Goal: Task Accomplishment & Management: Use online tool/utility

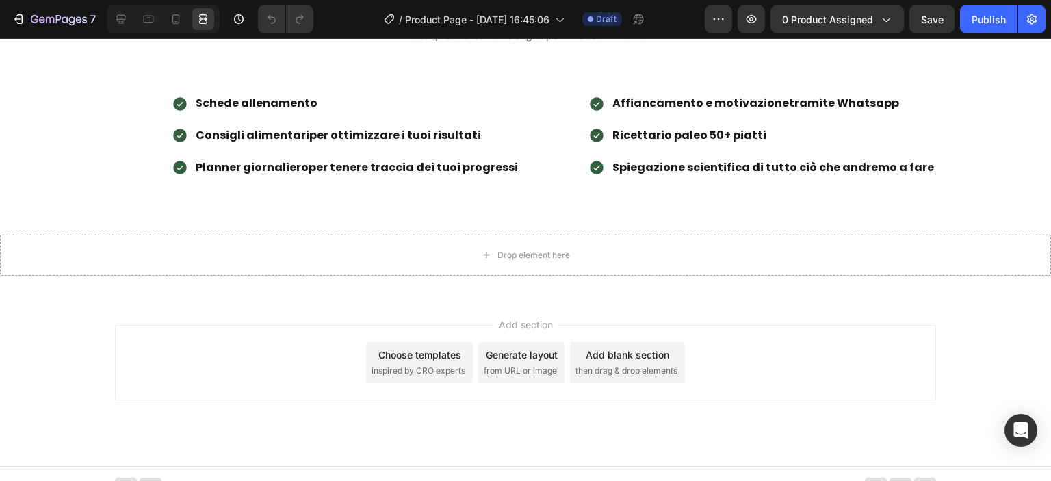
scroll to position [1117, 0]
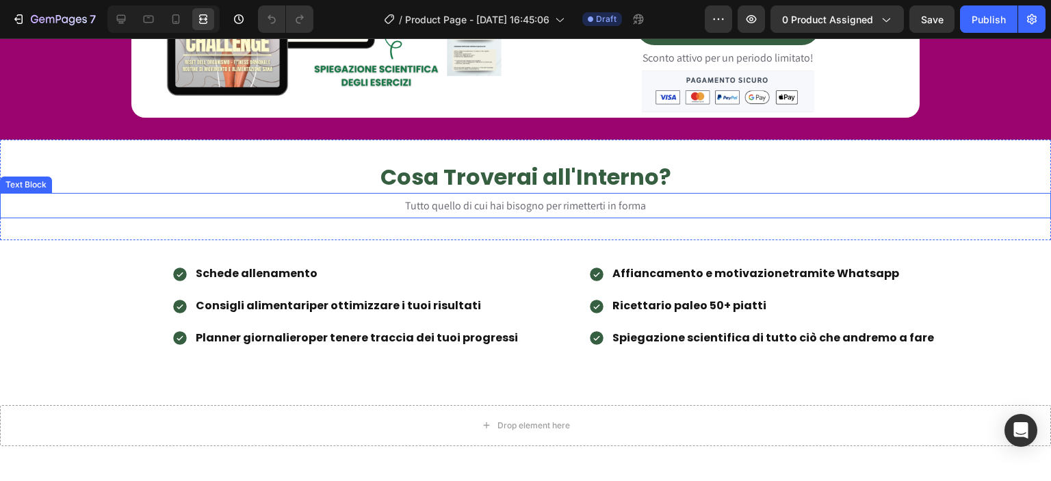
click at [649, 200] on p "Tutto quello di cui hai bisogno per rimetterti in forma" at bounding box center [525, 205] width 1048 height 23
click at [640, 205] on p "Tutto quello di cui hai bisogno per rimetterti in forma" at bounding box center [525, 205] width 1048 height 23
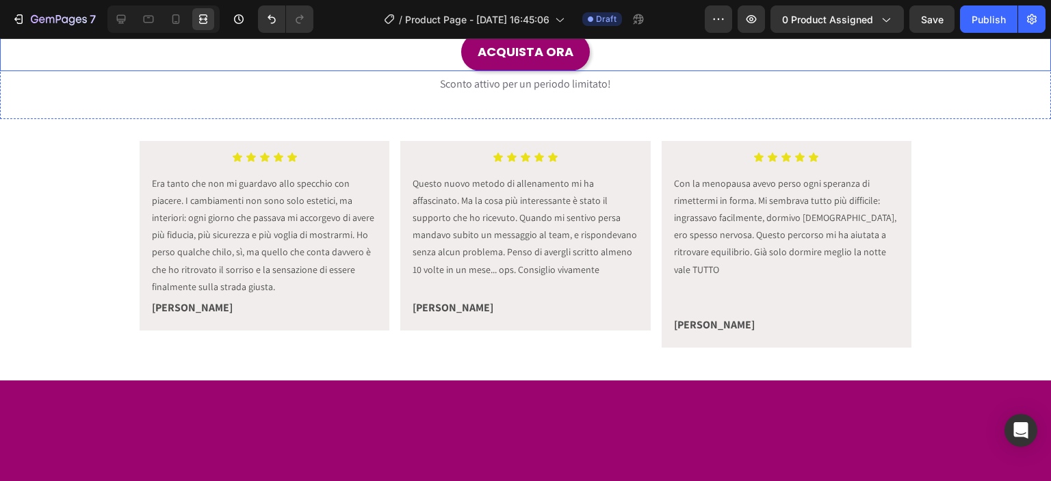
scroll to position [499, 0]
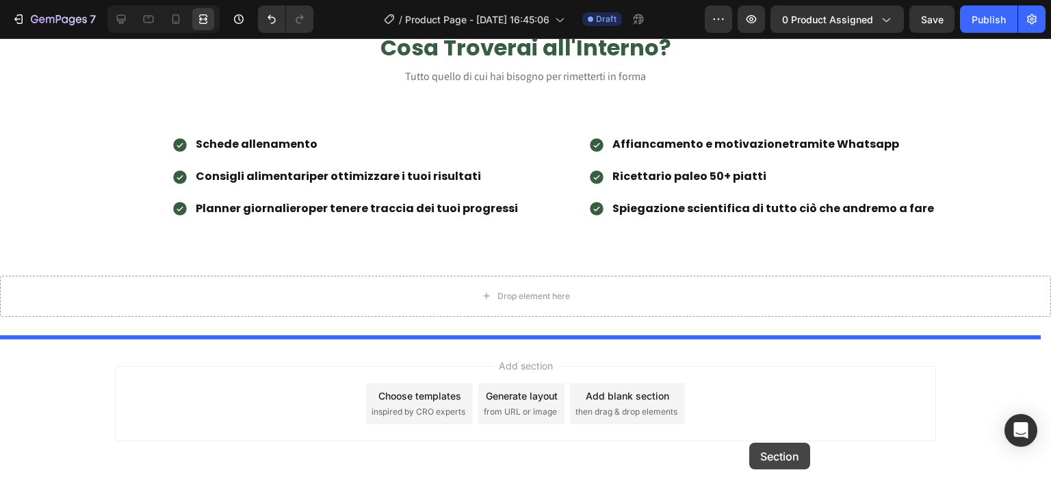
scroll to position [1503, 0]
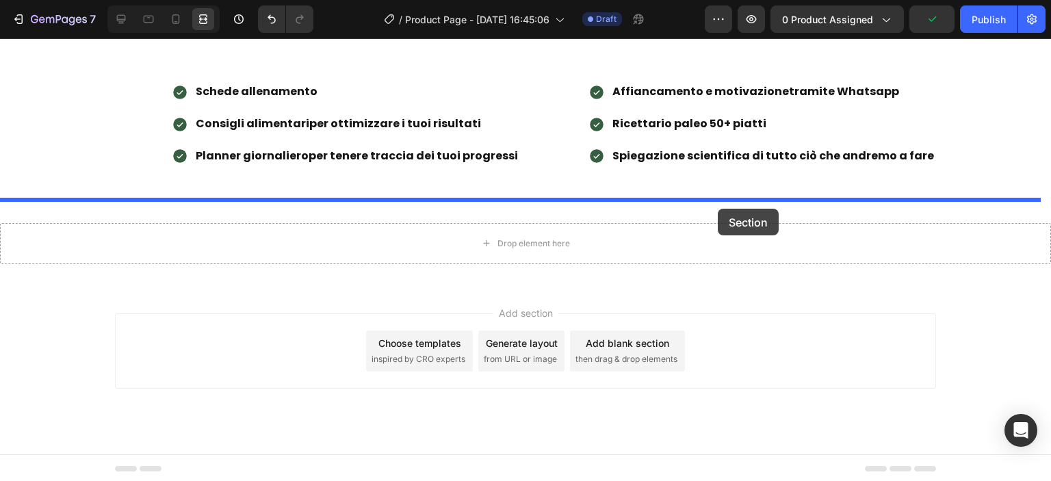
drag, startPoint x: 788, startPoint y: 235, endPoint x: 718, endPoint y: 209, distance: 75.1
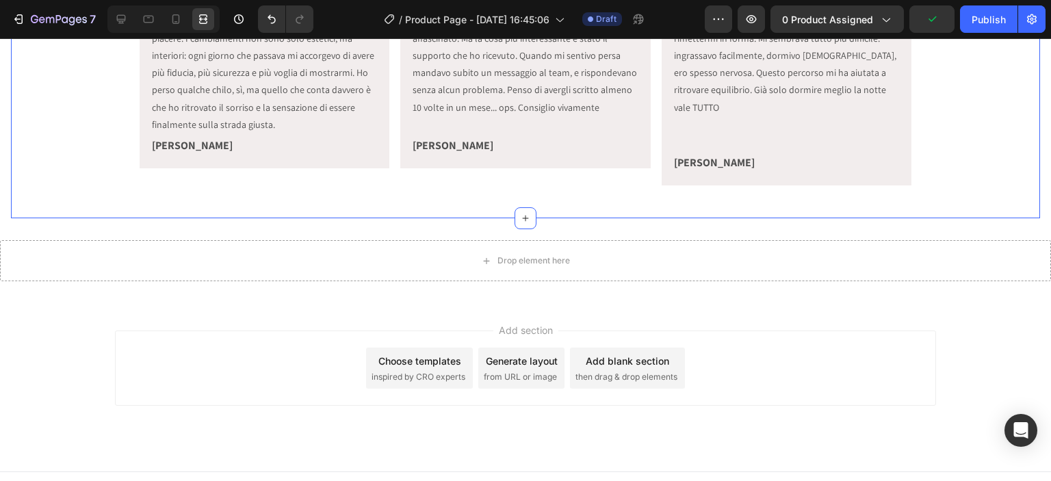
scroll to position [1259, 0]
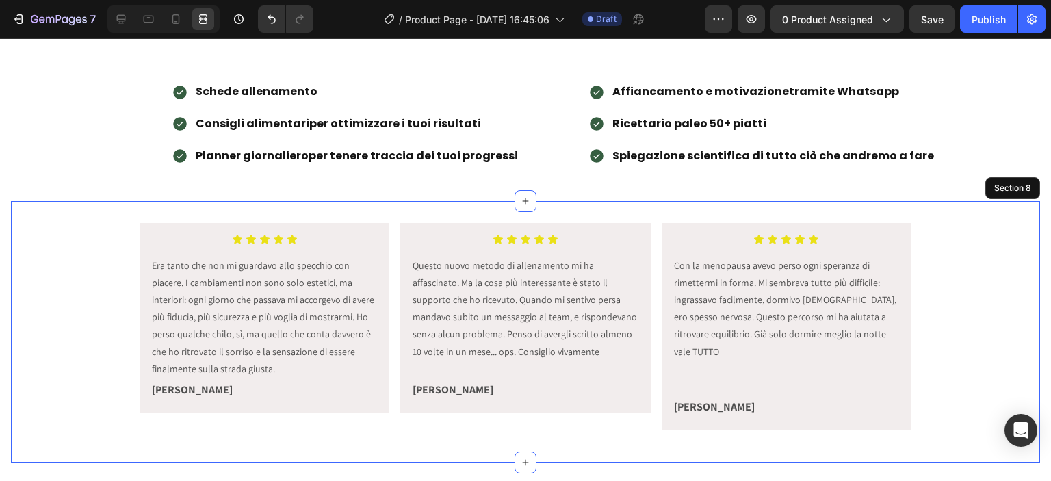
click at [557, 211] on div "Icon Icon Icon Icon Icon Icon List Era tanto che non mi guardavo allo specchio …" at bounding box center [525, 331] width 1029 height 261
click at [124, 20] on icon at bounding box center [121, 19] width 14 height 14
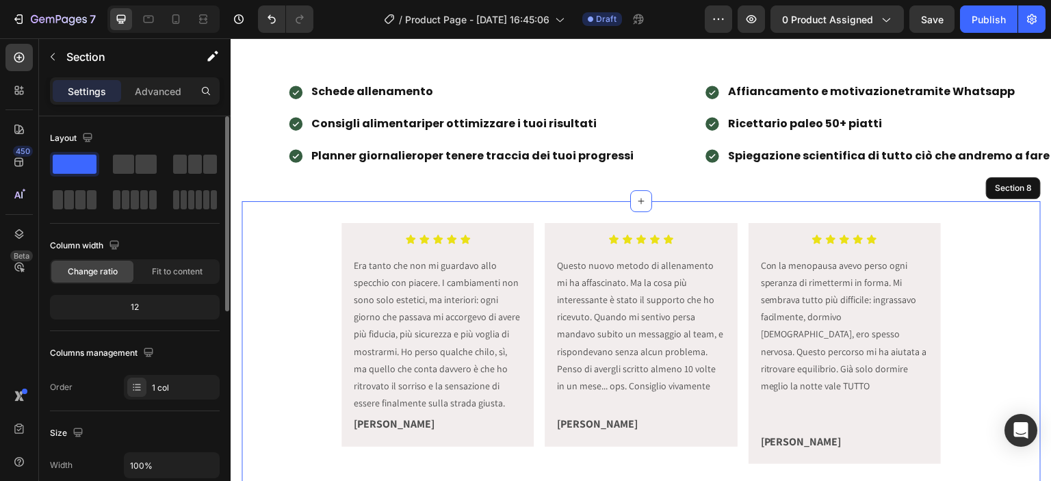
scroll to position [430, 0]
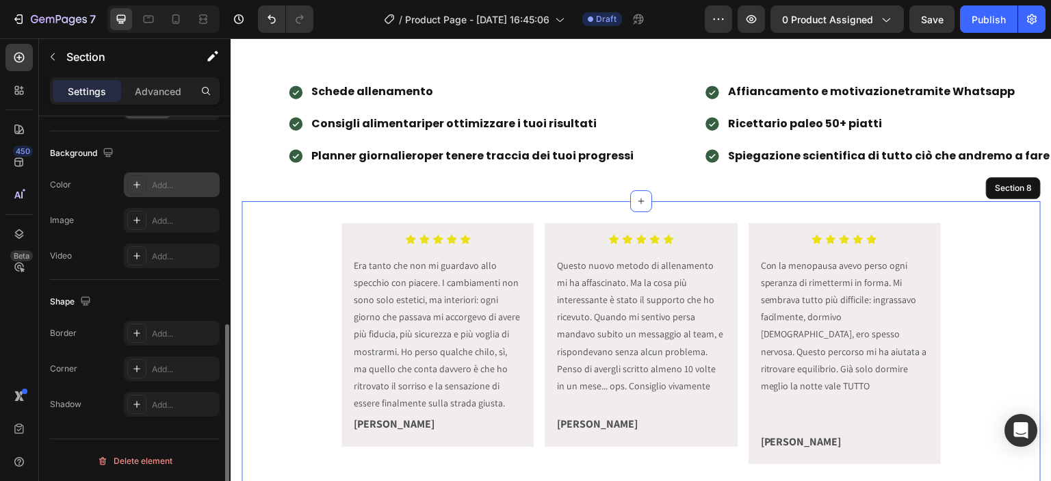
click at [153, 184] on div "Add..." at bounding box center [184, 185] width 64 height 12
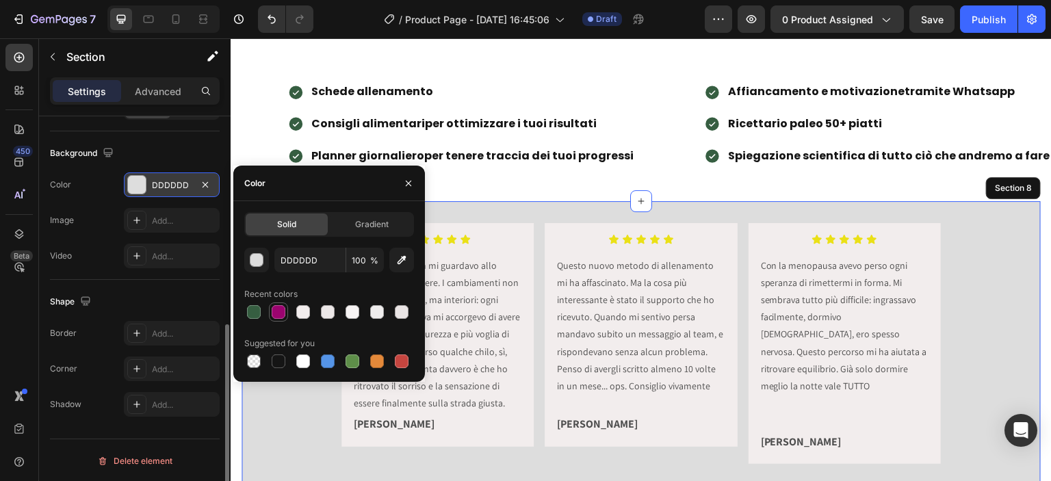
click at [276, 314] on div at bounding box center [279, 312] width 14 height 14
type input "9B046F"
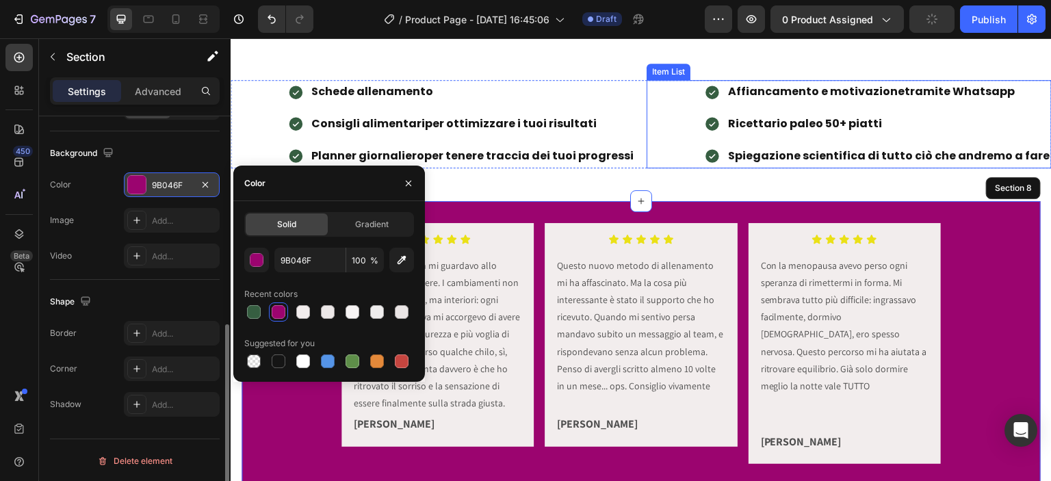
click at [657, 108] on div "Affiancamento e motivazione tramite Whatsapp Ricettario paleo 50+ piatti Spiega…" at bounding box center [849, 124] width 405 height 88
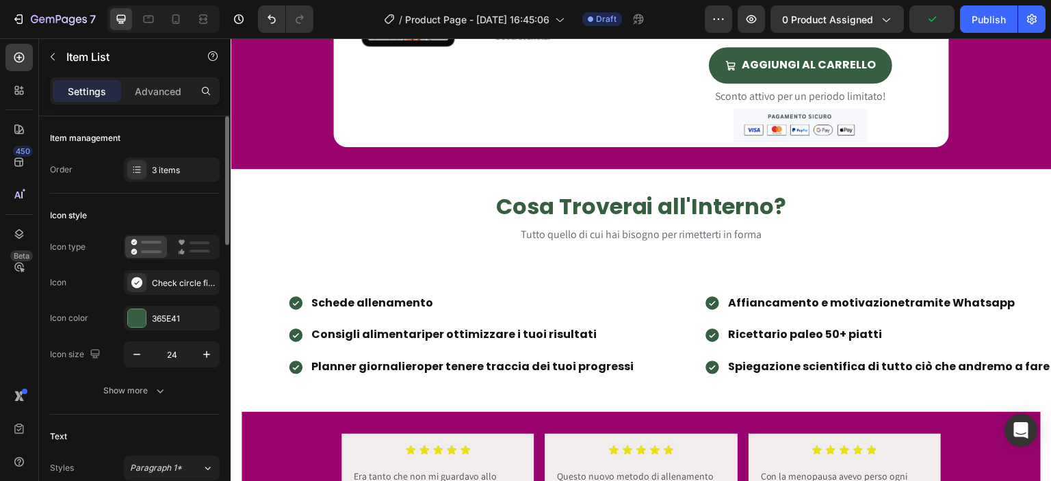
scroll to position [1259, 0]
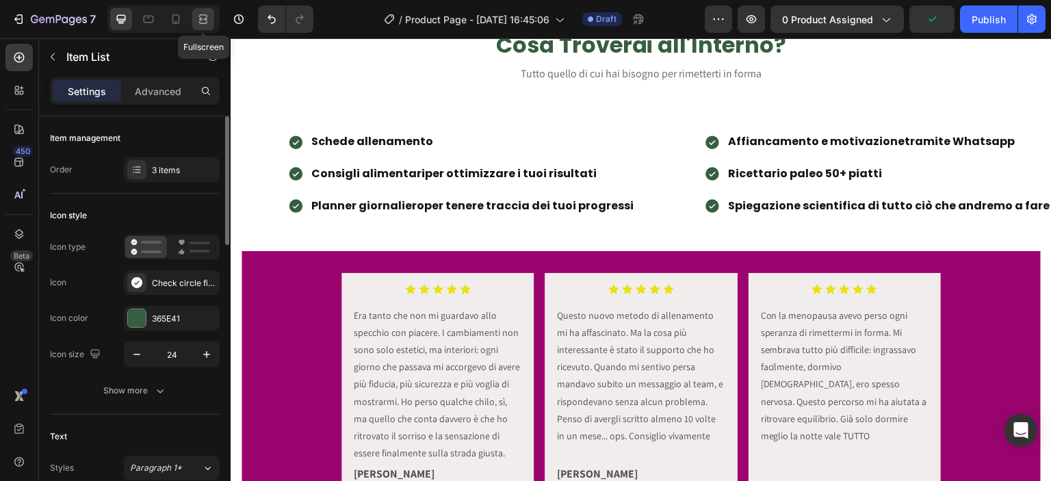
click at [208, 13] on icon at bounding box center [203, 19] width 14 height 14
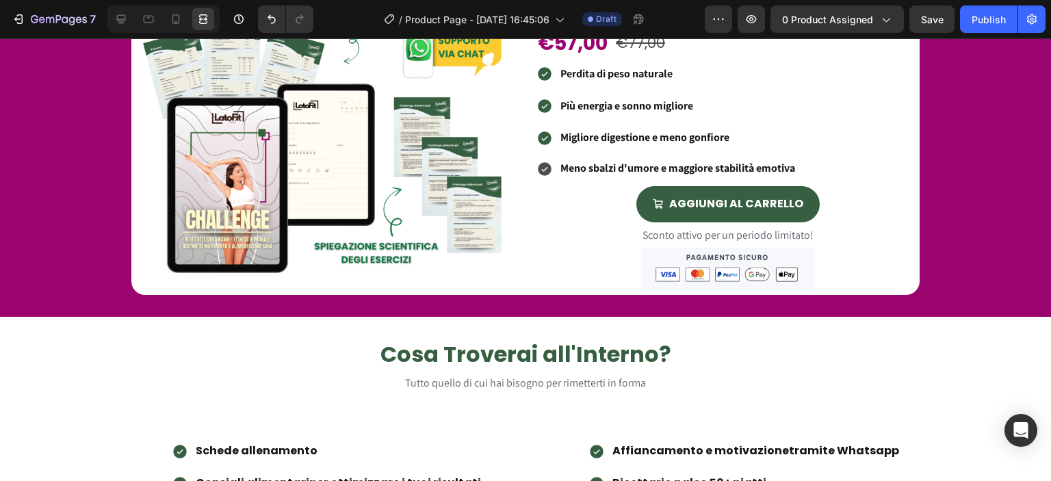
scroll to position [1100, 0]
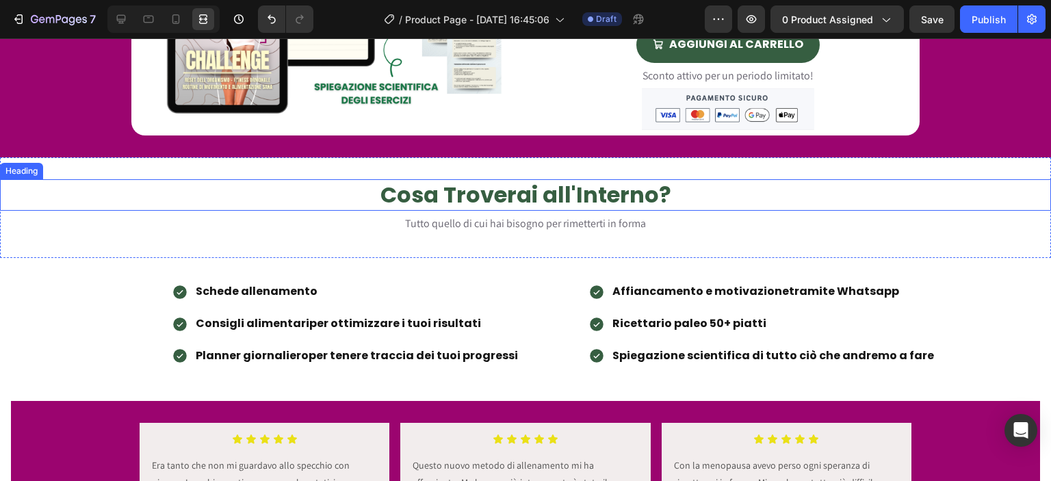
click at [462, 196] on h2 "Cosa Troverai all'Interno?" at bounding box center [525, 194] width 1051 height 31
click at [78, 166] on icon at bounding box center [82, 166] width 11 height 11
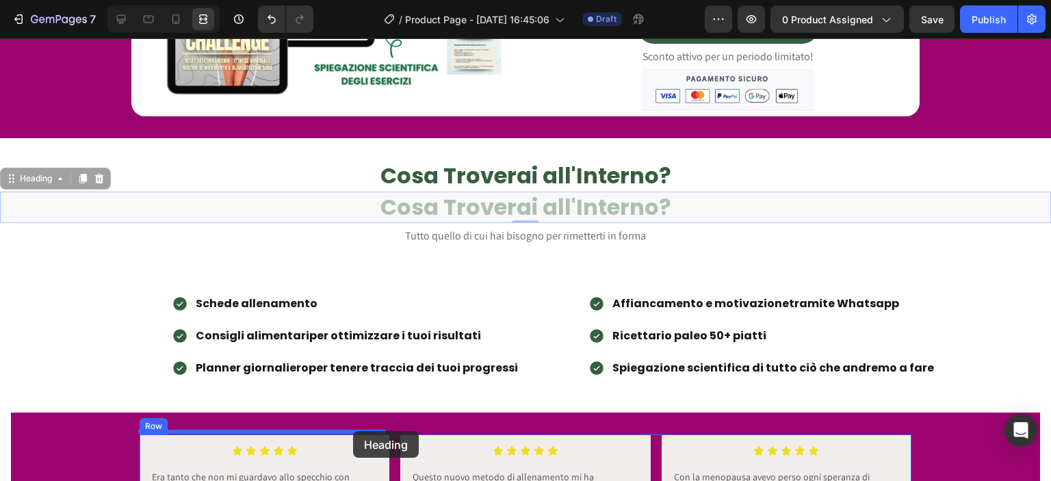
scroll to position [1132, 0]
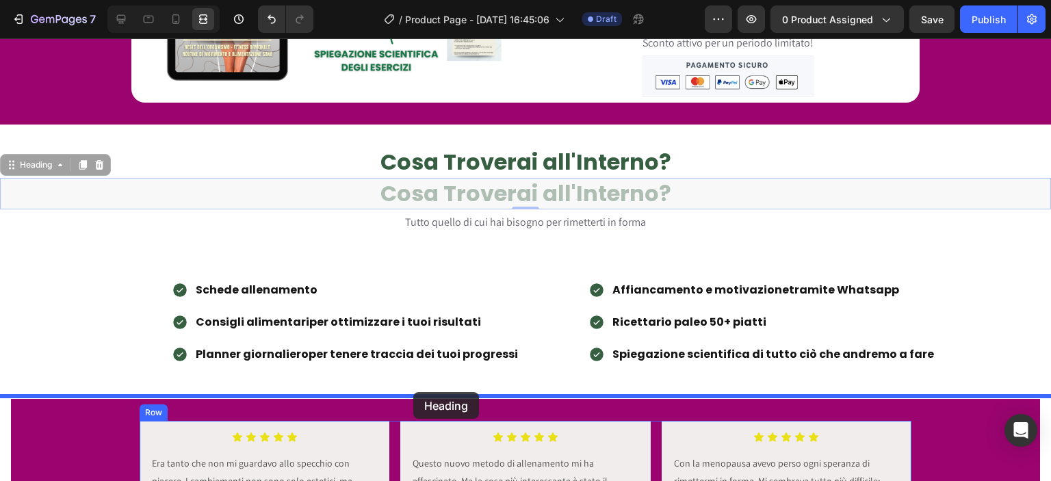
drag, startPoint x: 40, startPoint y: 193, endPoint x: 413, endPoint y: 392, distance: 423.3
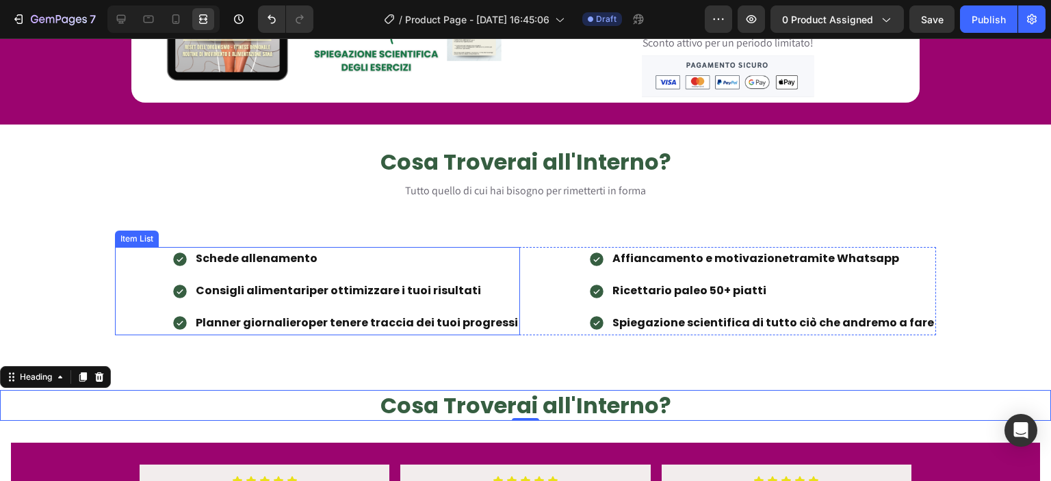
scroll to position [1292, 0]
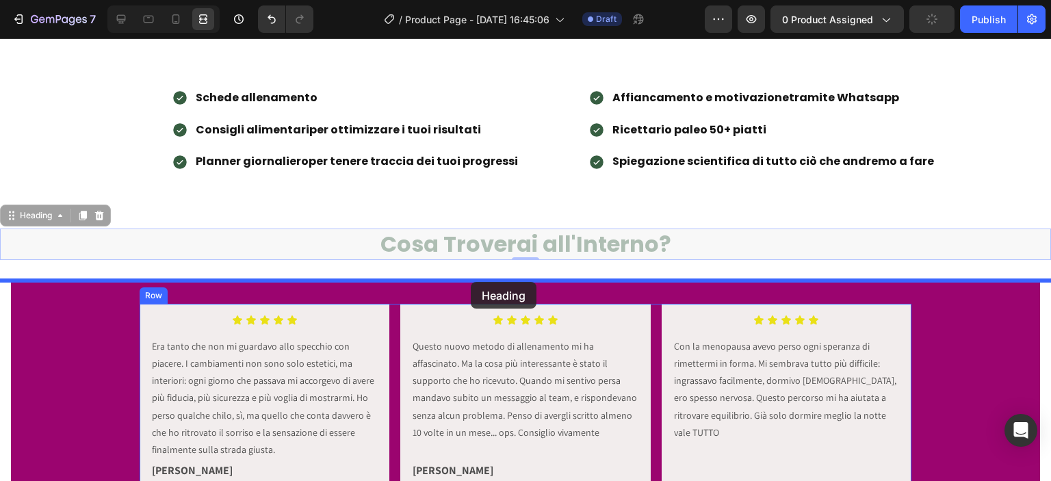
drag, startPoint x: 55, startPoint y: 218, endPoint x: 471, endPoint y: 282, distance: 420.9
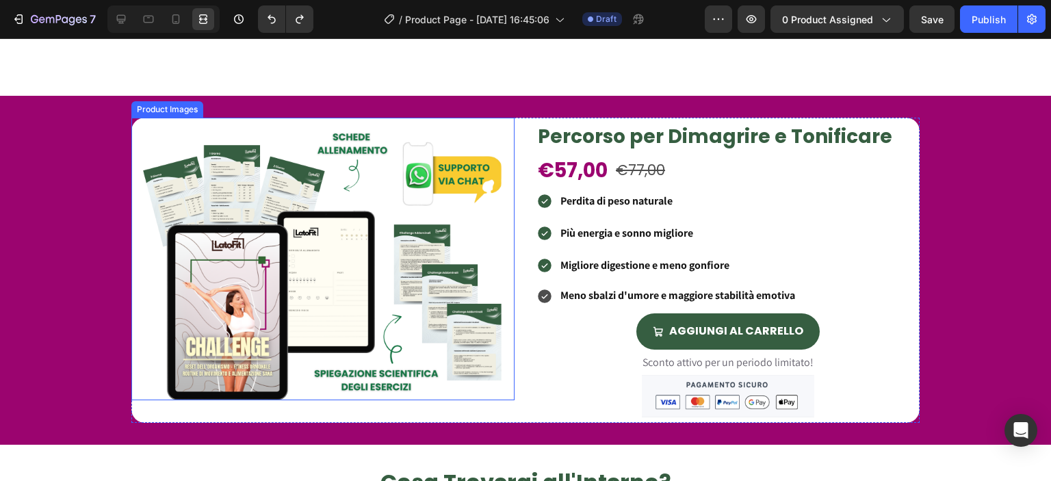
scroll to position [1217, 0]
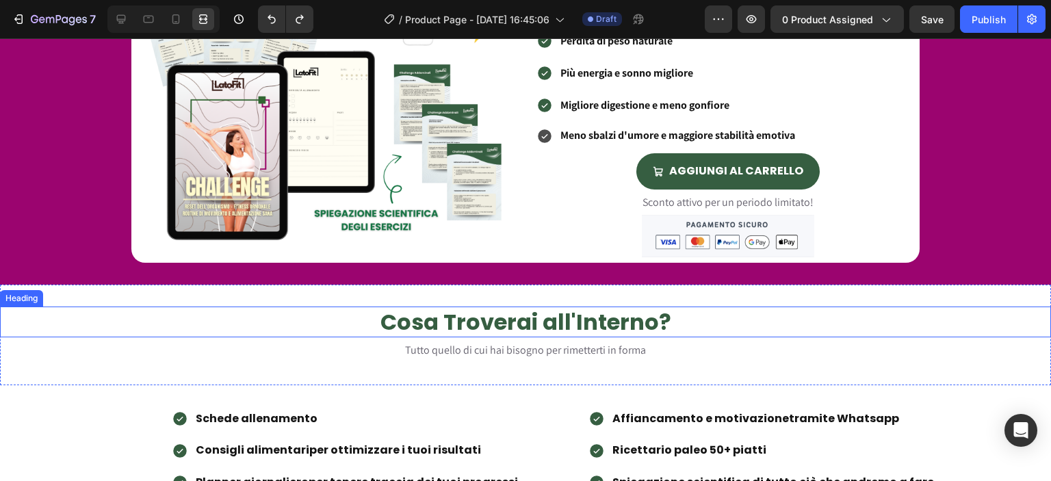
click at [504, 310] on h2 "Cosa Troverai all'Interno?" at bounding box center [525, 322] width 1051 height 31
click at [75, 295] on div at bounding box center [83, 293] width 16 height 16
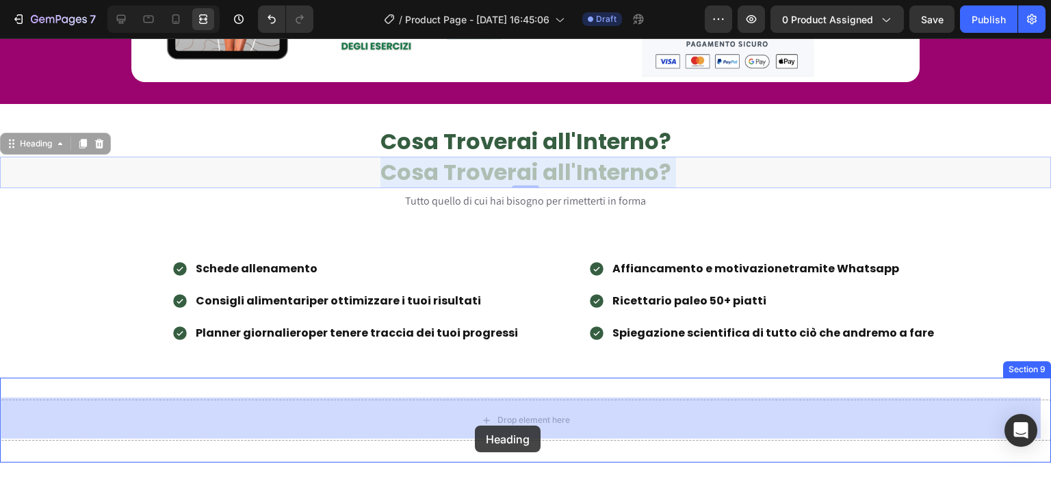
scroll to position [1400, 0]
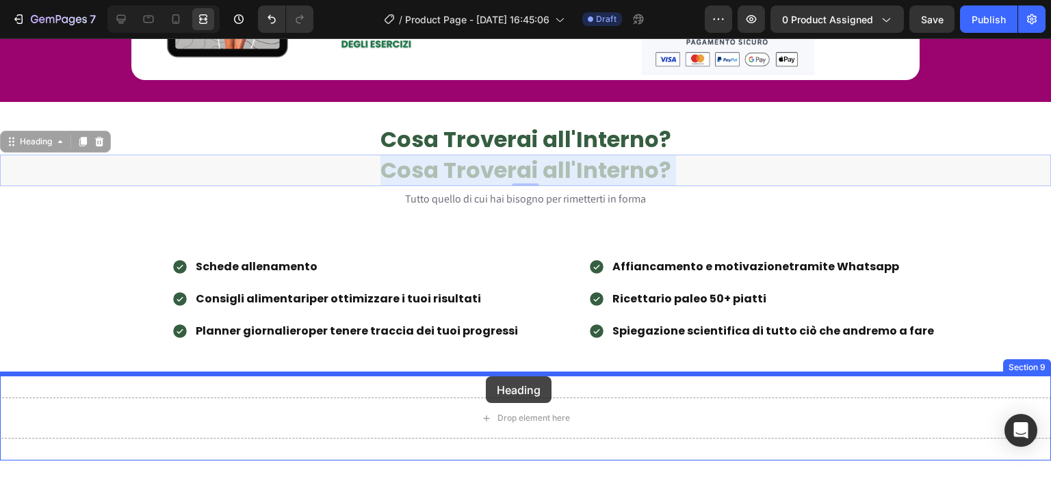
drag, startPoint x: 485, startPoint y: 194, endPoint x: 486, endPoint y: 376, distance: 182.7
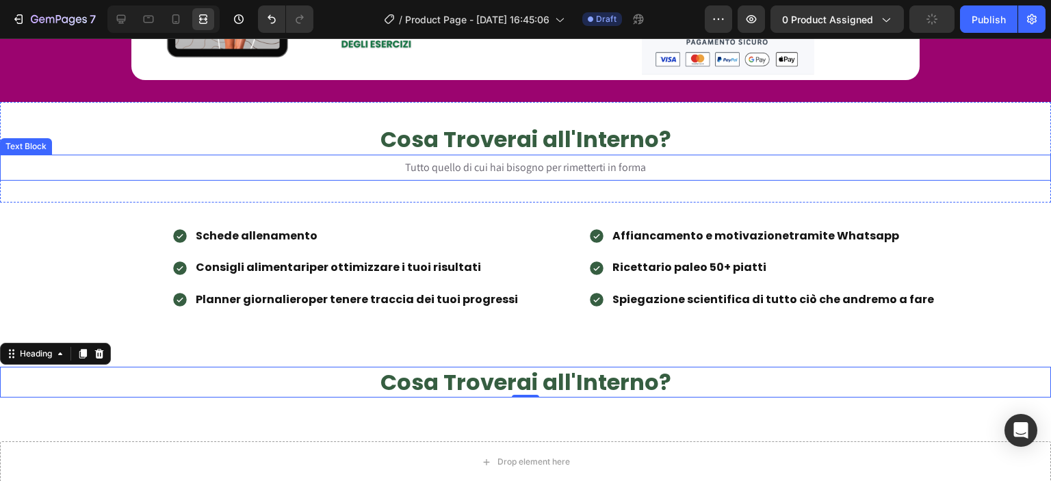
click at [483, 160] on span "Tutto quello di cui hai bisogno per rimetterti in forma" at bounding box center [525, 167] width 241 height 14
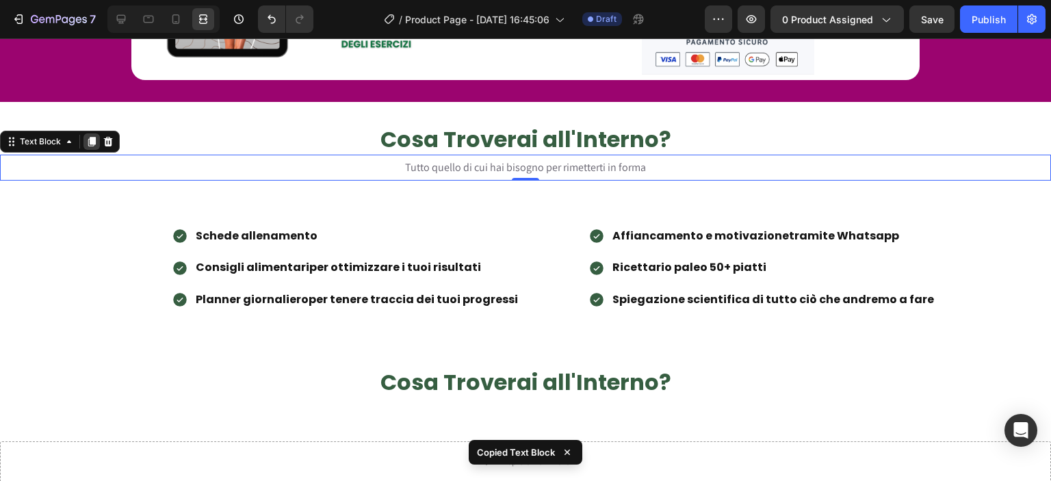
click at [90, 146] on div at bounding box center [91, 141] width 16 height 16
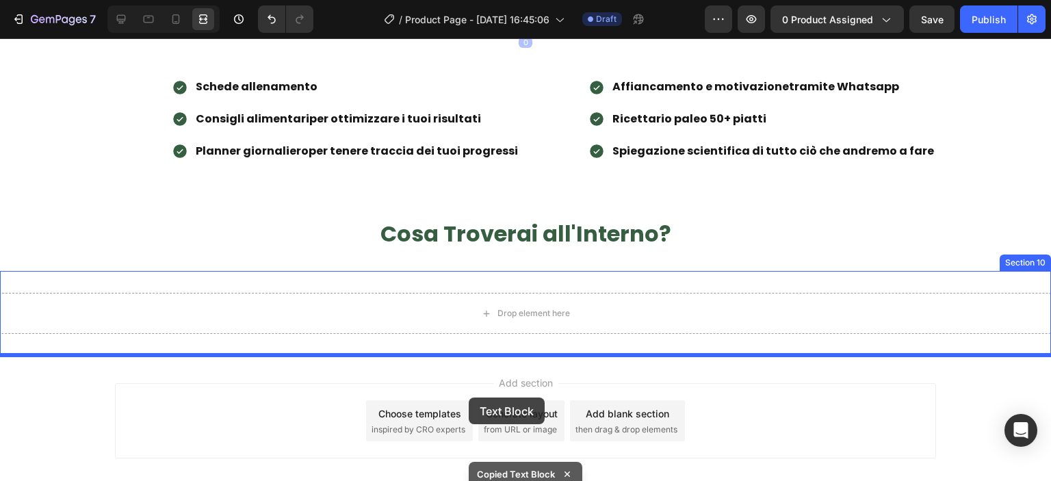
scroll to position [1584, 0]
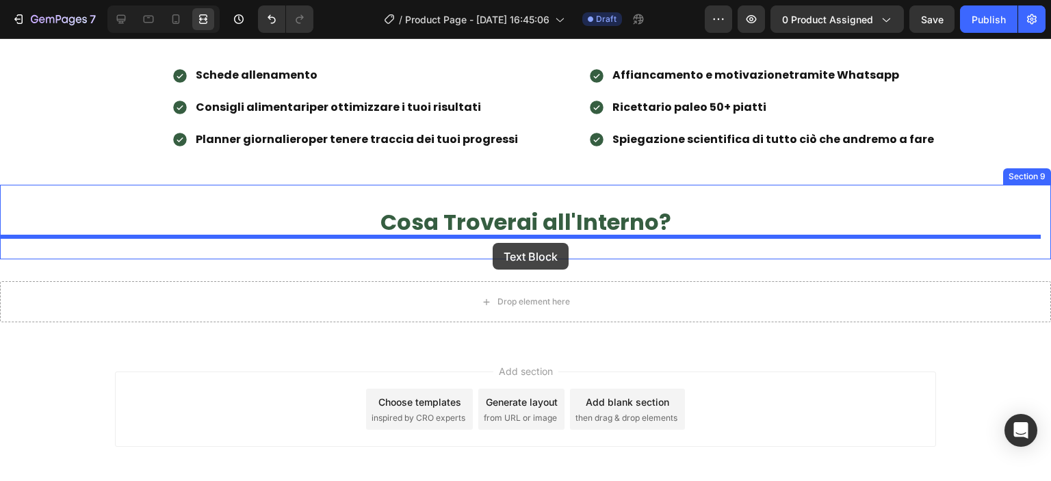
drag, startPoint x: 467, startPoint y: 186, endPoint x: 493, endPoint y: 243, distance: 62.2
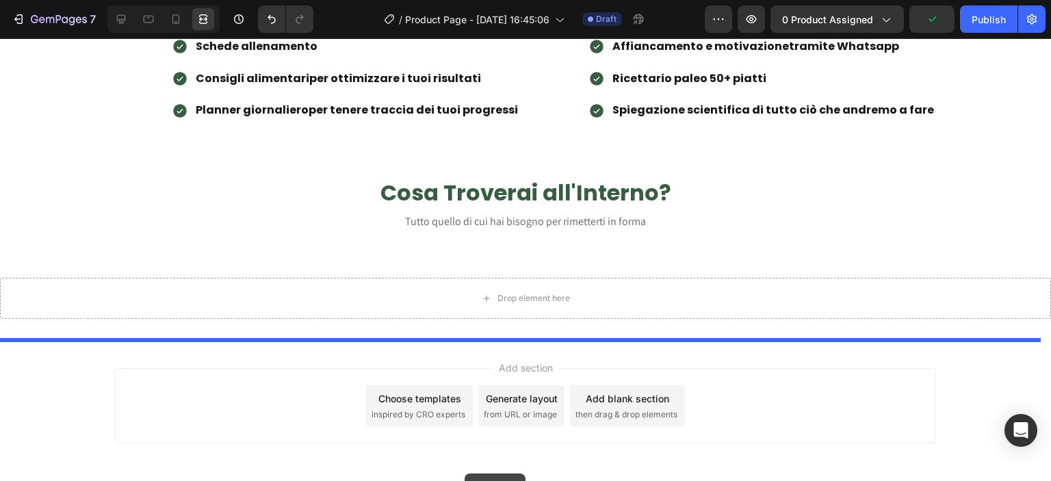
scroll to position [1642, 0]
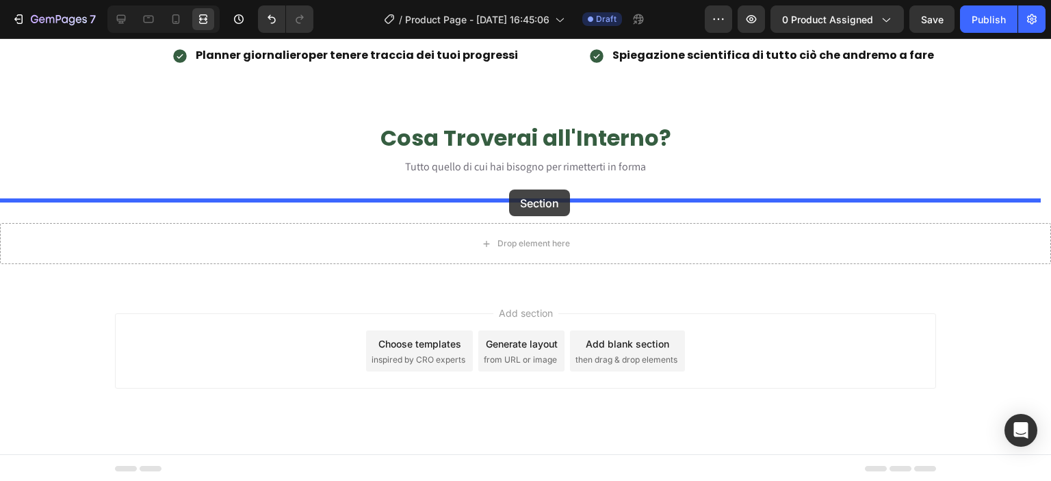
drag, startPoint x: 469, startPoint y: 298, endPoint x: 509, endPoint y: 190, distance: 115.2
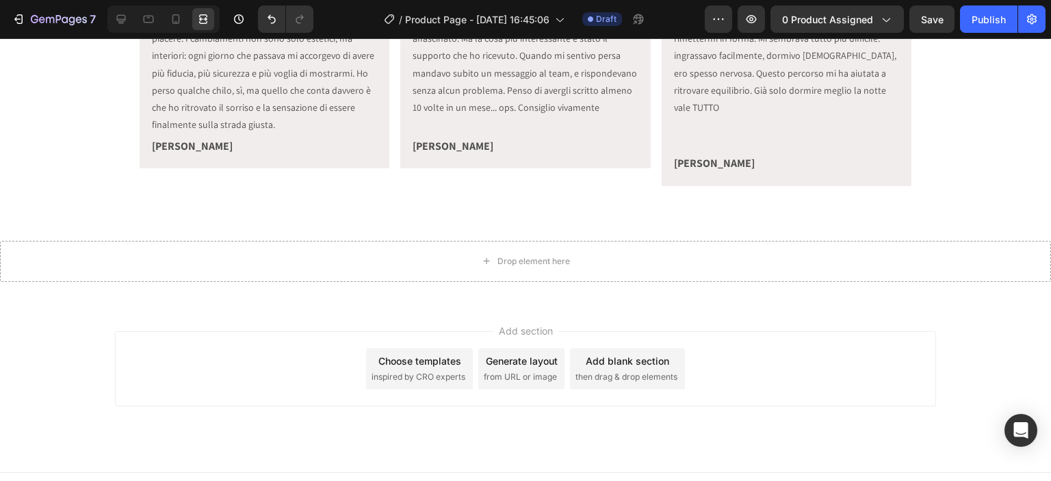
scroll to position [1399, 0]
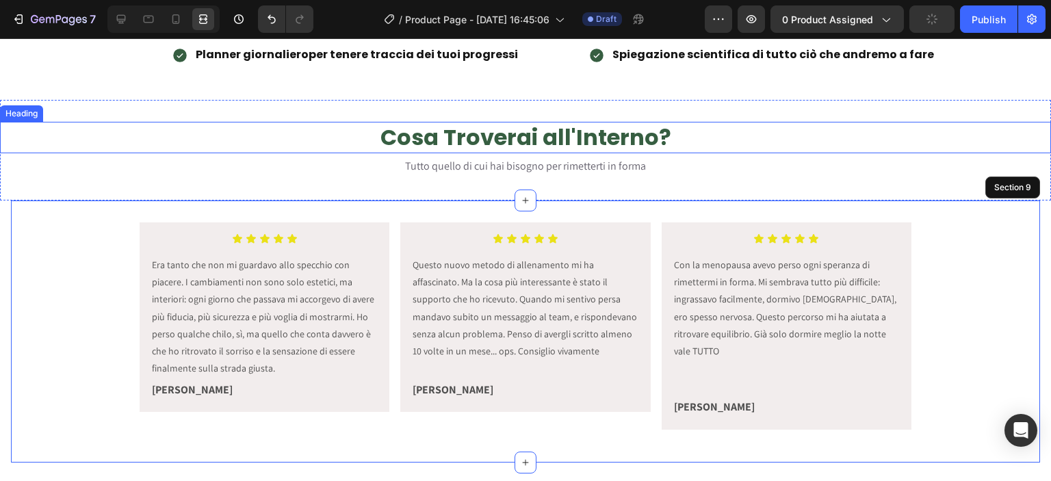
click at [326, 148] on h2 "Cosa Troverai all'Interno?" at bounding box center [525, 137] width 1051 height 31
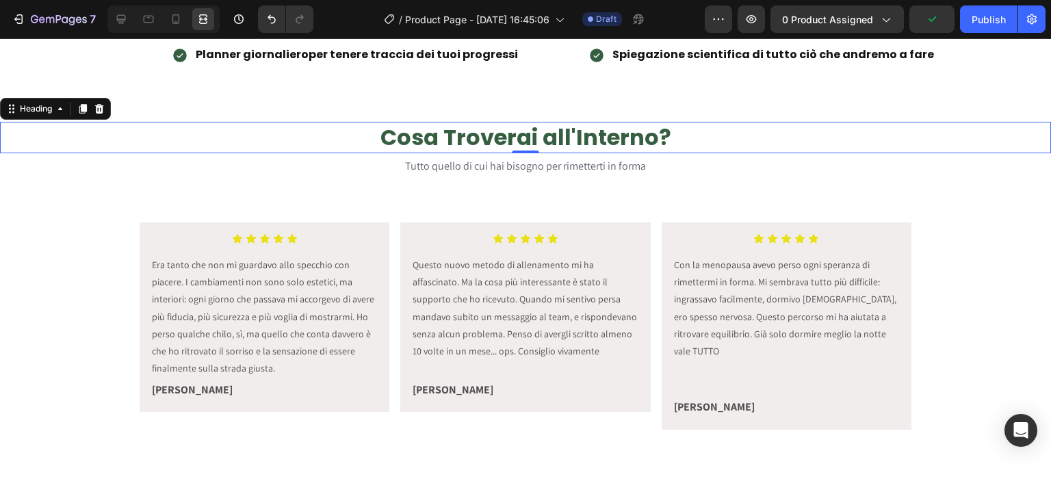
click at [123, 32] on div at bounding box center [163, 18] width 112 height 27
click at [117, 16] on icon at bounding box center [121, 19] width 9 height 9
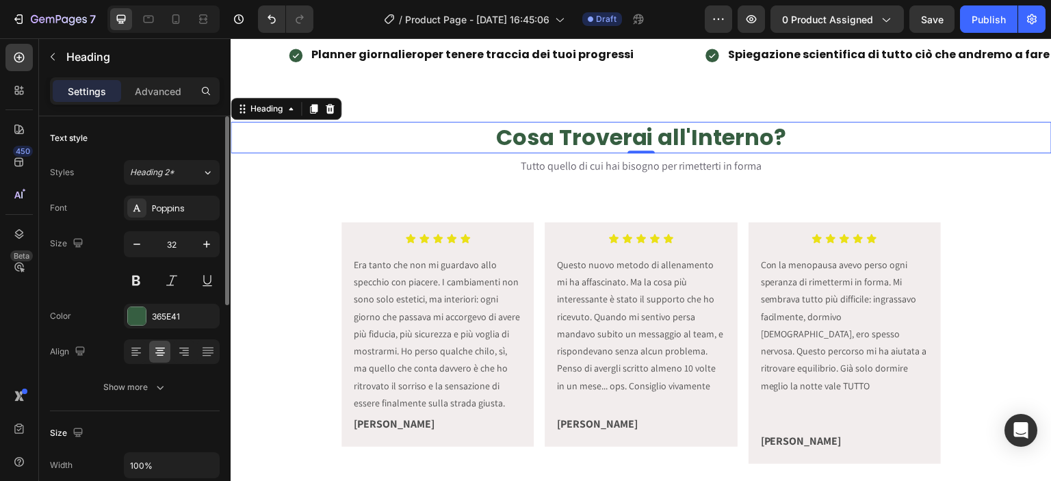
scroll to position [320, 0]
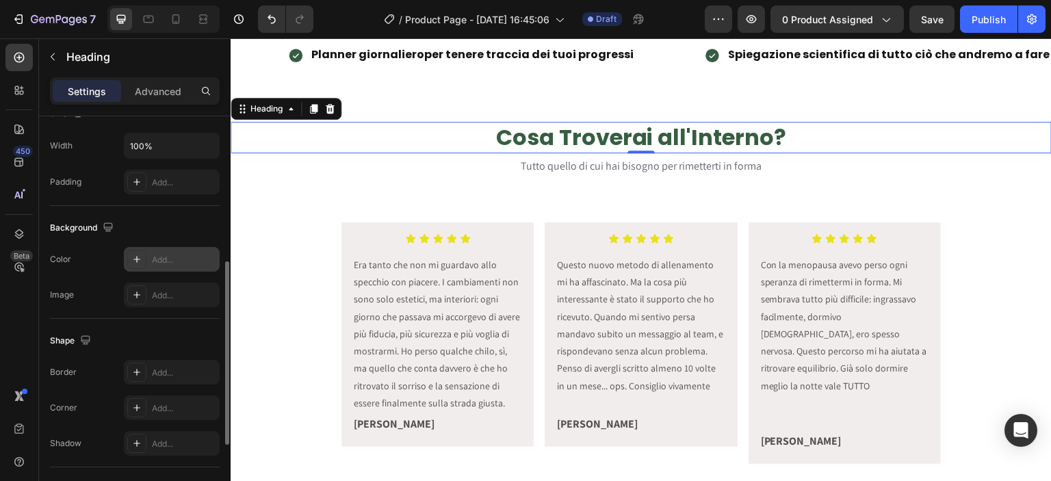
click at [154, 254] on div "Add..." at bounding box center [184, 260] width 64 height 12
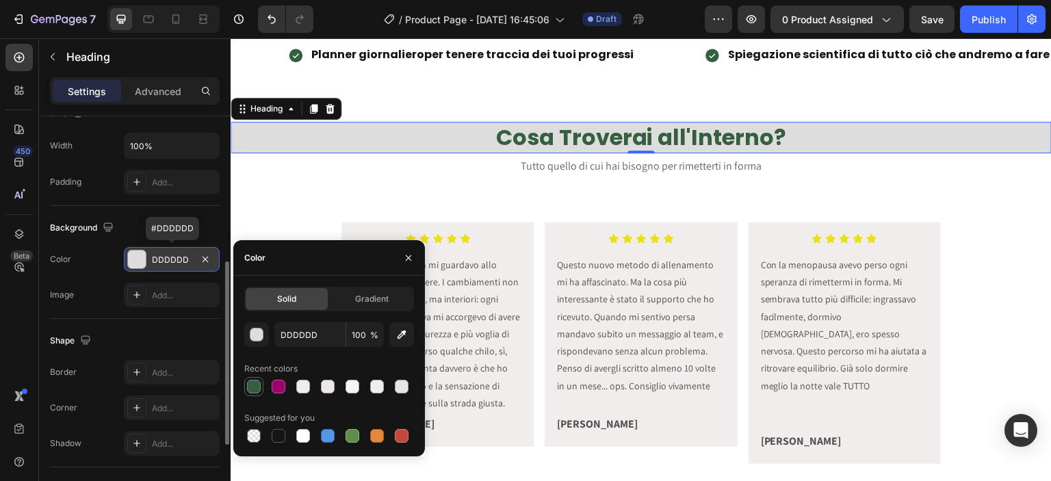
click at [260, 385] on div at bounding box center [254, 387] width 14 height 14
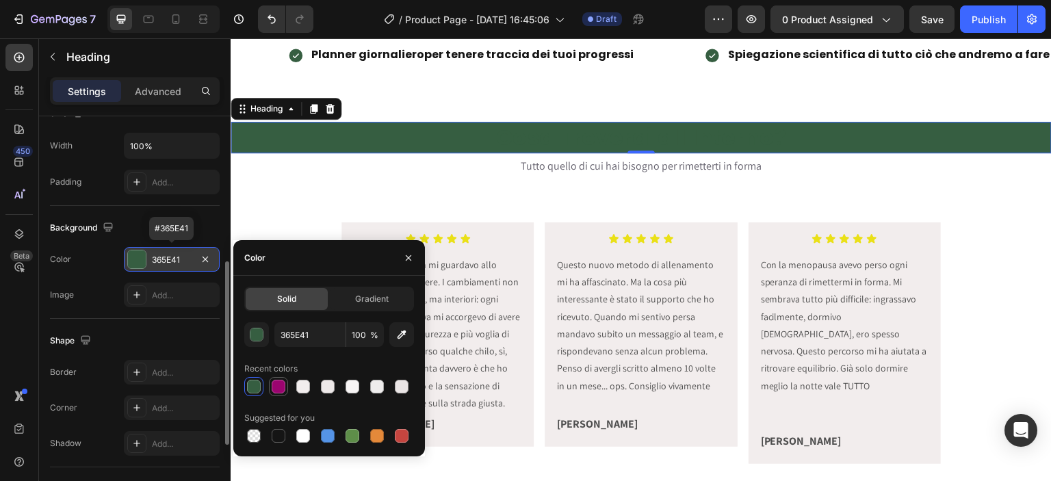
click at [275, 388] on div at bounding box center [279, 387] width 14 height 14
type input "9B046F"
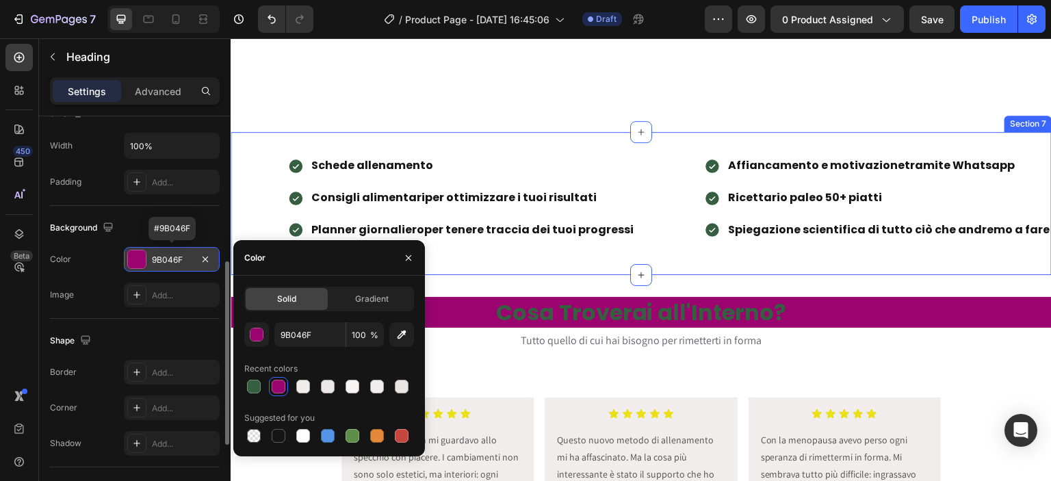
scroll to position [1399, 0]
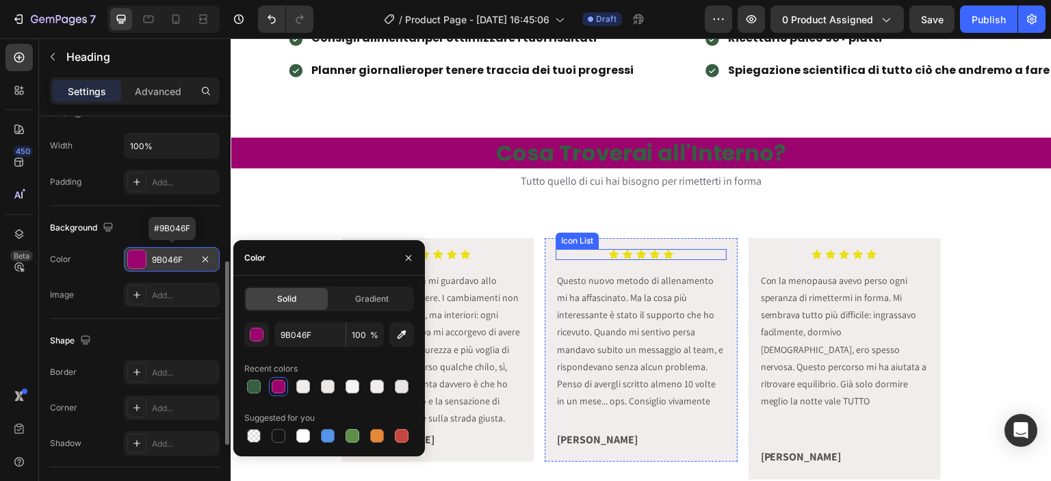
click at [516, 211] on div "Cosa Troverai all'Interno? Heading Tutto quello di cui hai bisogno per rimetter…" at bounding box center [641, 166] width 821 height 101
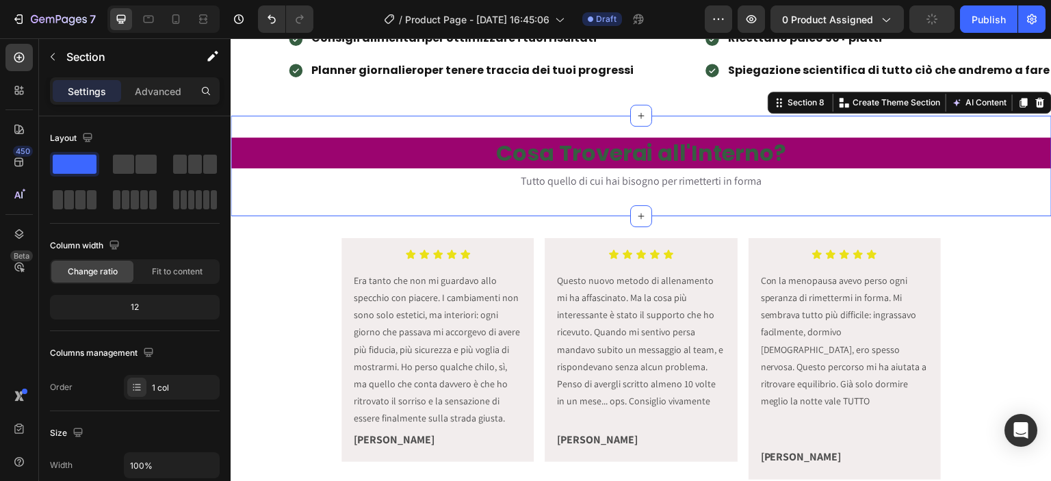
scroll to position [430, 0]
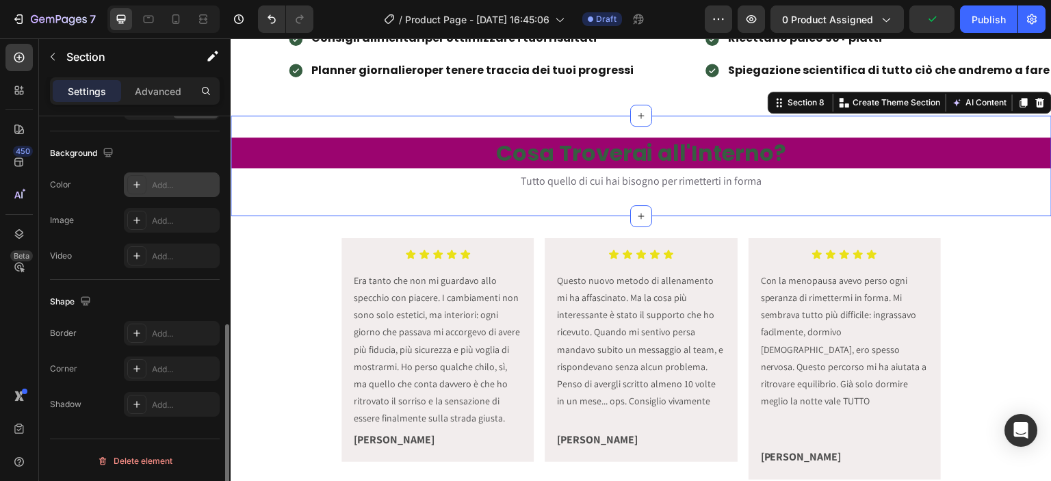
click at [153, 179] on div "Add..." at bounding box center [184, 185] width 64 height 12
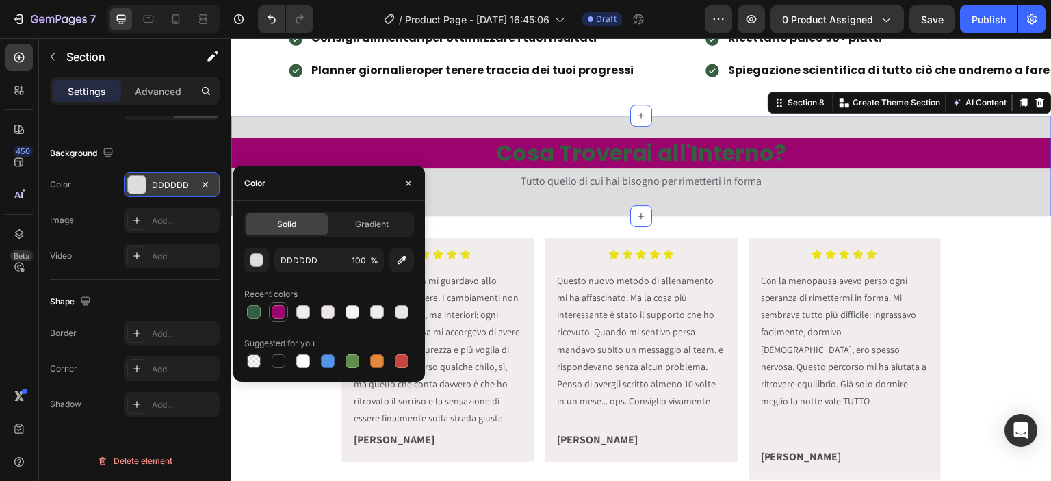
click at [276, 306] on div at bounding box center [279, 312] width 14 height 14
type input "9B046F"
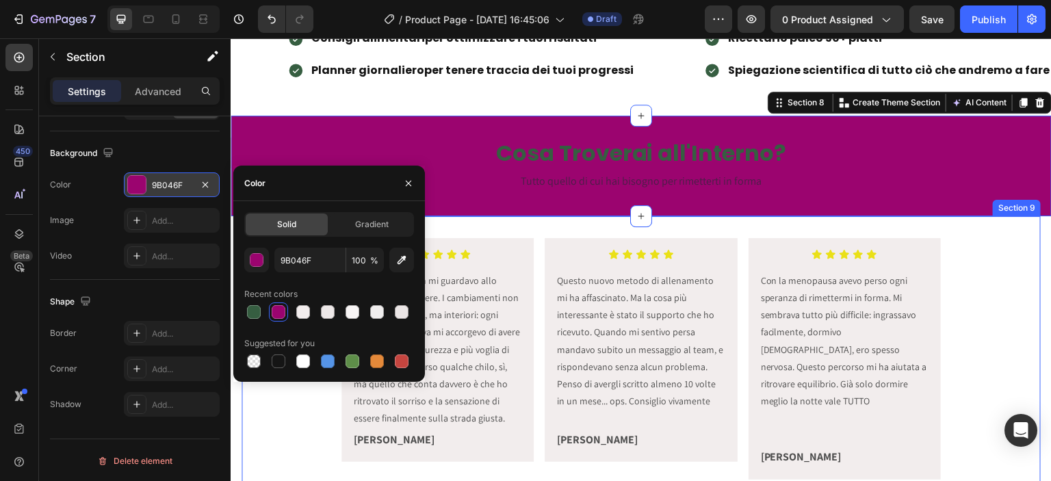
click at [510, 227] on div "Icon Icon Icon Icon Icon Icon List Era tanto che non mi guardavo allo specchio …" at bounding box center [641, 364] width 799 height 296
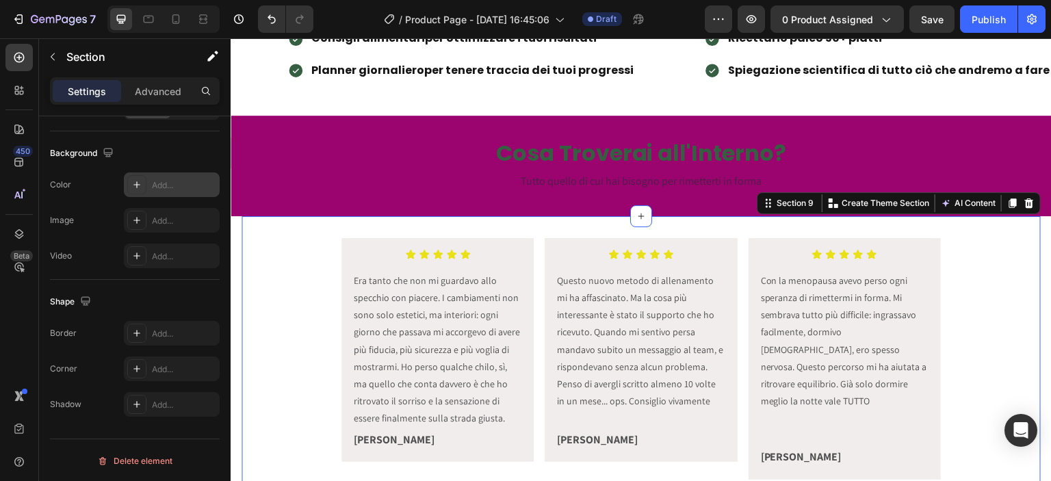
click at [188, 188] on div "Add..." at bounding box center [184, 185] width 64 height 12
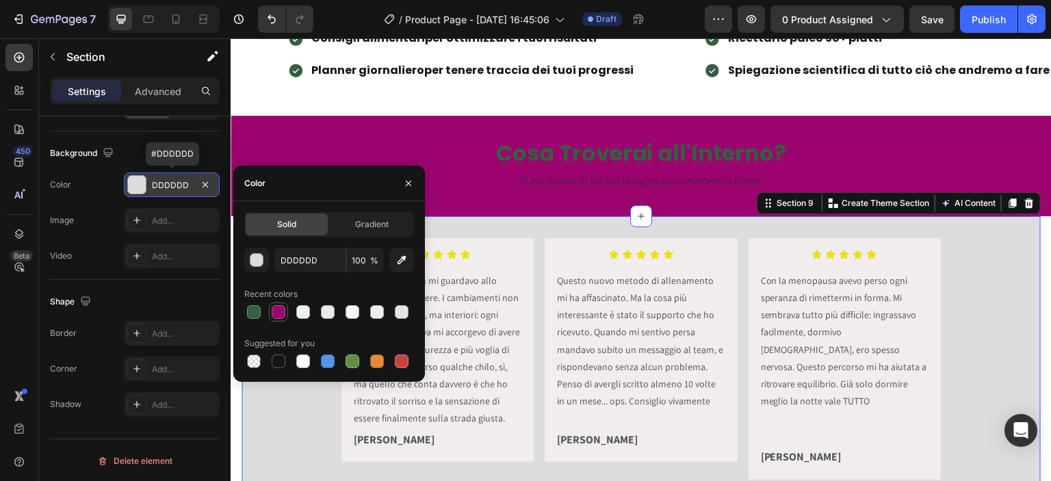
click at [279, 309] on div at bounding box center [279, 312] width 14 height 14
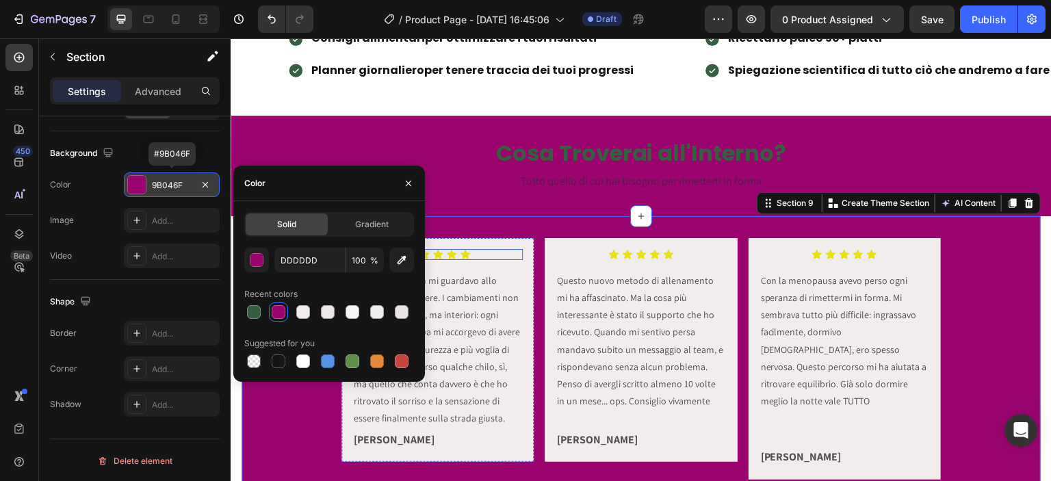
type input "9B046F"
click at [605, 109] on div "Schede allenamento Consigli alimentari per ottimizzare i tuoi risultati Planner…" at bounding box center [641, 44] width 821 height 142
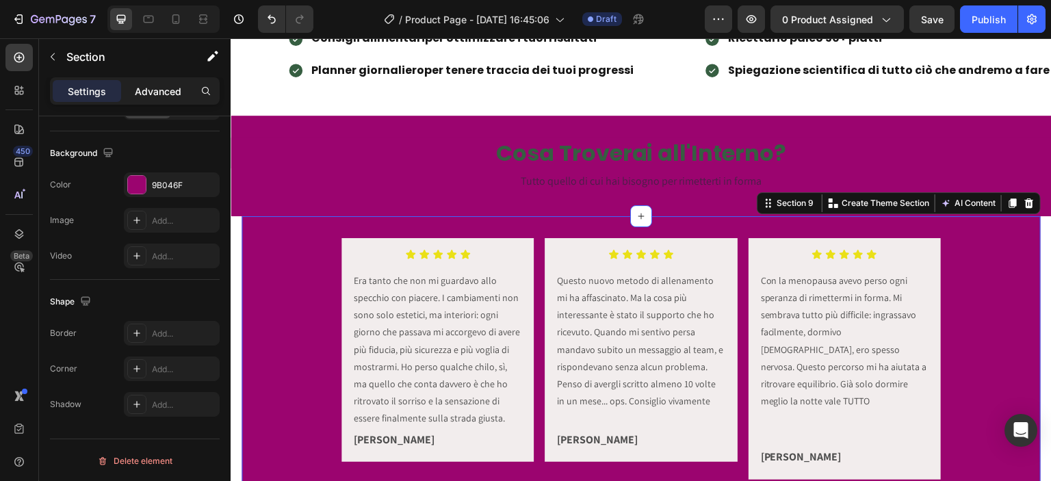
click at [155, 85] on p "Advanced" at bounding box center [158, 91] width 47 height 14
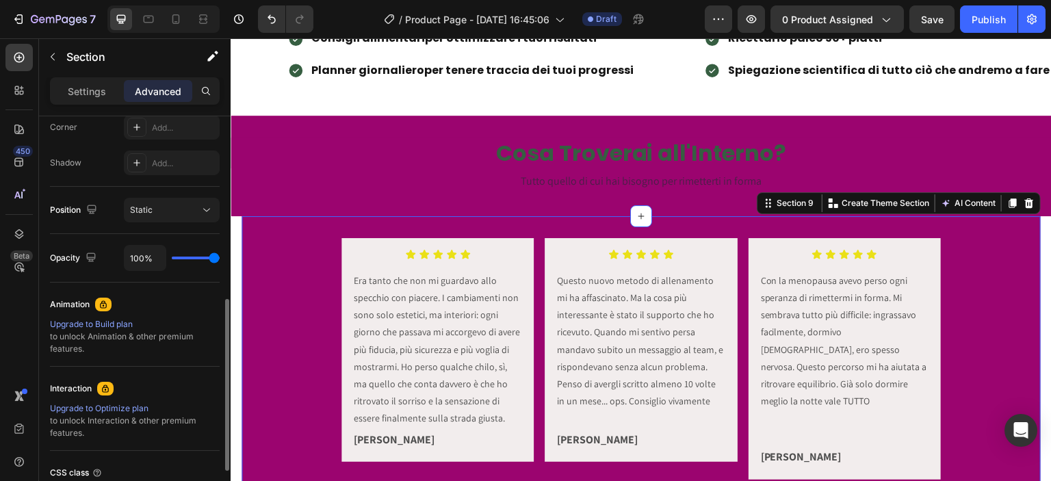
scroll to position [0, 0]
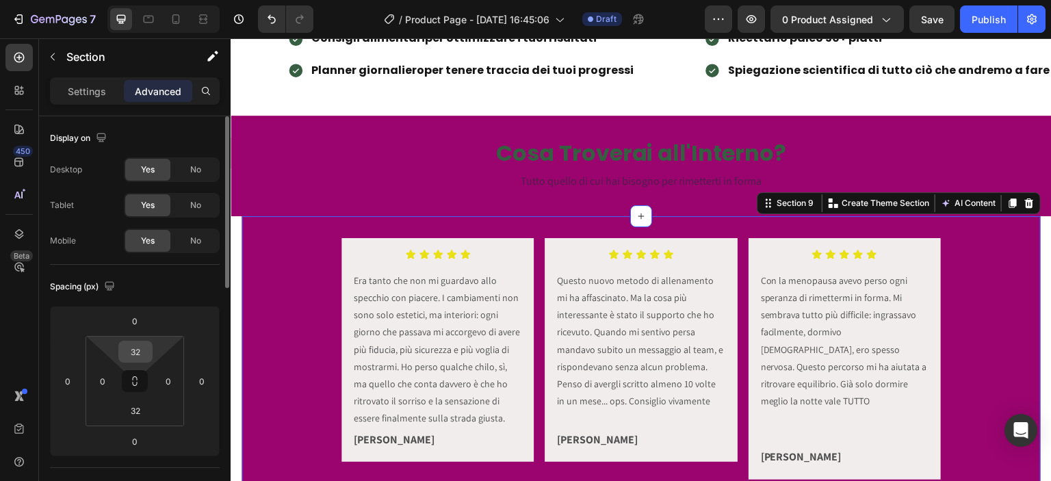
click at [145, 357] on input "32" at bounding box center [135, 351] width 27 height 21
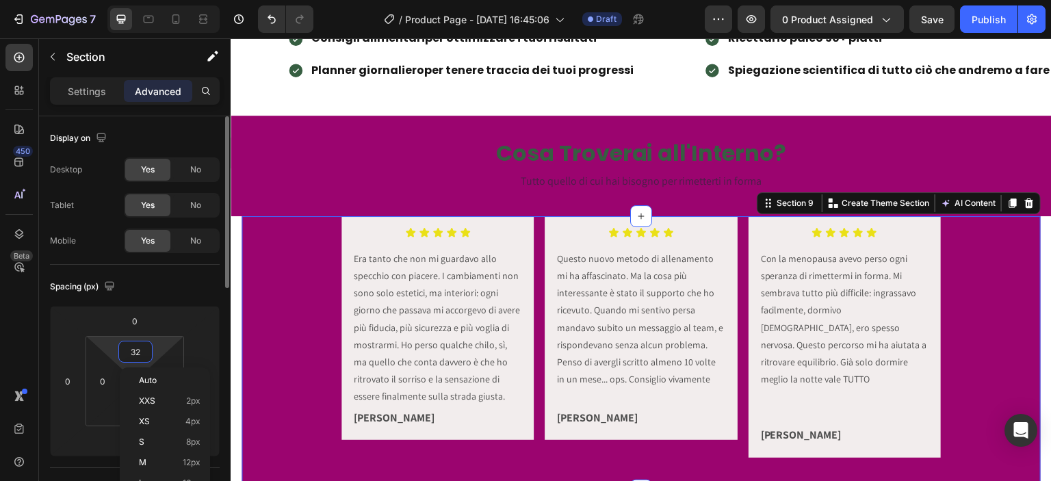
type input "0"
click at [459, 100] on div "Schede allenamento Consigli alimentari per ottimizzare i tuoi risultati Planner…" at bounding box center [641, 44] width 821 height 142
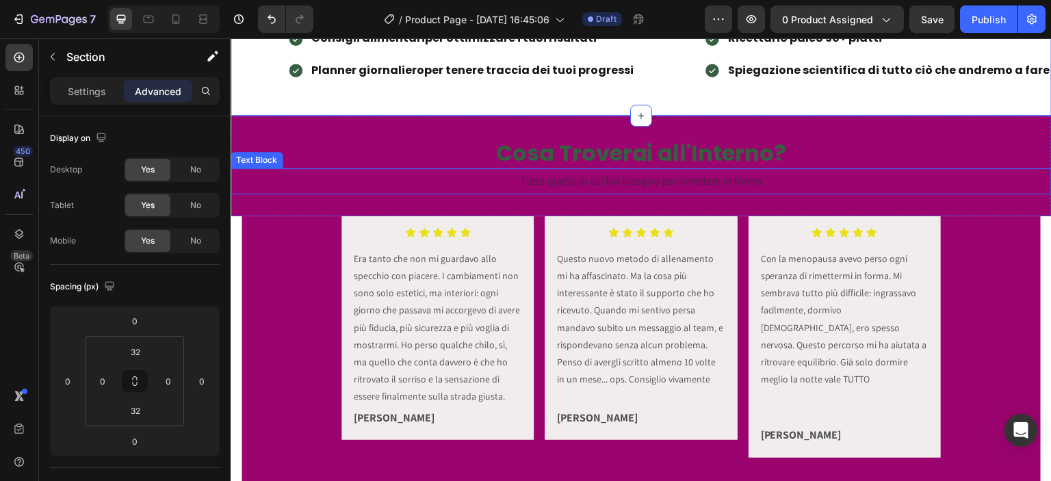
click at [566, 185] on span "Tutto quello di cui hai bisogno per rimetterti in forma" at bounding box center [641, 181] width 241 height 14
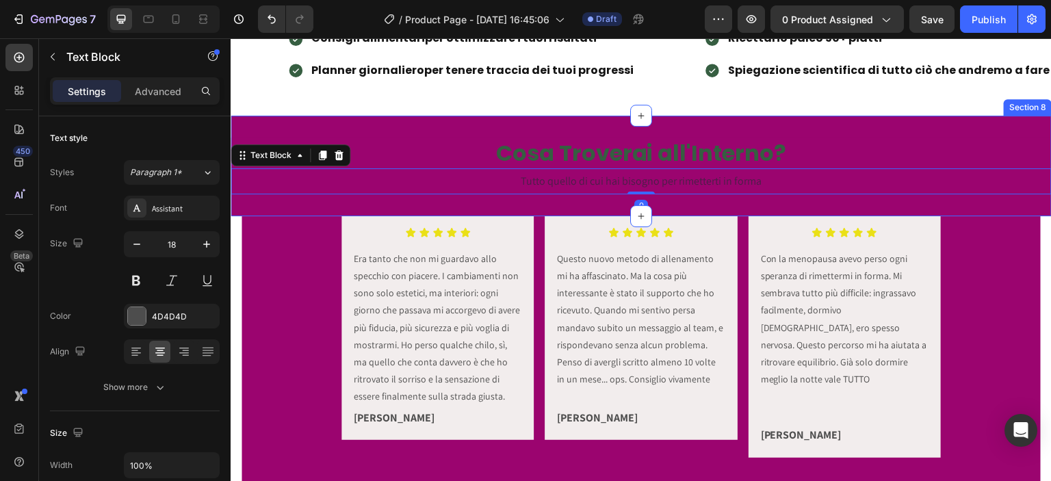
click at [589, 198] on div "Cosa Troverai all'Interno? Heading Tutto quello di cui hai bisogno per rimetter…" at bounding box center [641, 166] width 821 height 101
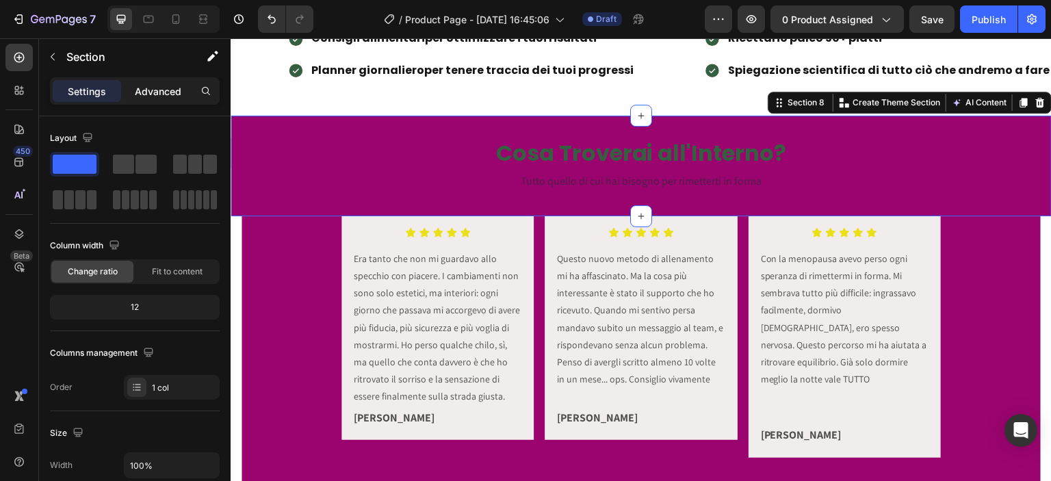
click at [145, 89] on p "Advanced" at bounding box center [158, 91] width 47 height 14
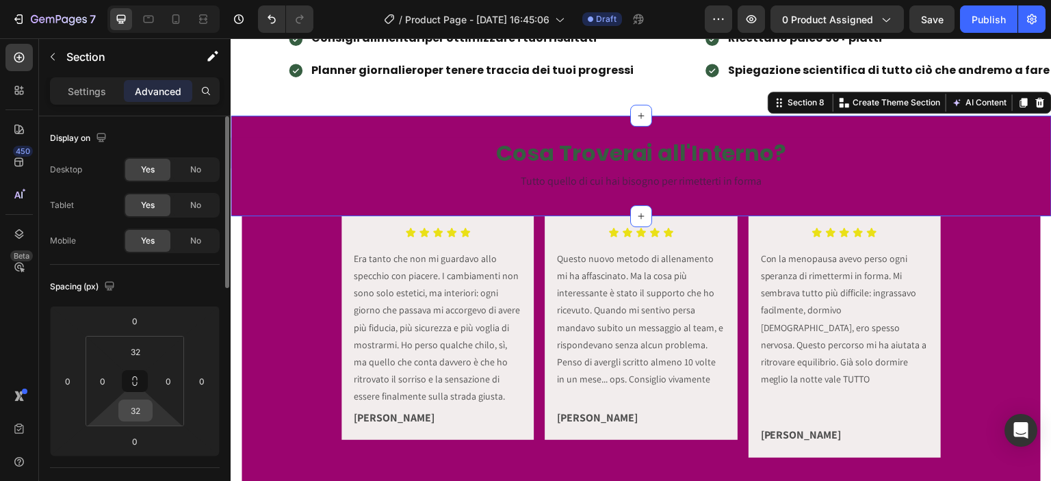
click at [142, 409] on input "32" at bounding box center [135, 410] width 27 height 21
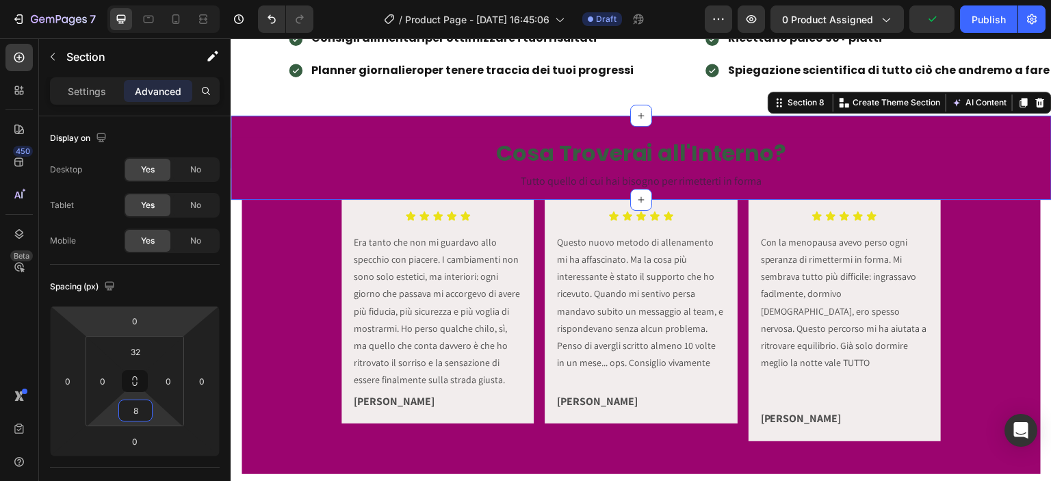
type input "8"
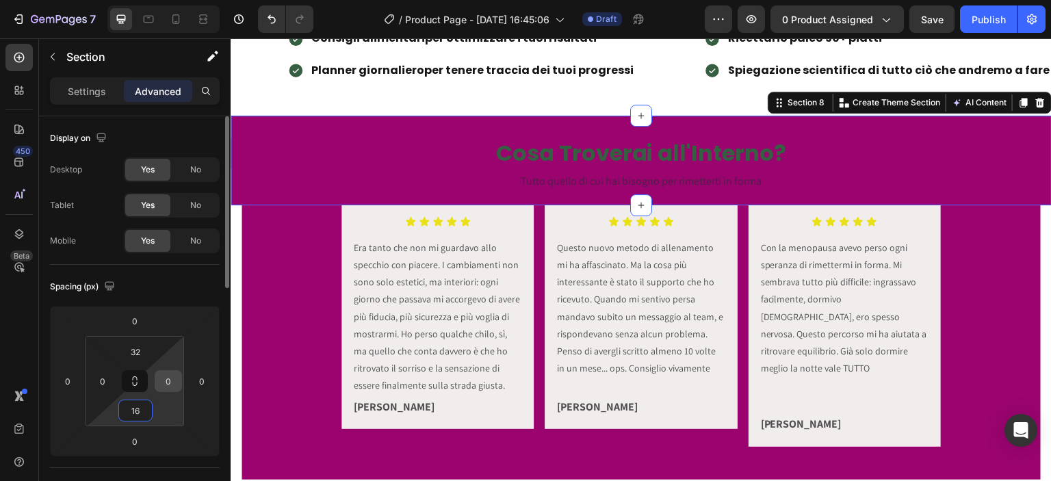
type input "1"
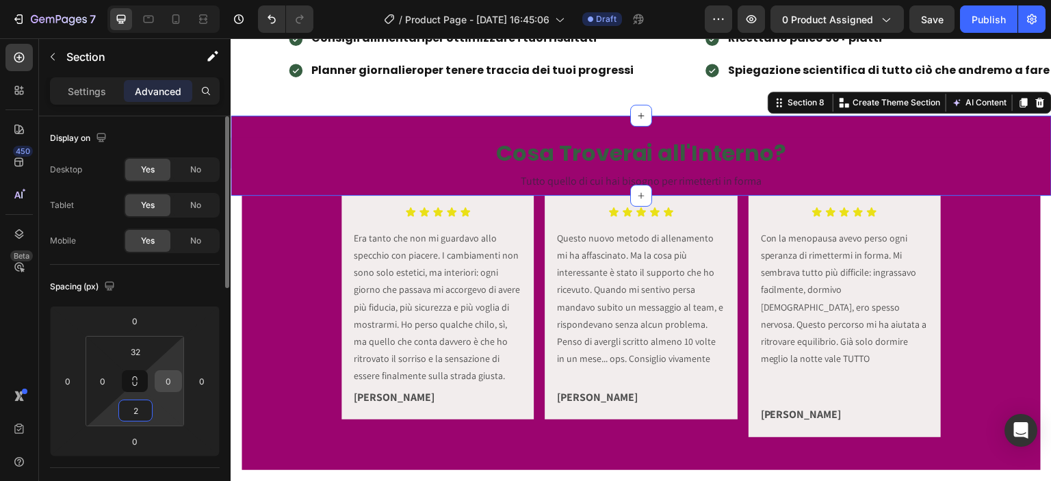
type input "28"
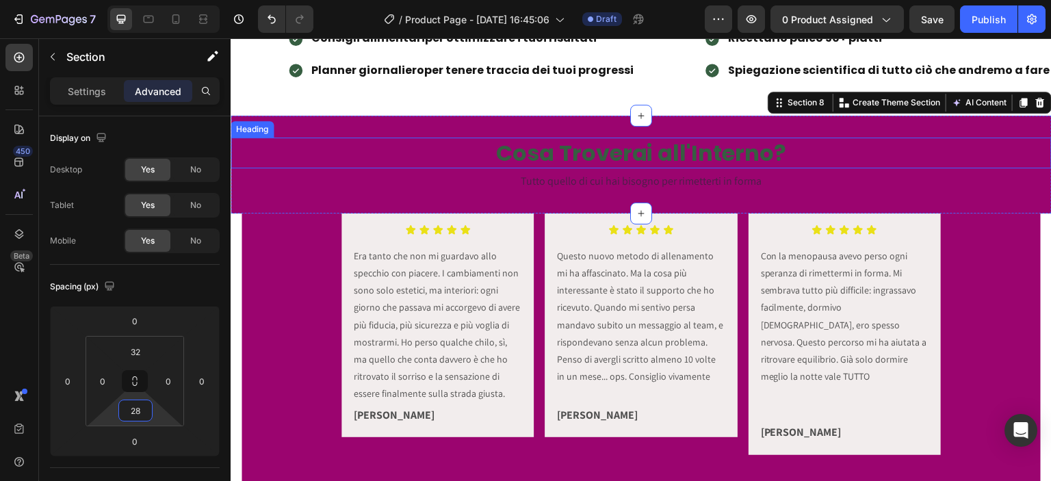
click at [526, 154] on h2 "Cosa Troverai all'Interno?" at bounding box center [641, 153] width 821 height 31
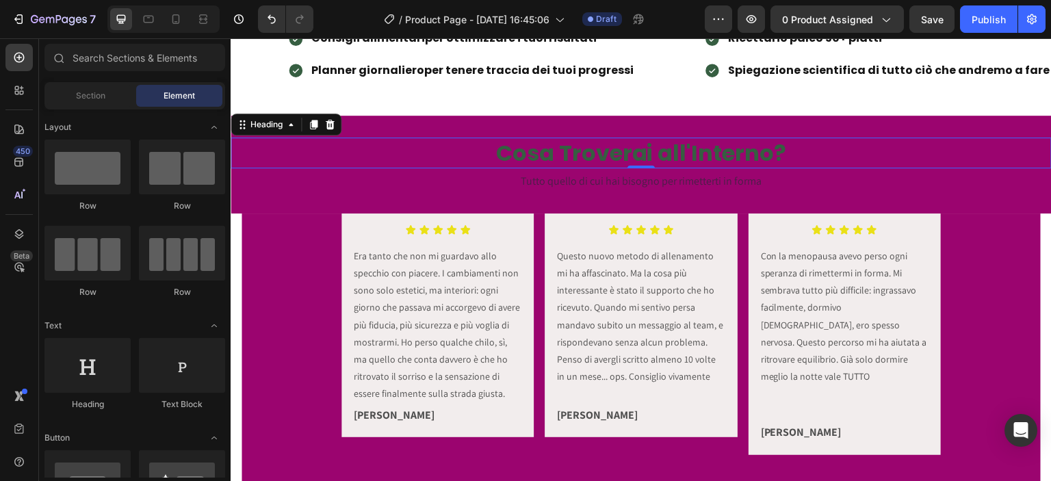
click at [240, 274] on section "Icon Icon Icon Icon Icon Icon List Era tanto che non mi guardavo allo specchio …" at bounding box center [641, 350] width 821 height 274
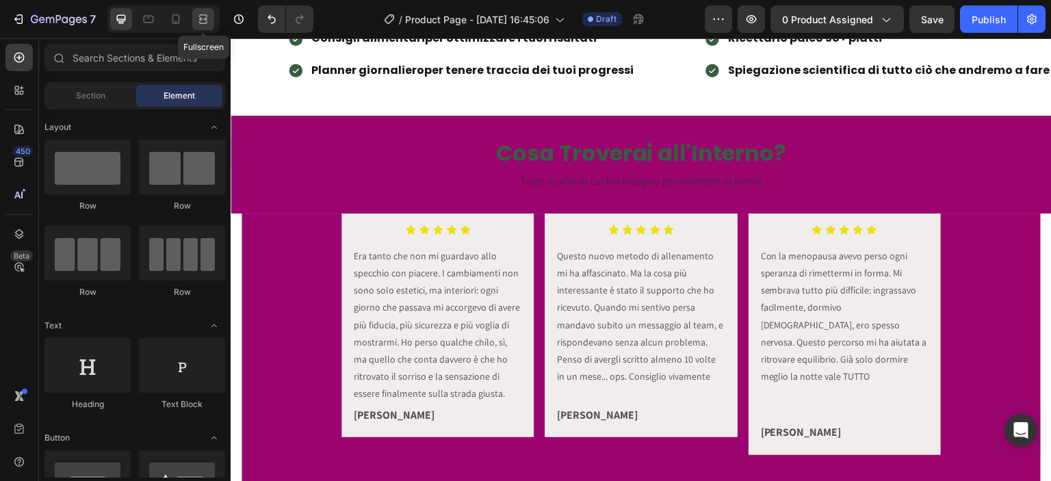
click at [209, 17] on icon at bounding box center [203, 19] width 14 height 14
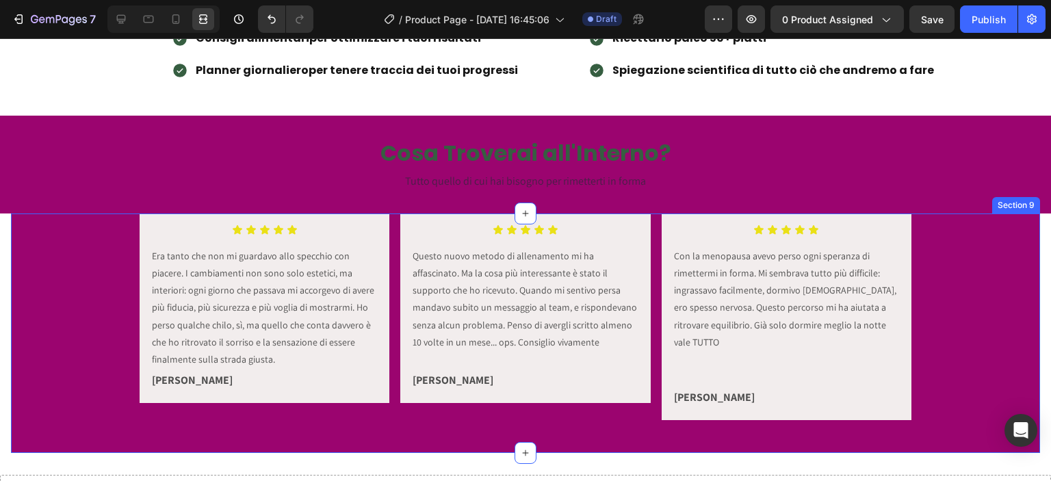
click at [14, 289] on div "Icon Icon Icon Icon Icon Icon List Era tanto che non mi guardavo allo specchio …" at bounding box center [525, 322] width 1029 height 218
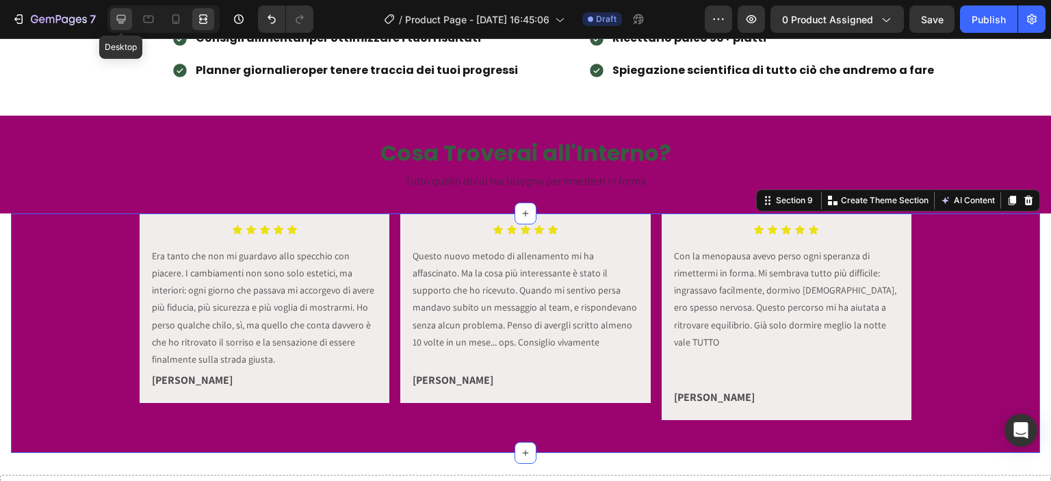
click at [121, 16] on icon at bounding box center [121, 19] width 14 height 14
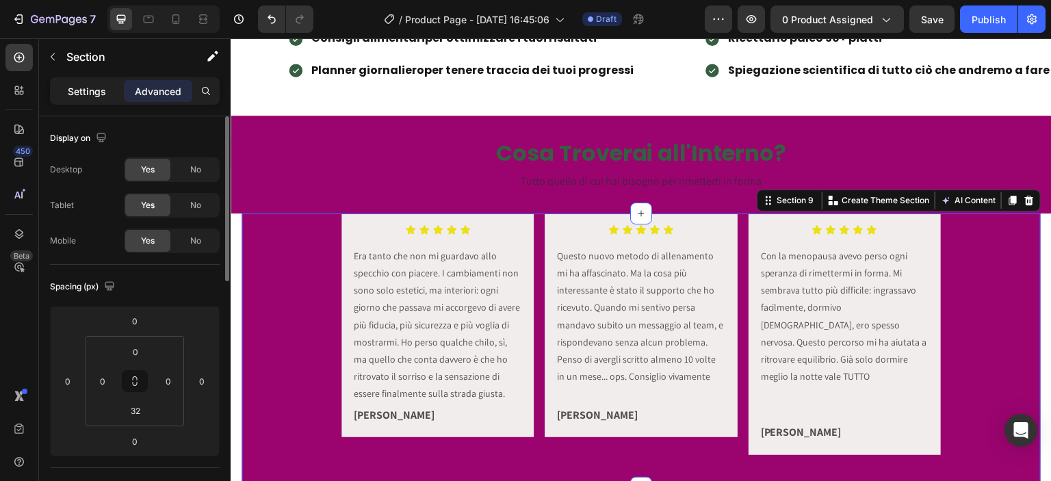
click at [101, 90] on p "Settings" at bounding box center [87, 91] width 38 height 14
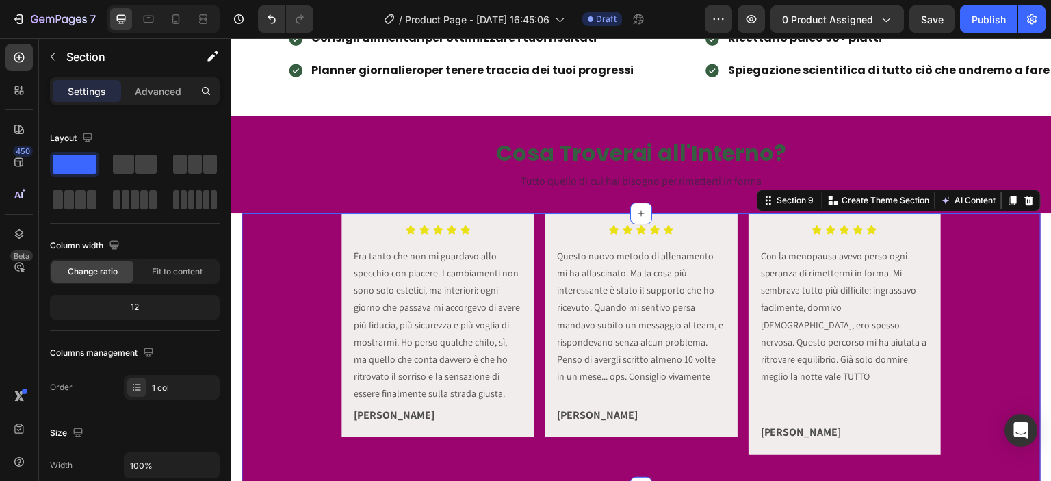
click at [266, 249] on div "Icon Icon Icon Icon Icon Icon List Era tanto che non mi guardavo allo specchio …" at bounding box center [641, 339] width 799 height 252
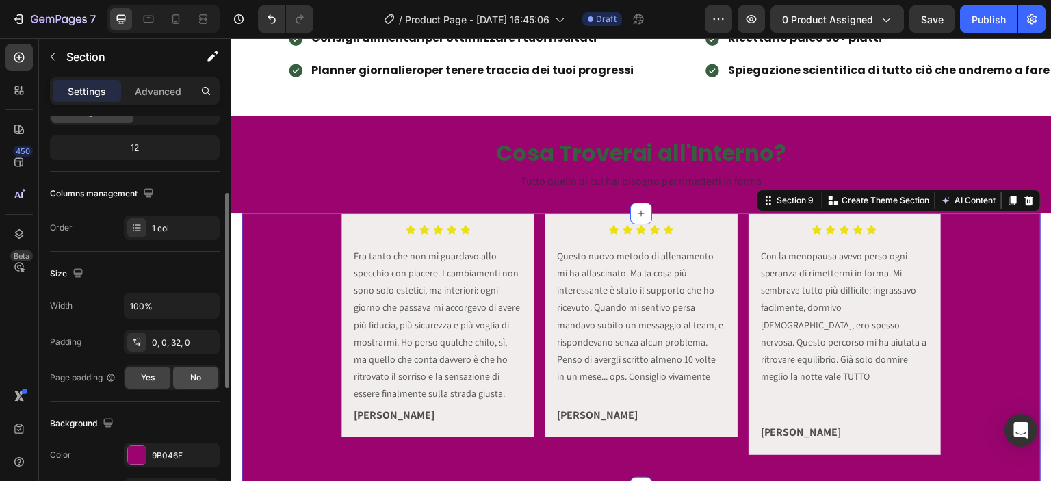
click at [192, 367] on div "No" at bounding box center [195, 378] width 45 height 22
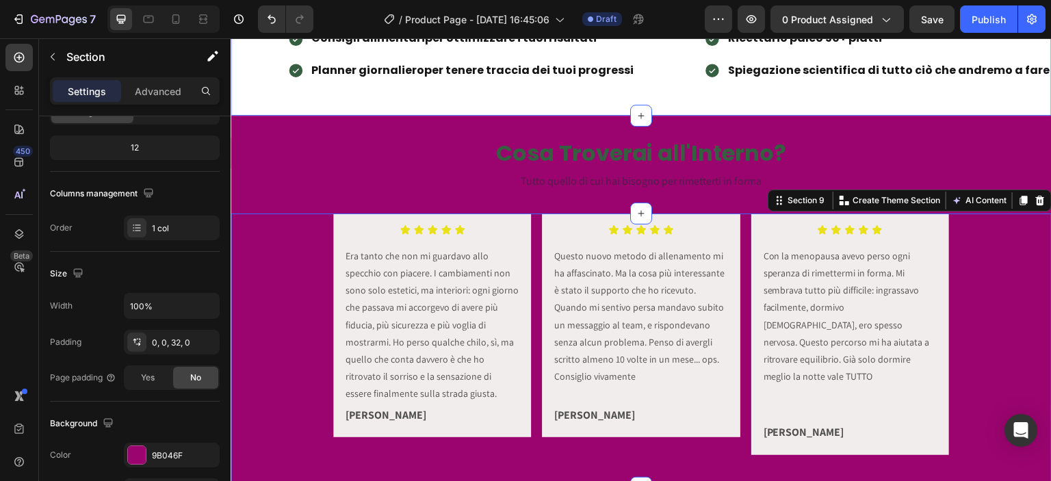
click at [306, 112] on div "Schede allenamento Consigli alimentari per ottimizzare i tuoi risultati Planner…" at bounding box center [641, 44] width 821 height 142
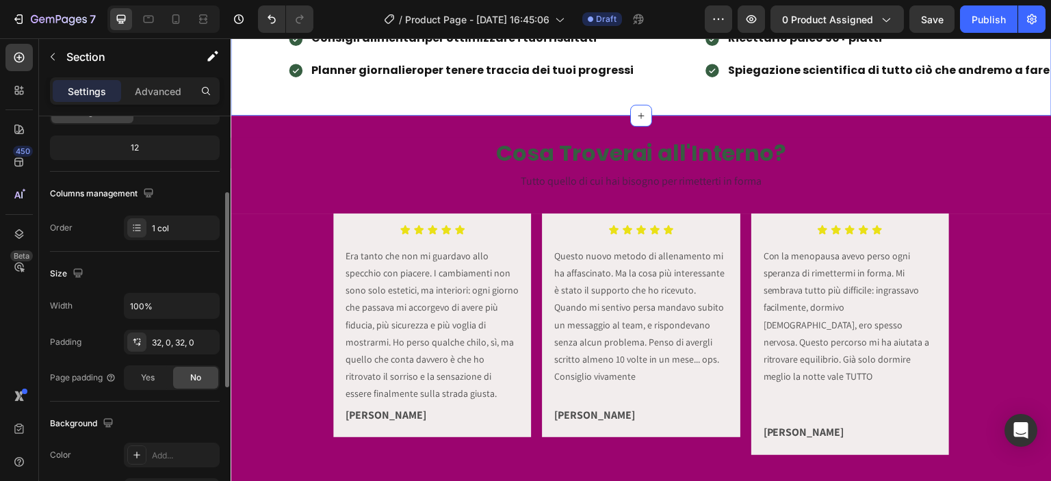
scroll to position [159, 0]
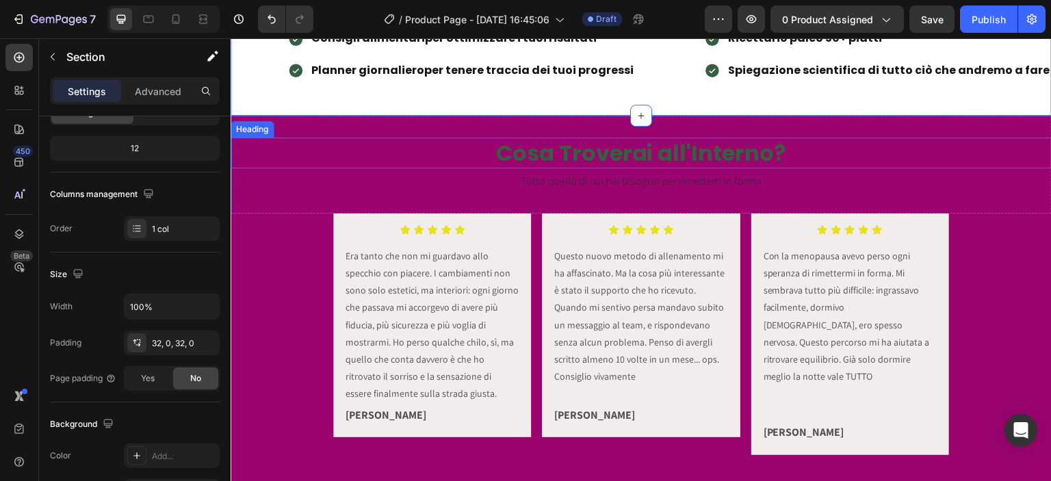
click at [562, 147] on h2 "Cosa Troverai all'Interno?" at bounding box center [641, 153] width 821 height 31
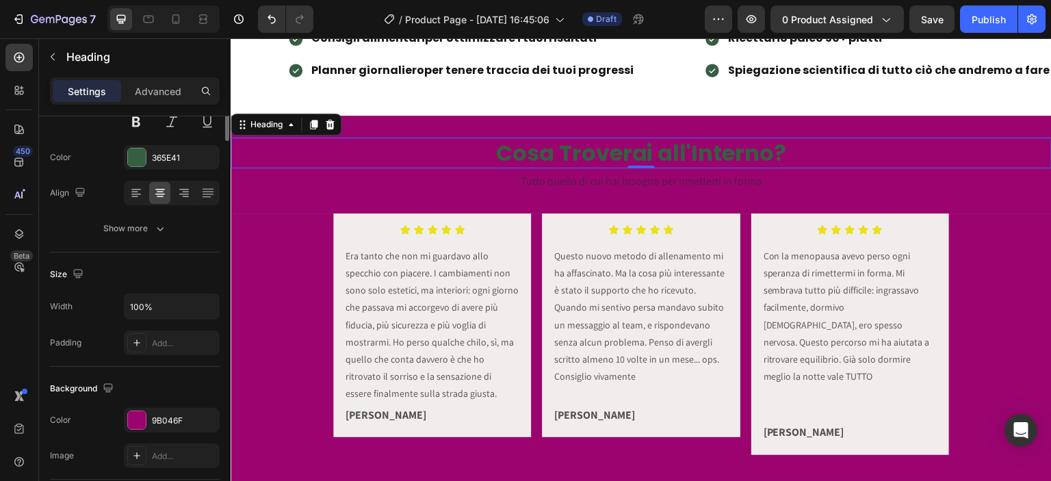
scroll to position [0, 0]
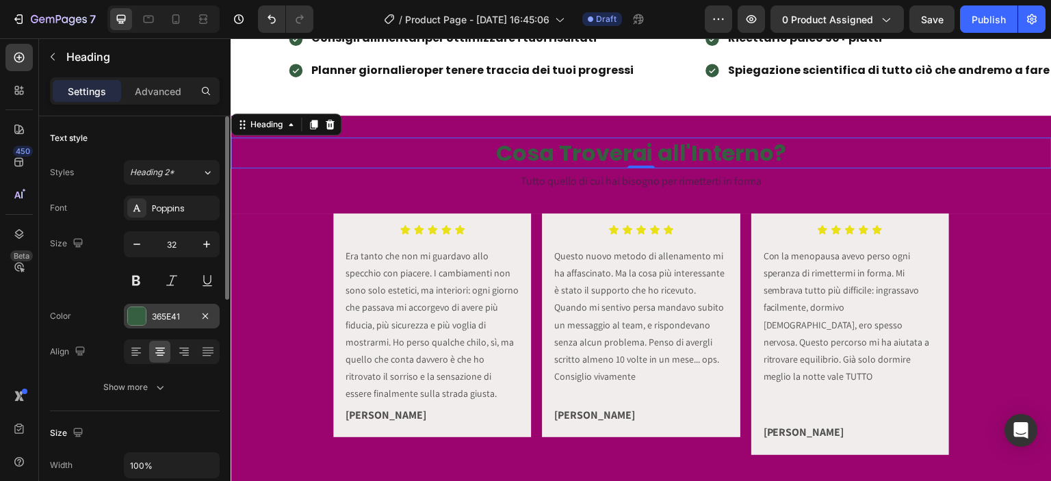
click at [158, 311] on div "365E41" at bounding box center [172, 317] width 40 height 12
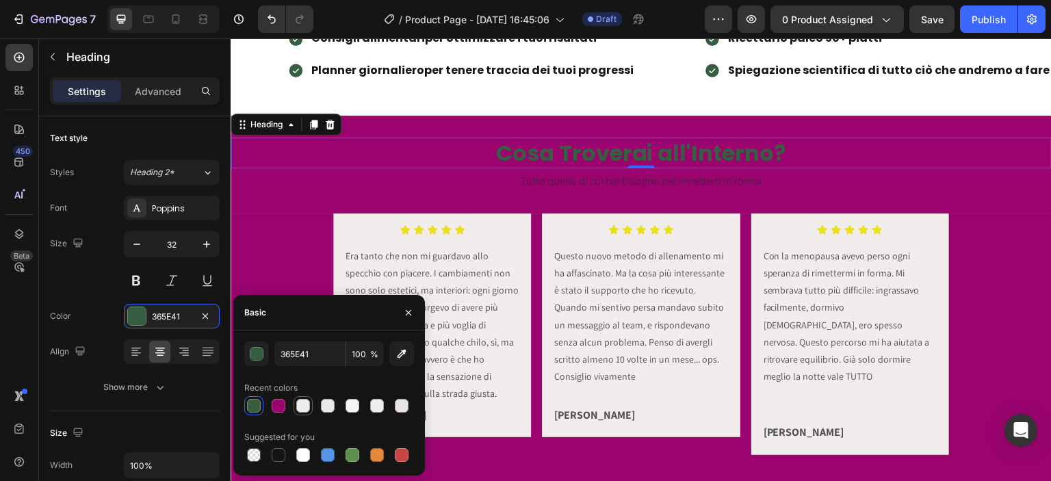
click at [307, 402] on div at bounding box center [303, 406] width 14 height 14
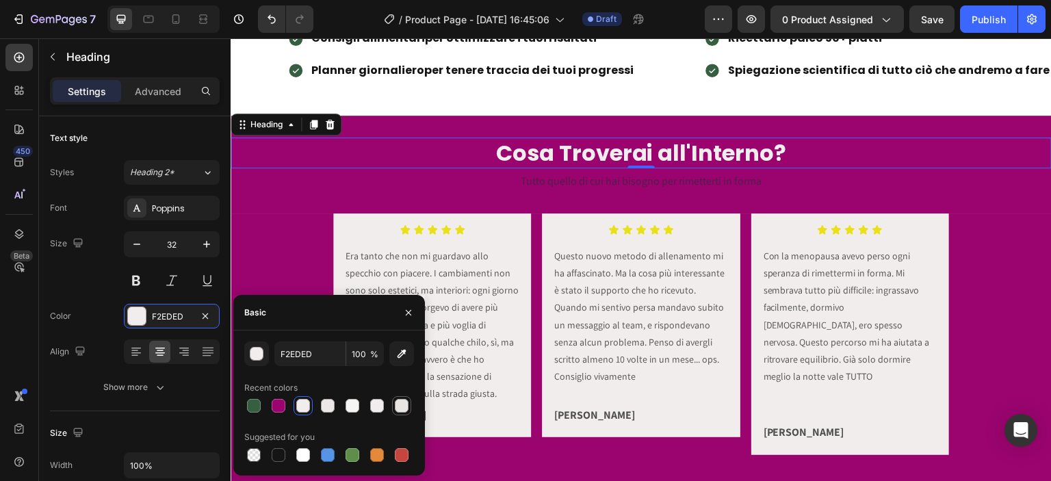
click at [400, 406] on div at bounding box center [402, 406] width 14 height 14
drag, startPoint x: 378, startPoint y: 408, endPoint x: 364, endPoint y: 406, distance: 13.8
click at [378, 408] on div at bounding box center [377, 406] width 14 height 14
click at [356, 406] on div at bounding box center [353, 406] width 14 height 14
click at [334, 406] on div at bounding box center [328, 406] width 14 height 14
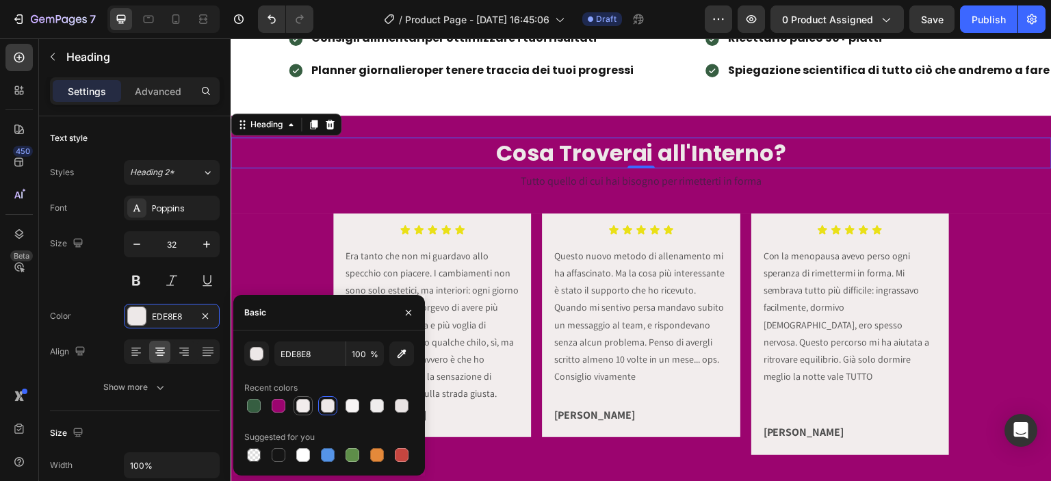
click at [300, 406] on div at bounding box center [303, 406] width 14 height 14
click at [302, 462] on div at bounding box center [303, 455] width 14 height 14
type input "FFFFFF"
click at [537, 180] on span "Tutto quello di cui hai bisogno per rimetterti in forma" at bounding box center [641, 181] width 241 height 14
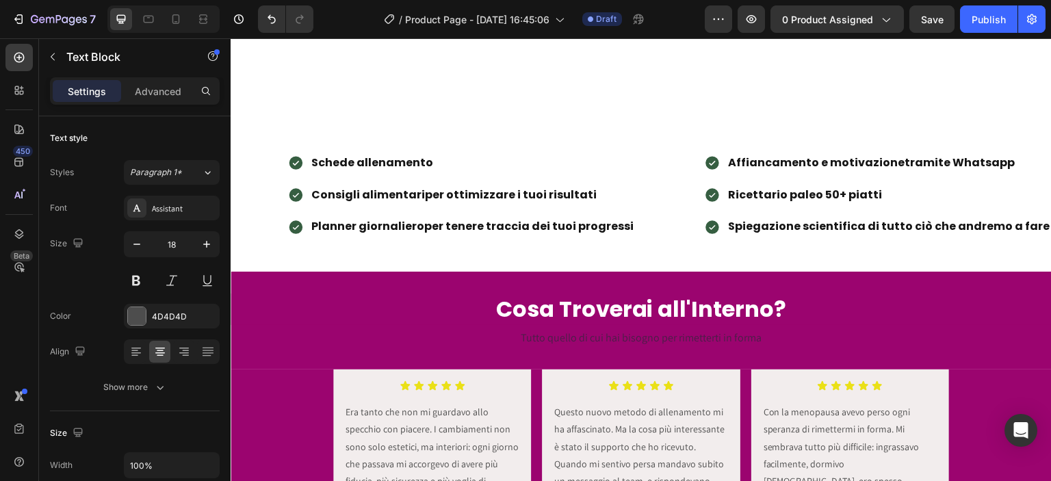
scroll to position [1437, 0]
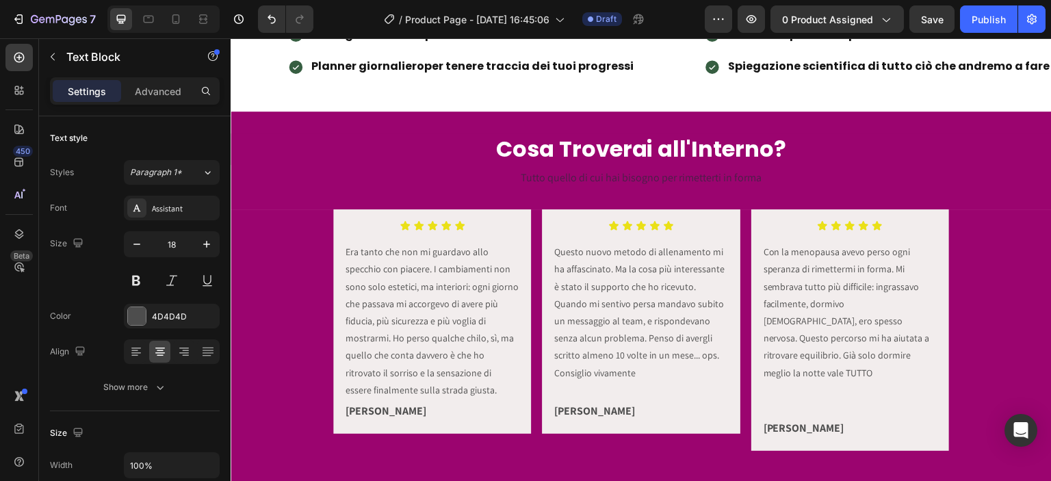
click at [537, 177] on span "Tutto quello di cui hai bisogno per rimetterti in forma" at bounding box center [641, 177] width 241 height 14
click at [495, 169] on p "Tutto quello di cui hai bisogno per rimetterti in forma" at bounding box center [641, 177] width 818 height 23
click at [567, 172] on span "Tutto quello di cui hai bisogno per rimetterti in forma" at bounding box center [641, 177] width 241 height 14
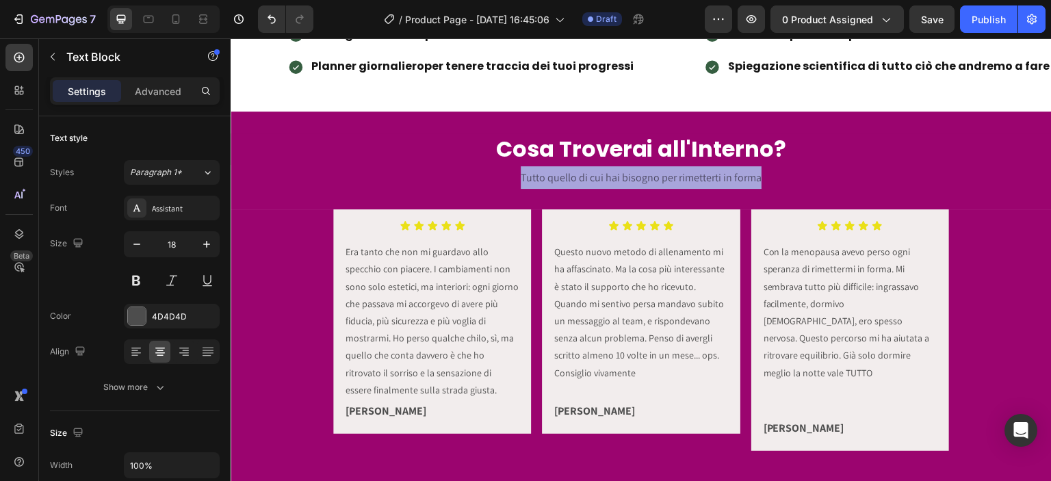
click at [567, 172] on span "Tutto quello di cui hai bisogno per rimetterti in forma" at bounding box center [641, 177] width 241 height 14
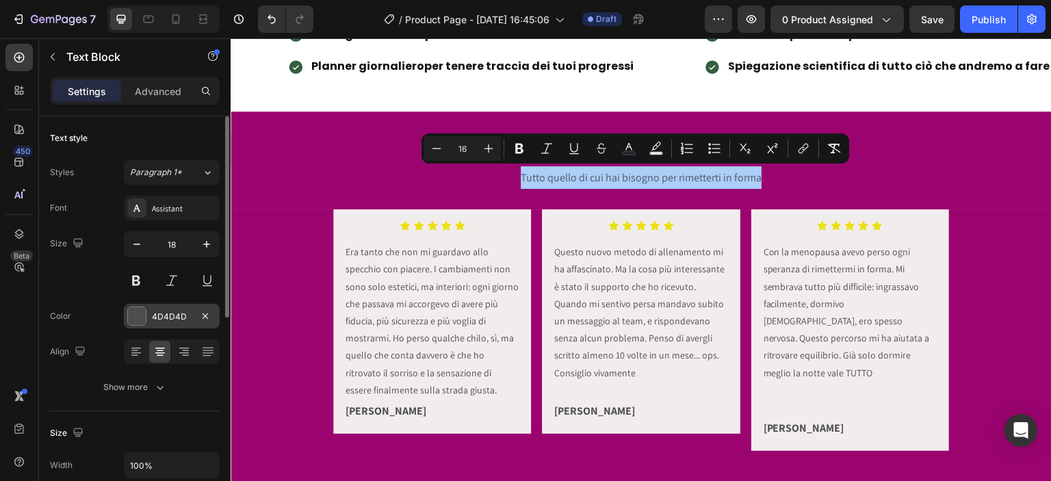
click at [139, 317] on div at bounding box center [137, 316] width 18 height 18
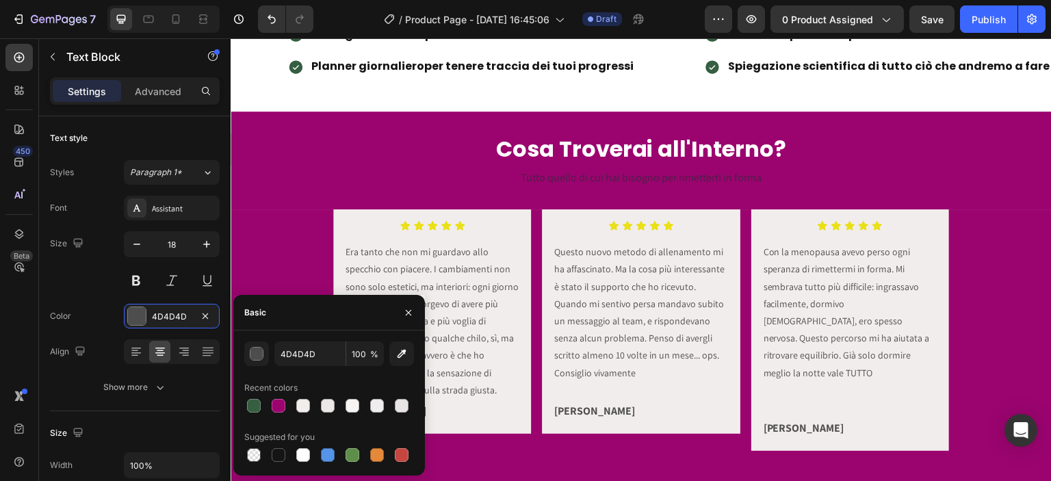
click at [302, 460] on div at bounding box center [303, 455] width 14 height 14
type input "FFFFFF"
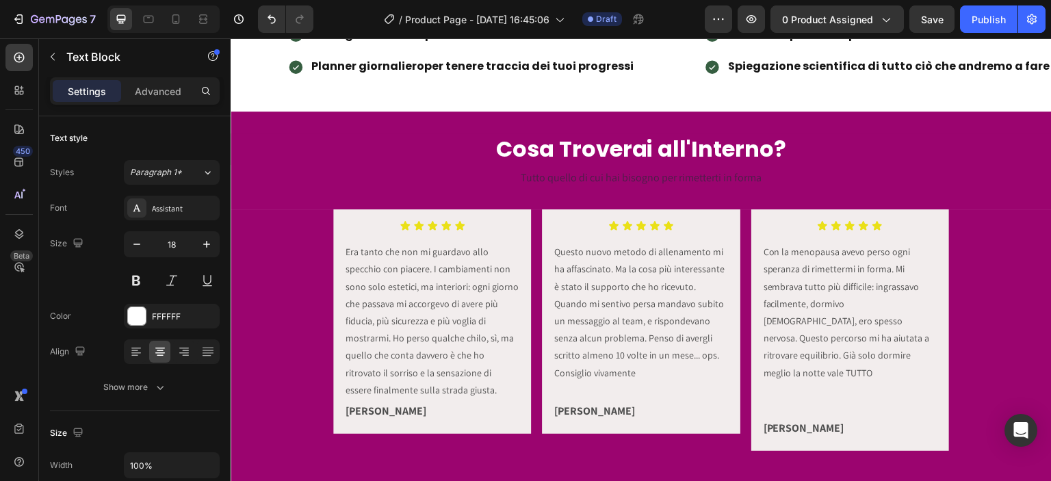
click at [578, 179] on span "Tutto quello di cui hai bisogno per rimetterti in forma" at bounding box center [641, 177] width 241 height 14
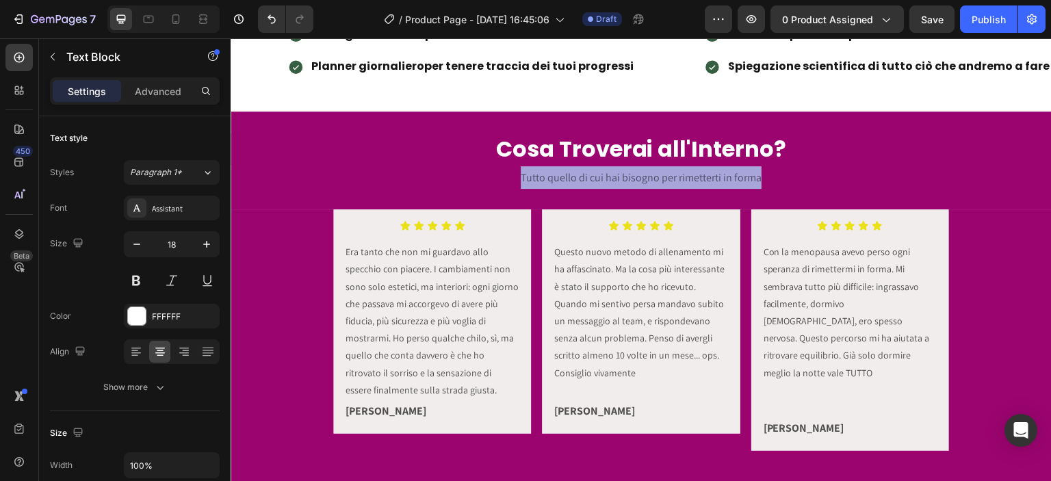
click at [578, 179] on span "Tutto quello di cui hai bisogno per rimetterti in forma" at bounding box center [641, 177] width 241 height 14
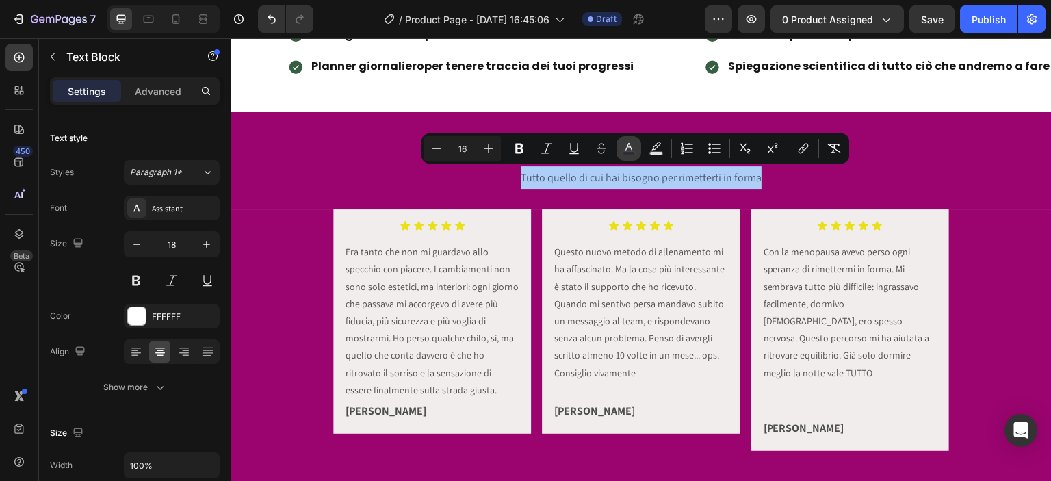
click at [632, 150] on icon "Editor contextual toolbar" at bounding box center [628, 147] width 7 height 8
type input "2E2A39"
type input "75"
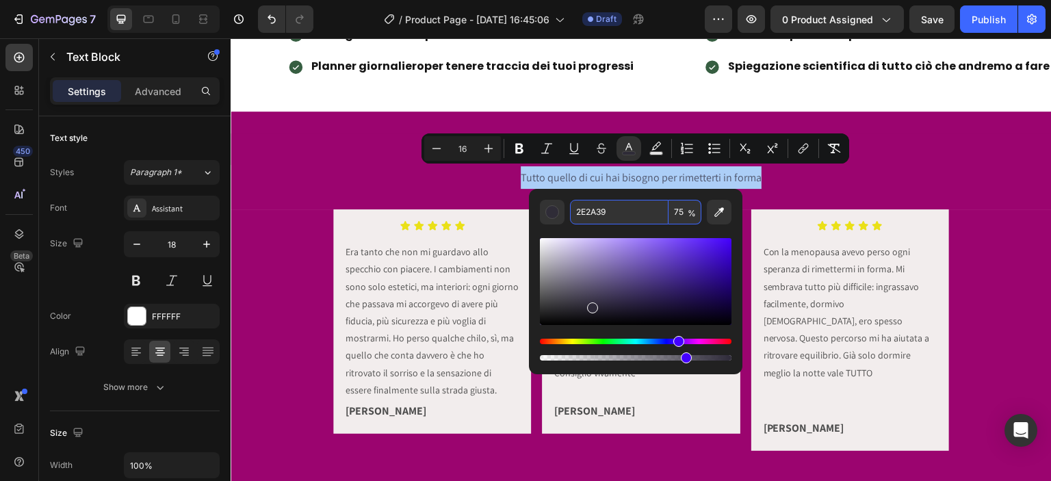
click at [610, 210] on input "2E2A39" at bounding box center [619, 212] width 99 height 25
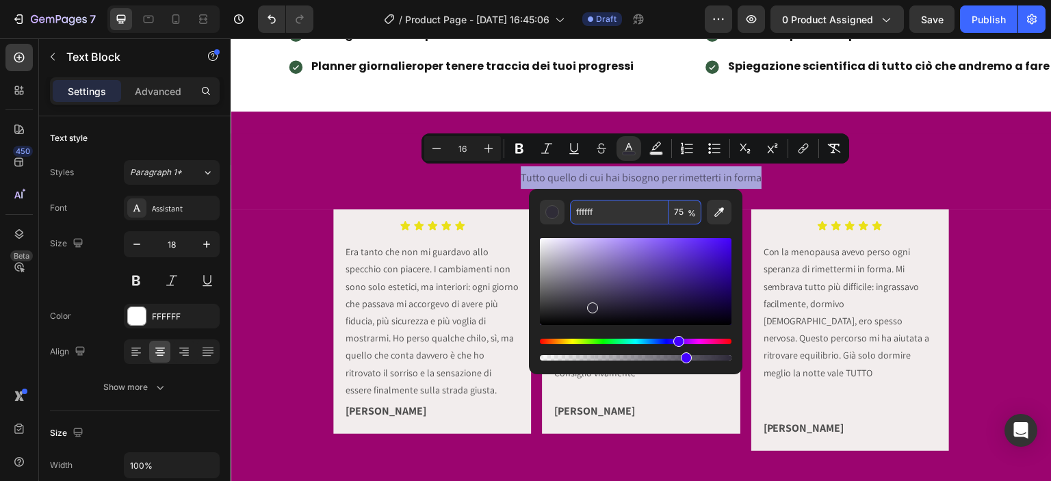
type input "FFFFFF"
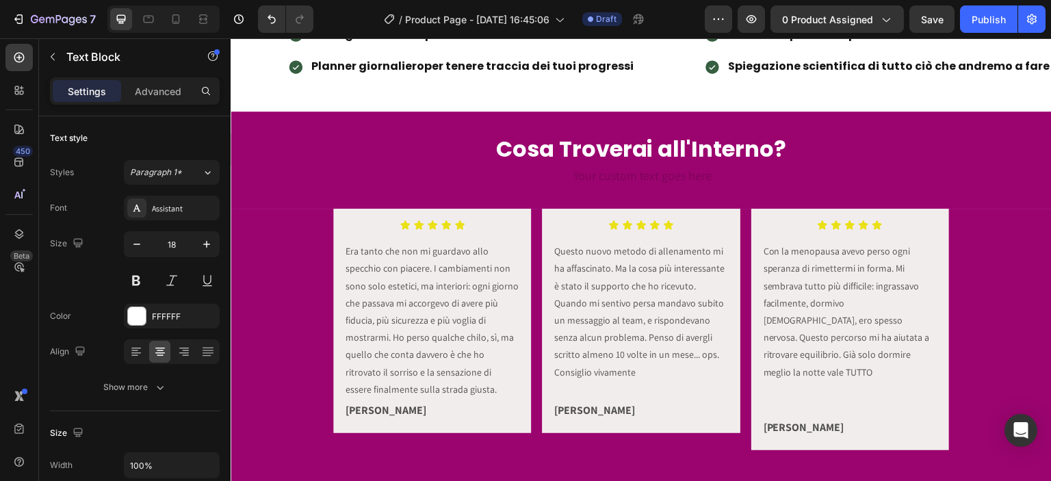
click at [609, 175] on div "Rich Text Editor. Editing area: main" at bounding box center [641, 177] width 821 height 25
click at [587, 151] on h2 "Cosa Troverai all'Interno?" at bounding box center [641, 148] width 821 height 31
click at [591, 153] on h2 "Cosa Troverai all'Interno?" at bounding box center [641, 148] width 821 height 31
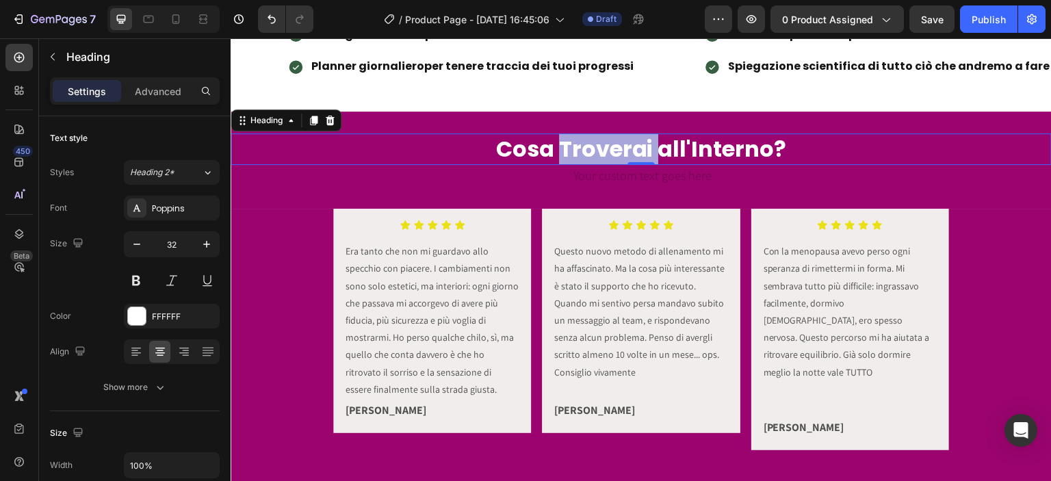
click at [591, 153] on p "Cosa Troverai all'Interno?" at bounding box center [641, 149] width 818 height 29
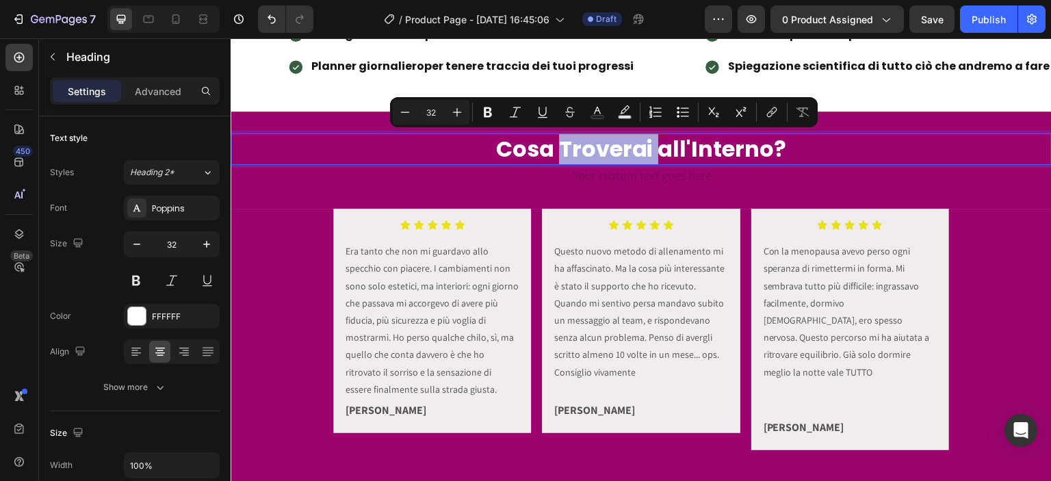
click at [586, 153] on p "Cosa Troverai all'Interno?" at bounding box center [641, 149] width 818 height 29
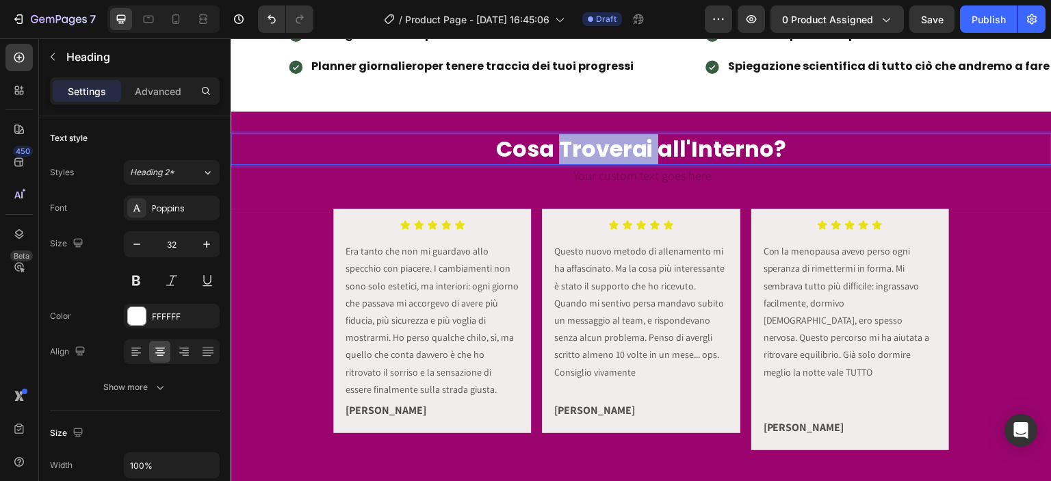
click at [584, 153] on p "Cosa Troverai all'Interno?" at bounding box center [641, 149] width 818 height 29
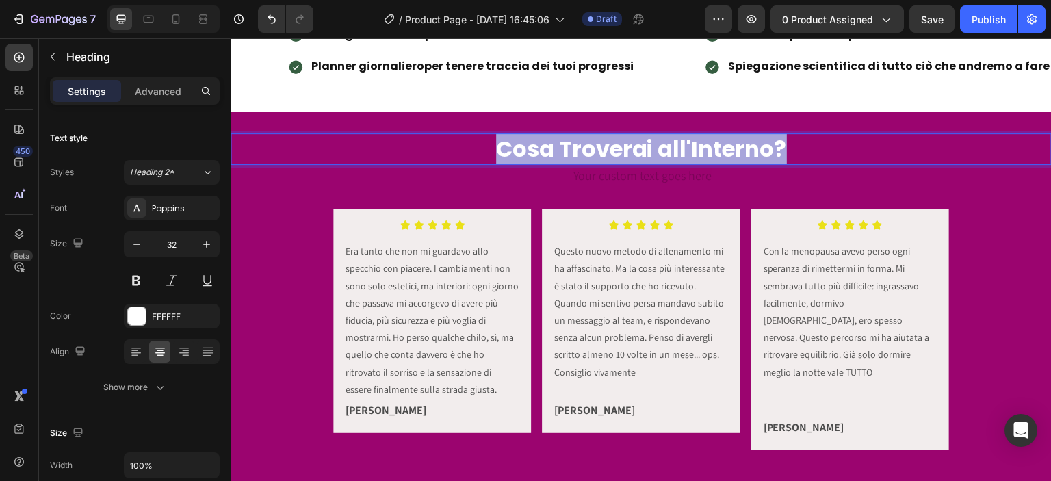
click at [584, 153] on p "Cosa Troverai all'Interno?" at bounding box center [641, 149] width 818 height 29
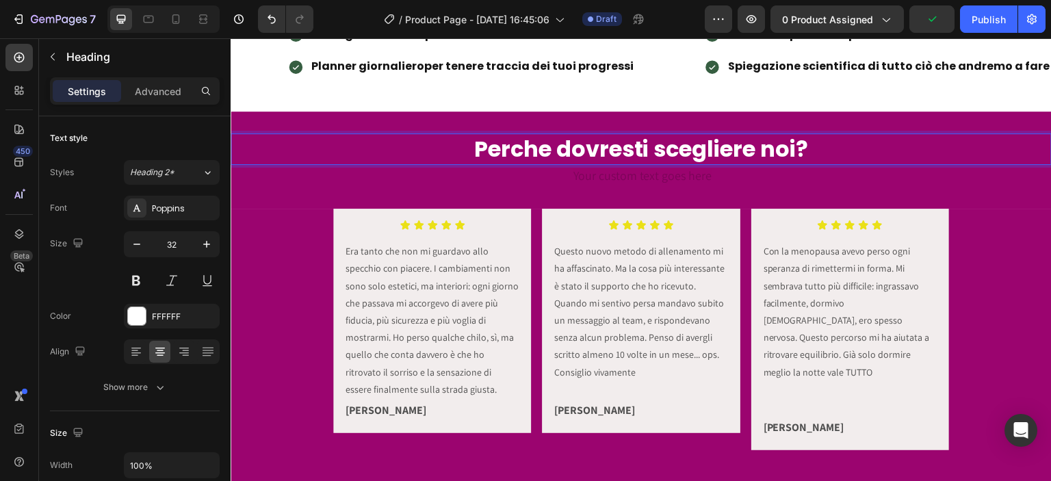
click at [566, 155] on p "Perche dovresti scegliere noi?" at bounding box center [641, 149] width 818 height 29
click at [662, 149] on p "Perche Dovresti scegliere noi?" at bounding box center [641, 149] width 818 height 29
click at [773, 142] on p "Perche Dovresti Scegliere noi?" at bounding box center [641, 149] width 818 height 29
click at [450, 225] on div "Icon Icon Icon Icon Icon" at bounding box center [432, 225] width 176 height 11
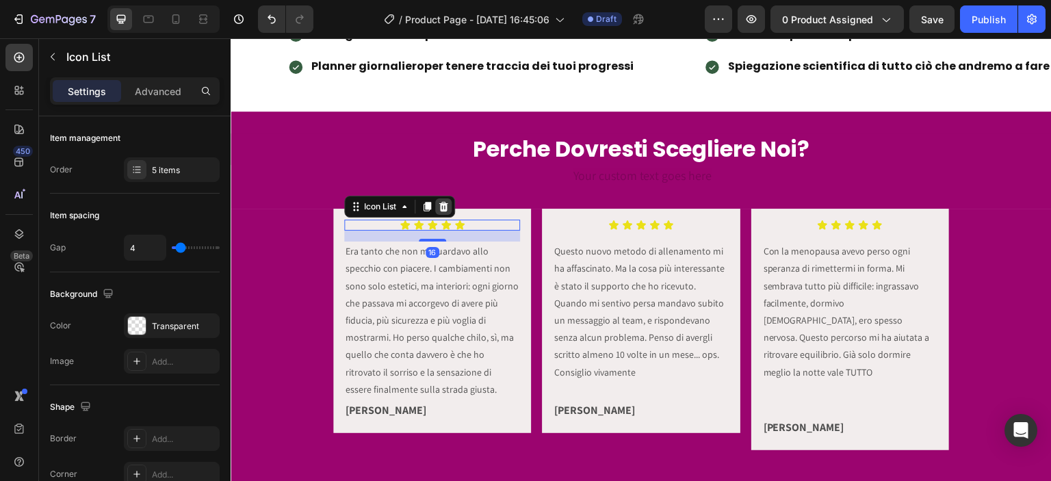
click at [443, 211] on icon at bounding box center [443, 206] width 11 height 11
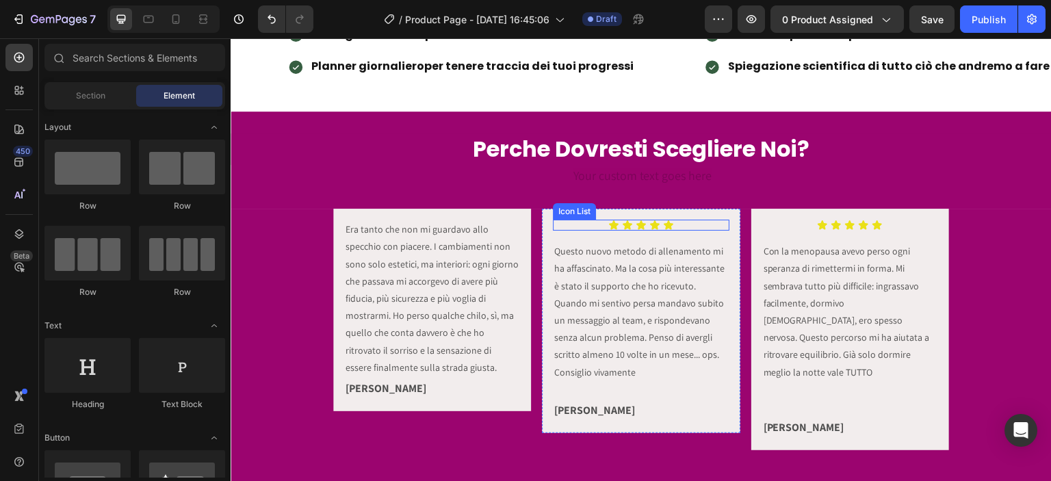
click at [615, 220] on div "Icon Icon Icon Icon Icon" at bounding box center [641, 225] width 176 height 11
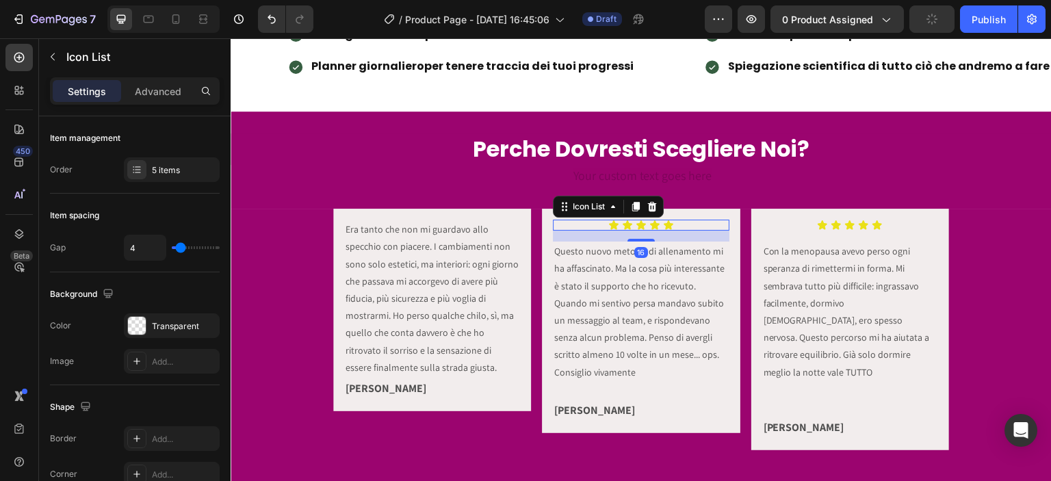
drag, startPoint x: 653, startPoint y: 205, endPoint x: 805, endPoint y: 218, distance: 152.5
click at [653, 205] on icon at bounding box center [652, 206] width 11 height 11
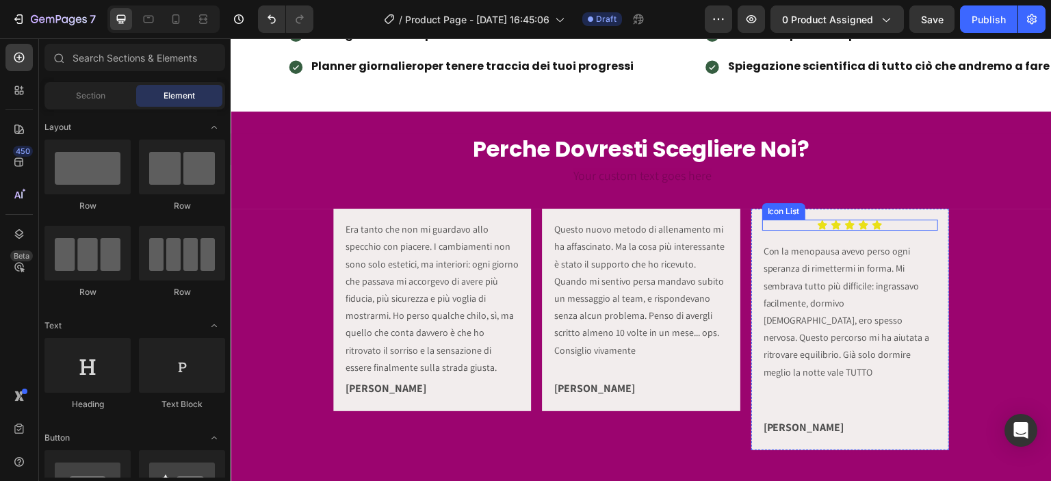
click at [820, 224] on div "Icon Icon Icon Icon Icon" at bounding box center [850, 225] width 176 height 11
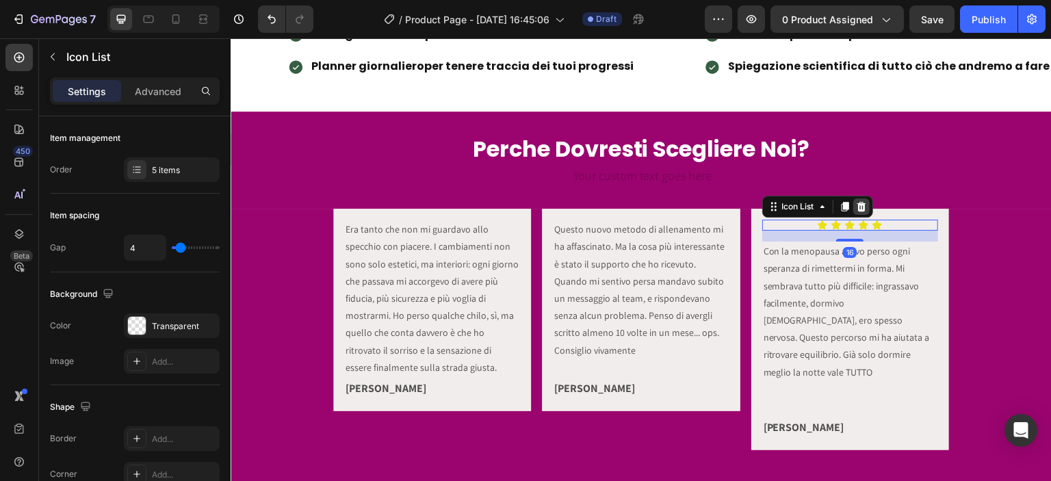
click at [857, 206] on icon at bounding box center [861, 207] width 9 height 10
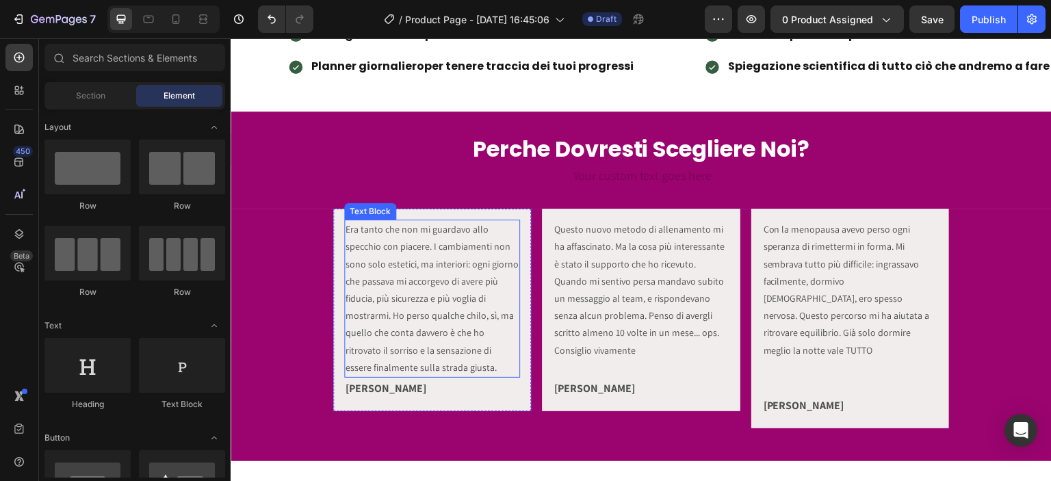
click at [454, 235] on p "Era tanto che non mi guardavo allo specchio con piacere. I cambiamenti non sono…" at bounding box center [432, 298] width 173 height 155
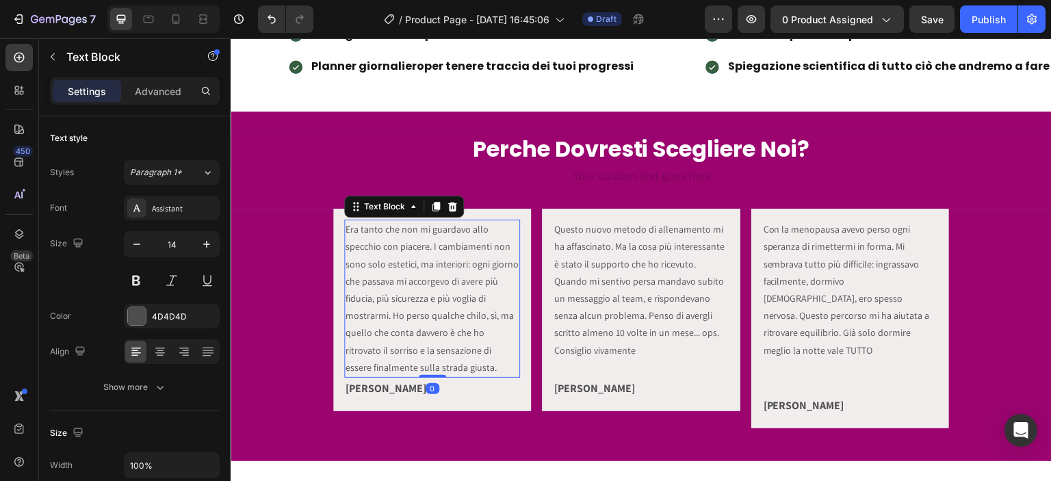
click at [347, 229] on p "Era tanto che non mi guardavo allo specchio con piacere. I cambiamenti non sono…" at bounding box center [432, 298] width 173 height 155
click at [346, 229] on p "Era tanto che non mi guardavo allo specchio con piacere. I cambiamenti non sono…" at bounding box center [432, 298] width 173 height 155
click at [63, 49] on button "button" at bounding box center [53, 57] width 22 height 22
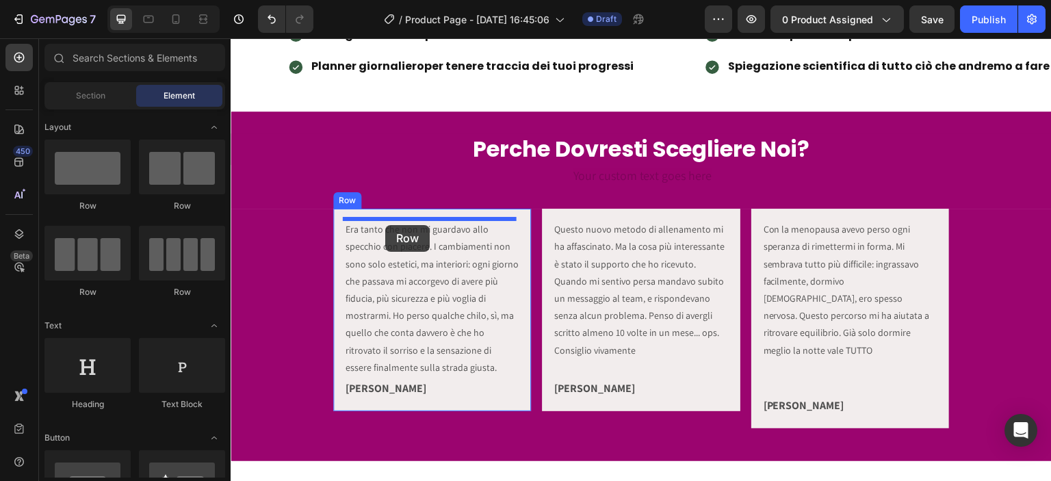
drag, startPoint x: 323, startPoint y: 215, endPoint x: 385, endPoint y: 225, distance: 63.1
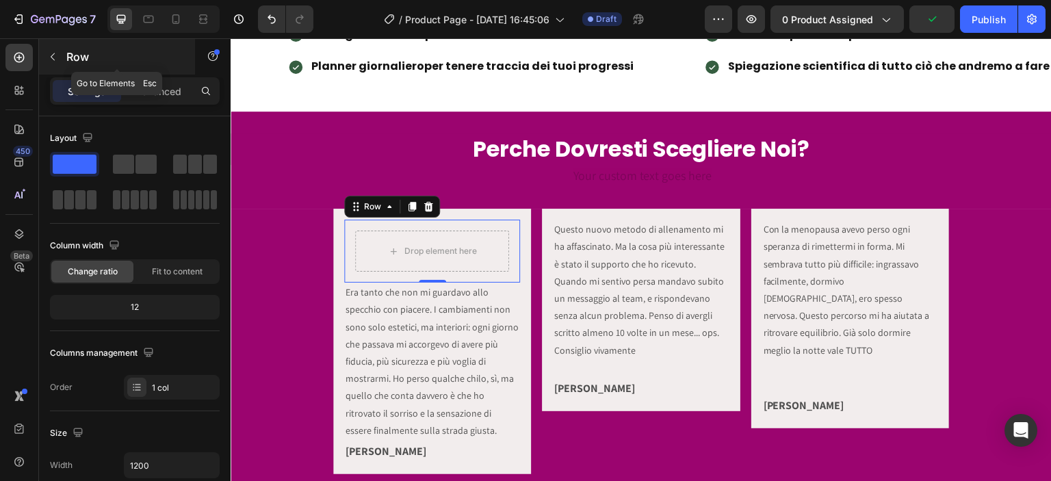
click at [48, 60] on icon "button" at bounding box center [52, 56] width 11 height 11
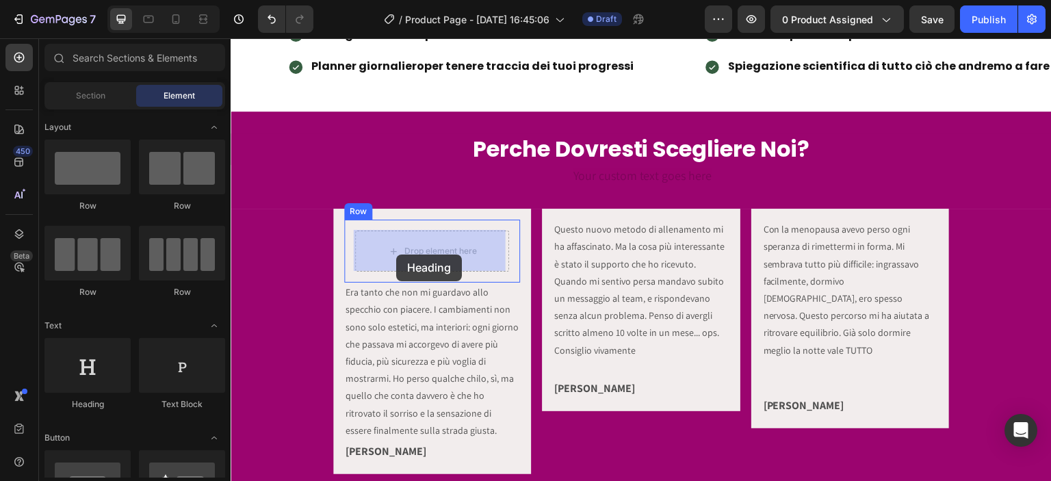
drag, startPoint x: 327, startPoint y: 415, endPoint x: 396, endPoint y: 255, distance: 175.0
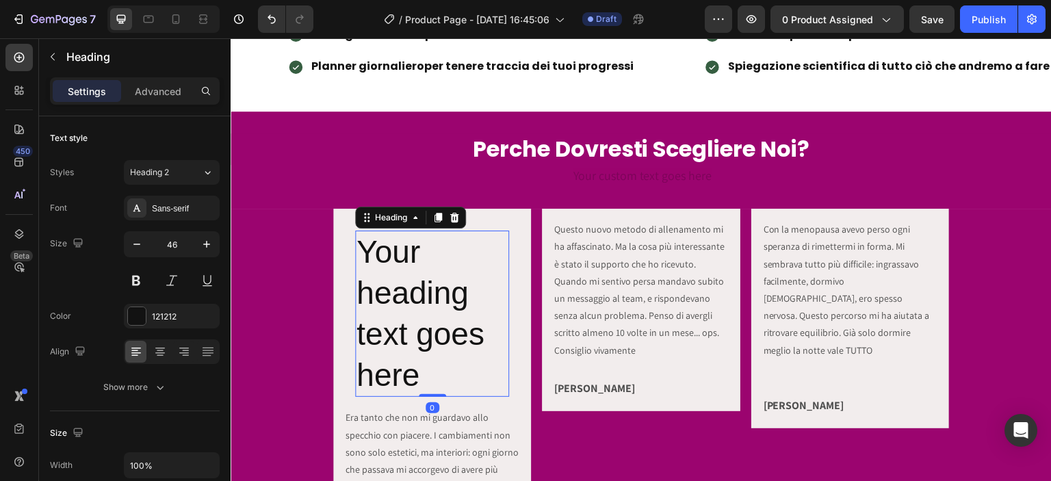
click at [391, 276] on h2 "Your heading text goes here" at bounding box center [432, 314] width 154 height 166
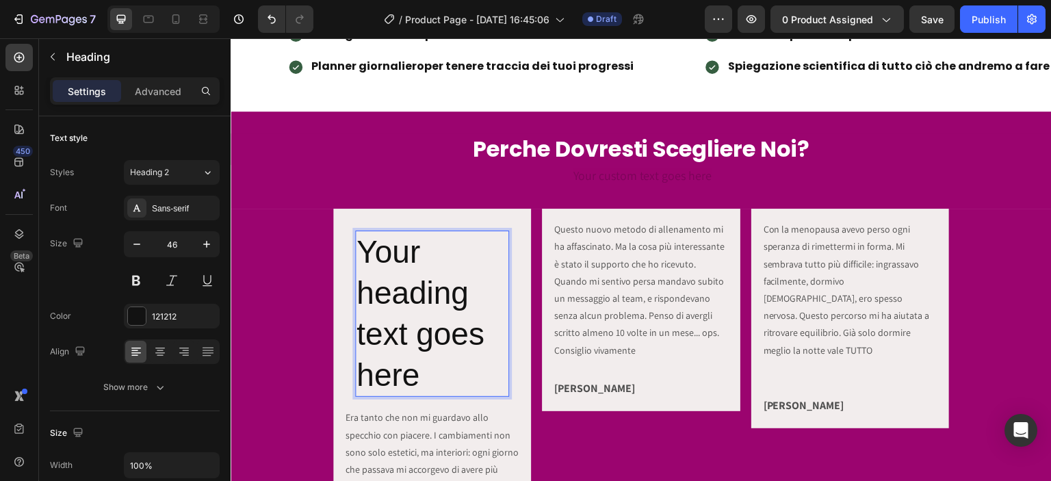
click at [389, 277] on p "Your heading text goes here" at bounding box center [431, 314] width 151 height 164
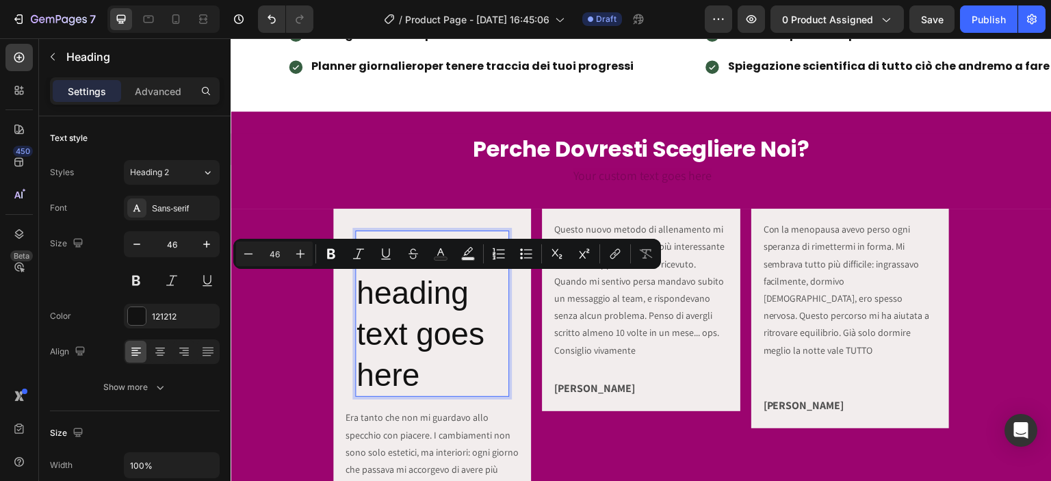
click at [430, 363] on p "Your heading text goes here" at bounding box center [431, 314] width 151 height 164
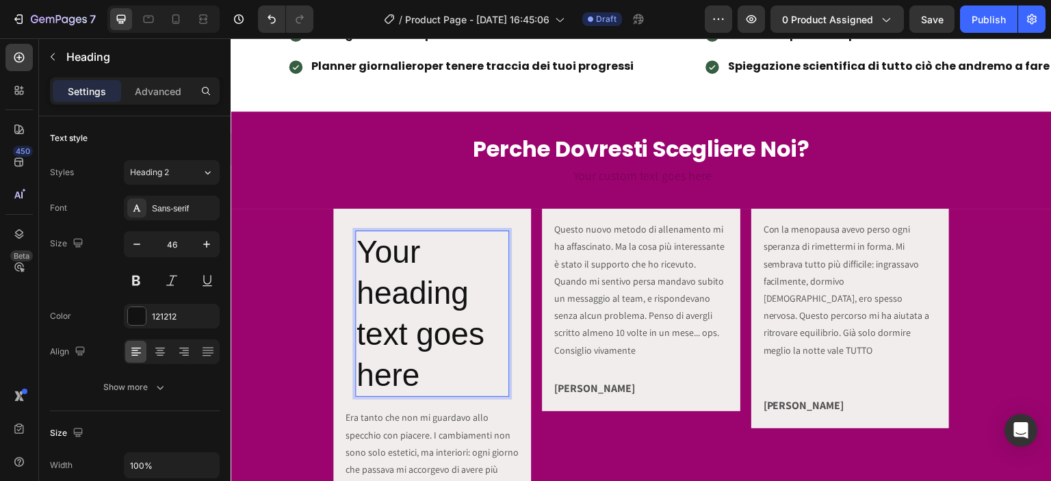
click at [425, 370] on p "Your heading text goes here" at bounding box center [431, 314] width 151 height 164
click at [424, 369] on p "Your heading text goes here" at bounding box center [431, 314] width 151 height 164
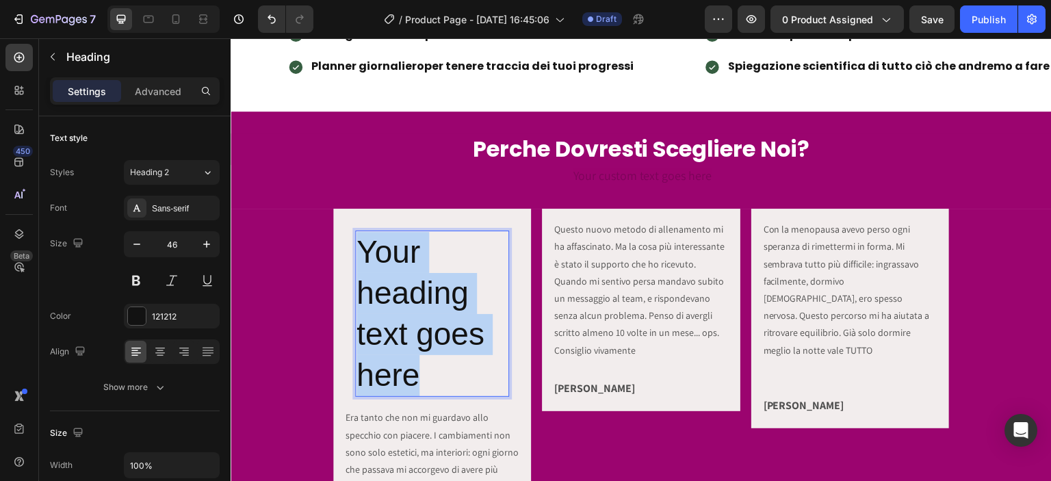
drag, startPoint x: 422, startPoint y: 370, endPoint x: 359, endPoint y: 238, distance: 146.6
click at [359, 238] on p "Your heading text goes here" at bounding box center [431, 314] width 151 height 164
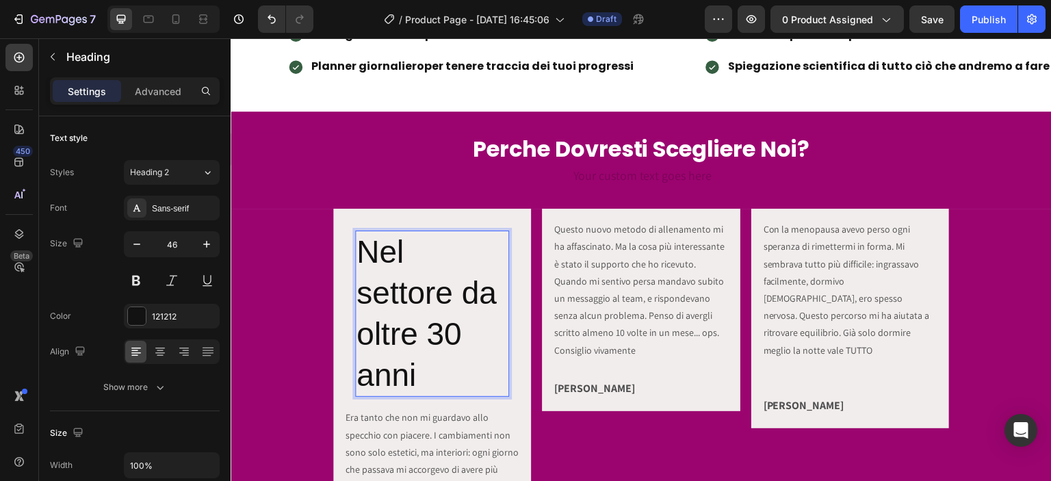
click at [387, 259] on p "Nel settore da oltre 30 anni" at bounding box center [431, 314] width 151 height 164
click at [386, 259] on p "Nel settore da oltre 30 anni" at bounding box center [431, 314] width 151 height 164
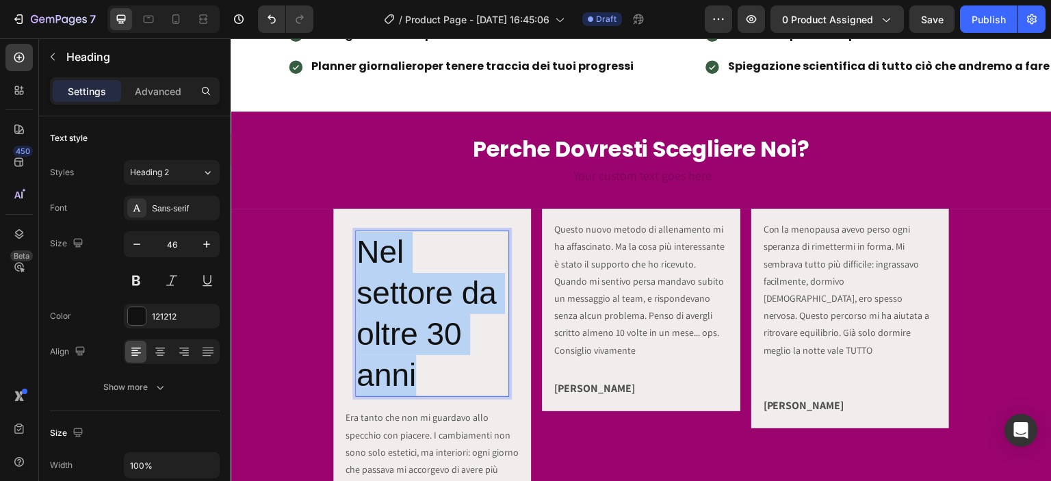
click at [386, 259] on p "Nel settore da oltre 30 anni" at bounding box center [431, 314] width 151 height 164
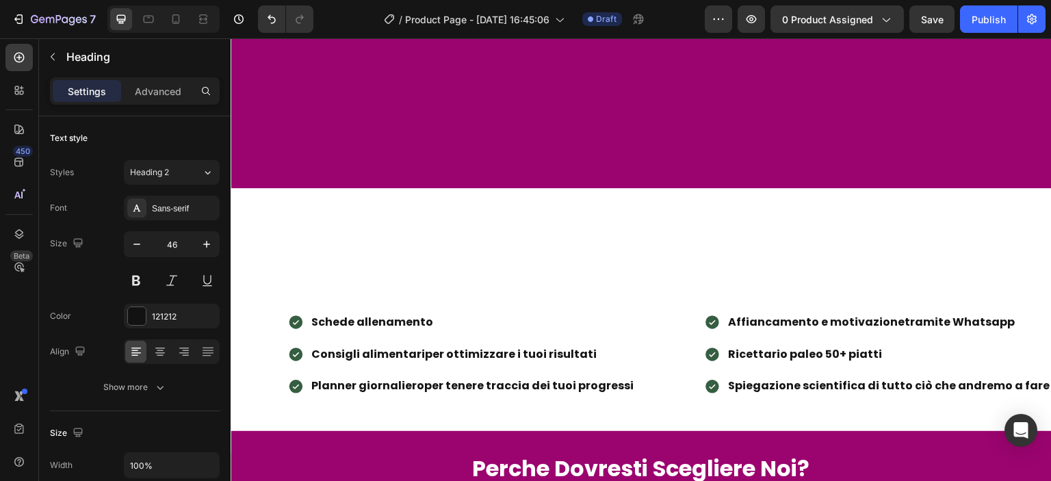
type input "16"
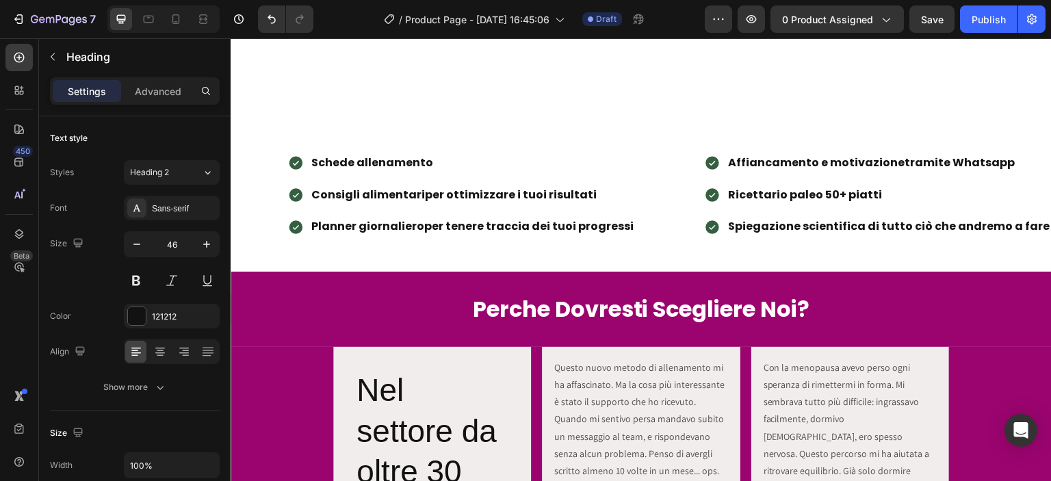
scroll to position [1596, 0]
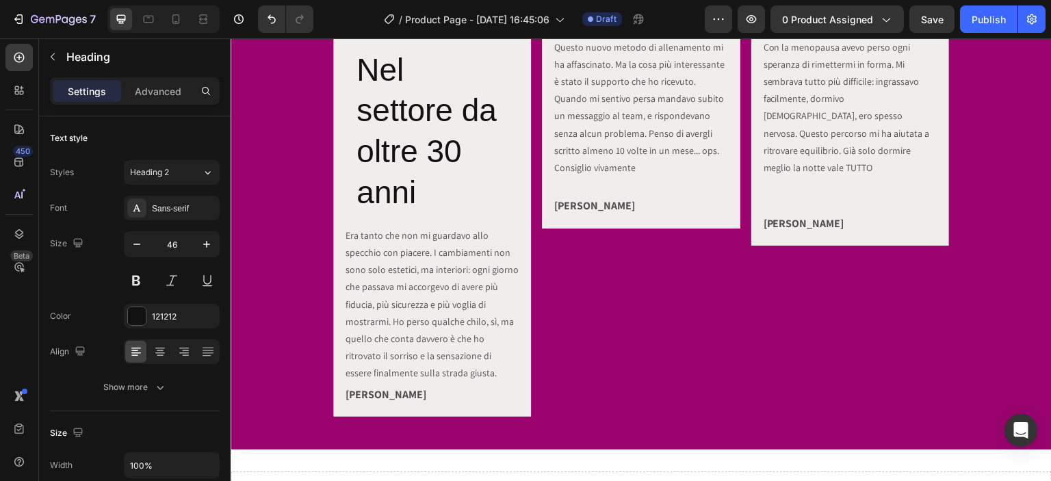
click at [378, 172] on h2 "Nel settore da oltre 30 anni" at bounding box center [432, 132] width 154 height 166
click at [378, 172] on p "Nel settore da oltre 30 anni" at bounding box center [431, 132] width 151 height 164
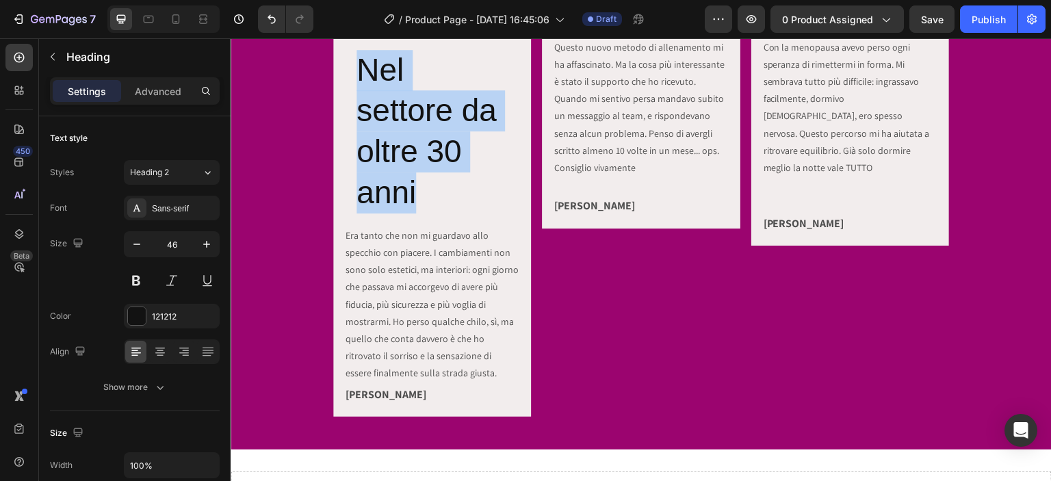
click at [378, 172] on p "Nel settore da oltre 30 anni" at bounding box center [431, 132] width 151 height 164
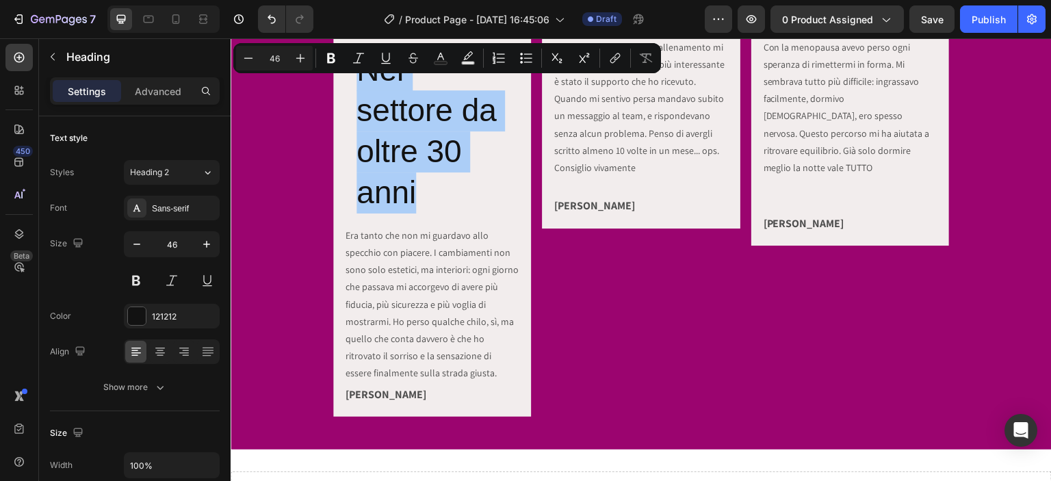
click at [271, 59] on input "46" at bounding box center [274, 58] width 27 height 16
click at [278, 61] on input "46" at bounding box center [274, 58] width 27 height 16
type input "28"
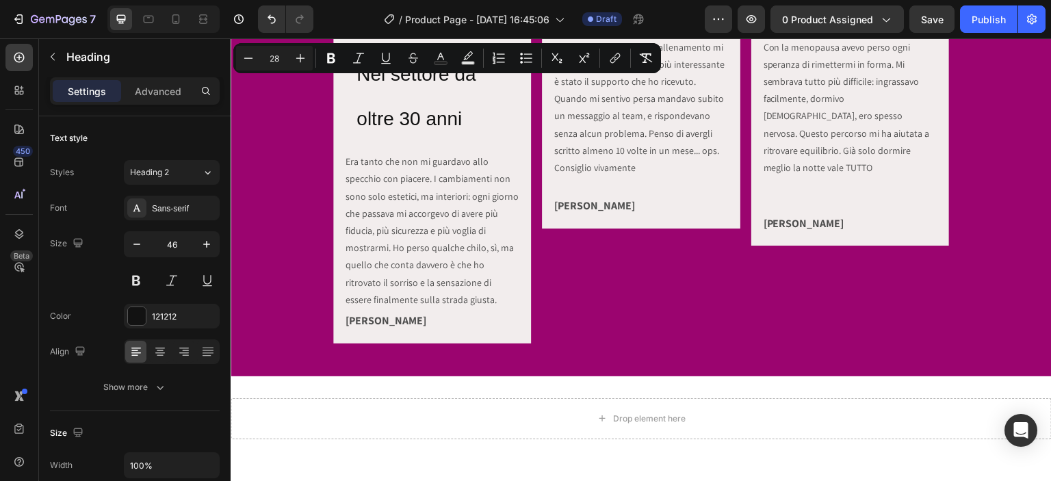
scroll to position [1437, 0]
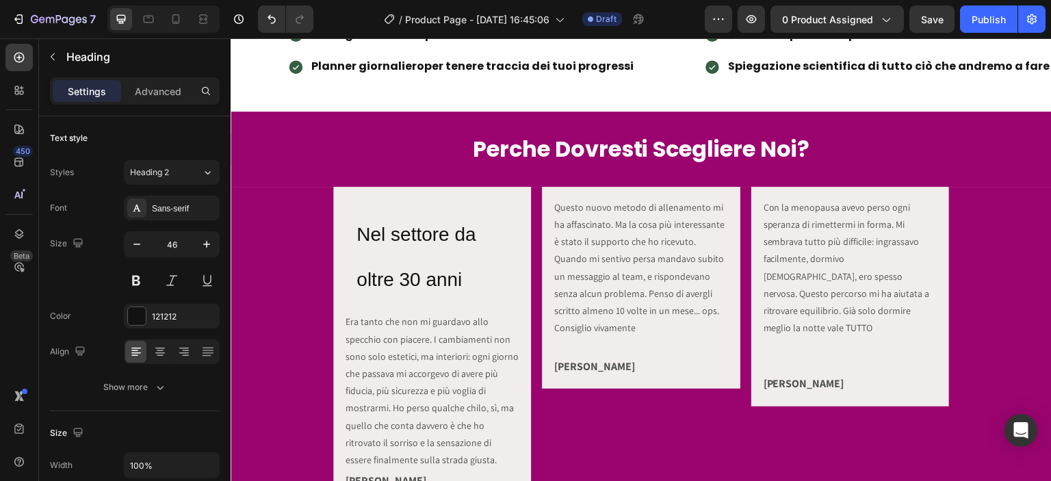
click at [396, 233] on span "Nel settore da oltre 30 anni" at bounding box center [415, 257] width 119 height 66
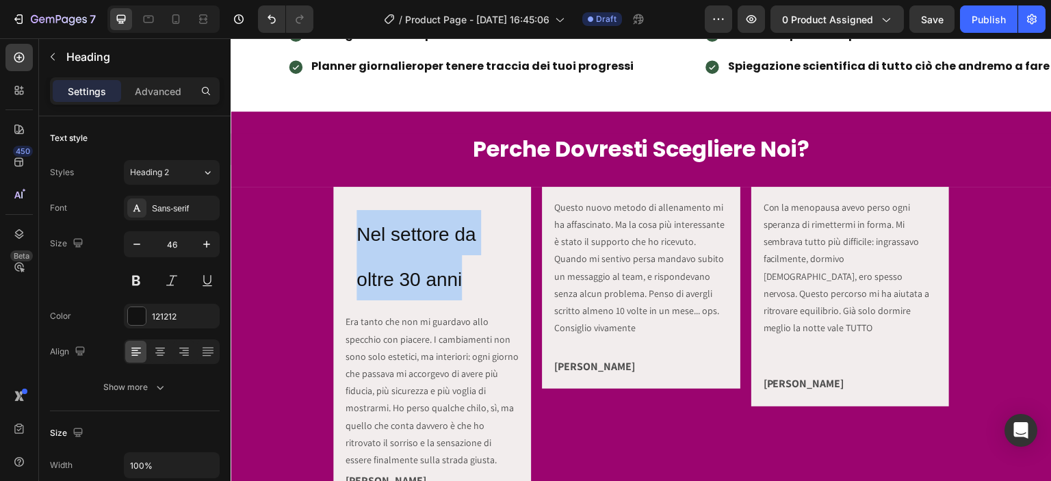
click at [396, 233] on span "Nel settore da oltre 30 anni" at bounding box center [415, 257] width 119 height 66
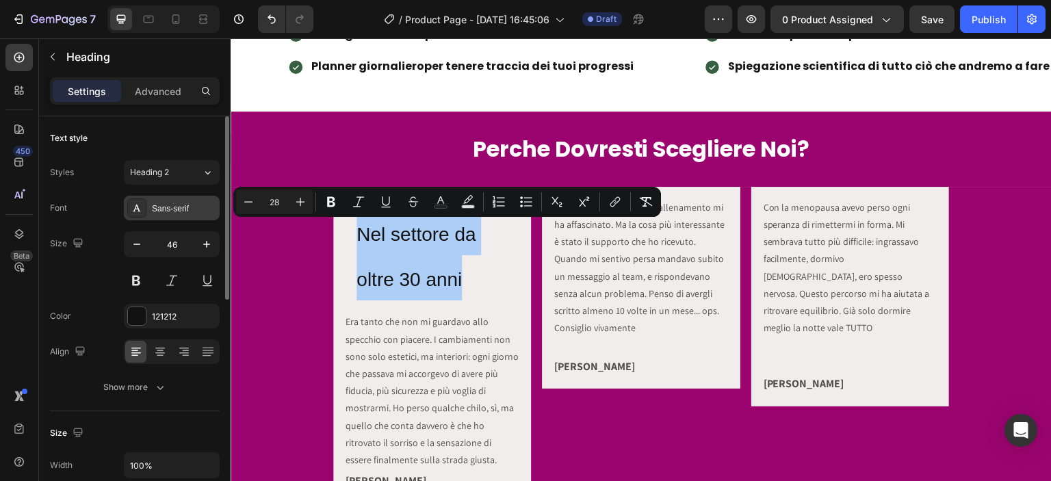
click at [172, 211] on div "Sans-serif" at bounding box center [184, 209] width 64 height 12
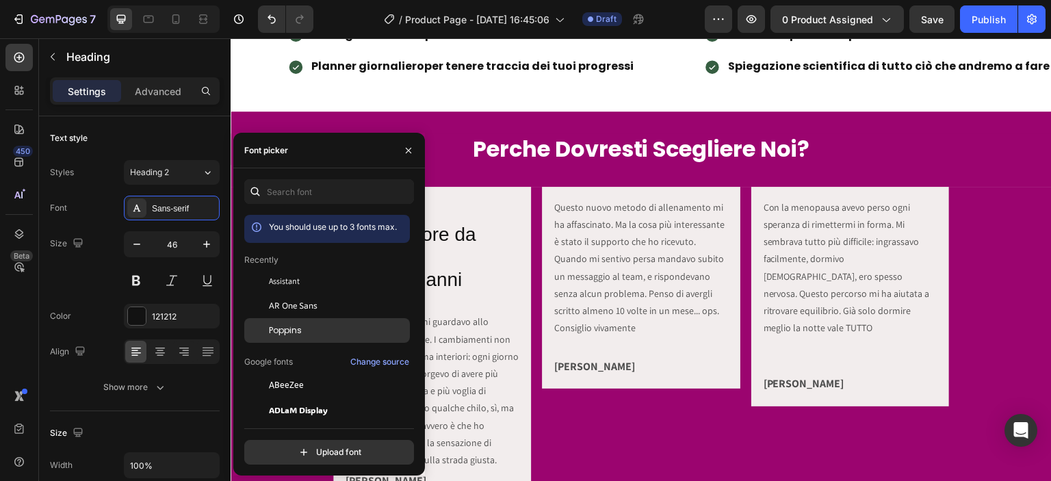
click at [305, 330] on div "Poppins" at bounding box center [338, 330] width 138 height 12
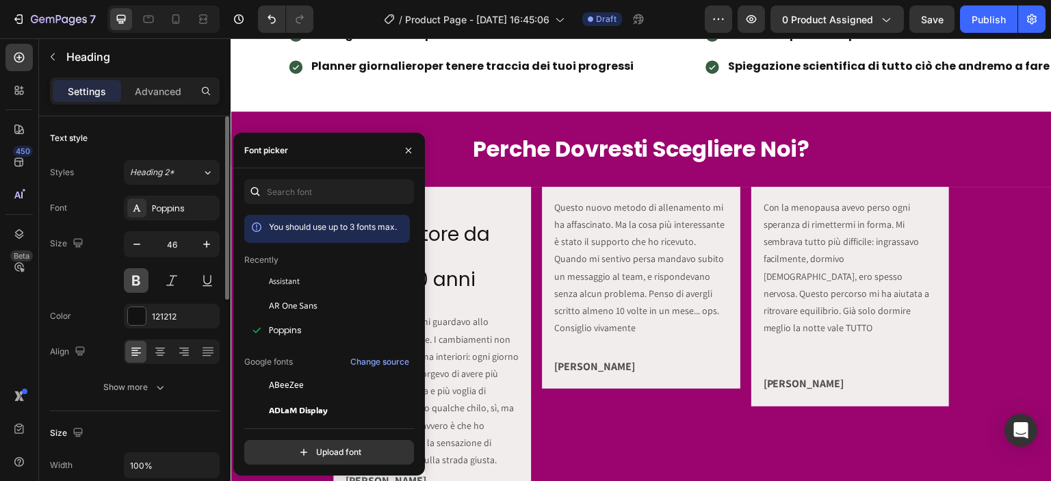
click at [141, 274] on button at bounding box center [136, 280] width 25 height 25
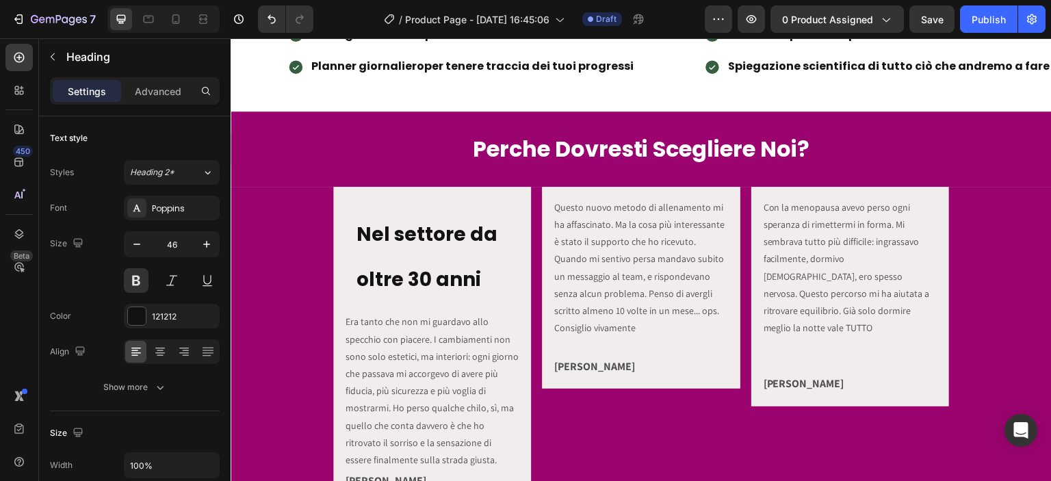
click at [376, 275] on span "Nel settore da oltre 30 anni" at bounding box center [426, 257] width 141 height 72
click at [367, 262] on p "Nel settore da oltre 30 anni" at bounding box center [431, 255] width 151 height 90
click at [369, 276] on span "Nel settore da oltre 30 anni" at bounding box center [426, 257] width 141 height 72
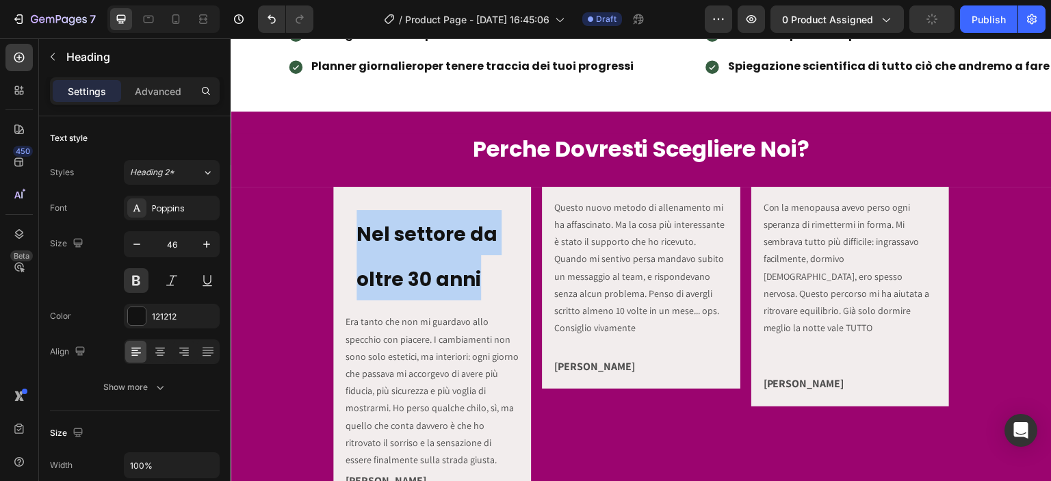
click at [369, 276] on span "Nel settore da oltre 30 anni" at bounding box center [426, 257] width 141 height 72
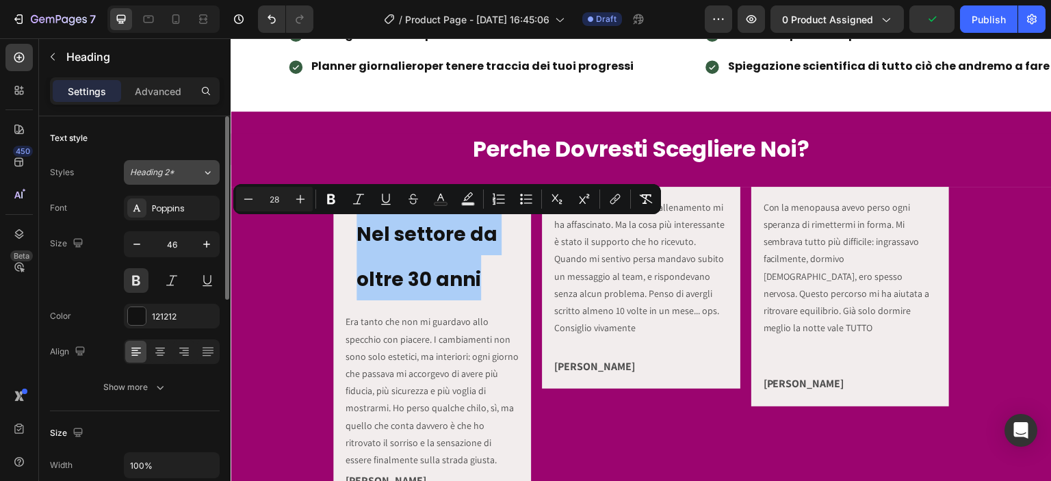
click at [178, 170] on div "Heading 2*" at bounding box center [157, 172] width 55 height 12
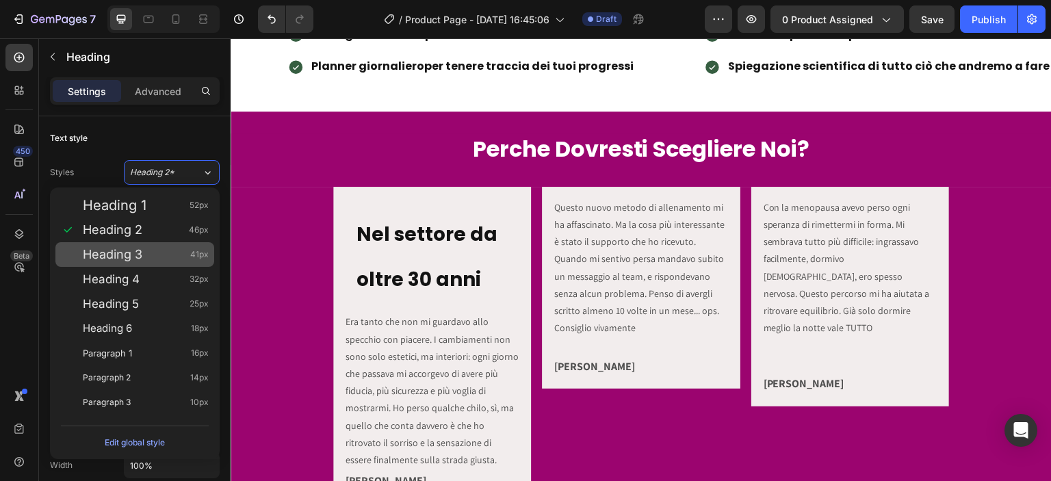
click at [172, 257] on div "Heading 3 41px" at bounding box center [146, 255] width 126 height 14
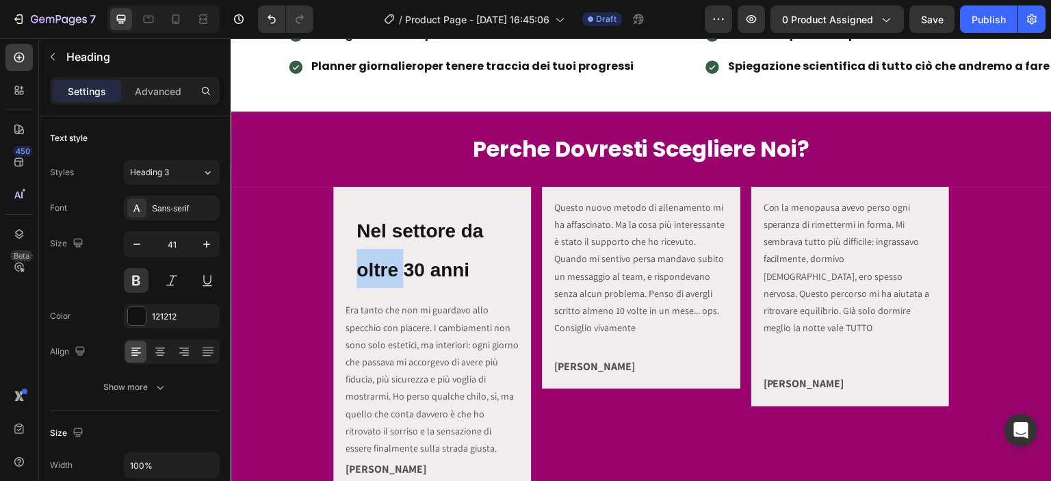
click at [386, 273] on span "Nel settore da oltre 30 anni" at bounding box center [419, 250] width 127 height 60
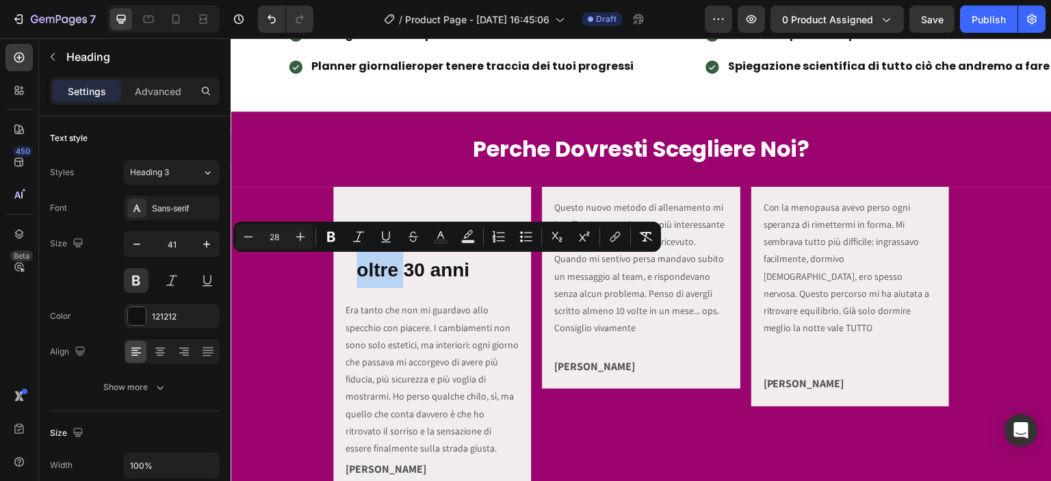
click at [385, 273] on span "Nel settore da oltre 30 anni" at bounding box center [419, 250] width 127 height 60
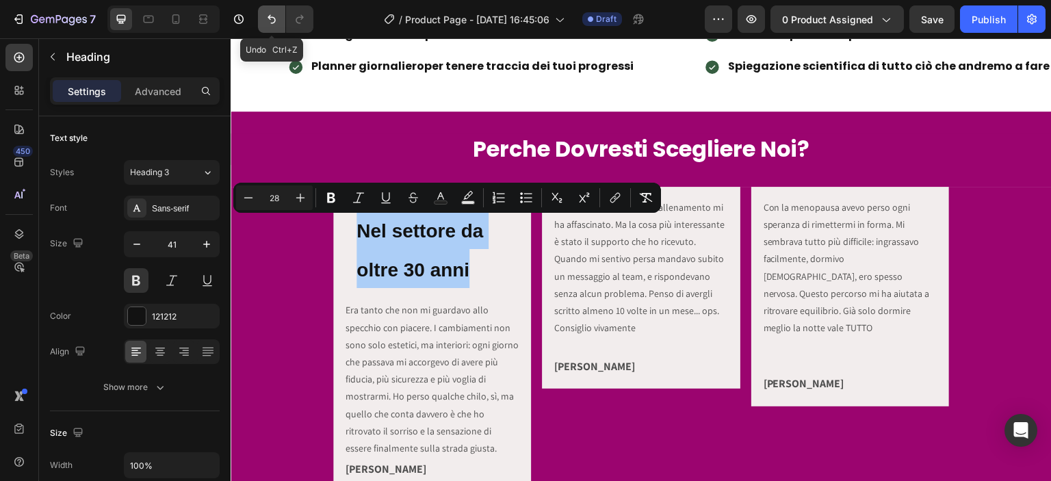
click at [275, 23] on icon "Undo/Redo" at bounding box center [272, 19] width 14 height 14
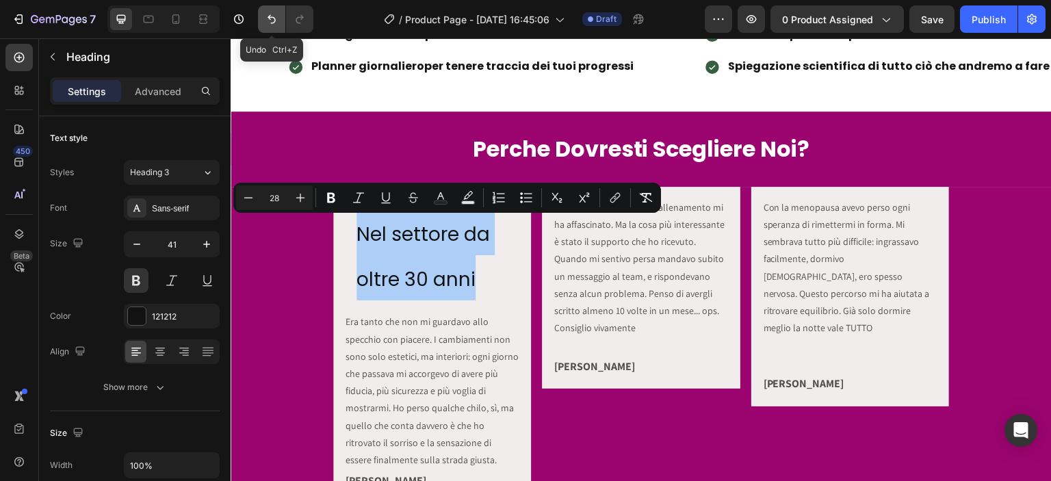
type input "46"
click at [275, 23] on icon "Undo/Redo" at bounding box center [272, 19] width 14 height 14
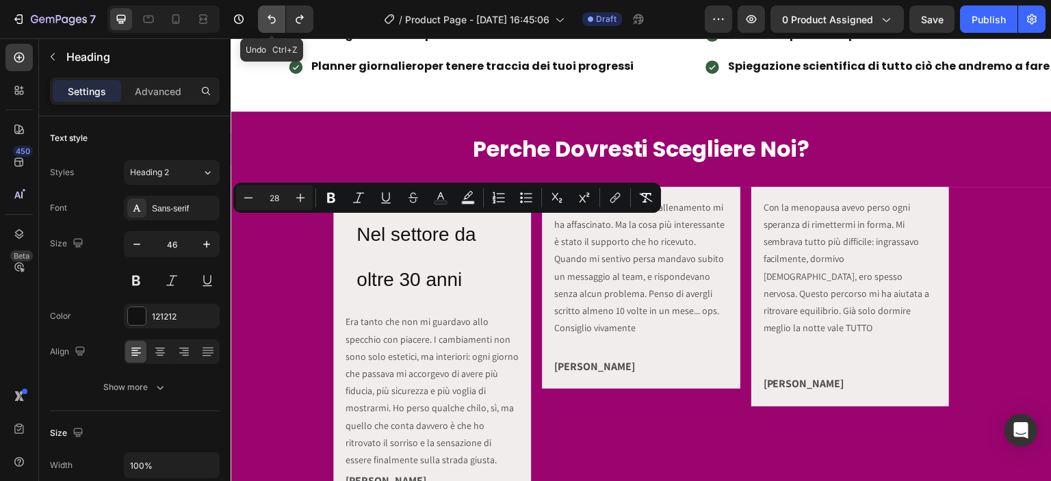
click at [275, 23] on icon "Undo/Redo" at bounding box center [272, 19] width 14 height 14
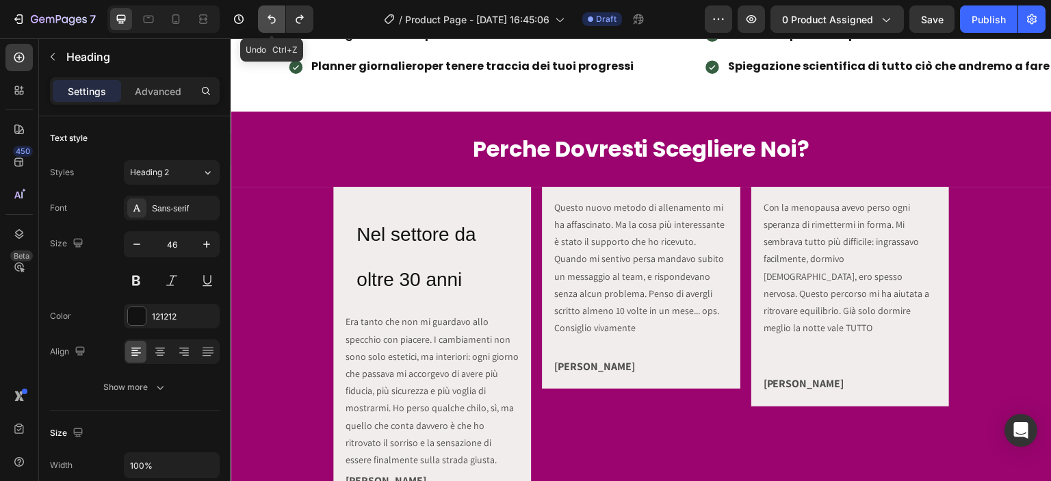
click at [275, 23] on icon "Undo/Redo" at bounding box center [272, 19] width 14 height 14
click at [274, 23] on icon "Undo/Redo" at bounding box center [272, 19] width 14 height 14
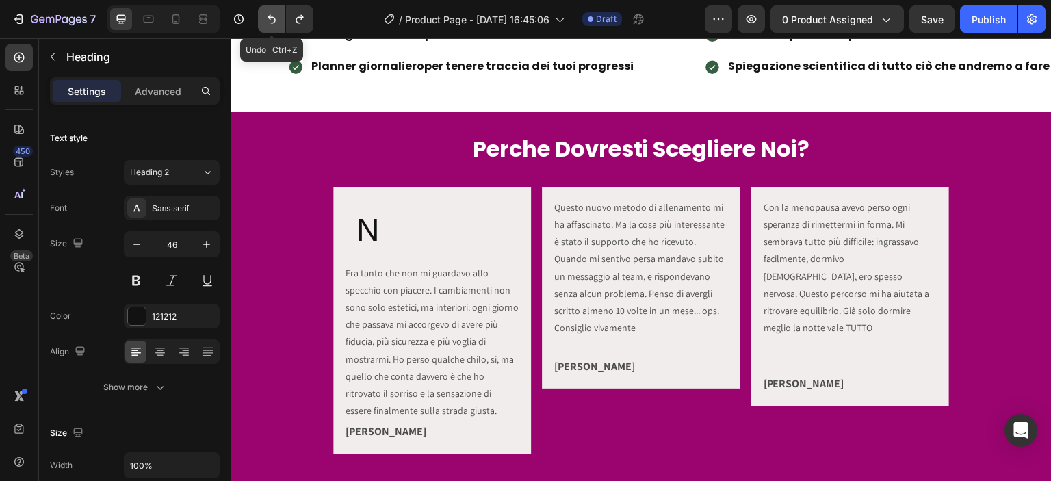
click at [274, 23] on icon "Undo/Redo" at bounding box center [272, 19] width 14 height 14
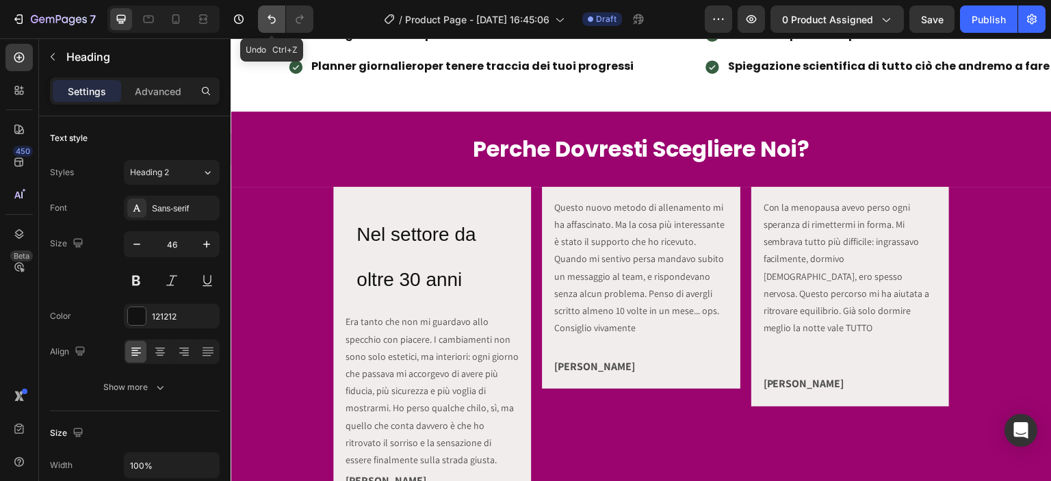
click at [274, 23] on icon "Undo/Redo" at bounding box center [272, 19] width 14 height 14
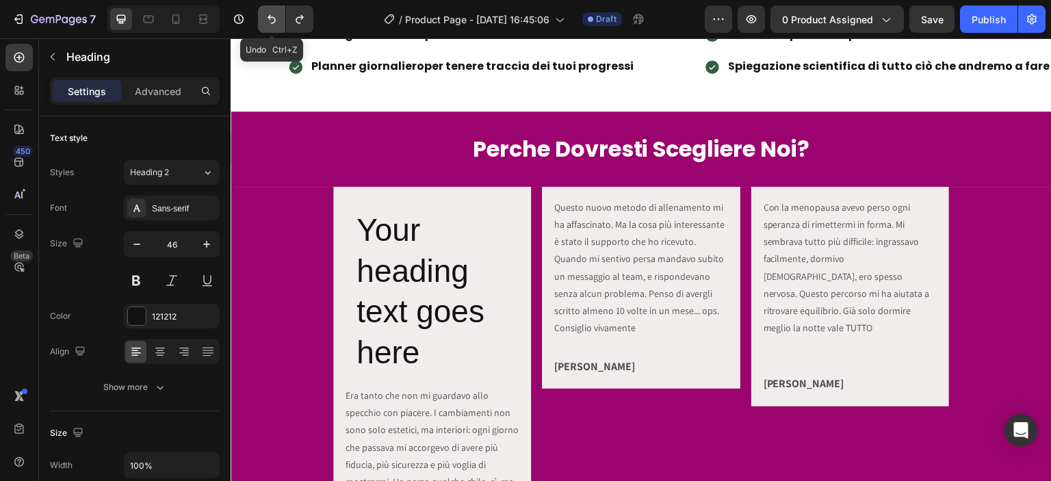
click at [274, 23] on icon "Undo/Redo" at bounding box center [272, 19] width 14 height 14
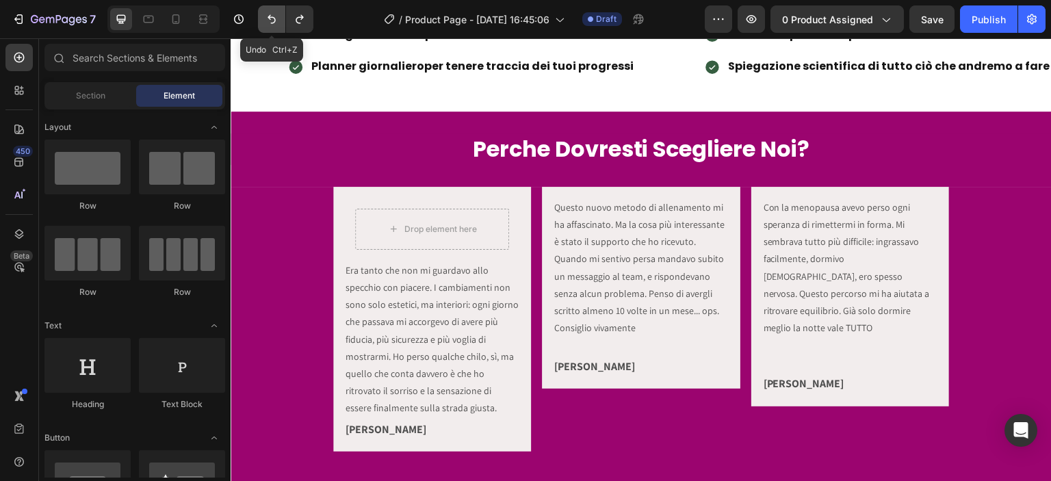
click at [274, 23] on icon "Undo/Redo" at bounding box center [272, 19] width 14 height 14
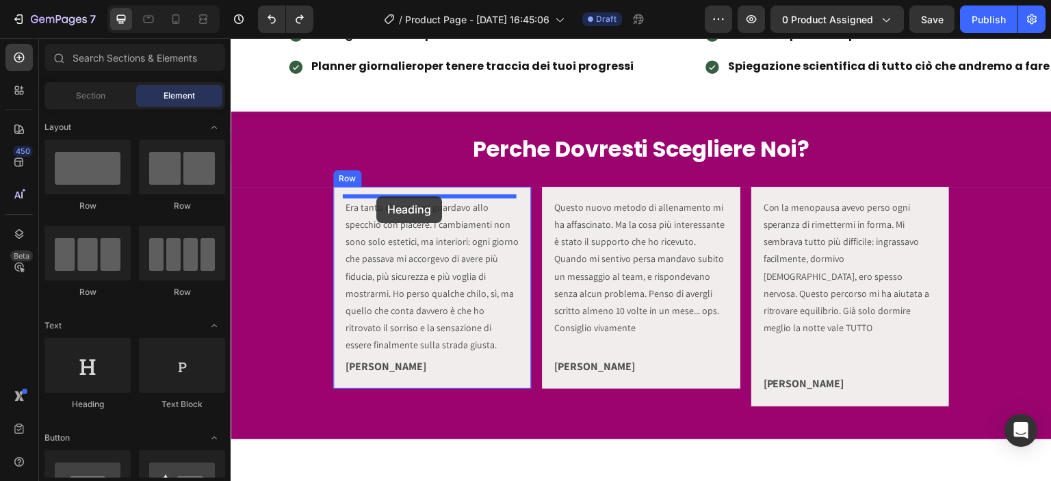
drag, startPoint x: 324, startPoint y: 397, endPoint x: 376, endPoint y: 196, distance: 207.1
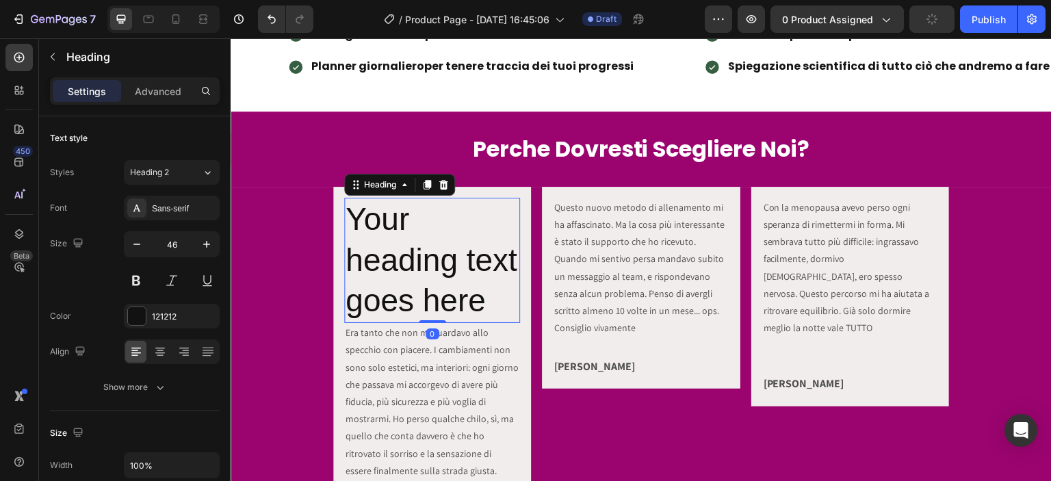
click at [378, 220] on h2 "Your heading text goes here" at bounding box center [432, 260] width 176 height 125
click at [378, 220] on p "Your heading text goes here" at bounding box center [432, 260] width 173 height 122
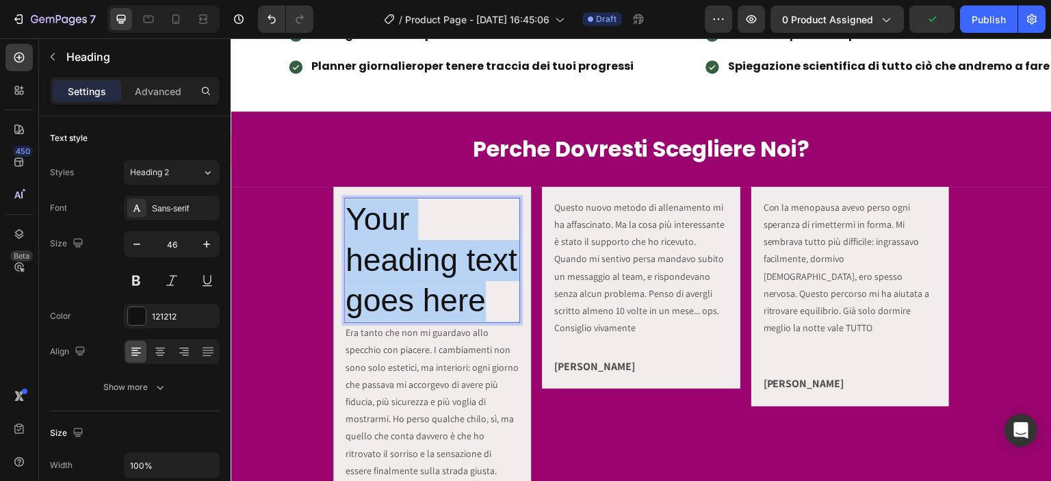
click at [378, 220] on p "Your heading text goes here" at bounding box center [432, 260] width 173 height 122
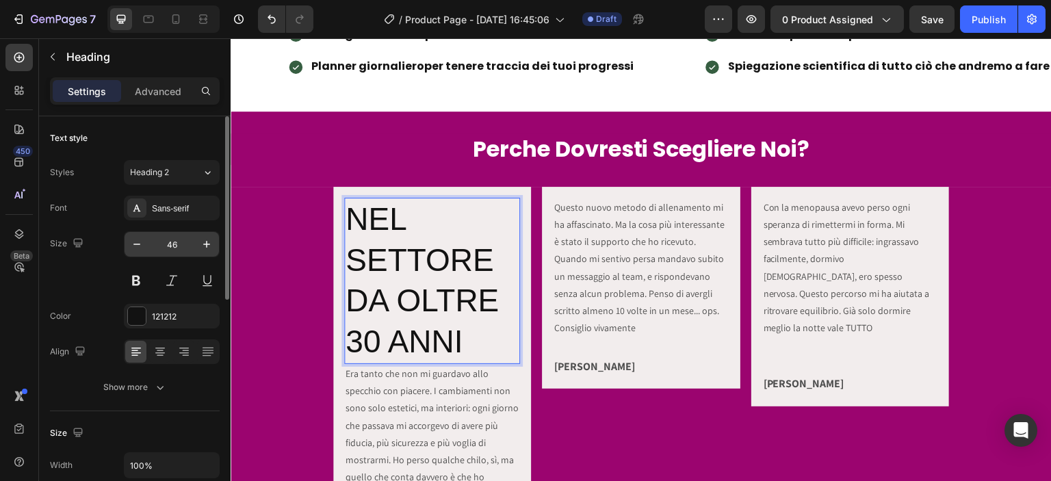
click at [174, 245] on input "46" at bounding box center [171, 244] width 45 height 25
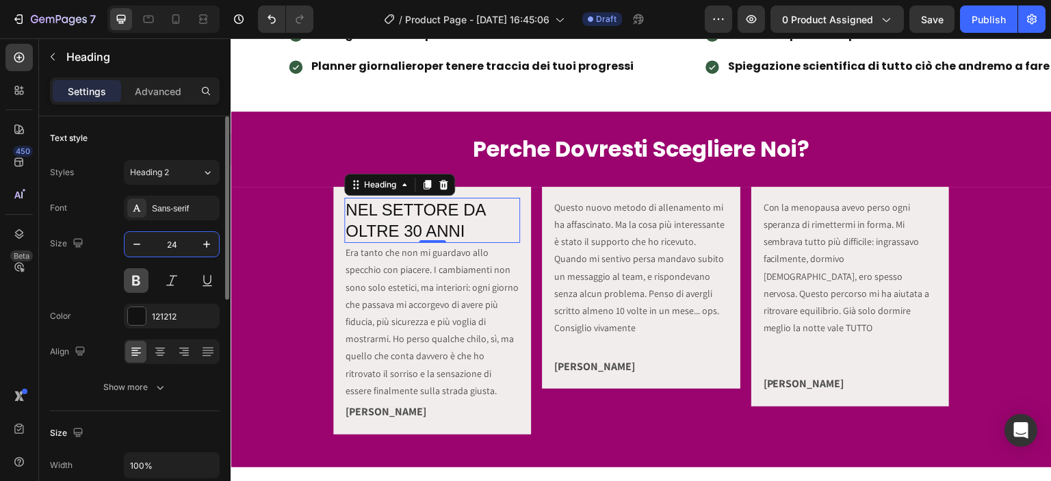
type input "24"
click at [134, 284] on button at bounding box center [136, 280] width 25 height 25
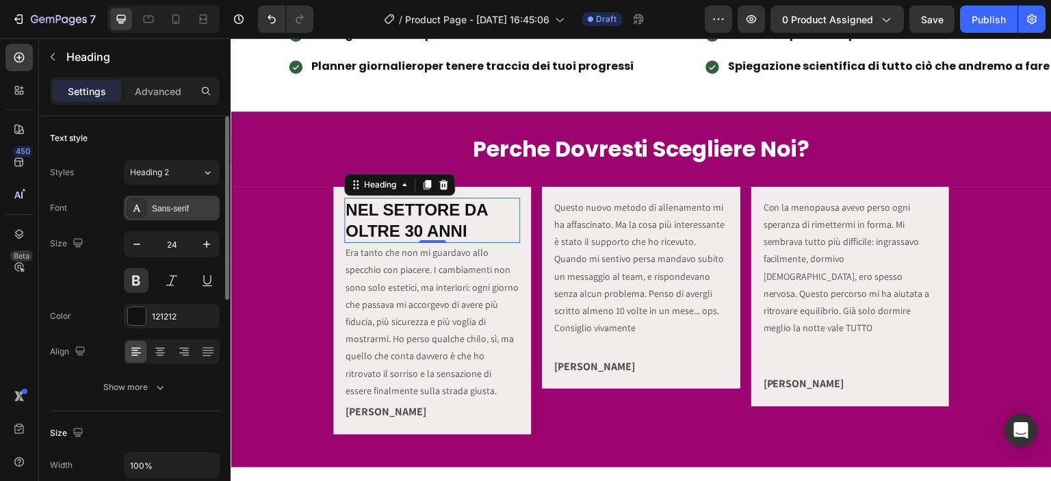
click at [175, 213] on div "Sans-serif" at bounding box center [184, 209] width 64 height 12
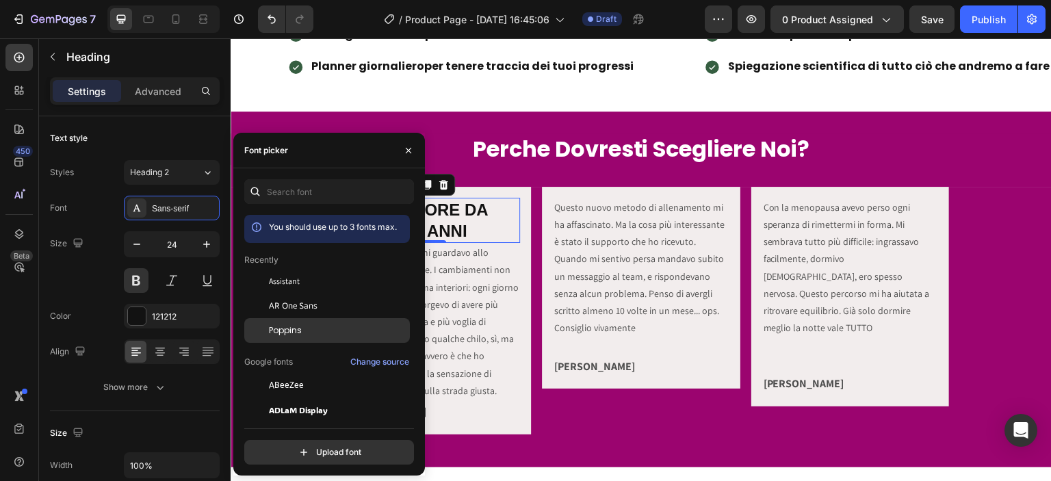
click at [271, 326] on span "Poppins" at bounding box center [285, 330] width 33 height 12
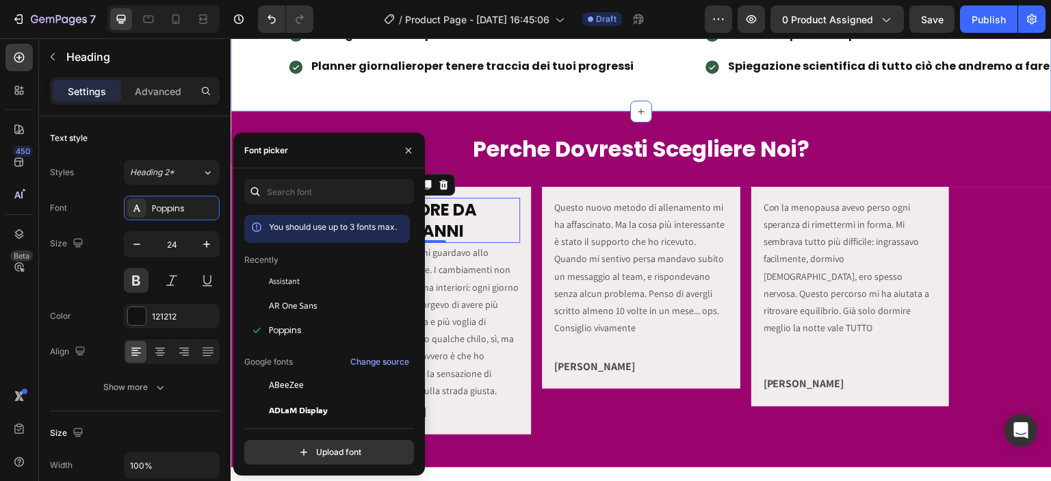
click at [248, 98] on div "Schede allenamento Consigli alimentari per ottimizzare i tuoi risultati Planner…" at bounding box center [641, 40] width 821 height 142
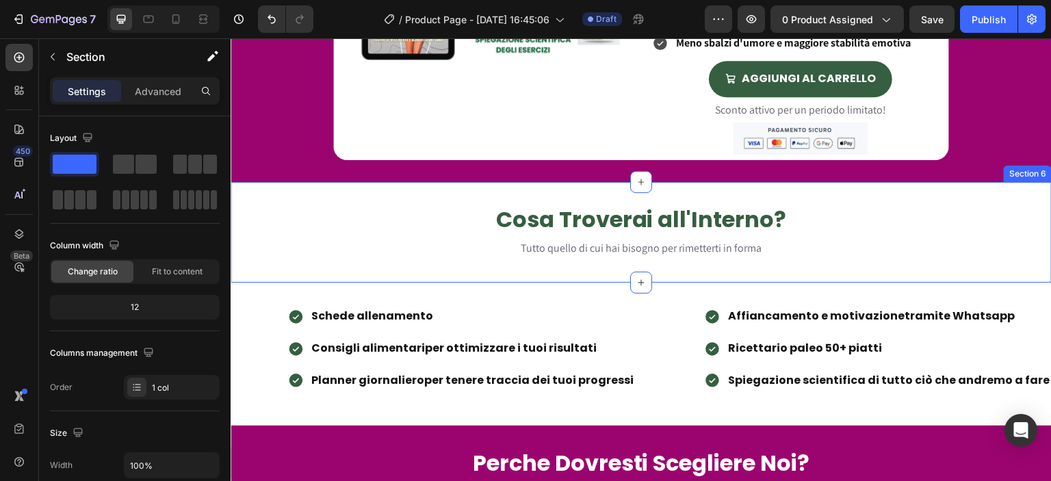
scroll to position [958, 0]
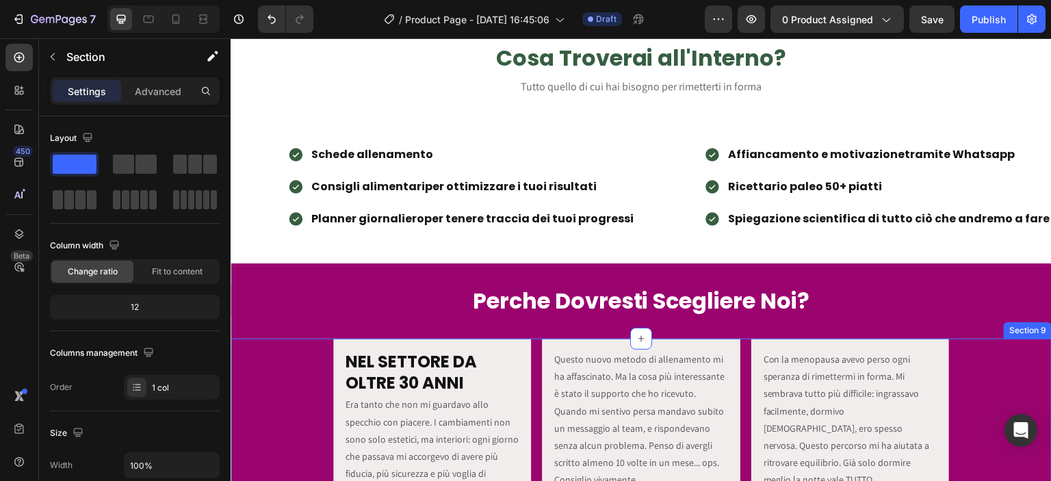
click at [273, 369] on div "NEL SETTORE DA OLTRE 30 ANNI Heading Era tanto che non mi guardavo allo specchi…" at bounding box center [641, 468] width 821 height 259
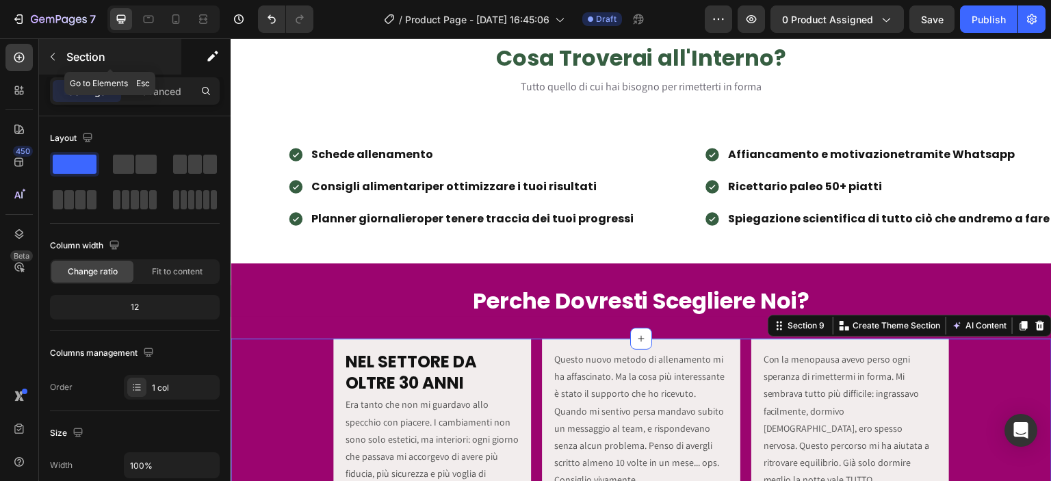
click at [55, 54] on icon "button" at bounding box center [52, 56] width 11 height 11
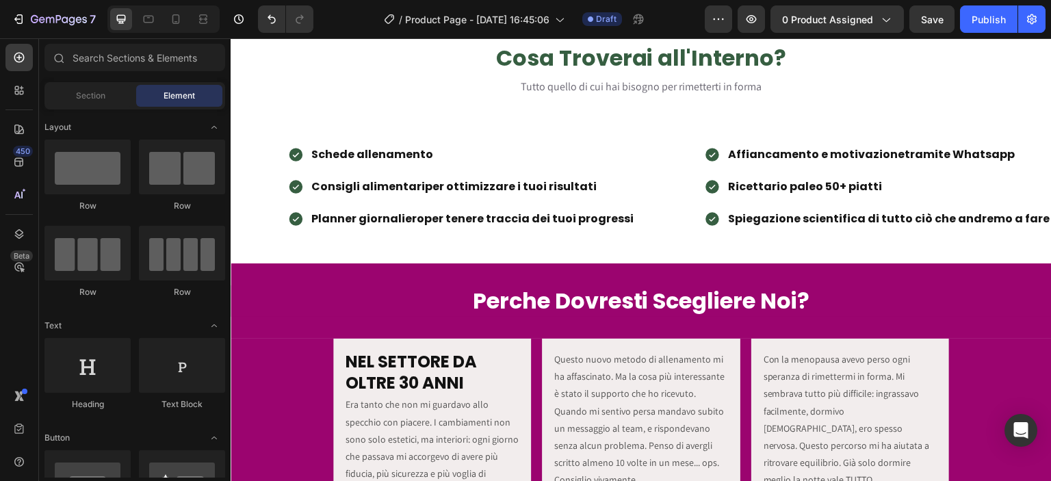
click at [285, 392] on div "NEL SETTORE DA OLTRE 30 ANNI Heading Era tanto che non mi guardavo allo specchi…" at bounding box center [641, 468] width 821 height 259
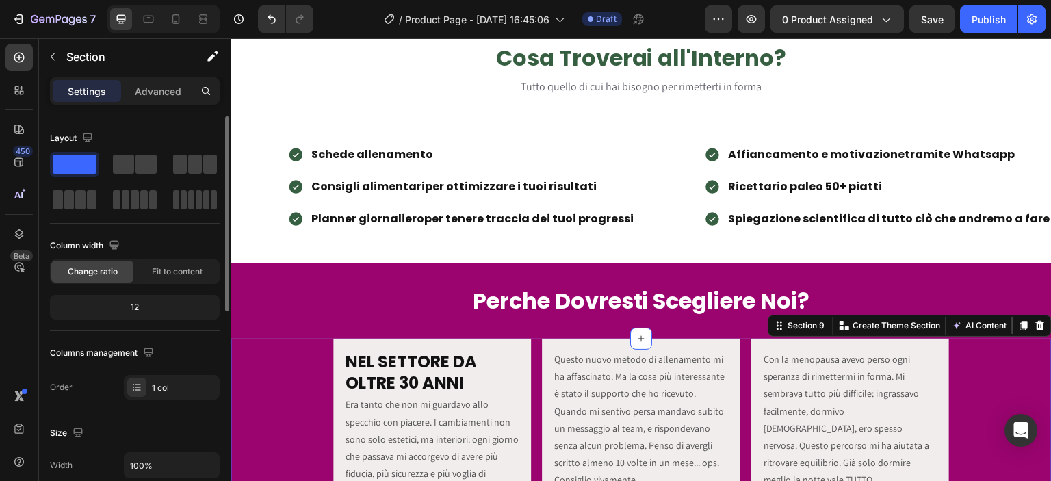
scroll to position [430, 0]
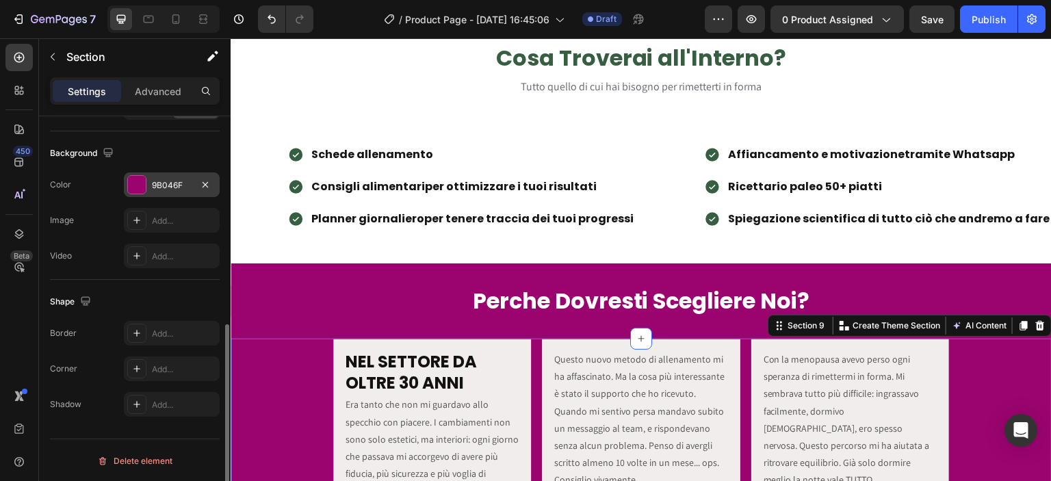
click at [144, 183] on div at bounding box center [137, 185] width 18 height 18
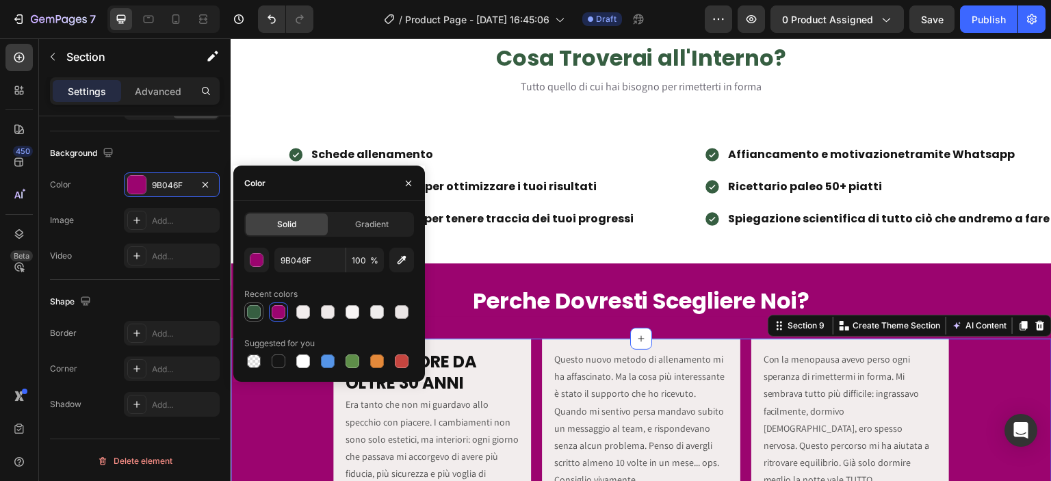
click at [255, 311] on div at bounding box center [254, 312] width 14 height 14
type input "365E41"
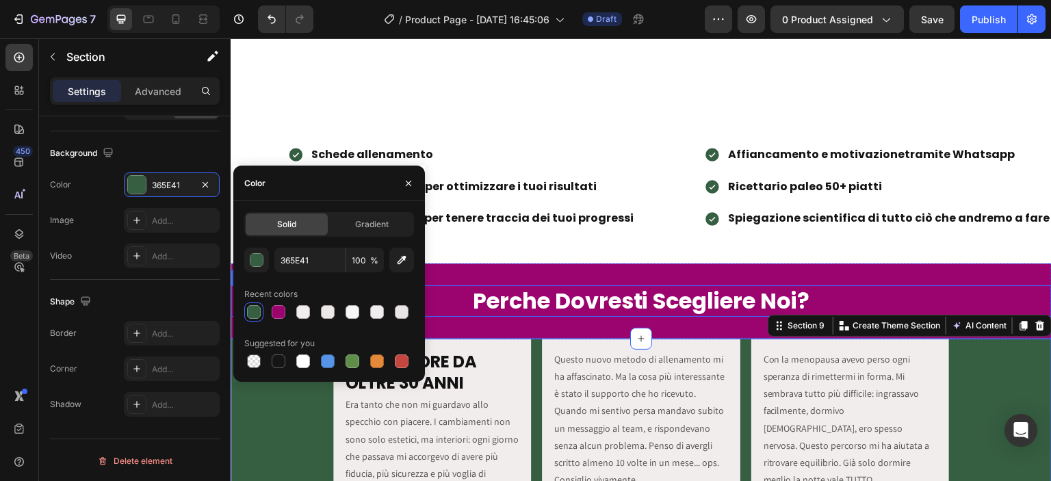
scroll to position [1117, 0]
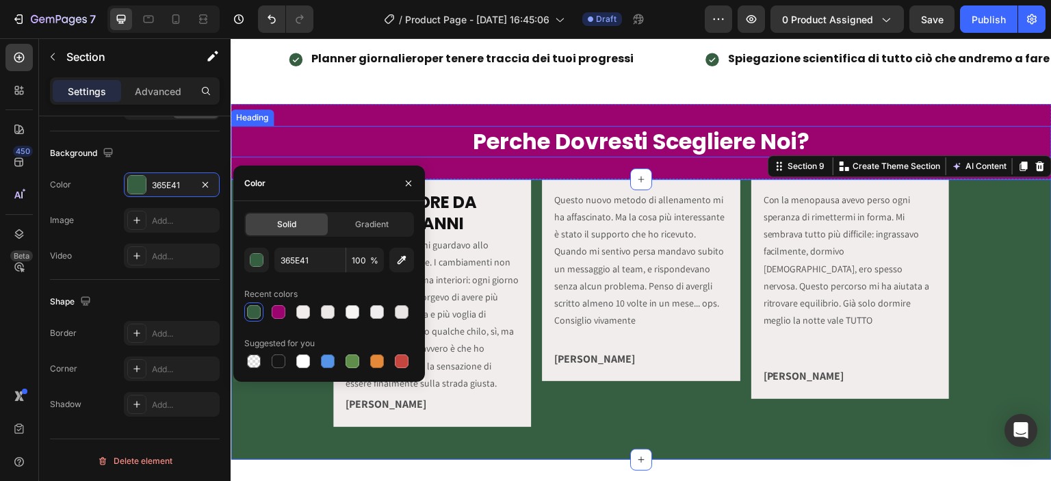
click at [409, 129] on h2 "Perche Dovresti Scegliere Noi?" at bounding box center [641, 141] width 821 height 31
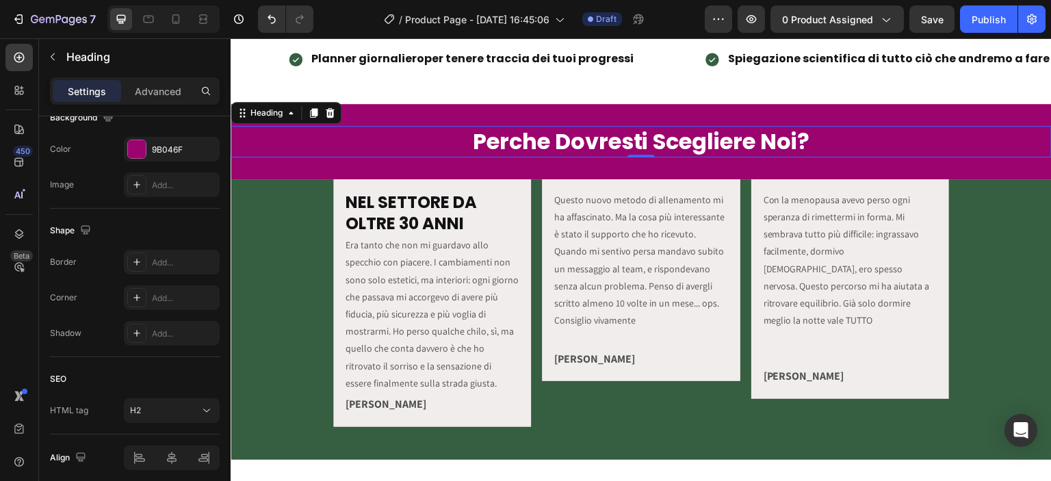
scroll to position [0, 0]
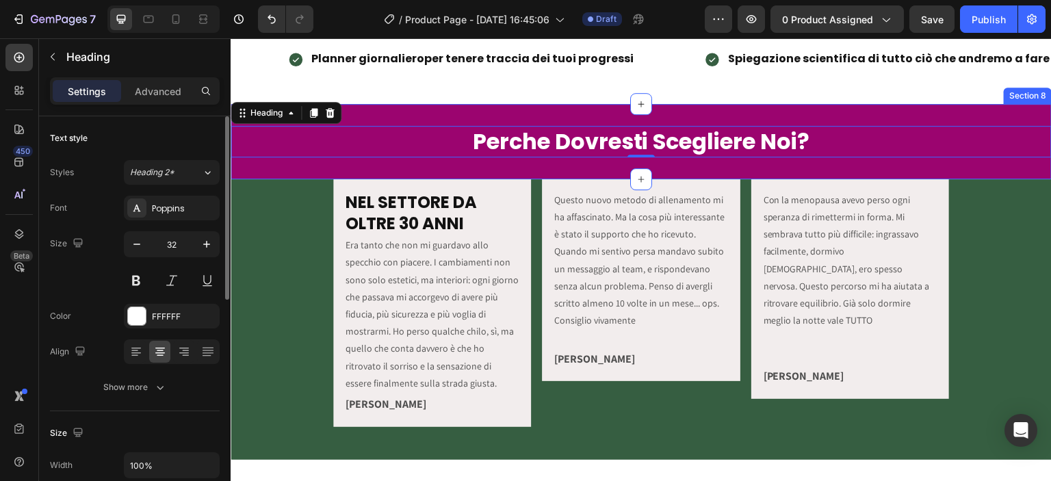
click at [408, 109] on div "Perche Dovresti Scegliere Noi? Heading 0 Text Block Section 8" at bounding box center [641, 141] width 821 height 75
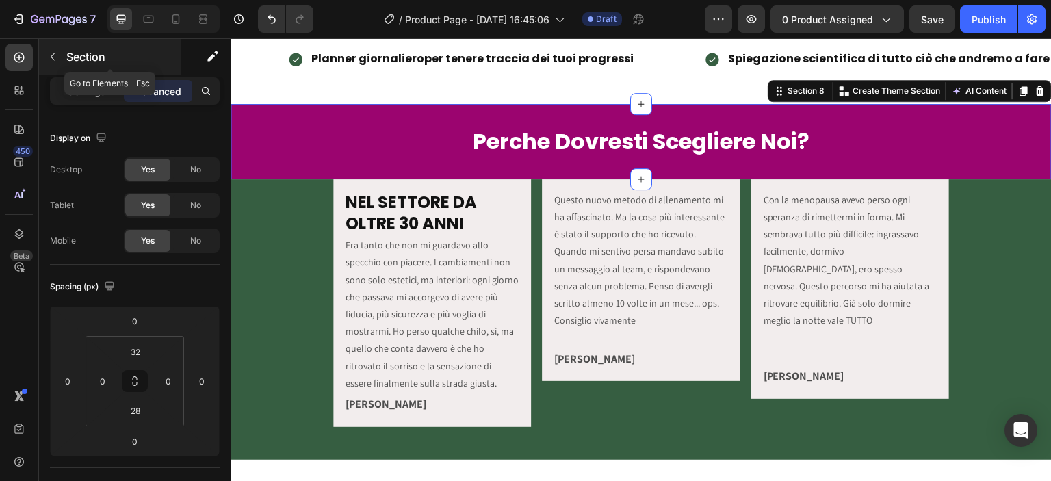
click at [51, 46] on div at bounding box center [53, 57] width 22 height 22
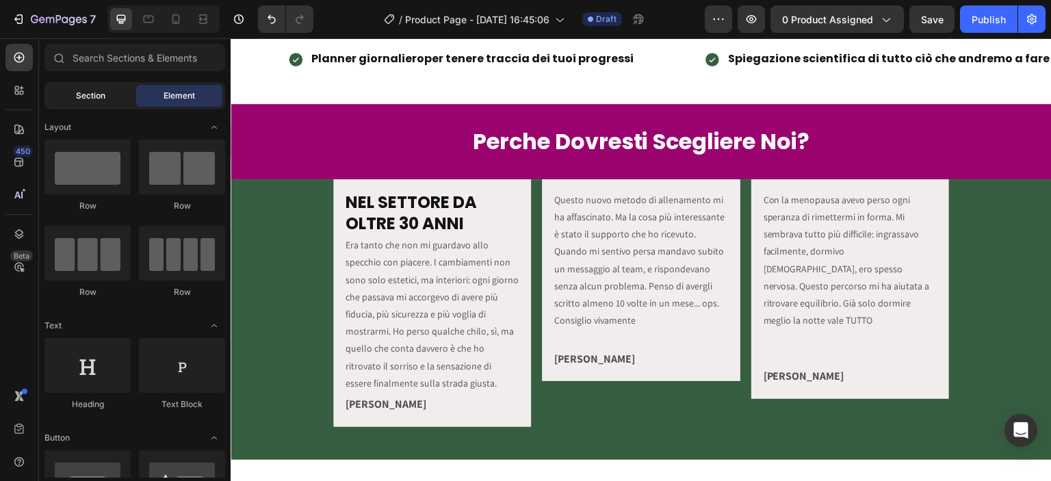
click at [94, 98] on span "Section" at bounding box center [90, 96] width 29 height 12
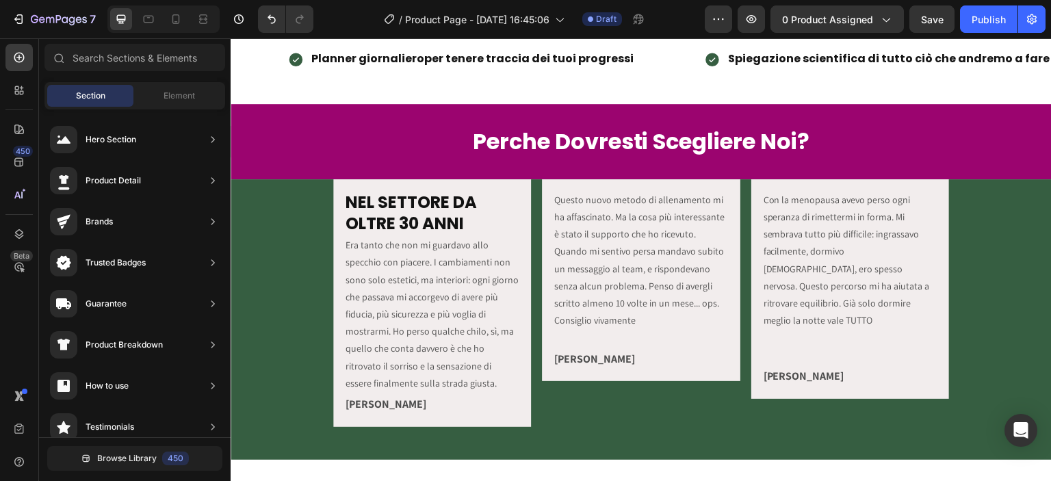
click at [147, 82] on div "Section Element" at bounding box center [134, 95] width 181 height 27
click at [157, 95] on div "Element" at bounding box center [179, 96] width 86 height 22
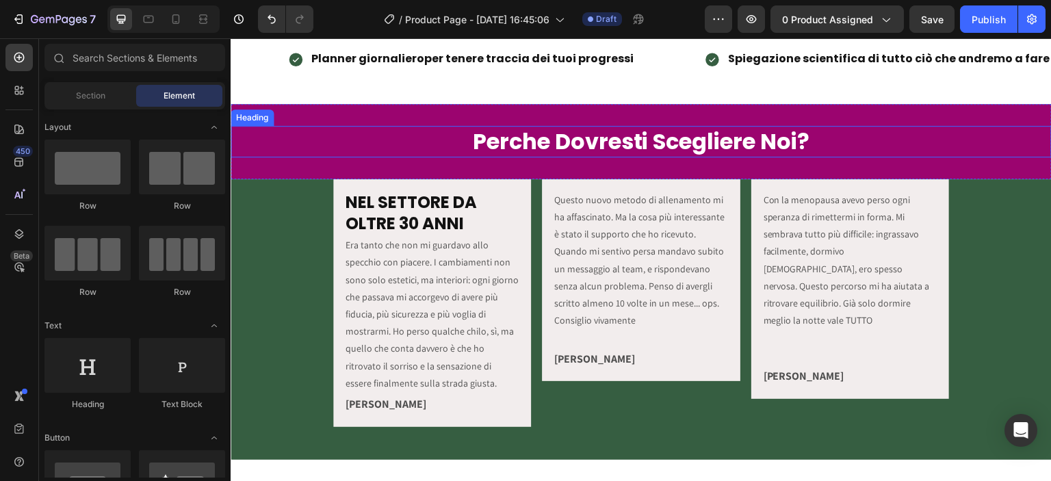
click at [247, 129] on h2 "Perche Dovresti Scegliere Noi?" at bounding box center [641, 141] width 821 height 31
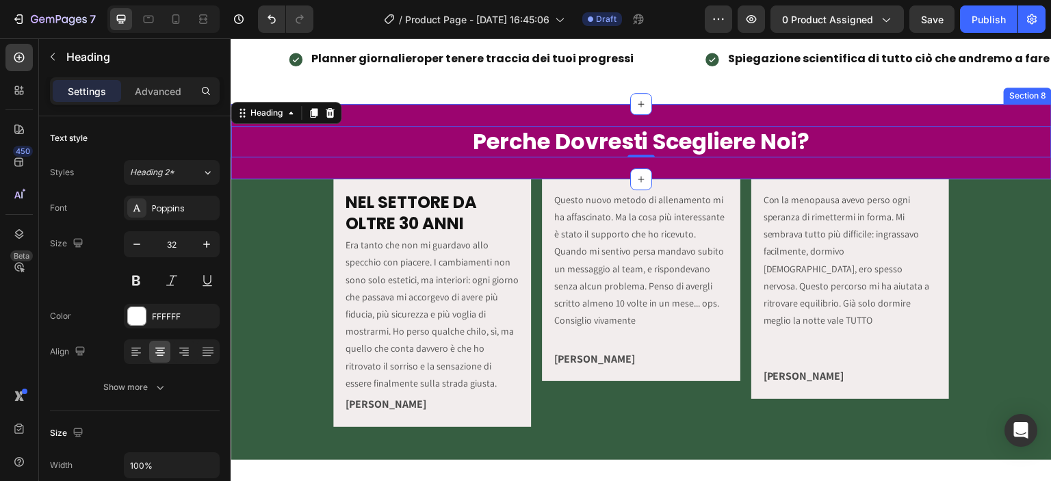
click at [264, 166] on div "Perche Dovresti Scegliere Noi? Heading 0 Text Block Section 8" at bounding box center [641, 141] width 821 height 75
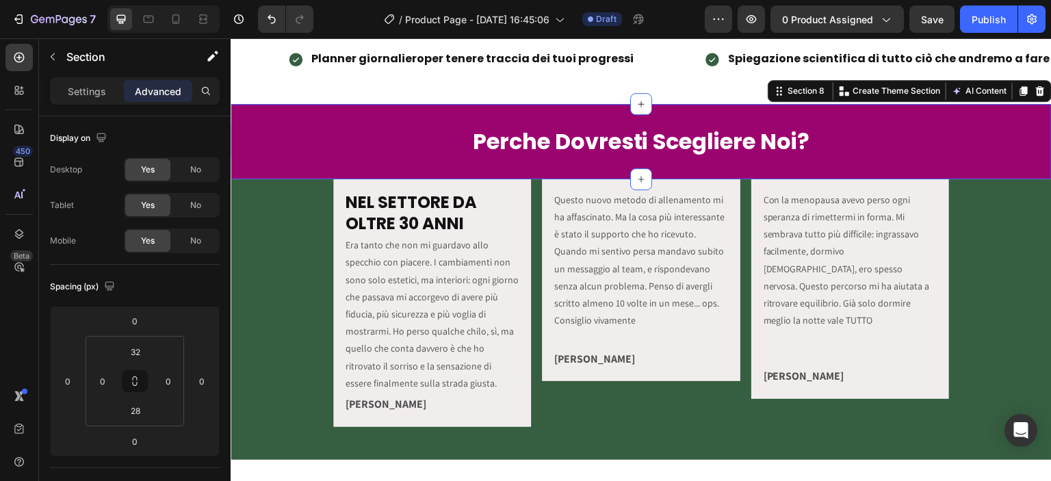
click at [86, 103] on div "Settings Advanced" at bounding box center [135, 90] width 170 height 27
click at [86, 94] on p "Settings" at bounding box center [87, 91] width 38 height 14
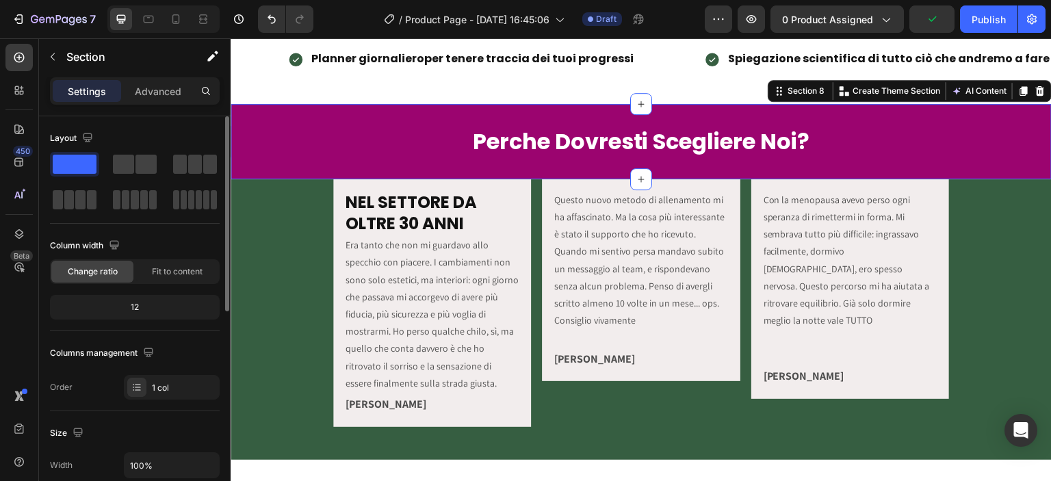
scroll to position [159, 0]
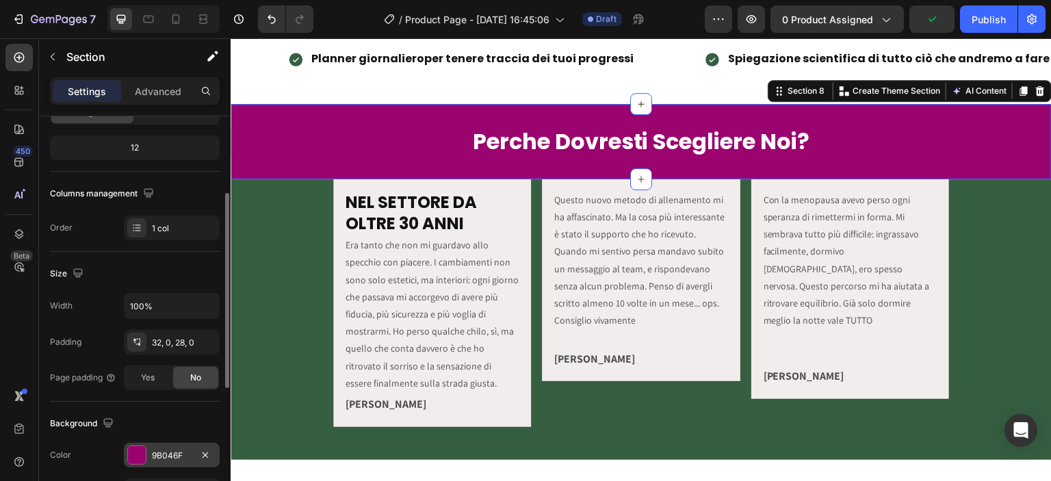
click at [170, 450] on div "9B046F" at bounding box center [172, 456] width 40 height 12
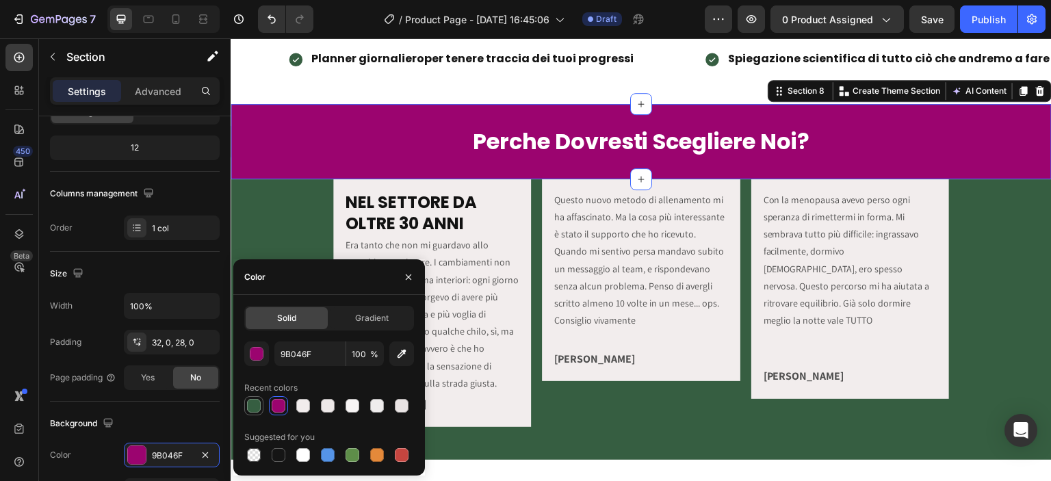
drag, startPoint x: 248, startPoint y: 406, endPoint x: 78, endPoint y: 205, distance: 263.6
click at [248, 406] on div at bounding box center [254, 406] width 14 height 14
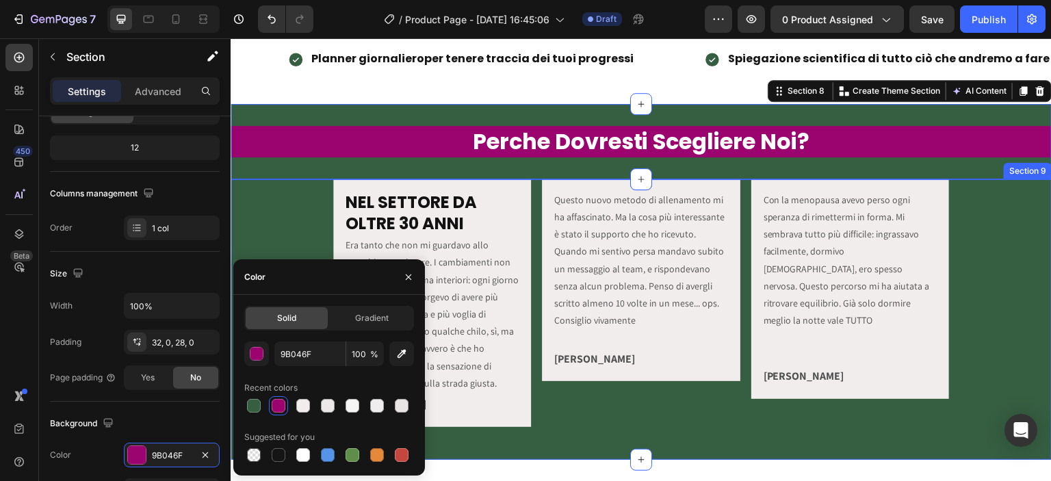
type input "365E41"
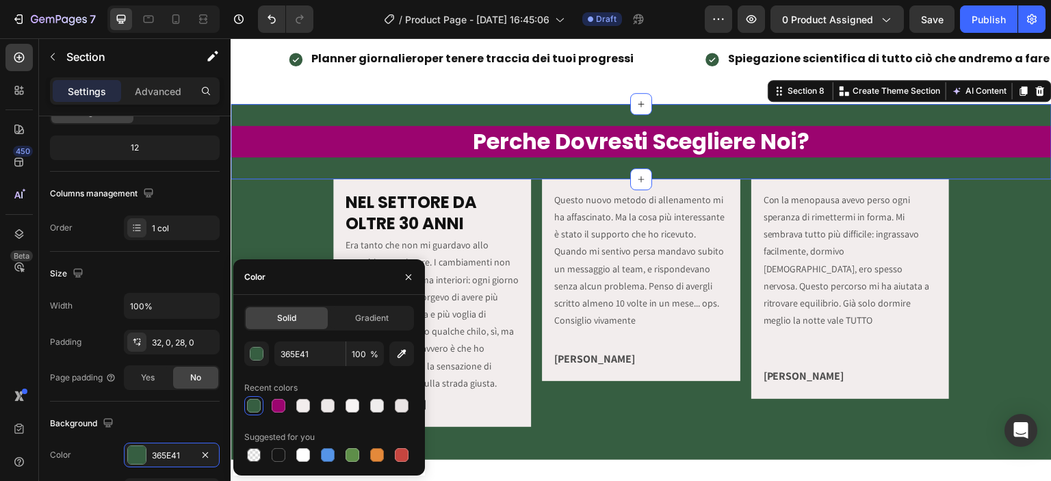
click at [326, 114] on div "Perche Dovresti Scegliere Noi? Heading Text Block Section 8 You can create reus…" at bounding box center [641, 141] width 821 height 75
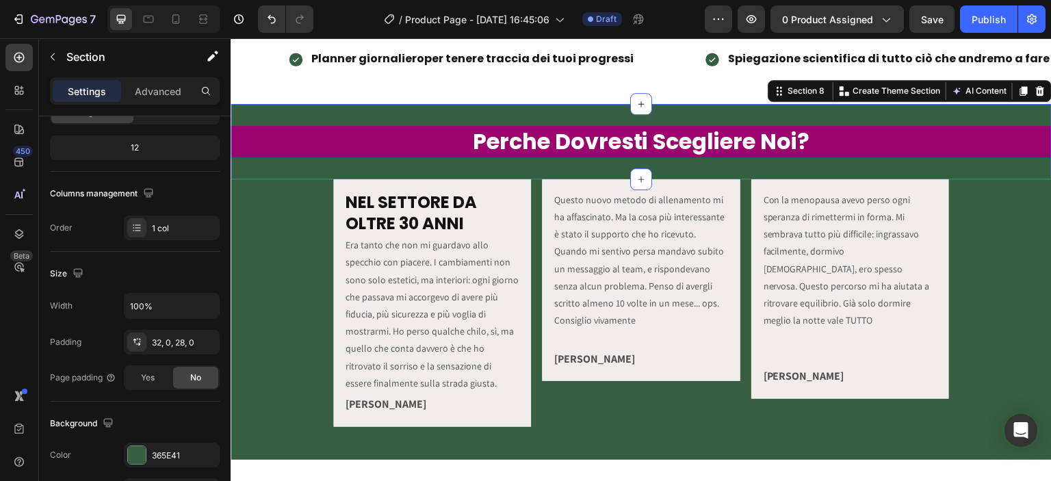
click at [332, 134] on h2 "Perche Dovresti Scegliere Noi?" at bounding box center [641, 141] width 821 height 31
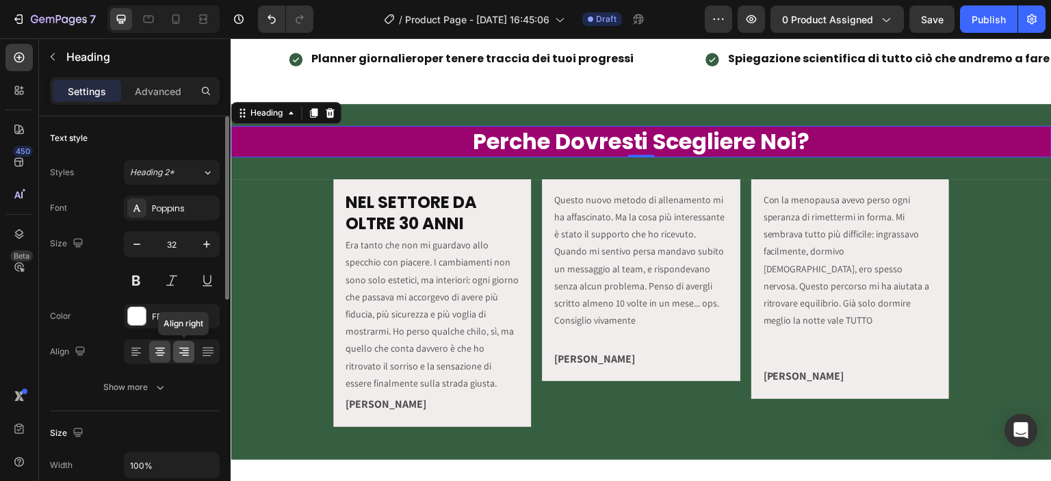
scroll to position [320, 0]
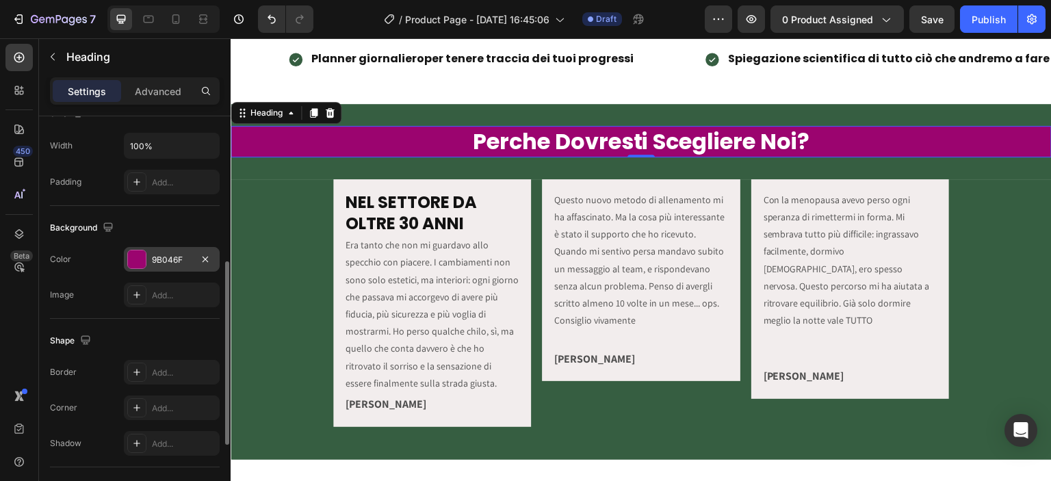
click at [161, 264] on div "9B046F" at bounding box center [172, 260] width 40 height 12
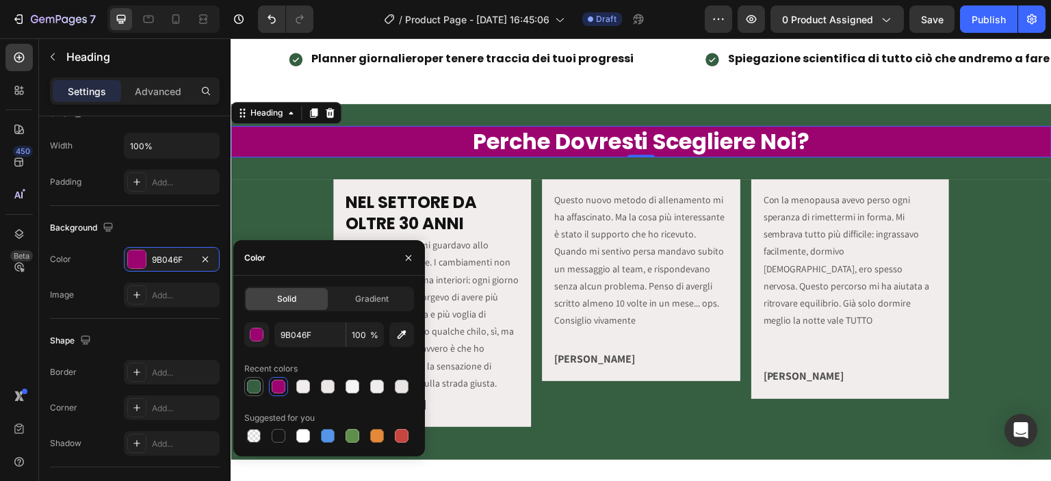
click at [254, 388] on div at bounding box center [254, 387] width 14 height 14
type input "365E41"
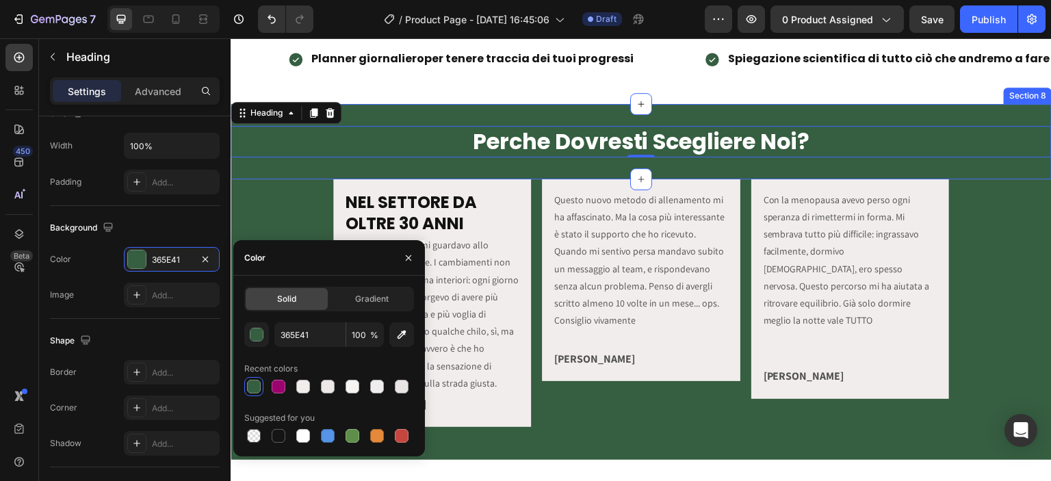
click at [603, 92] on div "Schede allenamento Consigli alimentari per ottimizzare i tuoi risultati Planner…" at bounding box center [641, 33] width 821 height 142
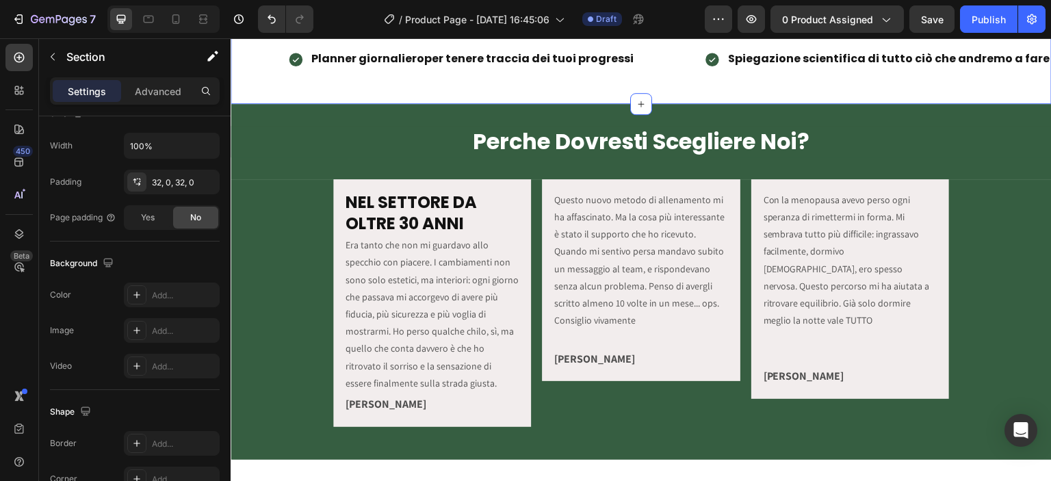
scroll to position [0, 0]
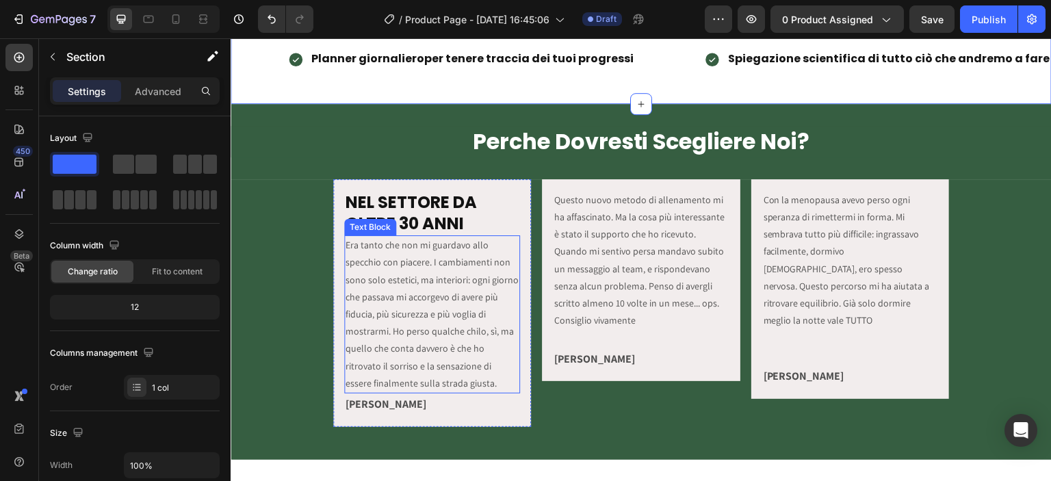
click at [416, 252] on p "Era tanto che non mi guardavo allo specchio con piacere. I cambiamenti non sono…" at bounding box center [432, 314] width 173 height 155
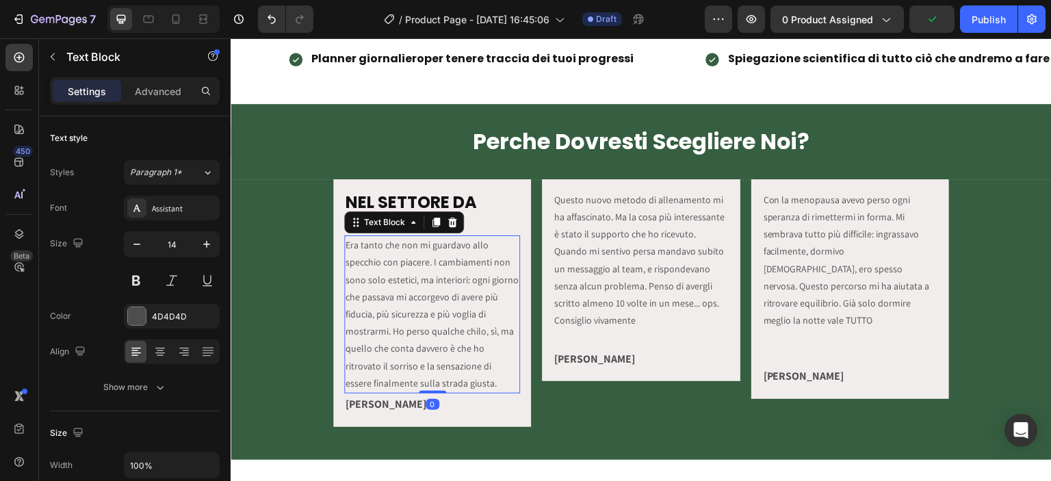
click at [416, 252] on p "Era tanto che non mi guardavo allo specchio con piacere. I cambiamenti non sono…" at bounding box center [432, 314] width 173 height 155
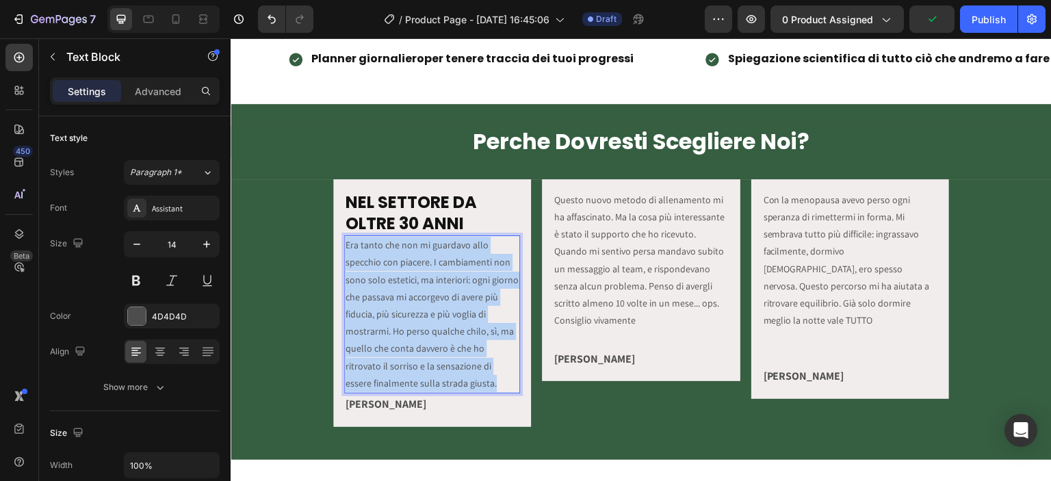
click at [416, 252] on p "Era tanto che non mi guardavo allo specchio con piacere. I cambiamenti non sono…" at bounding box center [432, 314] width 173 height 155
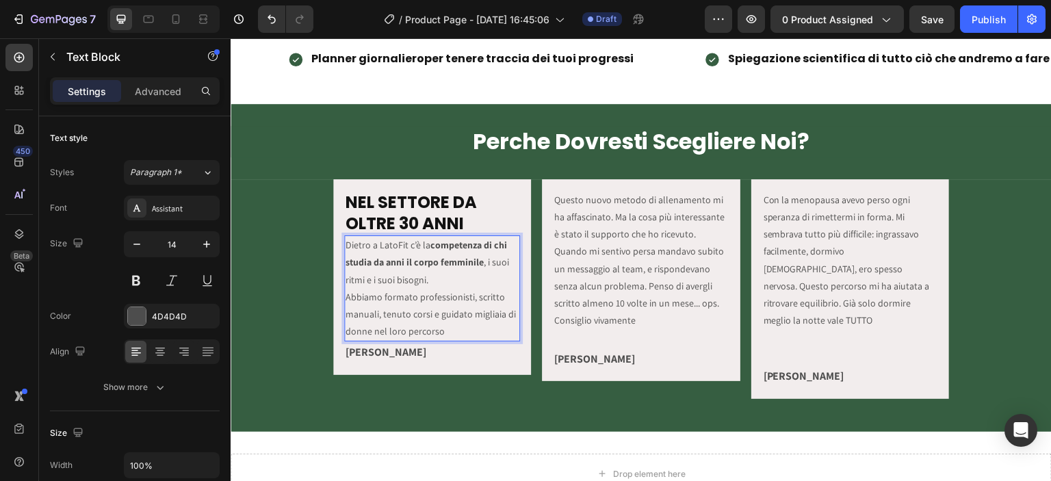
click at [406, 297] on p "Dietro a LatoFit c’è la competenza di chi studia da anni il corpo femminile , i…" at bounding box center [432, 288] width 173 height 103
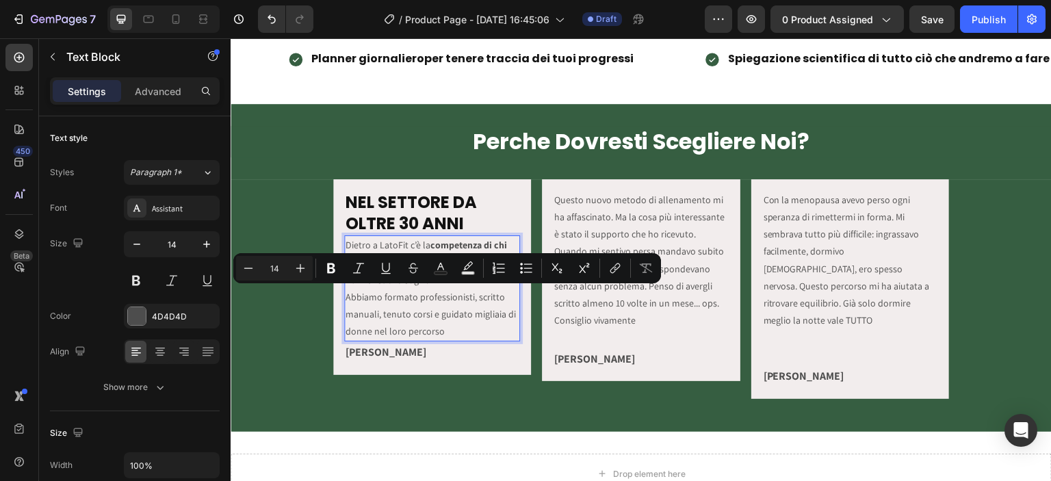
click at [458, 320] on p "Dietro a LatoFit c’è la competenza di chi studia da anni il corpo femminile , i…" at bounding box center [432, 288] width 173 height 103
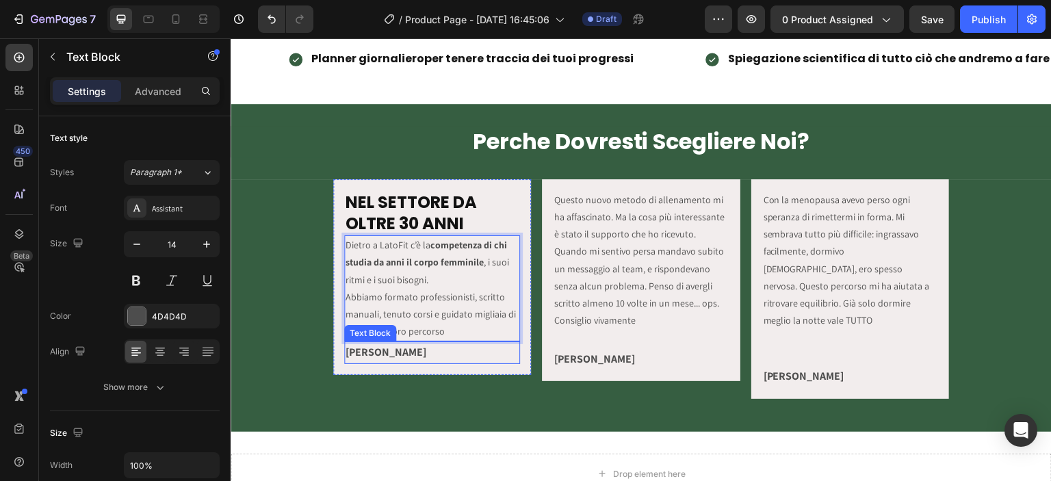
click at [372, 352] on strong "[PERSON_NAME]" at bounding box center [386, 352] width 81 height 14
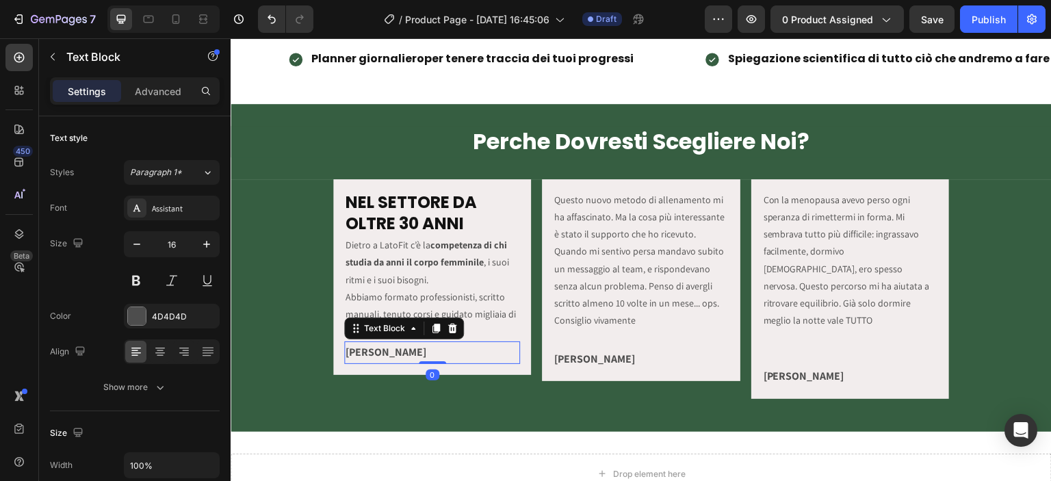
click at [378, 350] on strong "[PERSON_NAME]" at bounding box center [386, 352] width 81 height 14
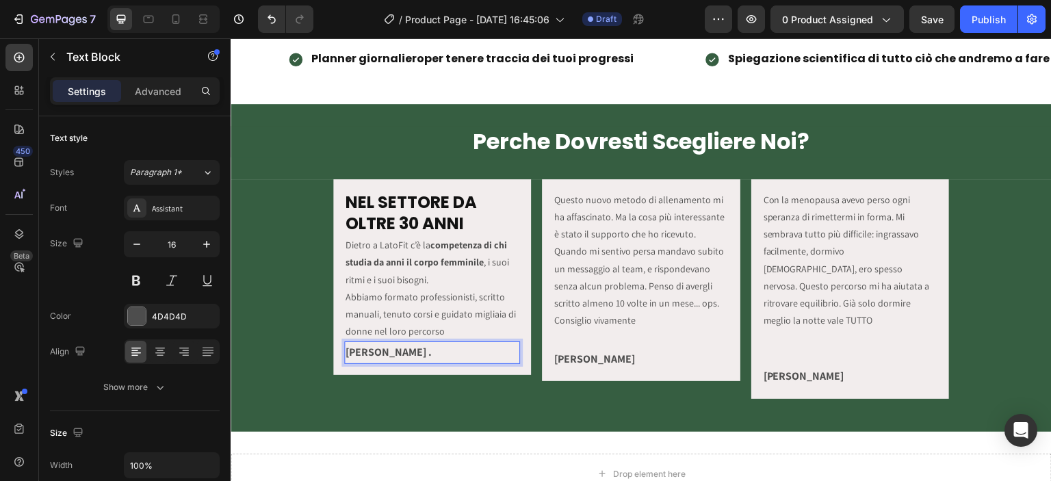
click at [506, 328] on p "Dietro a LatoFit c’è la competenza di chi studia da anni il corpo femminile , i…" at bounding box center [432, 288] width 173 height 103
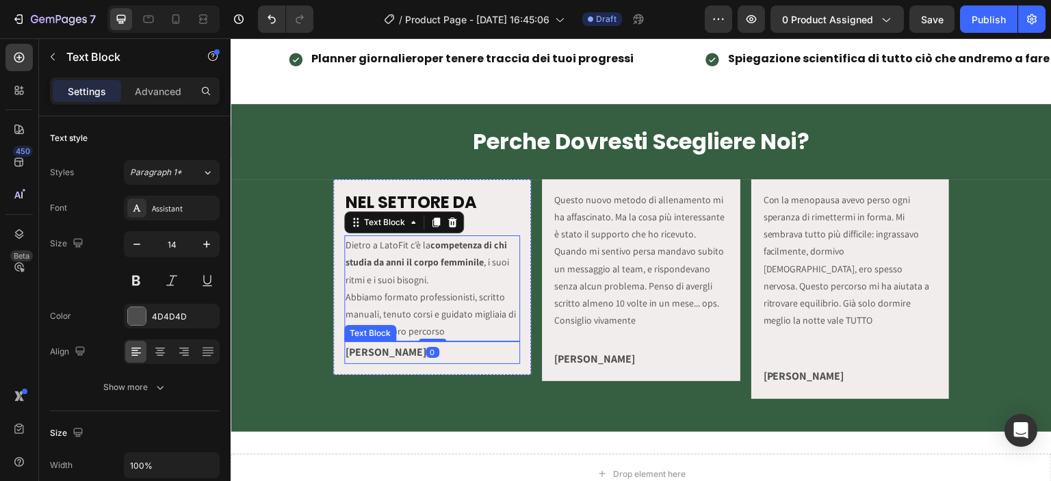
click at [506, 343] on p "Elisa ." at bounding box center [432, 353] width 173 height 20
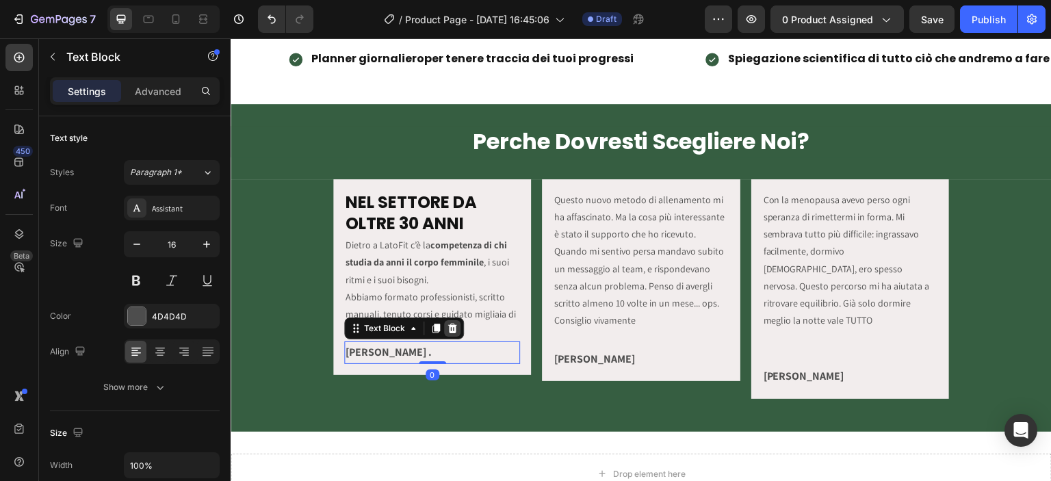
click at [450, 327] on icon at bounding box center [452, 329] width 9 height 10
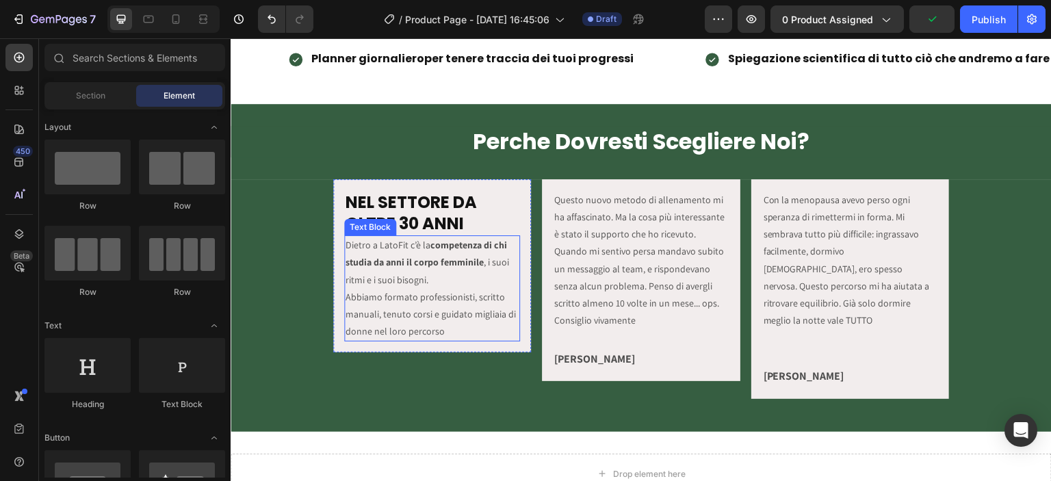
click at [411, 297] on p "Dietro a LatoFit c’è la competenza di chi studia da anni il corpo femminile , i…" at bounding box center [432, 288] width 173 height 103
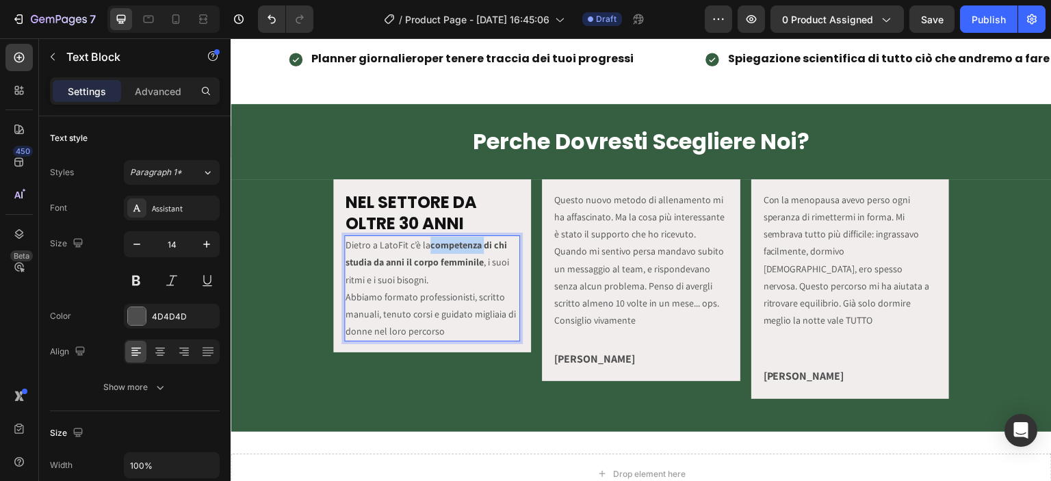
click at [430, 241] on strong "competenza di chi studia da anni il corpo femminile" at bounding box center [426, 253] width 161 height 29
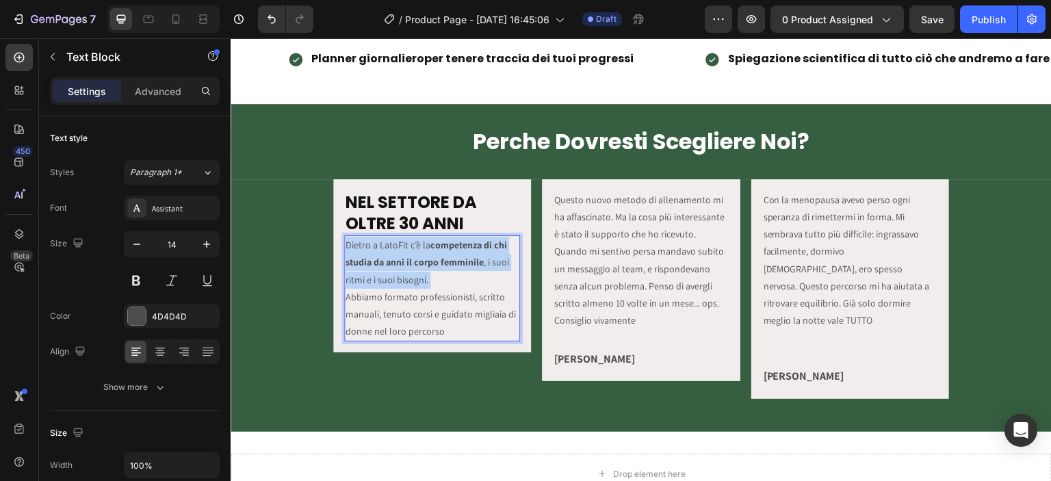
click at [430, 241] on strong "competenza di chi studia da anni il corpo femminile" at bounding box center [426, 253] width 161 height 29
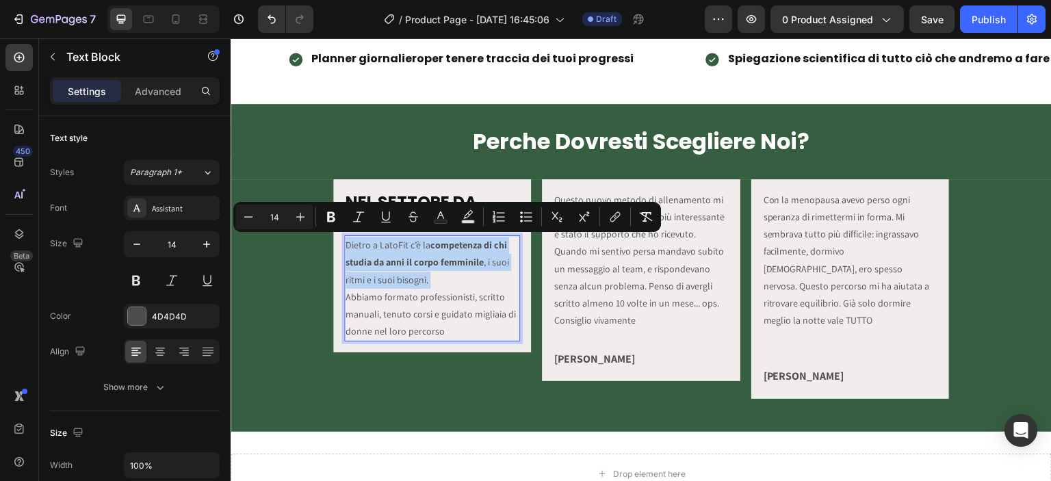
click at [430, 241] on strong "competenza di chi studia da anni il corpo femminile" at bounding box center [426, 253] width 161 height 29
click at [429, 241] on strong "competenza di chi studia da anni il corpo femminile" at bounding box center [426, 253] width 161 height 29
click at [426, 241] on p "Dietro a LatoFit c’è la competenza di chi studia da anni il corpo femminile , i…" at bounding box center [432, 288] width 173 height 103
drag, startPoint x: 428, startPoint y: 242, endPoint x: 482, endPoint y: 263, distance: 57.2
click at [482, 263] on p "Dietro a LatoFit c’è la competenza di chi studia da anni il corpo femminile , i…" at bounding box center [432, 288] width 173 height 103
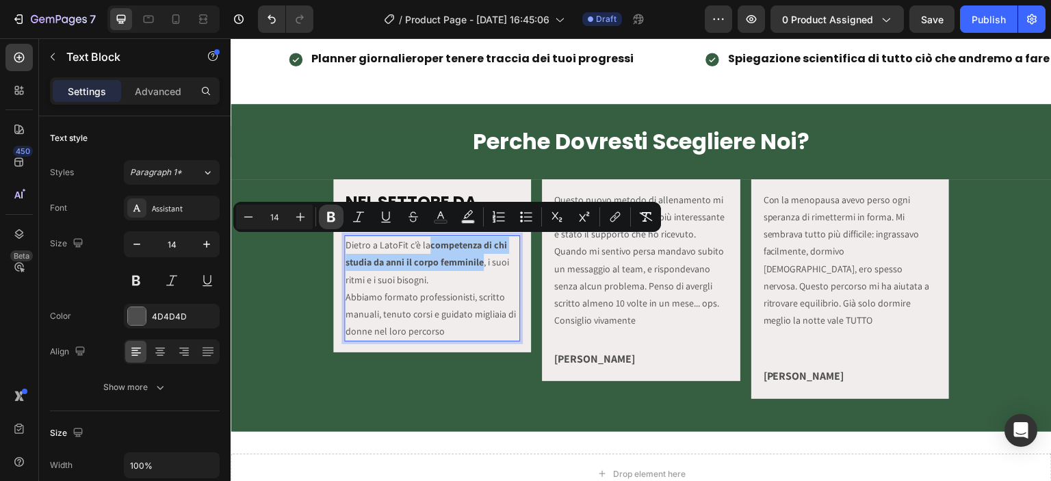
click at [335, 214] on icon "Editor contextual toolbar" at bounding box center [331, 217] width 14 height 14
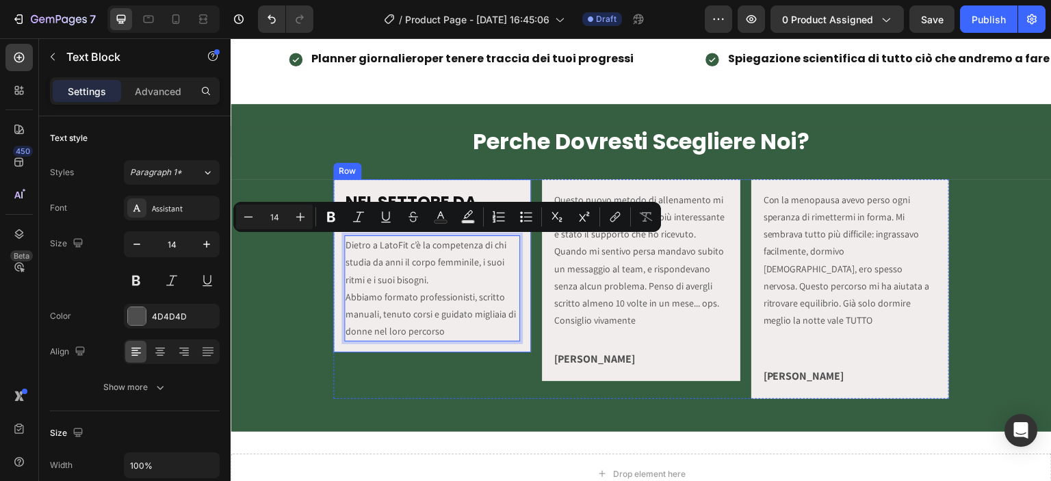
click at [333, 270] on div "NEL SETTORE DA OLTRE 30 ANNI Heading Dietro a LatoFit c’è la competenza di chi …" at bounding box center [432, 266] width 198 height 174
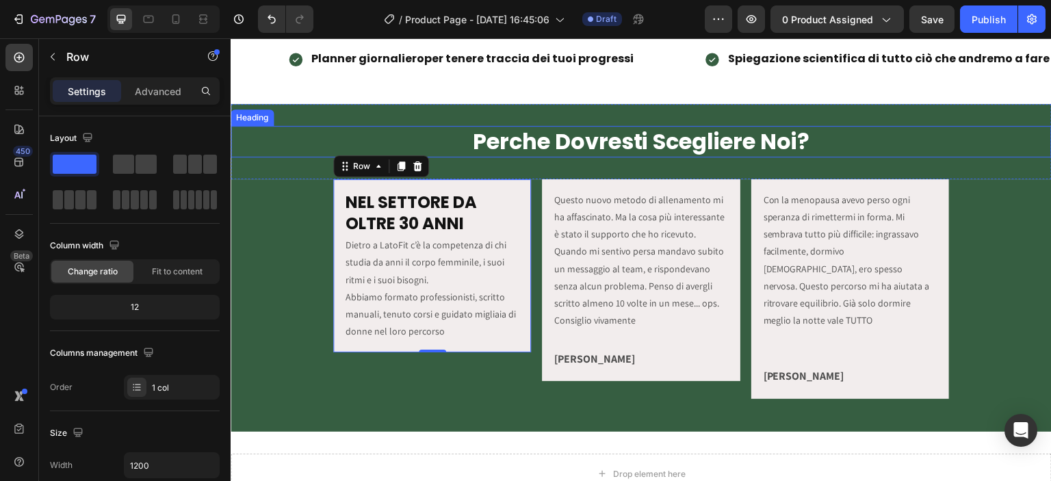
click at [586, 134] on h2 "Perche Dovresti Scegliere Noi?" at bounding box center [641, 141] width 821 height 31
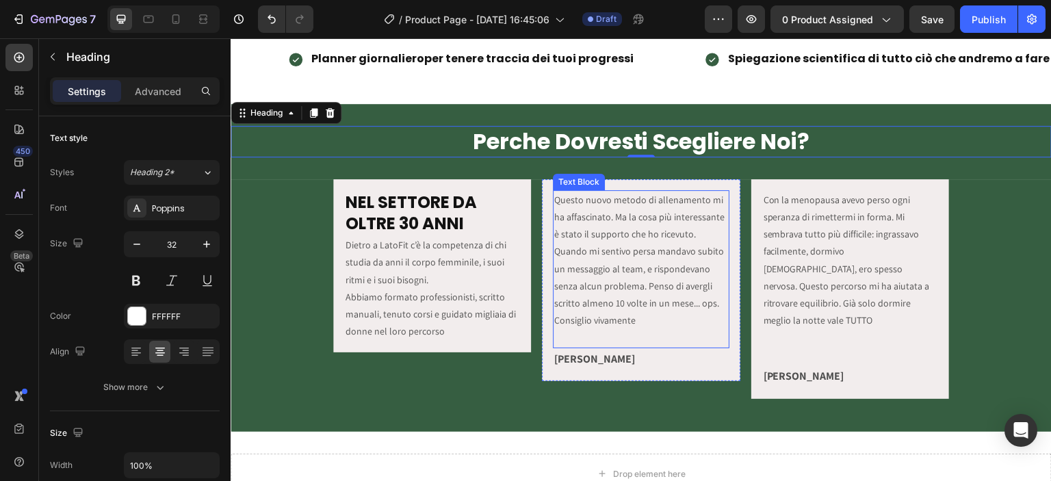
click at [657, 235] on p "Questo nuovo metodo di allenamento mi ha affascinato. Ma la cosa più interessan…" at bounding box center [640, 261] width 173 height 138
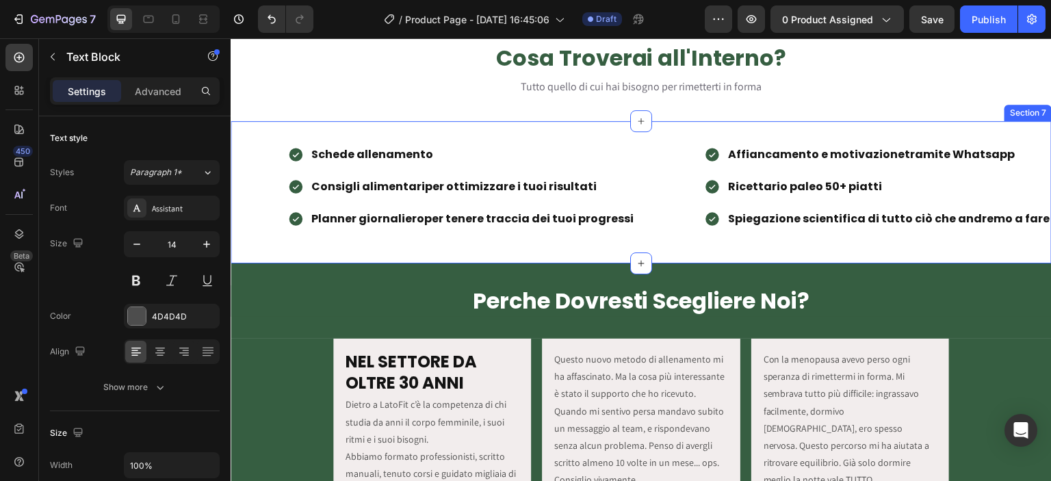
scroll to position [1117, 0]
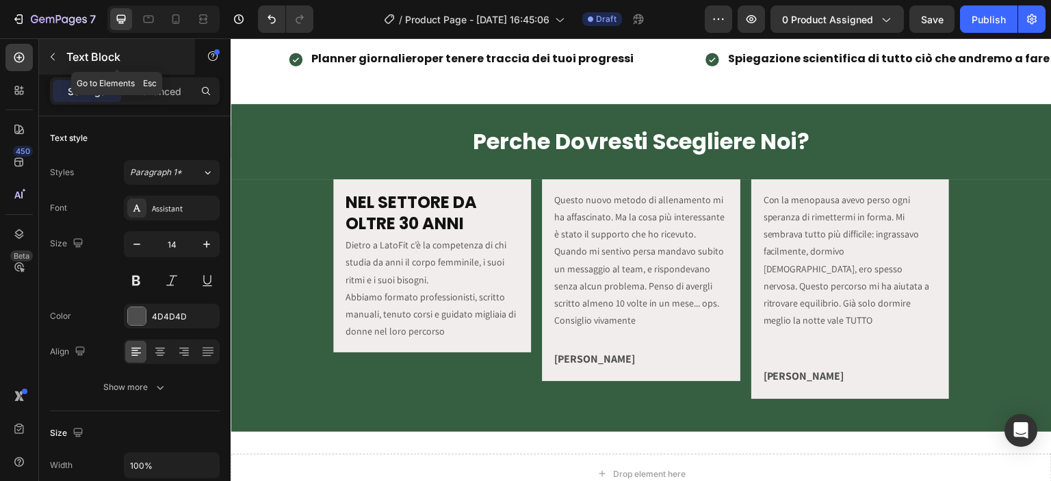
click at [61, 47] on button "button" at bounding box center [53, 57] width 22 height 22
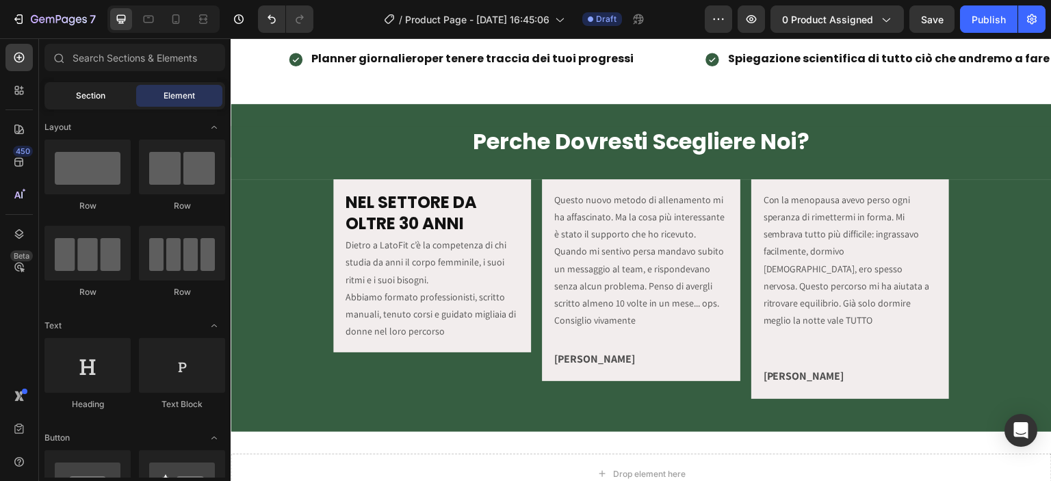
click at [78, 95] on span "Section" at bounding box center [90, 96] width 29 height 12
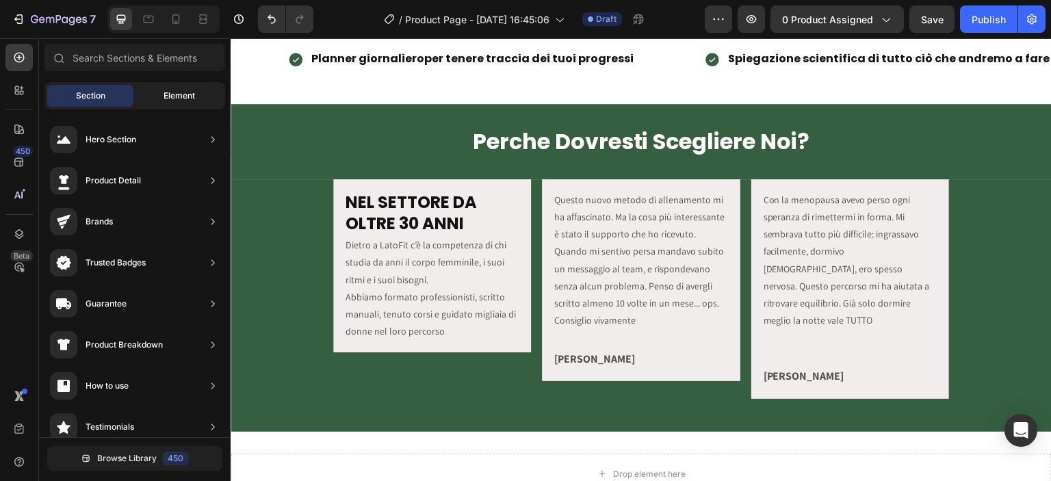
click at [147, 88] on div "Element" at bounding box center [179, 96] width 86 height 22
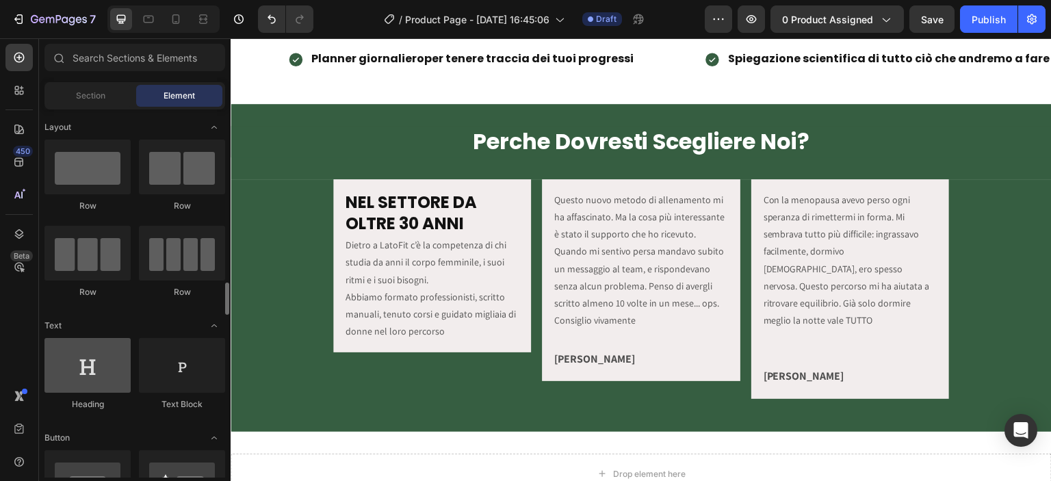
scroll to position [159, 0]
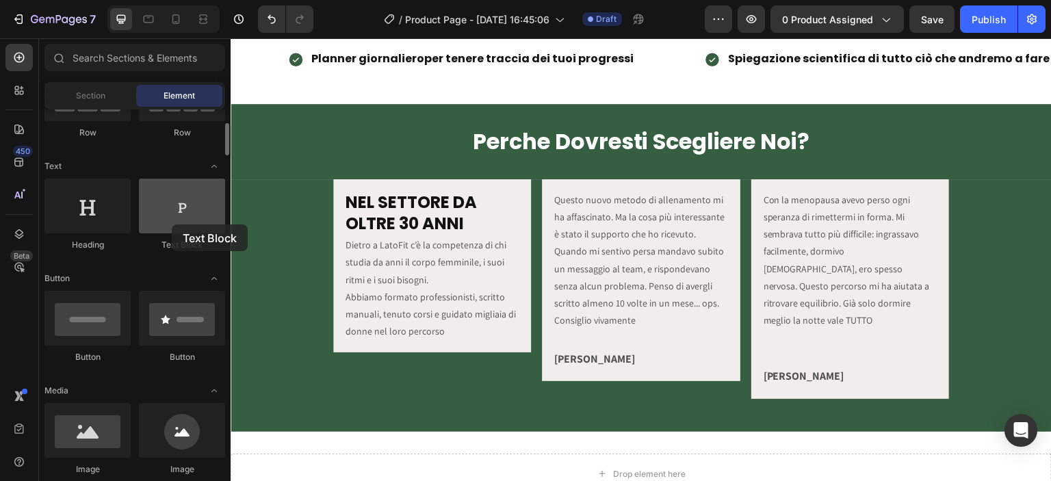
drag, startPoint x: 161, startPoint y: 213, endPoint x: 172, endPoint y: 224, distance: 15.5
click at [172, 224] on div at bounding box center [182, 206] width 86 height 55
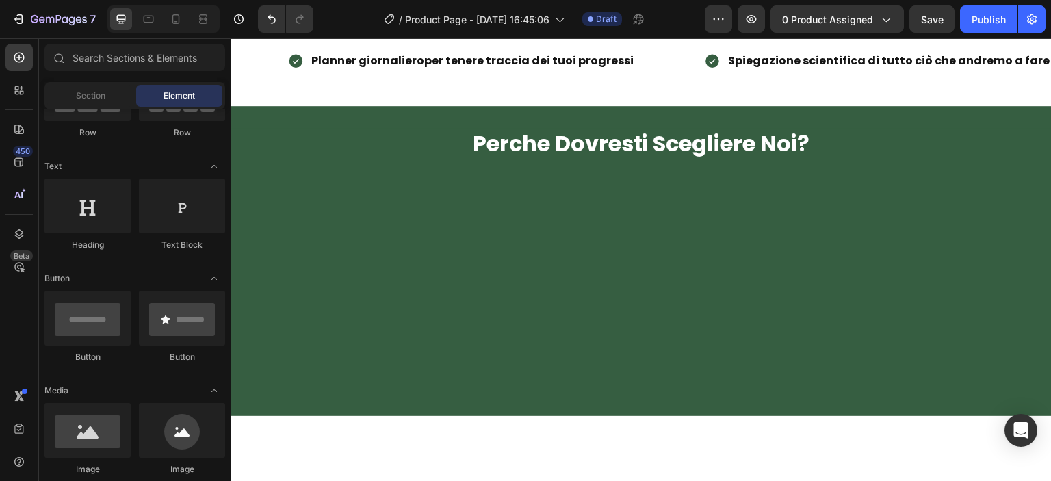
scroll to position [798, 0]
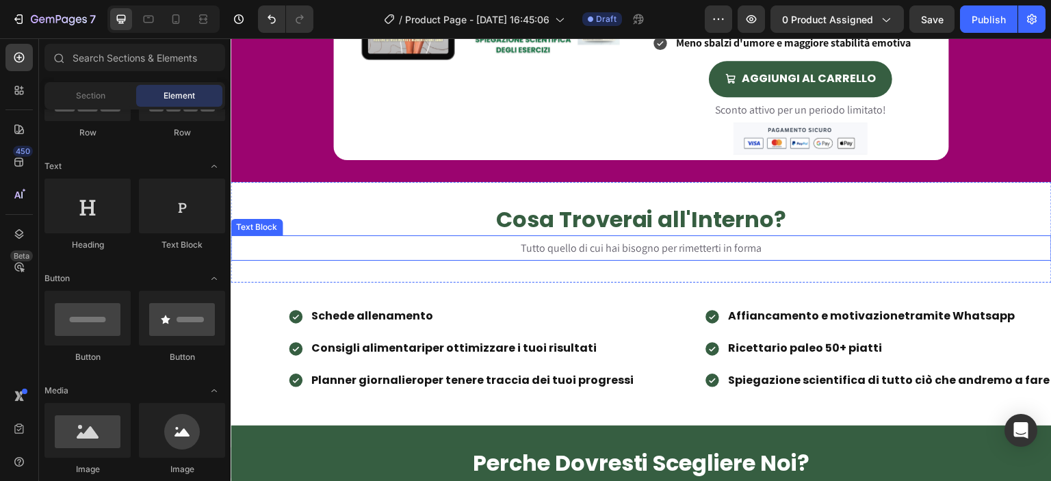
click at [573, 247] on span "Tutto quello di cui hai bisogno per rimetterti in forma" at bounding box center [641, 248] width 241 height 14
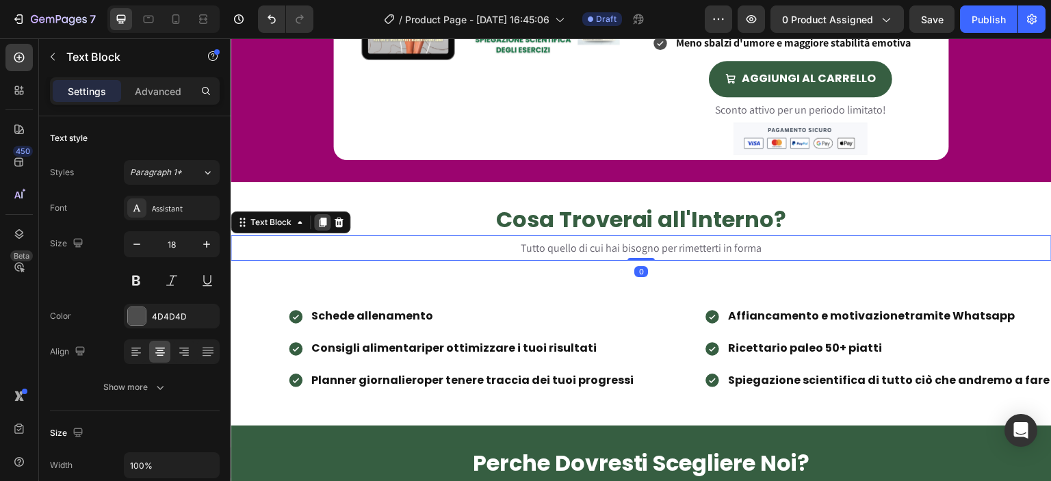
click at [320, 222] on icon at bounding box center [323, 223] width 8 height 10
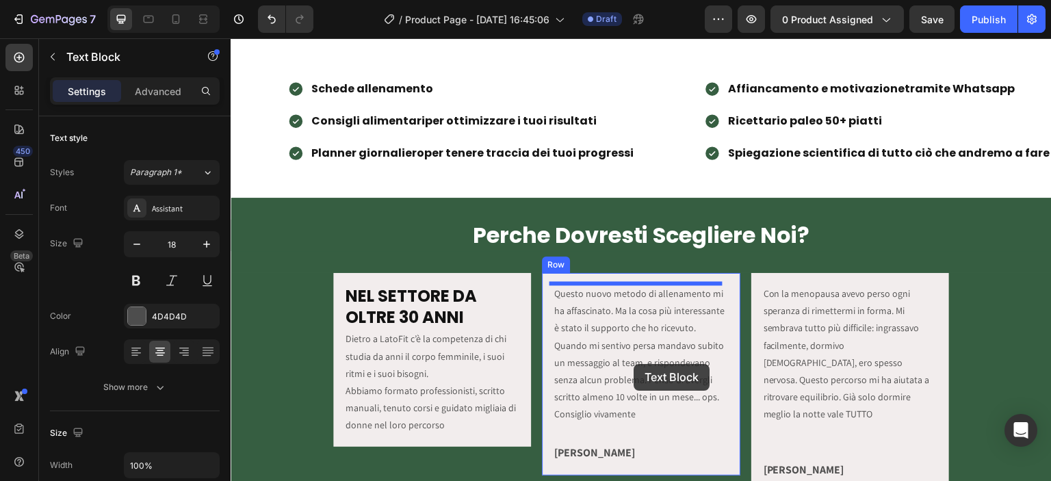
scroll to position [1128, 0]
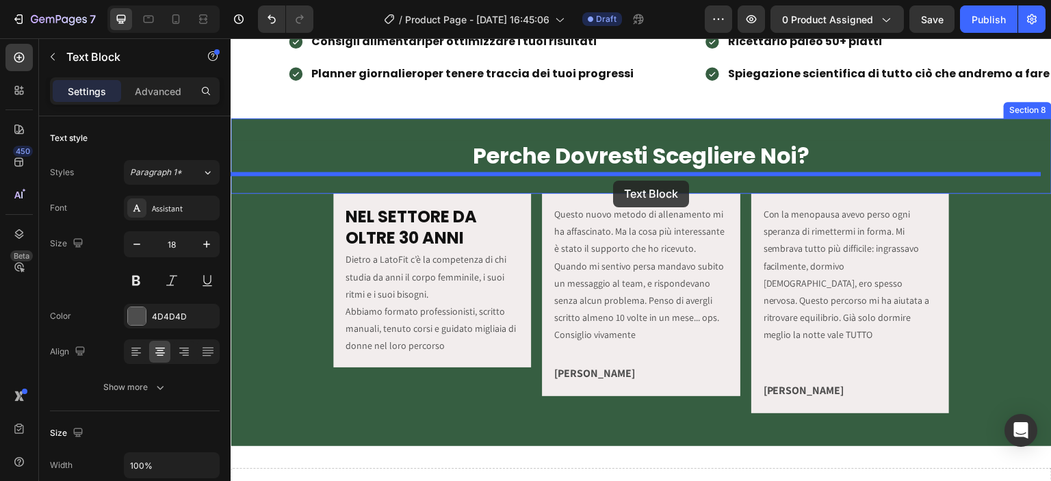
drag, startPoint x: 320, startPoint y: 222, endPoint x: 613, endPoint y: 181, distance: 295.7
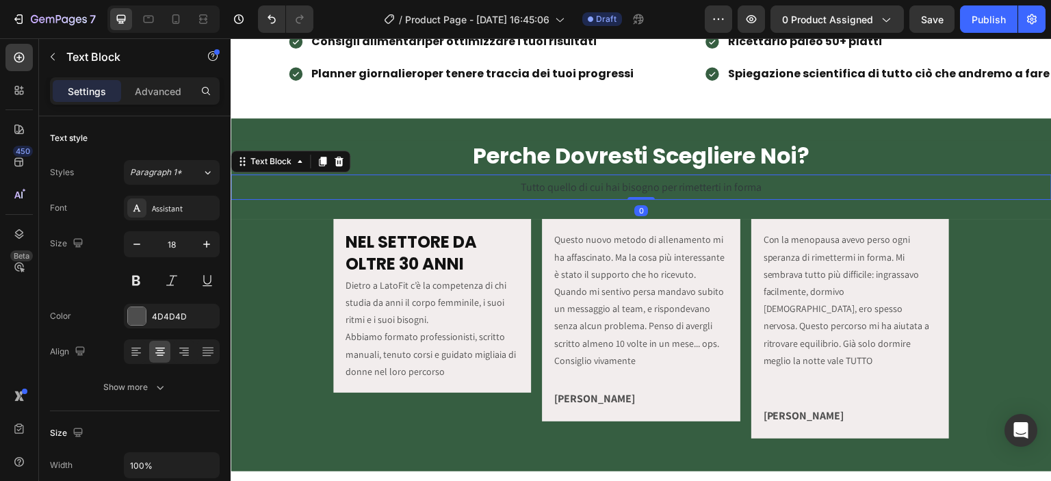
click at [613, 183] on span "Tutto quello di cui hai bisogno per rimetterti in forma" at bounding box center [641, 187] width 241 height 14
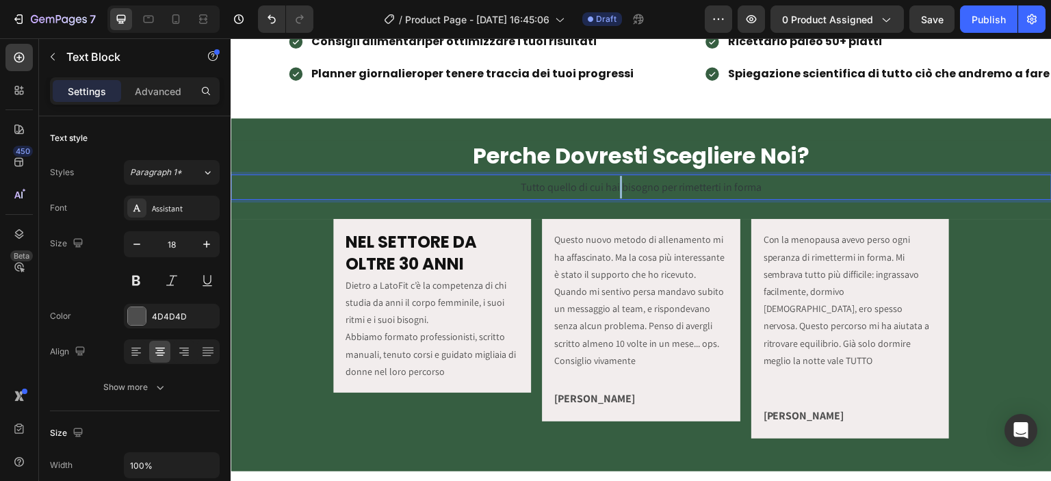
click at [613, 183] on span "Tutto quello di cui hai bisogno per rimetterti in forma" at bounding box center [641, 187] width 241 height 14
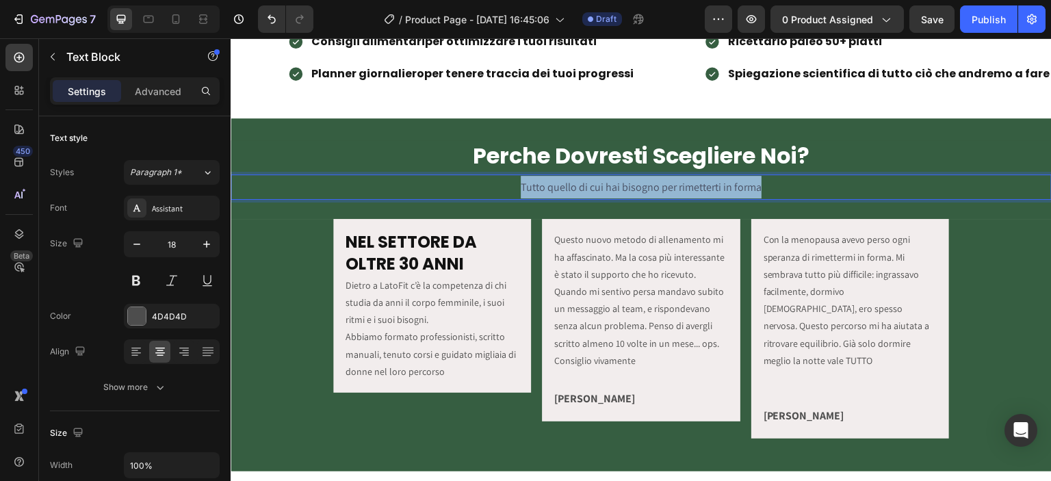
click at [613, 183] on span "Tutto quello di cui hai bisogno per rimetterti in forma" at bounding box center [641, 187] width 241 height 14
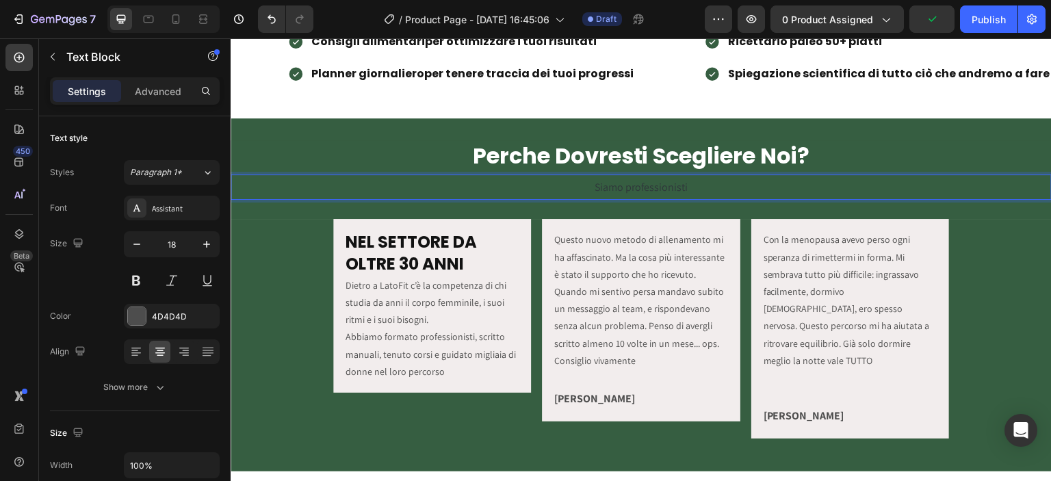
click at [631, 187] on span "Siamo professionisti" at bounding box center [642, 187] width 94 height 14
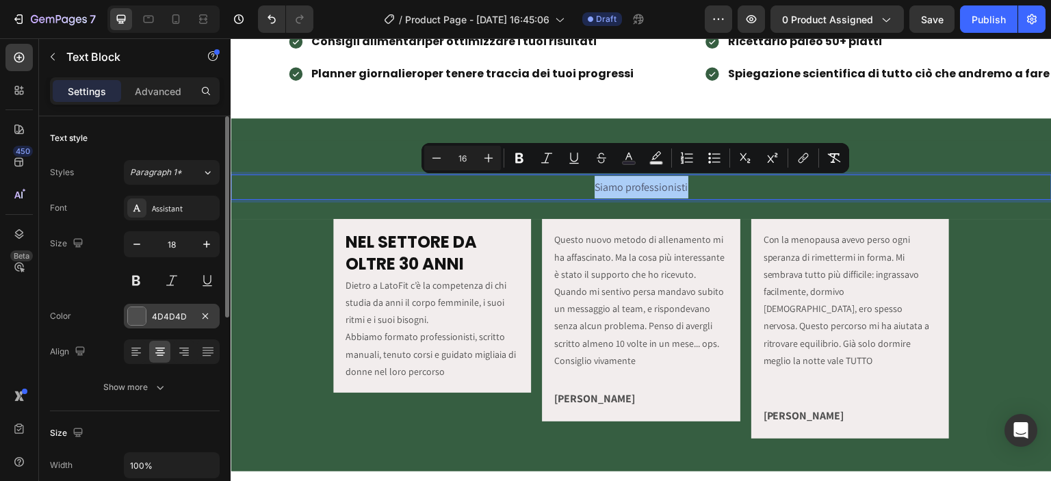
click at [166, 313] on div "4D4D4D" at bounding box center [172, 317] width 40 height 12
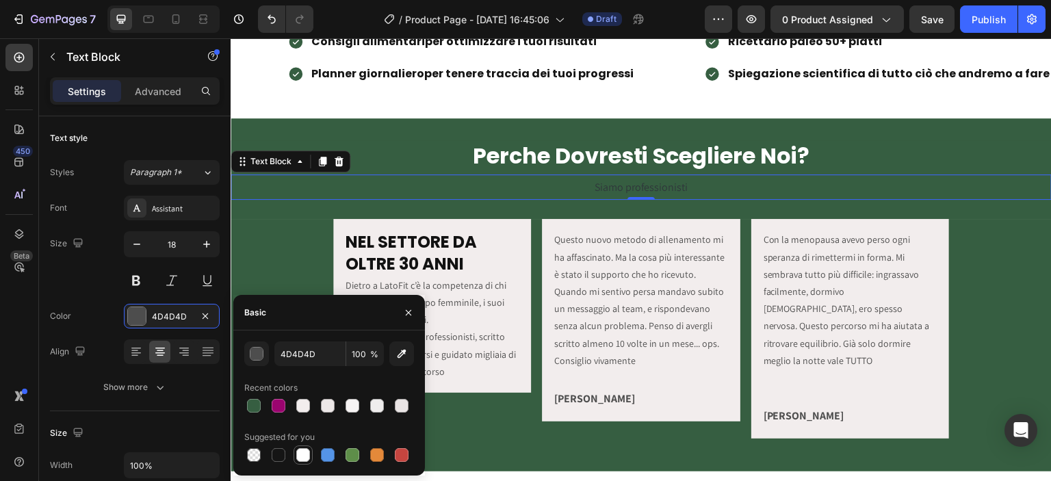
click at [301, 456] on div at bounding box center [303, 455] width 14 height 14
type input "FFFFFF"
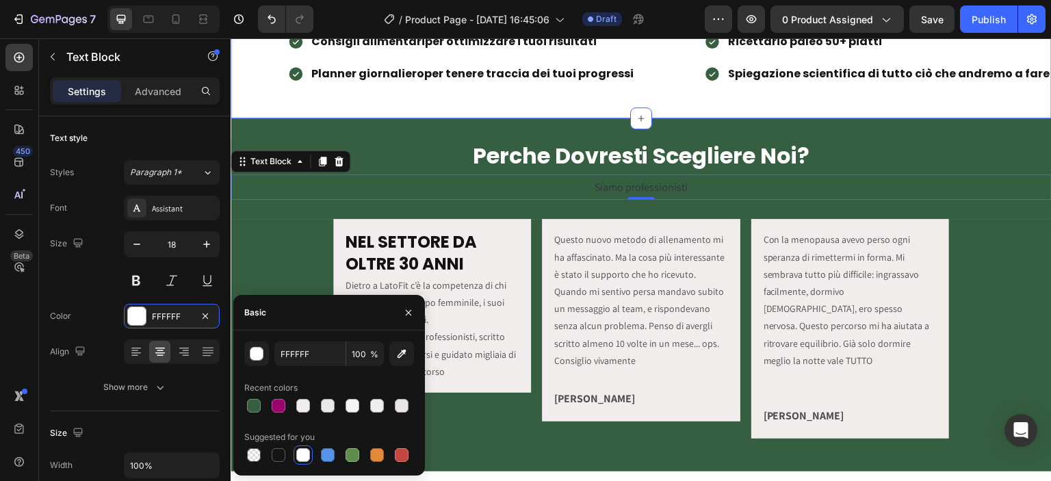
click at [413, 92] on div "Schede allenamento Consigli alimentari per ottimizzare i tuoi risultati Planner…" at bounding box center [641, 47] width 821 height 99
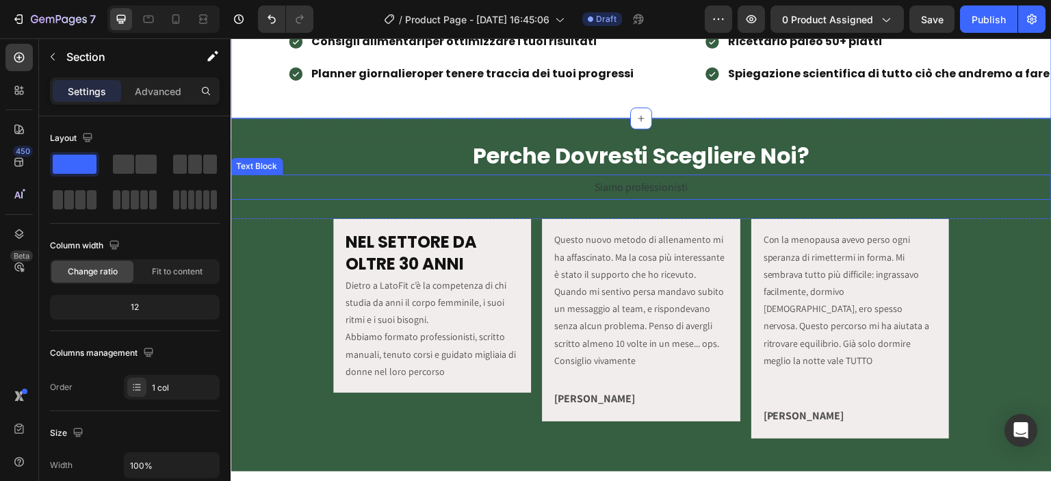
click at [595, 192] on span "Siamo professionisti" at bounding box center [642, 187] width 94 height 14
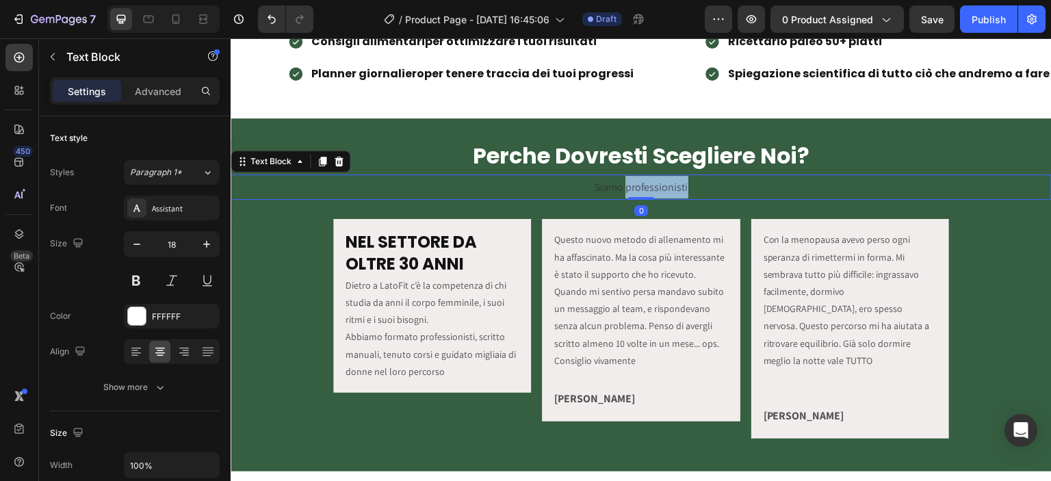
click at [638, 185] on span "Siamo professionisti" at bounding box center [642, 187] width 94 height 14
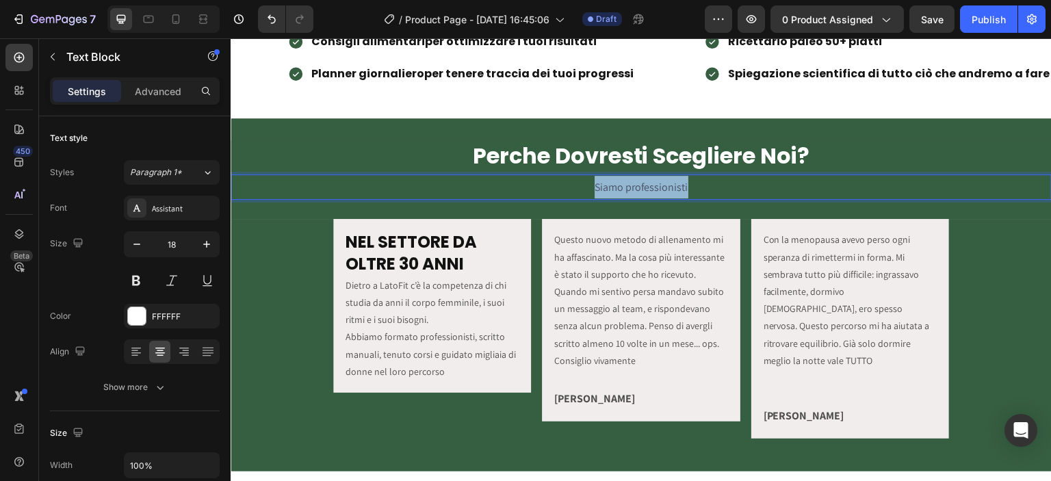
click at [638, 185] on span "Siamo professionisti" at bounding box center [642, 187] width 94 height 14
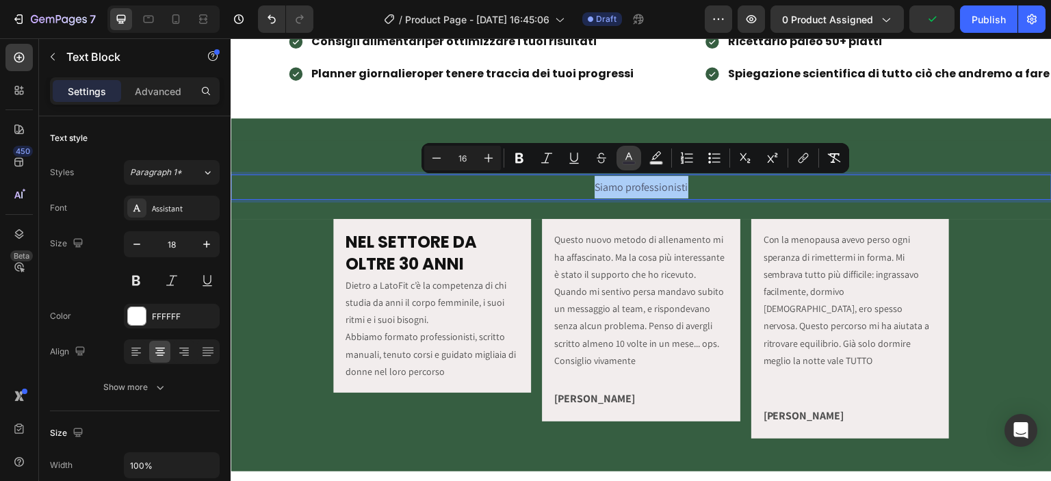
click at [628, 159] on icon "Editor contextual toolbar" at bounding box center [629, 158] width 14 height 14
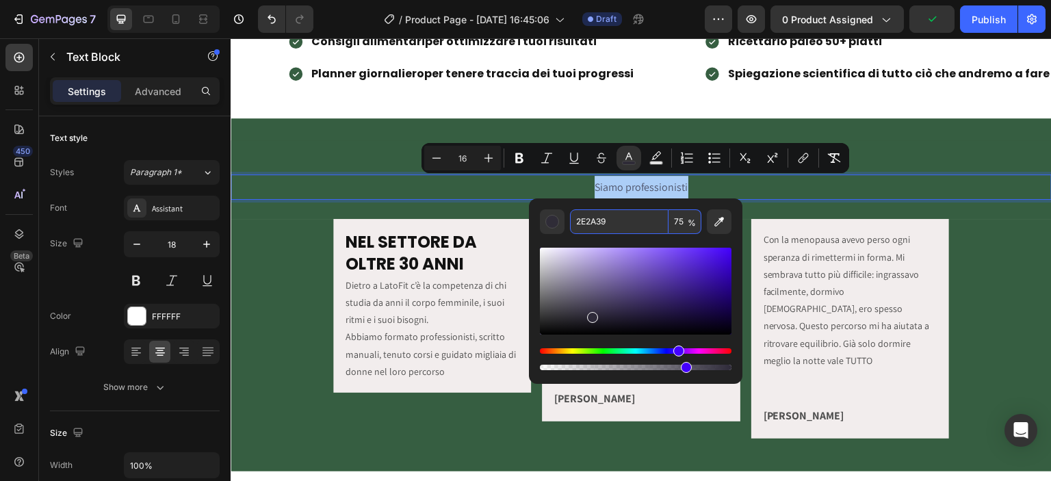
click at [601, 220] on input "2E2A39" at bounding box center [619, 221] width 99 height 25
type input "FFFFFF"
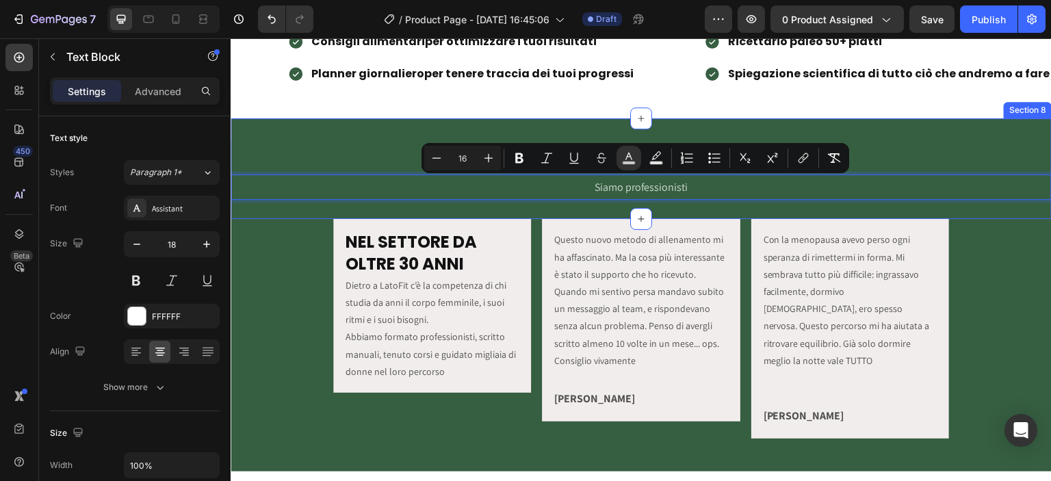
click at [560, 120] on div "Perche Dovresti Scegliere Noi? Heading Text Block Siamo professionisti Text Blo…" at bounding box center [641, 168] width 821 height 101
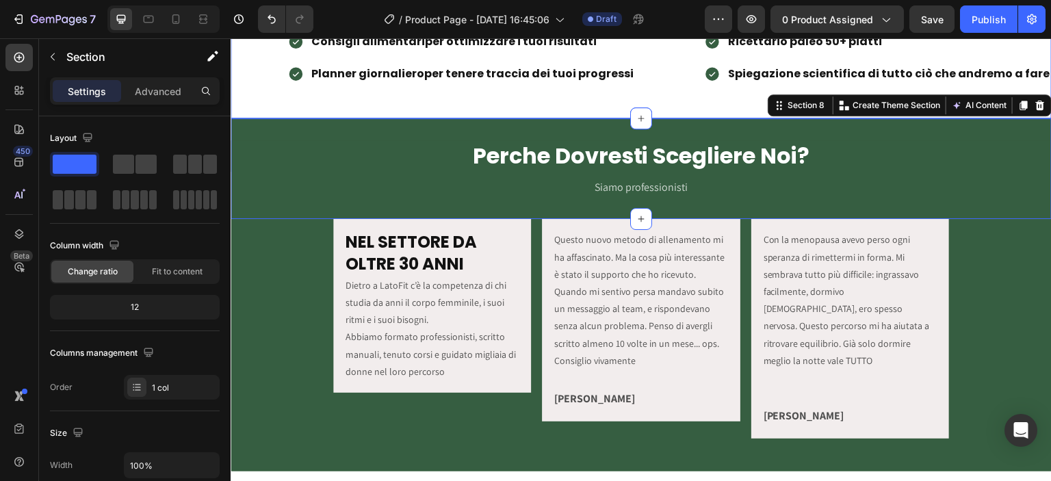
click at [551, 90] on div "Schede allenamento Consigli alimentari per ottimizzare i tuoi risultati Planner…" at bounding box center [641, 47] width 821 height 99
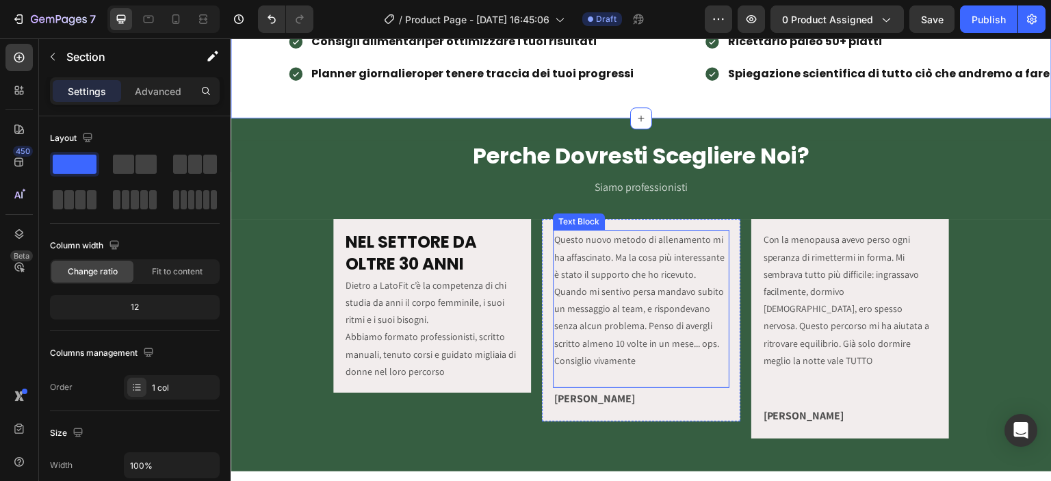
click at [606, 237] on p "Questo nuovo metodo di allenamento mi ha affascinato. Ma la cosa più interessan…" at bounding box center [640, 300] width 173 height 138
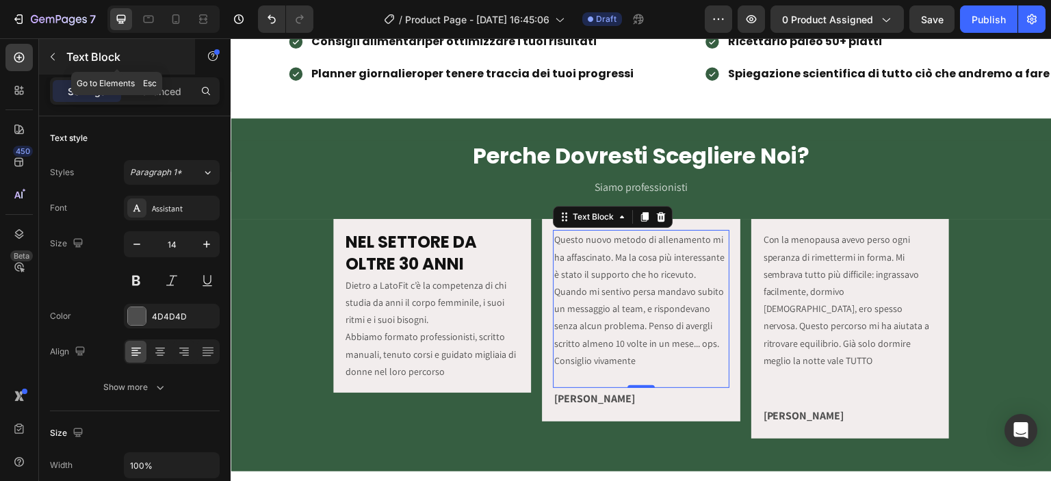
click at [54, 53] on icon "button" at bounding box center [53, 57] width 4 height 8
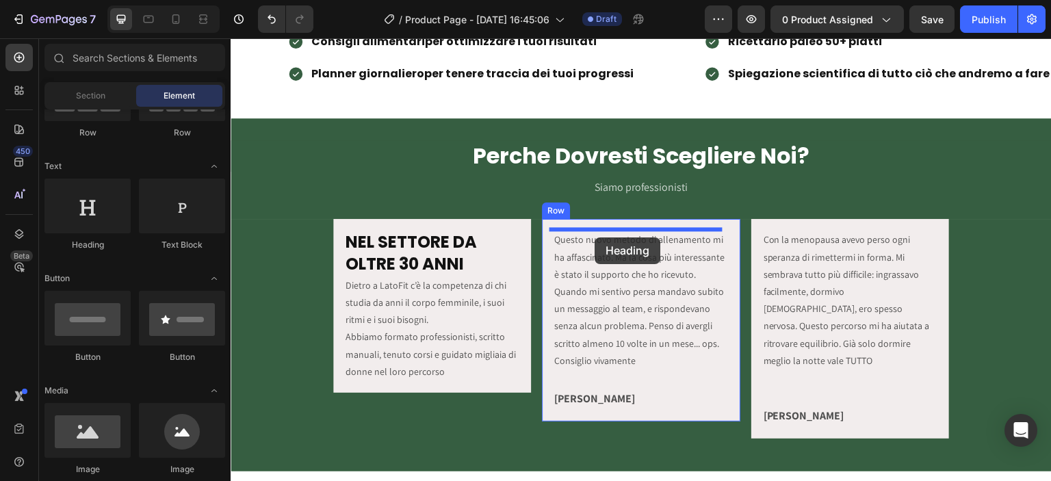
drag, startPoint x: 324, startPoint y: 257, endPoint x: 595, endPoint y: 237, distance: 271.0
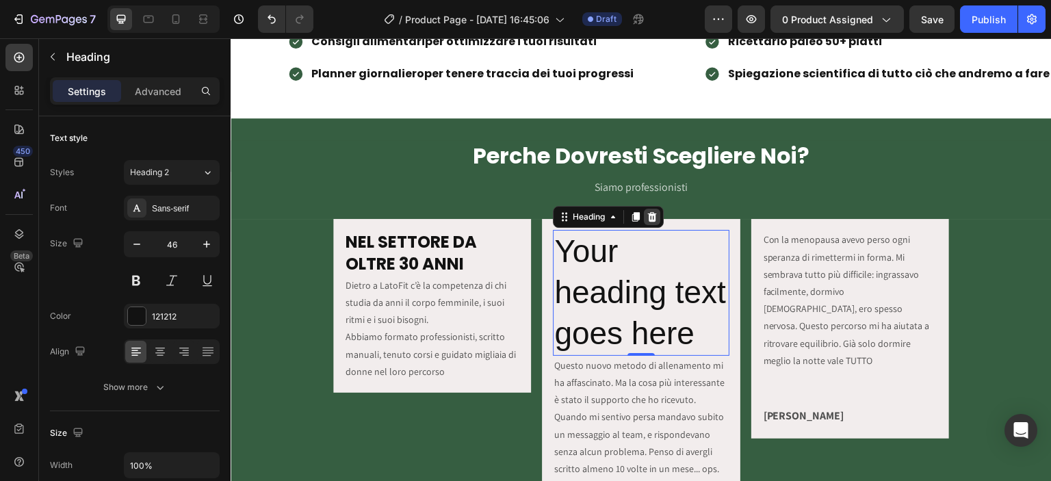
click at [644, 218] on div at bounding box center [652, 217] width 16 height 16
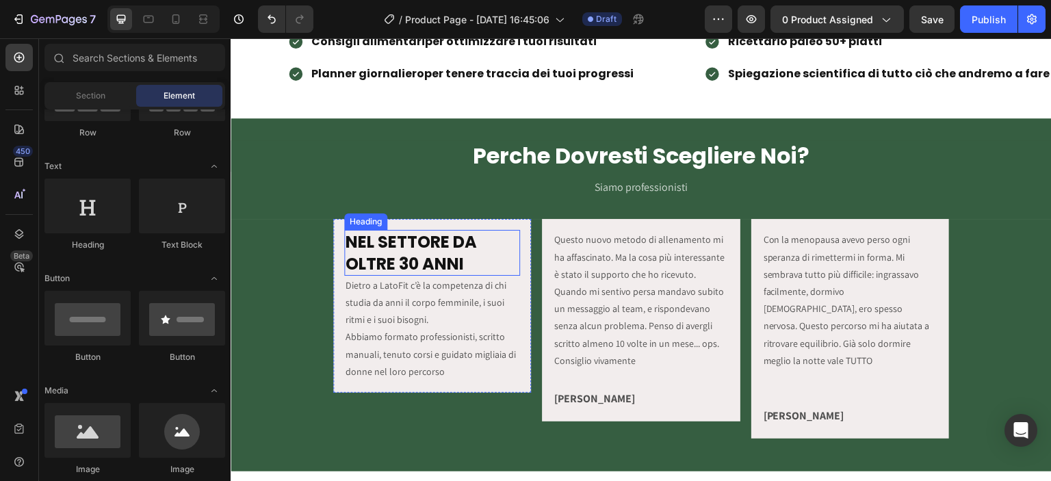
click at [410, 244] on h2 "NEL SETTORE DA OLTRE 30 ANNI" at bounding box center [432, 252] width 176 height 45
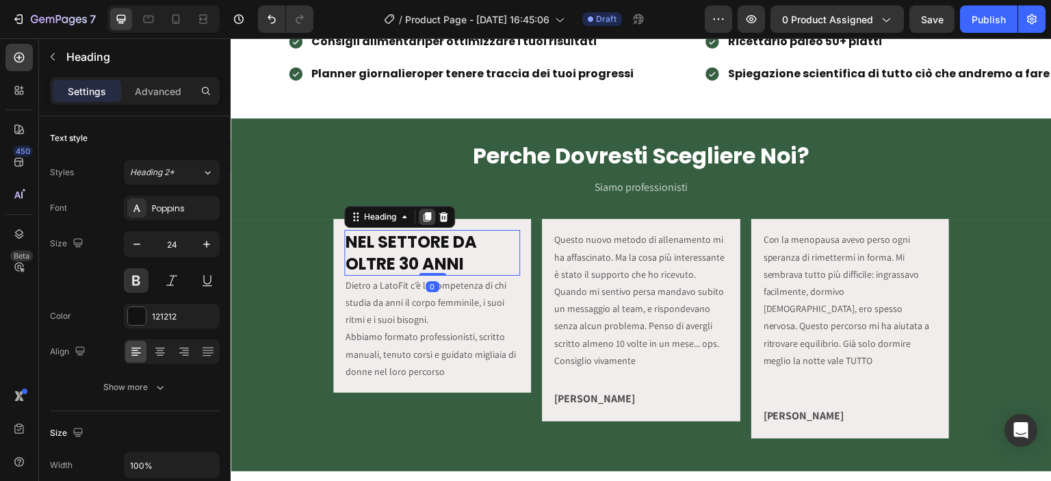
click at [426, 219] on icon at bounding box center [426, 216] width 11 height 11
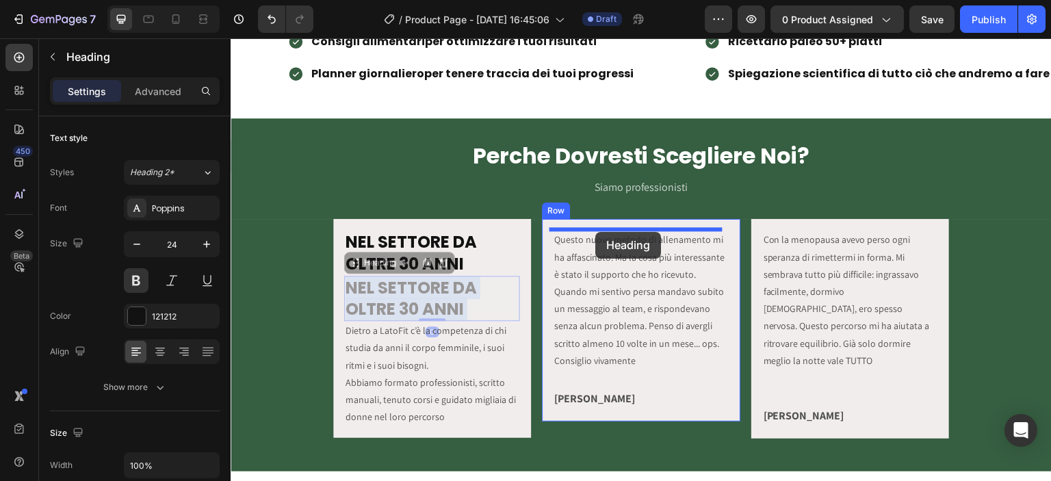
drag, startPoint x: 409, startPoint y: 287, endPoint x: 595, endPoint y: 232, distance: 194.0
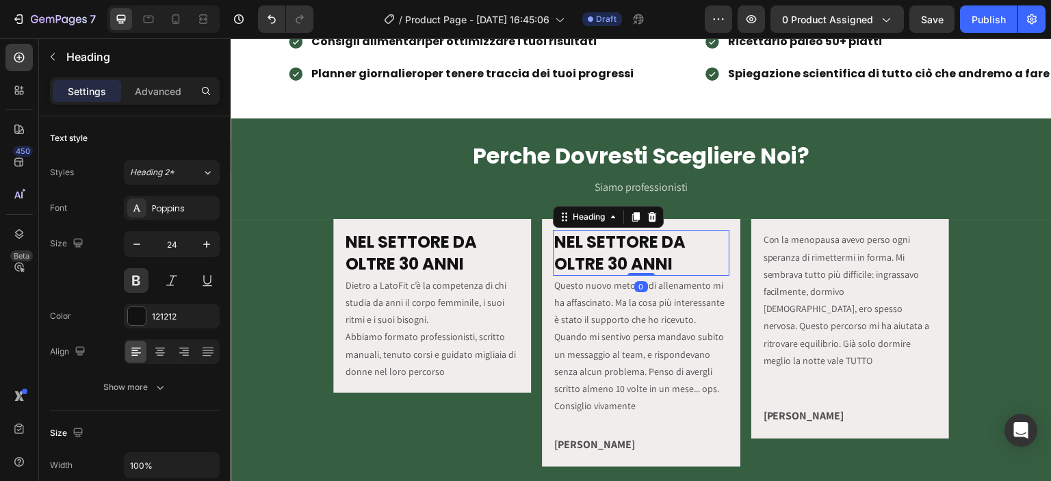
click at [609, 245] on h2 "NEL SETTORE DA OLTRE 30 ANNI" at bounding box center [641, 252] width 176 height 45
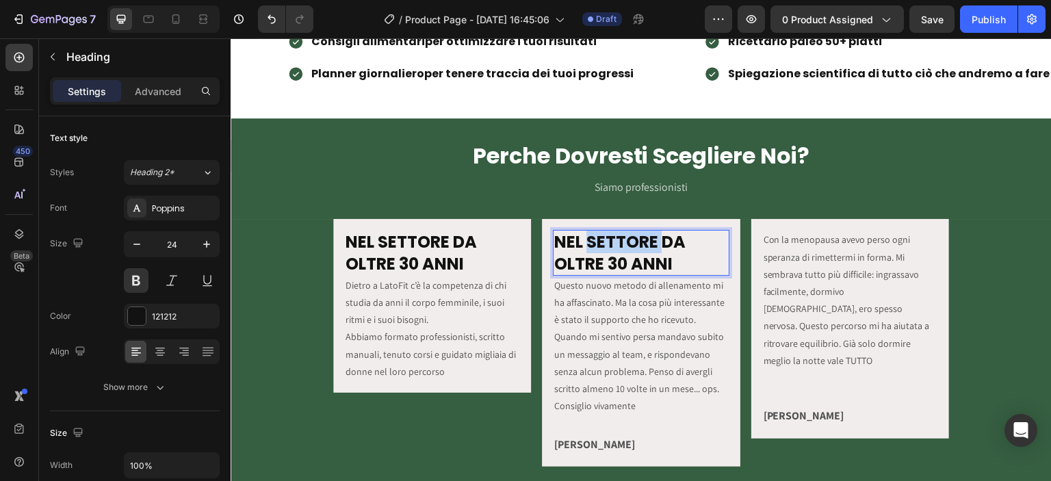
click at [609, 245] on p "NEL SETTORE DA OLTRE 30 ANNI" at bounding box center [640, 252] width 173 height 42
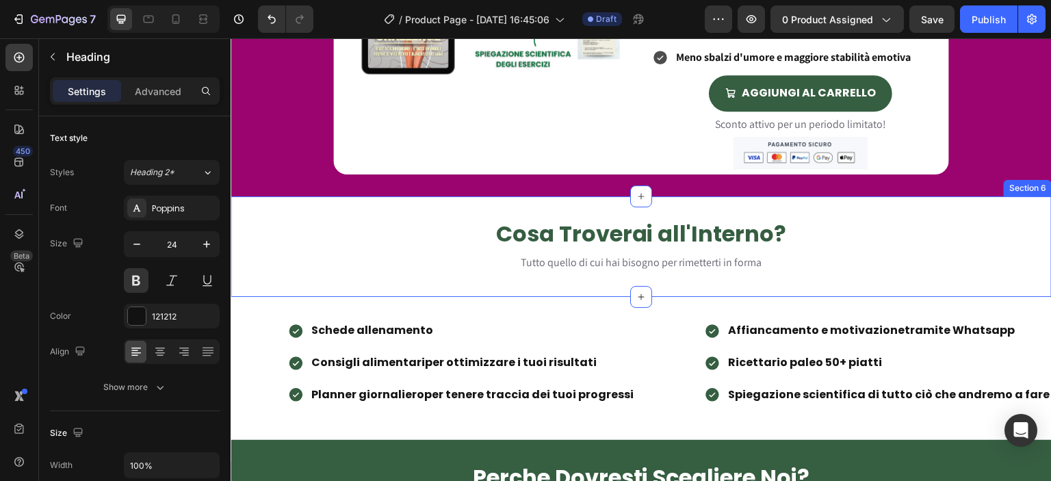
scroll to position [465, 0]
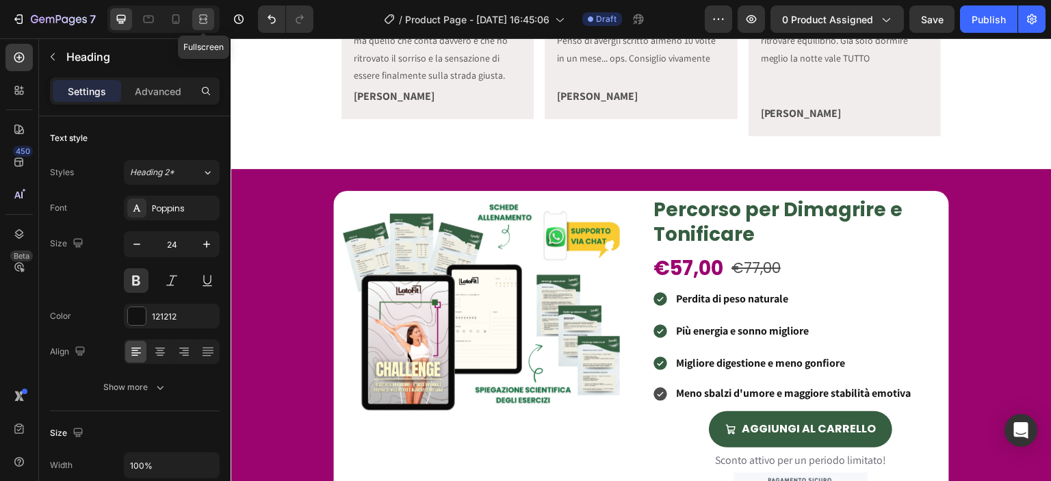
drag, startPoint x: 203, startPoint y: 14, endPoint x: 126, endPoint y: 26, distance: 78.2
click at [203, 21] on icon at bounding box center [203, 22] width 8 height 3
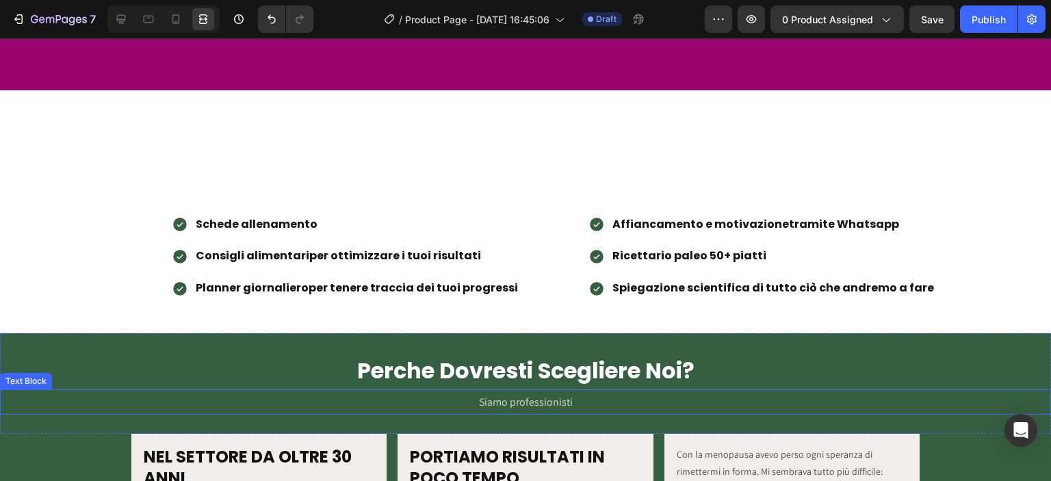
scroll to position [1325, 0]
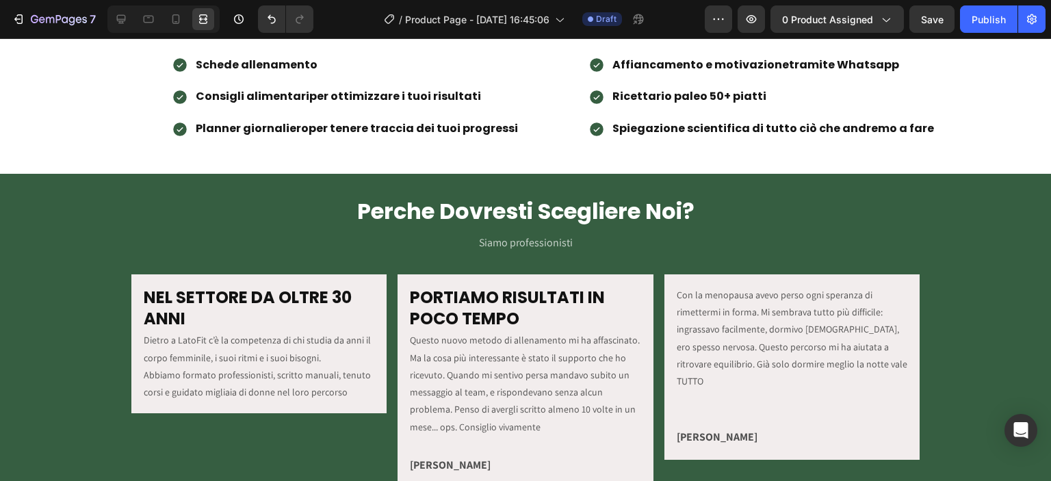
click at [492, 296] on h2 "PORTIAMO RISULTATI IN POCO TEMPO" at bounding box center [524, 307] width 233 height 45
click at [492, 296] on p "PORTIAMO RISULTATI IN POCO TEMPO" at bounding box center [525, 308] width 231 height 42
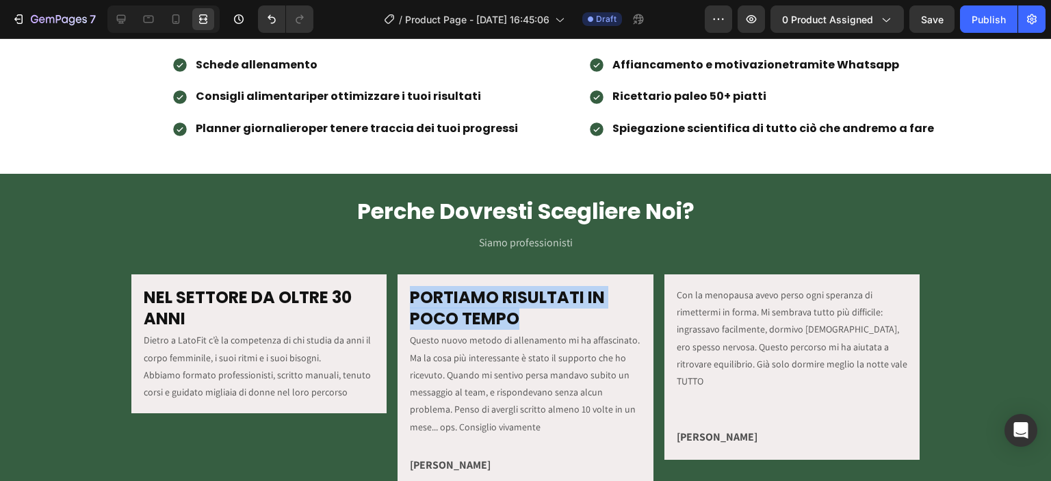
click at [492, 296] on p "PORTIAMO RISULTATI IN POCO TEMPO" at bounding box center [525, 308] width 231 height 42
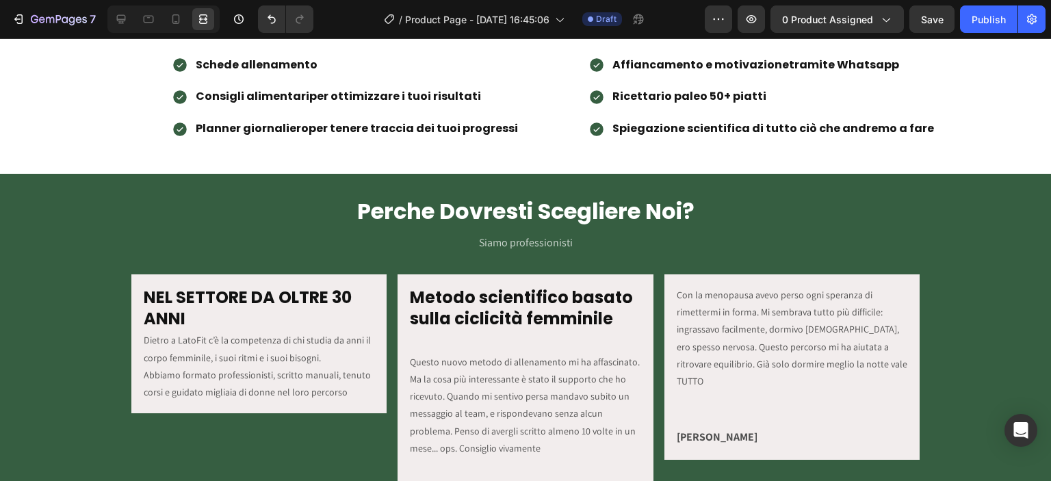
click at [455, 307] on strong "Metodo scientifico basato sulla ciclicità femminile" at bounding box center [521, 308] width 223 height 44
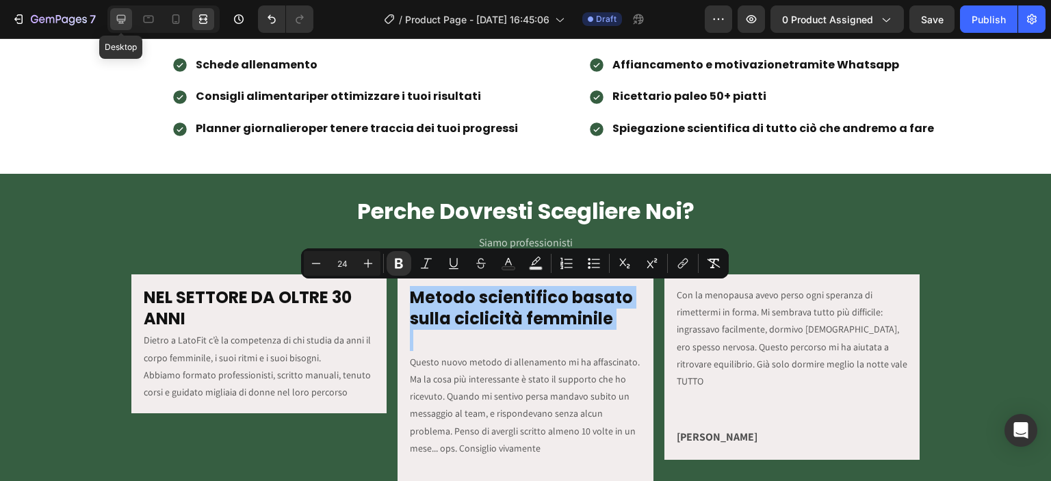
click at [118, 10] on div at bounding box center [121, 19] width 22 height 22
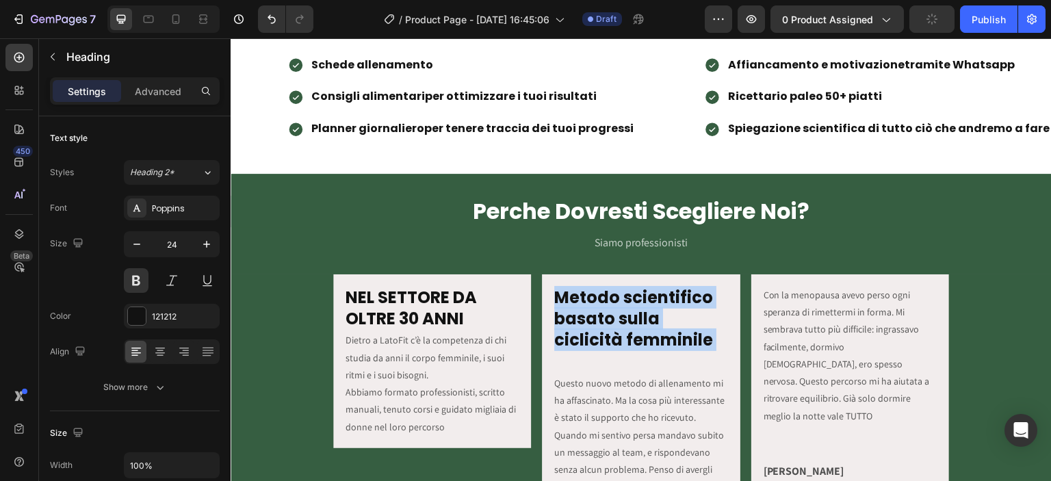
click at [565, 310] on strong "Metodo scientifico basato sulla ciclicità femminile" at bounding box center [633, 318] width 159 height 65
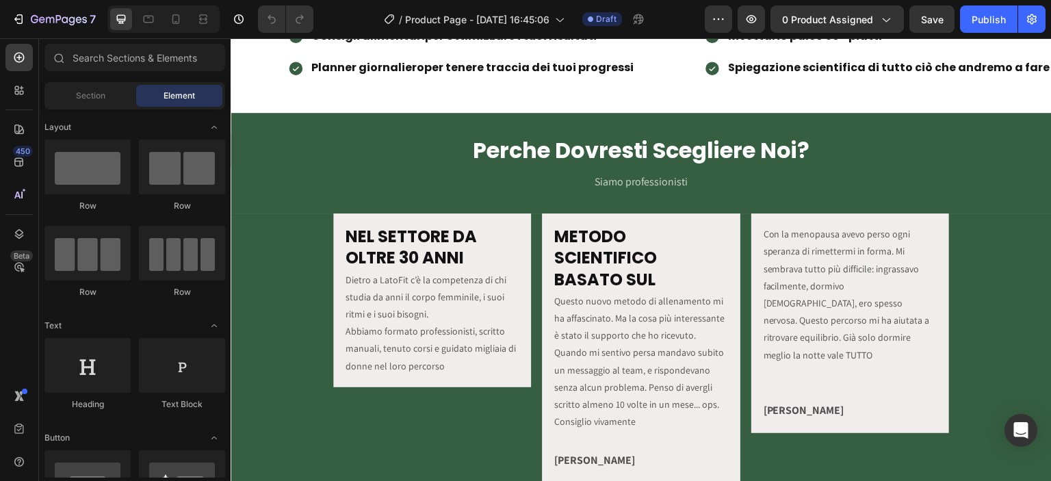
scroll to position [1456, 0]
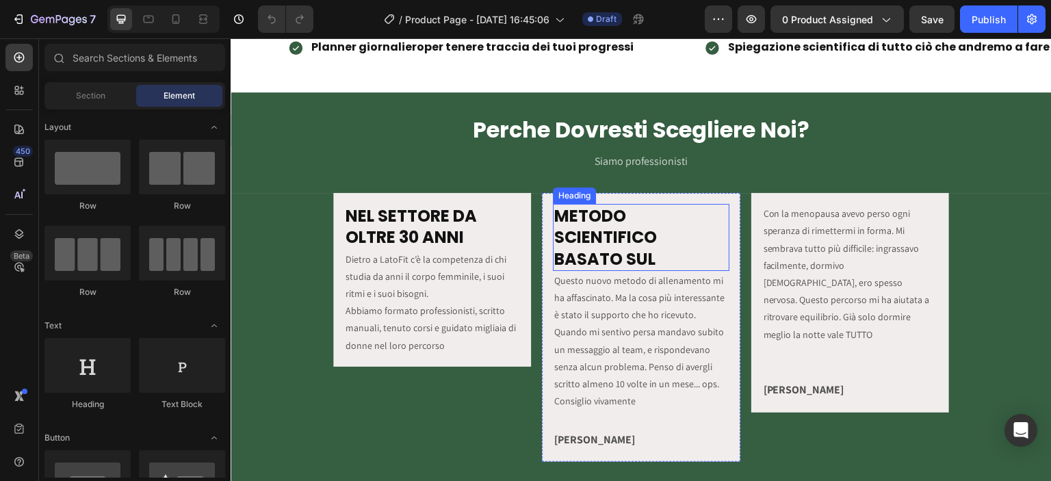
drag, startPoint x: 625, startPoint y: 252, endPoint x: 551, endPoint y: 257, distance: 74.1
click at [625, 251] on strong "METODO SCIENTIFICO BASATO SUL" at bounding box center [605, 237] width 103 height 65
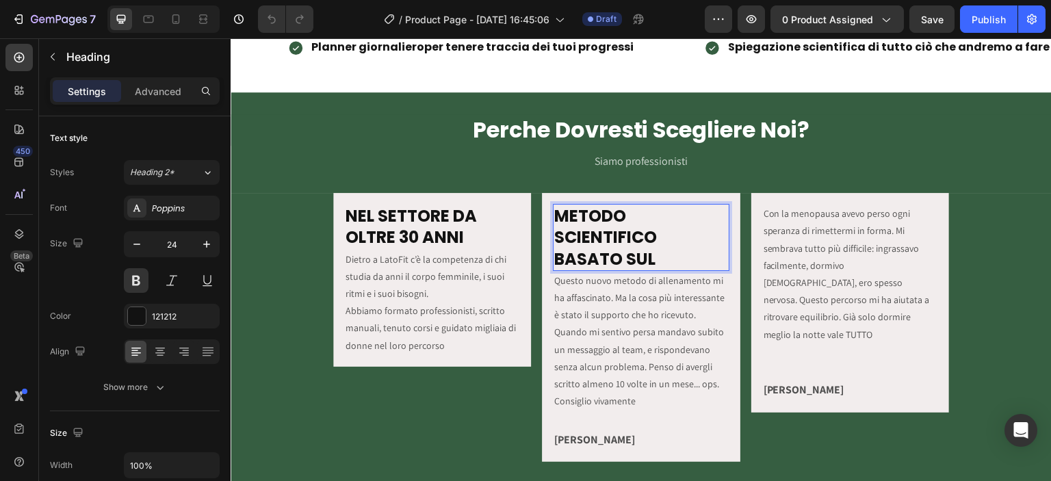
click at [650, 257] on strong "METODO SCIENTIFICO BASATO SUL" at bounding box center [605, 237] width 103 height 65
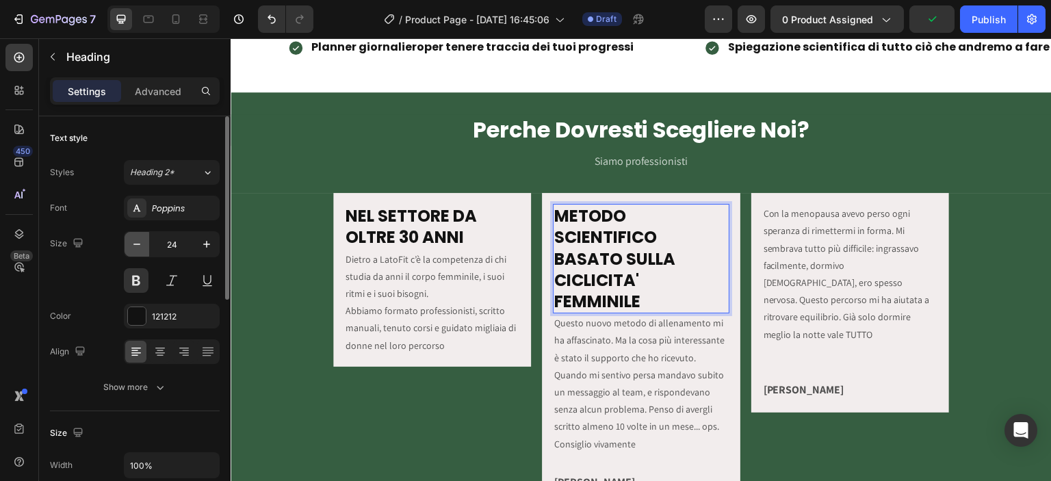
click at [138, 243] on icon "button" at bounding box center [137, 244] width 14 height 14
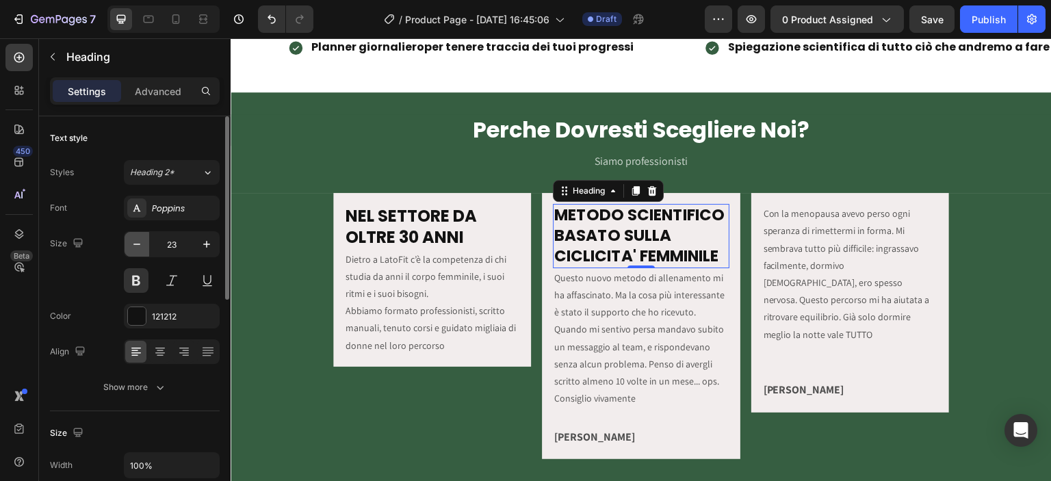
click at [138, 243] on icon "button" at bounding box center [137, 244] width 14 height 14
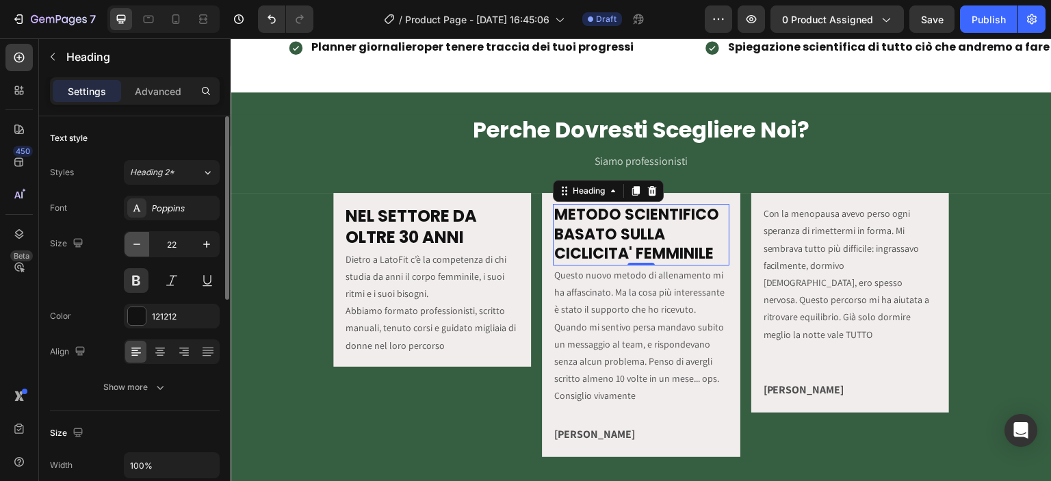
click at [138, 243] on icon "button" at bounding box center [137, 244] width 14 height 14
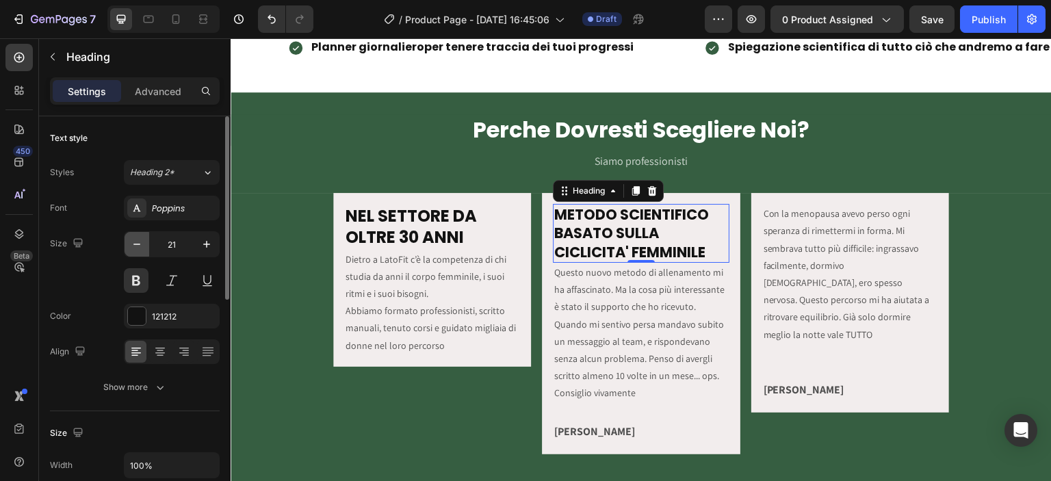
click at [138, 243] on icon "button" at bounding box center [137, 244] width 14 height 14
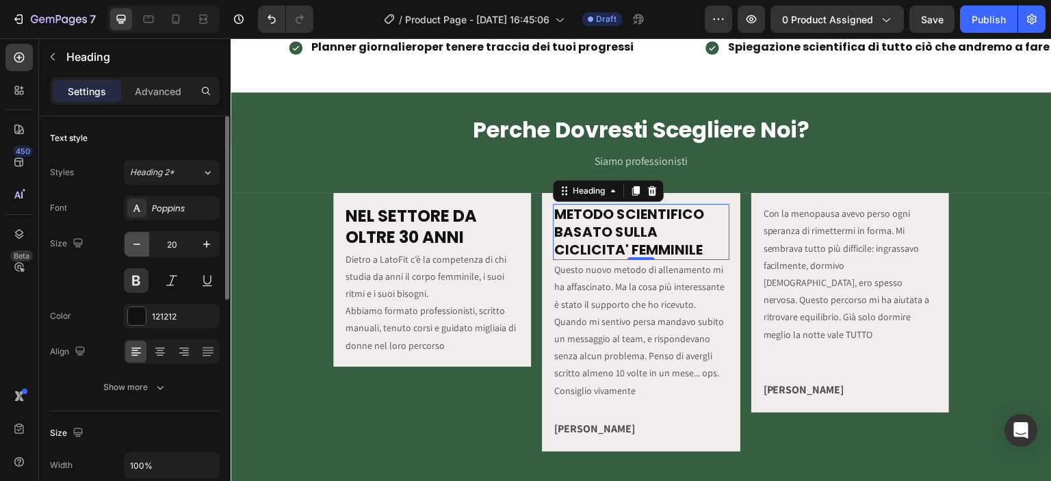
click at [138, 243] on icon "button" at bounding box center [137, 244] width 14 height 14
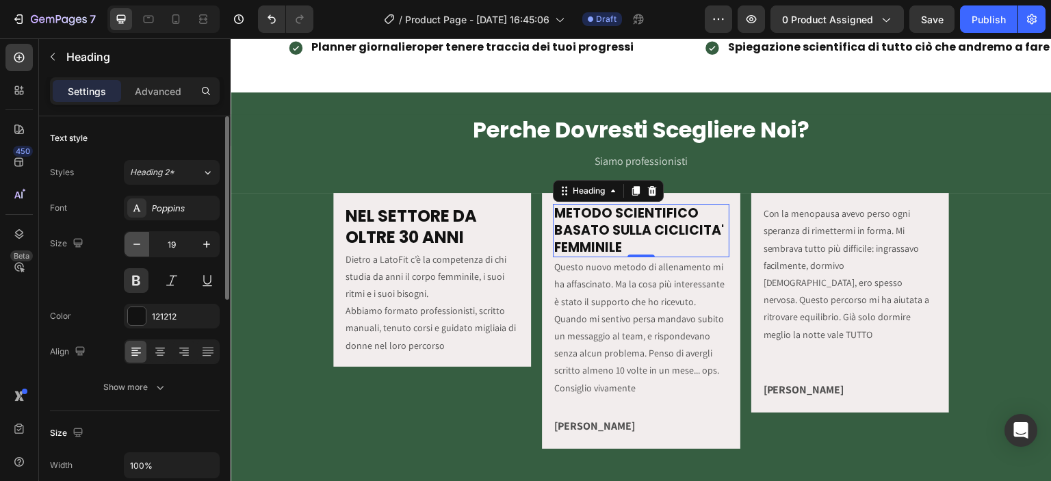
click at [138, 243] on icon "button" at bounding box center [137, 244] width 14 height 14
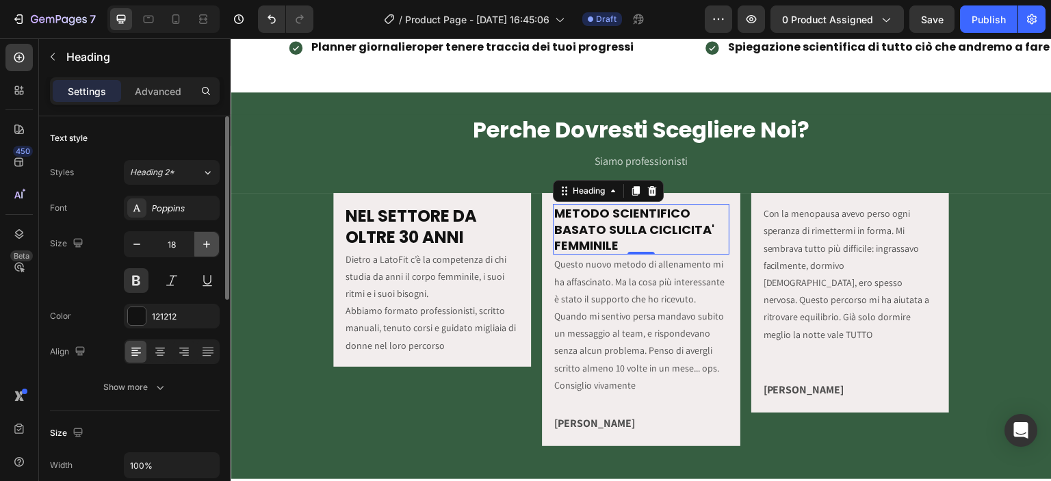
click at [205, 243] on icon "button" at bounding box center [207, 244] width 14 height 14
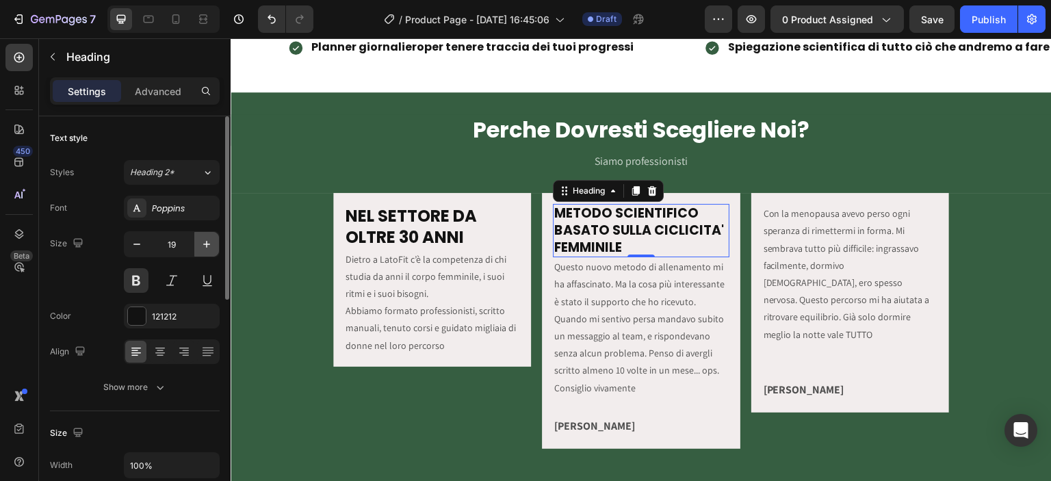
click at [205, 243] on icon "button" at bounding box center [207, 244] width 14 height 14
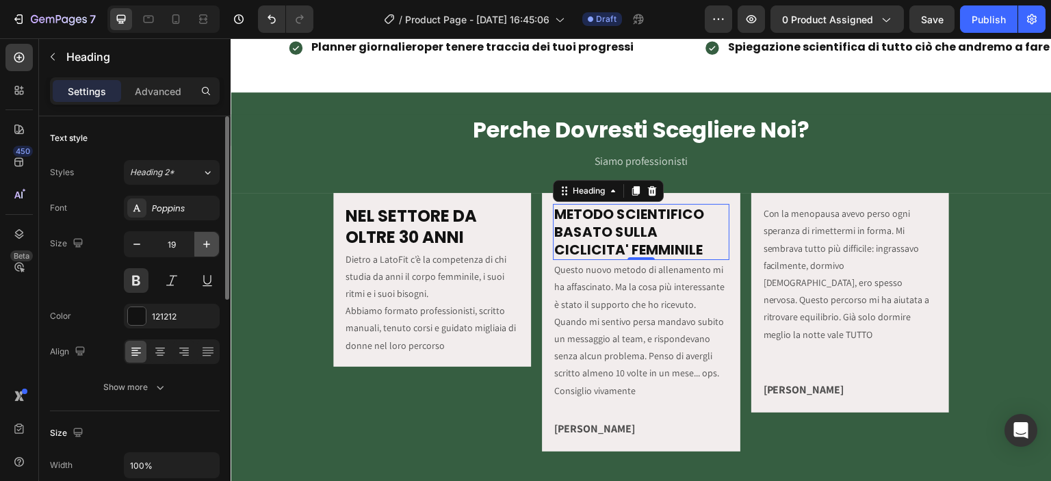
type input "20"
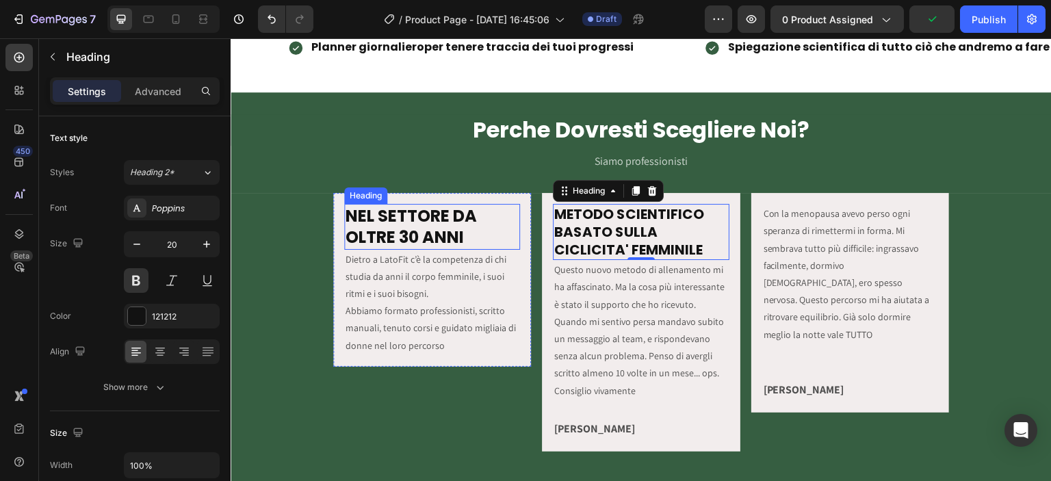
click at [357, 228] on h2 "NEL SETTORE DA OLTRE 30 ANNI" at bounding box center [432, 226] width 176 height 45
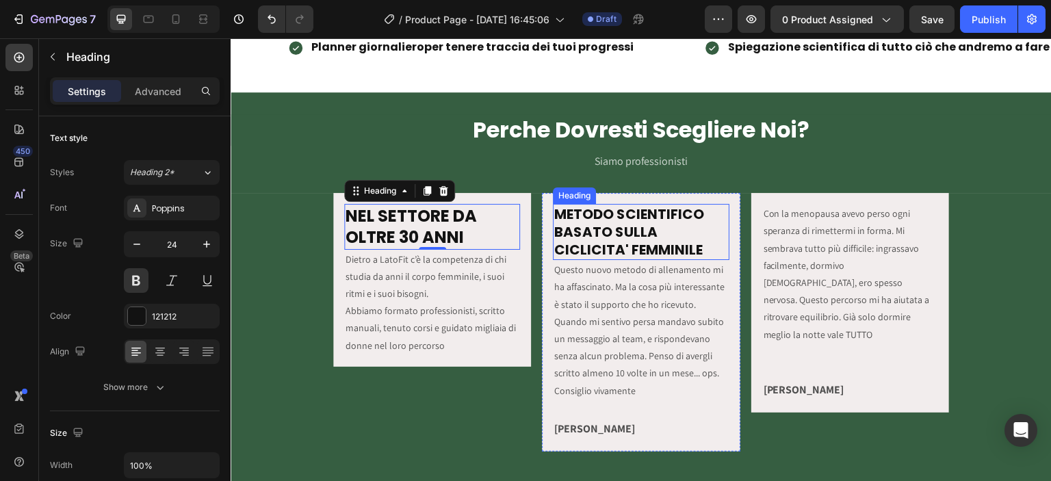
click at [571, 221] on strong "METODO SCIENTIFICO BASATO SULLA CICLICITA' FEMMINILE" at bounding box center [629, 232] width 150 height 55
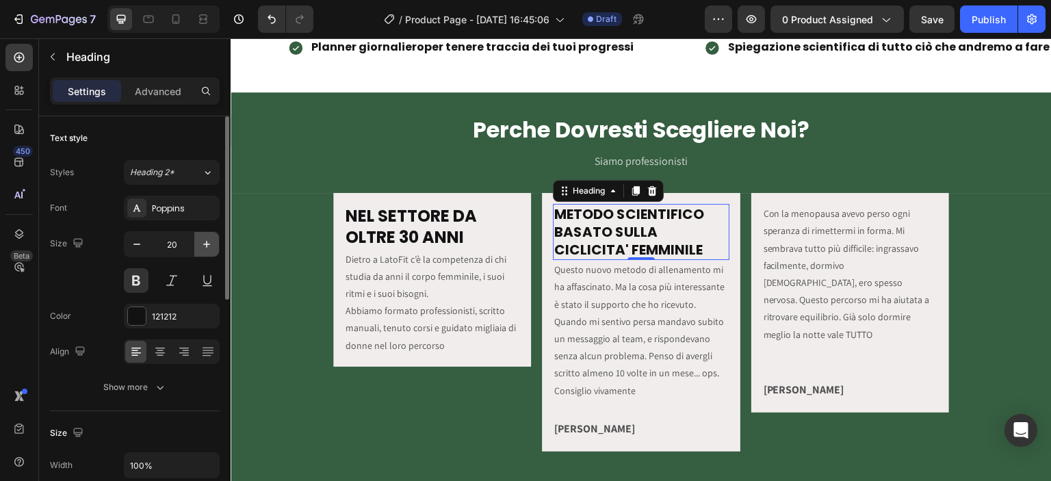
click at [209, 239] on icon "button" at bounding box center [207, 244] width 14 height 14
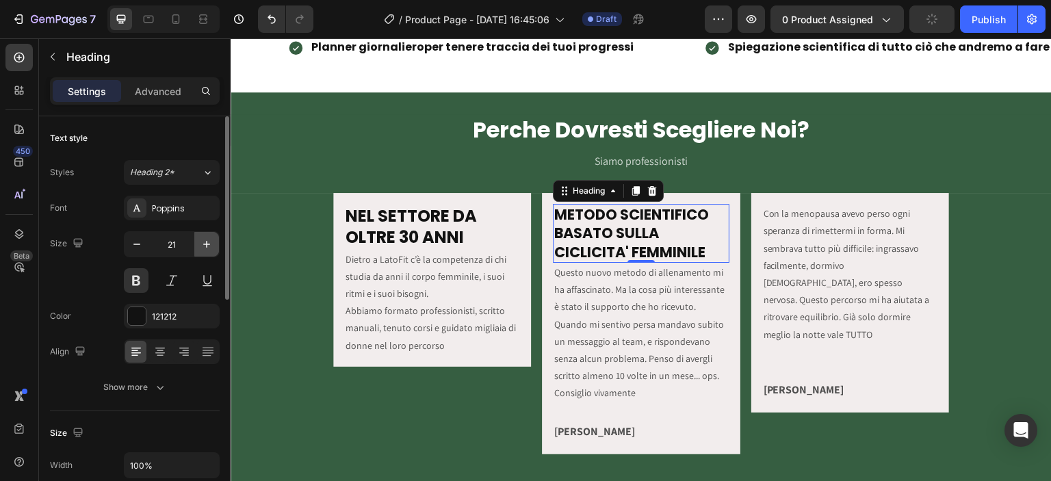
click at [209, 239] on icon "button" at bounding box center [207, 244] width 14 height 14
type input "22"
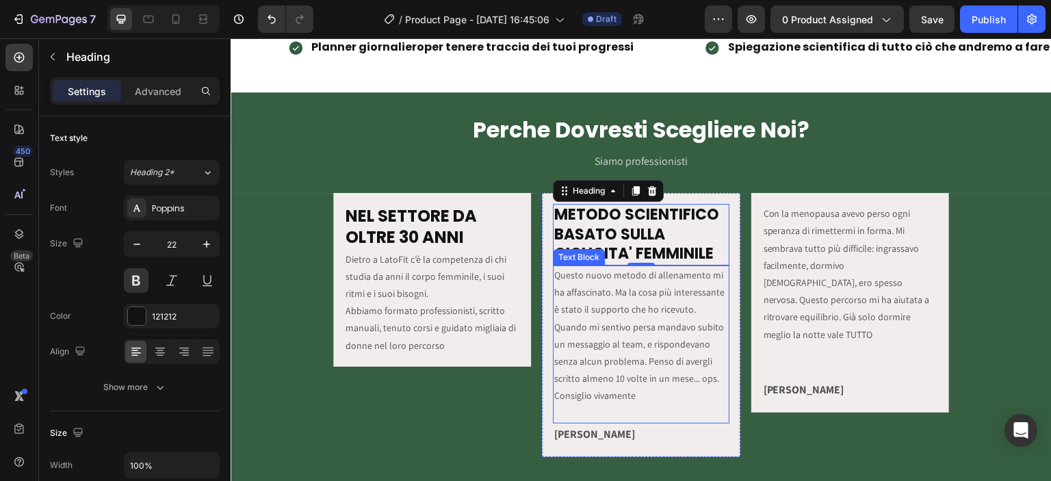
click at [576, 311] on p "Questo nuovo metodo di allenamento mi ha affascinato. Ma la cosa più interessan…" at bounding box center [640, 336] width 173 height 138
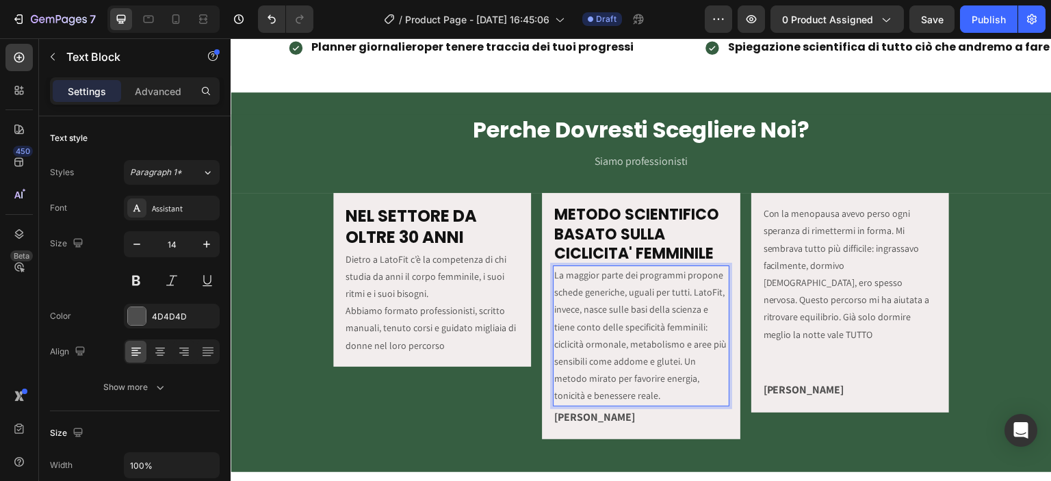
click at [718, 293] on p "La maggior parte dei programmi propone schede generiche, uguali per tutti. Lato…" at bounding box center [640, 336] width 173 height 138
click at [587, 363] on p "La maggior parte dei programmi propone schede generiche, uguali per tutti. Lato…" at bounding box center [640, 336] width 173 height 138
click at [609, 361] on p "La maggior parte dei programmi propone schede generiche, uguali per tutti. Lato…" at bounding box center [640, 336] width 173 height 138
click at [650, 393] on p "La maggior parte dei programmi propone schede generiche, uguali per tutti. Lato…" at bounding box center [640, 336] width 173 height 138
click at [649, 393] on p "La maggior parte dei programmi propone schede generiche, uguali per tutti. Lato…" at bounding box center [640, 336] width 173 height 138
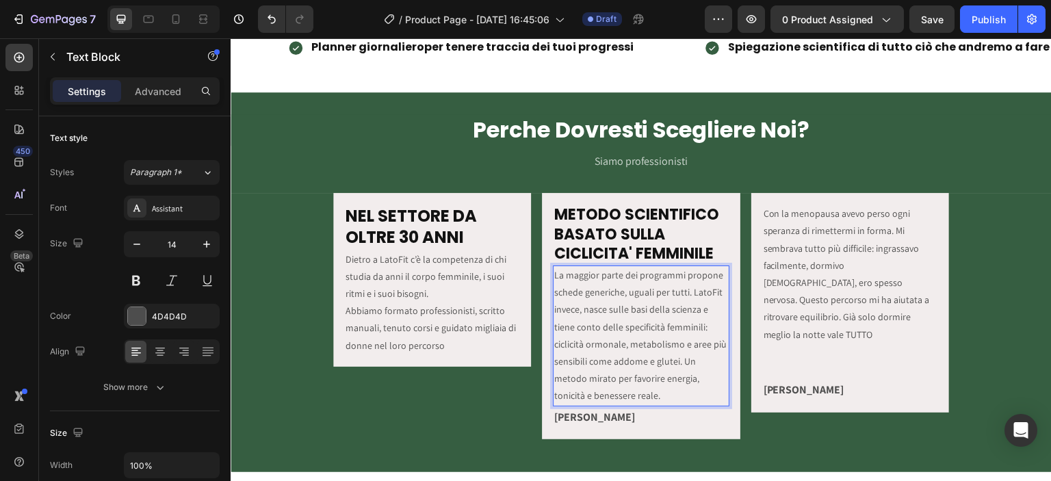
click at [644, 393] on p "La maggior parte dei programmi propone schede generiche, uguali per tutti. Lato…" at bounding box center [640, 336] width 173 height 138
click at [582, 415] on strong "[PERSON_NAME]" at bounding box center [594, 417] width 81 height 14
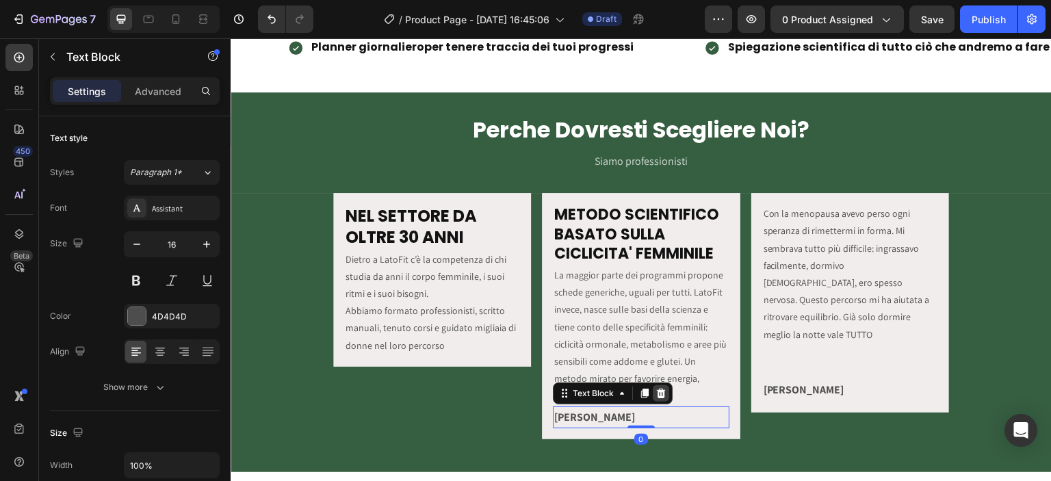
click at [660, 391] on icon at bounding box center [660, 393] width 11 height 11
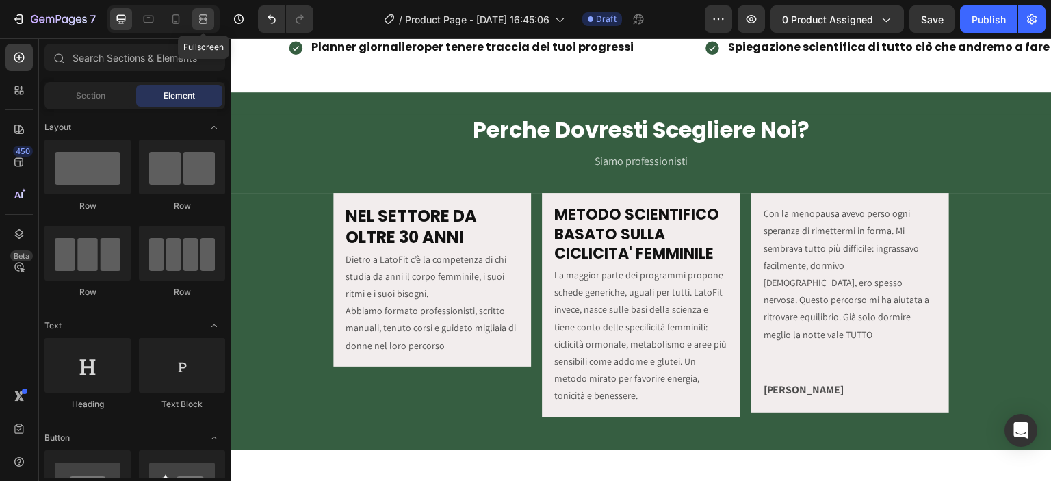
click at [198, 16] on icon at bounding box center [203, 19] width 14 height 14
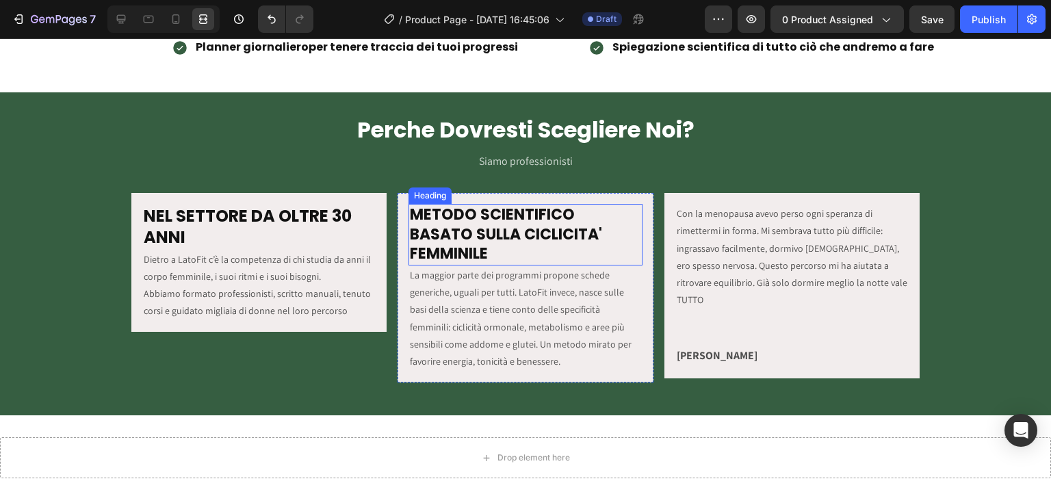
click at [465, 205] on strong "METODO SCIENTIFICO BASATO SULLA CICLICITA' FEMMINILE" at bounding box center [506, 234] width 192 height 60
click at [124, 10] on div at bounding box center [121, 19] width 22 height 22
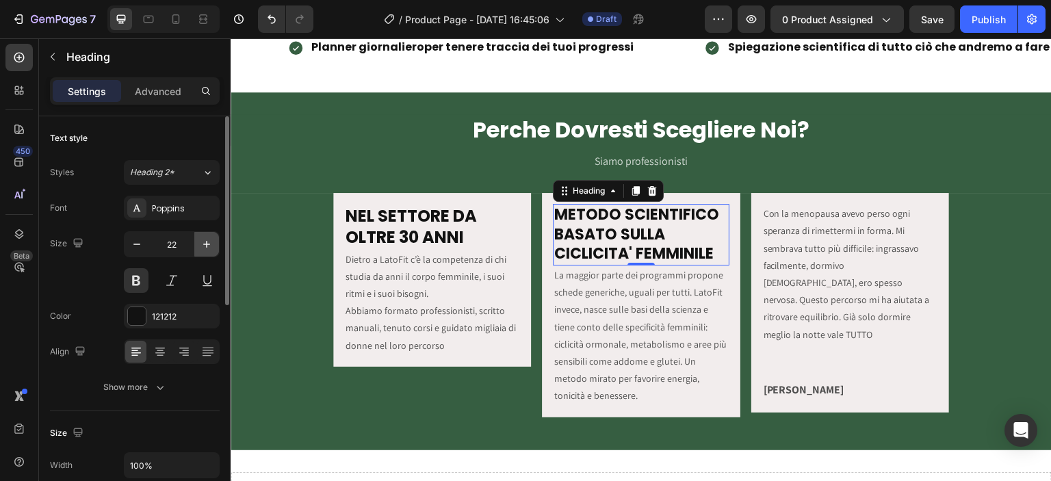
click at [199, 248] on button "button" at bounding box center [206, 244] width 25 height 25
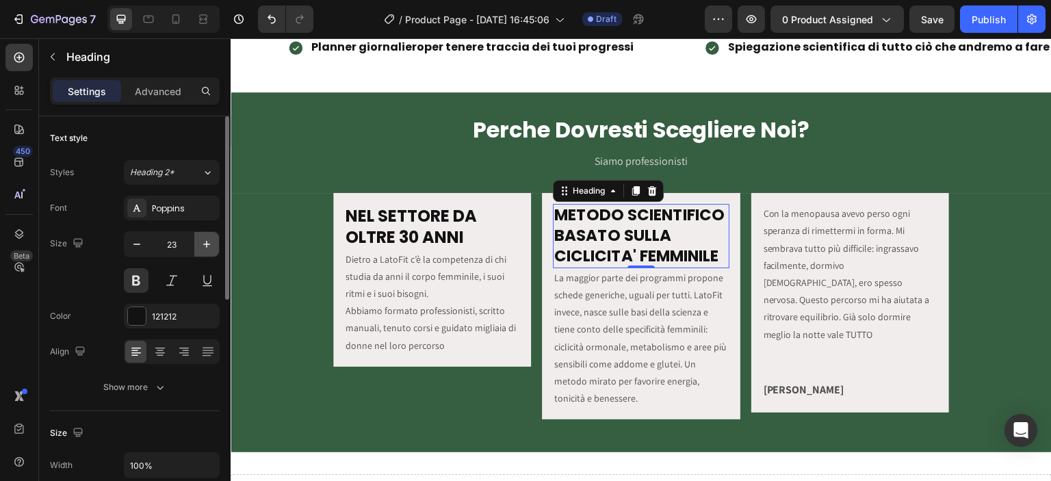
click at [199, 248] on button "button" at bounding box center [206, 244] width 25 height 25
click at [200, 248] on icon "button" at bounding box center [207, 244] width 14 height 14
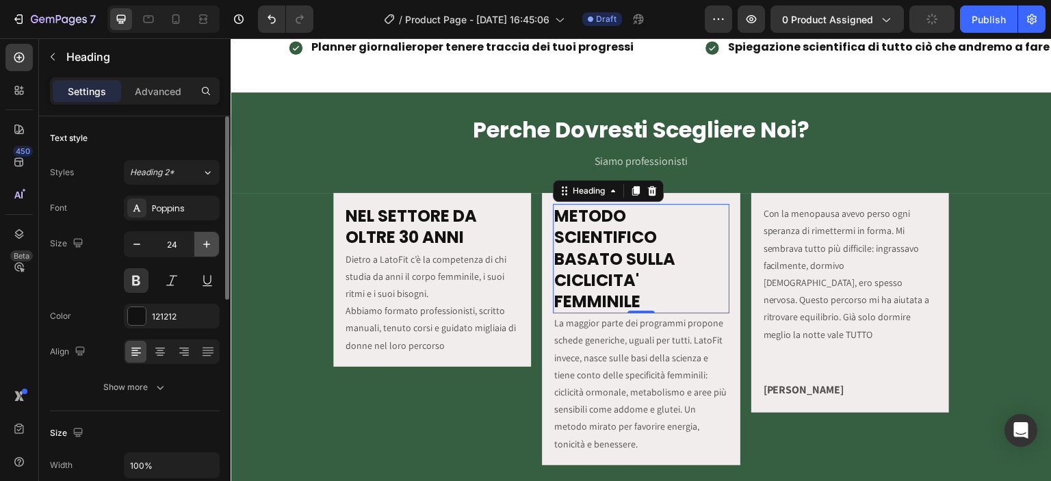
click at [200, 248] on icon "button" at bounding box center [207, 244] width 14 height 14
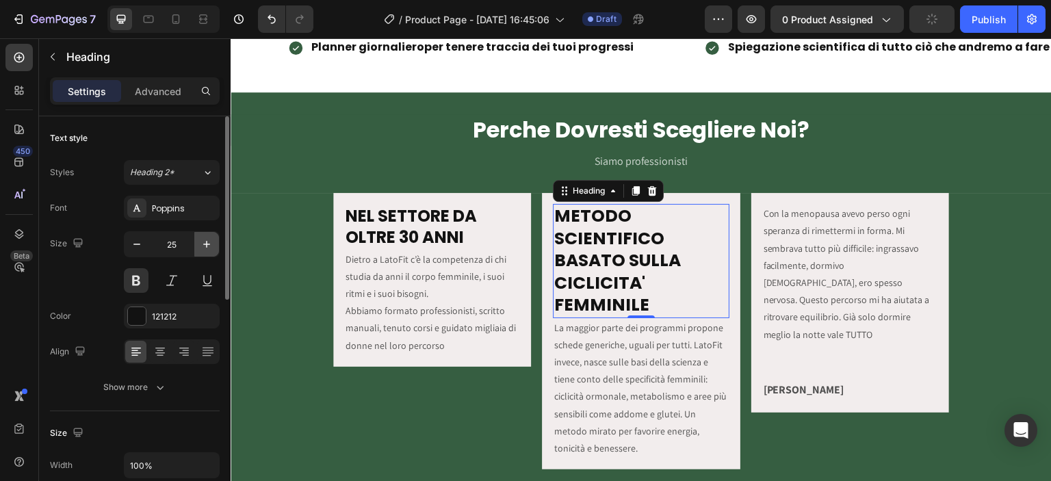
click at [200, 248] on icon "button" at bounding box center [207, 244] width 14 height 14
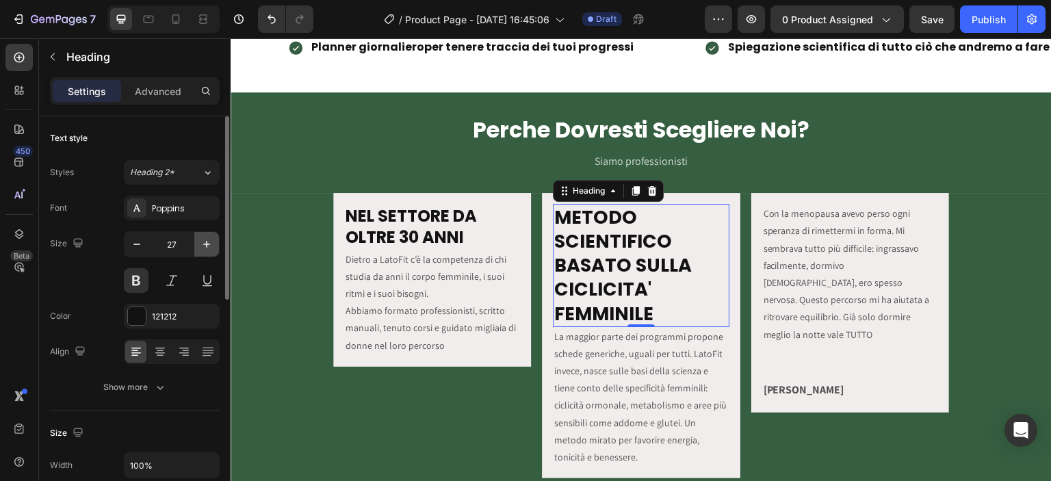
click at [203, 242] on icon "button" at bounding box center [207, 244] width 14 height 14
type input "28"
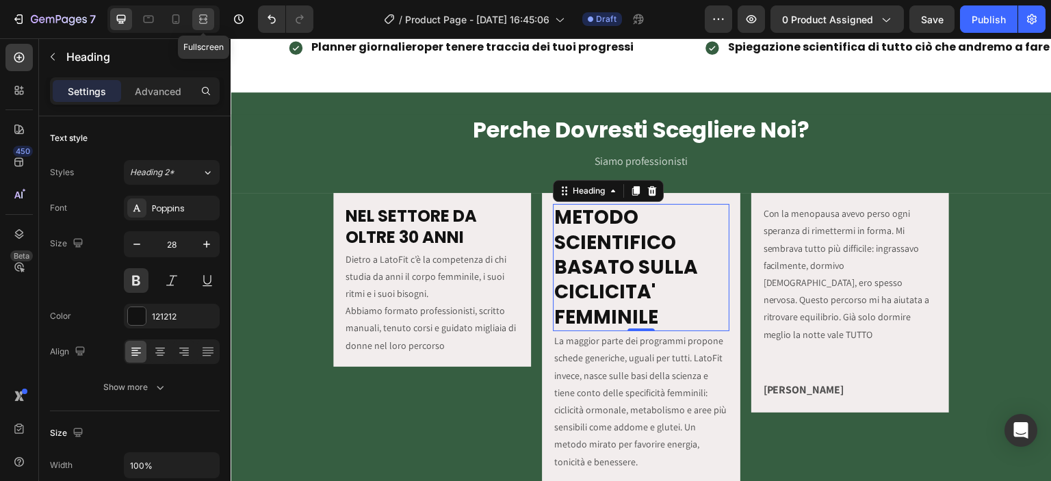
click at [205, 9] on div at bounding box center [203, 19] width 22 height 22
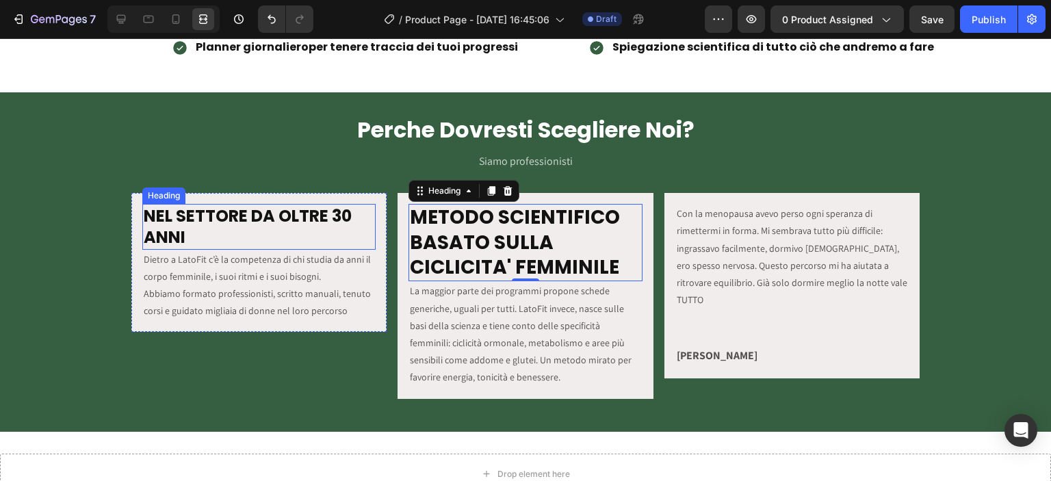
click at [287, 205] on h2 "NEL SETTORE DA OLTRE 30 ANNI" at bounding box center [258, 226] width 233 height 45
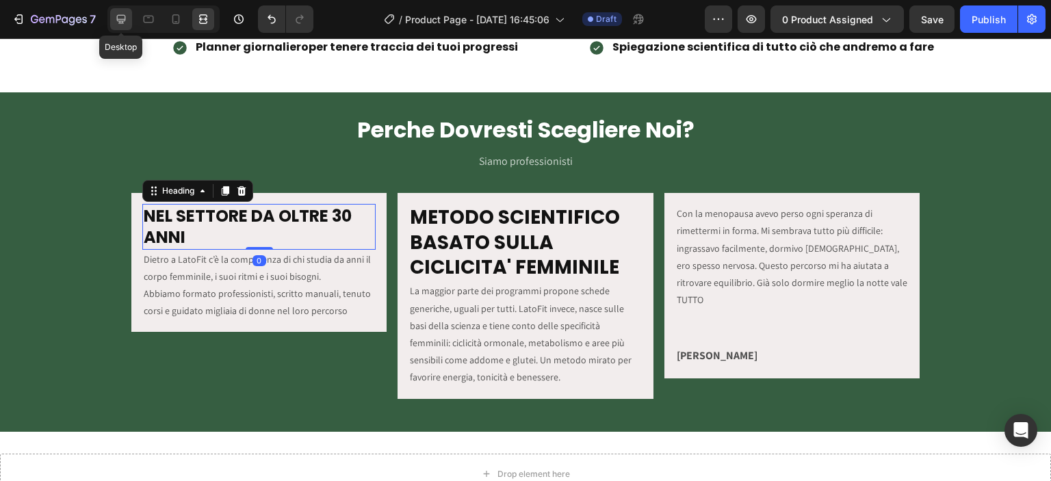
click at [123, 14] on icon at bounding box center [121, 19] width 14 height 14
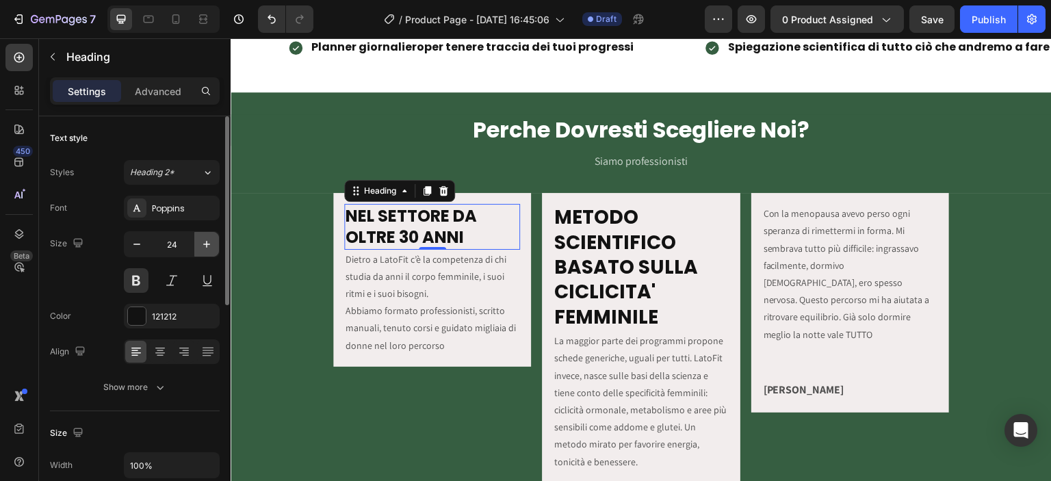
click at [209, 239] on icon "button" at bounding box center [207, 244] width 14 height 14
click at [208, 239] on icon "button" at bounding box center [207, 244] width 14 height 14
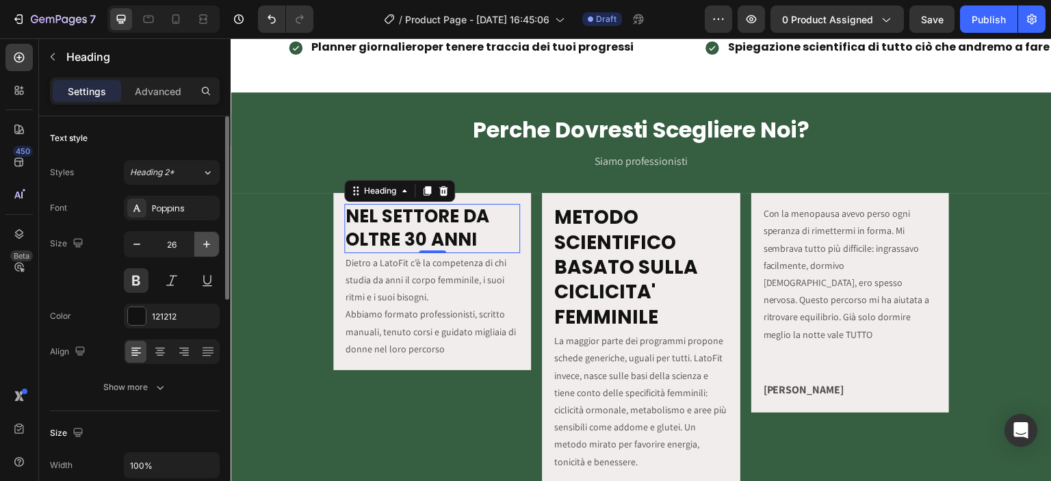
click at [208, 239] on icon "button" at bounding box center [207, 244] width 14 height 14
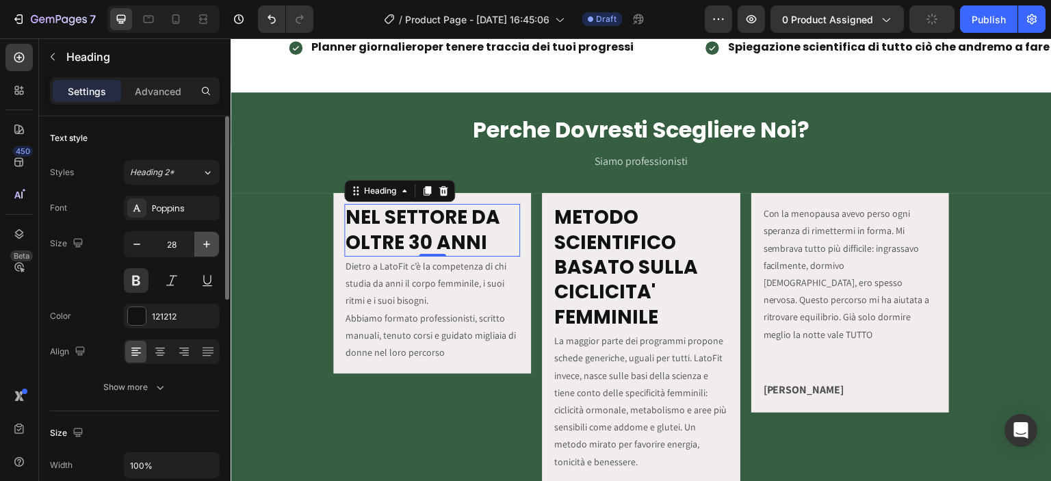
click at [208, 239] on icon "button" at bounding box center [207, 244] width 14 height 14
click at [137, 244] on icon "button" at bounding box center [136, 244] width 7 height 1
type input "28"
click at [203, 16] on icon at bounding box center [203, 19] width 14 height 14
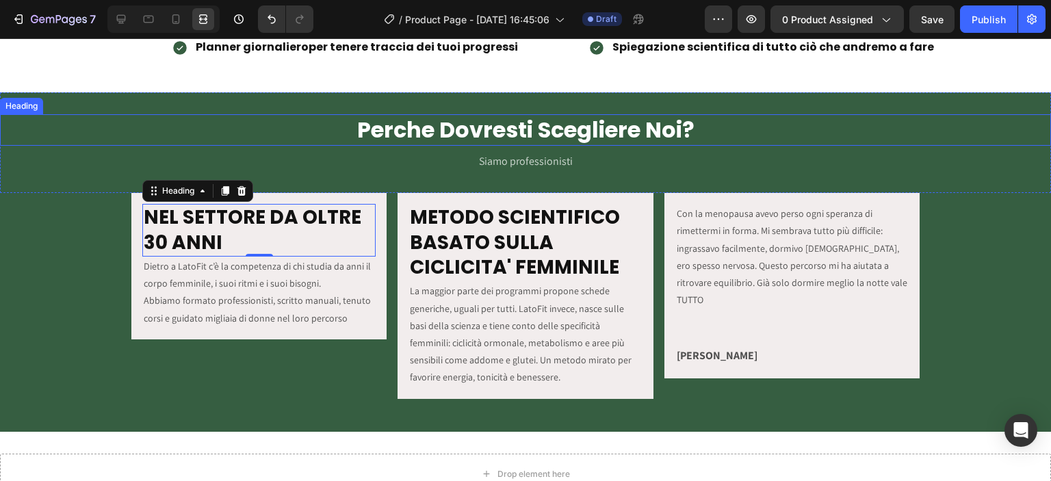
click at [408, 130] on h2 "Perche Dovresti Scegliere Noi?" at bounding box center [525, 129] width 1051 height 31
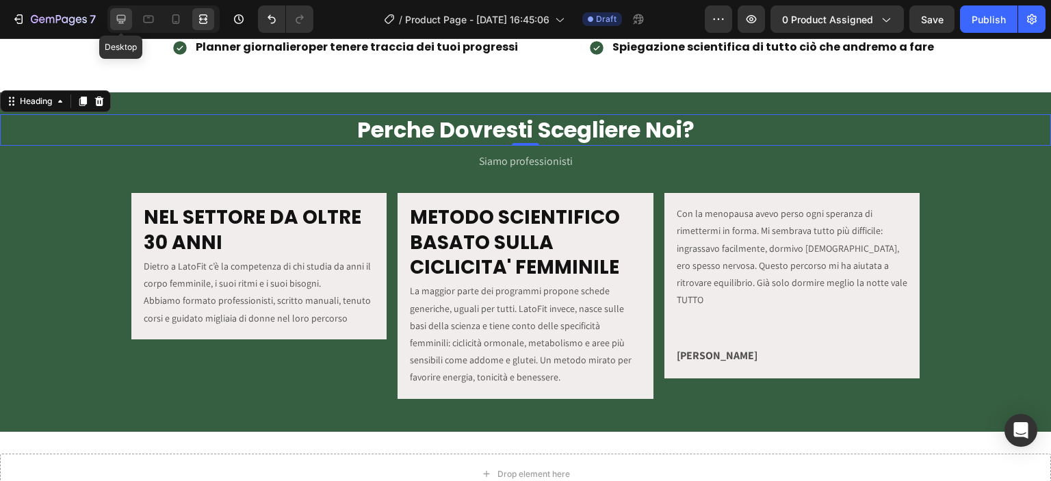
click at [118, 24] on icon at bounding box center [121, 19] width 14 height 14
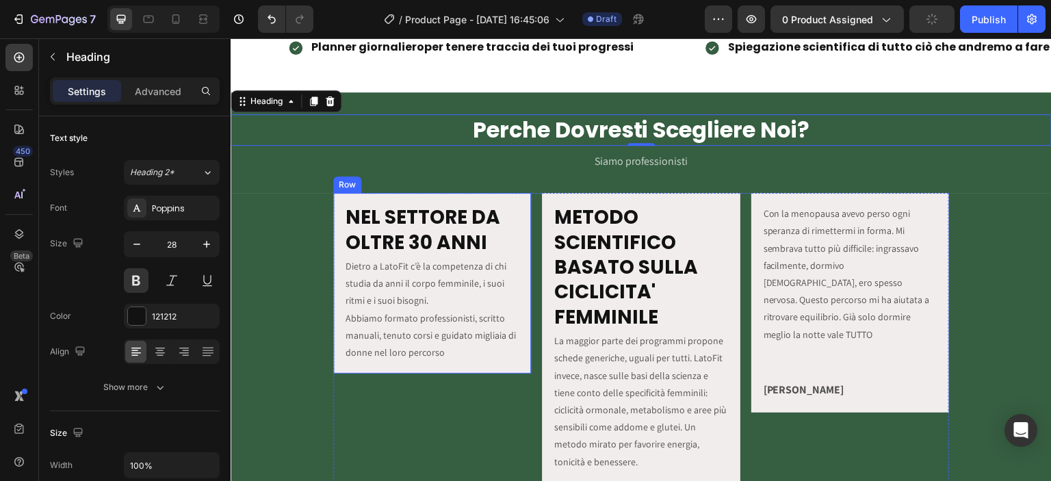
click at [393, 222] on h2 "NEL SETTORE DA OLTRE 30 ANNI" at bounding box center [432, 230] width 176 height 53
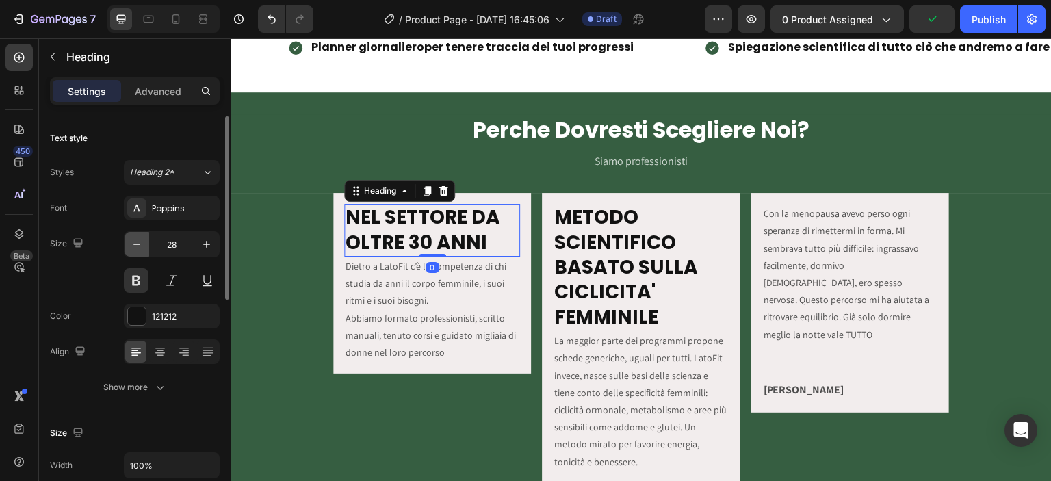
click at [129, 248] on button "button" at bounding box center [137, 244] width 25 height 25
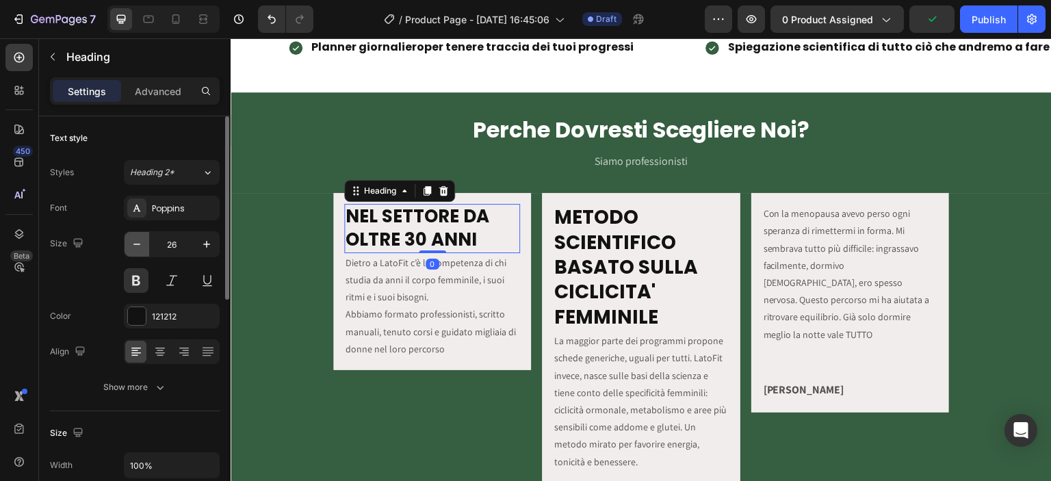
click at [131, 248] on icon "button" at bounding box center [137, 244] width 14 height 14
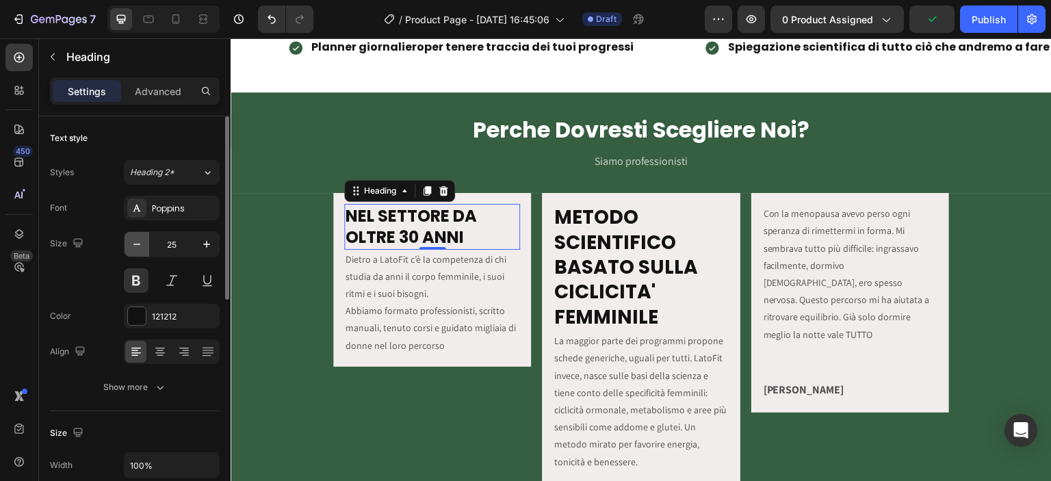
type input "24"
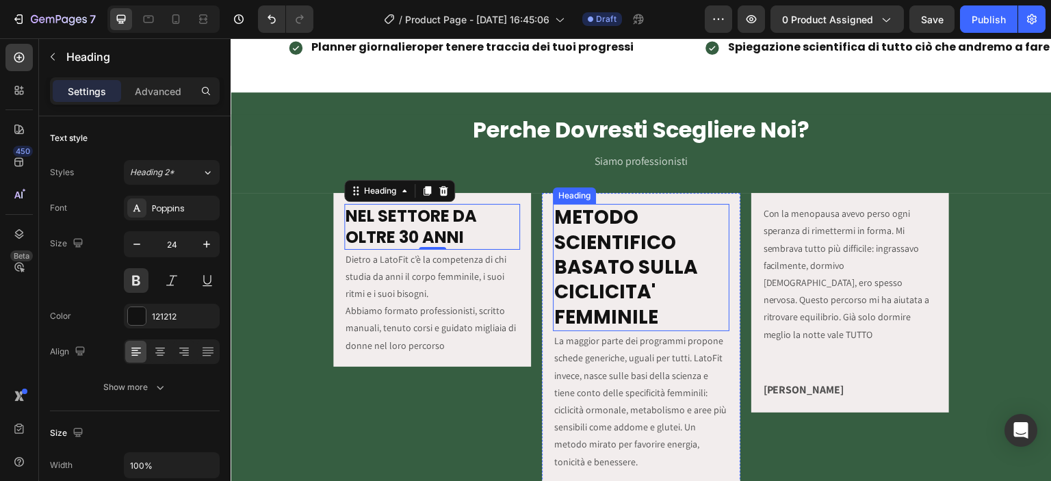
click at [554, 228] on strong "METODO SCIENTIFICO BASATO SULLA CICLICITA' FEMMINILE" at bounding box center [626, 267] width 144 height 127
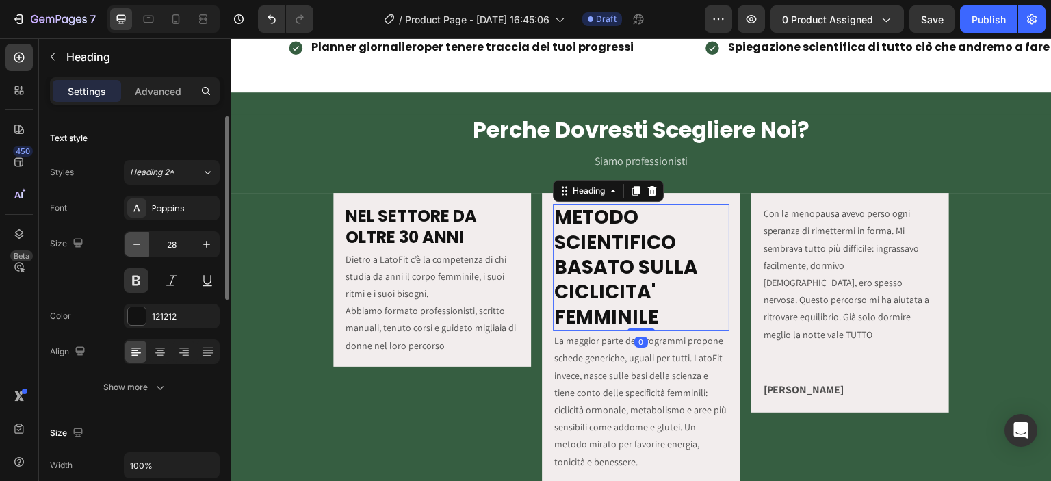
click at [127, 241] on button "button" at bounding box center [137, 244] width 25 height 25
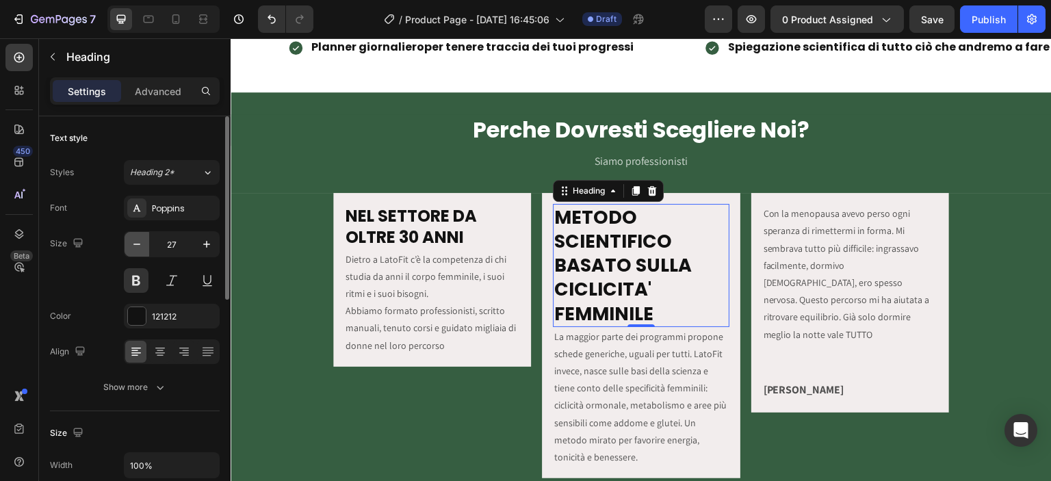
click at [134, 244] on icon "button" at bounding box center [136, 244] width 7 height 1
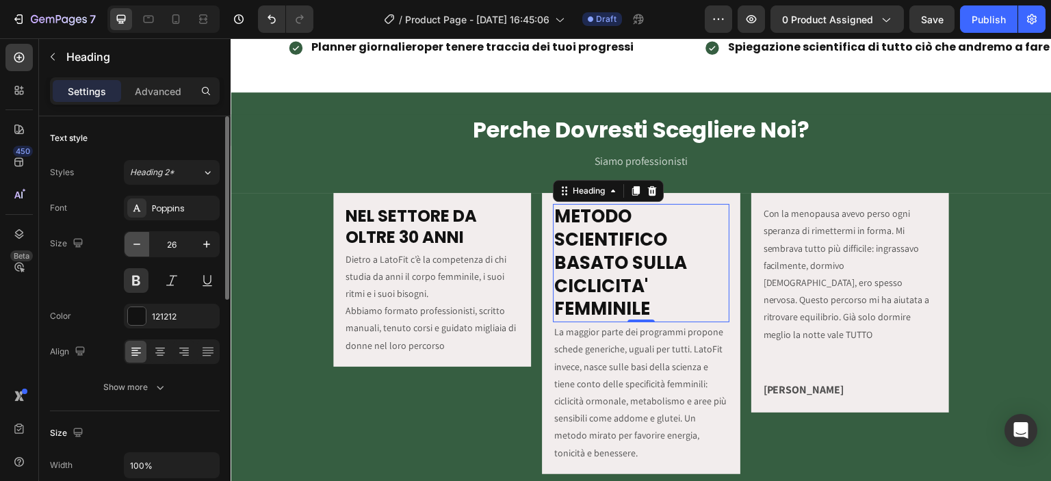
click at [134, 244] on icon "button" at bounding box center [136, 244] width 7 height 1
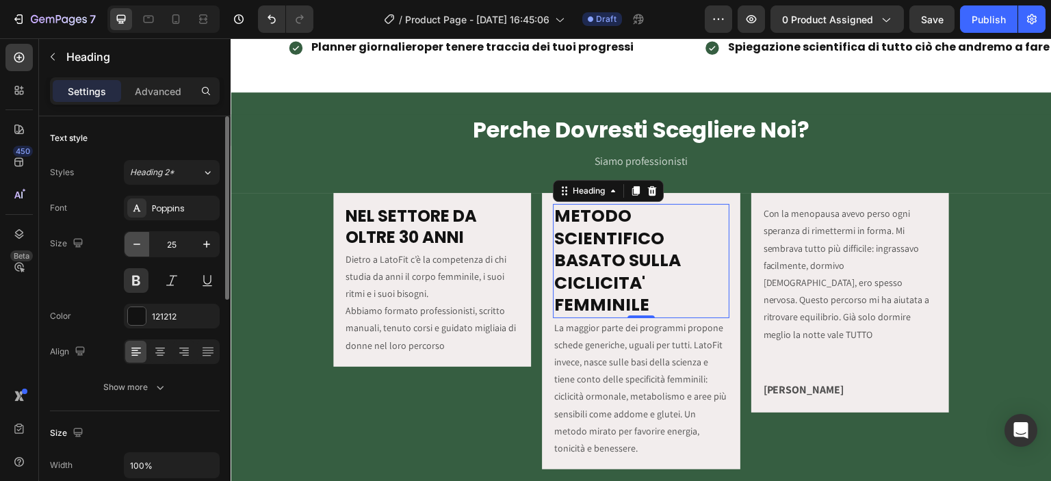
type input "24"
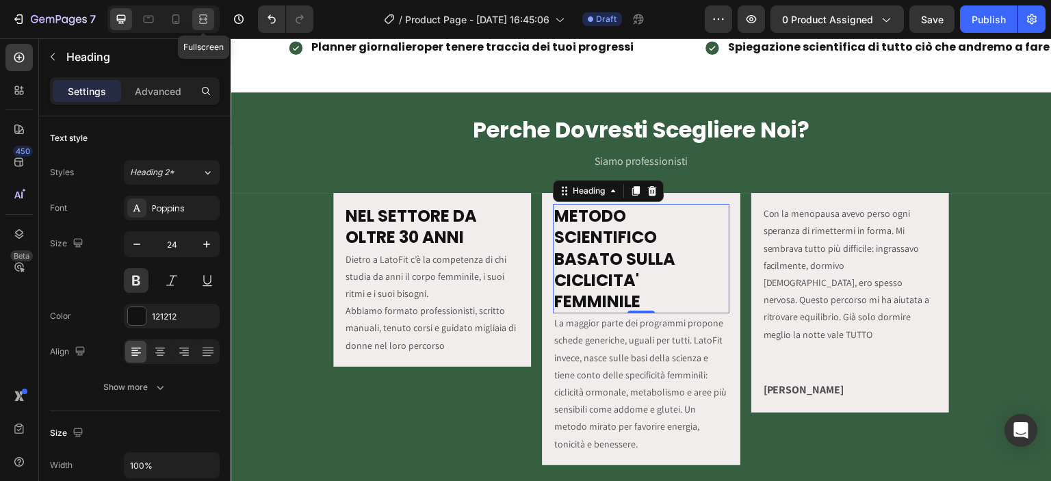
click at [203, 10] on div at bounding box center [203, 19] width 22 height 22
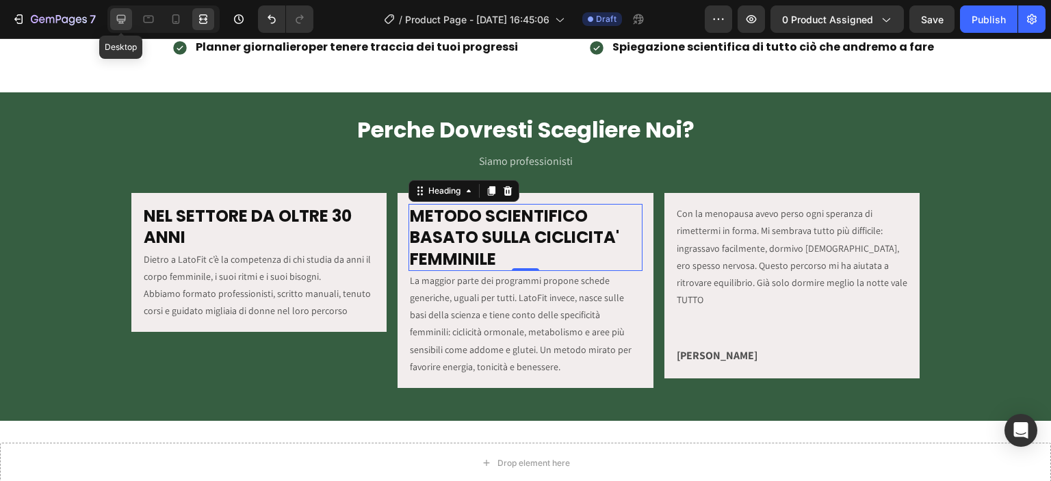
click at [125, 18] on icon at bounding box center [121, 19] width 9 height 9
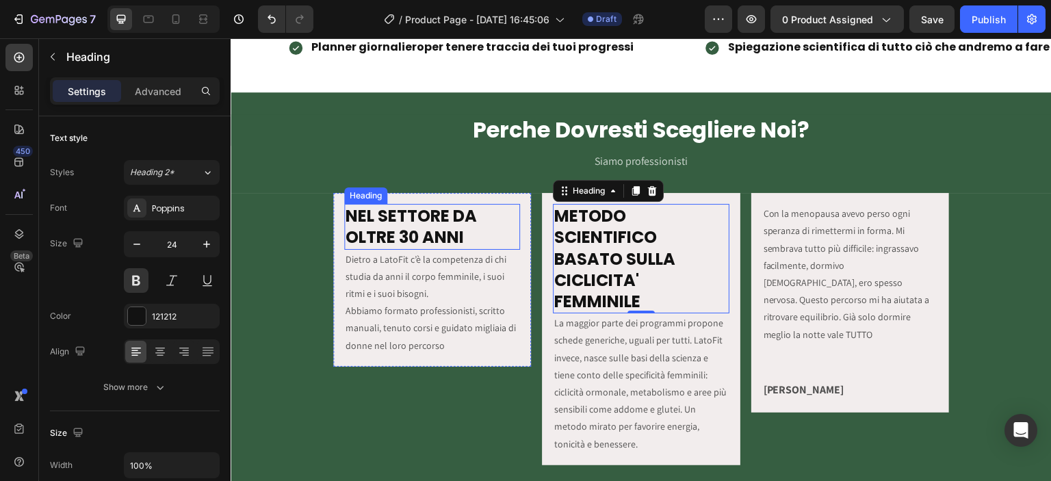
click at [439, 222] on h2 "NEL SETTORE DA OLTRE 30 ANNI" at bounding box center [432, 226] width 176 height 45
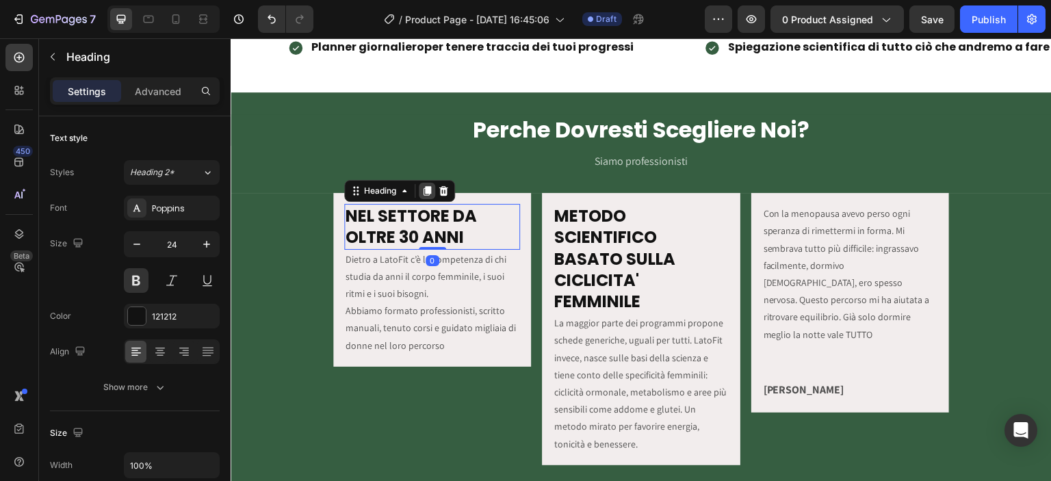
click at [424, 188] on icon at bounding box center [428, 191] width 8 height 10
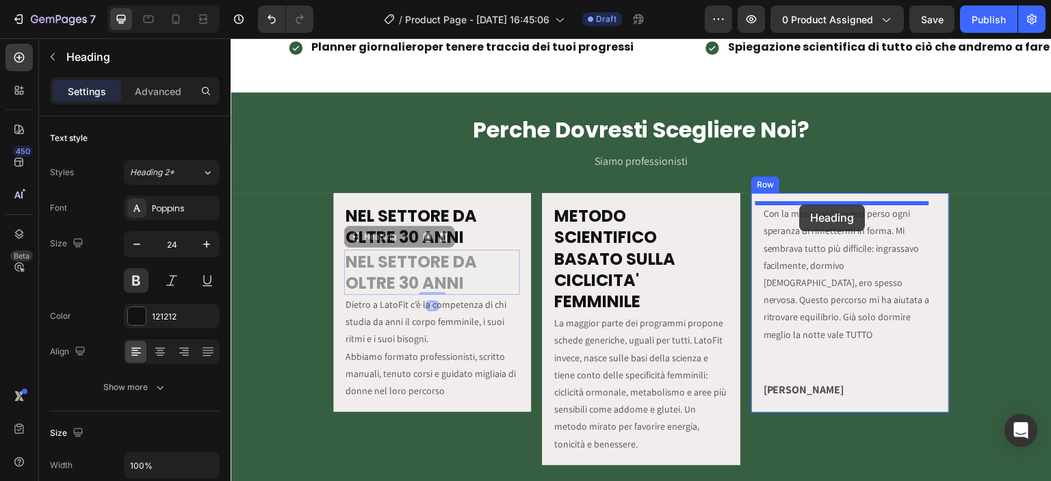
drag, startPoint x: 402, startPoint y: 263, endPoint x: 800, endPoint y: 205, distance: 402.6
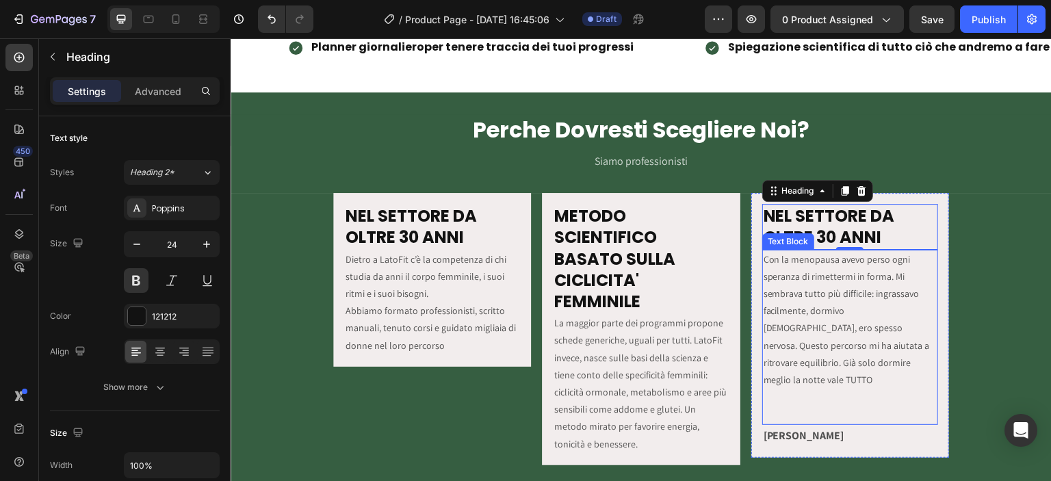
click at [793, 281] on p "Con la menopausa avevo perso ogni speranza di rimettermi in forma. Mi sembrava …" at bounding box center [850, 320] width 173 height 138
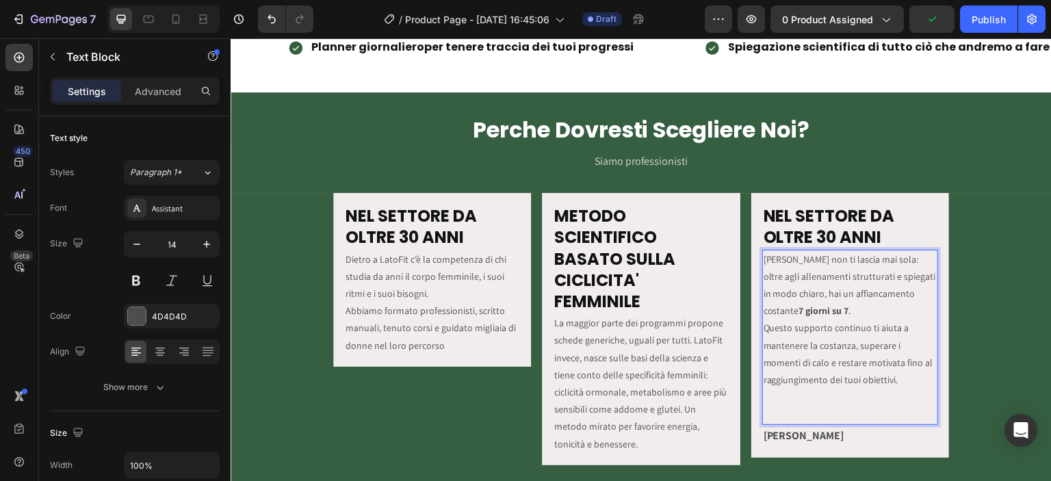
click at [813, 411] on p "Rich Text Editor. Editing area: main" at bounding box center [850, 414] width 173 height 17
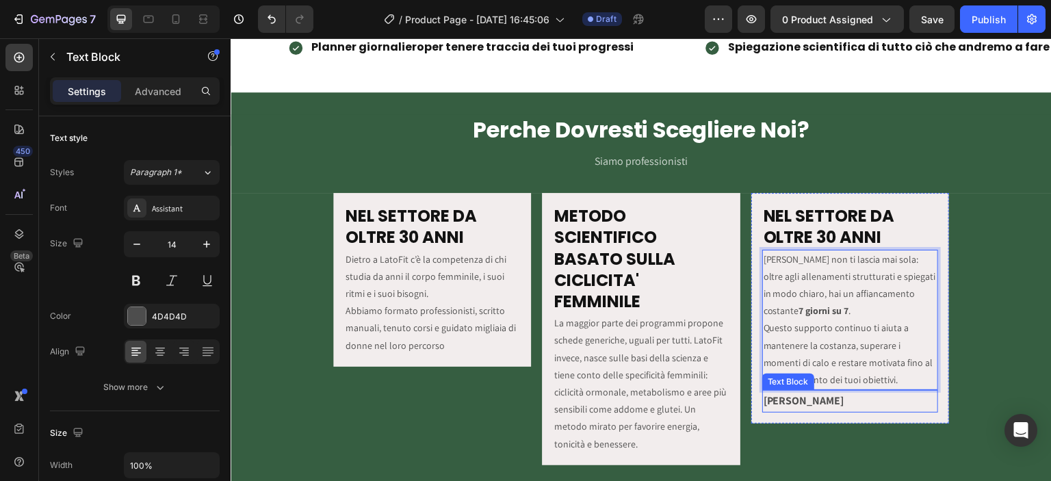
click at [815, 408] on p "[PERSON_NAME]" at bounding box center [850, 401] width 173 height 20
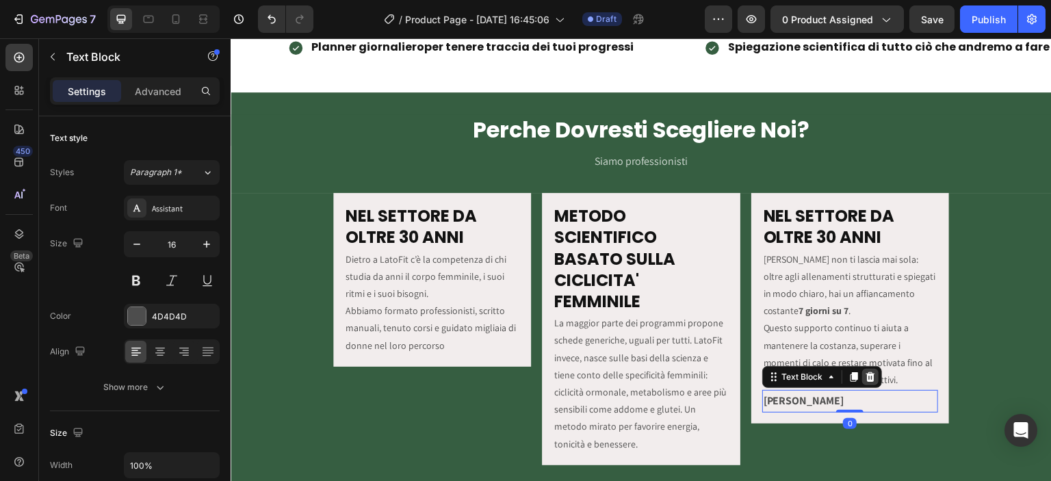
click at [866, 378] on icon at bounding box center [870, 377] width 9 height 10
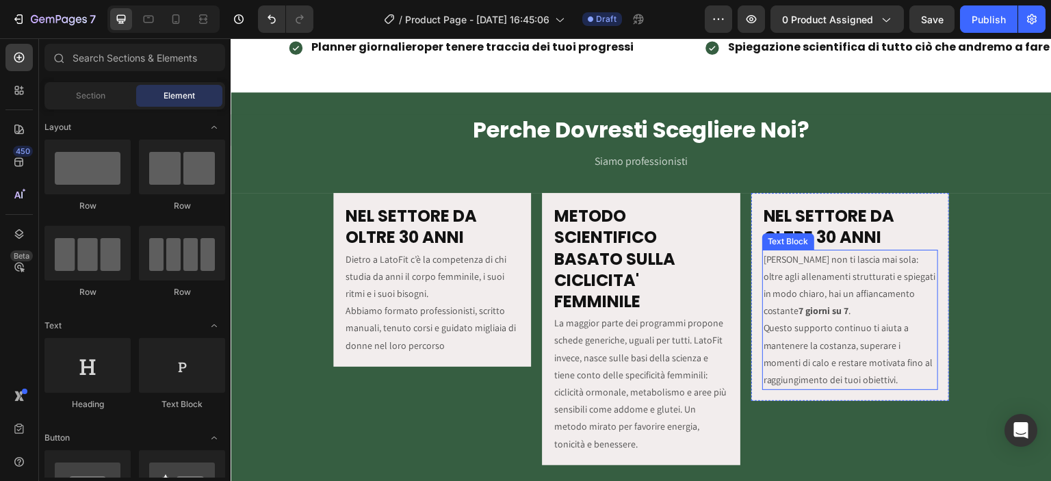
click at [788, 333] on p "LatoFit non ti lascia mai sola: oltre agli allenamenti strutturati e spiegati i…" at bounding box center [850, 320] width 173 height 138
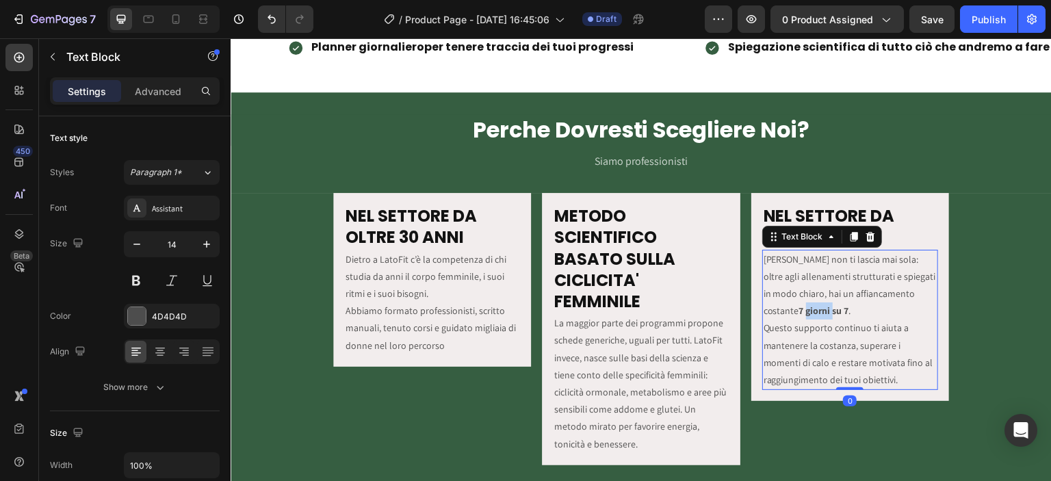
click at [799, 308] on strong "7 giorni su 7" at bounding box center [824, 310] width 50 height 12
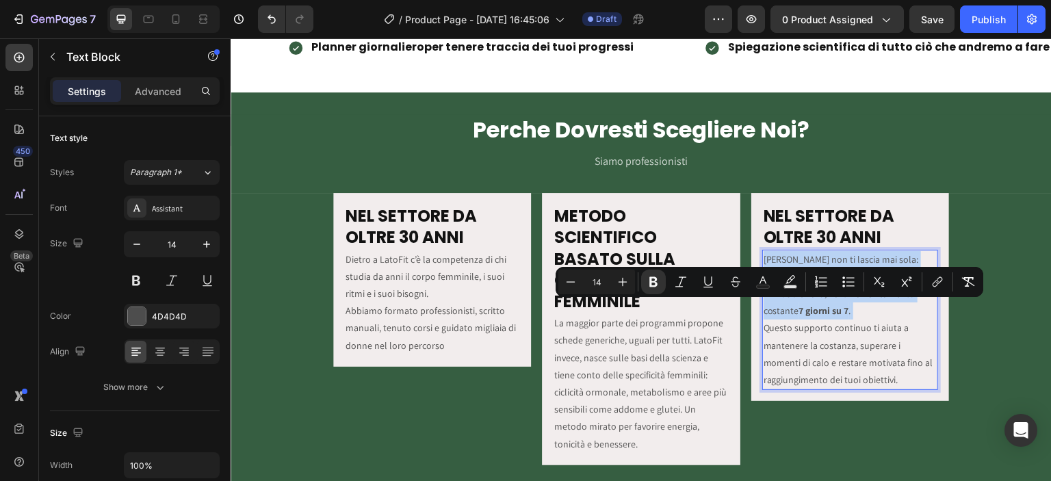
click at [799, 308] on strong "7 giorni su 7" at bounding box center [824, 310] width 50 height 12
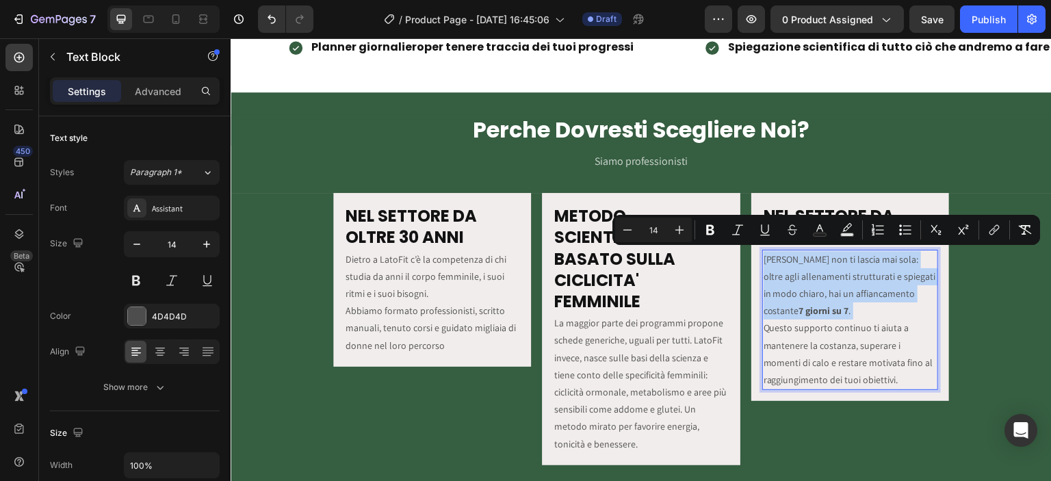
click at [799, 308] on strong "7 giorni su 7" at bounding box center [824, 310] width 50 height 12
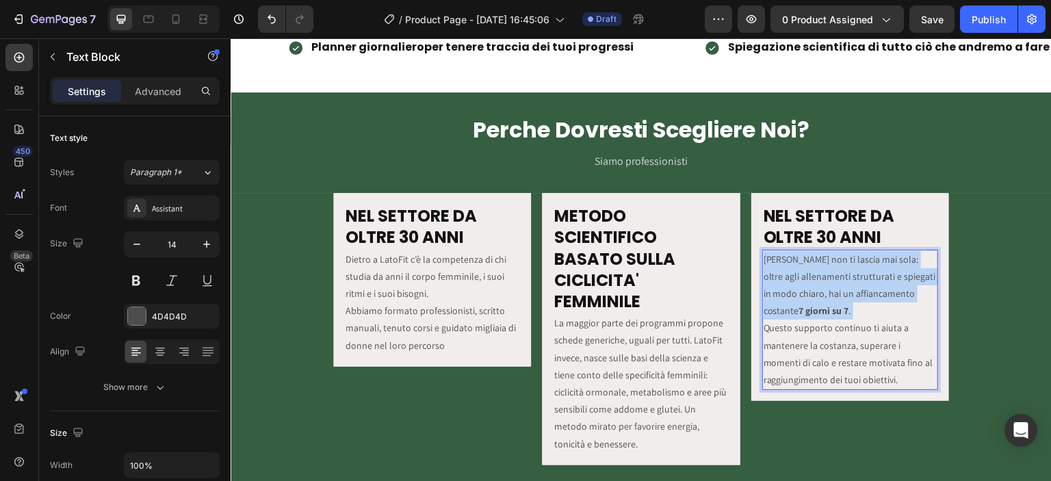
click at [799, 308] on strong "7 giorni su 7" at bounding box center [824, 310] width 50 height 12
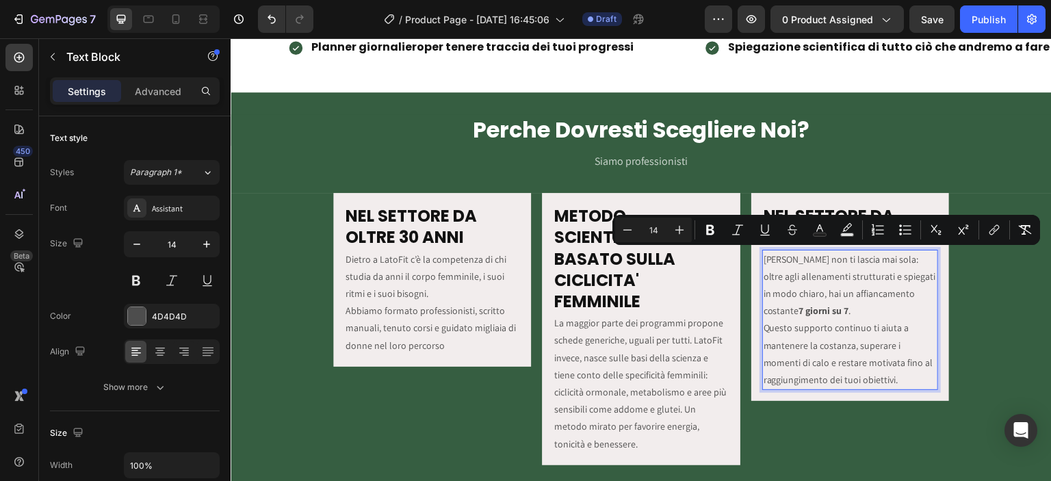
click at [881, 375] on p "LatoFit non ti lascia mai sola: oltre agli allenamenti strutturati e spiegati i…" at bounding box center [850, 320] width 173 height 138
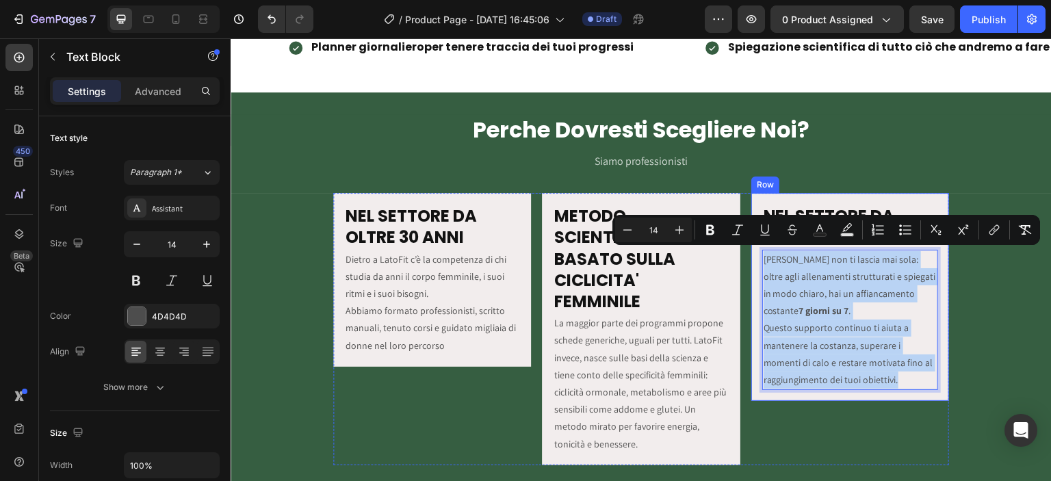
drag, startPoint x: 889, startPoint y: 380, endPoint x: 751, endPoint y: 263, distance: 180.1
click at [751, 263] on div "NEL SETTORE DA OLTRE 30 ANNI Heading LatoFit non ti lascia mai sola: oltre agli…" at bounding box center [850, 297] width 198 height 208
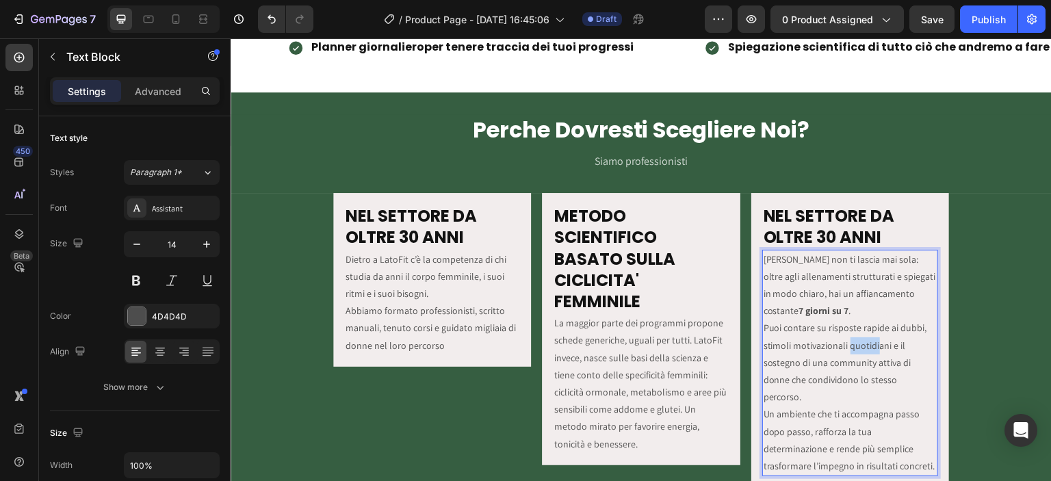
drag, startPoint x: 842, startPoint y: 343, endPoint x: 871, endPoint y: 348, distance: 29.1
click at [871, 348] on p "LatoFit non ti lascia mai sola: oltre agli allenamenti strutturati e spiegati i…" at bounding box center [850, 363] width 173 height 224
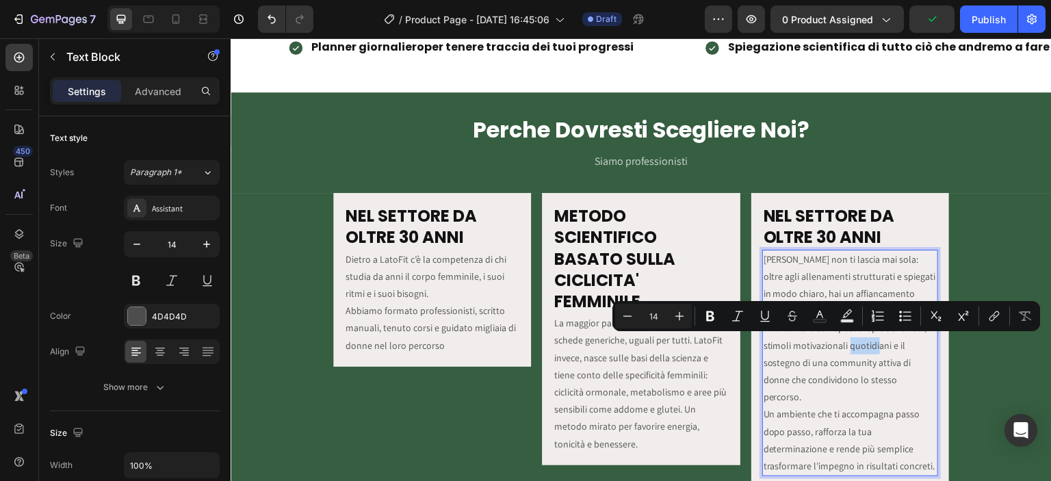
click at [845, 343] on p "LatoFit non ti lascia mai sola: oltre agli allenamenti strutturati e spiegati i…" at bounding box center [850, 363] width 173 height 224
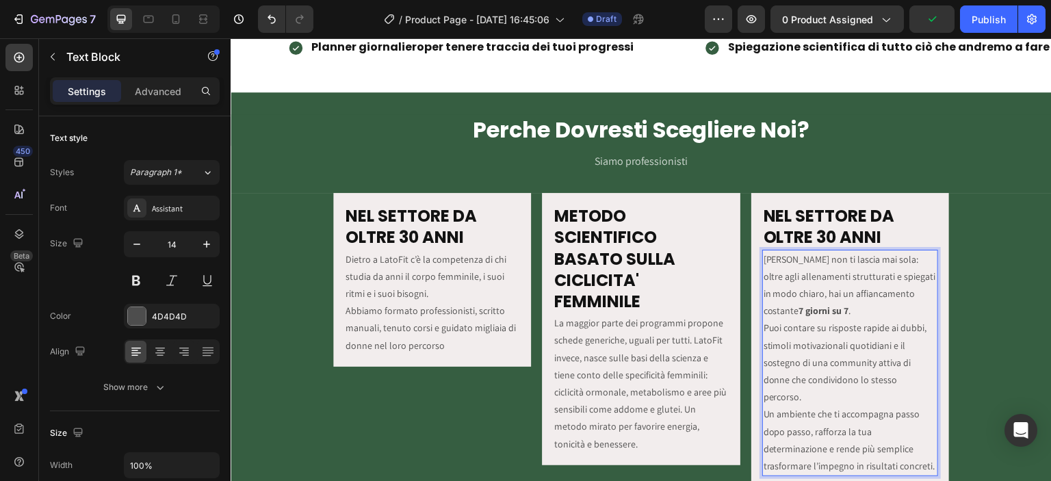
click at [843, 343] on p "LatoFit non ti lascia mai sola: oltre agli allenamenti strutturati e spiegati i…" at bounding box center [850, 363] width 173 height 224
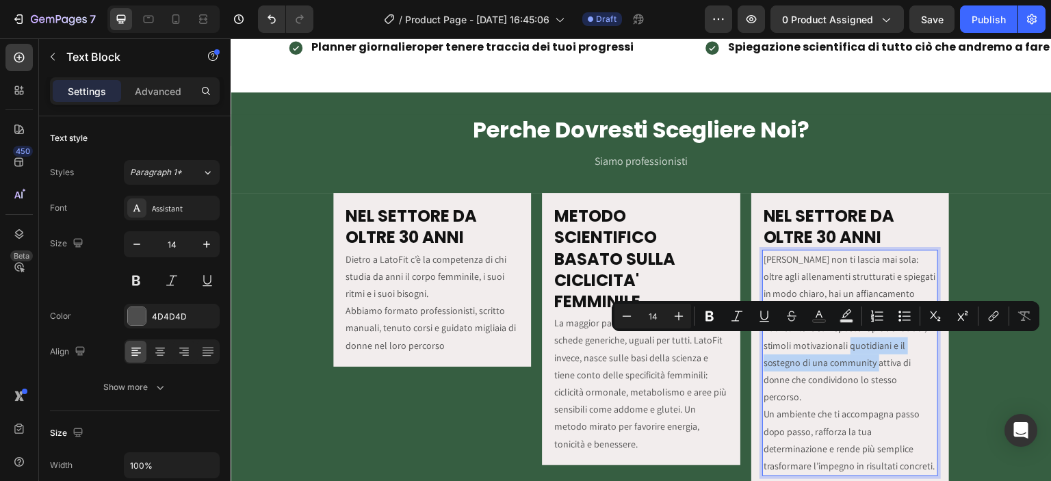
drag, startPoint x: 844, startPoint y: 343, endPoint x: 866, endPoint y: 356, distance: 25.5
click at [866, 356] on p "LatoFit non ti lascia mai sola: oltre agli allenamenti strutturati e spiegati i…" at bounding box center [850, 363] width 173 height 224
click at [848, 338] on p "LatoFit non ti lascia mai sola: oltre agli allenamenti strutturati e spiegati i…" at bounding box center [850, 363] width 173 height 224
drag, startPoint x: 840, startPoint y: 340, endPoint x: 923, endPoint y: 378, distance: 91.2
click at [923, 378] on p "LatoFit non ti lascia mai sola: oltre agli allenamenti strutturati e spiegati i…" at bounding box center [850, 363] width 173 height 224
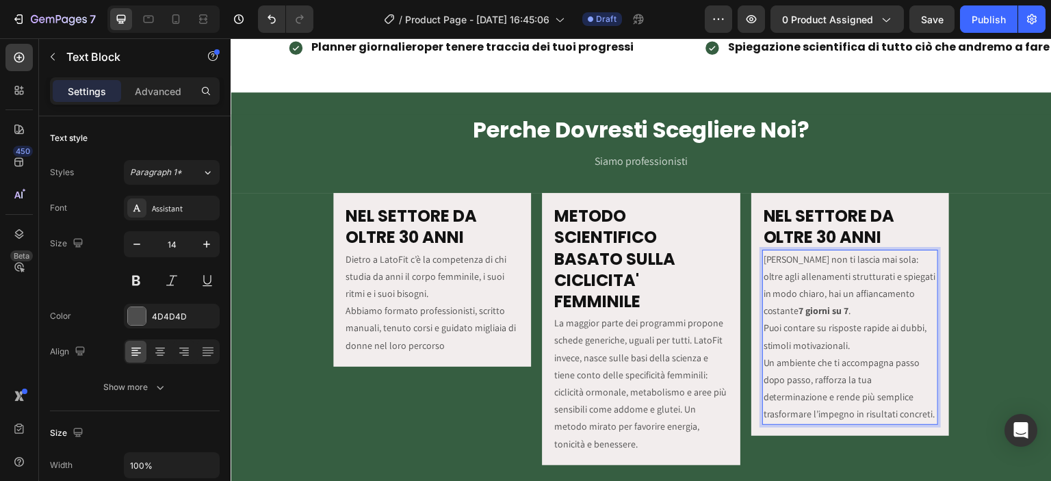
drag, startPoint x: 760, startPoint y: 323, endPoint x: 775, endPoint y: 330, distance: 16.2
click at [764, 323] on p "LatoFit non ti lascia mai sola: oltre agli allenamenti strutturati e spiegati i…" at bounding box center [850, 337] width 173 height 172
click at [879, 326] on p "LatoFit non ti lascia mai sola: oltre agli allenamenti strutturati e spiegati i…" at bounding box center [850, 337] width 173 height 172
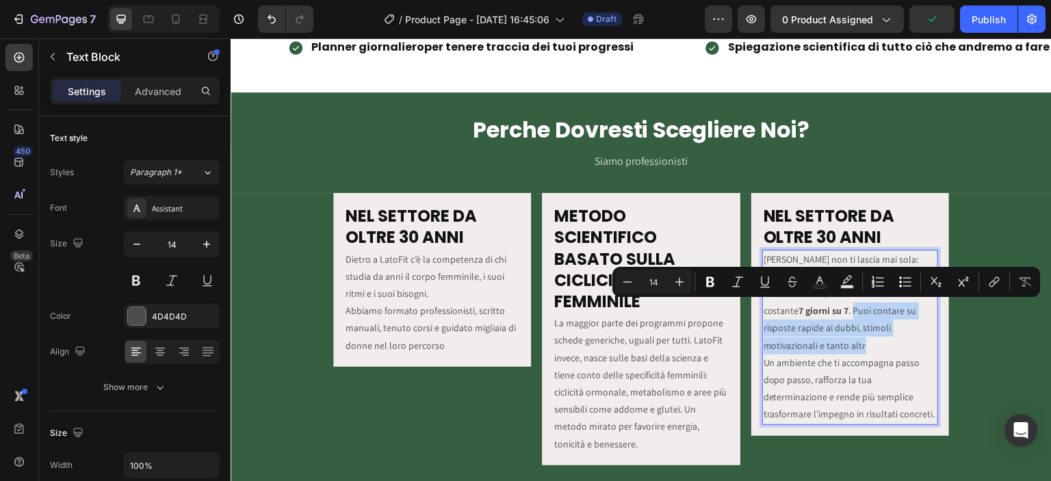
drag, startPoint x: 807, startPoint y: 311, endPoint x: 922, endPoint y: 328, distance: 116.2
click at [922, 328] on p "LatoFit non ti lascia mai sola: oltre agli allenamenti strutturati e spiegati i…" at bounding box center [850, 337] width 173 height 172
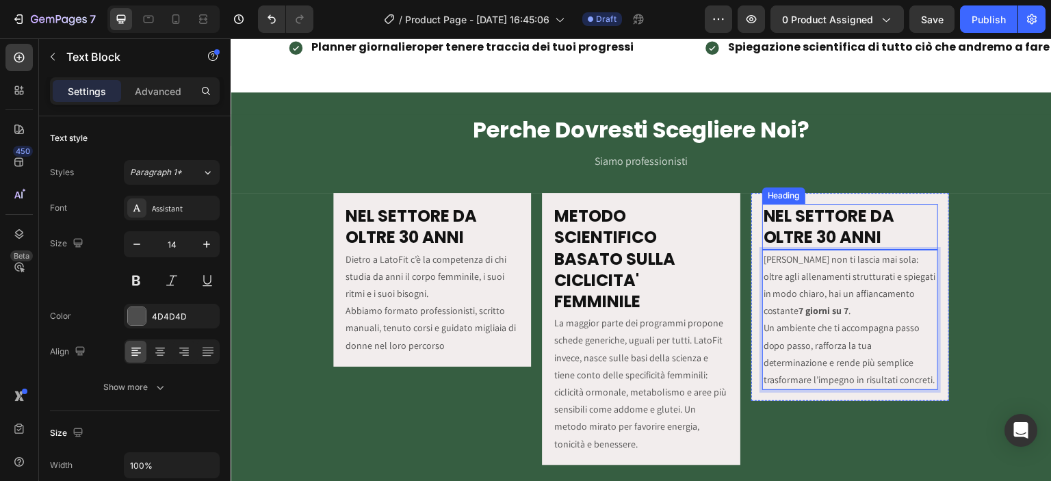
click at [778, 222] on h2 "NEL SETTORE DA OLTRE 30 ANNI" at bounding box center [850, 226] width 176 height 45
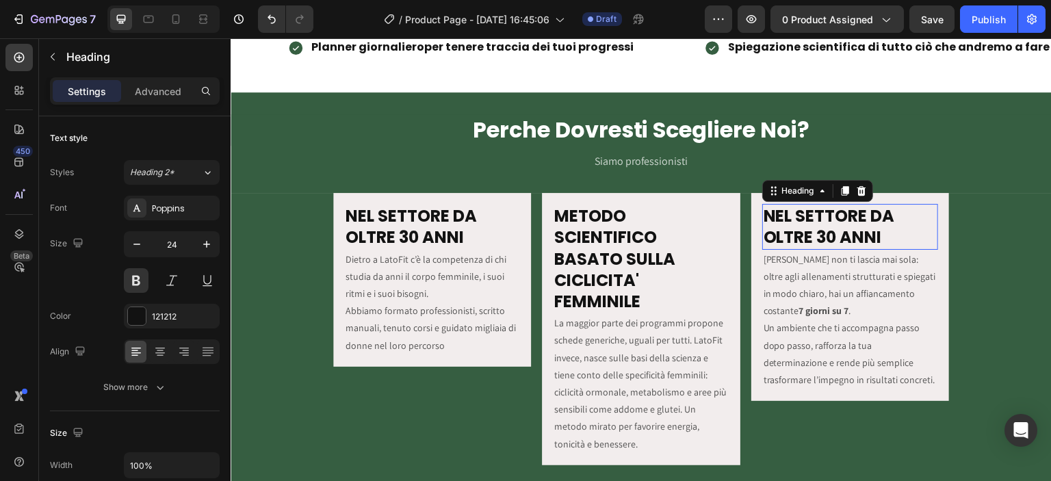
click at [778, 222] on p "NEL SETTORE DA OLTRE 30 ANNI" at bounding box center [850, 226] width 173 height 42
click at [203, 18] on icon at bounding box center [205, 18] width 4 height 3
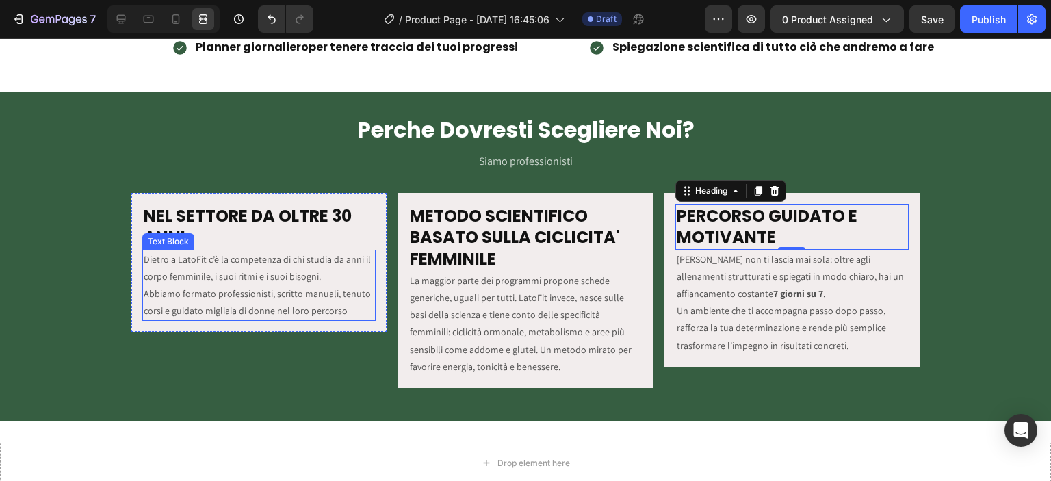
click at [361, 319] on div "Dietro a LatoFit c’è la competenza di chi studia da anni il corpo femminile, i …" at bounding box center [258, 286] width 233 height 72
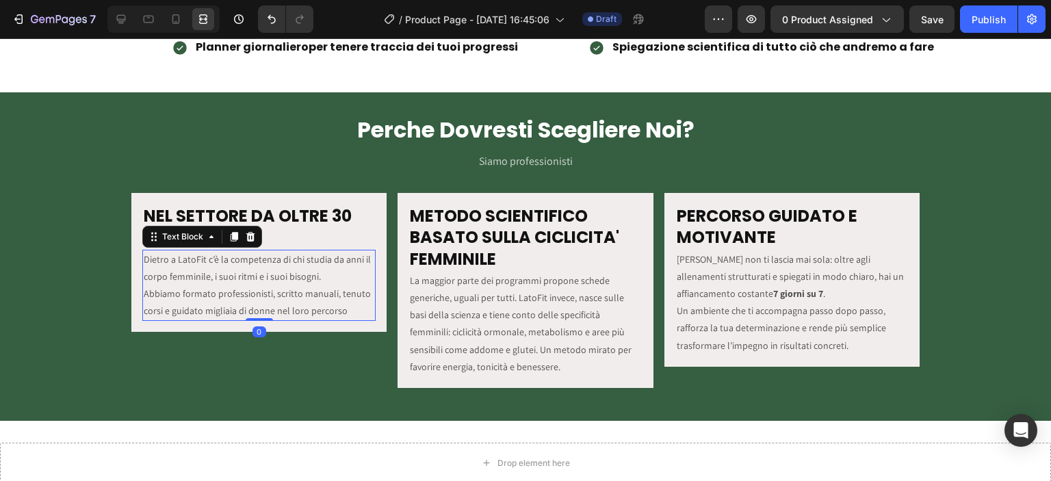
click at [351, 313] on p "Dietro a LatoFit c’è la competenza di chi studia da anni il corpo femminile, i …" at bounding box center [259, 285] width 231 height 69
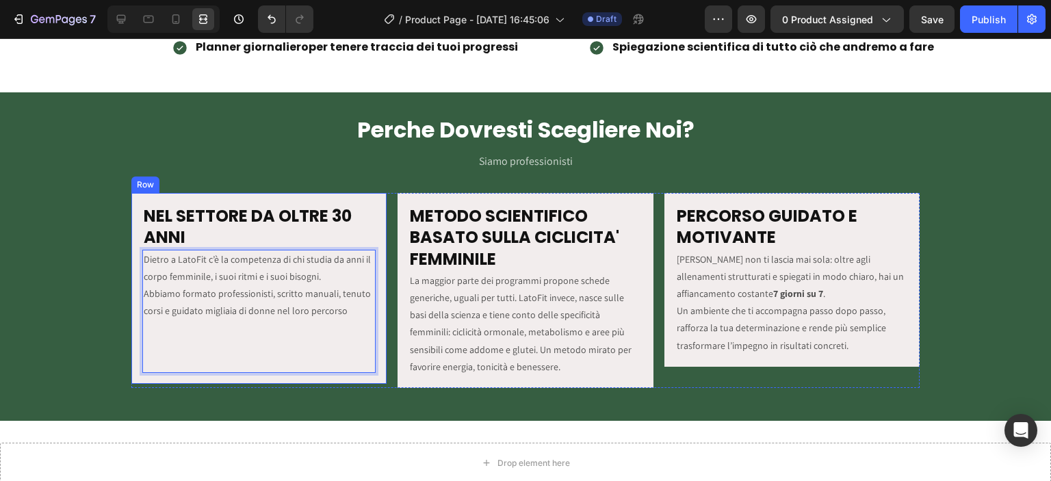
click at [365, 378] on div "NEL SETTORE DA OLTRE 30 ANNI Heading Dietro a LatoFit c’è la competenza di chi …" at bounding box center [258, 288] width 255 height 191
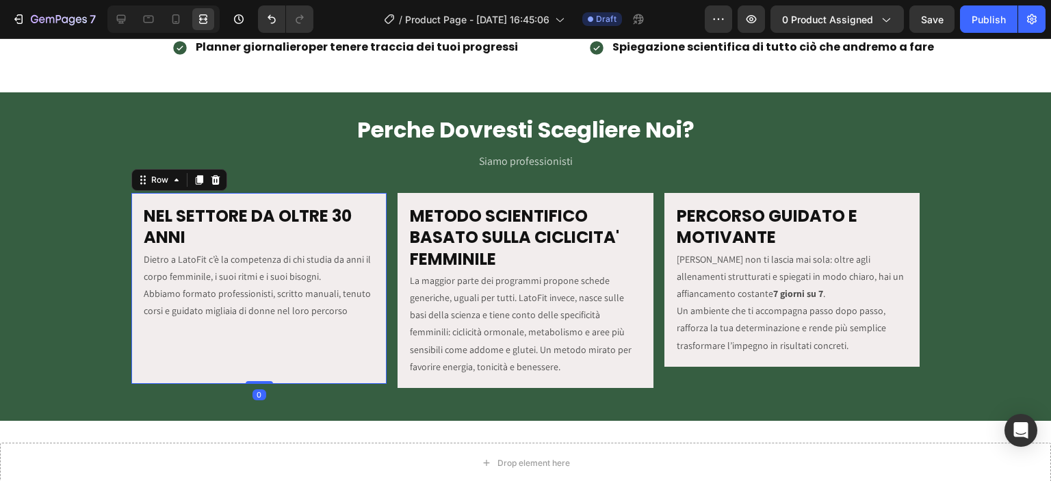
click at [255, 377] on div "NEL SETTORE DA OLTRE 30 ANNI Heading Dietro a LatoFit c’è la competenza di chi …" at bounding box center [258, 288] width 255 height 191
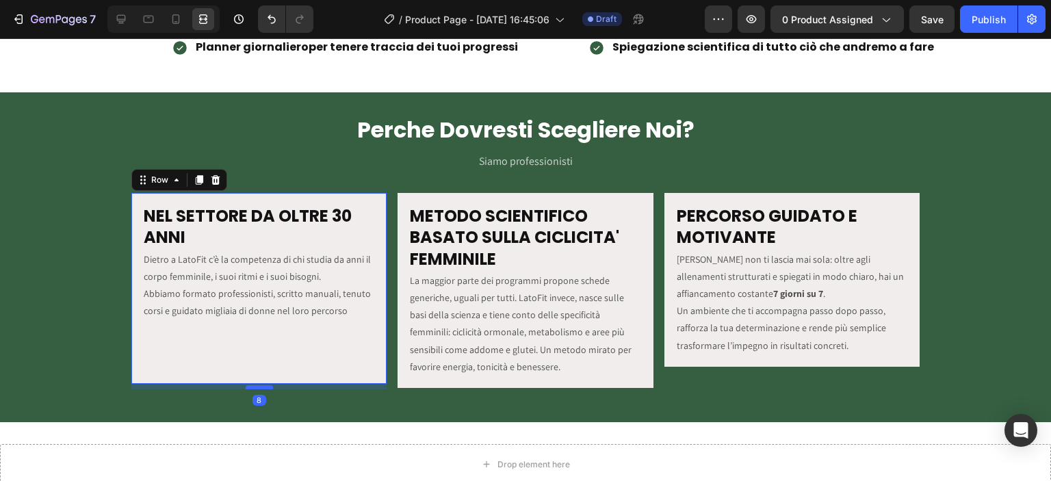
click at [257, 385] on div at bounding box center [259, 387] width 27 height 4
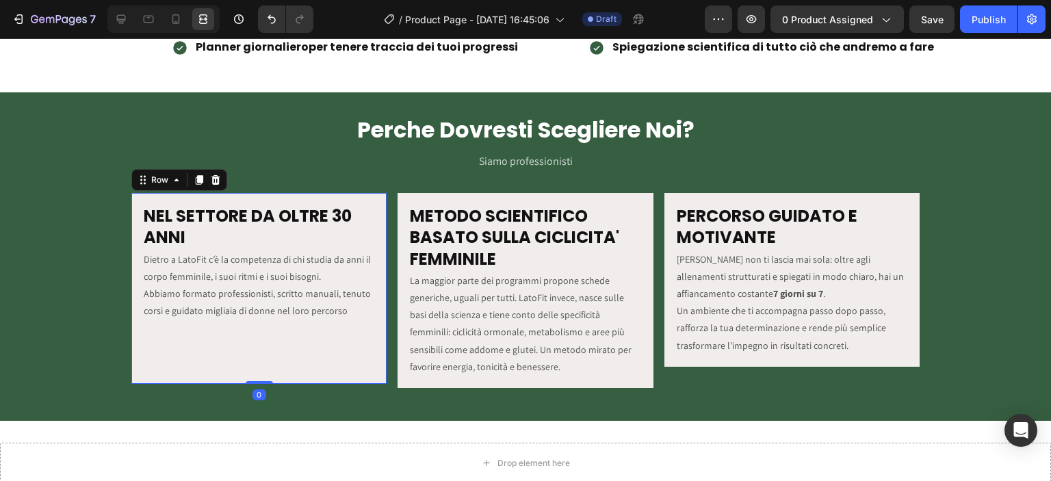
drag, startPoint x: 257, startPoint y: 385, endPoint x: 257, endPoint y: 376, distance: 8.2
click at [257, 376] on div "NEL SETTORE DA OLTRE 30 ANNI Heading Dietro a LatoFit c’è la competenza di chi …" at bounding box center [258, 288] width 255 height 191
type input "0"
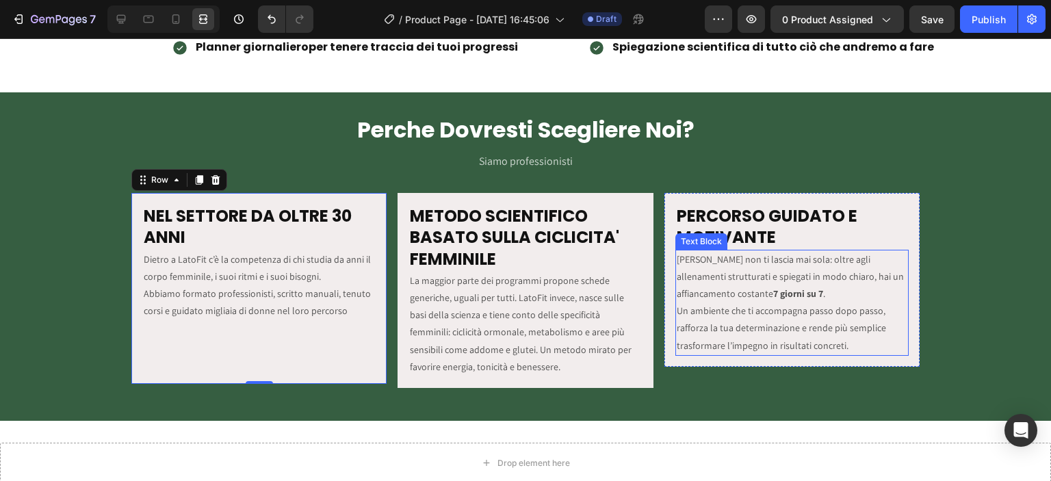
click at [846, 346] on p "LatoFit non ti lascia mai sola: oltre agli allenamenti strutturati e spiegati i…" at bounding box center [792, 302] width 231 height 103
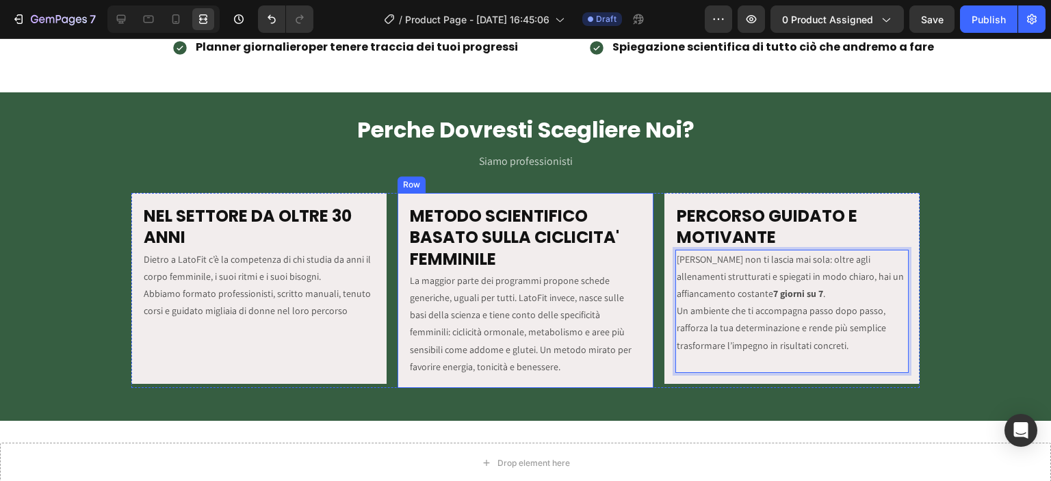
click at [469, 382] on div "⁠⁠⁠⁠⁠⁠⁠ METODO SCIENTIFICO BASATO SULLA CICLICITA' FEMMINILE Heading La maggior…" at bounding box center [525, 290] width 255 height 195
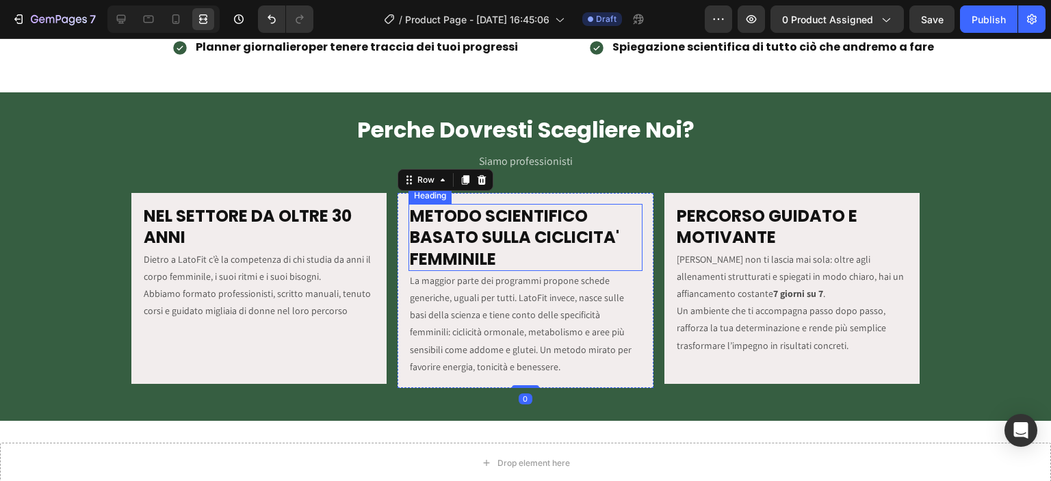
click at [475, 229] on strong "METODO SCIENTIFICO BASATO SULLA CICLICITA' FEMMINILE" at bounding box center [514, 237] width 209 height 65
click at [606, 377] on div "⁠⁠⁠⁠⁠⁠⁠ METODO SCIENTIFICO BASATO SULLA CICLICITA' FEMMINILE Heading 0 La maggi…" at bounding box center [525, 290] width 255 height 195
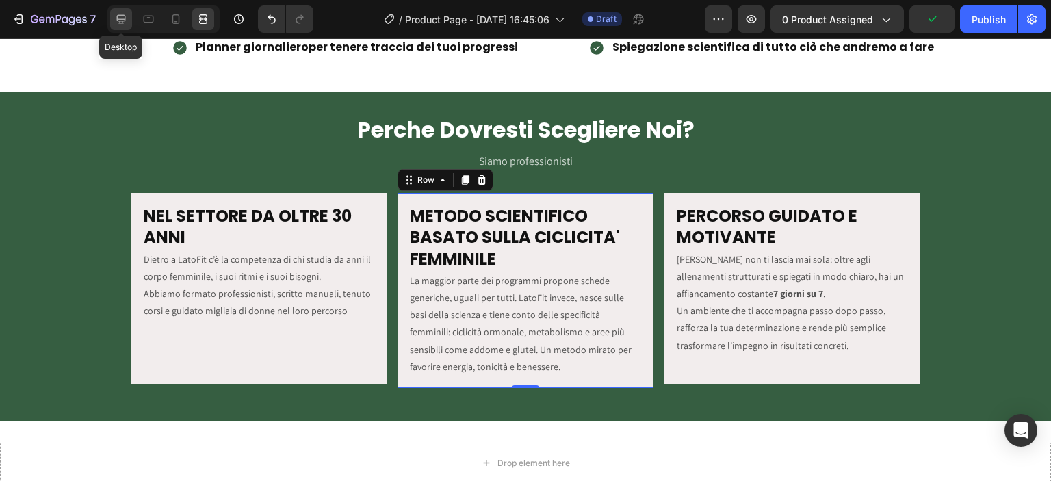
click at [125, 13] on icon at bounding box center [121, 19] width 14 height 14
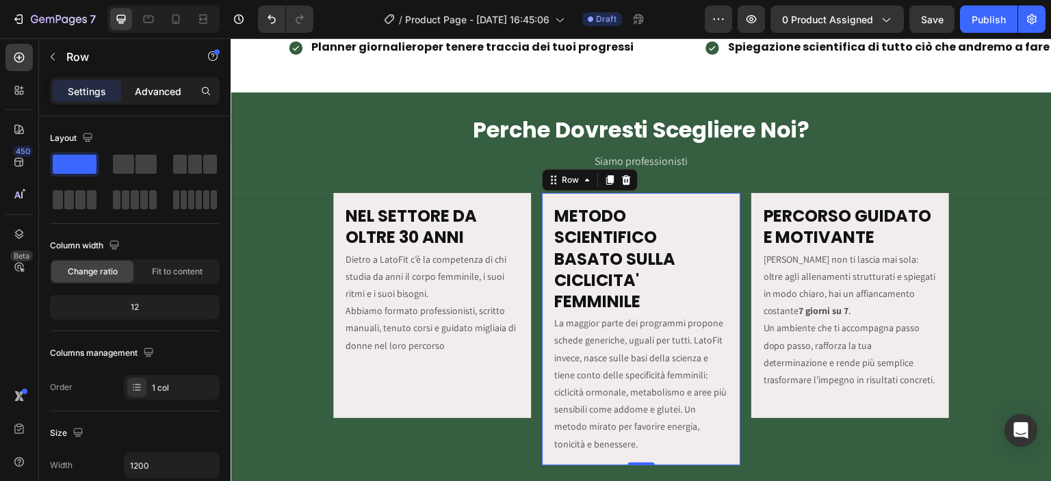
click at [148, 88] on p "Advanced" at bounding box center [158, 91] width 47 height 14
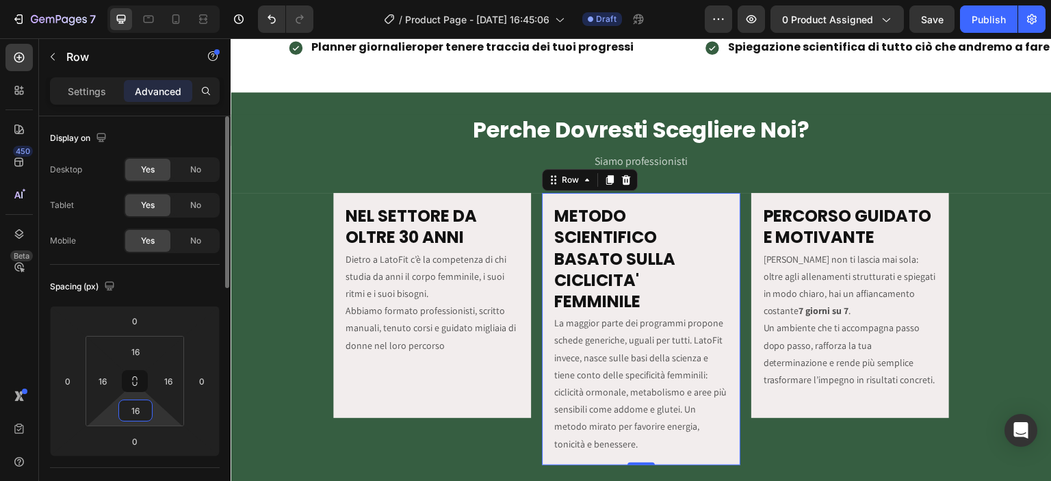
click at [142, 408] on input "16" at bounding box center [135, 410] width 27 height 21
click at [208, 18] on icon at bounding box center [203, 19] width 14 height 14
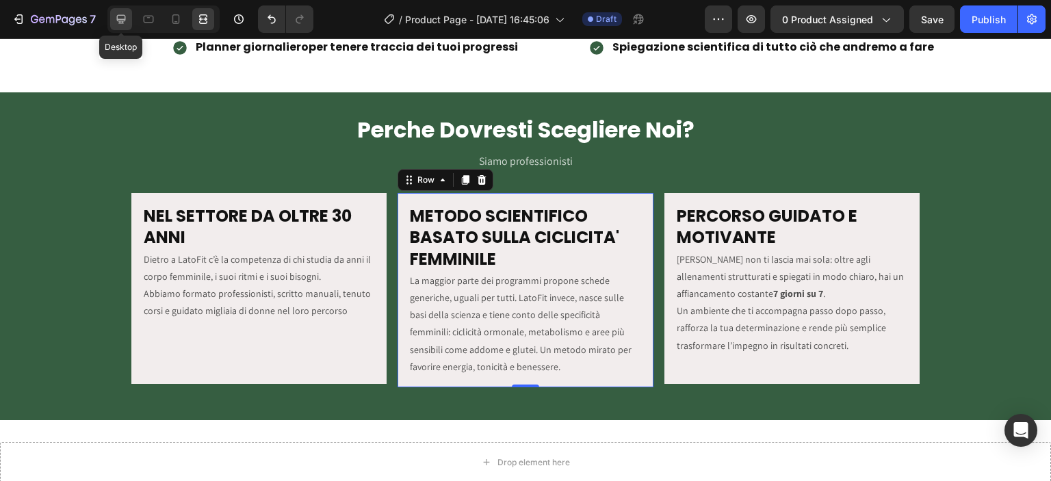
click at [122, 11] on div at bounding box center [121, 19] width 22 height 22
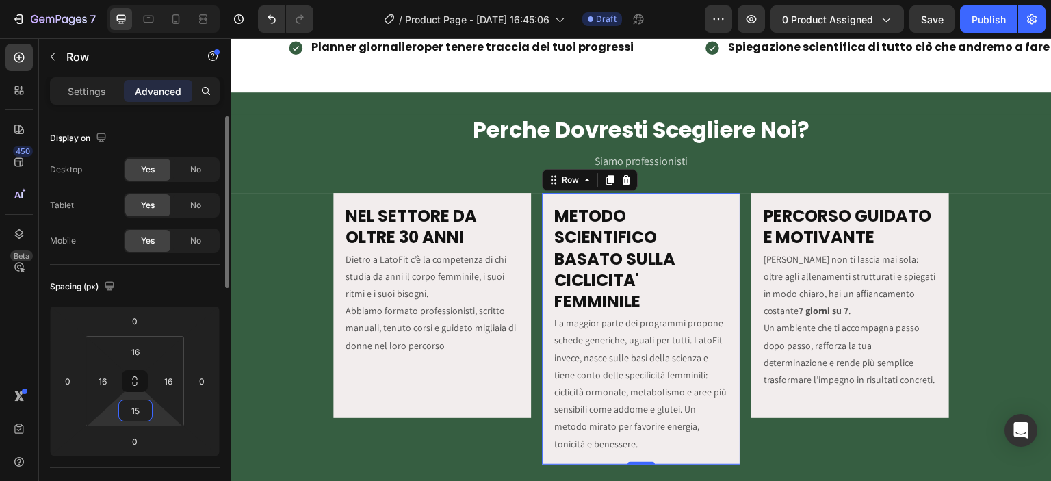
click at [142, 411] on input "15" at bounding box center [135, 410] width 27 height 21
click at [145, 10] on div at bounding box center [149, 19] width 22 height 22
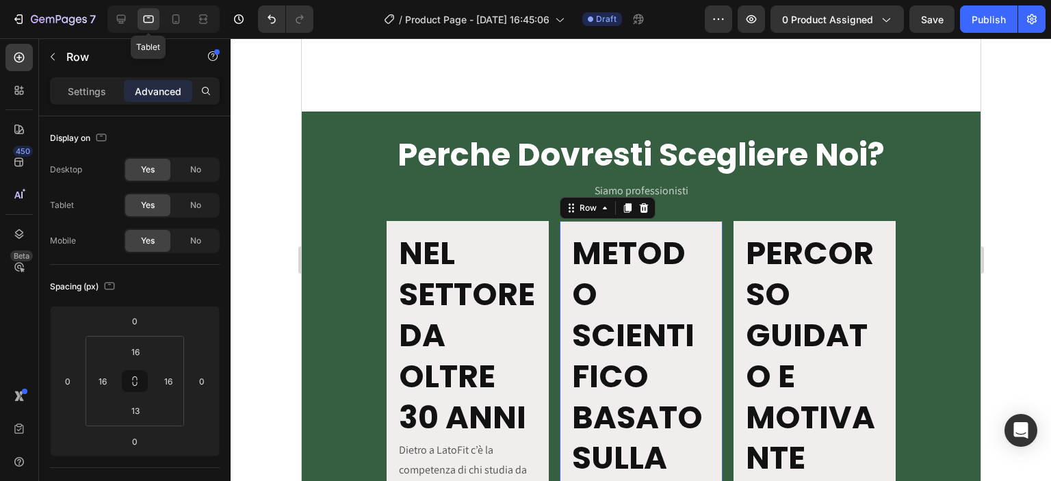
scroll to position [1590, 0]
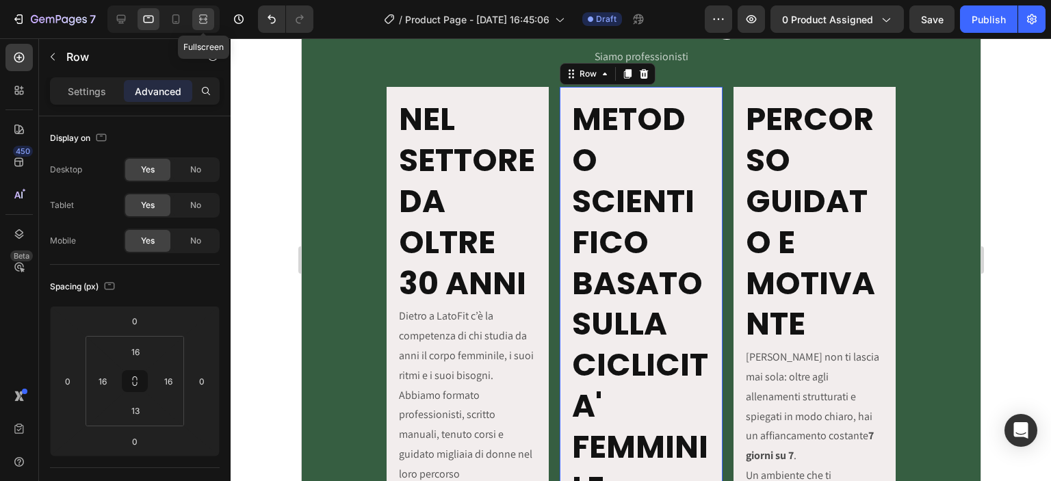
click at [203, 19] on icon at bounding box center [205, 18] width 4 height 3
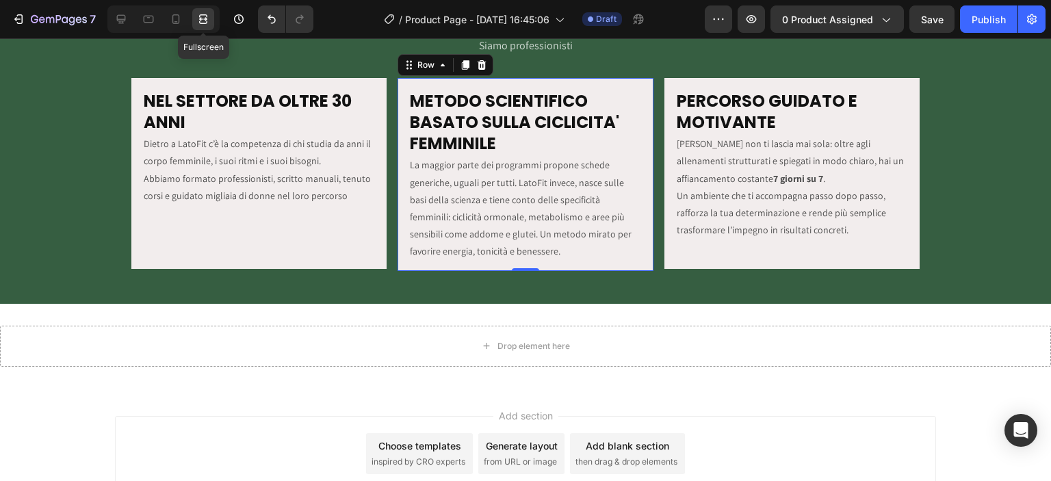
scroll to position [1581, 0]
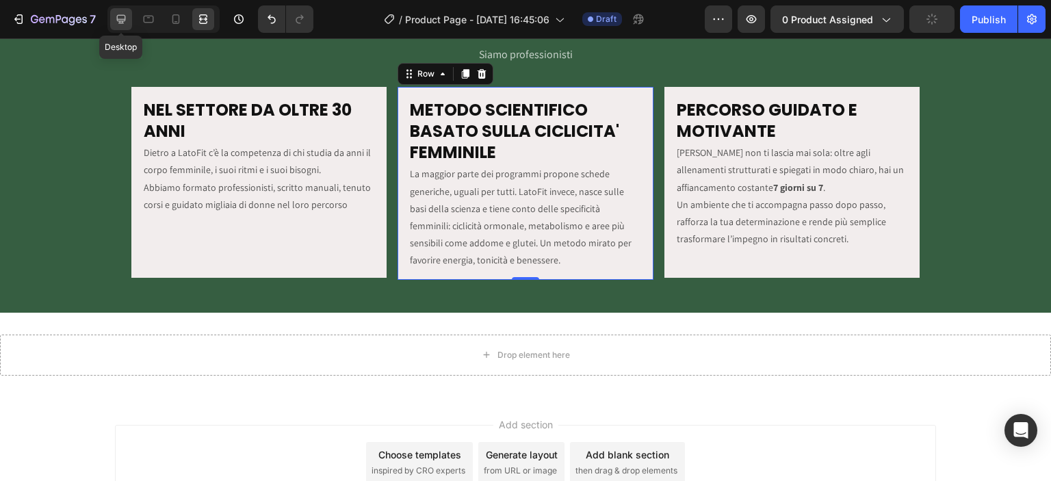
click at [125, 12] on icon at bounding box center [121, 19] width 14 height 14
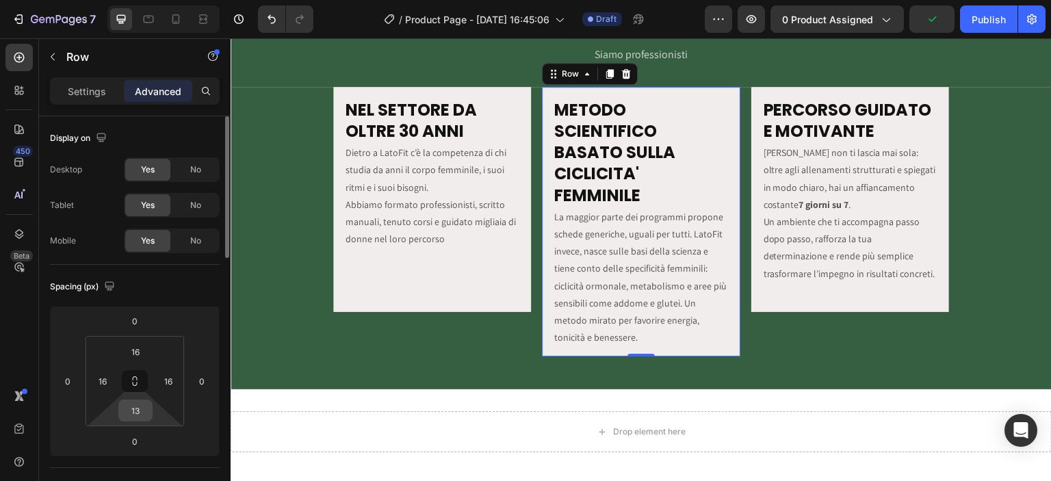
click at [151, 412] on div "13" at bounding box center [135, 411] width 34 height 22
click at [146, 406] on input "13" at bounding box center [135, 410] width 27 height 21
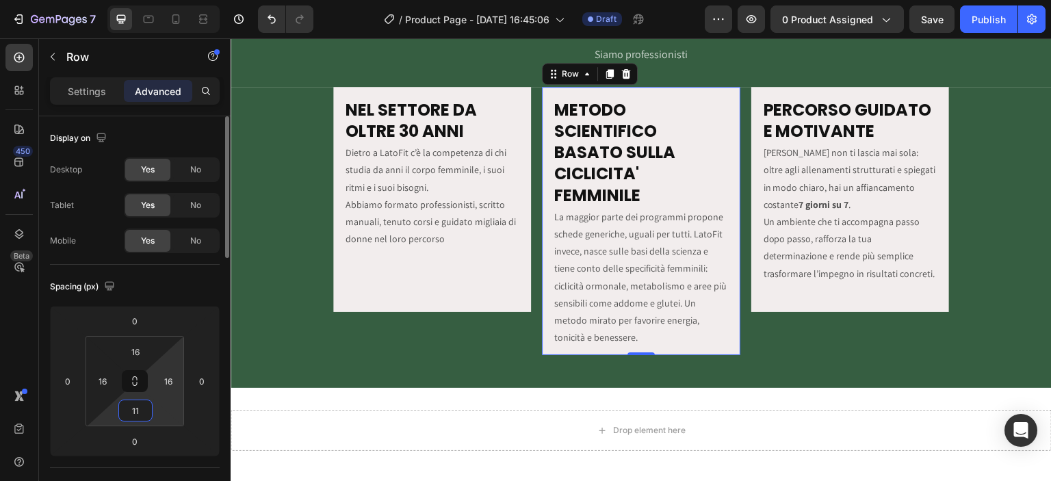
type input "11"
click at [203, 20] on icon at bounding box center [205, 18] width 4 height 3
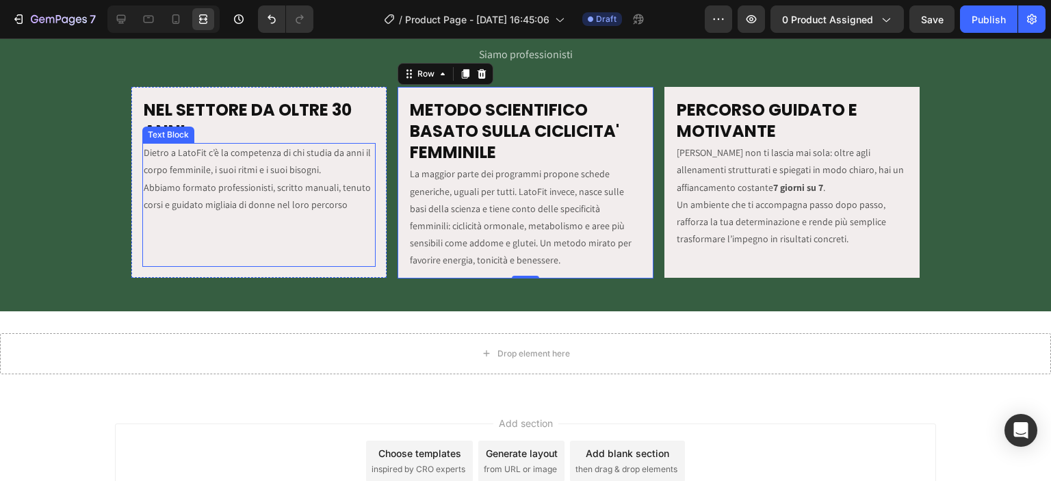
click at [352, 211] on p "Dietro a LatoFit c’è la competenza di chi studia da anni il corpo femminile, i …" at bounding box center [259, 178] width 231 height 69
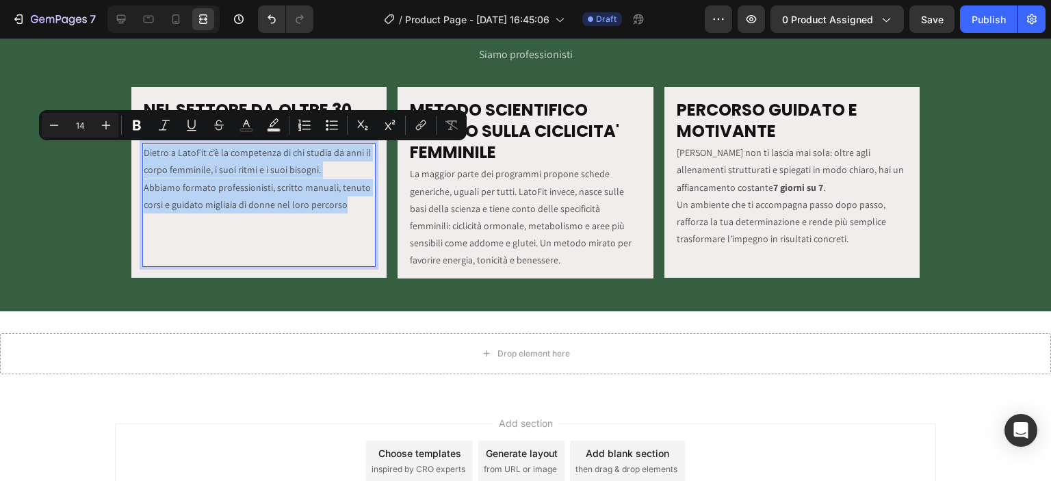
drag, startPoint x: 142, startPoint y: 153, endPoint x: 353, endPoint y: 203, distance: 216.6
click at [353, 203] on p "Dietro a LatoFit c’è la competenza di chi studia da anni il corpo femminile, i …" at bounding box center [259, 178] width 231 height 69
copy p "Dietro a LatoFit c’è la competenza di chi studia da anni il corpo femminile, i …"
click at [361, 200] on p "Dietro a LatoFit c’è la competenza di chi studia da anni il corpo femminile, i …" at bounding box center [259, 178] width 231 height 69
click at [350, 199] on p "Dietro a LatoFit c’è la competenza di chi studia da anni il corpo femminile, i …" at bounding box center [259, 178] width 231 height 69
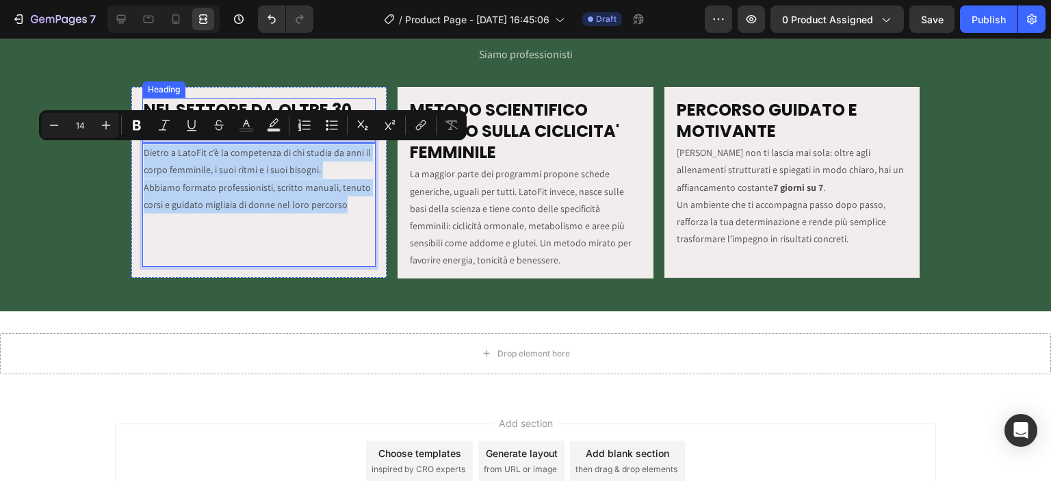
click at [337, 90] on div "NEL SETTORE DA OLTRE 30 ANNI Heading Dietro a LatoFit c’è la competenza di chi …" at bounding box center [258, 182] width 255 height 191
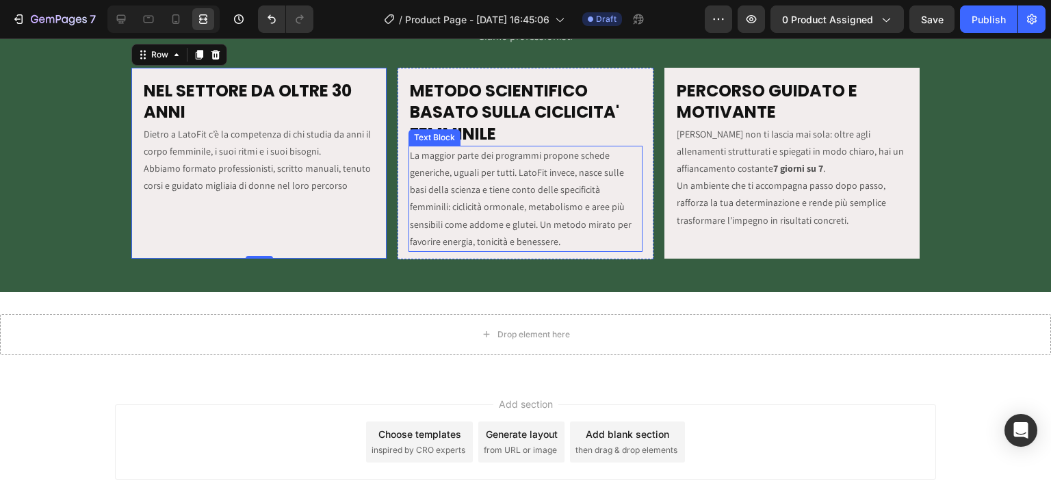
scroll to position [1422, 0]
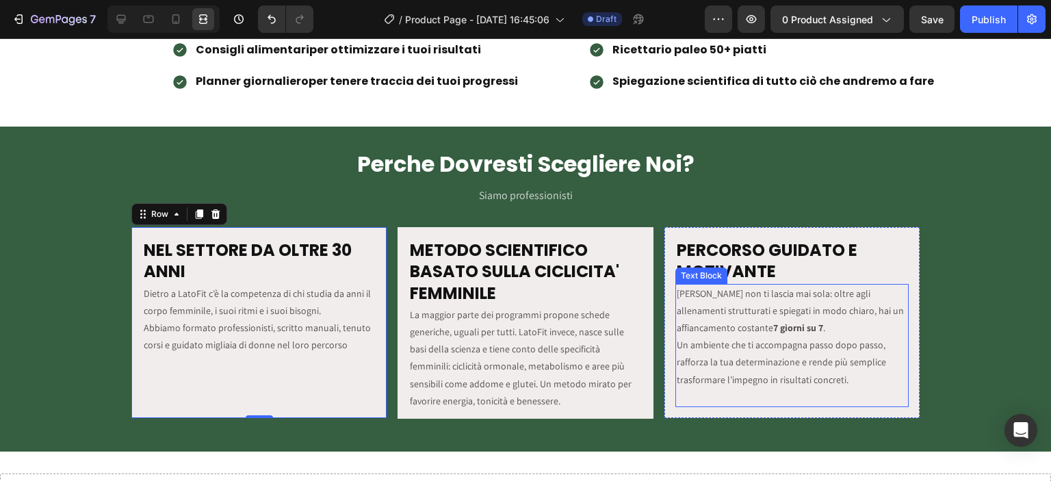
click at [775, 322] on strong "7 giorni su 7" at bounding box center [798, 328] width 50 height 12
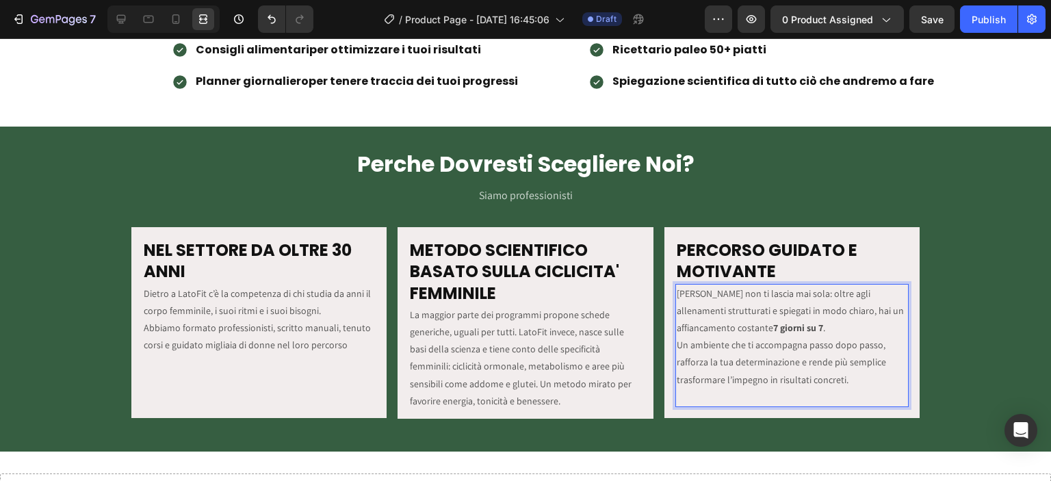
click at [773, 326] on strong "7 giorni su 7" at bounding box center [798, 328] width 50 height 12
click at [531, 337] on p "La maggior parte dei programmi propone schede generiche, uguali per tutti. Lato…" at bounding box center [525, 358] width 231 height 103
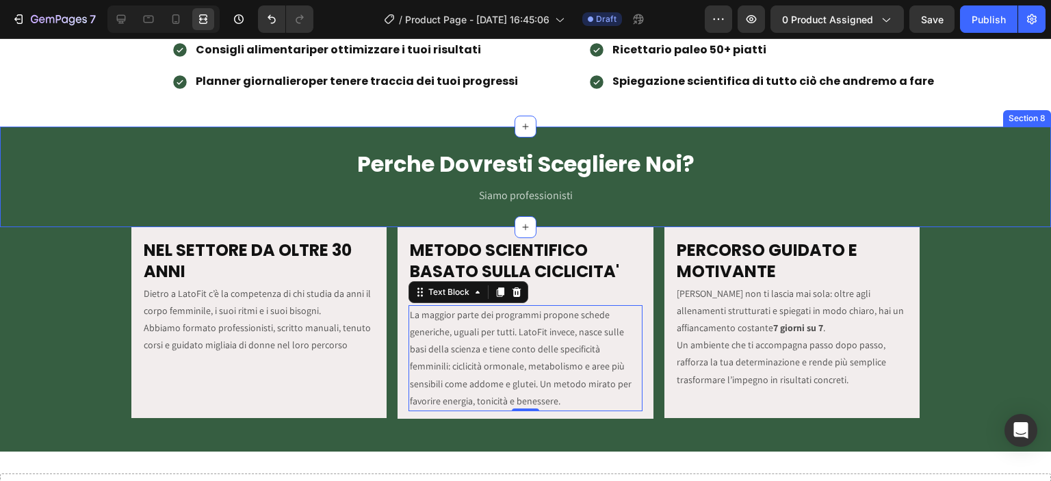
click at [668, 209] on div "Perche Dovresti Scegliere Noi? Heading Text Block Siamo professionisti Text Blo…" at bounding box center [525, 177] width 1051 height 101
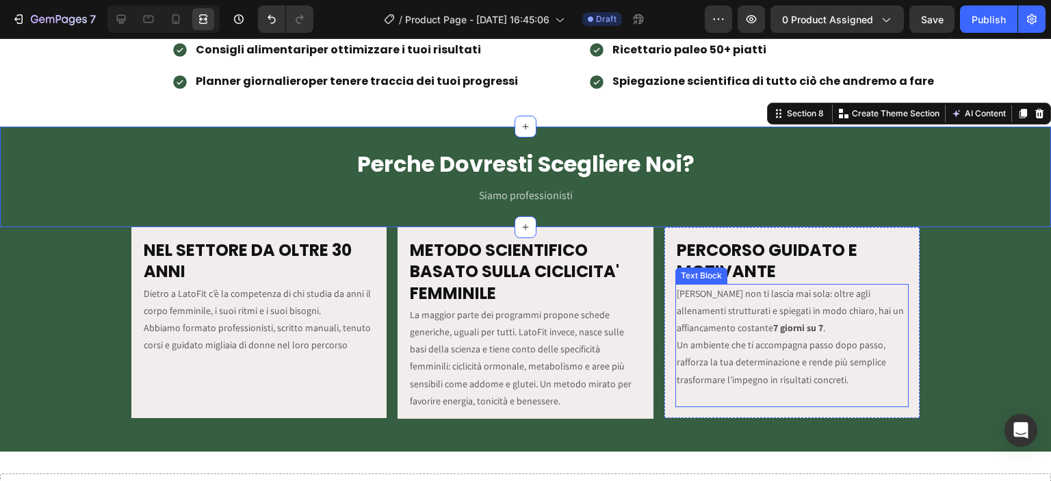
click at [773, 325] on strong "7 giorni su 7" at bounding box center [798, 328] width 50 height 12
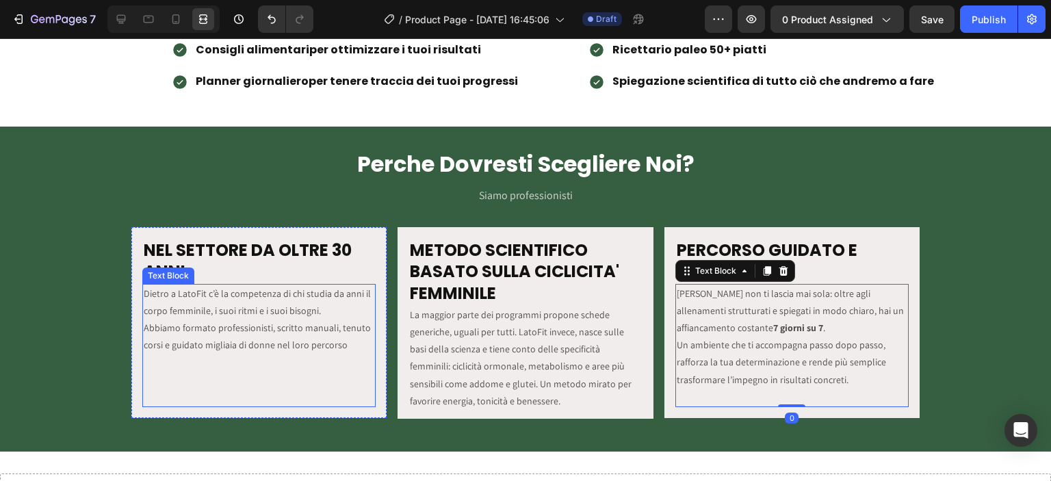
click at [268, 300] on p "Dietro a LatoFit c’è la competenza di chi studia da anni il corpo femminile, i …" at bounding box center [259, 319] width 231 height 69
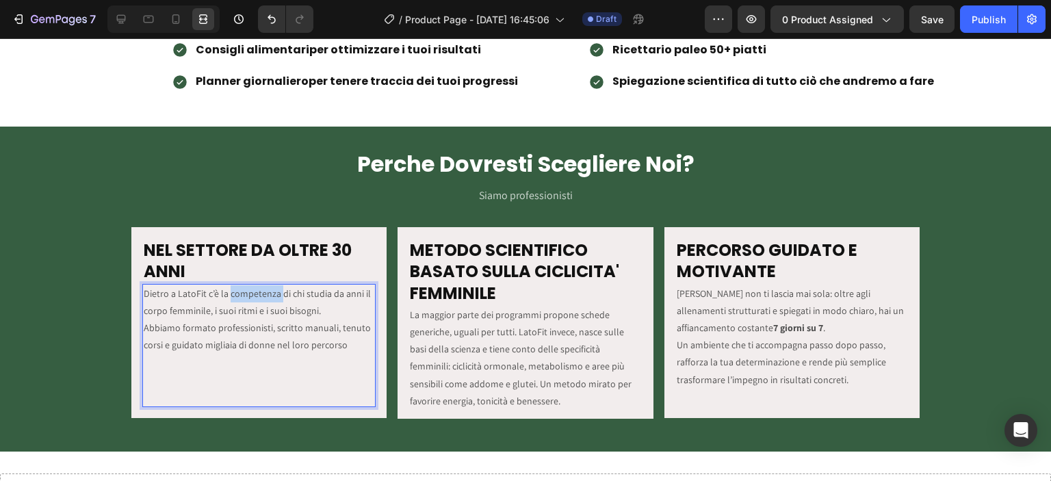
click at [228, 294] on p "Dietro a LatoFit c’è la competenza di chi studia da anni il corpo femminile, i …" at bounding box center [259, 319] width 231 height 69
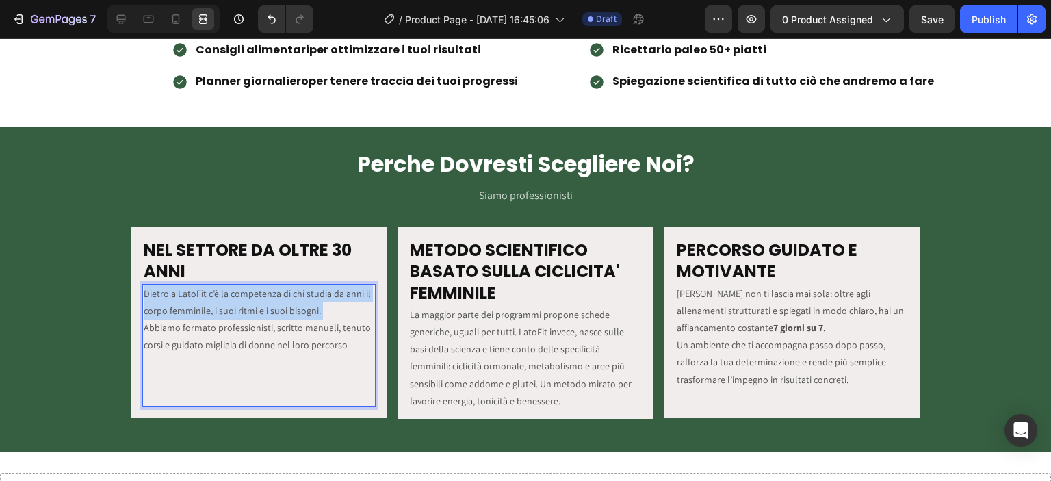
click at [228, 294] on p "Dietro a LatoFit c’è la competenza di chi studia da anni il corpo femminile, i …" at bounding box center [259, 319] width 231 height 69
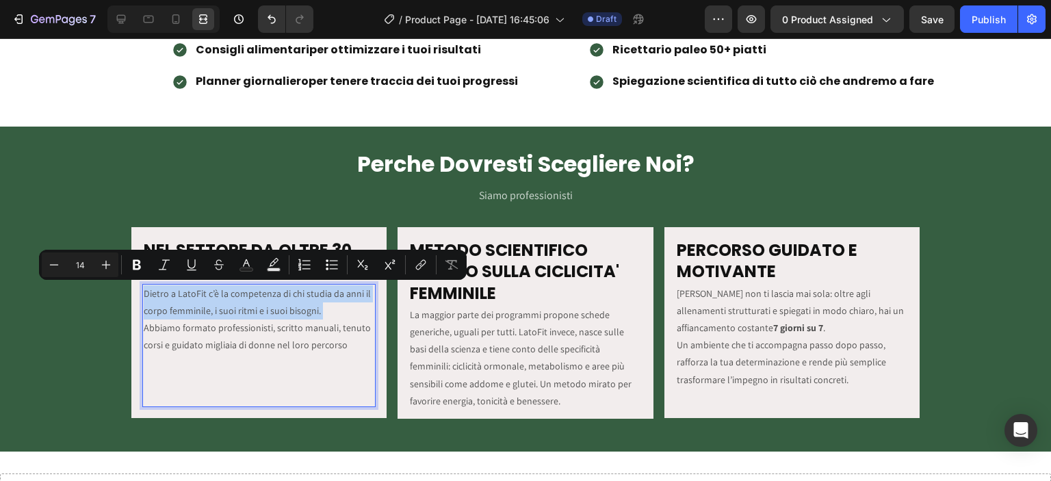
click at [228, 294] on p "Dietro a LatoFit c’è la competenza di chi studia da anni il corpo femminile, i …" at bounding box center [259, 319] width 231 height 69
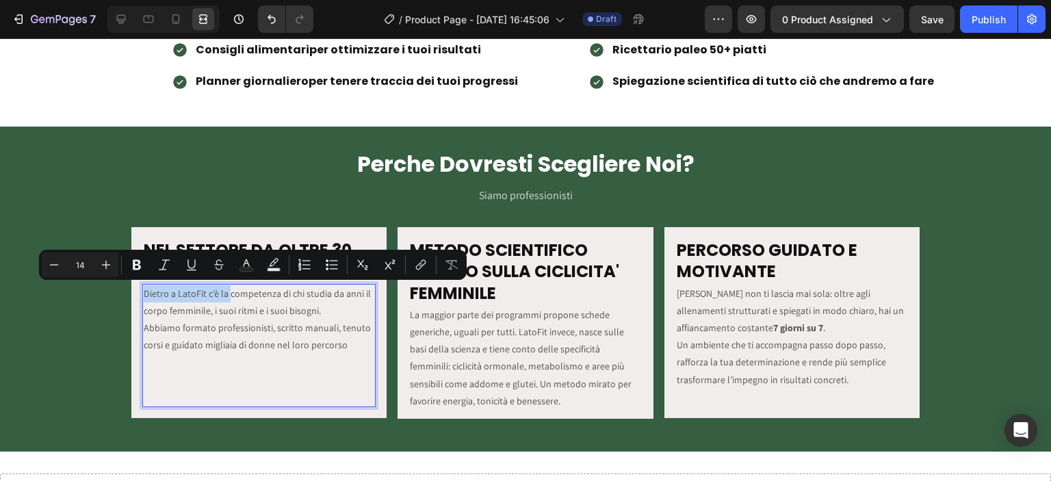
click at [226, 293] on p "Dietro a LatoFit c’è la competenza di chi studia da anni il corpo femminile, i …" at bounding box center [259, 319] width 231 height 69
click at [229, 293] on p "Dietro a LatoFit c’è la competenza di chi studia da anni il corpo femminile, i …" at bounding box center [259, 319] width 231 height 69
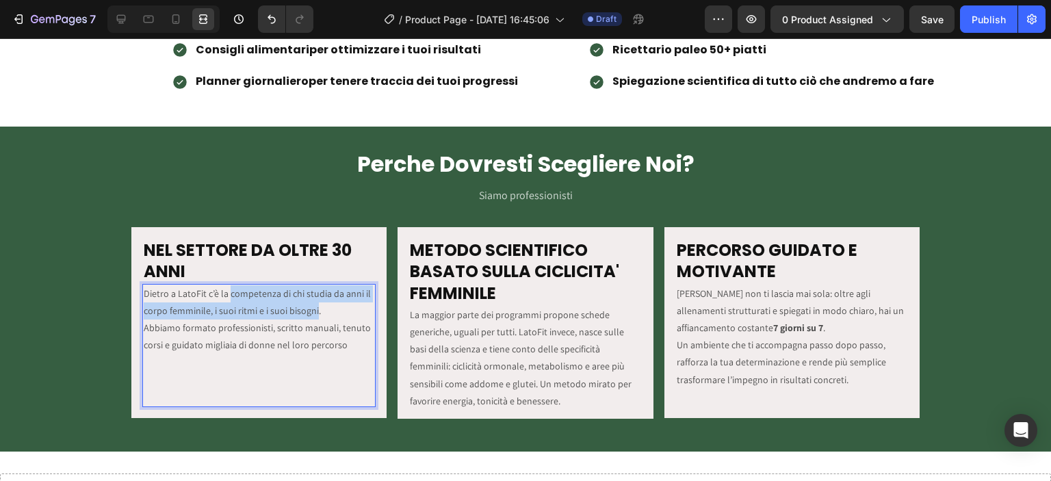
drag, startPoint x: 226, startPoint y: 293, endPoint x: 313, endPoint y: 311, distance: 88.7
click at [313, 311] on p "Dietro a LatoFit c’è la competenza di chi studia da anni il corpo femminile, i …" at bounding box center [259, 319] width 231 height 69
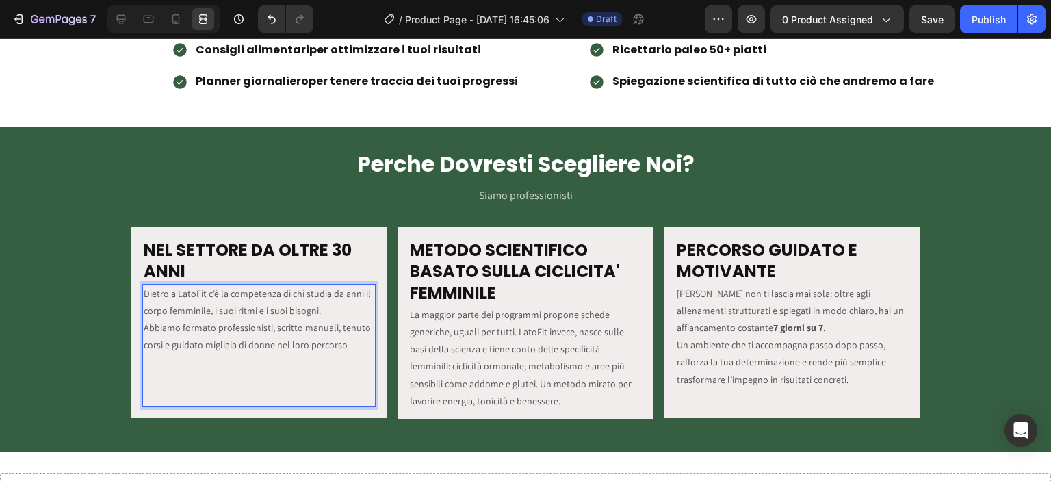
click at [322, 313] on p "Dietro a LatoFit c’è la competenza di chi studia da anni il corpo femminile, i …" at bounding box center [259, 319] width 231 height 69
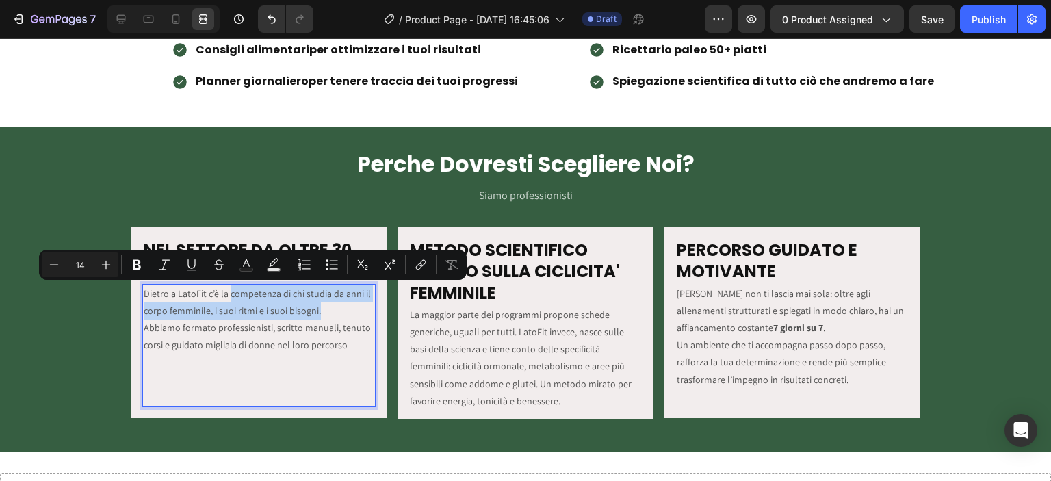
drag, startPoint x: 227, startPoint y: 293, endPoint x: 328, endPoint y: 309, distance: 101.8
click at [328, 309] on p "Dietro a LatoFit c’è la competenza di chi studia da anni il corpo femminile, i …" at bounding box center [259, 319] width 231 height 69
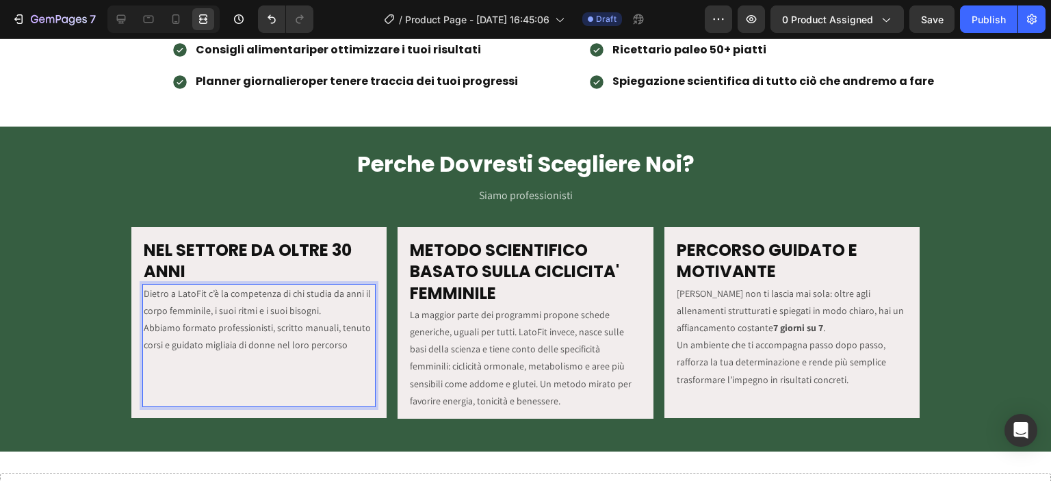
click at [282, 330] on p "Dietro a LatoFit c’è la competenza di chi studia da anni il corpo femminile, i …" at bounding box center [259, 319] width 231 height 69
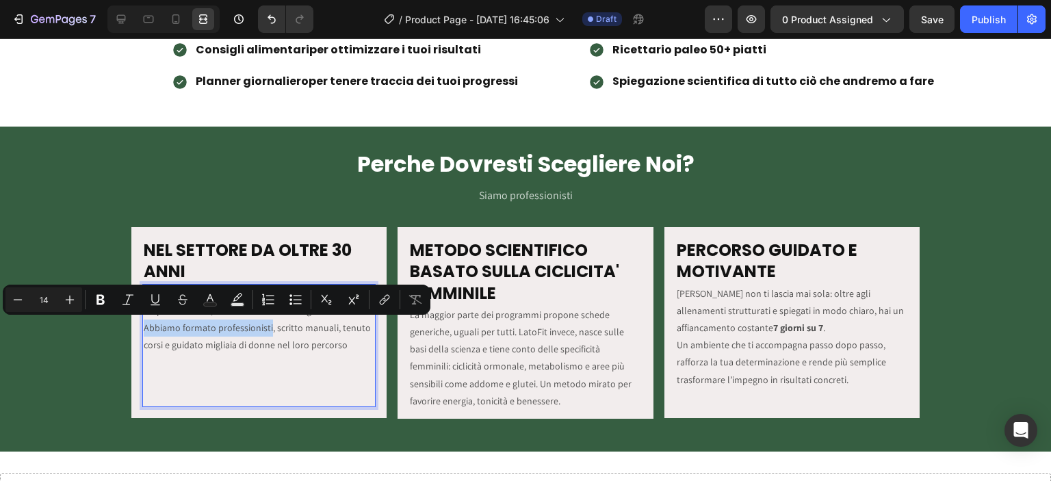
drag, startPoint x: 143, startPoint y: 325, endPoint x: 267, endPoint y: 328, distance: 123.9
click at [267, 328] on p "Dietro a LatoFit c’è la competenza di chi studia da anni il corpo femminile, i …" at bounding box center [259, 319] width 231 height 69
click at [268, 329] on p "Dietro a LatoFit c’è la competenza di chi studia da anni il corpo femminile, i …" at bounding box center [259, 319] width 231 height 69
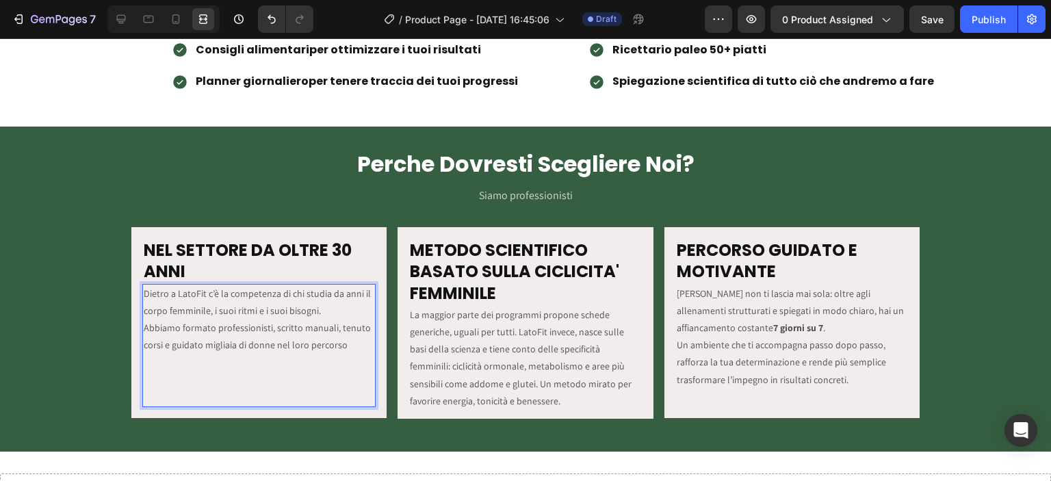
click at [348, 354] on p "Rich Text Editor. Editing area: main" at bounding box center [259, 362] width 231 height 17
click at [346, 349] on p "Dietro a LatoFit c’è la competenza di chi studia da anni il corpo femminile, i …" at bounding box center [259, 319] width 231 height 69
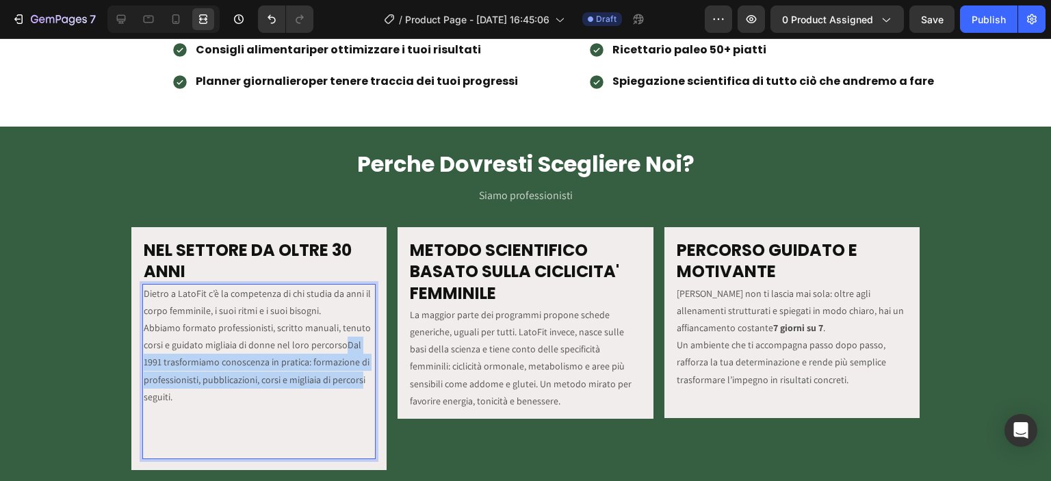
drag, startPoint x: 337, startPoint y: 344, endPoint x: 359, endPoint y: 374, distance: 36.7
click at [359, 374] on p "Dietro a LatoFit c’è la competenza di chi studia da anni il corpo femminile, i …" at bounding box center [259, 345] width 231 height 120
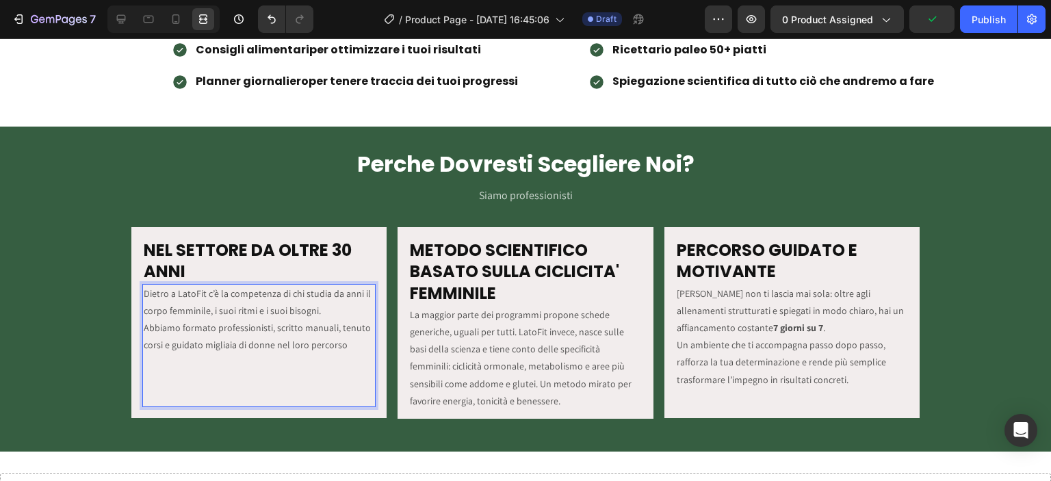
click at [144, 324] on p "Dietro a LatoFit c’è la competenza di chi studia da anni il corpo femminile, i …" at bounding box center [259, 319] width 231 height 69
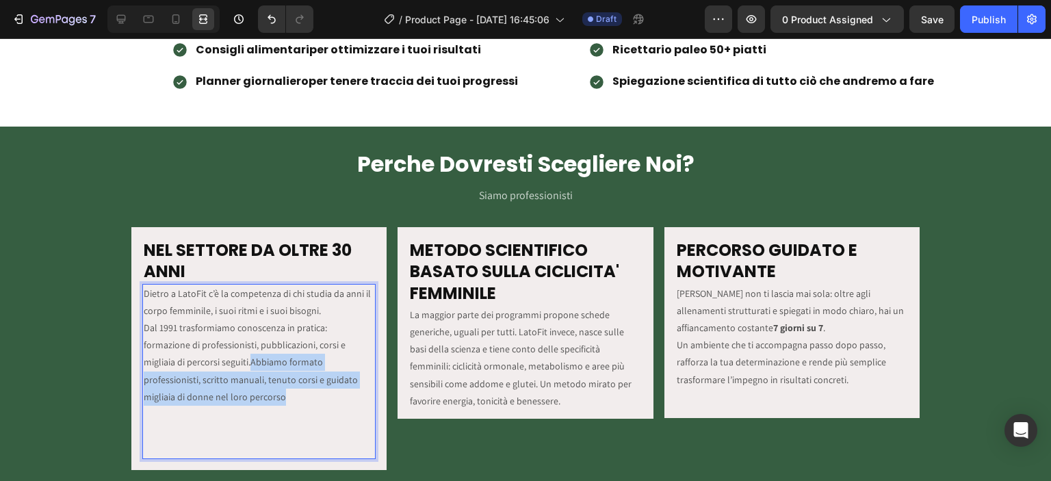
drag, startPoint x: 172, startPoint y: 360, endPoint x: 370, endPoint y: 380, distance: 198.7
click at [370, 380] on p "Dietro a LatoFit c’è la competenza di chi studia da anni il corpo femminile, i …" at bounding box center [259, 345] width 231 height 120
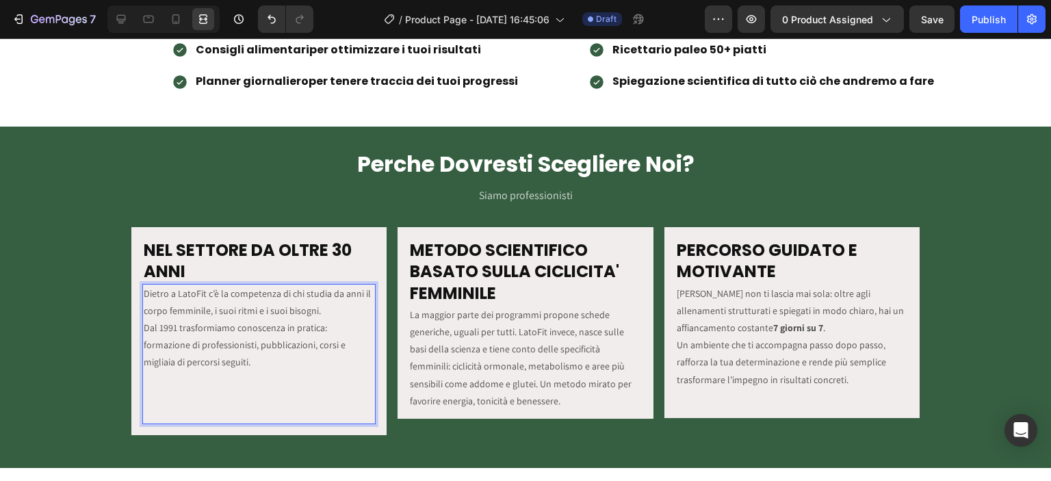
click at [244, 413] on p "Rich Text Editor. Editing area: main" at bounding box center [259, 414] width 231 height 17
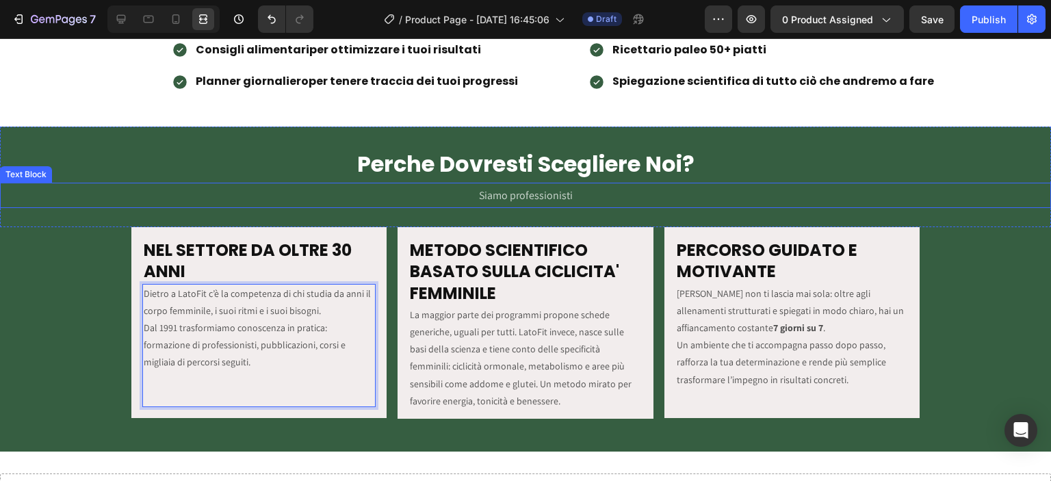
click at [285, 191] on p "Siamo professionisti" at bounding box center [525, 195] width 1048 height 23
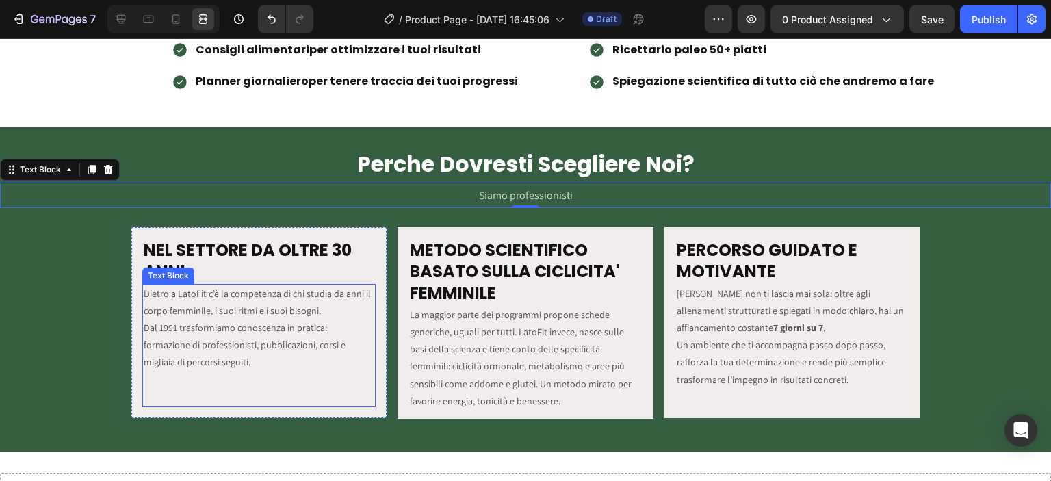
click at [144, 293] on p "Dietro a LatoFit c’è la competenza di chi studia da anni il corpo femminile, i …" at bounding box center [259, 328] width 231 height 86
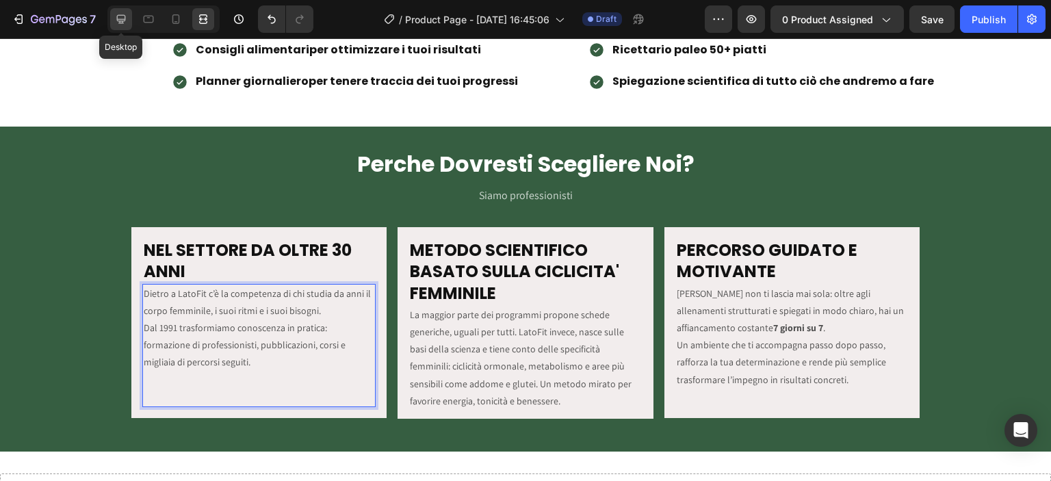
click at [131, 11] on div at bounding box center [121, 19] width 22 height 22
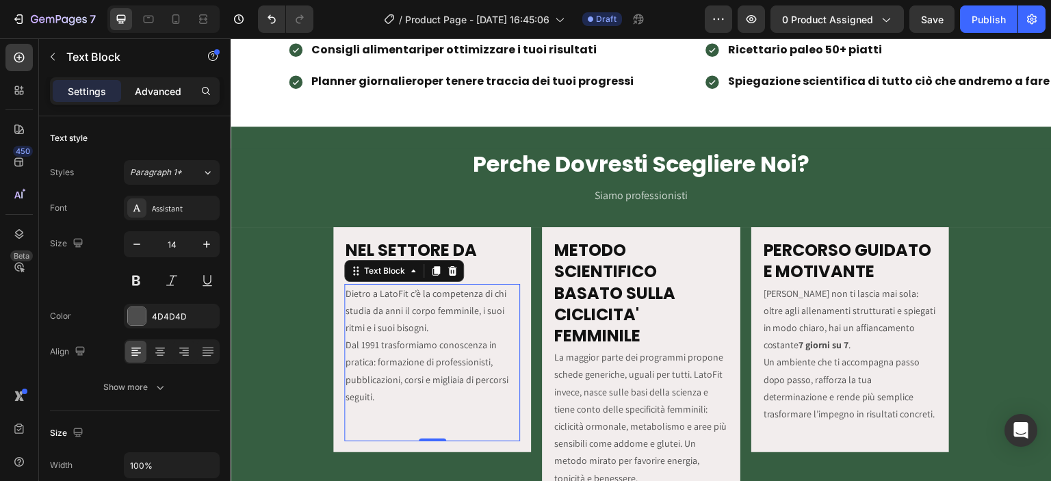
click at [144, 92] on p "Advanced" at bounding box center [158, 91] width 47 height 14
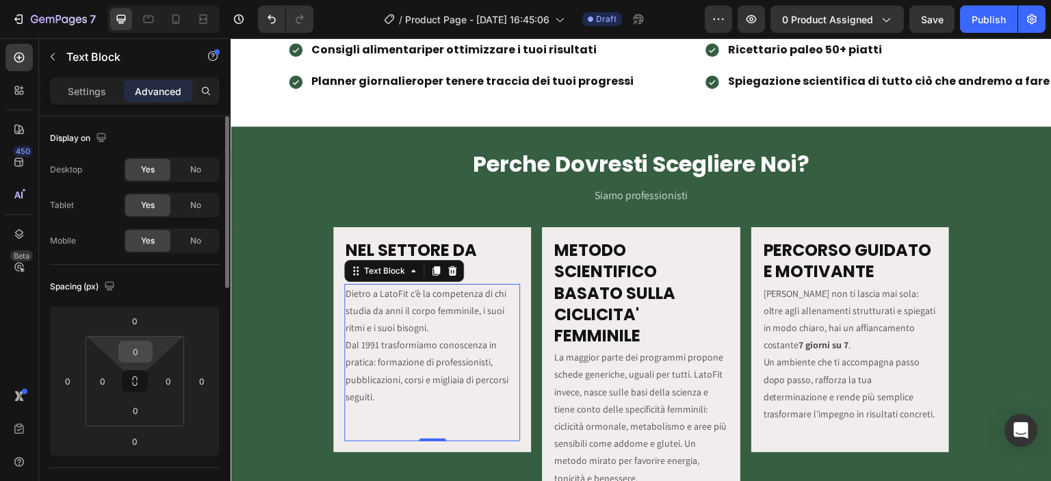
click at [138, 348] on input "0" at bounding box center [135, 351] width 27 height 21
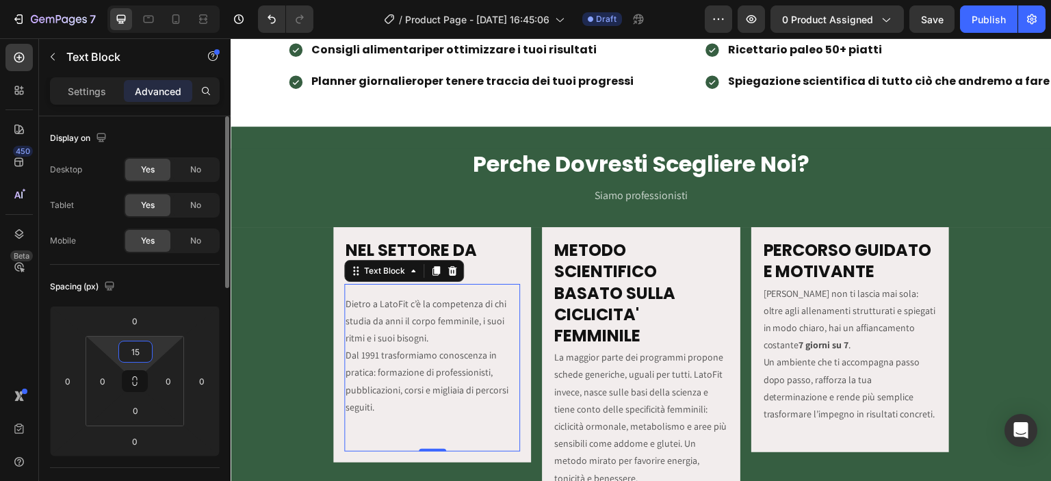
type input "1"
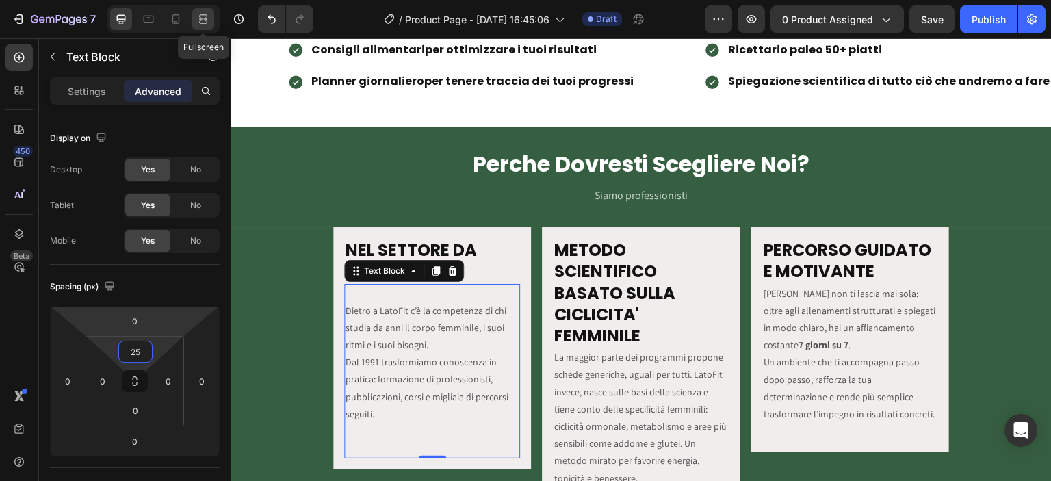
click at [203, 21] on icon at bounding box center [203, 19] width 14 height 14
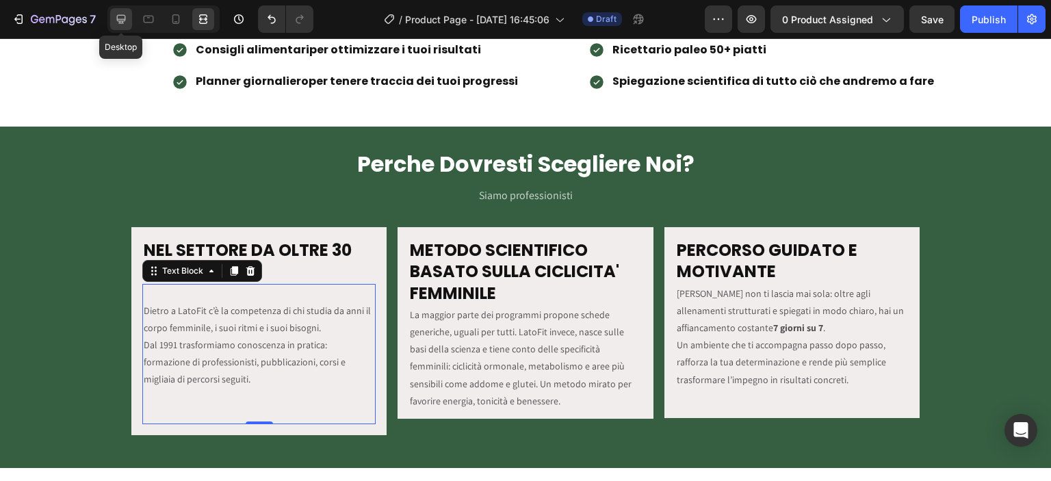
click at [118, 19] on icon at bounding box center [121, 19] width 9 height 9
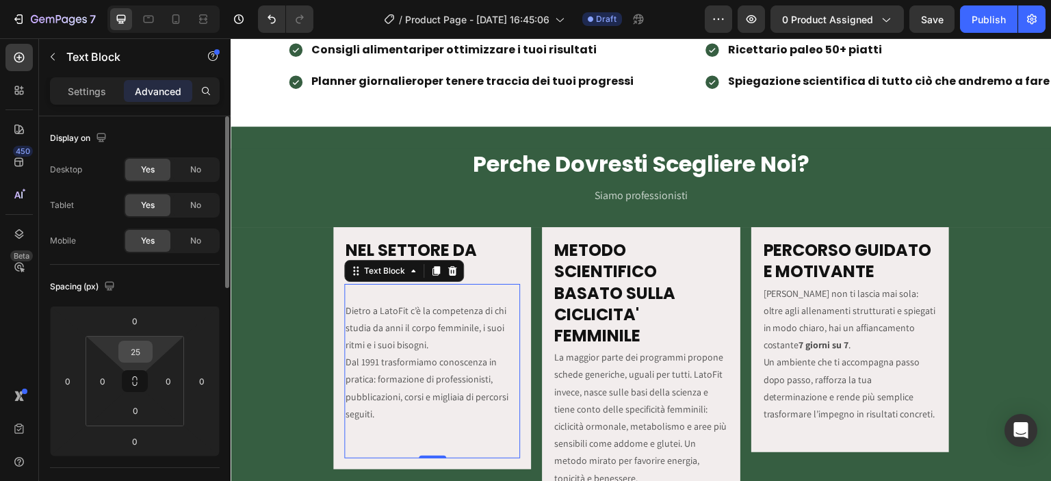
click at [151, 346] on div "25" at bounding box center [135, 352] width 34 height 22
click at [146, 346] on input "25" at bounding box center [135, 351] width 27 height 21
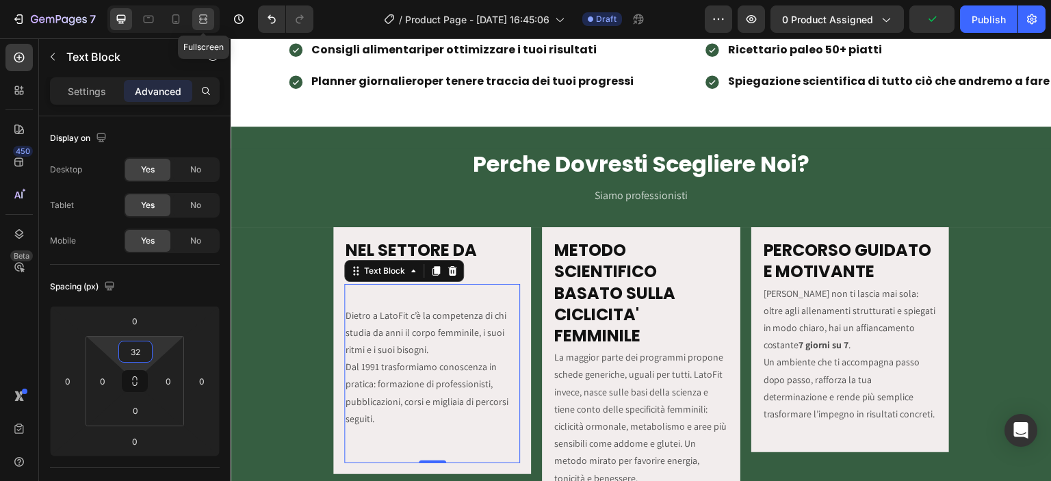
click at [206, 18] on icon at bounding box center [205, 18] width 4 height 3
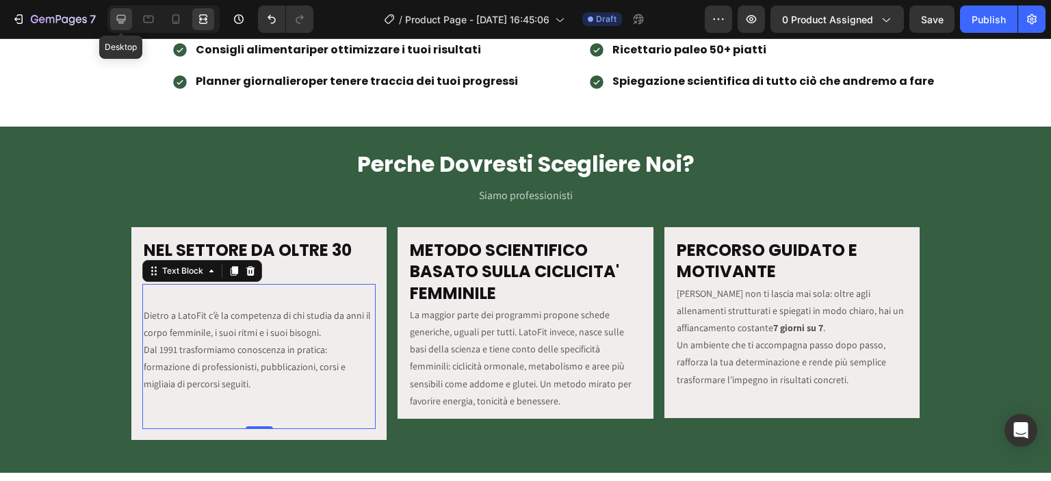
click at [115, 28] on div at bounding box center [121, 19] width 22 height 22
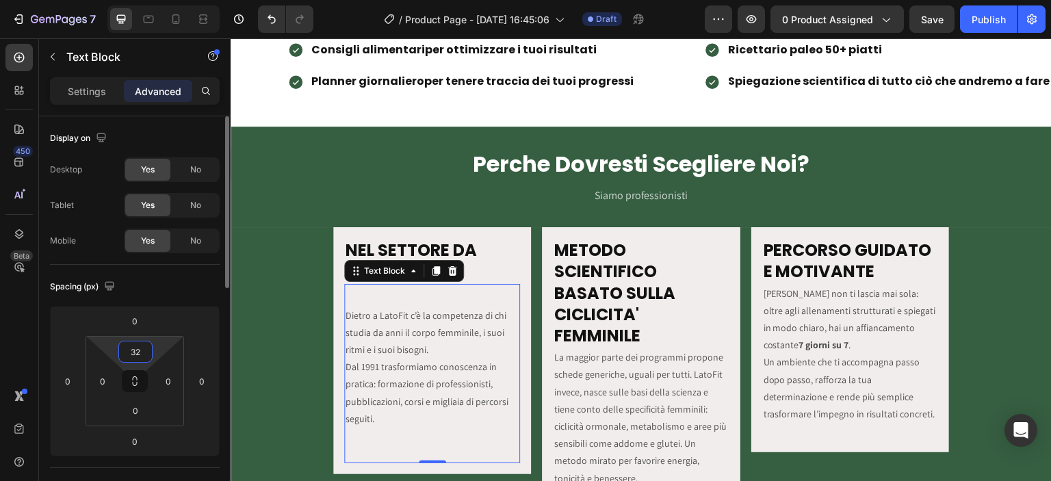
click at [142, 346] on input "32" at bounding box center [135, 351] width 27 height 21
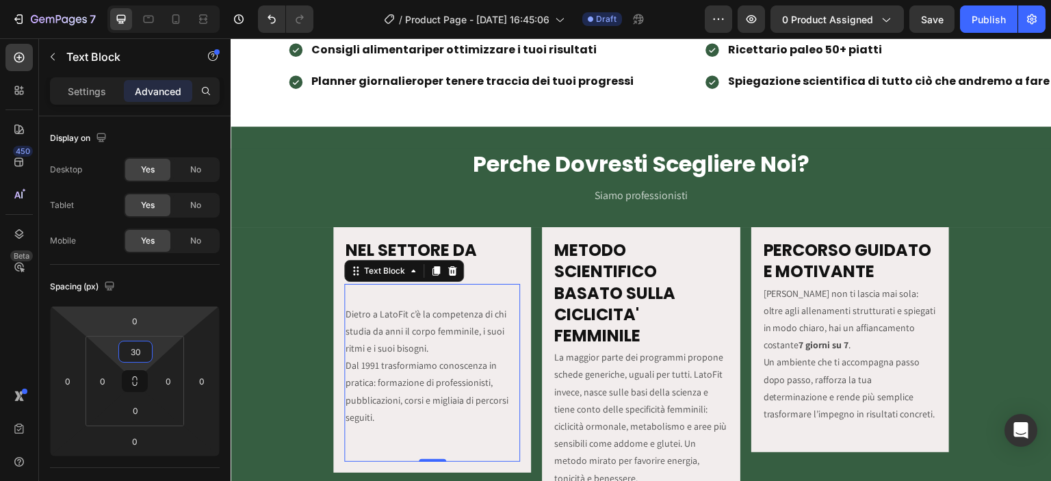
type input "30"
click at [192, 24] on div at bounding box center [163, 18] width 112 height 27
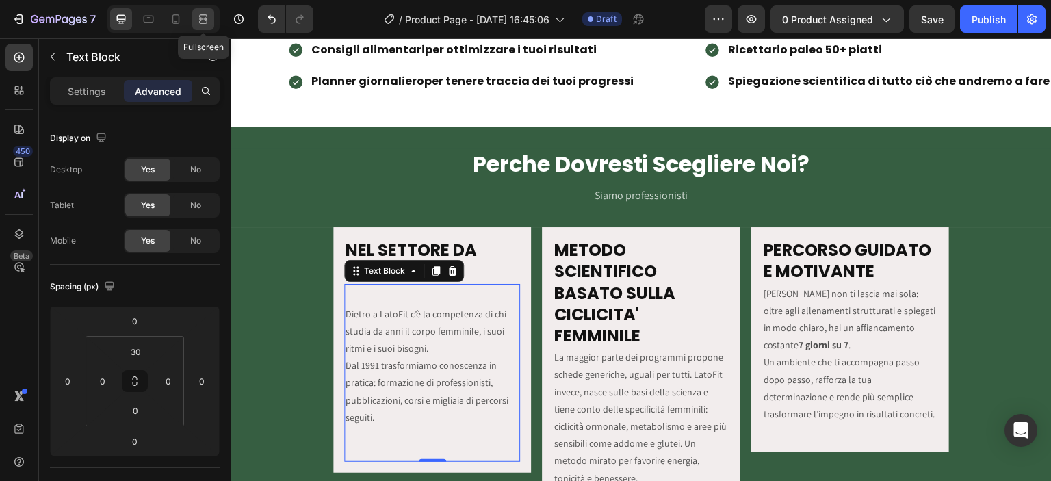
click at [194, 24] on div at bounding box center [203, 19] width 22 height 22
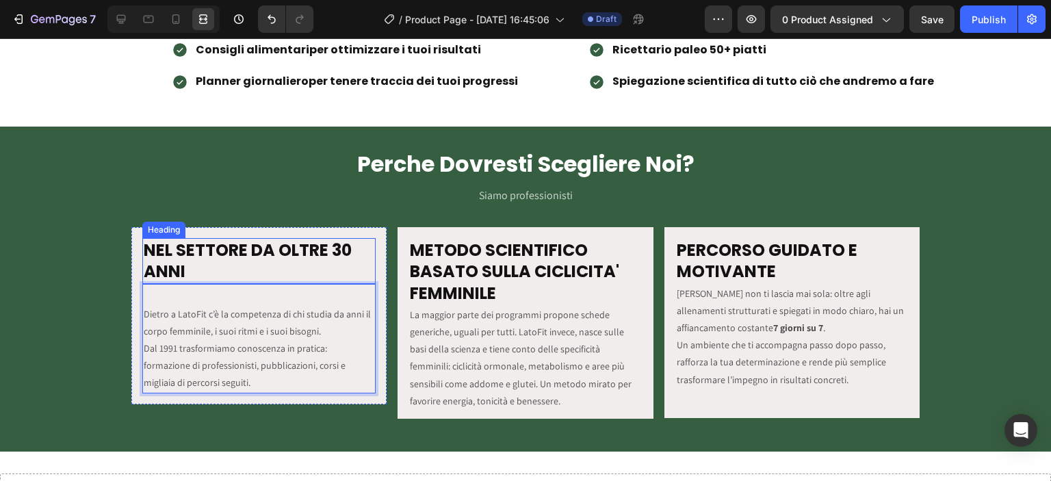
click at [205, 259] on h2 "NEL SETTORE DA OLTRE 30 ANNI" at bounding box center [258, 260] width 233 height 45
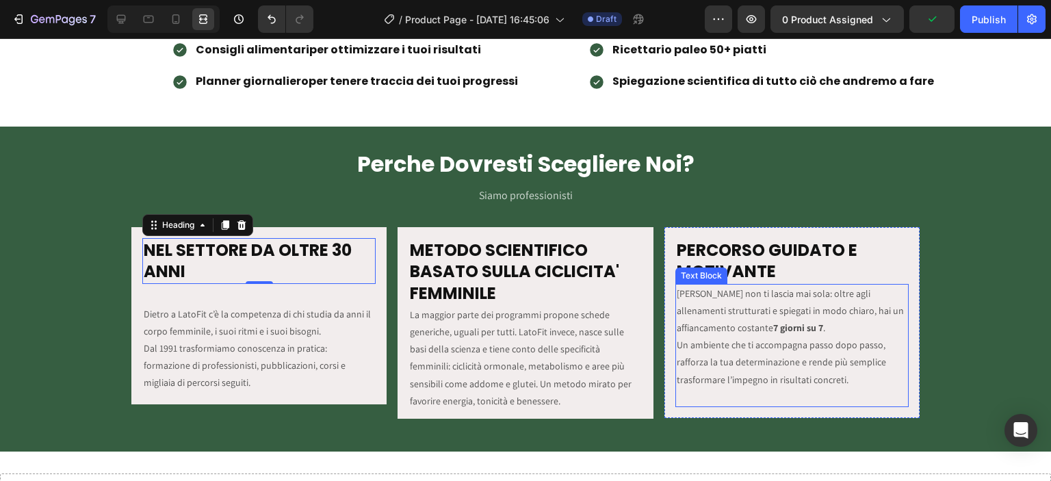
click at [677, 292] on p "LatoFit non ti lascia mai sola: oltre agli allenamenti strutturati e spiegati i…" at bounding box center [792, 336] width 231 height 103
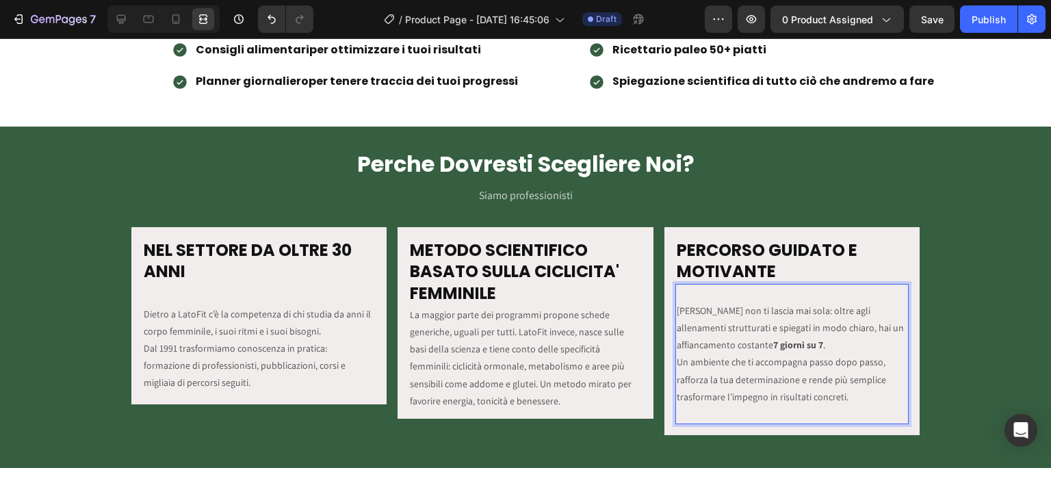
click at [741, 407] on p "Rich Text Editor. Editing area: main" at bounding box center [792, 414] width 231 height 17
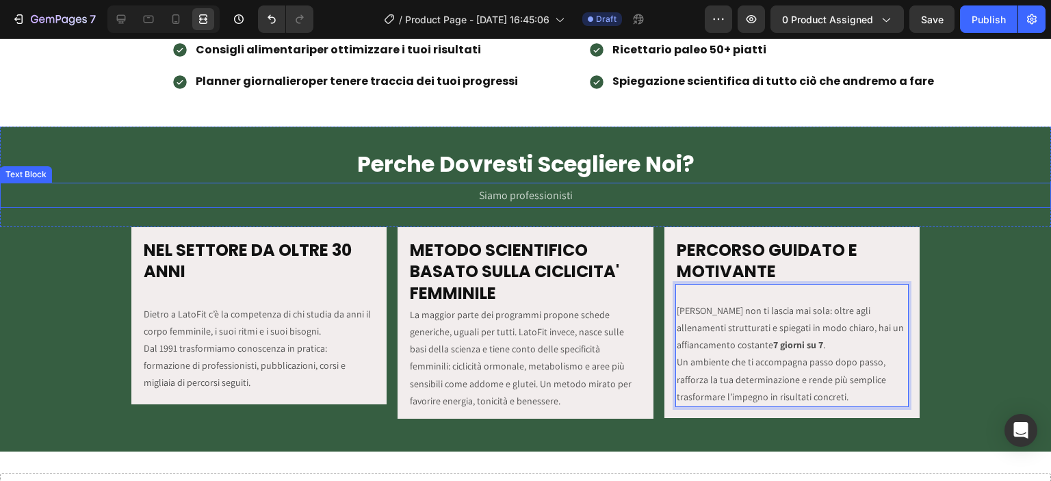
click at [745, 193] on p "Siamo professionisti" at bounding box center [525, 195] width 1048 height 23
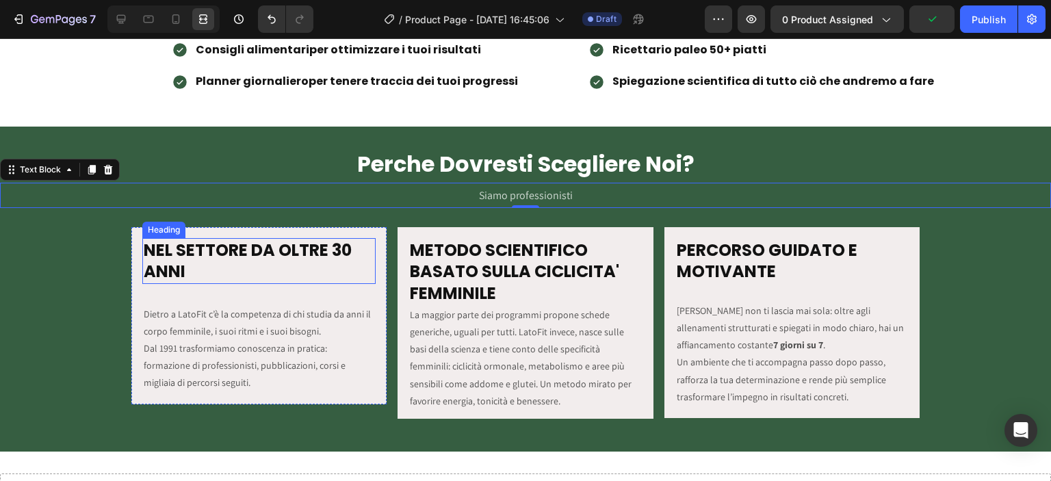
click at [335, 248] on h2 "NEL SETTORE DA OLTRE 30 ANNI" at bounding box center [258, 260] width 233 height 45
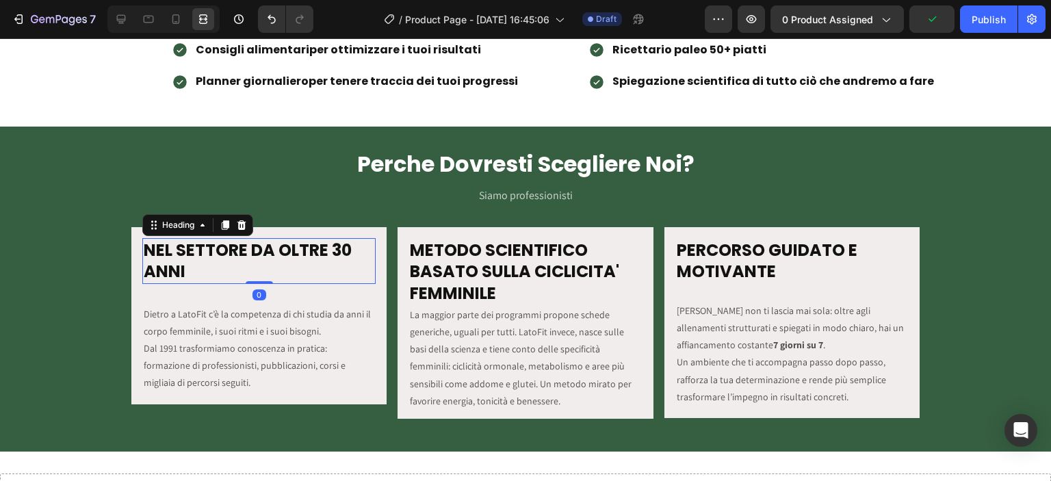
click at [332, 247] on h2 "NEL SETTORE DA OLTRE 30 ANNI" at bounding box center [258, 260] width 233 height 45
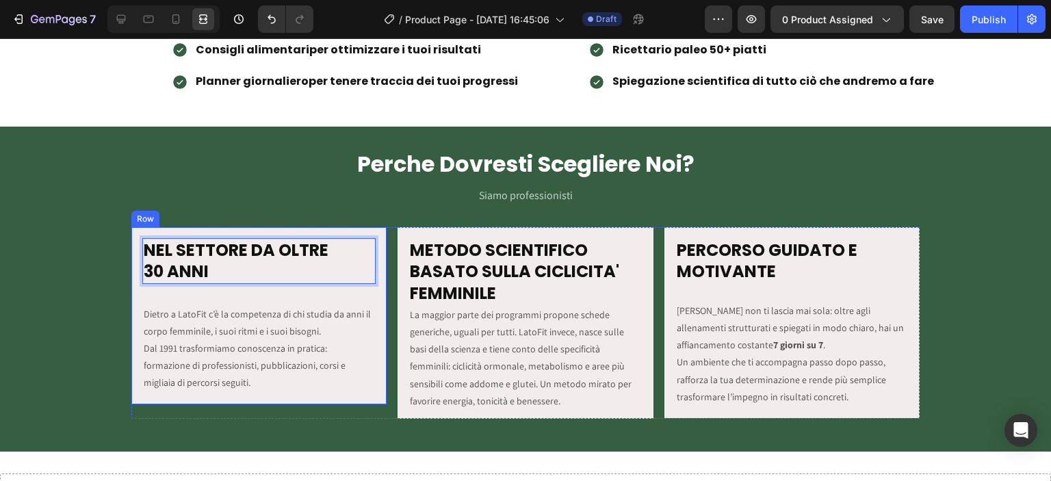
click at [224, 397] on div "NEL SETTORE DA OLTRE 30 ANNI Heading 0 Dietro a LatoFit c’è la competenza di ch…" at bounding box center [258, 315] width 255 height 177
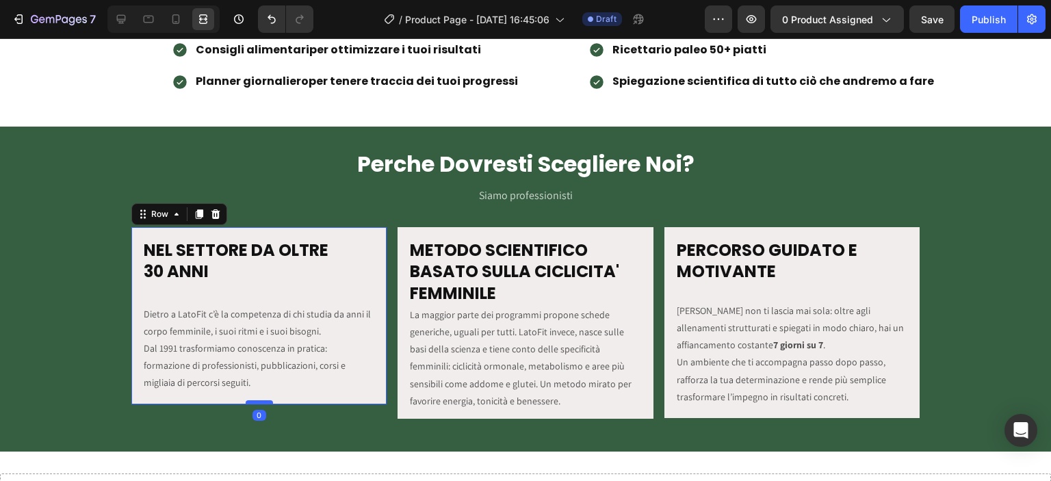
click at [255, 400] on div at bounding box center [259, 402] width 27 height 4
click at [116, 21] on icon at bounding box center [121, 19] width 14 height 14
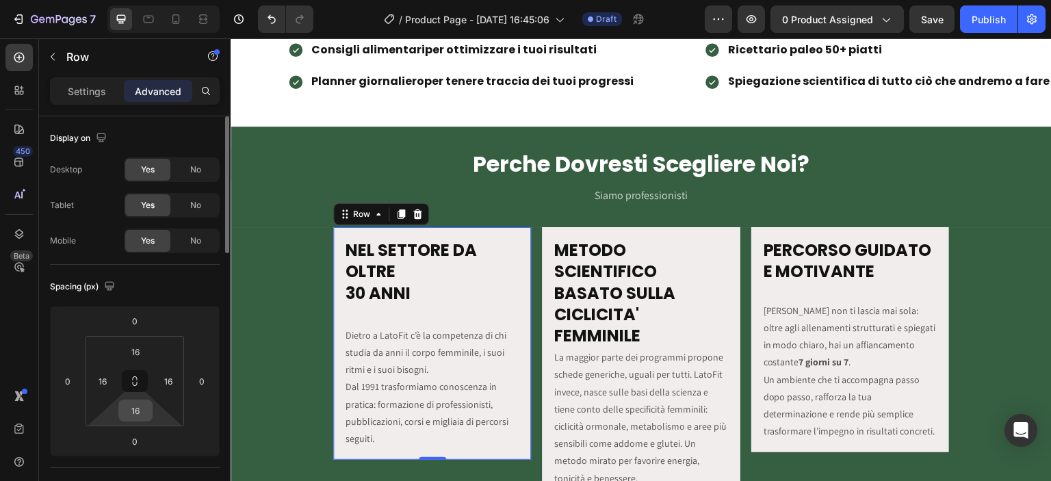
click at [151, 410] on div "16" at bounding box center [135, 411] width 34 height 22
click at [146, 406] on input "16" at bounding box center [135, 410] width 27 height 21
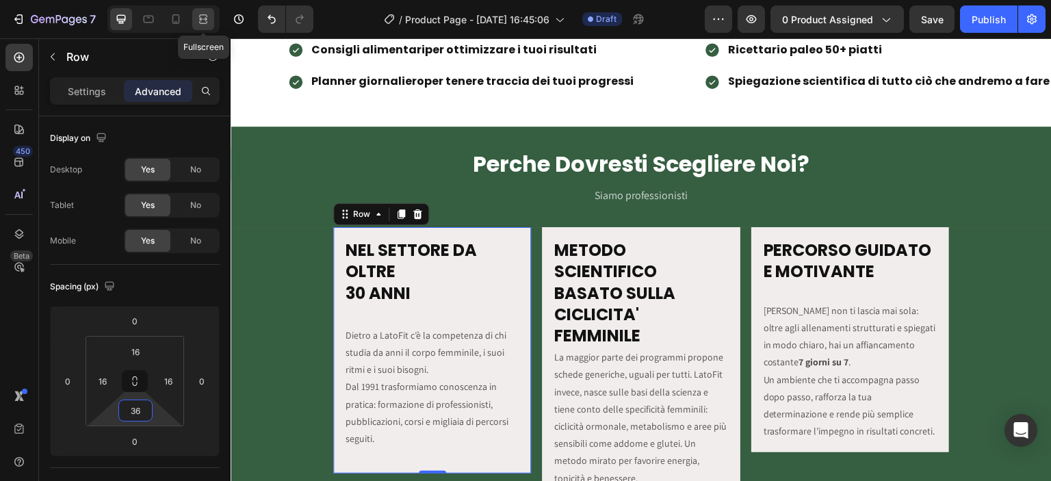
type input "36"
click at [205, 13] on icon at bounding box center [203, 19] width 14 height 14
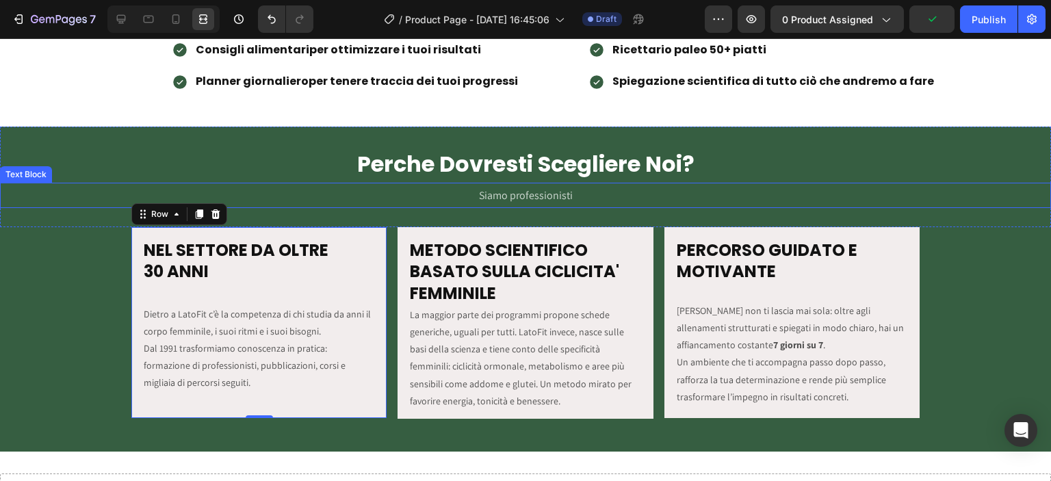
click at [311, 188] on p "Siamo professionisti" at bounding box center [525, 195] width 1048 height 23
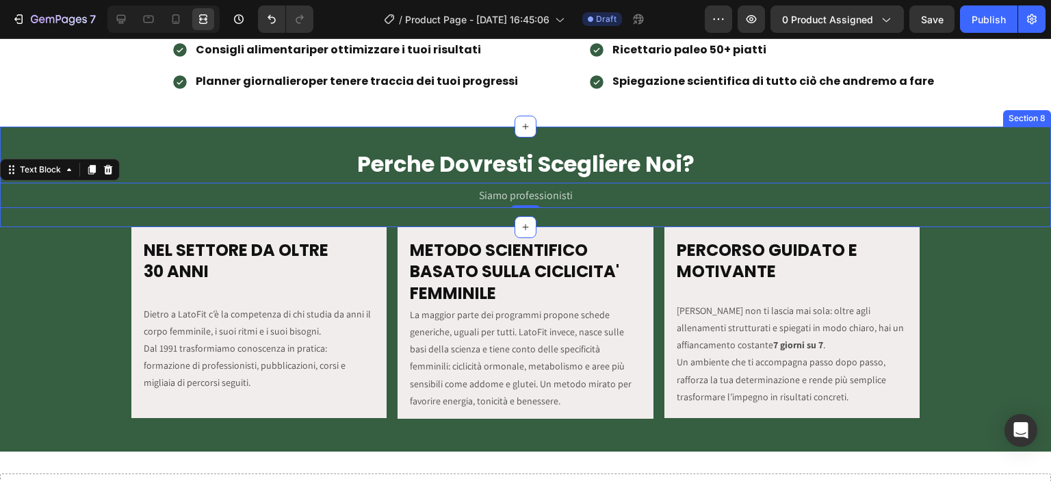
click at [769, 133] on div "Perche Dovresti Scegliere Noi? Heading Text Block Siamo professionisti Text Blo…" at bounding box center [525, 177] width 1051 height 101
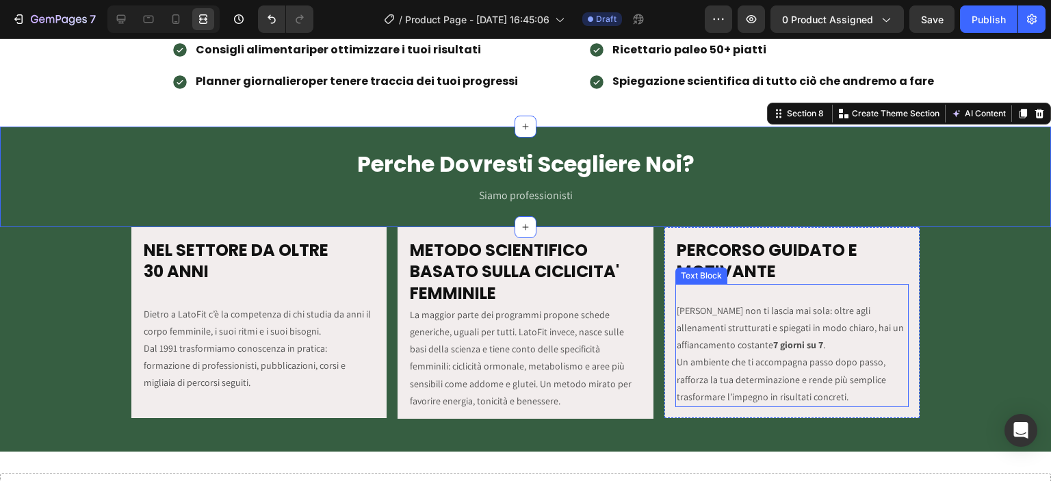
drag, startPoint x: 777, startPoint y: 345, endPoint x: 769, endPoint y: 345, distance: 7.5
click at [777, 345] on strong "7 giorni su 7" at bounding box center [798, 345] width 50 height 12
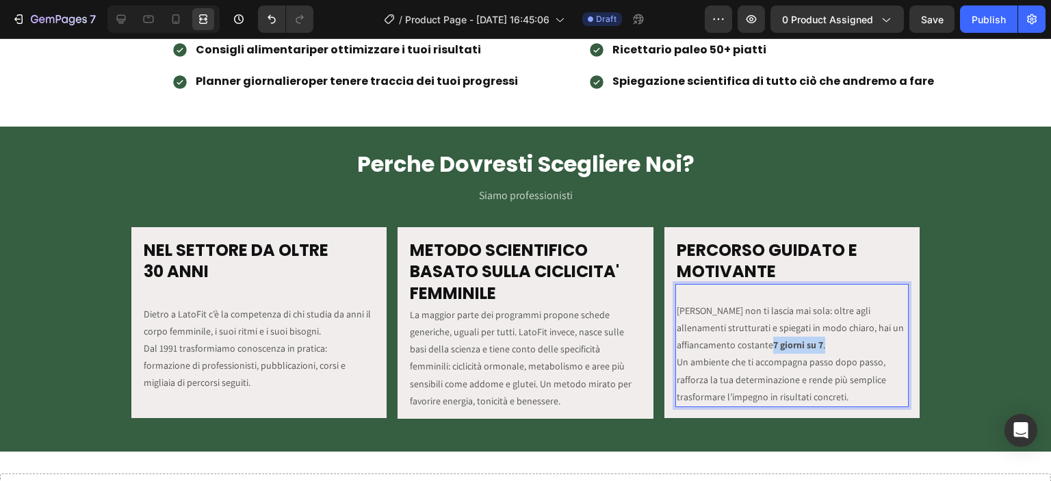
drag, startPoint x: 766, startPoint y: 344, endPoint x: 818, endPoint y: 344, distance: 52.0
click at [818, 344] on p "LatoFit non ti lascia mai sola: oltre agli allenamenti strutturati e spiegati i…" at bounding box center [792, 353] width 231 height 103
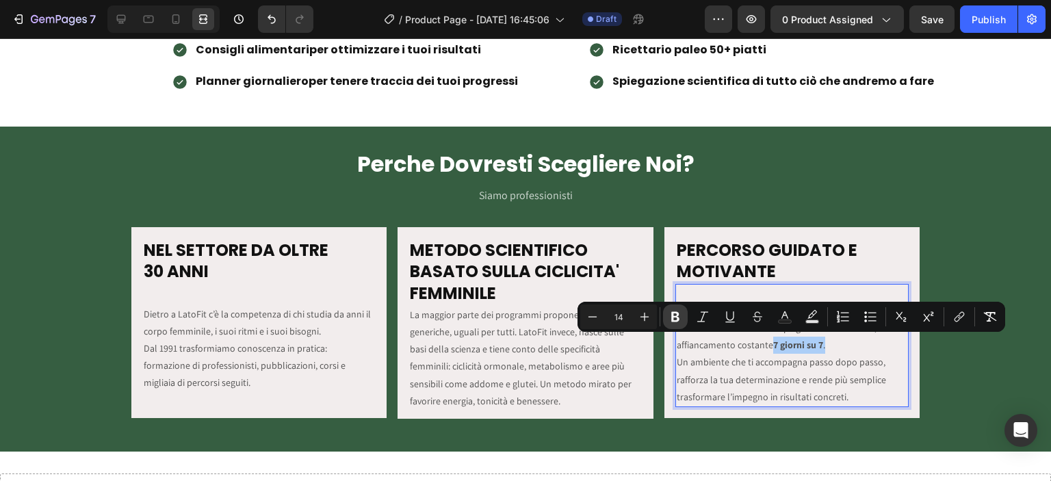
drag, startPoint x: 679, startPoint y: 314, endPoint x: 851, endPoint y: 300, distance: 173.0
click at [679, 314] on icon "Editor contextual toolbar" at bounding box center [676, 317] width 14 height 14
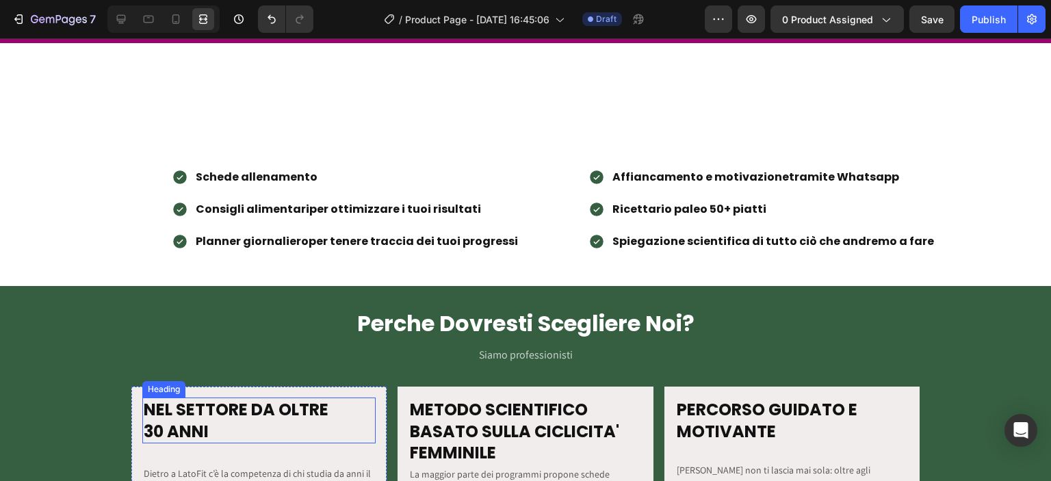
scroll to position [1407, 0]
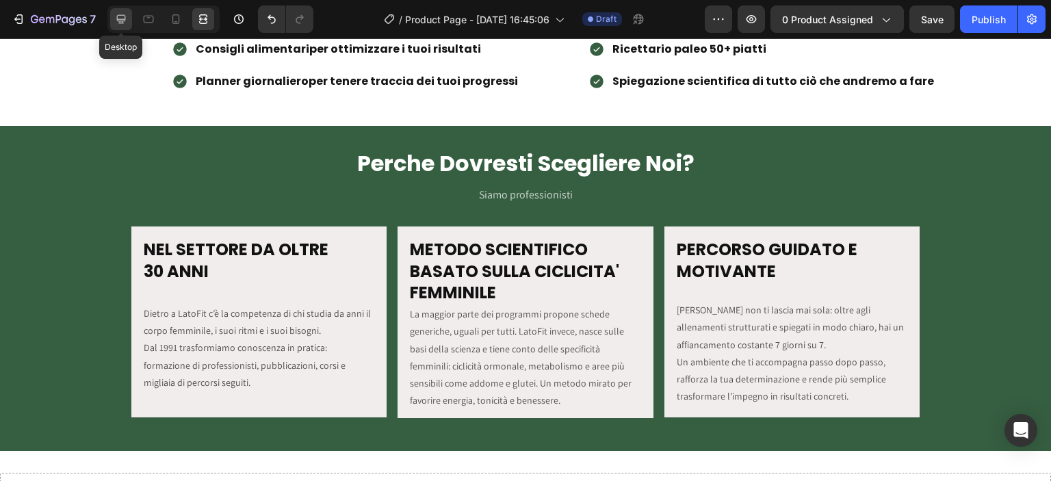
drag, startPoint x: 120, startPoint y: 16, endPoint x: 115, endPoint y: 25, distance: 10.1
click at [120, 17] on icon at bounding box center [121, 19] width 14 height 14
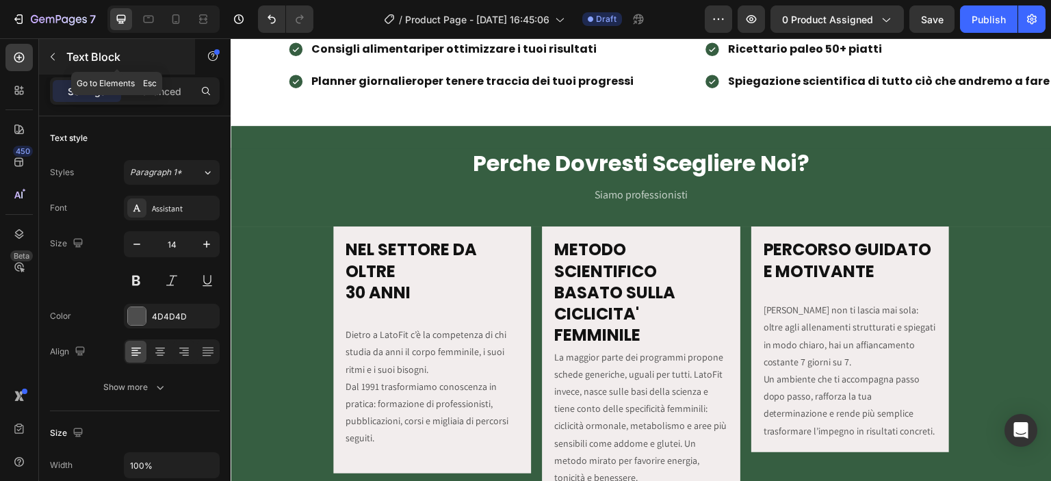
click at [55, 64] on button "button" at bounding box center [53, 57] width 22 height 22
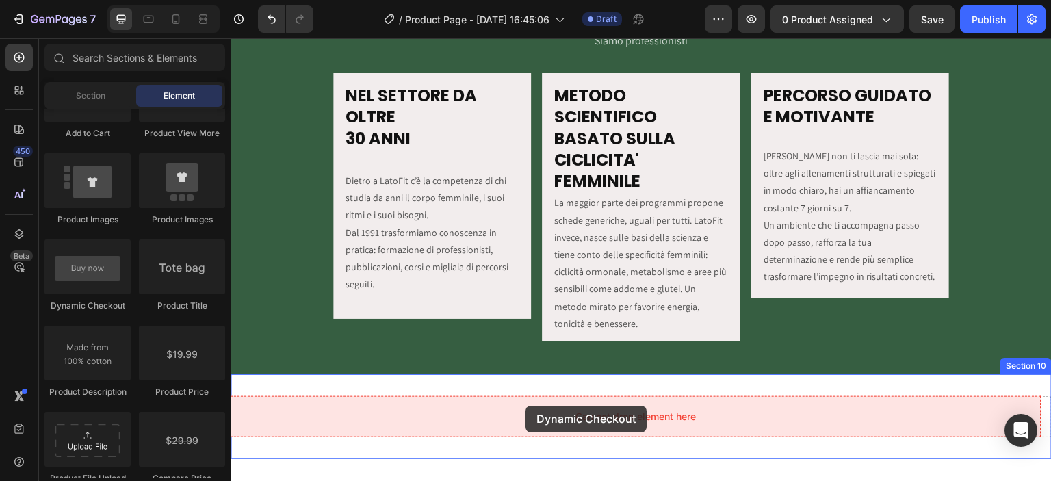
scroll to position [1568, 0]
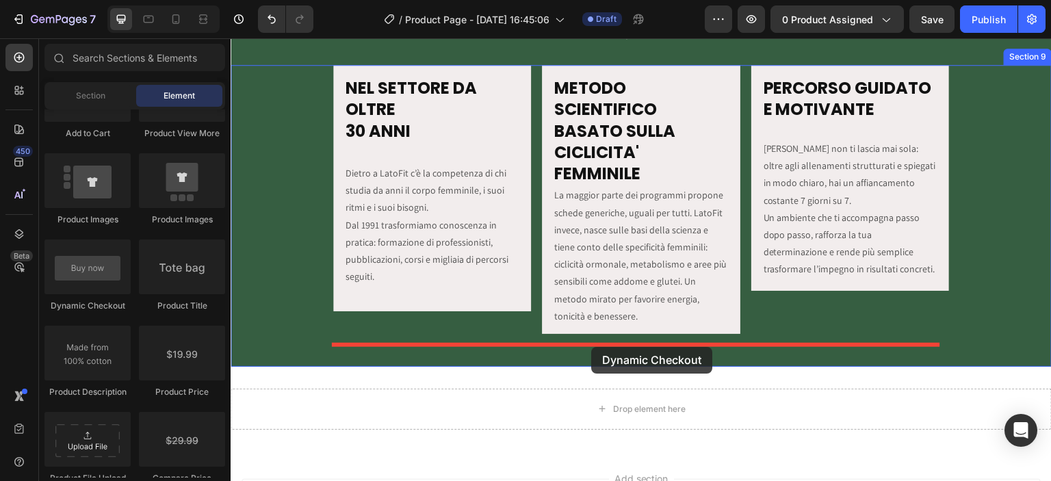
drag, startPoint x: 329, startPoint y: 303, endPoint x: 591, endPoint y: 347, distance: 265.7
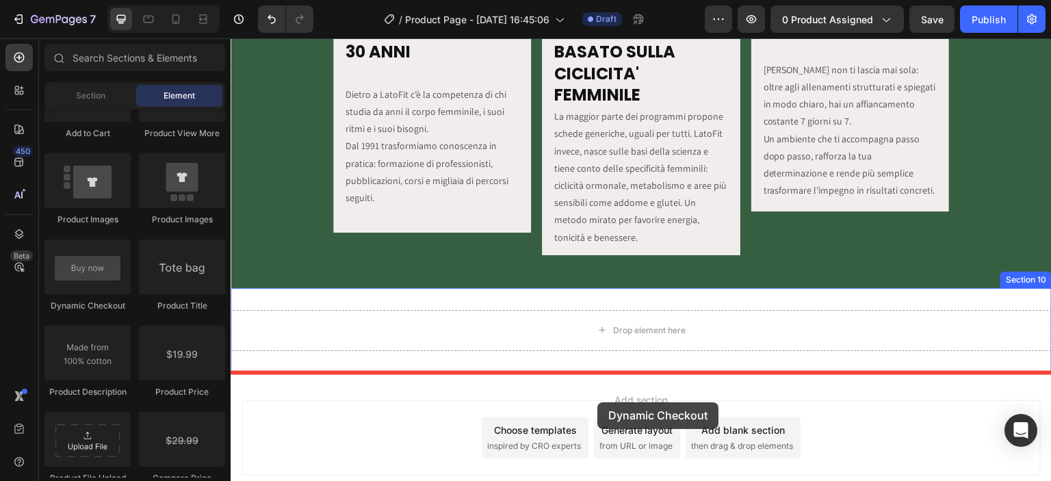
scroll to position [1687, 0]
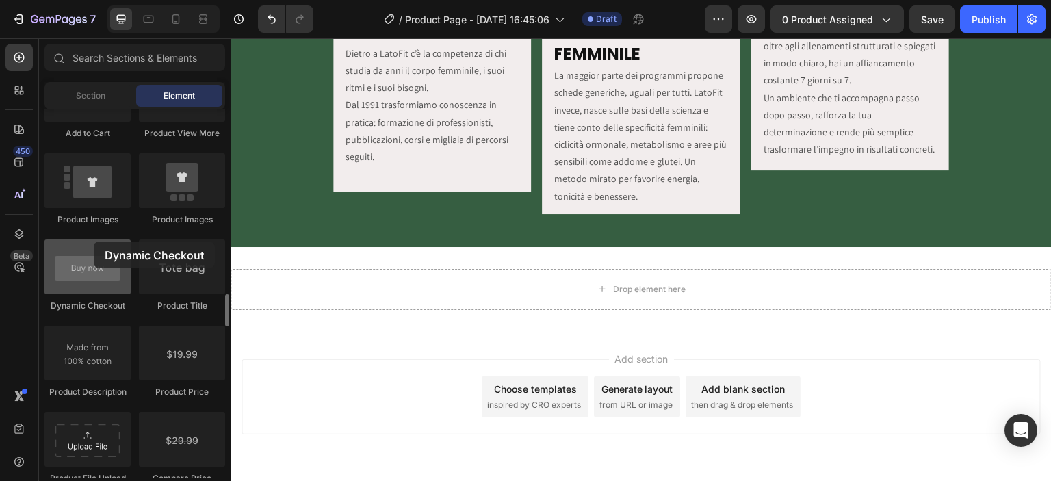
drag, startPoint x: 86, startPoint y: 276, endPoint x: 100, endPoint y: 251, distance: 28.8
click at [101, 251] on div at bounding box center [87, 266] width 86 height 55
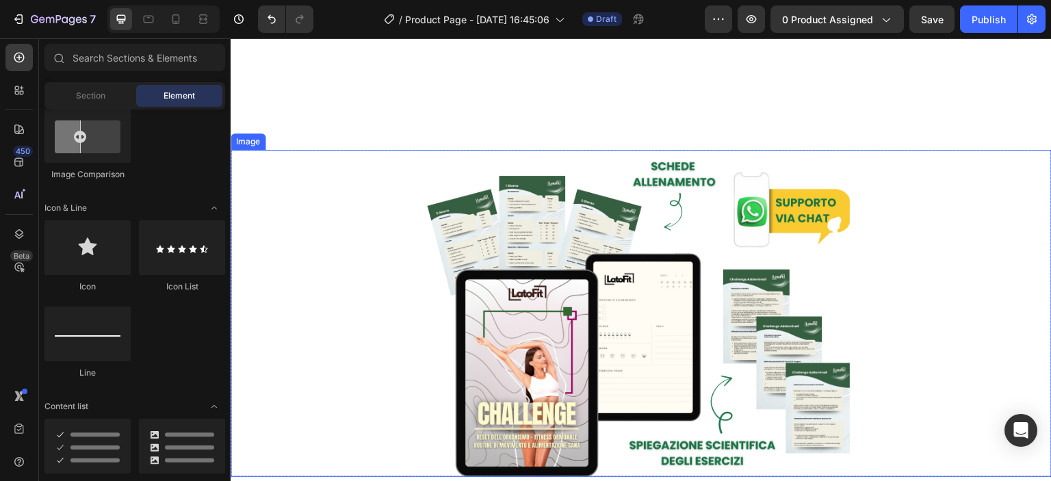
scroll to position [250, 0]
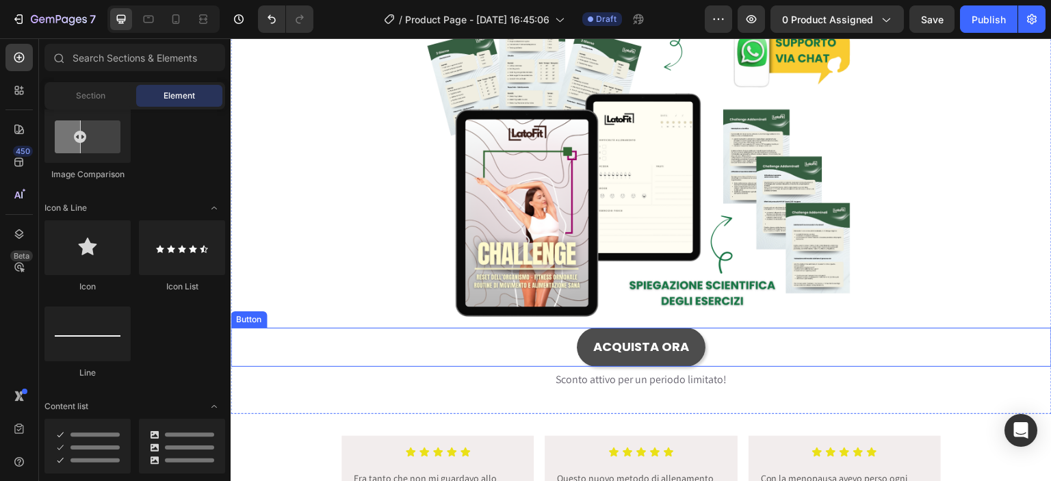
click at [582, 353] on button "ACQUISTA ORA" at bounding box center [641, 347] width 129 height 38
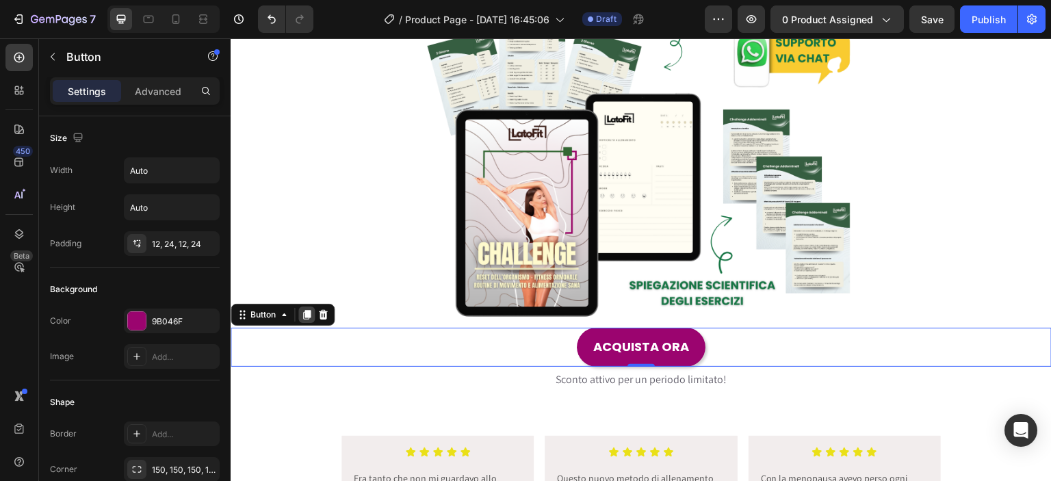
click at [306, 316] on icon at bounding box center [307, 316] width 8 height 10
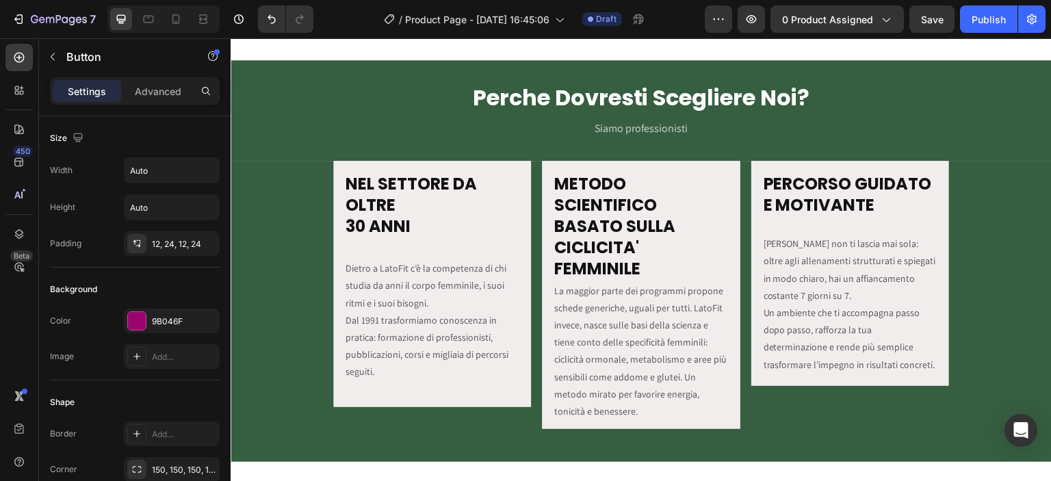
scroll to position [1687, 0]
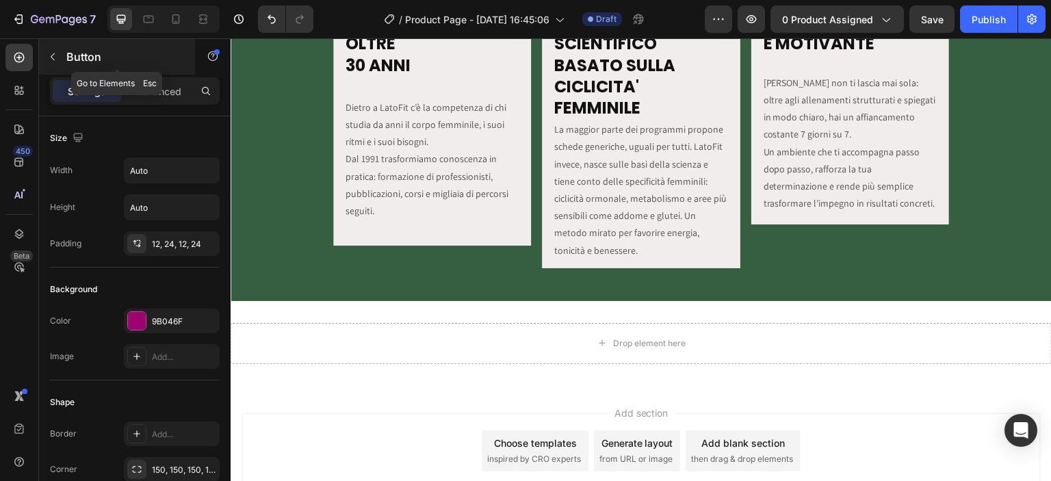
click at [56, 44] on div "Button" at bounding box center [117, 57] width 156 height 36
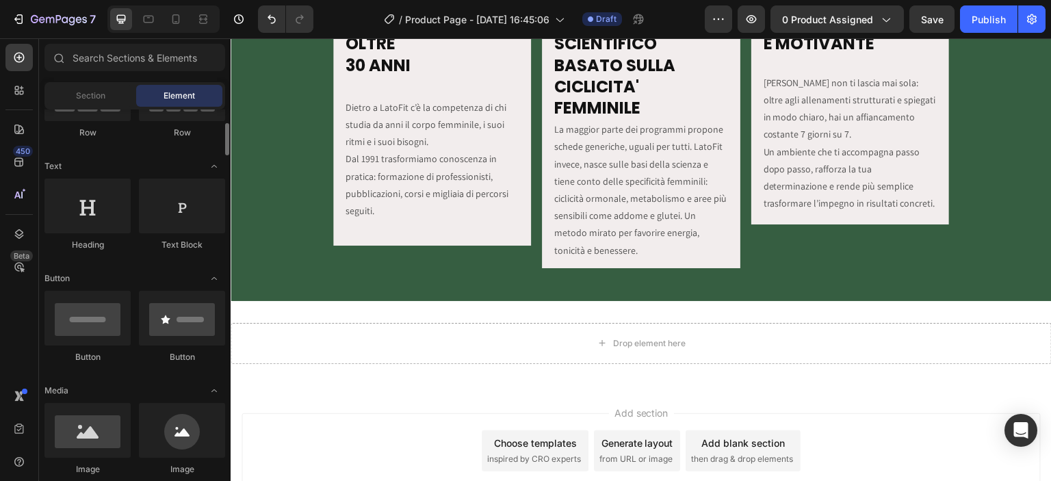
scroll to position [0, 0]
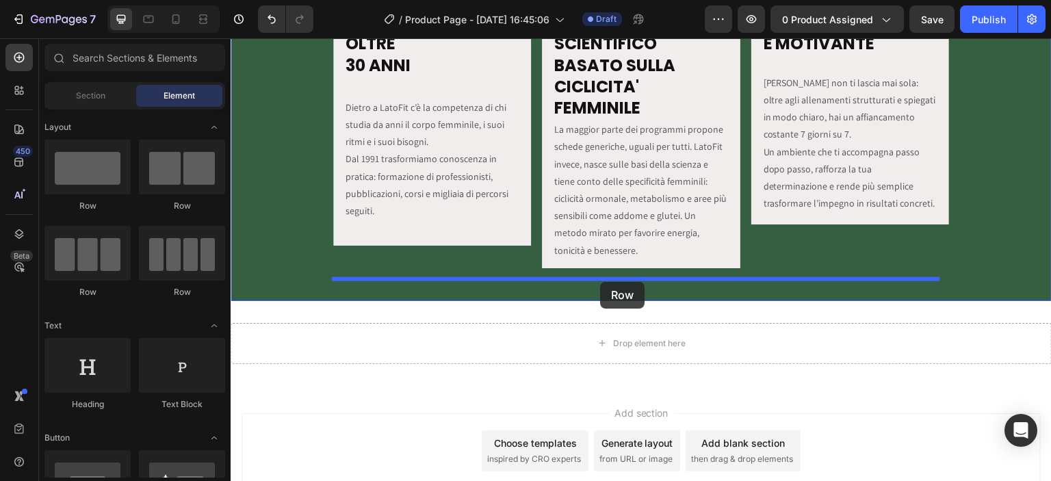
drag, startPoint x: 325, startPoint y: 220, endPoint x: 600, endPoint y: 282, distance: 281.9
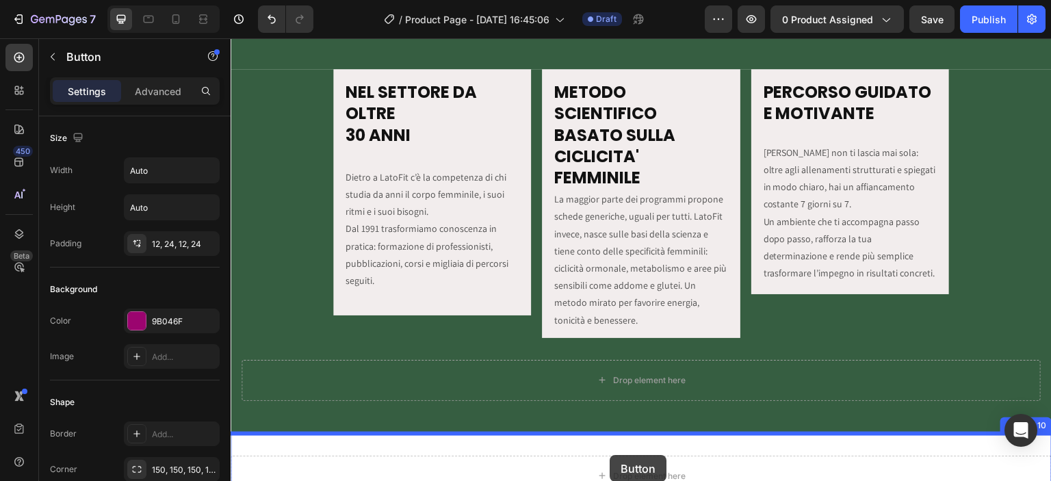
scroll to position [1649, 0]
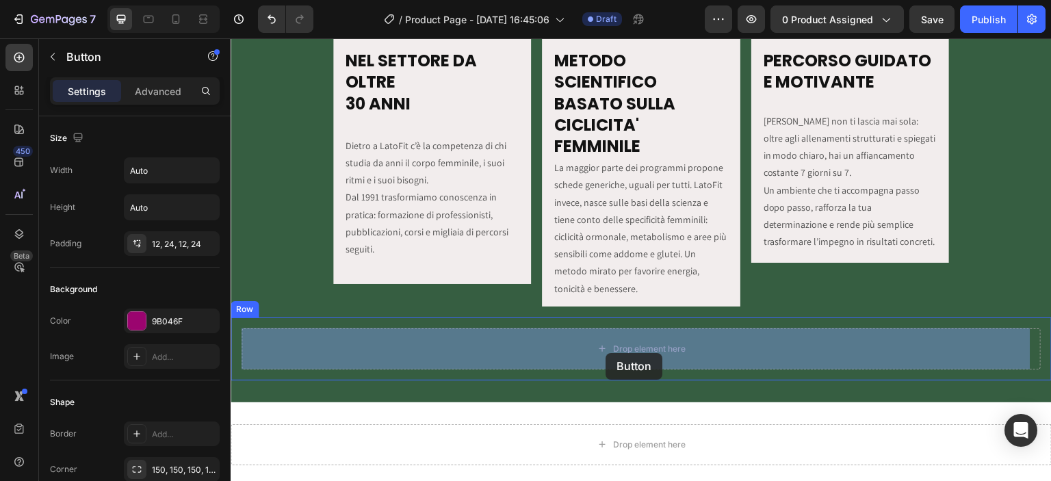
drag, startPoint x: 588, startPoint y: 230, endPoint x: 606, endPoint y: 353, distance: 124.3
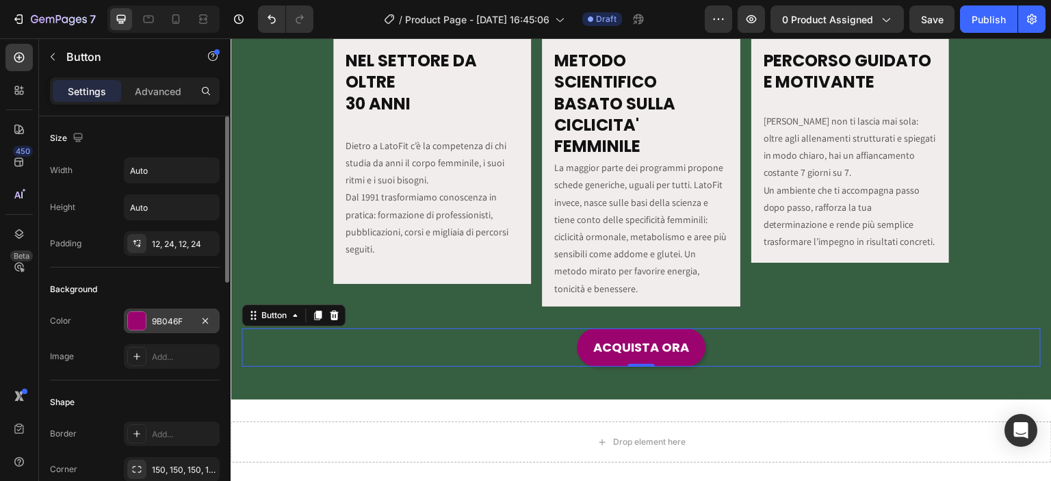
click at [159, 320] on div "9B046F" at bounding box center [172, 321] width 40 height 12
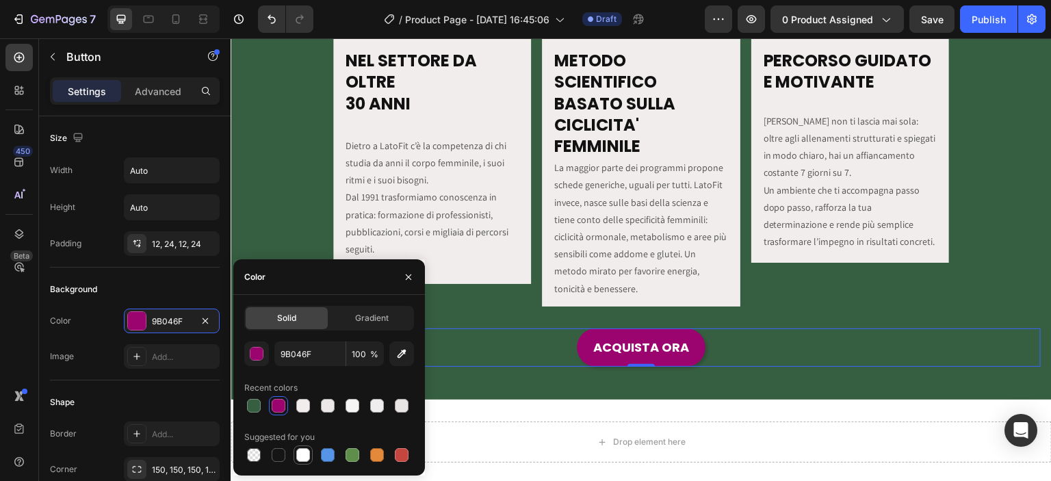
click at [298, 454] on div at bounding box center [303, 455] width 14 height 14
type input "FFFFFF"
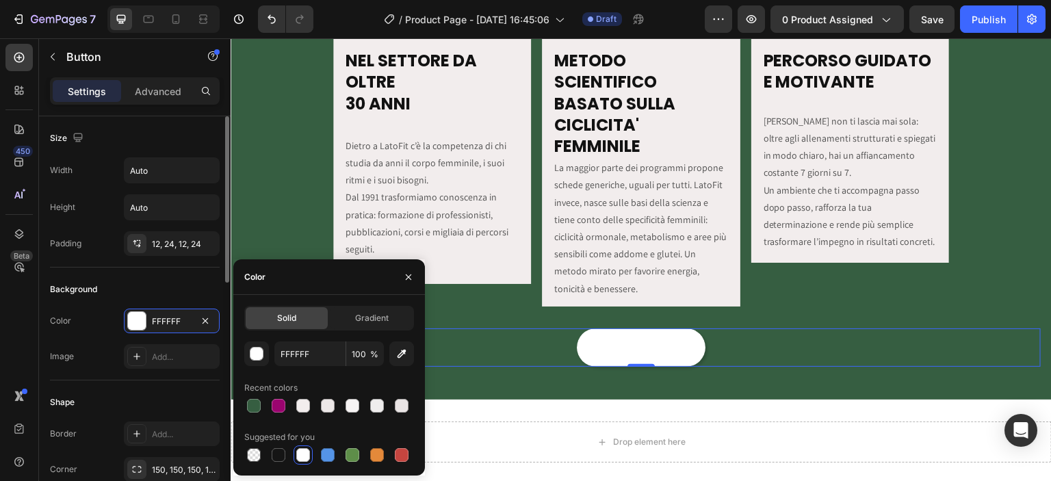
click at [155, 284] on div "Background" at bounding box center [135, 289] width 170 height 22
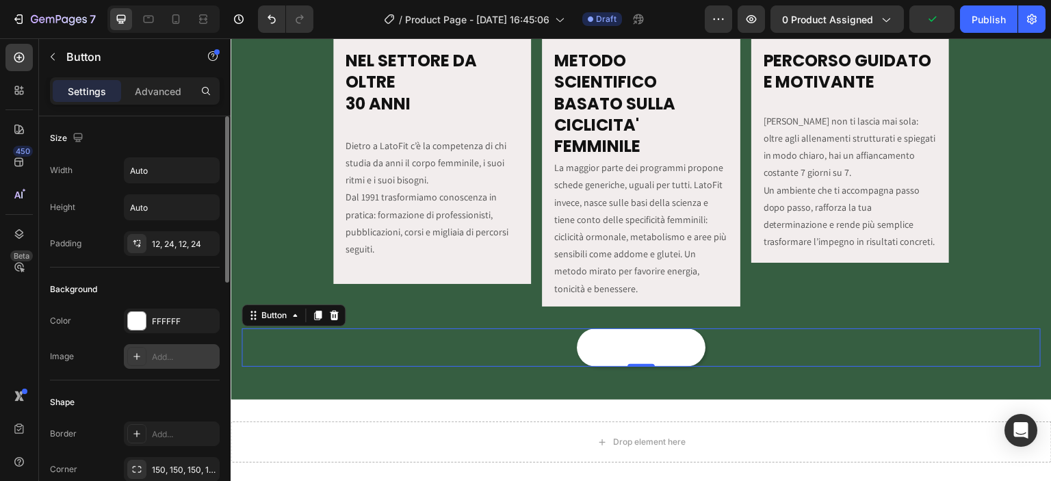
scroll to position [159, 0]
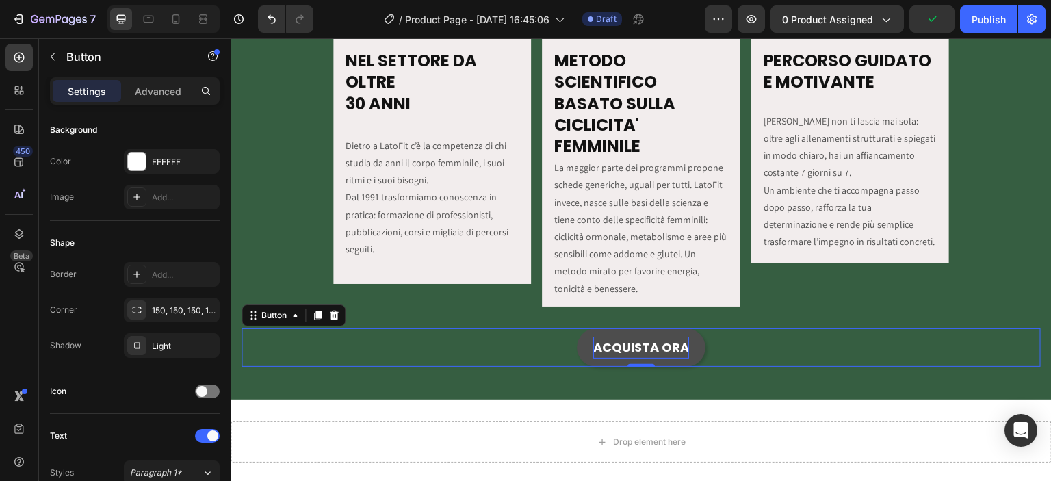
click at [619, 346] on p "ACQUISTA ORA" at bounding box center [641, 348] width 96 height 22
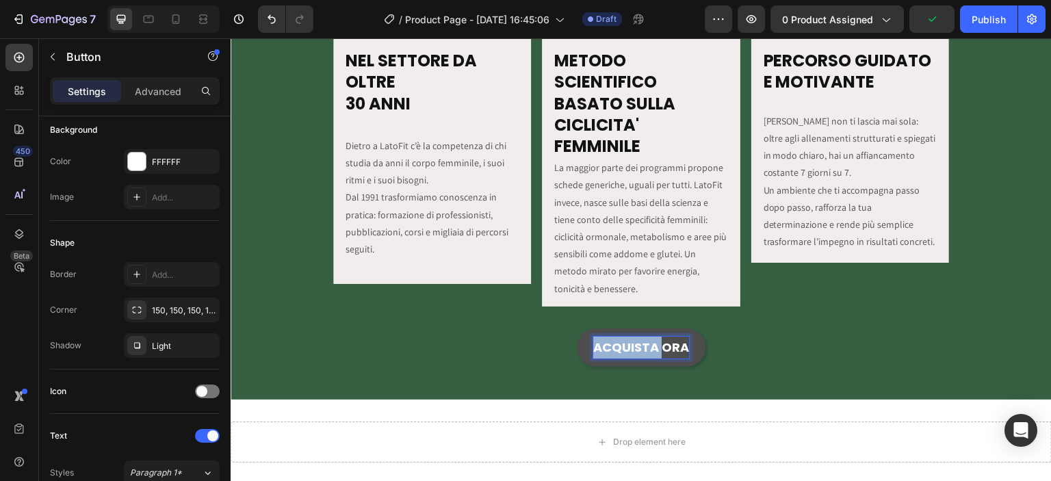
click at [619, 346] on p "ACQUISTA ORA" at bounding box center [641, 348] width 96 height 22
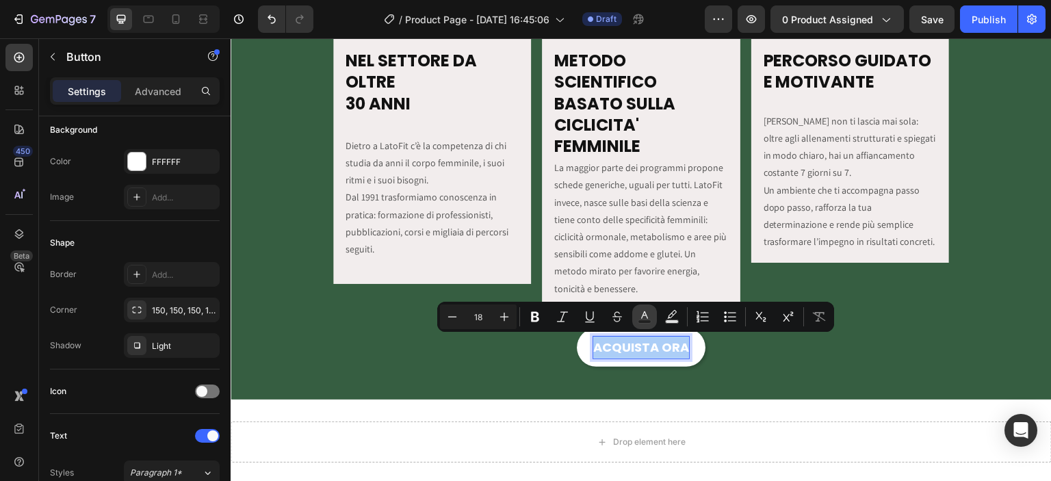
click at [647, 317] on icon "Editor contextual toolbar" at bounding box center [644, 315] width 7 height 8
type input "FFFFFF"
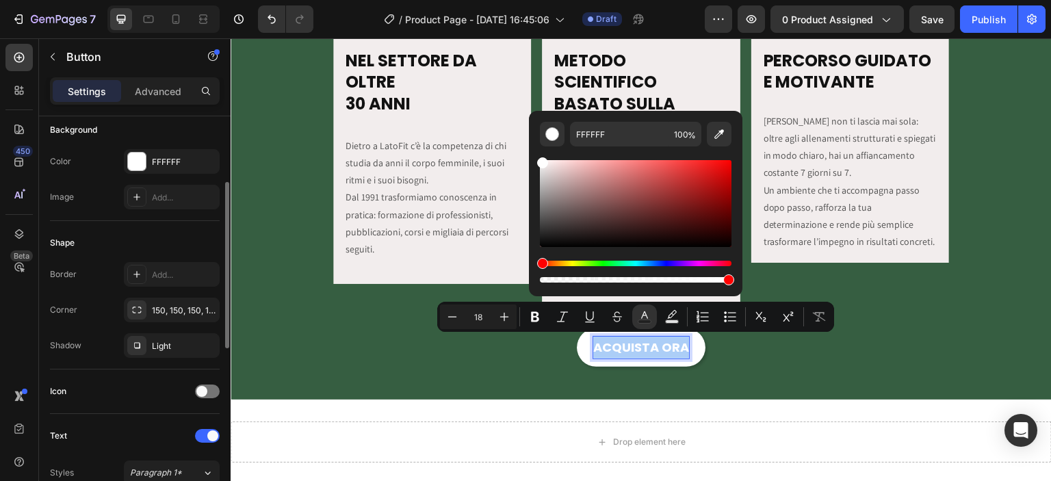
click at [182, 241] on div "Shape" at bounding box center [135, 243] width 170 height 22
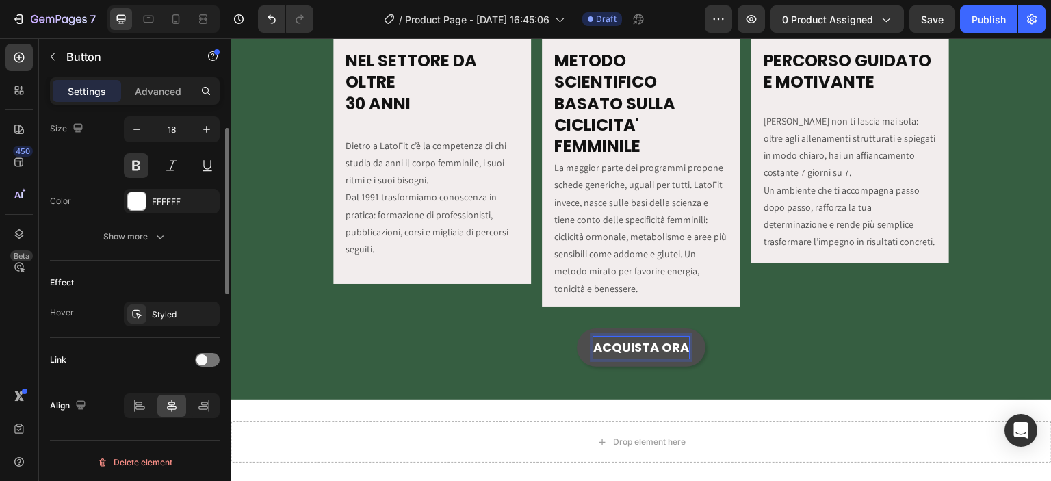
scroll to position [415, 0]
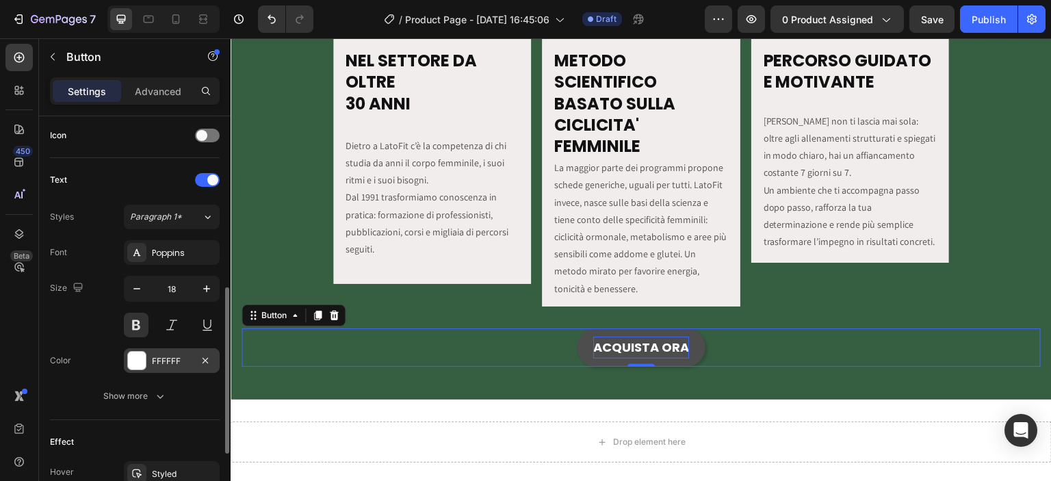
click at [161, 365] on div "FFFFFF" at bounding box center [172, 360] width 96 height 25
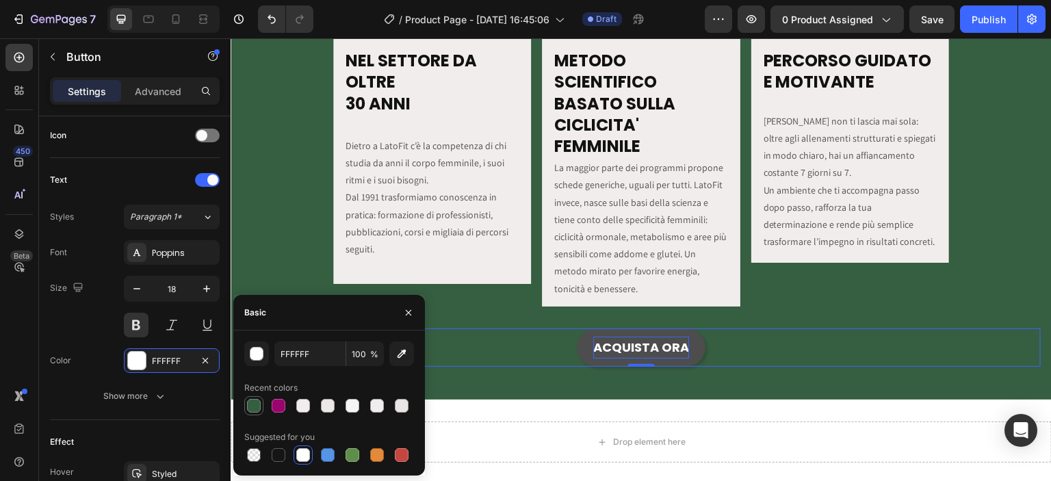
click at [255, 408] on div at bounding box center [254, 406] width 14 height 14
type input "365E41"
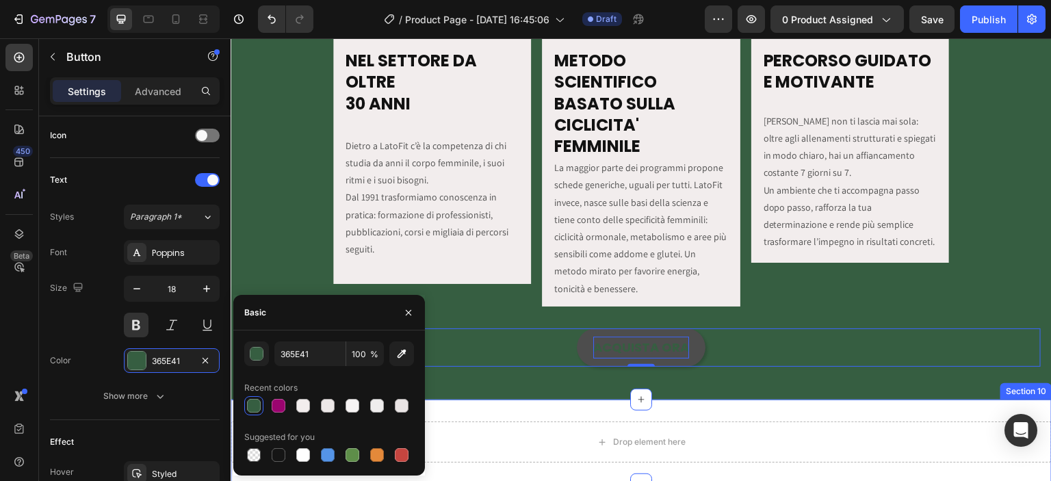
drag, startPoint x: 466, startPoint y: 60, endPoint x: 518, endPoint y: 411, distance: 354.2
click at [518, 411] on div "Drop element here Section 10" at bounding box center [641, 442] width 821 height 85
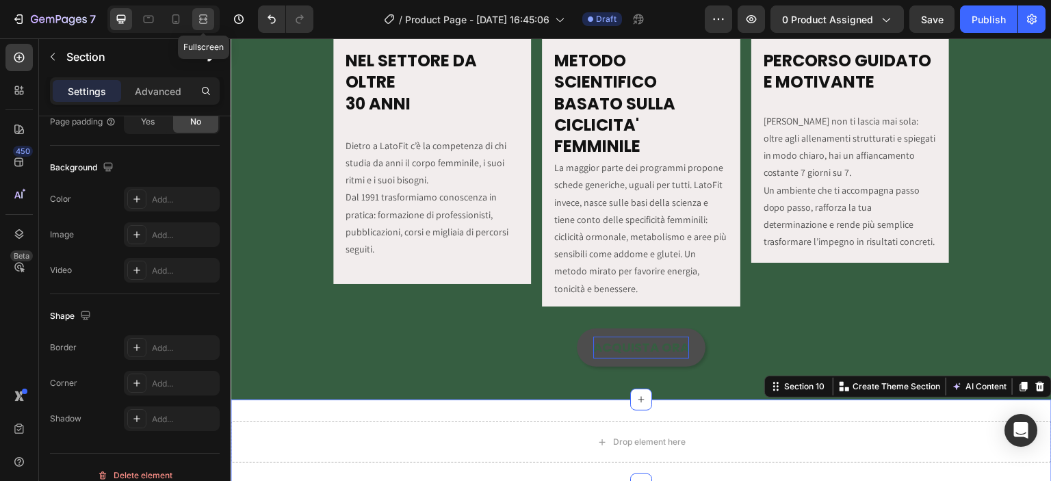
scroll to position [0, 0]
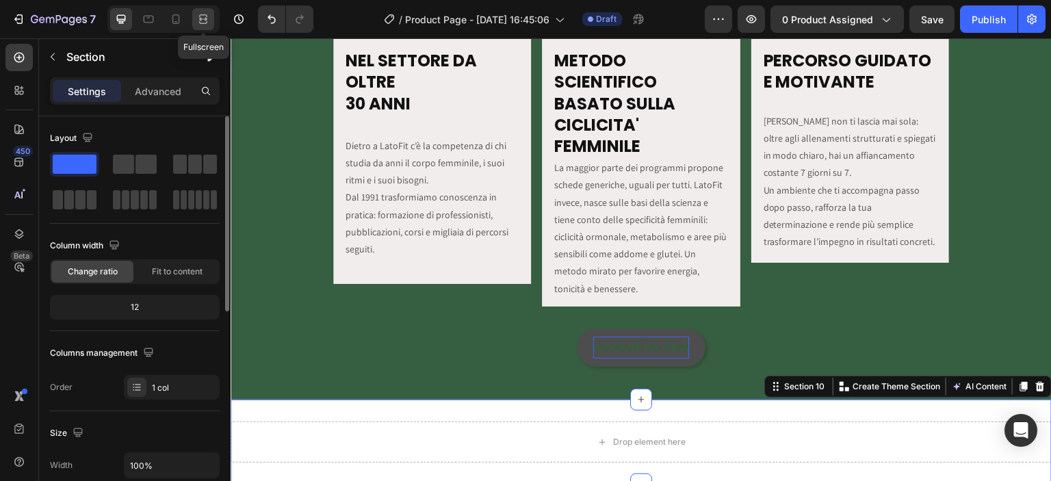
click at [210, 12] on div at bounding box center [203, 19] width 22 height 22
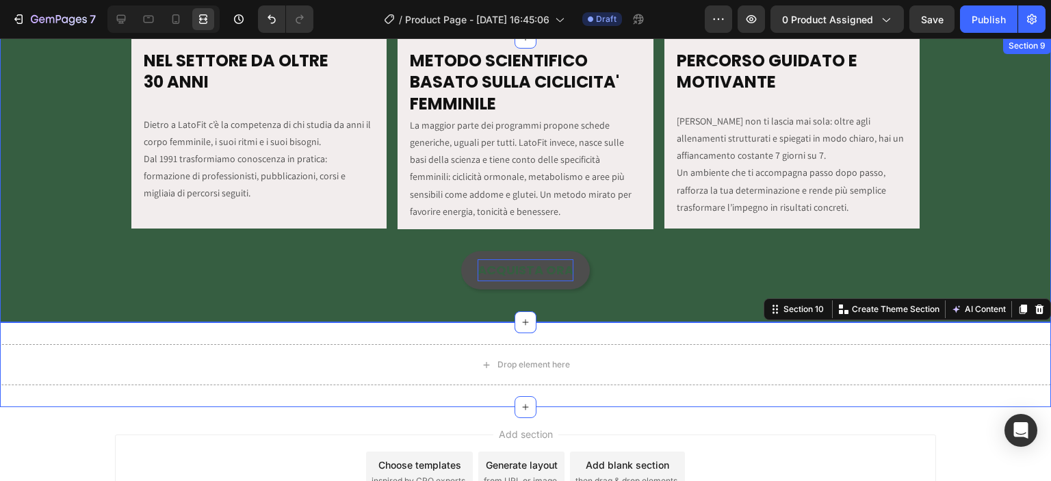
click at [551, 270] on p "ACQUISTA ORA" at bounding box center [526, 270] width 96 height 22
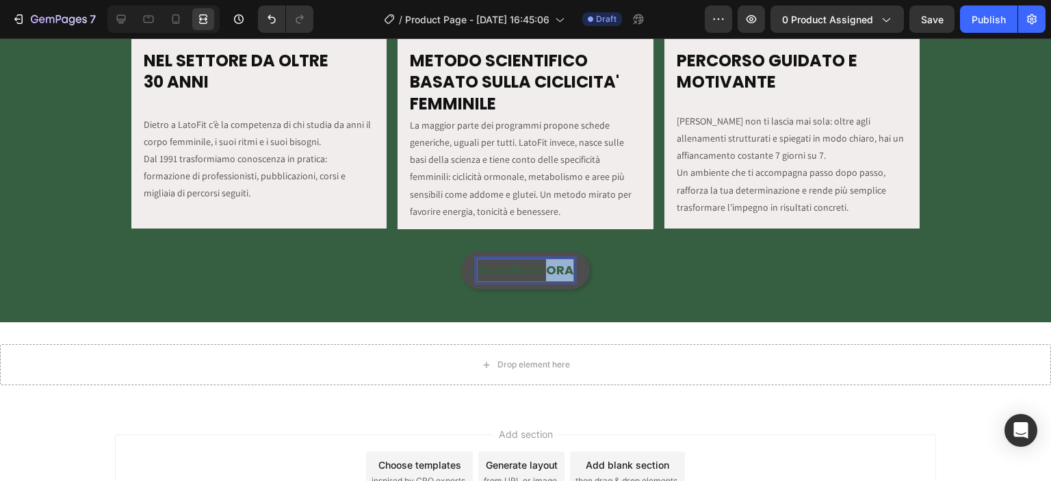
click at [542, 265] on p "ACQUISTA ORA" at bounding box center [526, 270] width 96 height 22
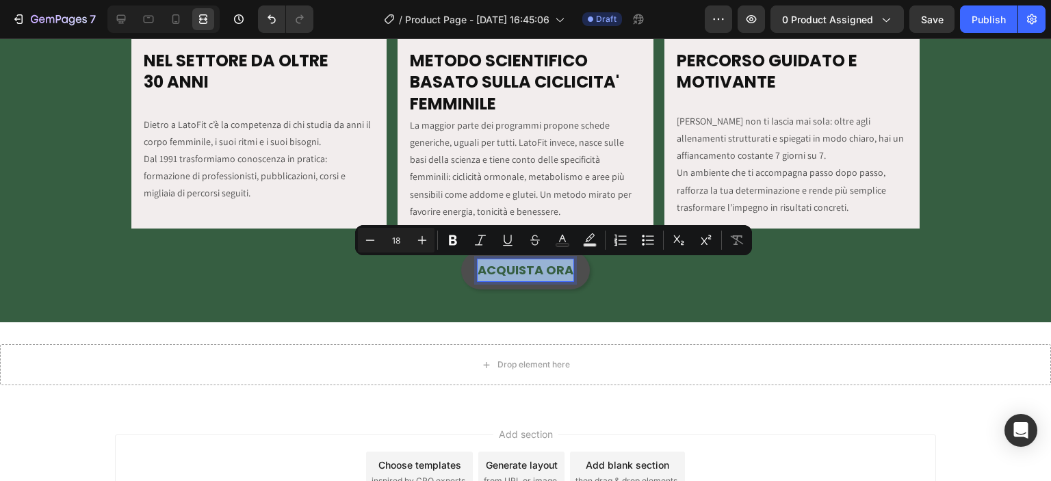
click at [542, 265] on p "ACQUISTA ORA" at bounding box center [526, 270] width 96 height 22
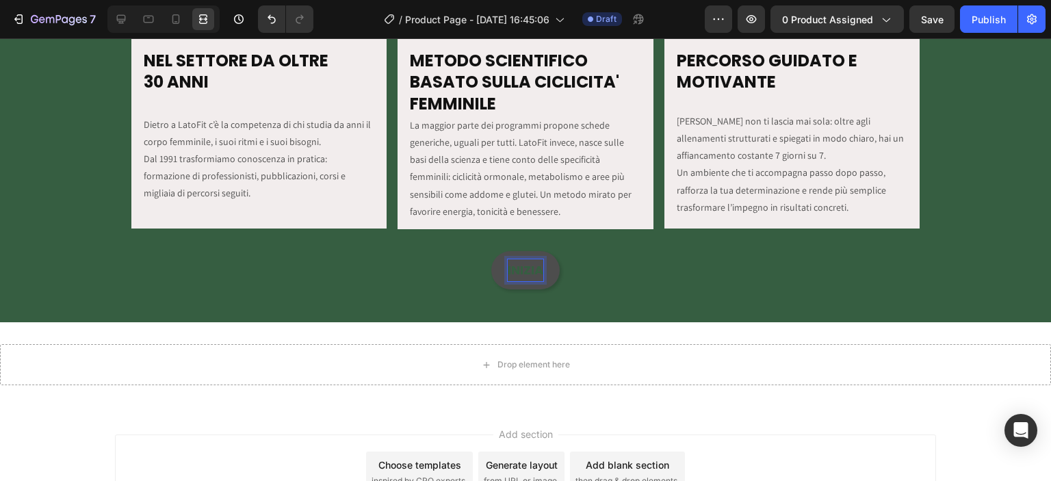
click at [491, 251] on button "INIZIA" at bounding box center [525, 270] width 68 height 38
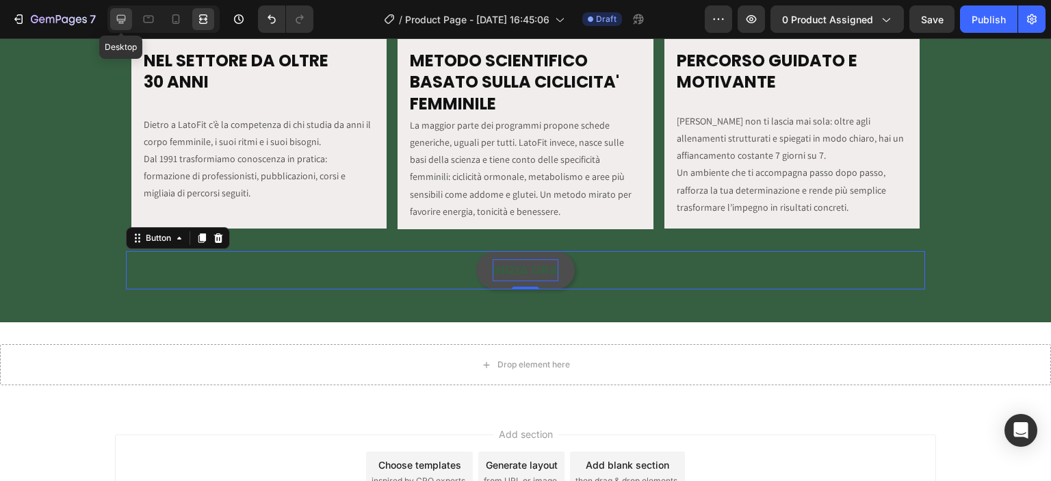
click at [120, 18] on icon at bounding box center [121, 19] width 14 height 14
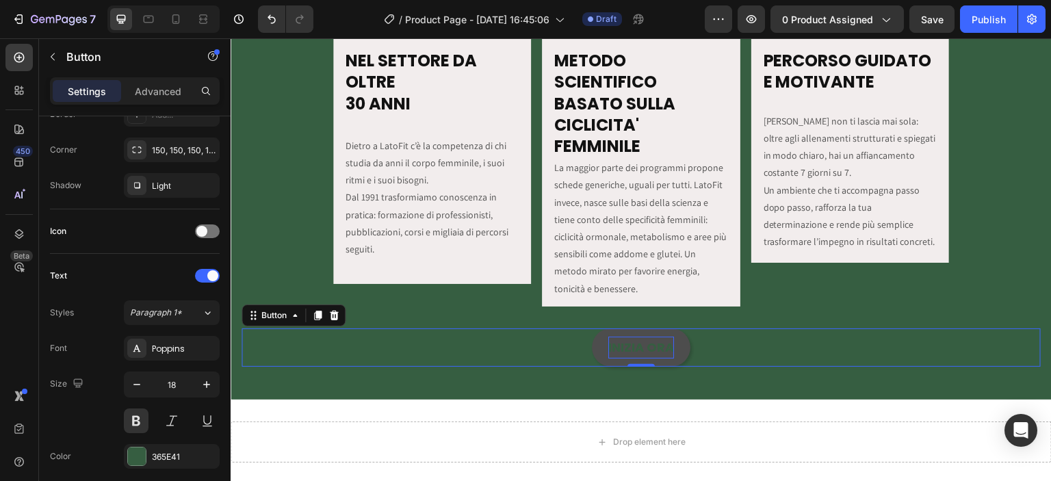
scroll to position [575, 0]
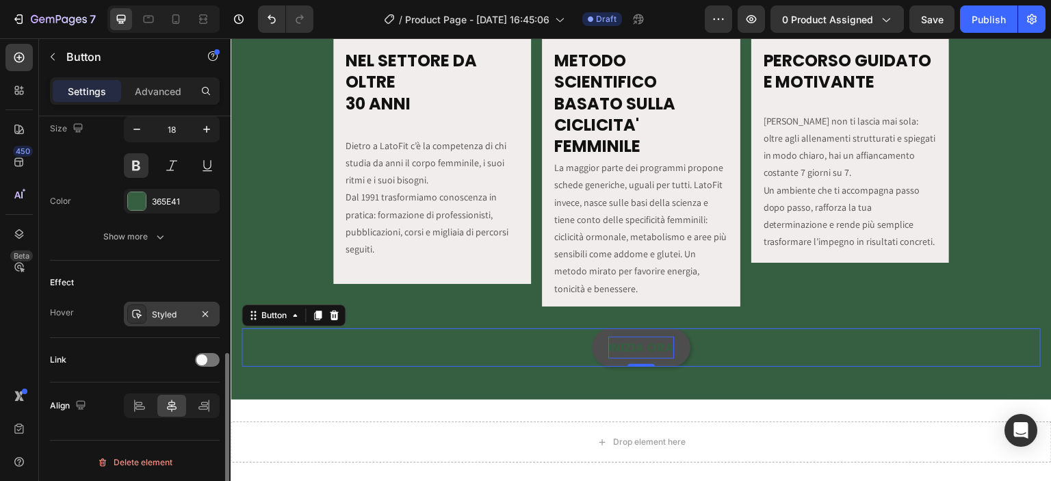
click at [173, 312] on div "Styled" at bounding box center [172, 315] width 40 height 12
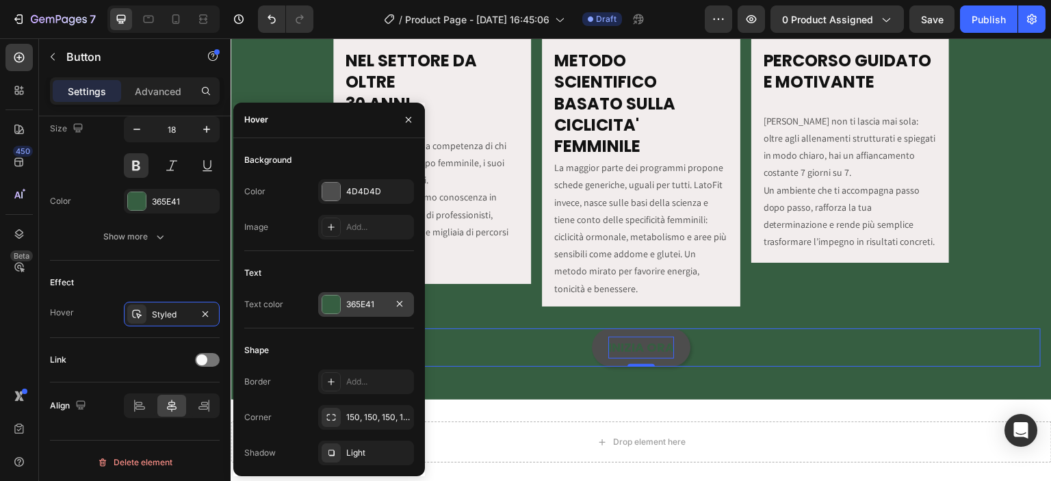
click at [342, 302] on div "365E41" at bounding box center [366, 304] width 96 height 25
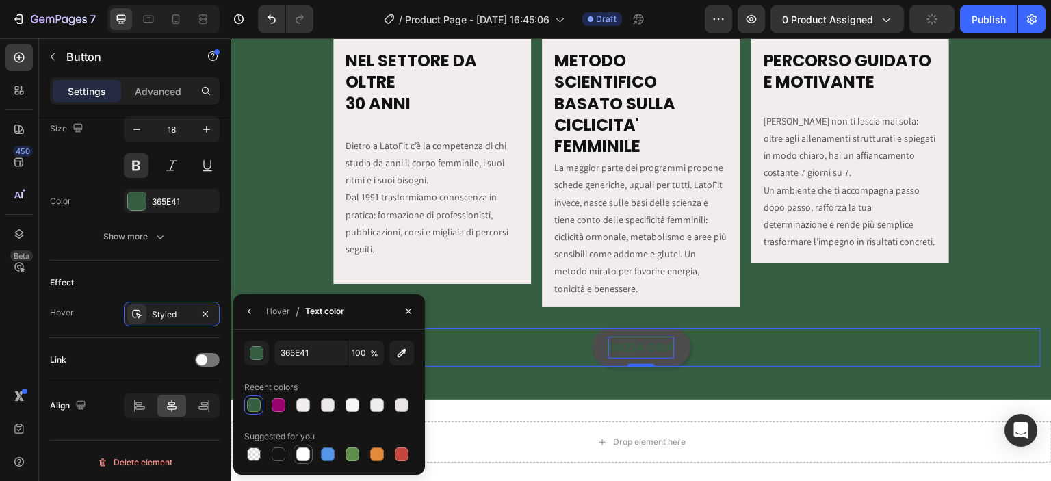
drag, startPoint x: 298, startPoint y: 454, endPoint x: 393, endPoint y: 306, distance: 176.1
click at [298, 454] on div at bounding box center [303, 454] width 14 height 14
type input "FFFFFF"
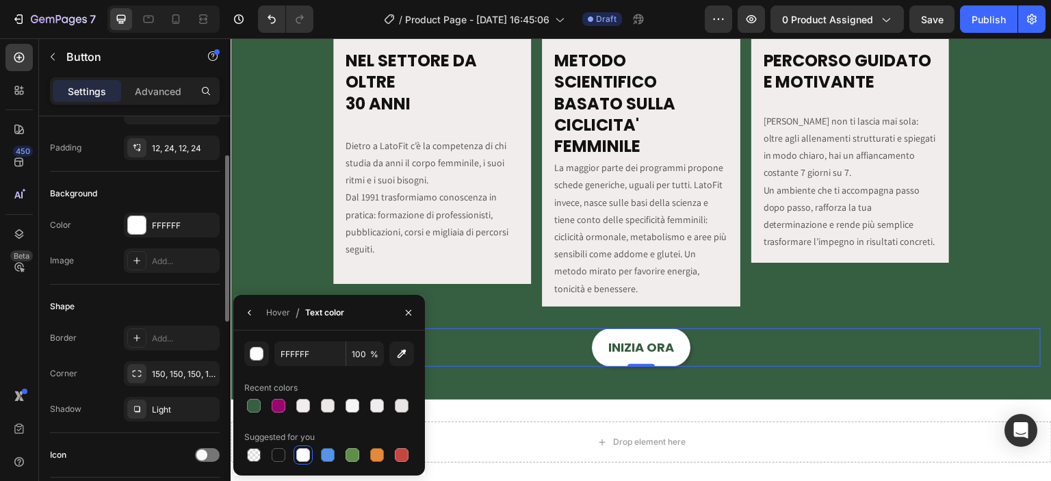
scroll to position [0, 0]
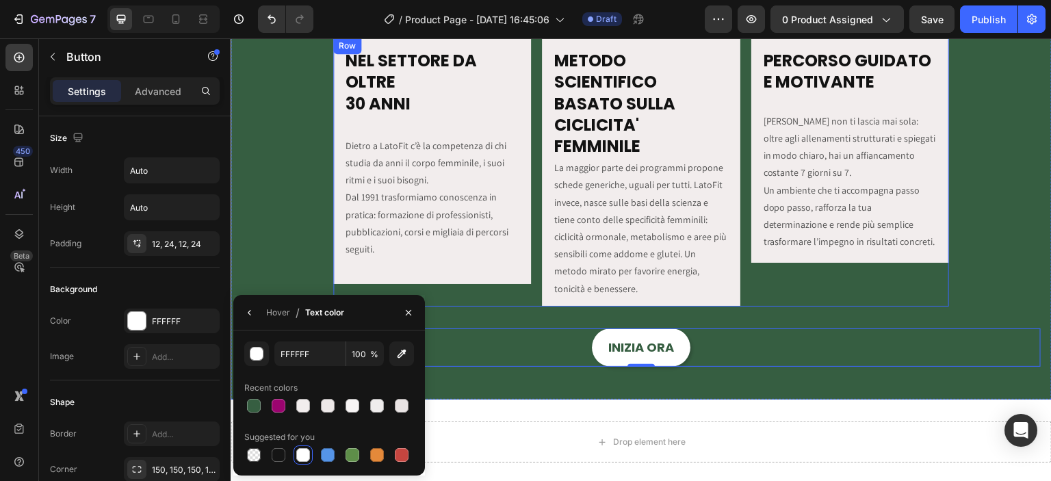
click at [512, 295] on div "NEL SETTORE DA OLTRE 30 ANNI Heading Dietro a LatoFit c’è la competenza di chi …" at bounding box center [432, 172] width 198 height 269
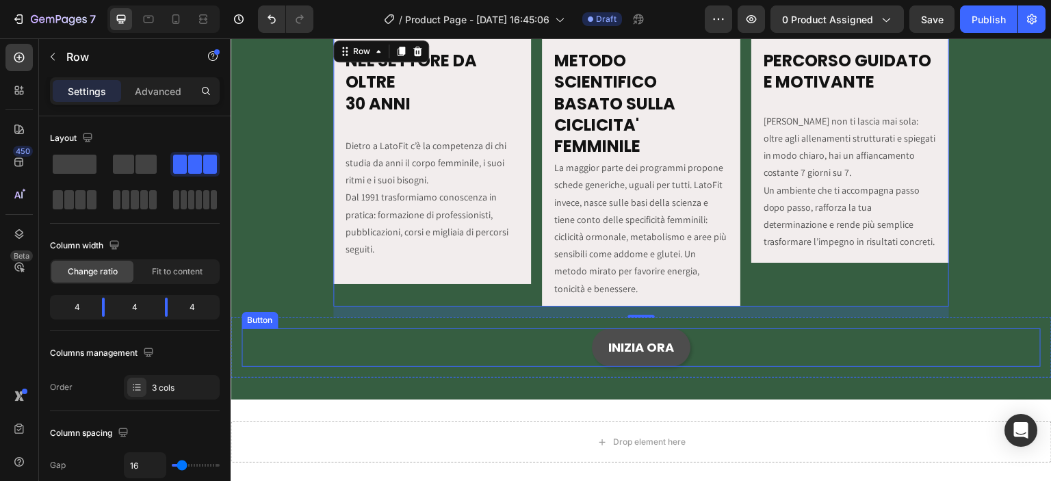
click at [592, 341] on button "INIZIA ORA" at bounding box center [641, 347] width 99 height 38
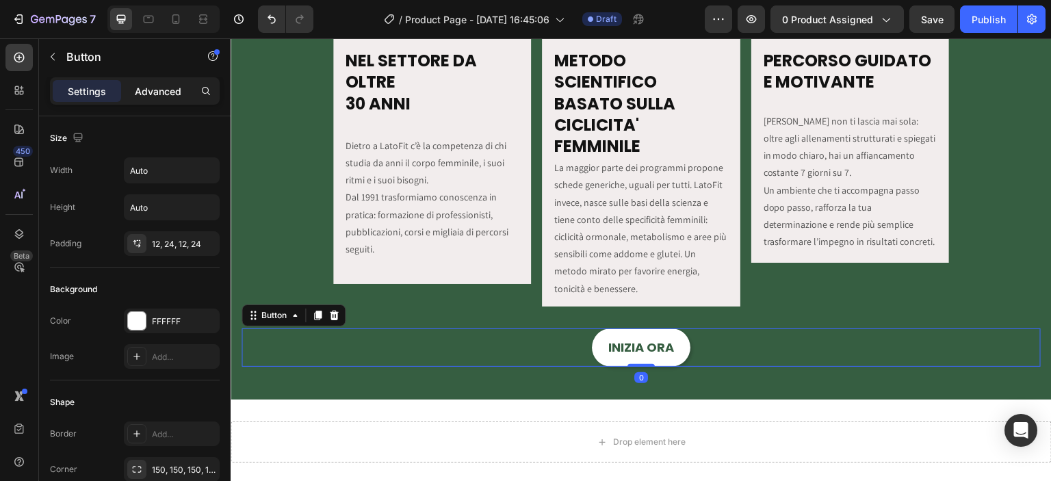
click at [155, 89] on p "Advanced" at bounding box center [158, 91] width 47 height 14
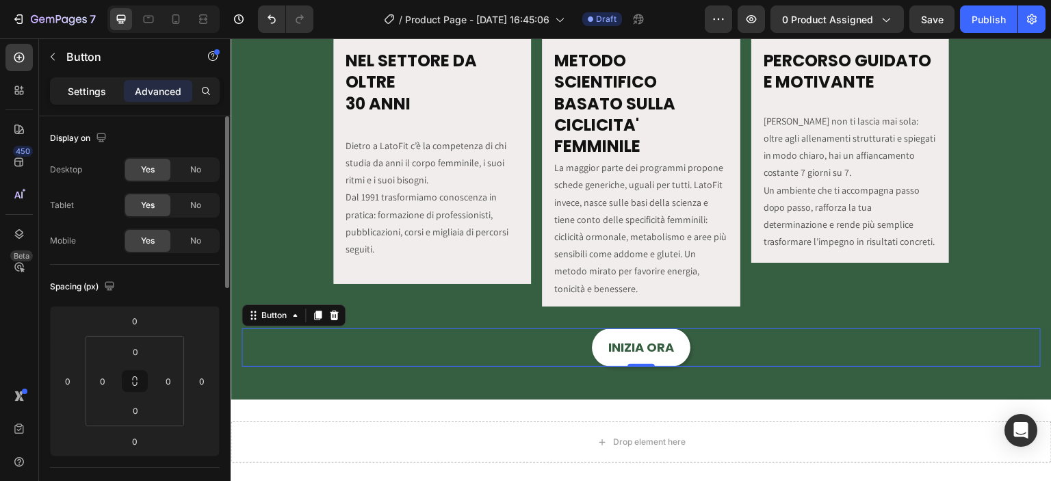
click at [90, 84] on p "Settings" at bounding box center [87, 91] width 38 height 14
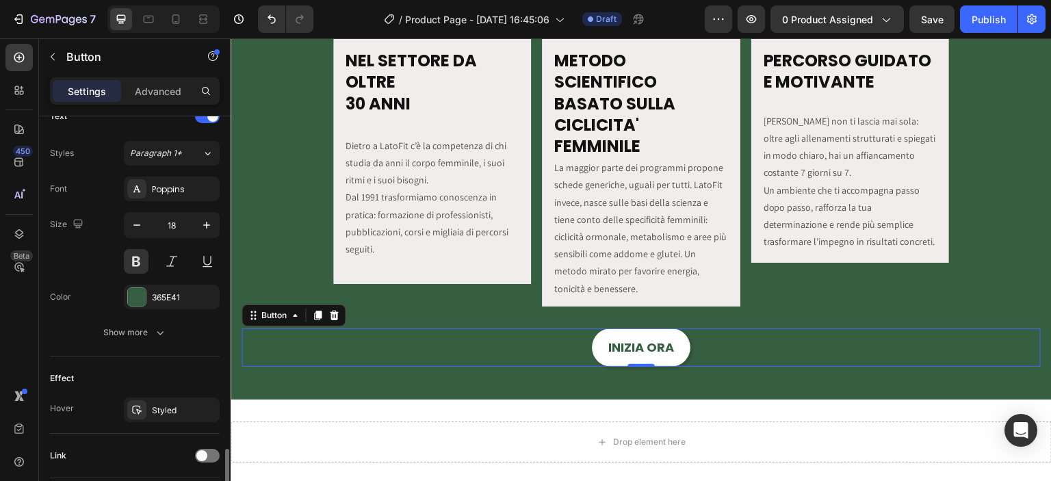
scroll to position [575, 0]
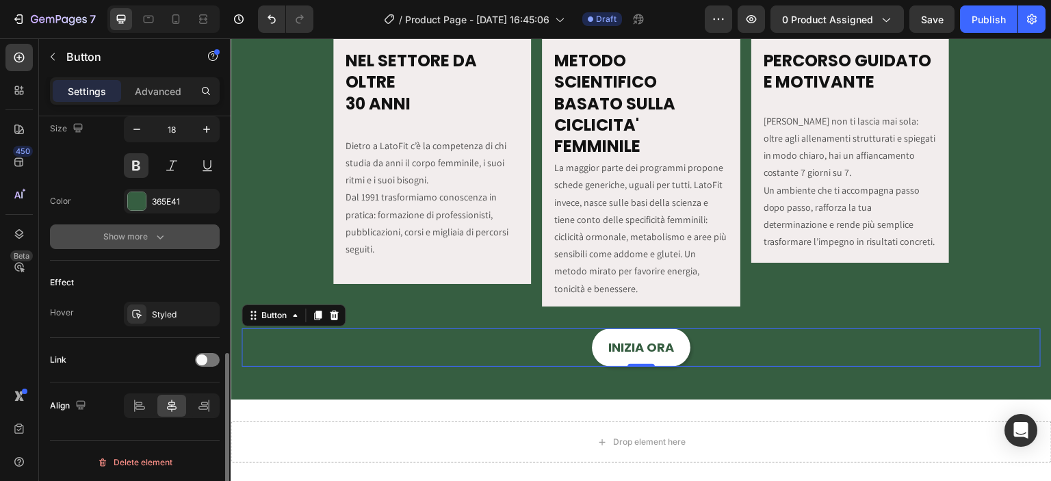
click at [114, 235] on div "Show more" at bounding box center [135, 237] width 64 height 14
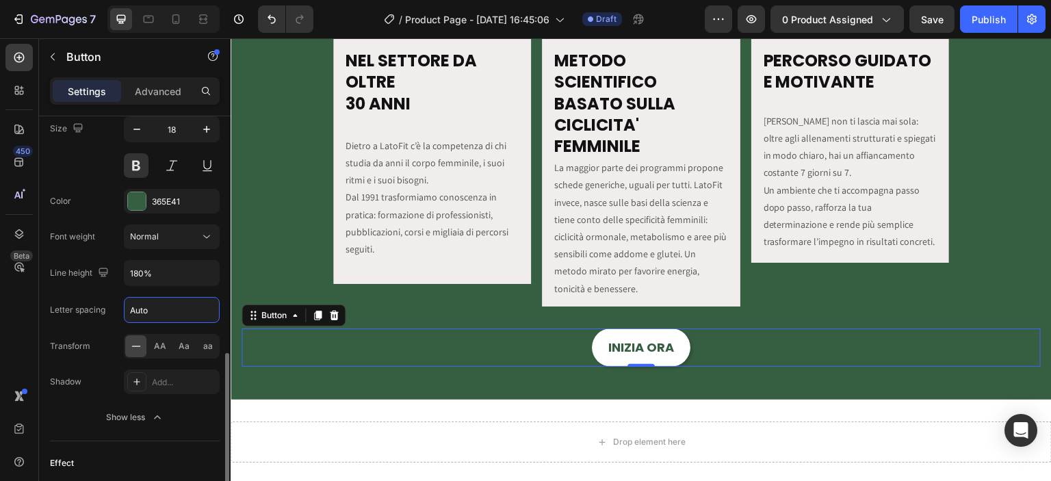
click at [157, 306] on input "Auto" at bounding box center [172, 310] width 94 height 25
click at [97, 321] on div "Font Poppins Size 18 Color 365E41 Font weight Normal Line height 180% Letter sp…" at bounding box center [135, 255] width 170 height 349
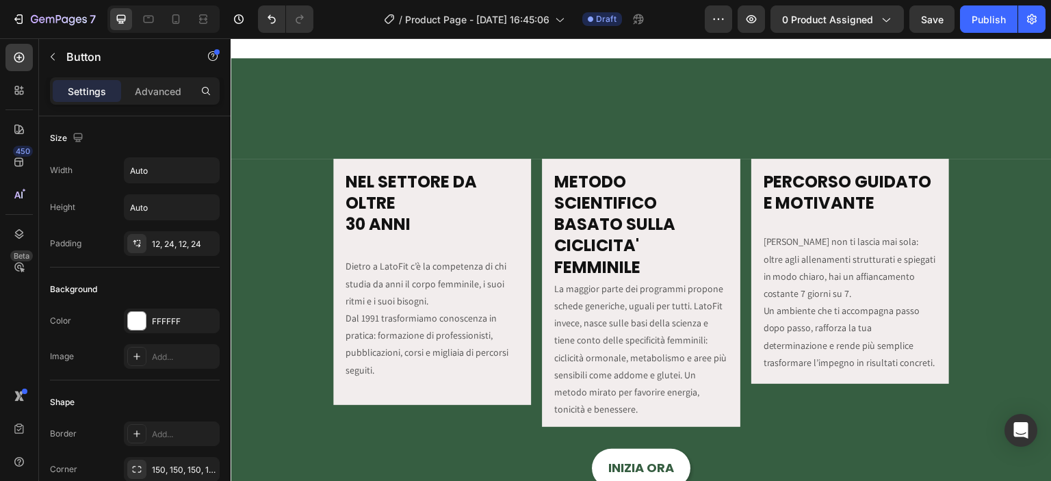
scroll to position [1649, 0]
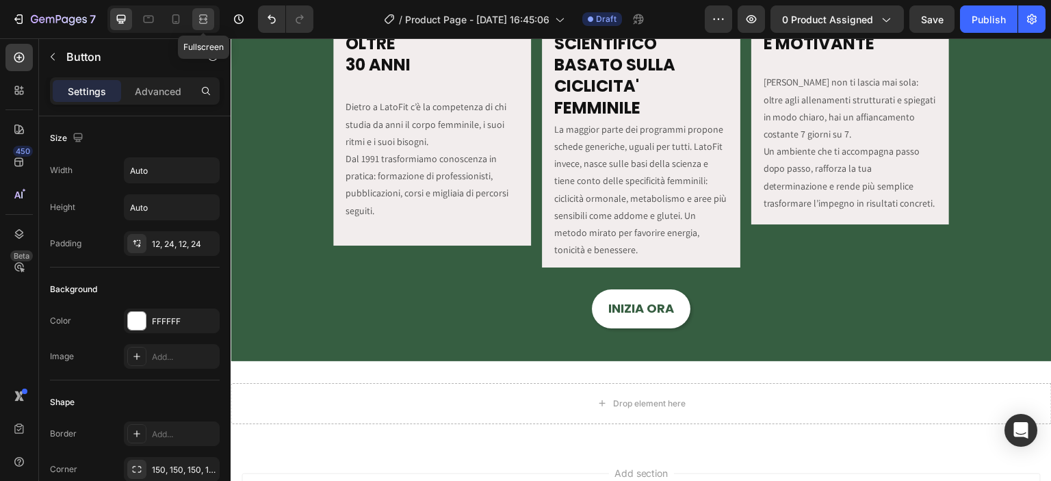
click at [205, 12] on icon at bounding box center [203, 19] width 14 height 14
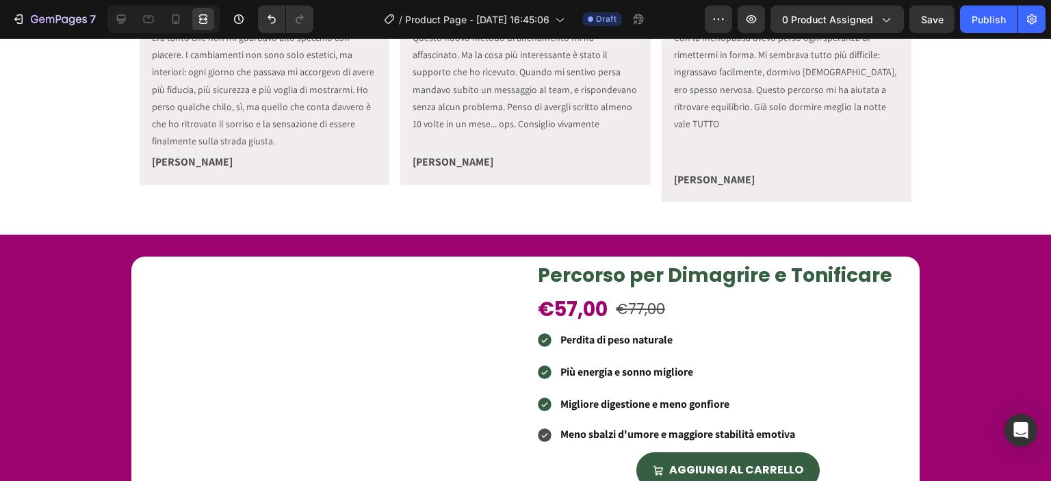
scroll to position [372, 0]
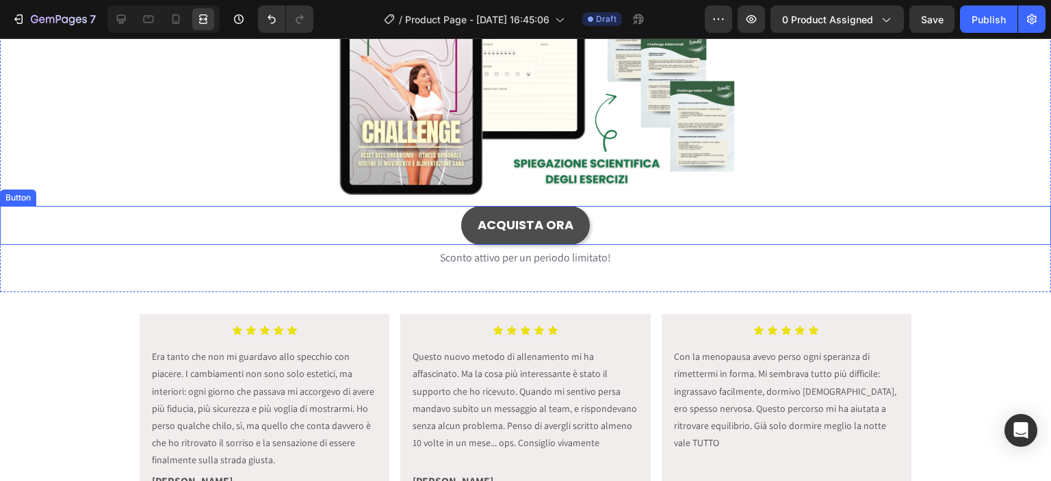
click at [506, 241] on button "ACQUISTA ORA" at bounding box center [525, 225] width 129 height 38
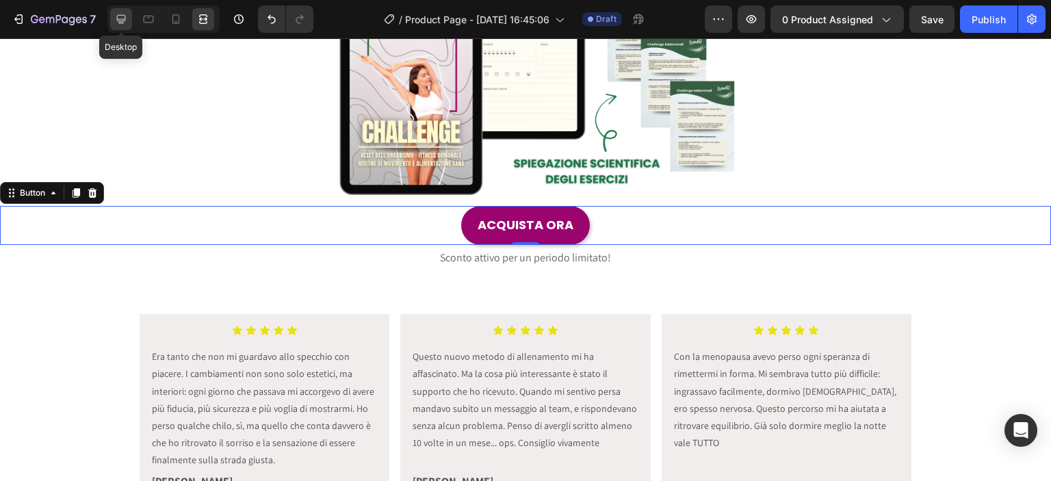
click at [122, 26] on div at bounding box center [121, 19] width 22 height 22
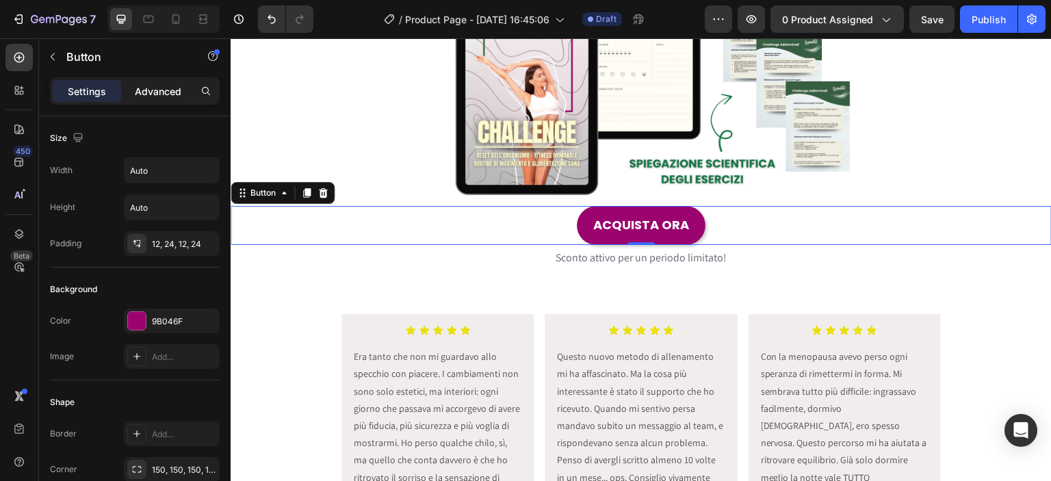
click at [145, 92] on p "Advanced" at bounding box center [158, 91] width 47 height 14
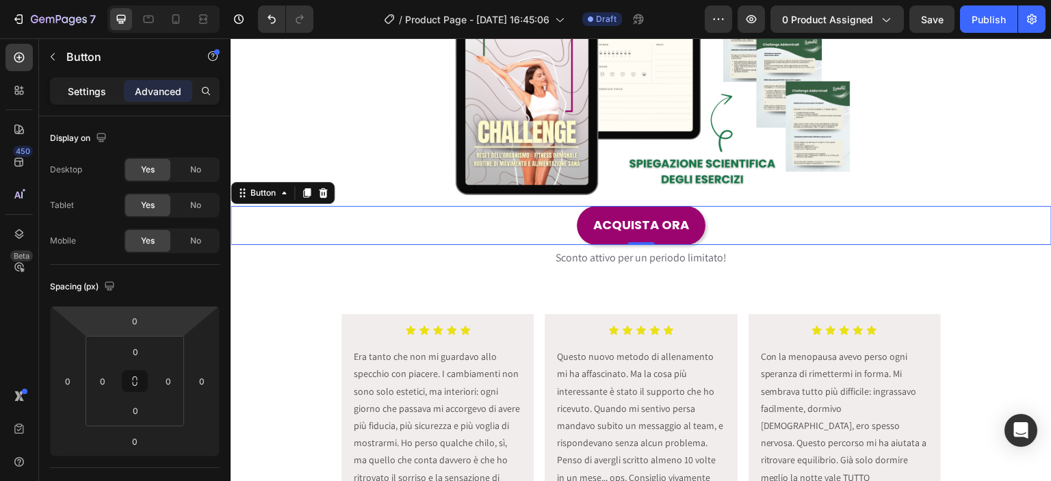
click at [104, 83] on div "Settings" at bounding box center [87, 91] width 68 height 22
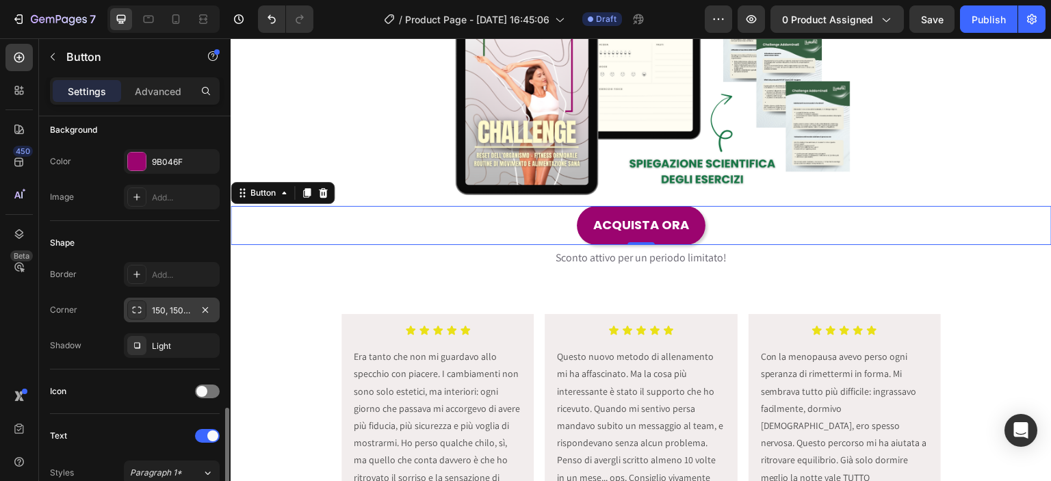
scroll to position [320, 0]
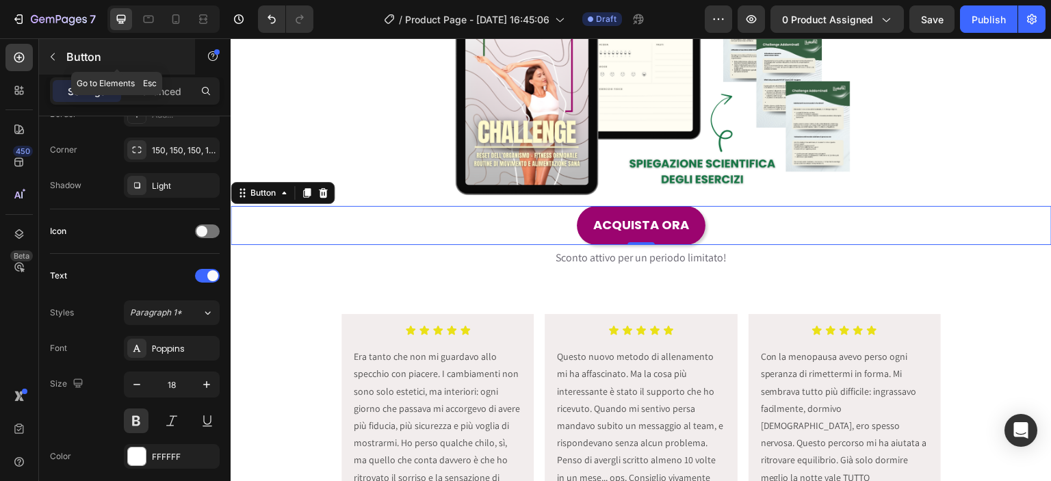
click at [53, 55] on icon "button" at bounding box center [52, 56] width 11 height 11
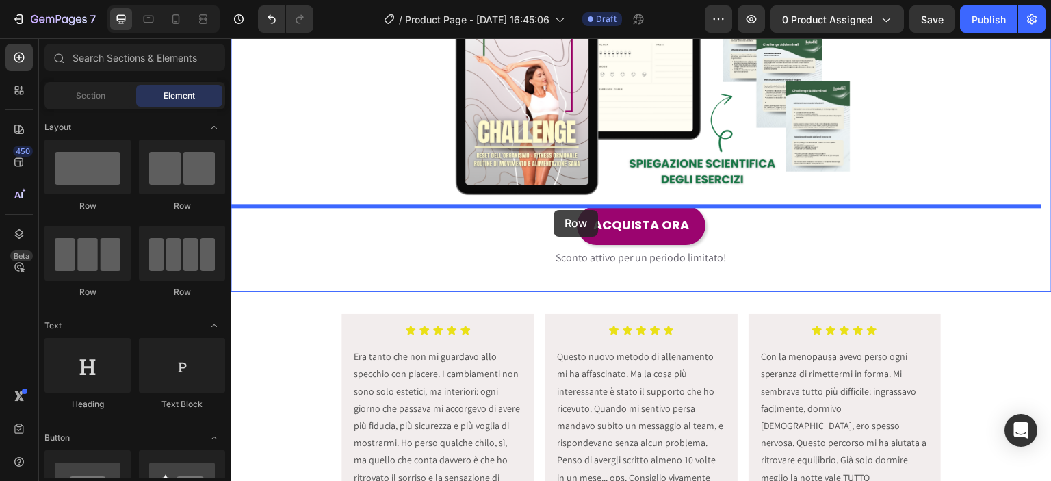
drag, startPoint x: 398, startPoint y: 237, endPoint x: 554, endPoint y: 210, distance: 158.4
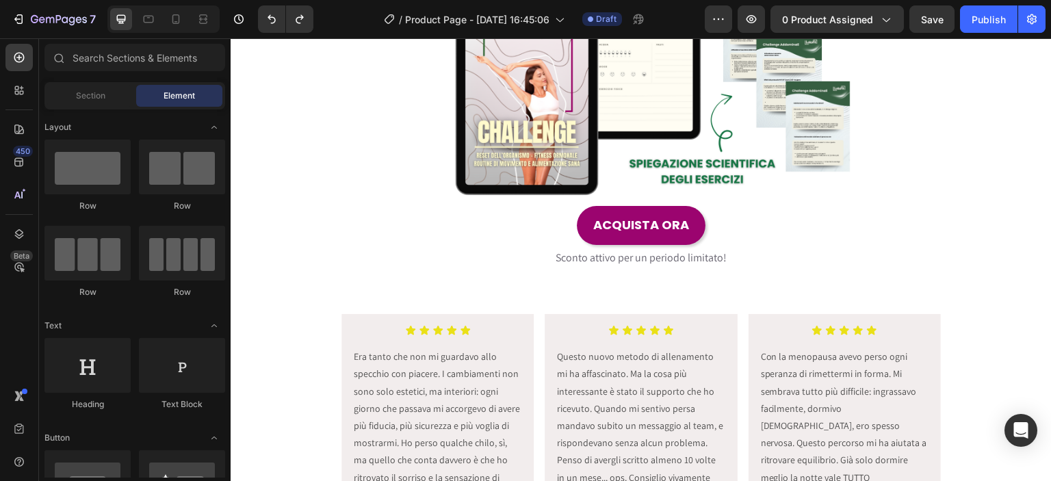
scroll to position [159, 0]
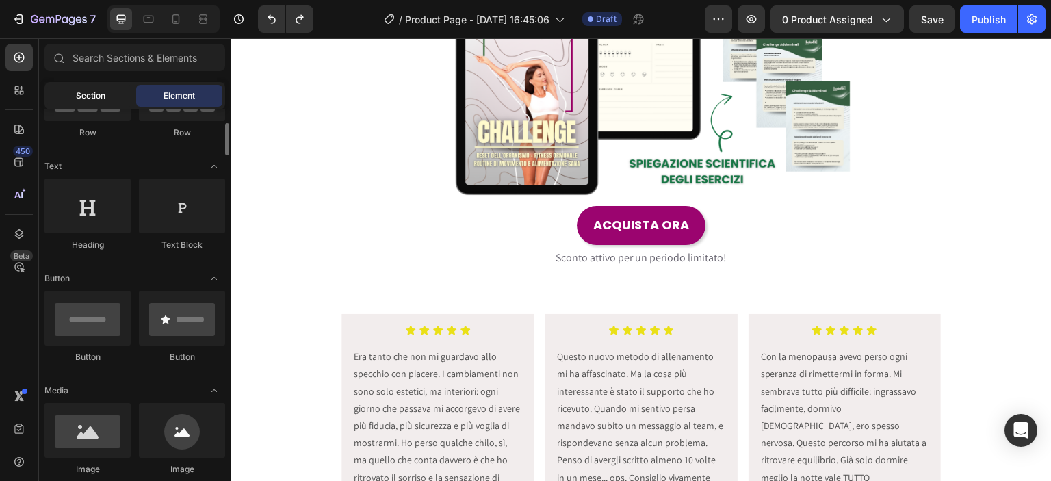
click at [94, 92] on span "Section" at bounding box center [90, 96] width 29 height 12
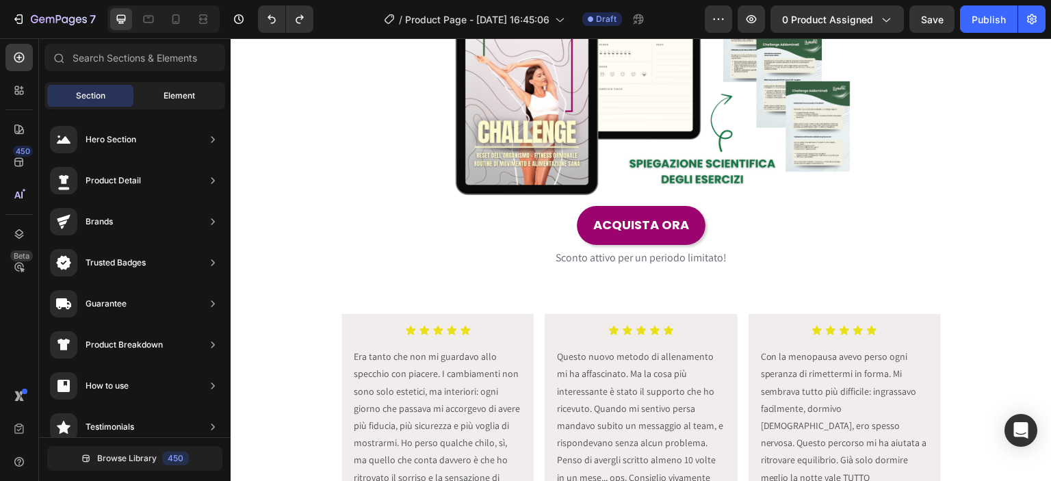
click at [196, 94] on div "Element" at bounding box center [179, 96] width 86 height 22
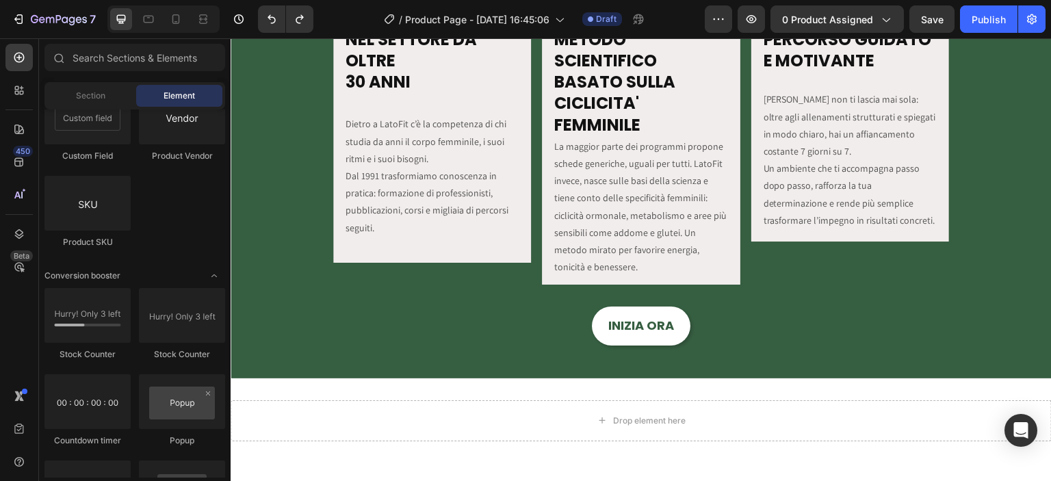
scroll to position [1767, 0]
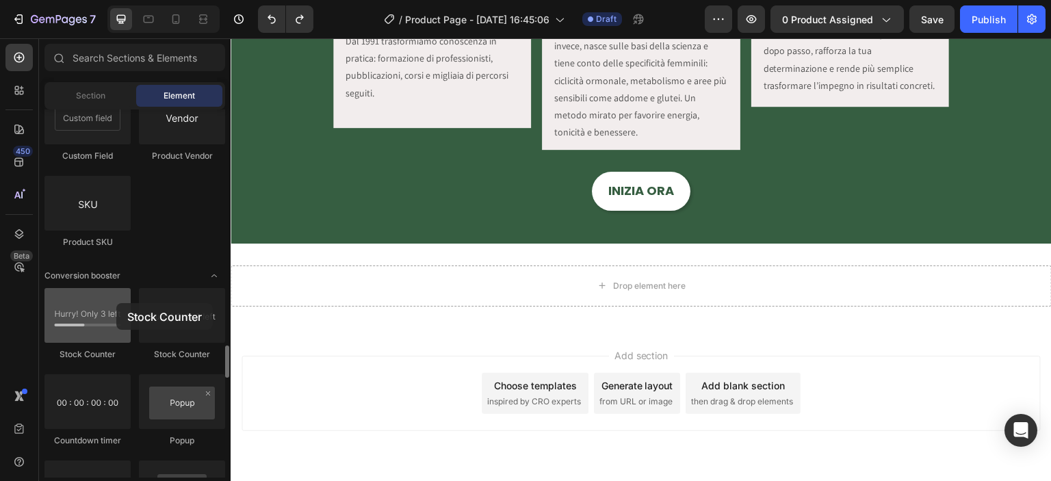
drag, startPoint x: 93, startPoint y: 326, endPoint x: 116, endPoint y: 303, distance: 32.4
click at [116, 303] on div at bounding box center [87, 315] width 86 height 55
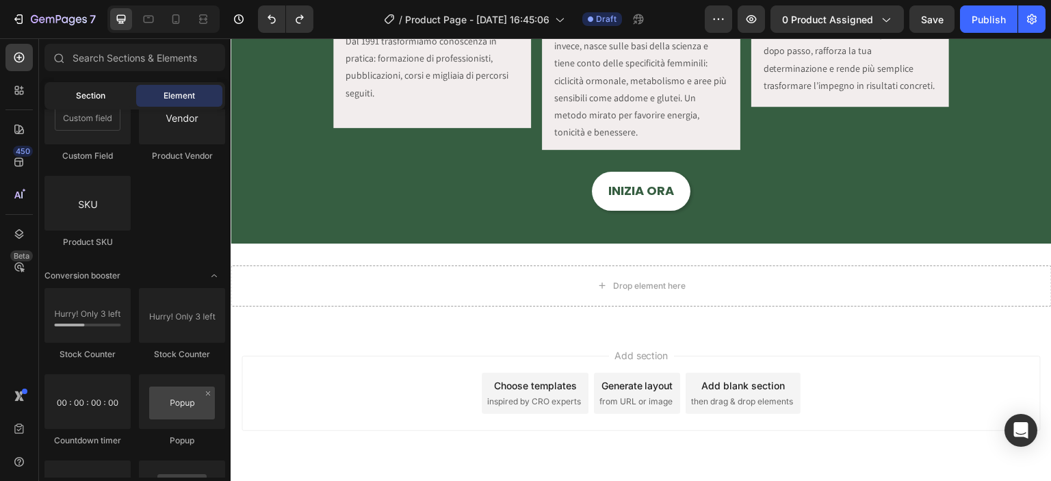
click at [96, 97] on span "Section" at bounding box center [90, 96] width 29 height 12
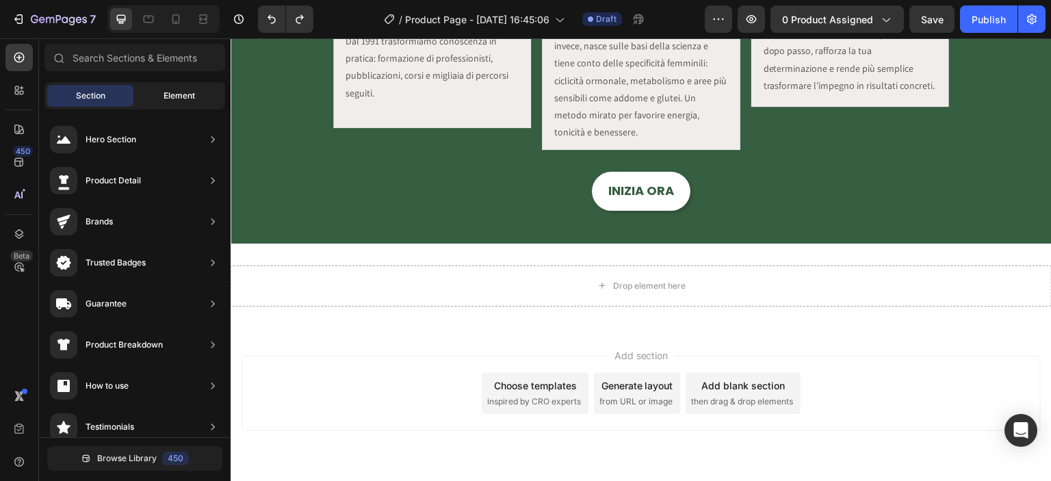
click at [179, 85] on div "Element" at bounding box center [179, 96] width 86 height 22
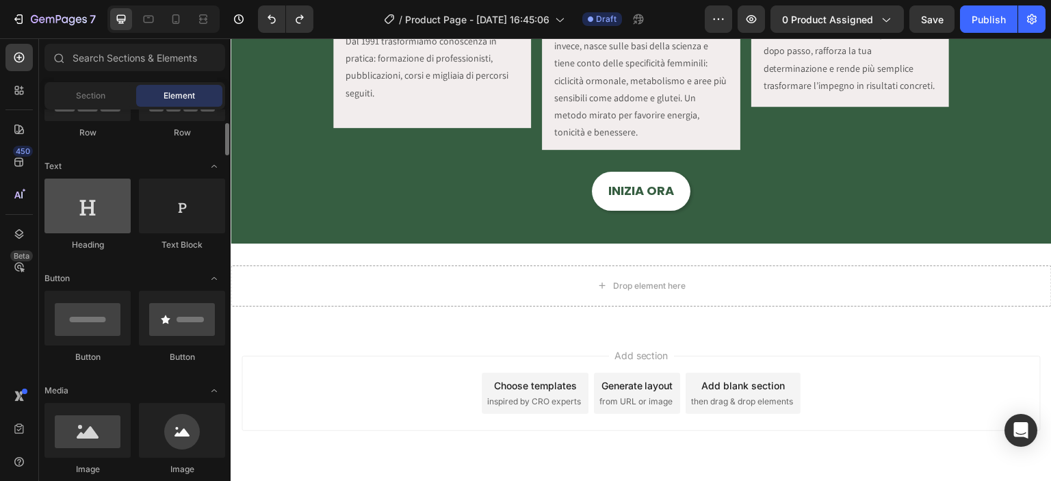
scroll to position [0, 0]
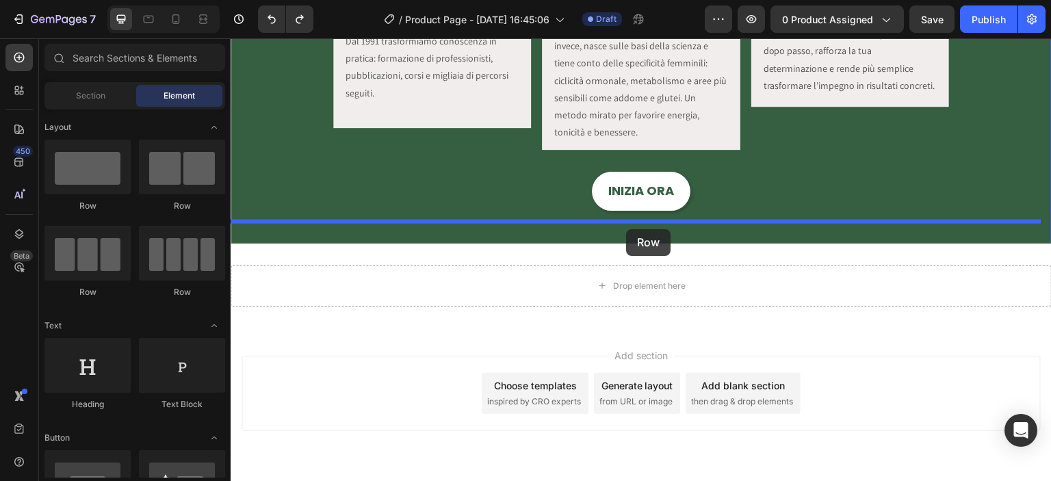
drag, startPoint x: 321, startPoint y: 210, endPoint x: 626, endPoint y: 229, distance: 305.8
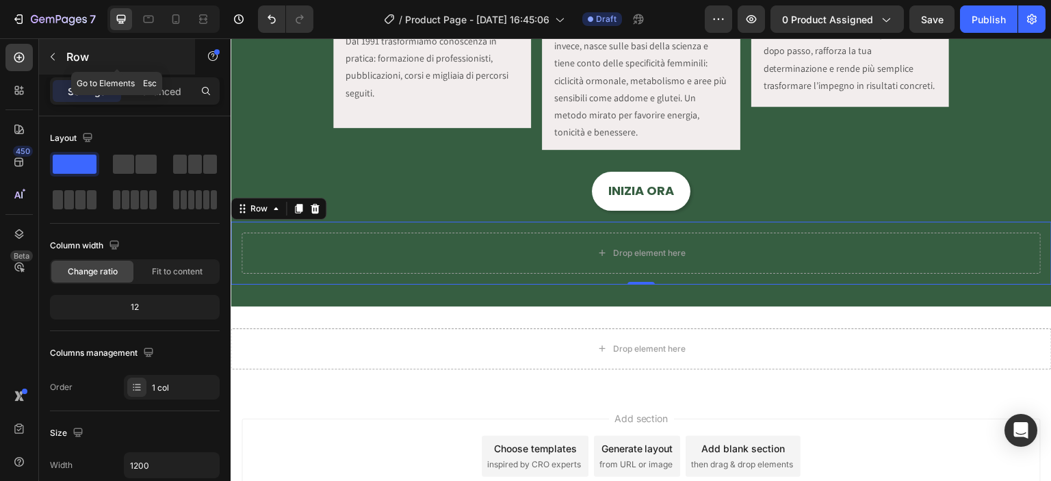
click at [63, 52] on button "button" at bounding box center [53, 57] width 22 height 22
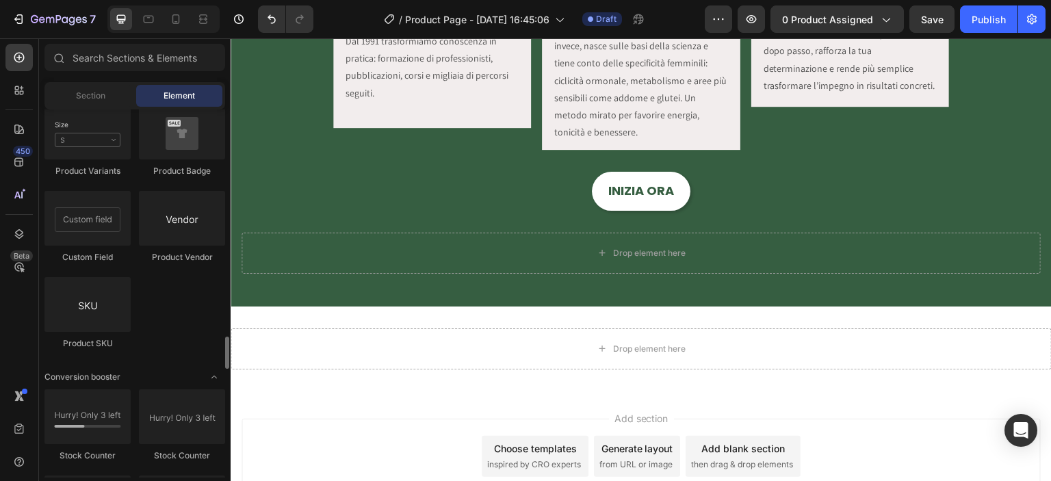
scroll to position [2717, 0]
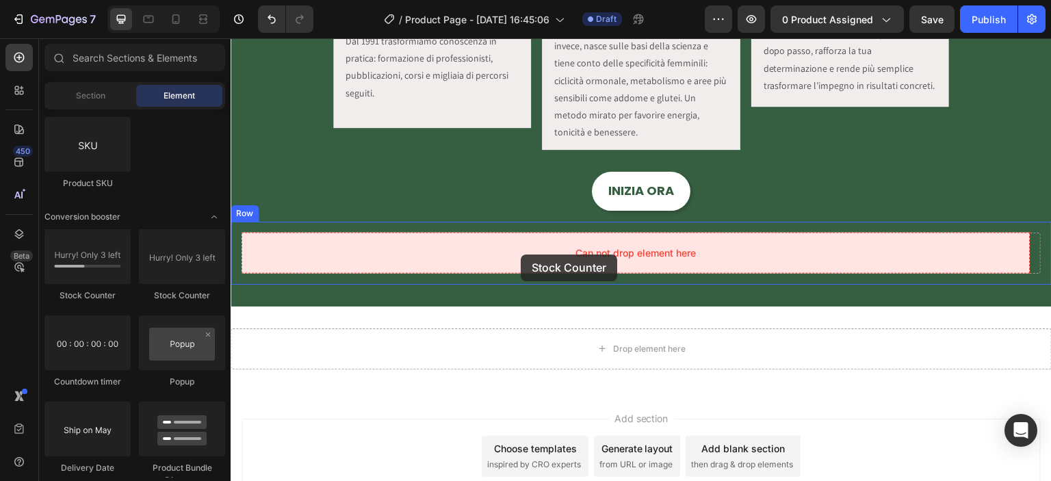
drag, startPoint x: 338, startPoint y: 310, endPoint x: 521, endPoint y: 255, distance: 190.9
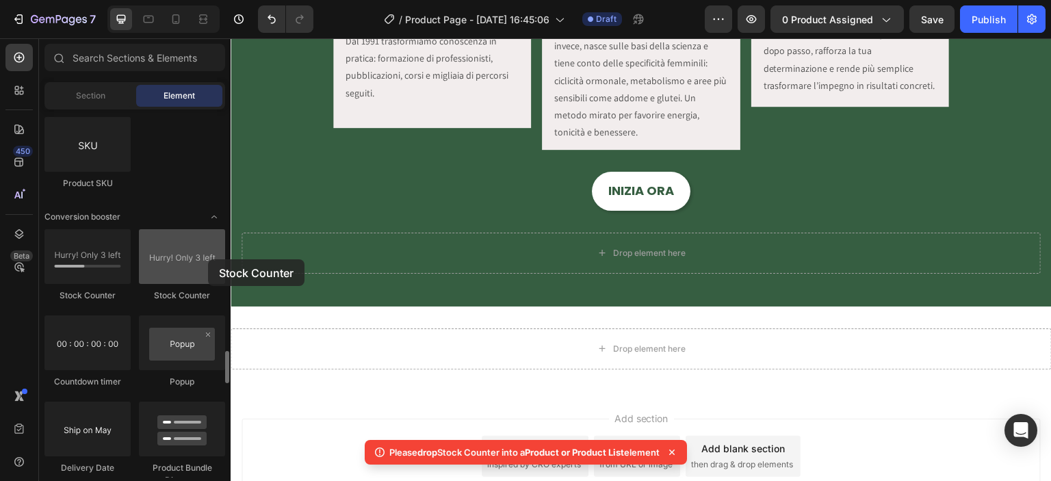
drag, startPoint x: 201, startPoint y: 261, endPoint x: 180, endPoint y: 256, distance: 21.9
click at [180, 256] on div at bounding box center [182, 256] width 86 height 55
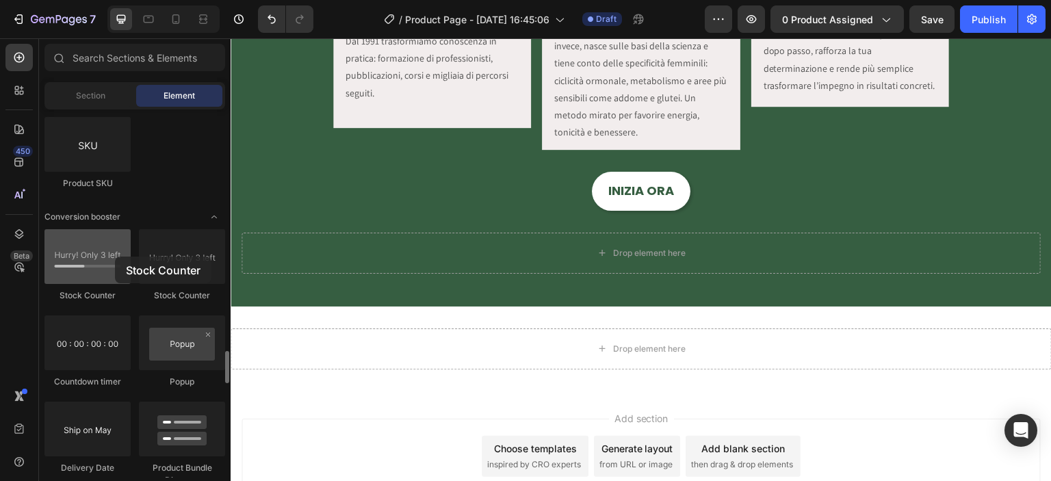
drag, startPoint x: 65, startPoint y: 242, endPoint x: 289, endPoint y: 213, distance: 226.2
click at [115, 257] on div at bounding box center [87, 256] width 86 height 55
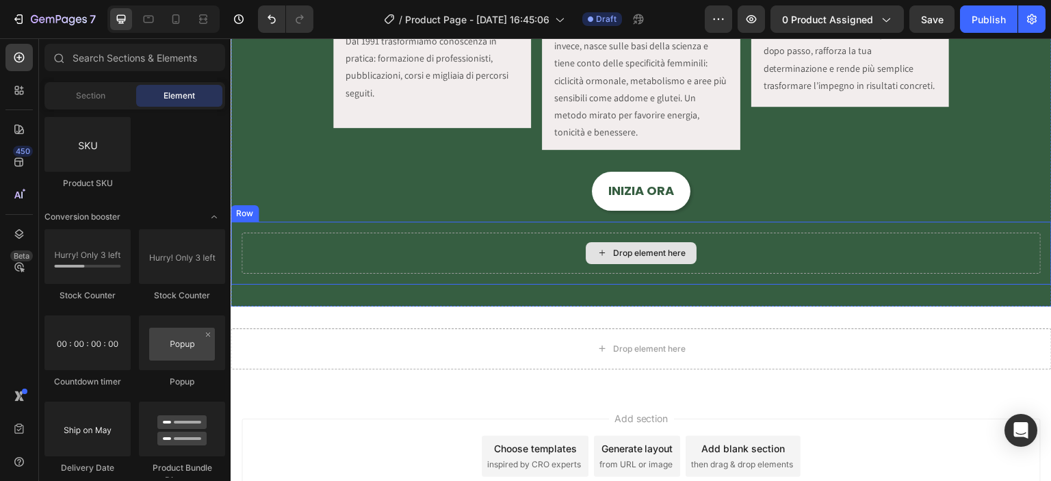
click at [567, 241] on div "Drop element here" at bounding box center [641, 253] width 799 height 41
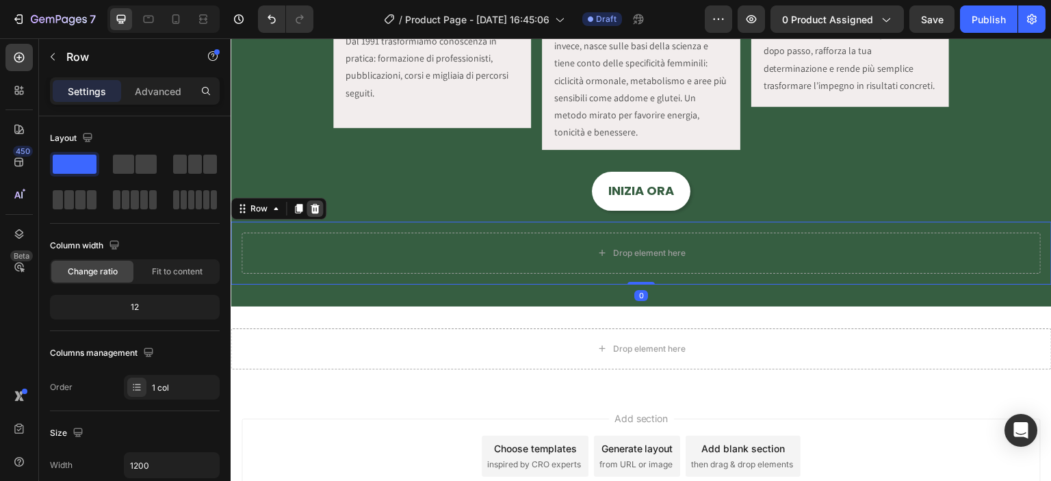
click at [313, 205] on icon at bounding box center [315, 209] width 9 height 10
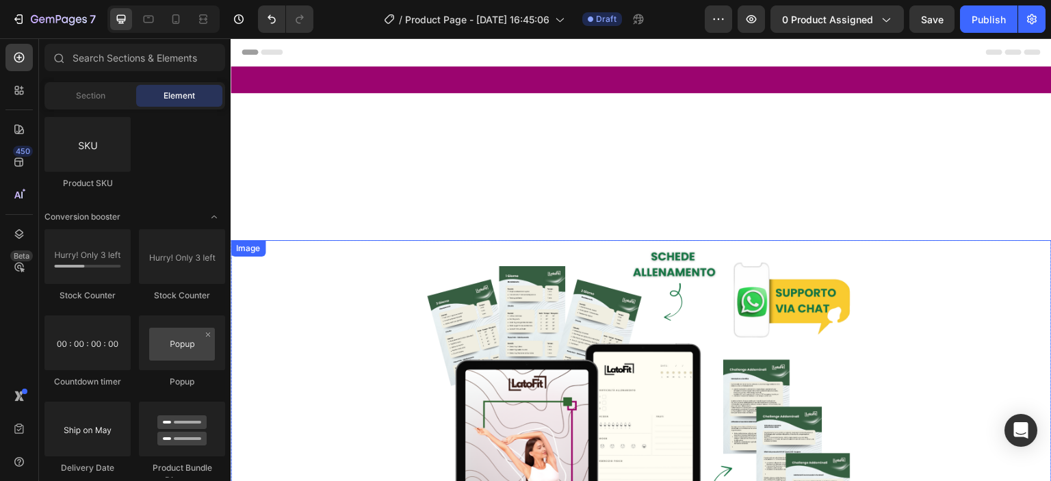
scroll to position [319, 0]
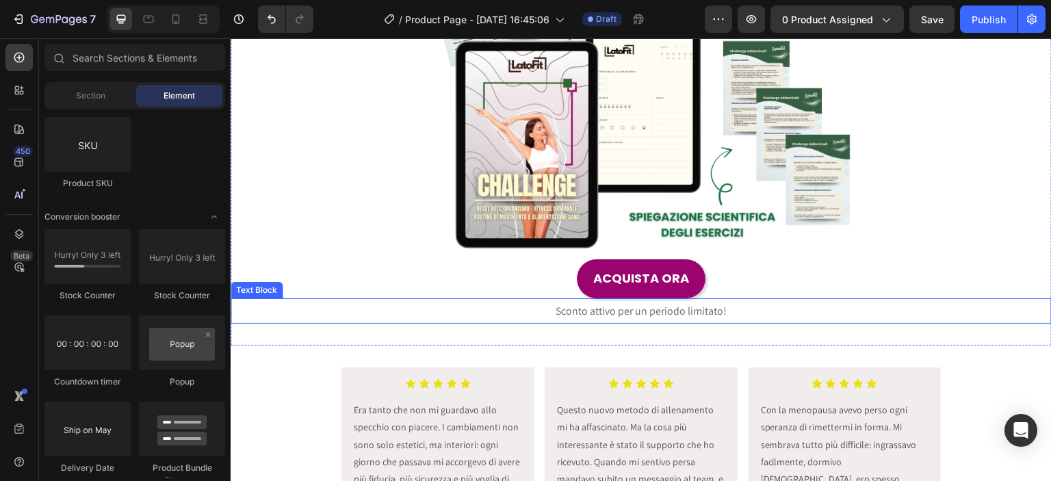
click at [634, 309] on span "Sconto attivo per un periodo limitato!" at bounding box center [641, 311] width 171 height 14
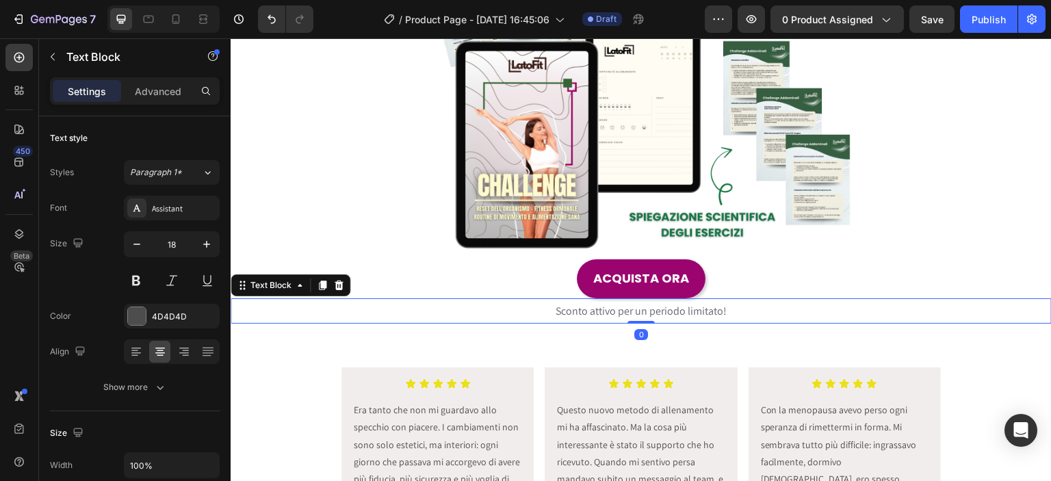
click at [634, 309] on span "Sconto attivo per un periodo limitato!" at bounding box center [641, 311] width 171 height 14
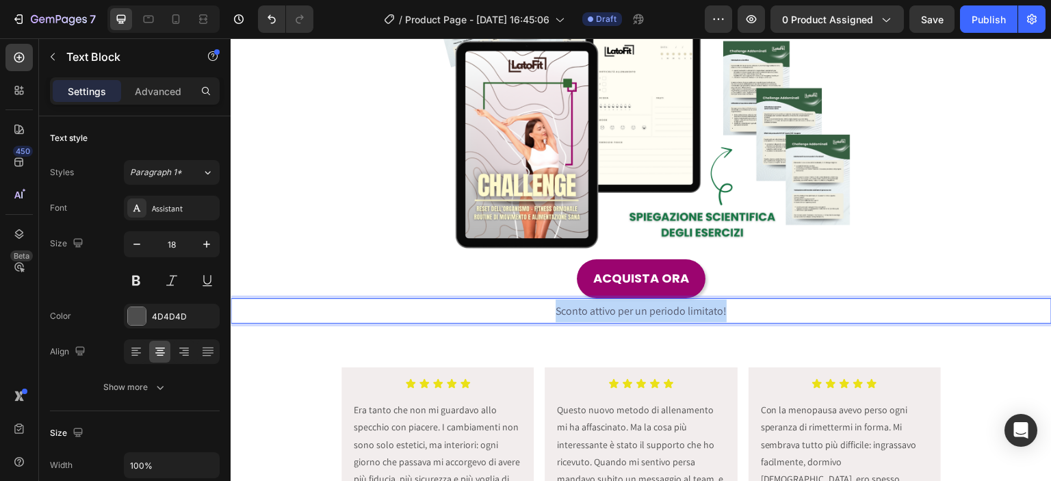
click at [634, 309] on span "Sconto attivo per un periodo limitato!" at bounding box center [641, 311] width 171 height 14
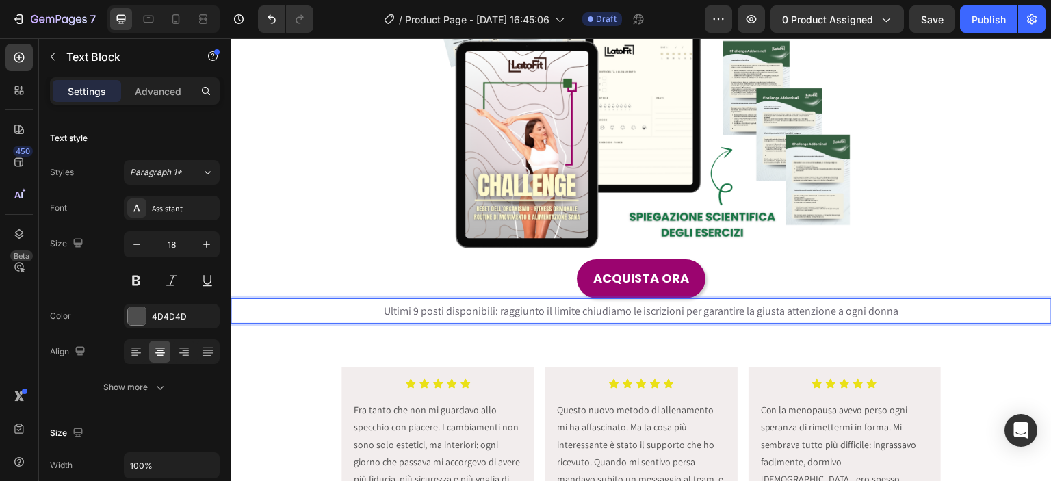
click at [495, 310] on span "Ultimi 9 posti disponibili: raggiunto il limite chiudiamo le iscrizioni per gar…" at bounding box center [641, 311] width 515 height 14
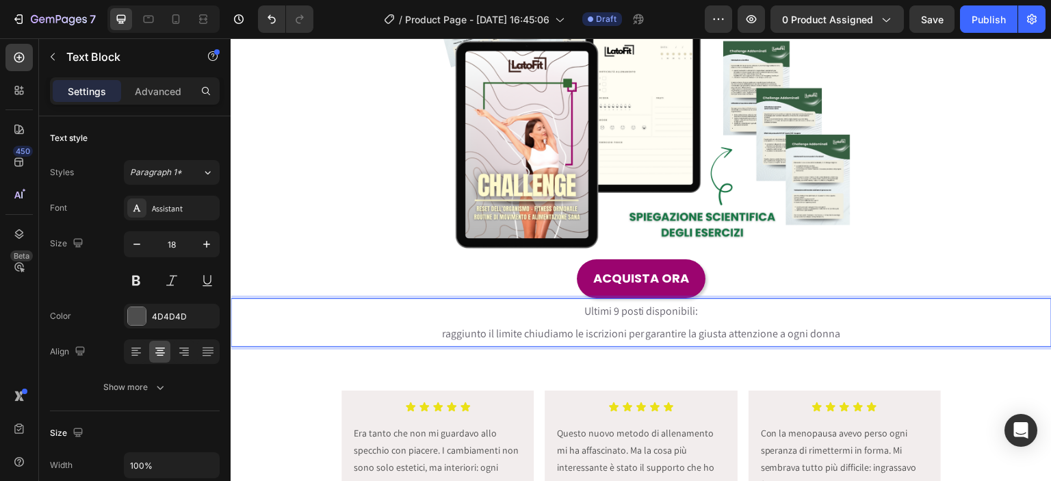
click at [584, 322] on p "raggiunto il limite chiudiamo le iscrizioni per garantire la giusta attenzione …" at bounding box center [641, 333] width 818 height 23
click at [434, 329] on p "raggiunto il limite chiudiamo le iscrizioni per garantire la giusta attenzione …" at bounding box center [641, 333] width 818 height 23
click at [517, 313] on p "Ultimi 9 posti disponibili:" at bounding box center [641, 311] width 818 height 23
click at [452, 335] on span "raggiunto il limite chiudiamo le iscrizioni per garantire la giusta attenzione …" at bounding box center [641, 333] width 399 height 14
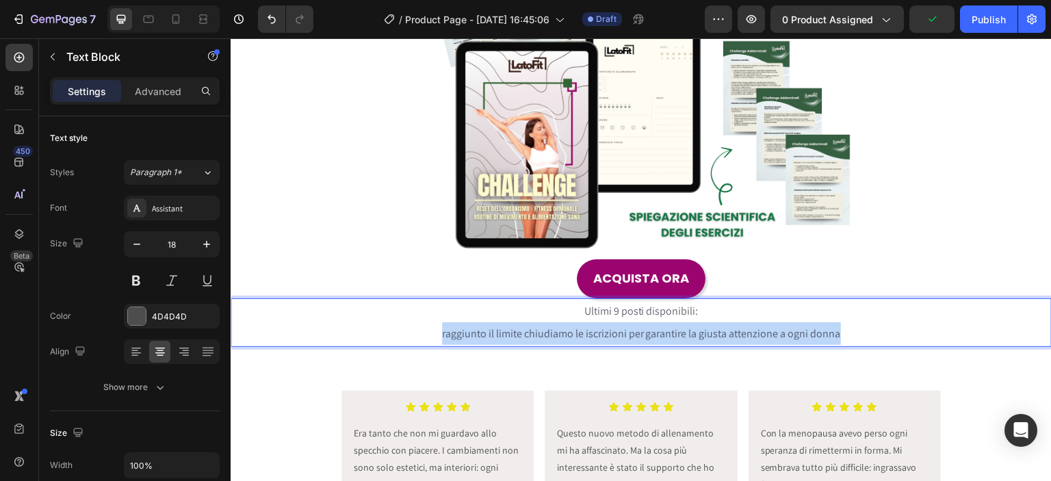
click at [452, 335] on span "raggiunto il limite chiudiamo le iscrizioni per garantire la giusta attenzione …" at bounding box center [641, 333] width 399 height 14
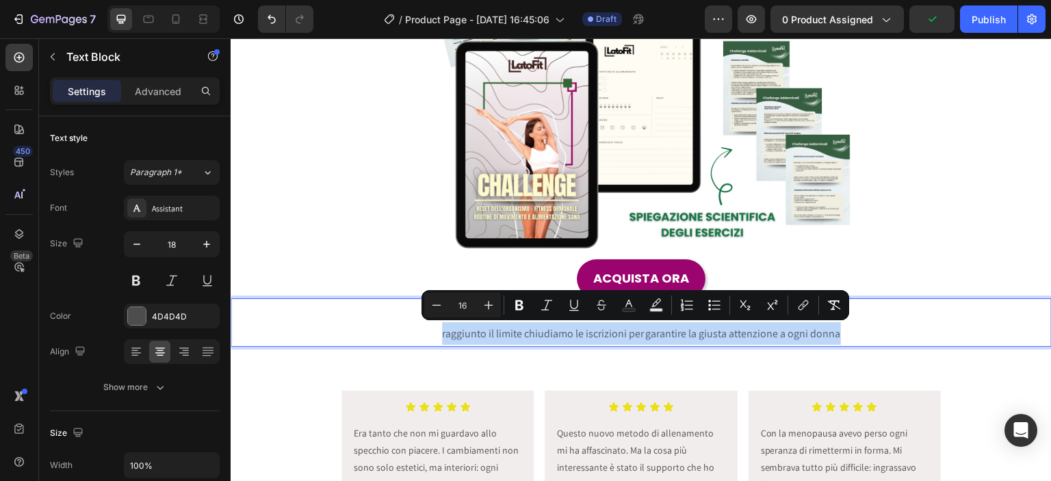
copy span "raggiunto il limite chiudiamo le iscrizioni per garantire la giusta attenzione …"
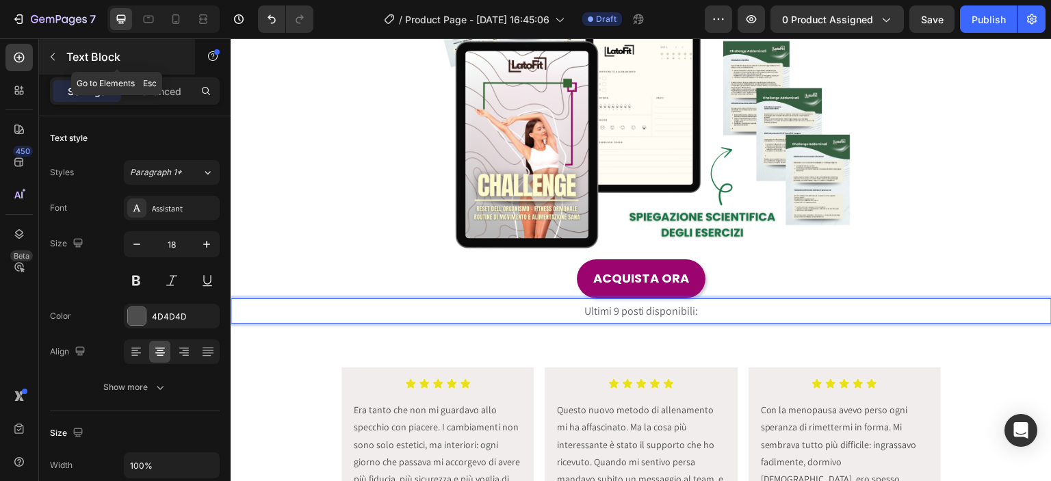
click at [75, 49] on p "Text Block" at bounding box center [124, 57] width 116 height 16
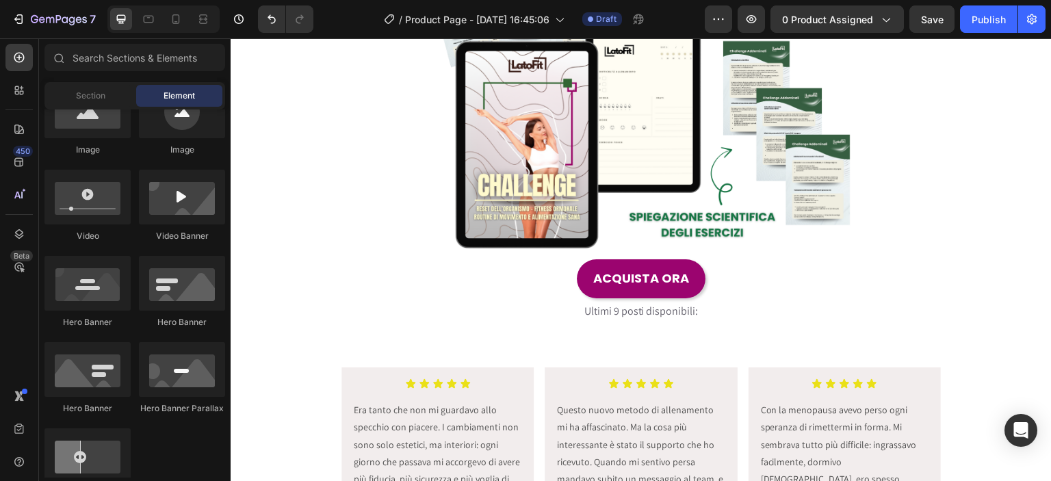
scroll to position [0, 0]
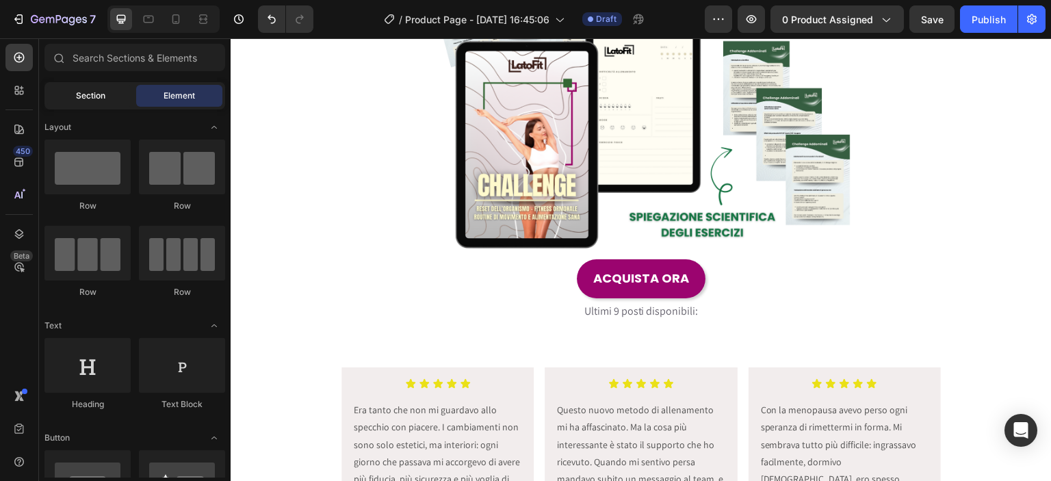
click at [89, 102] on div "Section" at bounding box center [90, 96] width 86 height 22
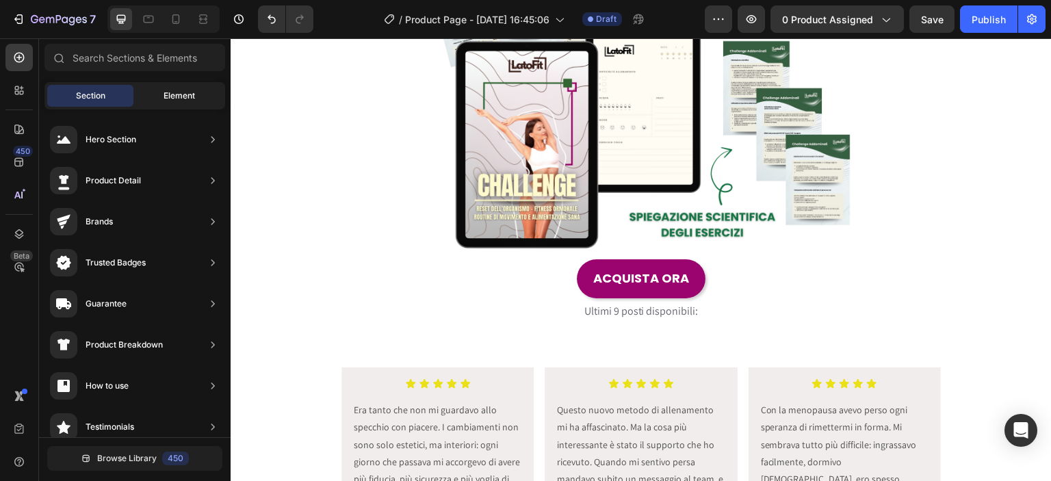
click at [161, 92] on div "Element" at bounding box center [179, 96] width 86 height 22
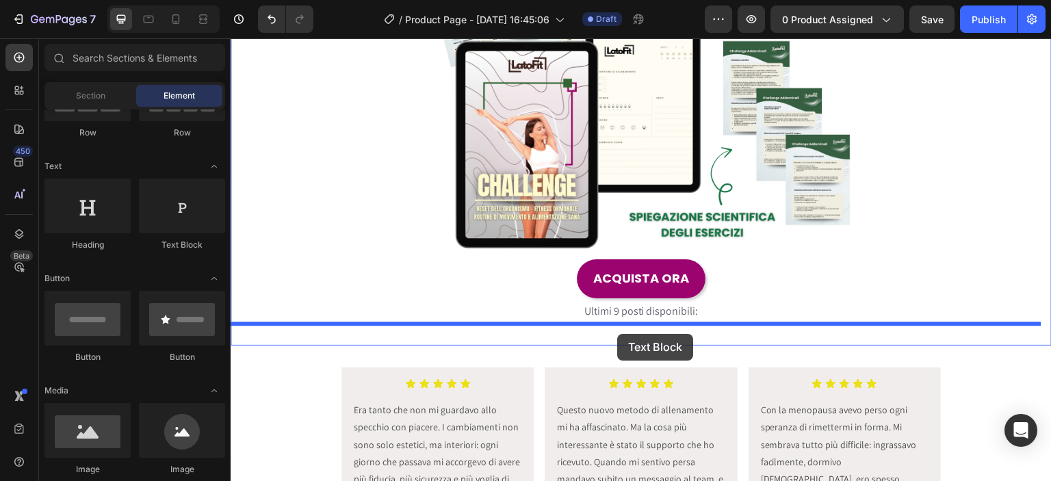
scroll to position [479, 0]
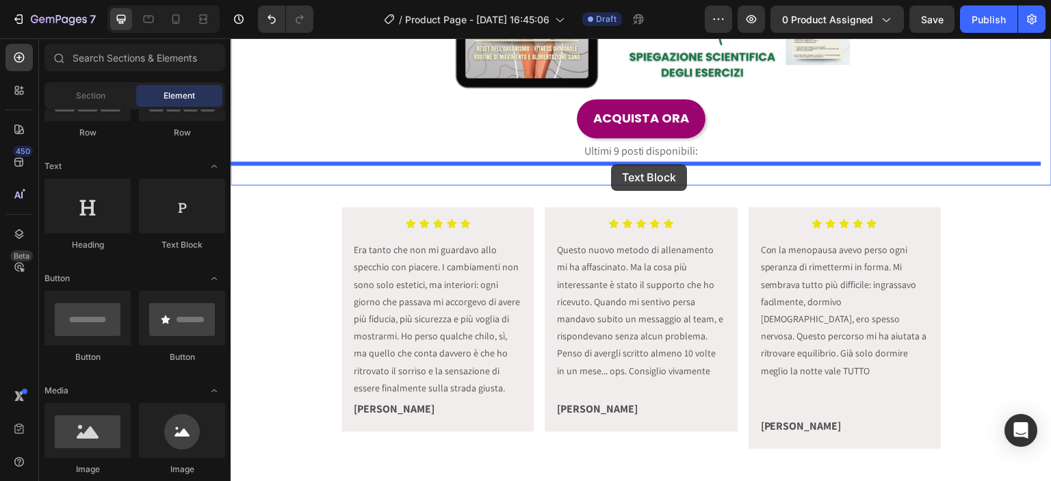
drag, startPoint x: 397, startPoint y: 237, endPoint x: 611, endPoint y: 164, distance: 226.3
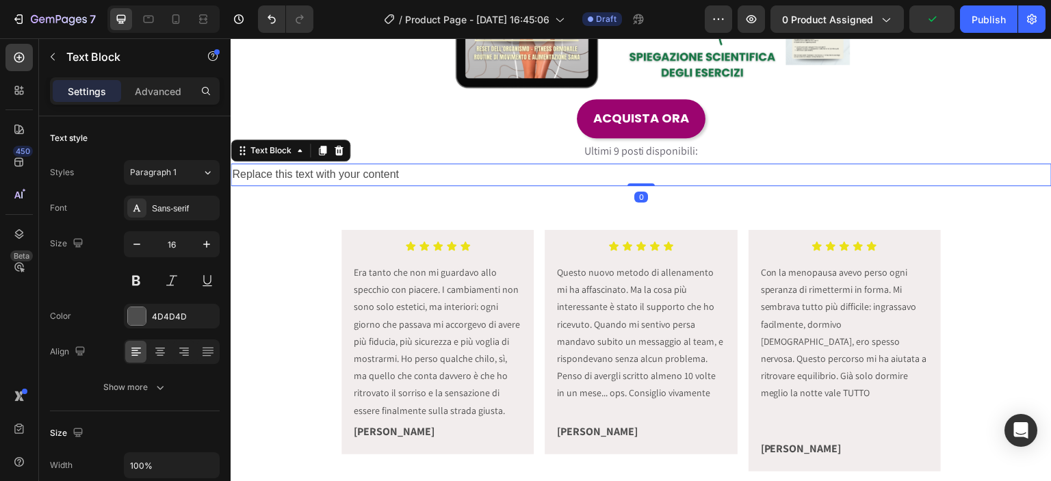
click at [465, 172] on div "Replace this text with your content" at bounding box center [641, 175] width 821 height 23
click at [465, 172] on p "Replace this text with your content" at bounding box center [641, 175] width 818 height 20
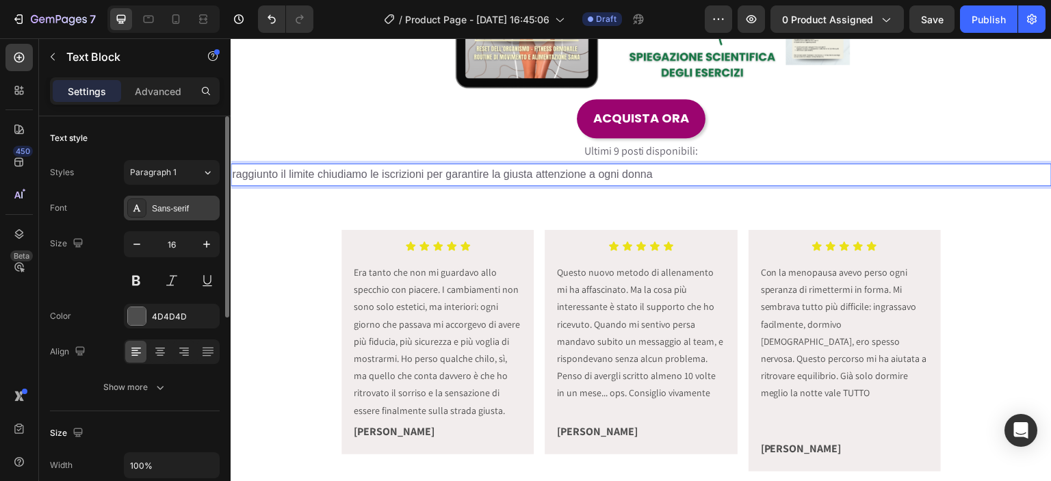
click at [179, 198] on div "Sans-serif" at bounding box center [172, 208] width 96 height 25
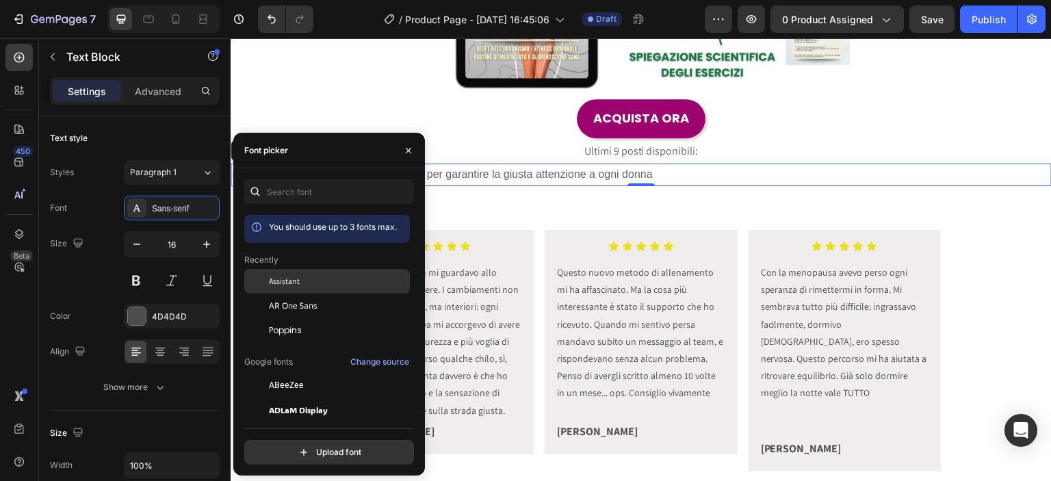
click at [273, 283] on span "Assistant" at bounding box center [284, 281] width 31 height 12
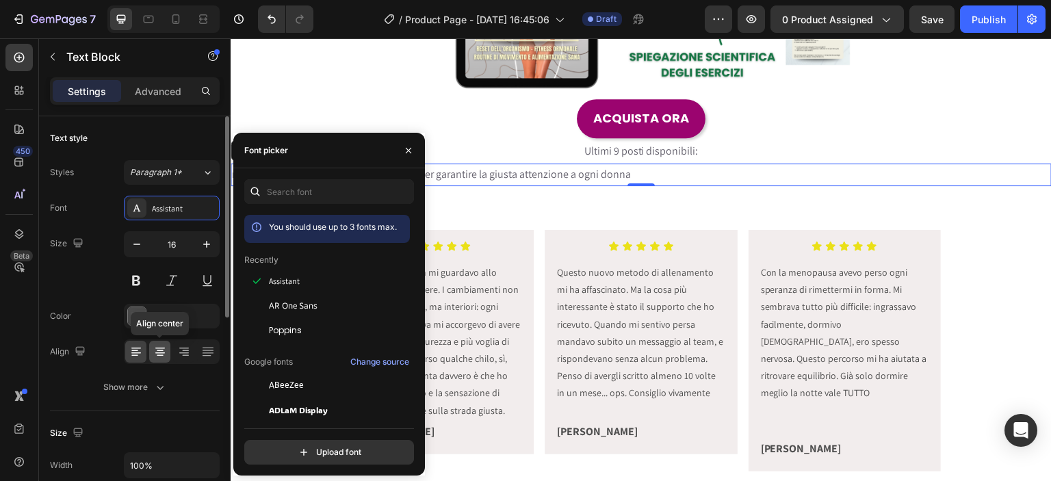
click at [170, 350] on div at bounding box center [159, 352] width 21 height 22
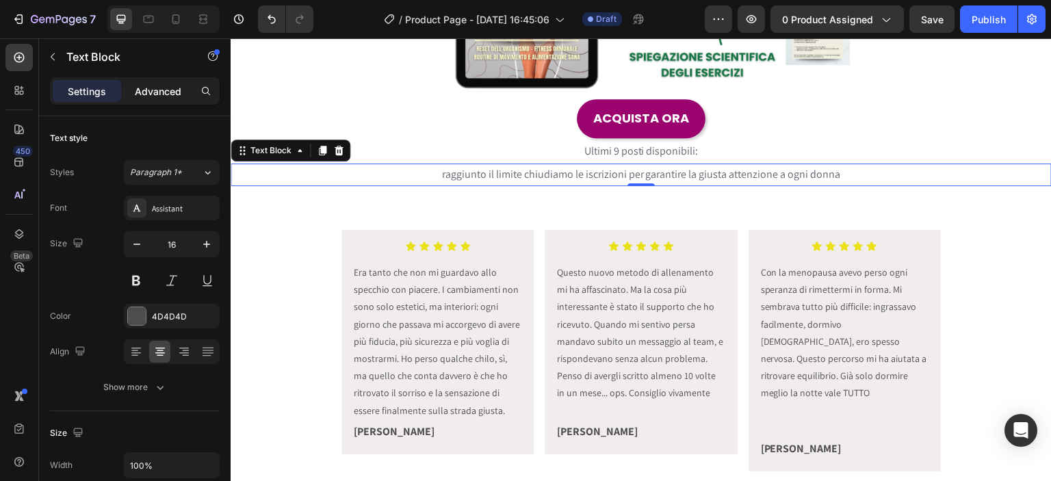
click at [151, 81] on div "Advanced" at bounding box center [158, 91] width 68 height 22
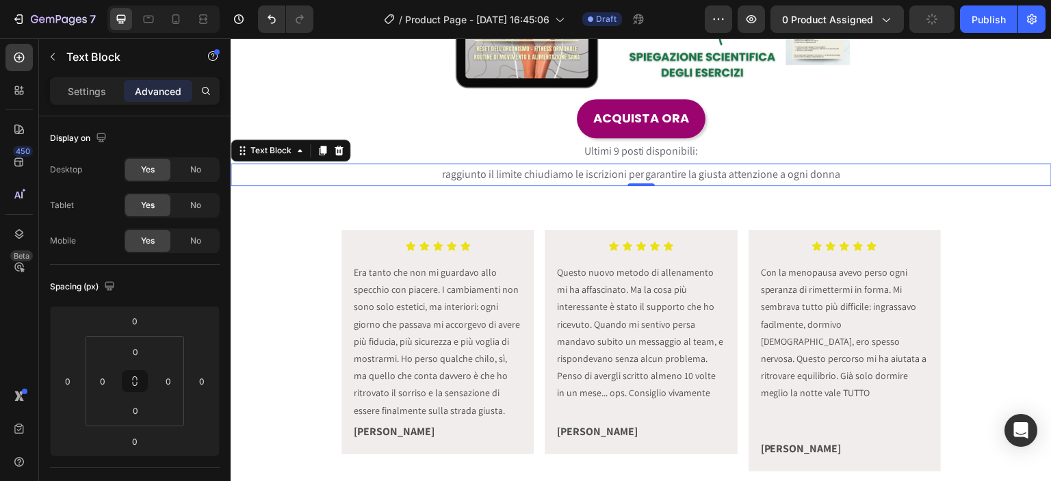
click at [392, 158] on p "Ultimi 9 posti disponibili:" at bounding box center [641, 151] width 818 height 23
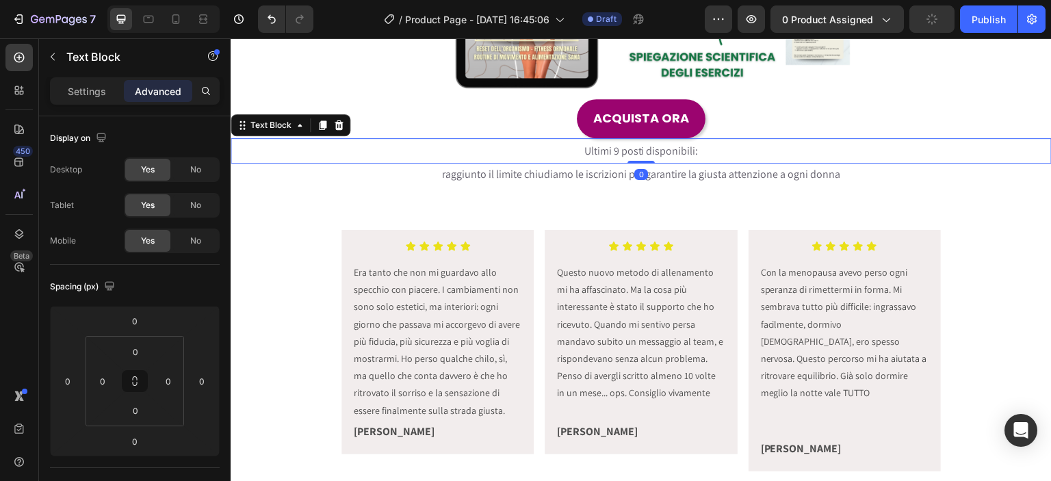
scroll to position [320, 0]
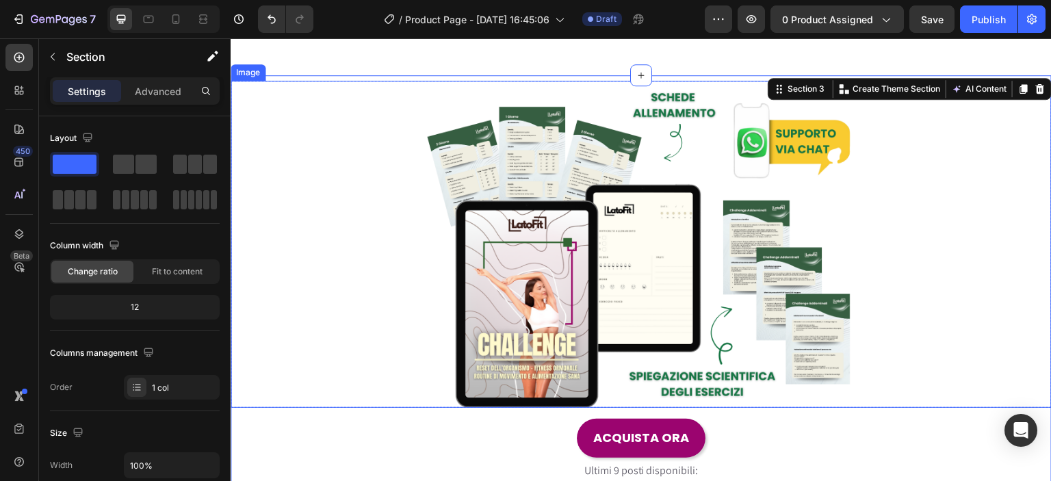
scroll to position [319, 0]
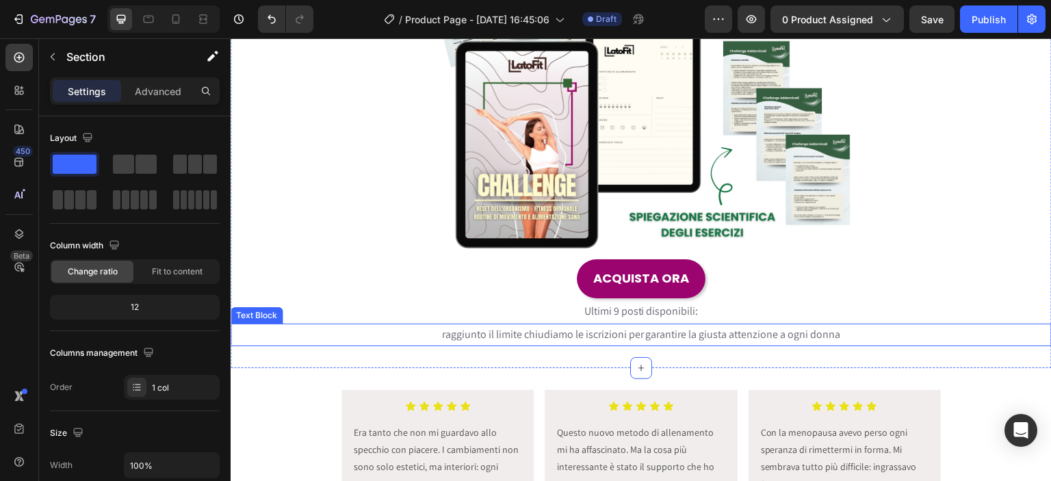
click at [442, 336] on span "raggiunto il limite chiudiamo le iscrizioni per garantire la giusta attenzione …" at bounding box center [641, 334] width 399 height 14
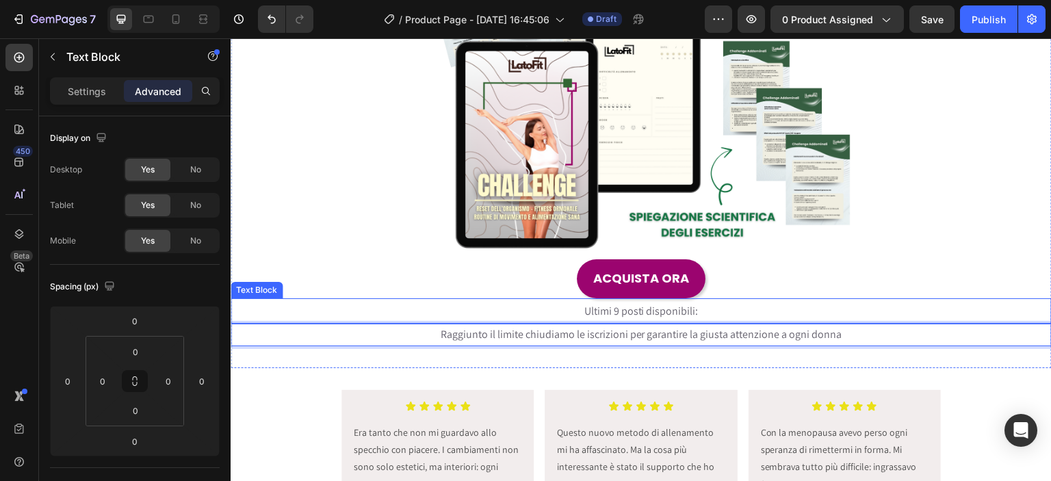
click at [736, 315] on p "Ultimi 9 posti disponibili:" at bounding box center [641, 311] width 818 height 23
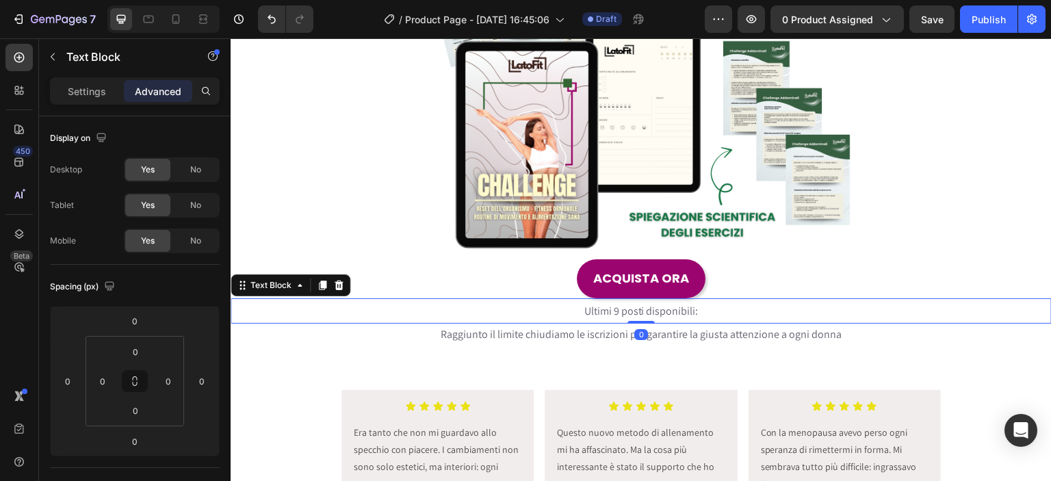
click at [835, 268] on div "ACQUISTA ORA Button" at bounding box center [641, 278] width 821 height 38
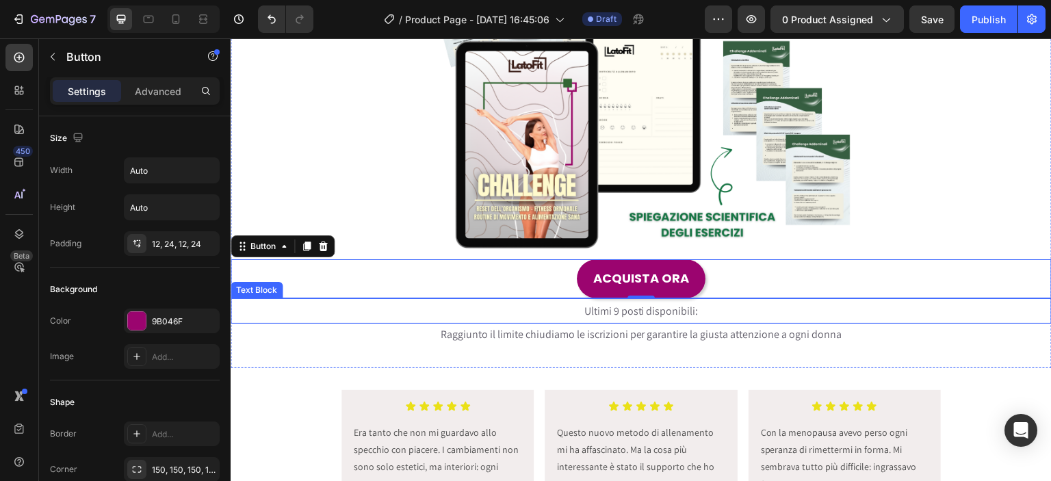
click at [694, 313] on p "Ultimi 9 posti disponibili:" at bounding box center [641, 311] width 818 height 23
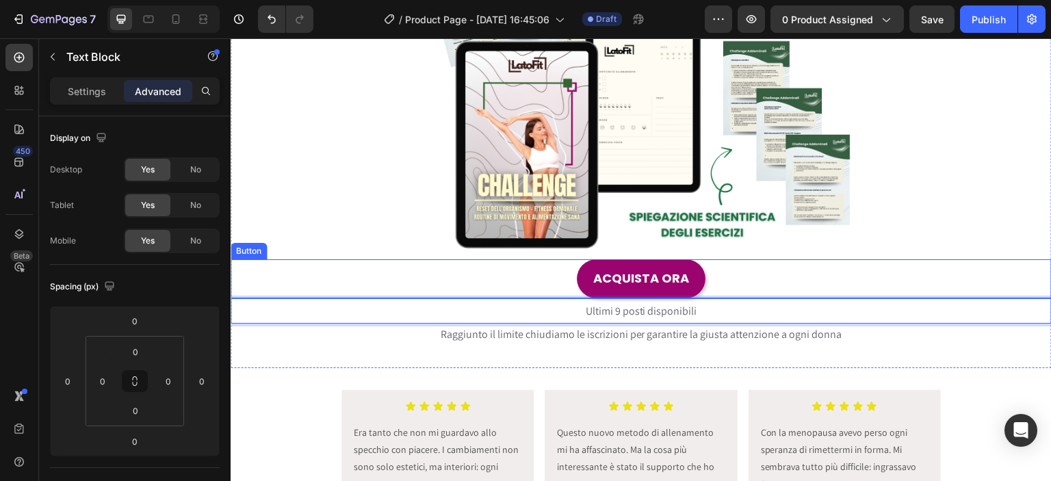
click at [847, 258] on div "Image Row ACQUISTA ORA Button Ultimi 9 posti disponibili Text Block 0 Raggiunto…" at bounding box center [641, 133] width 821 height 425
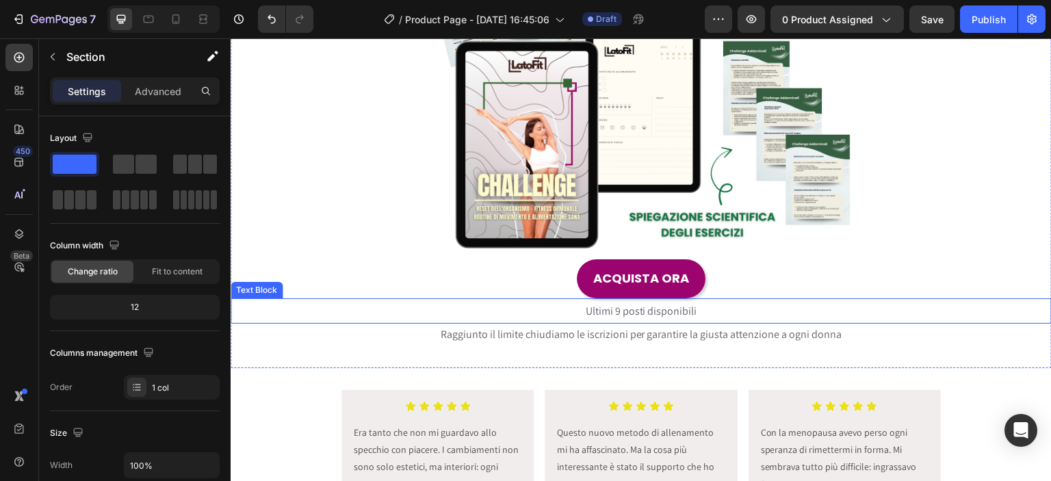
click at [662, 313] on span "Ultimi 9 posti disponibili" at bounding box center [642, 311] width 112 height 14
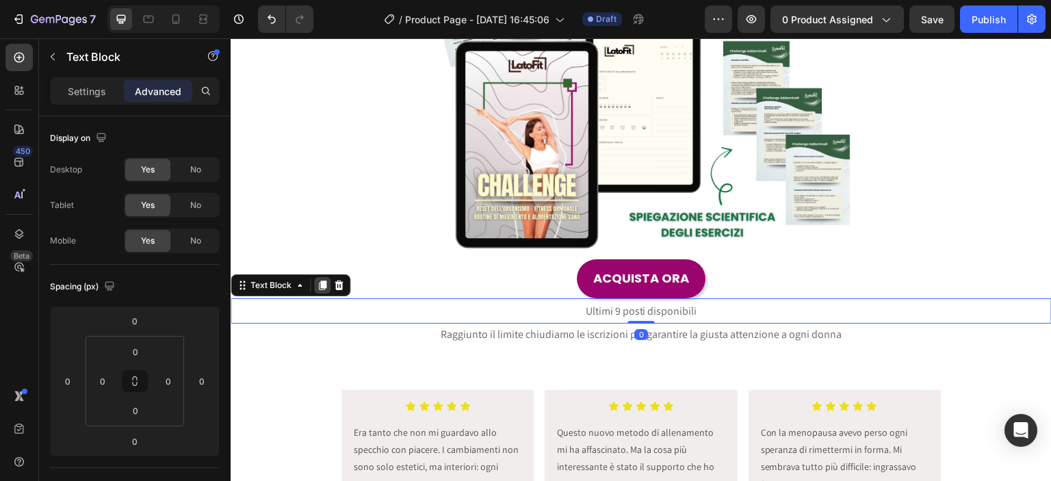
click at [317, 281] on icon at bounding box center [322, 285] width 11 height 11
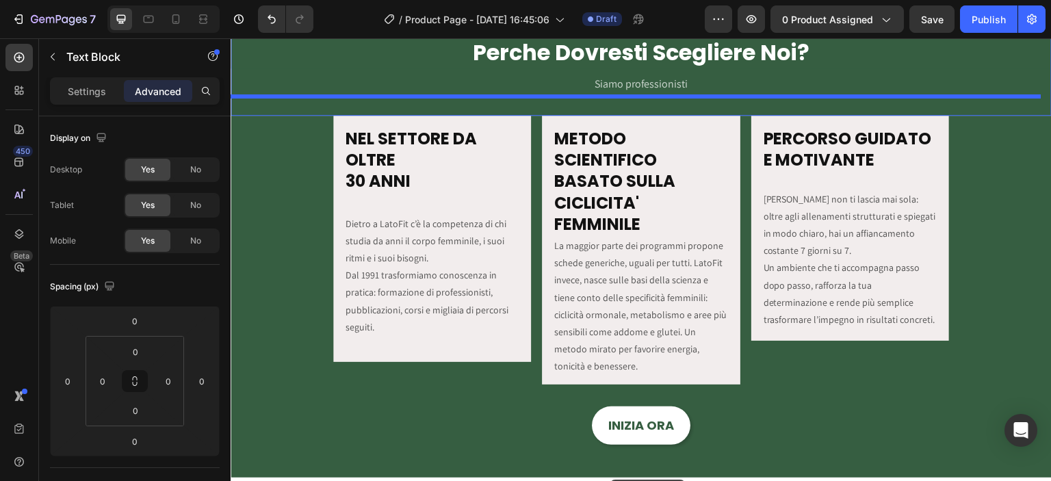
scroll to position [1679, 0]
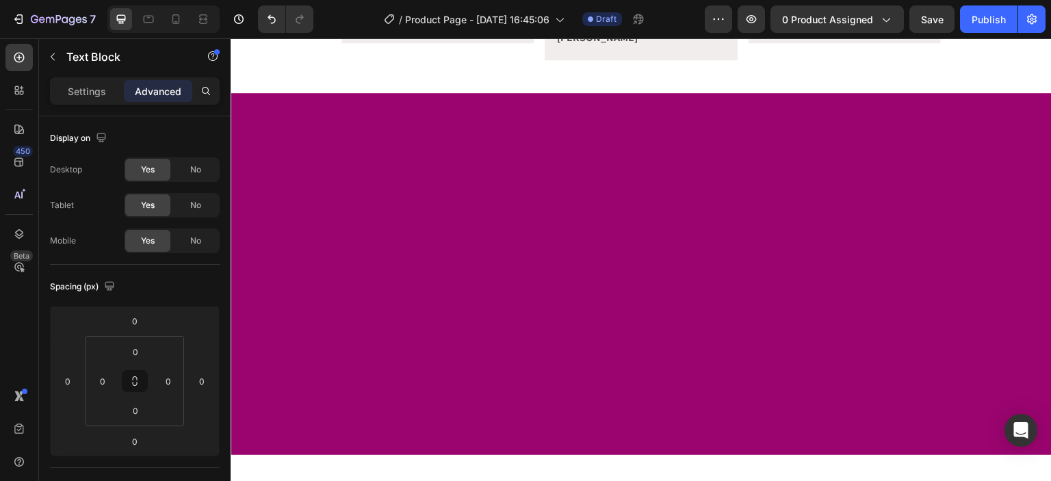
scroll to position [421, 0]
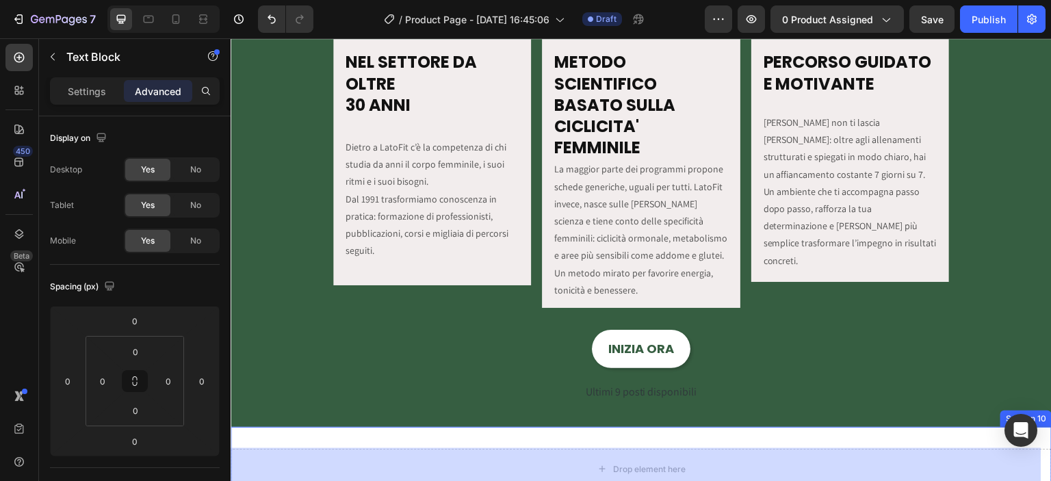
scroll to position [1880, 0]
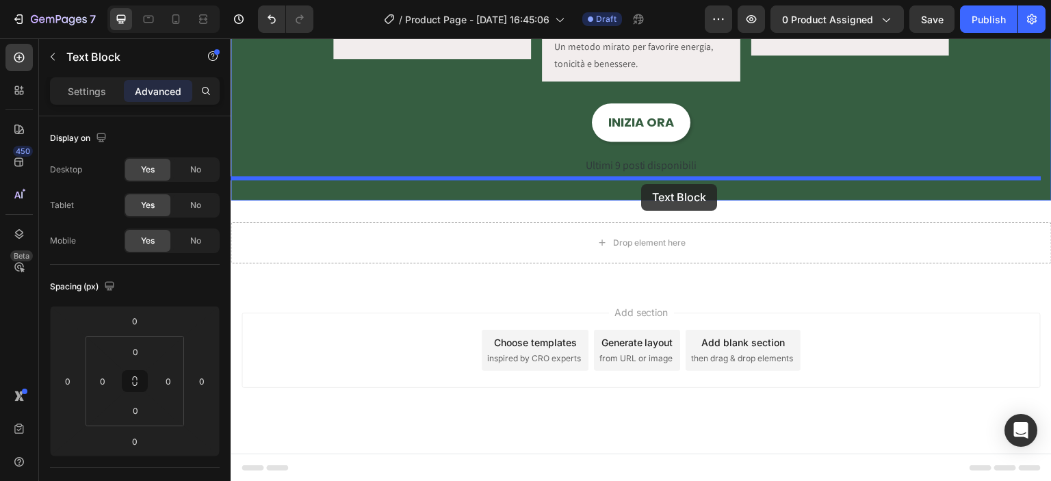
drag, startPoint x: 609, startPoint y: 248, endPoint x: 642, endPoint y: 184, distance: 71.6
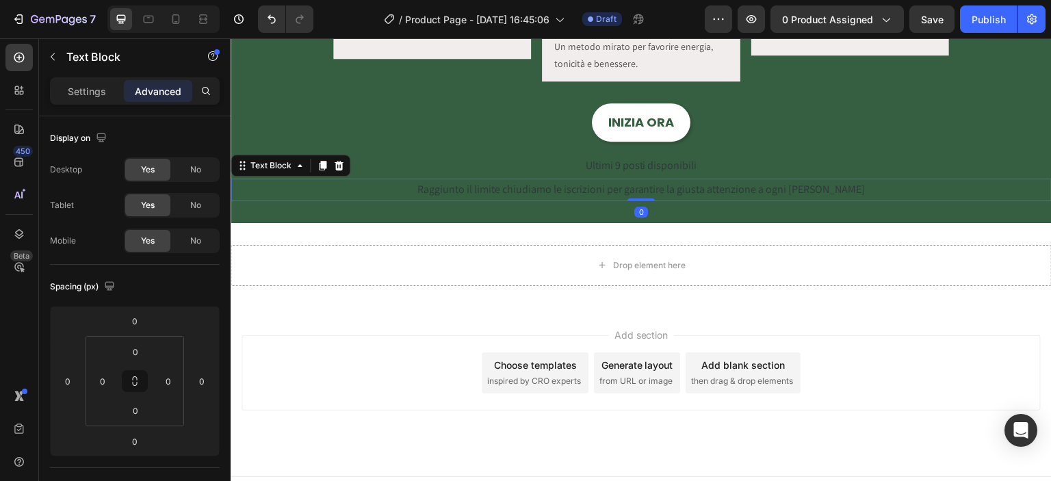
click at [625, 185] on span "Raggiunto il limite chiudiamo le iscrizioni per garantire la giusta attenzione …" at bounding box center [641, 189] width 448 height 14
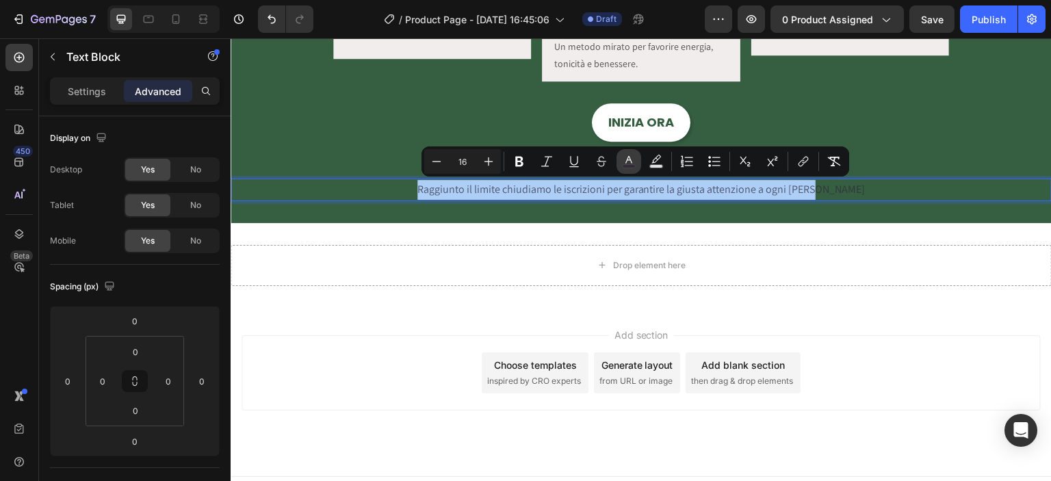
click at [632, 158] on icon "Editor contextual toolbar" at bounding box center [629, 162] width 14 height 14
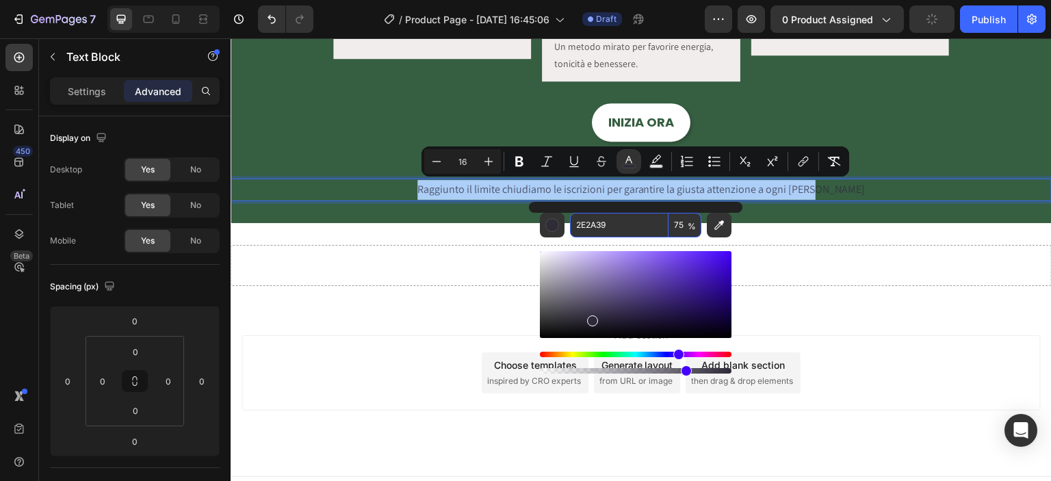
click at [595, 225] on input "2E2A39" at bounding box center [619, 225] width 99 height 25
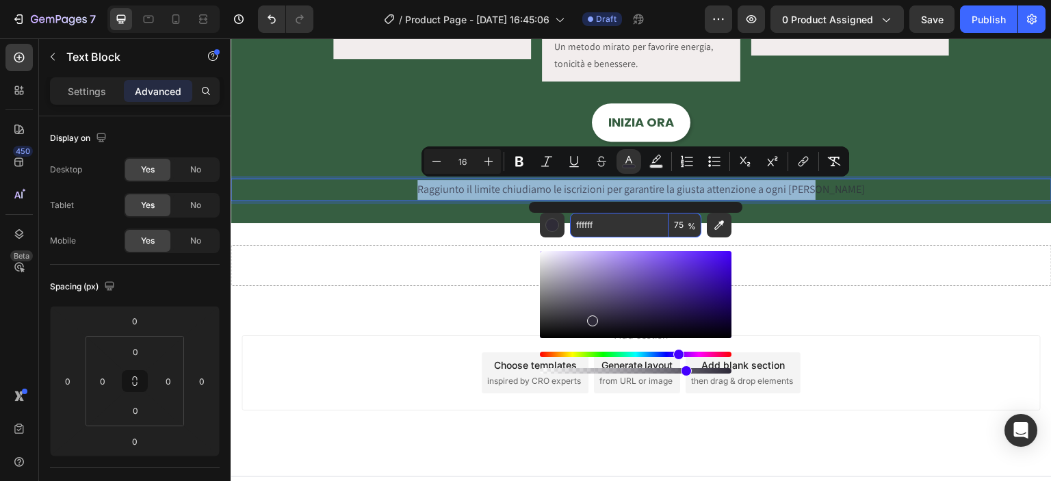
type input "FFFFFF"
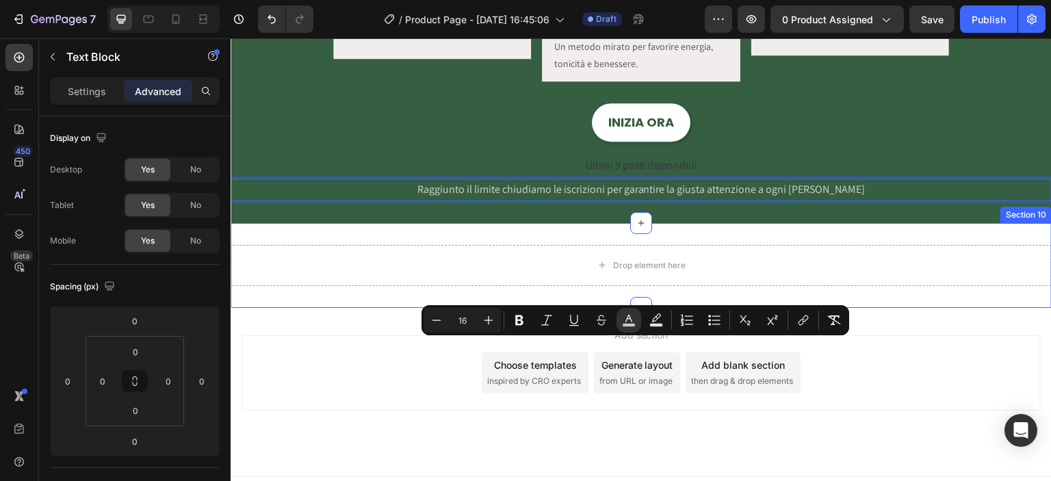
scroll to position [1721, 0]
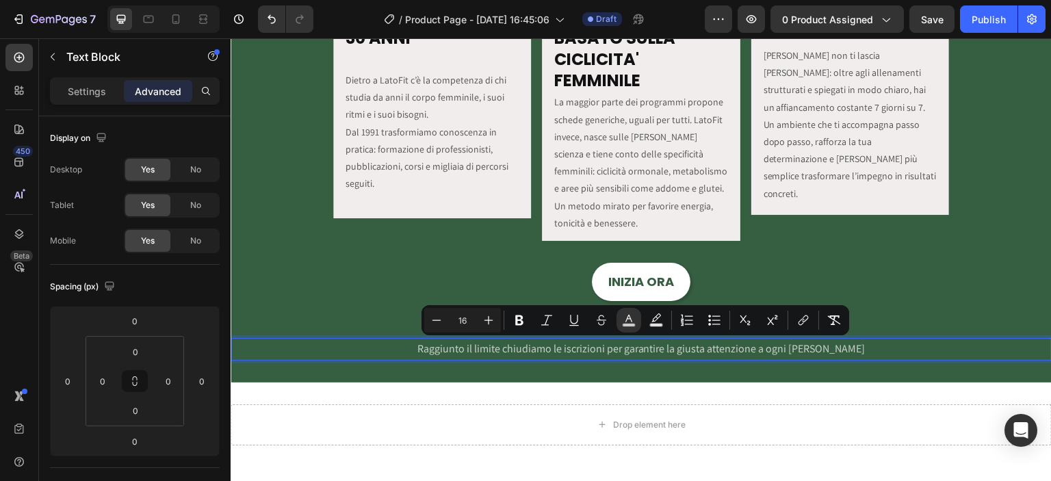
click at [739, 287] on div "INIZIA ORA Button" at bounding box center [641, 282] width 799 height 38
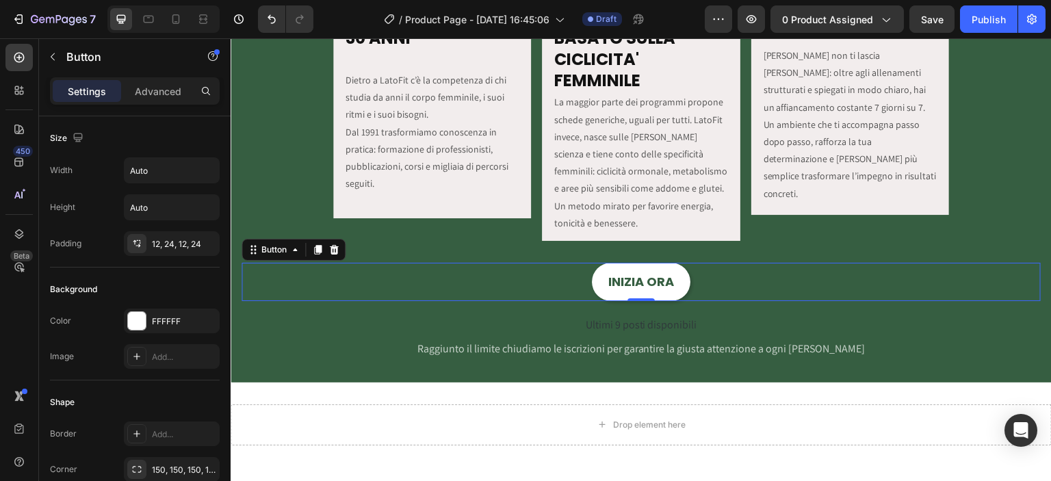
click at [726, 268] on div "INIZIA ORA Button 0" at bounding box center [641, 282] width 799 height 38
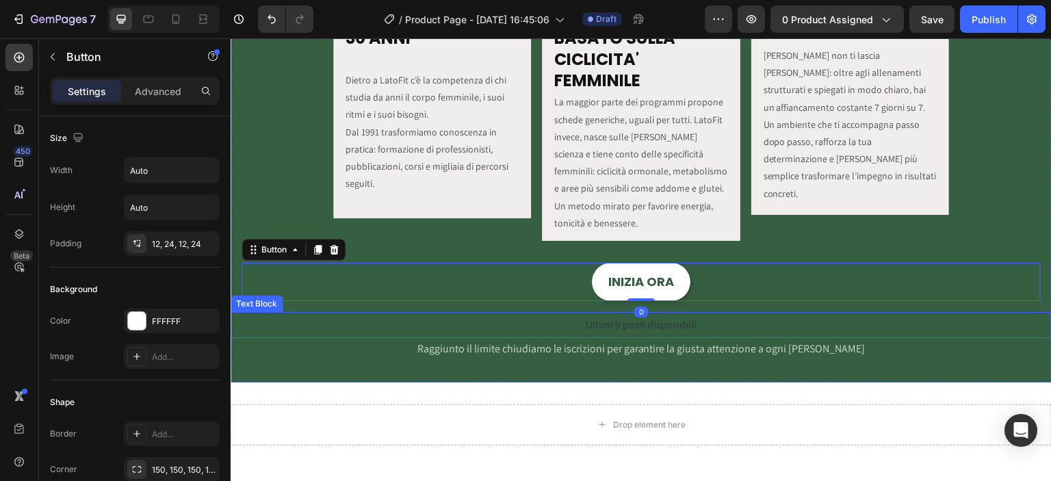
click at [657, 317] on span "Ultimi 9 posti disponibili" at bounding box center [642, 324] width 112 height 14
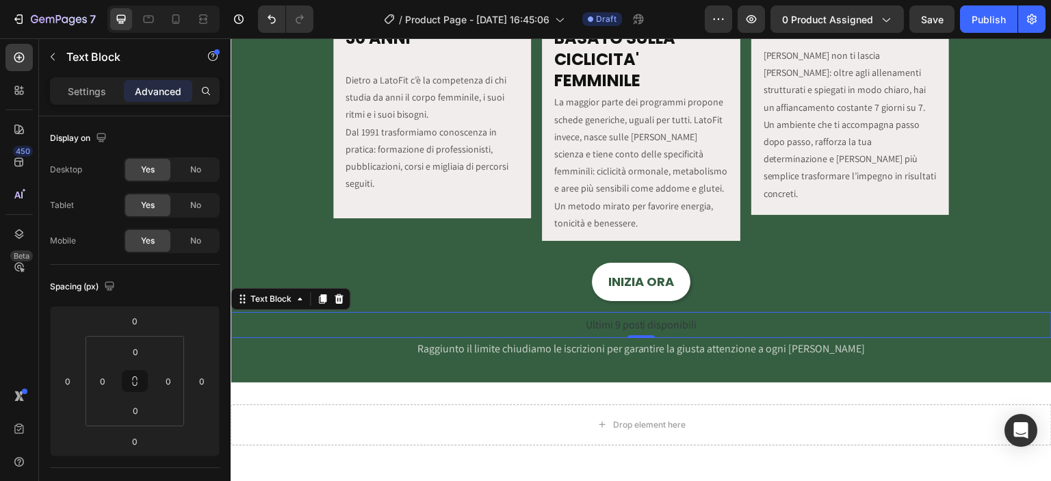
click at [657, 317] on span "Ultimi 9 posti disponibili" at bounding box center [642, 324] width 112 height 14
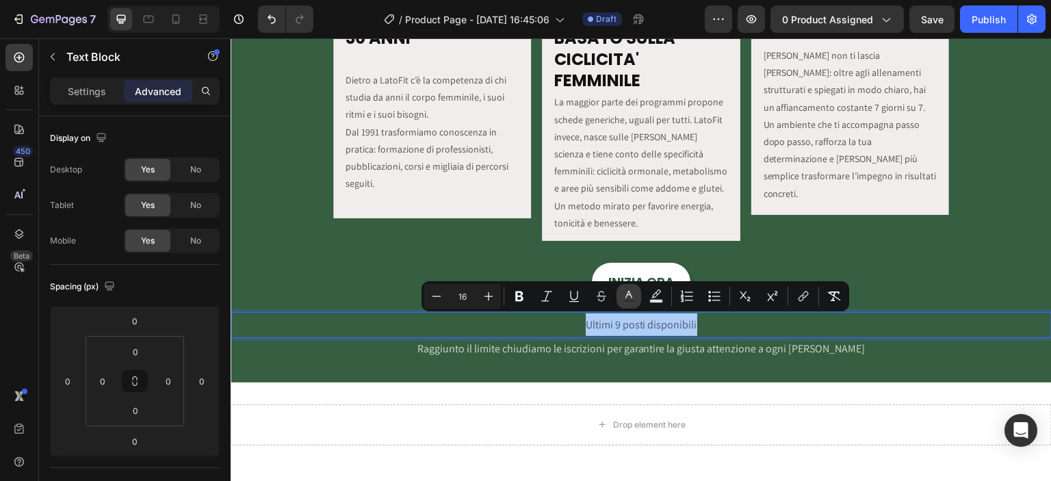
click at [619, 298] on button "color" at bounding box center [628, 296] width 25 height 25
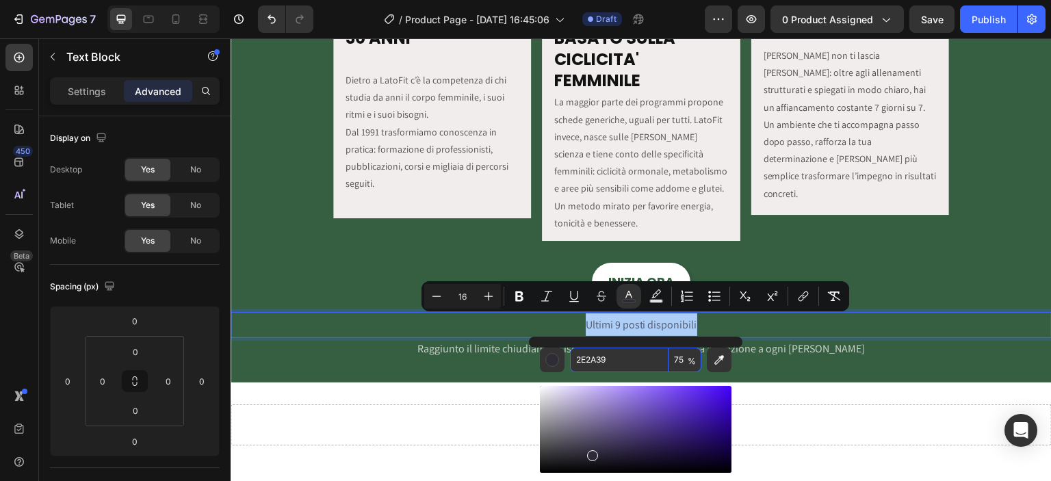
click at [601, 355] on input "2E2A39" at bounding box center [619, 360] width 99 height 25
type input "FFFFFF"
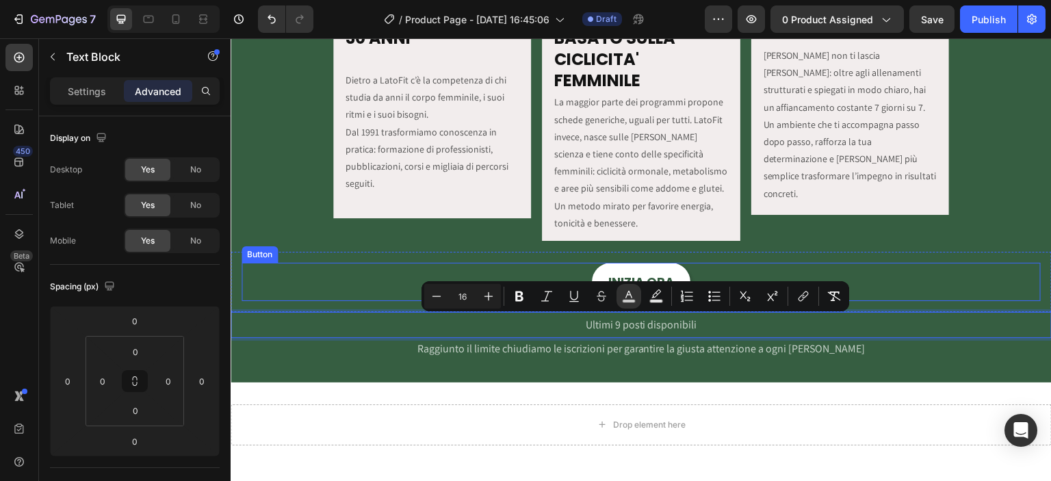
click at [855, 268] on div "INIZIA ORA Button" at bounding box center [641, 282] width 799 height 38
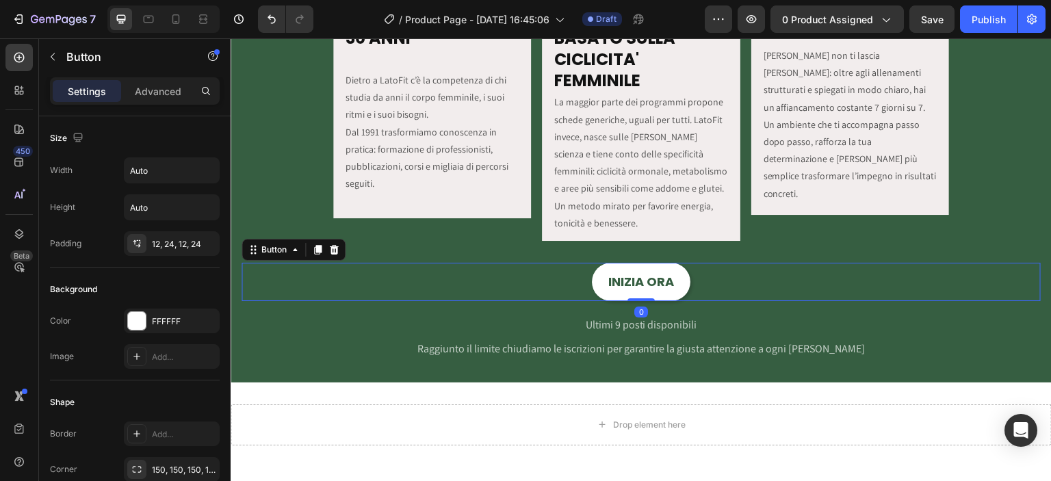
scroll to position [1561, 0]
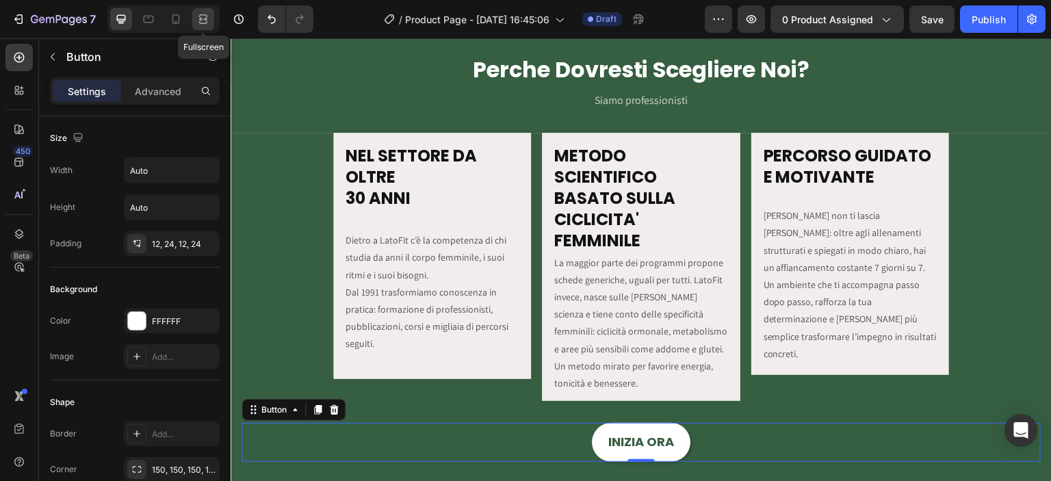
click at [208, 14] on icon at bounding box center [203, 19] width 14 height 14
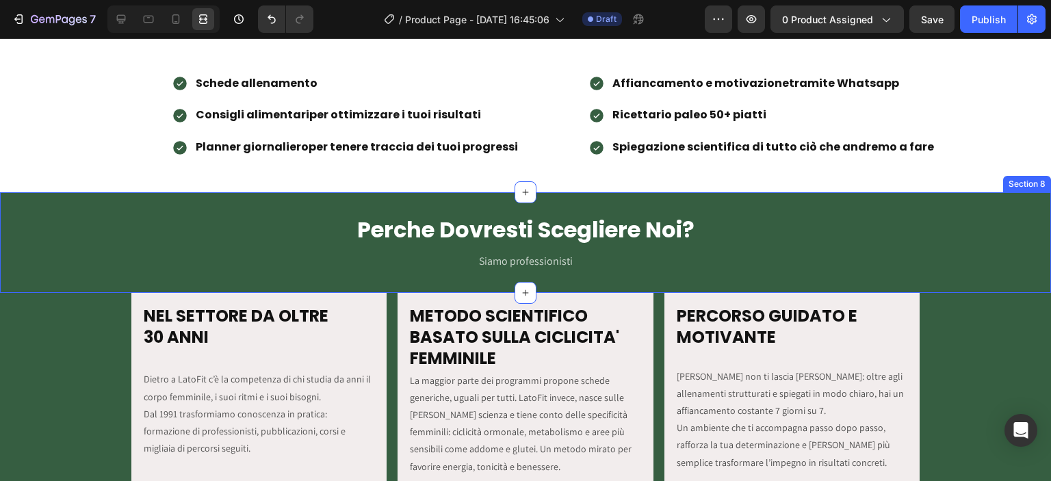
scroll to position [1561, 0]
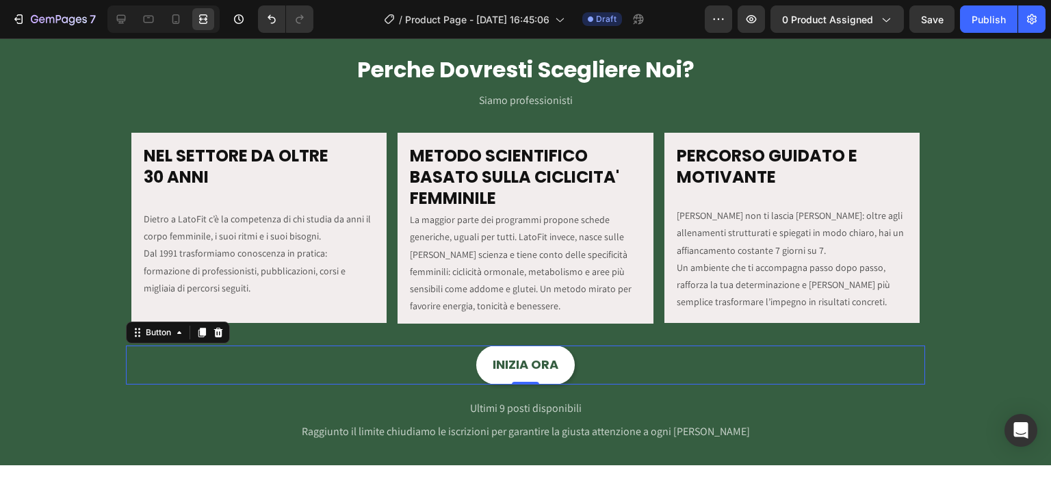
click at [583, 366] on div "INIZIA ORA Button 0" at bounding box center [525, 365] width 799 height 38
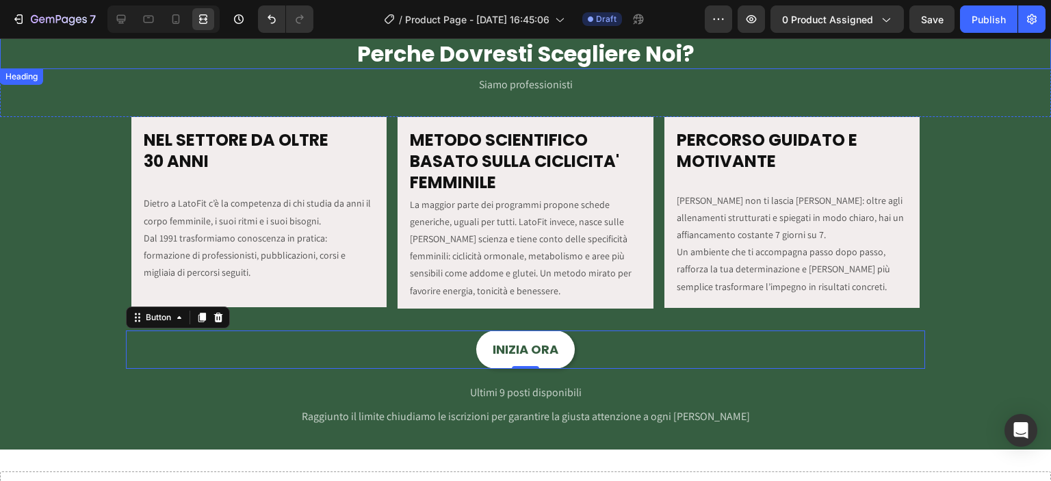
click at [424, 64] on h2 "Perche Dovresti Scegliere Noi?" at bounding box center [525, 53] width 1051 height 31
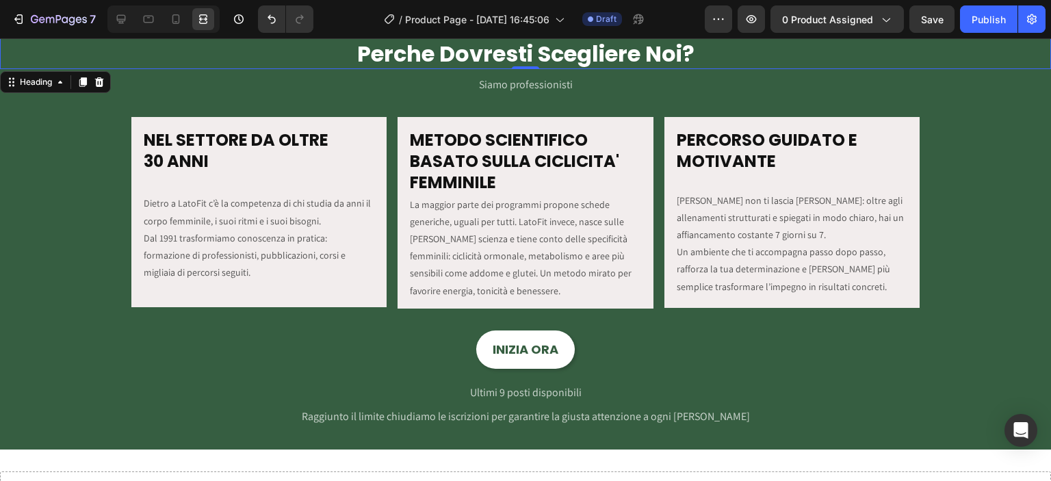
click at [424, 59] on h2 "Perche Dovresti Scegliere Noi?" at bounding box center [525, 53] width 1051 height 31
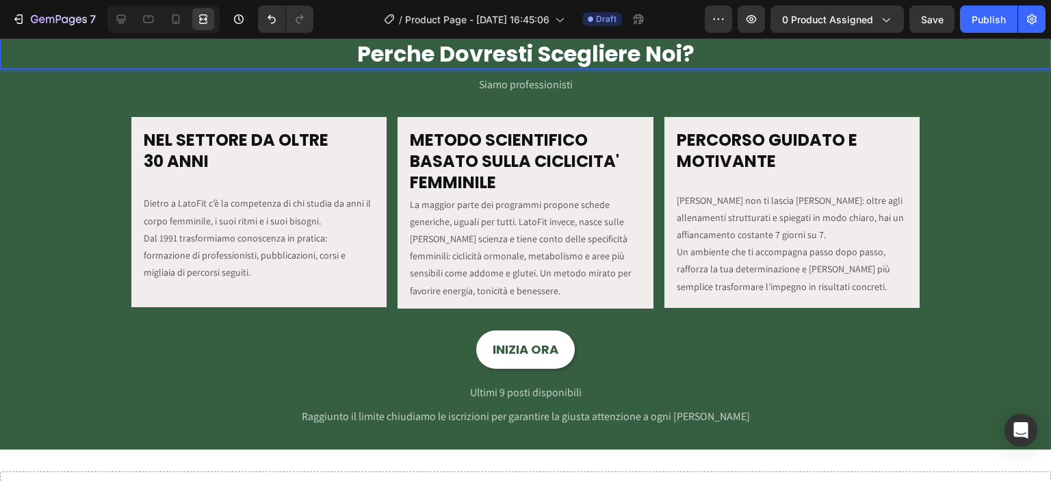
scroll to position [1546, 0]
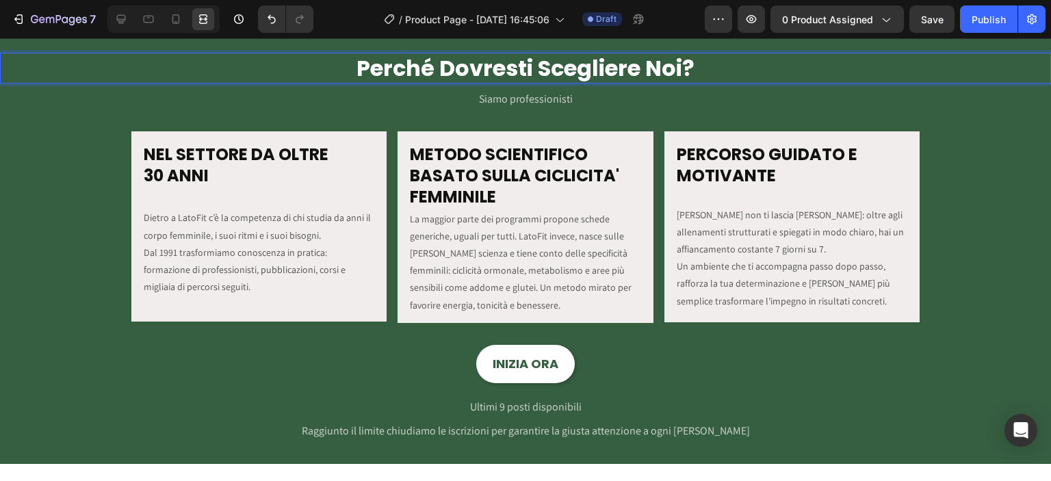
click at [463, 62] on p "Perché Dovresti Scegliere Noi?" at bounding box center [525, 68] width 1048 height 29
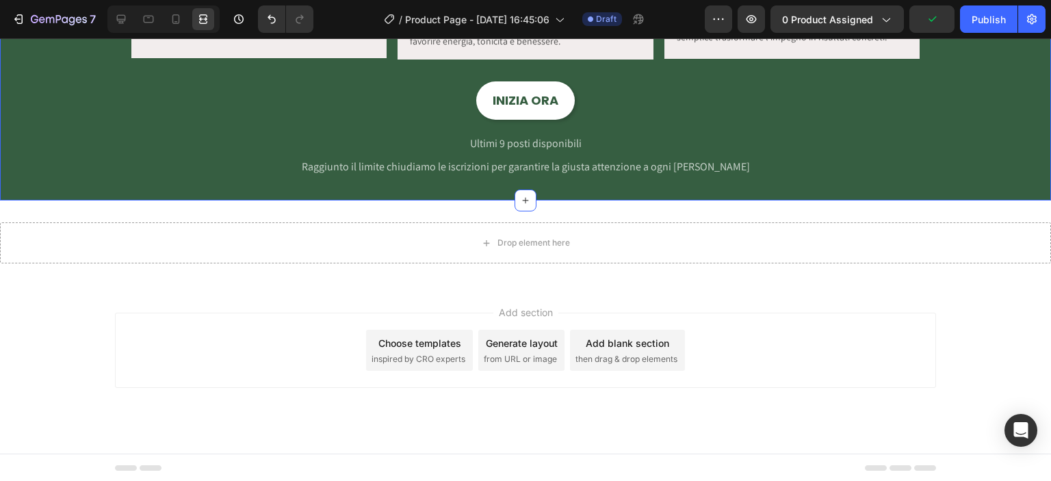
click at [454, 192] on div "NEL SETTORE DA OLTRE 30 ANNI Heading Dietro a LatoFit c’è la competenza di chi …" at bounding box center [525, 34] width 1051 height 333
click at [118, 13] on icon at bounding box center [121, 19] width 14 height 14
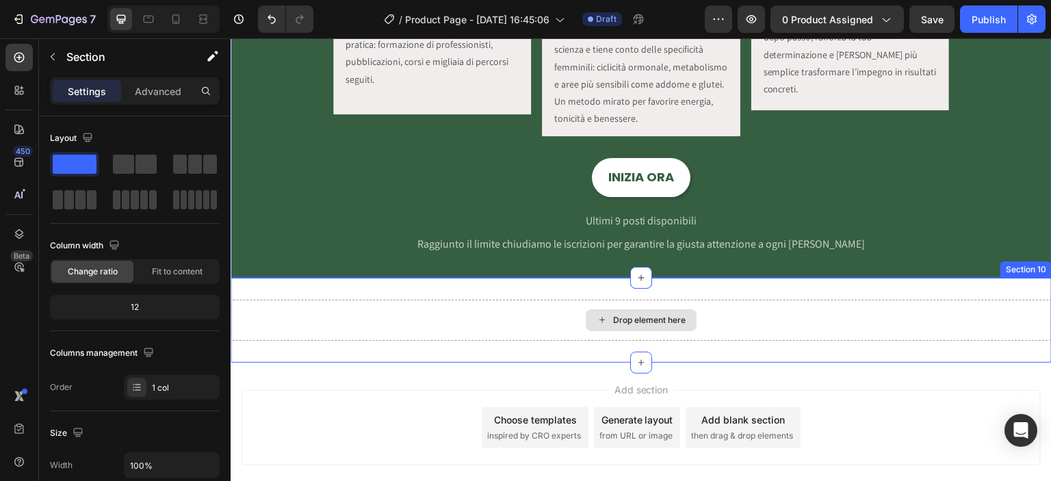
drag, startPoint x: 372, startPoint y: 192, endPoint x: 593, endPoint y: 324, distance: 257.5
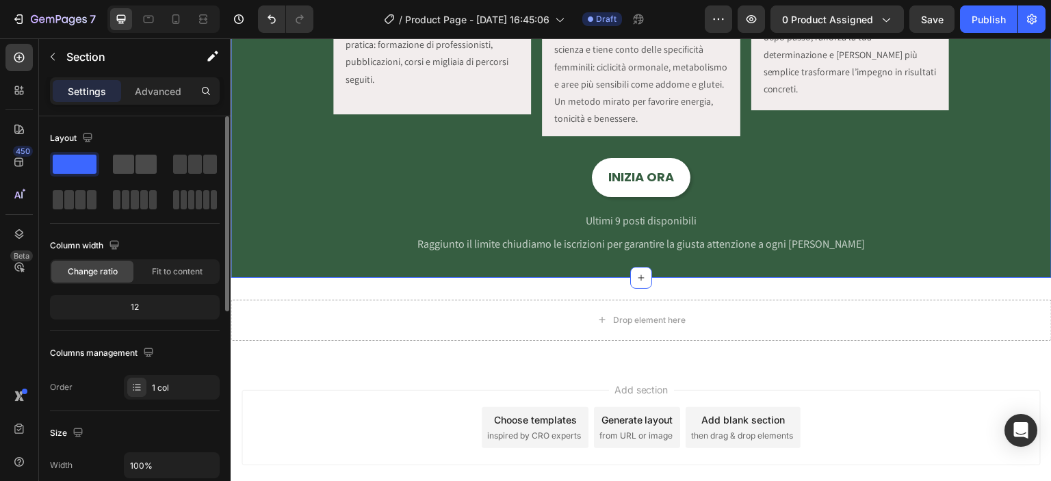
click at [144, 155] on span at bounding box center [145, 164] width 21 height 19
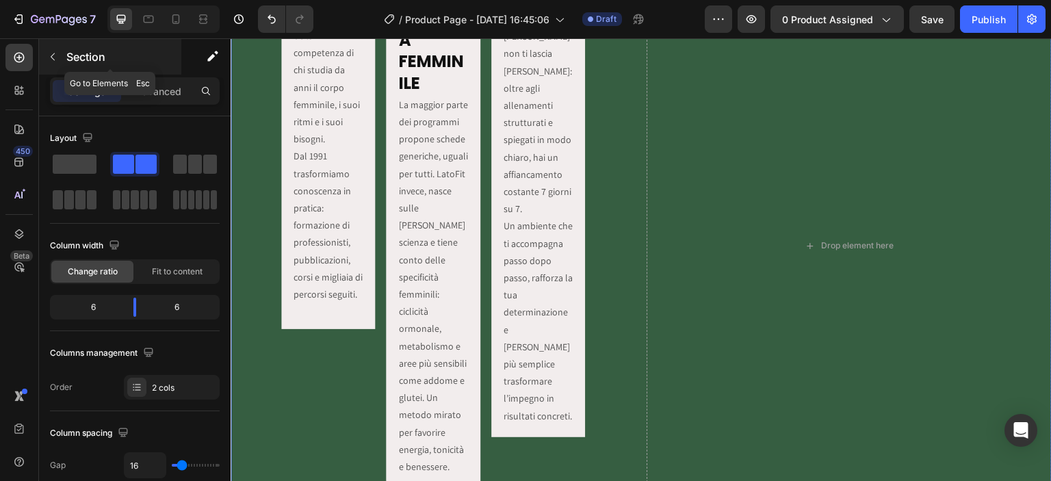
click at [70, 54] on p "Section" at bounding box center [122, 57] width 112 height 16
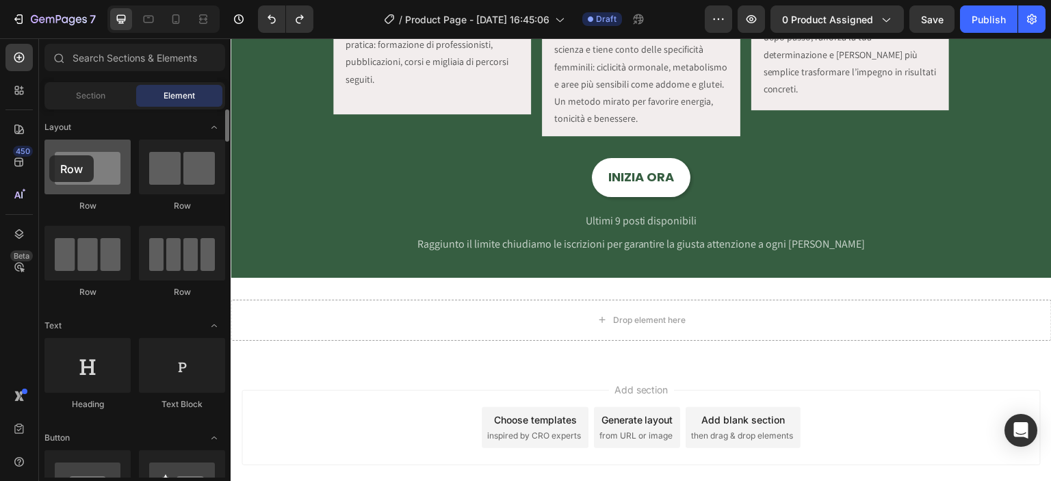
click at [49, 155] on div at bounding box center [87, 167] width 86 height 55
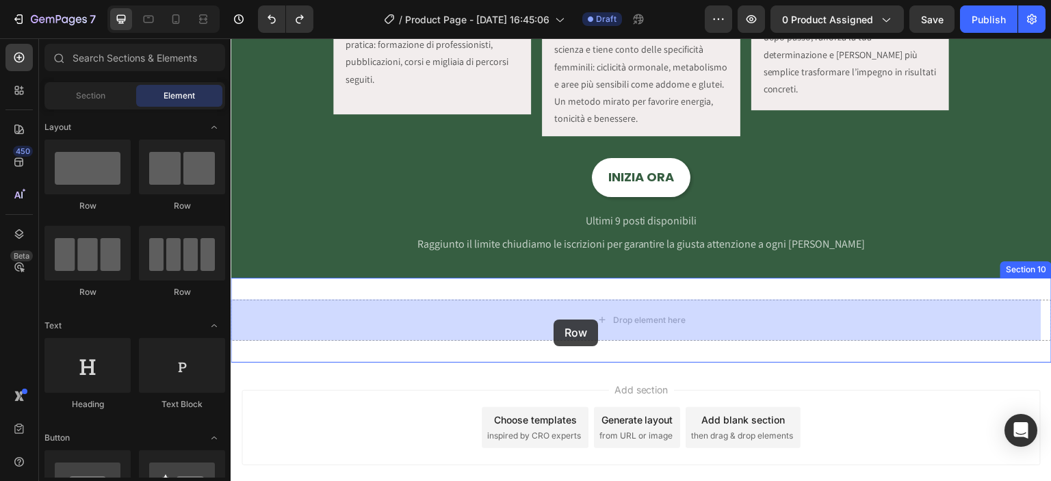
drag, startPoint x: 403, startPoint y: 212, endPoint x: 554, endPoint y: 320, distance: 184.9
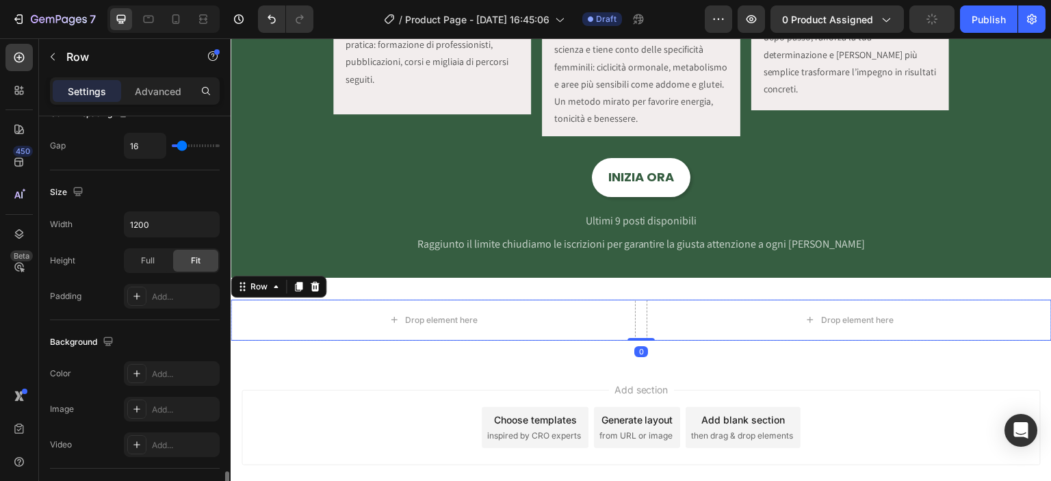
scroll to position [479, 0]
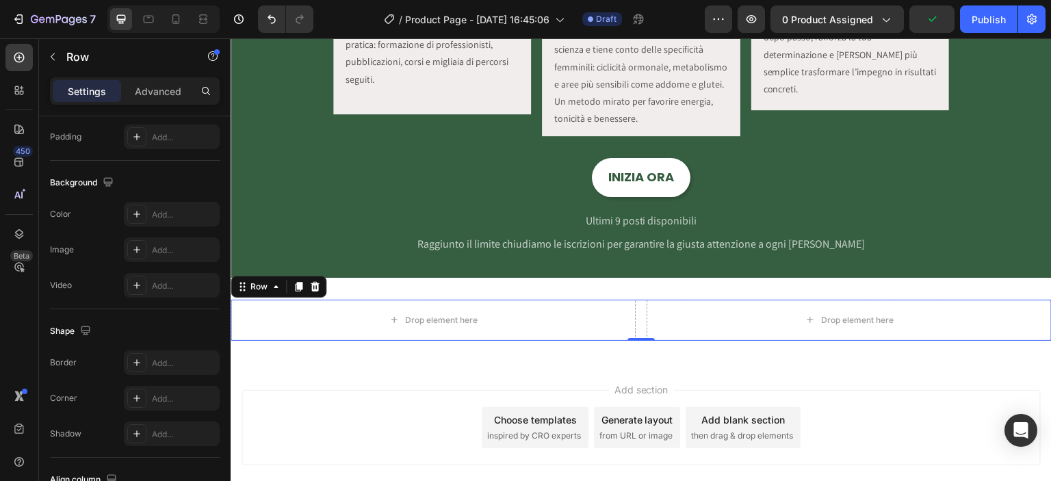
click at [36, 49] on div "450 Beta" at bounding box center [19, 259] width 39 height 443
click at [51, 57] on icon "button" at bounding box center [52, 56] width 11 height 11
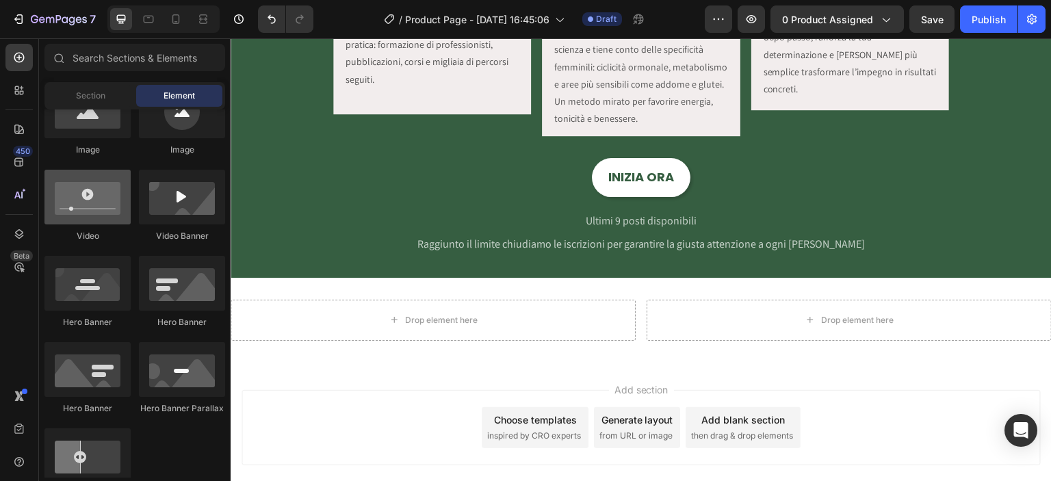
scroll to position [320, 0]
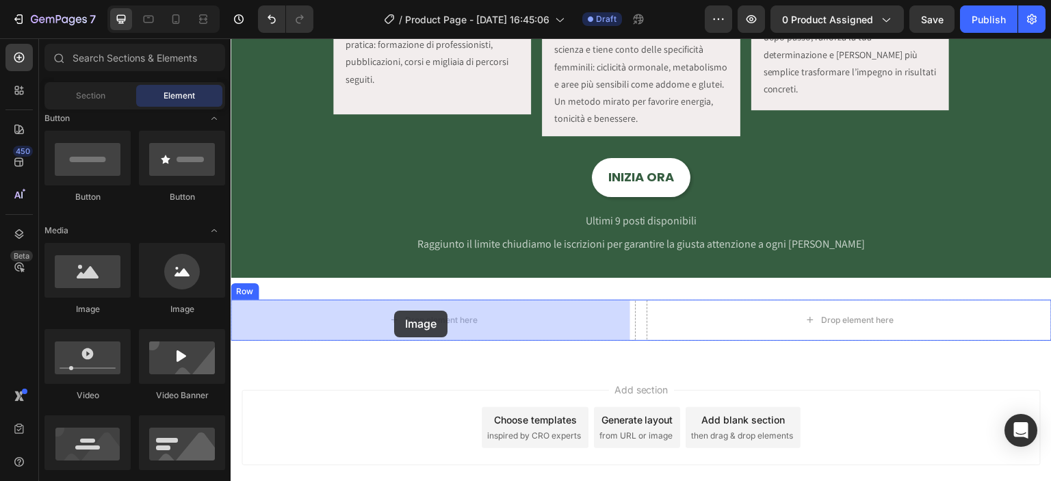
drag, startPoint x: 326, startPoint y: 321, endPoint x: 393, endPoint y: 313, distance: 67.5
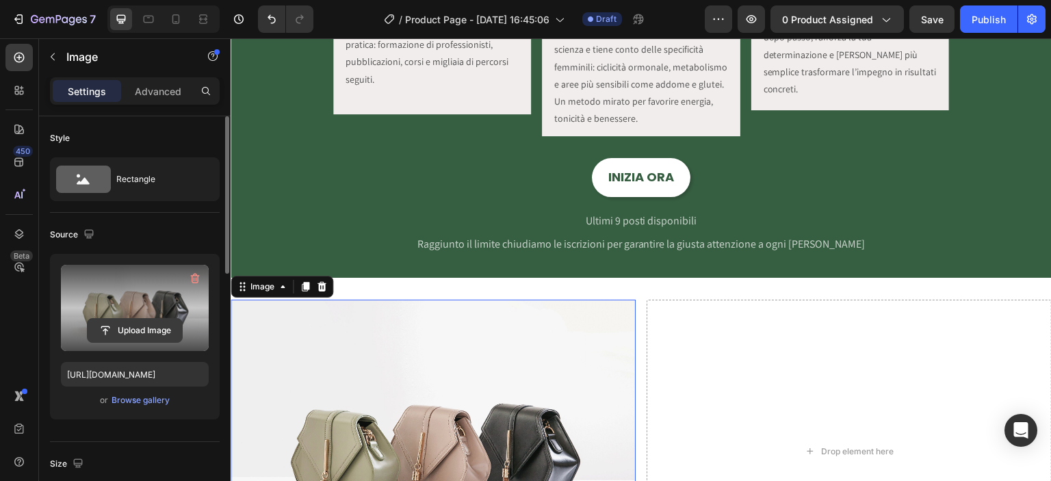
click at [145, 322] on input "file" at bounding box center [135, 330] width 94 height 23
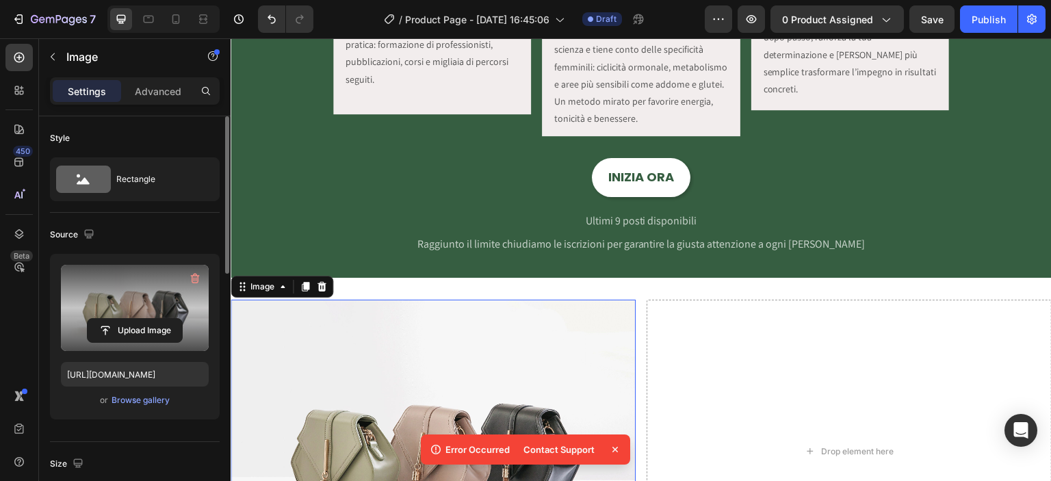
click at [140, 313] on label at bounding box center [135, 308] width 148 height 86
click at [140, 319] on input "file" at bounding box center [135, 330] width 94 height 23
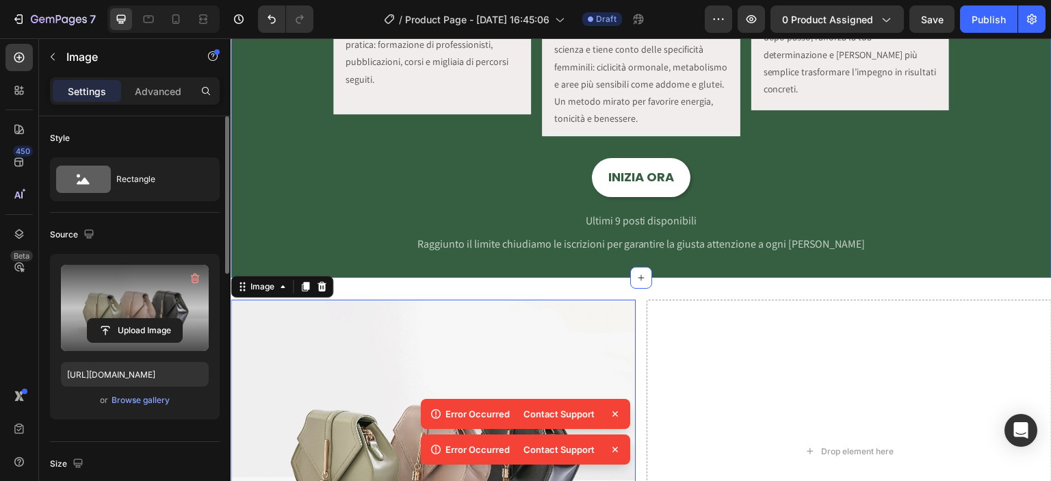
scroll to position [1970, 0]
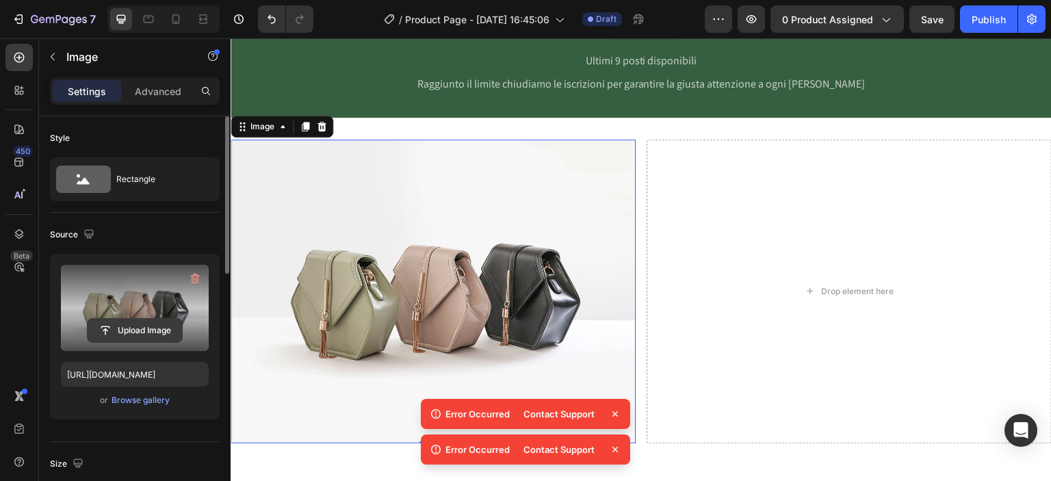
click at [152, 319] on input "file" at bounding box center [135, 330] width 94 height 23
click at [142, 320] on input "file" at bounding box center [135, 330] width 94 height 23
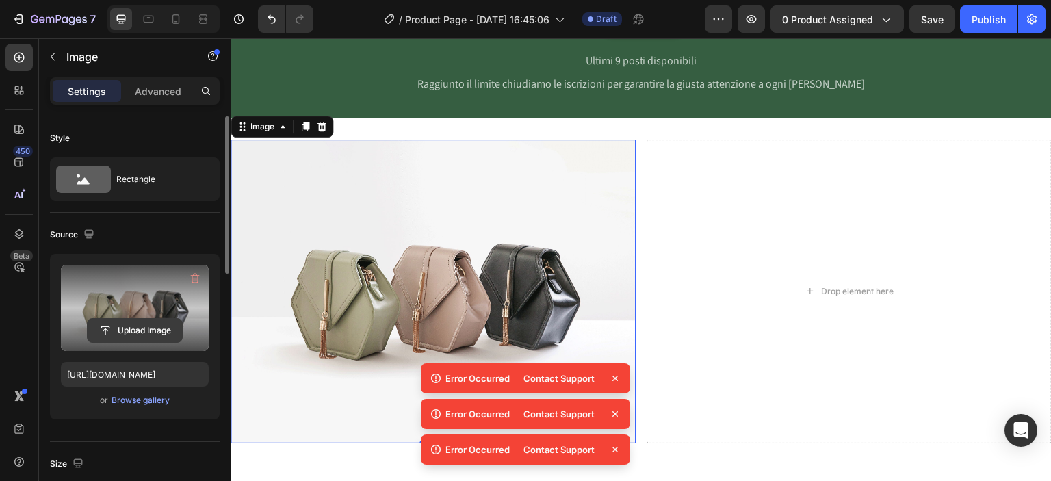
click at [136, 324] on input "file" at bounding box center [135, 330] width 94 height 23
click at [155, 326] on input "file" at bounding box center [135, 330] width 94 height 23
click at [164, 318] on button "Upload Image" at bounding box center [135, 330] width 96 height 25
click at [162, 321] on input "file" at bounding box center [135, 330] width 94 height 23
click at [615, 378] on icon at bounding box center [614, 378] width 5 height 5
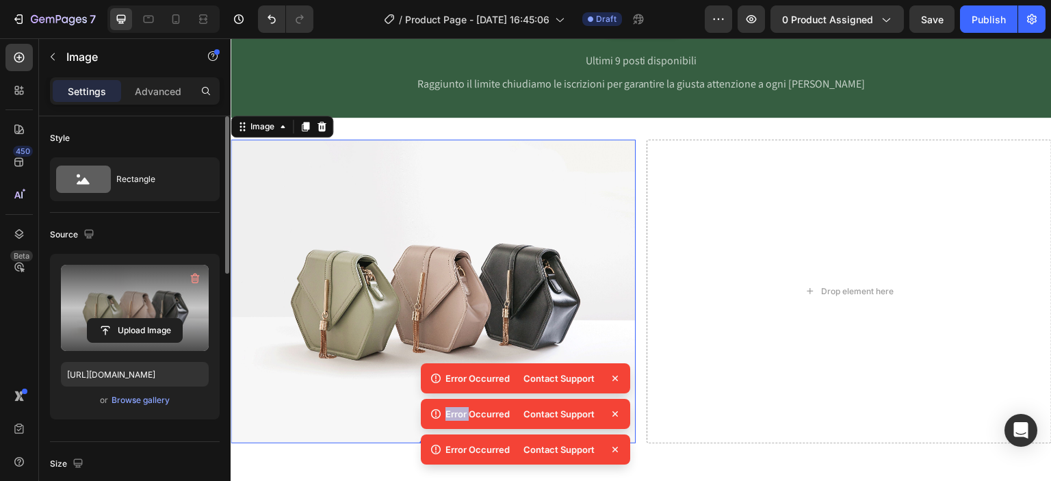
click at [615, 378] on icon at bounding box center [614, 378] width 5 height 5
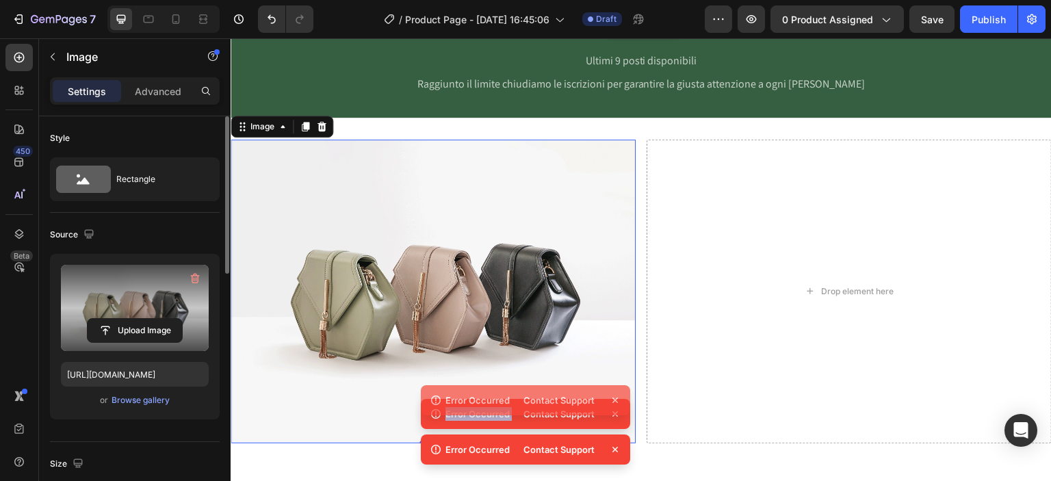
click at [615, 378] on div "Error Occurred Contact Support Error Occurred Contact Support Error Occurred Co…" at bounding box center [525, 416] width 209 height 107
click at [615, 378] on img at bounding box center [433, 292] width 405 height 304
click at [610, 413] on icon at bounding box center [615, 414] width 14 height 14
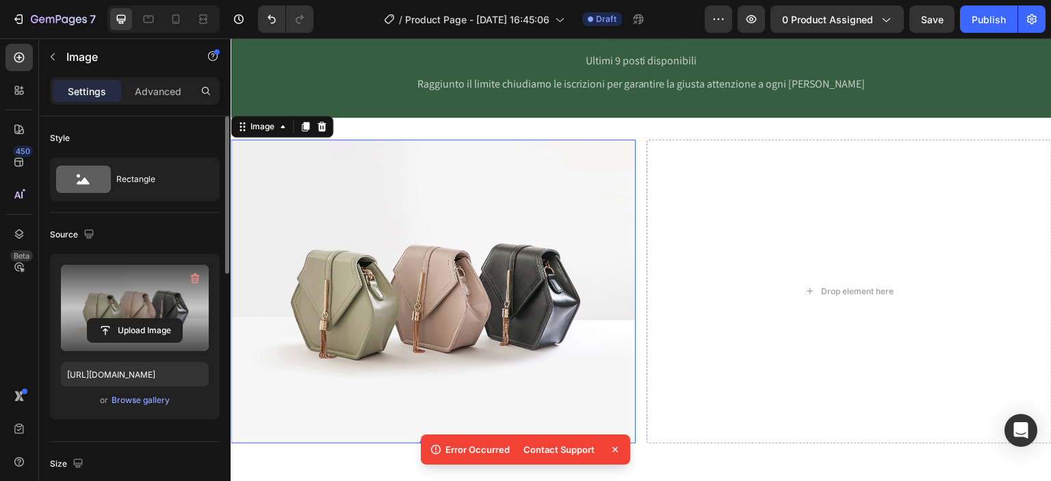
drag, startPoint x: 619, startPoint y: 447, endPoint x: 613, endPoint y: 440, distance: 8.8
click at [618, 447] on icon at bounding box center [615, 450] width 14 height 14
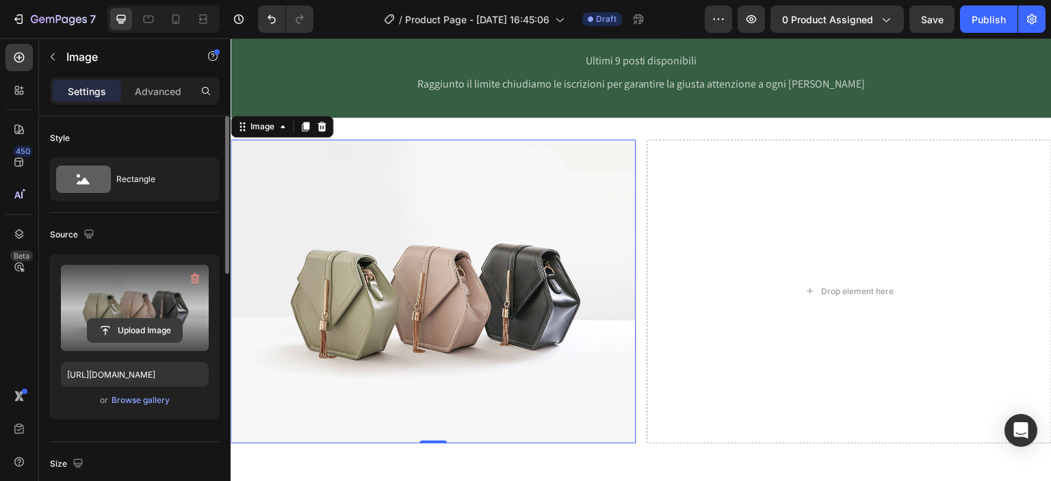
click at [151, 322] on input "file" at bounding box center [135, 330] width 94 height 23
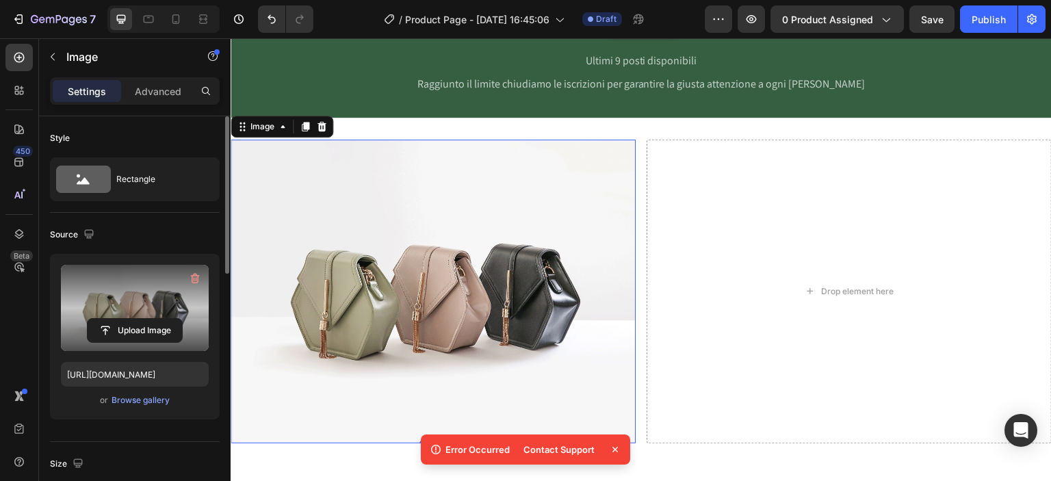
click at [613, 447] on icon at bounding box center [614, 449] width 5 height 5
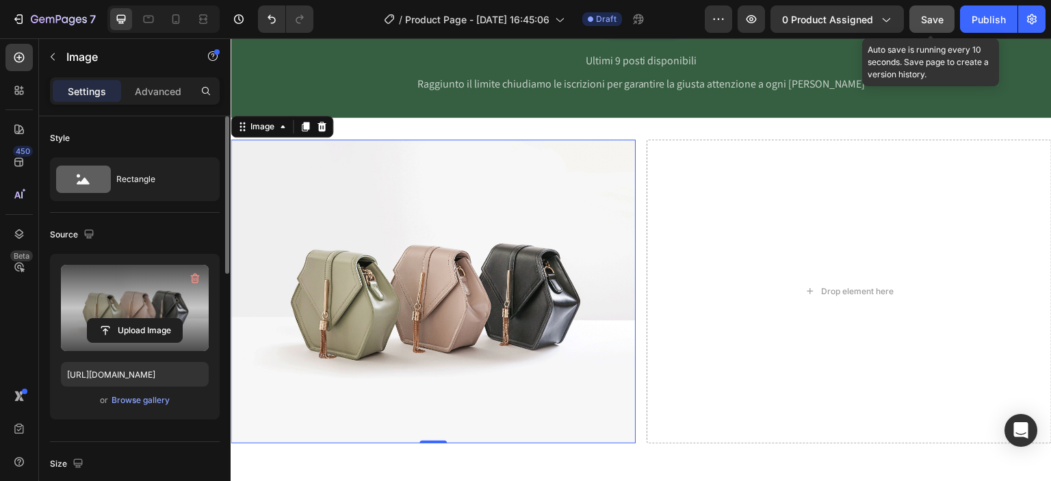
click at [940, 16] on span "Save" at bounding box center [932, 20] width 23 height 12
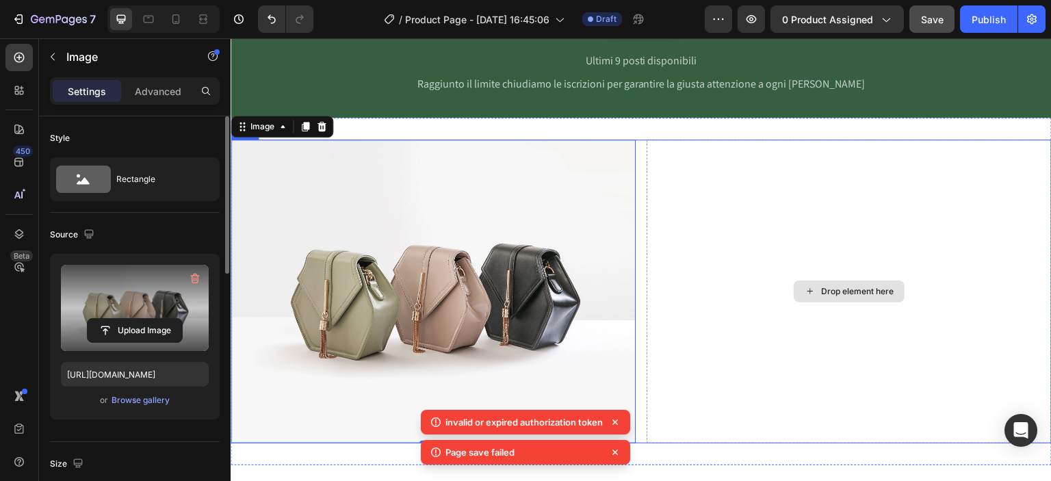
scroll to position [1810, 0]
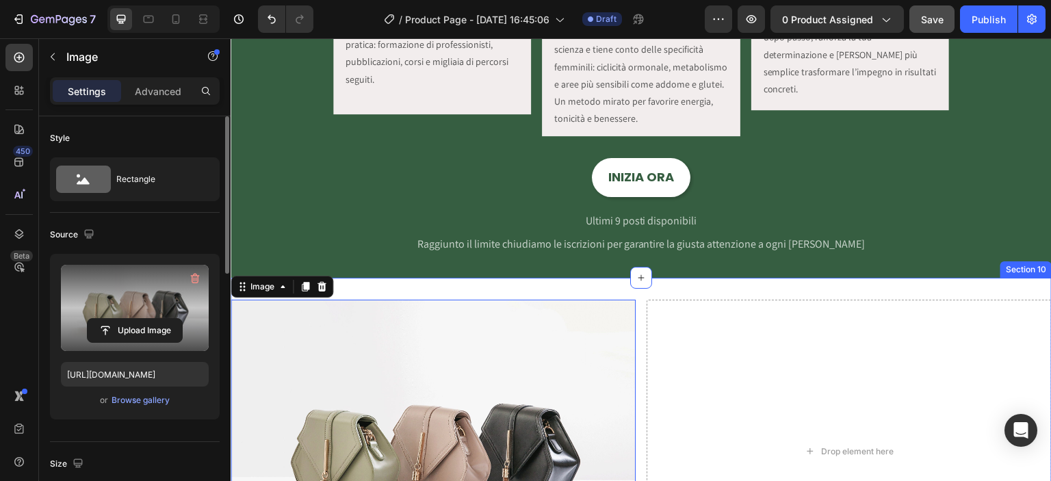
drag, startPoint x: 716, startPoint y: 287, endPoint x: 826, endPoint y: 52, distance: 259.9
click at [716, 287] on div "Image 0 Drop element here Row Section 10" at bounding box center [641, 452] width 821 height 348
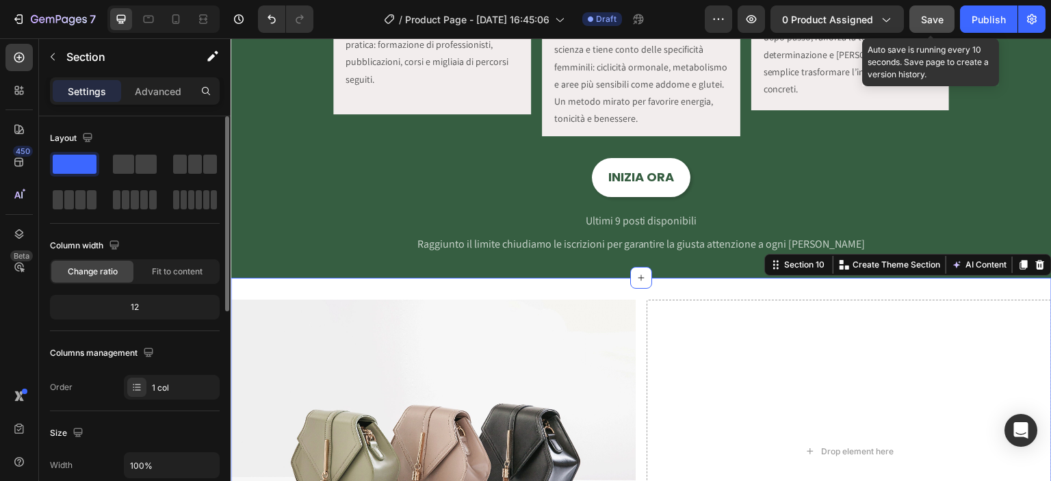
click at [919, 18] on button "Save" at bounding box center [931, 18] width 45 height 27
click at [932, 18] on span "Save" at bounding box center [932, 20] width 23 height 12
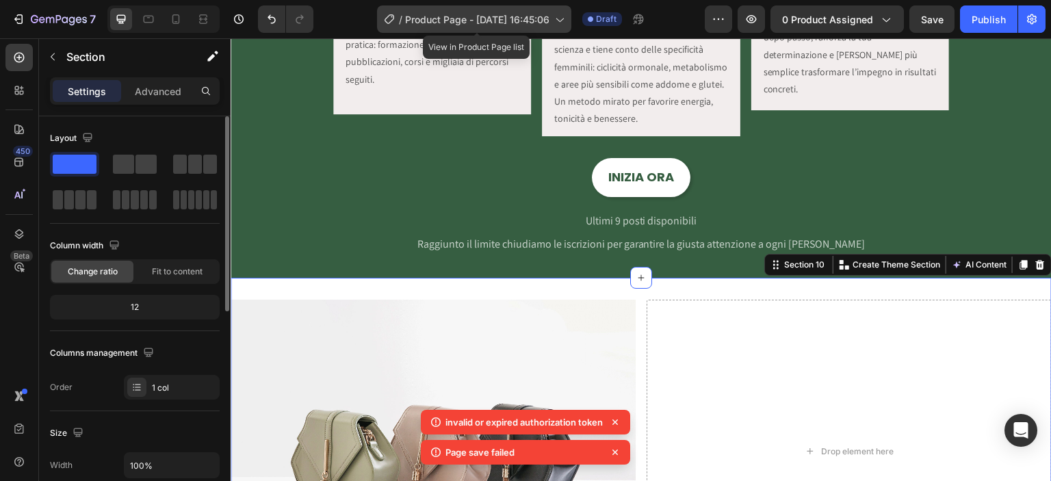
click at [566, 21] on icon at bounding box center [559, 19] width 14 height 14
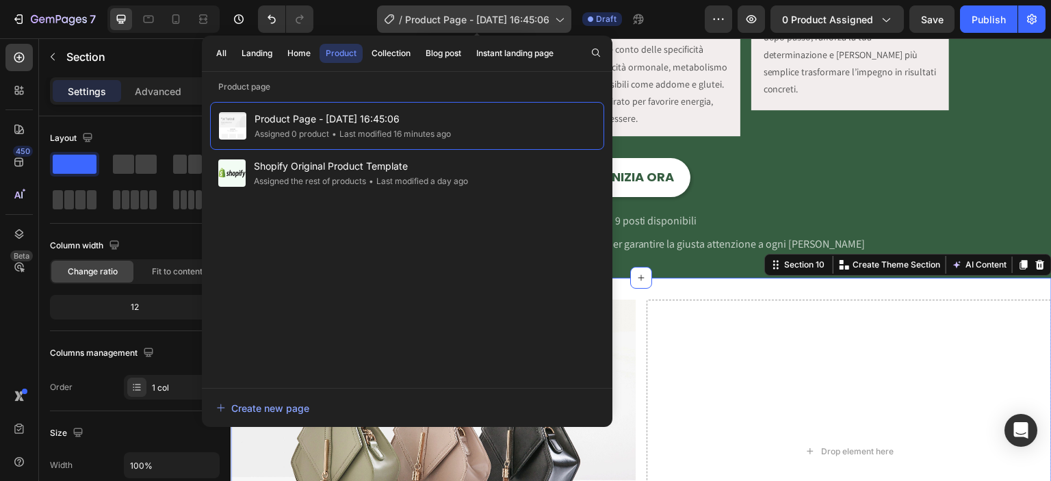
click at [549, 18] on span "Product Page - [DATE] 16:45:06" at bounding box center [477, 19] width 144 height 14
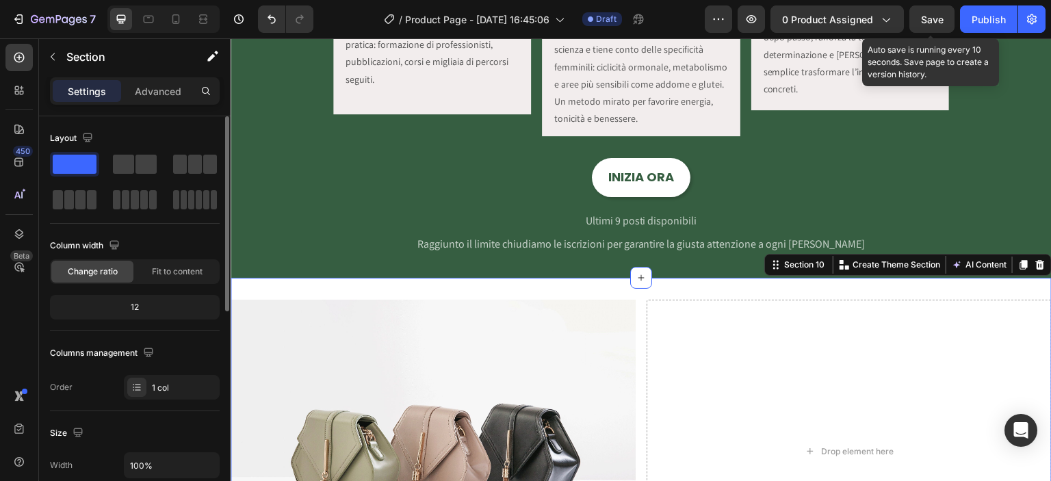
click at [921, 14] on span "Save" at bounding box center [932, 20] width 23 height 12
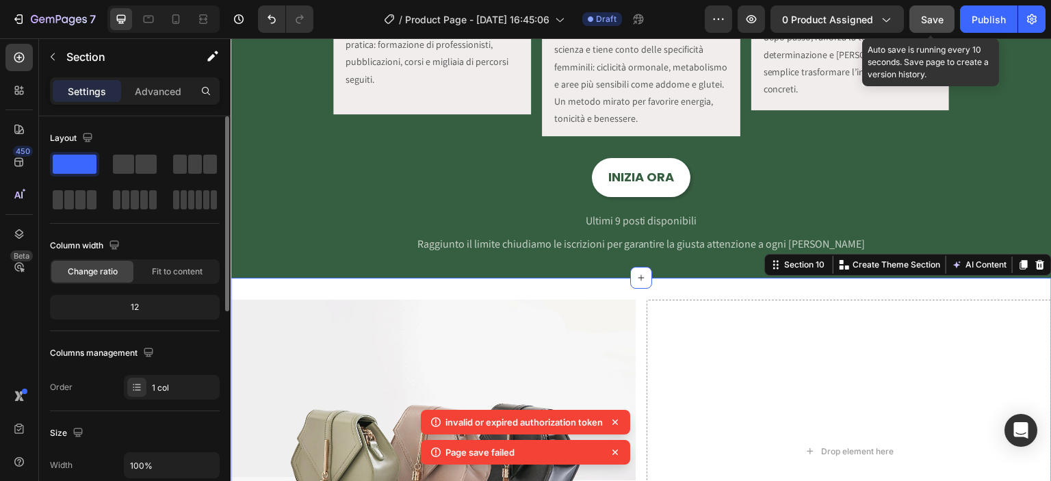
click at [920, 18] on button "Save" at bounding box center [931, 18] width 45 height 27
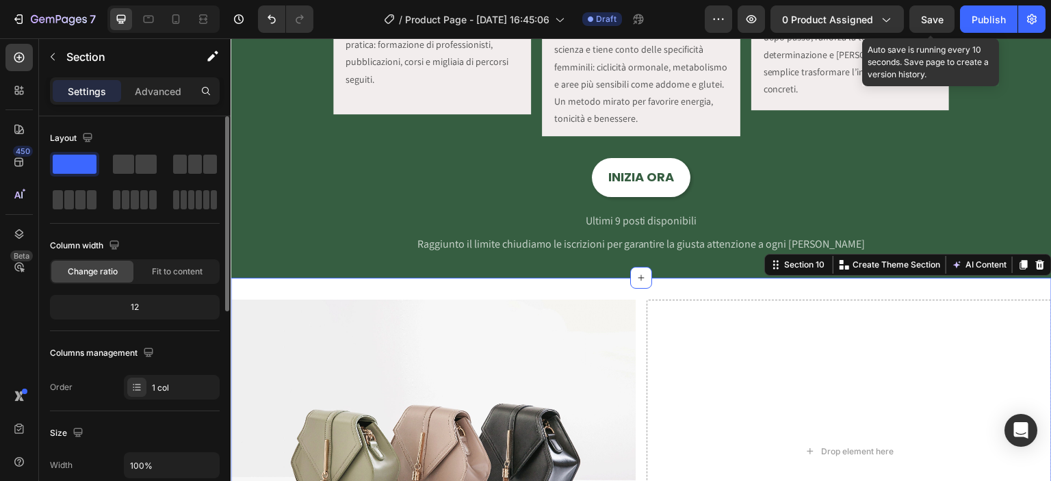
click at [928, 23] on span "Save" at bounding box center [932, 20] width 23 height 12
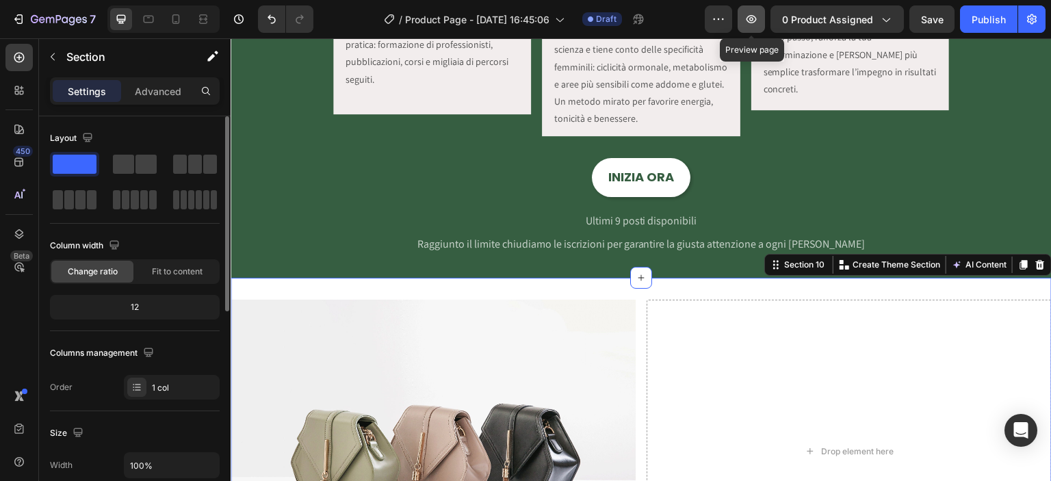
click at [742, 27] on button "button" at bounding box center [751, 18] width 27 height 27
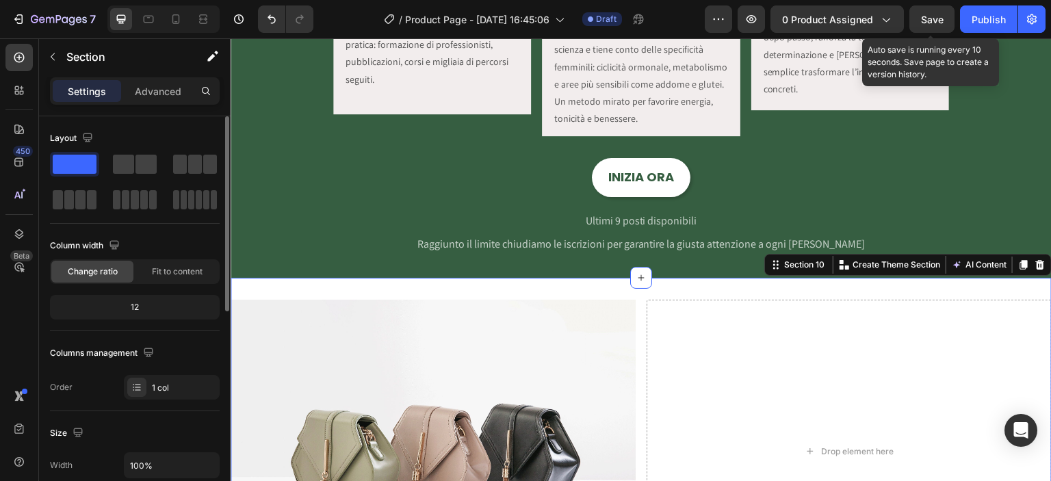
click at [929, 17] on span "Save" at bounding box center [932, 20] width 23 height 12
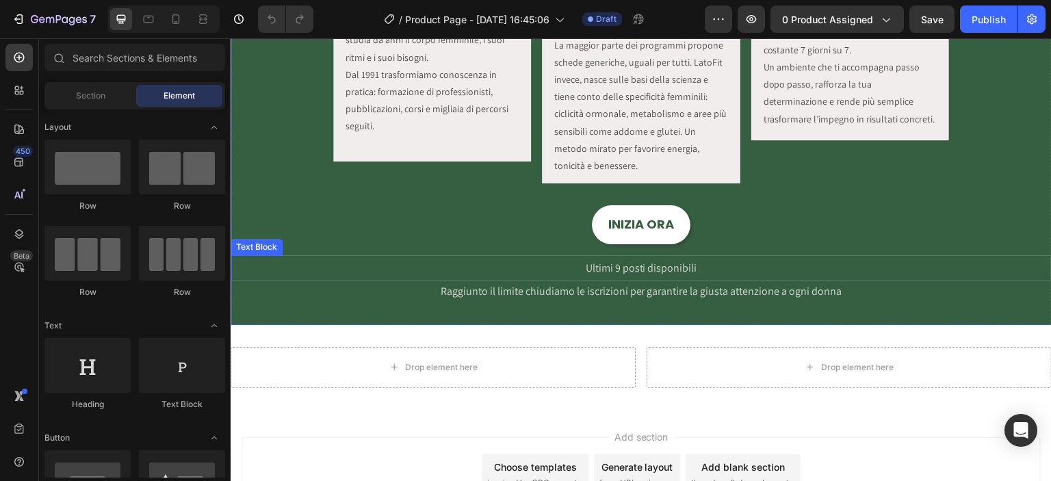
scroll to position [1880, 0]
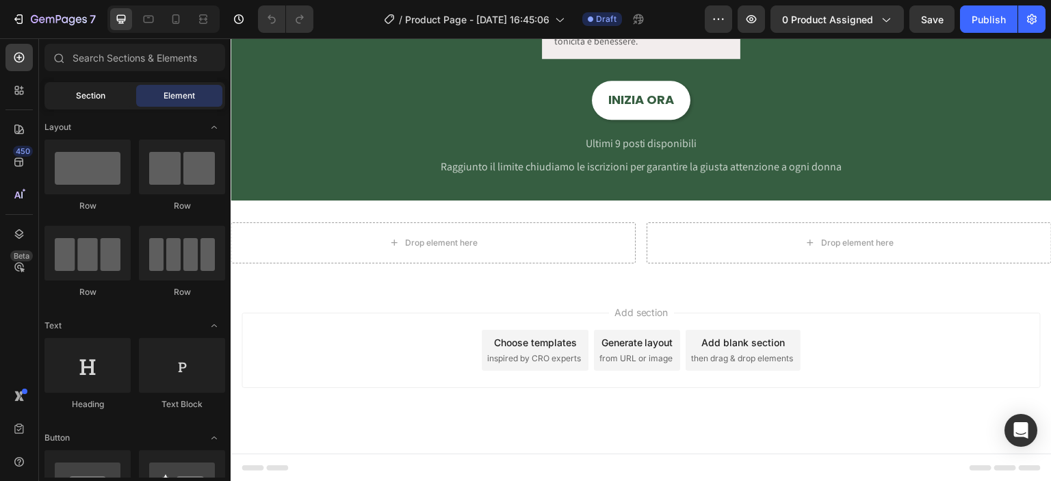
click at [90, 99] on span "Section" at bounding box center [90, 96] width 29 height 12
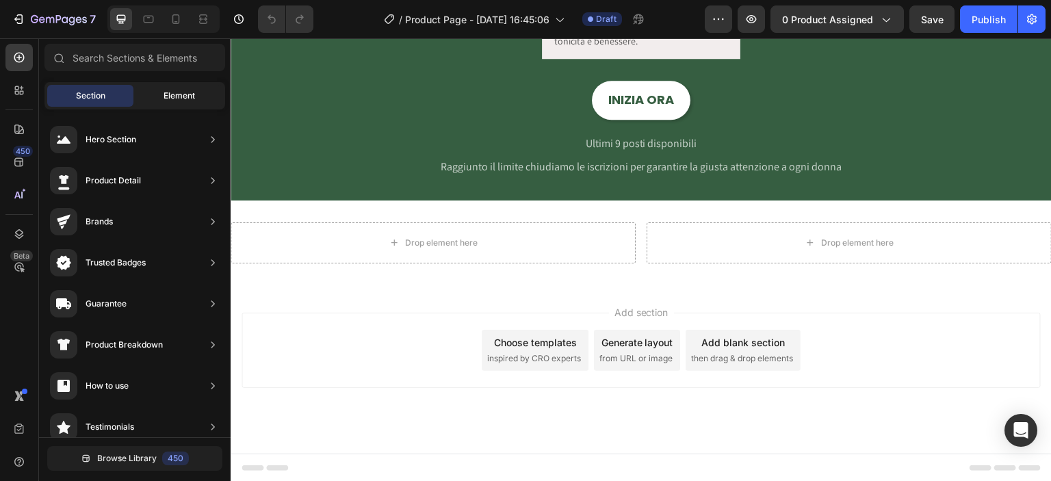
click at [155, 92] on div "Element" at bounding box center [179, 96] width 86 height 22
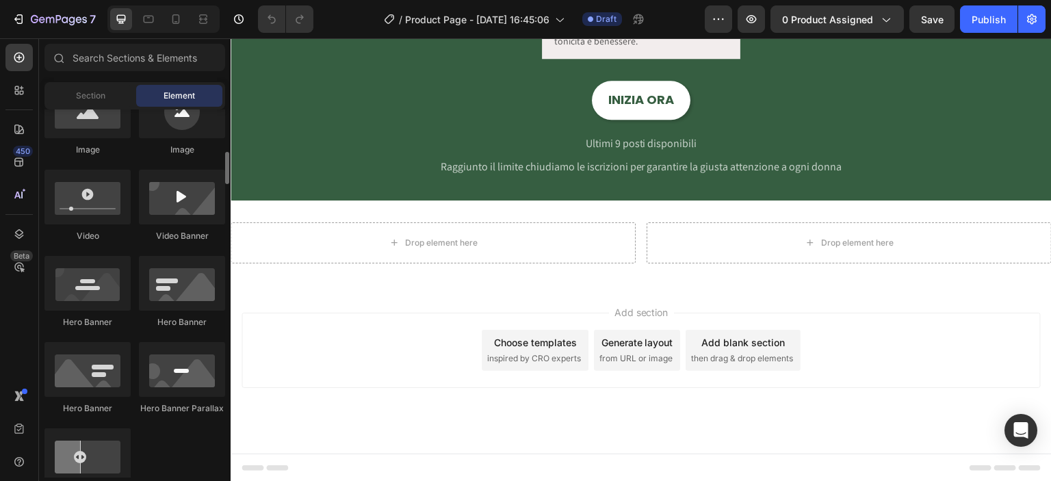
scroll to position [320, 0]
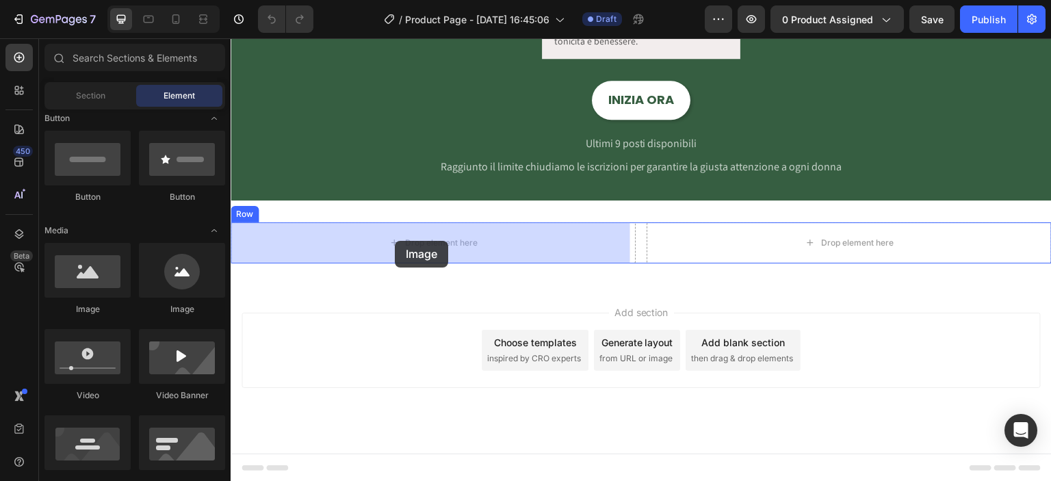
drag, startPoint x: 339, startPoint y: 314, endPoint x: 404, endPoint y: 241, distance: 97.9
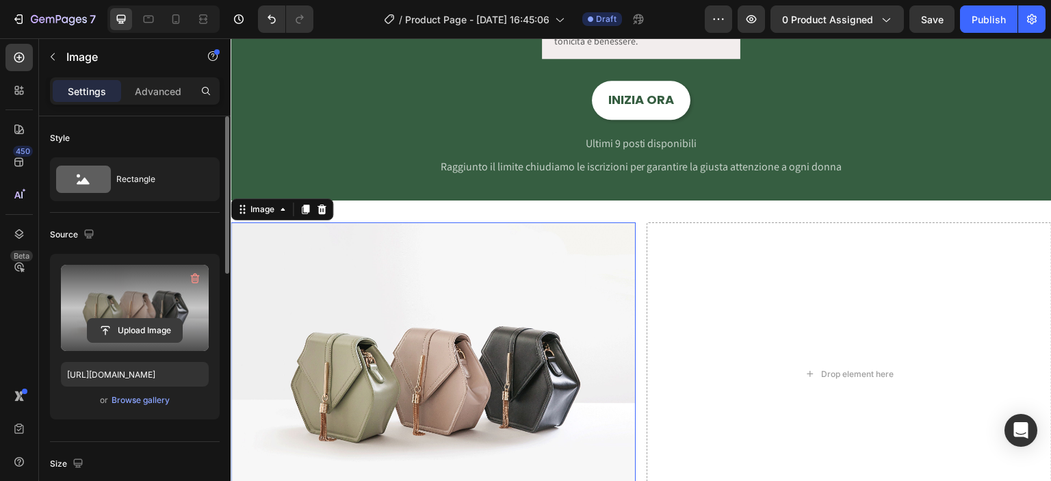
click at [158, 319] on input "file" at bounding box center [135, 330] width 94 height 23
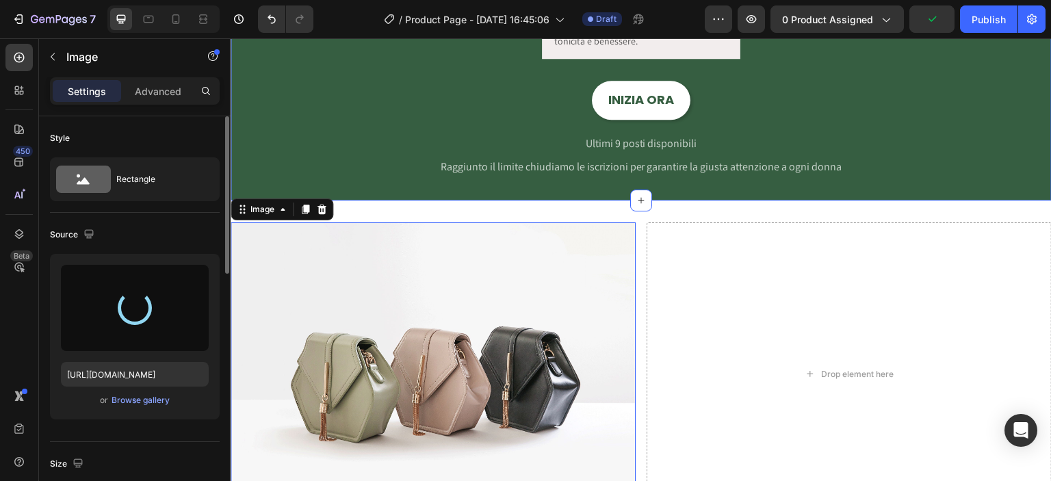
type input "https://cdn.shopify.com/s/files/1/0915/3219/8155/files/gempages_581504029436150…"
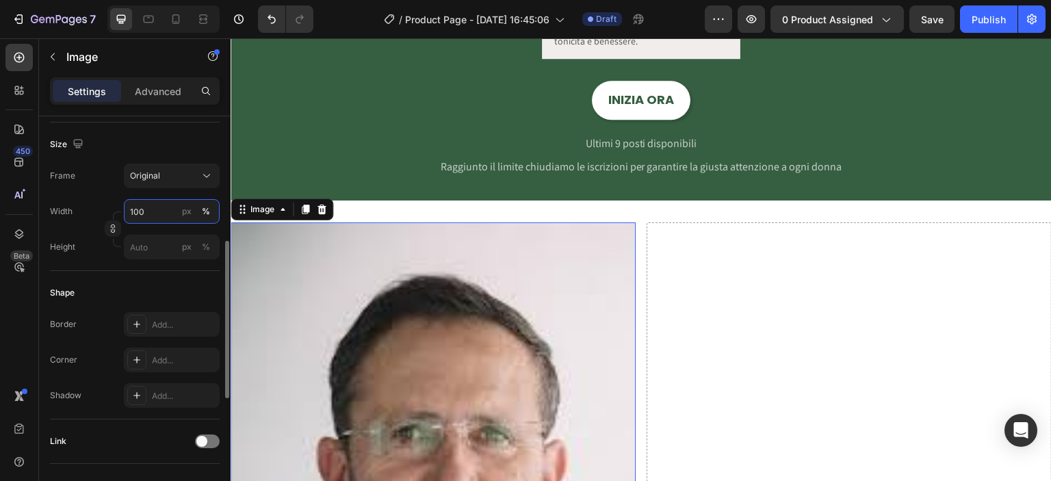
click at [159, 218] on input "100" at bounding box center [172, 211] width 96 height 25
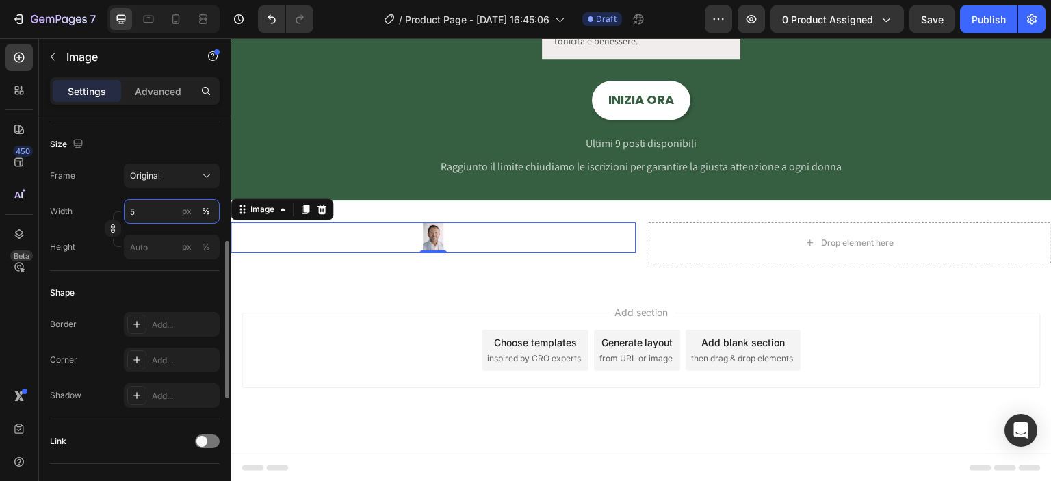
type input "50"
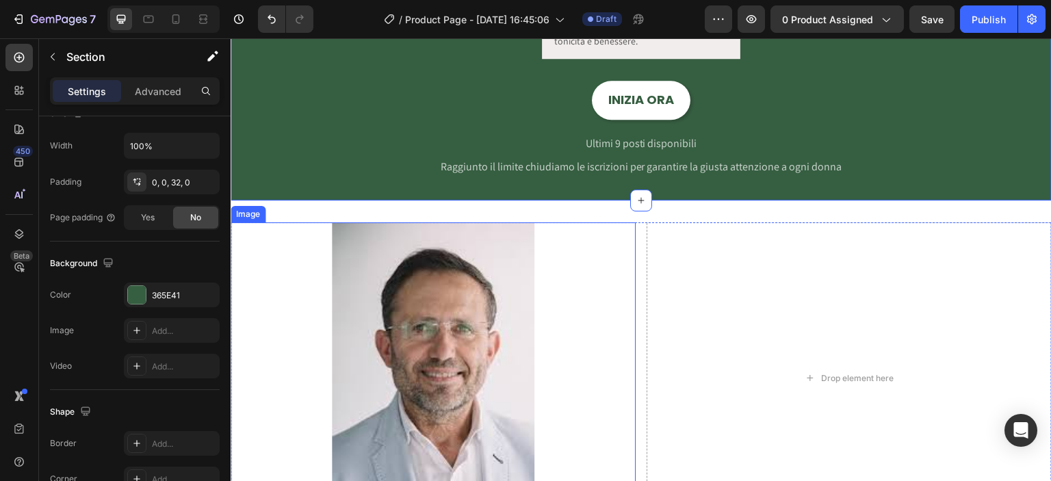
scroll to position [0, 0]
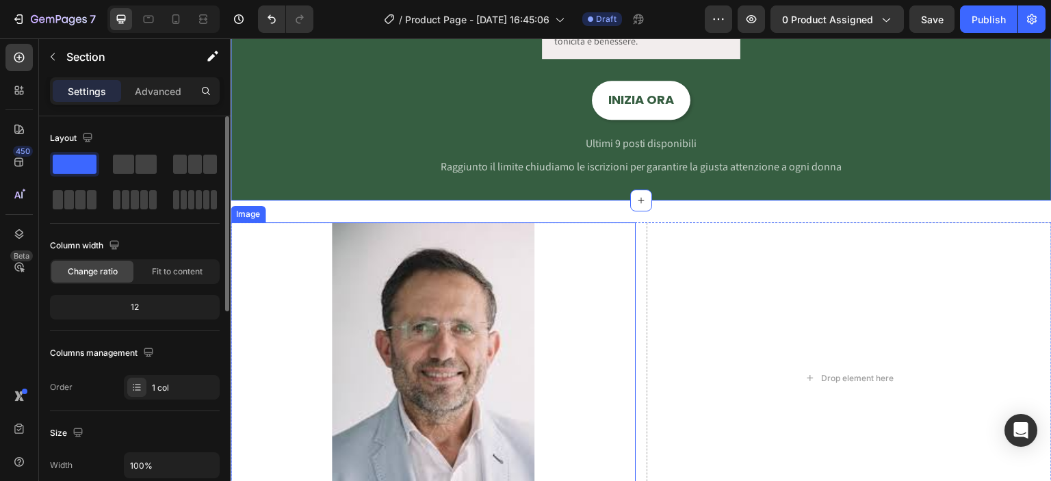
click at [378, 231] on img at bounding box center [433, 378] width 203 height 312
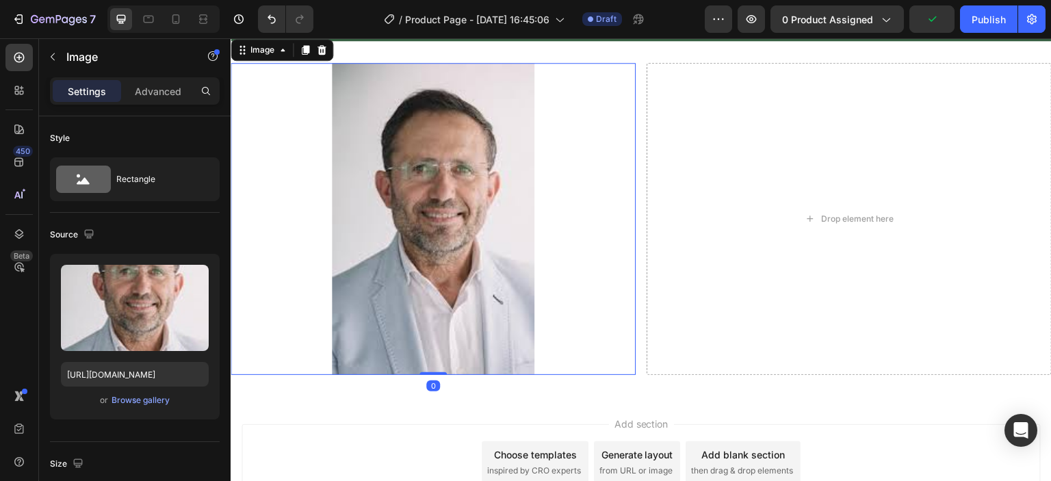
scroll to position [1880, 0]
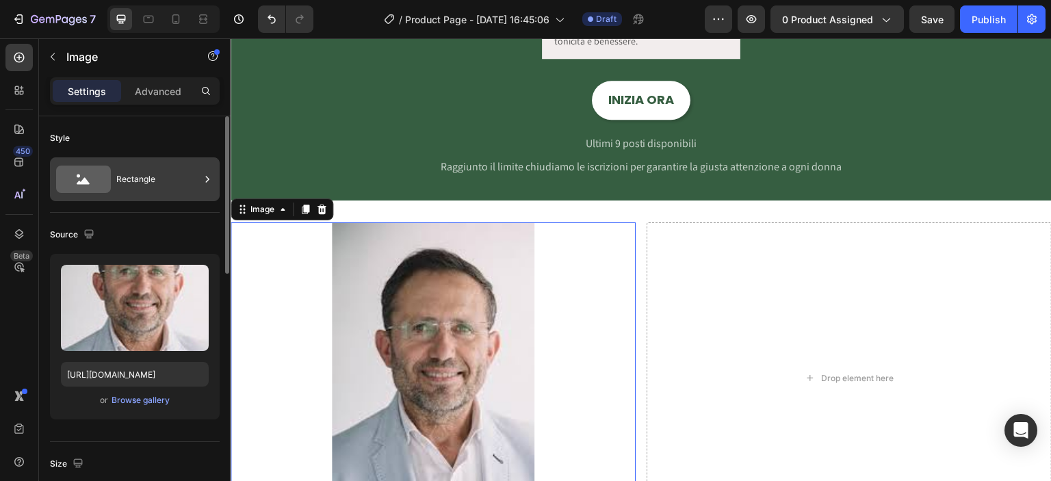
click at [131, 170] on div "Rectangle" at bounding box center [157, 179] width 83 height 31
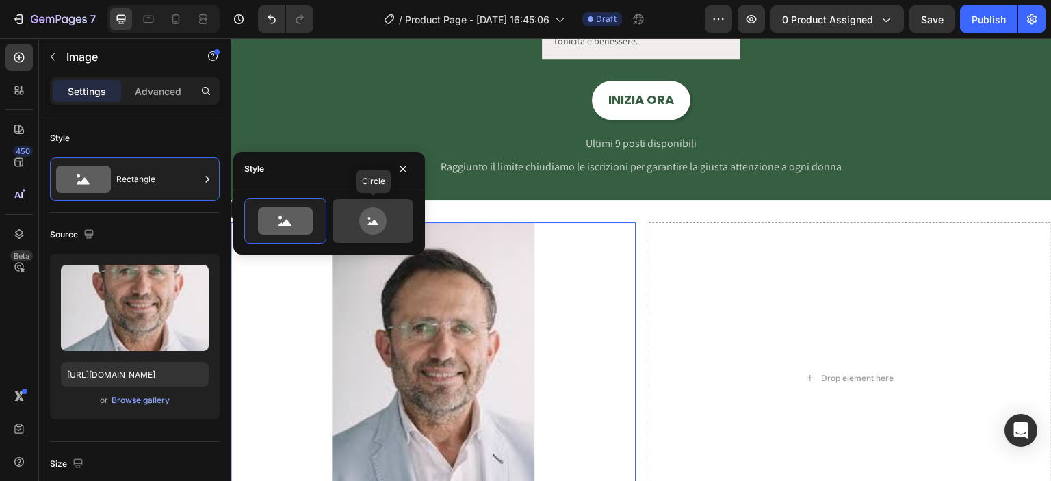
click at [380, 225] on icon at bounding box center [372, 220] width 27 height 27
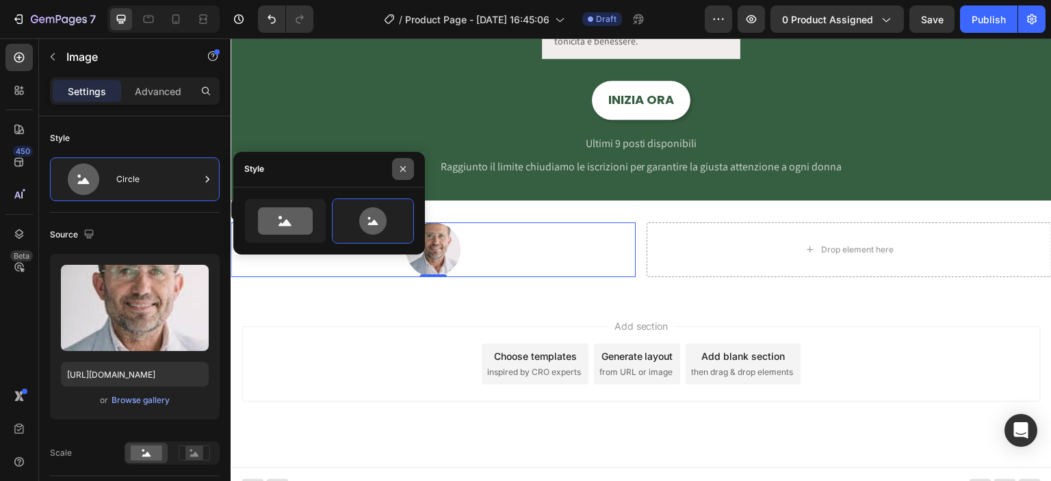
click at [408, 170] on icon "button" at bounding box center [403, 169] width 11 height 11
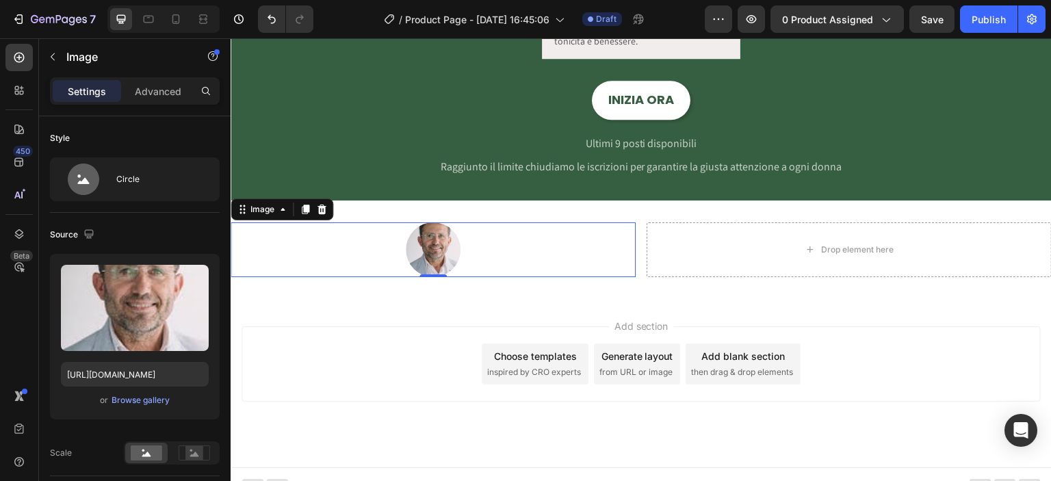
click at [437, 244] on img at bounding box center [433, 249] width 55 height 55
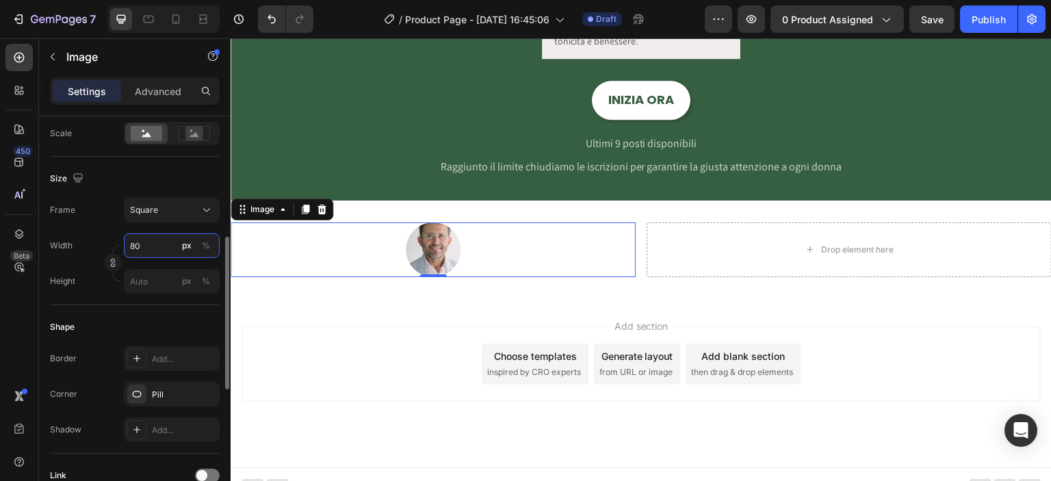
click at [154, 246] on input "80" at bounding box center [172, 245] width 96 height 25
type input "1"
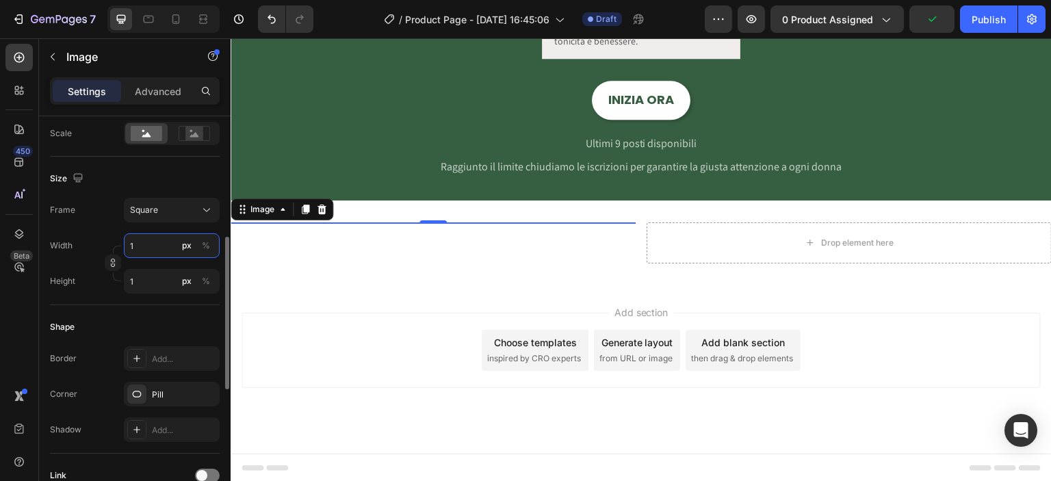
type input "10"
type input "100"
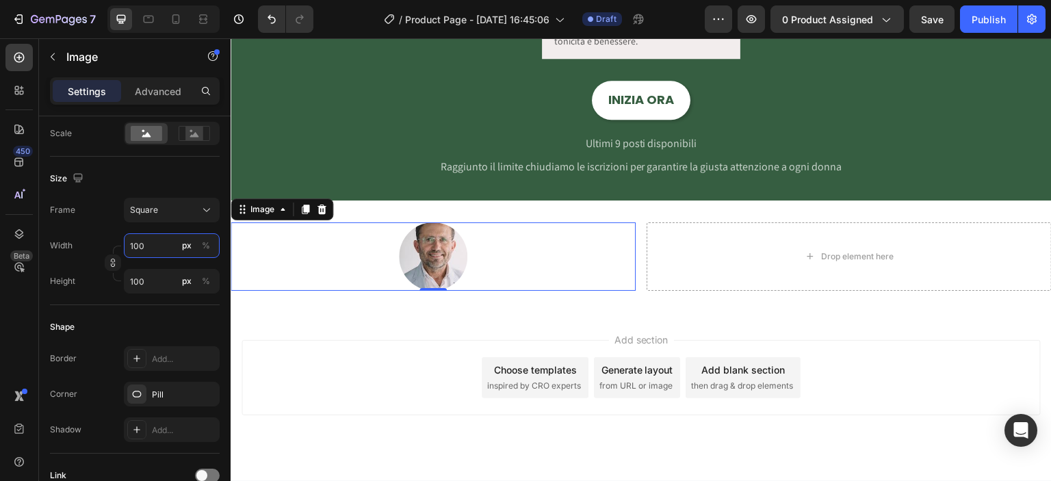
type input "100"
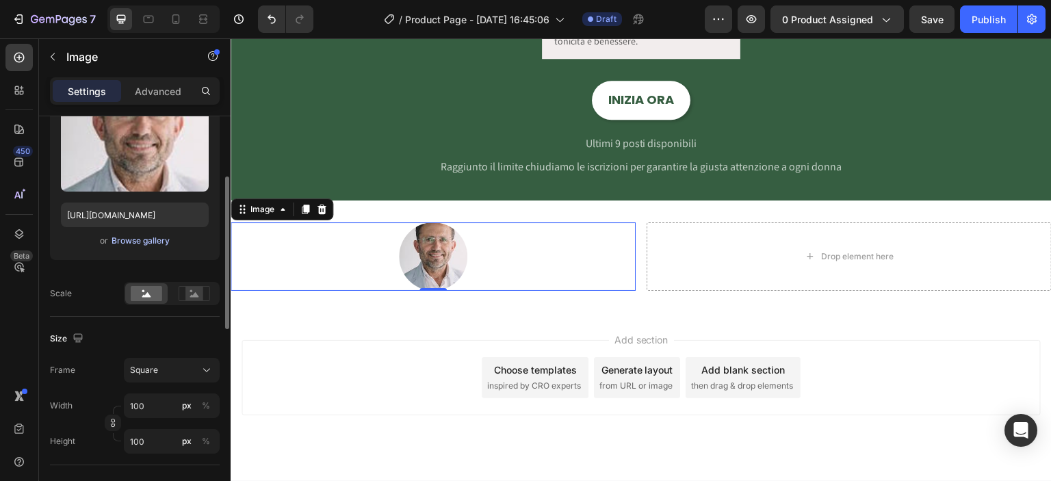
scroll to position [0, 0]
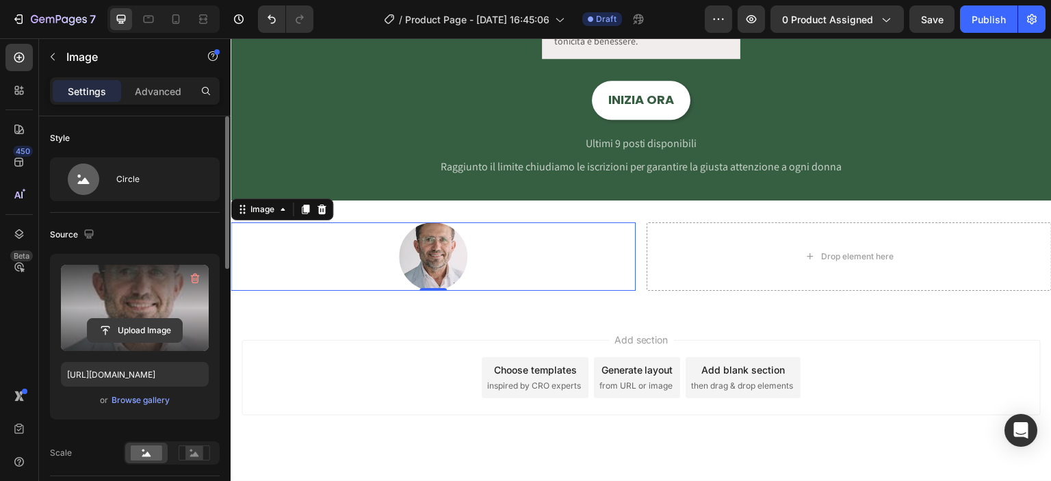
click at [131, 325] on input "file" at bounding box center [135, 330] width 94 height 23
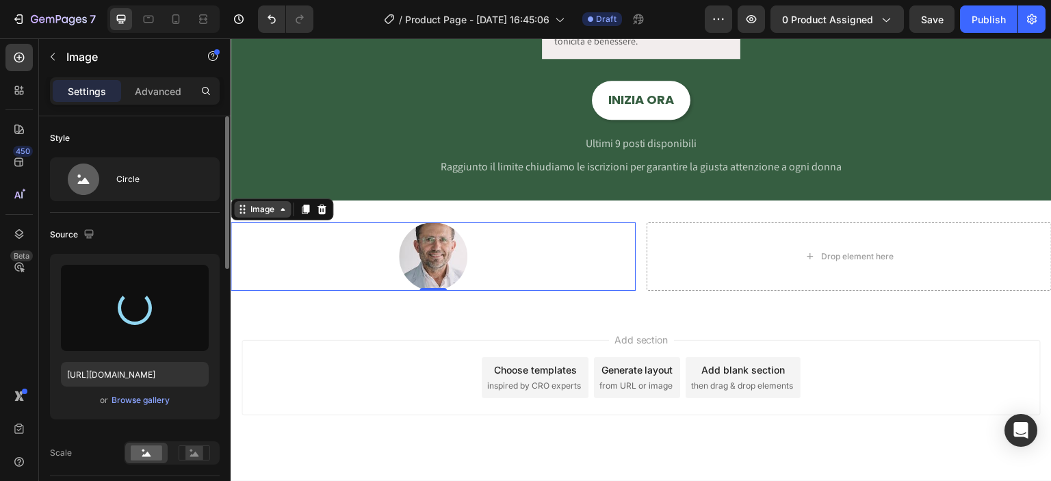
type input "https://cdn.shopify.com/s/files/1/0915/3219/8155/files/gempages_581504029436150…"
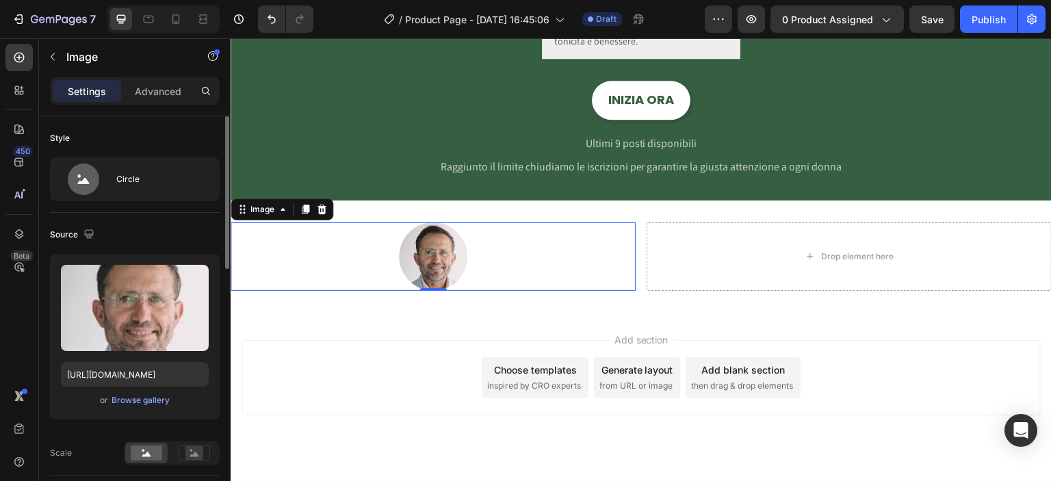
click at [350, 329] on div "Add section Choose templates inspired by CRO experts Generate layout from URL o…" at bounding box center [641, 397] width 821 height 168
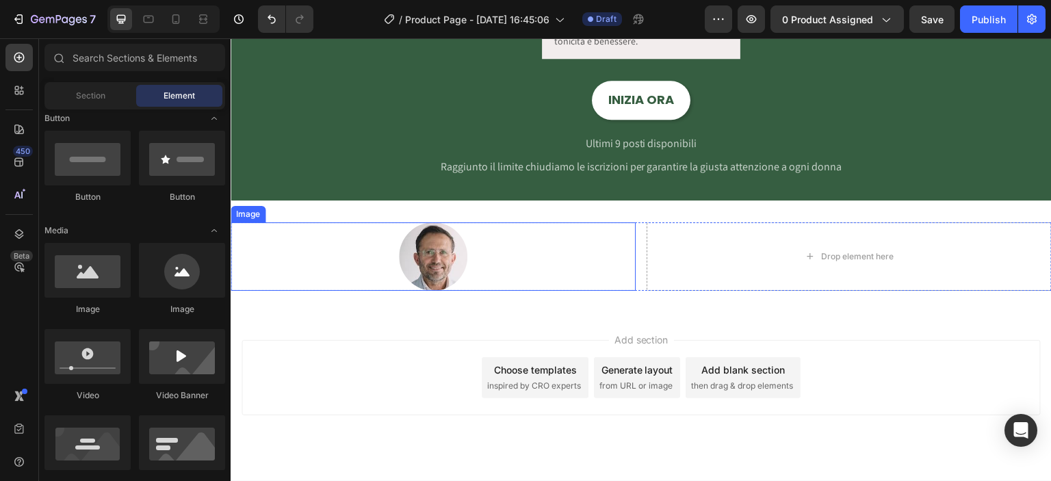
click at [413, 260] on img at bounding box center [433, 256] width 68 height 68
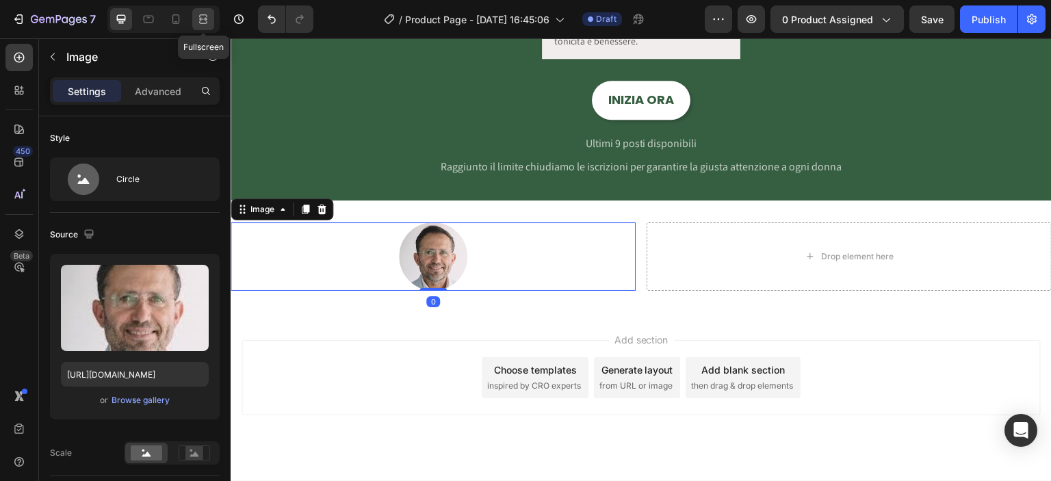
click at [205, 22] on icon at bounding box center [203, 19] width 14 height 14
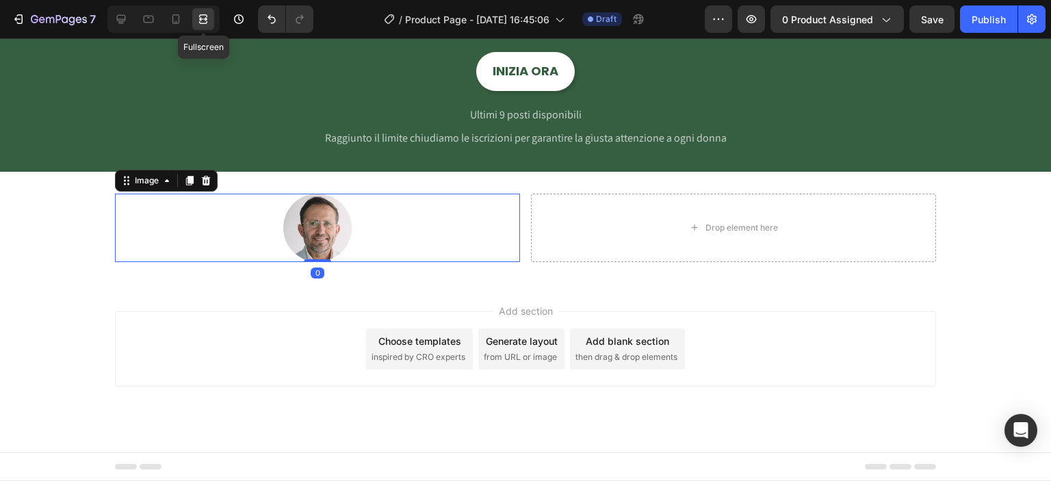
scroll to position [1830, 0]
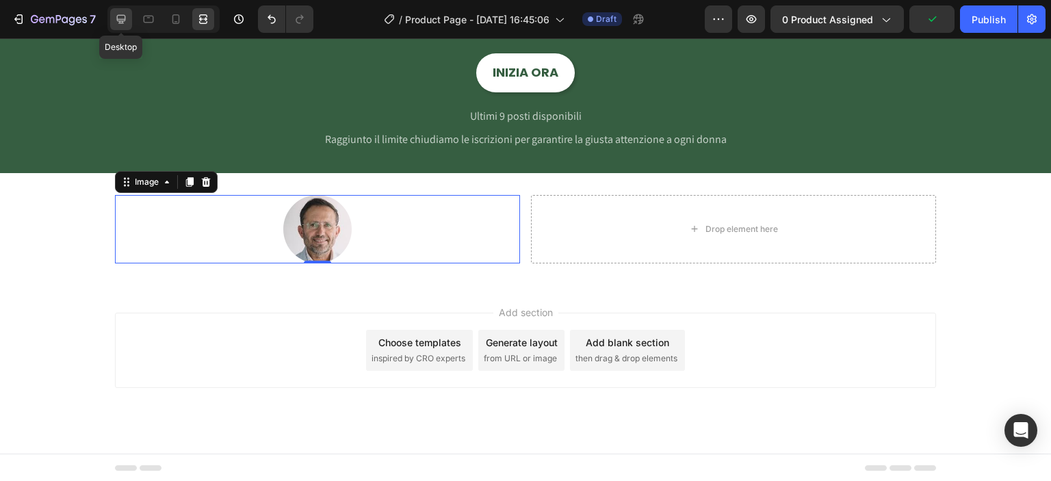
click at [129, 21] on div at bounding box center [121, 19] width 22 height 22
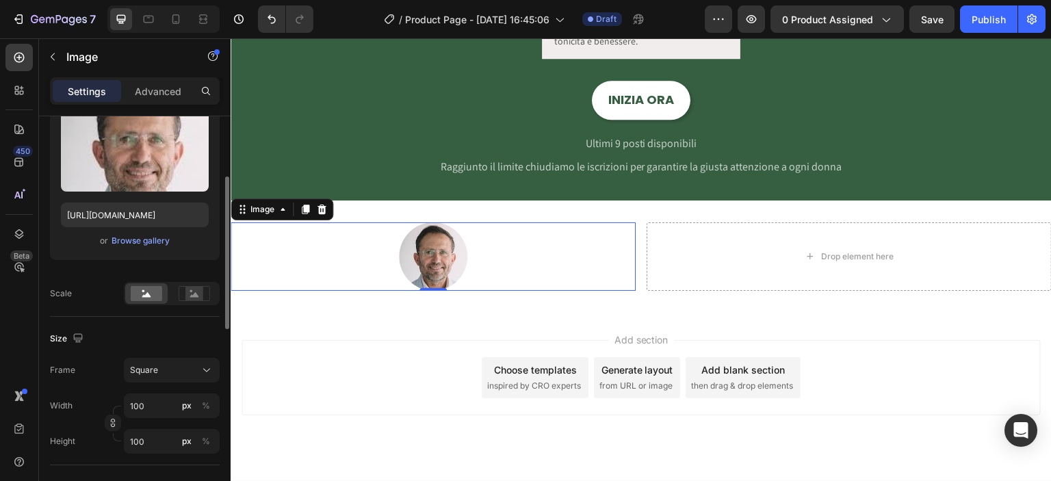
scroll to position [320, 0]
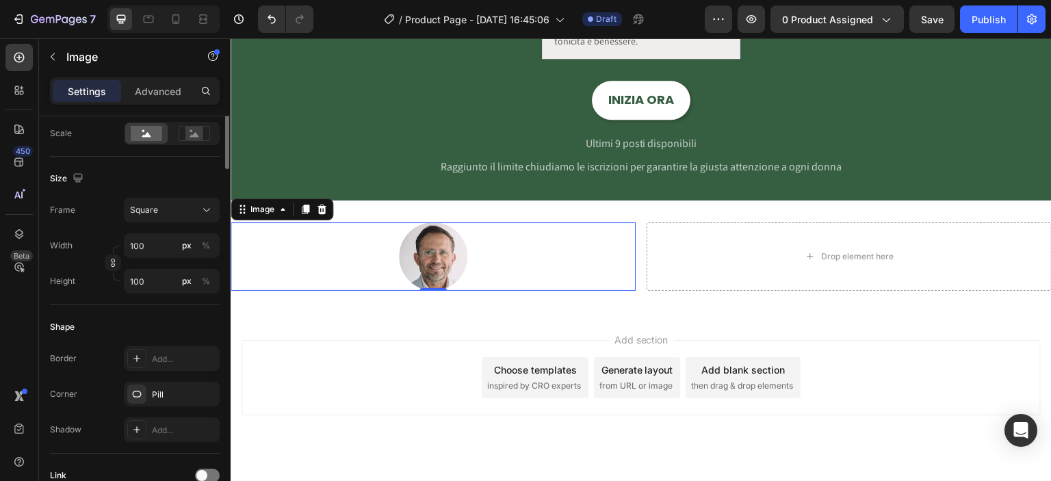
drag, startPoint x: 170, startPoint y: 367, endPoint x: 170, endPoint y: 328, distance: 39.7
click at [170, 368] on div "Add..." at bounding box center [172, 358] width 96 height 25
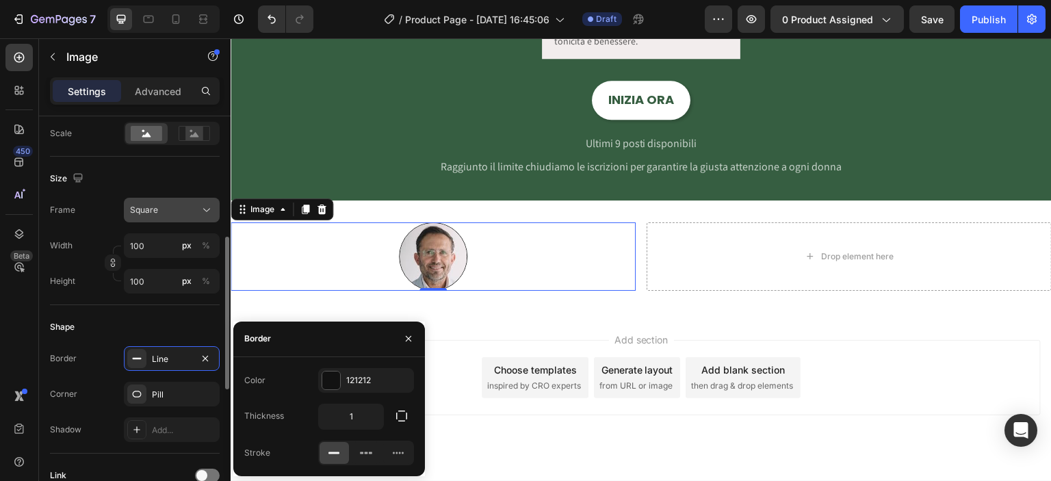
click at [166, 208] on div "Square" at bounding box center [163, 210] width 67 height 12
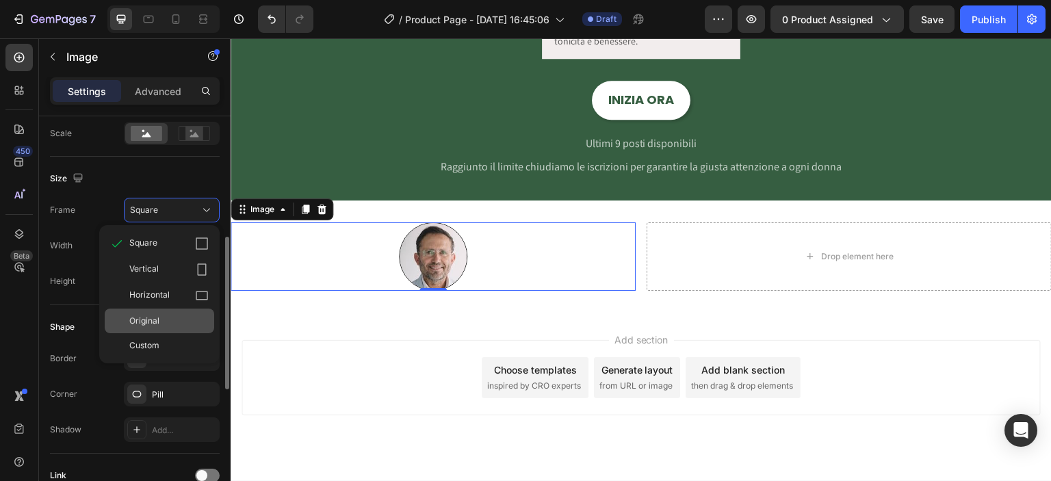
click at [172, 320] on div "Original" at bounding box center [168, 321] width 79 height 12
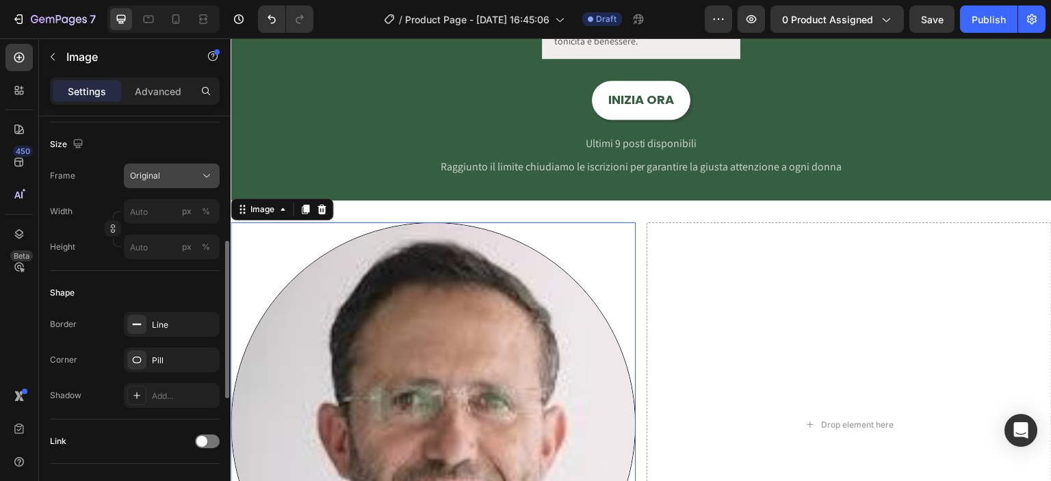
click at [175, 167] on button "Original" at bounding box center [172, 176] width 96 height 25
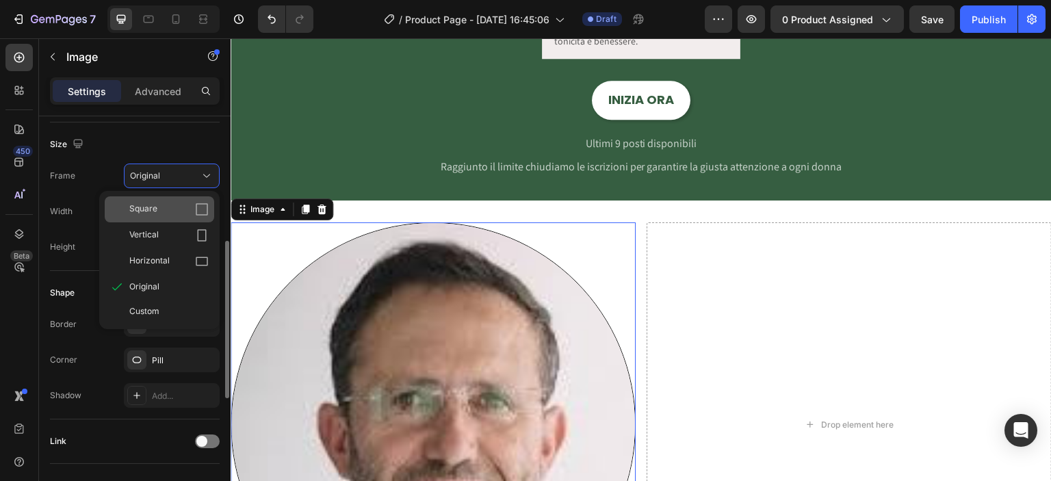
click at [183, 204] on div "Square" at bounding box center [168, 210] width 79 height 14
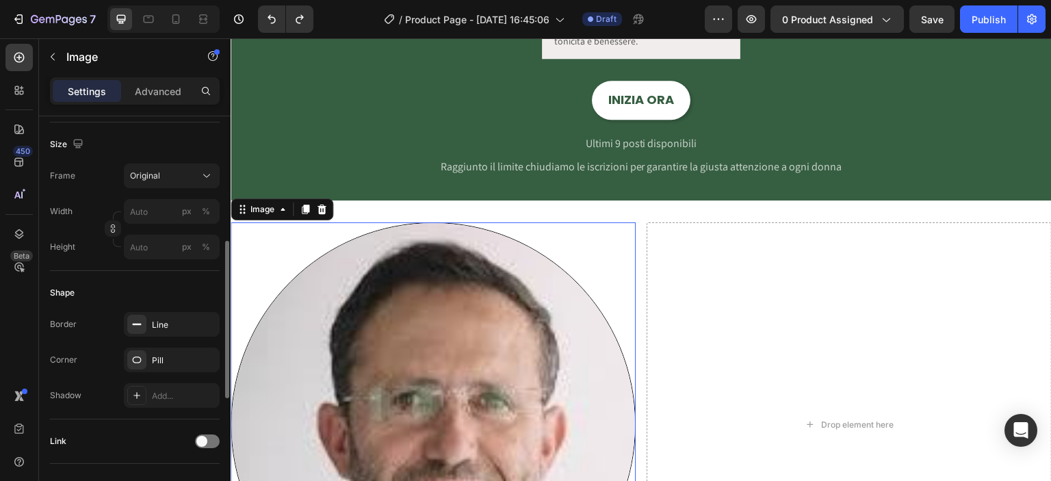
type input "100"
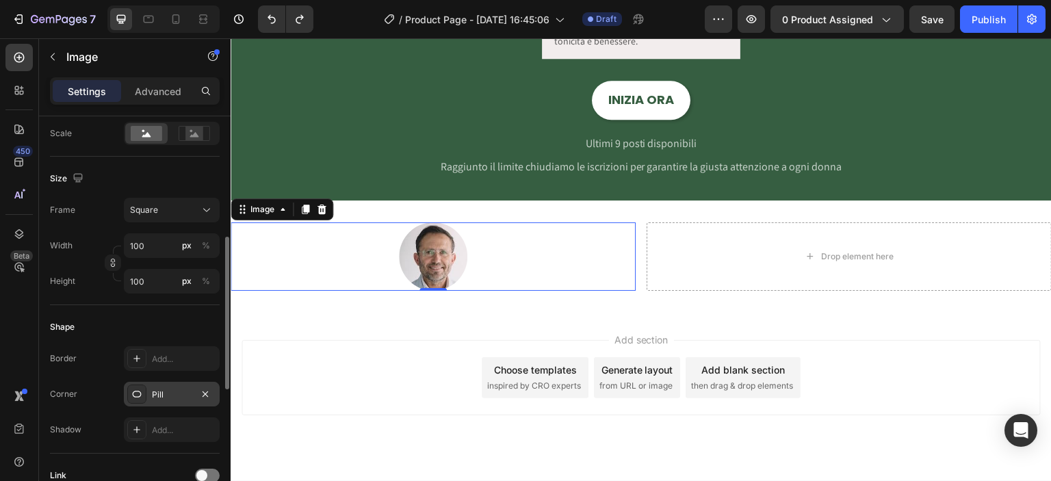
scroll to position [159, 0]
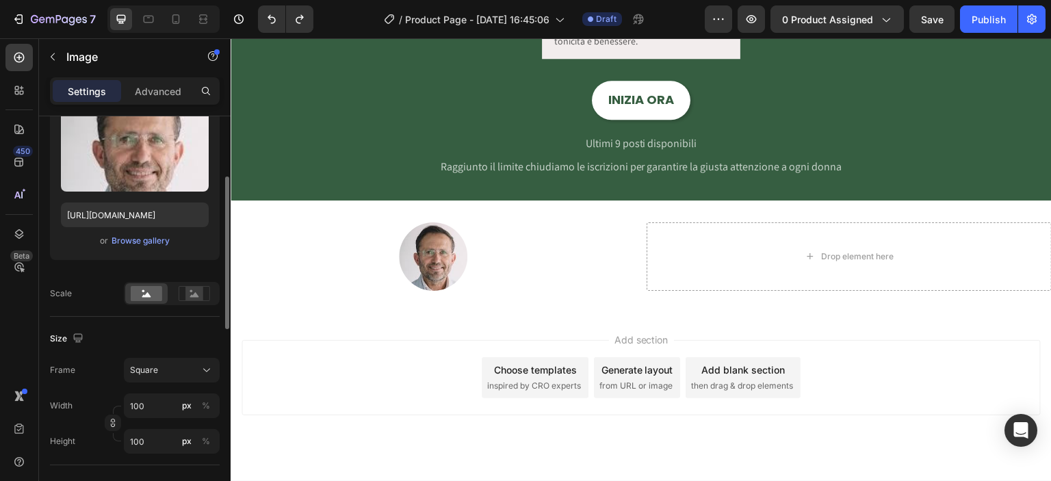
click at [376, 337] on div "Add section Choose templates inspired by CRO experts Generate layout from URL o…" at bounding box center [641, 397] width 821 height 168
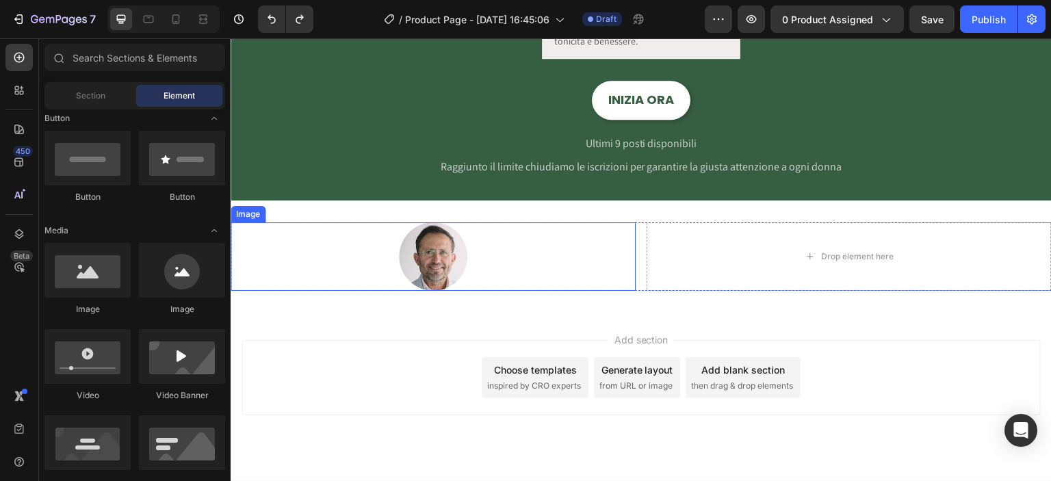
click at [413, 260] on img at bounding box center [433, 256] width 68 height 68
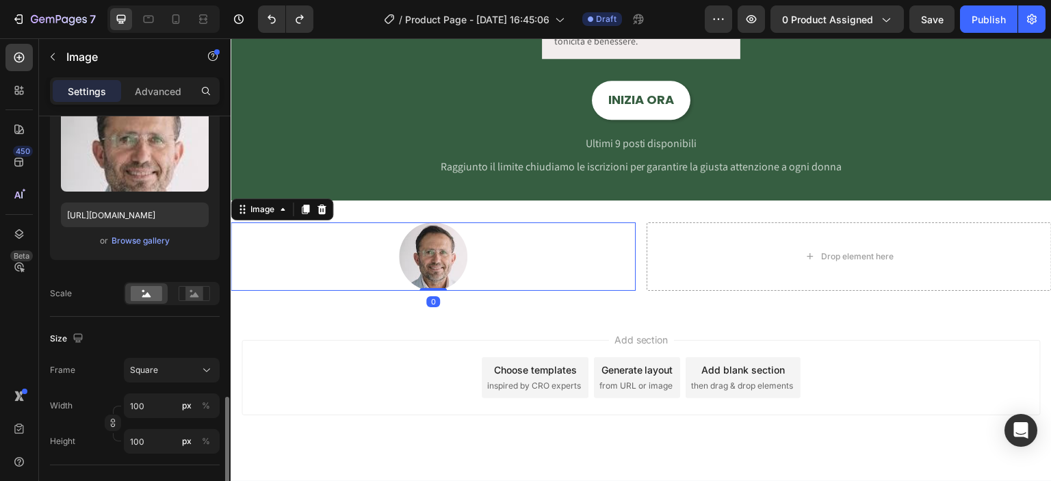
scroll to position [320, 0]
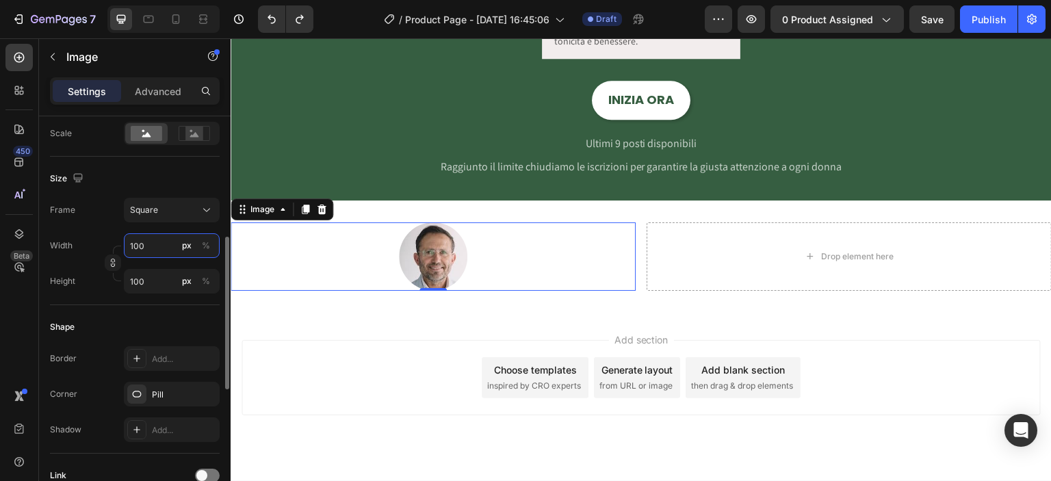
click at [154, 250] on input "100" at bounding box center [172, 245] width 96 height 25
type input "1"
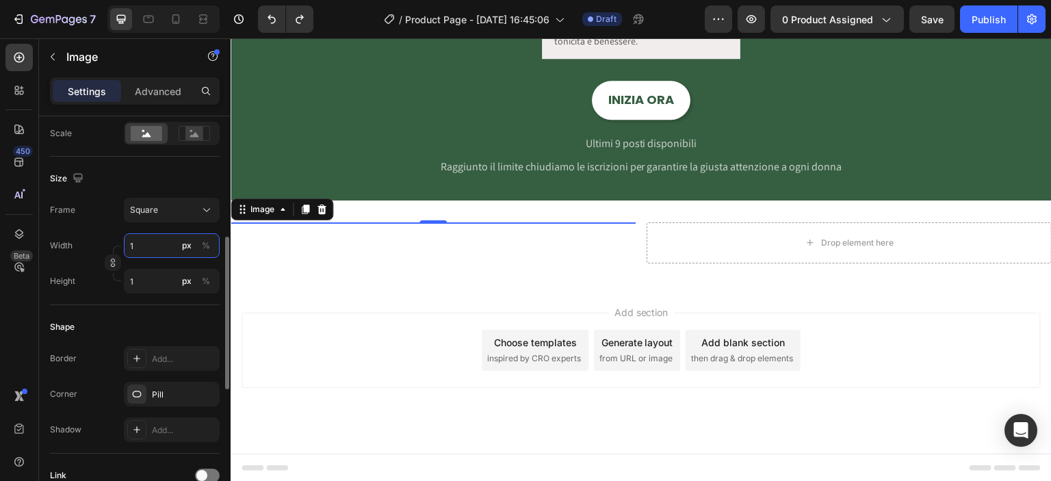
type input "15"
type input "150"
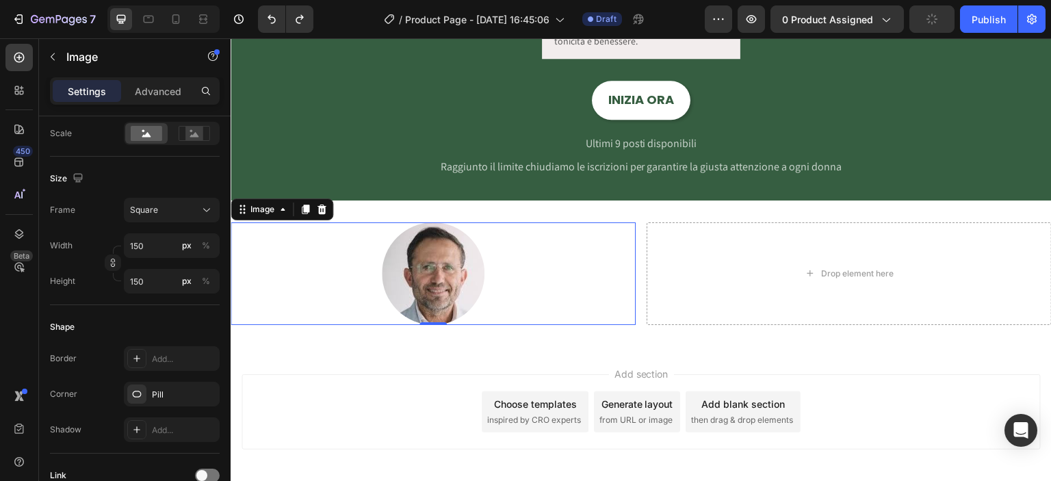
click at [404, 366] on div "Add section Choose templates inspired by CRO experts Generate layout from URL o…" at bounding box center [641, 431] width 821 height 168
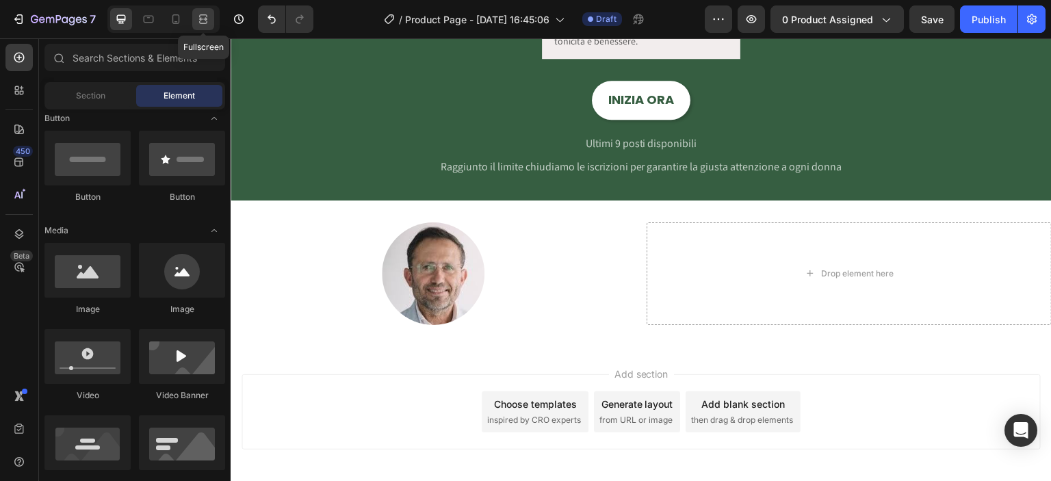
click at [211, 18] on div at bounding box center [203, 19] width 22 height 22
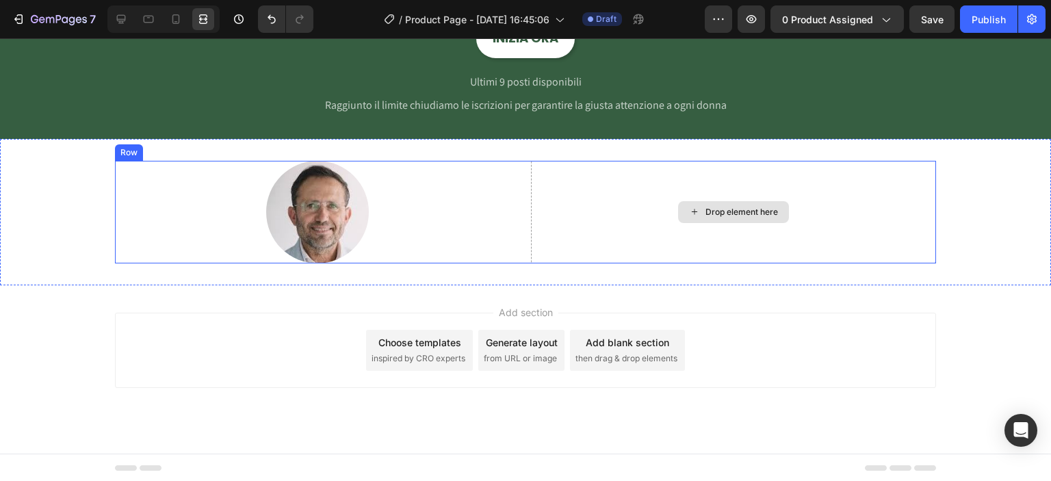
scroll to position [1705, 0]
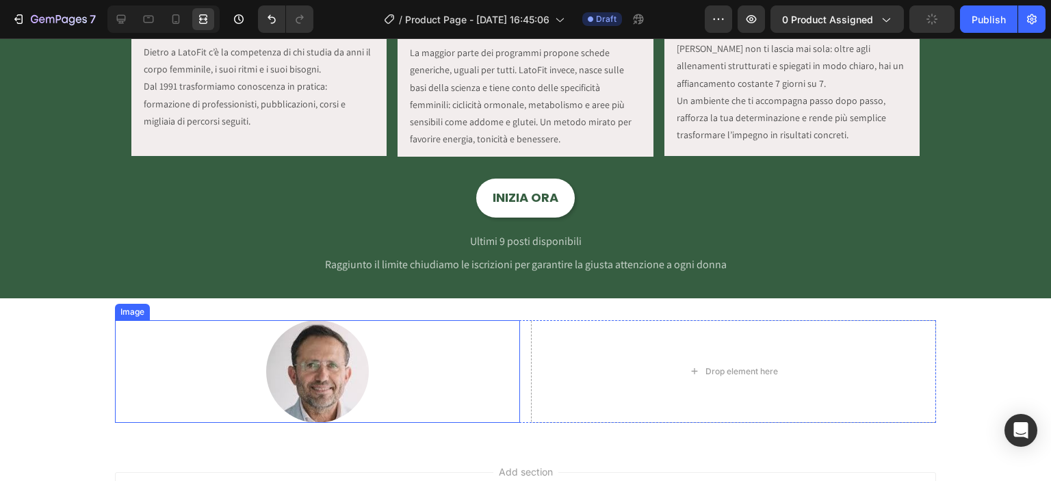
click at [367, 378] on div at bounding box center [317, 371] width 405 height 103
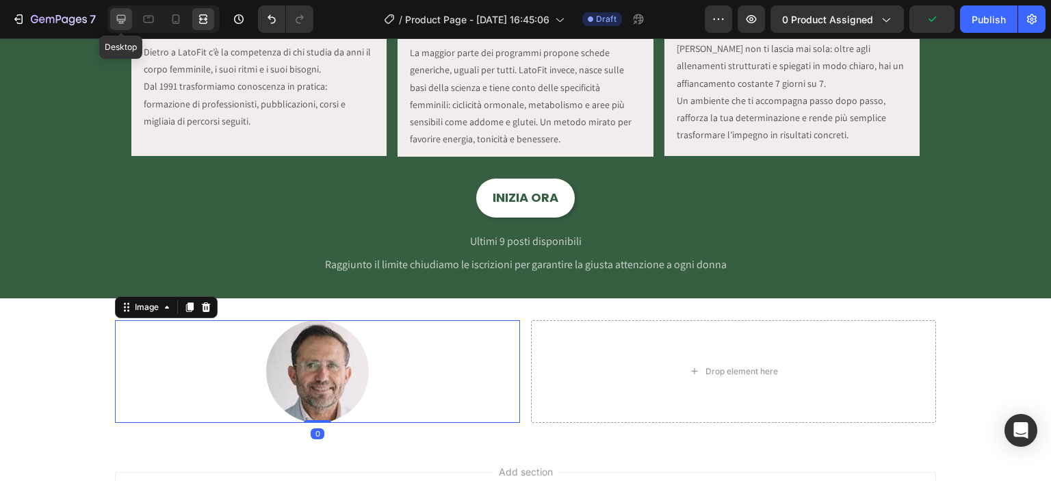
click at [120, 27] on div at bounding box center [121, 19] width 22 height 22
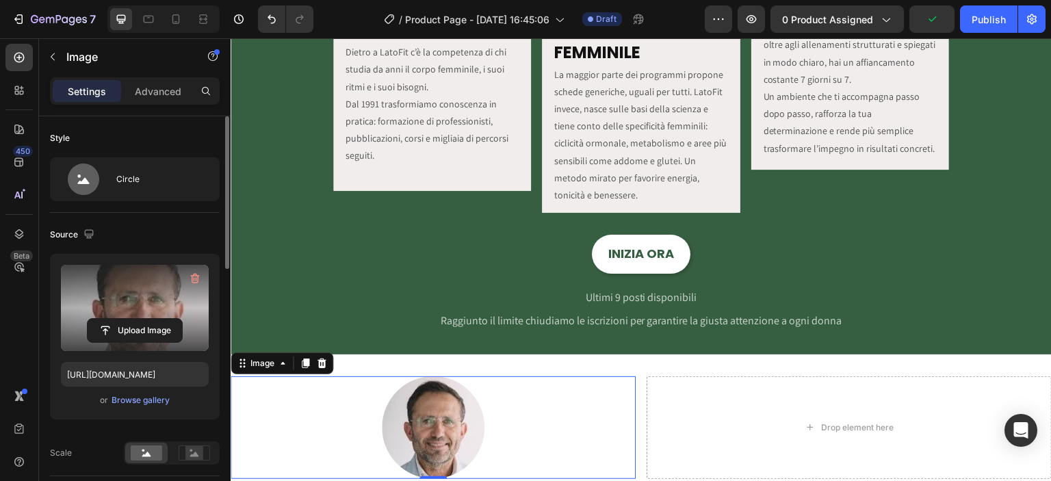
scroll to position [320, 0]
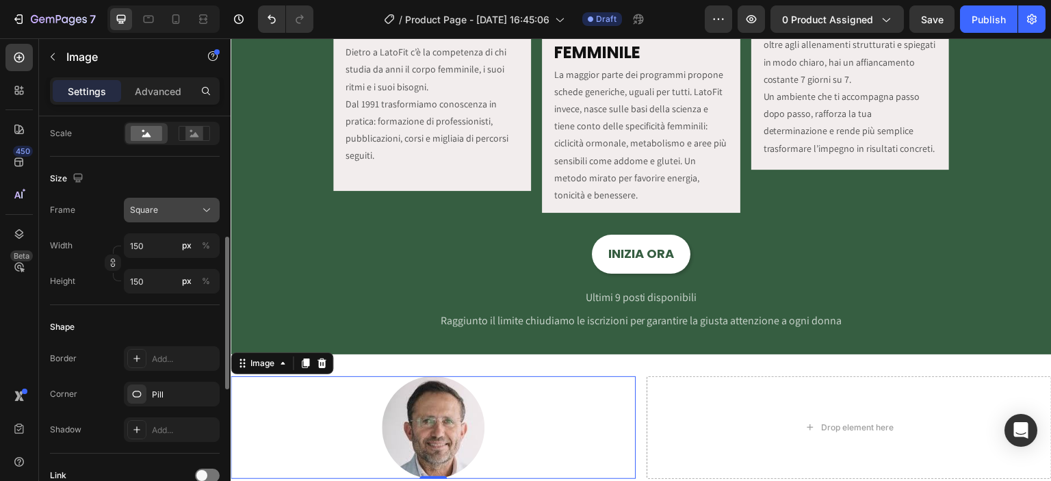
click at [173, 212] on div "Square" at bounding box center [163, 210] width 67 height 12
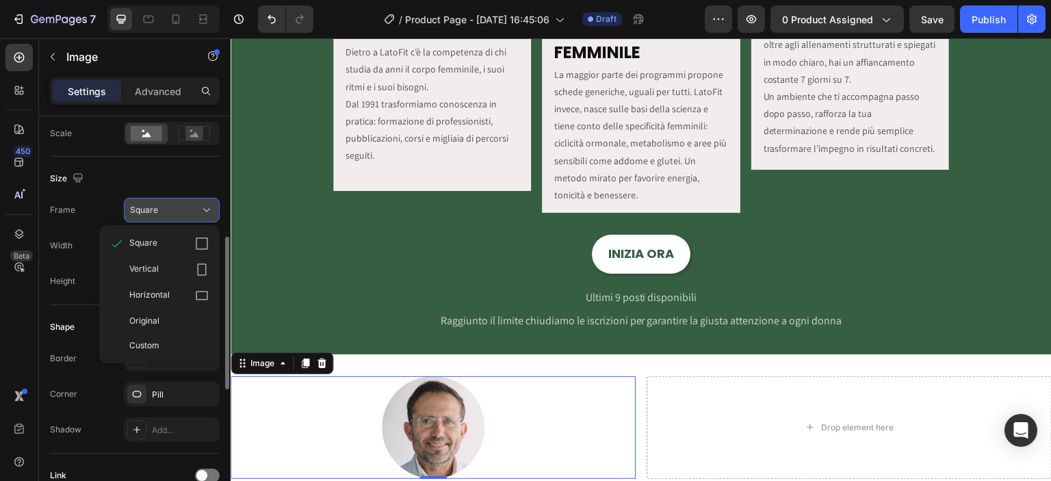
click at [179, 200] on button "Square" at bounding box center [172, 210] width 96 height 25
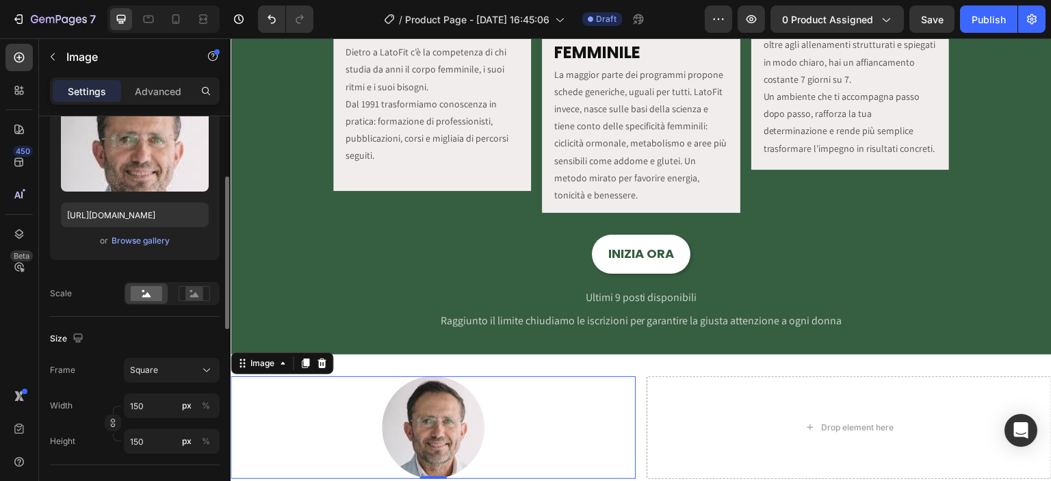
scroll to position [0, 0]
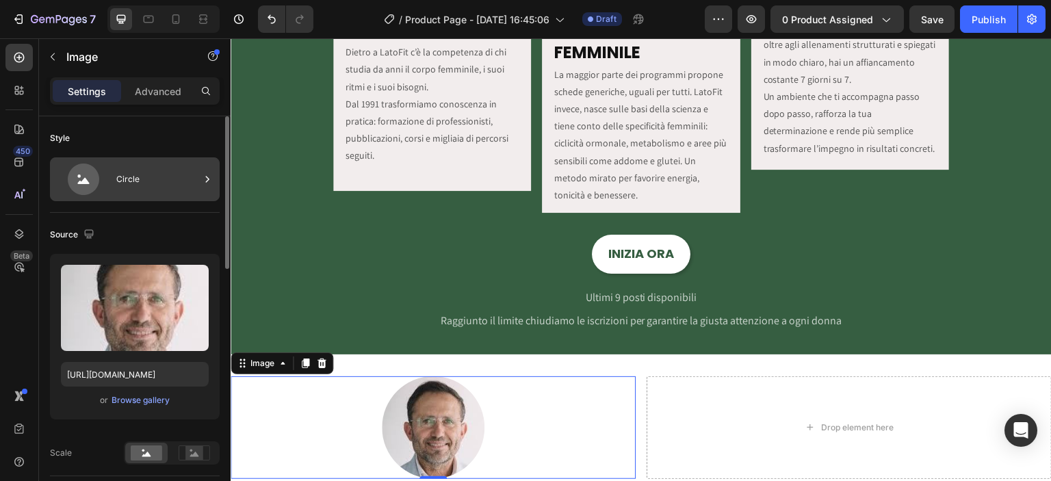
click at [134, 180] on div "Circle" at bounding box center [157, 179] width 83 height 31
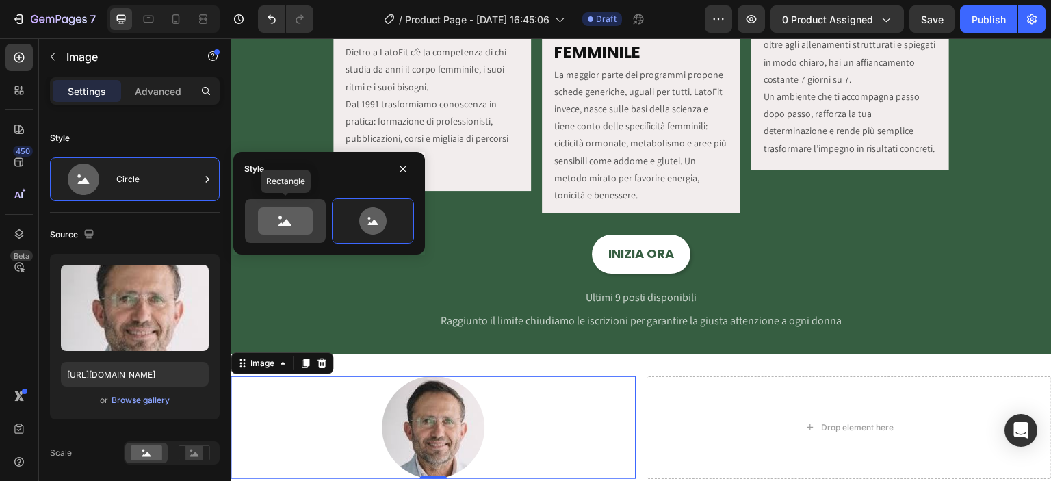
click at [306, 226] on icon at bounding box center [285, 220] width 55 height 27
type input "100"
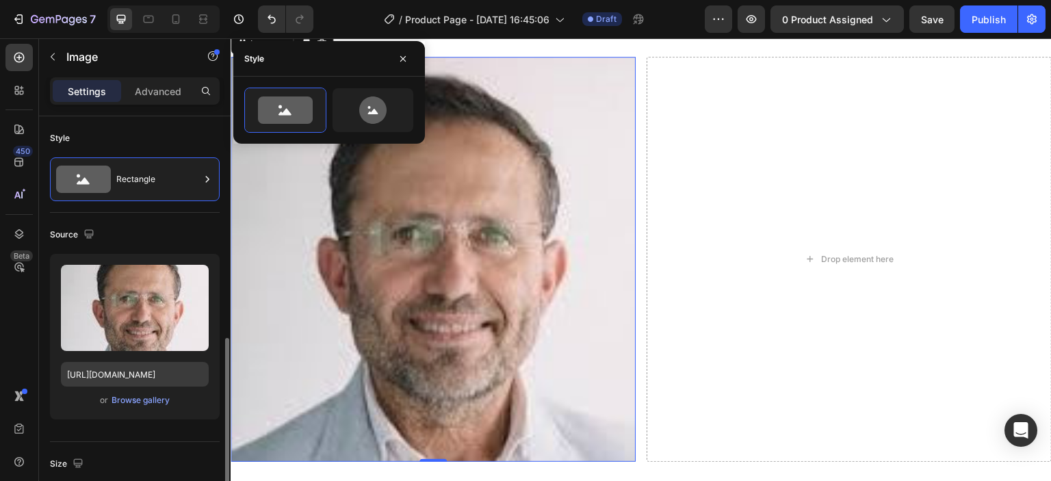
scroll to position [159, 0]
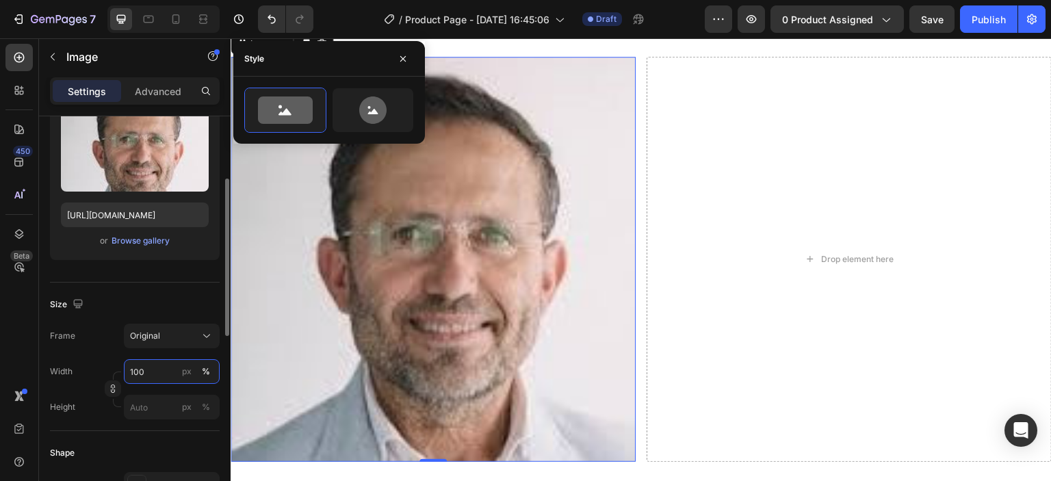
click at [164, 364] on input "100" at bounding box center [172, 371] width 96 height 25
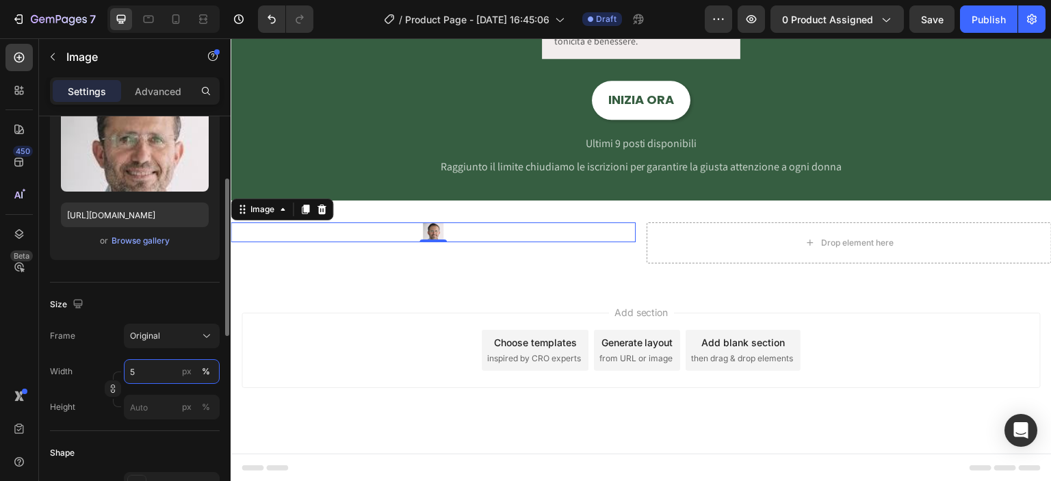
type input "50"
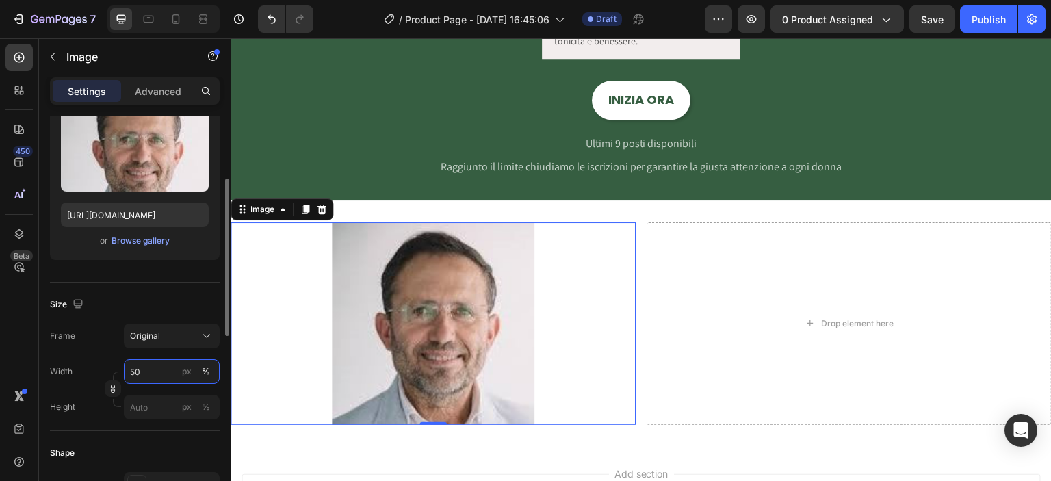
scroll to position [2039, 0]
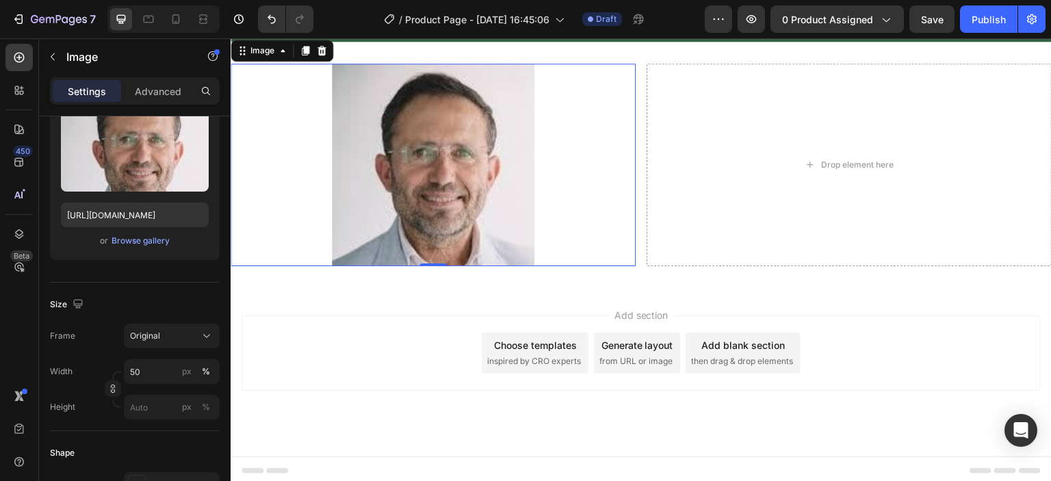
click at [298, 336] on div "Add section Choose templates inspired by CRO experts Generate layout from URL o…" at bounding box center [641, 352] width 799 height 75
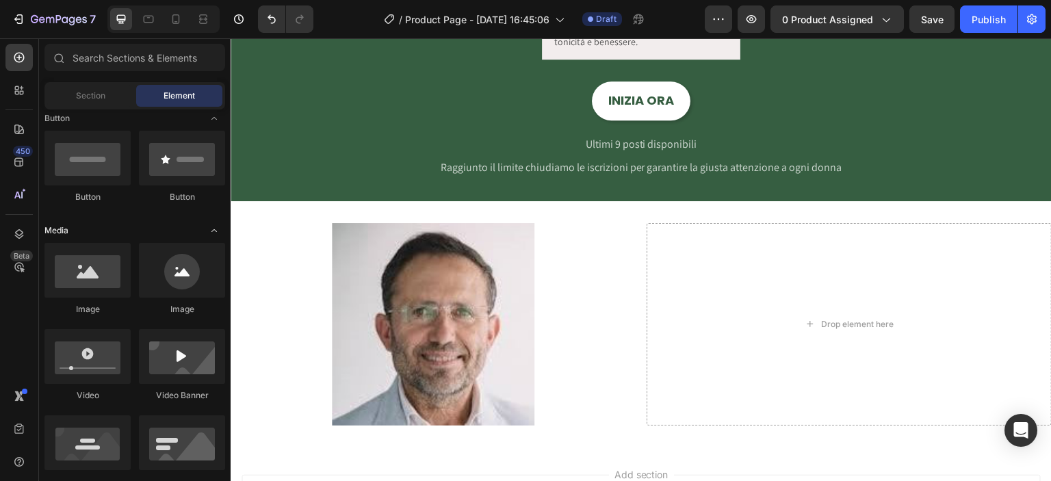
scroll to position [159, 0]
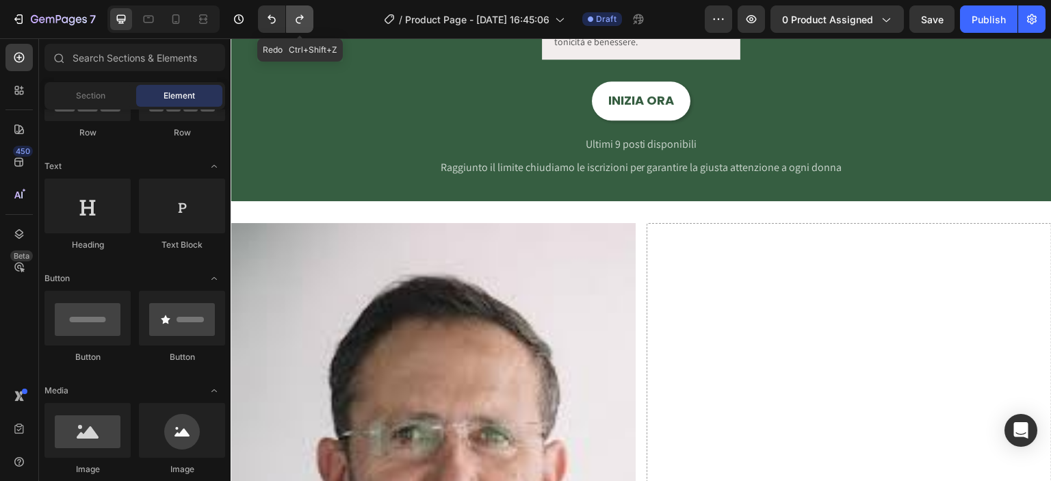
click at [298, 21] on icon "Undo/Redo" at bounding box center [300, 19] width 14 height 14
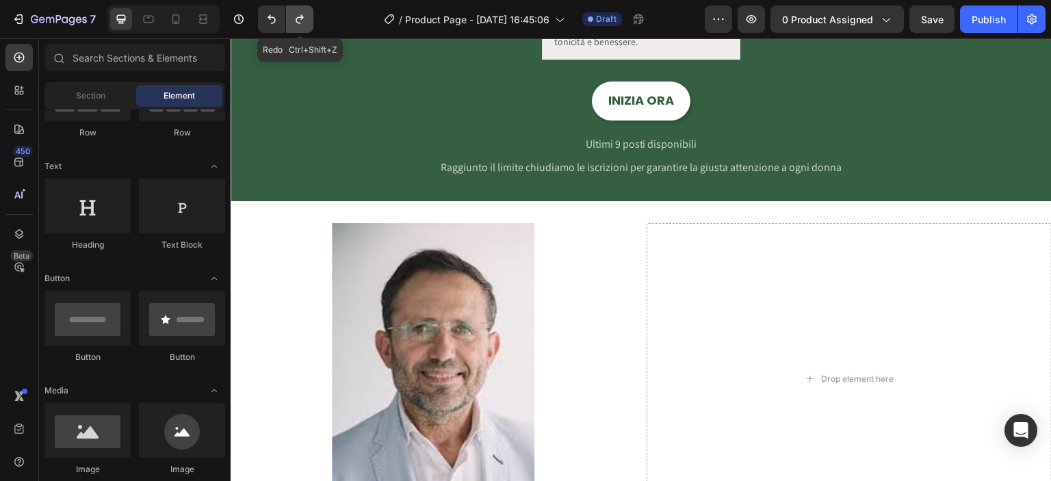
click at [298, 21] on icon "Undo/Redo" at bounding box center [300, 19] width 14 height 14
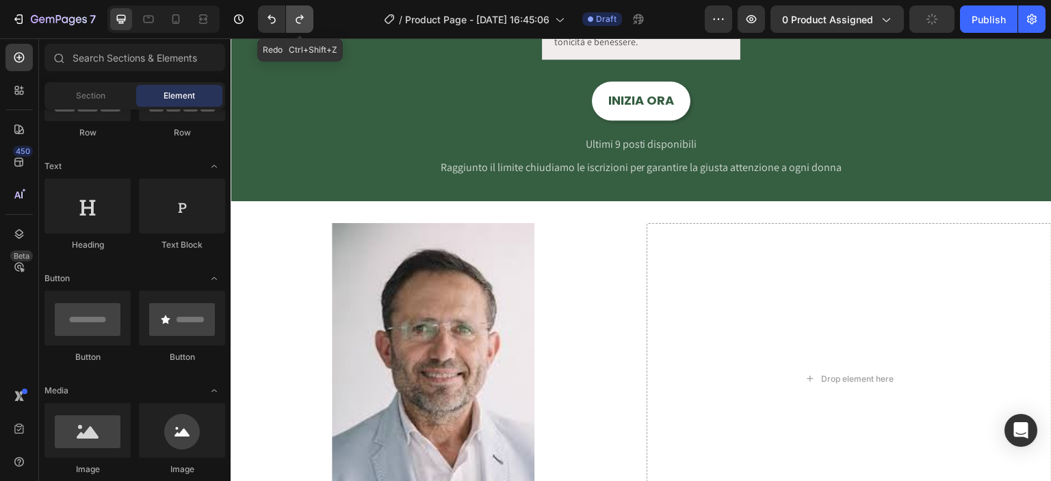
click at [298, 21] on icon "Undo/Redo" at bounding box center [300, 19] width 14 height 14
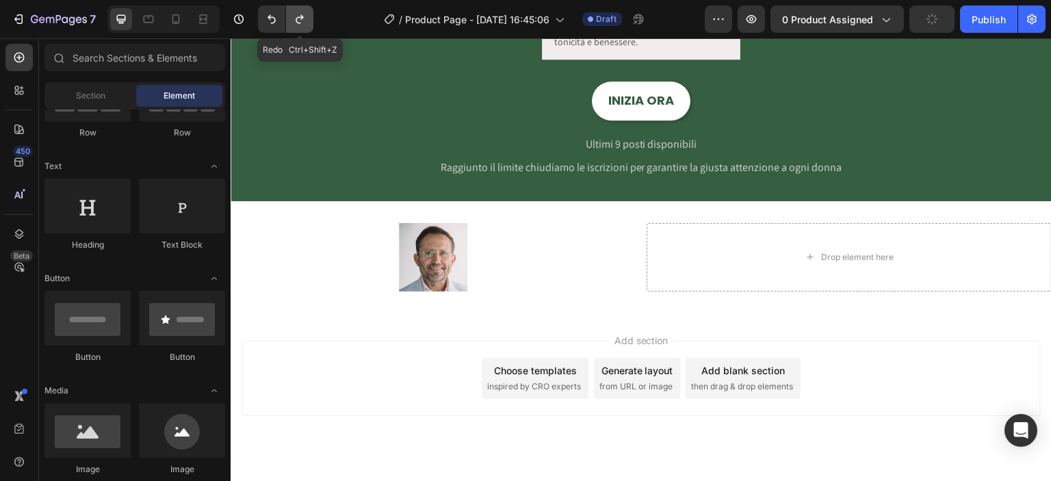
click at [298, 21] on icon "Undo/Redo" at bounding box center [300, 19] width 14 height 14
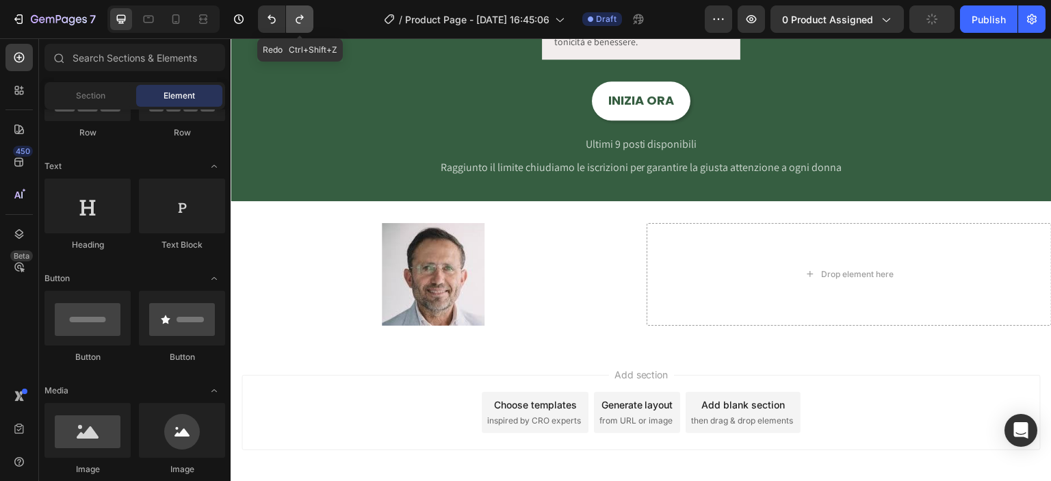
click at [298, 21] on icon "Undo/Redo" at bounding box center [300, 19] width 14 height 14
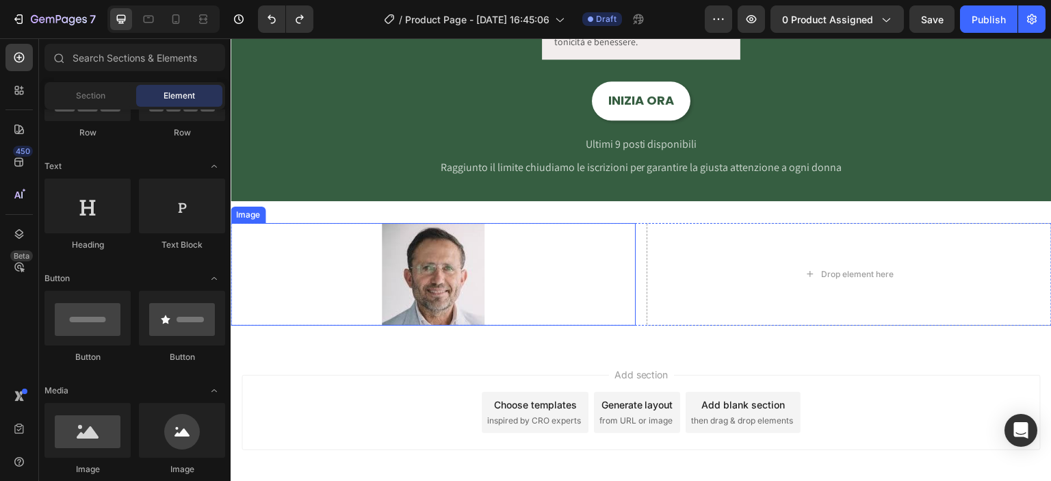
click at [411, 269] on img at bounding box center [433, 274] width 103 height 103
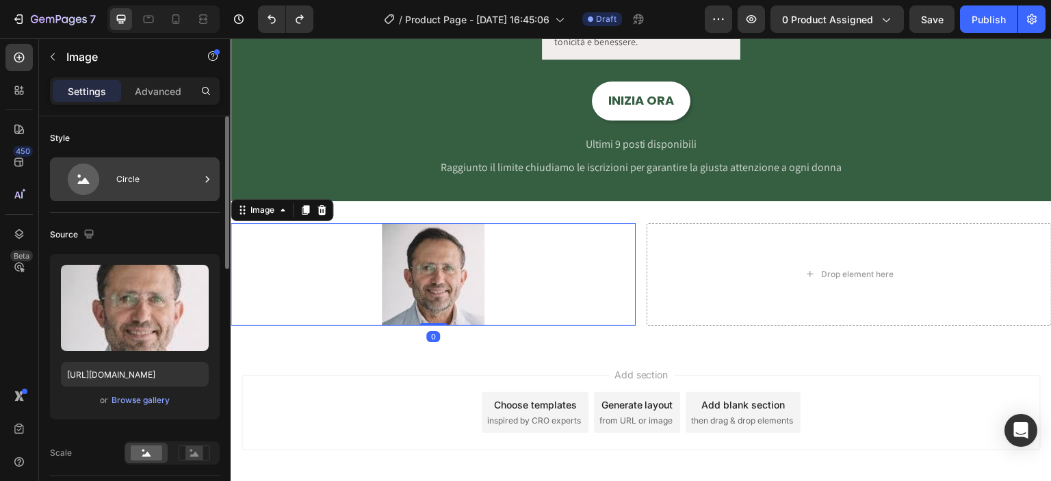
click at [145, 174] on div "Circle" at bounding box center [157, 179] width 83 height 31
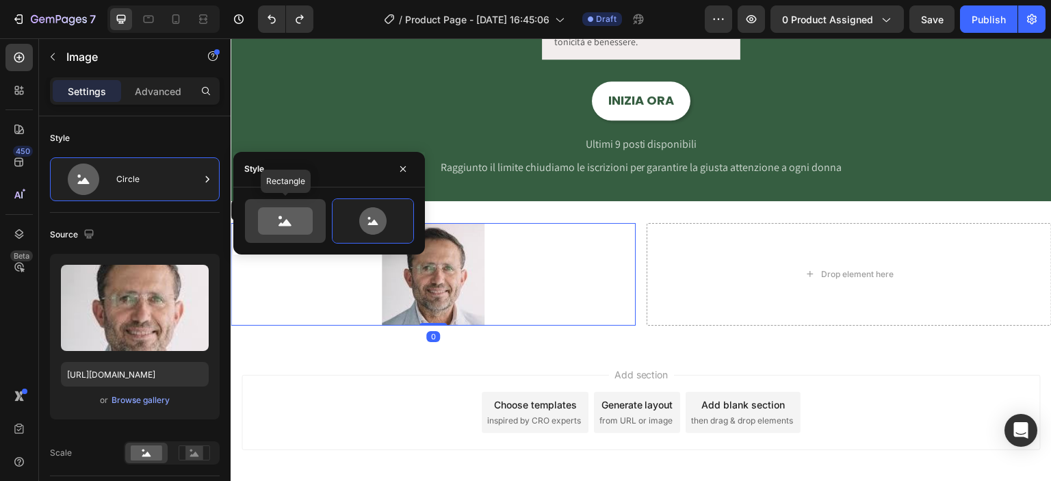
click at [264, 221] on icon at bounding box center [285, 220] width 55 height 27
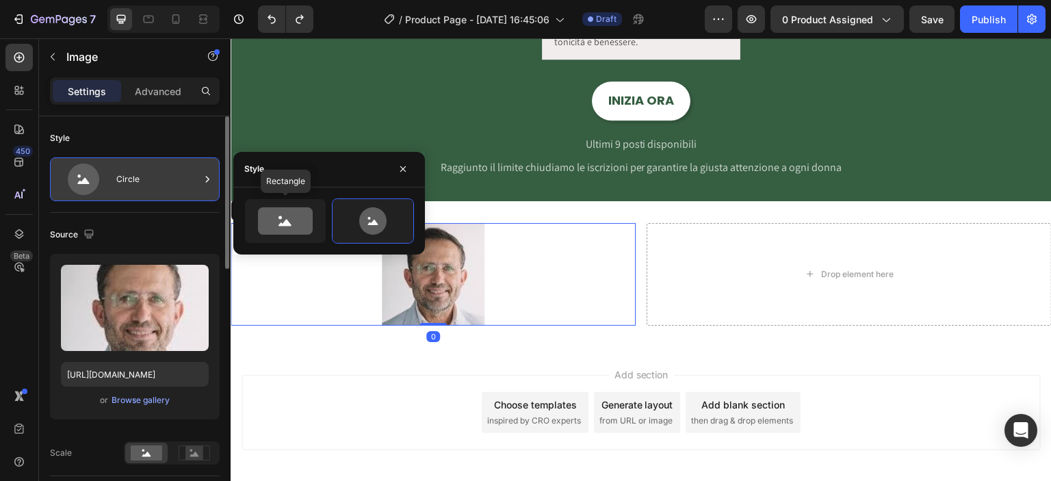
type input "100"
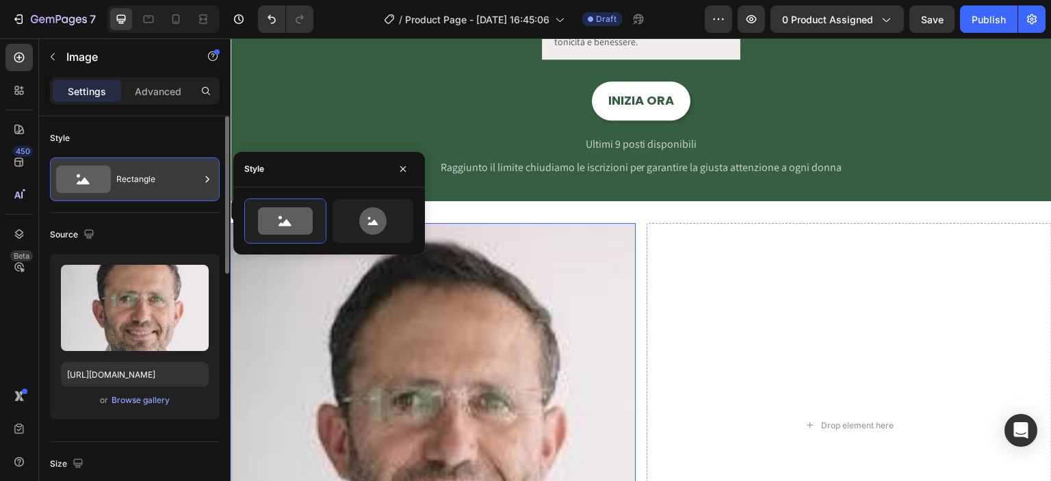
click at [172, 185] on div "Rectangle" at bounding box center [157, 179] width 83 height 31
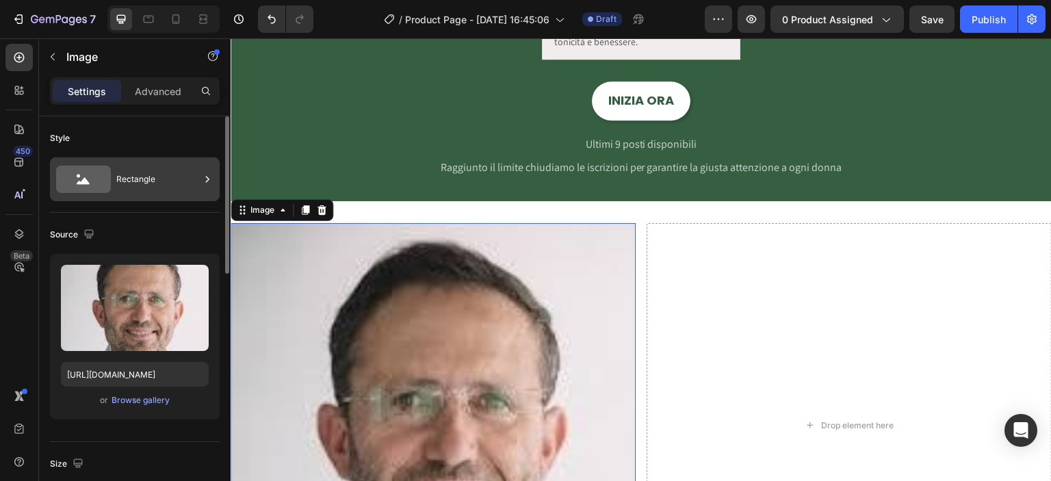
click at [164, 162] on div "Rectangle" at bounding box center [135, 179] width 170 height 44
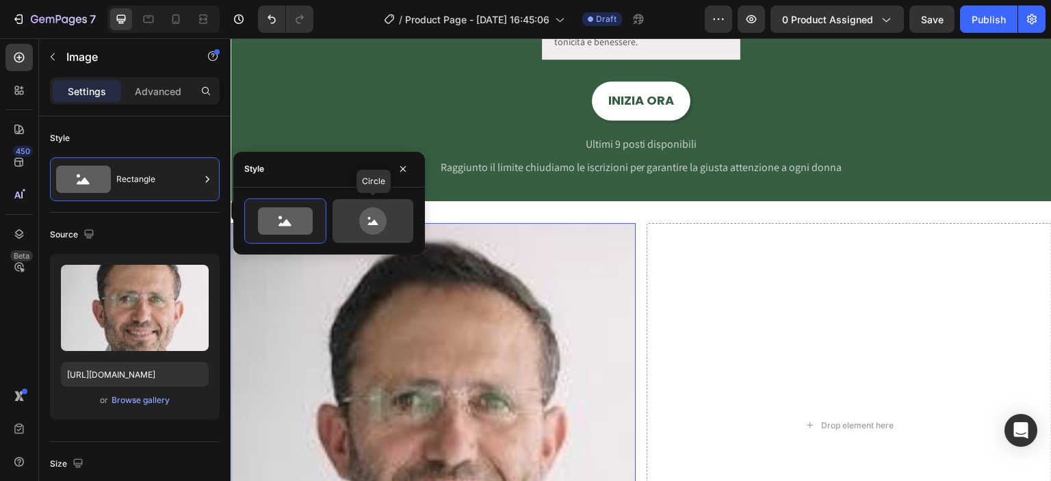
click at [377, 224] on icon at bounding box center [372, 220] width 27 height 27
type input "80"
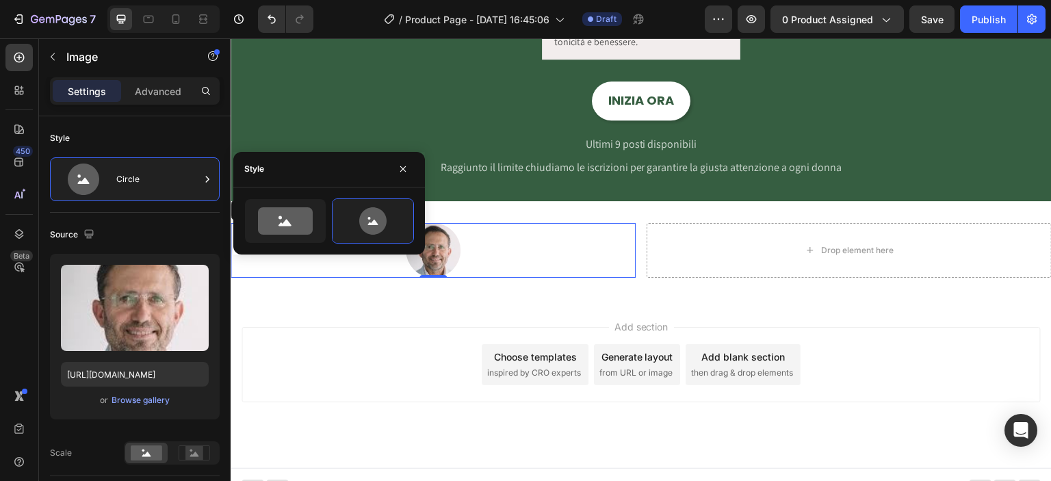
click at [394, 307] on div "Add section Choose templates inspired by CRO experts Generate layout from URL o…" at bounding box center [641, 384] width 821 height 168
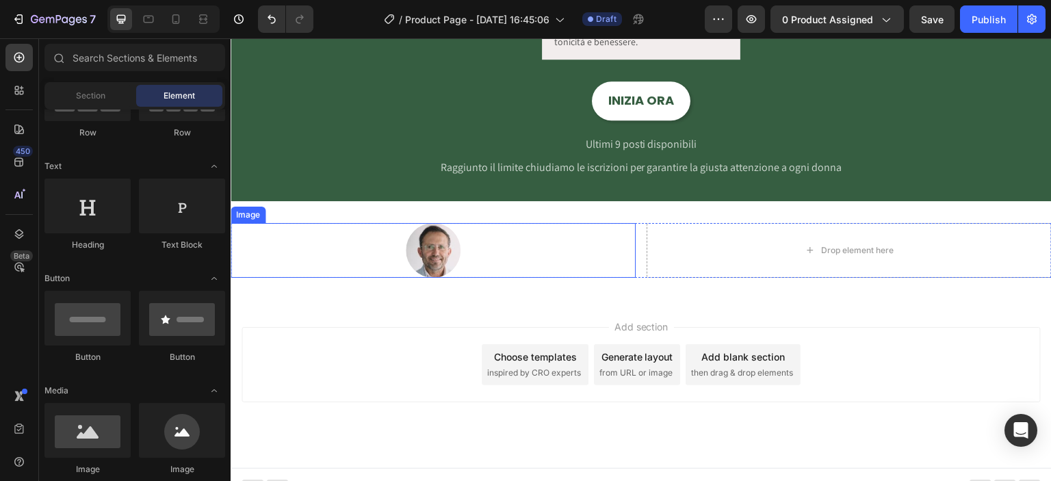
click at [397, 255] on div at bounding box center [433, 250] width 405 height 55
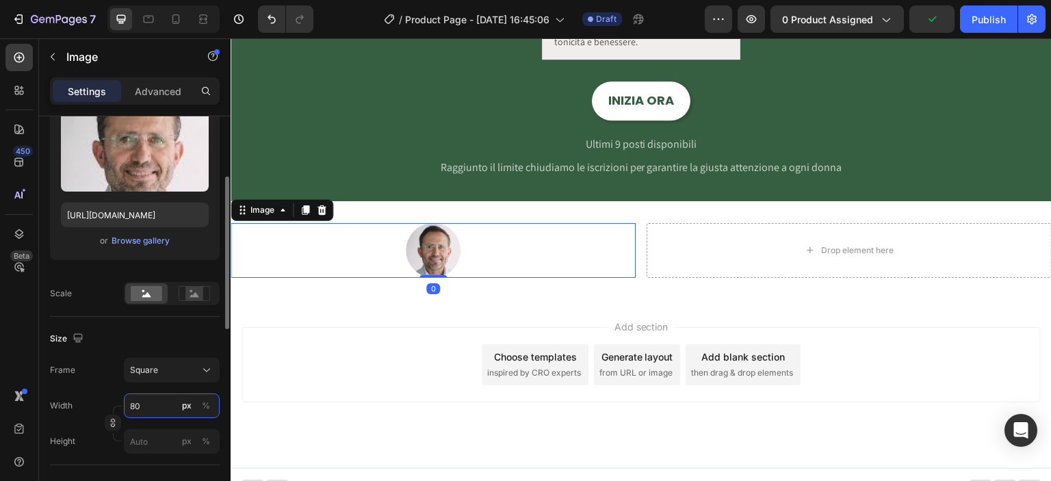
click at [151, 404] on input "80" at bounding box center [172, 405] width 96 height 25
type input "1"
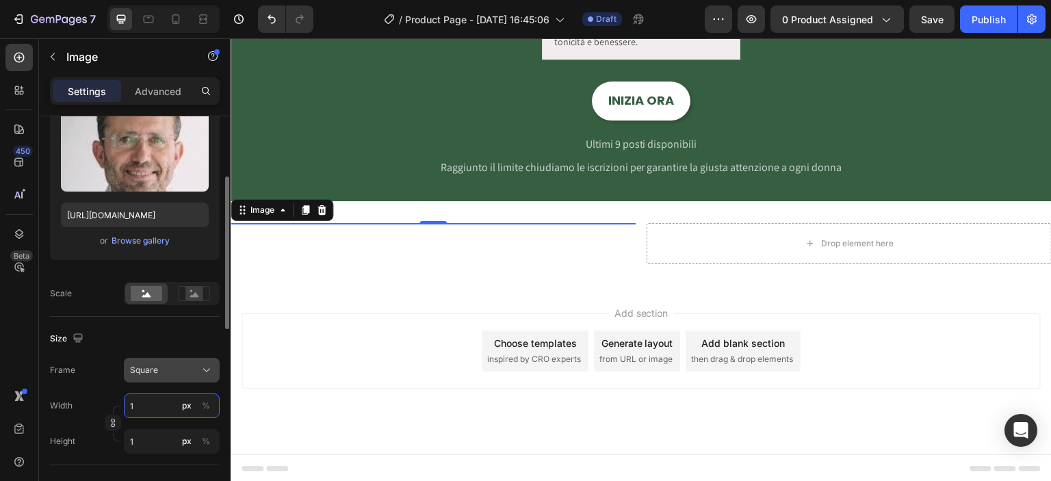
type input "13"
type input "130"
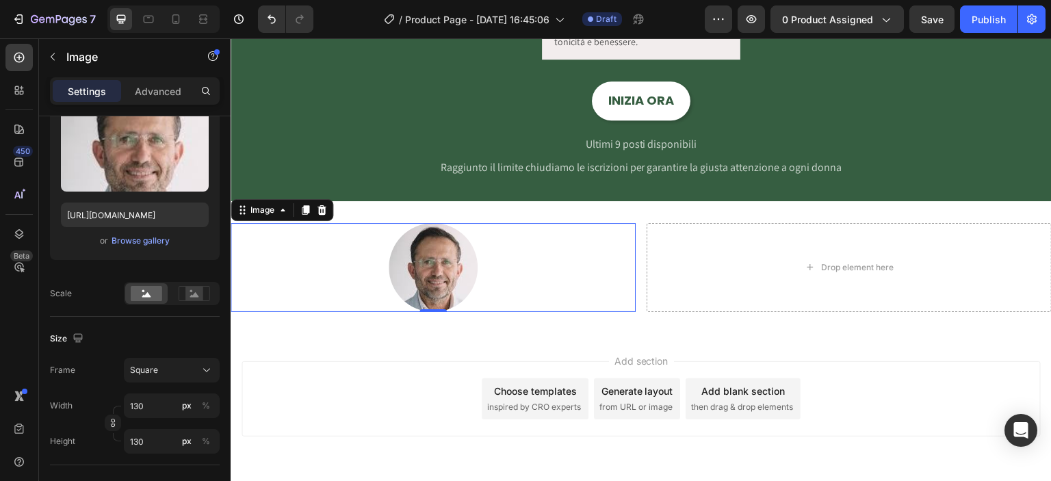
click at [367, 370] on div "Add section Choose templates inspired by CRO experts Generate layout from URL o…" at bounding box center [641, 398] width 799 height 75
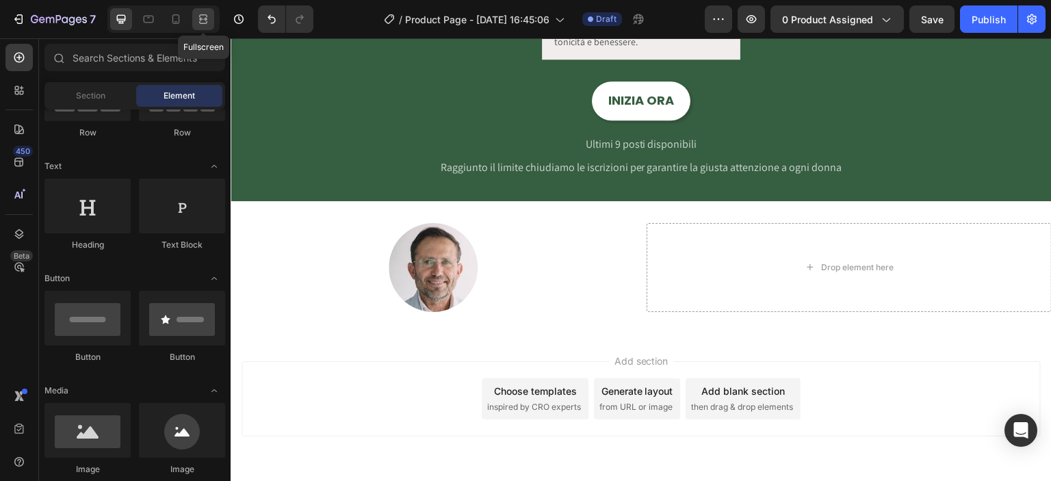
click at [203, 18] on icon at bounding box center [205, 18] width 4 height 3
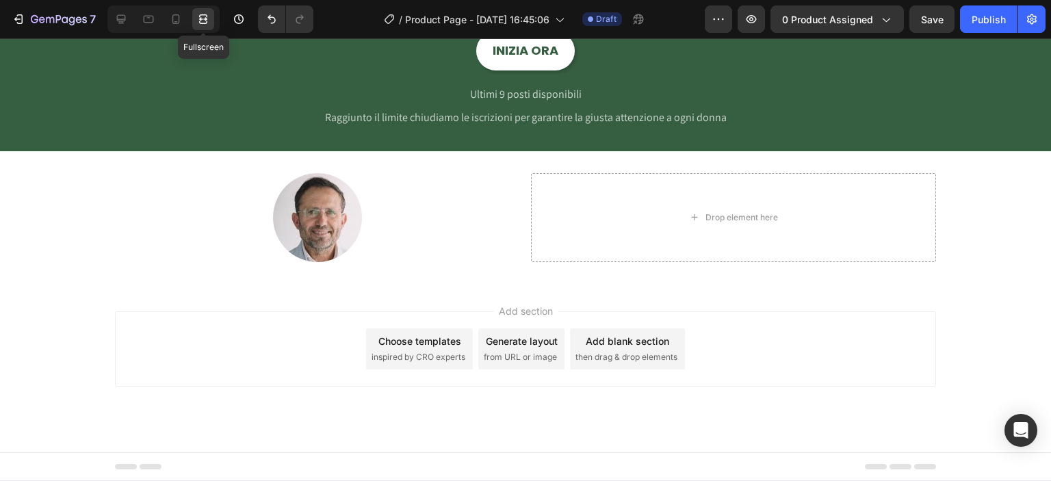
scroll to position [1851, 0]
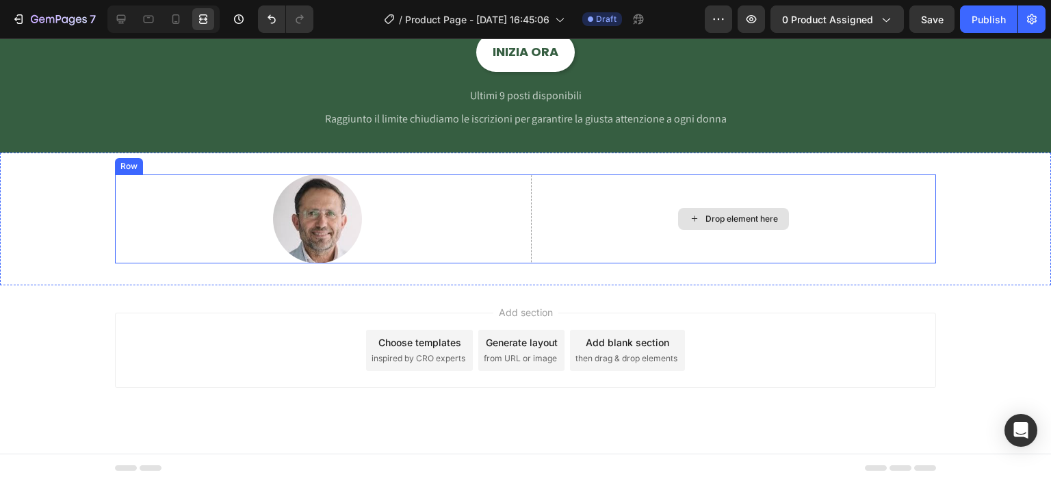
click at [720, 217] on div "Drop element here" at bounding box center [741, 218] width 73 height 11
click at [134, 18] on div at bounding box center [163, 18] width 112 height 27
click at [129, 18] on div at bounding box center [121, 19] width 22 height 22
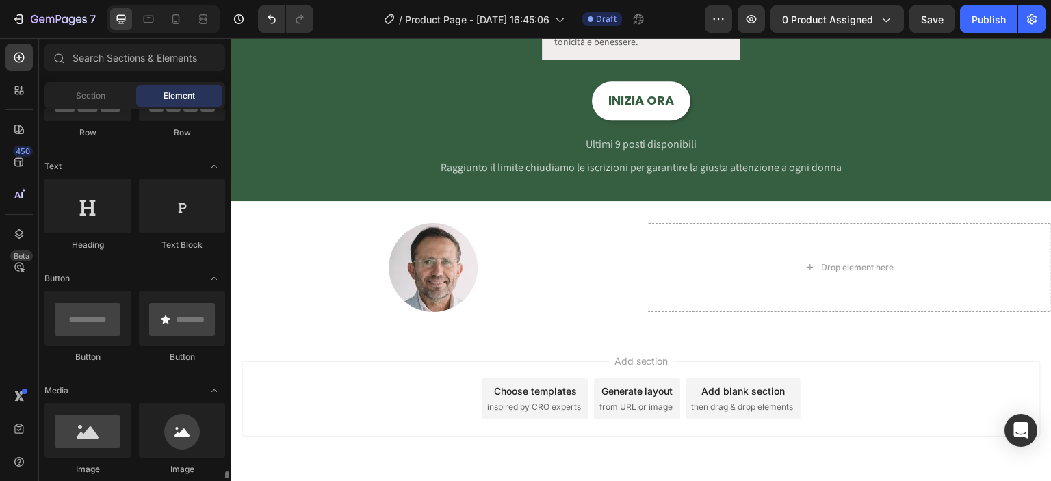
scroll to position [479, 0]
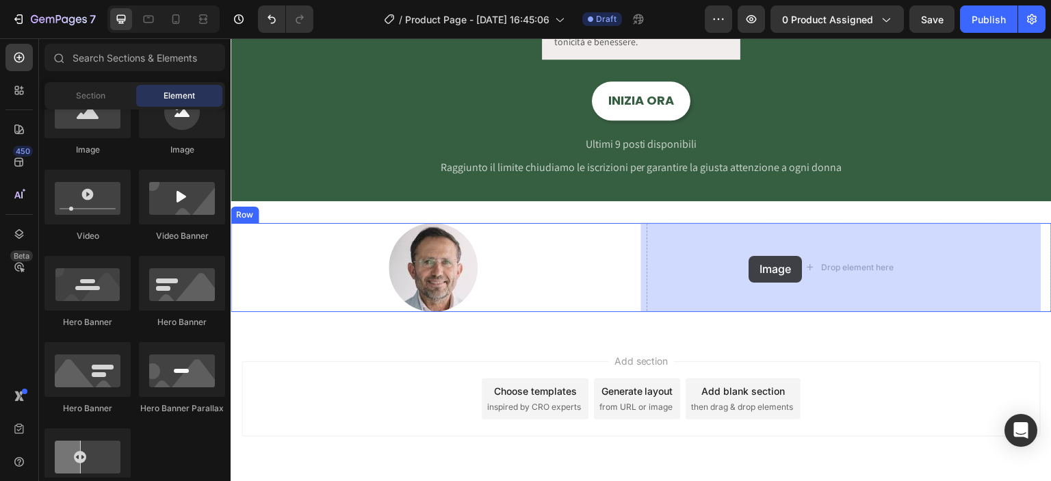
drag, startPoint x: 406, startPoint y: 166, endPoint x: 749, endPoint y: 256, distance: 354.5
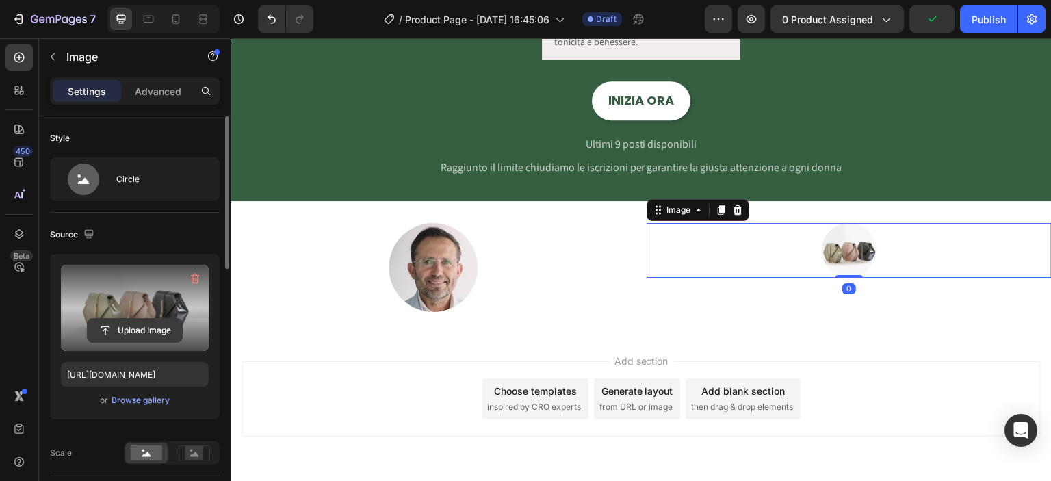
click at [148, 323] on input "file" at bounding box center [135, 330] width 94 height 23
type input "C:\fakepath\IMG_2621.HEIC"
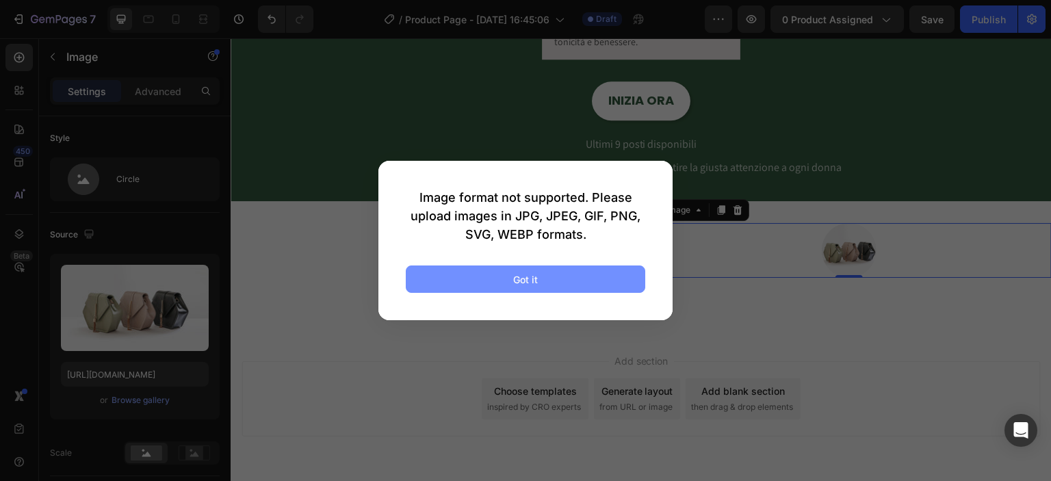
click at [538, 287] on button "Got it" at bounding box center [525, 278] width 239 height 27
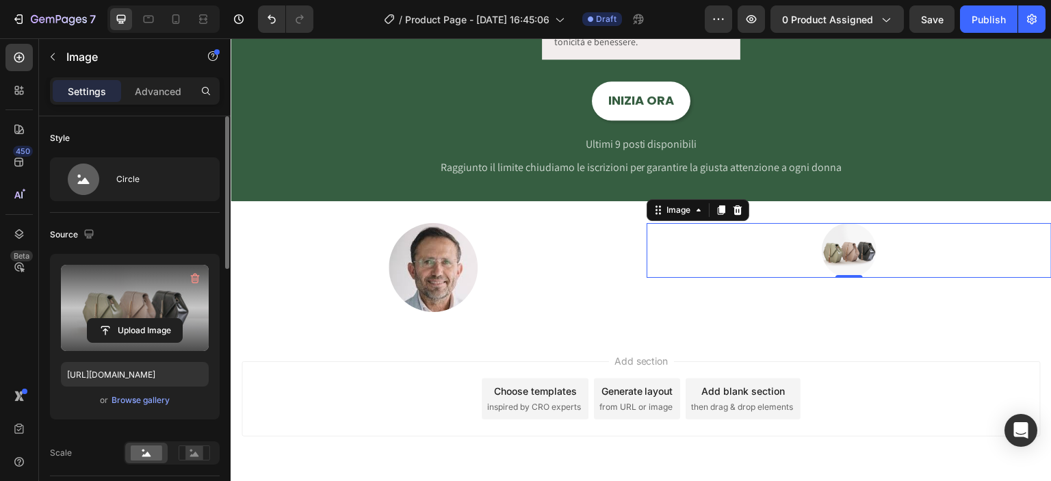
click at [128, 315] on label at bounding box center [135, 308] width 148 height 86
click at [128, 319] on input "file" at bounding box center [135, 330] width 94 height 23
click at [140, 320] on input "file" at bounding box center [135, 330] width 94 height 23
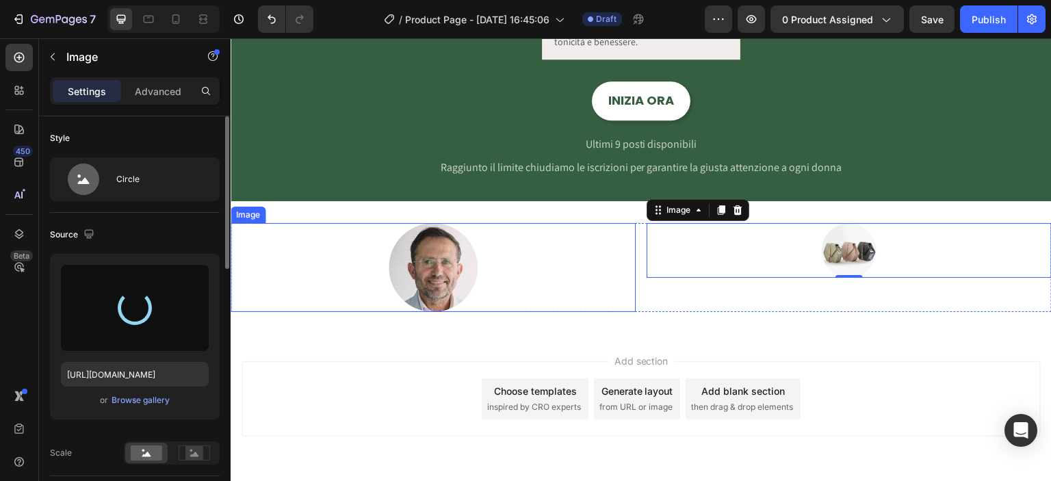
type input "https://cdn.shopify.com/s/files/1/0915/3219/8155/files/gempages_581504029436150…"
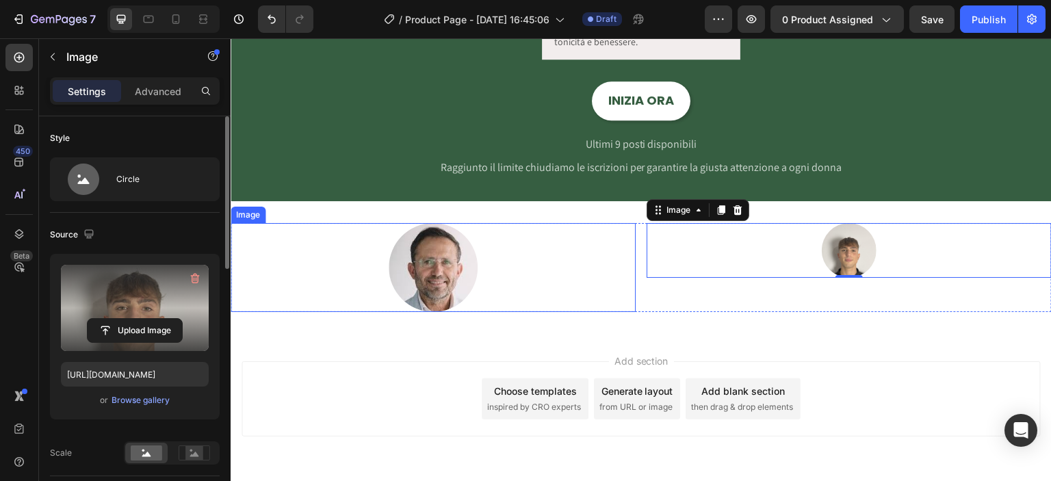
click at [369, 239] on div at bounding box center [433, 267] width 405 height 89
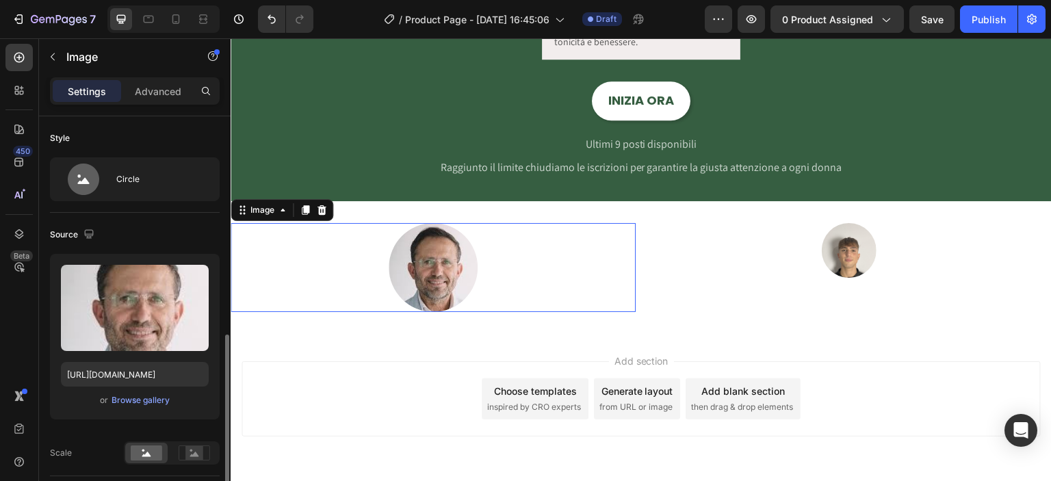
scroll to position [159, 0]
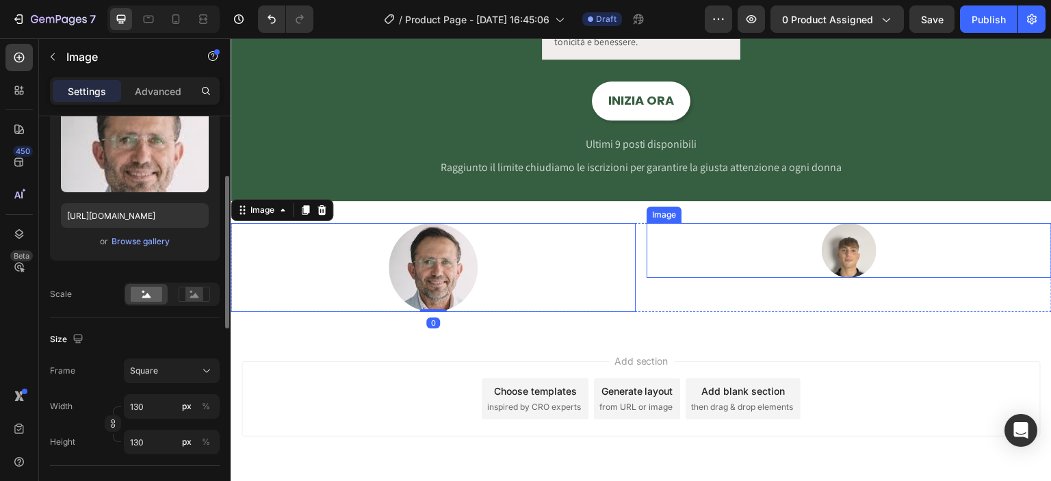
click at [743, 252] on div at bounding box center [849, 250] width 405 height 55
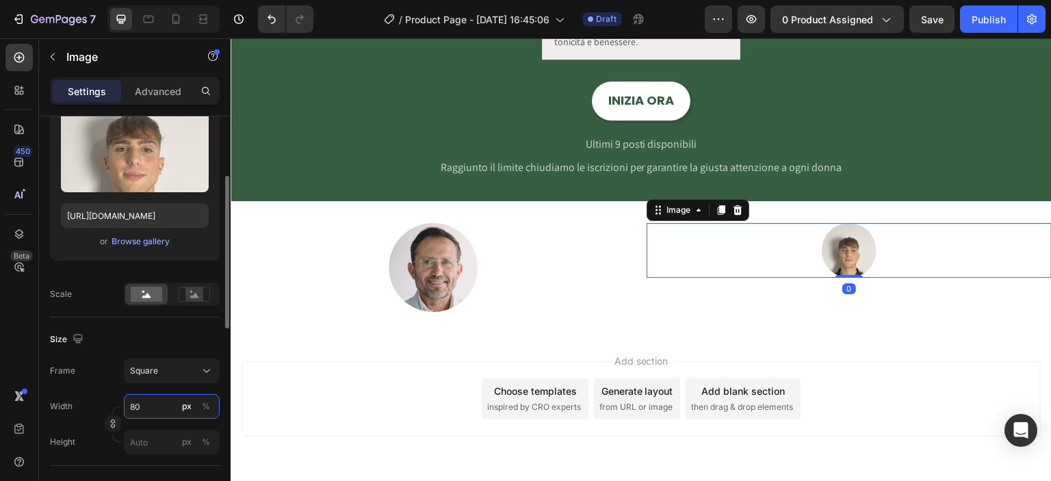
click at [151, 408] on input "80" at bounding box center [172, 406] width 96 height 25
type input "1"
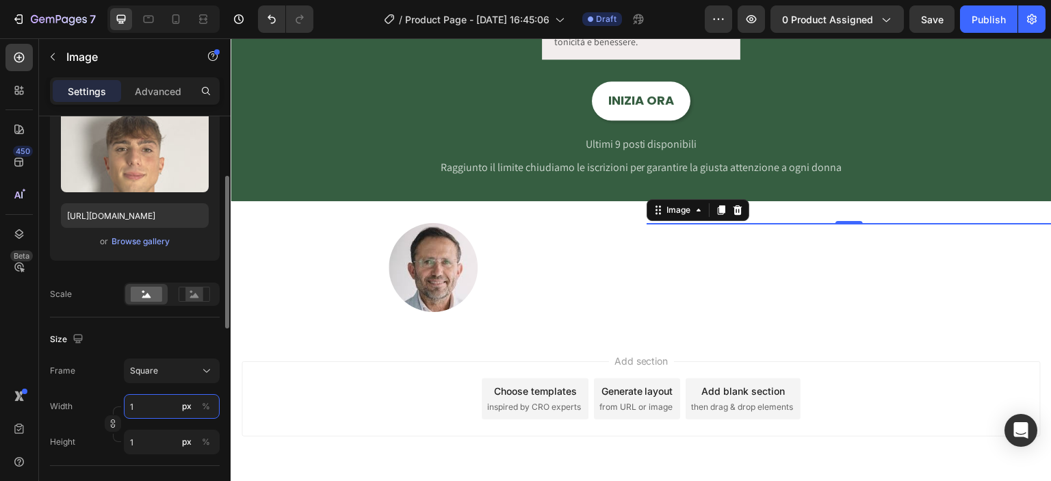
type input "13"
type input "130"
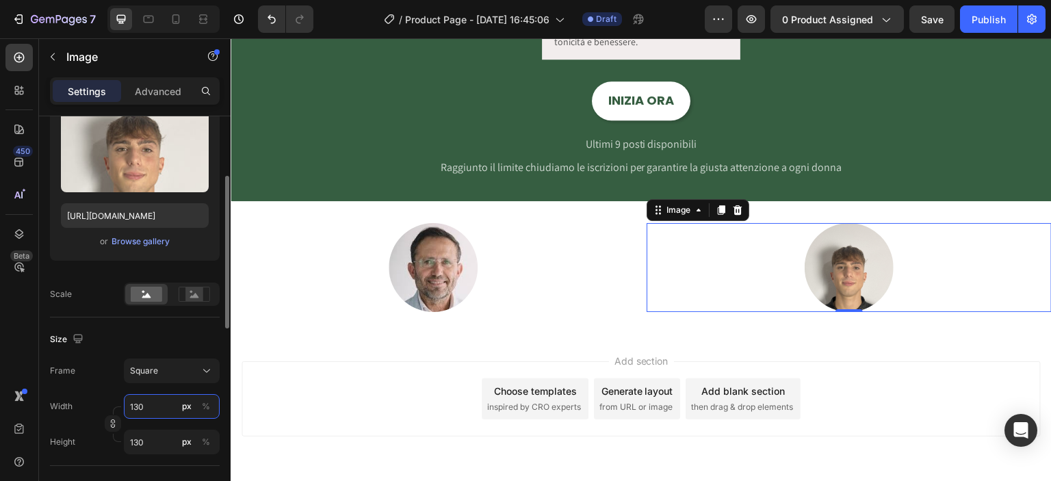
type input "130"
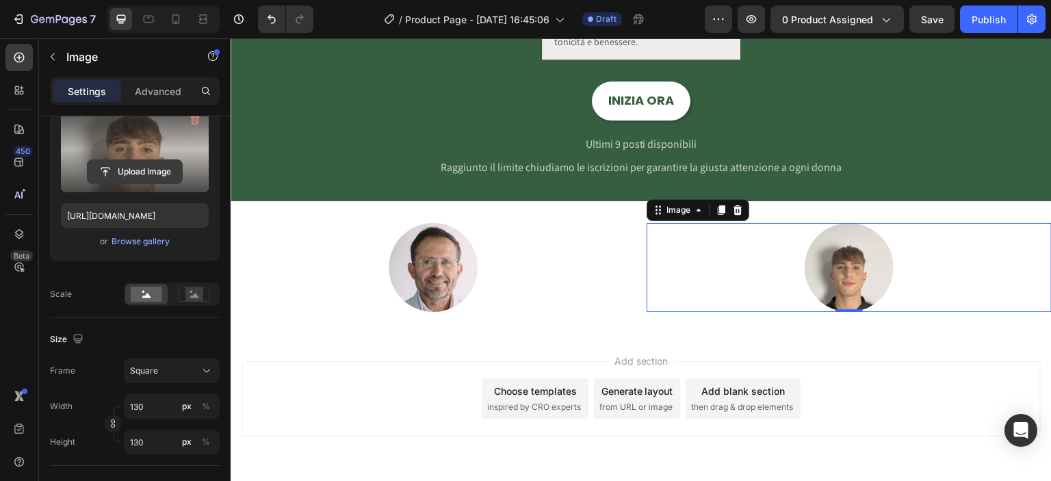
click at [143, 167] on input "file" at bounding box center [135, 171] width 94 height 23
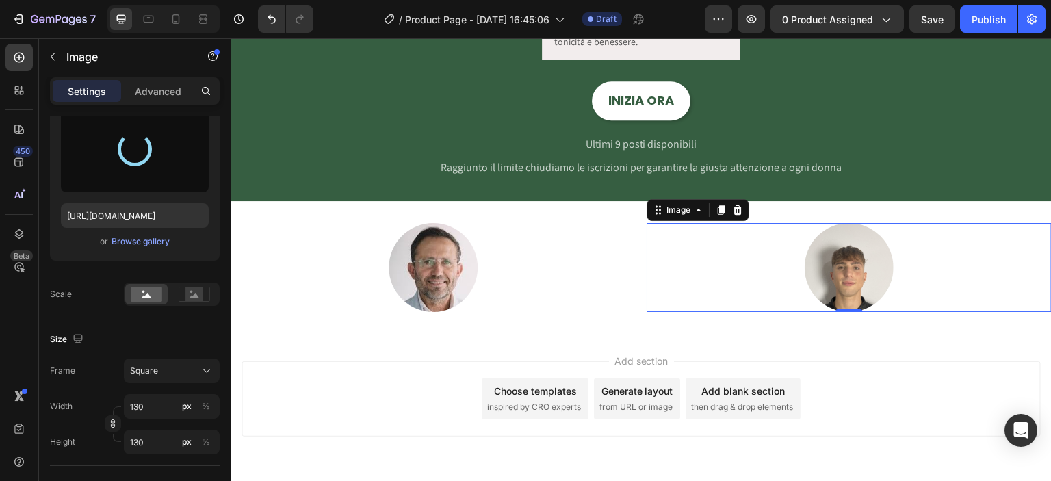
type input "https://cdn.shopify.com/s/files/1/0915/3219/8155/files/gempages_581504029436150…"
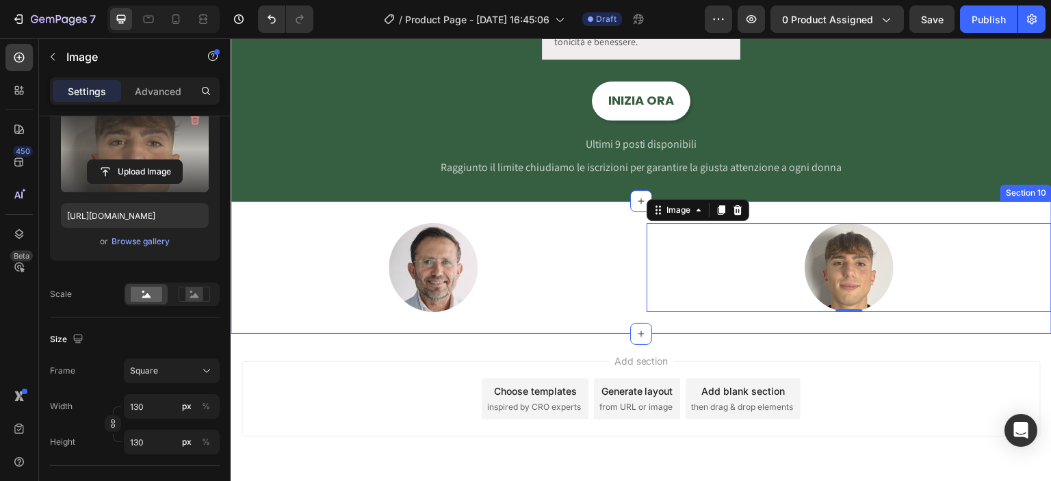
click at [573, 210] on div "Image Image 0 Row Section 10" at bounding box center [641, 267] width 821 height 133
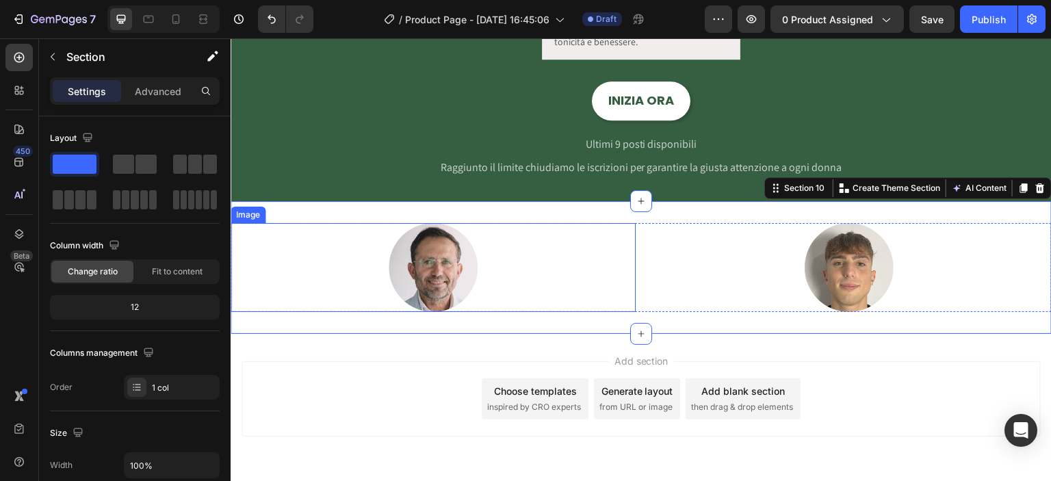
scroll to position [1928, 0]
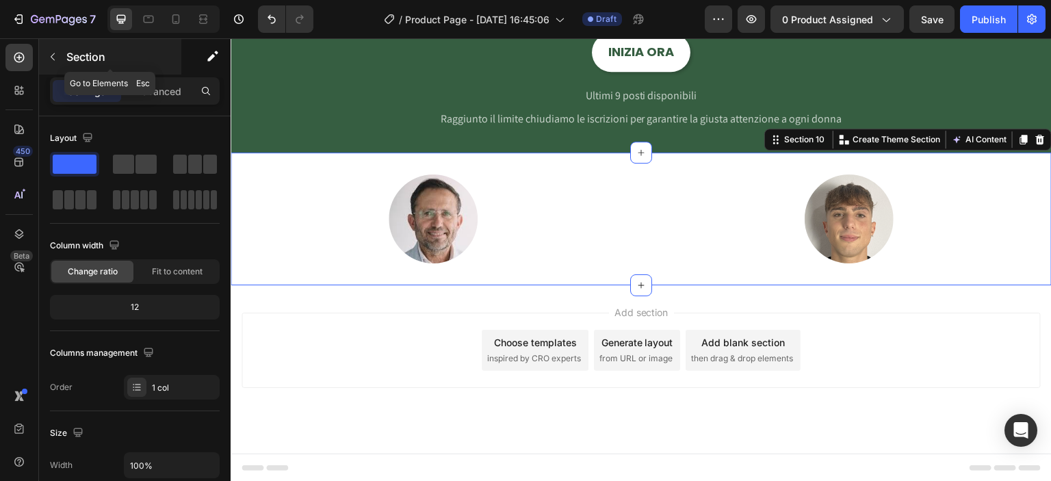
click at [58, 57] on button "button" at bounding box center [53, 57] width 22 height 22
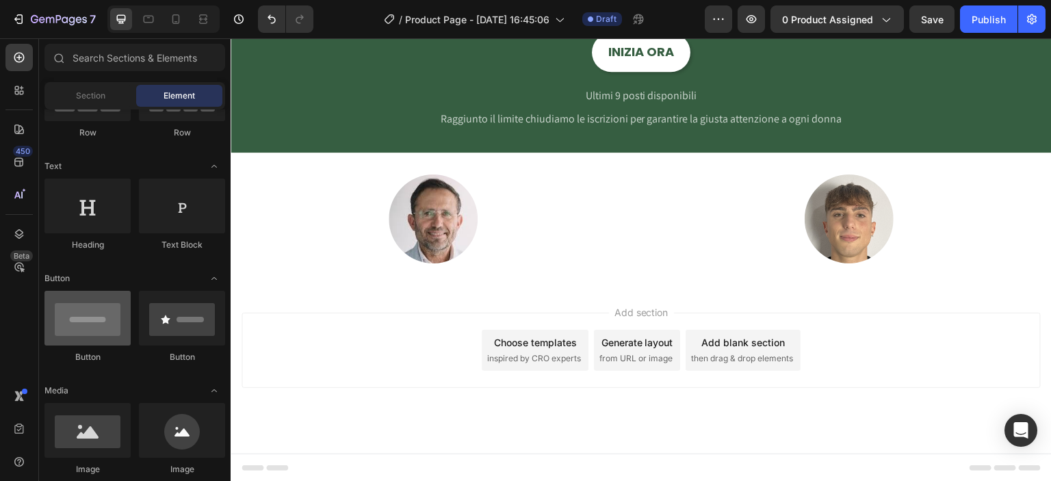
scroll to position [0, 0]
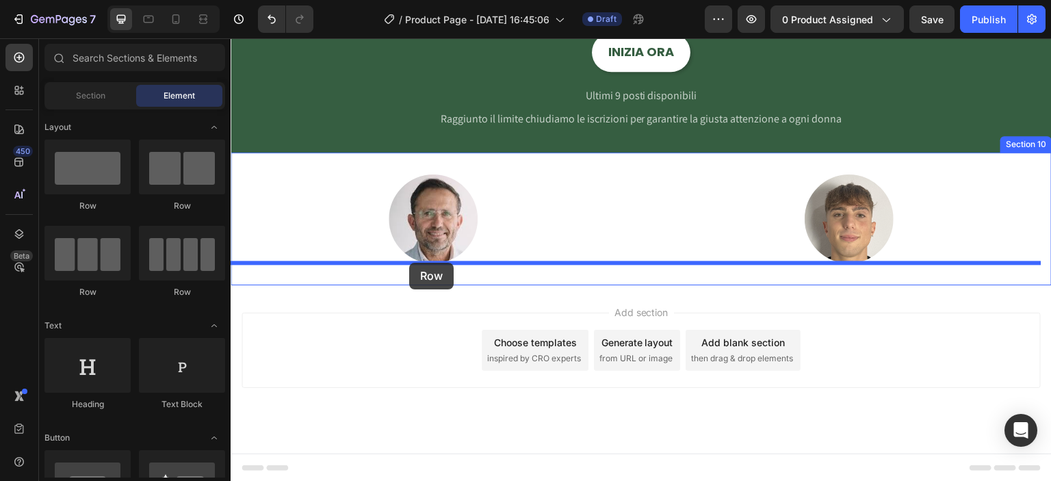
drag, startPoint x: 330, startPoint y: 207, endPoint x: 409, endPoint y: 263, distance: 96.8
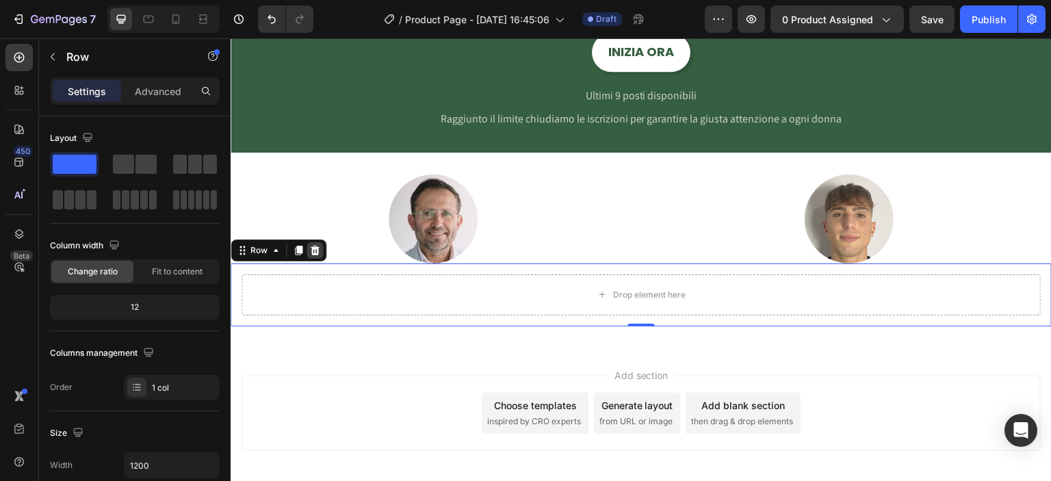
click at [314, 250] on icon at bounding box center [315, 251] width 9 height 10
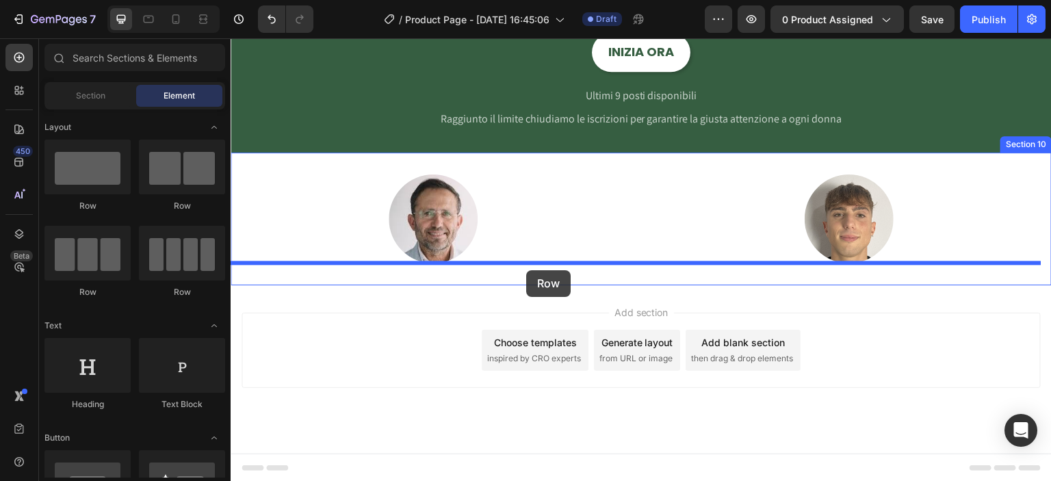
drag, startPoint x: 411, startPoint y: 205, endPoint x: 526, endPoint y: 270, distance: 132.7
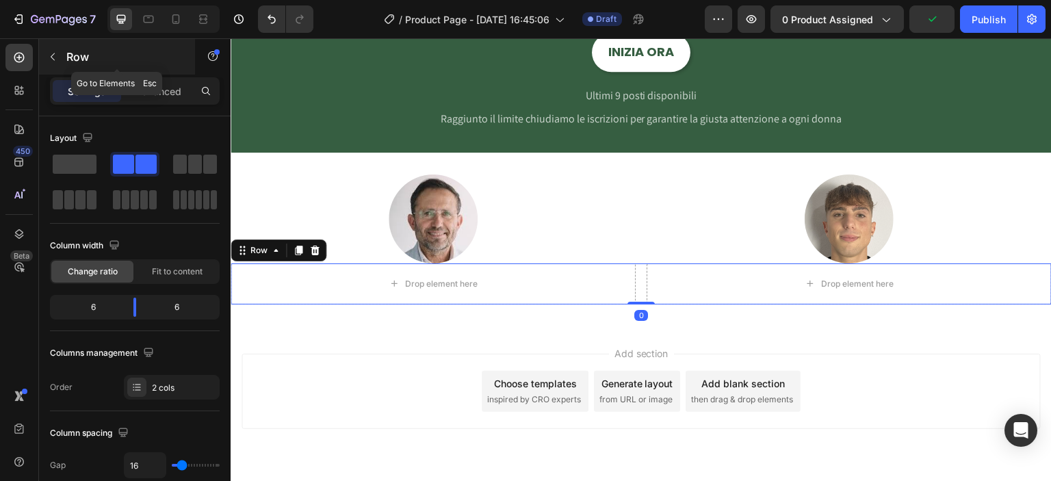
click at [60, 51] on button "button" at bounding box center [53, 57] width 22 height 22
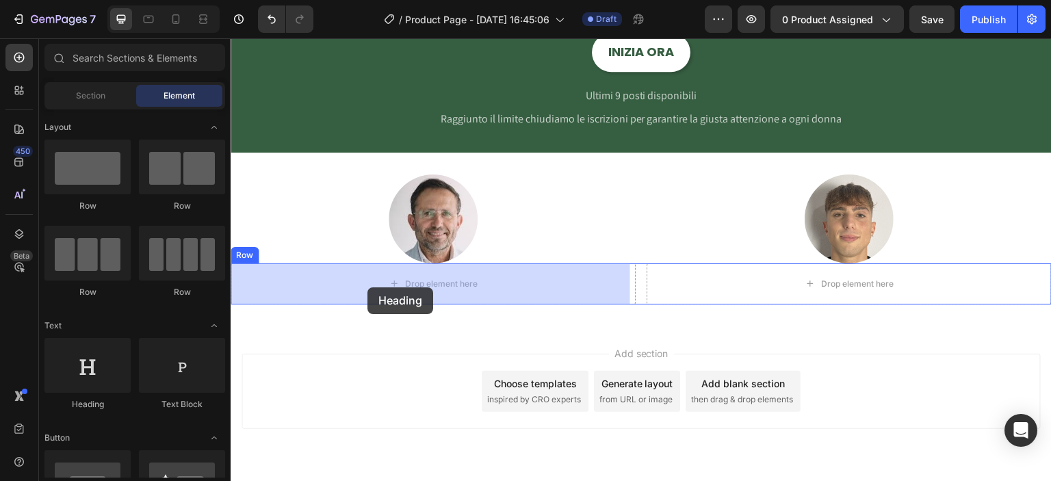
drag, startPoint x: 326, startPoint y: 408, endPoint x: 367, endPoint y: 287, distance: 127.9
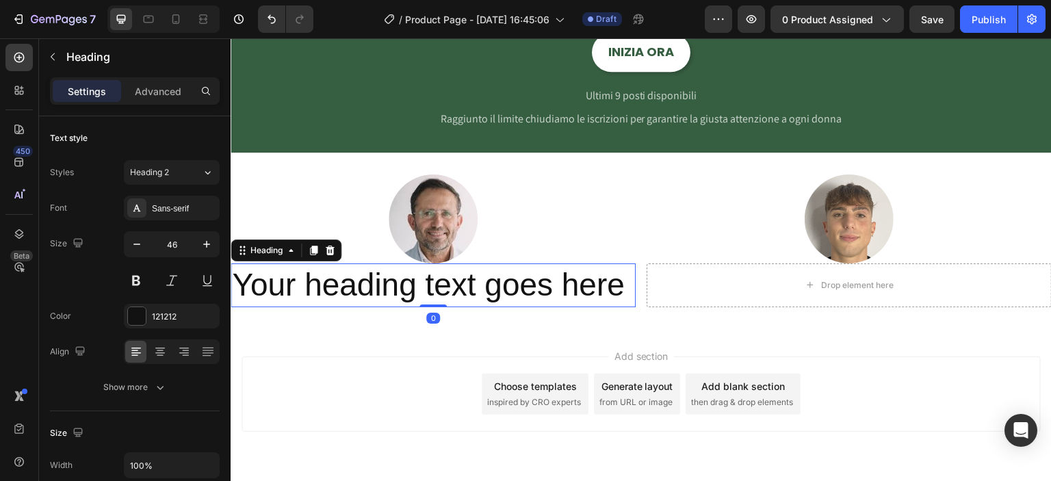
click at [376, 285] on h2 "Your heading text goes here" at bounding box center [433, 285] width 405 height 44
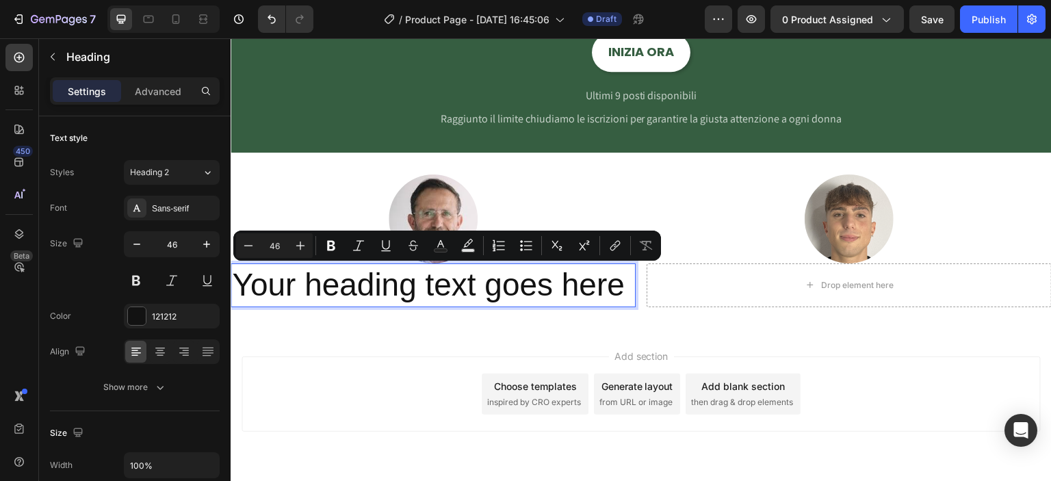
click at [376, 285] on p "Your heading text goes here" at bounding box center [433, 285] width 402 height 41
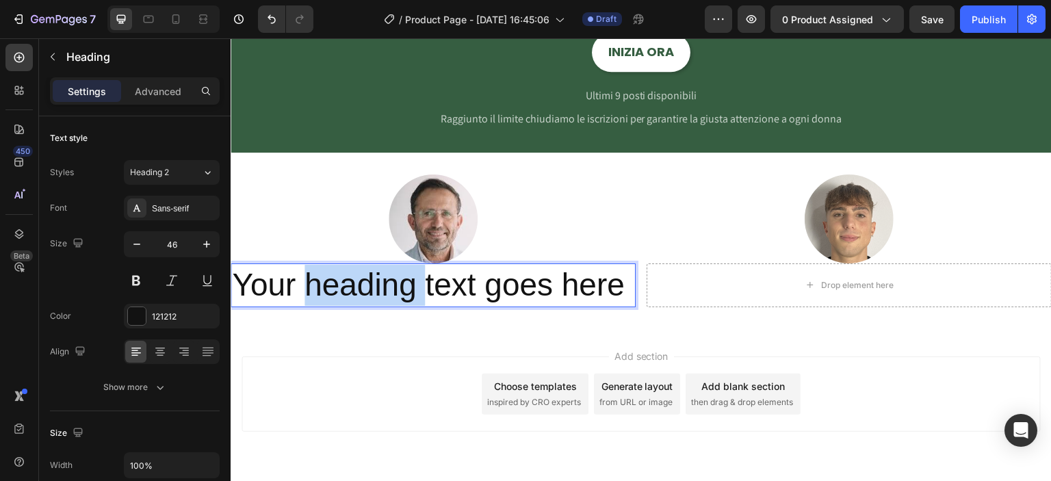
click at [376, 283] on p "Your heading text goes here" at bounding box center [433, 285] width 402 height 41
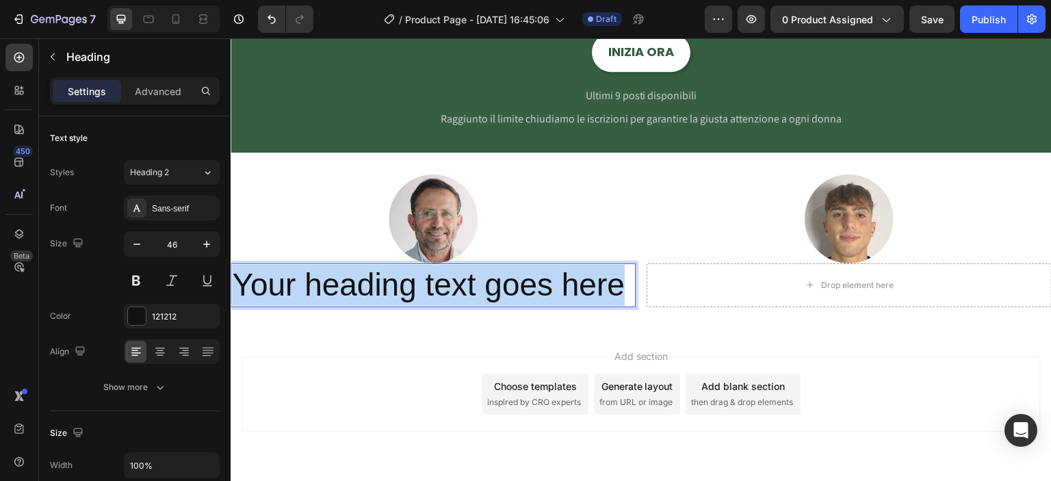
click at [376, 283] on p "Your heading text goes here" at bounding box center [433, 285] width 402 height 41
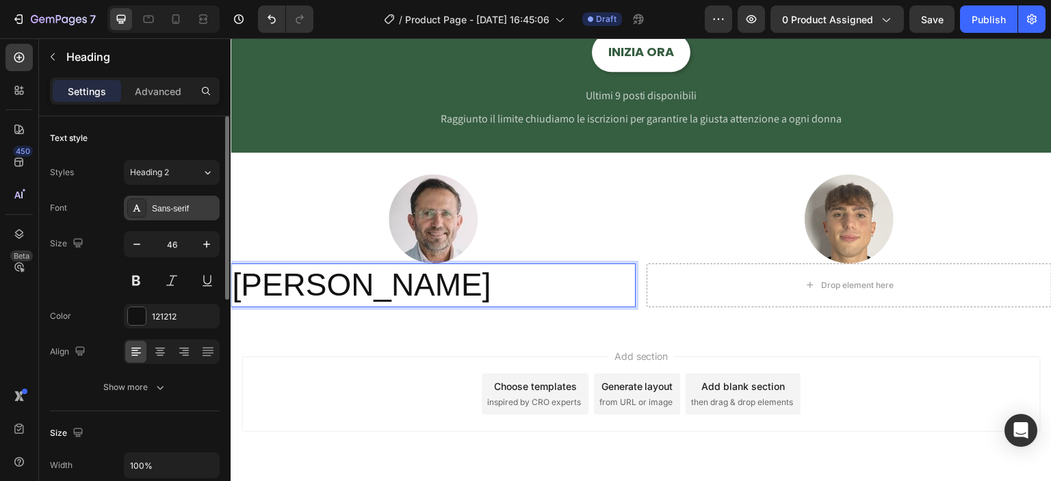
click at [176, 207] on div "Sans-serif" at bounding box center [184, 209] width 64 height 12
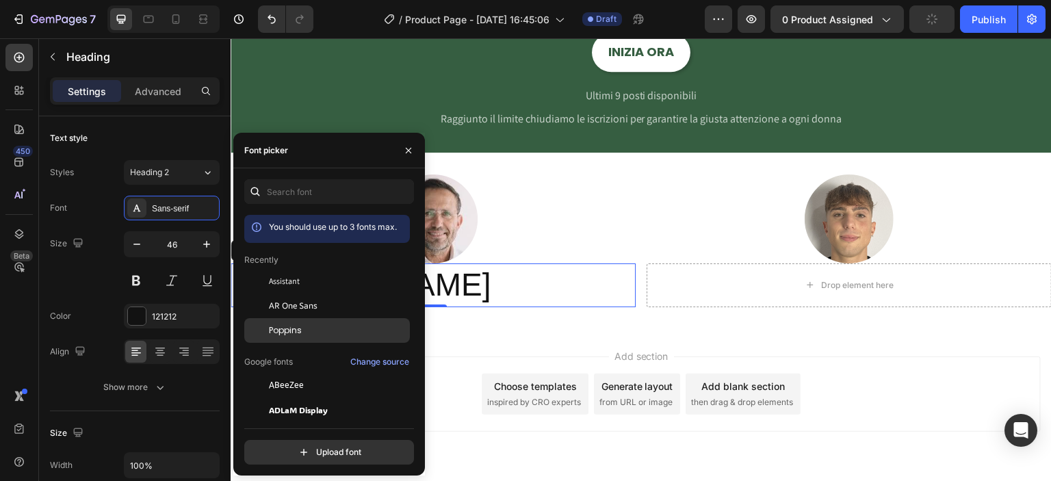
click at [279, 327] on span "Poppins" at bounding box center [285, 330] width 33 height 12
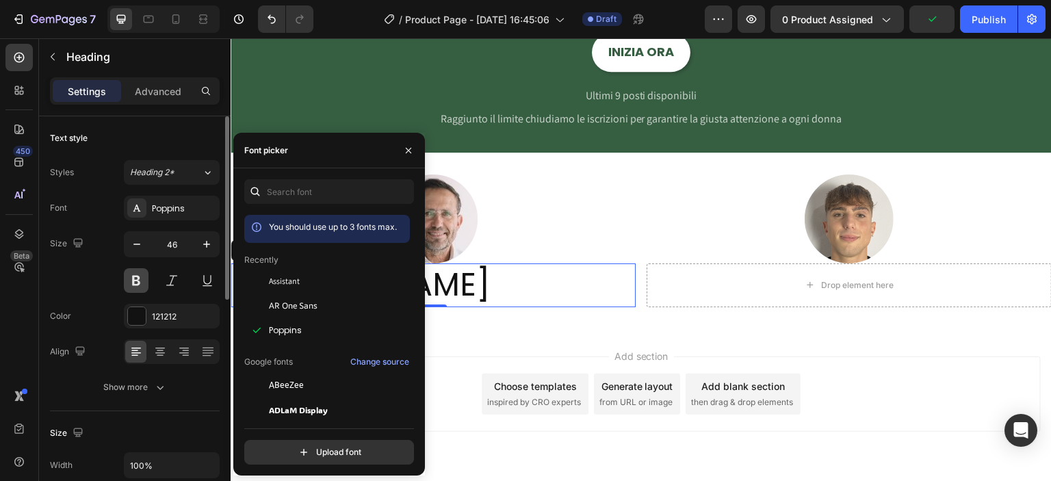
click at [132, 288] on button at bounding box center [136, 280] width 25 height 25
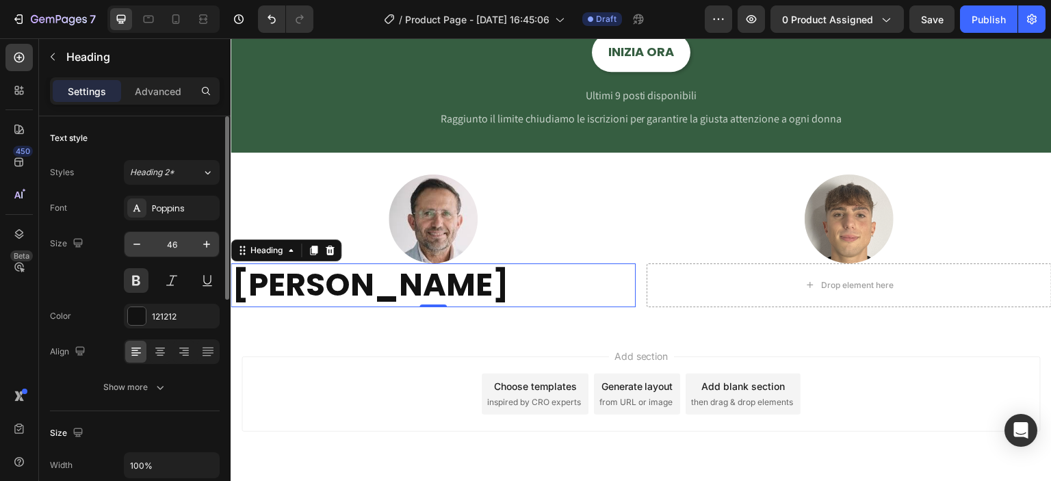
click at [181, 240] on input "46" at bounding box center [171, 244] width 45 height 25
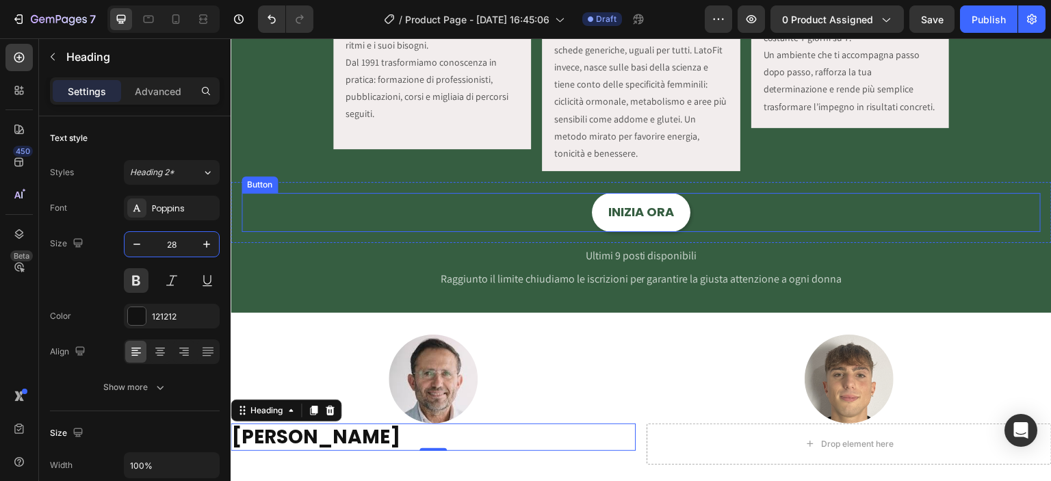
scroll to position [1928, 0]
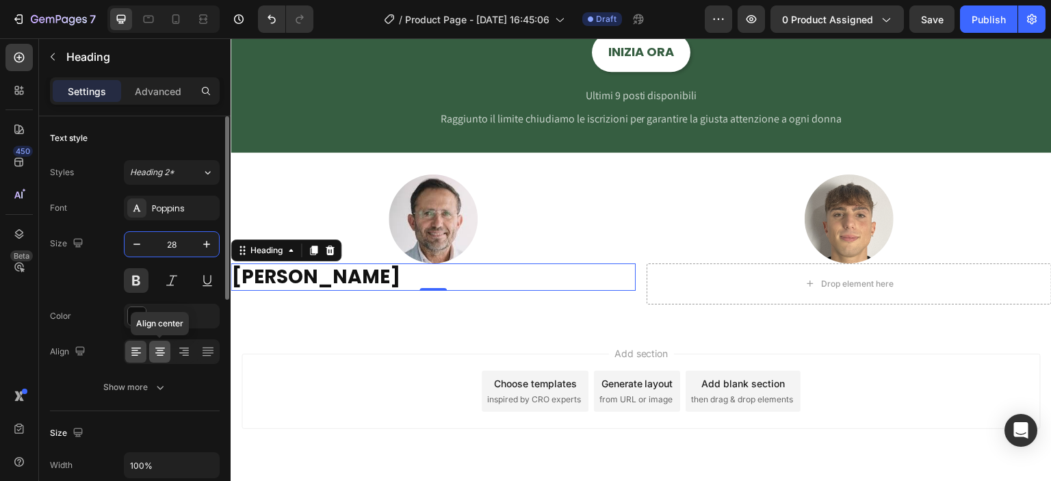
type input "28"
click at [165, 347] on icon at bounding box center [160, 352] width 14 height 14
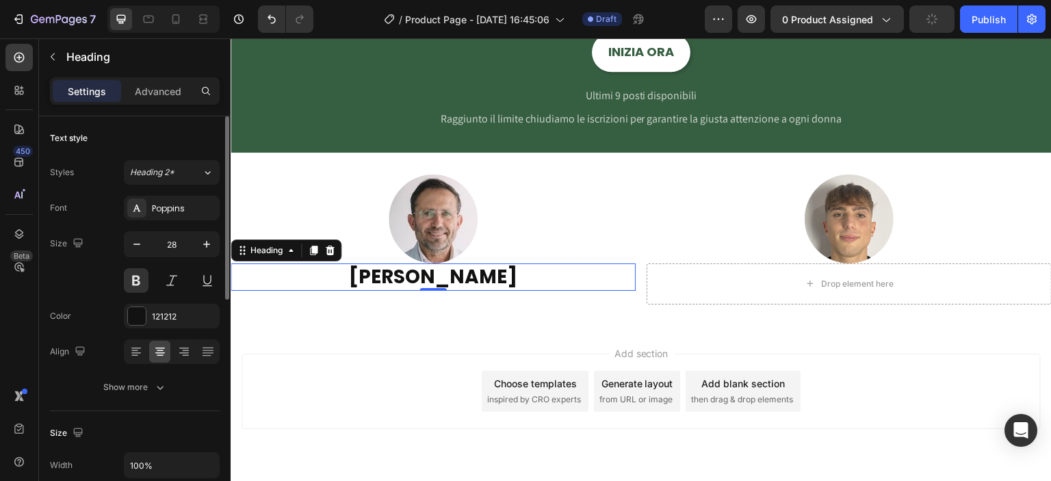
click at [107, 278] on div "Size 28" at bounding box center [135, 262] width 170 height 62
click at [389, 326] on div "Add section Choose templates inspired by CRO experts Generate layout from URL o…" at bounding box center [641, 410] width 821 height 168
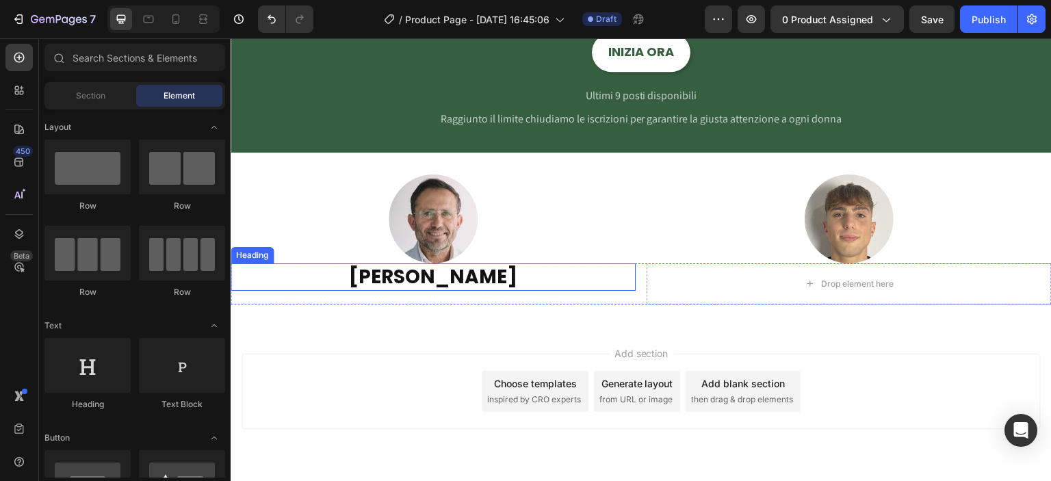
click at [452, 272] on p "Domenico Oliva" at bounding box center [433, 277] width 402 height 25
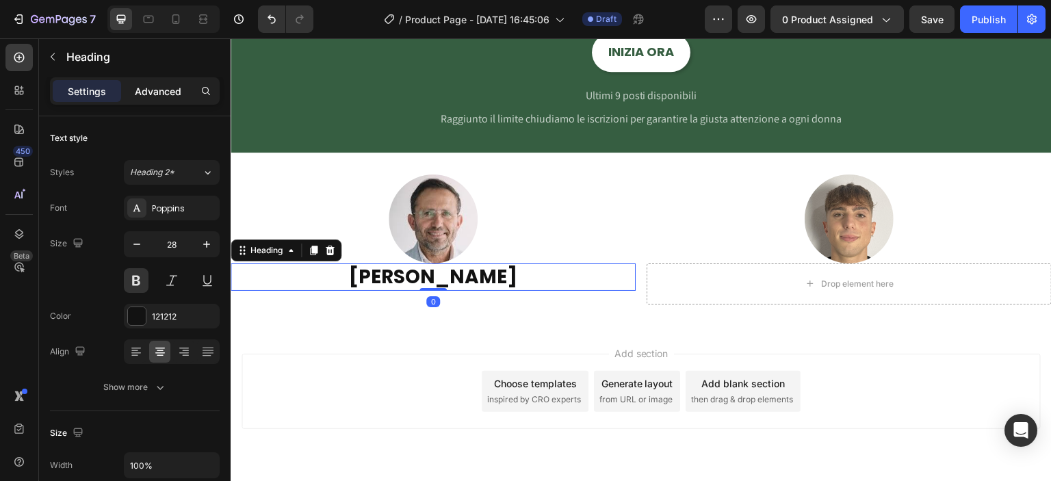
click at [161, 90] on p "Advanced" at bounding box center [158, 91] width 47 height 14
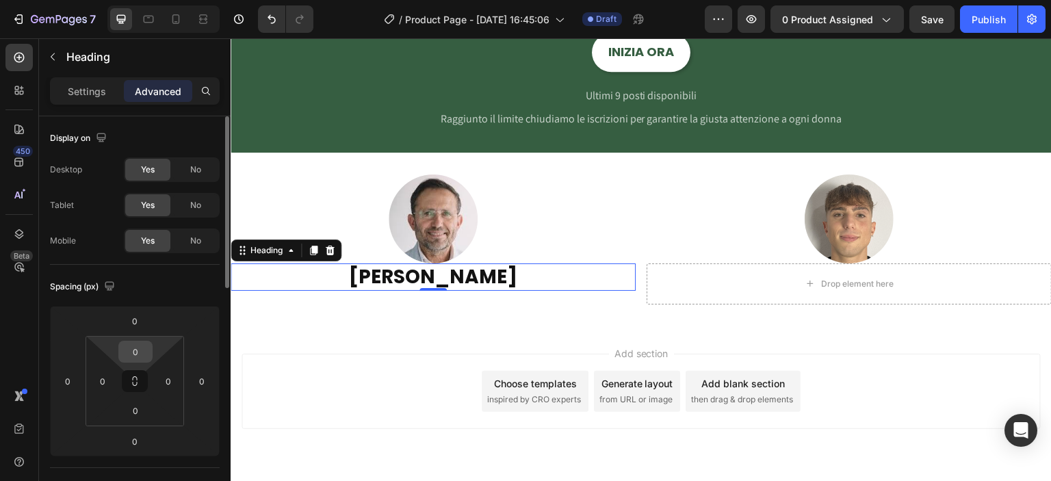
click at [140, 347] on input "0" at bounding box center [135, 351] width 27 height 21
type input "8"
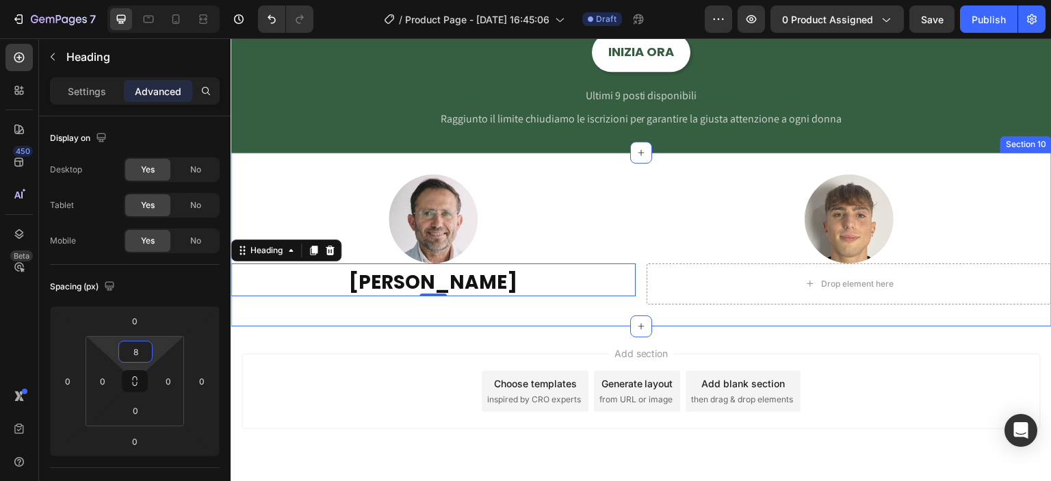
click at [569, 311] on div "Image Image Row Domenico Oliva Heading 0 Drop element here Row Section 10" at bounding box center [641, 240] width 821 height 174
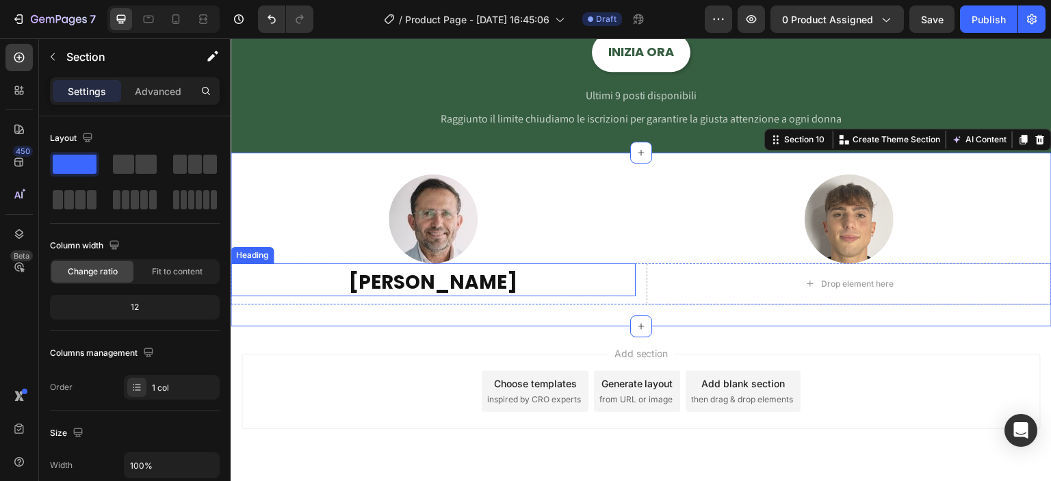
click at [437, 278] on p "Domenico Oliva" at bounding box center [433, 282] width 402 height 25
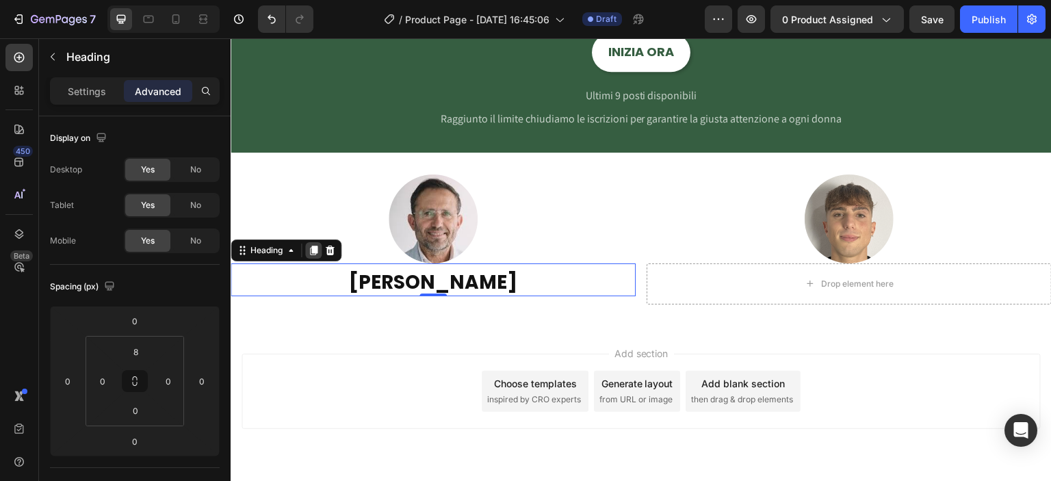
click at [315, 252] on icon at bounding box center [314, 251] width 8 height 10
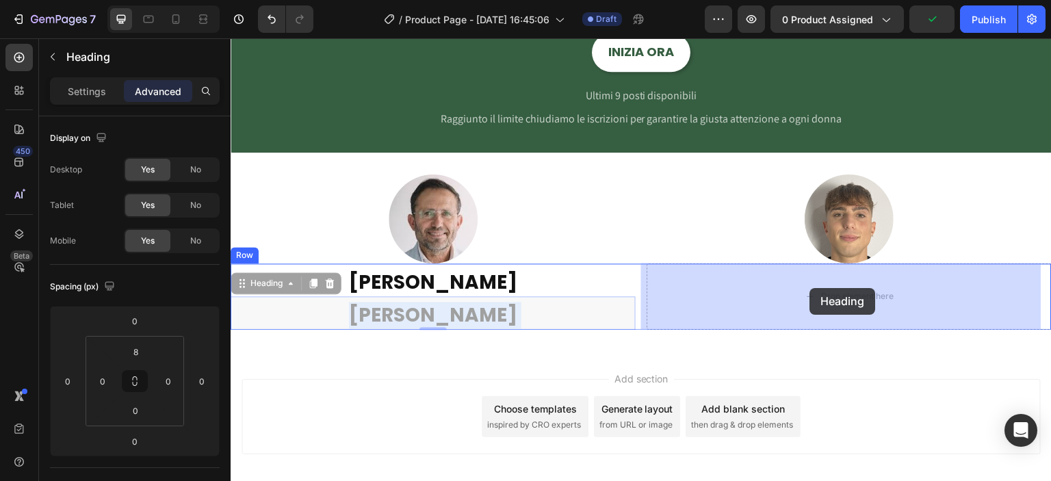
drag, startPoint x: 603, startPoint y: 298, endPoint x: 810, endPoint y: 288, distance: 206.9
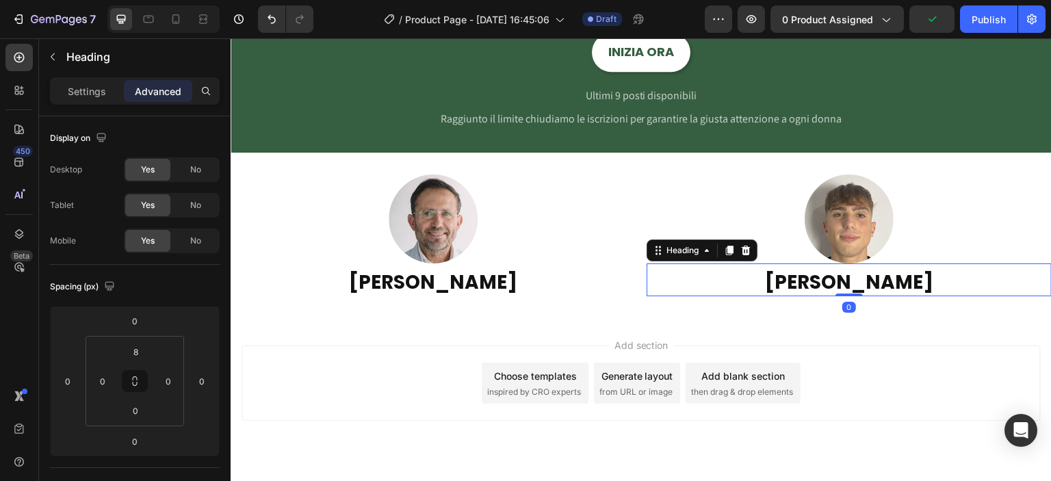
click at [801, 278] on h2 "Domenico Oliva" at bounding box center [849, 282] width 405 height 27
click at [801, 278] on p "Domenico Oliva" at bounding box center [849, 282] width 402 height 25
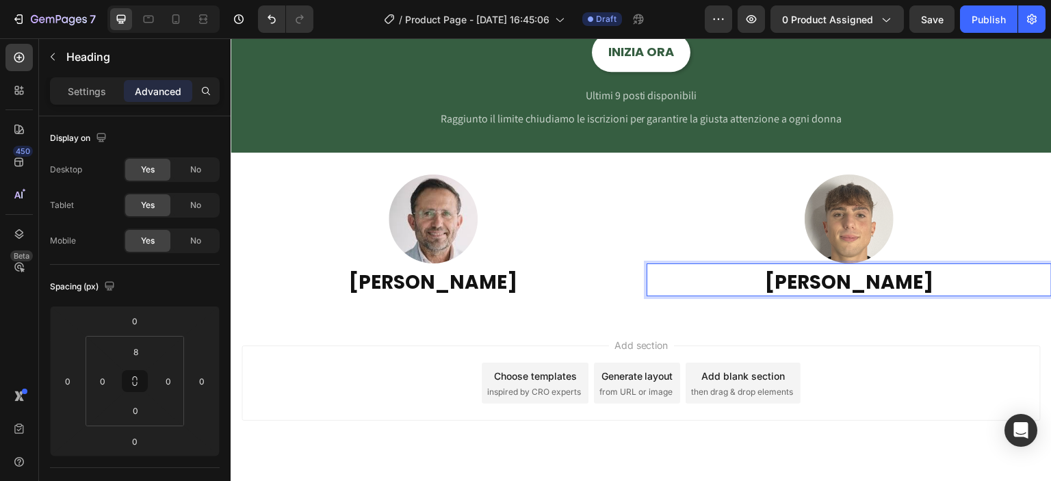
click at [821, 326] on div "Add section Choose templates inspired by CRO experts Generate layout from URL o…" at bounding box center [641, 402] width 821 height 168
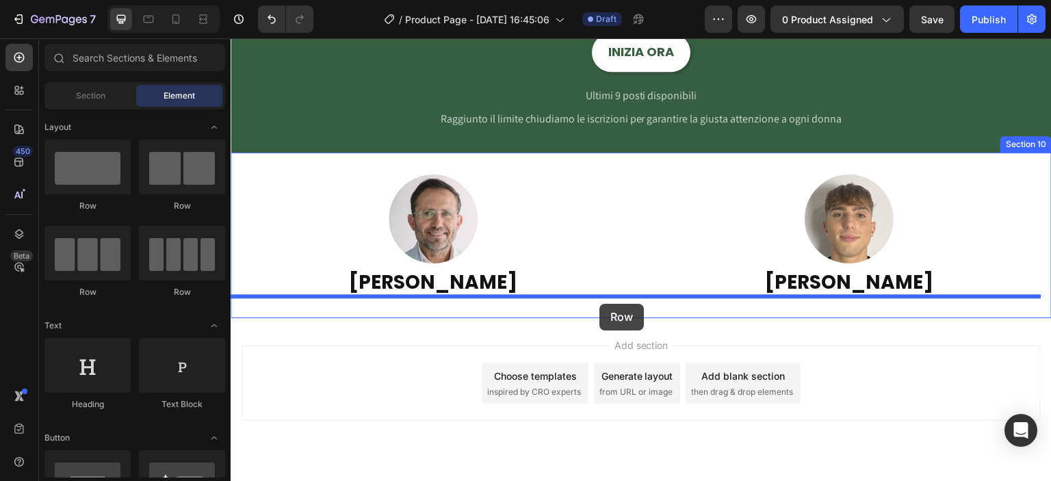
drag, startPoint x: 402, startPoint y: 224, endPoint x: 599, endPoint y: 304, distance: 212.7
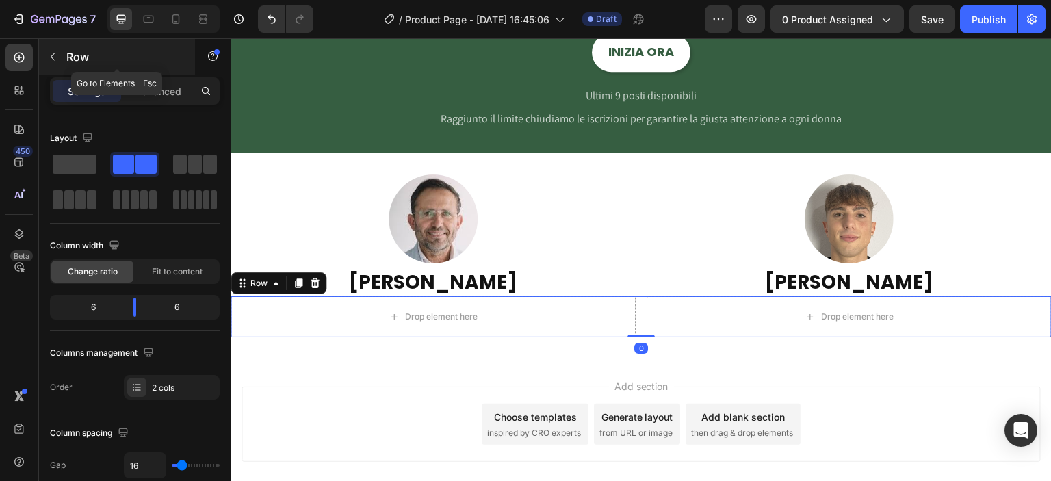
click at [56, 51] on icon "button" at bounding box center [52, 56] width 11 height 11
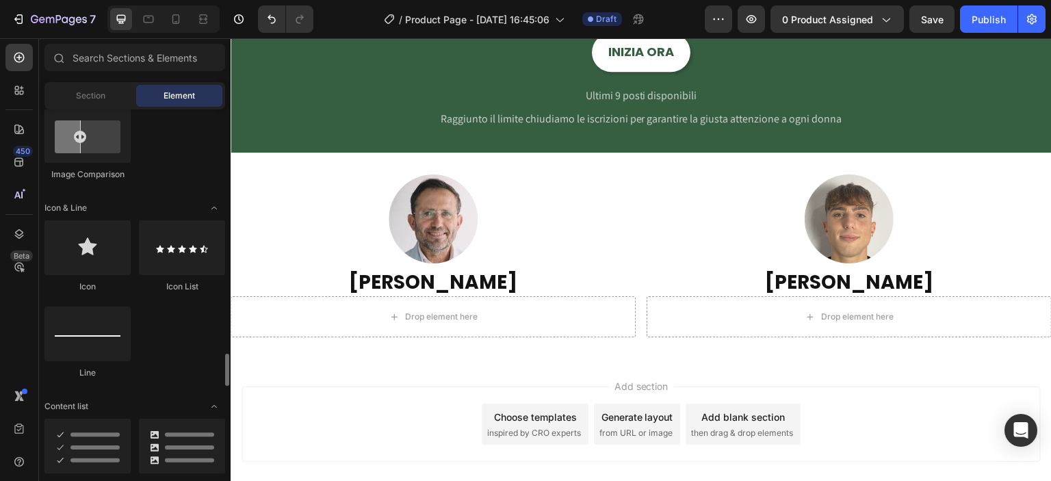
scroll to position [959, 0]
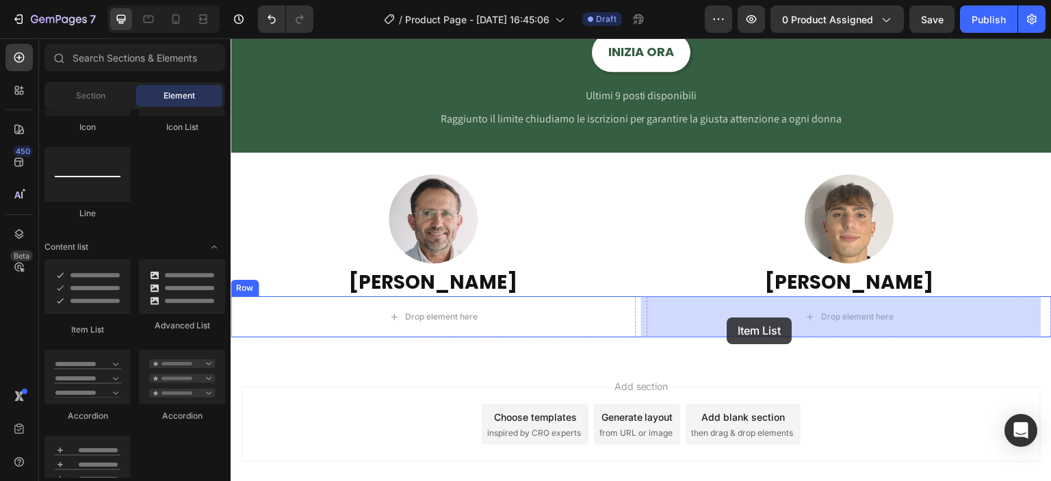
drag, startPoint x: 329, startPoint y: 328, endPoint x: 631, endPoint y: 290, distance: 304.1
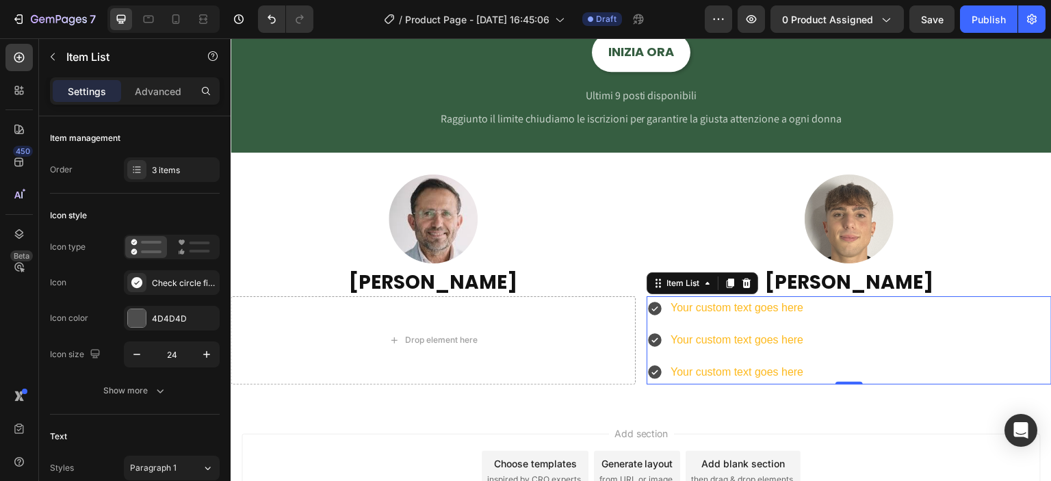
click at [649, 303] on icon at bounding box center [655, 309] width 14 height 14
click at [653, 304] on icon at bounding box center [655, 309] width 14 height 14
click at [650, 310] on icon at bounding box center [655, 309] width 14 height 14
click at [669, 303] on div "Your custom text goes here" at bounding box center [737, 308] width 137 height 24
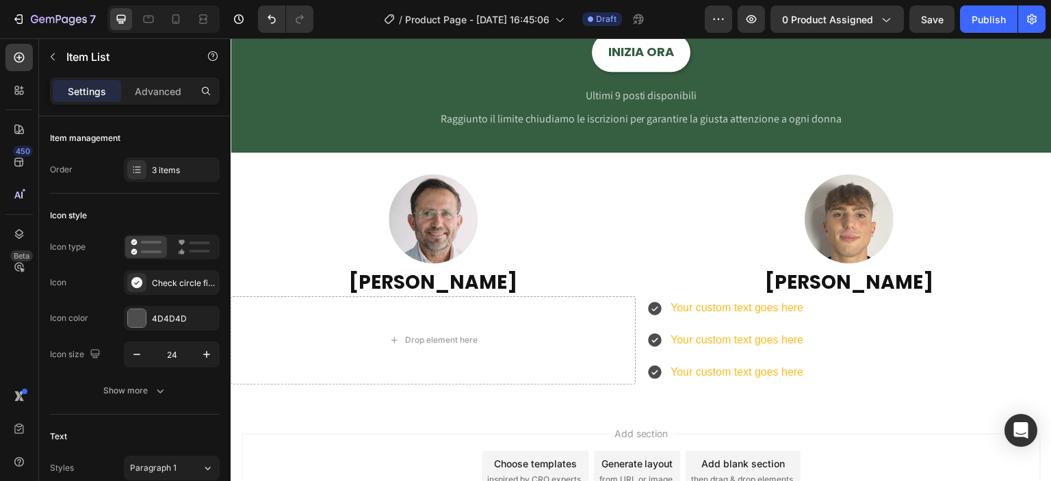
click at [648, 304] on icon at bounding box center [655, 309] width 14 height 14
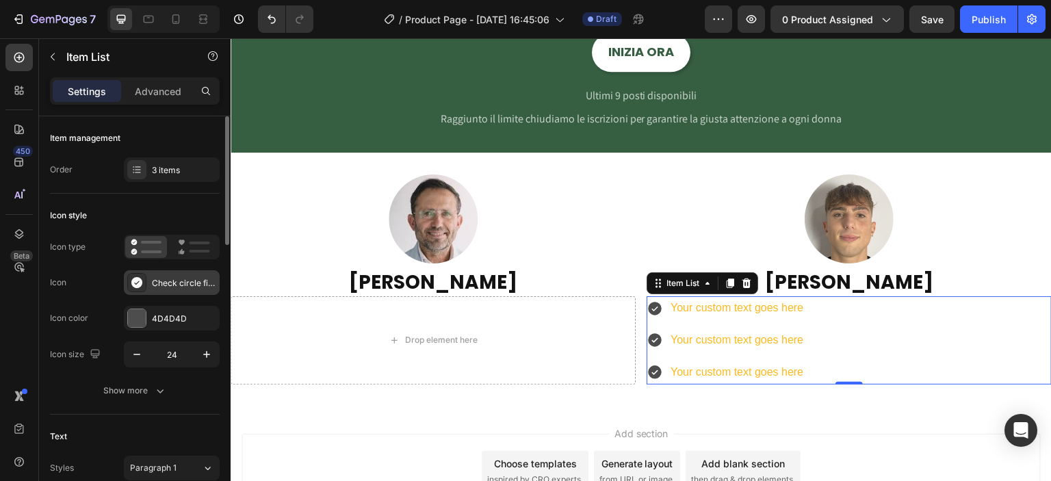
click at [190, 283] on div "Check circle filled" at bounding box center [184, 283] width 64 height 12
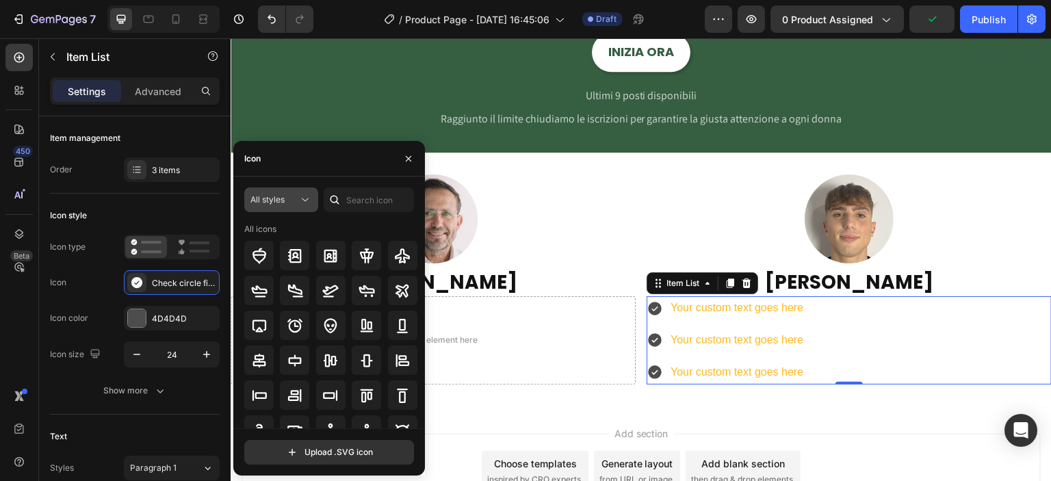
click at [301, 196] on icon at bounding box center [305, 200] width 14 height 14
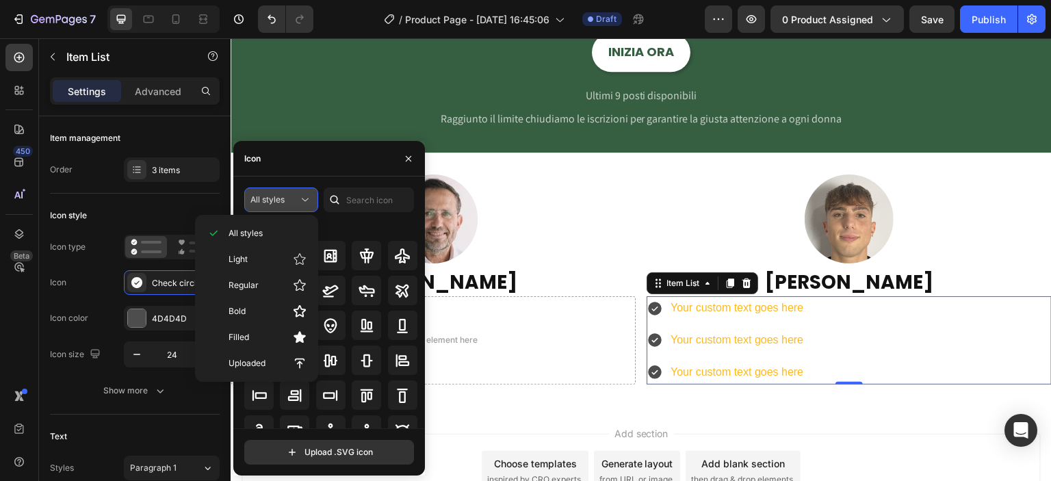
click at [301, 196] on icon at bounding box center [305, 200] width 14 height 14
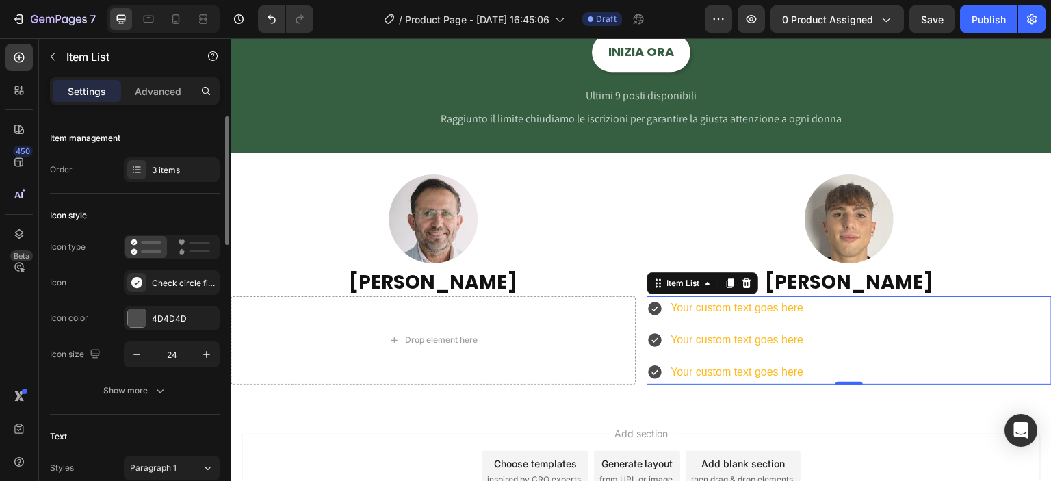
click at [97, 283] on div "Icon Check circle filled" at bounding box center [135, 282] width 170 height 25
click at [184, 247] on icon at bounding box center [194, 247] width 32 height 16
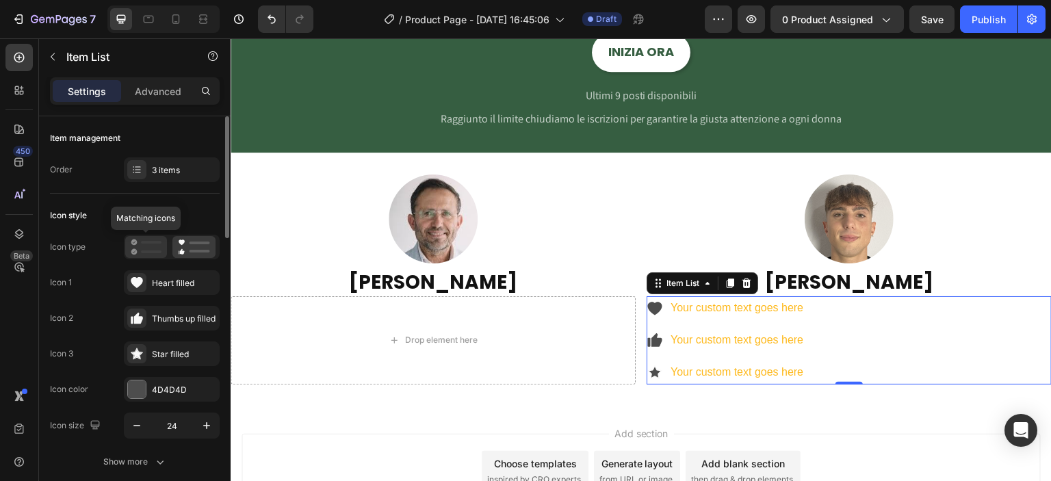
click at [145, 246] on icon at bounding box center [146, 247] width 31 height 16
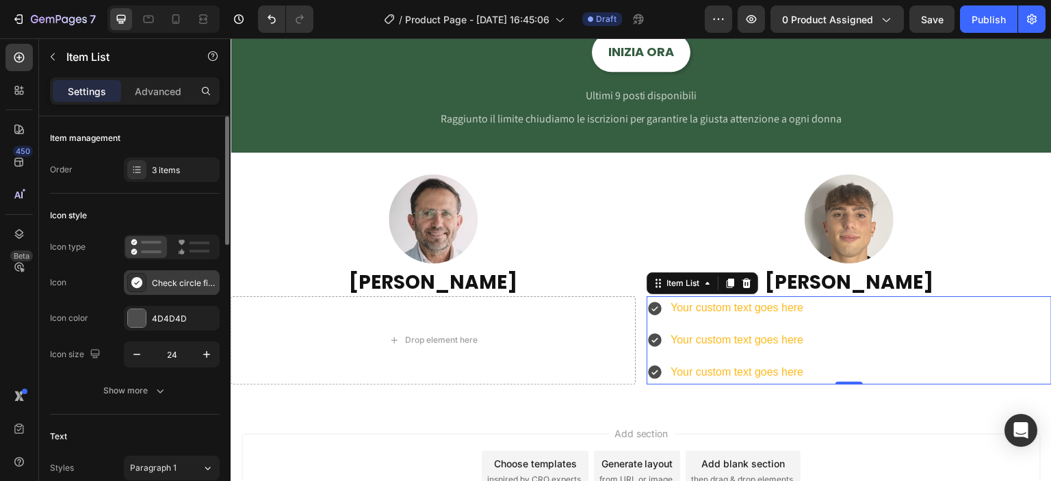
click at [176, 283] on div "Check circle filled" at bounding box center [184, 283] width 64 height 12
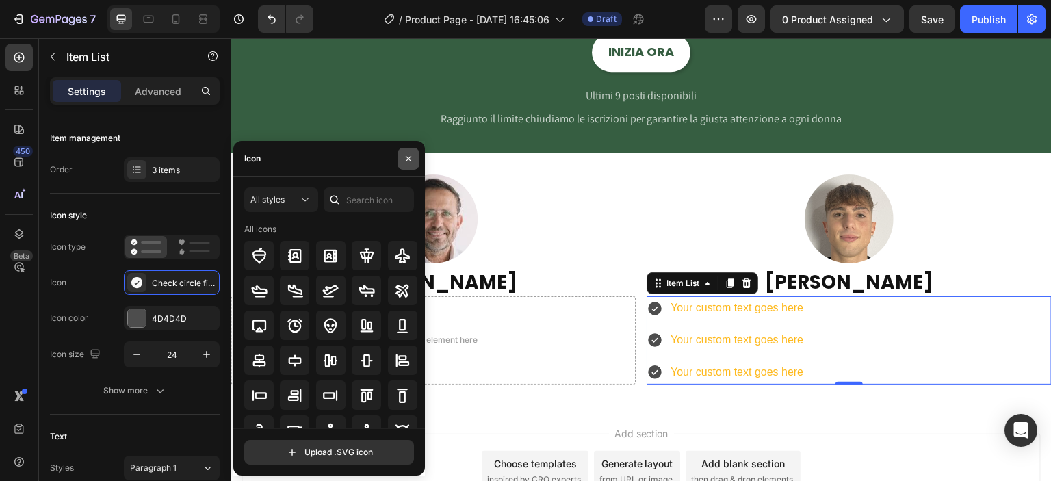
click at [409, 162] on icon "button" at bounding box center [408, 158] width 11 height 11
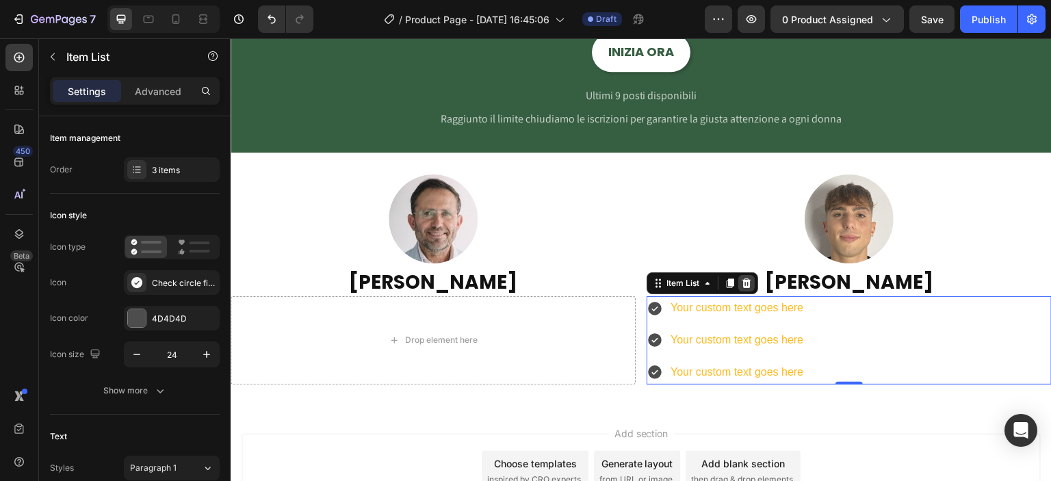
click at [742, 287] on icon at bounding box center [746, 283] width 9 height 10
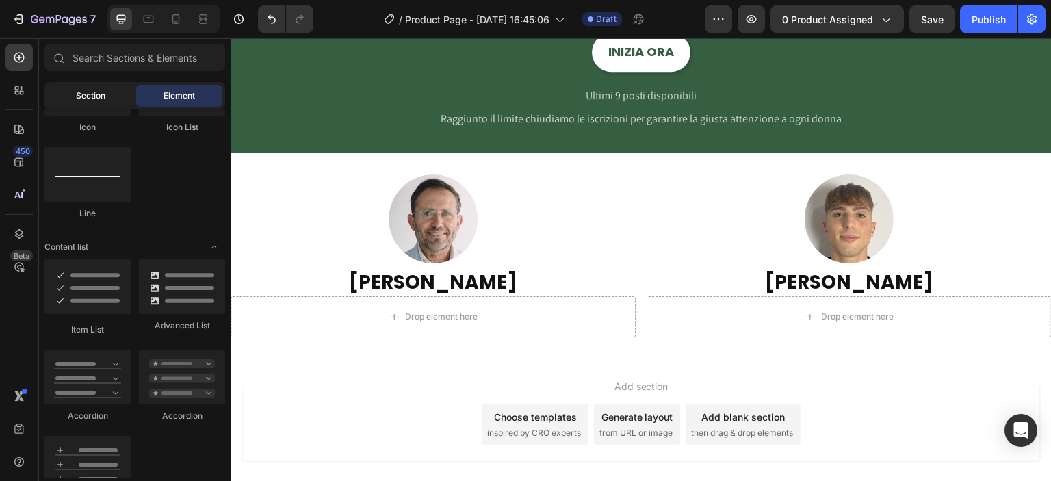
click at [112, 88] on div "Section" at bounding box center [90, 96] width 86 height 22
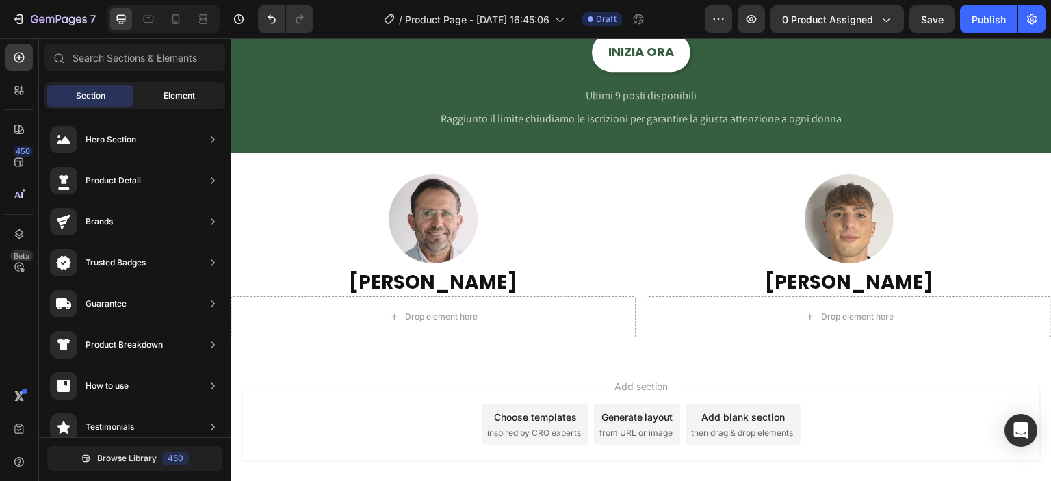
click at [168, 99] on span "Element" at bounding box center [179, 96] width 31 height 12
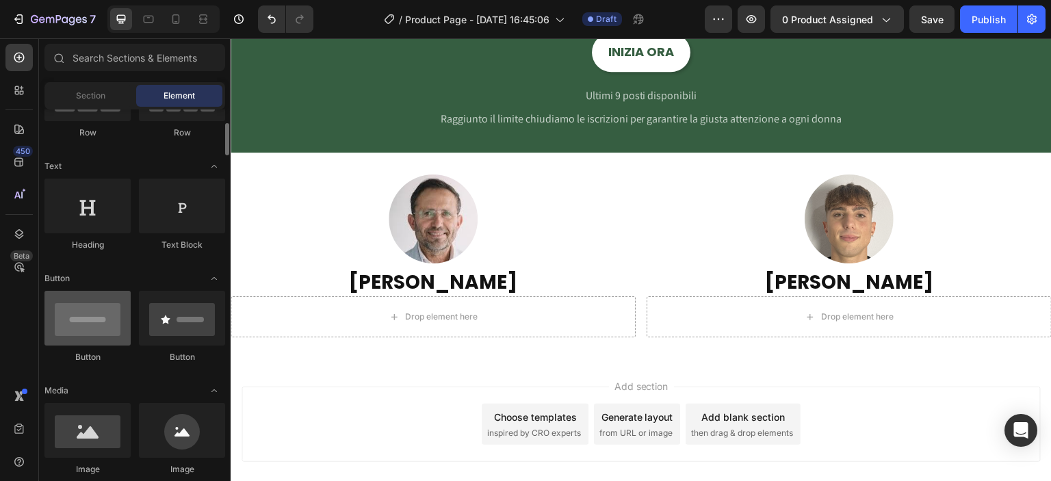
scroll to position [0, 0]
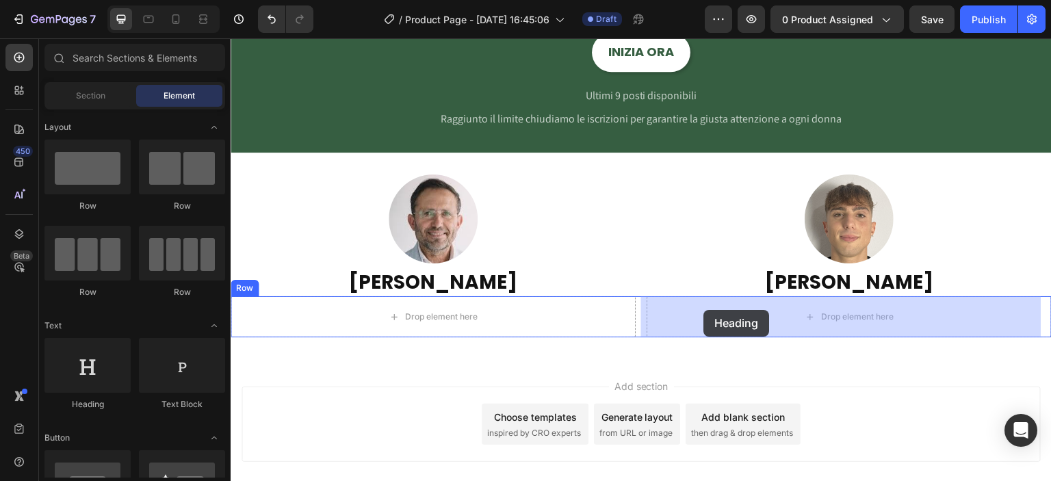
drag, startPoint x: 334, startPoint y: 398, endPoint x: 703, endPoint y: 311, distance: 379.7
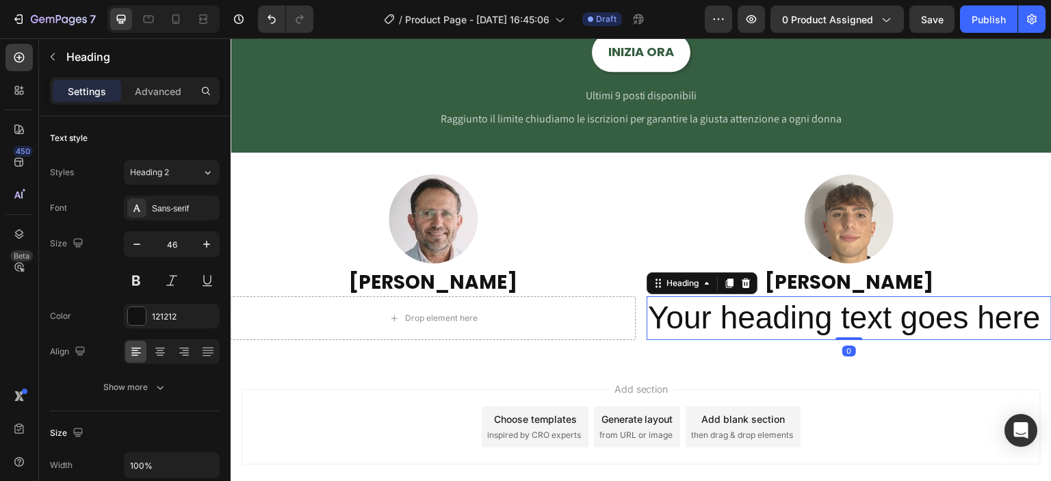
click at [729, 317] on h2 "Your heading text goes here" at bounding box center [849, 318] width 405 height 44
click at [729, 316] on p "Your heading text goes here" at bounding box center [849, 318] width 402 height 41
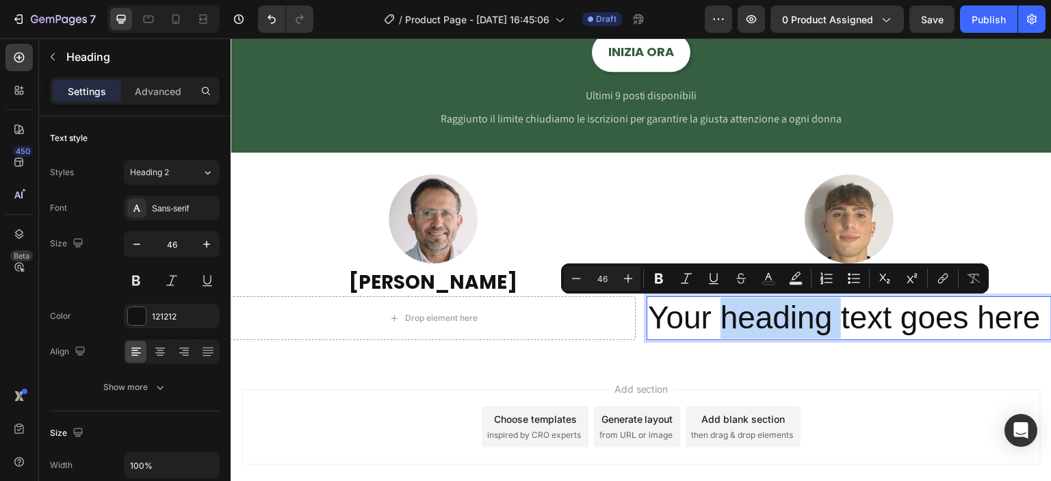
click at [733, 316] on p "Your heading text goes here" at bounding box center [849, 318] width 402 height 41
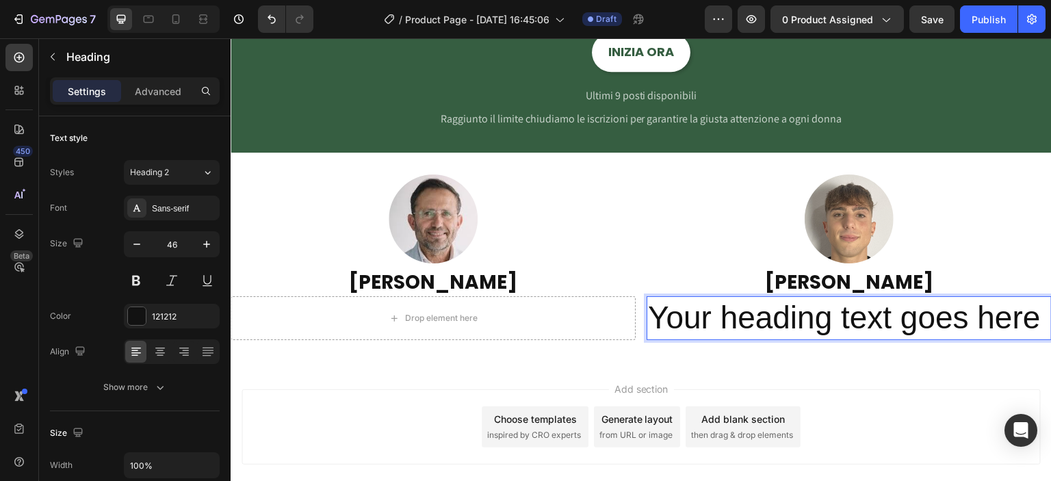
click at [731, 318] on p "Your heading text goes here" at bounding box center [849, 318] width 402 height 41
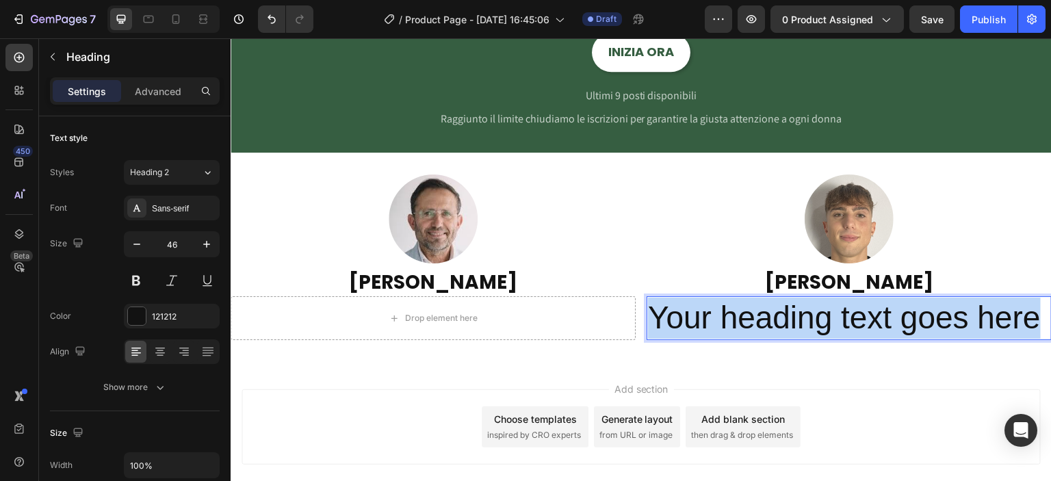
click at [731, 318] on p "Your heading text goes here" at bounding box center [849, 318] width 402 height 41
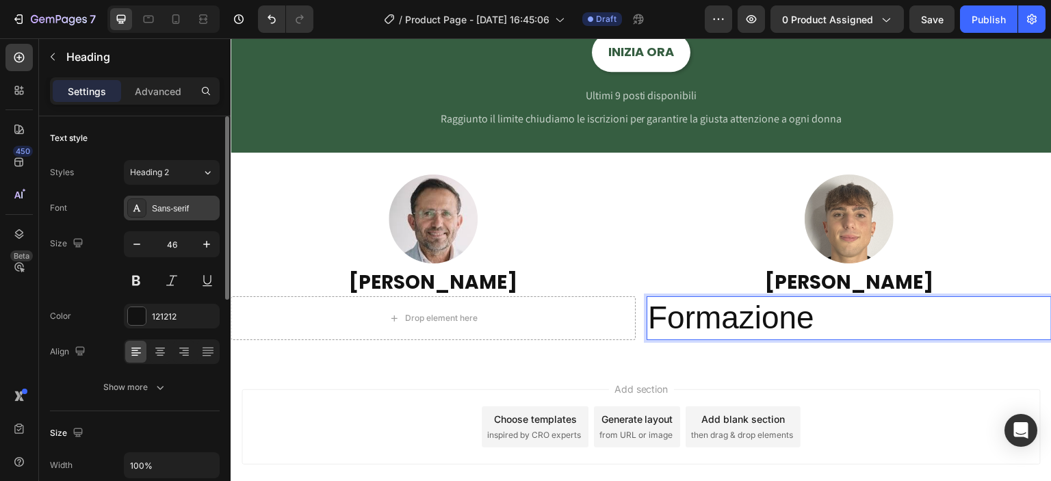
click at [171, 211] on div "Sans-serif" at bounding box center [184, 209] width 64 height 12
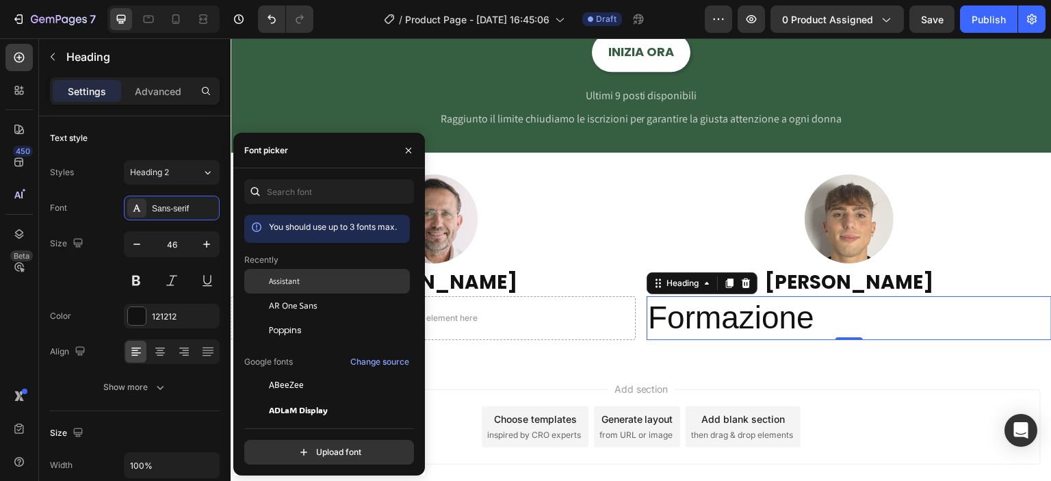
click at [274, 283] on span "Assistant" at bounding box center [284, 281] width 31 height 12
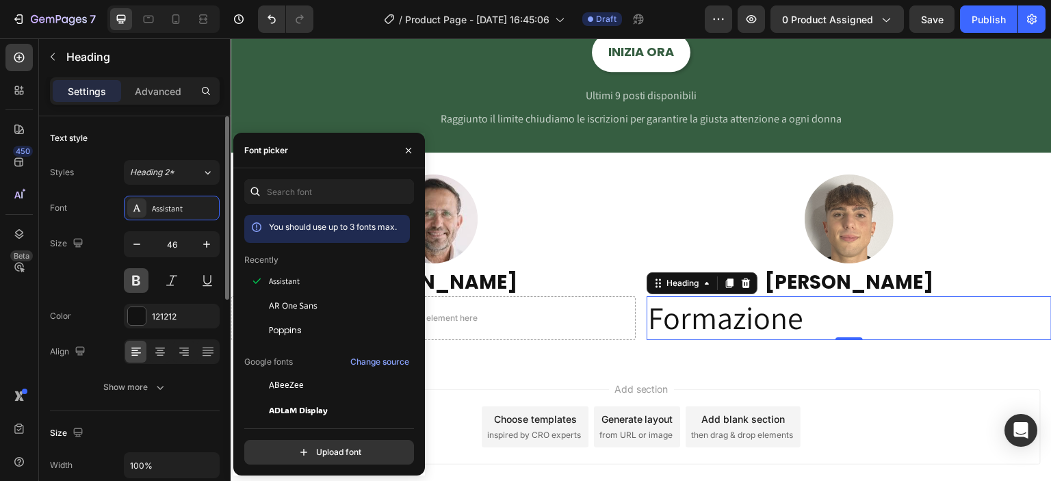
click at [135, 278] on button at bounding box center [136, 280] width 25 height 25
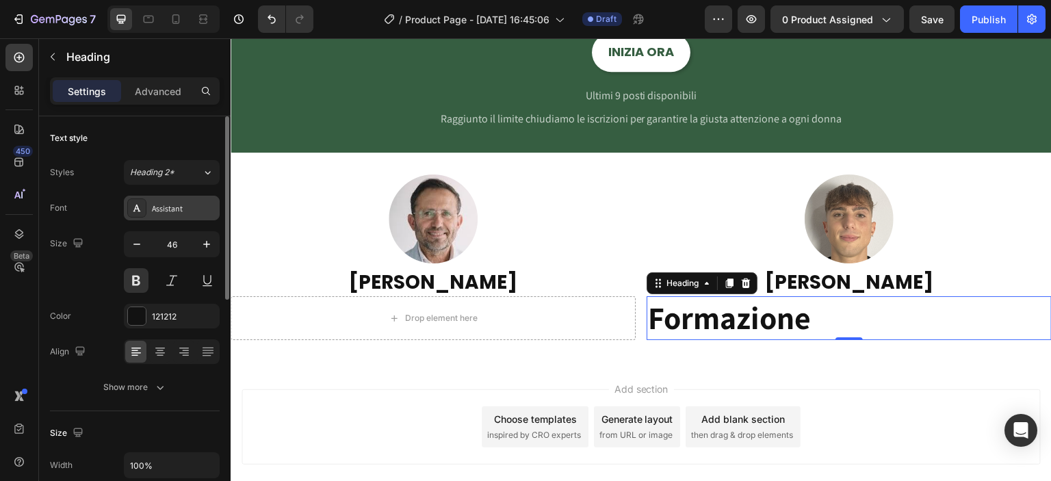
click at [153, 213] on div "Assistant" at bounding box center [184, 209] width 64 height 12
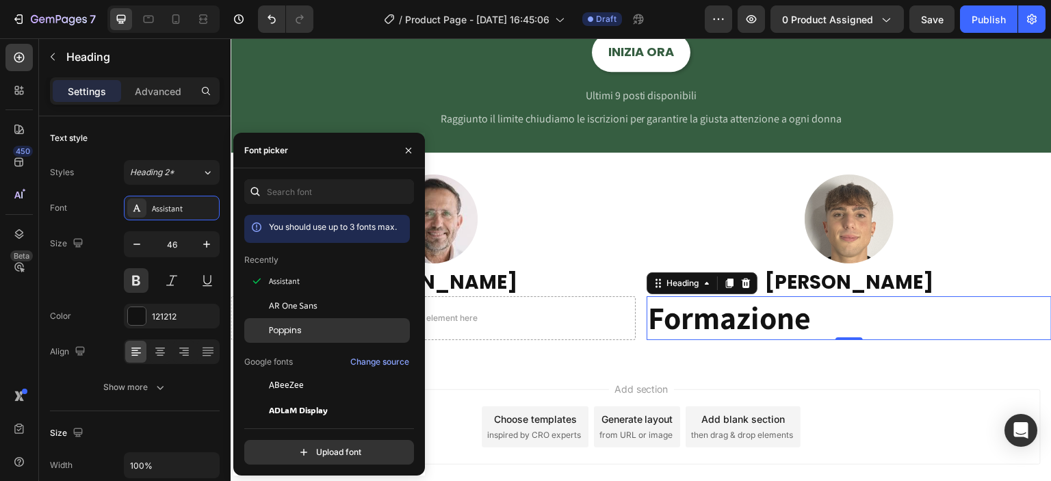
click at [307, 324] on div "Poppins" at bounding box center [338, 330] width 138 height 12
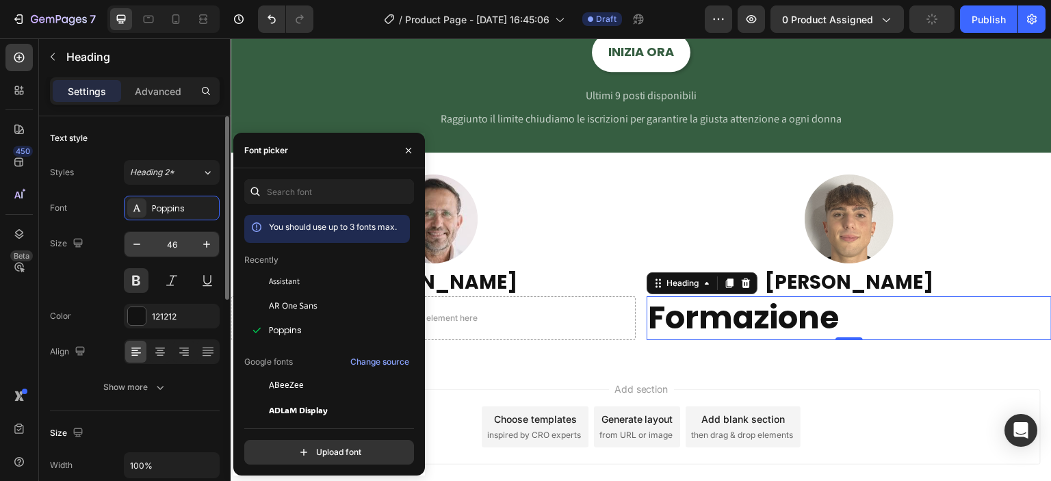
click at [174, 240] on input "46" at bounding box center [171, 244] width 45 height 25
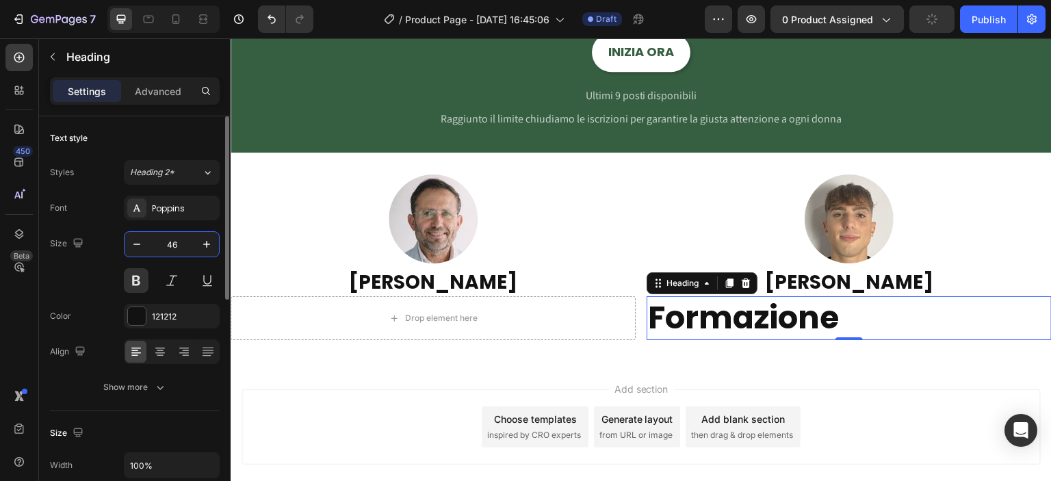
click at [174, 240] on input "46" at bounding box center [171, 244] width 45 height 25
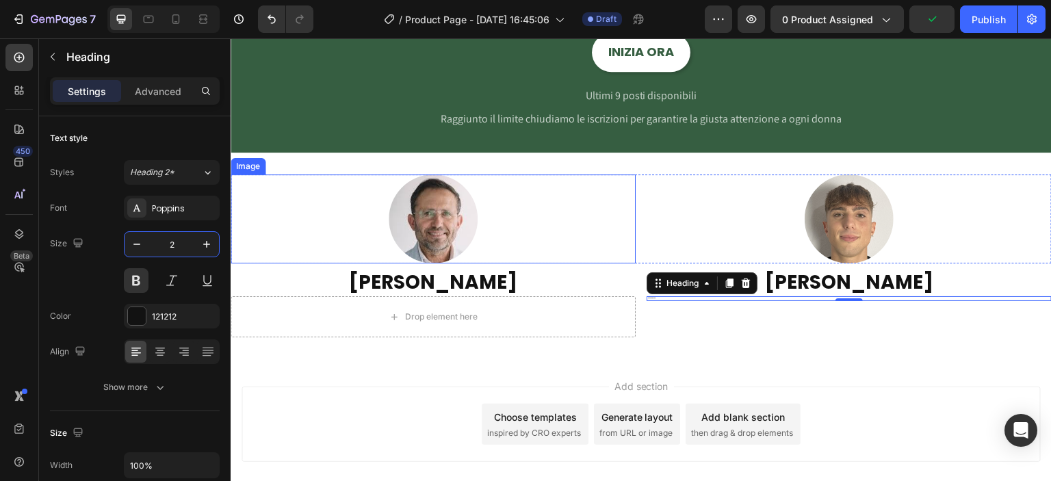
type input "28"
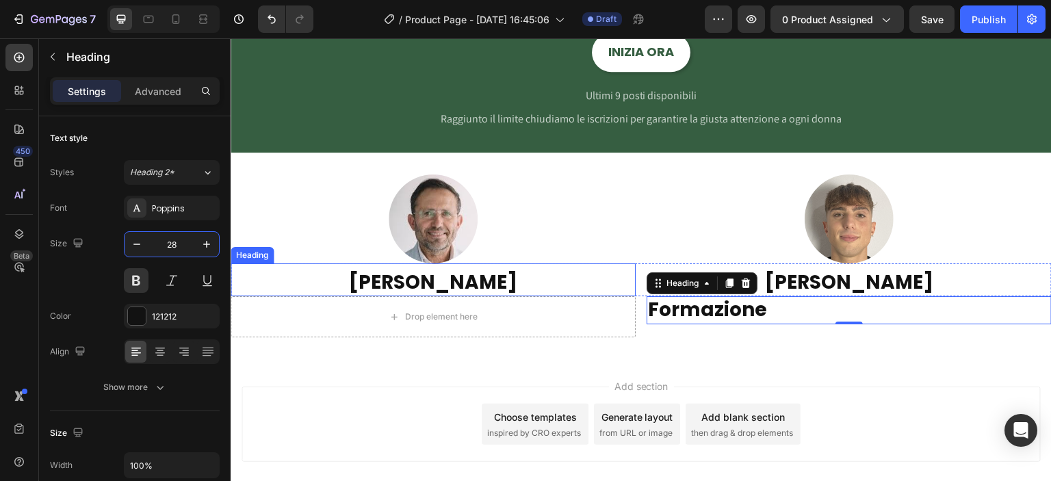
click at [437, 285] on p "Domenico Oliva" at bounding box center [433, 282] width 402 height 25
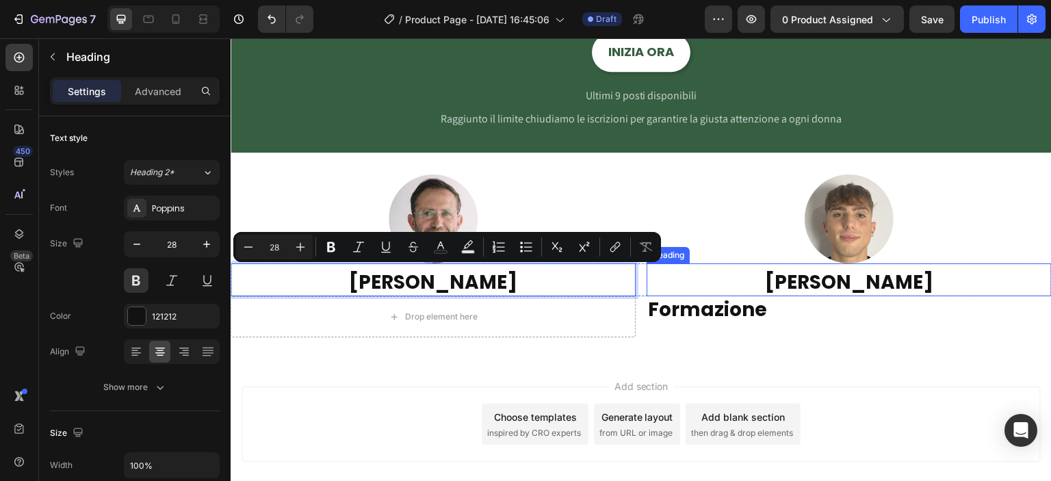
click at [799, 285] on p "Leonardo Oliva" at bounding box center [849, 282] width 402 height 25
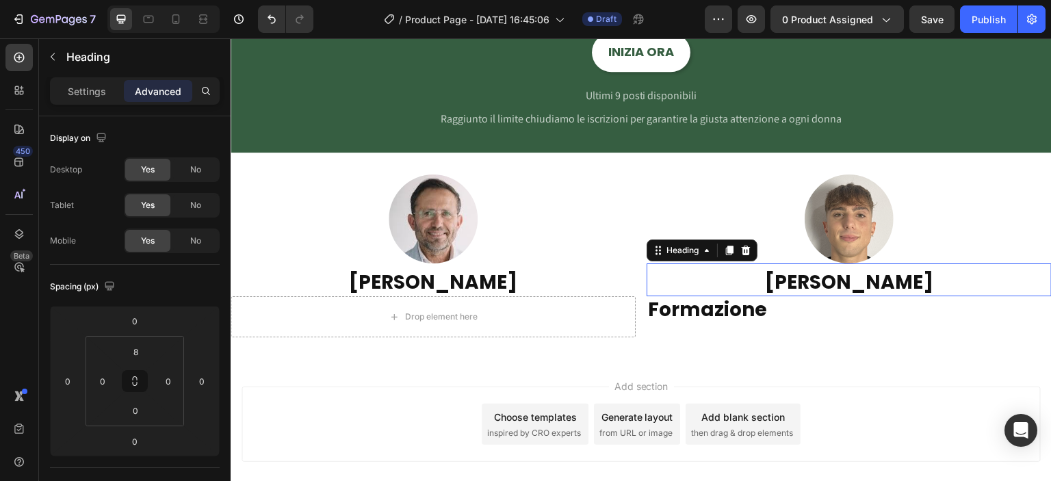
click at [799, 285] on p "Leonardo Oliva" at bounding box center [849, 282] width 402 height 25
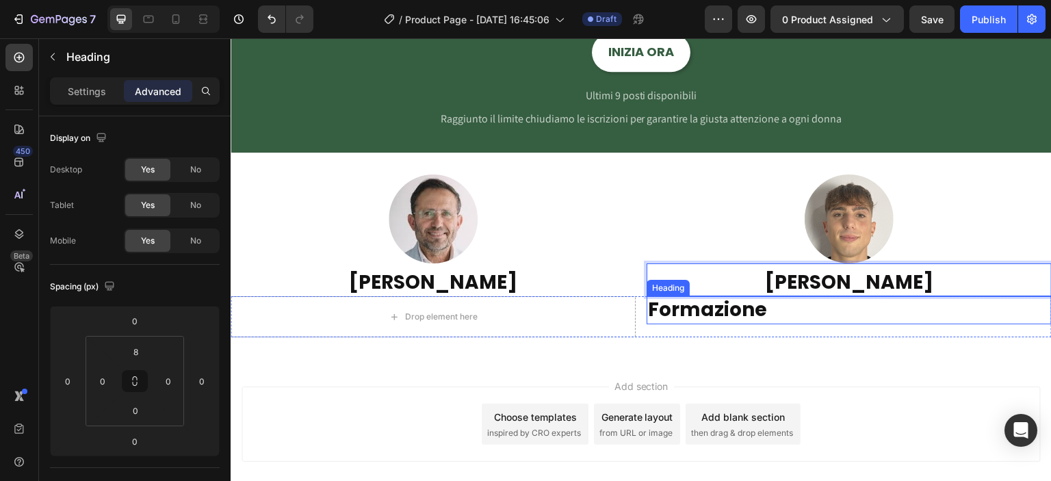
click at [783, 314] on p "Formazione" at bounding box center [849, 310] width 402 height 25
click at [797, 337] on div "Image Image Row Domenico Oliva Heading LEONARDO OLIVA Heading 0 Row Drop elemen…" at bounding box center [641, 256] width 821 height 207
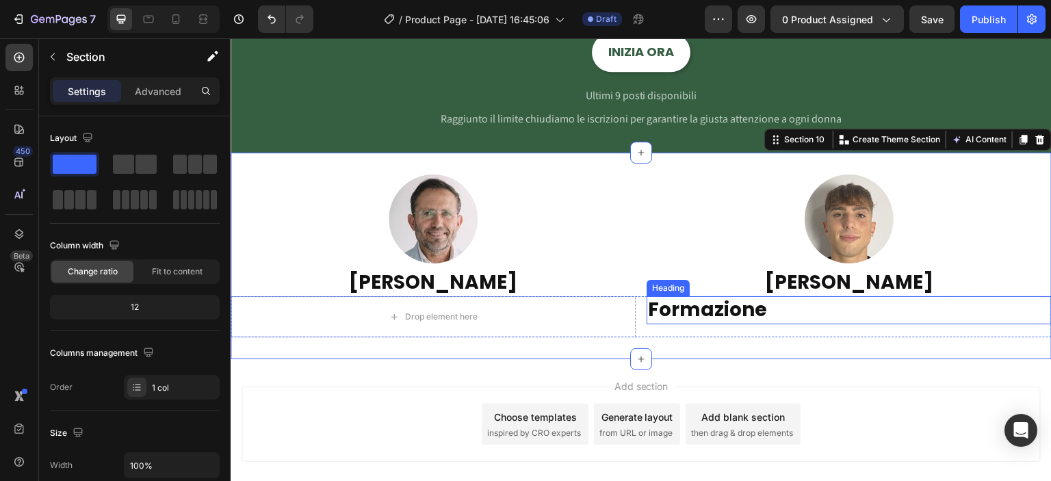
click at [753, 320] on p "Formazione" at bounding box center [849, 310] width 402 height 25
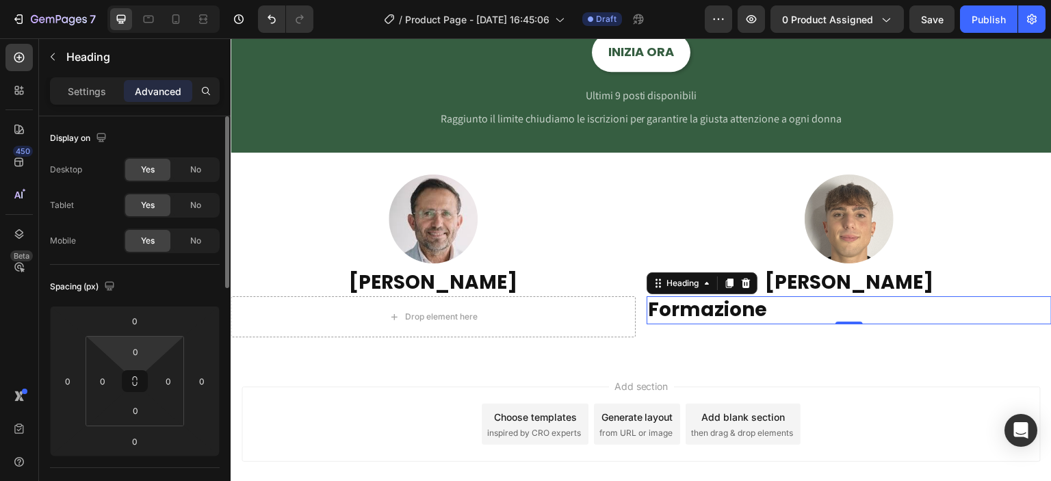
click at [155, 0] on html "7 / Product Page - Aug 25, 16:45:06 Draft Preview 0 product assigned Save Publi…" at bounding box center [525, 0] width 1051 height 0
click at [140, 349] on input "0" at bounding box center [135, 351] width 27 height 21
click at [131, 352] on input "0" at bounding box center [135, 351] width 27 height 21
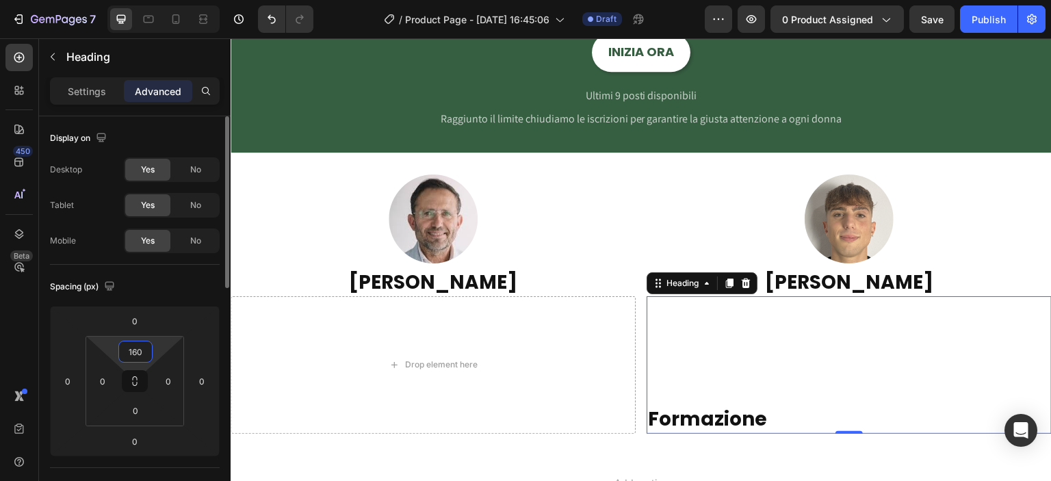
type input "16"
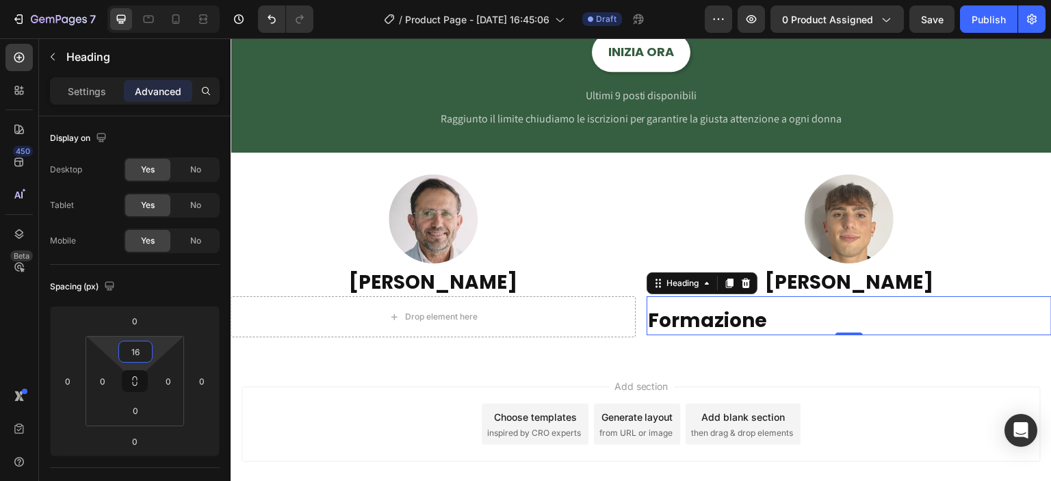
click at [729, 364] on div "Add section Choose templates inspired by CRO experts Generate layout from URL o…" at bounding box center [641, 443] width 821 height 168
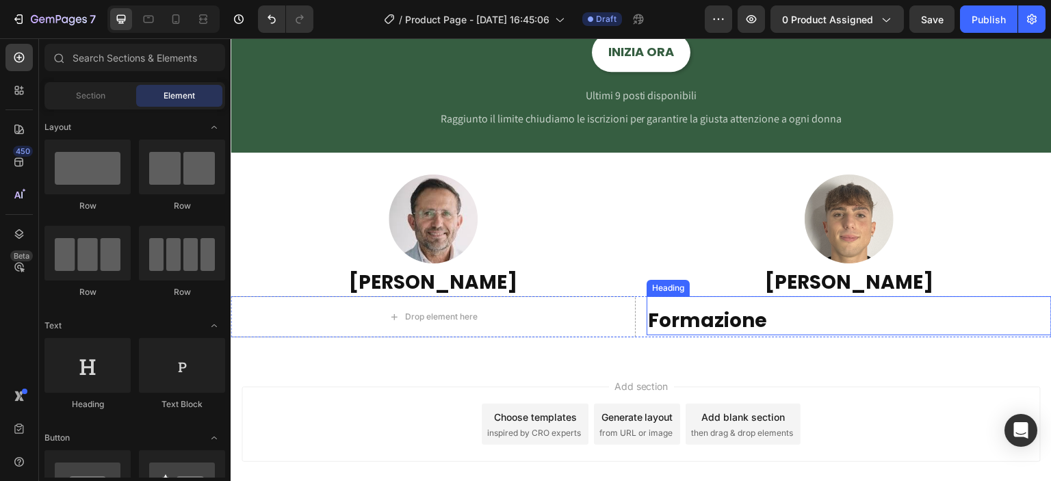
click at [723, 323] on p "Formazione" at bounding box center [849, 321] width 402 height 25
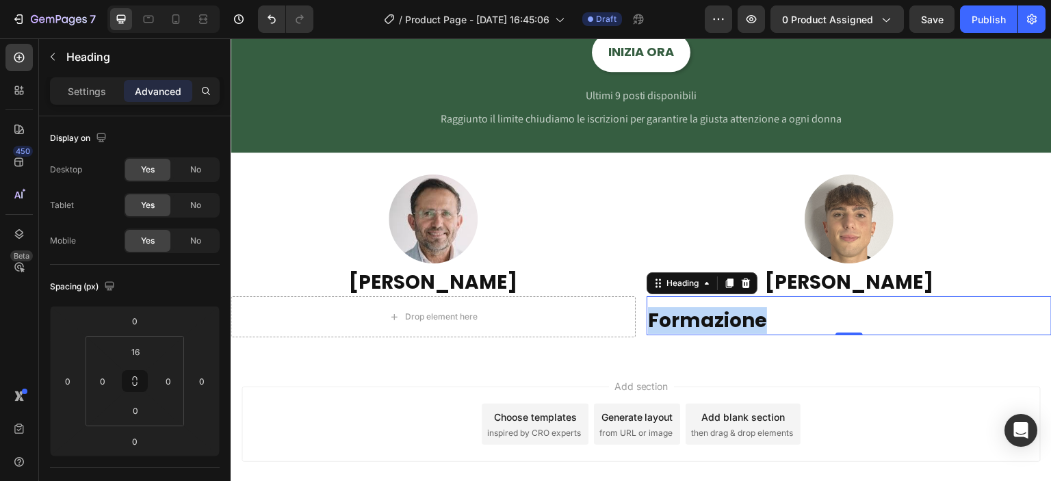
click at [699, 320] on p "Formazione" at bounding box center [849, 321] width 402 height 25
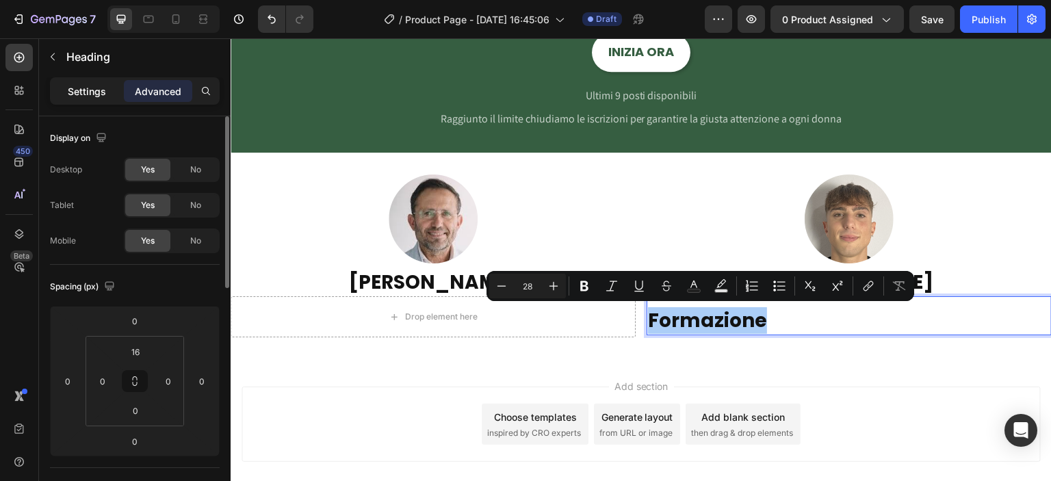
click at [97, 91] on p "Settings" at bounding box center [87, 91] width 38 height 14
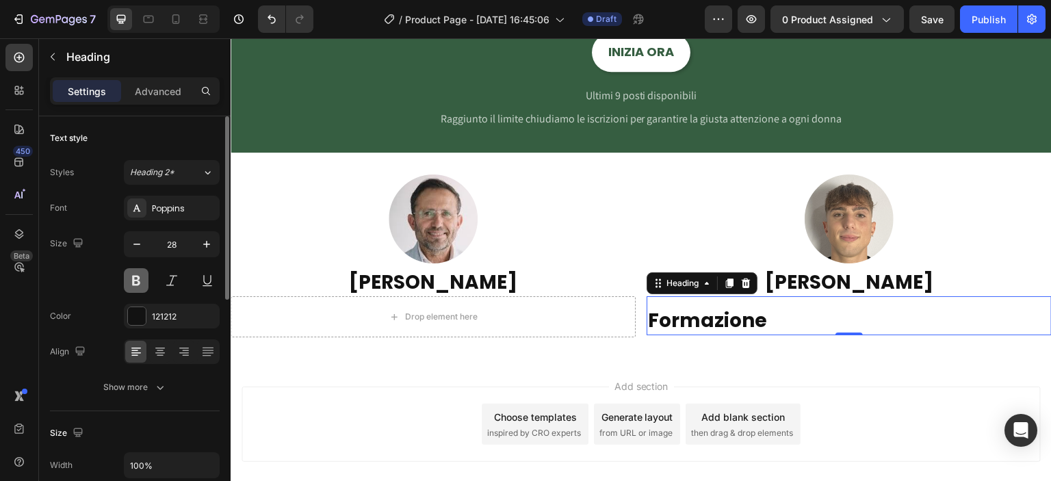
click at [140, 275] on button at bounding box center [136, 280] width 25 height 25
click at [142, 275] on button at bounding box center [136, 280] width 25 height 25
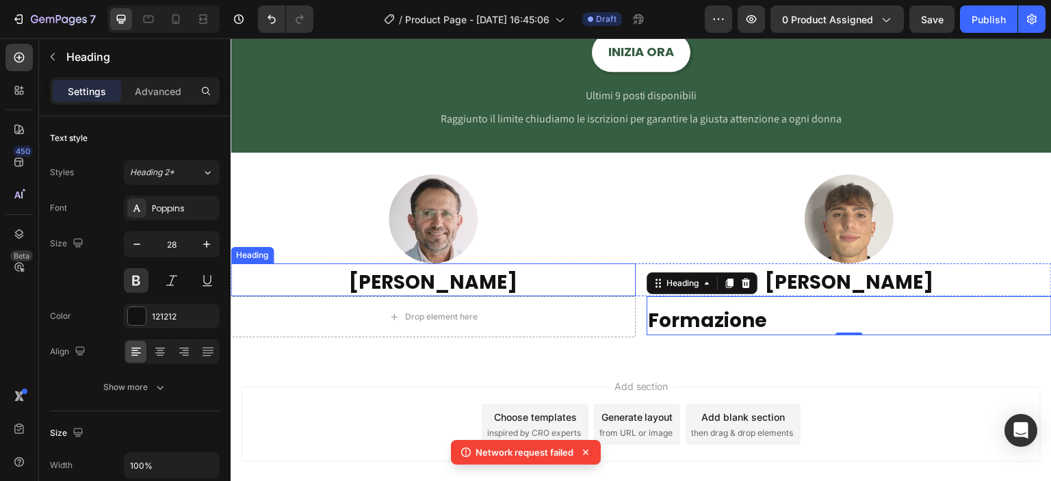
scroll to position [1768, 0]
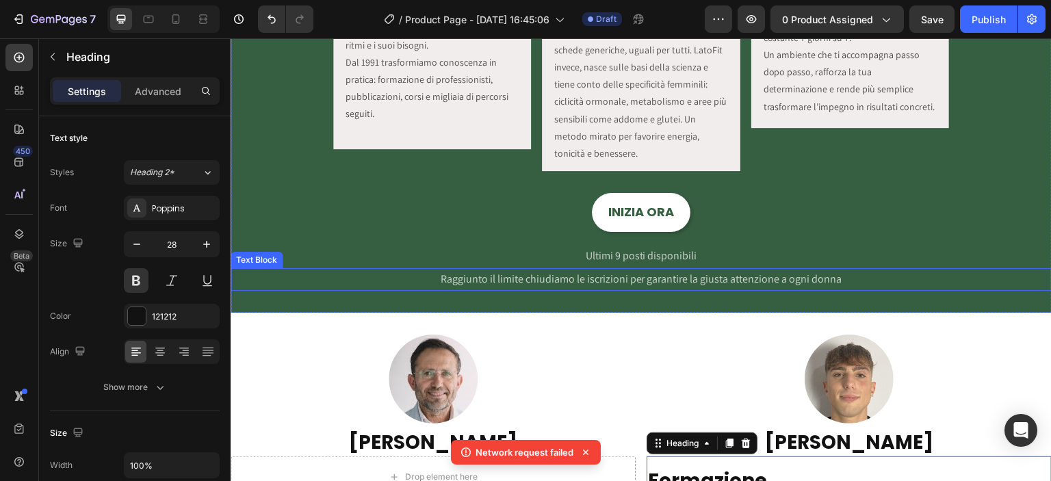
click at [499, 282] on span "Raggiunto il limite chiudiamo le iscrizioni per garantire la giusta attenzione …" at bounding box center [642, 279] width 402 height 14
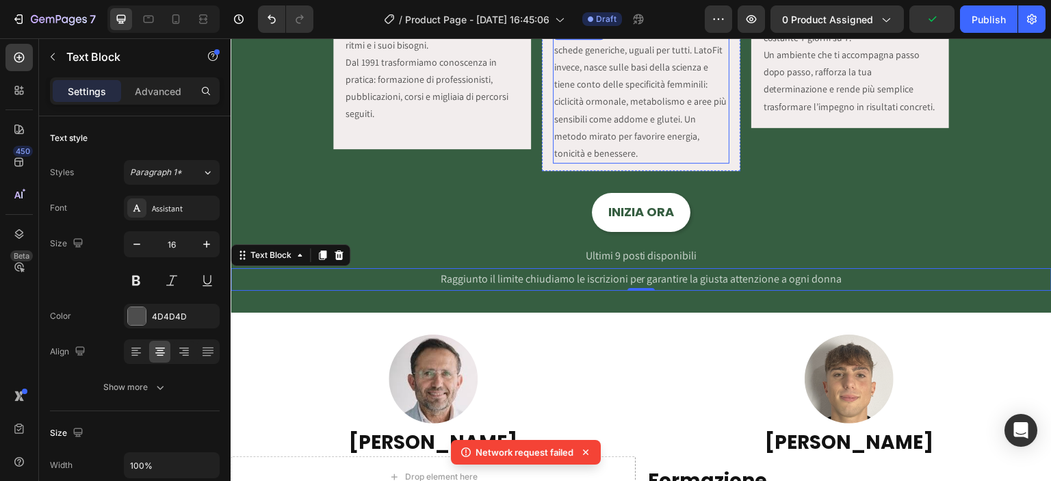
click at [632, 116] on p "La maggior parte dei programmi propone schede generiche, uguali per tutti. Lato…" at bounding box center [640, 94] width 173 height 138
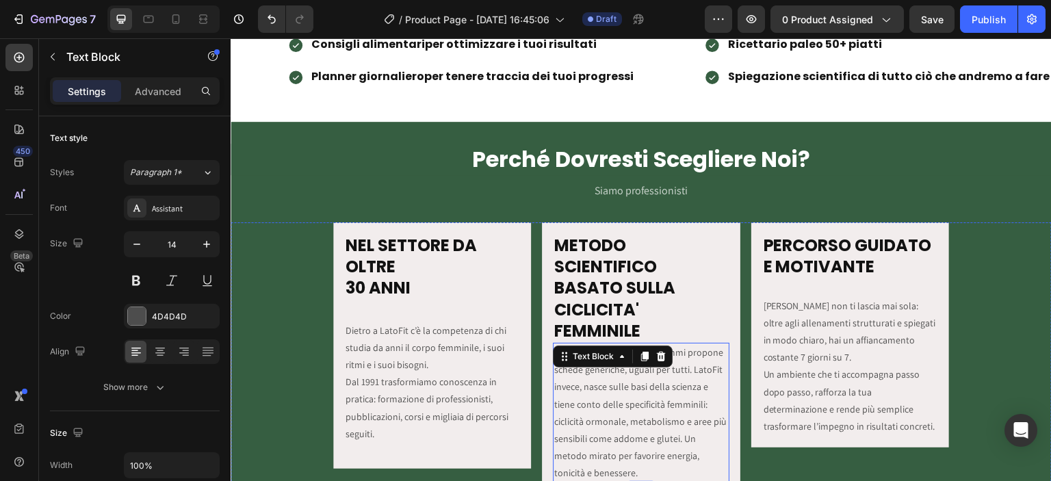
scroll to position [1289, 0]
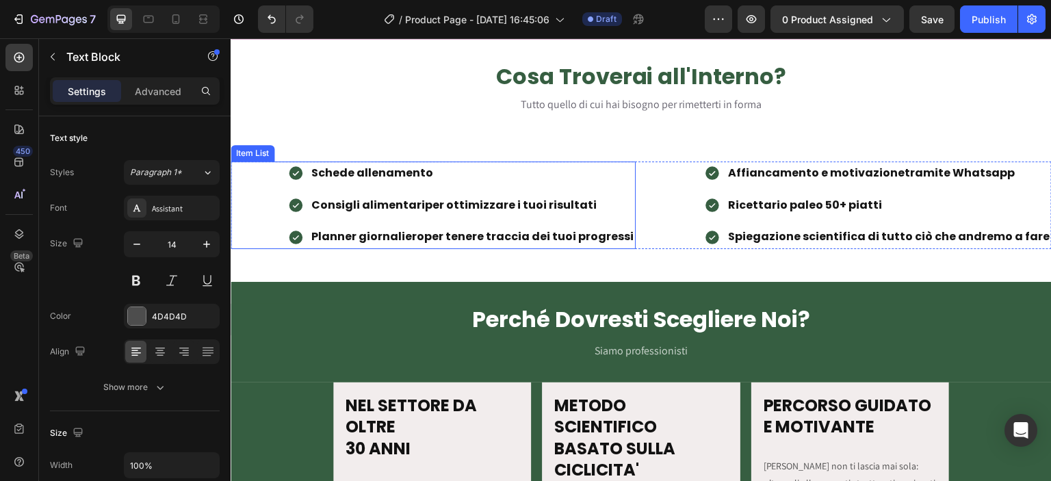
click at [489, 223] on div "Schede allenamento Consigli alimentari per ottimizzare i tuoi risultati Planner…" at bounding box center [461, 205] width 348 height 88
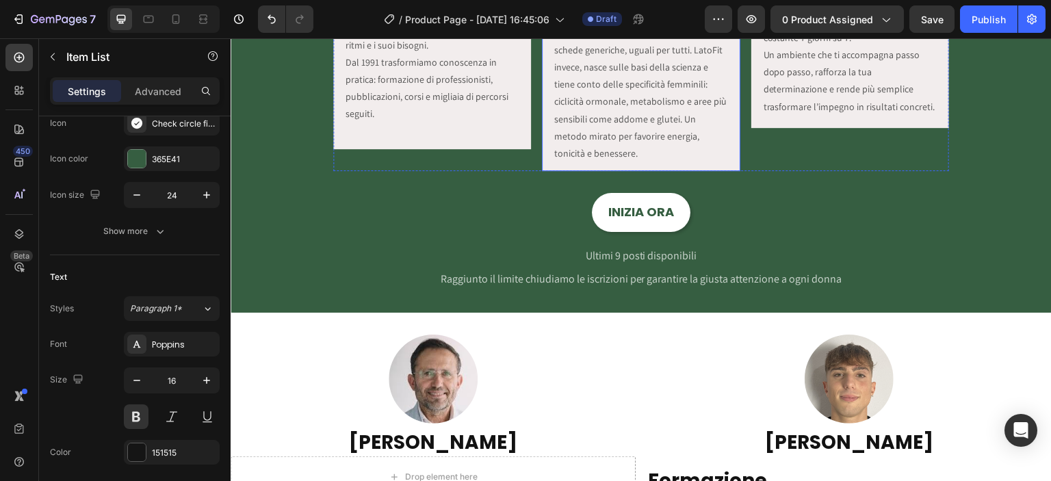
scroll to position [1928, 0]
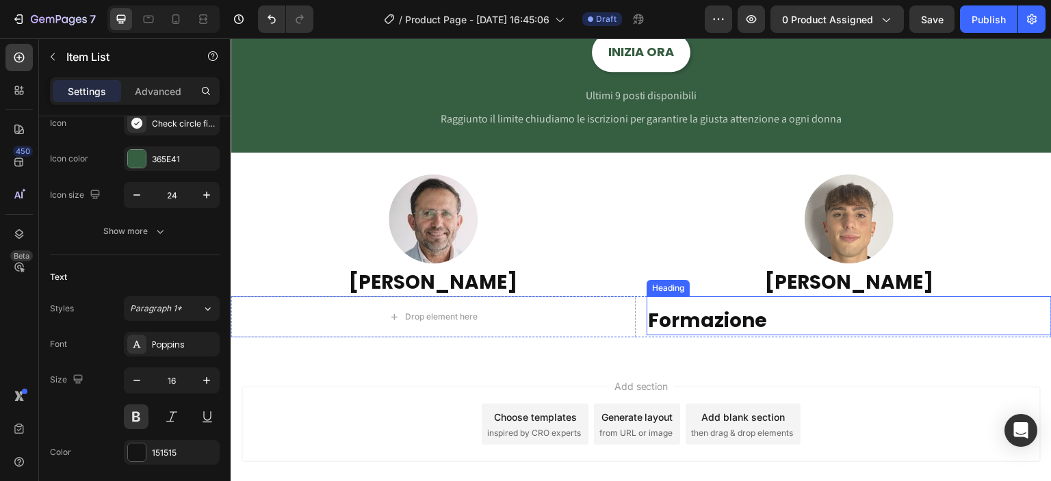
click at [738, 320] on h2 "Formazione" at bounding box center [849, 320] width 405 height 27
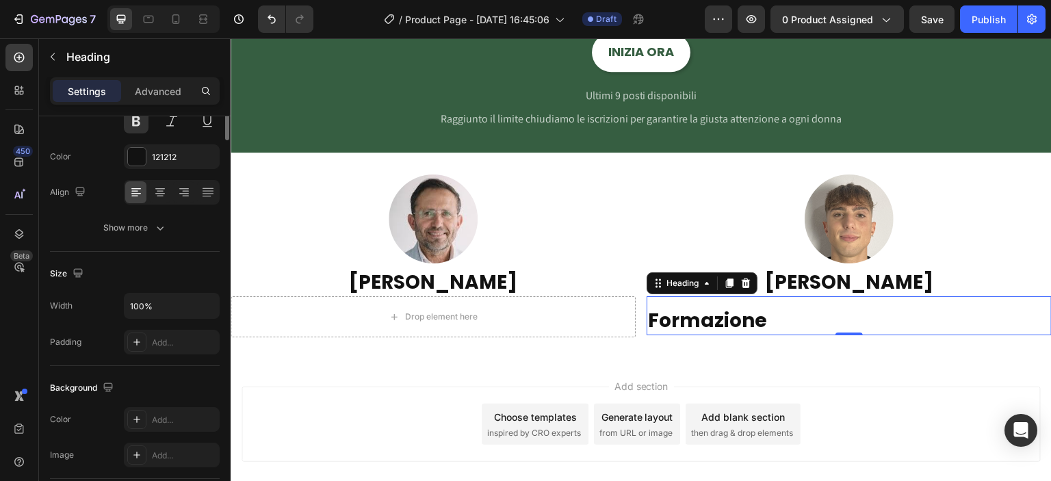
scroll to position [0, 0]
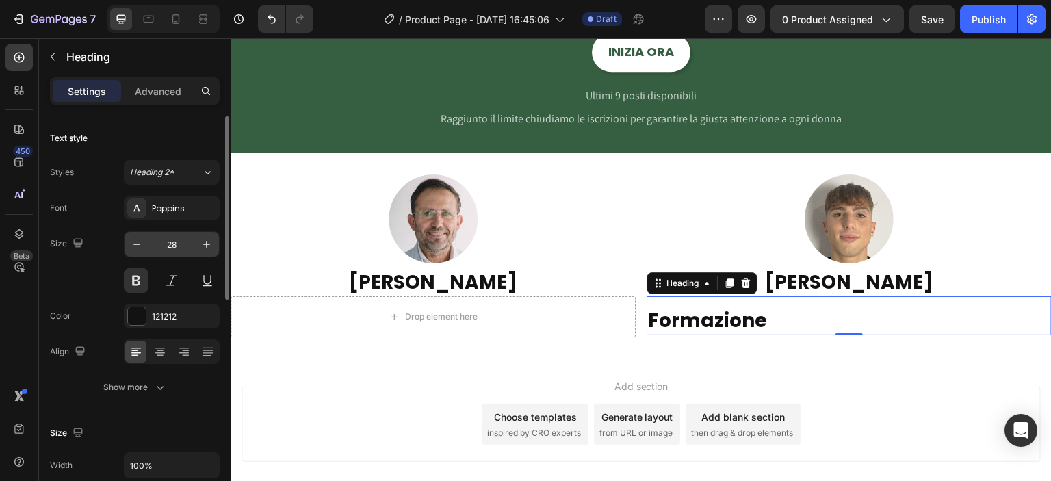
click at [172, 244] on input "28" at bounding box center [171, 244] width 45 height 25
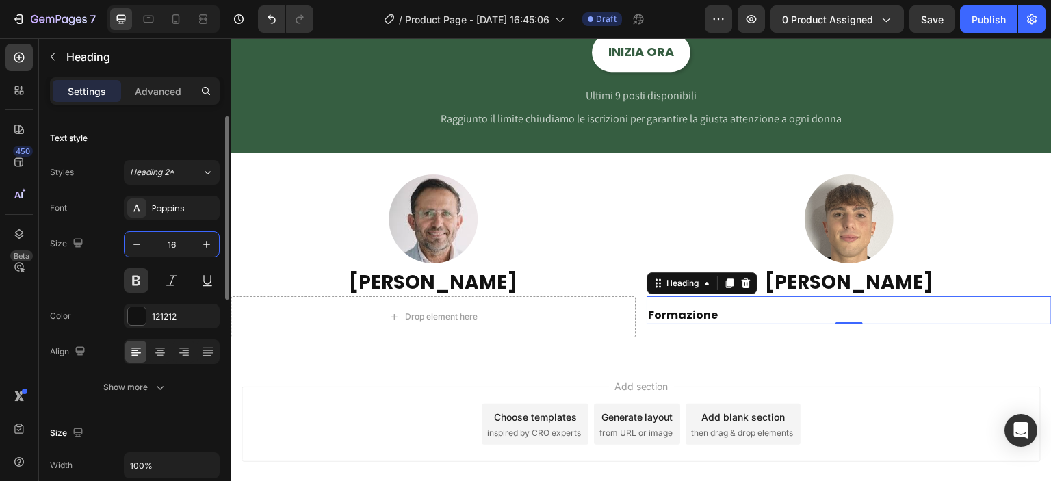
type input "16"
click at [103, 276] on div "Size 16" at bounding box center [135, 262] width 170 height 62
click at [707, 320] on h2 "Formazione" at bounding box center [849, 315] width 405 height 17
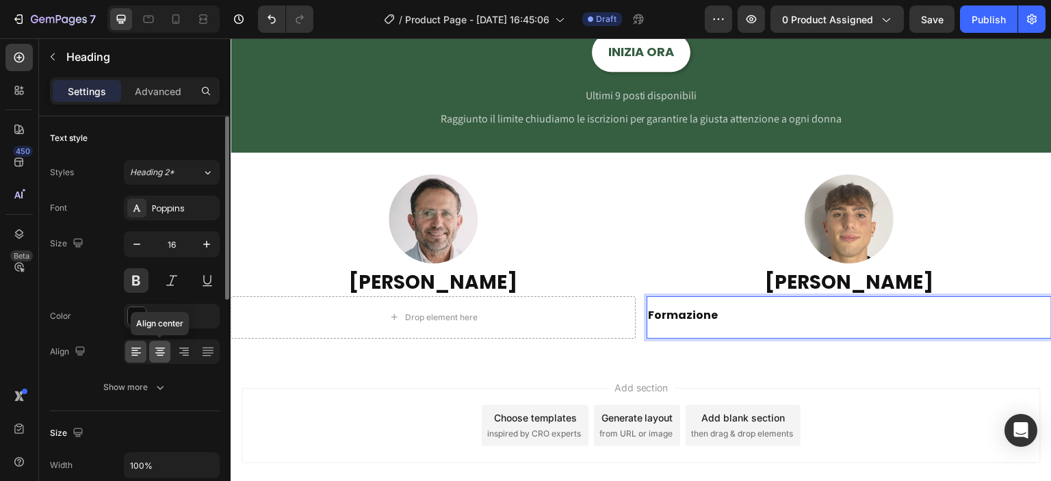
click at [164, 351] on icon at bounding box center [160, 352] width 14 height 14
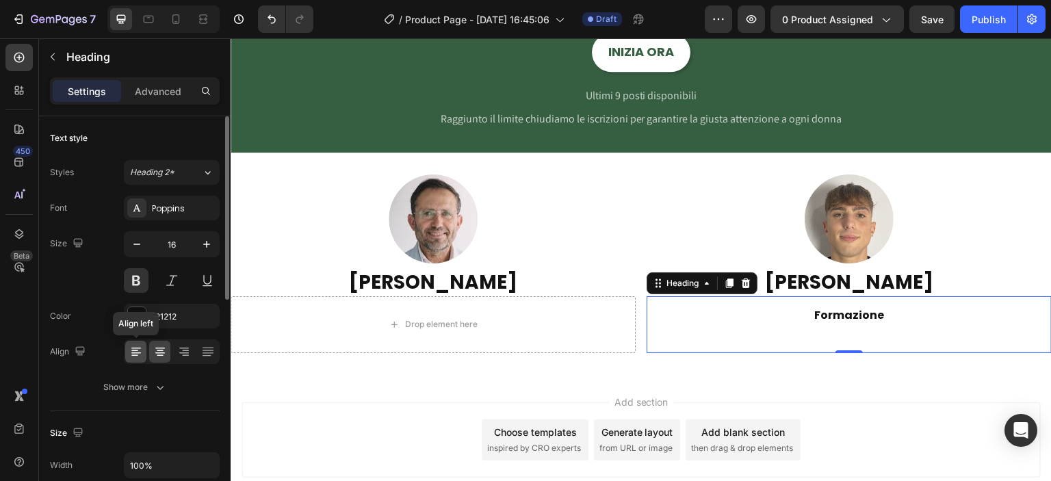
click at [141, 351] on icon at bounding box center [136, 352] width 14 height 14
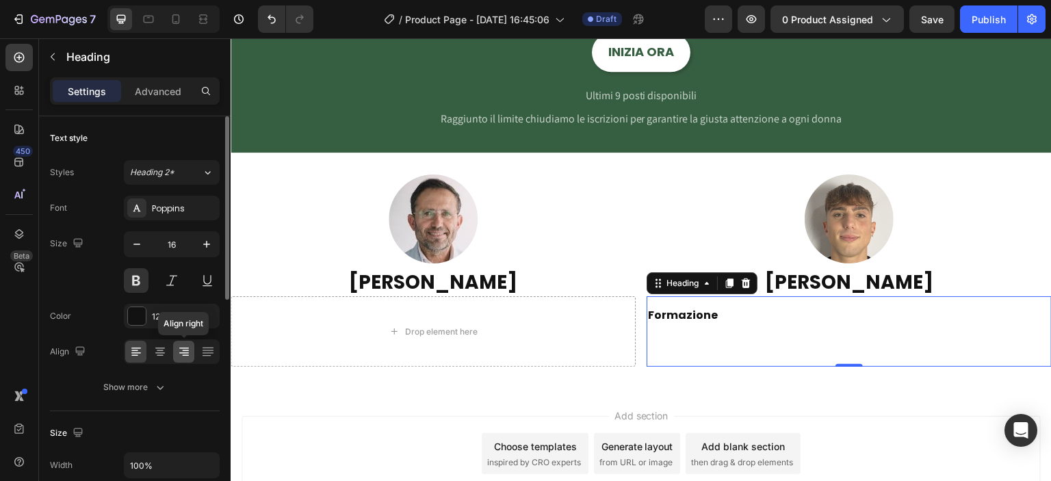
click at [185, 348] on icon at bounding box center [184, 352] width 14 height 14
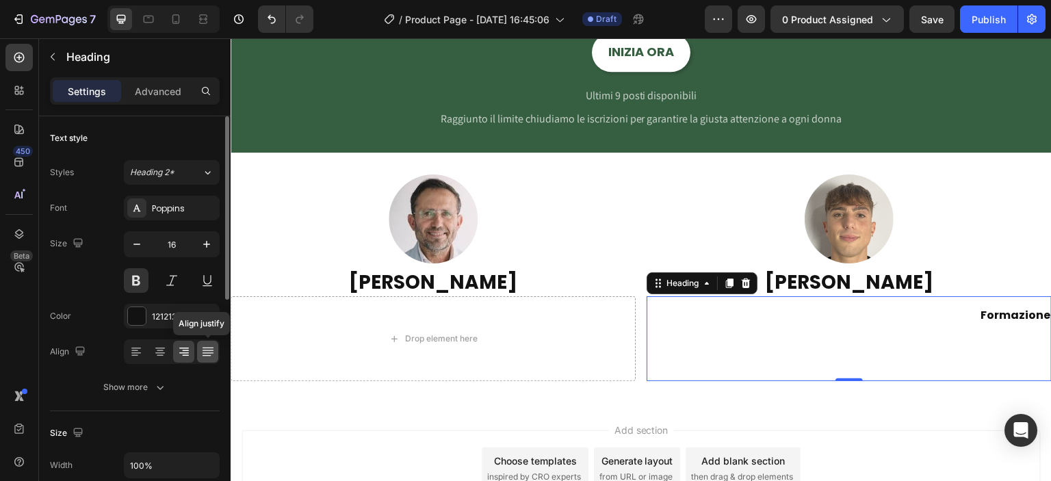
click at [203, 348] on icon at bounding box center [208, 352] width 14 height 14
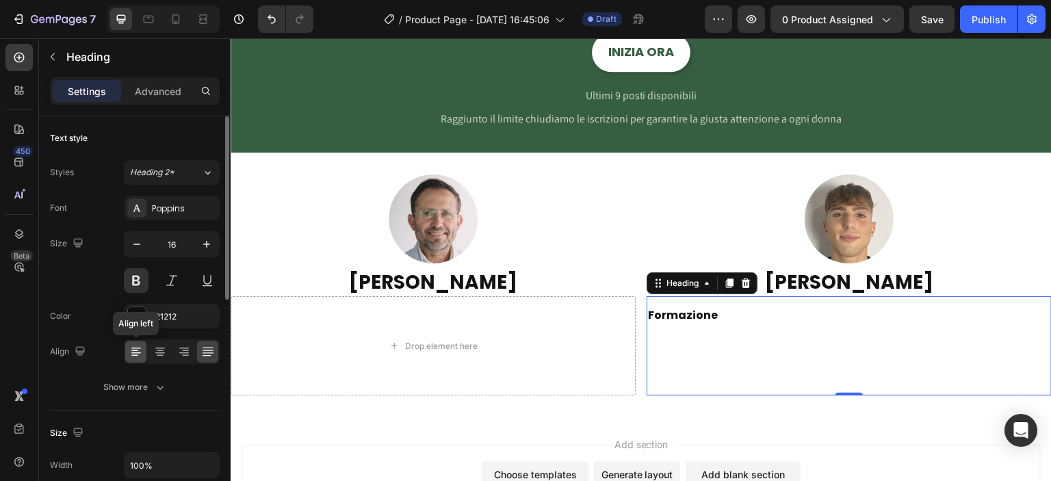
click at [140, 348] on icon at bounding box center [136, 352] width 14 height 14
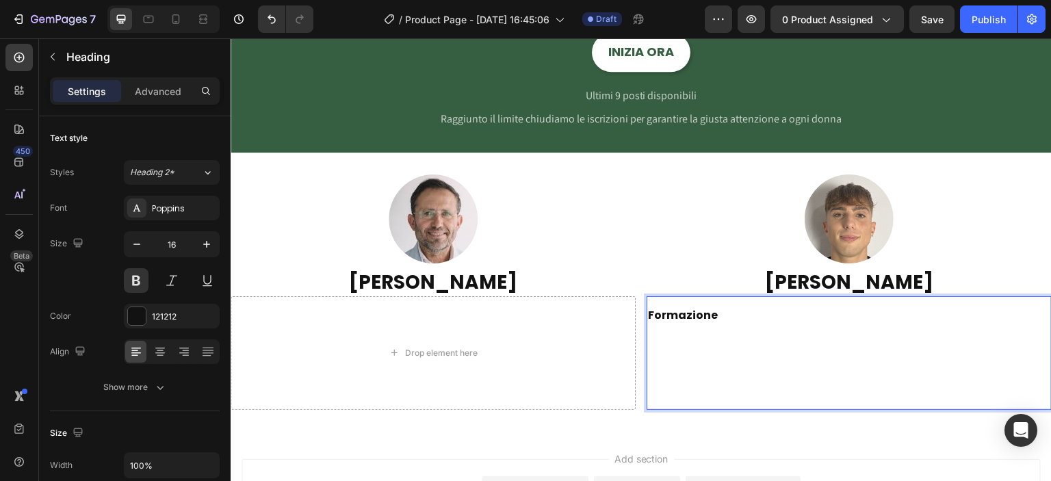
click at [709, 320] on p "Formazione" at bounding box center [849, 359] width 402 height 100
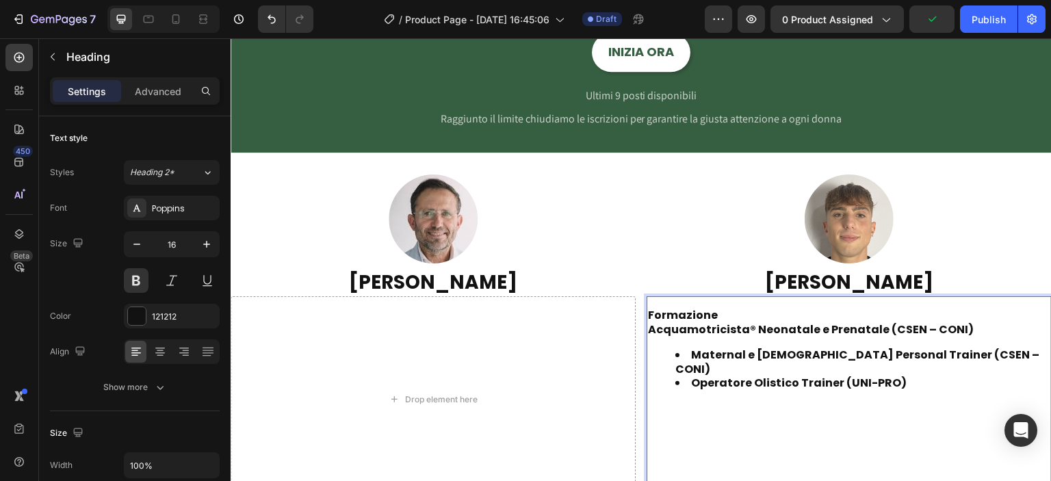
click at [650, 330] on p "Formazione Acquamotricista® Neonatale e Prenatale (CSEN – CONI)" at bounding box center [849, 323] width 402 height 29
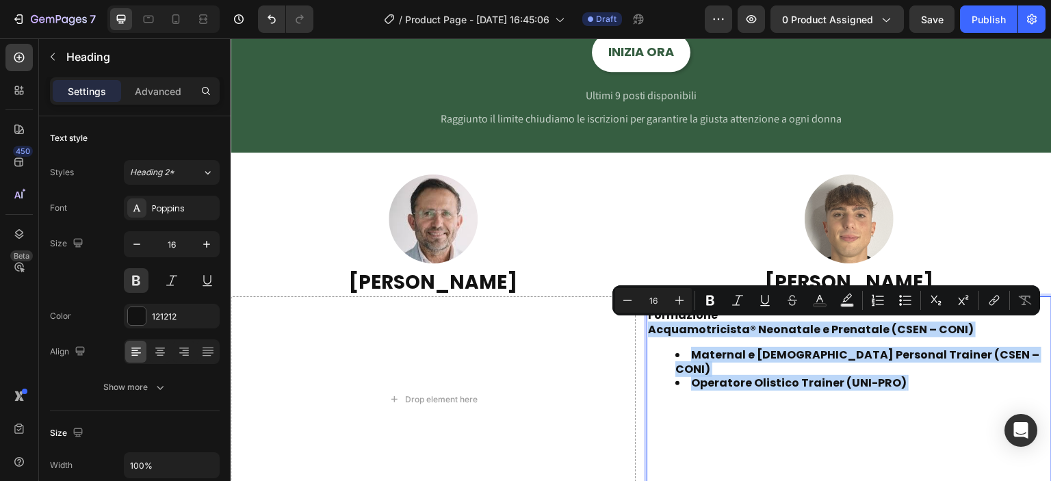
drag, startPoint x: 644, startPoint y: 329, endPoint x: 898, endPoint y: 380, distance: 258.9
click at [898, 380] on h2 "Formazione Acquamotricista® Neonatale e Prenatale (CSEN – CONI) Maternal e Fema…" at bounding box center [849, 405] width 405 height 196
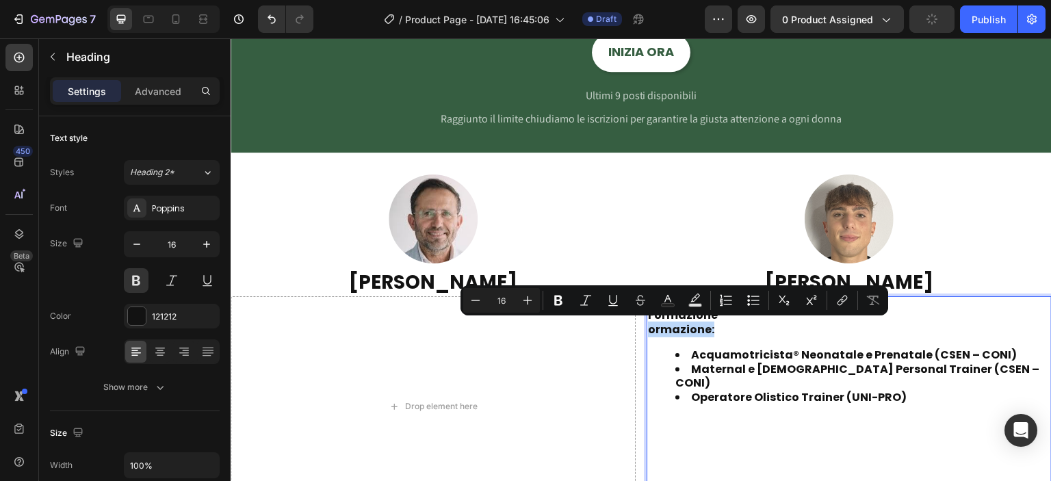
drag, startPoint x: 716, startPoint y: 326, endPoint x: 642, endPoint y: 334, distance: 74.4
click at [648, 334] on p "Formazione ormazione:" at bounding box center [849, 323] width 402 height 29
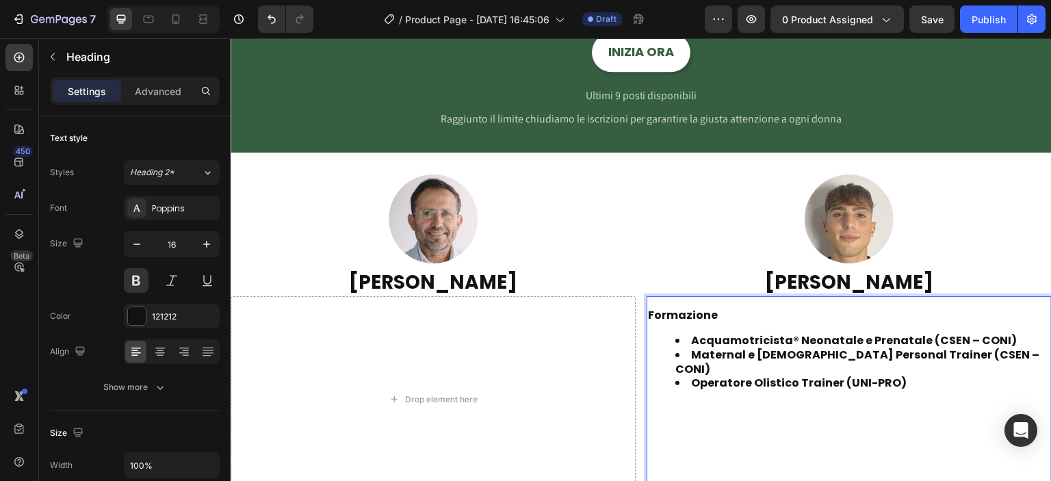
click at [675, 339] on li "Acquamotricista® Neonatale e Prenatale (CSEN – CONI)" at bounding box center [862, 341] width 375 height 14
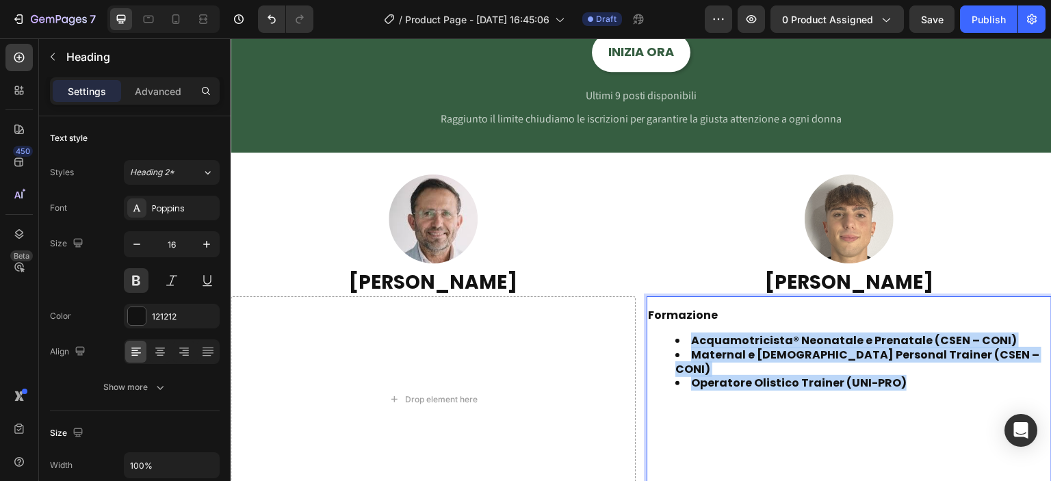
drag, startPoint x: 666, startPoint y: 338, endPoint x: 944, endPoint y: 372, distance: 279.9
click at [944, 372] on ul "Acquamotricista® Neonatale e Prenatale (CSEN – CONI) Maternal e Female Personal…" at bounding box center [849, 412] width 402 height 157
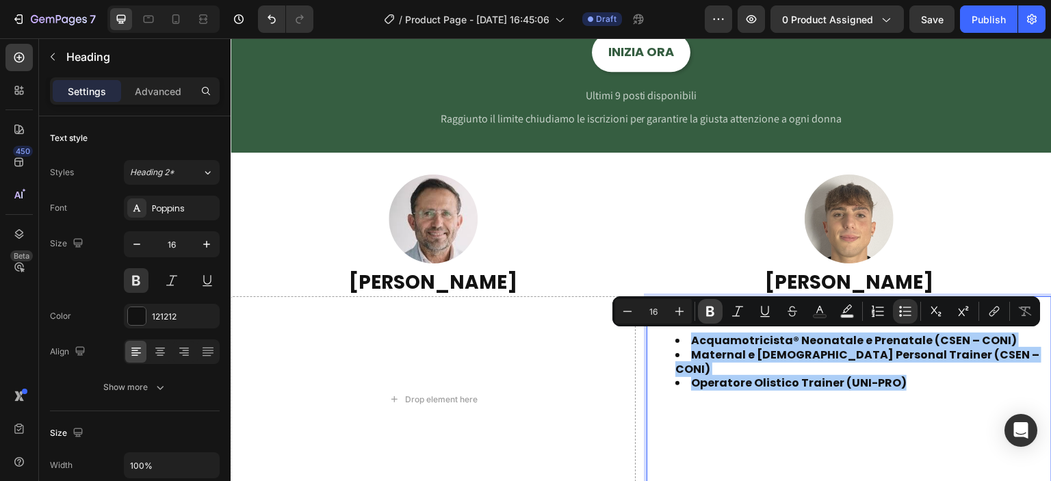
click at [713, 313] on icon "Editor contextual toolbar" at bounding box center [710, 312] width 8 height 10
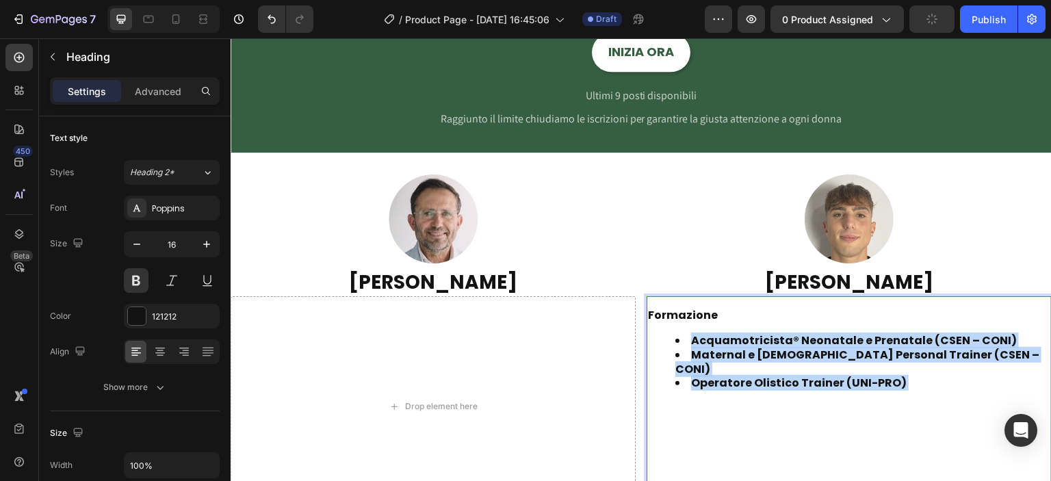
drag, startPoint x: 688, startPoint y: 343, endPoint x: 931, endPoint y: 386, distance: 246.0
click at [707, 339] on strong "Acquamotricista® Neonatale e Prenatale (CSEN – CONI)" at bounding box center [854, 341] width 326 height 16
drag, startPoint x: 686, startPoint y: 337, endPoint x: 913, endPoint y: 369, distance: 229.5
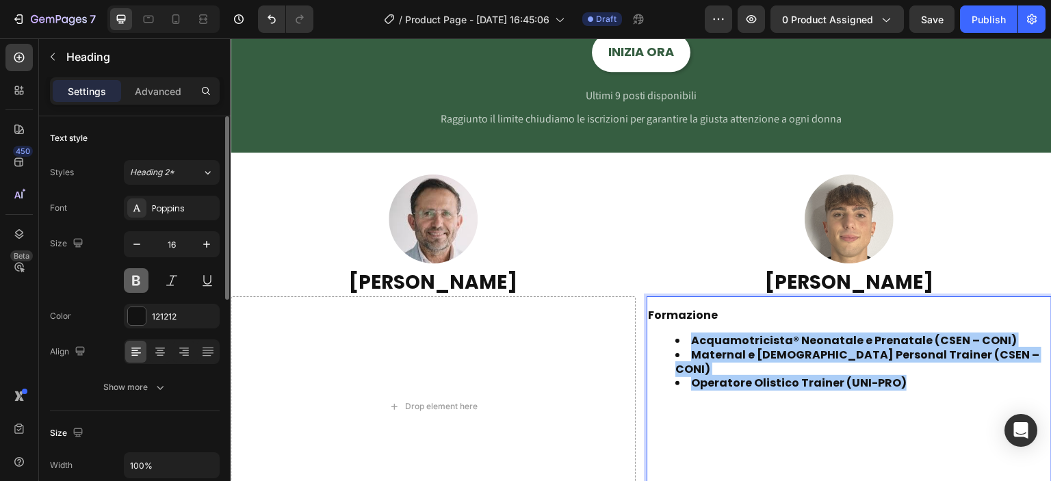
drag, startPoint x: 462, startPoint y: 302, endPoint x: 137, endPoint y: 278, distance: 325.9
click at [137, 278] on button at bounding box center [136, 280] width 25 height 25
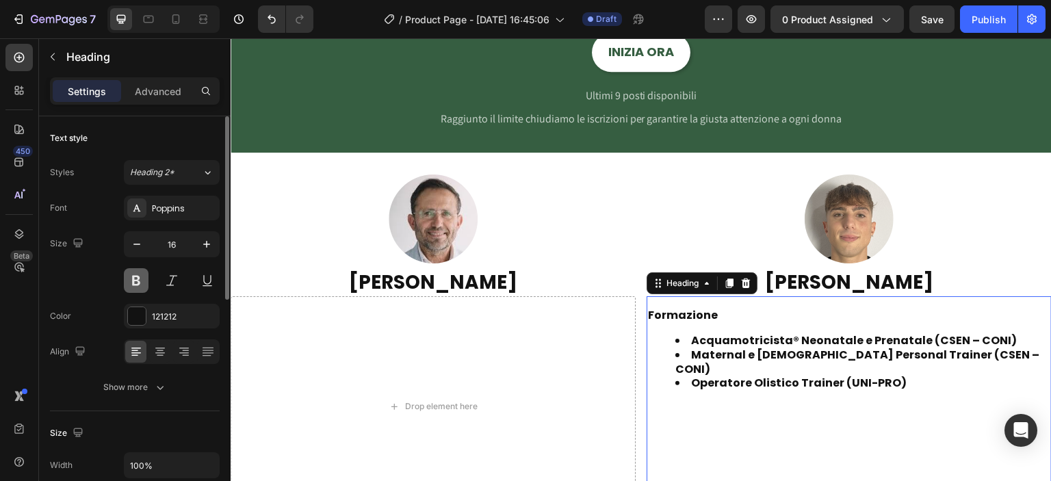
click at [137, 278] on button at bounding box center [136, 280] width 25 height 25
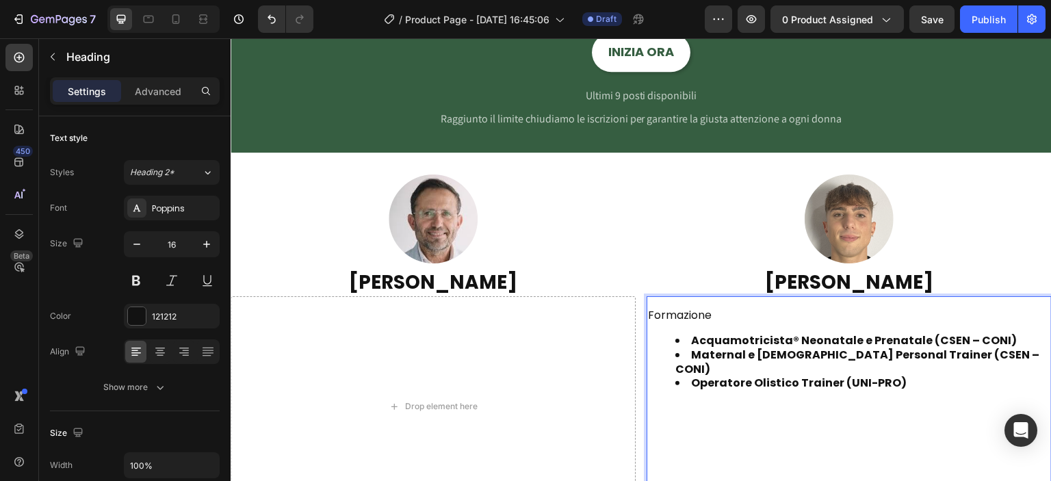
click at [718, 375] on strong "Operatore Olistico Trainer (UNI-PRO)" at bounding box center [799, 383] width 216 height 16
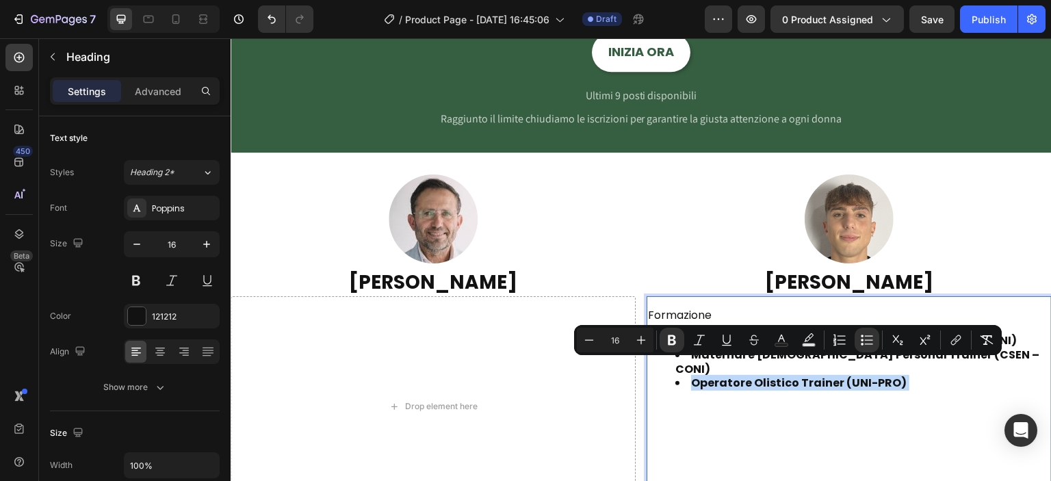
click at [718, 375] on strong "Operatore Olistico Trainer (UNI-PRO)" at bounding box center [799, 383] width 216 height 16
click at [879, 375] on strong "Operatore Olistico Trainer (UNI-PRO)" at bounding box center [799, 383] width 216 height 16
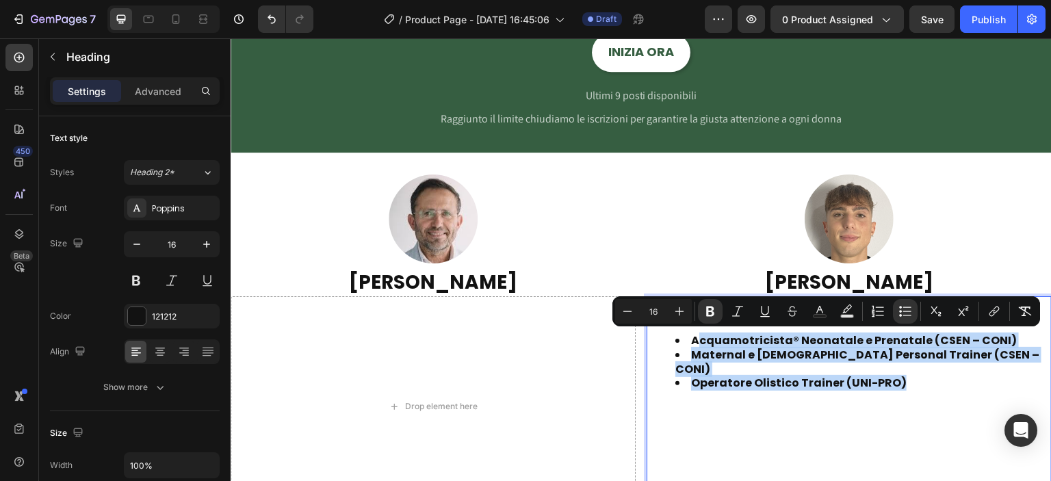
drag, startPoint x: 895, startPoint y: 367, endPoint x: 691, endPoint y: 339, distance: 205.8
click at [691, 339] on ul "Acquamotricista® Neonatale e Prenatale (CSEN – CONI) Maternal e Female Personal…" at bounding box center [849, 419] width 402 height 171
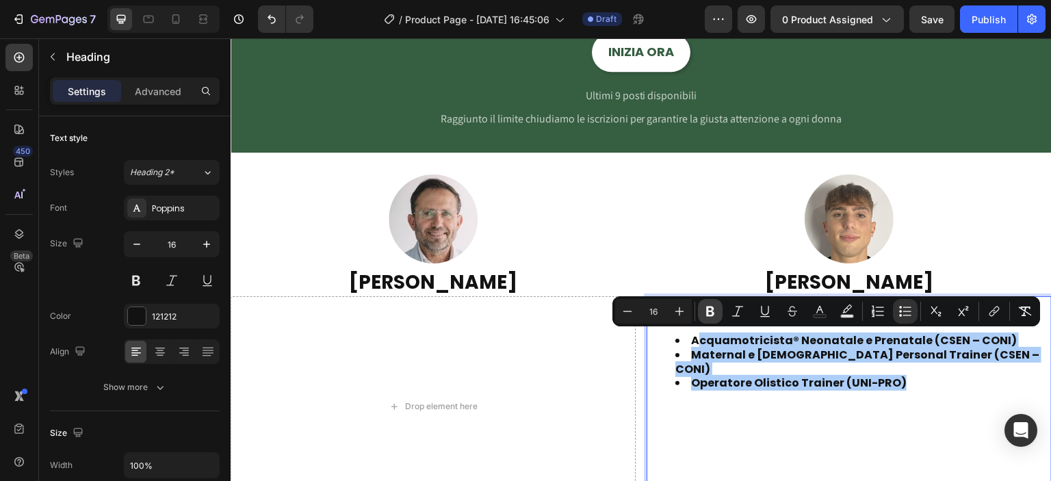
click at [714, 306] on icon "Editor contextual toolbar" at bounding box center [710, 311] width 14 height 14
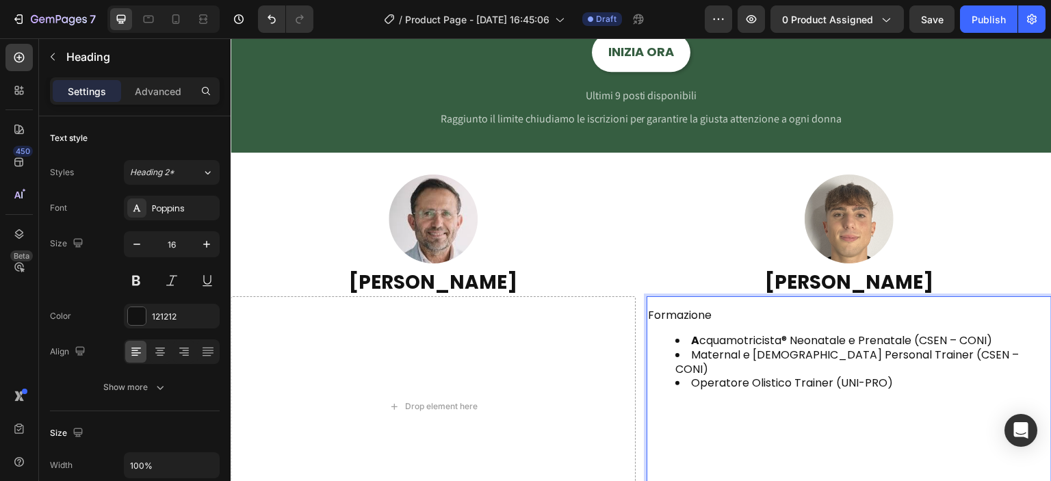
click at [692, 339] on strong "A" at bounding box center [695, 341] width 8 height 16
click at [693, 341] on li "cquamotricista® Neonatale e Prenatale (CSEN – CONI)" at bounding box center [862, 341] width 375 height 14
click at [683, 341] on li "quamotricista® Neonatale e Prenatale (CSEN – CONI)" at bounding box center [862, 341] width 375 height 14
click at [733, 376] on li "Operatore Olistico Trainer (UNI-PRO)" at bounding box center [862, 440] width 375 height 128
click at [788, 376] on li "Operatore Olistico Trainer (UNI-PRO)" at bounding box center [862, 440] width 375 height 128
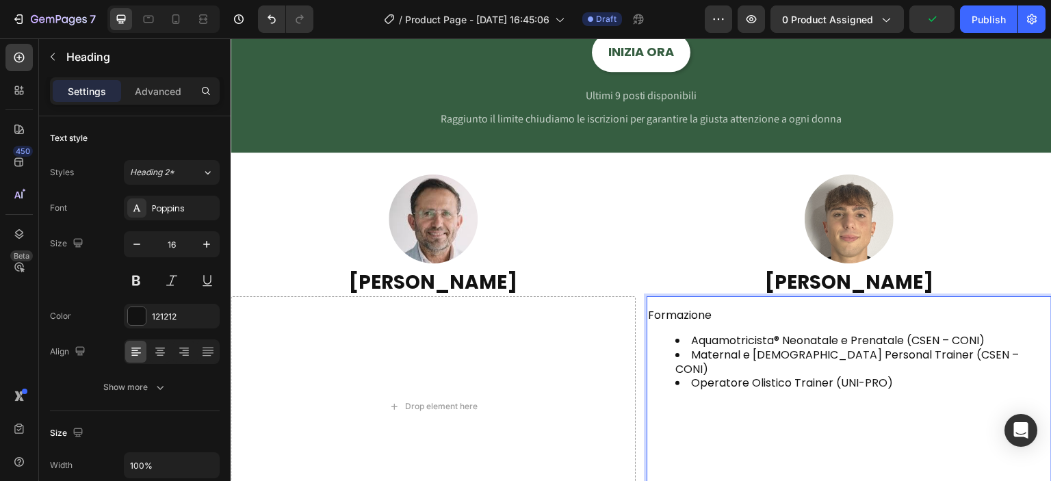
click at [655, 315] on p "Formazione" at bounding box center [849, 316] width 402 height 14
click at [135, 282] on button at bounding box center [136, 280] width 25 height 25
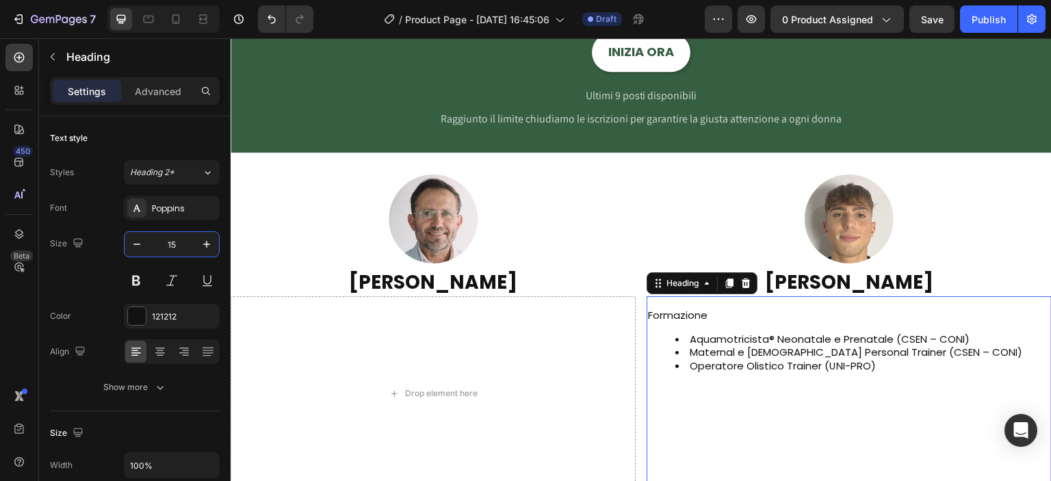
type input "15"
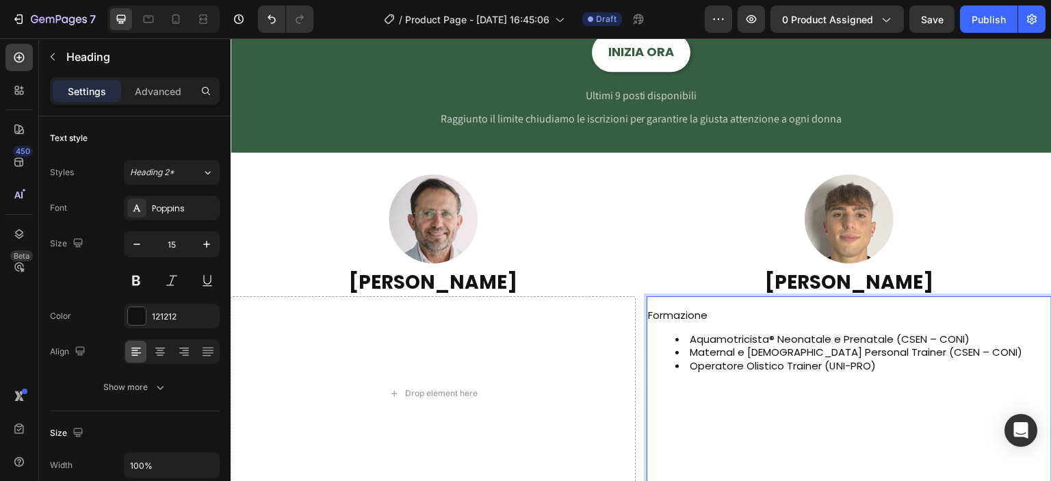
click at [698, 315] on p "Formazione" at bounding box center [849, 316] width 402 height 14
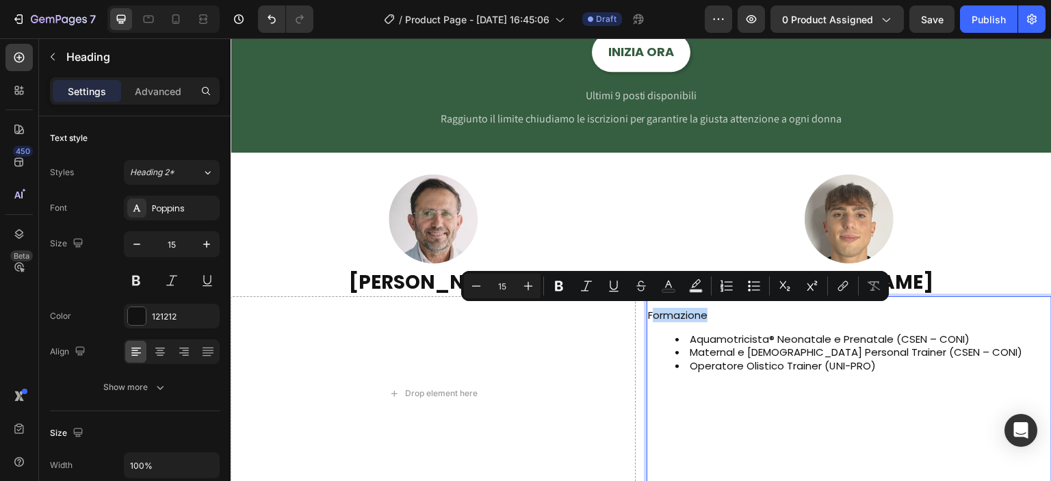
drag, startPoint x: 703, startPoint y: 315, endPoint x: 646, endPoint y: 320, distance: 57.7
click at [648, 320] on p "Formazione" at bounding box center [849, 316] width 402 height 14
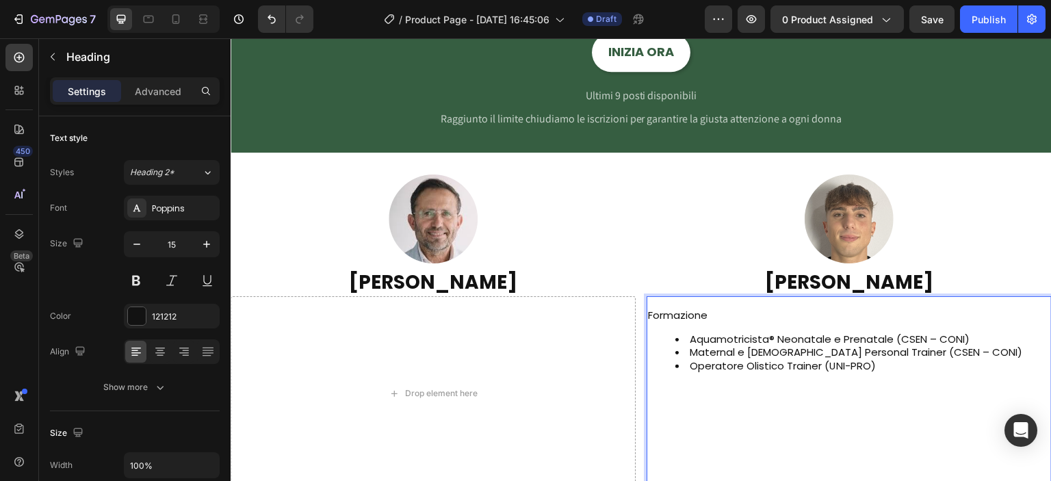
click at [648, 318] on p "Formazione" at bounding box center [849, 316] width 402 height 14
drag, startPoint x: 658, startPoint y: 315, endPoint x: 688, endPoint y: 312, distance: 31.0
click at [660, 315] on p "Formazione" at bounding box center [849, 316] width 402 height 14
drag, startPoint x: 688, startPoint y: 312, endPoint x: 702, endPoint y: 311, distance: 13.7
click at [701, 311] on p "Formazione" at bounding box center [849, 316] width 402 height 14
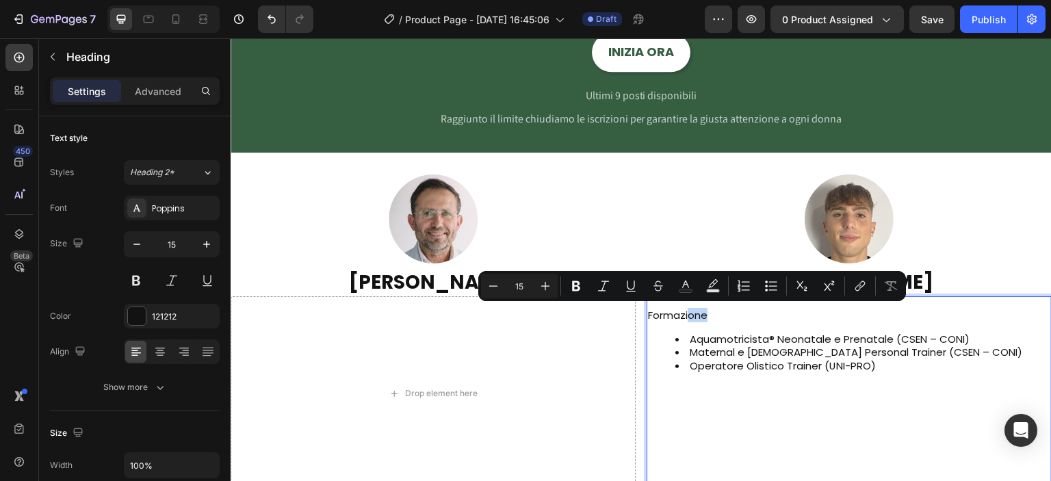
click at [705, 312] on p "Formazione" at bounding box center [849, 316] width 402 height 14
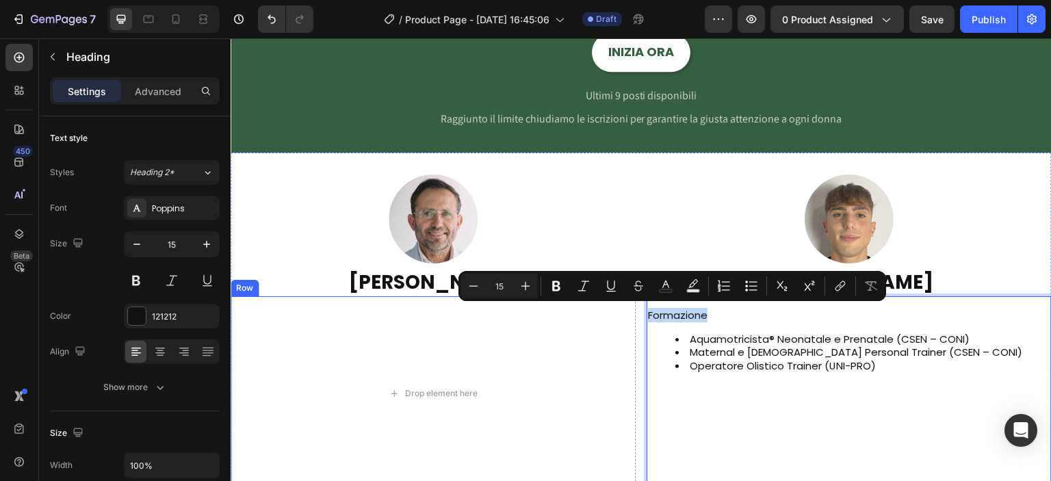
drag, startPoint x: 702, startPoint y: 312, endPoint x: 640, endPoint y: 315, distance: 61.7
click at [640, 315] on div "Drop element here Formazione Aquamotricista® Neonatale e Prenatale (CSEN – CONI…" at bounding box center [641, 393] width 821 height 194
click at [560, 287] on icon "Editor contextual toolbar" at bounding box center [556, 286] width 14 height 14
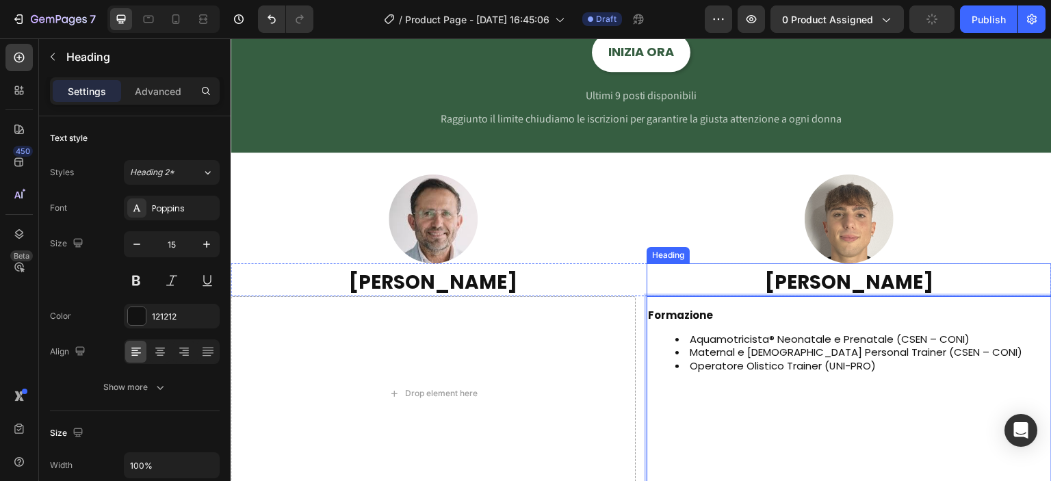
click at [682, 278] on h2 "[PERSON_NAME]" at bounding box center [849, 282] width 405 height 27
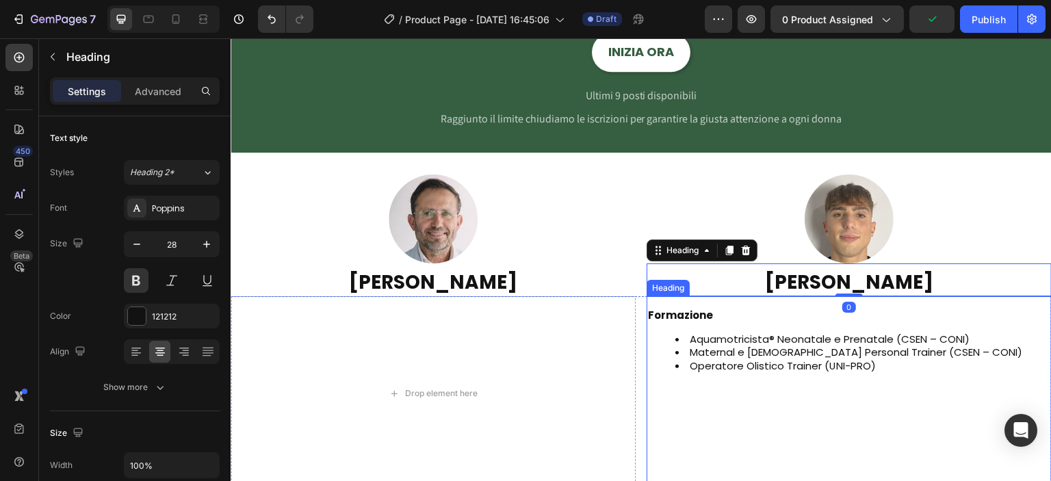
click at [709, 322] on h2 "⁠⁠⁠⁠⁠⁠⁠ Formazione Aquamotricista® Neonatale e Prenatale (CSEN – CONI) Maternal…" at bounding box center [849, 398] width 405 height 183
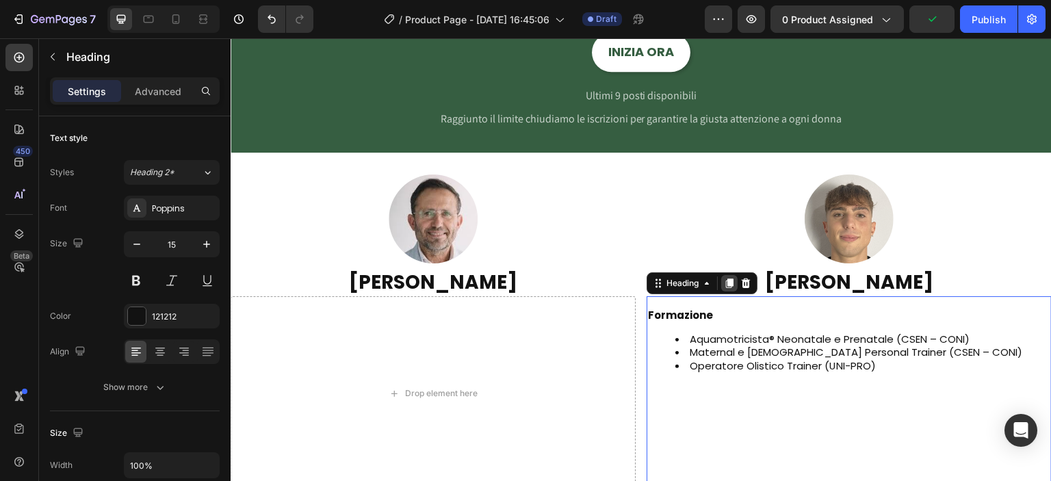
click at [727, 288] on div at bounding box center [729, 283] width 16 height 16
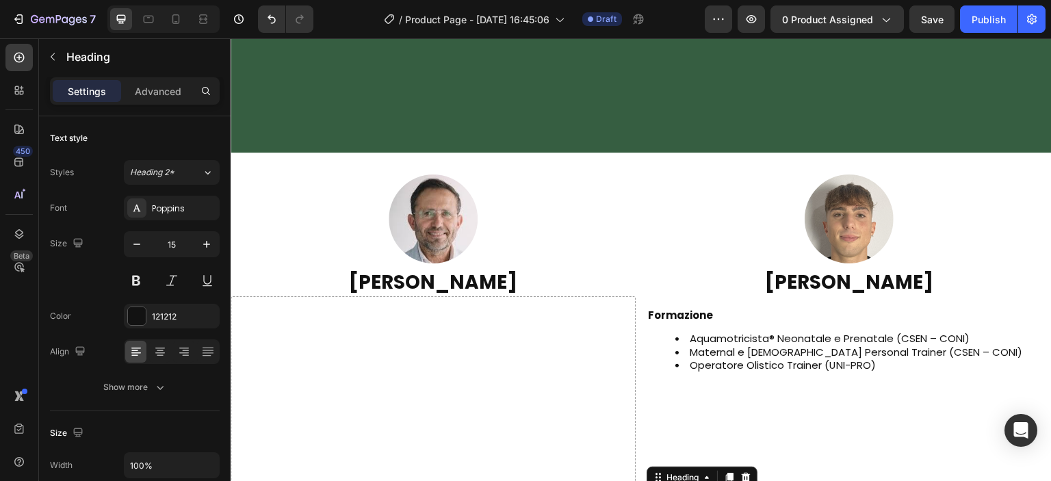
scroll to position [2332, 0]
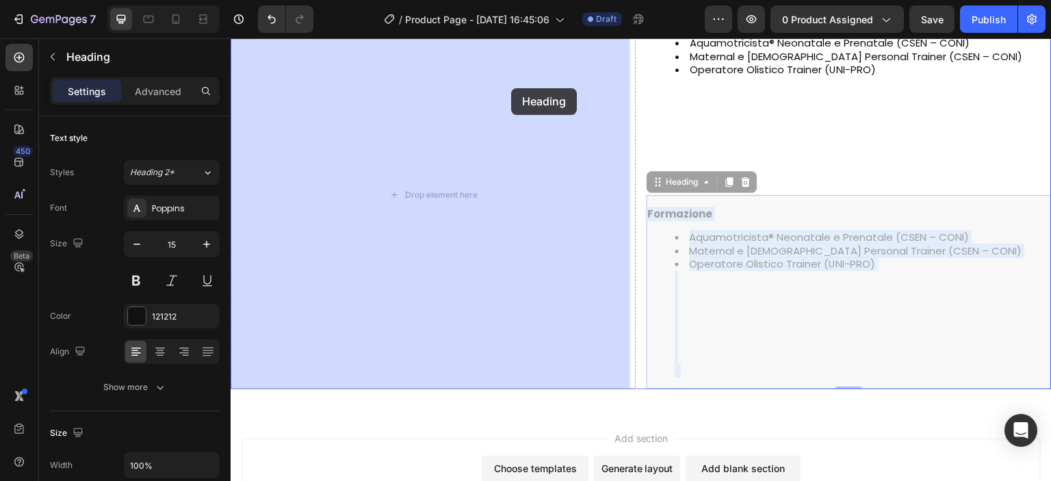
drag, startPoint x: 733, startPoint y: 155, endPoint x: 511, endPoint y: 88, distance: 231.6
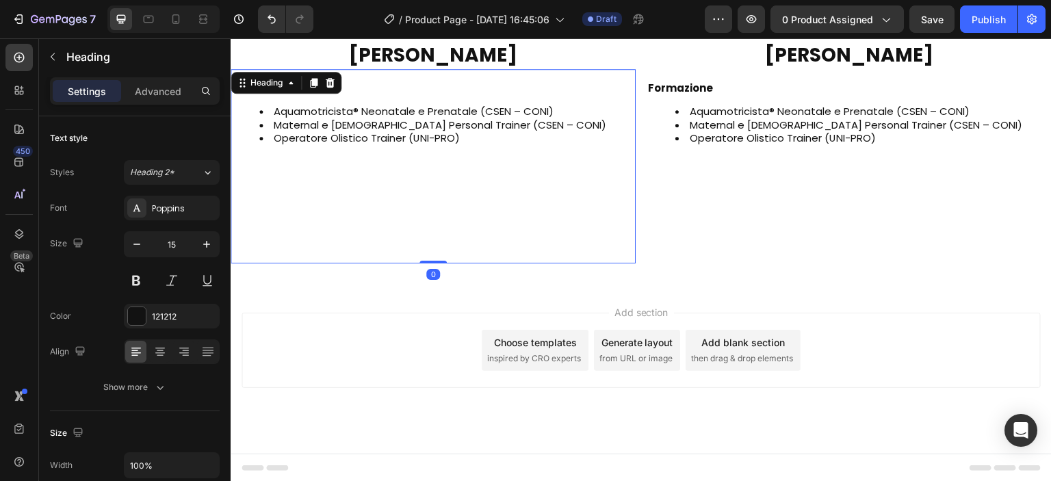
scroll to position [1995, 0]
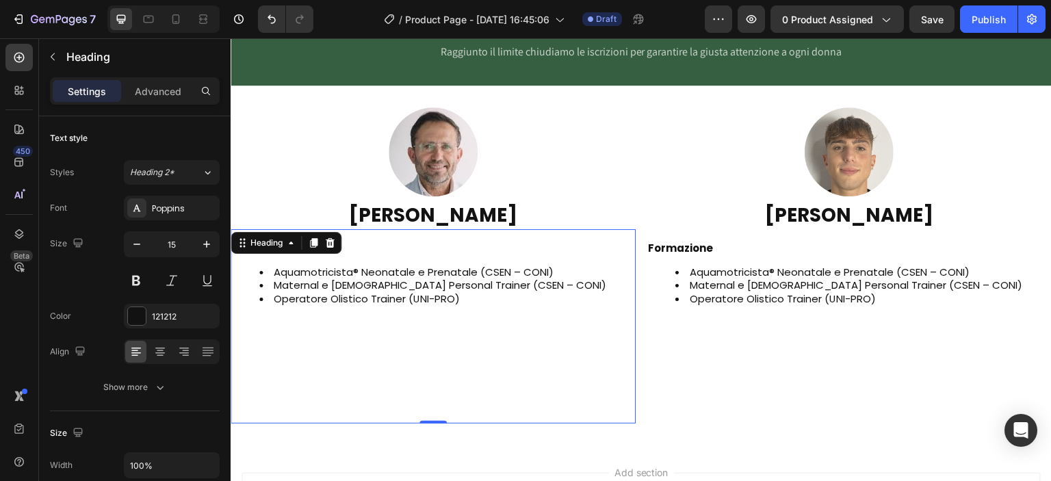
click at [407, 271] on li "Aquamotricista® Neonatale e Prenatale (CSEN – CONI)" at bounding box center [446, 272] width 375 height 14
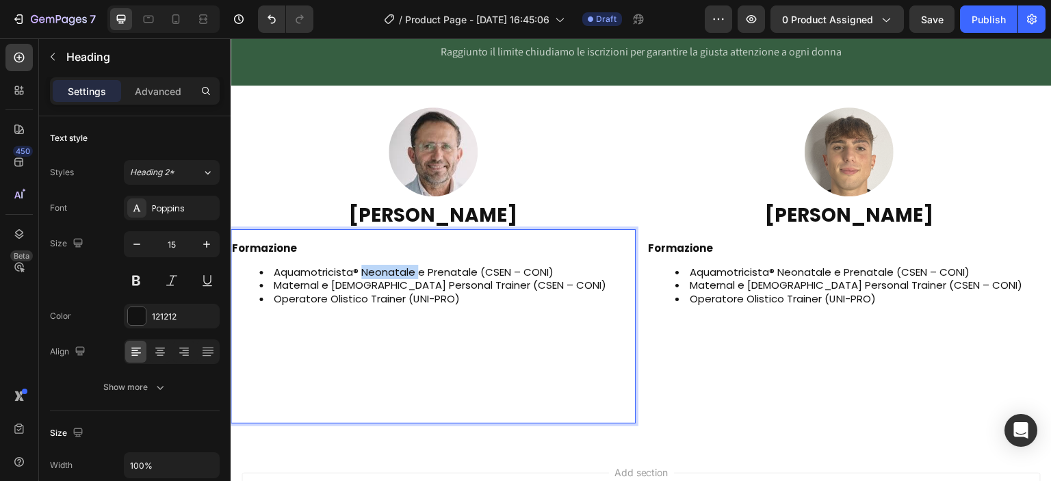
click at [407, 271] on li "Aquamotricista® Neonatale e Prenatale (CSEN – CONI)" at bounding box center [446, 272] width 375 height 14
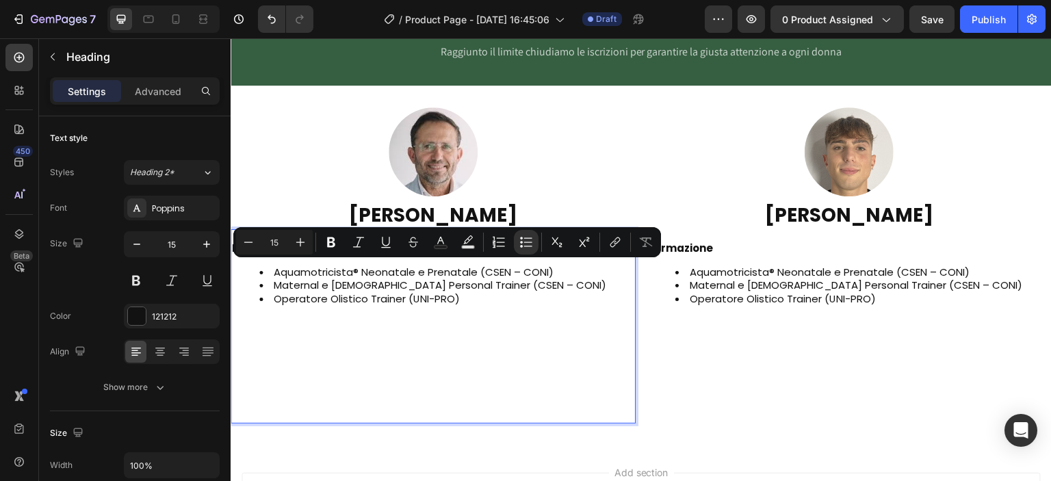
click at [467, 287] on li "Maternal e [DEMOGRAPHIC_DATA] Personal Trainer (CSEN – CONI)" at bounding box center [446, 285] width 375 height 14
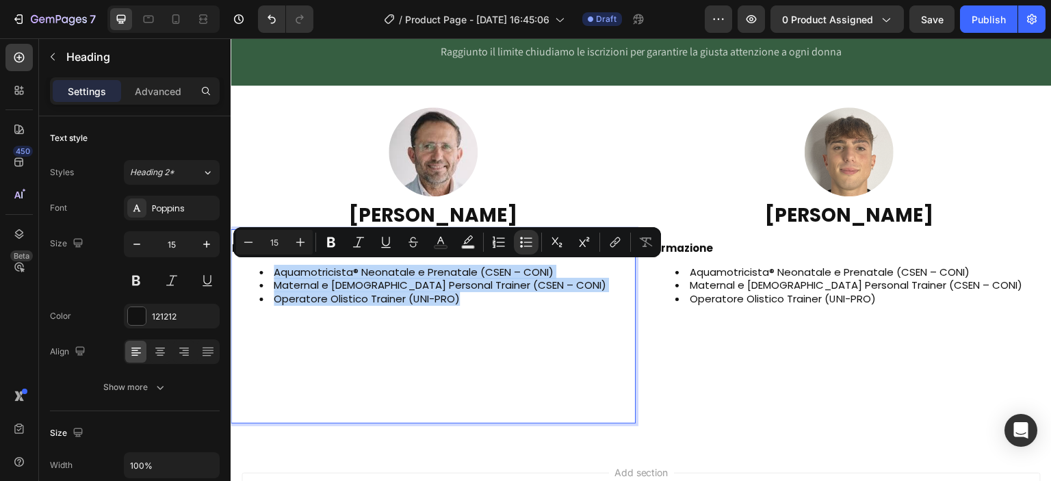
drag, startPoint x: 463, startPoint y: 301, endPoint x: 244, endPoint y: 270, distance: 221.1
click at [244, 270] on ul "Aquamotricista® Neonatale e Prenatale (CSEN – CONI) Maternal e Female Personal …" at bounding box center [433, 338] width 402 height 147
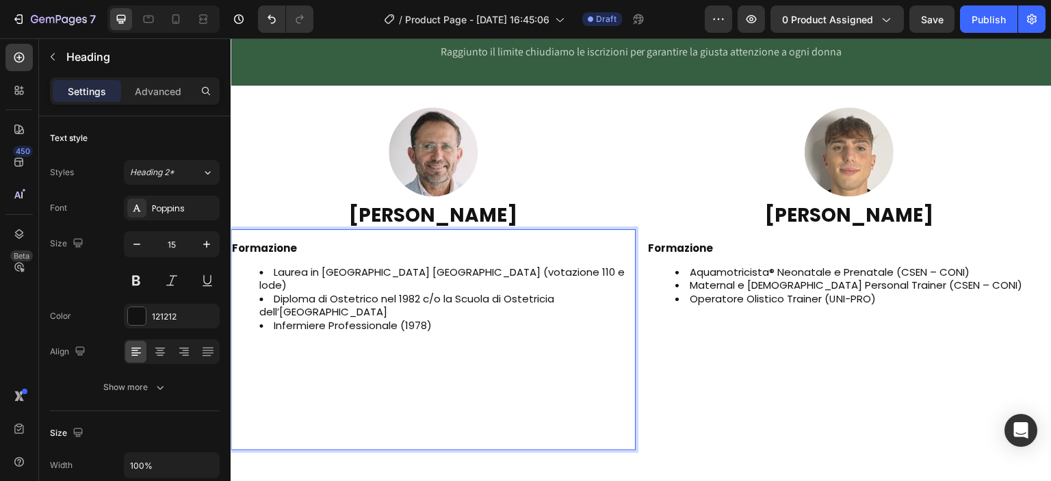
click at [259, 296] on li "Diploma di Ostetrico nel 1982 c/o la Scuola di Ostetricia dell’Università degli…" at bounding box center [446, 305] width 375 height 27
drag, startPoint x: 576, startPoint y: 284, endPoint x: 595, endPoint y: 285, distance: 19.2
click at [595, 292] on li "Diploma di Ostetrico nel 1982 c/o la Scuola di Ostetricia CC dell’Università de…" at bounding box center [446, 305] width 375 height 27
click at [258, 298] on ul "Laurea in Ostetricia Università di Modena (votazione 110 e lode) Diploma di Ost…" at bounding box center [433, 352] width 402 height 174
click at [446, 342] on li "Infermiere Professionale (1978)" at bounding box center [446, 379] width 375 height 120
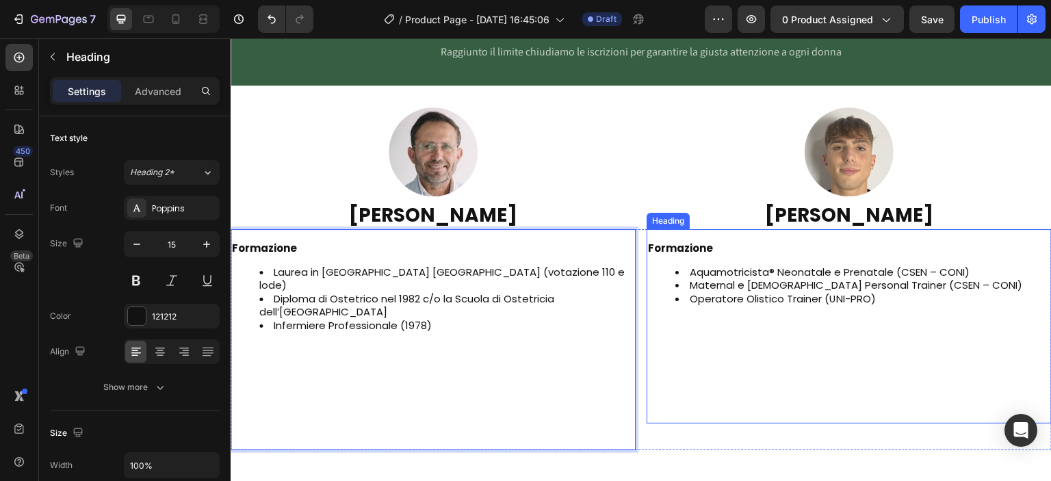
click at [688, 372] on li "Operatore Olistico Trainer (UNI-PRO)" at bounding box center [862, 352] width 375 height 120
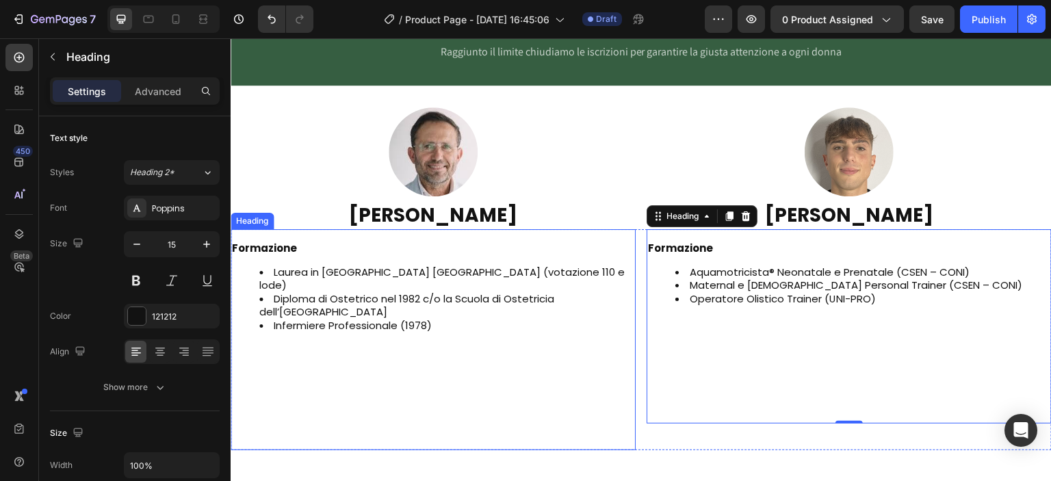
click at [334, 240] on h2 "⁠⁠⁠⁠⁠⁠⁠ Formazione Laurea in Ostetricia Università di Modena (votazione 110 e l…" at bounding box center [433, 345] width 405 height 210
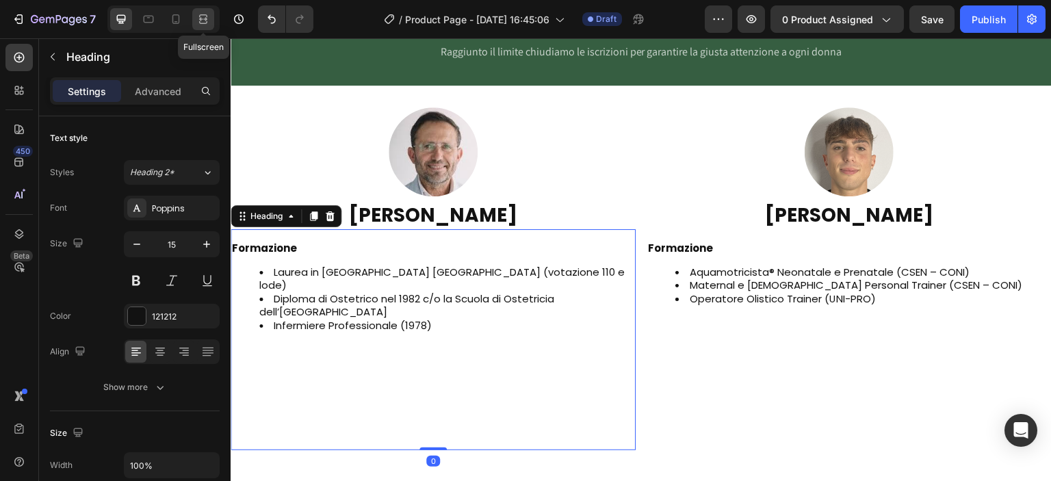
click at [197, 10] on div at bounding box center [203, 19] width 22 height 22
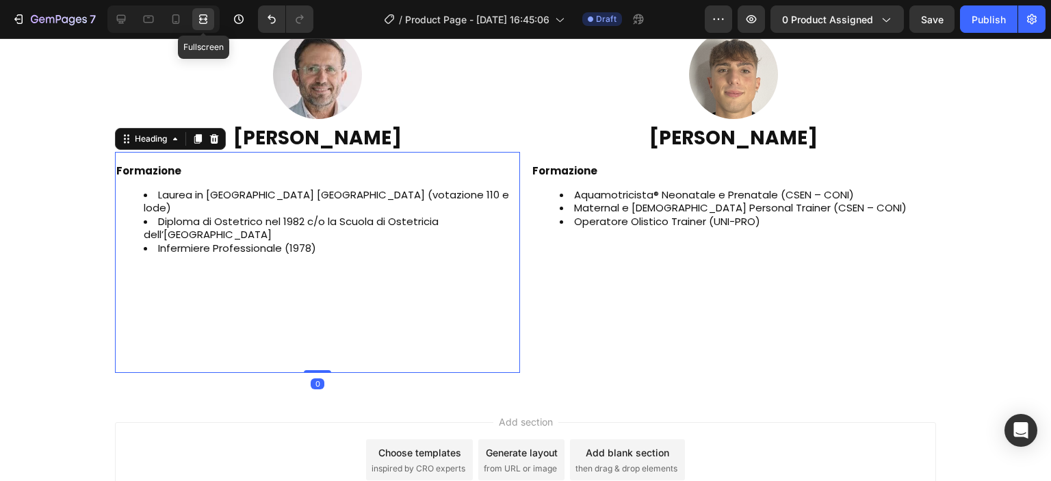
scroll to position [1919, 0]
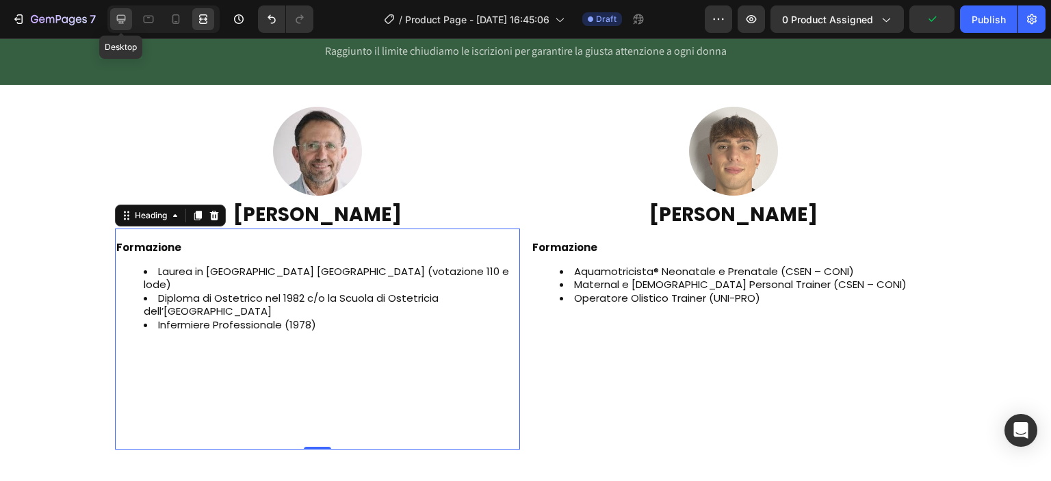
click at [125, 14] on icon at bounding box center [121, 19] width 14 height 14
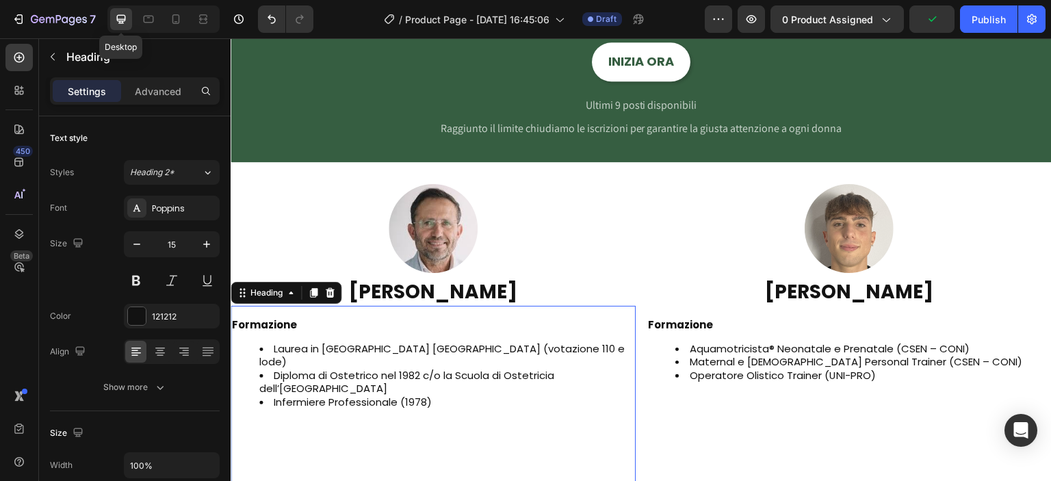
scroll to position [1995, 0]
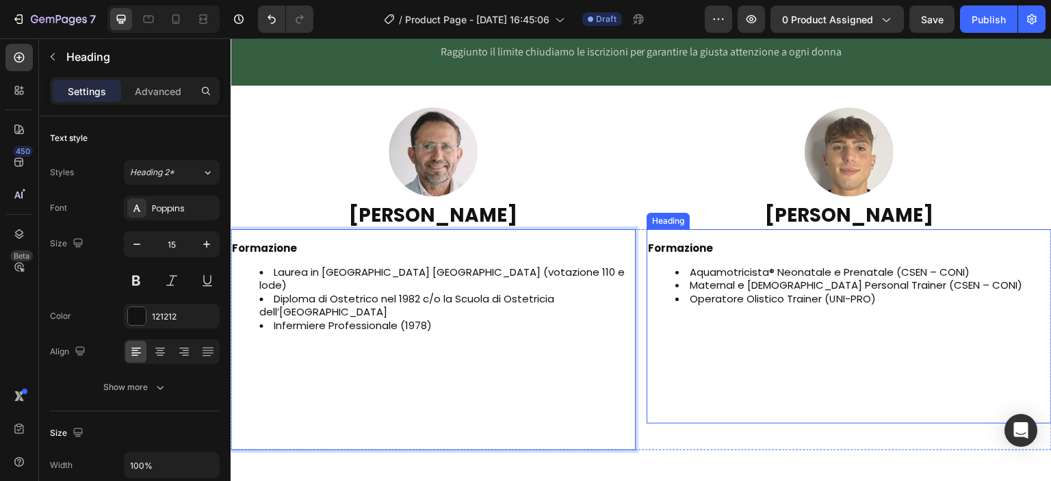
click at [648, 250] on strong "Formazione" at bounding box center [680, 248] width 65 height 14
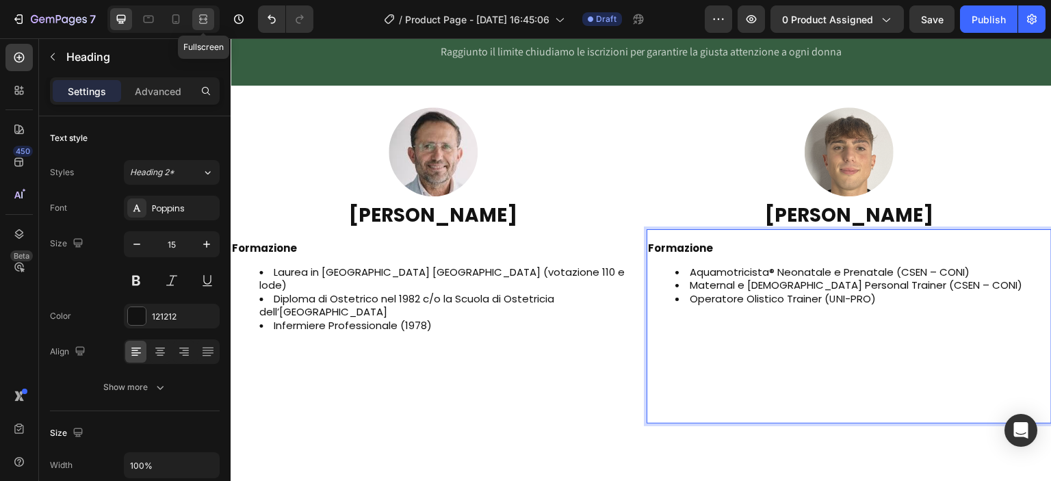
click at [206, 17] on icon at bounding box center [203, 19] width 14 height 14
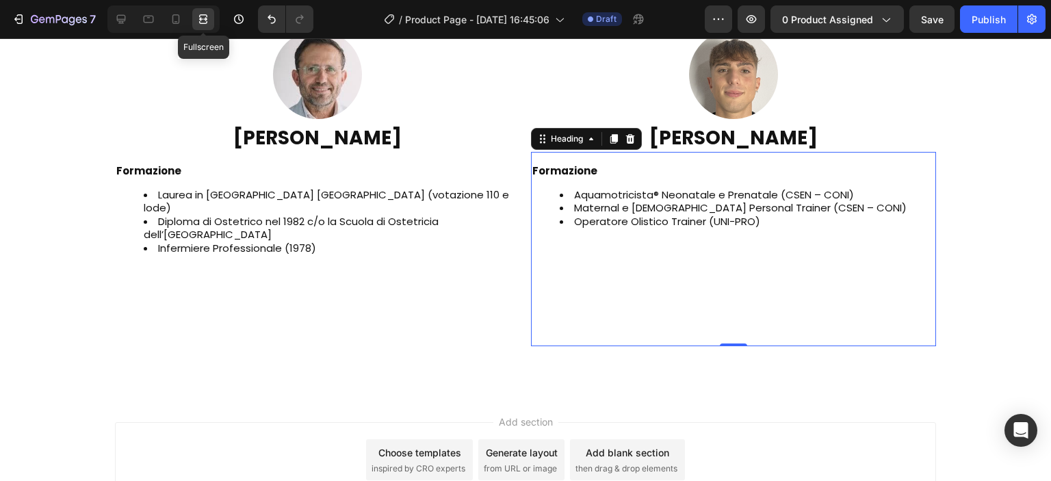
scroll to position [1919, 0]
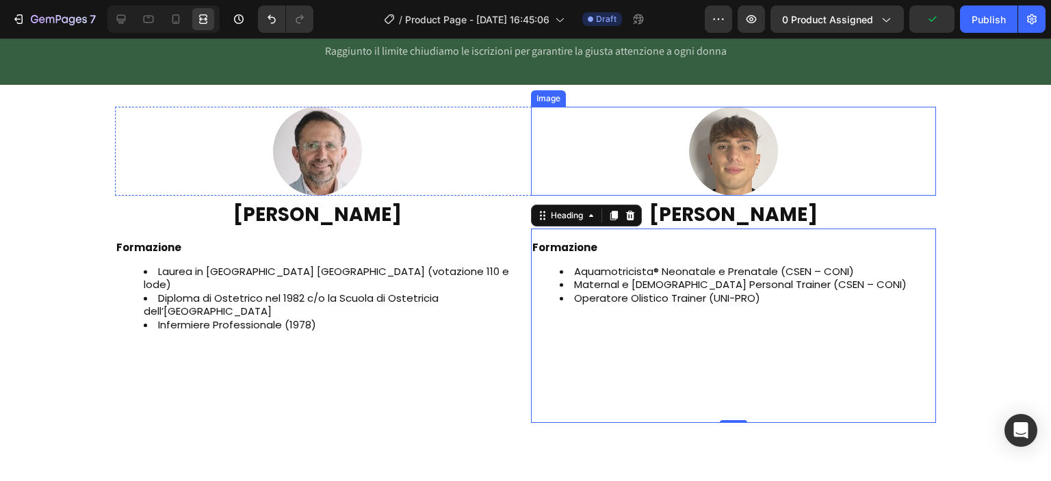
click at [542, 155] on div at bounding box center [733, 151] width 405 height 89
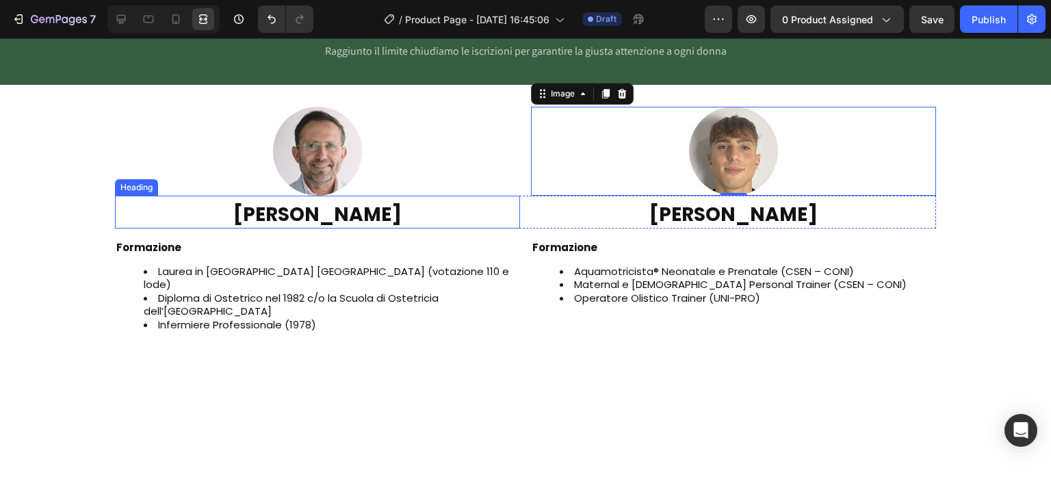
click at [350, 210] on h2 "Domenico Oliva" at bounding box center [317, 214] width 405 height 27
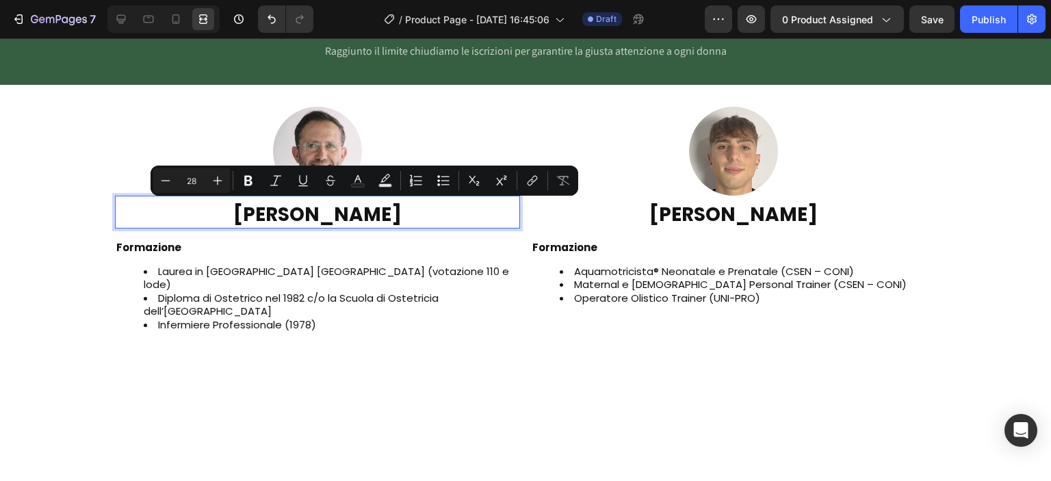
click at [360, 211] on p "Domenico Oliva" at bounding box center [317, 215] width 402 height 25
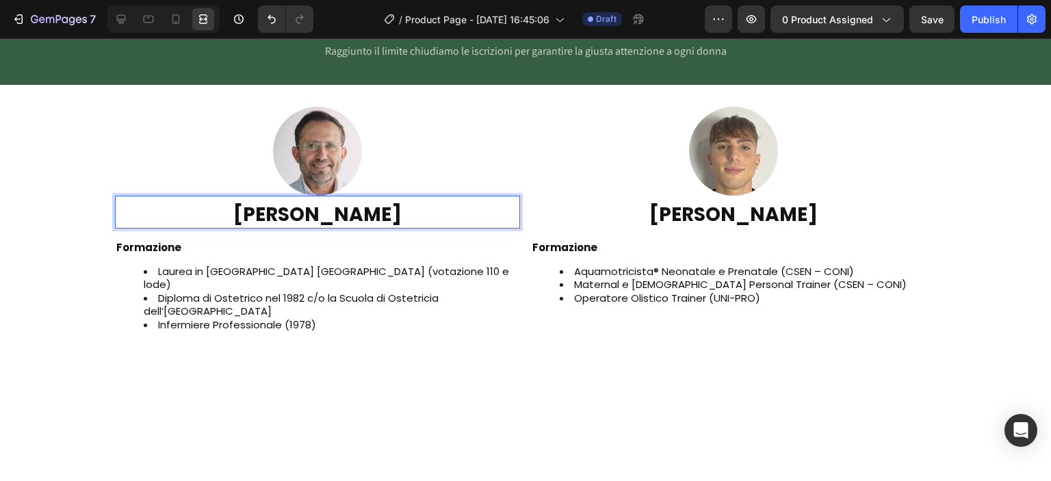
click at [360, 211] on p "Domenico Oliva" at bounding box center [317, 215] width 402 height 25
click at [494, 295] on li "Diploma di Ostetrico nel 1982 c/o la Scuola di Ostetricia dell’Università degli…" at bounding box center [331, 304] width 375 height 27
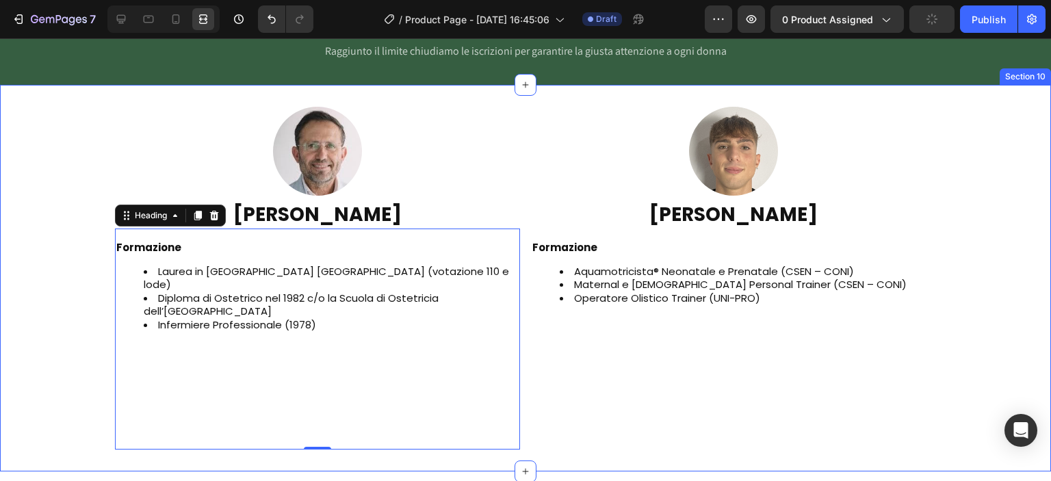
scroll to position [2078, 0]
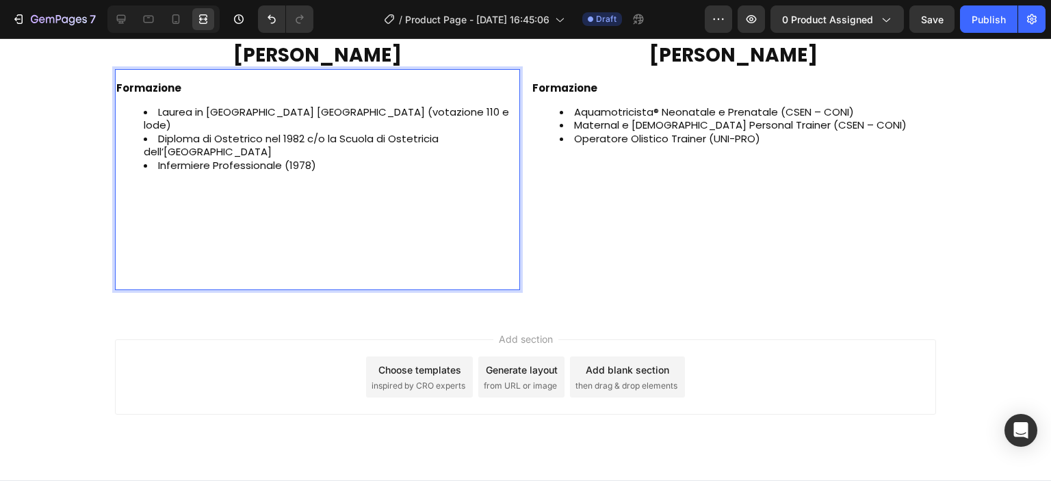
click at [233, 245] on li "Infermiere Professionale (1978)" at bounding box center [331, 219] width 375 height 120
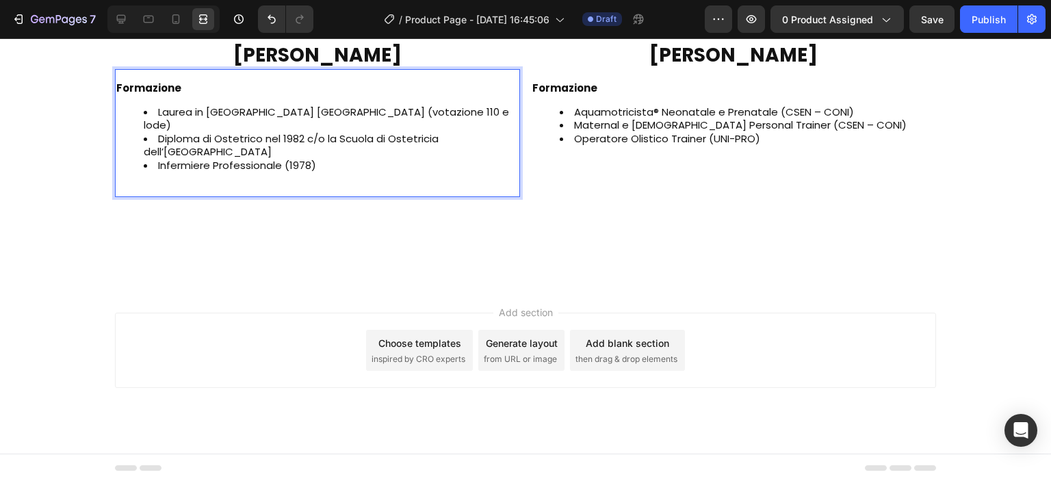
click at [205, 169] on li "Infermiere Professionale (1978)" at bounding box center [331, 172] width 375 height 27
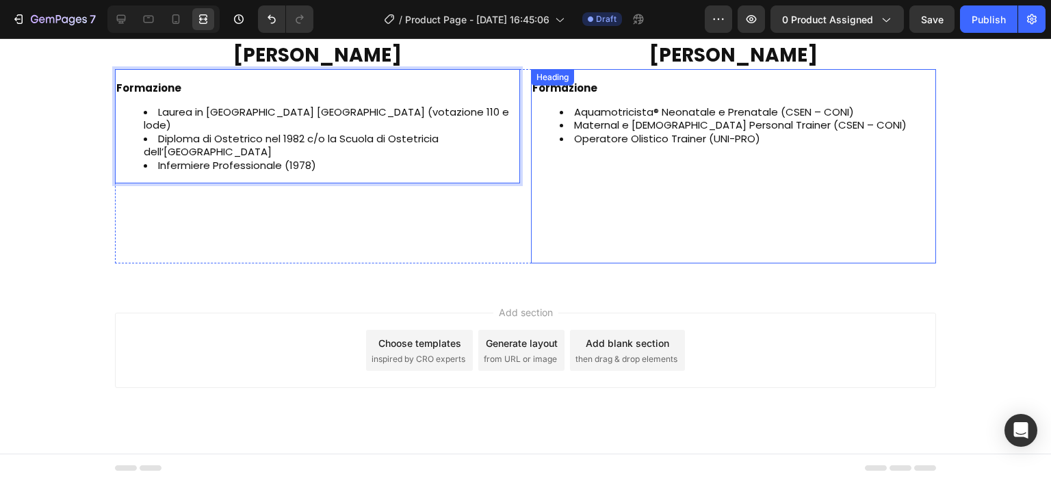
click at [620, 151] on li "Operatore Olistico Trainer (UNI-PRO)" at bounding box center [747, 192] width 375 height 120
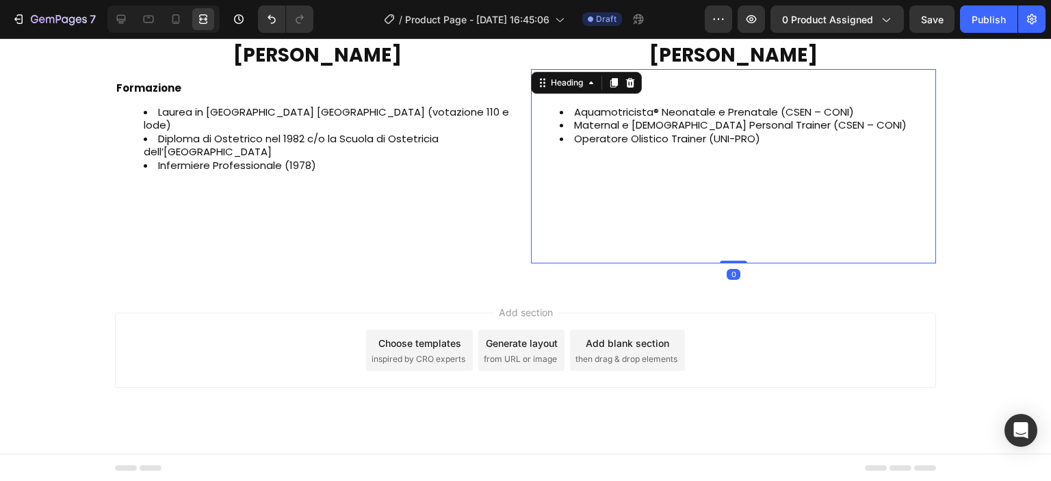
click at [582, 257] on h2 "⁠⁠⁠⁠⁠⁠⁠ Formazione Aquamotricista® Neonatale e Prenatale (CSEN – CONI) Maternal…" at bounding box center [733, 171] width 405 height 183
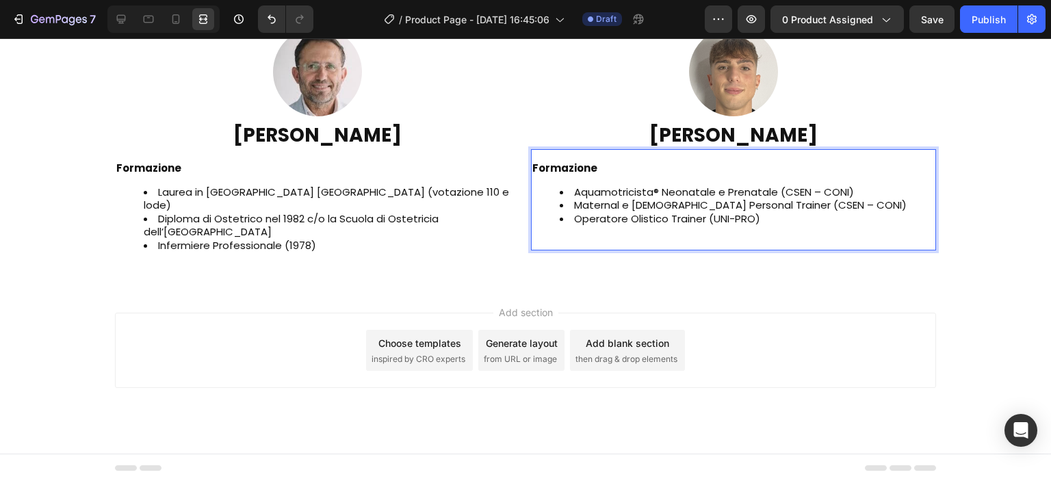
scroll to position [1985, 0]
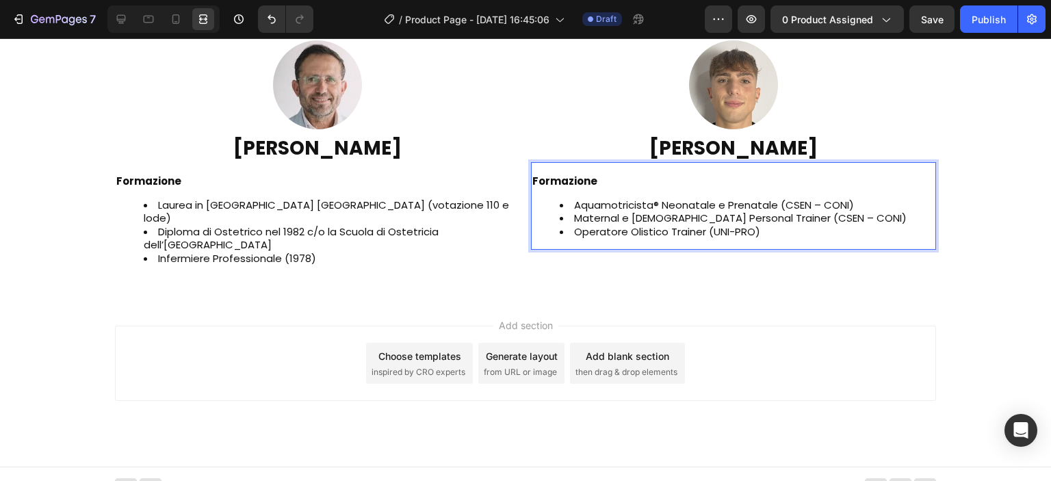
click at [566, 243] on h2 "Formazione Aquamotricista® Neonatale e Prenatale (CSEN – CONI) Maternal e Femal…" at bounding box center [733, 211] width 405 height 77
click at [698, 246] on h2 "Formazione Aquamotricista® Neonatale e Prenatale (CSEN – CONI) Maternal e Femal…" at bounding box center [733, 211] width 405 height 77
click at [719, 248] on h2 "Formazione Aquamotricista® Neonatale e Prenatale (CSEN – CONI) Maternal e Femal…" at bounding box center [733, 211] width 405 height 77
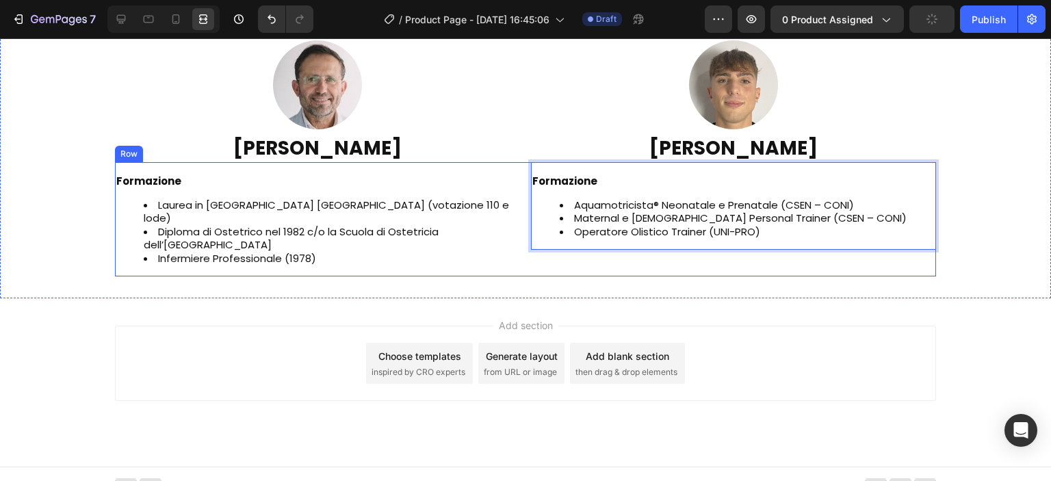
drag, startPoint x: 722, startPoint y: 248, endPoint x: 723, endPoint y: 256, distance: 7.6
click at [723, 256] on div "Formazione Aquamotricista® Neonatale e Prenatale (CSEN – CONI) Maternal e Femal…" at bounding box center [733, 219] width 405 height 114
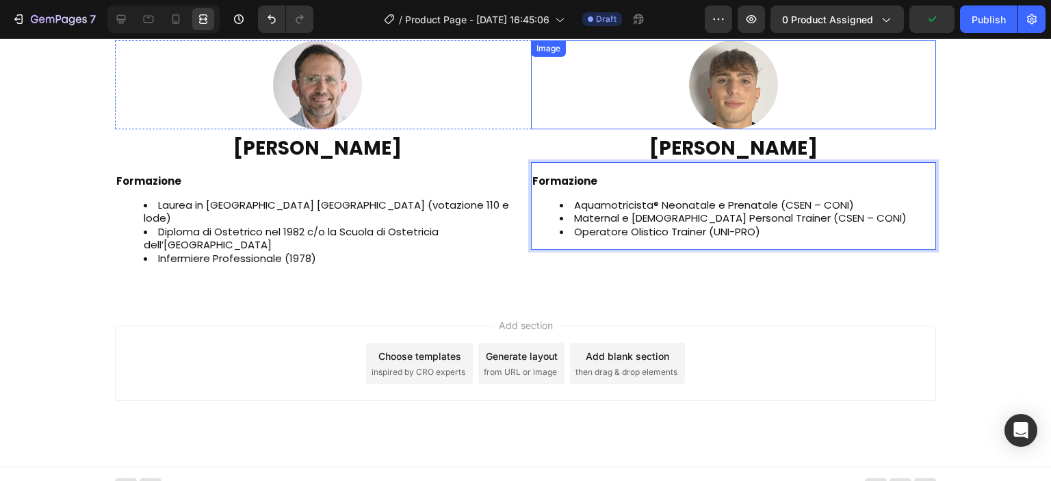
click at [866, 118] on div at bounding box center [733, 84] width 405 height 89
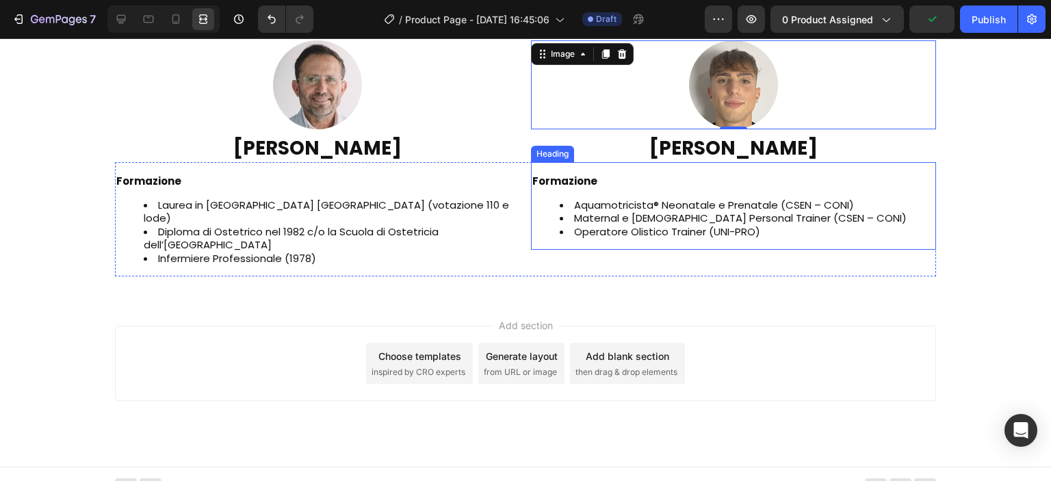
click at [718, 216] on li "Maternal e [DEMOGRAPHIC_DATA] Personal Trainer (CSEN – CONI)" at bounding box center [747, 218] width 375 height 14
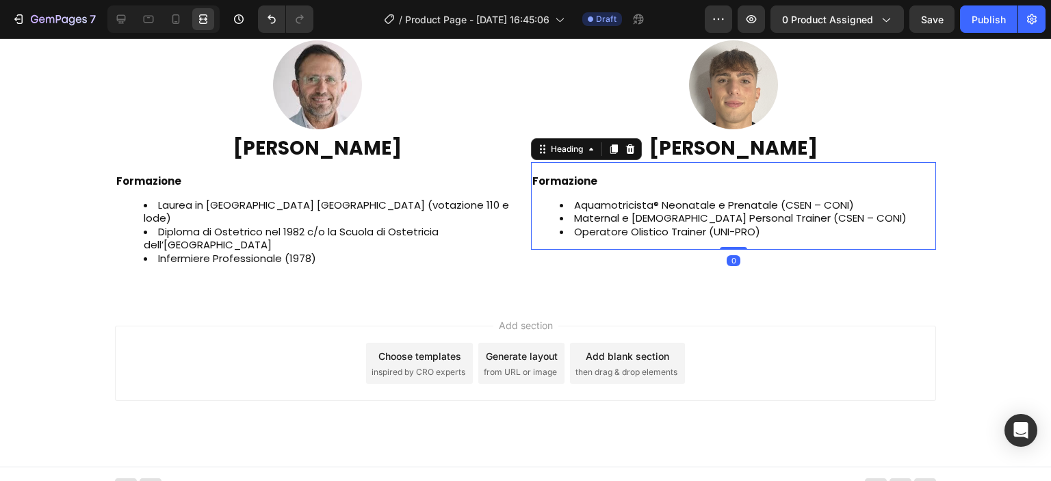
click at [731, 242] on div "⁠⁠⁠⁠⁠⁠⁠ Formazione Aquamotricista® Neonatale e Prenatale (CSEN – CONI) Maternal…" at bounding box center [733, 206] width 405 height 88
click at [725, 298] on div "Add section Choose templates inspired by CRO experts Generate layout from URL o…" at bounding box center [525, 382] width 1051 height 168
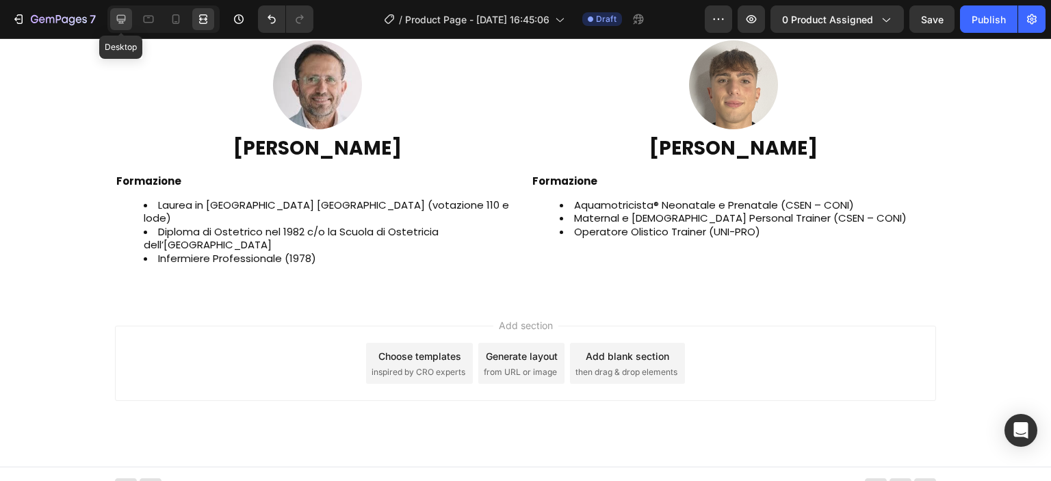
click at [114, 20] on icon at bounding box center [121, 19] width 14 height 14
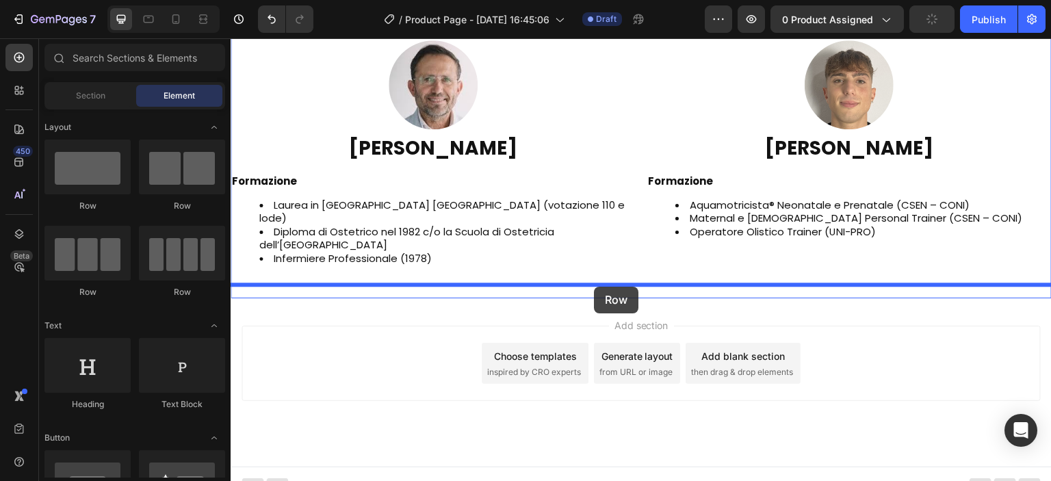
drag, startPoint x: 404, startPoint y: 212, endPoint x: 593, endPoint y: 287, distance: 203.0
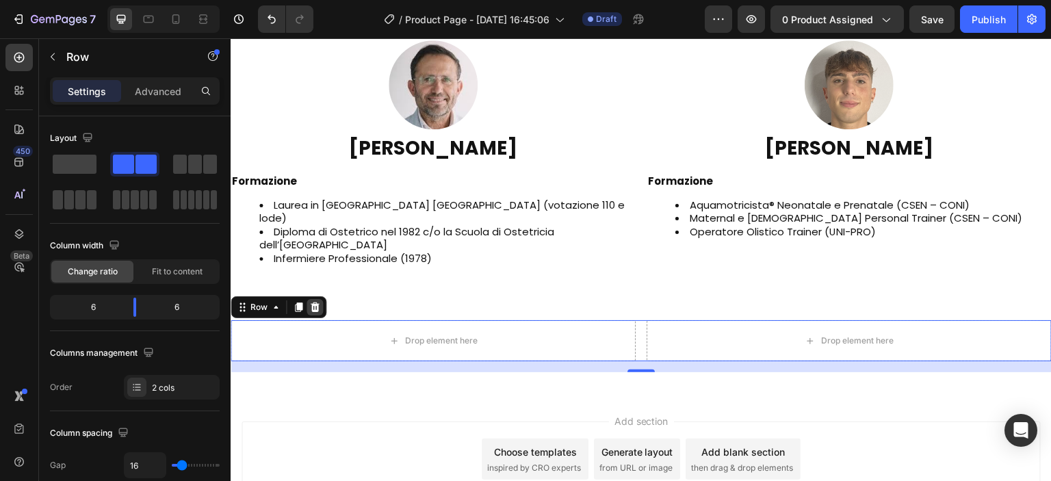
click at [315, 302] on icon at bounding box center [315, 307] width 9 height 10
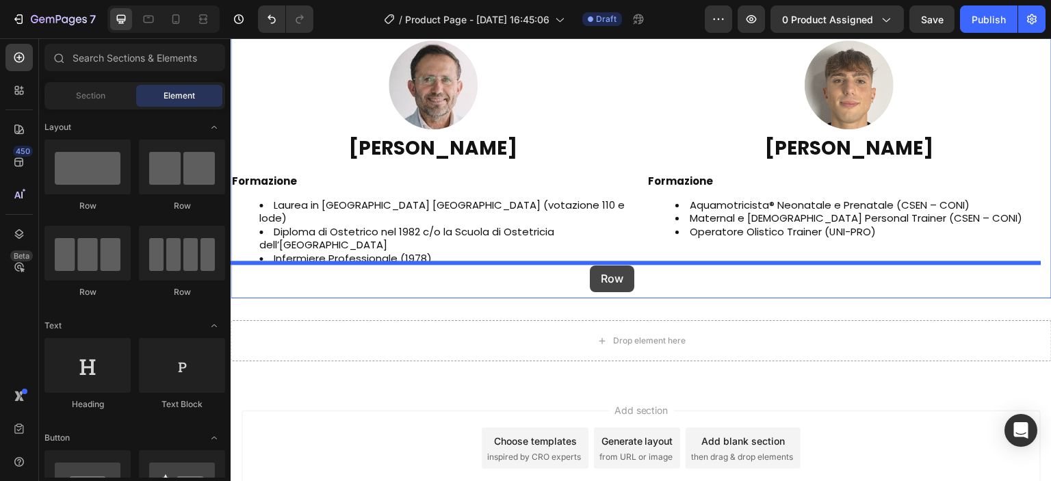
drag, startPoint x: 419, startPoint y: 218, endPoint x: 595, endPoint y: 263, distance: 180.9
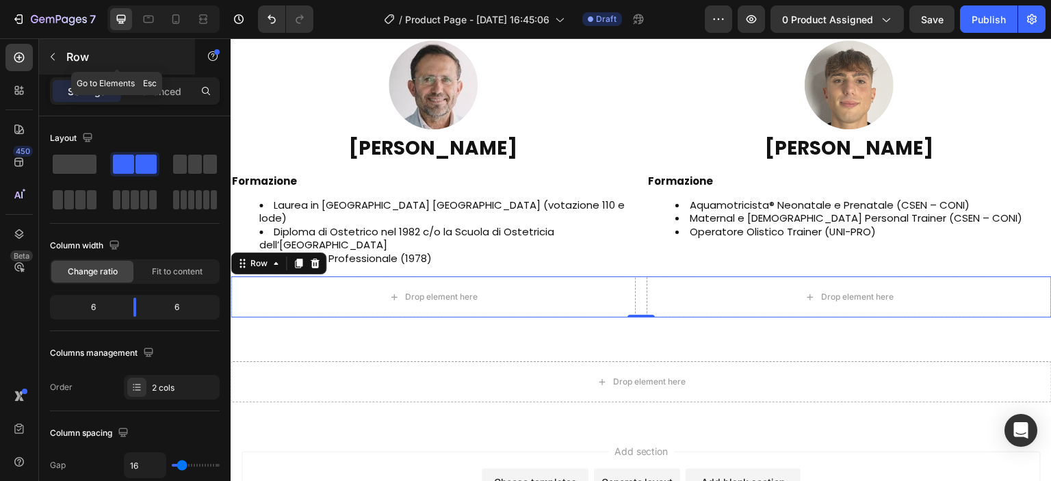
click at [51, 57] on icon "button" at bounding box center [52, 56] width 11 height 11
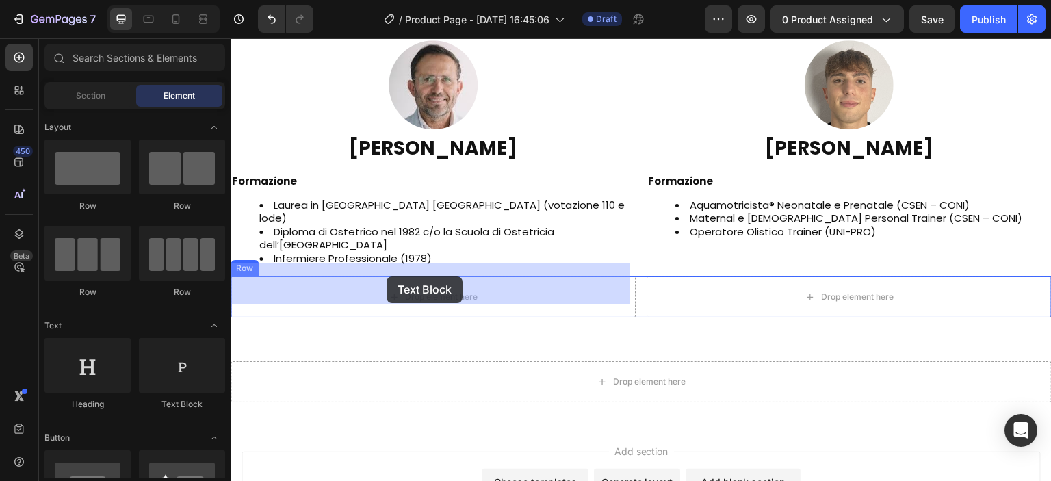
drag, startPoint x: 395, startPoint y: 398, endPoint x: 387, endPoint y: 276, distance: 122.1
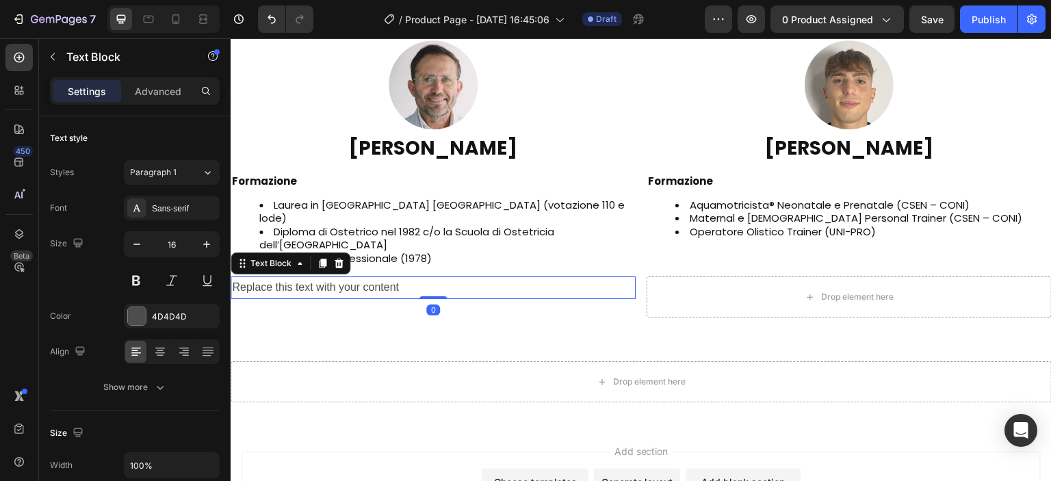
click at [361, 276] on div "Replace this text with your content" at bounding box center [433, 287] width 405 height 23
click at [361, 278] on p "Replace this text with your content" at bounding box center [433, 288] width 402 height 20
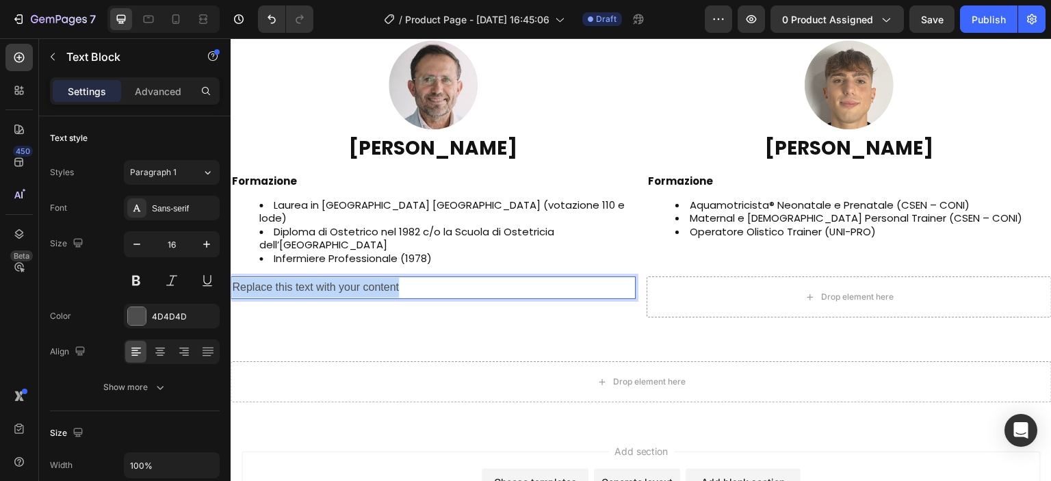
click at [361, 278] on p "Replace this text with your content" at bounding box center [433, 288] width 402 height 20
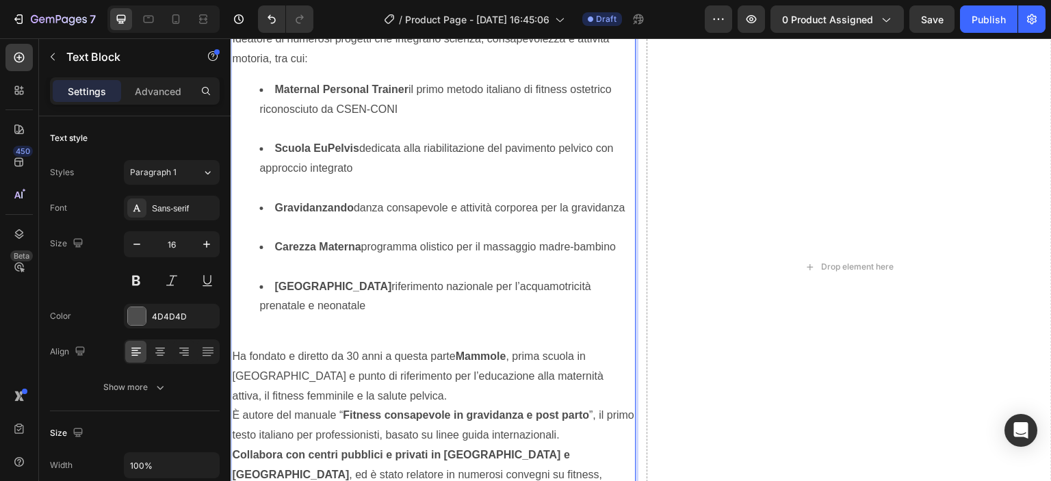
scroll to position [2074, 0]
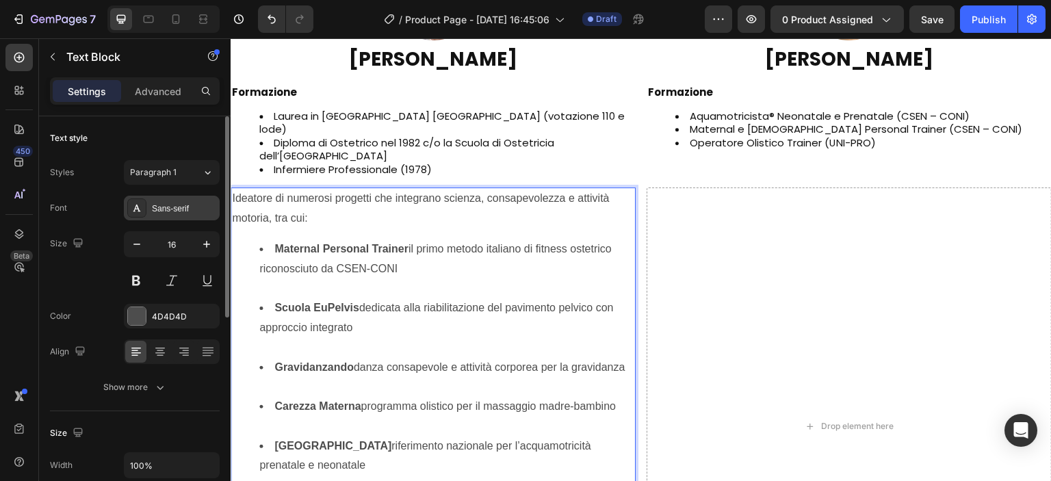
click at [176, 205] on div "Sans-serif" at bounding box center [184, 209] width 64 height 12
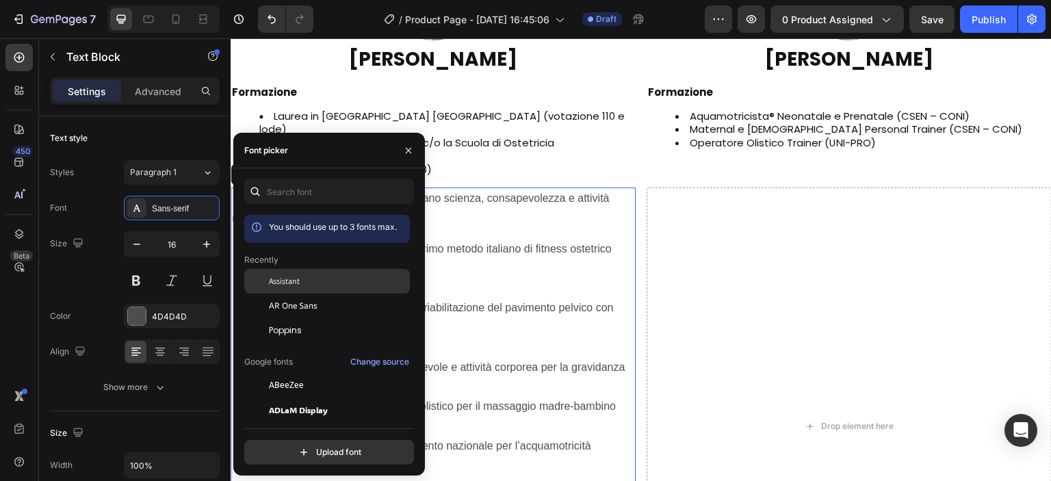
click at [286, 283] on span "Assistant" at bounding box center [284, 281] width 31 height 12
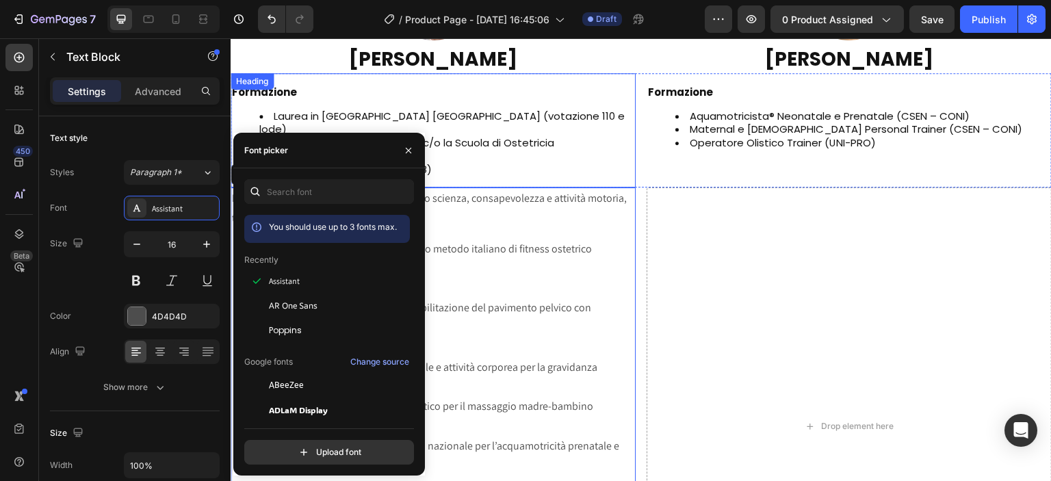
click at [442, 136] on li "Diploma di Ostetrico nel 1982 c/o la Scuola di Ostetricia dell’Università degli…" at bounding box center [446, 149] width 375 height 27
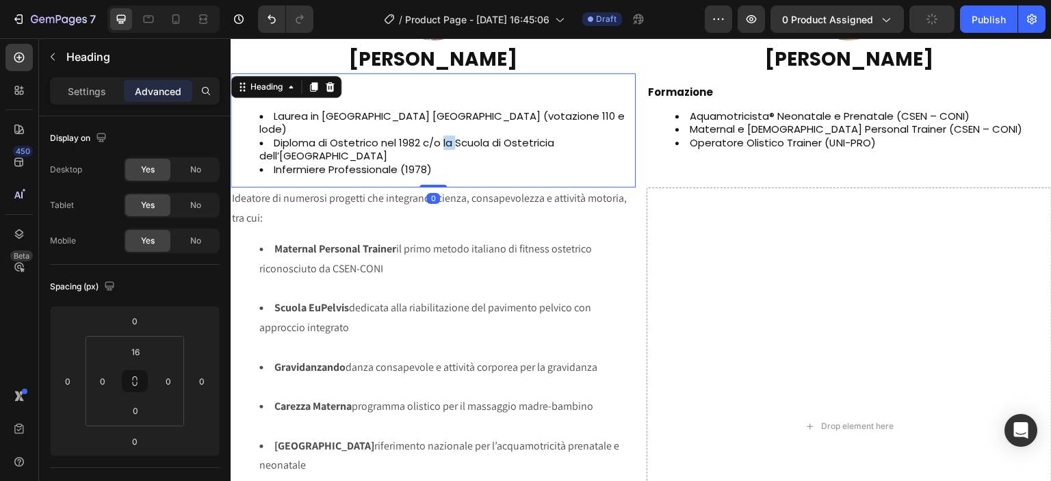
click at [446, 136] on li "Diploma di Ostetrico nel 1982 c/o la Scuola di Ostetricia dell’Università degli…" at bounding box center [446, 149] width 375 height 27
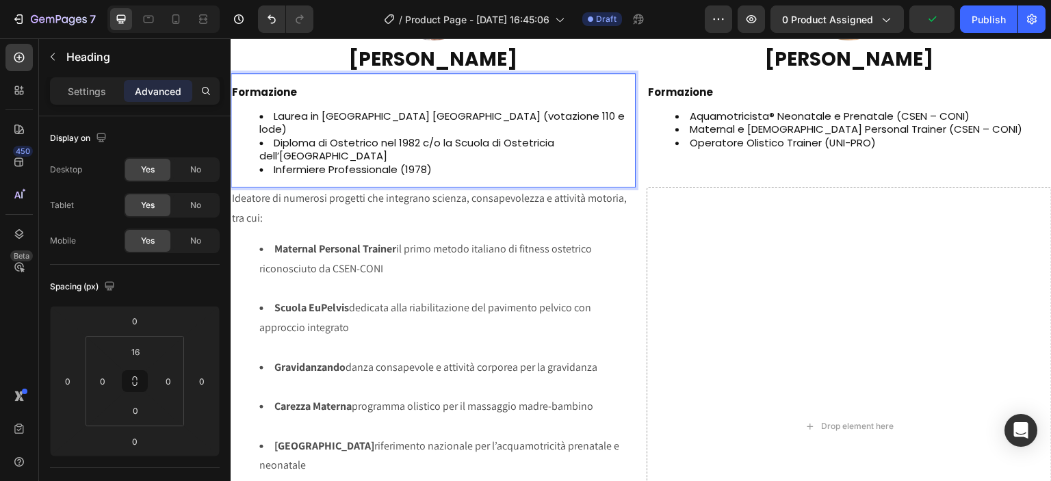
click at [462, 163] on li "Infermiere Professionale (1978)" at bounding box center [446, 170] width 375 height 14
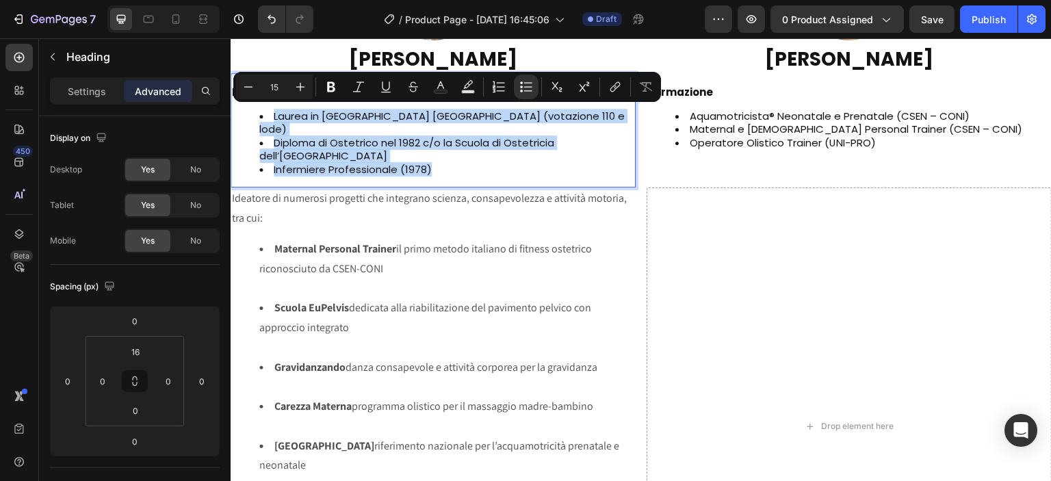
drag, startPoint x: 450, startPoint y: 156, endPoint x: 271, endPoint y: 109, distance: 185.2
click at [271, 109] on ul "Laurea in Ostetricia Università di Modena (votazione 110 e lode) Diploma di Ost…" at bounding box center [433, 142] width 402 height 67
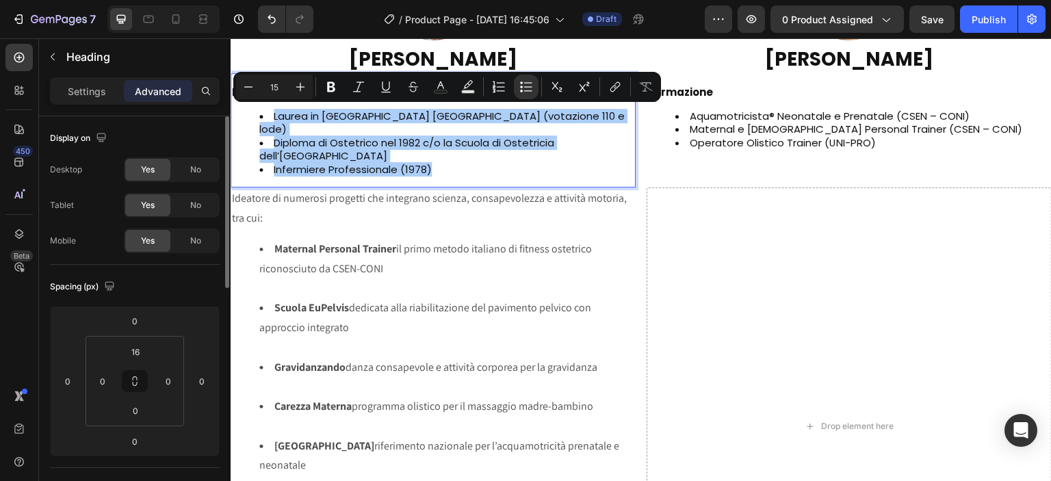
click at [194, 139] on div "Display on" at bounding box center [135, 138] width 170 height 22
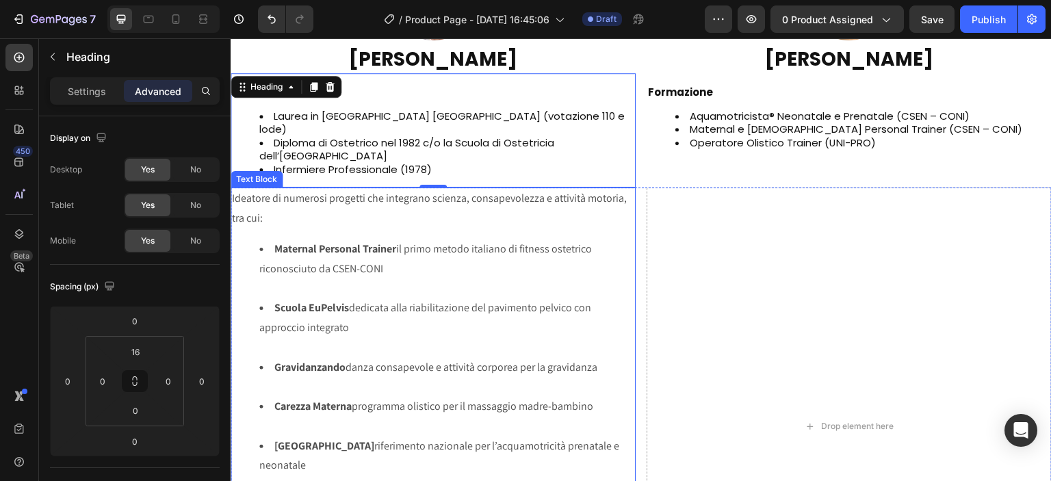
click at [322, 194] on p "Ideatore di numerosi progetti che integrano scienza, consapevolezza e attività …" at bounding box center [433, 209] width 402 height 40
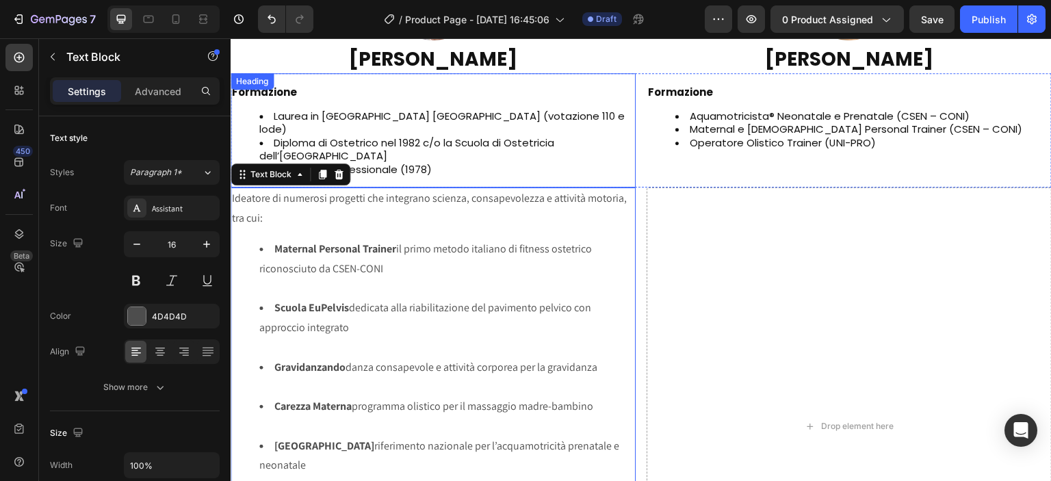
click at [476, 136] on li "Diploma di Ostetrico nel 1982 c/o la Scuola di Ostetricia dell’Università degli…" at bounding box center [446, 149] width 375 height 27
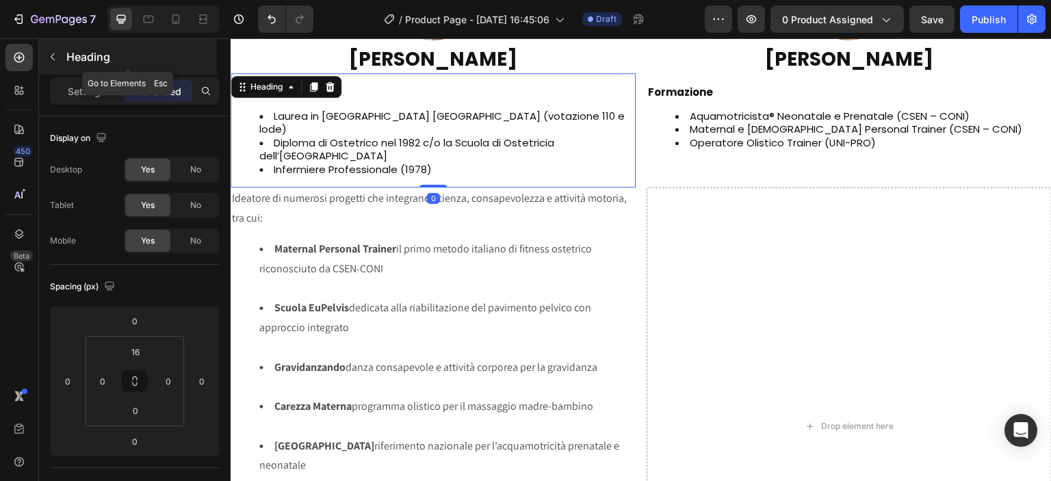
click at [59, 54] on button "button" at bounding box center [53, 57] width 22 height 22
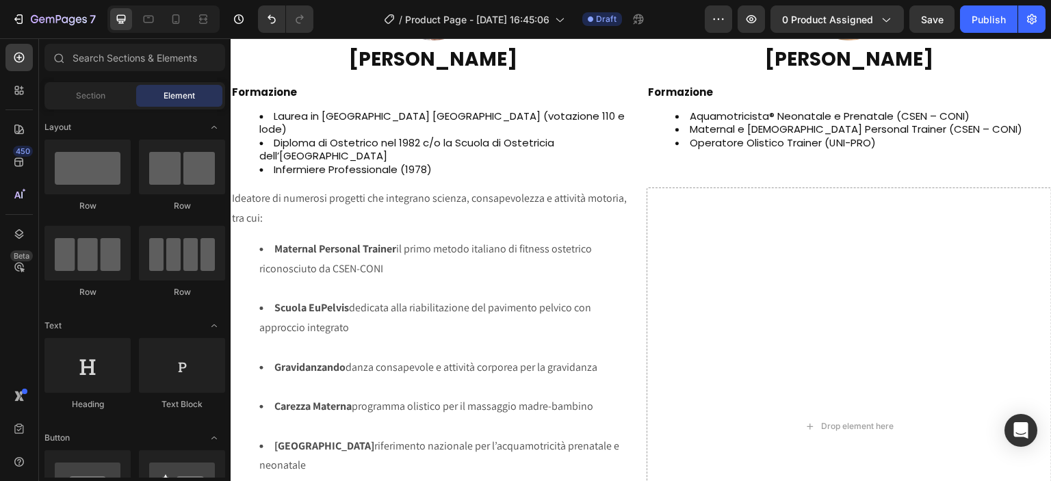
click at [324, 136] on li "Diploma di Ostetrico nel 1982 c/o la Scuola di Ostetricia dell’Università degli…" at bounding box center [446, 149] width 375 height 27
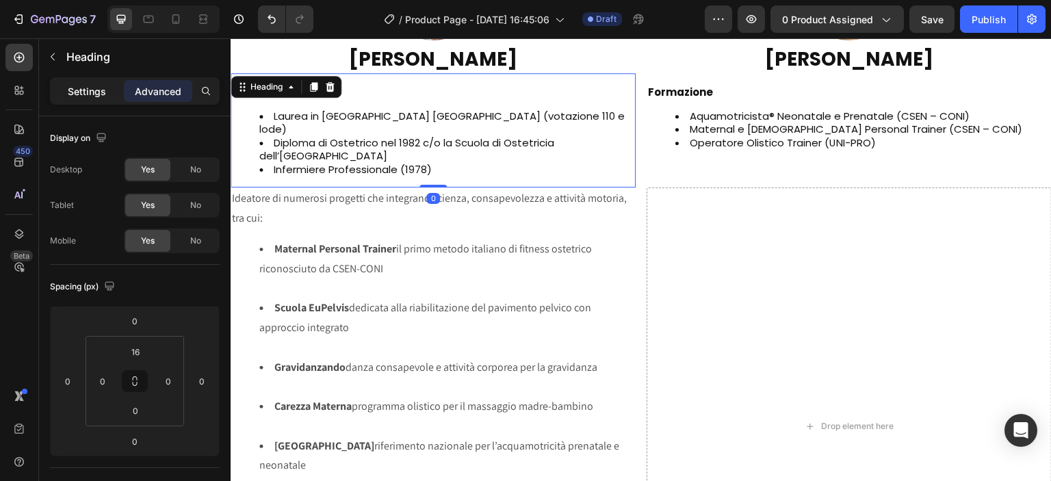
click at [86, 81] on div "Settings" at bounding box center [87, 91] width 68 height 22
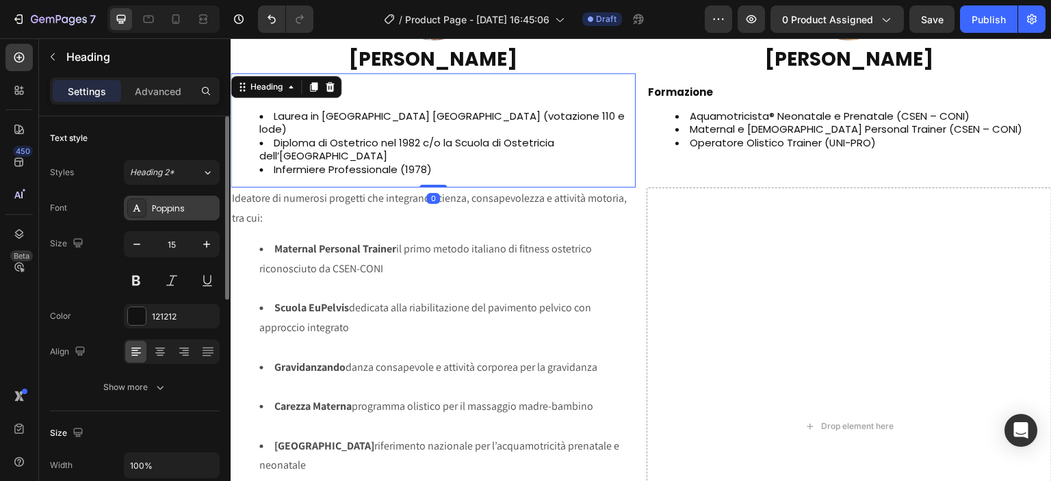
click at [175, 199] on div "Poppins" at bounding box center [172, 208] width 96 height 25
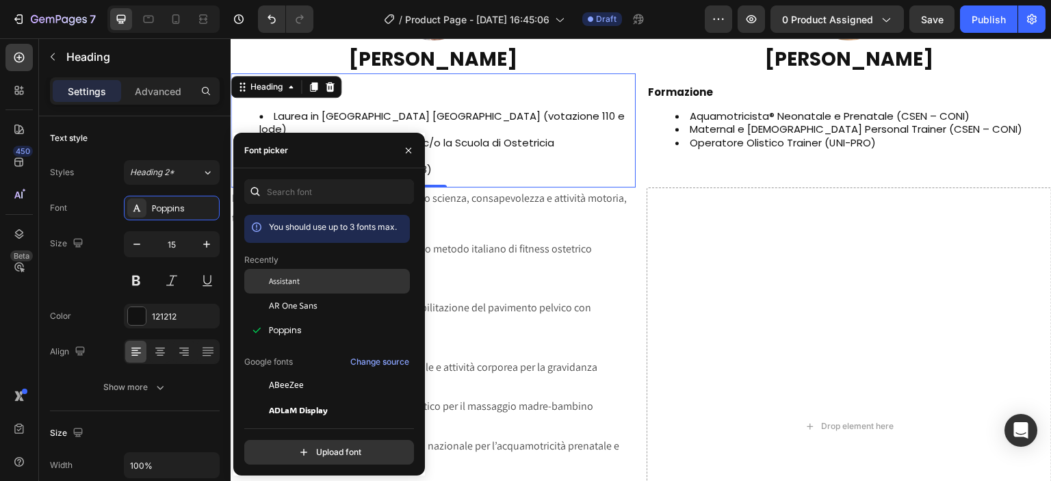
click at [280, 278] on span "Assistant" at bounding box center [284, 281] width 31 height 12
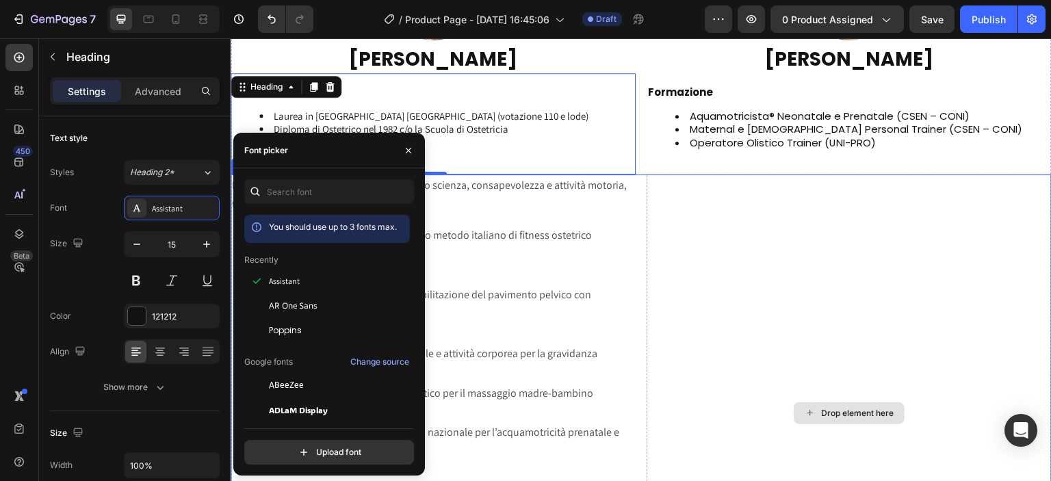
click at [653, 223] on div "Drop element here" at bounding box center [849, 413] width 405 height 478
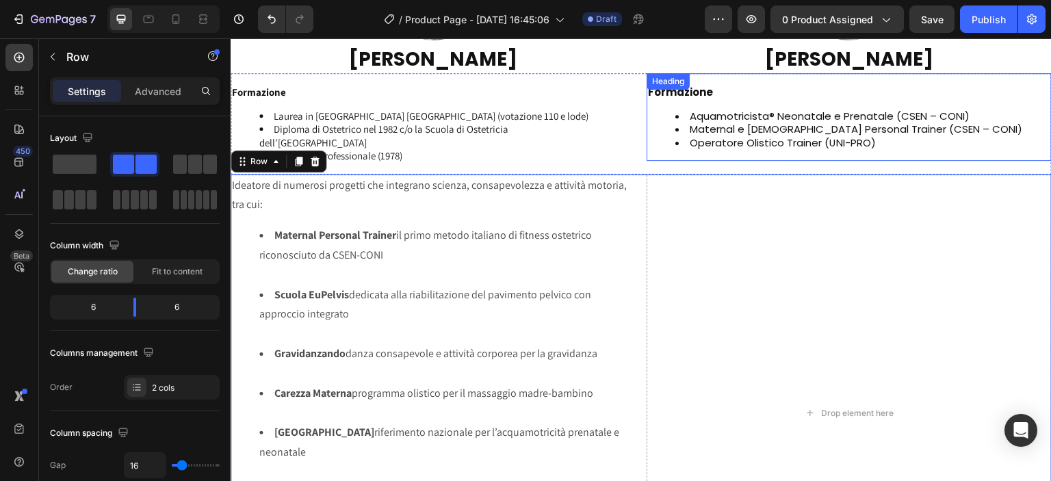
click at [718, 137] on li "Operatore Olistico Trainer (UNI-PRO)" at bounding box center [862, 143] width 375 height 14
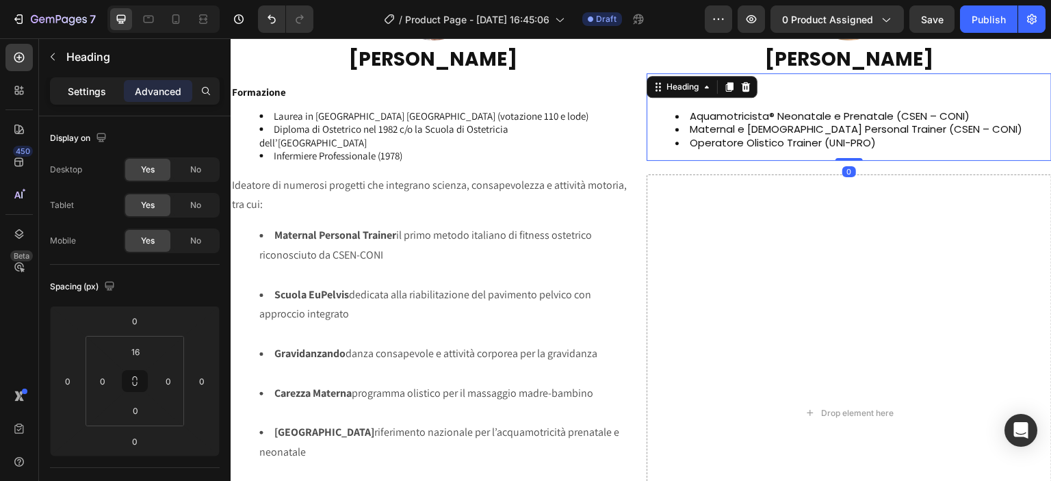
click at [112, 95] on div "Settings" at bounding box center [87, 91] width 68 height 22
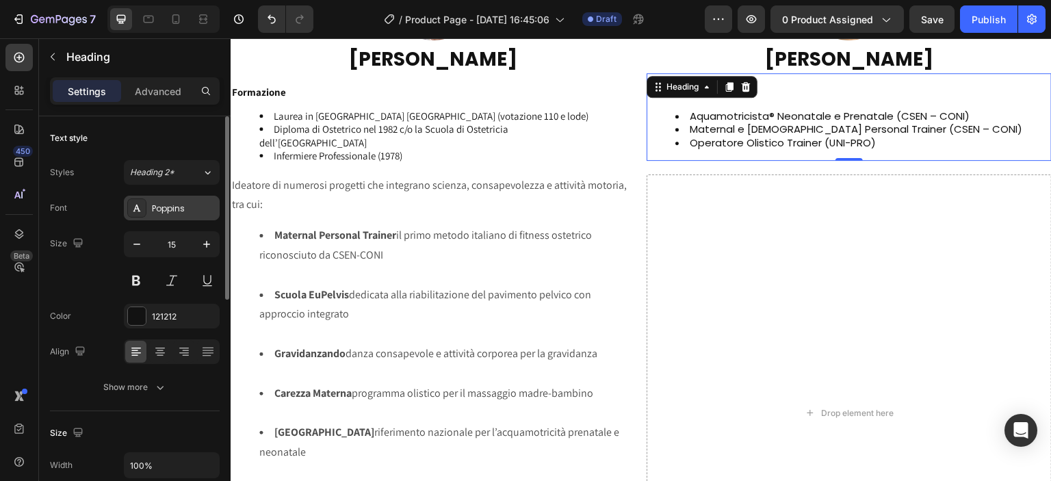
click at [185, 205] on div "Poppins" at bounding box center [184, 209] width 64 height 12
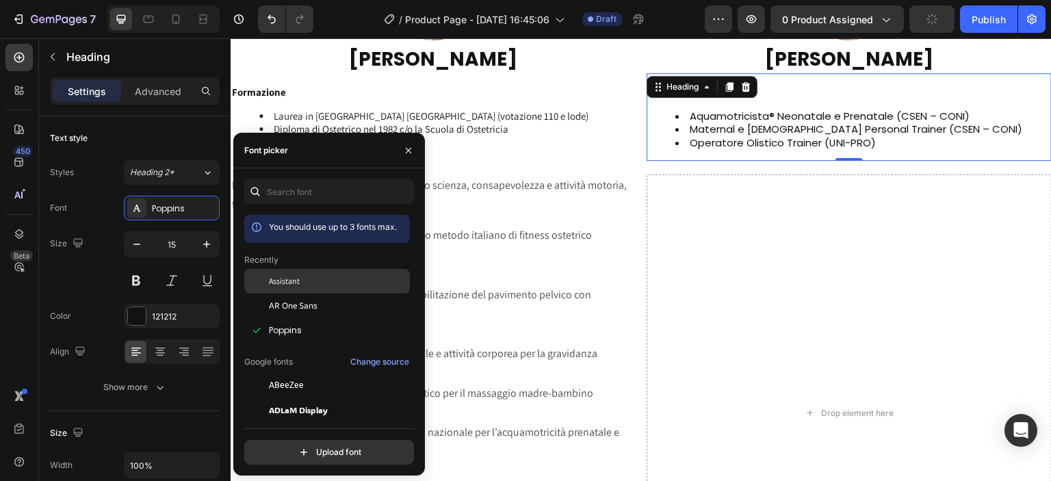
click at [287, 285] on span "Assistant" at bounding box center [284, 281] width 31 height 12
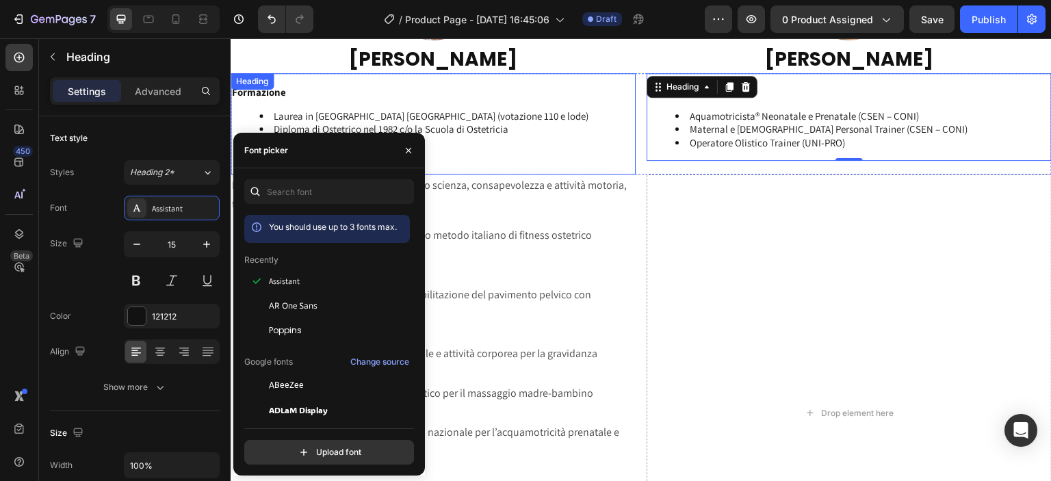
click at [614, 150] on li "Infermiere Professionale (1978)" at bounding box center [446, 156] width 375 height 14
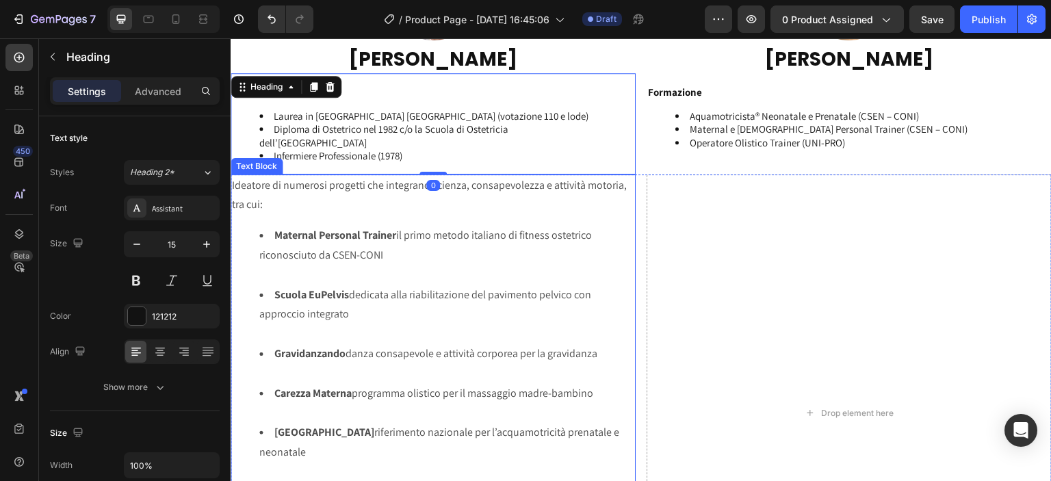
click at [307, 211] on p "Ideatore di numerosi progetti che integrano scienza, consapevolezza e attività …" at bounding box center [433, 196] width 402 height 40
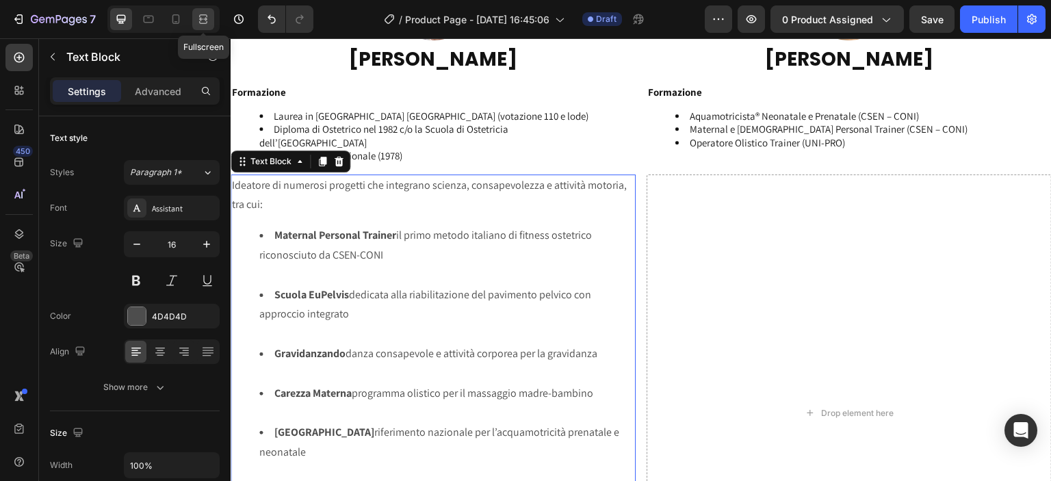
click at [209, 14] on icon at bounding box center [203, 19] width 14 height 14
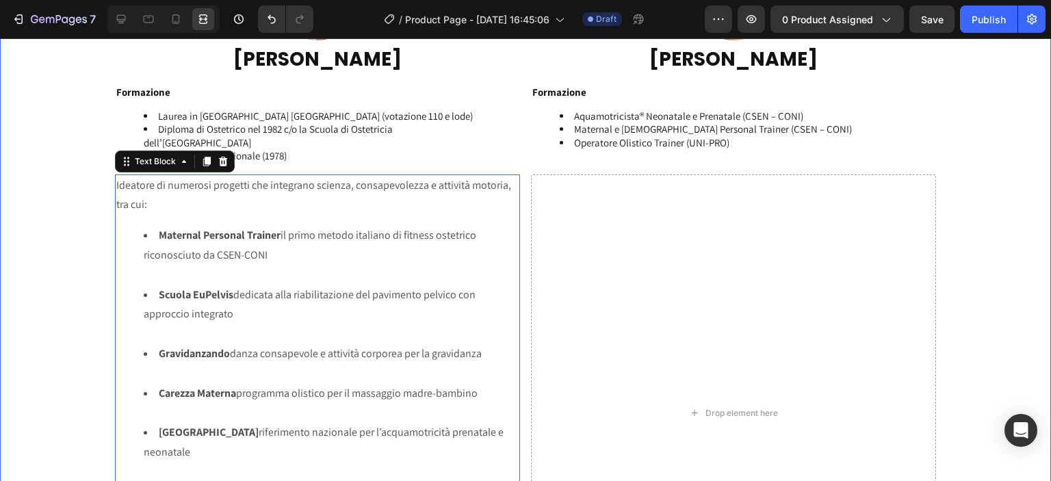
click at [100, 172] on div "Image Image Row DOMENICO OLIVA Heading LEONARDO OLIVA Heading Row ⁠⁠⁠⁠⁠⁠⁠ Forma…" at bounding box center [525, 301] width 1051 height 701
click at [119, 185] on p "Ideatore di numerosi progetti che integrano scienza, consapevolezza e attività …" at bounding box center [317, 196] width 402 height 40
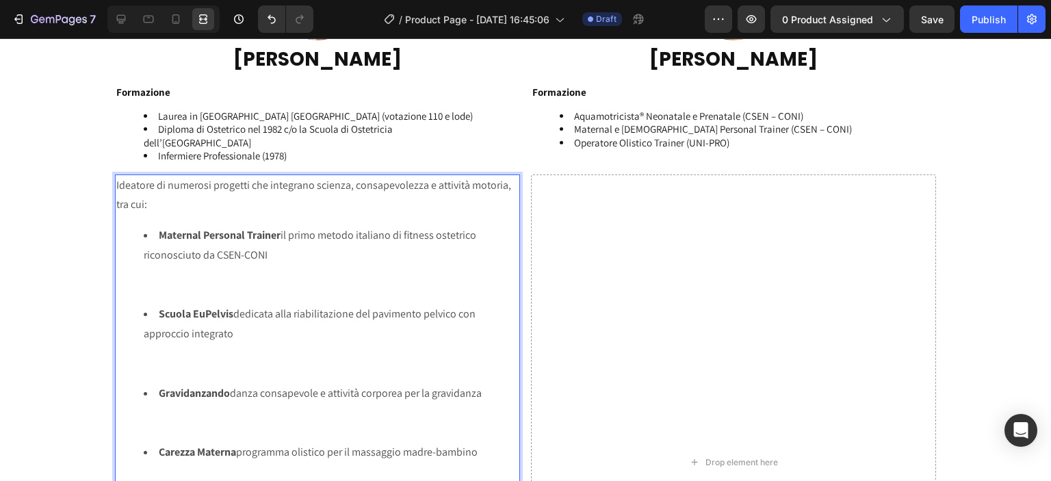
click at [116, 207] on p "Ideatore di numerosi progetti che integrano scienza, consapevolezza e attività …" at bounding box center [317, 196] width 402 height 40
click at [120, 203] on p "Ideatore di numerosi progetti che integrano scienza, consapevolezza e attività …" at bounding box center [317, 196] width 402 height 40
click at [125, 203] on p "Ideatore di numerosi progetti che integrano scienza, consapevolezza e attività …" at bounding box center [317, 196] width 402 height 40
click at [491, 181] on p "Ideatore di numerosi progetti che integrano scienza, consapevolezza e attività …" at bounding box center [317, 196] width 402 height 40
click at [144, 311] on li "Scuola EuPelvis dedicata alla riabilitazione del pavimento pelvico con approcci…" at bounding box center [331, 343] width 375 height 79
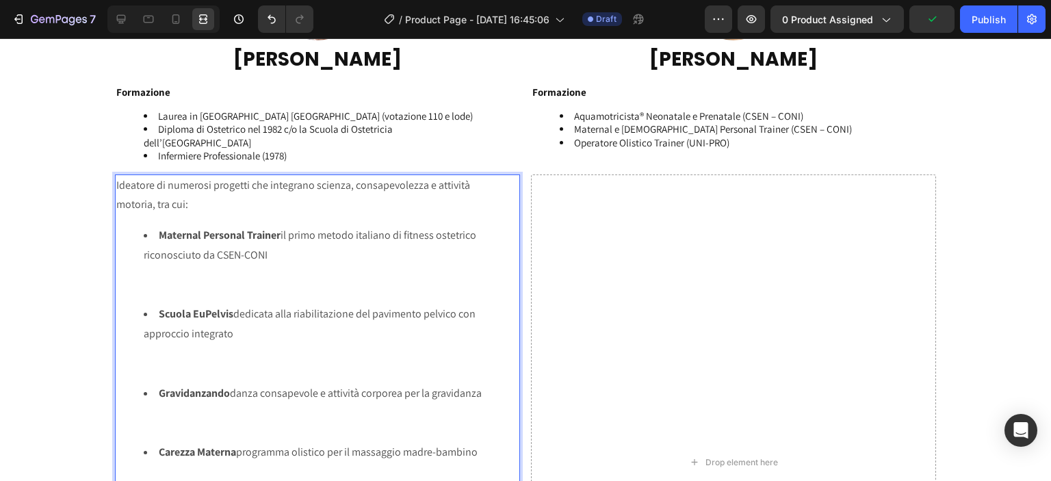
click at [137, 312] on ul "Maternal Personal Trainer il primo metodo italiano di fitness ostetrico riconos…" at bounding box center [317, 403] width 402 height 354
click at [144, 298] on li "Maternal Personal Trainer il primo metodo italiano di fitness ostetrico riconos…" at bounding box center [331, 265] width 375 height 79
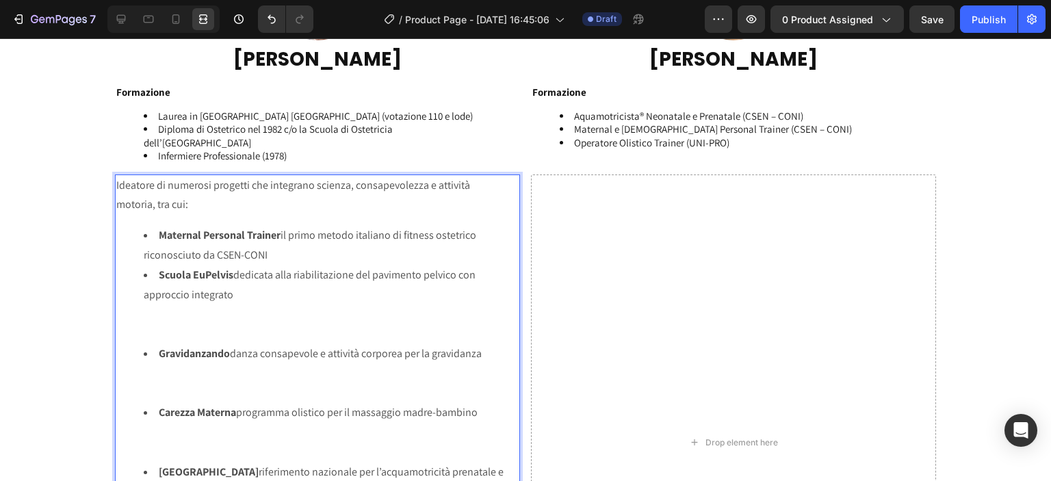
click at [145, 339] on li "Scuola EuPelvis dedicata alla riabilitazione del pavimento pelvico con approcci…" at bounding box center [331, 304] width 375 height 79
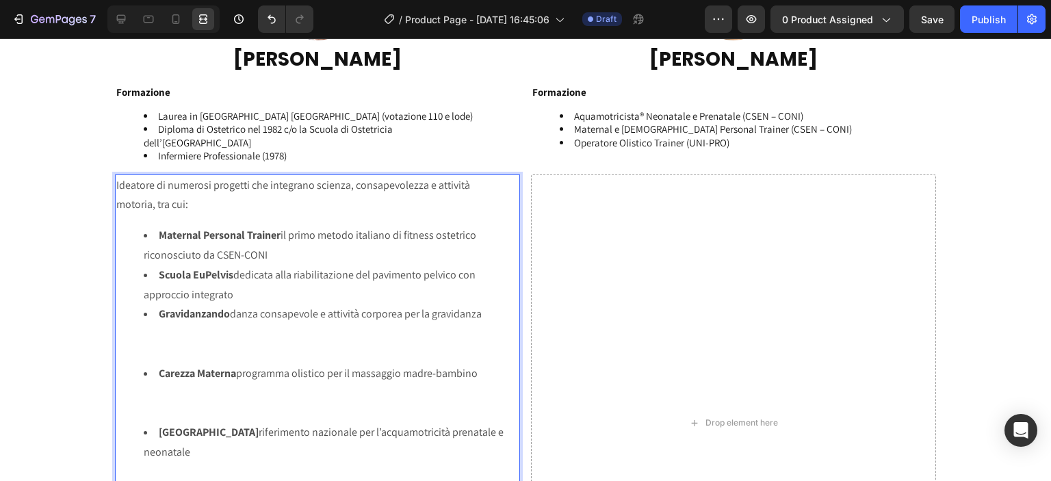
click at [146, 354] on li "Gravidanzando danza consapevole e attività corporea per la gravidanza" at bounding box center [331, 333] width 375 height 59
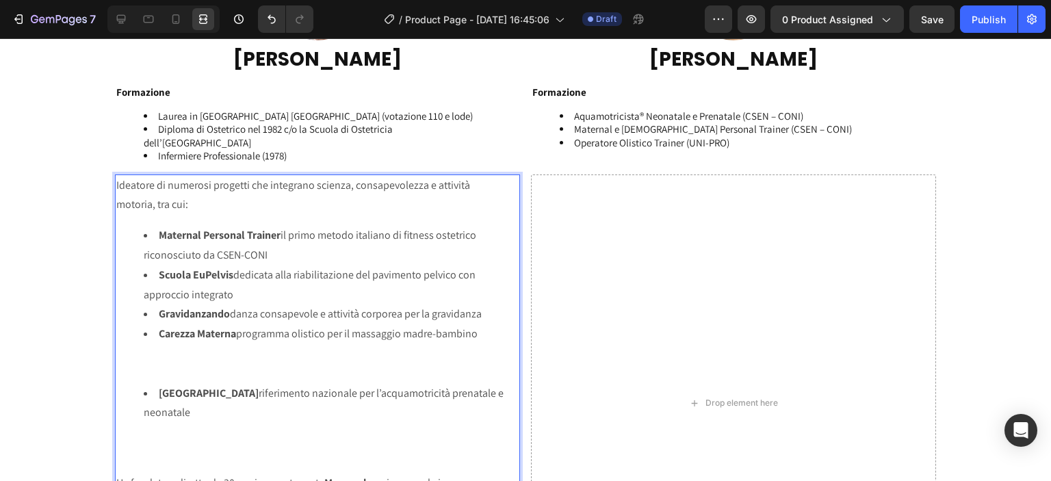
click at [149, 374] on li "Carezza Materna programma olistico per il massaggio madre-bambino" at bounding box center [331, 353] width 375 height 59
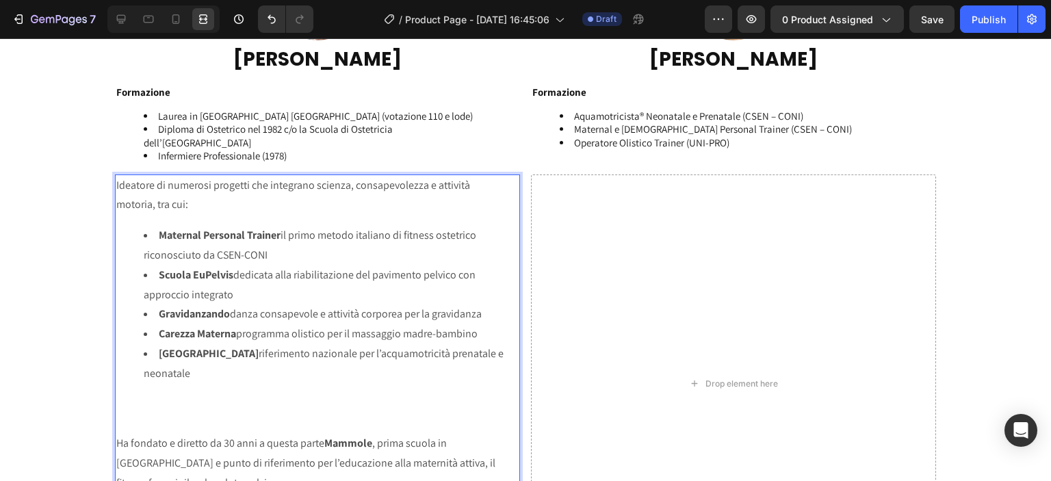
click at [137, 424] on div "Ideatore di numerosi progetti che integrano scienza, consapevolezza e attività …" at bounding box center [317, 383] width 405 height 419
click at [116, 442] on p "Ha fondato e diretto da 30 anni a questa parte [PERSON_NAME] , prima scuola in …" at bounding box center [317, 463] width 402 height 59
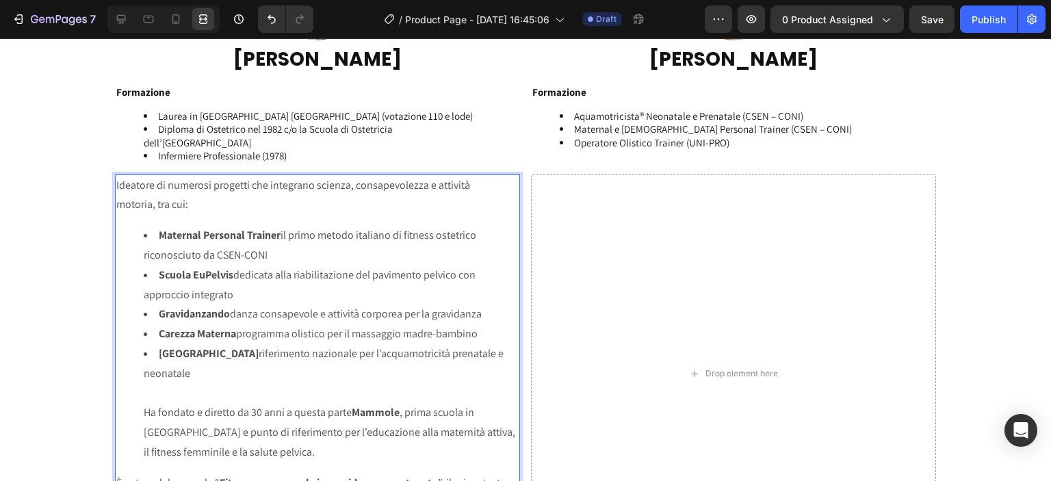
scroll to position [2233, 0]
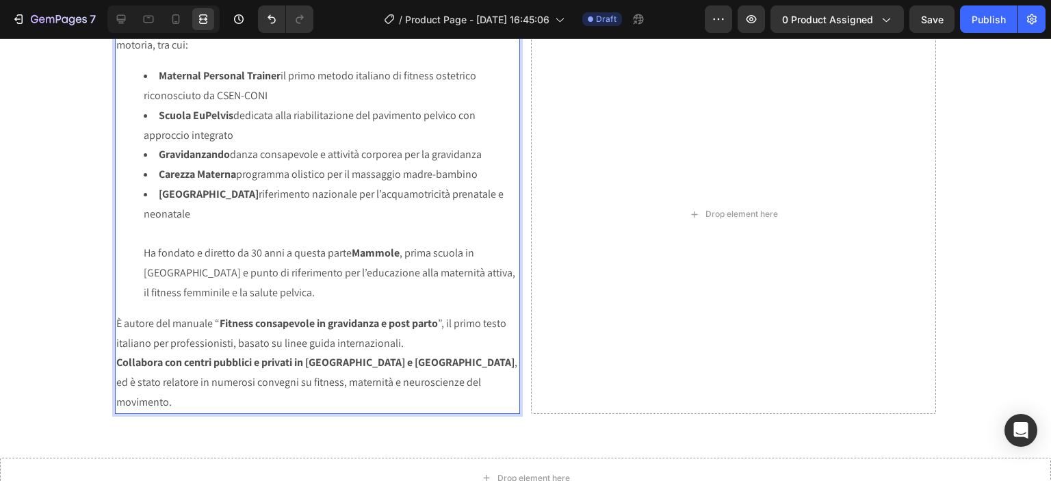
click at [116, 321] on p "È autore del manuale “ Fitness consapevole in gravidanza e post parto ”, il pri…" at bounding box center [317, 334] width 402 height 40
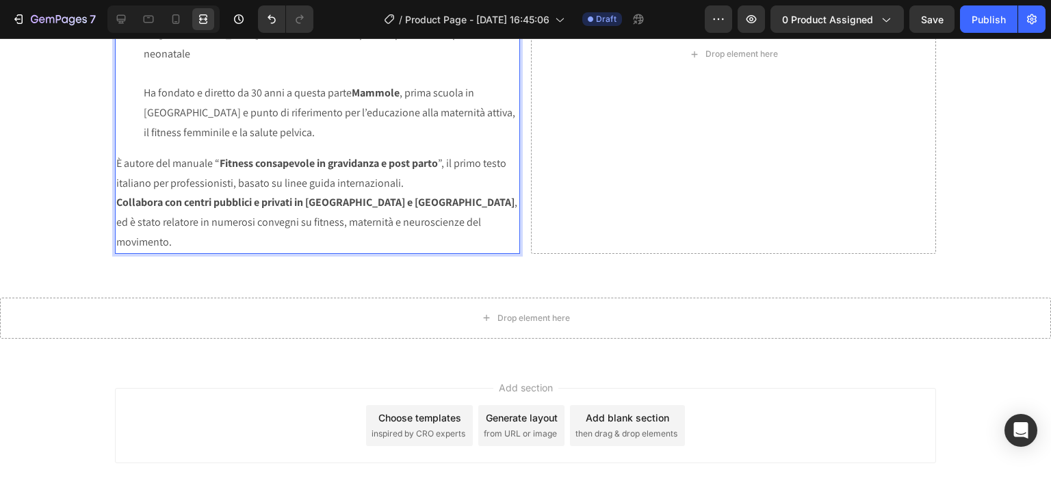
click at [116, 183] on p "È autore del manuale “ Fitness consapevole in gravidanza e post parto ”, il pri…" at bounding box center [317, 174] width 402 height 40
click at [115, 201] on div "Ideatore di numerosi progetti che integrano scienza, consapevolezza e attività …" at bounding box center [317, 54] width 405 height 399
click at [116, 220] on p "Collabora con centri pubblici e privati in [GEOGRAPHIC_DATA] e [GEOGRAPHIC_DATA…" at bounding box center [317, 222] width 402 height 59
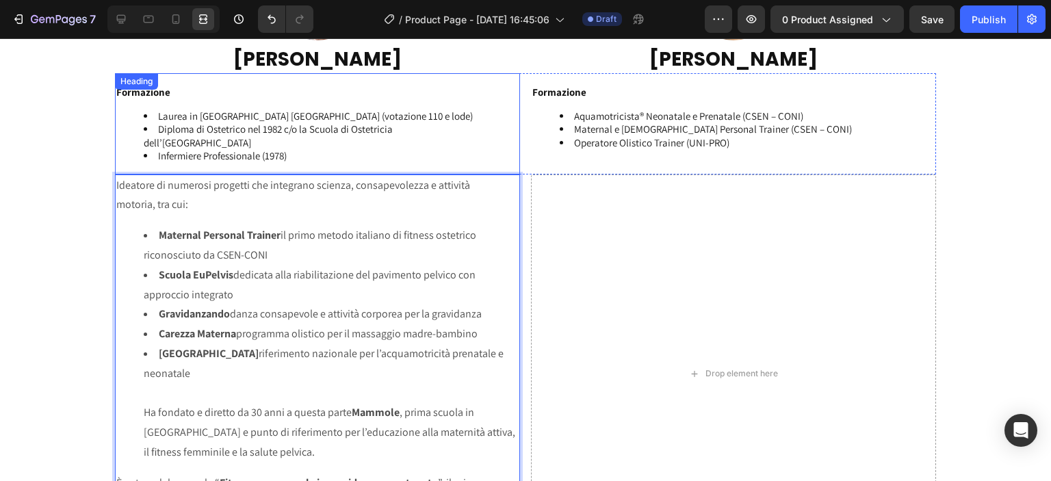
click at [476, 125] on li "Diploma di Ostetrico nel 1982 c/o la Scuola di Ostetricia dell’Università degli…" at bounding box center [331, 135] width 375 height 27
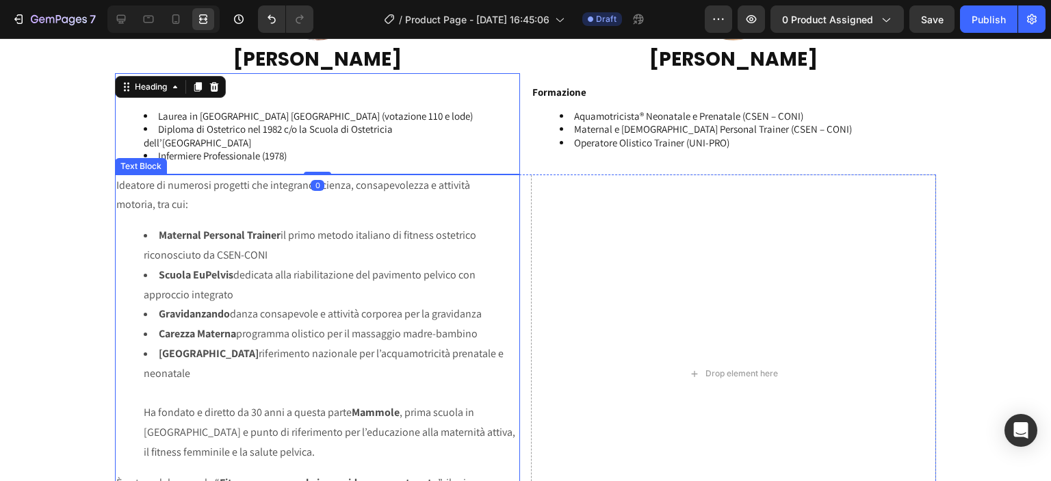
click at [493, 190] on p "Ideatore di numerosi progetti che integrano scienza, consapevolezza e attività …" at bounding box center [317, 196] width 402 height 40
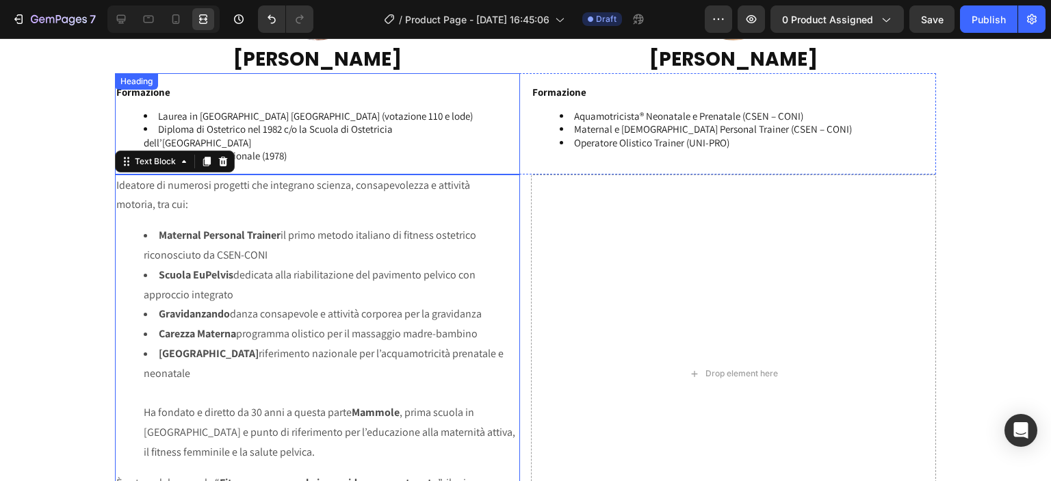
click at [531, 109] on h2 "⁠⁠⁠⁠⁠⁠⁠ Formazione Aquamotricista® Neonatale e Prenatale (CSEN – CONI) Maternal…" at bounding box center [733, 122] width 405 height 77
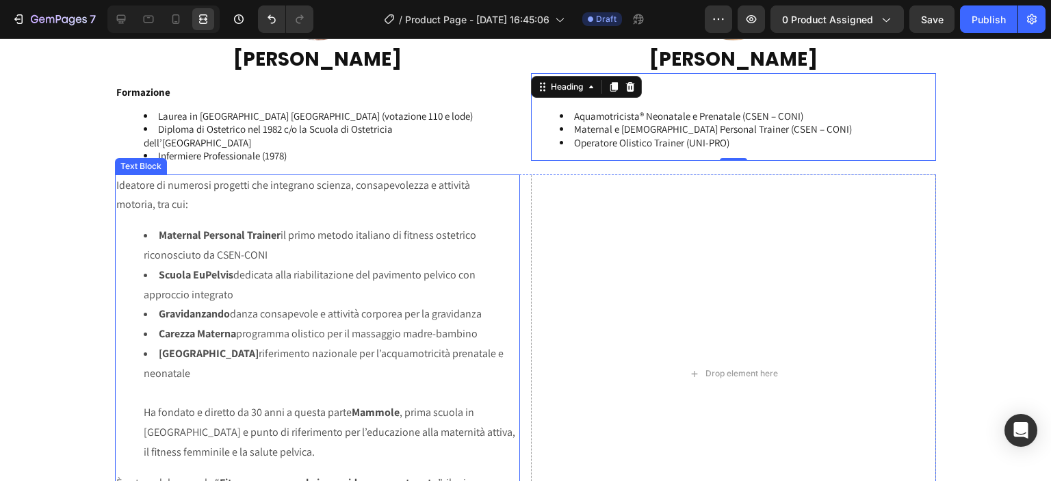
click at [500, 182] on p "Ideatore di numerosi progetti che integrano scienza, consapevolezza e attività …" at bounding box center [317, 196] width 402 height 40
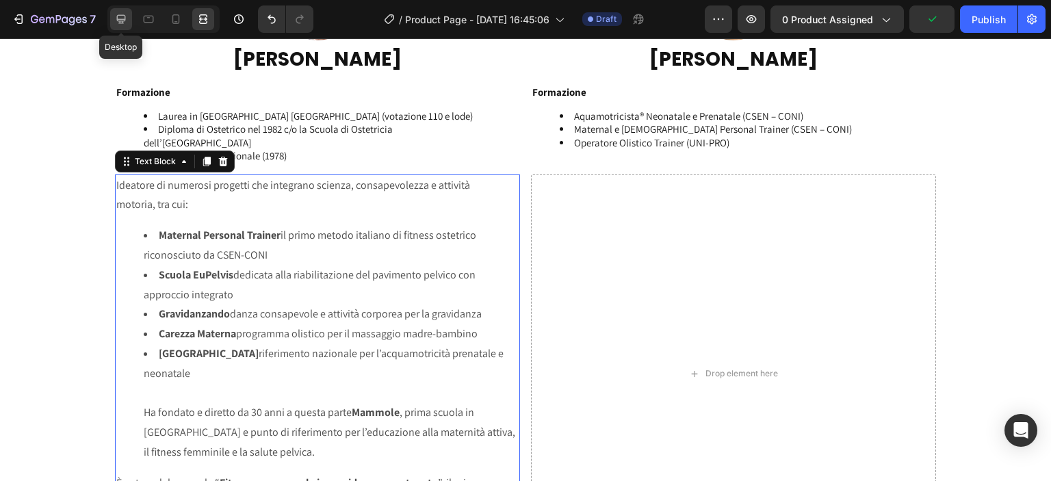
click at [120, 18] on icon at bounding box center [121, 19] width 14 height 14
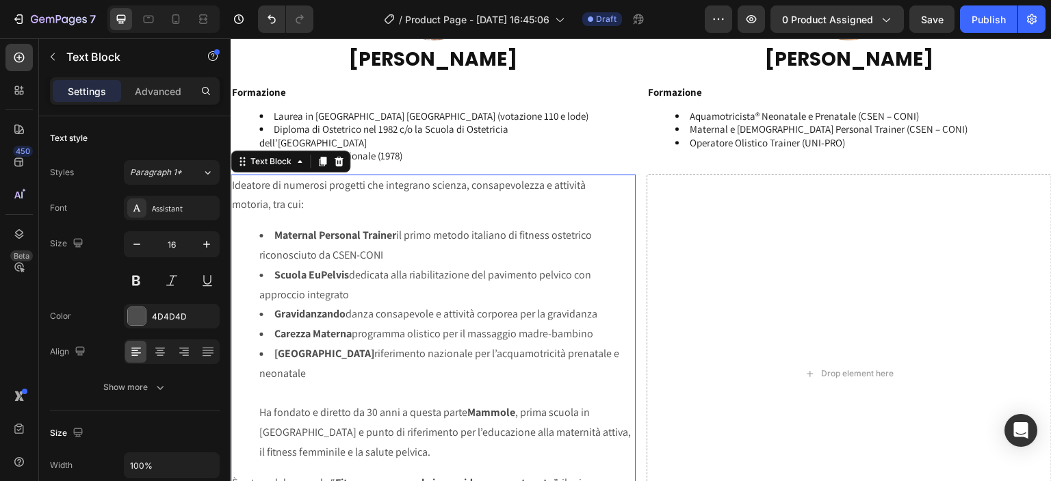
click at [151, 79] on div "Settings Advanced" at bounding box center [135, 90] width 170 height 27
click at [153, 90] on p "Advanced" at bounding box center [158, 91] width 47 height 14
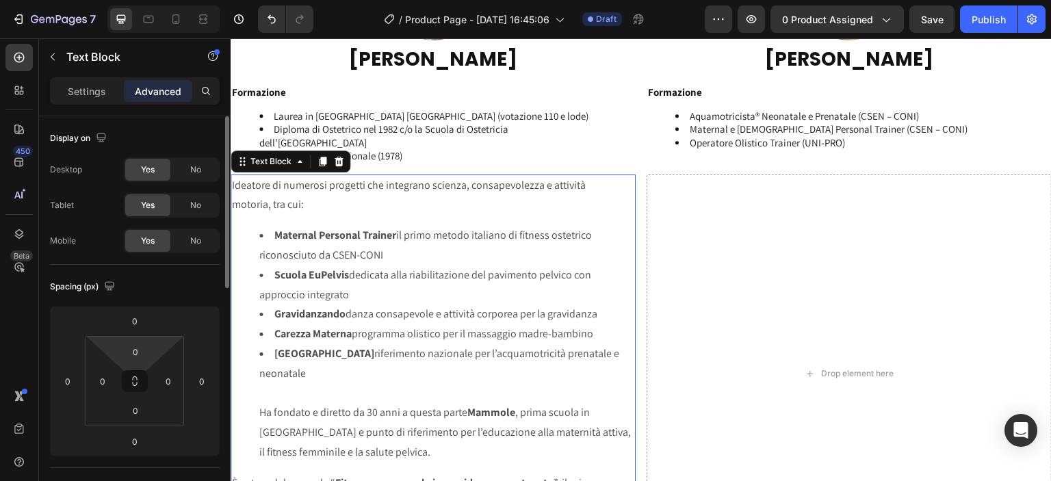
click at [153, 0] on html "7 / Product Page - Aug 25, 16:45:06 Draft Preview 0 product assigned Save Publi…" at bounding box center [525, 0] width 1051 height 0
click at [144, 347] on input "0" at bounding box center [135, 351] width 27 height 21
click at [136, 350] on input "0" at bounding box center [135, 351] width 27 height 21
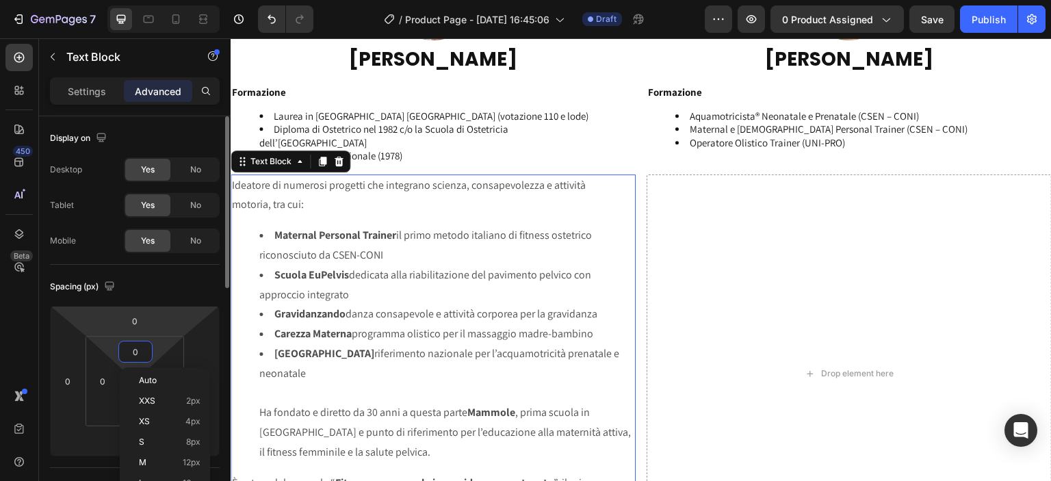
type input "8"
type input "16"
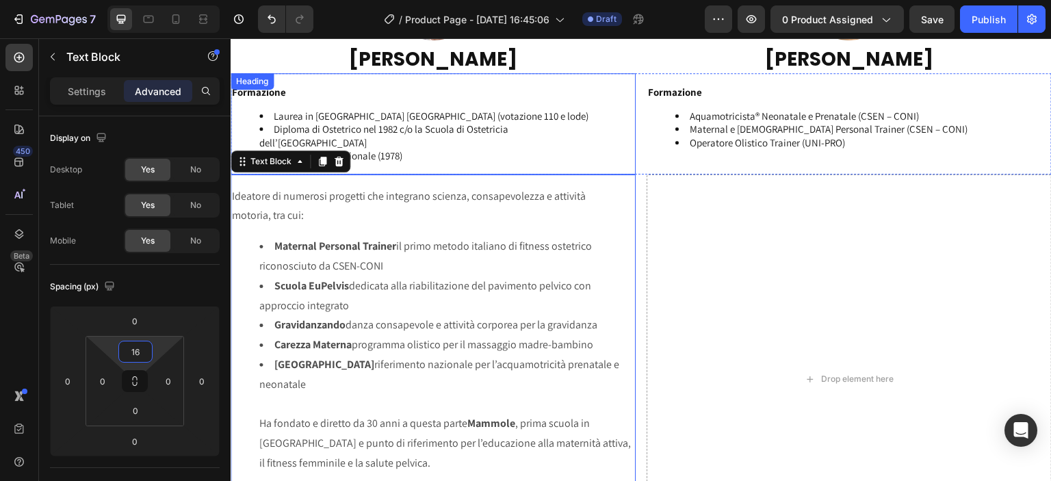
click at [523, 157] on li "Infermiere Professionale (1978)" at bounding box center [446, 156] width 375 height 14
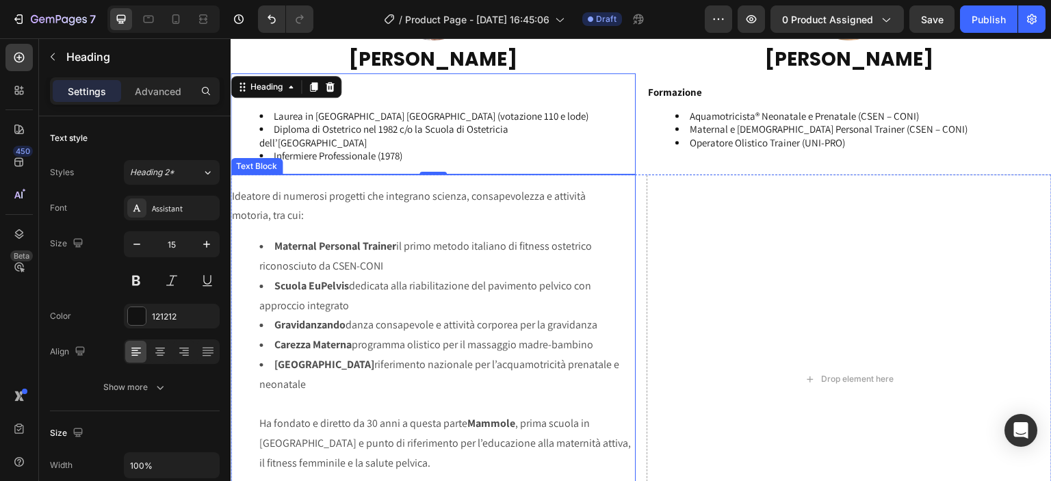
click at [524, 207] on p "Ideatore di numerosi progetti che integrano scienza, consapevolezza e attività …" at bounding box center [433, 207] width 402 height 40
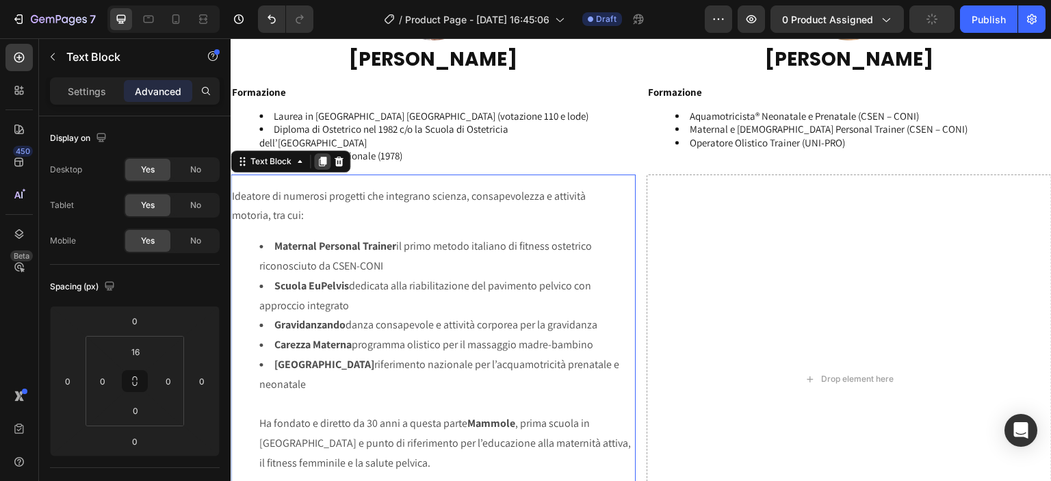
click at [324, 161] on icon at bounding box center [323, 162] width 8 height 10
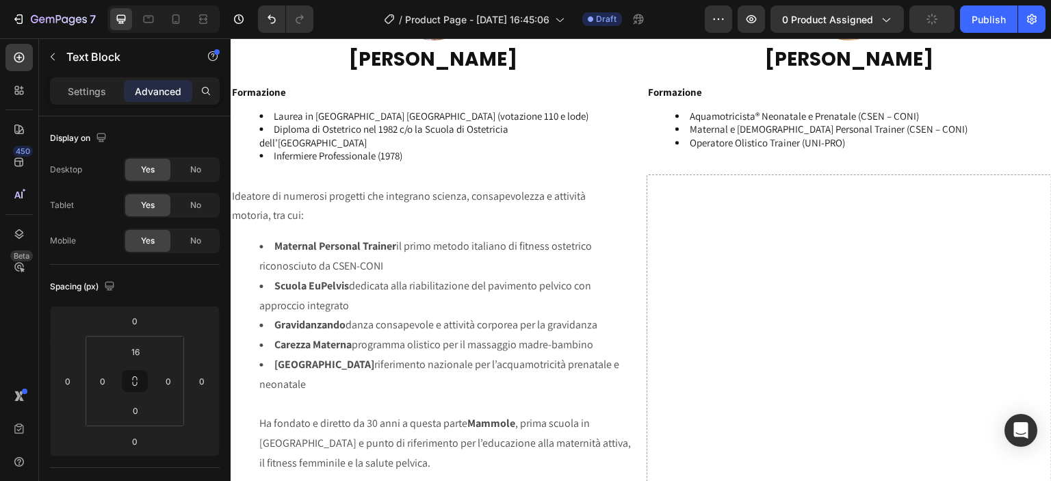
scroll to position [2552, 0]
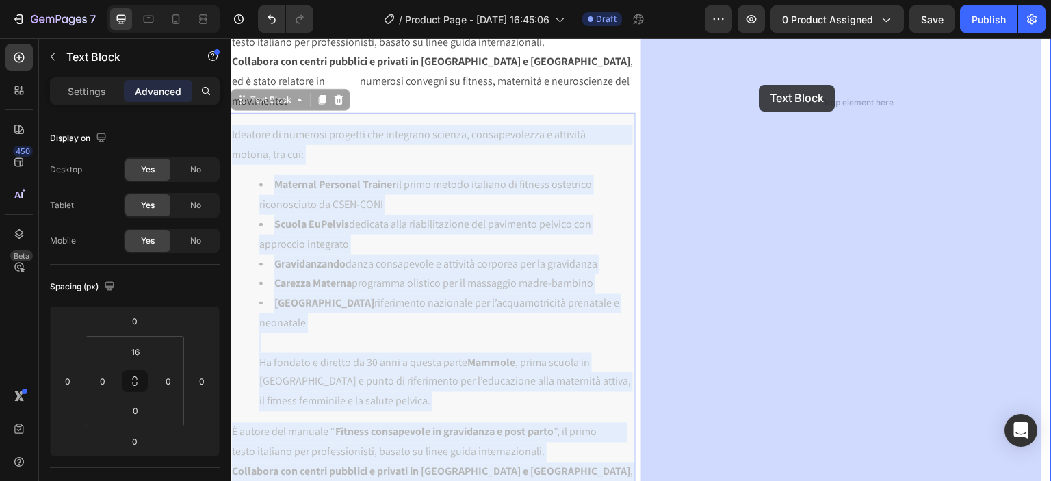
drag, startPoint x: 412, startPoint y: 298, endPoint x: 760, endPoint y: 85, distance: 407.6
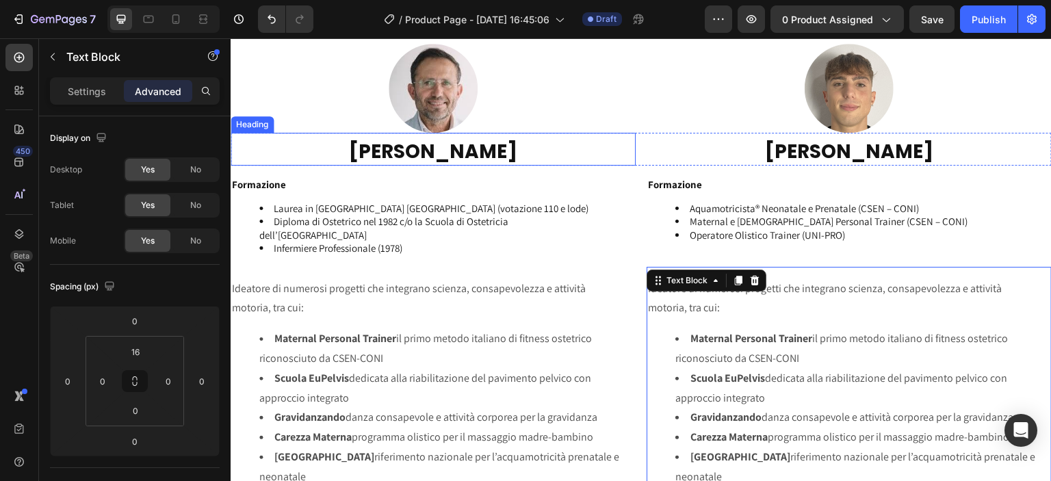
scroll to position [2141, 0]
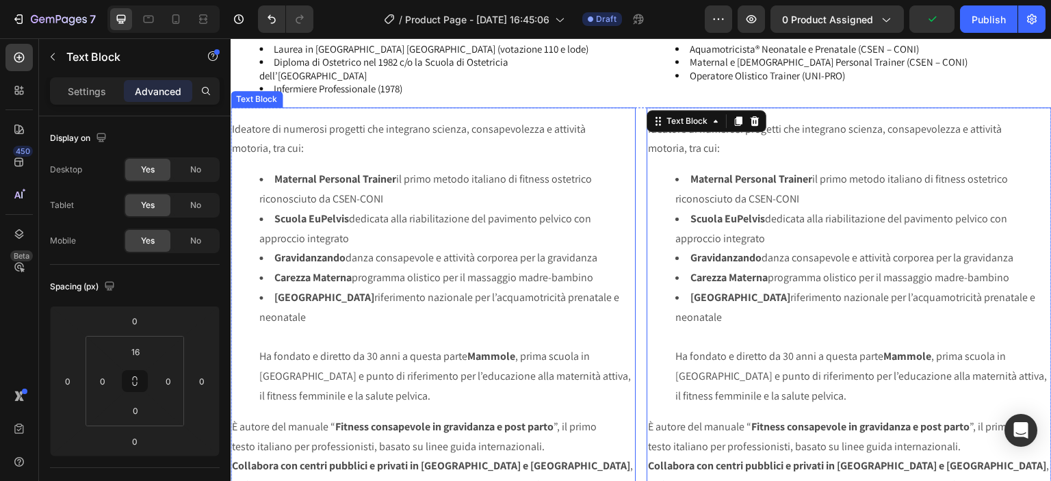
click at [265, 149] on p "Ideatore di numerosi progetti che integrano scienza, consapevolezza e attività …" at bounding box center [433, 140] width 402 height 40
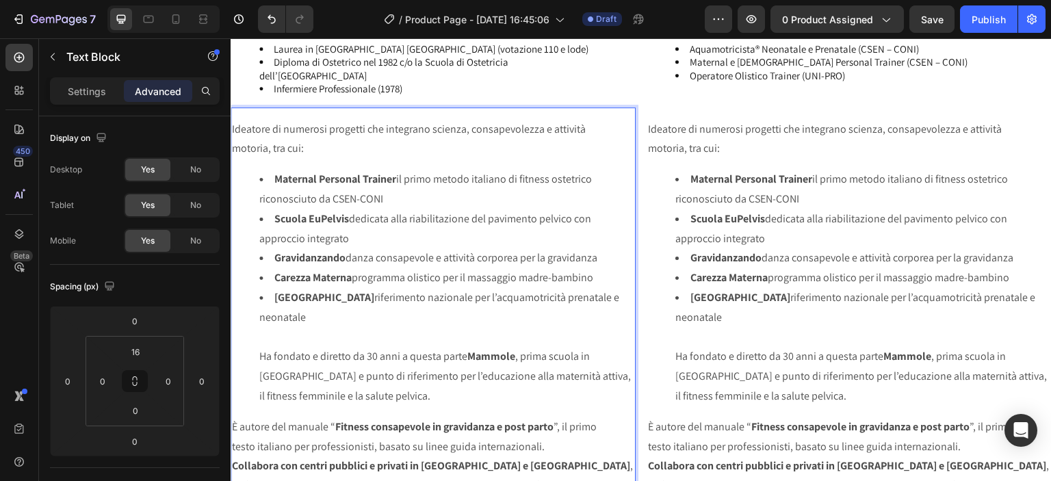
click at [265, 149] on p "Ideatore di numerosi progetti che integrano scienza, consapevolezza e attività …" at bounding box center [433, 140] width 402 height 40
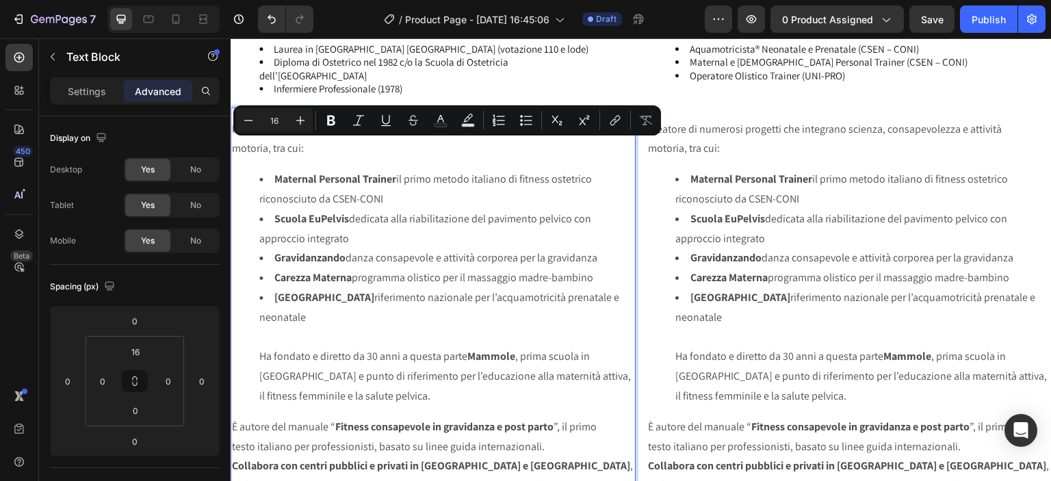
click at [263, 148] on p "Ideatore di numerosi progetti che integrano scienza, consapevolezza e attività …" at bounding box center [433, 140] width 402 height 40
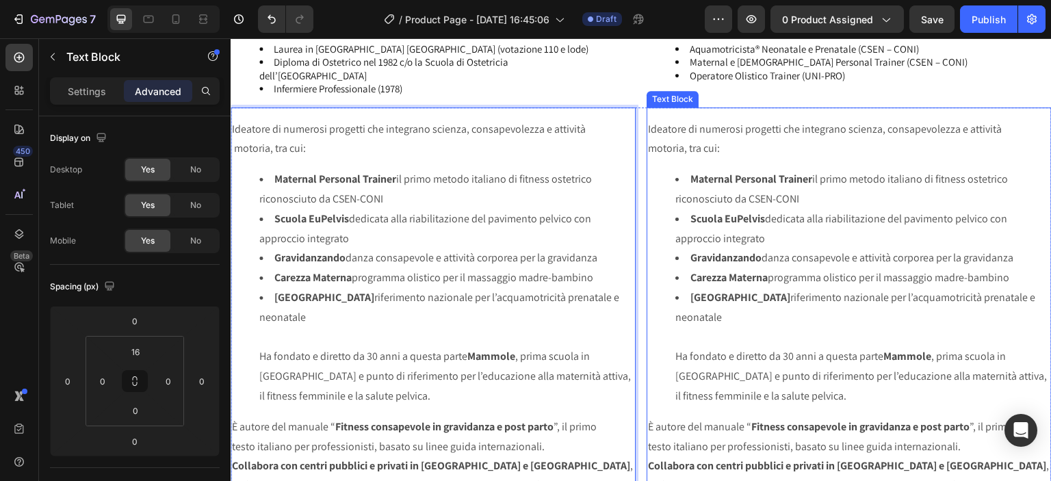
click at [688, 170] on li "Maternal Personal Trainer il primo metodo italiano di fitness ostetrico riconos…" at bounding box center [862, 190] width 375 height 40
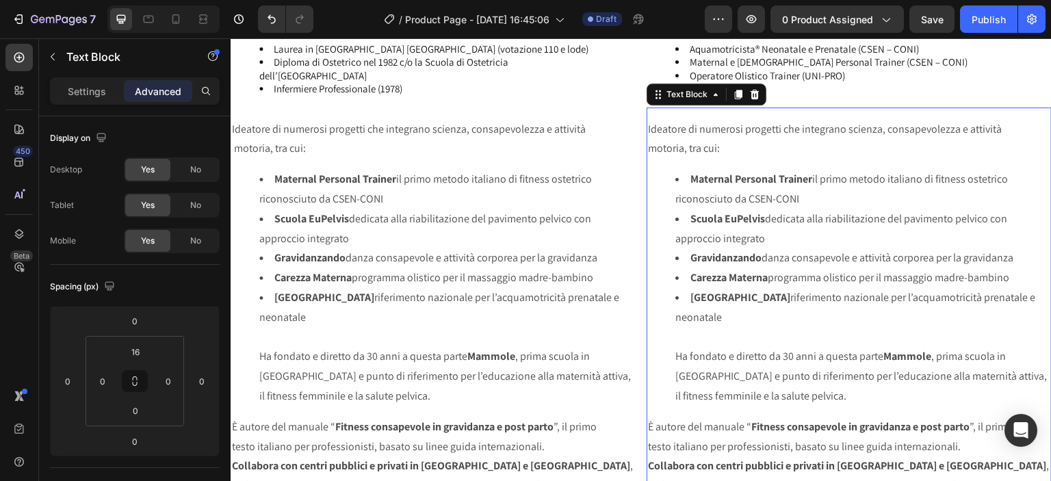
click at [683, 137] on p "Ideatore di numerosi progetti che integrano scienza, consapevolezza e attività …" at bounding box center [849, 140] width 402 height 40
click at [676, 128] on p "Ideatore di numerosi progetti che integrano scienza, consapevolezza e attività …" at bounding box center [849, 140] width 402 height 40
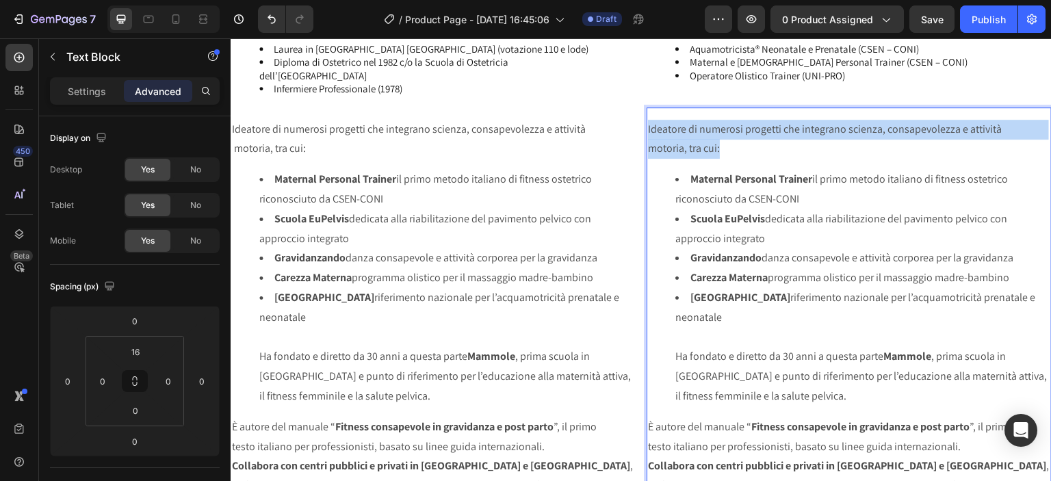
click at [676, 128] on p "Ideatore di numerosi progetti che integrano scienza, consapevolezza e attività …" at bounding box center [849, 140] width 402 height 40
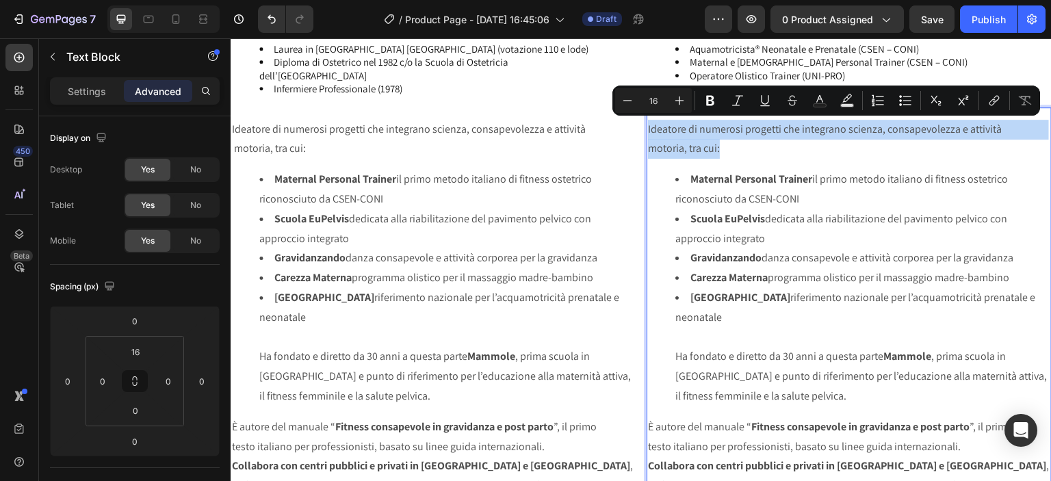
click at [676, 128] on p "Ideatore di numerosi progetti che integrano scienza, consapevolezza e attività …" at bounding box center [849, 140] width 402 height 40
click at [671, 127] on p "Ideatore di numerosi progetti che integrano scienza, consapevolezza e attività …" at bounding box center [849, 140] width 402 height 40
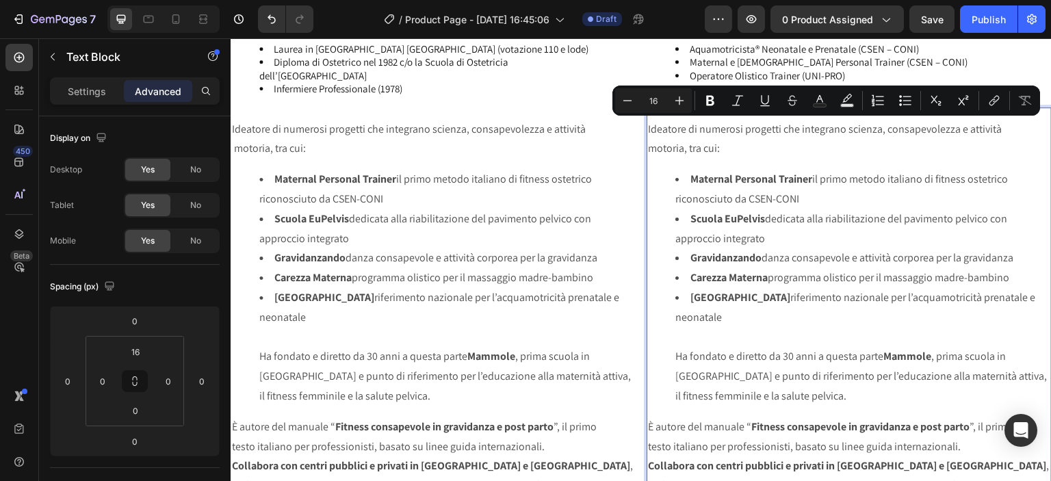
click at [666, 125] on p "Ideatore di numerosi progetti che integrano scienza, consapevolezza e attività …" at bounding box center [849, 140] width 402 height 40
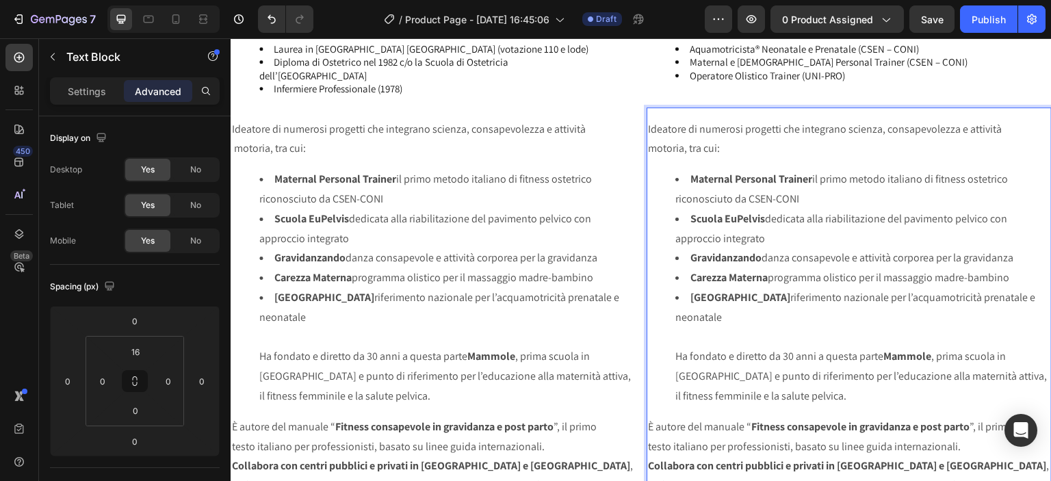
click at [670, 127] on p "Ideatore di numerosi progetti che integrano scienza, consapevolezza e attività …" at bounding box center [849, 140] width 402 height 40
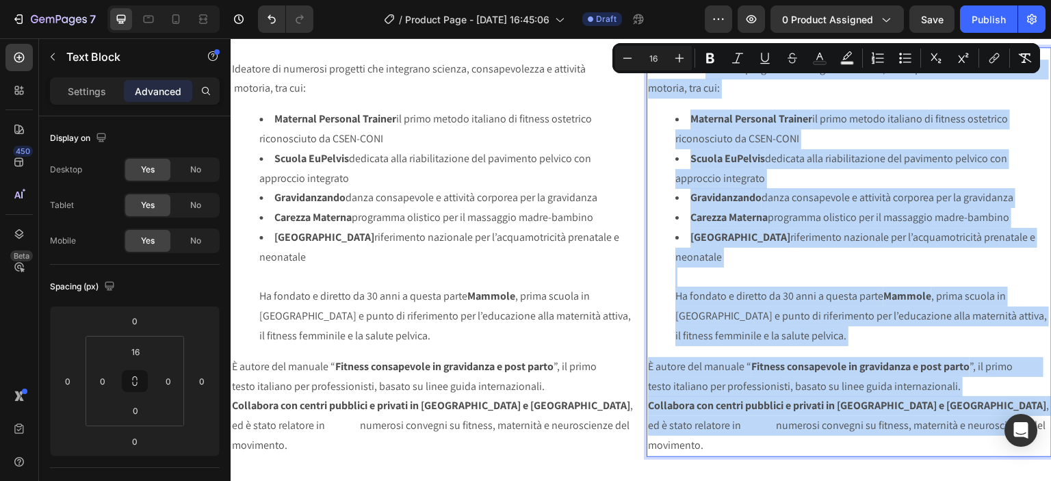
scroll to position [2272, 0]
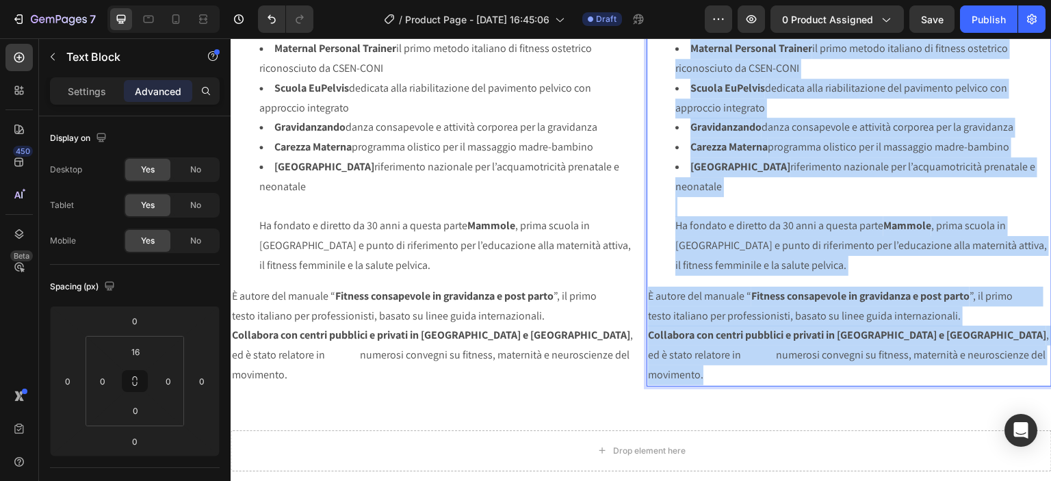
drag, startPoint x: 670, startPoint y: 127, endPoint x: 1004, endPoint y: 358, distance: 406.7
click at [1004, 358] on div "Ideatore di numerosi progetti che integrano scienza, consapevolezza e attività …" at bounding box center [849, 187] width 405 height 399
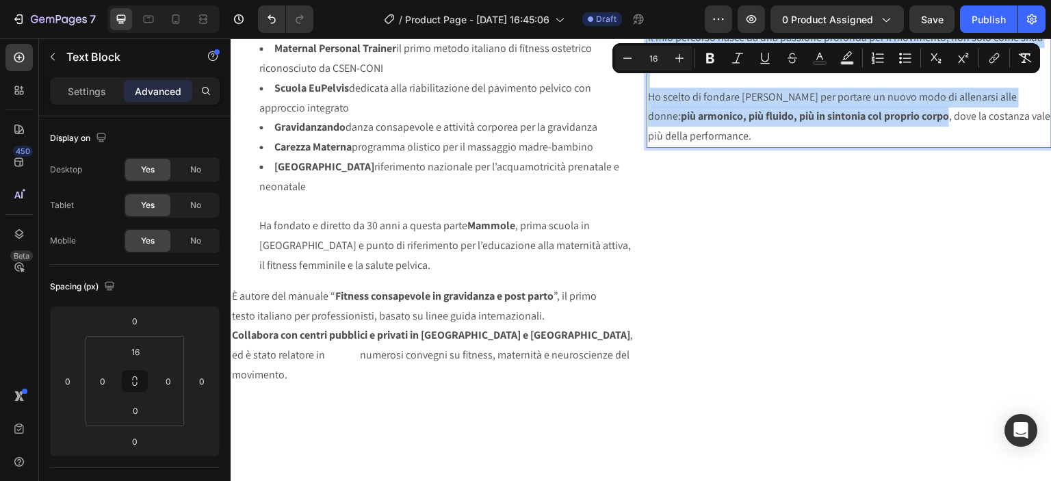
scroll to position [2013, 0]
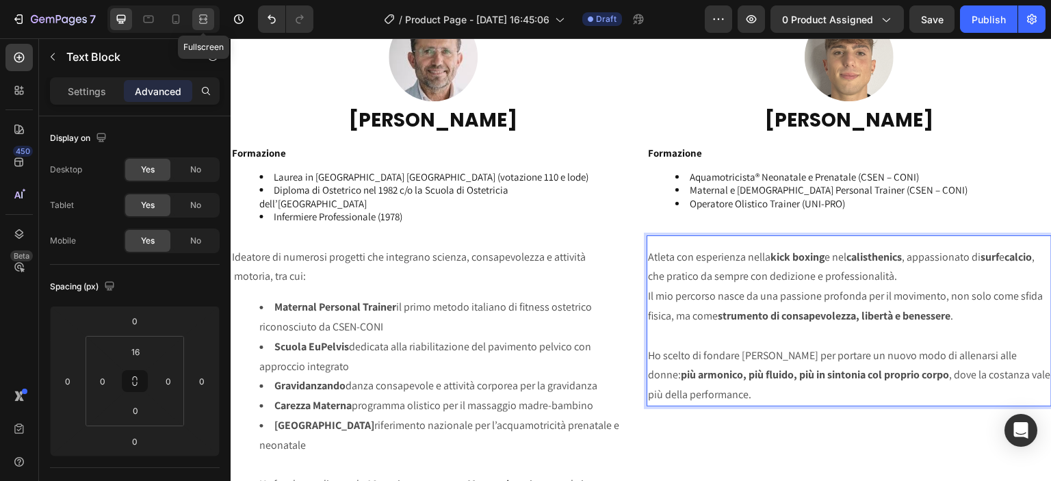
click at [196, 18] on icon at bounding box center [203, 19] width 14 height 14
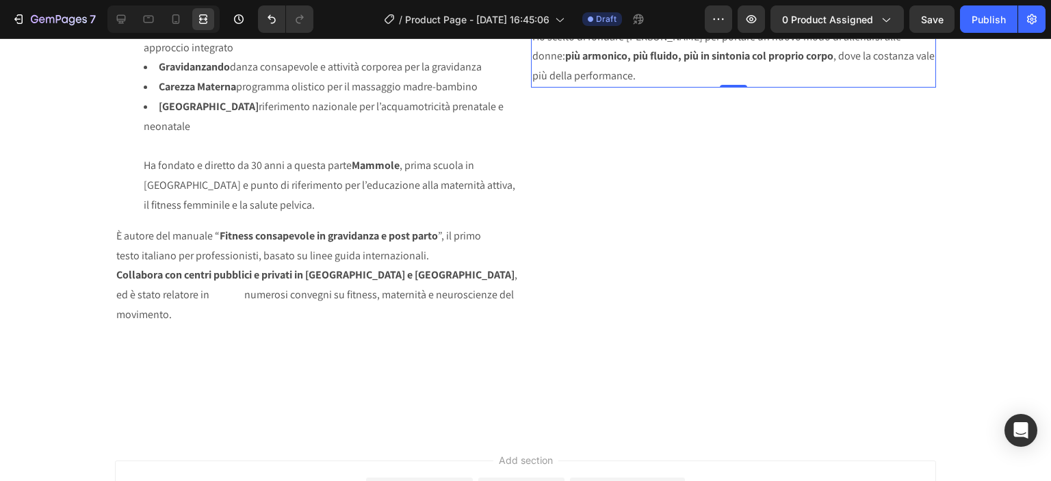
scroll to position [2013, 0]
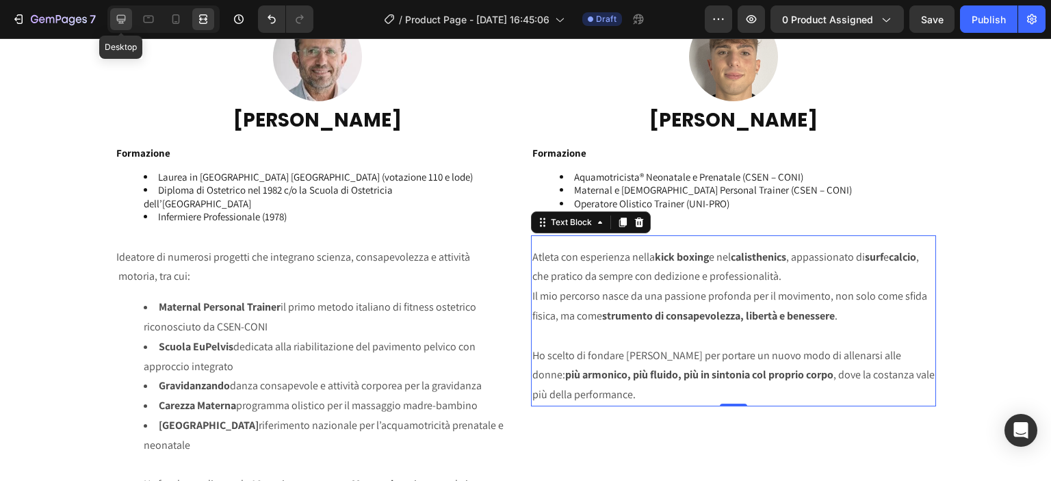
click at [116, 22] on icon at bounding box center [121, 19] width 14 height 14
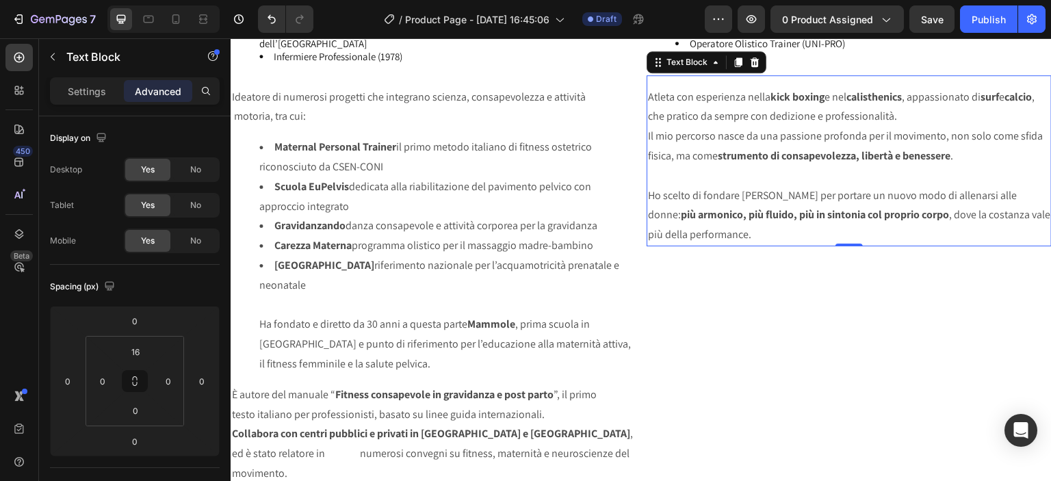
scroll to position [2461, 0]
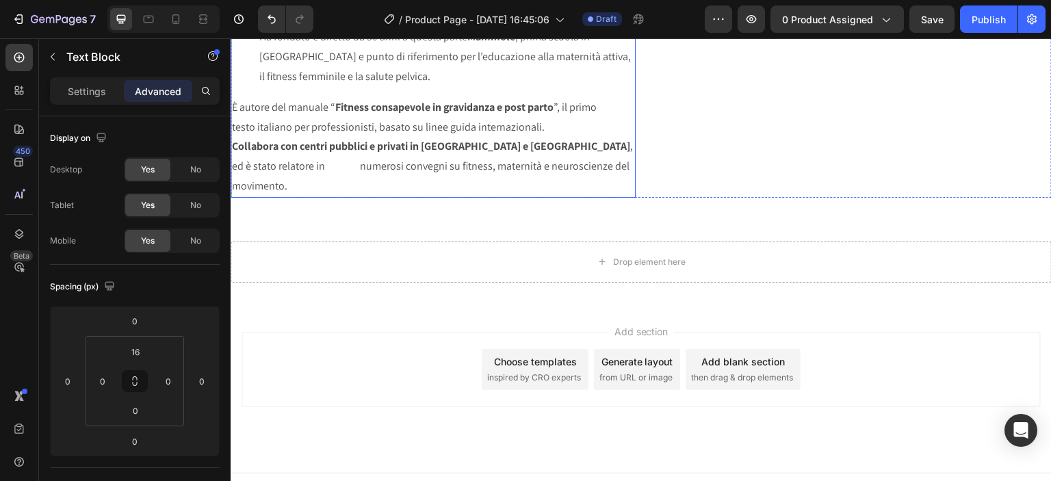
click at [266, 166] on p "Collabora con centri pubblici e privati in [GEOGRAPHIC_DATA] e [GEOGRAPHIC_DATA…" at bounding box center [433, 166] width 402 height 59
click at [258, 144] on strong "Collabora con centri pubblici e privati in [GEOGRAPHIC_DATA] e [GEOGRAPHIC_DATA]" at bounding box center [431, 146] width 398 height 14
click at [264, 124] on p "È autore del manuale “ Fitness consapevole in gravidanza e post parto ”, il pri…" at bounding box center [433, 118] width 402 height 40
drag, startPoint x: 260, startPoint y: 146, endPoint x: 279, endPoint y: 155, distance: 20.8
click at [260, 146] on strong "Collabora con centri pubblici e privati in [GEOGRAPHIC_DATA] e [GEOGRAPHIC_DATA]" at bounding box center [431, 146] width 398 height 14
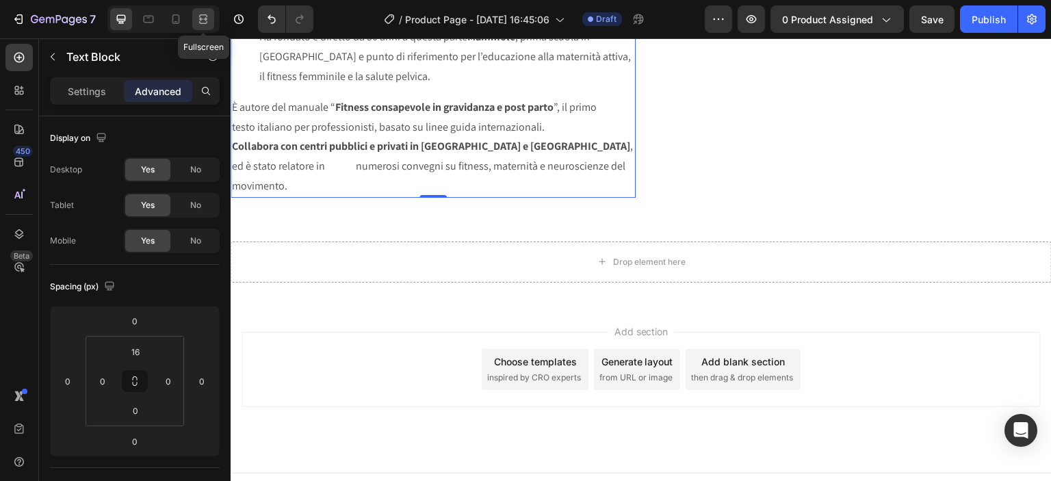
click at [208, 16] on icon at bounding box center [203, 19] width 14 height 14
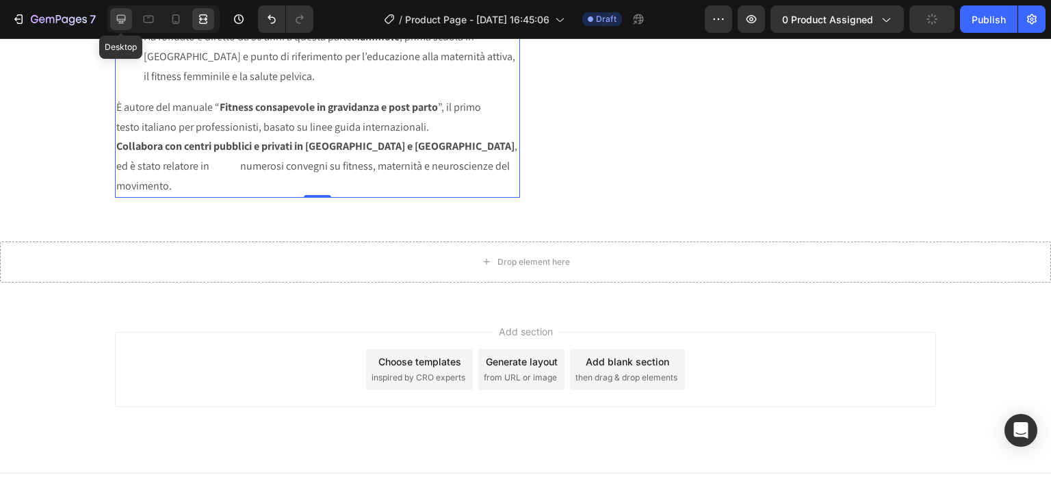
click at [122, 20] on icon at bounding box center [121, 19] width 14 height 14
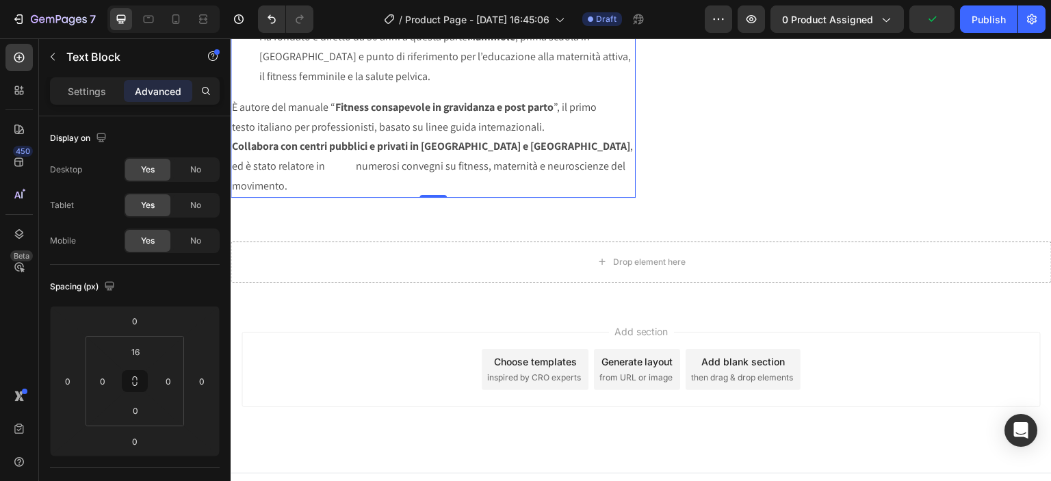
scroll to position [2010, 0]
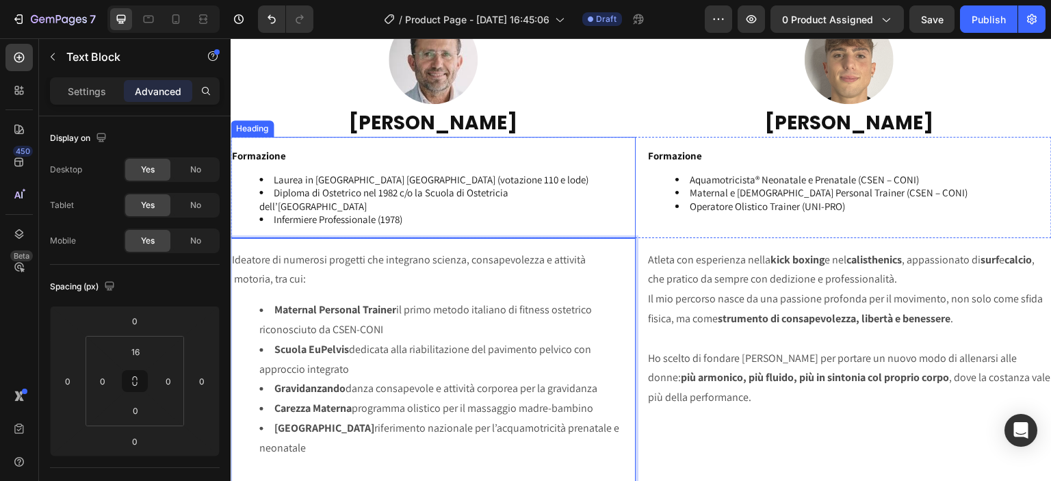
click at [249, 153] on strong "Formazione" at bounding box center [259, 155] width 54 height 13
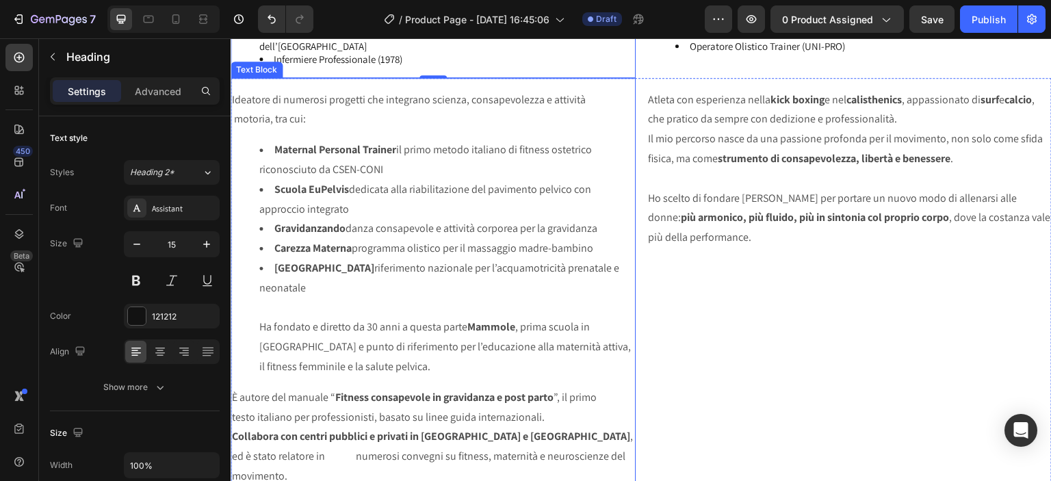
scroll to position [2329, 0]
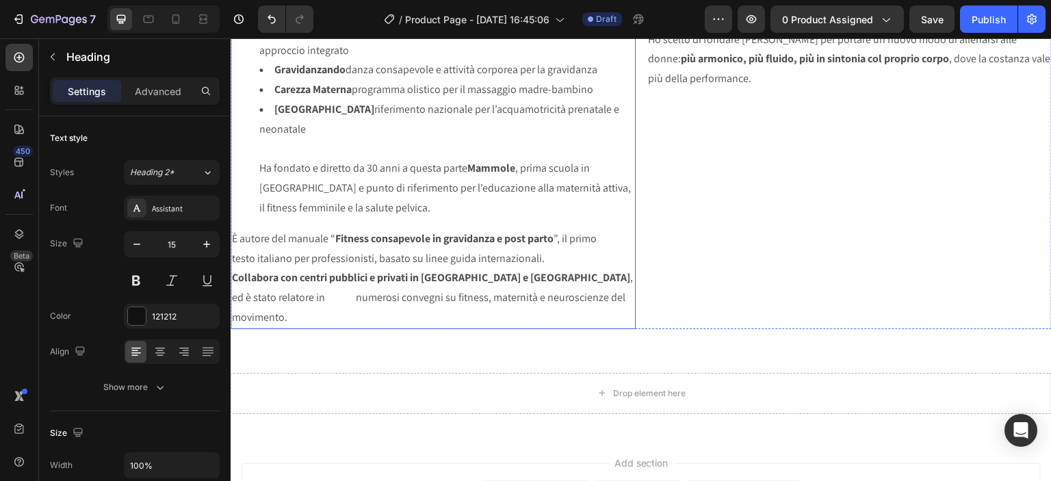
click at [257, 259] on p "È autore del manuale “ Fitness consapevole in gravidanza e post parto ”, il pri…" at bounding box center [433, 249] width 402 height 40
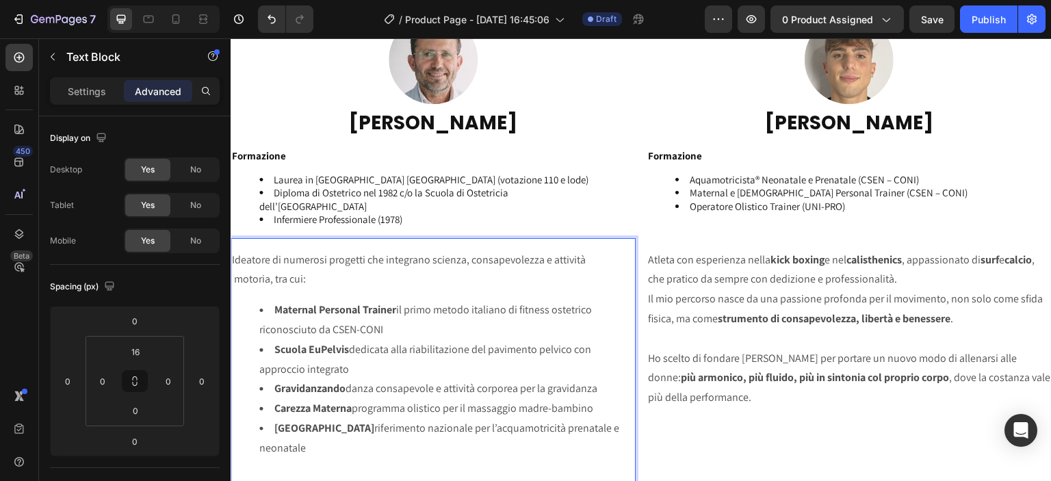
scroll to position [2330, 0]
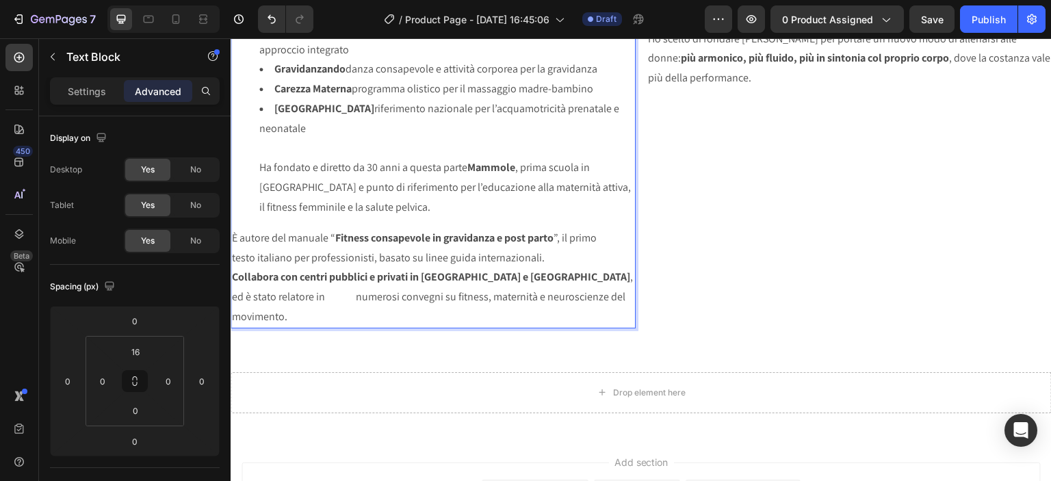
click at [260, 275] on strong "Collabora con centri pubblici e privati in [GEOGRAPHIC_DATA] e [GEOGRAPHIC_DATA]" at bounding box center [431, 277] width 398 height 14
click at [259, 296] on p "Collabora con centri pubblici e privati in Italia e Svizzera , ed è stato relat…" at bounding box center [433, 297] width 402 height 59
click at [258, 257] on p "È autore del manuale “ Fitness consapevole in gravidanza e post parto ”, il pri…" at bounding box center [433, 249] width 402 height 40
click at [203, 21] on icon at bounding box center [201, 18] width 4 height 3
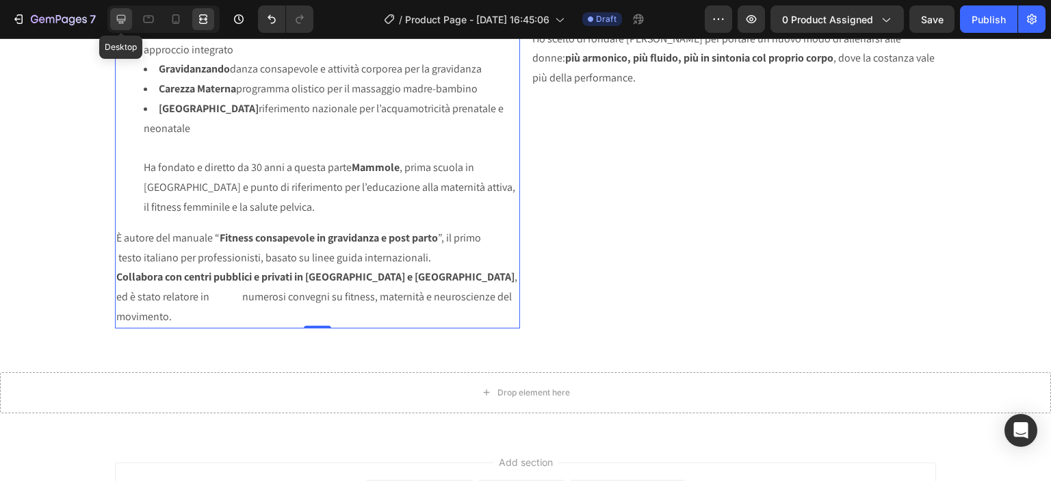
click at [118, 16] on icon at bounding box center [121, 19] width 14 height 14
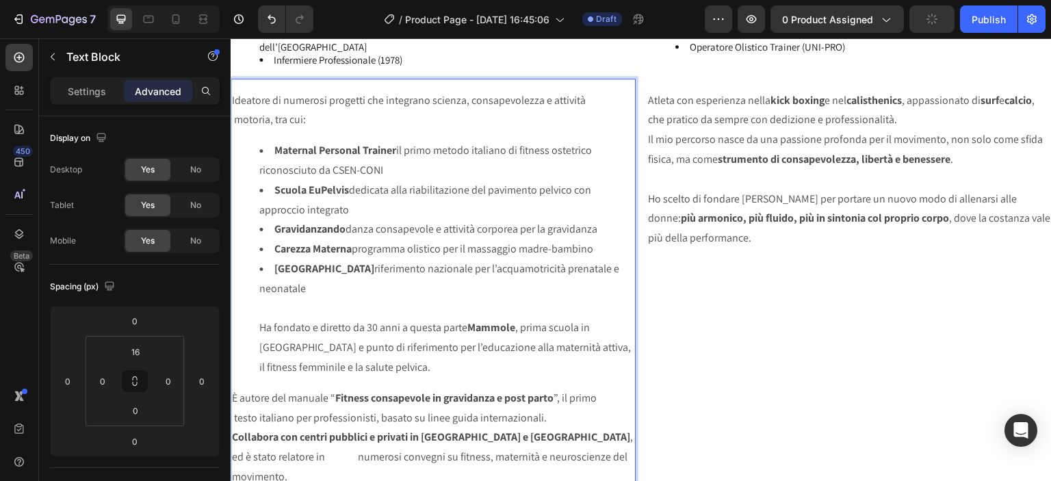
scroll to position [2329, 0]
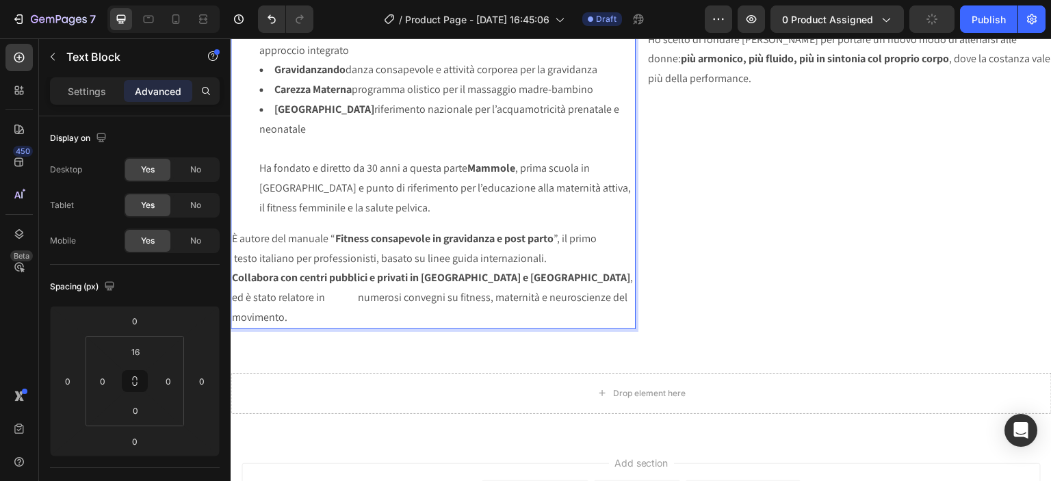
click at [258, 259] on p "È autore del manuale “ Fitness consapevole in gravidanza e post parto ”, il pri…" at bounding box center [433, 249] width 402 height 40
click at [261, 279] on strong "Collabora con centri pubblici e privati in [GEOGRAPHIC_DATA] e [GEOGRAPHIC_DATA]" at bounding box center [431, 277] width 398 height 14
click at [256, 298] on p "Collabora con centri pubblici e privati in Italia e Svizzera , ed è stato relat…" at bounding box center [433, 297] width 402 height 59
click at [201, 18] on icon at bounding box center [203, 19] width 14 height 14
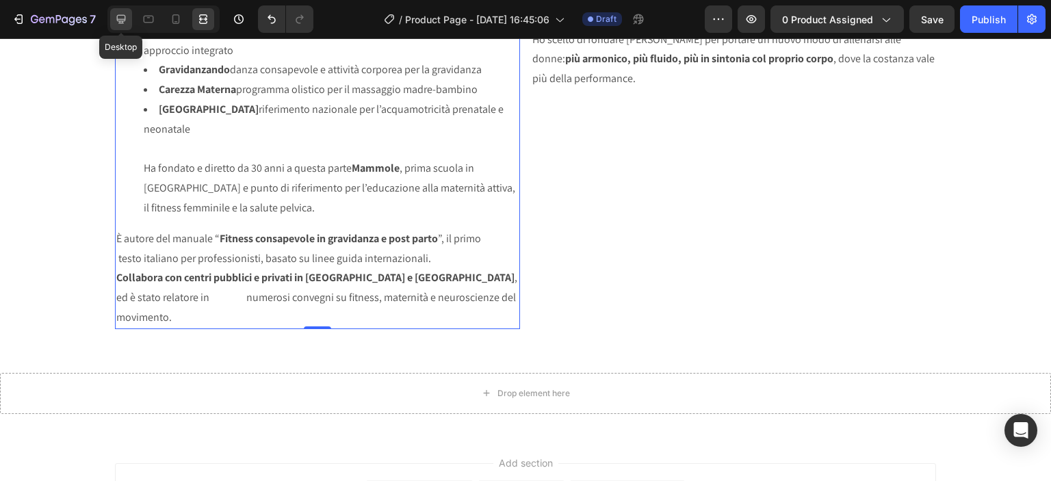
click at [122, 18] on icon at bounding box center [121, 19] width 14 height 14
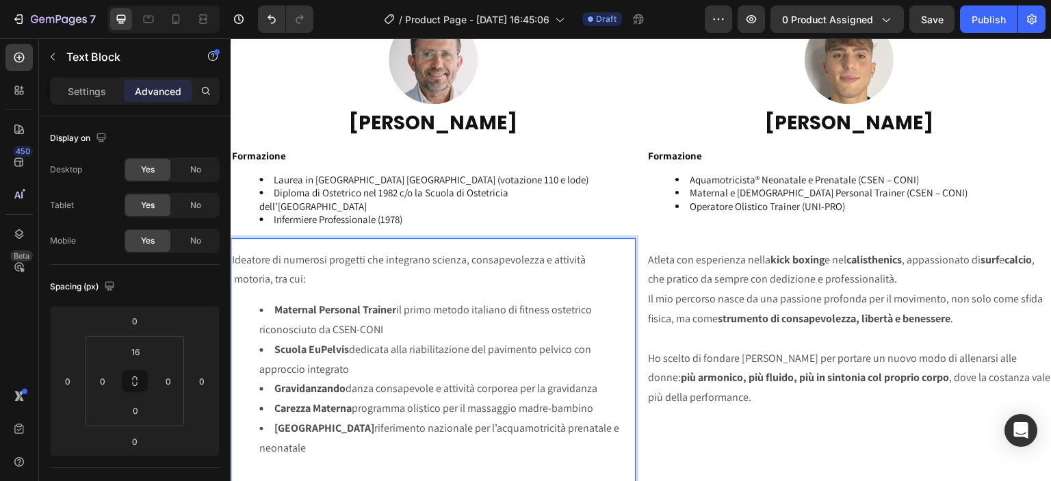
scroll to position [2329, 0]
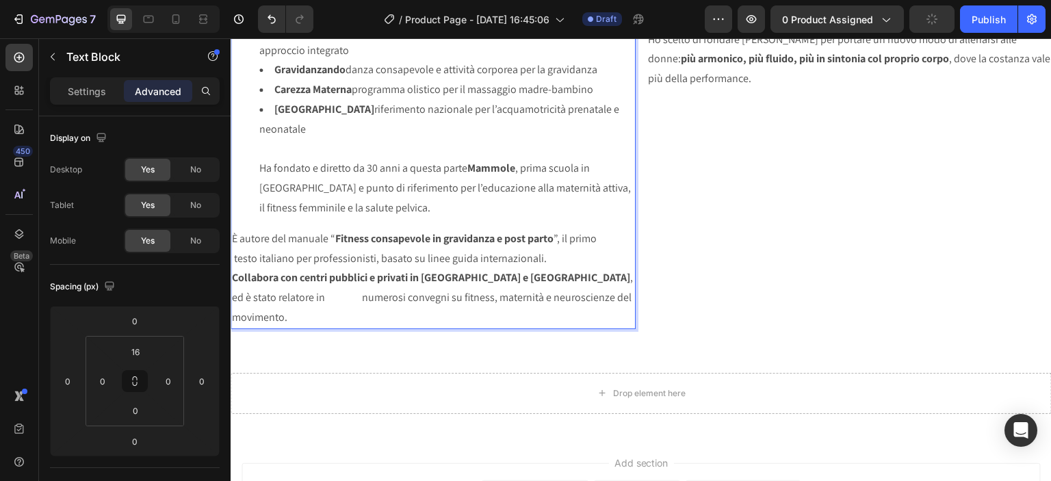
click at [265, 257] on p "È autore del manuale “ Fitness consapevole in gravidanza e post parto ”, il pri…" at bounding box center [433, 249] width 402 height 40
click at [203, 18] on icon at bounding box center [203, 19] width 14 height 14
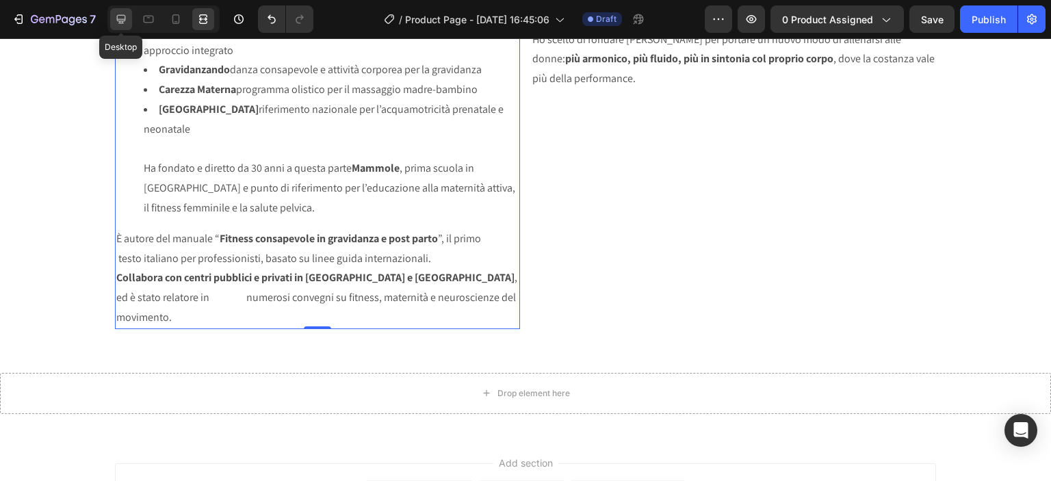
click at [128, 21] on div at bounding box center [121, 19] width 22 height 22
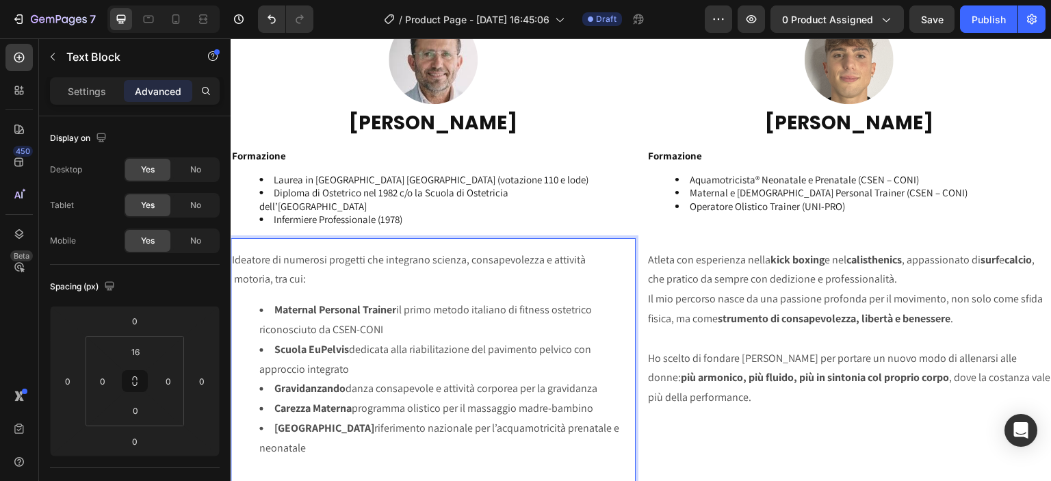
scroll to position [2330, 0]
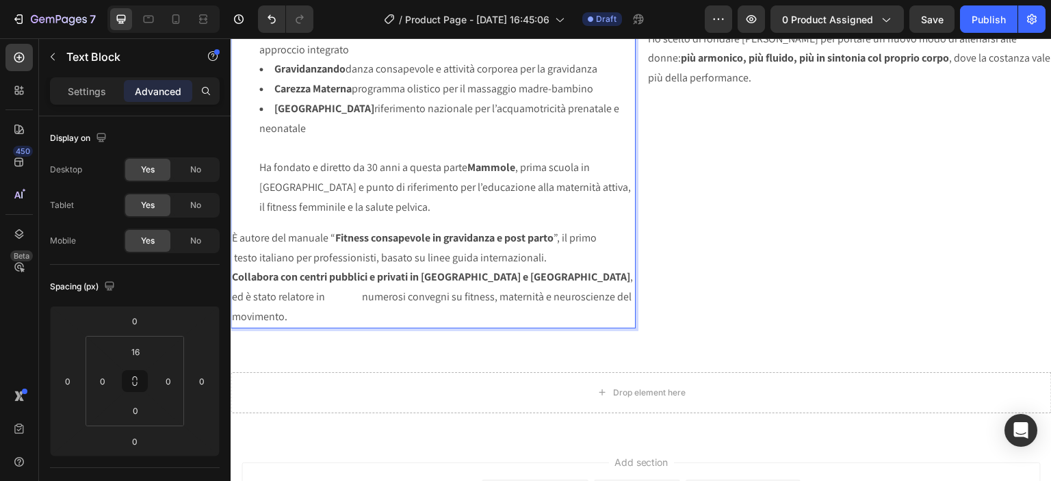
click at [255, 257] on p "È autore del manuale “ Fitness consapevole in gravidanza e post parto ”, il pri…" at bounding box center [433, 249] width 402 height 40
click at [252, 277] on strong "Collabora con centri pubblici e privati in [GEOGRAPHIC_DATA] e [GEOGRAPHIC_DATA]" at bounding box center [431, 277] width 398 height 14
click at [262, 296] on p "Collabora con centri pubblici e privati in Italia e Svizzera , ed è stato relat…" at bounding box center [433, 297] width 402 height 59
click at [197, 20] on icon at bounding box center [203, 19] width 14 height 14
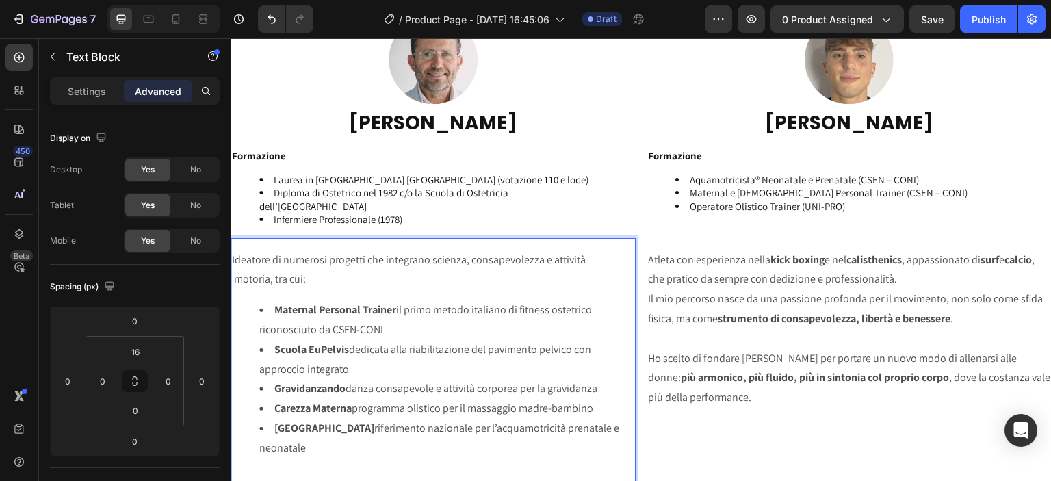
scroll to position [2329, 0]
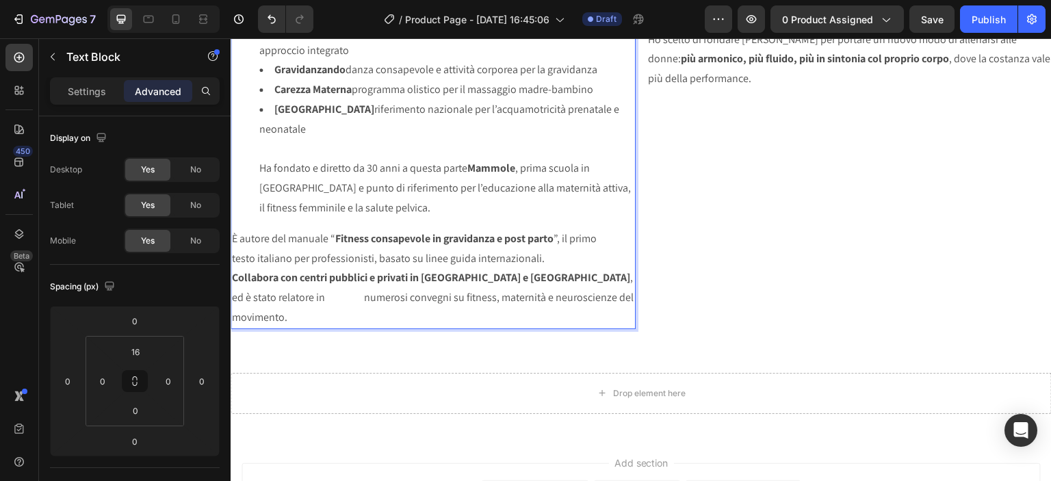
click at [263, 288] on p "Collabora con centri pubblici e privati in [GEOGRAPHIC_DATA] e [GEOGRAPHIC_DATA…" at bounding box center [433, 297] width 402 height 59
click at [203, 21] on icon at bounding box center [203, 19] width 14 height 14
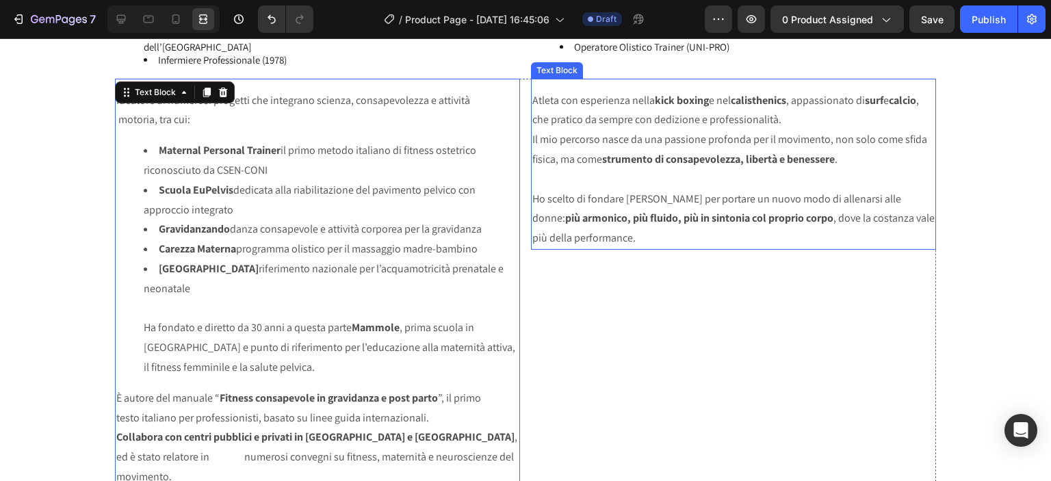
scroll to position [2010, 0]
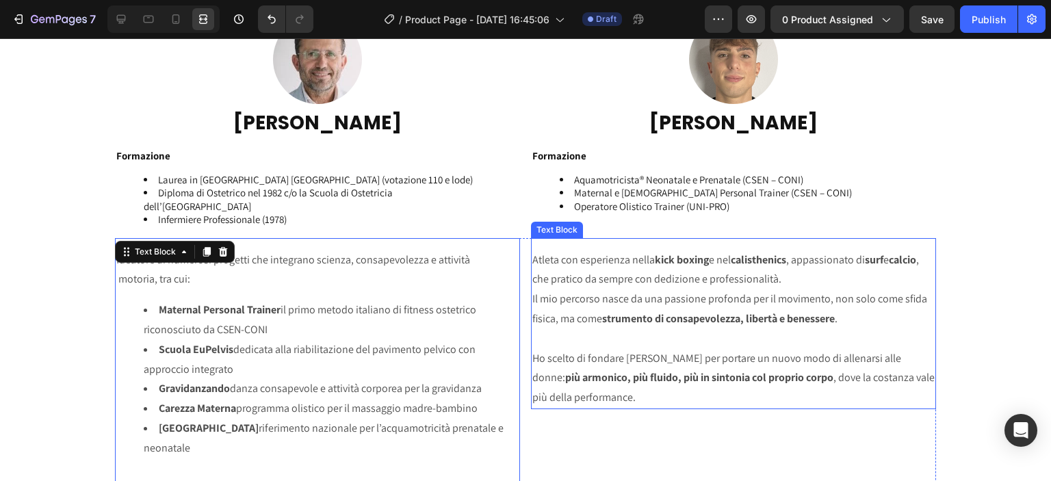
click at [554, 256] on p "Atleta con esperienza nella kick boxing e nel calisthenics , appassionato di su…" at bounding box center [733, 270] width 402 height 40
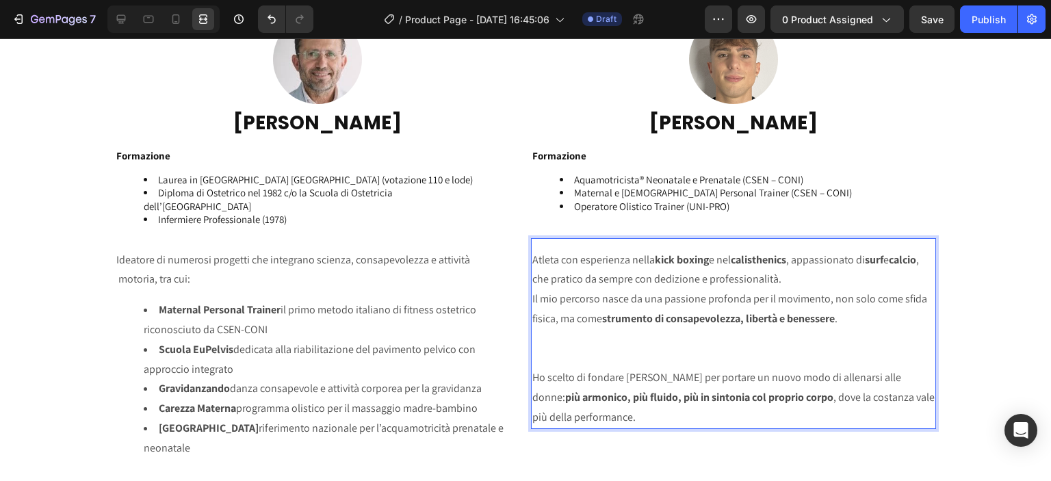
click at [889, 267] on strong "calcio" at bounding box center [902, 259] width 27 height 14
click at [532, 255] on p "Atleta con esperienza nella kick boxing e nel calisthenics , appassionato di su…" at bounding box center [733, 270] width 402 height 40
click at [889, 267] on strong "calcio" at bounding box center [902, 259] width 27 height 14
click at [532, 300] on p "Il mio percorso nasce da una passione profonda per il movimento, non solo come …" at bounding box center [733, 328] width 402 height 79
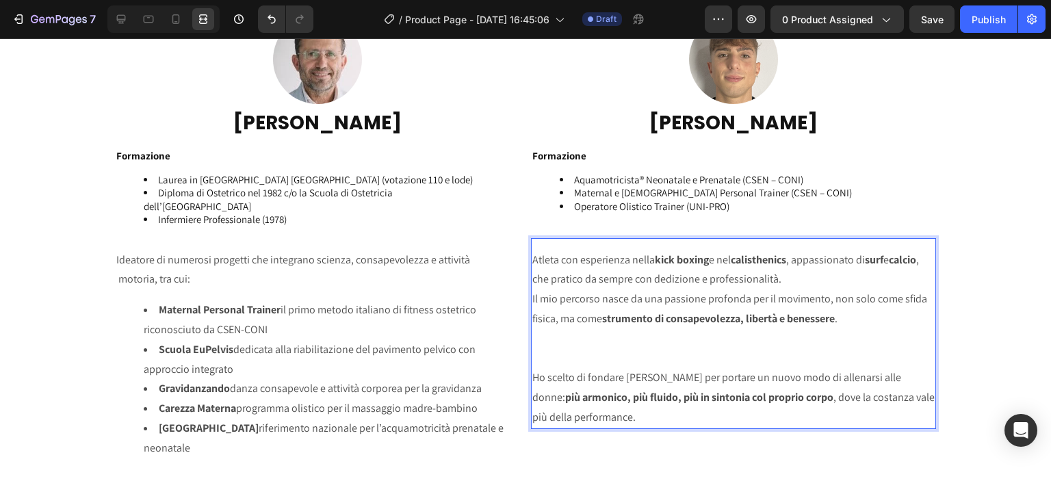
click at [532, 319] on p "Il mio percorso nasce da una passione profonda per il movimento, non solo come …" at bounding box center [733, 328] width 402 height 79
click at [531, 374] on div "Atleta con esperienza nella kick boxing e nel calisthenics , appassionato di su…" at bounding box center [733, 339] width 405 height 180
click at [565, 398] on strong "più armonico, più fluido, più in sintonia col proprio corpo" at bounding box center [699, 397] width 268 height 14
click at [532, 418] on p "Ho scelto di fondare [PERSON_NAME] per portare un nuovo modo di allenarsi alle …" at bounding box center [733, 397] width 402 height 59
click at [565, 399] on strong "più armonico, più fluido, più in sintonia col proprio corpo" at bounding box center [713, 397] width 297 height 14
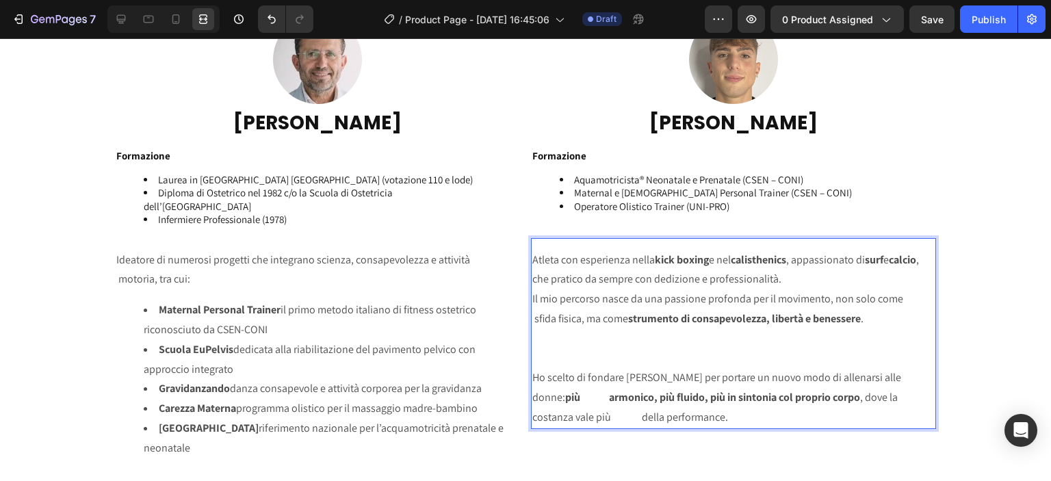
click at [558, 416] on p "Ho scelto di fondare [PERSON_NAME] per portare un nuovo modo di allenarsi alle …" at bounding box center [733, 397] width 402 height 59
click at [556, 376] on p "Ho scelto di fondare [PERSON_NAME] per portare un nuovo modo di allenarsi alle …" at bounding box center [733, 397] width 402 height 59
click at [561, 350] on p "Il mio percorso nasce da una passione profonda per il movimento, non solo come …" at bounding box center [733, 328] width 402 height 79
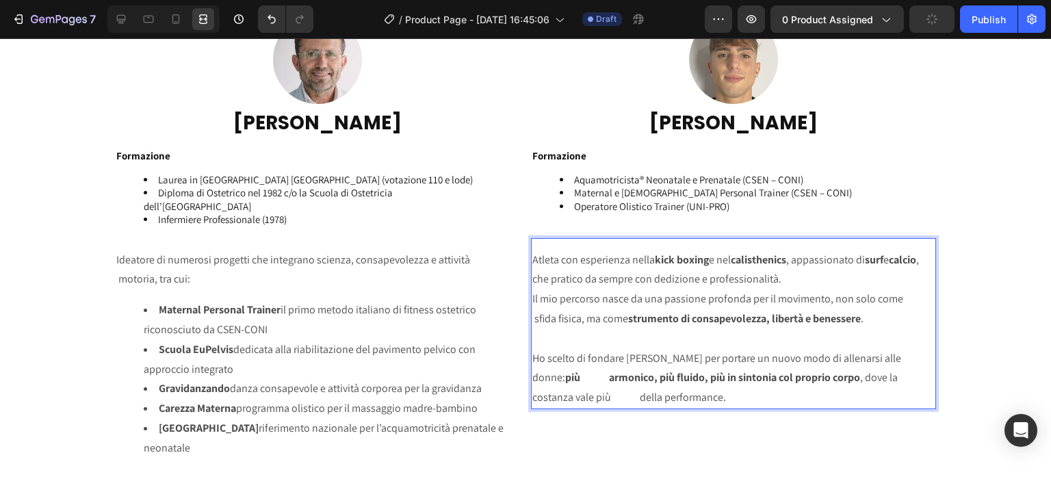
click at [664, 398] on p "Ho scelto di fondare [PERSON_NAME] per portare un nuovo modo di allenarsi alle …" at bounding box center [733, 378] width 402 height 59
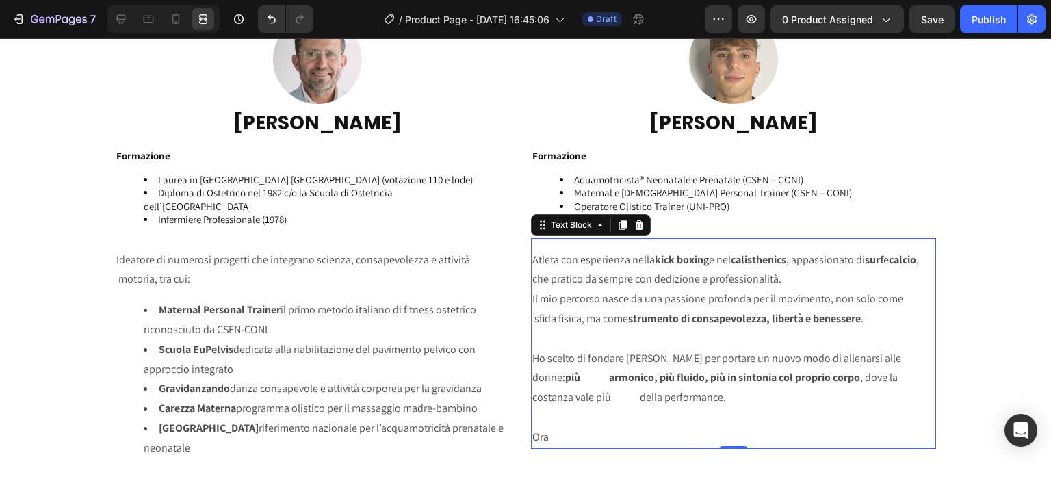
click at [614, 443] on p "Ora" at bounding box center [733, 438] width 402 height 20
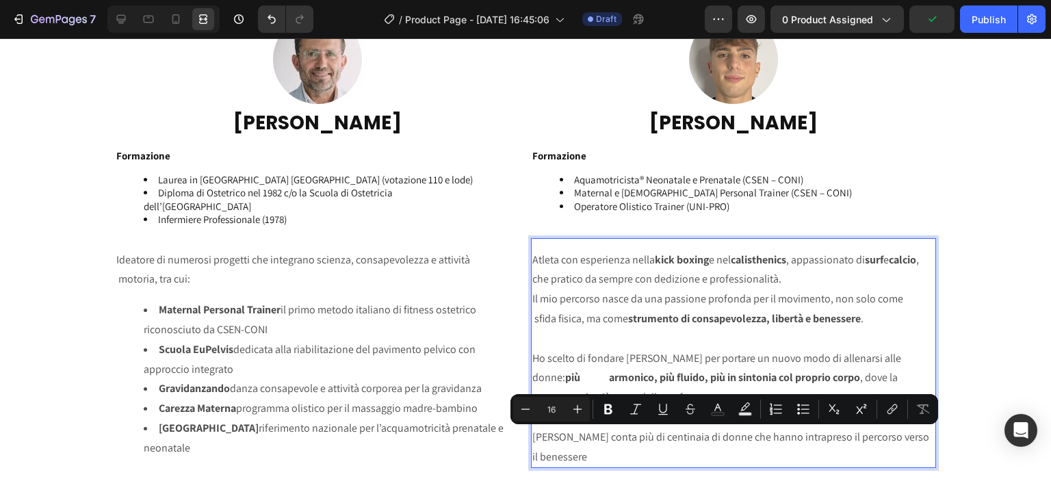
drag, startPoint x: 558, startPoint y: 433, endPoint x: 595, endPoint y: 461, distance: 46.9
click at [595, 461] on p "[PERSON_NAME] conta più di centinaia di donne che hanno intrapreso il percorso …" at bounding box center [733, 448] width 402 height 40
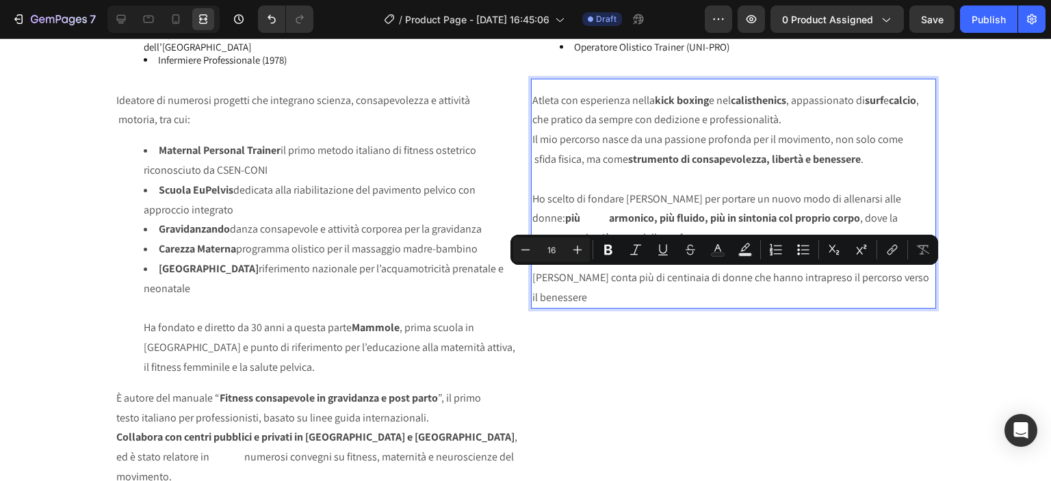
click at [586, 294] on p "[PERSON_NAME] conta più di centinaia di donne che hanno intrapreso il percorso …" at bounding box center [733, 288] width 402 height 40
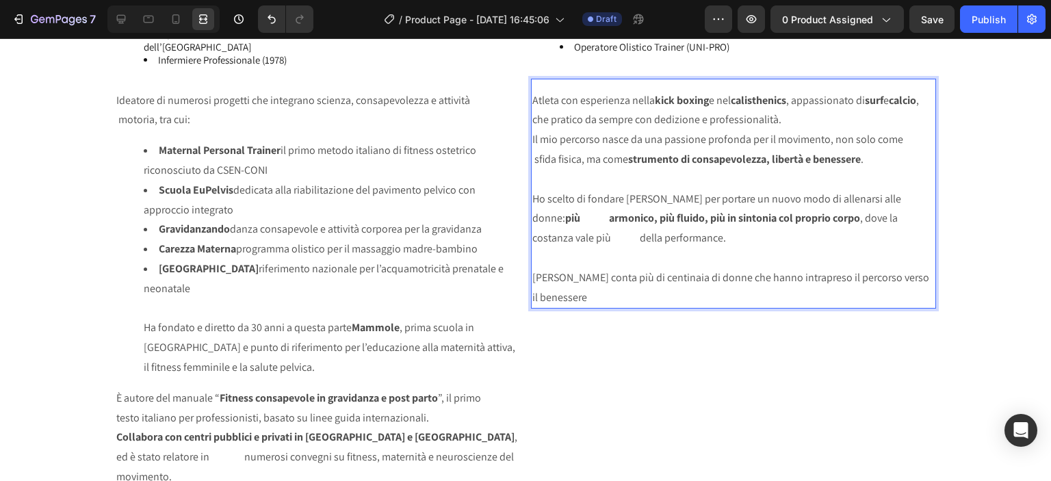
click at [560, 272] on p "[PERSON_NAME] conta più di centinaia di donne che hanno intrapreso il percorso …" at bounding box center [733, 288] width 402 height 40
drag, startPoint x: 558, startPoint y: 272, endPoint x: 588, endPoint y: 296, distance: 37.9
click at [588, 296] on p "[PERSON_NAME] conta più di centinaia di donne che hanno intrapreso il percorso …" at bounding box center [733, 288] width 402 height 40
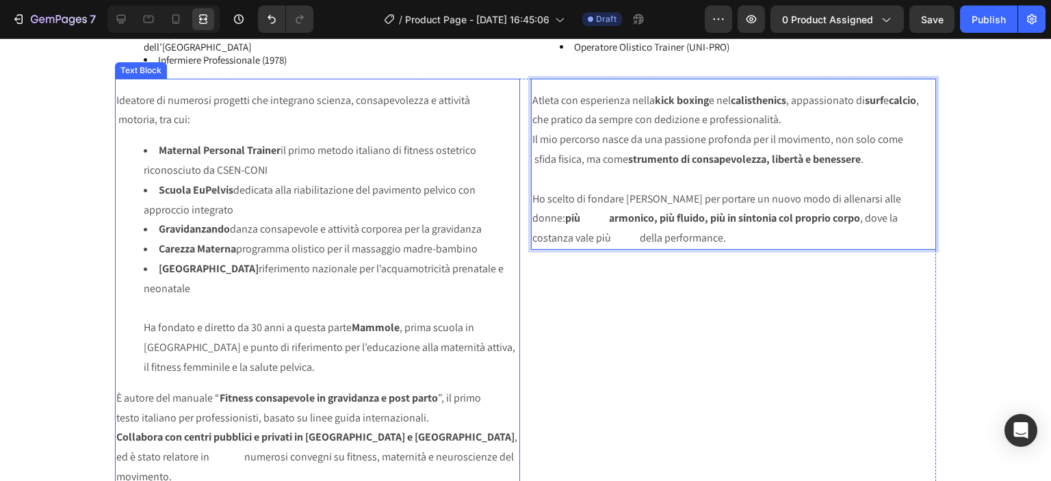
scroll to position [2010, 0]
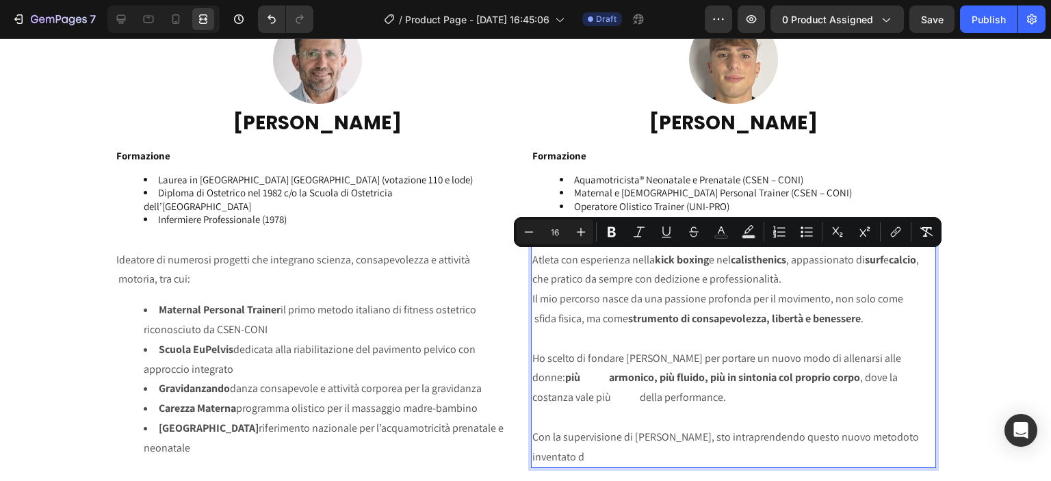
drag, startPoint x: 556, startPoint y: 257, endPoint x: 606, endPoint y: 460, distance: 209.3
click at [606, 460] on div "Atleta con esperienza nella kick boxing e nel calisthenics , appassionato di su…" at bounding box center [733, 359] width 405 height 220
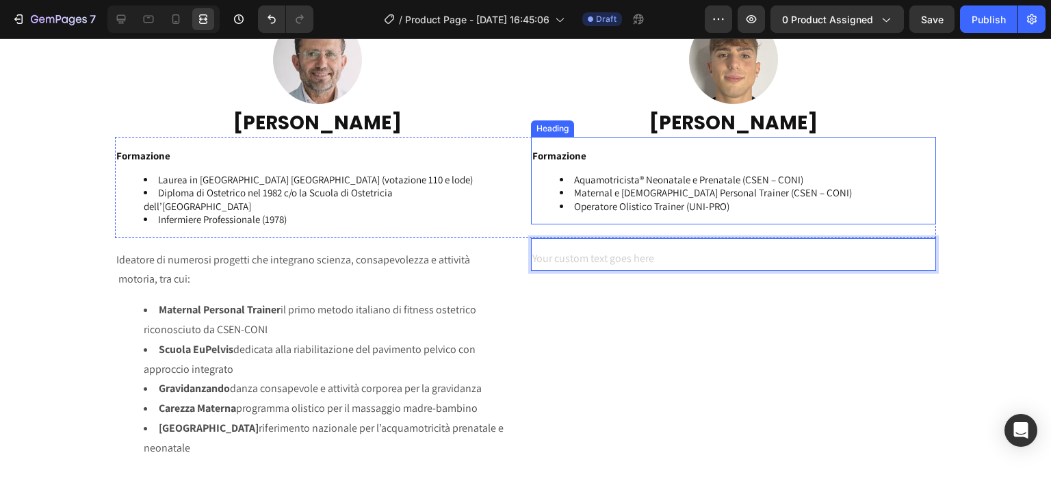
click at [531, 221] on h2 "⁠⁠⁠⁠⁠⁠⁠ Formazione Aquamotricista® Neonatale e Prenatale (CSEN – CONI) Maternal…" at bounding box center [733, 186] width 405 height 77
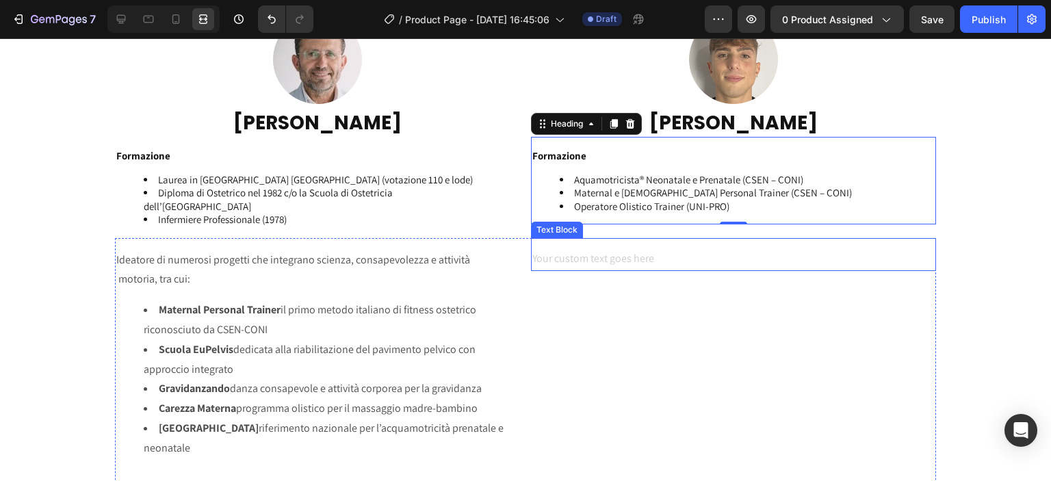
click at [539, 261] on div "Rich Text Editor. Editing area: main" at bounding box center [733, 260] width 405 height 23
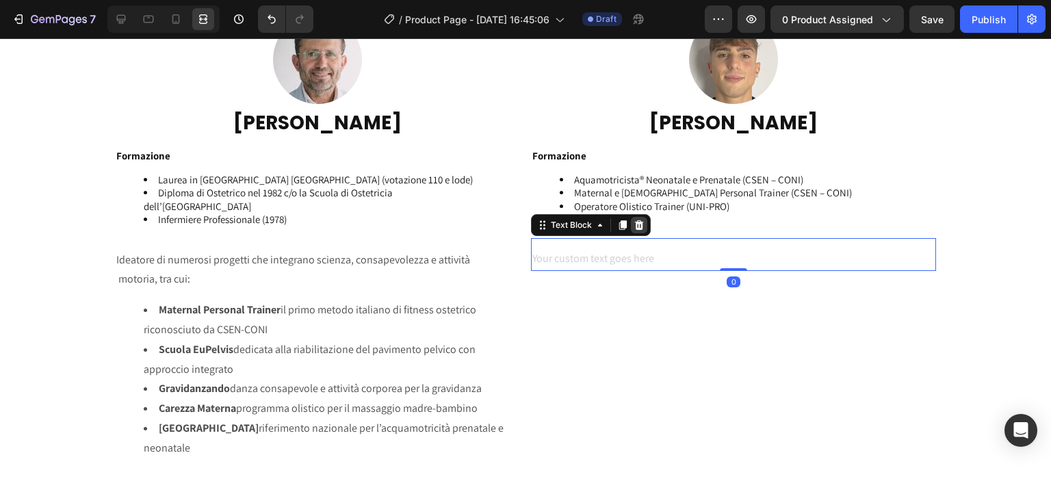
click at [635, 229] on icon at bounding box center [639, 225] width 9 height 10
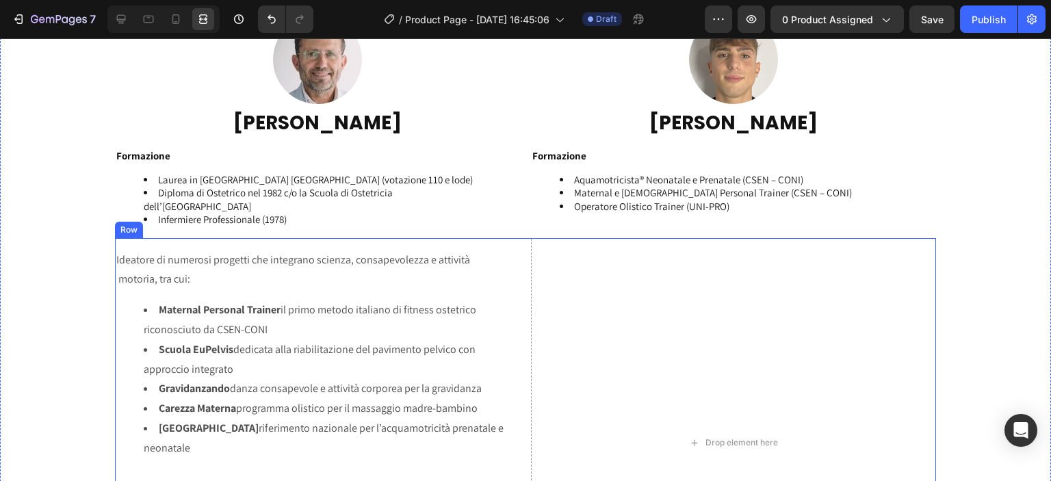
click at [504, 298] on div "Ideatore di numerosi progetti che integrano scienza, consapevolezza e attività …" at bounding box center [317, 448] width 405 height 399
click at [575, 314] on div "Drop element here" at bounding box center [733, 443] width 405 height 410
drag, startPoint x: 606, startPoint y: 348, endPoint x: 573, endPoint y: 331, distance: 36.7
click at [605, 348] on div "Drop element here" at bounding box center [733, 443] width 405 height 410
click at [443, 301] on li "Maternal Personal Trainer il primo metodo italiano di fitness ostetrico riconos…" at bounding box center [331, 320] width 375 height 40
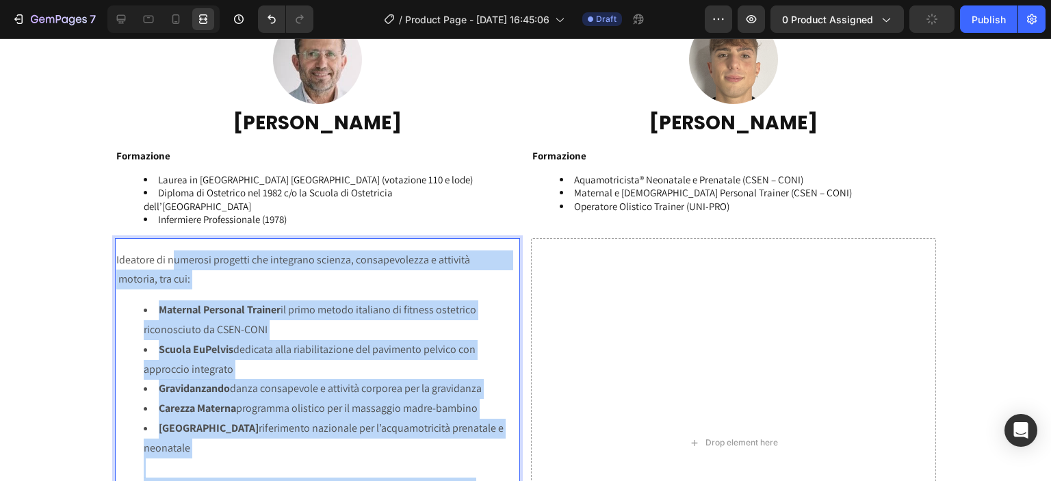
scroll to position [2214, 0]
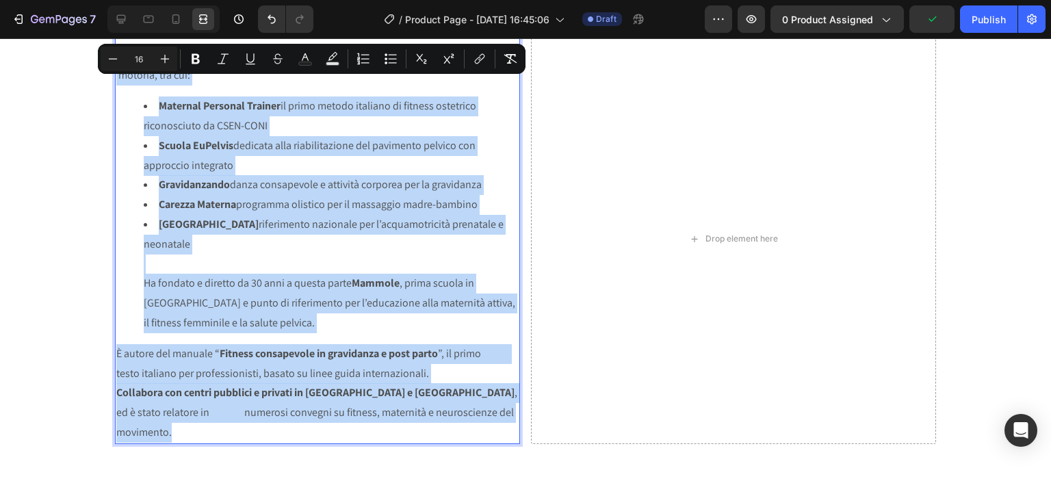
drag, startPoint x: 140, startPoint y: 257, endPoint x: 476, endPoint y: 416, distance: 371.9
click at [476, 416] on div "Ideatore di numerosi progetti che integrano scienza, consapevolezza e attività …" at bounding box center [317, 244] width 405 height 399
copy div "Loremips do sitametc adipisci eli seddoeius tempori, utlaboreetdolo m aliquaen …"
click at [508, 161] on li "Scuola EuPelvis dedicata alla riabilitazione del pavimento pelvico con approcci…" at bounding box center [331, 156] width 375 height 40
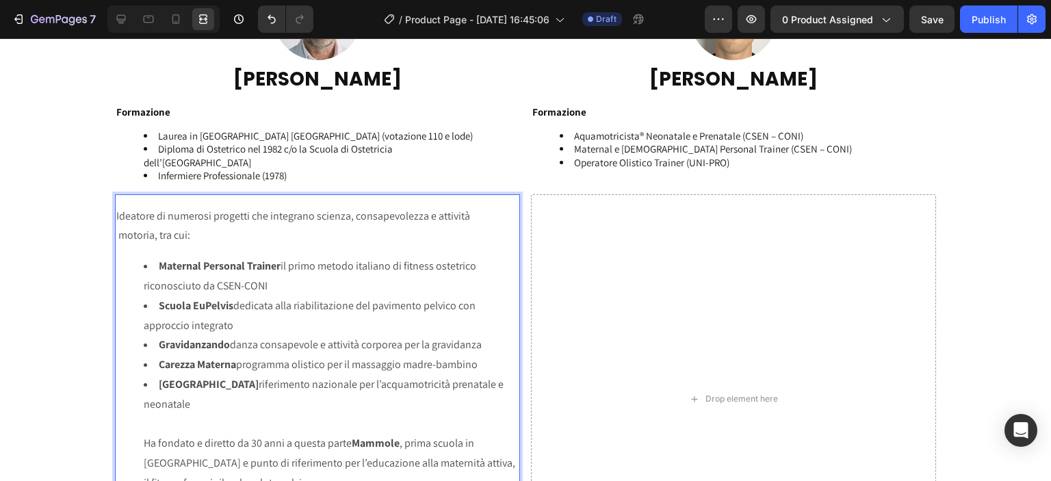
scroll to position [1894, 0]
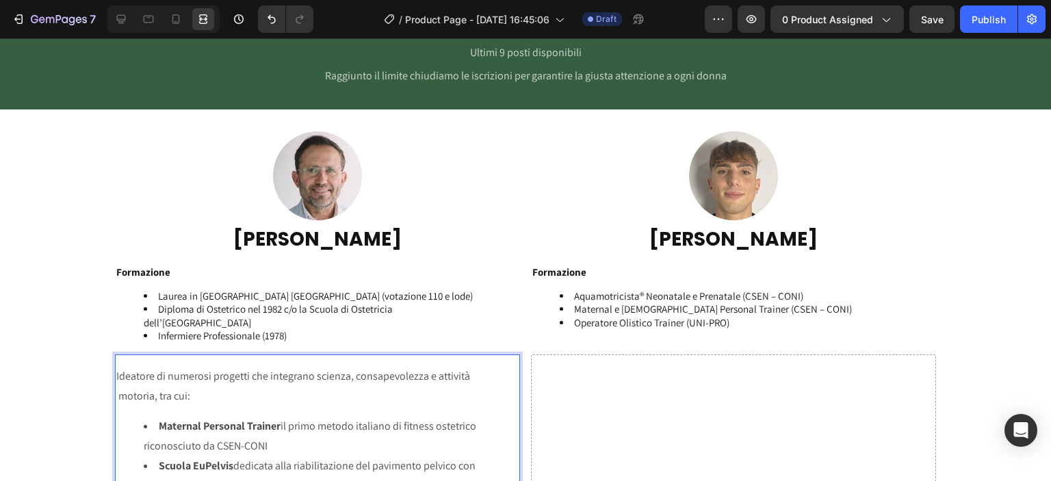
click at [249, 396] on p "Ideatore di numerosi progetti che integrano scienza, consapevolezza e attività …" at bounding box center [317, 387] width 402 height 40
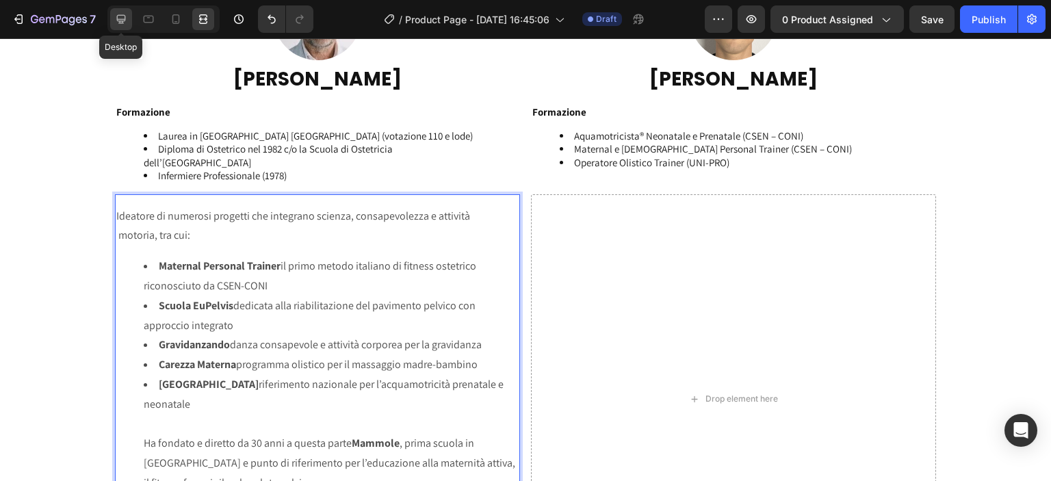
click at [120, 14] on icon at bounding box center [121, 19] width 14 height 14
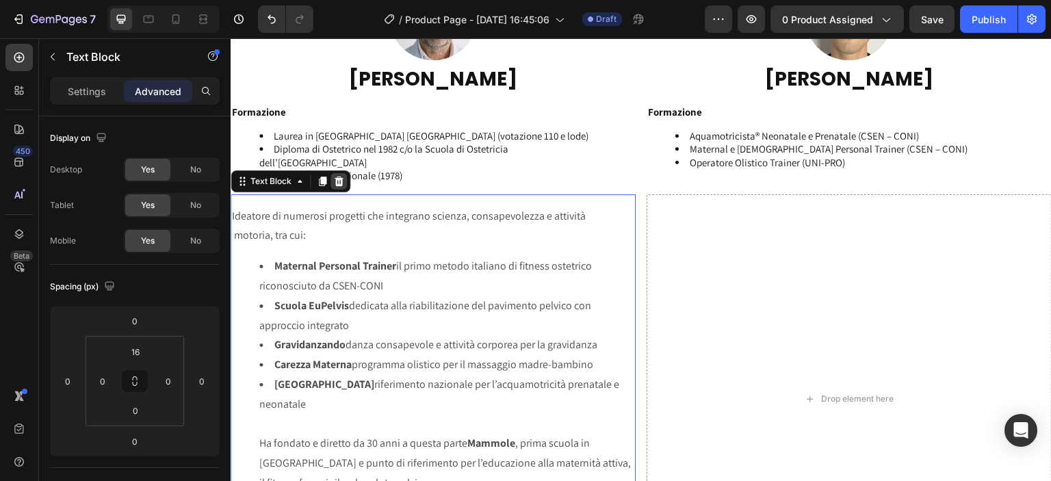
click at [339, 177] on icon at bounding box center [339, 182] width 9 height 10
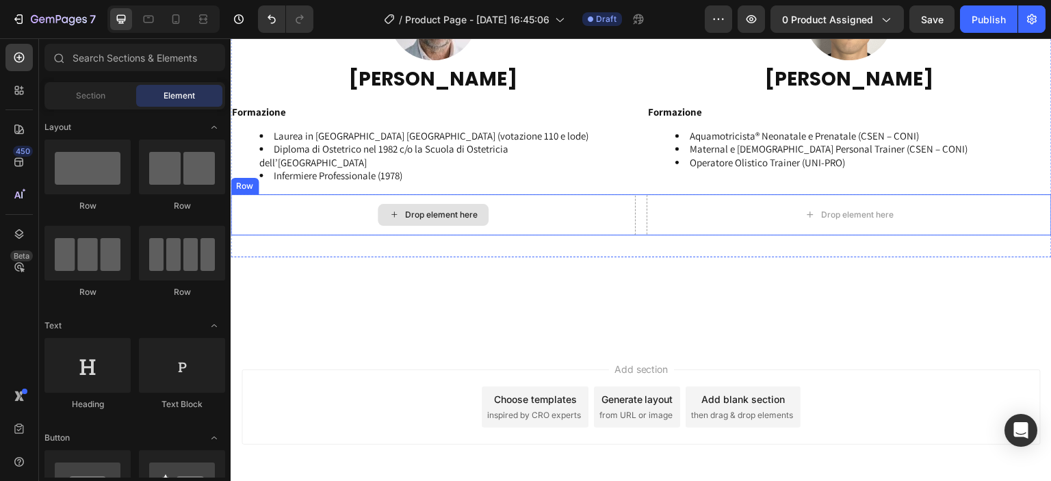
click at [564, 211] on div "Drop element here" at bounding box center [433, 214] width 405 height 41
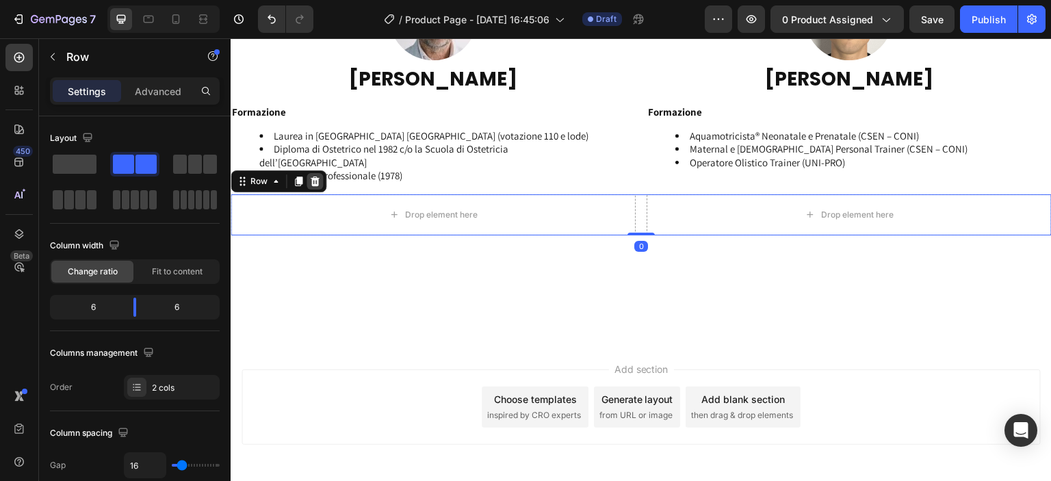
click at [317, 182] on icon at bounding box center [315, 182] width 9 height 10
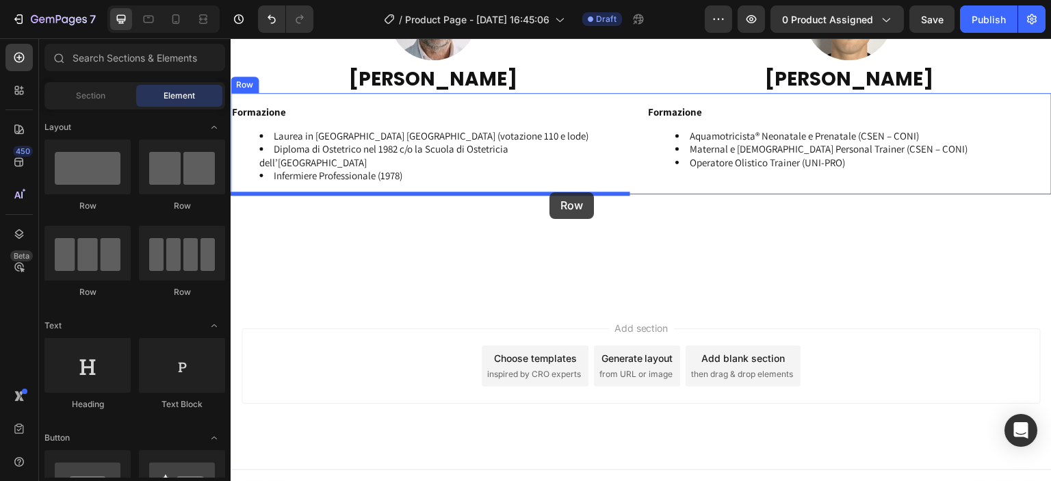
drag, startPoint x: 339, startPoint y: 213, endPoint x: 549, endPoint y: 192, distance: 211.7
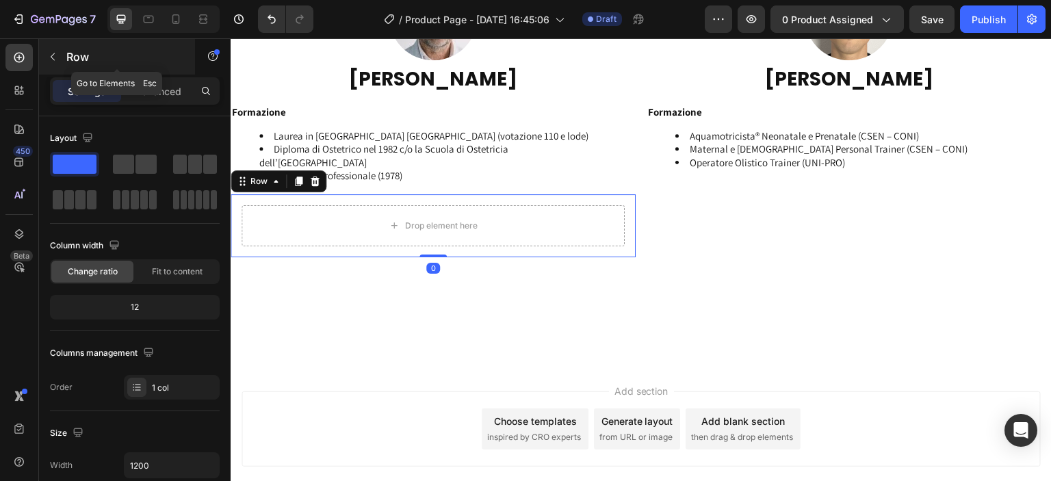
click at [71, 49] on p "Row" at bounding box center [124, 57] width 116 height 16
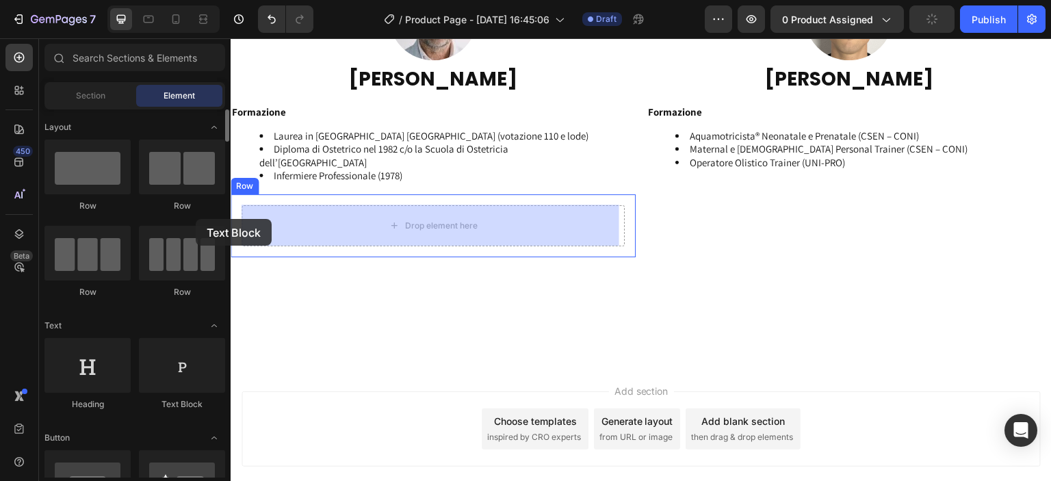
drag, startPoint x: 153, startPoint y: 367, endPoint x: 130, endPoint y: 209, distance: 159.1
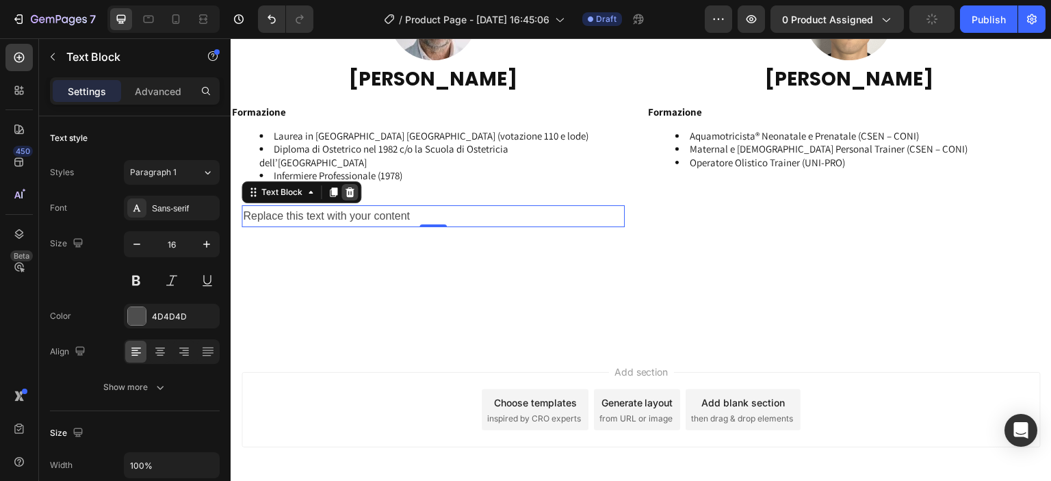
click at [352, 191] on icon at bounding box center [350, 192] width 9 height 10
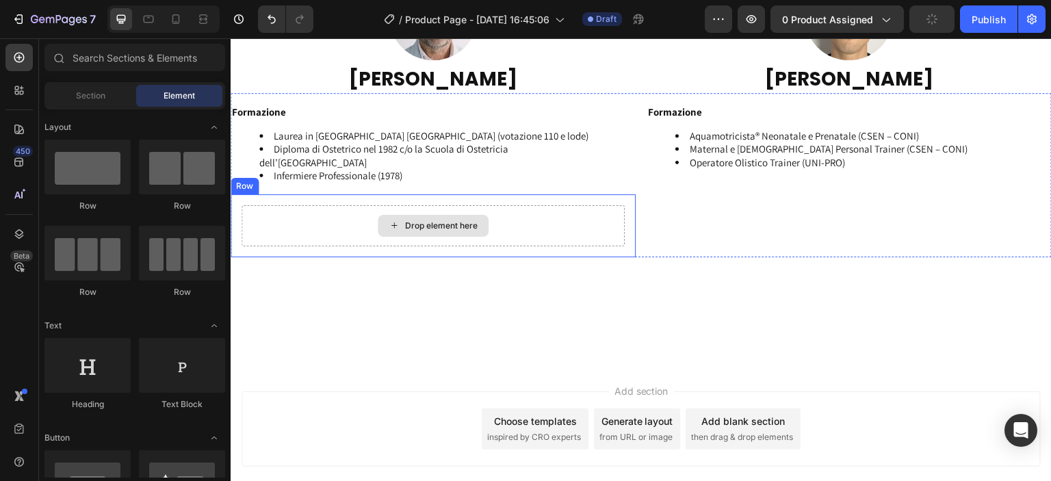
click at [554, 218] on div "Drop element here" at bounding box center [433, 225] width 383 height 41
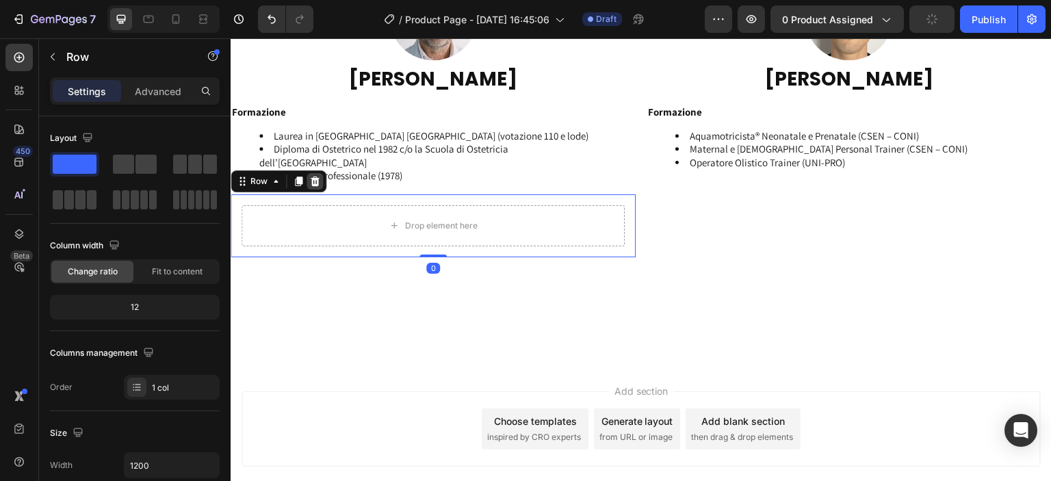
click at [315, 180] on icon at bounding box center [315, 182] width 9 height 10
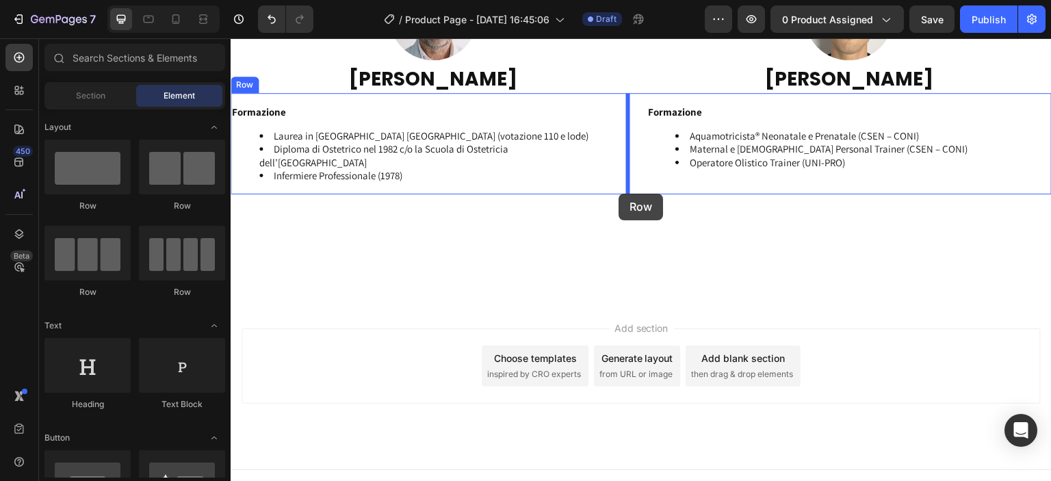
drag, startPoint x: 337, startPoint y: 202, endPoint x: 619, endPoint y: 194, distance: 281.3
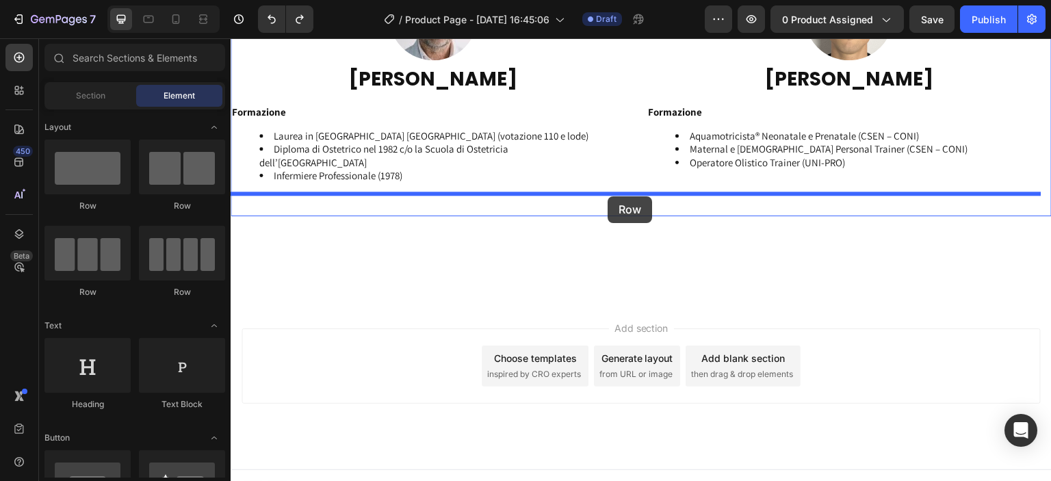
drag, startPoint x: 351, startPoint y: 215, endPoint x: 608, endPoint y: 196, distance: 257.3
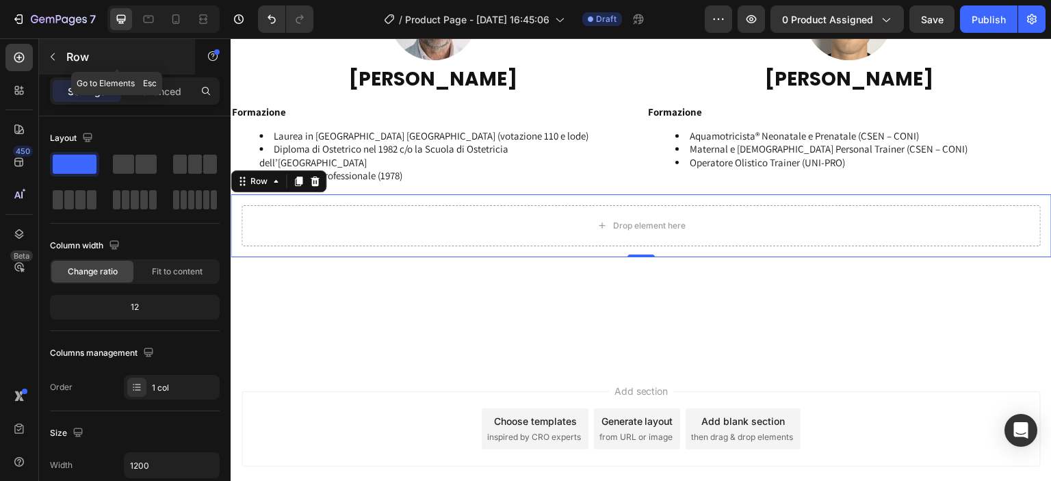
click at [79, 62] on p "Row" at bounding box center [124, 57] width 116 height 16
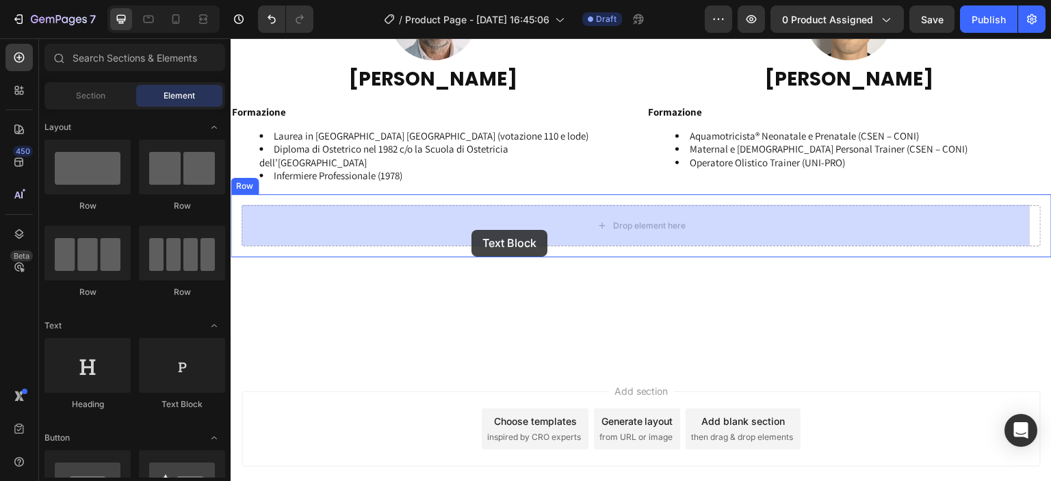
drag, startPoint x: 430, startPoint y: 390, endPoint x: 471, endPoint y: 230, distance: 165.5
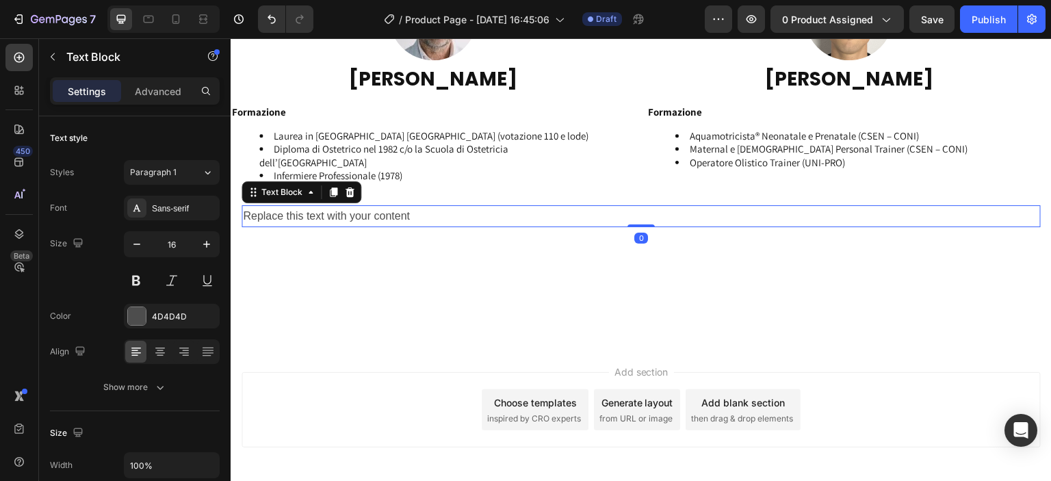
click at [408, 214] on div "Replace this text with your content" at bounding box center [641, 216] width 799 height 23
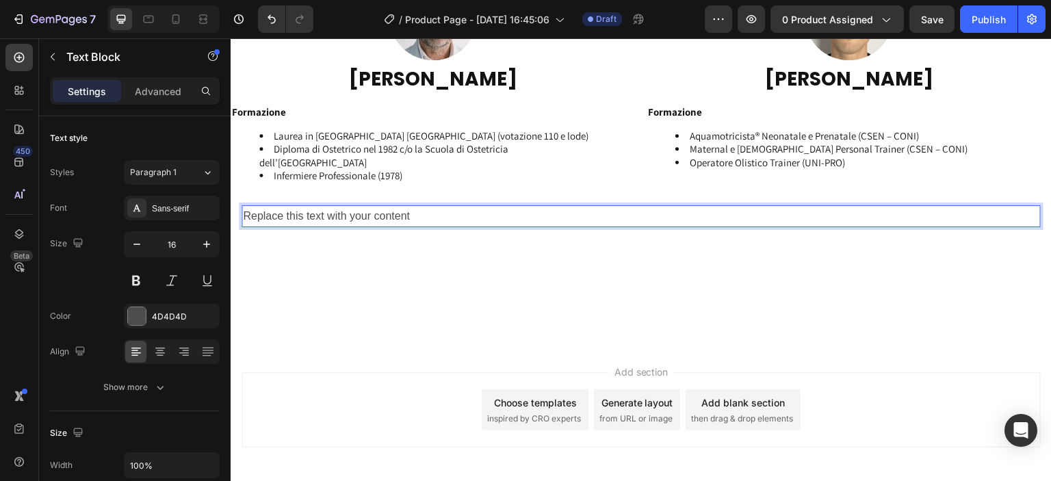
click at [408, 214] on p "Replace this text with your content" at bounding box center [641, 217] width 796 height 20
click at [406, 213] on p "Replace this text with your content" at bounding box center [641, 217] width 796 height 20
click at [390, 214] on p "Replace this text with your content" at bounding box center [641, 217] width 796 height 20
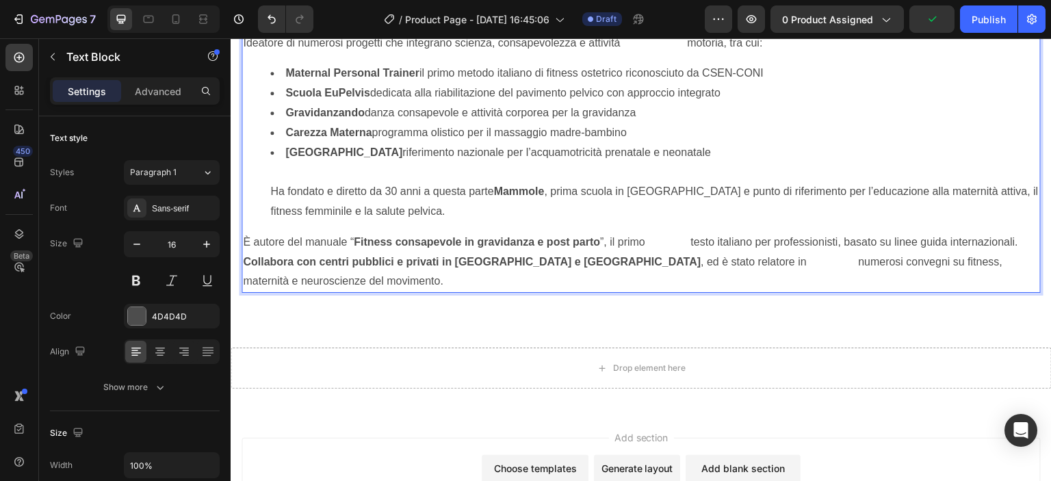
scroll to position [2067, 0]
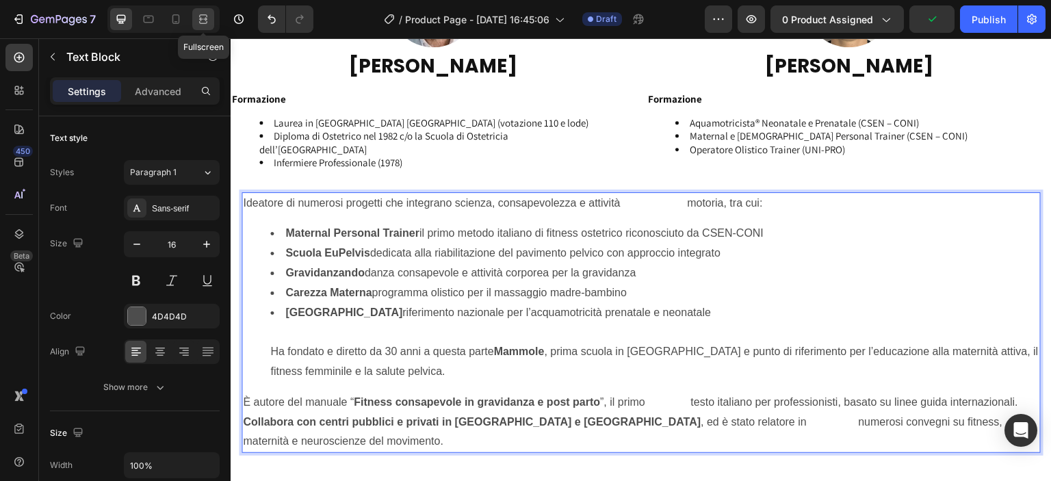
click at [198, 22] on icon at bounding box center [203, 19] width 14 height 14
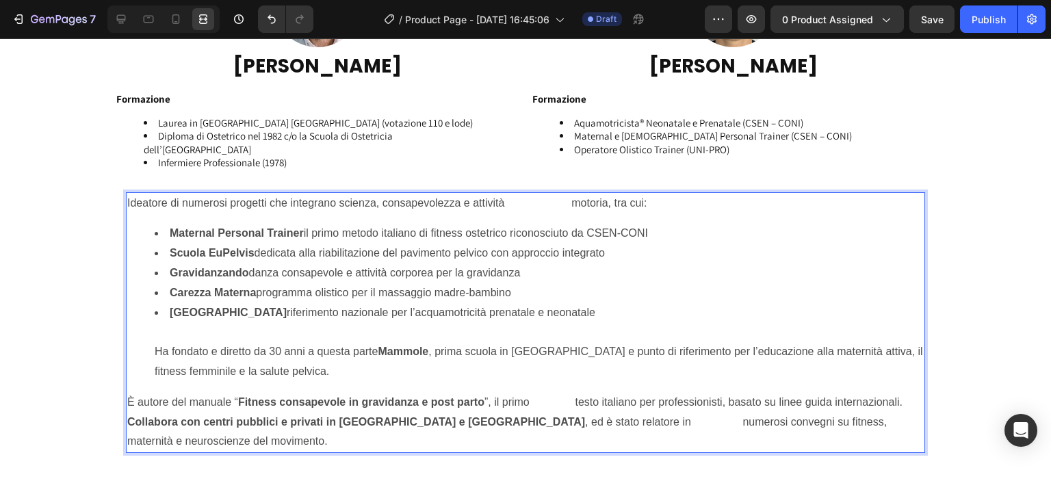
click at [155, 350] on li "Università dell’Acqua riferimento nazionale per l’acquamotricità prenatale e ne…" at bounding box center [539, 342] width 769 height 79
click at [148, 233] on ul "Maternal Personal Trainer il primo metodo italiano di fitness ostetrico riconos…" at bounding box center [525, 302] width 796 height 157
click at [126, 200] on div "Ideatore di numerosi progetti che integrano scienza, consapevolezza e attività …" at bounding box center [525, 322] width 799 height 261
click at [155, 346] on li "Università dell’Acqua riferimento nazionale per l’acquamotricità prenatale e ne…" at bounding box center [539, 342] width 769 height 79
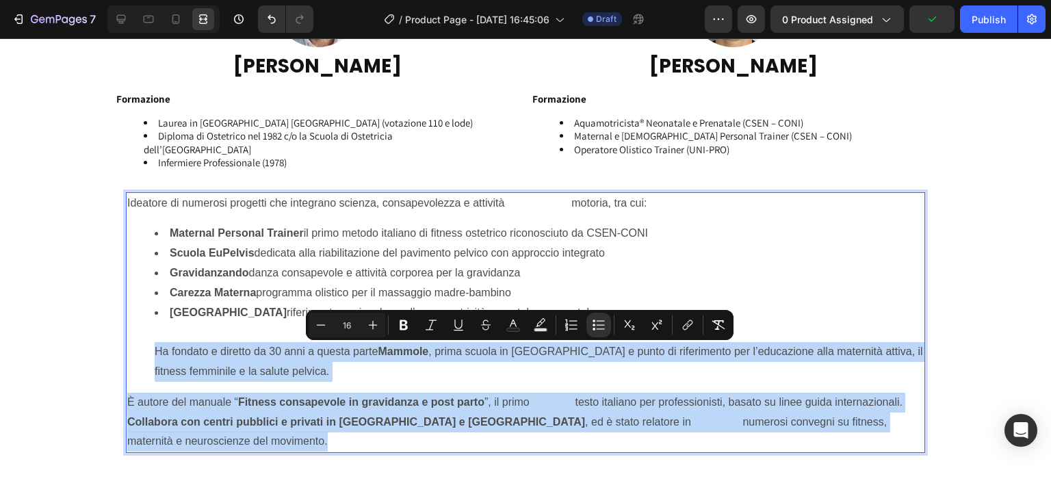
drag, startPoint x: 145, startPoint y: 346, endPoint x: 234, endPoint y: 464, distance: 147.5
click at [241, 454] on div "Ideatore di numerosi progetti che integrano scienza, consapevolezza e attività …" at bounding box center [525, 322] width 799 height 261
copy div "Ha fondato e diretto da 30 anni a questa parte [PERSON_NAME] , prima scuola in …"
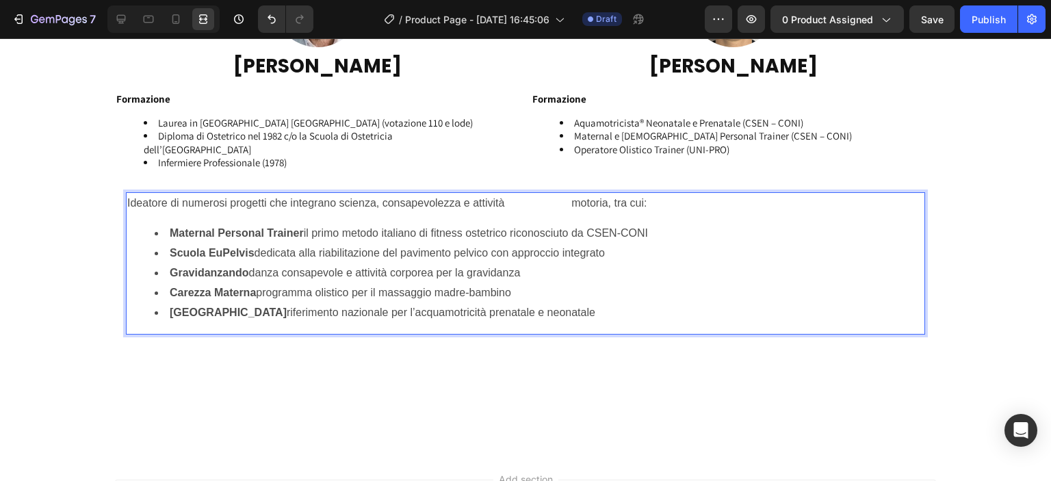
click at [127, 201] on p "Ideatore di numerosi progetti che integrano scienza, consapevolezza e attività …" at bounding box center [525, 204] width 796 height 20
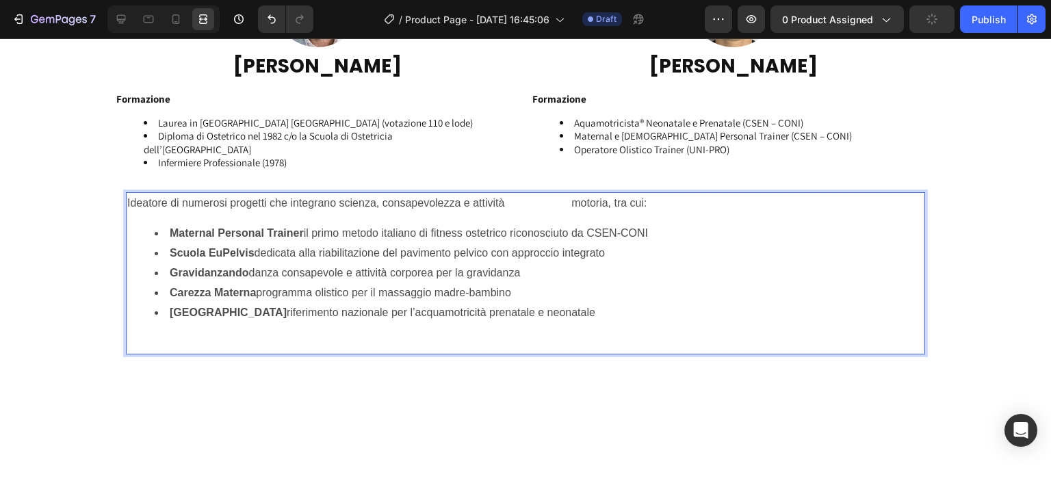
click at [180, 216] on div "Ideatore di numerosi progetti che integrano scienza, consapevolezza e attività …" at bounding box center [525, 273] width 799 height 163
click at [567, 202] on p "Ideatore di numerosi progetti che integrano scienza, consapevolezza e attività …" at bounding box center [525, 204] width 796 height 20
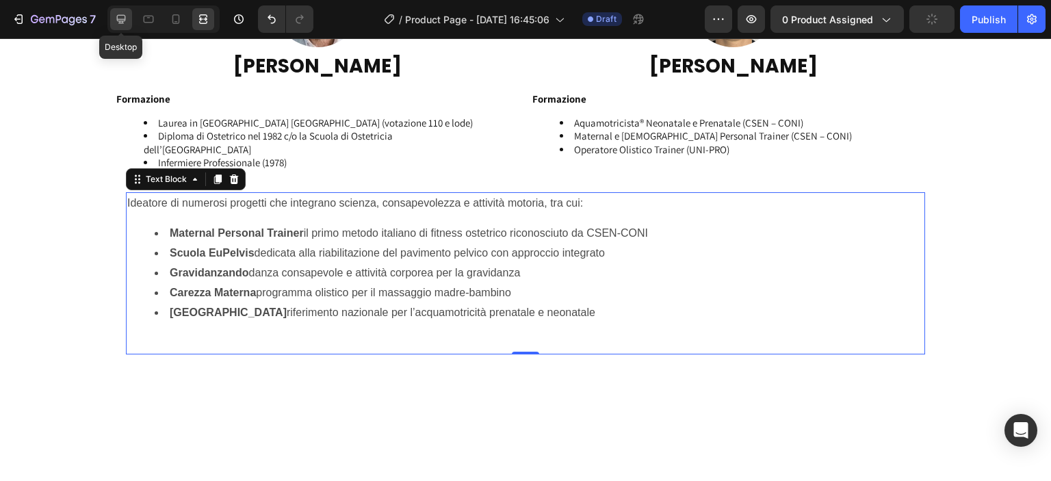
click at [123, 24] on icon at bounding box center [121, 19] width 14 height 14
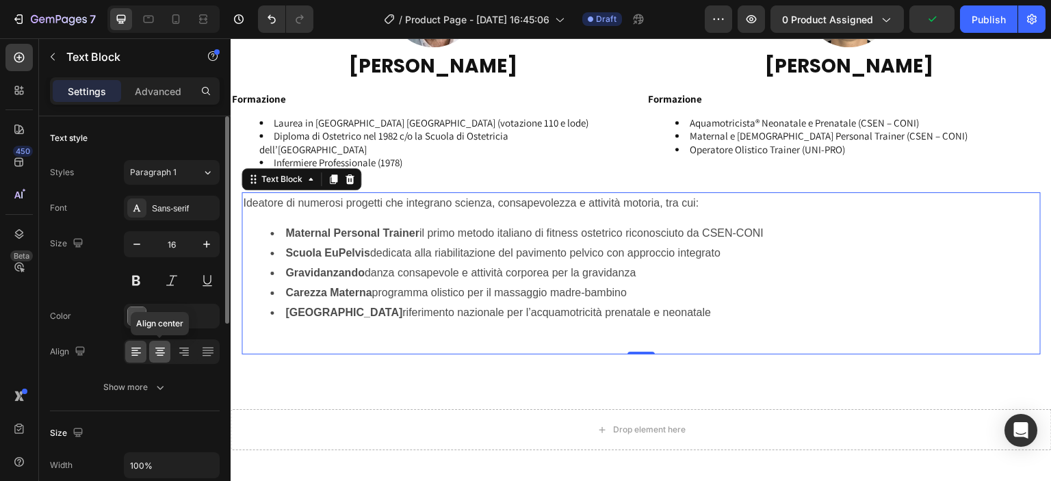
click at [160, 350] on icon at bounding box center [160, 350] width 7 height 1
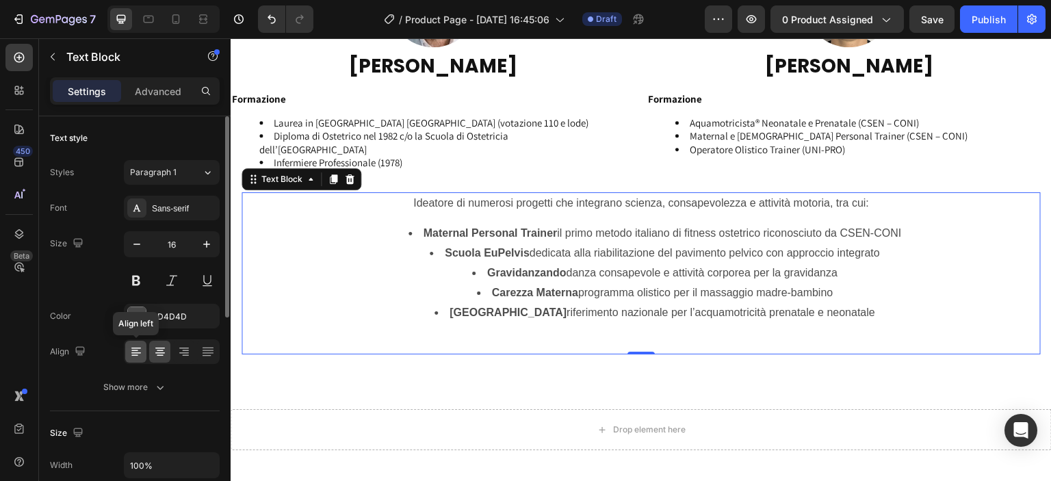
click at [134, 353] on icon at bounding box center [136, 352] width 14 height 14
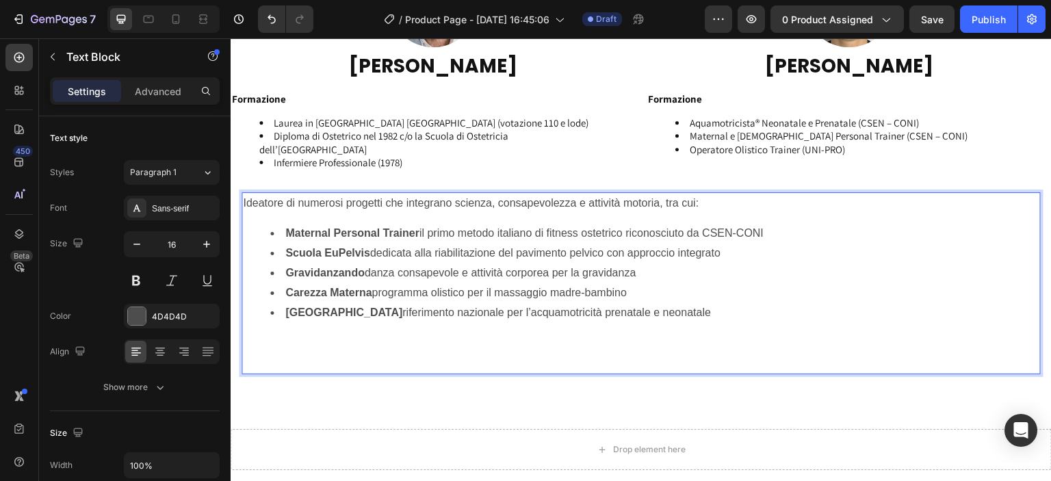
click at [710, 204] on p "Ideatore di numerosi progetti che integrano scienza, consapevolezza e attività …" at bounding box center [641, 204] width 796 height 20
click at [718, 307] on li "Università dell’Acqua riferimento nazionale per l’acquamotricità prenatale e ne…" at bounding box center [654, 332] width 769 height 59
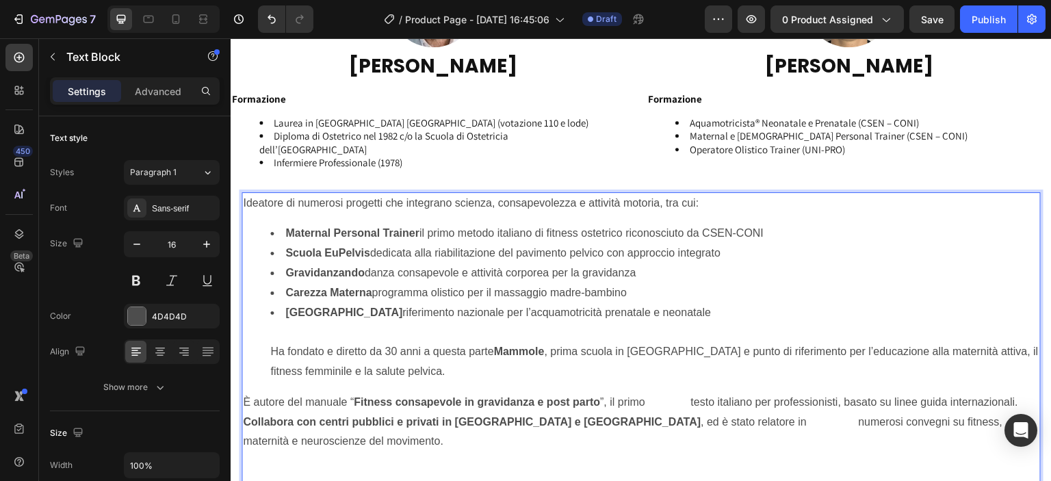
click at [279, 400] on p "È autore del manuale “ Fitness consapevole in gravidanza e post parto ”, il pri…" at bounding box center [641, 403] width 796 height 20
click at [270, 372] on li "Università dell’Acqua riferimento nazionale per l’acquamotricità prenatale e ne…" at bounding box center [654, 342] width 769 height 79
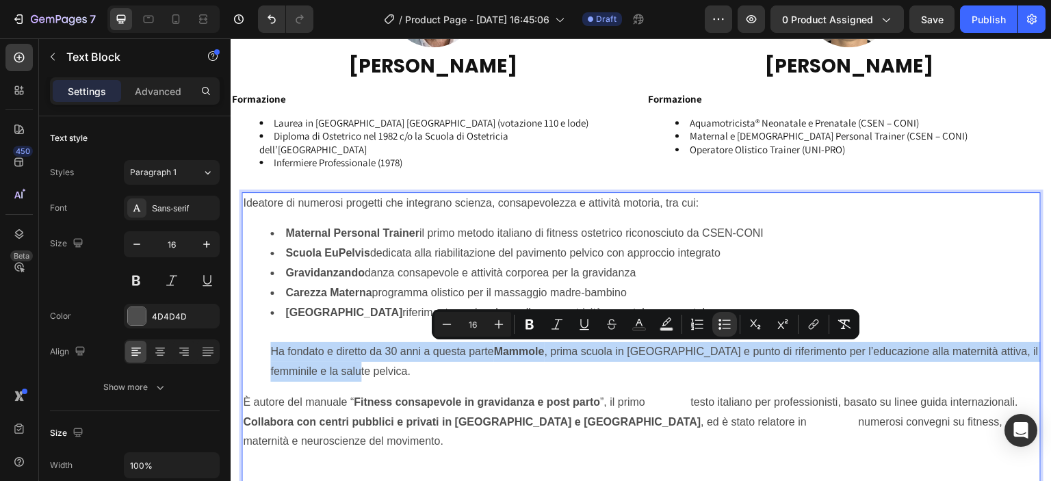
drag, startPoint x: 353, startPoint y: 371, endPoint x: 271, endPoint y: 352, distance: 84.2
click at [271, 352] on li "Università dell’Acqua riferimento nazionale per l’acquamotricità prenatale e ne…" at bounding box center [654, 342] width 769 height 79
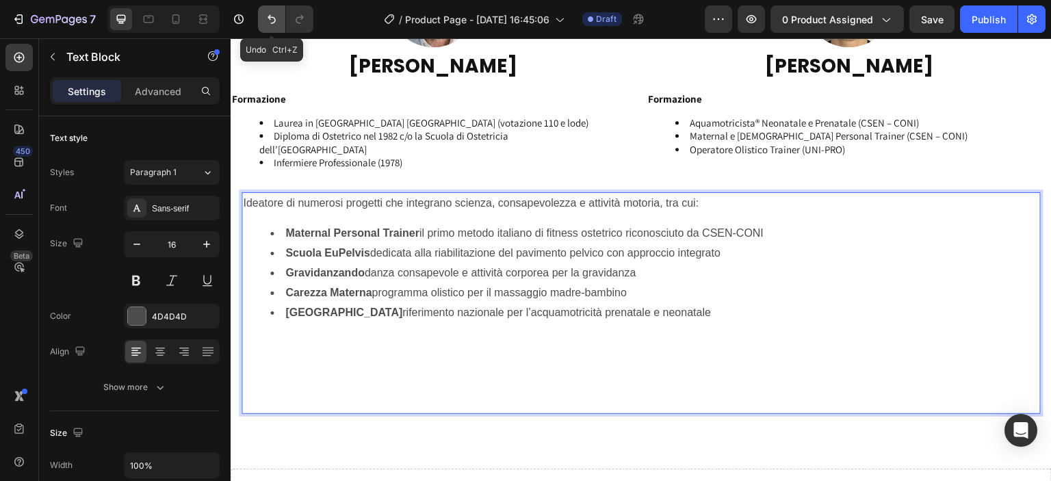
click at [283, 21] on button "Undo/Redo" at bounding box center [271, 18] width 27 height 27
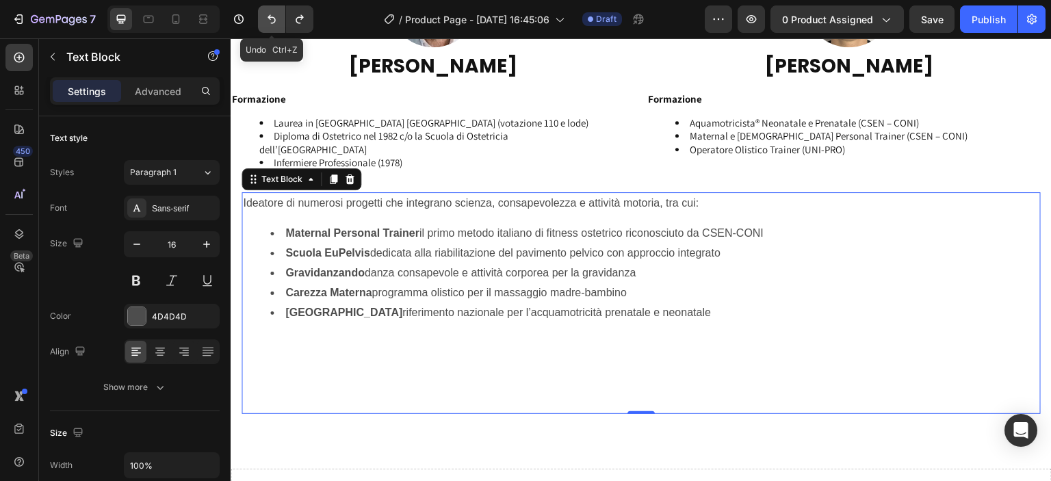
click at [279, 22] on button "Undo/Redo" at bounding box center [271, 18] width 27 height 27
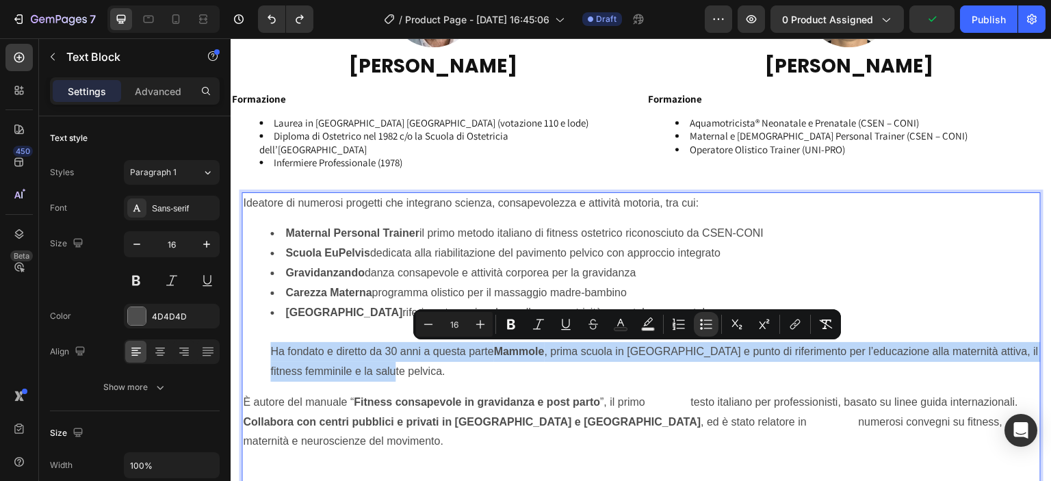
drag, startPoint x: 268, startPoint y: 350, endPoint x: 419, endPoint y: 372, distance: 152.1
copy li "Ha fondato e diretto da 30 anni a questa parte [PERSON_NAME] , prima scuola in …"
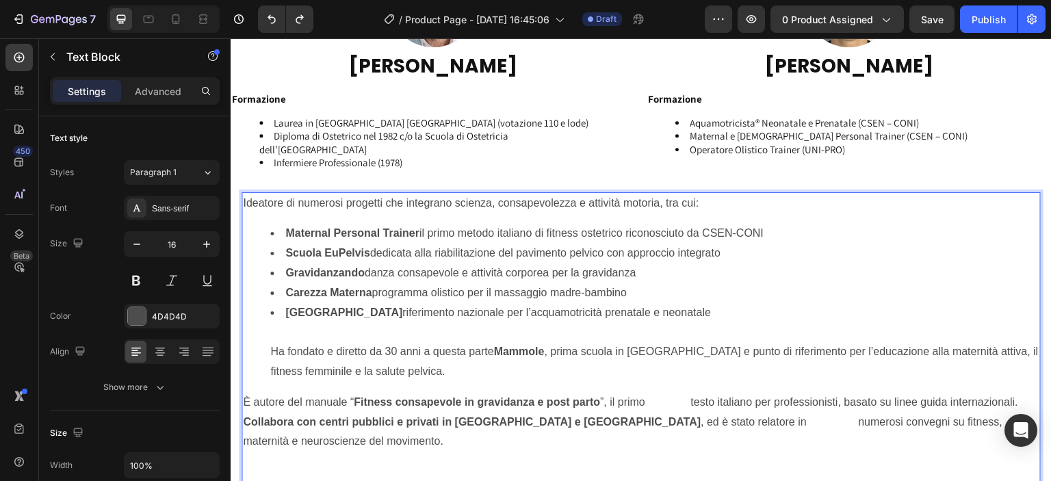
click at [246, 400] on p "È autore del manuale “ Fitness consapevole in gravidanza e post parto ”, il pri…" at bounding box center [641, 403] width 796 height 20
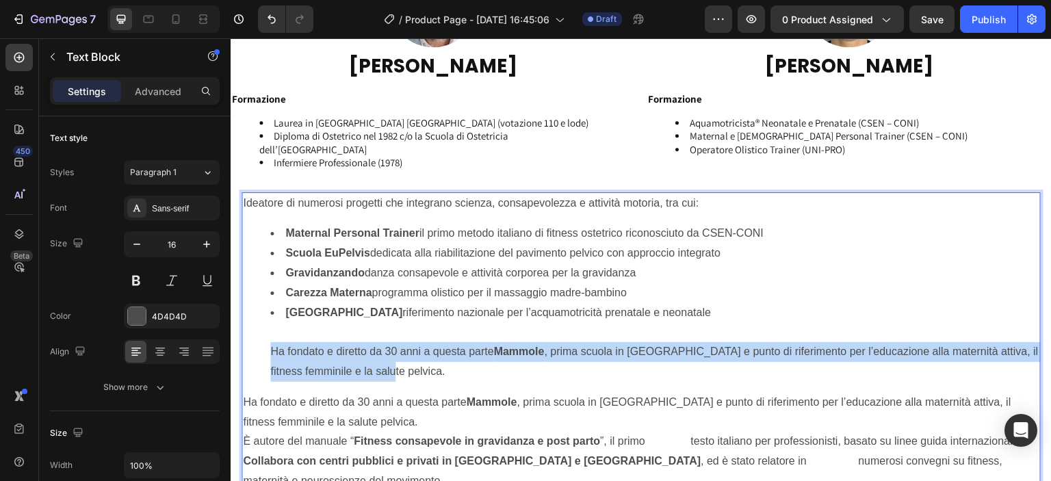
drag, startPoint x: 272, startPoint y: 345, endPoint x: 439, endPoint y: 369, distance: 168.1
click at [439, 369] on li "Università dell’Acqua riferimento nazionale per l’acquamotricità prenatale e ne…" at bounding box center [654, 342] width 769 height 79
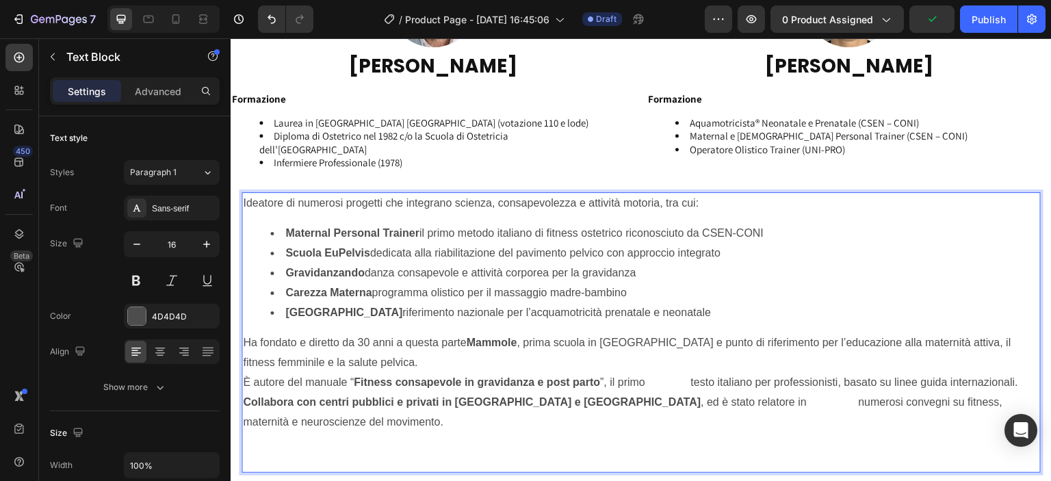
click at [690, 380] on p "Ha fondato e diretto da 30 anni a questa parte [PERSON_NAME] , prima scuola in …" at bounding box center [641, 362] width 796 height 59
click at [732, 402] on p "Collabora con centri pubblici e privati in [GEOGRAPHIC_DATA] e [GEOGRAPHIC_DATA…" at bounding box center [641, 432] width 796 height 79
click at [282, 402] on strong "Collabora con centri pubblici e privati in [GEOGRAPHIC_DATA] e [GEOGRAPHIC_DATA]" at bounding box center [472, 402] width 458 height 12
click at [211, 23] on div at bounding box center [203, 19] width 22 height 22
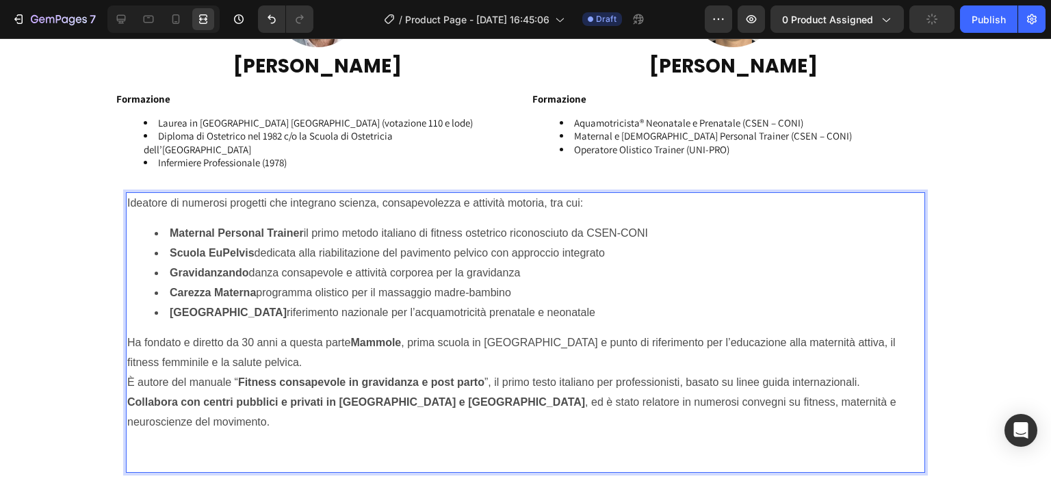
click at [834, 432] on p "Collabora con centri pubblici e privati in [GEOGRAPHIC_DATA] e [GEOGRAPHIC_DATA…" at bounding box center [525, 432] width 796 height 79
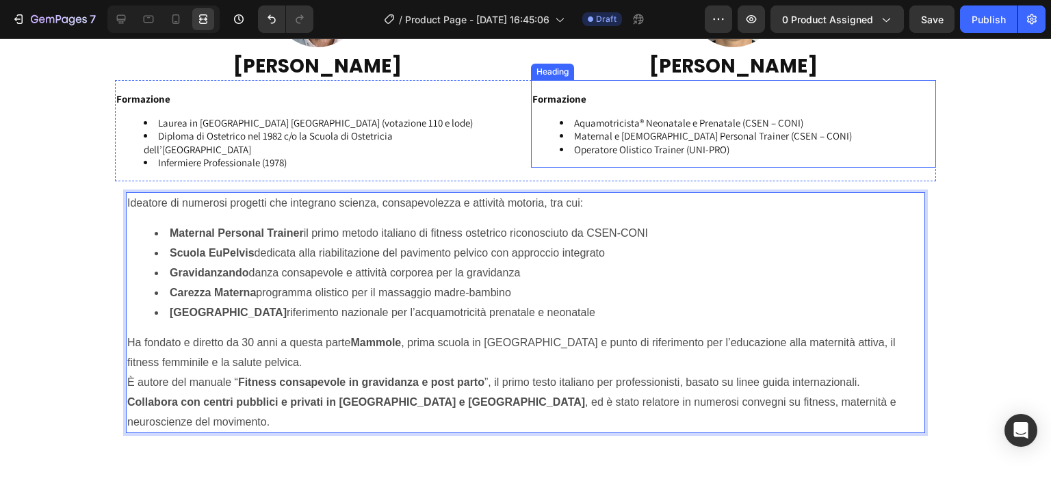
click at [614, 96] on p "⁠⁠⁠⁠⁠⁠⁠ Formazione" at bounding box center [733, 99] width 402 height 14
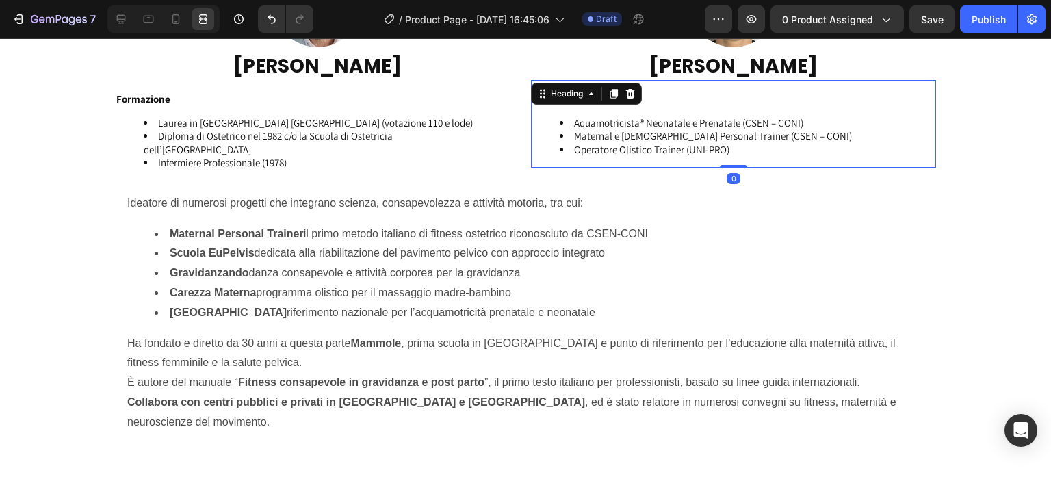
scroll to position [1908, 0]
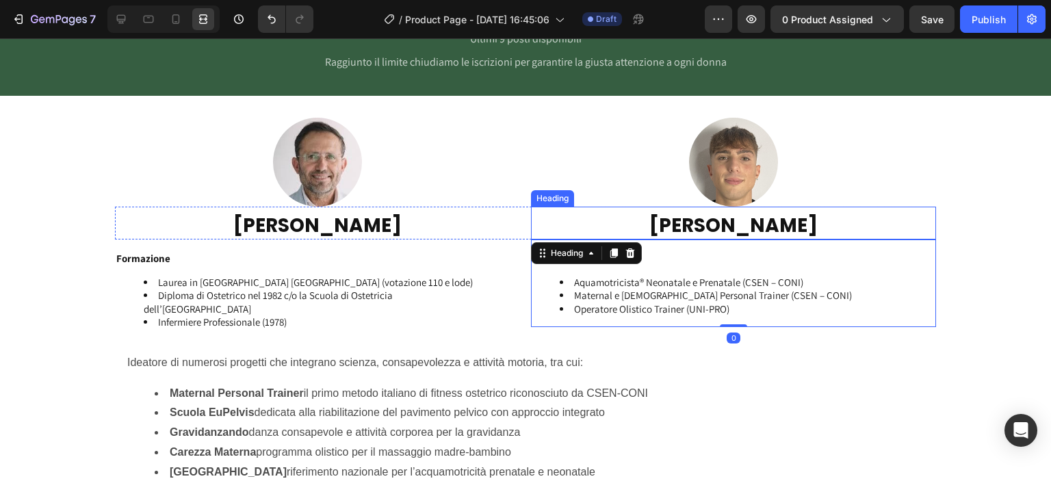
click at [596, 212] on h2 "[PERSON_NAME]" at bounding box center [733, 225] width 405 height 27
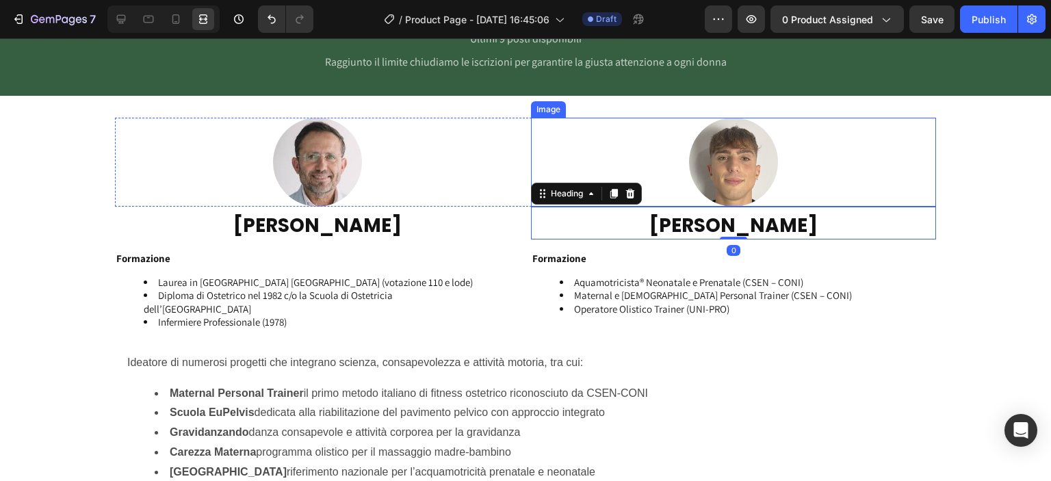
click at [634, 126] on div at bounding box center [733, 162] width 405 height 89
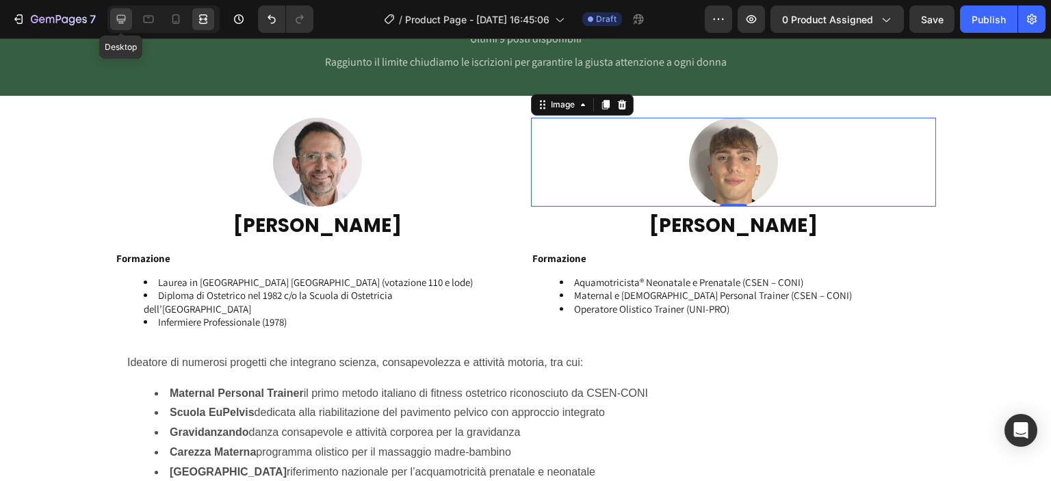
click at [115, 18] on icon at bounding box center [121, 19] width 14 height 14
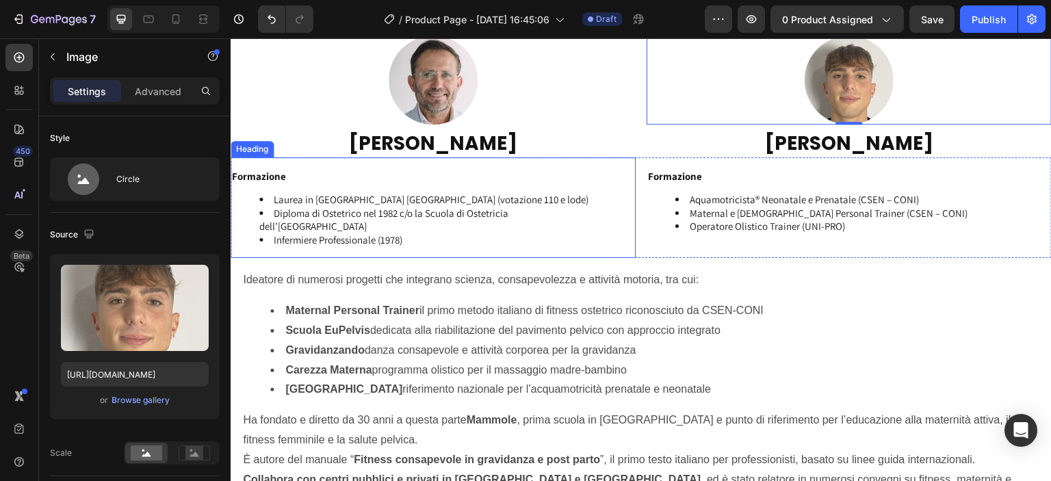
scroll to position [2227, 0]
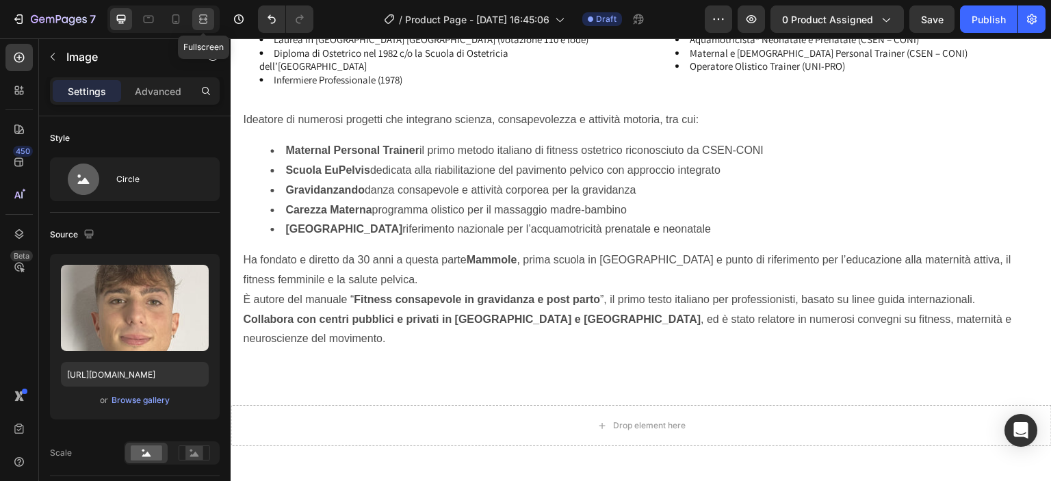
click at [211, 16] on div at bounding box center [203, 19] width 22 height 22
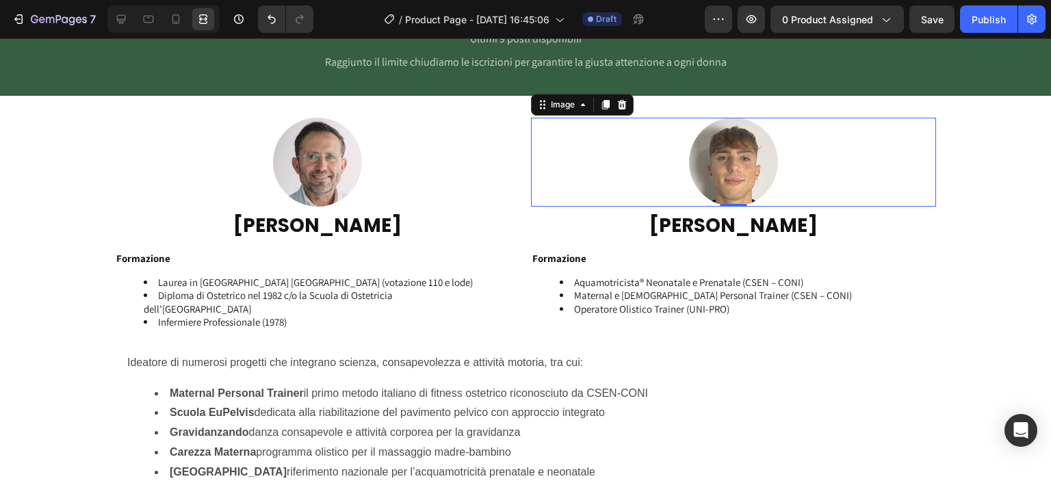
scroll to position [2067, 0]
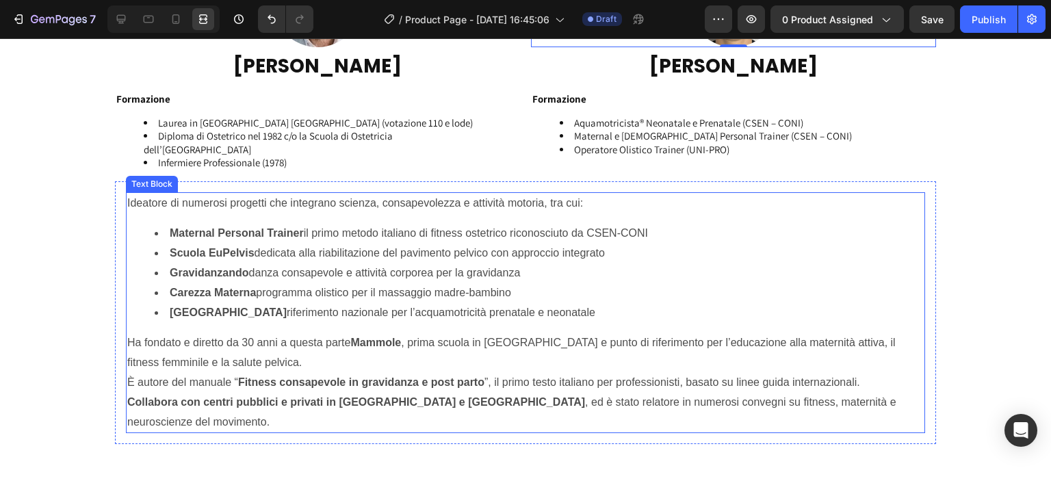
click at [671, 200] on p "Ideatore di numerosi progetti che integrano scienza, consapevolezza e attività …" at bounding box center [525, 204] width 796 height 20
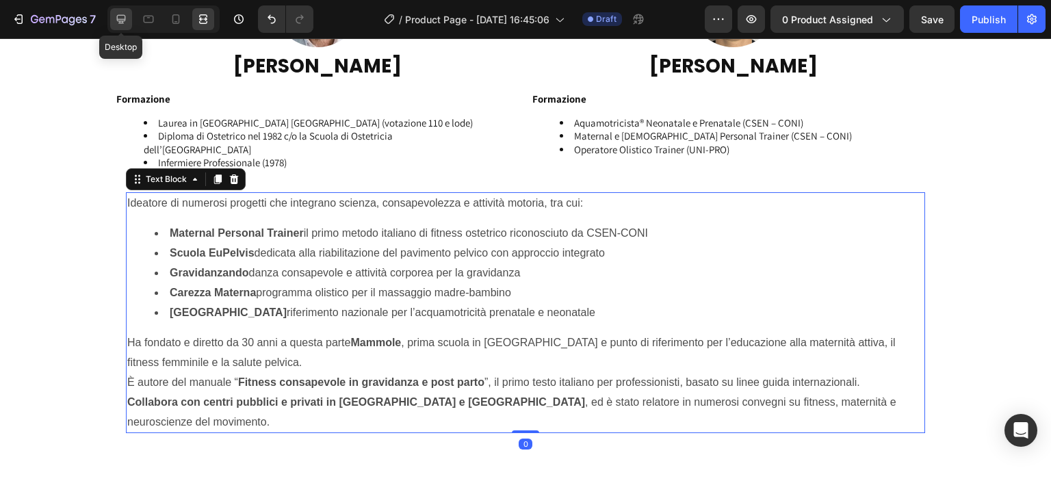
click at [118, 14] on icon at bounding box center [121, 19] width 14 height 14
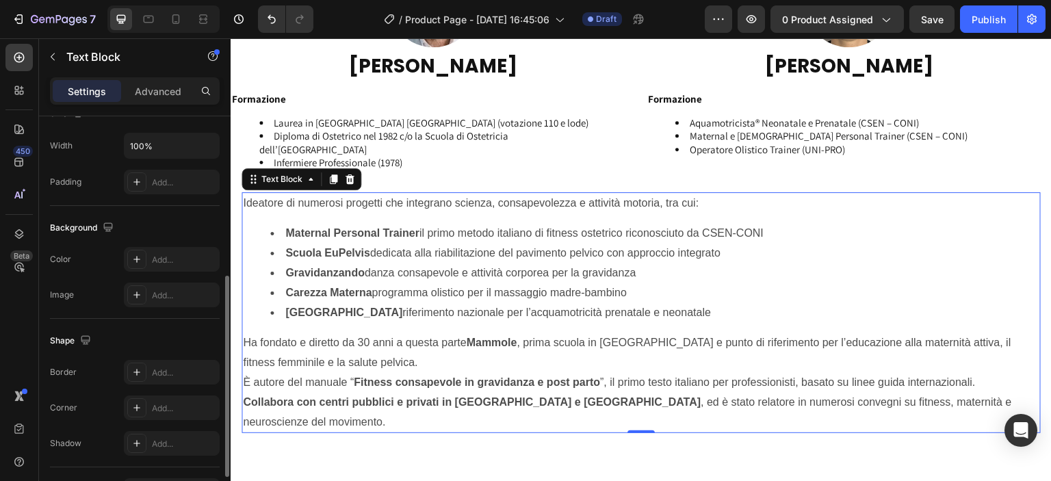
scroll to position [405, 0]
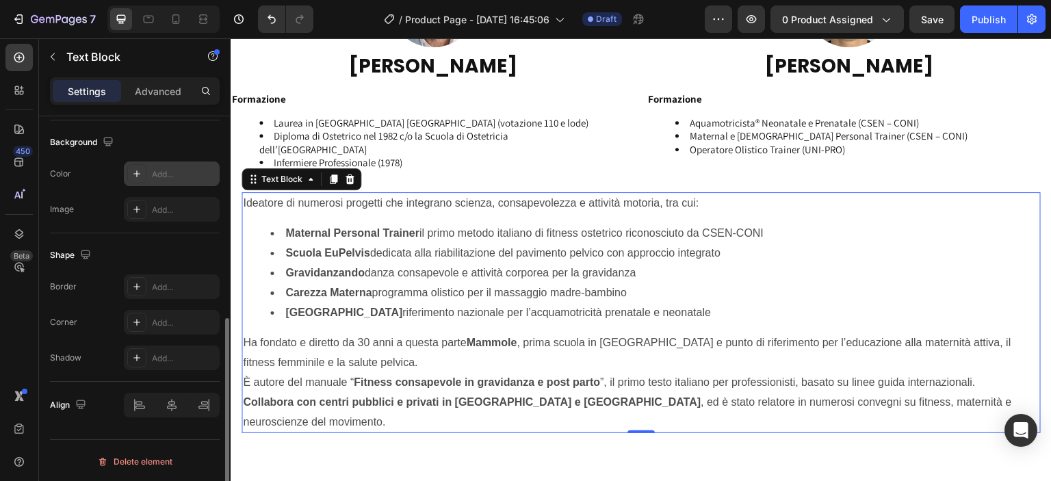
click at [163, 165] on div "Add..." at bounding box center [172, 173] width 96 height 25
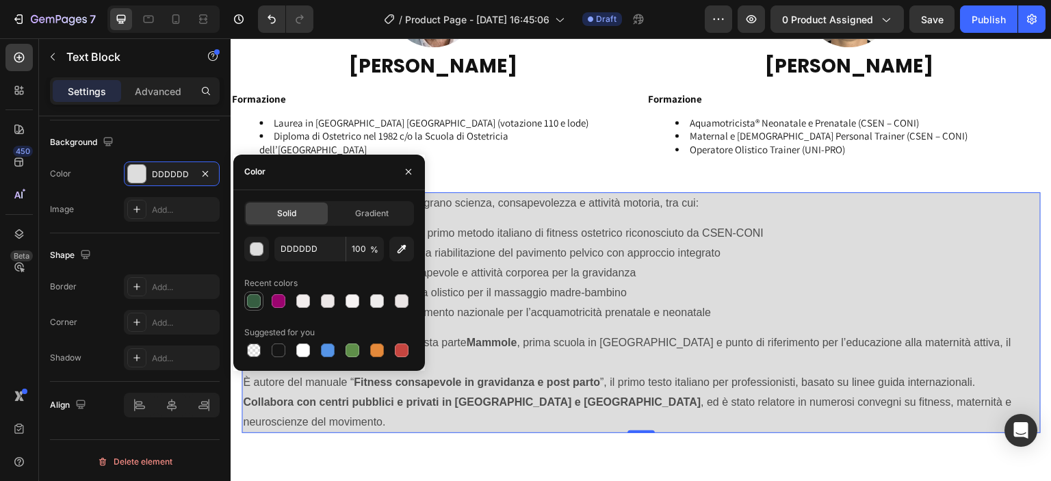
click at [255, 302] on div at bounding box center [254, 301] width 14 height 14
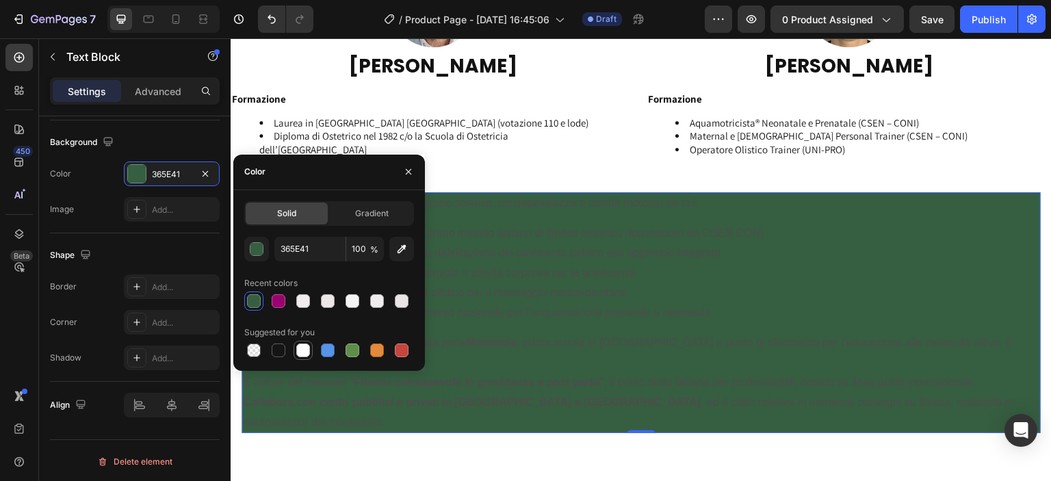
click at [301, 346] on div at bounding box center [303, 350] width 14 height 14
type input "FFFFFF"
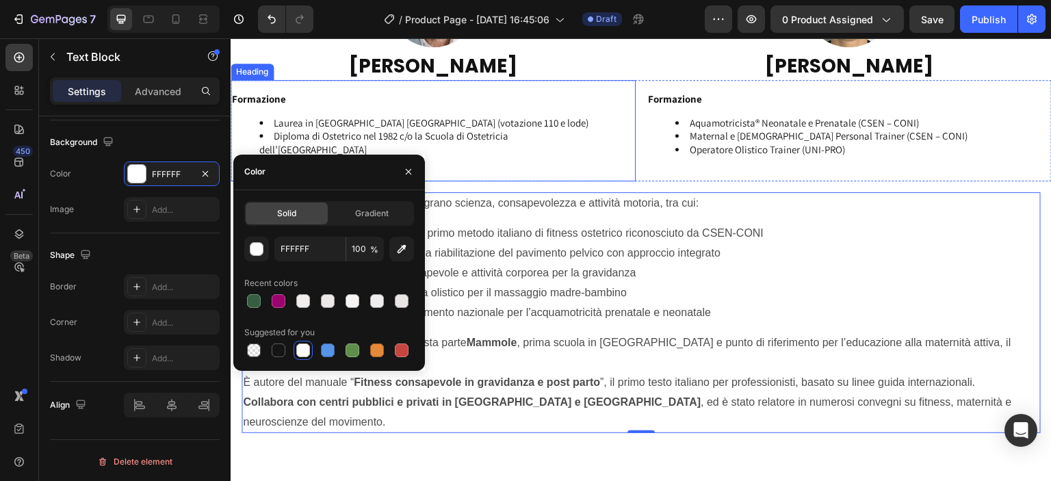
click at [281, 86] on div "⁠⁠⁠⁠⁠⁠⁠ Formazione Laurea in [GEOGRAPHIC_DATA] (votazione 110 e lode) Diploma d…" at bounding box center [433, 130] width 405 height 101
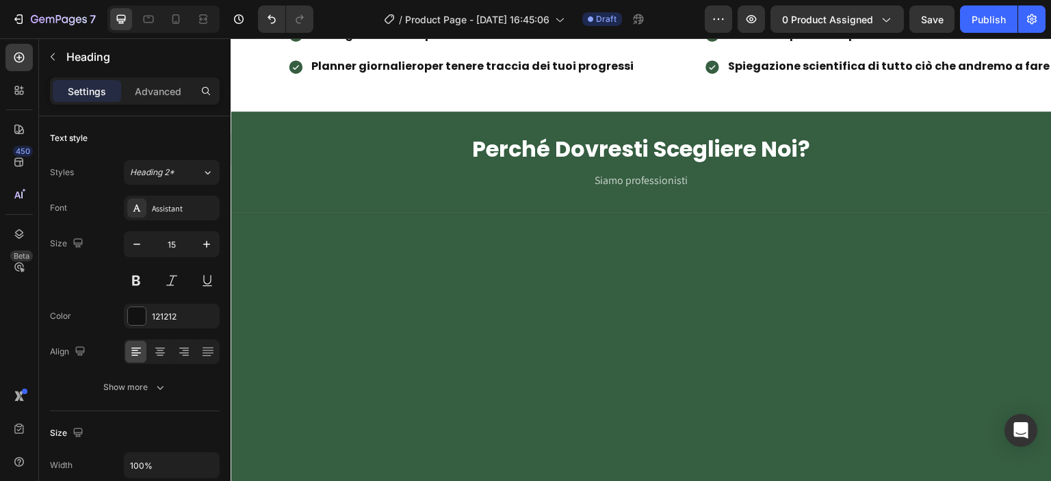
scroll to position [950, 0]
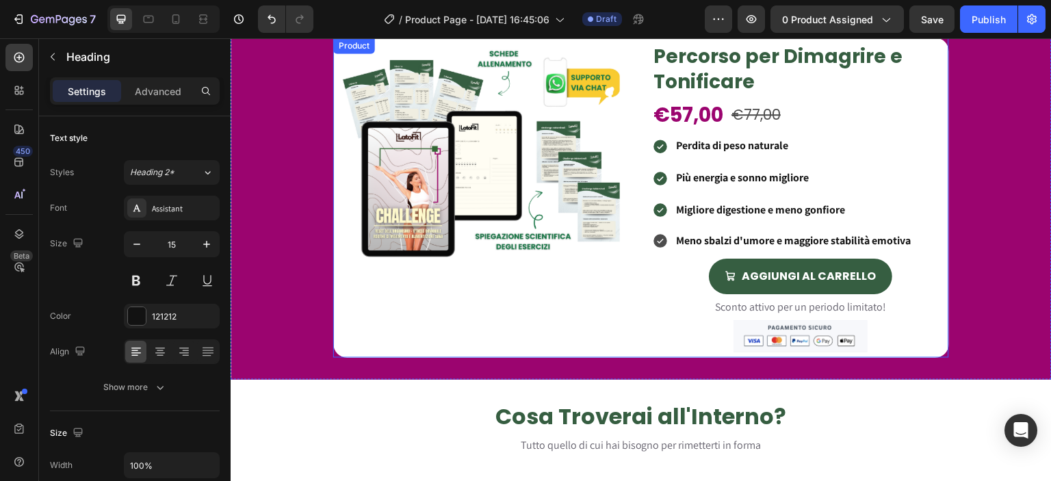
click at [637, 347] on div "Product Images Percorso per Dimagrire e Tonificare Heading €57,00 Product Price…" at bounding box center [641, 198] width 616 height 320
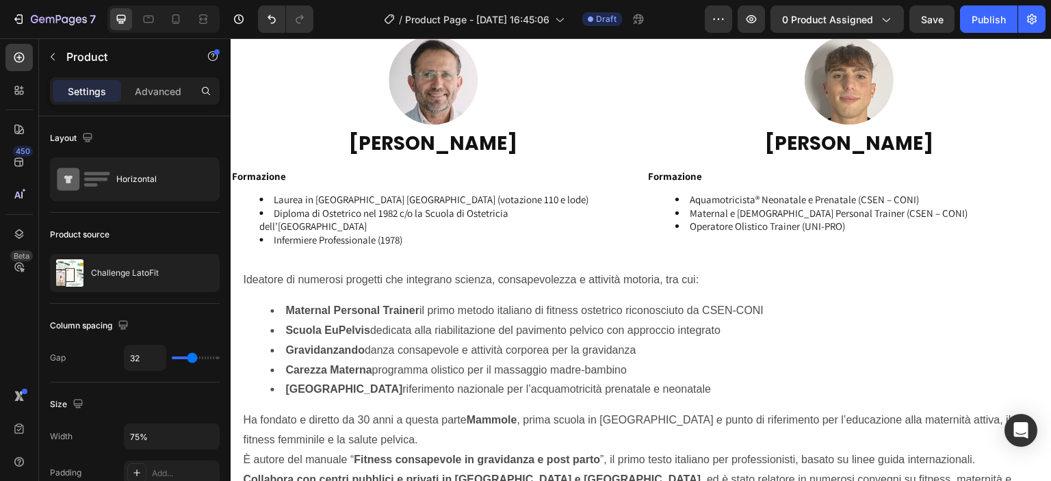
scroll to position [2227, 0]
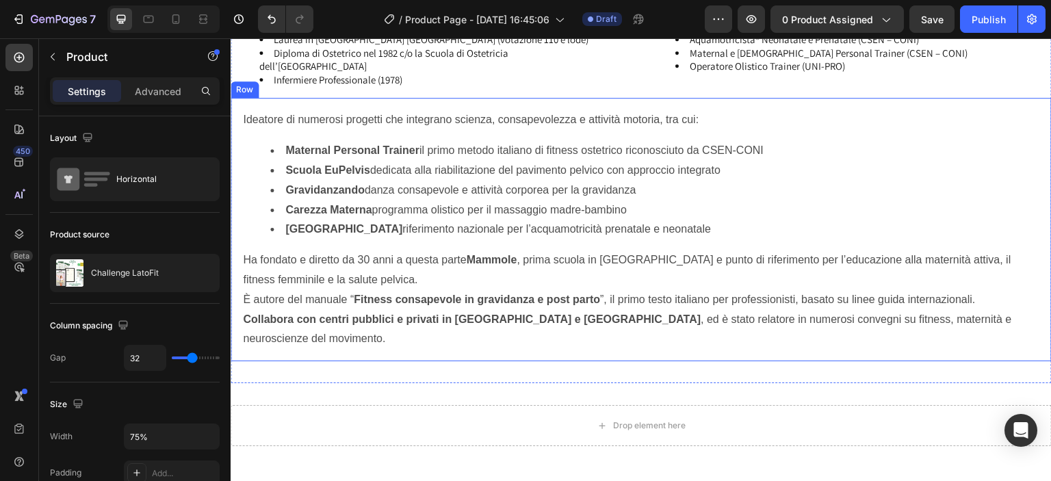
click at [236, 120] on div "Ideatore di numerosi progetti che integrano scienza, consapevolezza e attività …" at bounding box center [641, 229] width 821 height 263
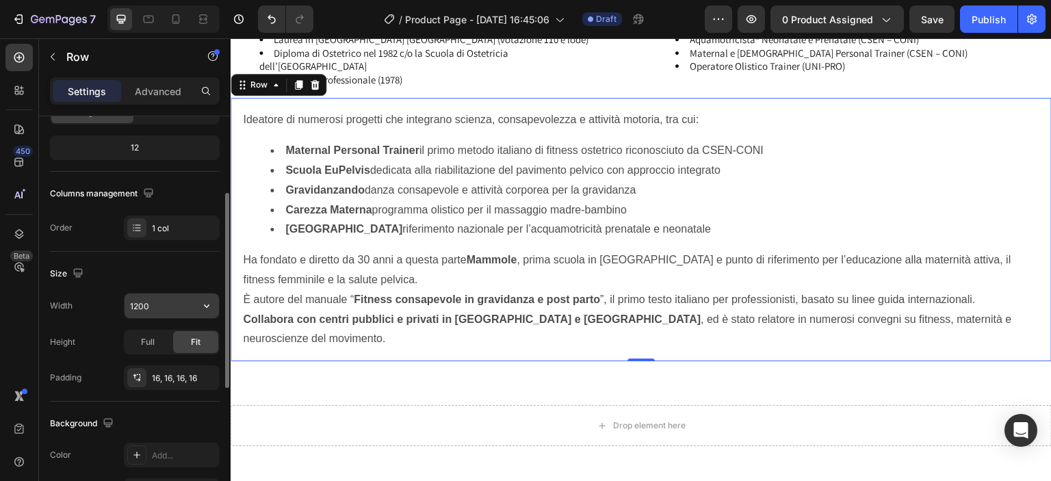
scroll to position [320, 0]
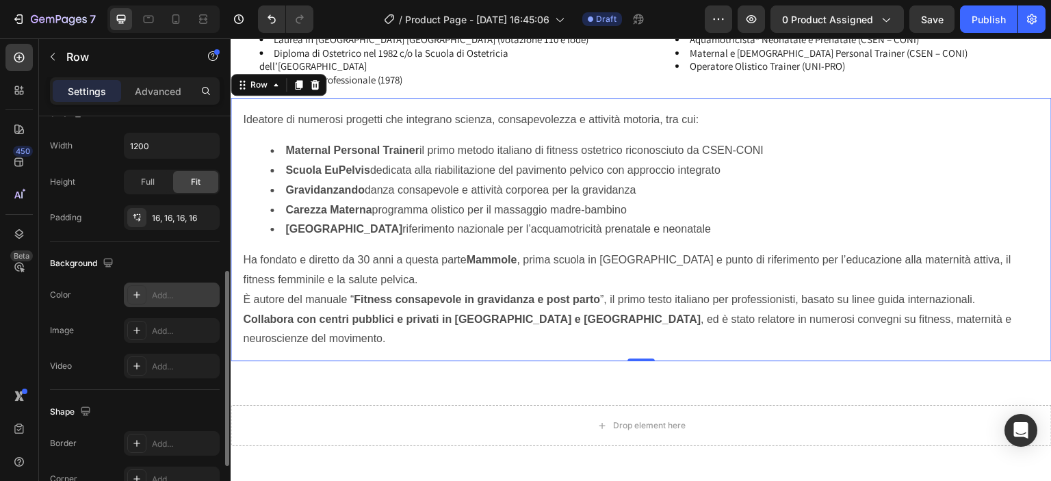
click at [164, 292] on div "Add..." at bounding box center [184, 295] width 64 height 12
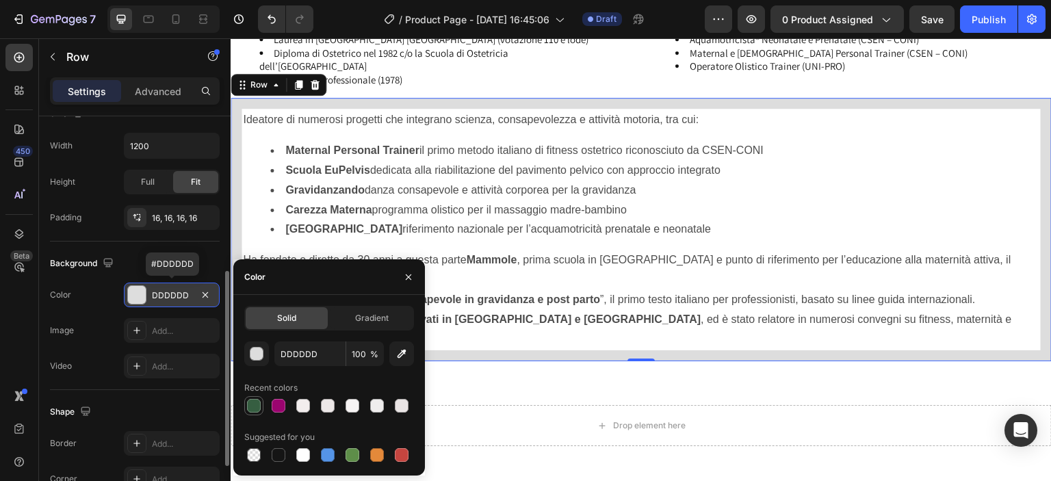
click at [252, 401] on div at bounding box center [254, 406] width 14 height 14
type input "365E41"
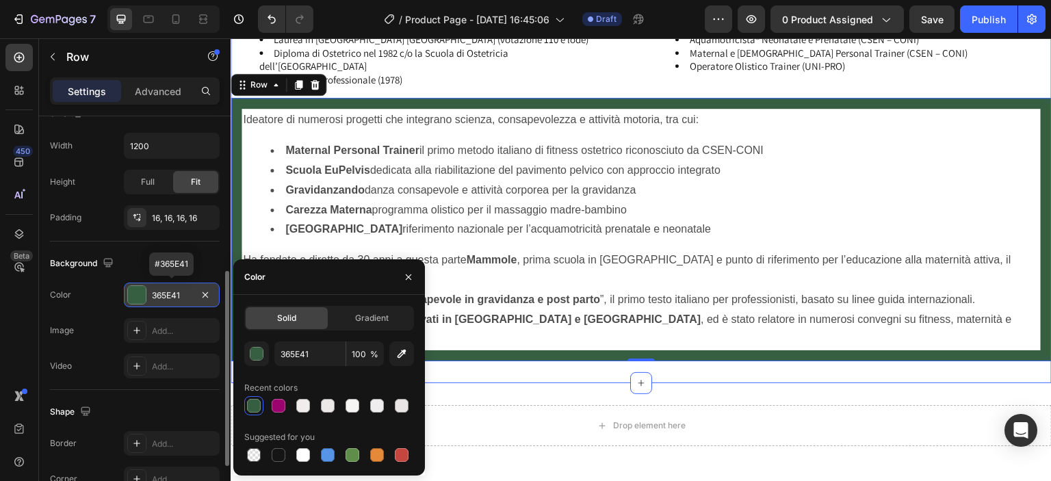
click at [508, 353] on div "Image Image Row [PERSON_NAME] Heading [PERSON_NAME] Heading Row Formazione Laur…" at bounding box center [641, 119] width 821 height 530
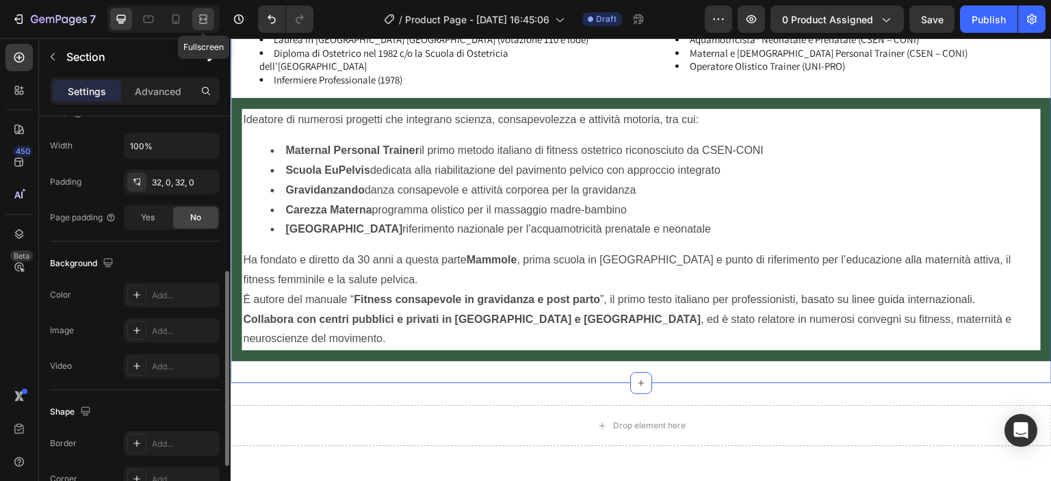
click at [200, 21] on icon at bounding box center [203, 22] width 8 height 3
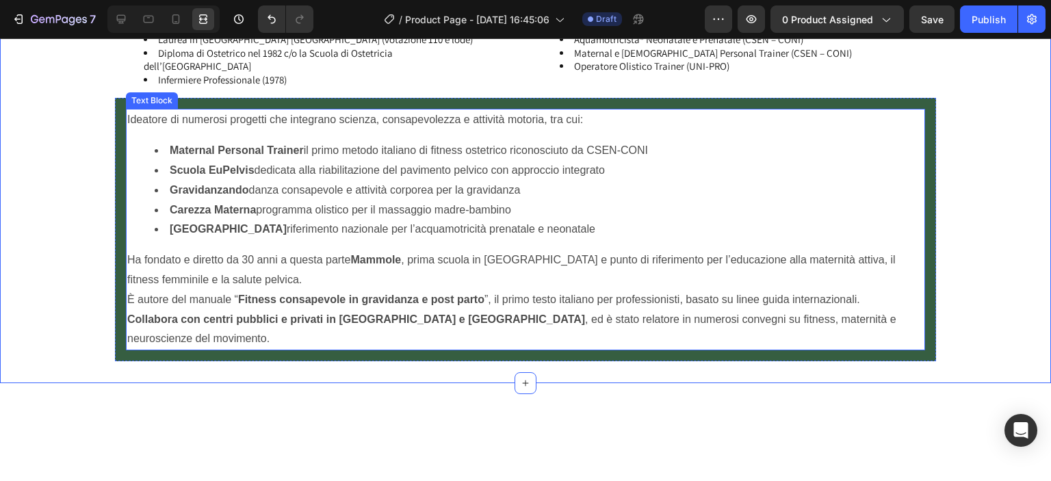
scroll to position [2067, 0]
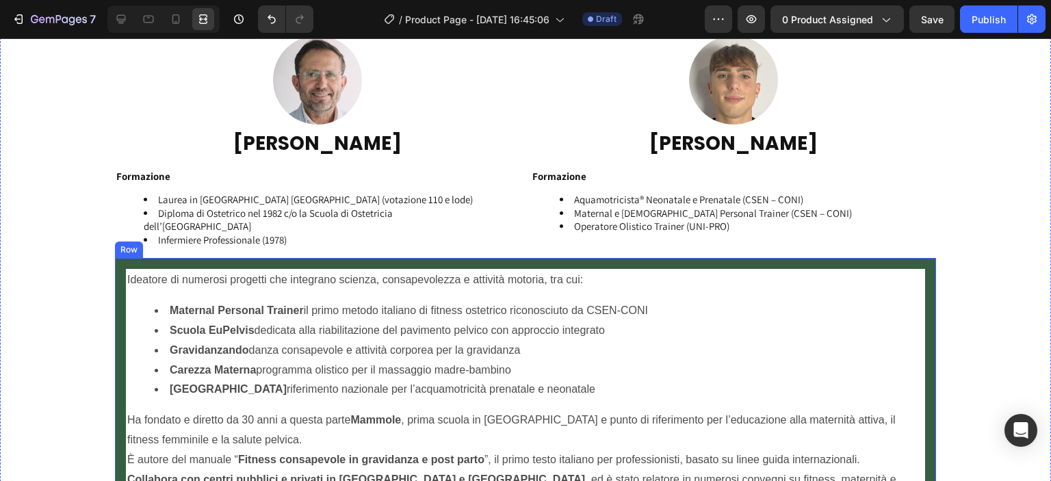
click at [115, 270] on div "Ideatore di numerosi progetti che integrano scienza, consapevolezza e attività …" at bounding box center [525, 389] width 821 height 263
click at [116, 21] on icon at bounding box center [121, 19] width 14 height 14
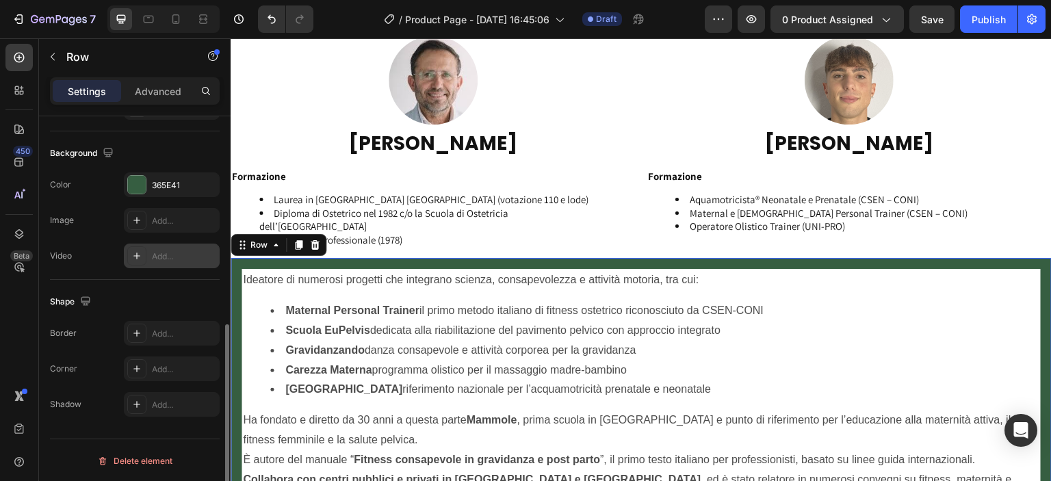
scroll to position [109, 0]
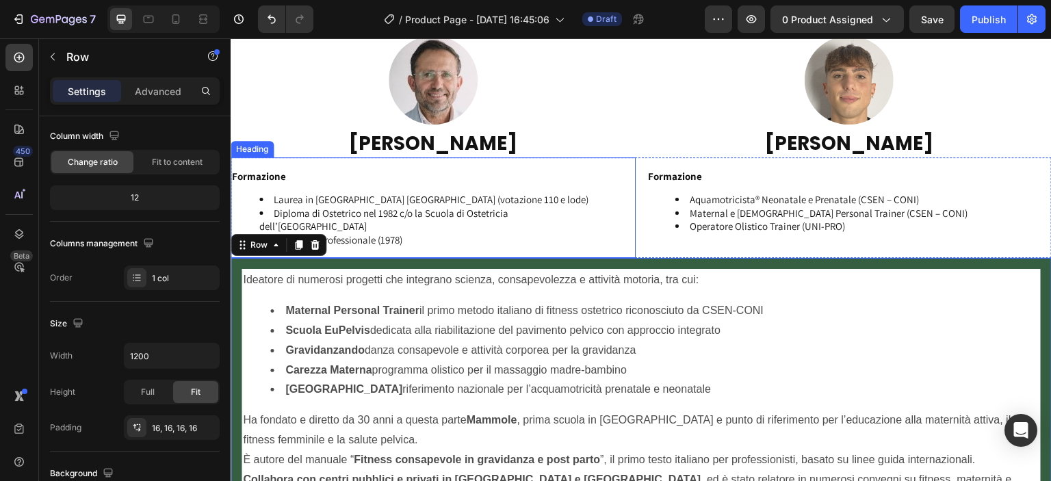
click at [441, 246] on h2 "Formazione Laurea in [GEOGRAPHIC_DATA] [GEOGRAPHIC_DATA] (votazione 110 e lode)…" at bounding box center [433, 213] width 405 height 90
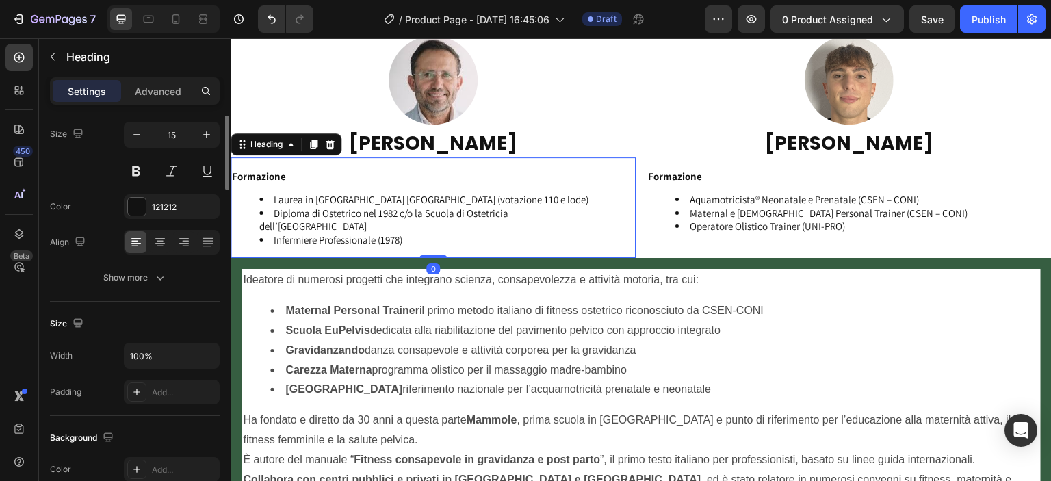
scroll to position [0, 0]
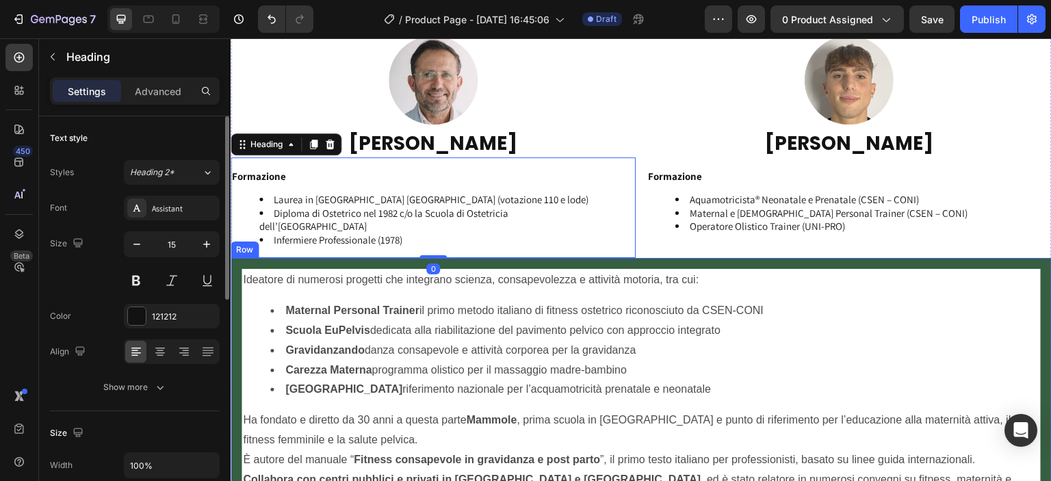
click at [463, 264] on div "Ideatore di numerosi progetti che integrano scienza, consapevolezza e attività …" at bounding box center [641, 389] width 821 height 263
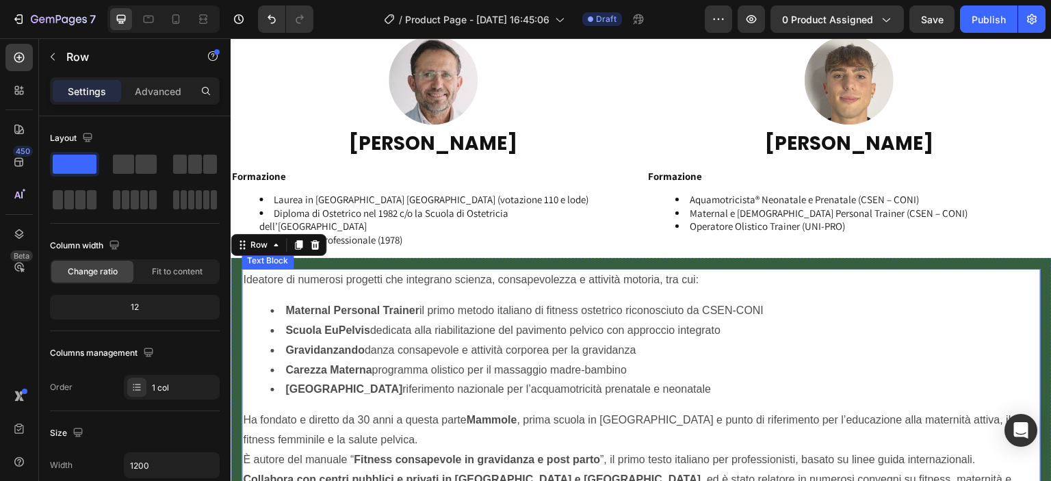
click at [861, 317] on li "Maternal Personal Trainer il primo metodo italiano di fitness ostetrico riconos…" at bounding box center [654, 311] width 769 height 20
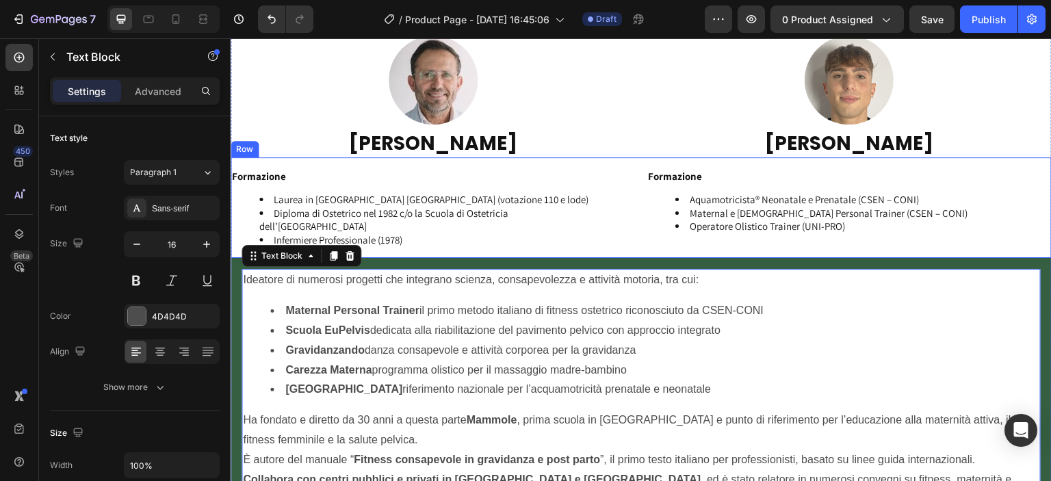
click at [944, 248] on div "Formazione Aquamotricista® Neonatale e Prenatale (CSEN – CONI) Maternal e [DEMO…" at bounding box center [849, 207] width 405 height 101
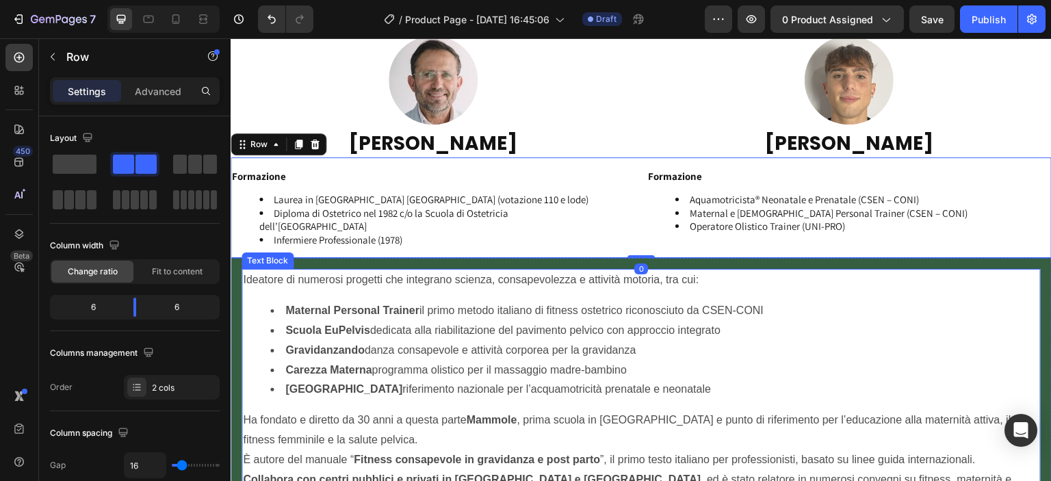
scroll to position [2227, 0]
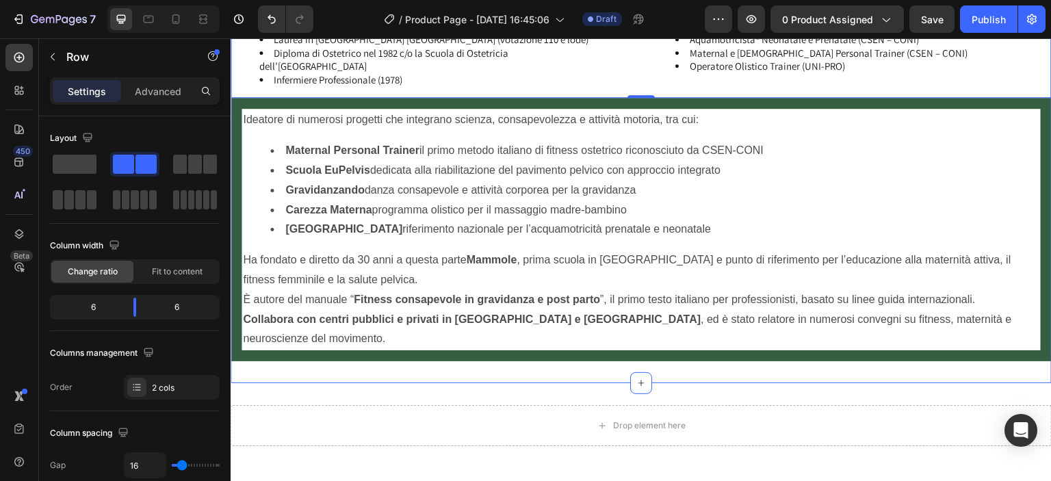
click at [328, 350] on div "Image Image Row [PERSON_NAME] Heading [PERSON_NAME] Heading Row Formazione Laur…" at bounding box center [641, 119] width 821 height 530
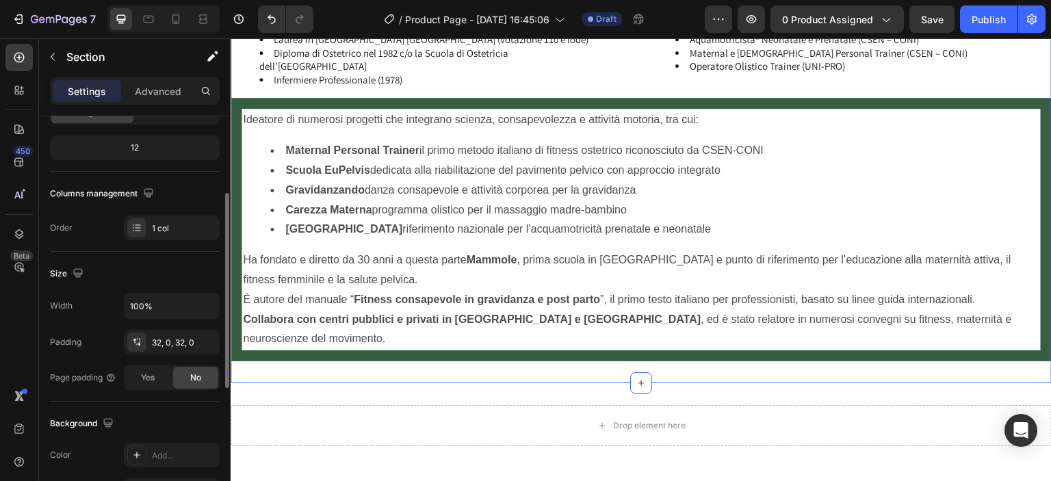
scroll to position [320, 0]
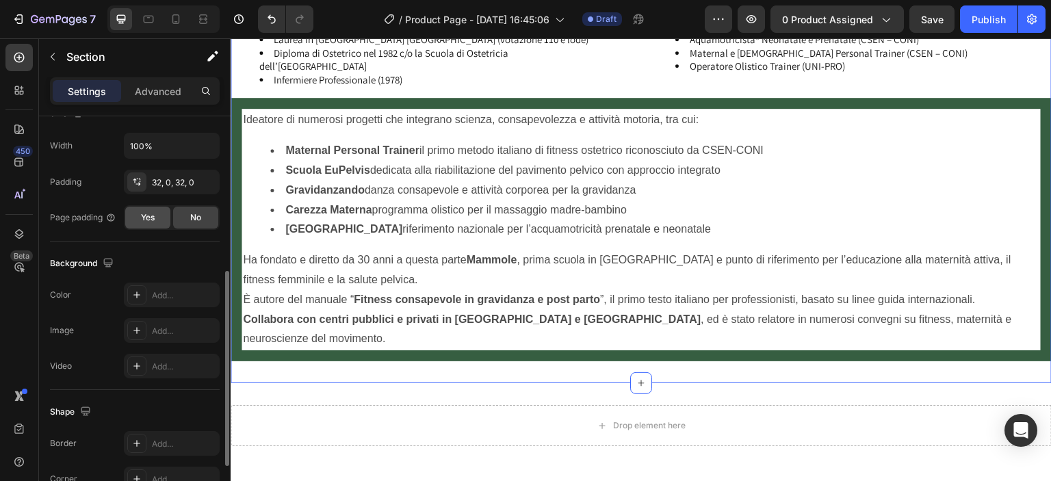
drag, startPoint x: 152, startPoint y: 216, endPoint x: 27, endPoint y: 198, distance: 125.9
click at [152, 216] on span "Yes" at bounding box center [148, 217] width 14 height 12
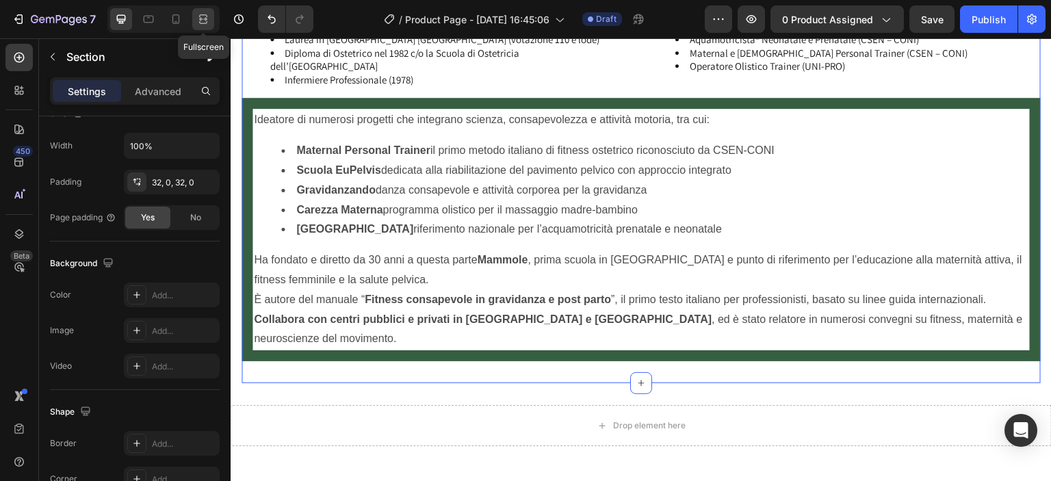
click at [202, 21] on icon at bounding box center [203, 22] width 8 height 3
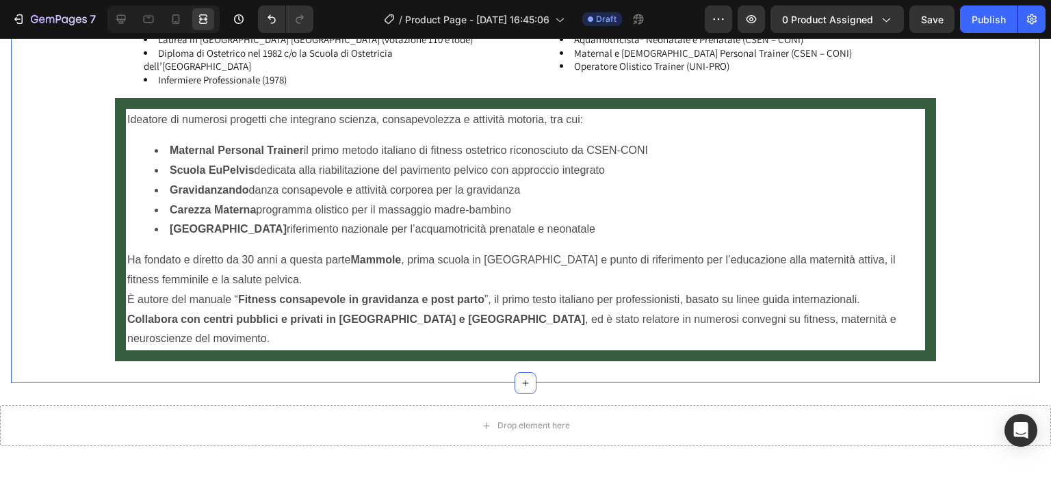
scroll to position [2067, 0]
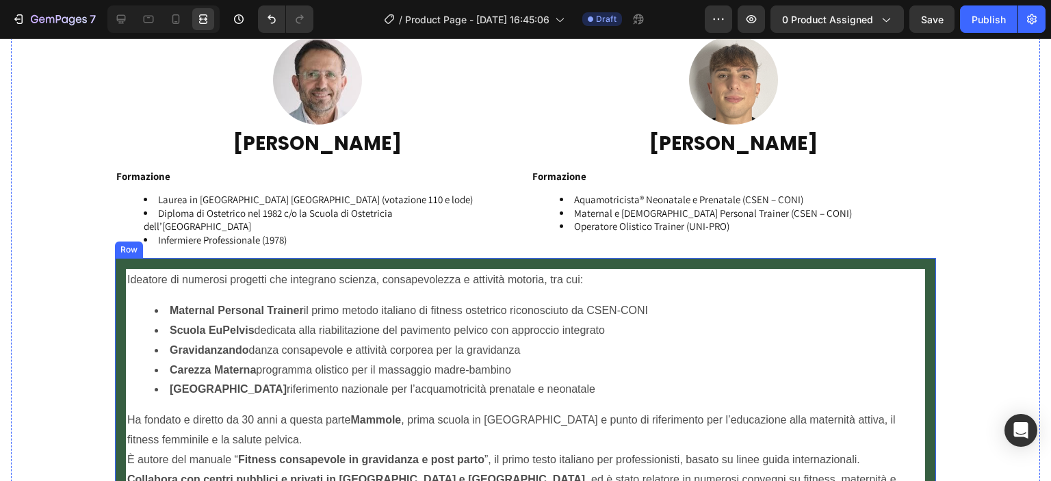
click at [115, 282] on div "Ideatore di numerosi progetti che integrano scienza, consapevolezza e attività …" at bounding box center [525, 389] width 821 height 263
click at [68, 300] on div "Image Image Row [PERSON_NAME] Heading [PERSON_NAME] Heading Row Formazione Laur…" at bounding box center [525, 279] width 1029 height 486
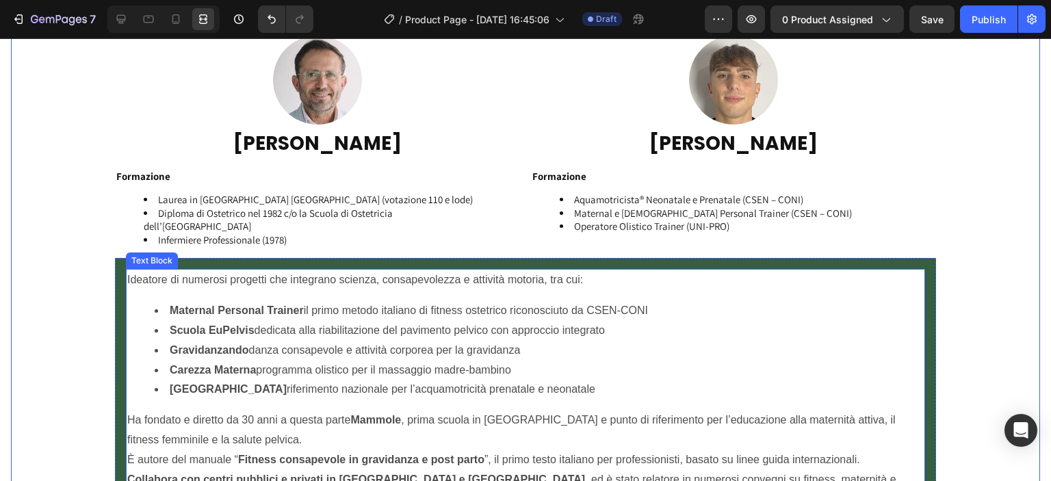
scroll to position [1908, 0]
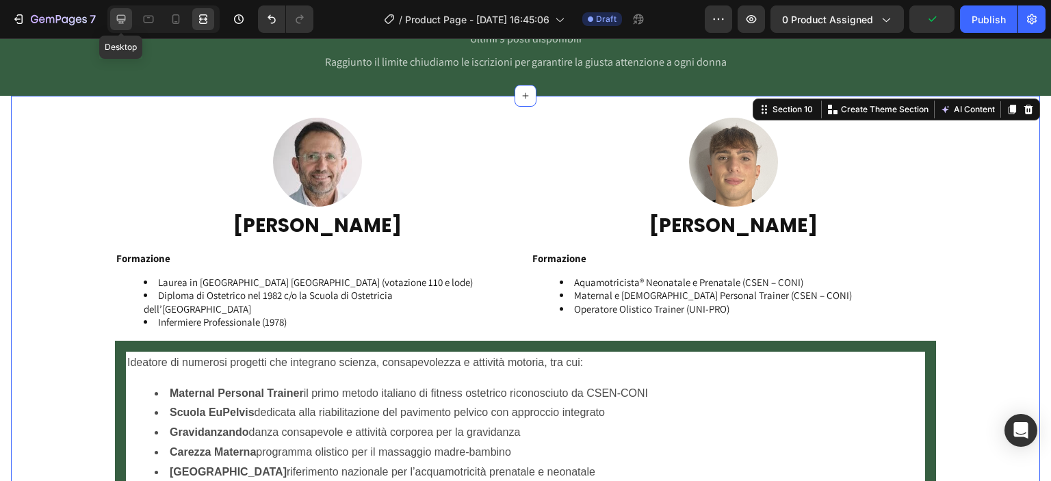
click at [125, 14] on icon at bounding box center [121, 19] width 14 height 14
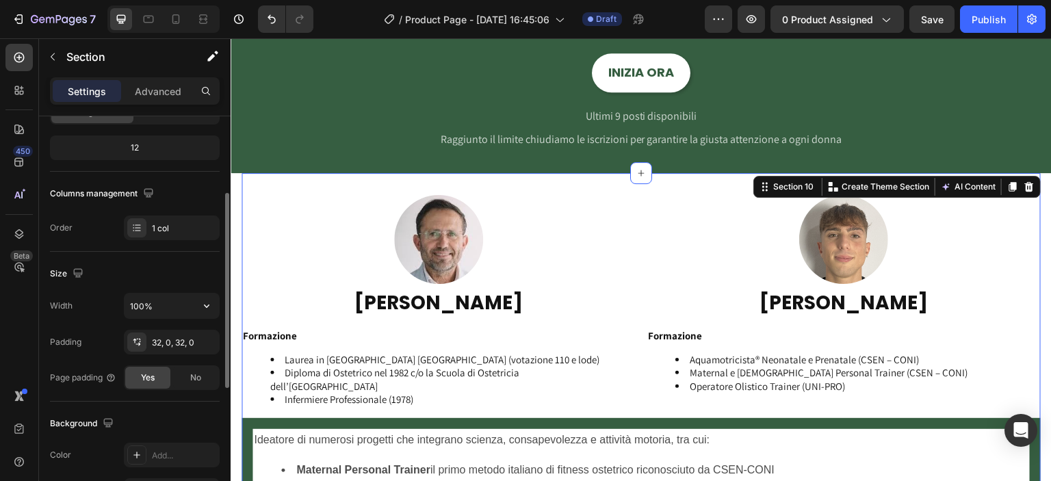
scroll to position [320, 0]
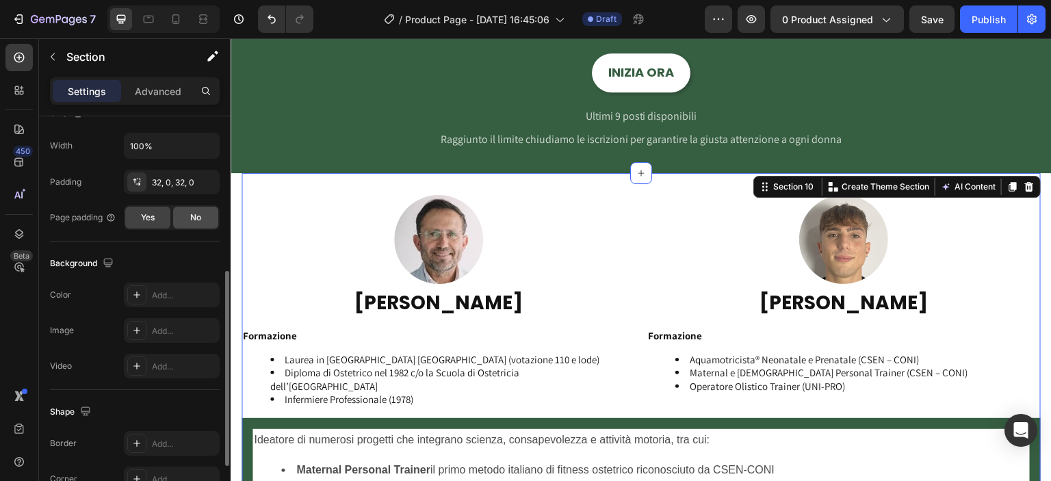
click at [193, 208] on div "No" at bounding box center [195, 218] width 45 height 22
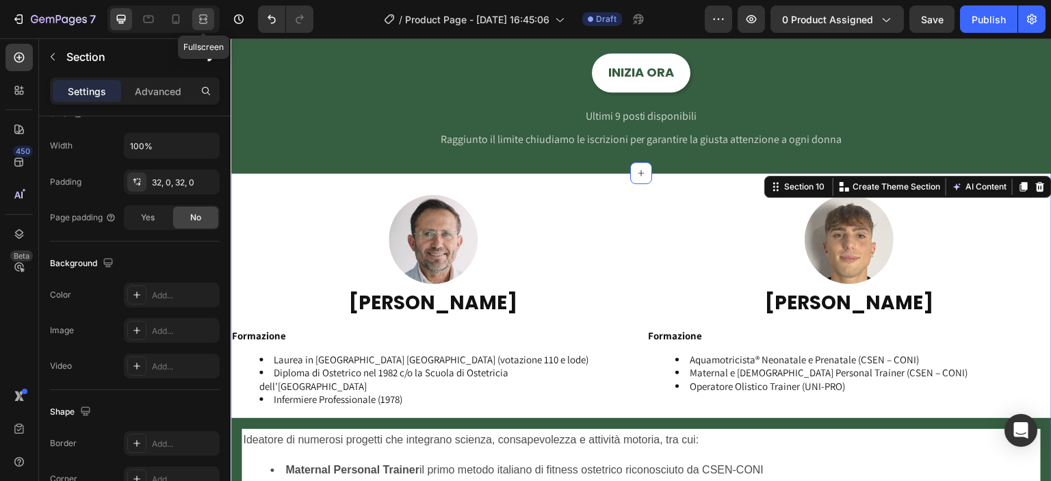
click at [195, 24] on div at bounding box center [203, 19] width 22 height 22
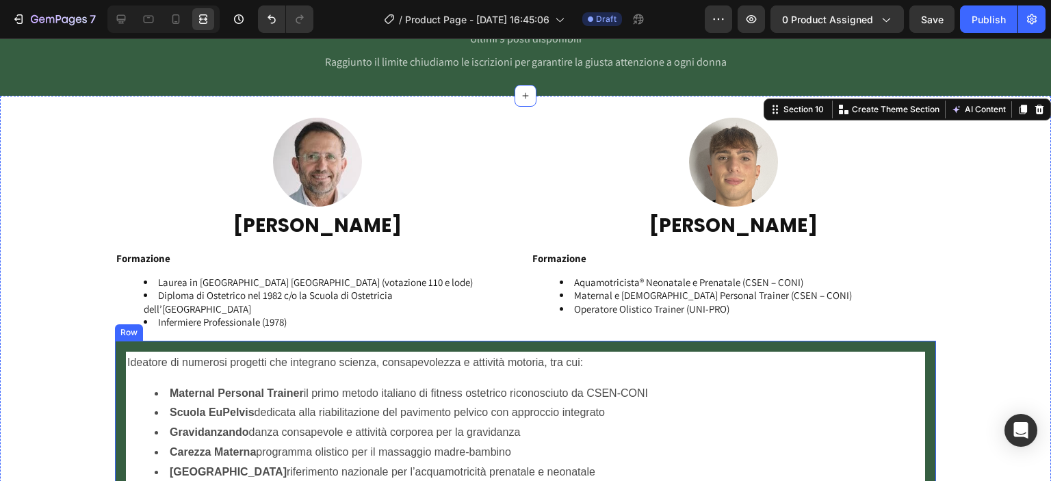
click at [118, 343] on div "Ideatore di numerosi progetti che integrano scienza, consapevolezza e attività …" at bounding box center [525, 472] width 821 height 263
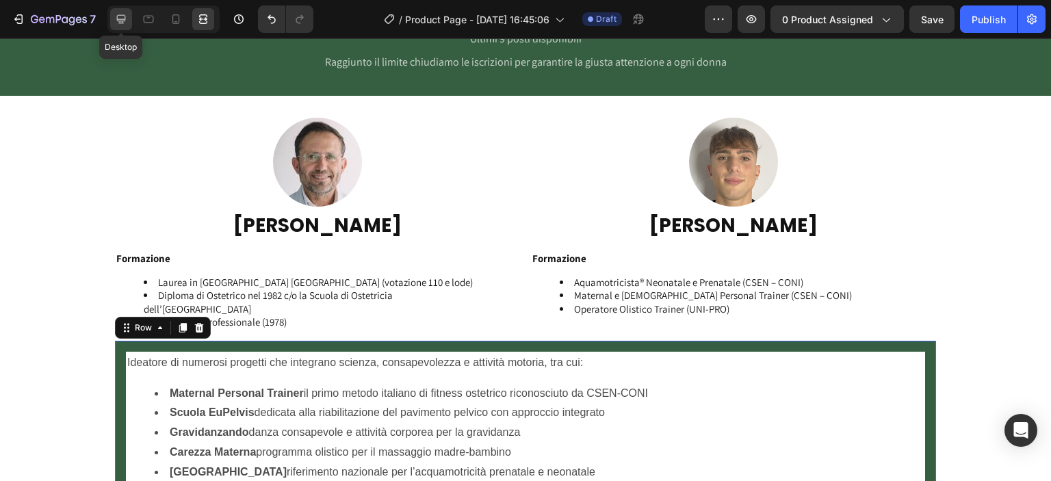
click at [112, 18] on div at bounding box center [121, 19] width 22 height 22
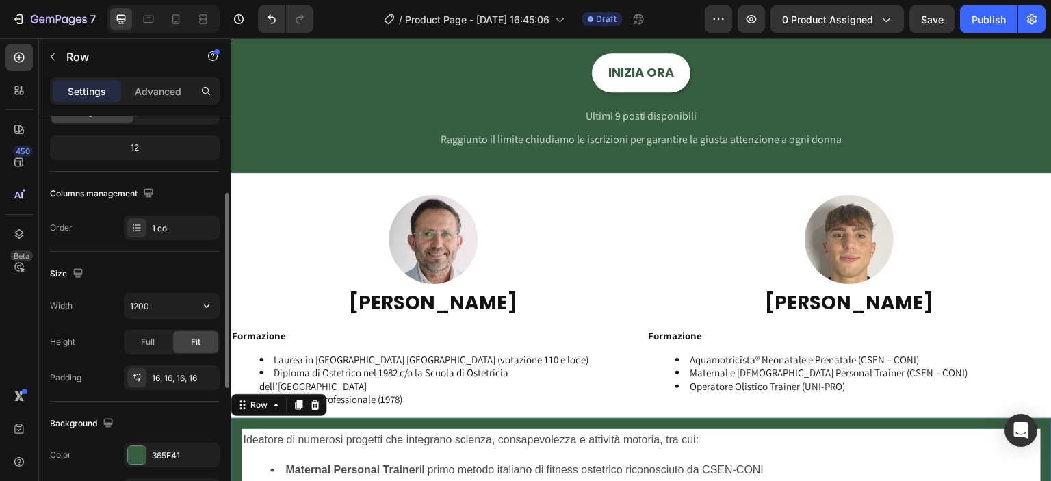
scroll to position [320, 0]
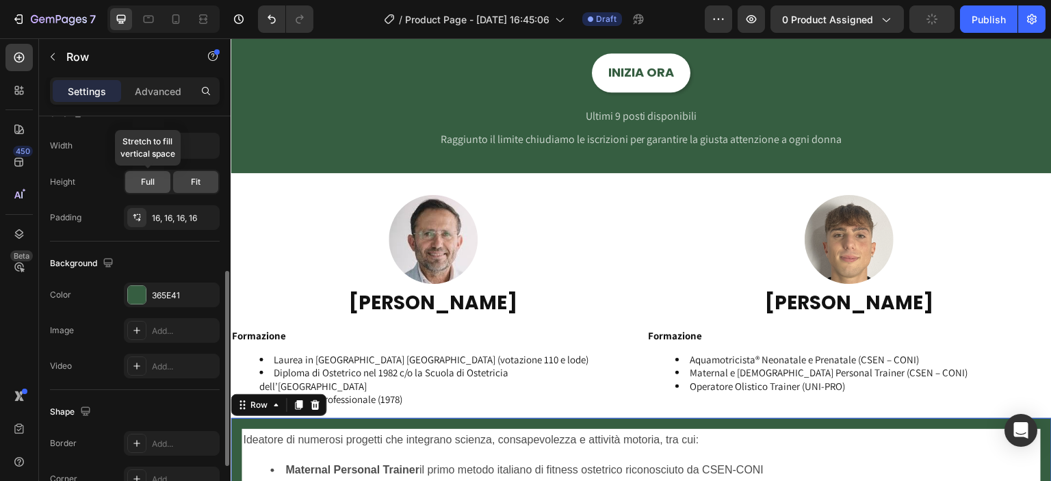
click at [159, 185] on div "Full" at bounding box center [147, 182] width 45 height 22
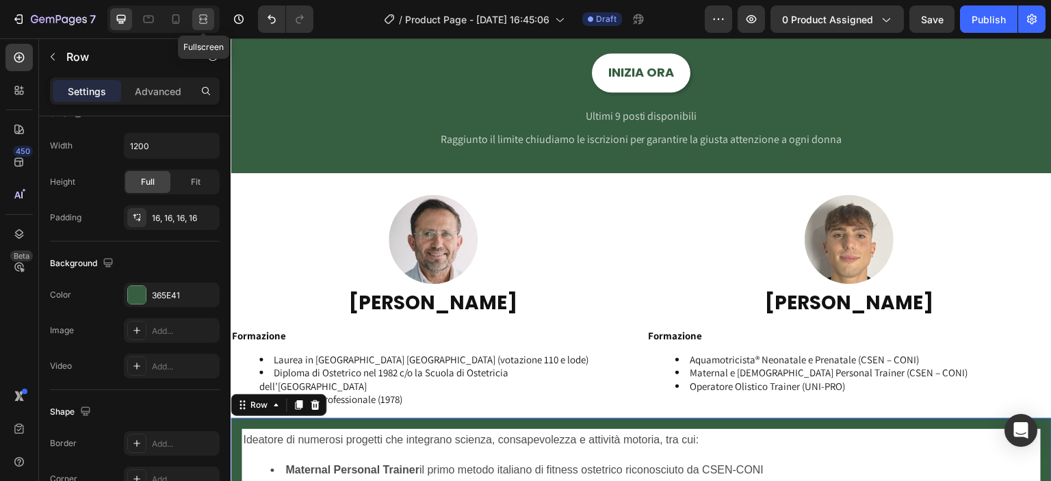
click at [197, 22] on icon at bounding box center [203, 19] width 14 height 14
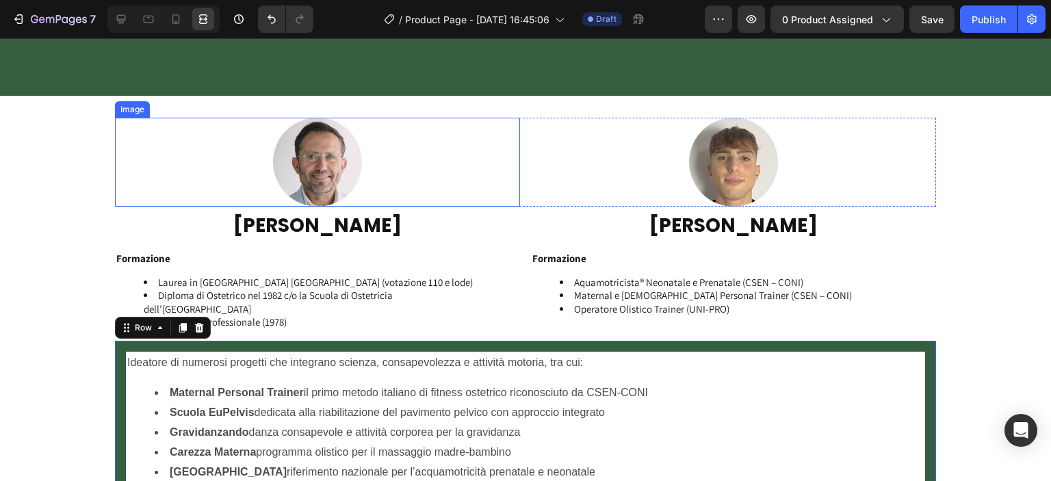
scroll to position [2067, 0]
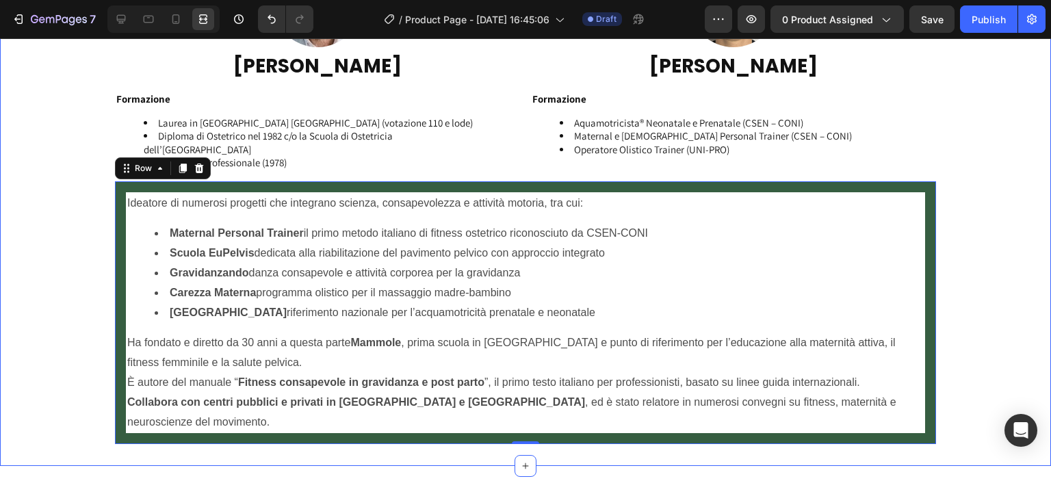
click at [88, 306] on div "Image Image Row [PERSON_NAME] Heading [PERSON_NAME] Heading Row Formazione Laur…" at bounding box center [525, 201] width 1051 height 486
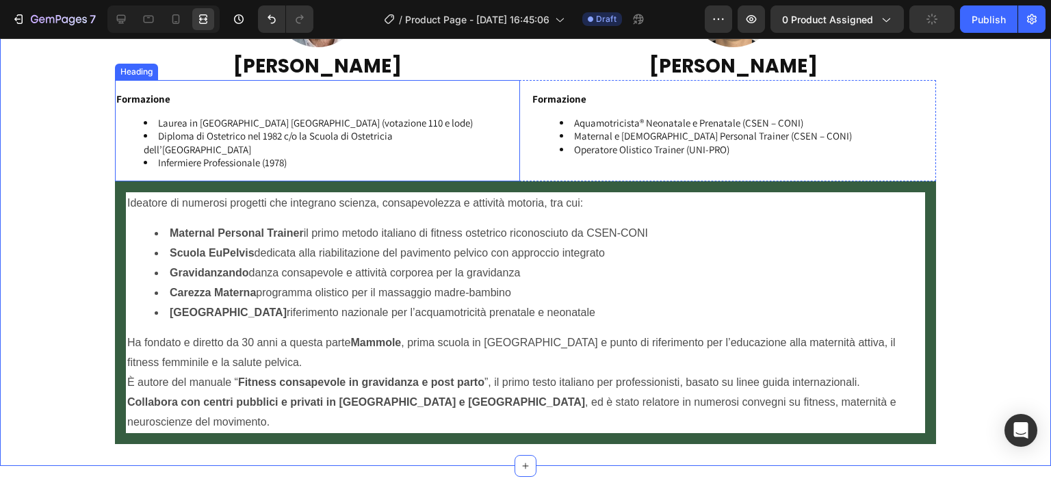
click at [135, 286] on ul "Maternal Personal Trainer il primo metodo italiano di fitness ostetrico riconos…" at bounding box center [525, 273] width 796 height 99
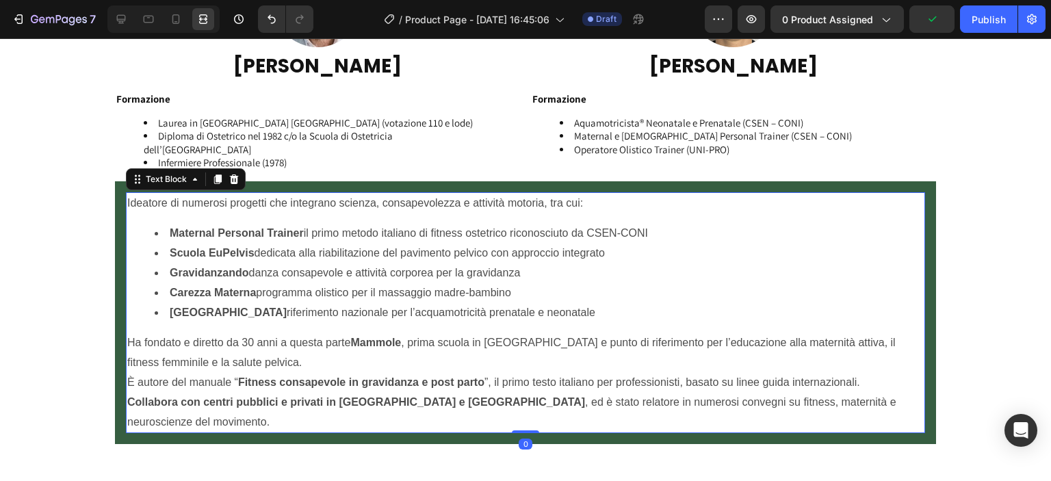
click at [127, 275] on ul "Maternal Personal Trainer il primo metodo italiano di fitness ostetrico riconos…" at bounding box center [525, 273] width 796 height 99
click at [110, 21] on div at bounding box center [121, 19] width 22 height 22
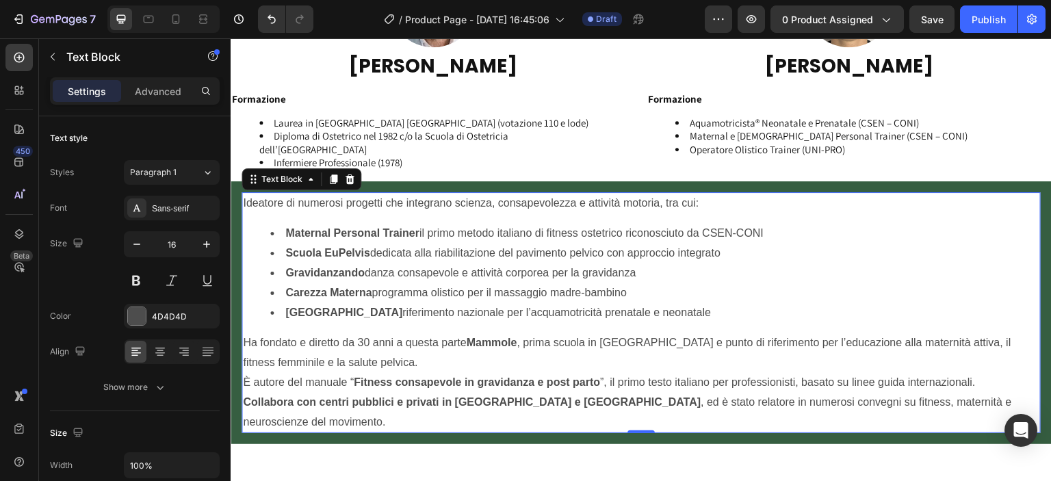
scroll to position [320, 0]
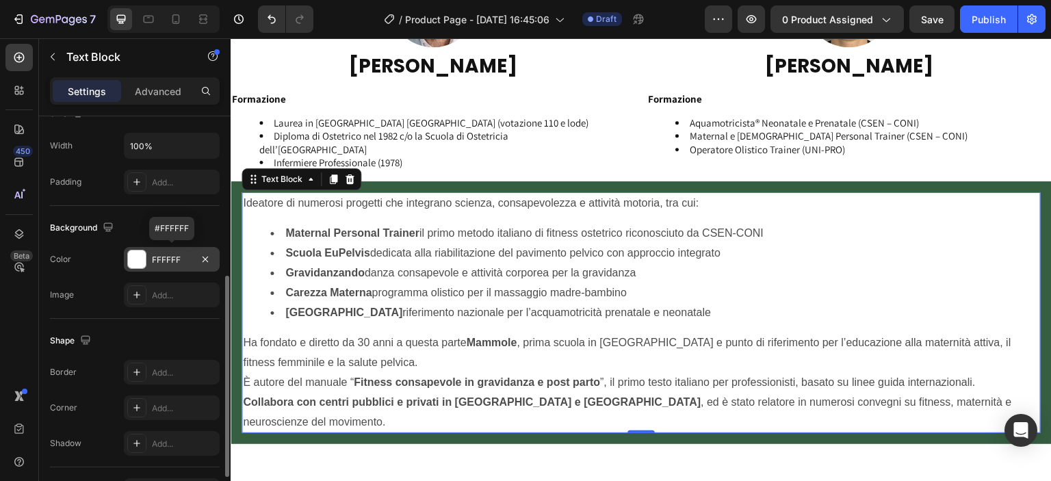
click at [160, 265] on div "FFFFFF" at bounding box center [172, 259] width 96 height 25
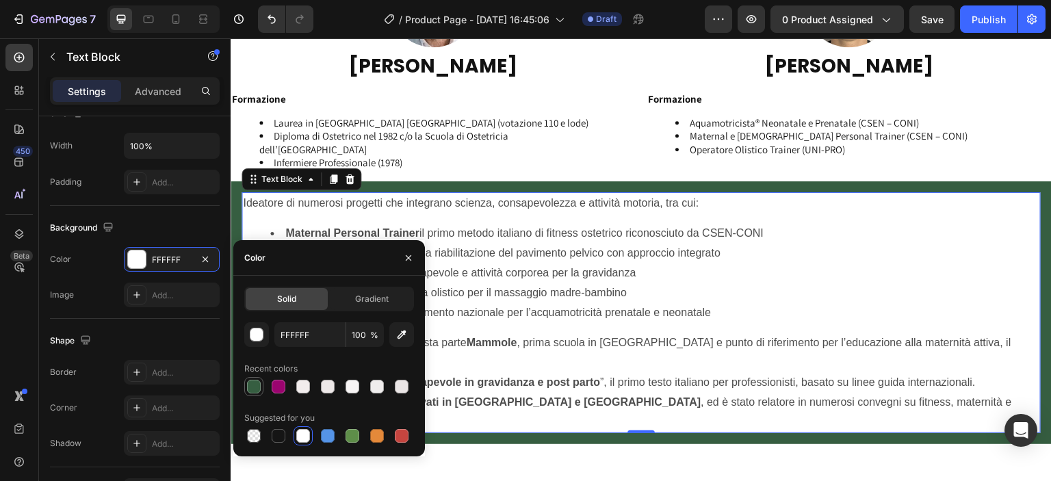
click at [254, 382] on div at bounding box center [254, 387] width 14 height 14
type input "365E41"
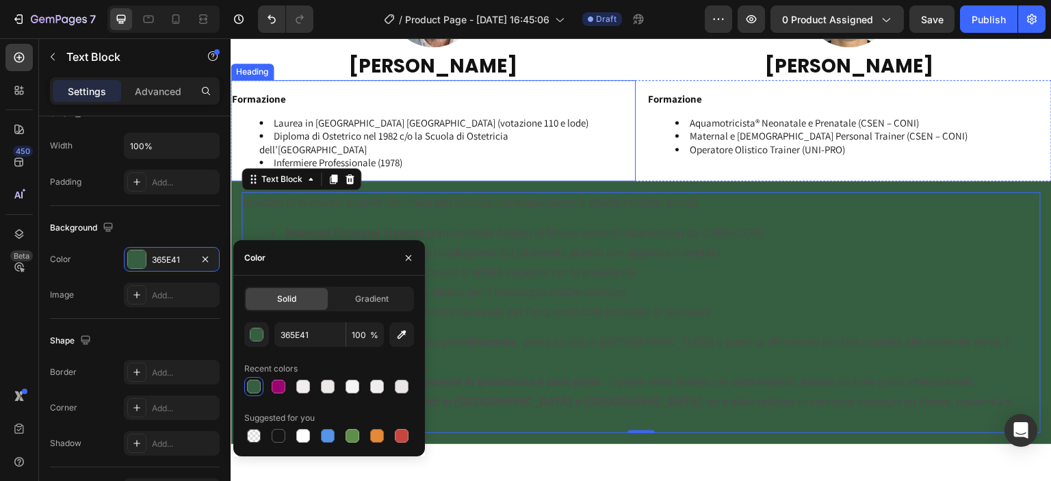
click at [519, 157] on li "Infermiere Professionale (1978)" at bounding box center [446, 163] width 375 height 14
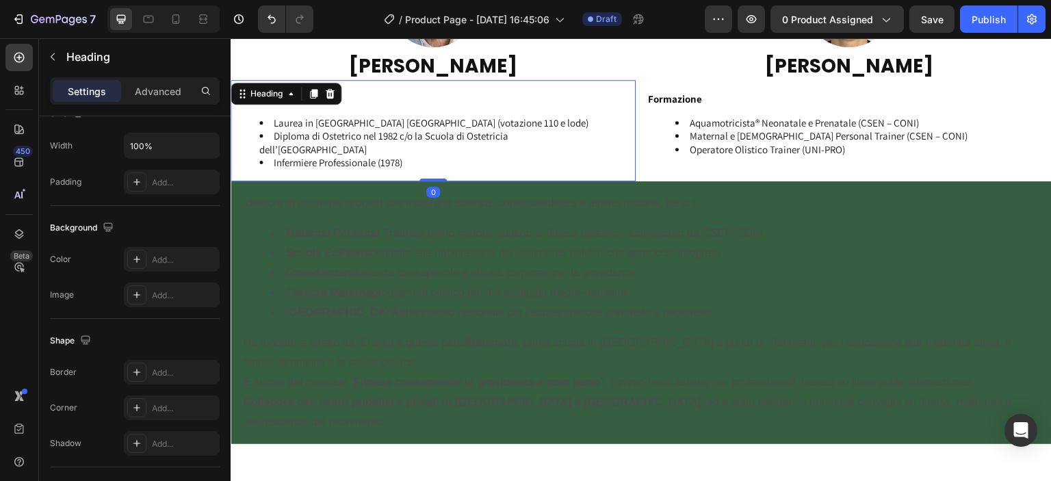
scroll to position [0, 0]
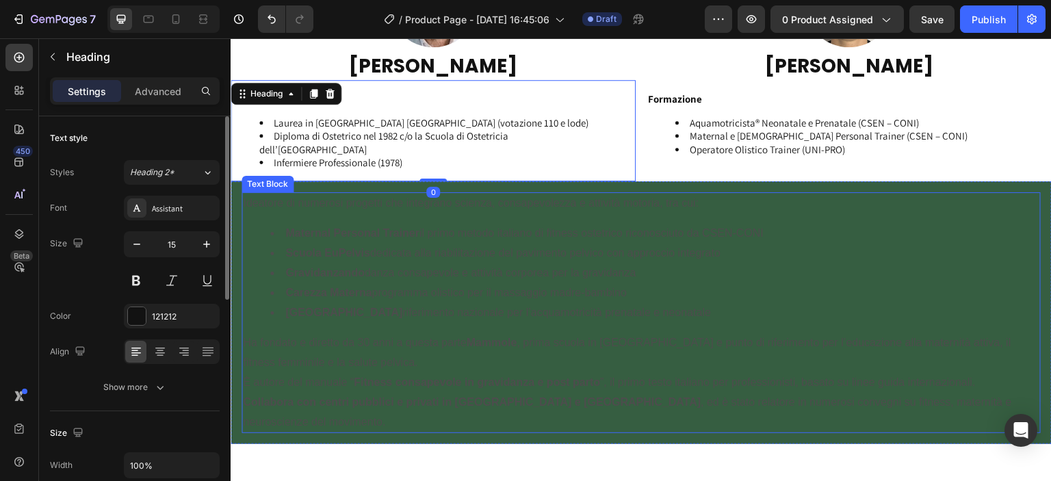
click at [482, 261] on li "Scuola EuPelvis dedicata alla riabilitazione del pavimento pelvico con approcci…" at bounding box center [654, 254] width 769 height 20
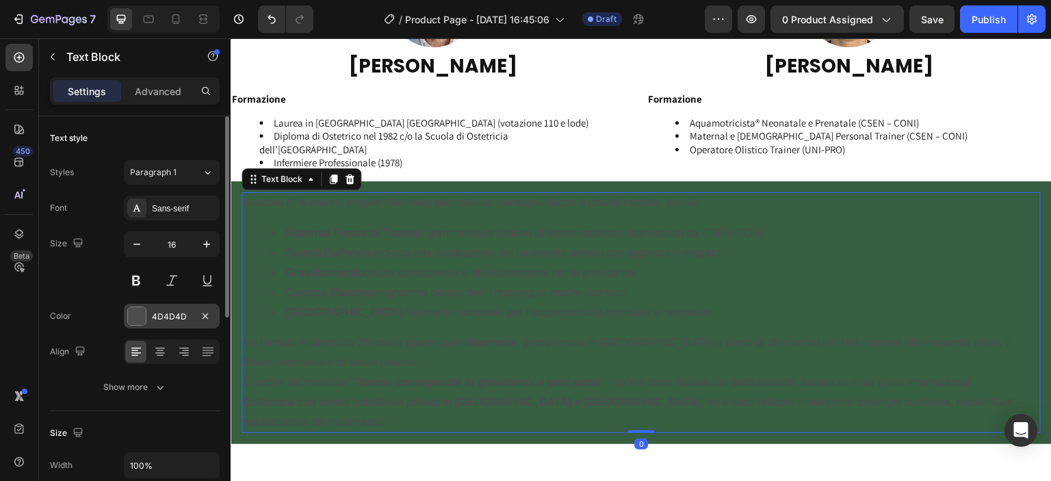
click at [140, 311] on div at bounding box center [137, 316] width 18 height 18
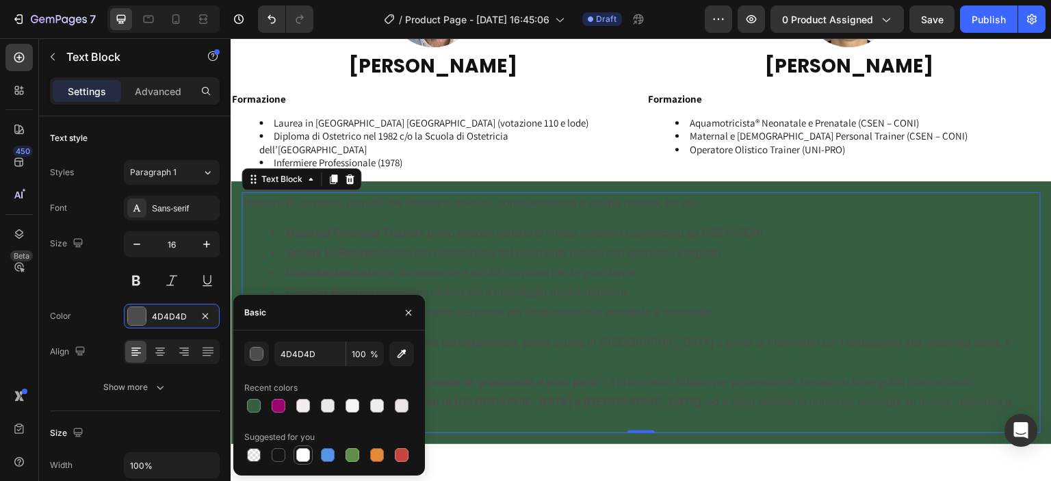
click at [298, 459] on div at bounding box center [303, 455] width 14 height 14
type input "FFFFFF"
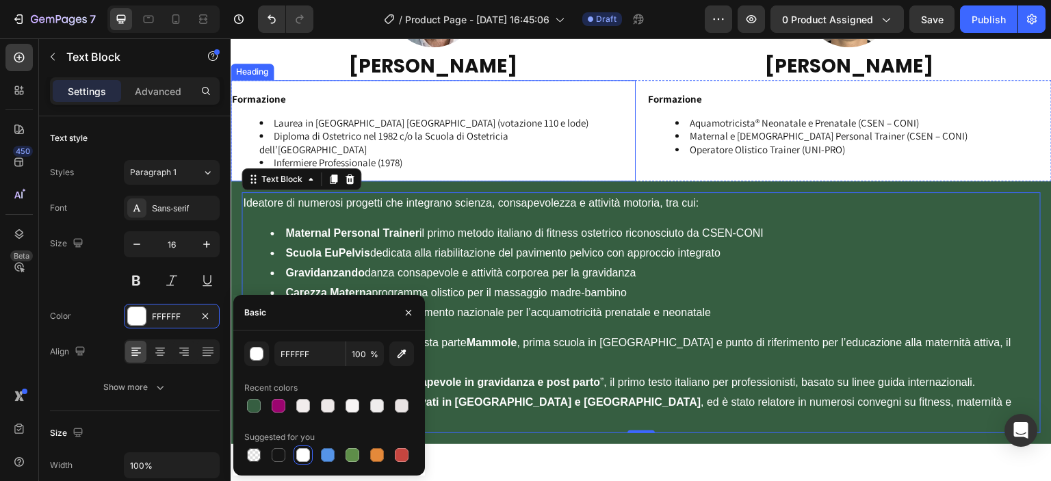
click at [469, 159] on li "Infermiere Professionale (1978)" at bounding box center [446, 163] width 375 height 14
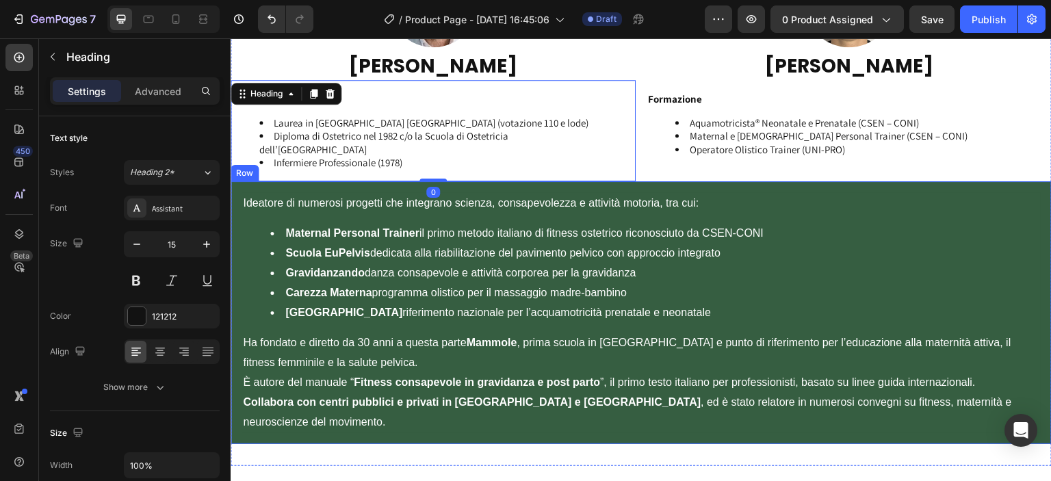
click at [236, 247] on div "Ideatore di numerosi progetti che integrano scienza, consapevolezza e attività …" at bounding box center [641, 312] width 821 height 263
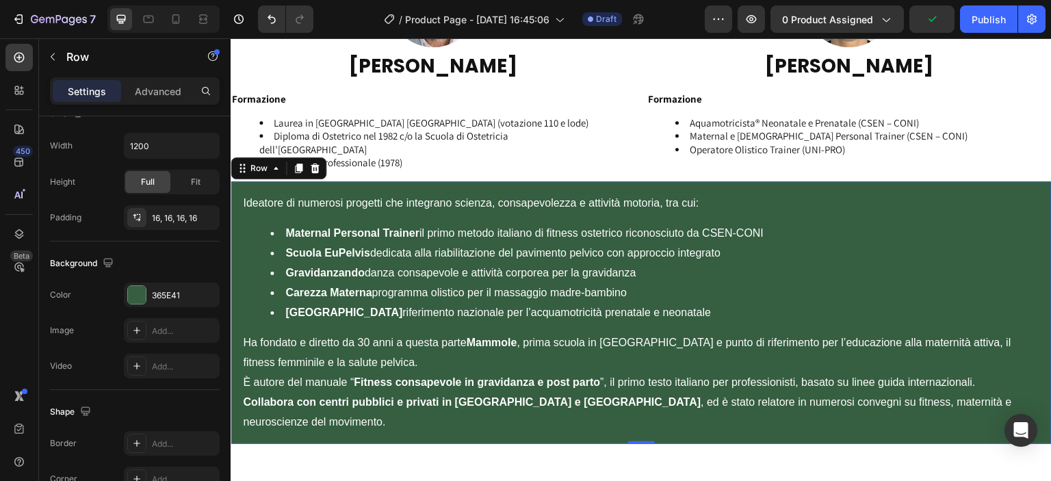
scroll to position [479, 0]
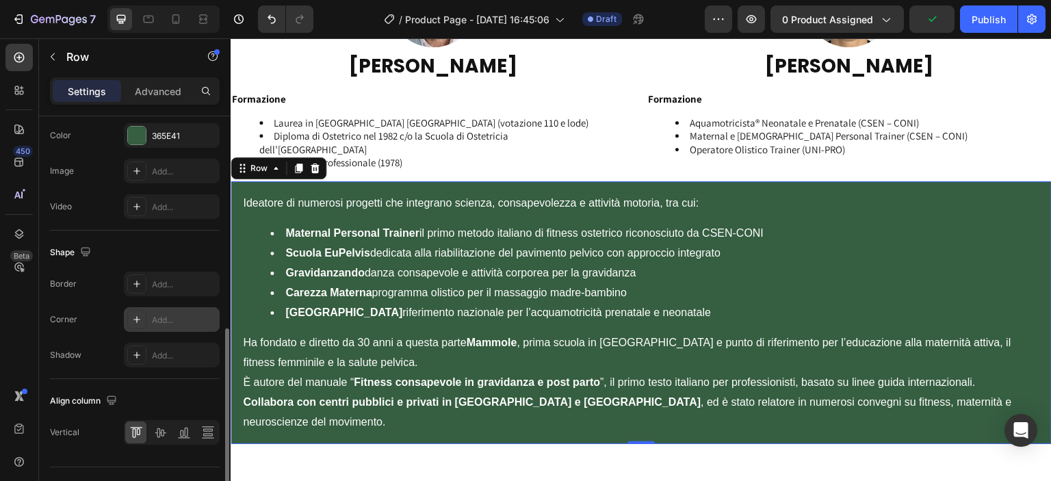
drag, startPoint x: 159, startPoint y: 311, endPoint x: 112, endPoint y: 203, distance: 118.3
click at [159, 311] on div "Add..." at bounding box center [172, 319] width 96 height 25
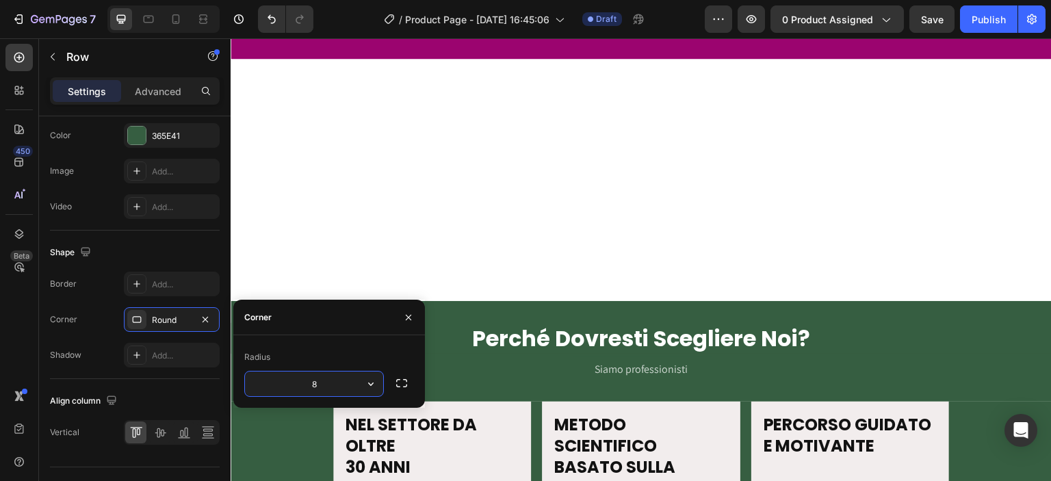
scroll to position [1588, 0]
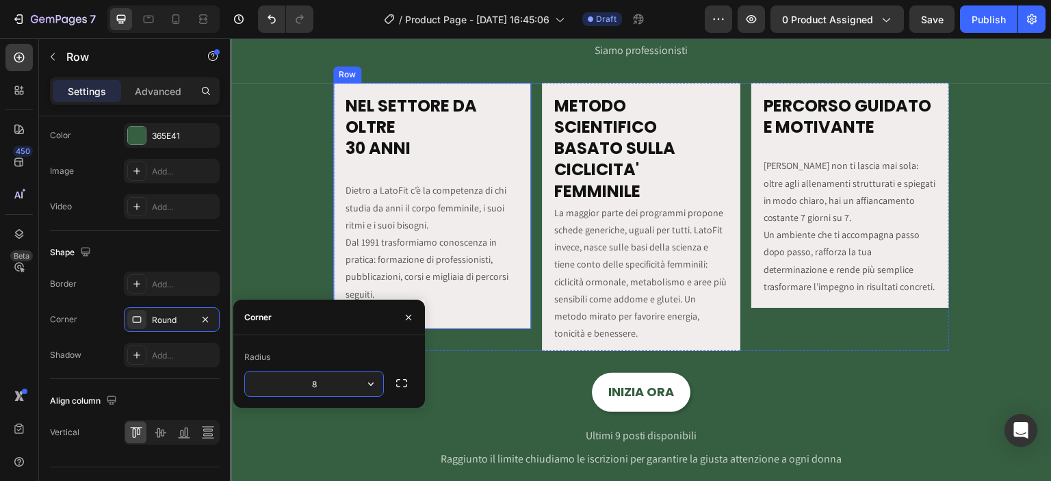
click at [334, 202] on div "NEL SETTORE DA OLTRE 30 ANNI Heading Dietro a LatoFit c’è la competenza di chi …" at bounding box center [432, 206] width 198 height 246
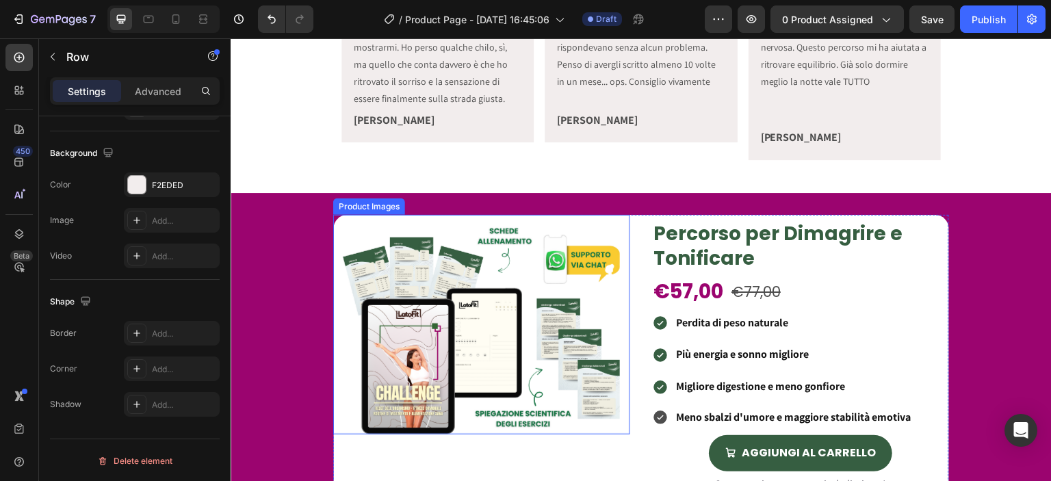
scroll to position [950, 0]
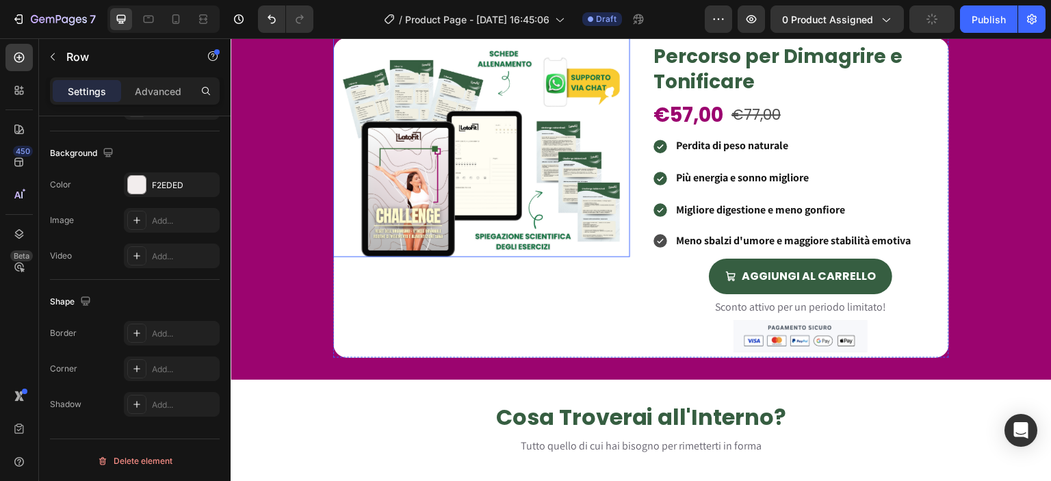
click at [351, 296] on div "Product Images" at bounding box center [481, 198] width 297 height 320
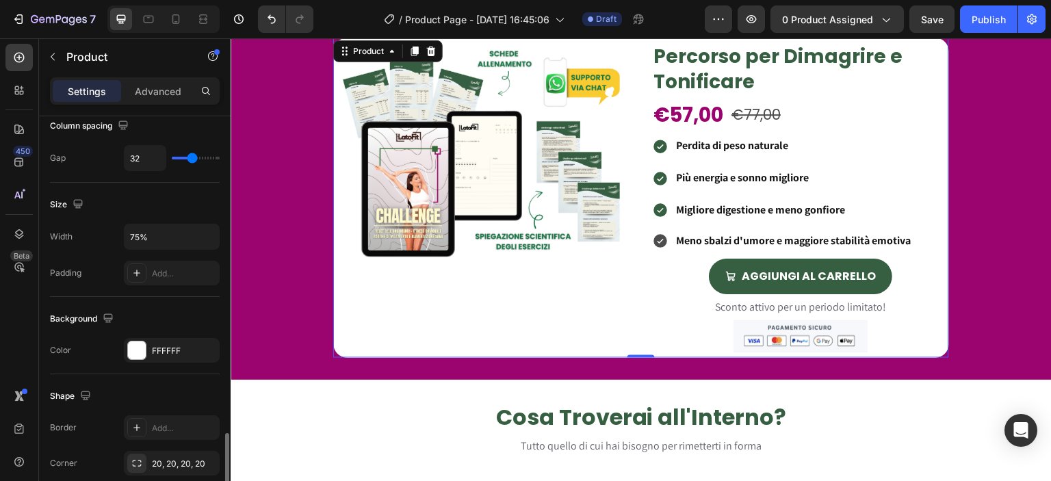
scroll to position [359, 0]
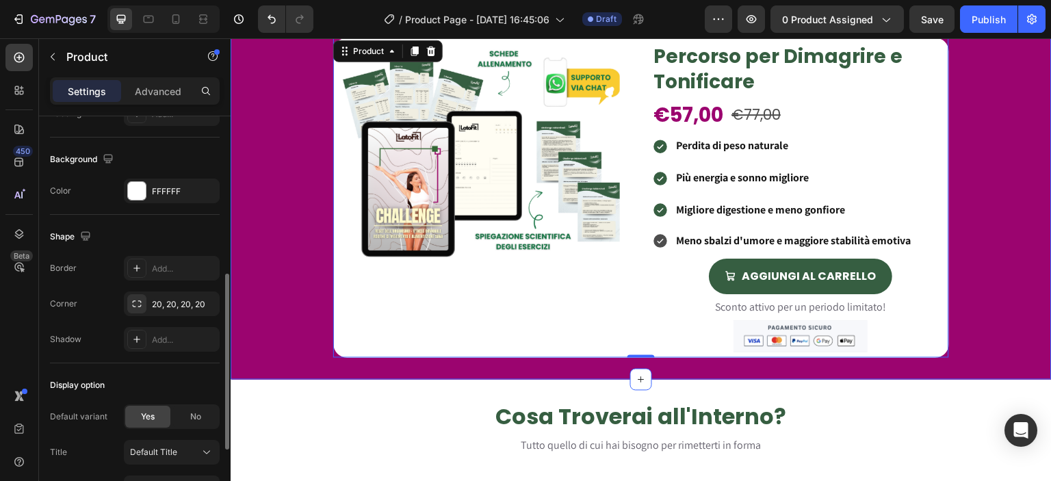
click at [288, 311] on div "Product Images Percorso per Dimagrire e Tonificare Heading €57,00 Product Price…" at bounding box center [641, 198] width 821 height 320
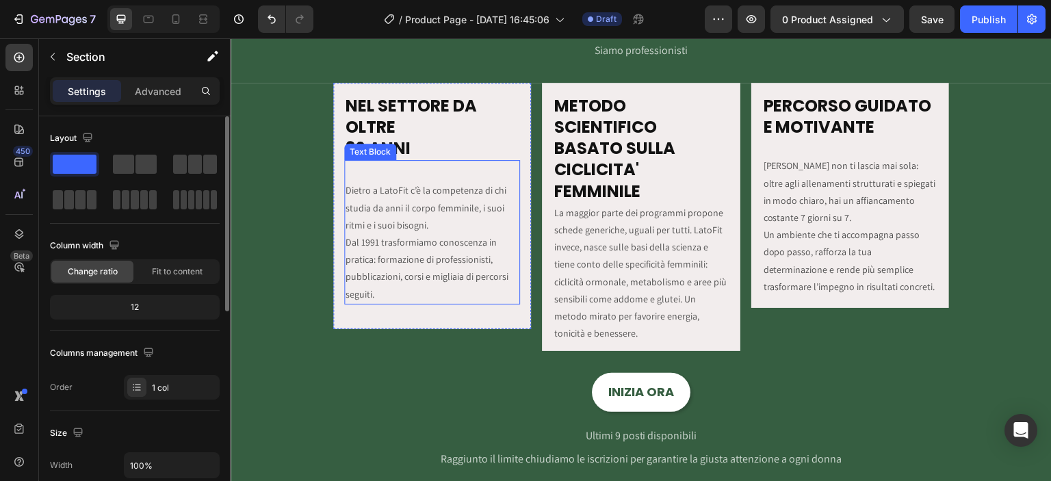
scroll to position [1429, 0]
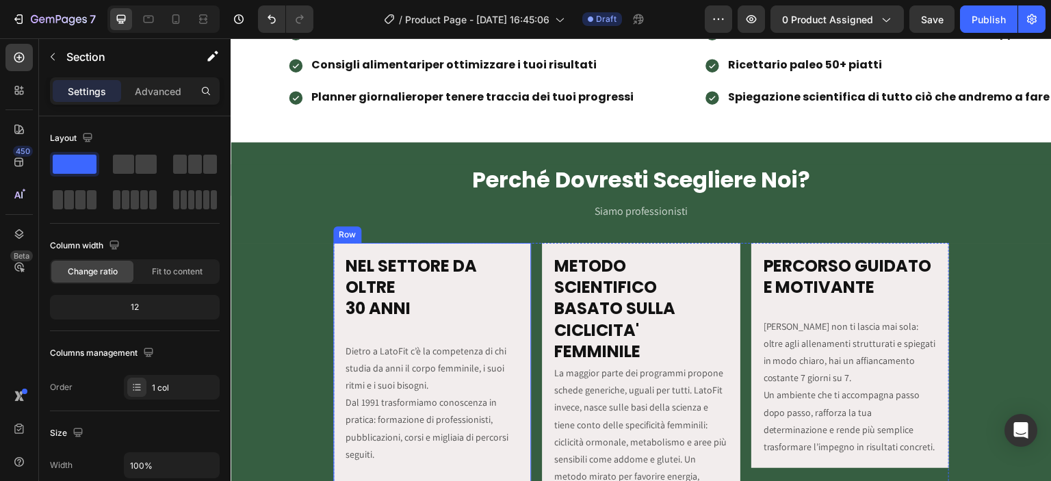
click at [334, 323] on div "NEL SETTORE DA OLTRE 30 ANNI Heading Dietro a LatoFit c’è la competenza di chi …" at bounding box center [432, 366] width 198 height 246
click at [292, 309] on div "NEL SETTORE DA OLTRE 30 ANNI Heading Dietro a LatoFit c’è la competenza di chi …" at bounding box center [641, 437] width 821 height 388
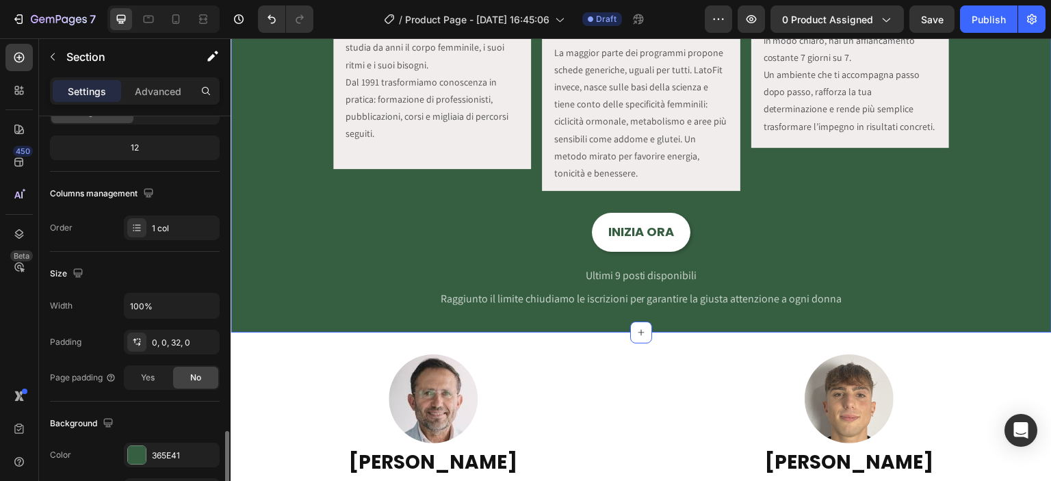
scroll to position [430, 0]
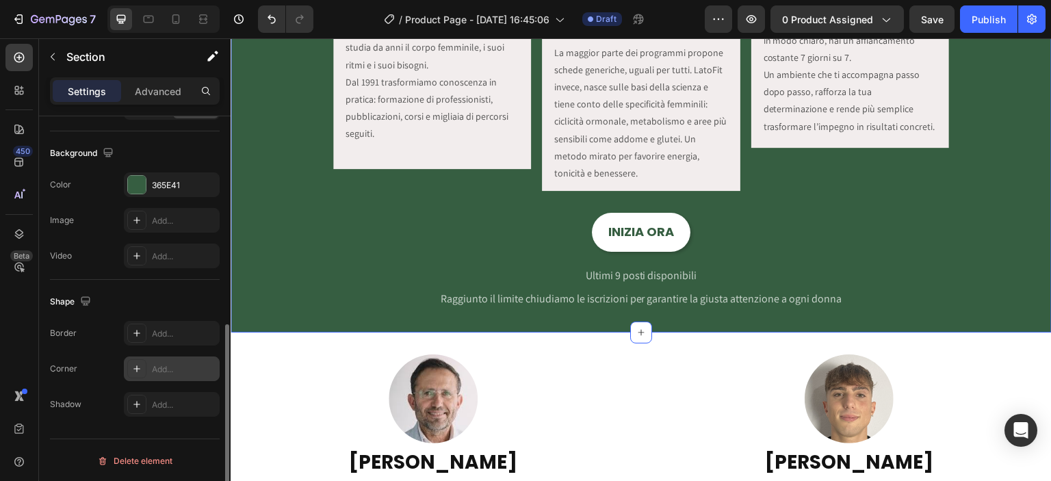
click at [158, 356] on div "Add..." at bounding box center [172, 368] width 96 height 25
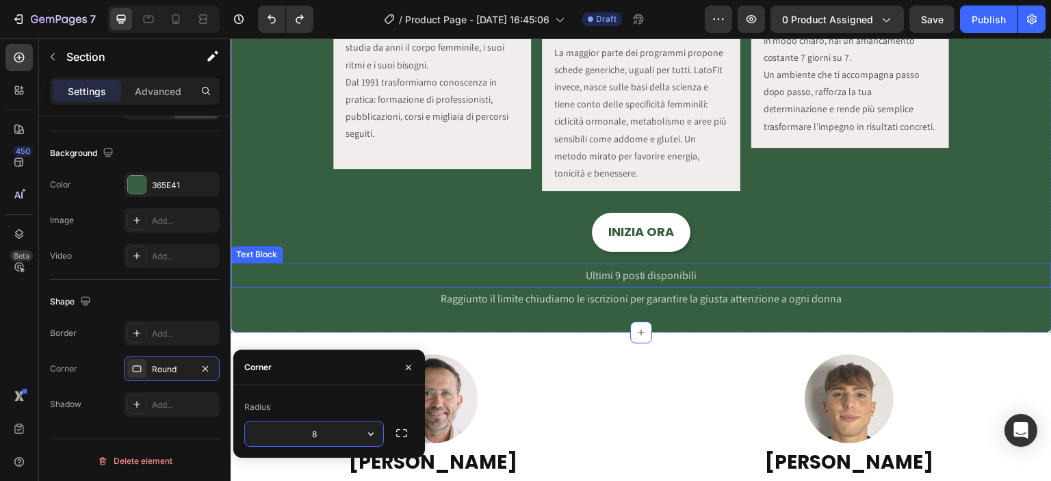
type input "0"
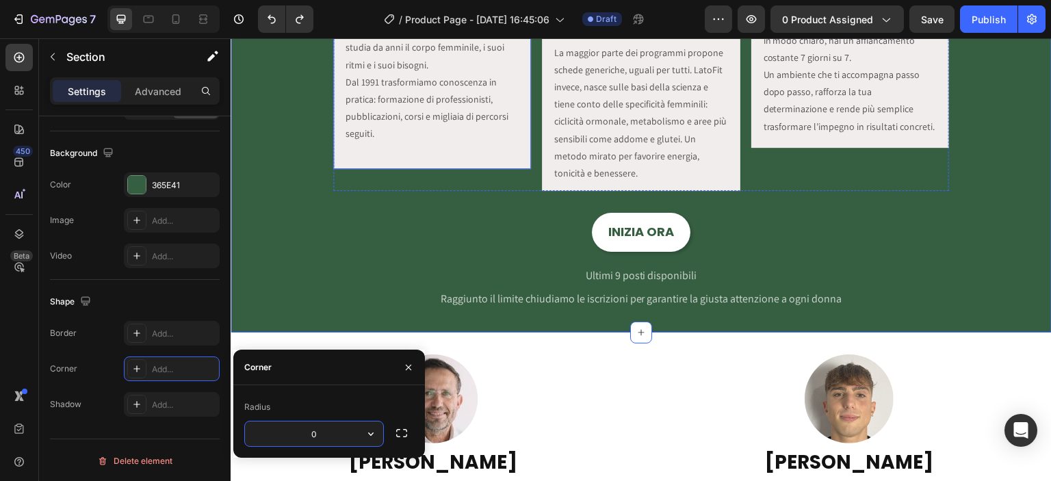
click at [385, 162] on div "NEL SETTORE DA OLTRE 30 ANNI Heading Dietro a LatoFit c’è la competenza di chi …" at bounding box center [432, 46] width 198 height 246
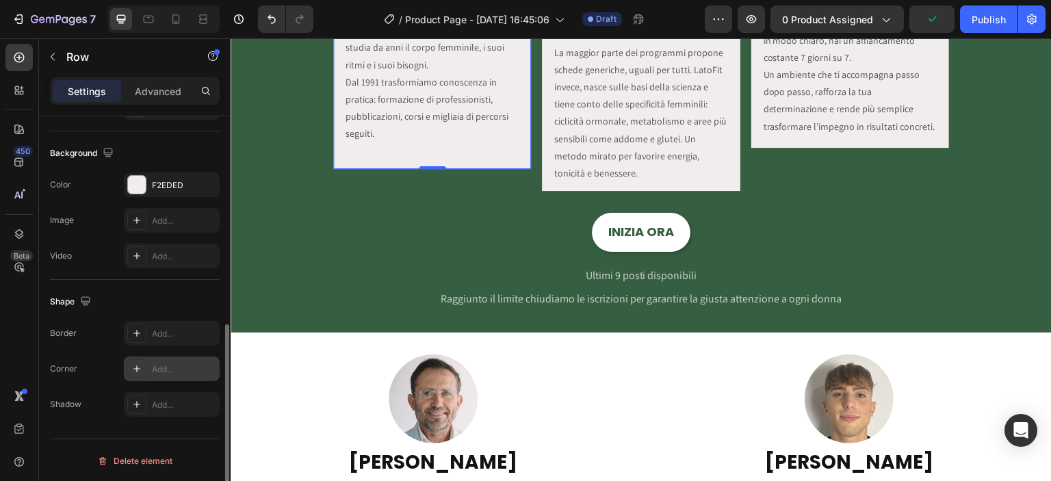
click at [166, 363] on div "Add..." at bounding box center [184, 369] width 64 height 12
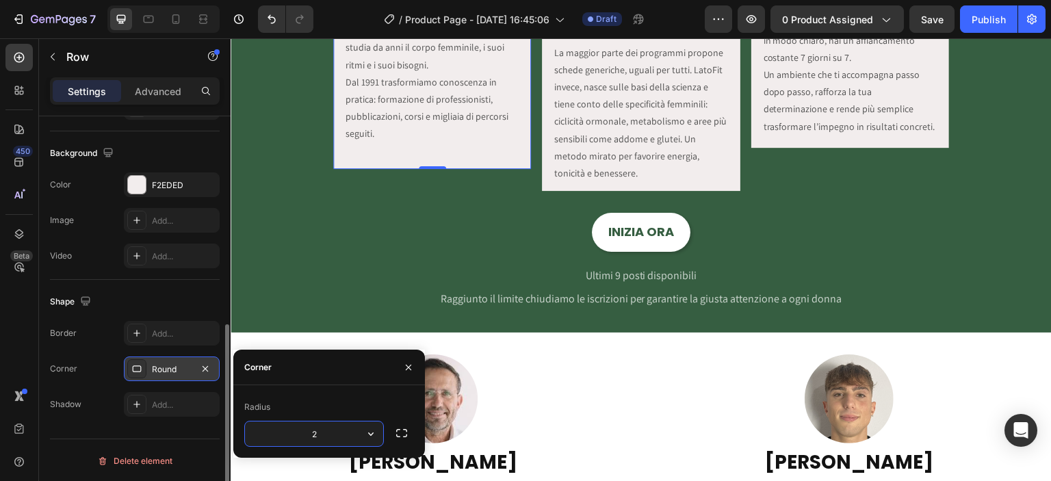
type input "20"
click at [593, 187] on div "METODO SCIENTIFICO BASATO SULLA CICLICITA' FEMMINILE Heading La maggior parte d…" at bounding box center [641, 57] width 198 height 269
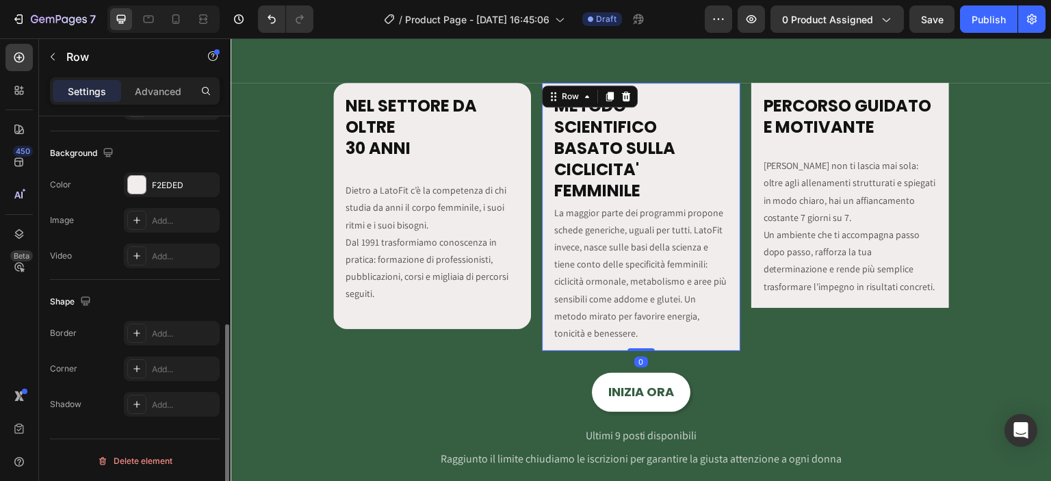
scroll to position [1748, 0]
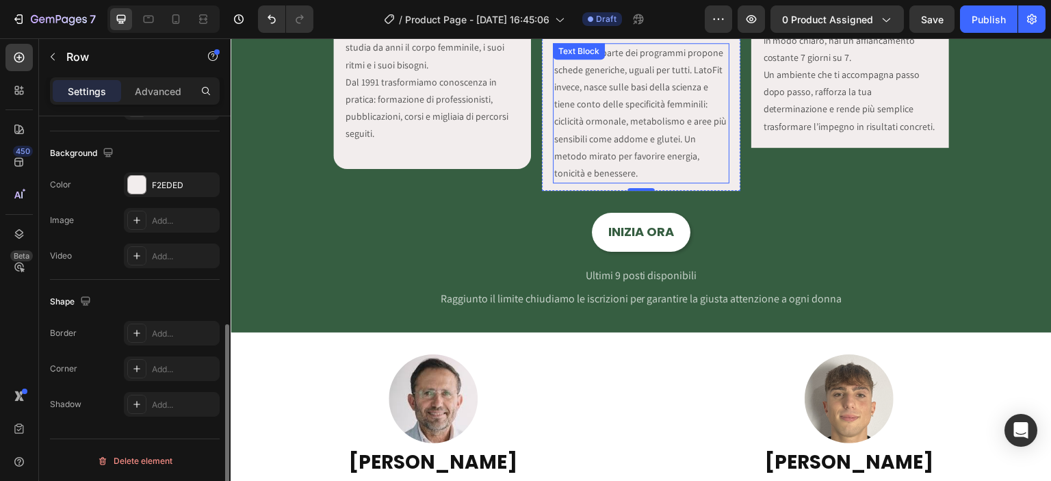
click at [553, 182] on div "La maggior parte dei programmi propone schede generiche, uguali per tutti. Lato…" at bounding box center [641, 113] width 176 height 141
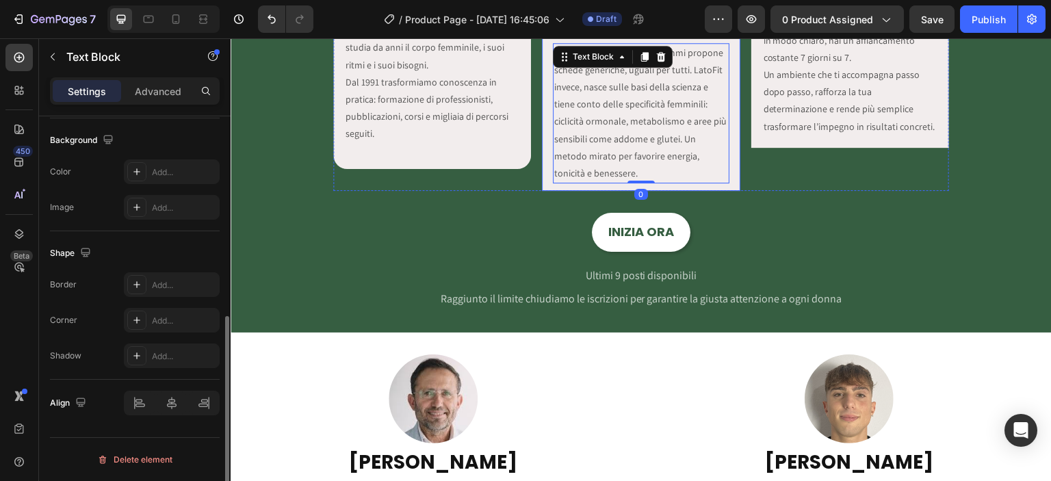
scroll to position [0, 0]
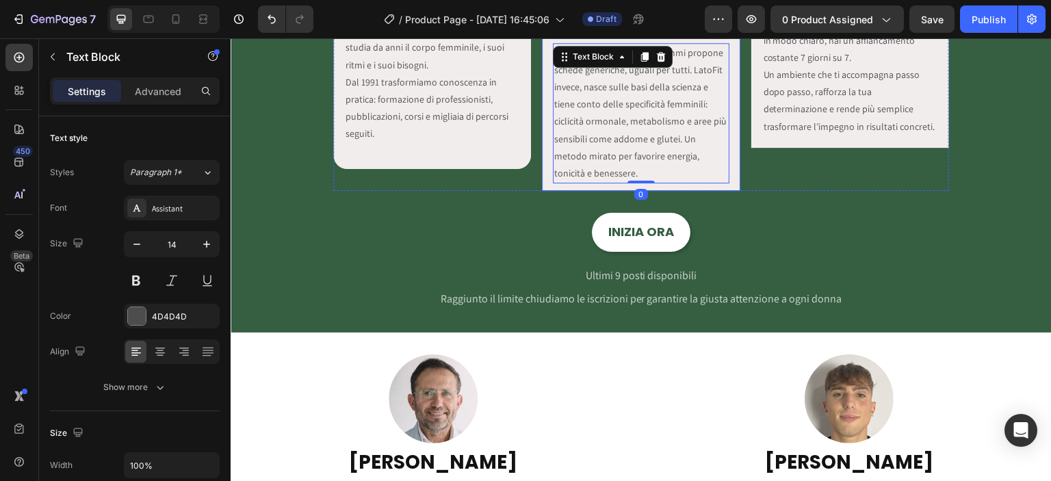
click at [543, 186] on div "METODO SCIENTIFICO BASATO SULLA CICLICITA' FEMMINILE Heading La maggior parte d…" at bounding box center [641, 57] width 198 height 269
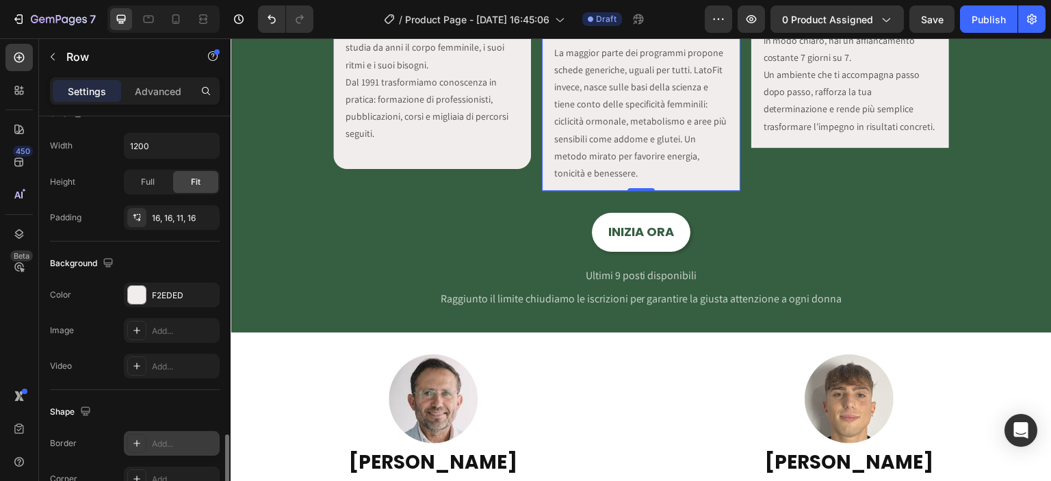
scroll to position [430, 0]
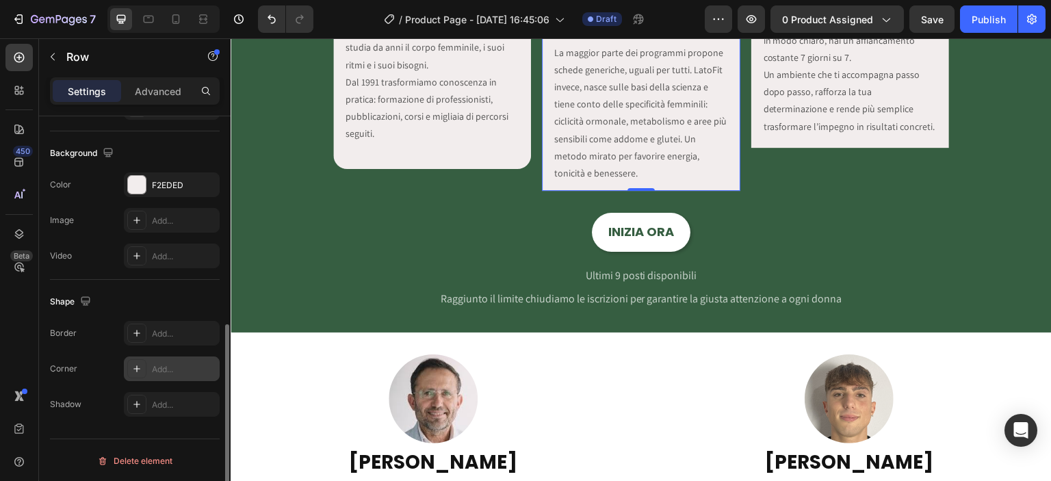
click at [161, 364] on div "Add..." at bounding box center [184, 369] width 64 height 12
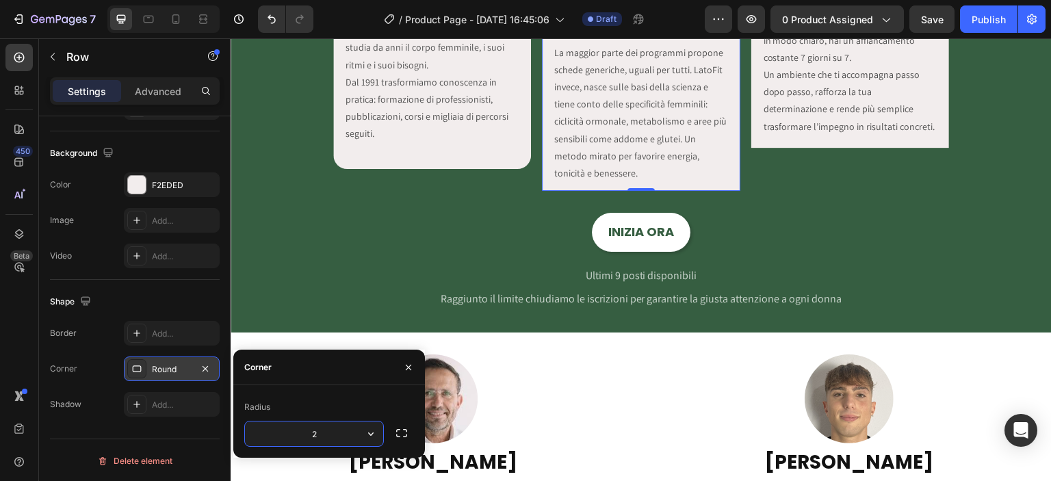
type input "20"
drag, startPoint x: 789, startPoint y: 143, endPoint x: 425, endPoint y: 265, distance: 383.8
click at [790, 143] on div "PERCORSO GUIDATO E MOTIVANTE Heading LatoFit non ti lascia mai sola: oltre agli…" at bounding box center [850, 35] width 198 height 225
click at [526, 221] on div "INIZIA ORA Button" at bounding box center [641, 232] width 799 height 38
click at [898, 129] on p "LatoFit non ti lascia mai sola: oltre agli allenamenti strutturati e spiegati i…" at bounding box center [850, 66] width 173 height 138
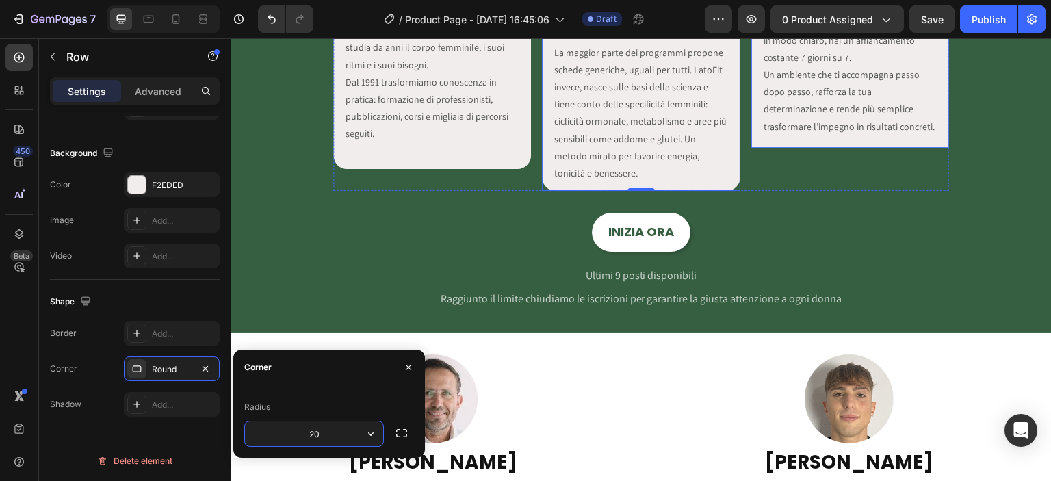
click at [978, 112] on div "NEL SETTORE DA OLTRE 30 ANNI Heading Dietro a LatoFit c’è la competenza di chi …" at bounding box center [641, 117] width 821 height 388
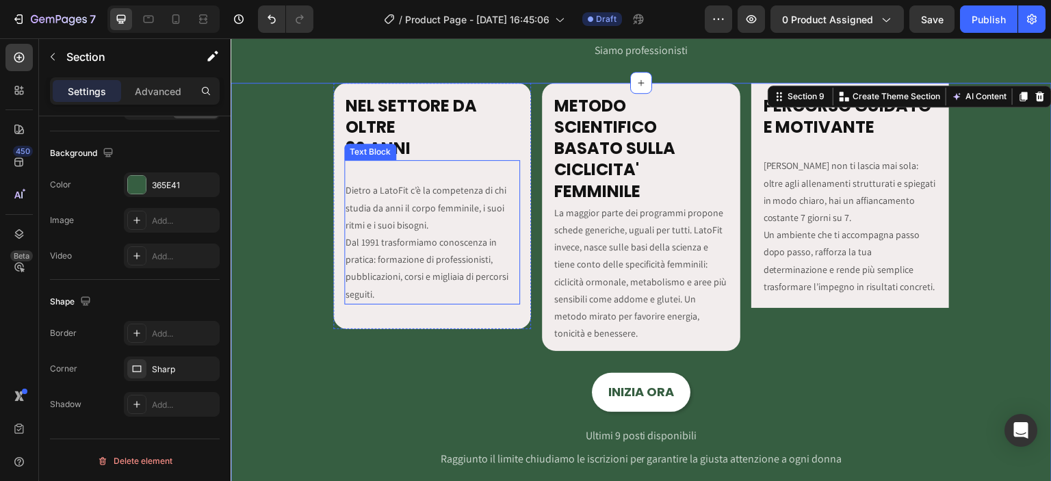
scroll to position [0, 0]
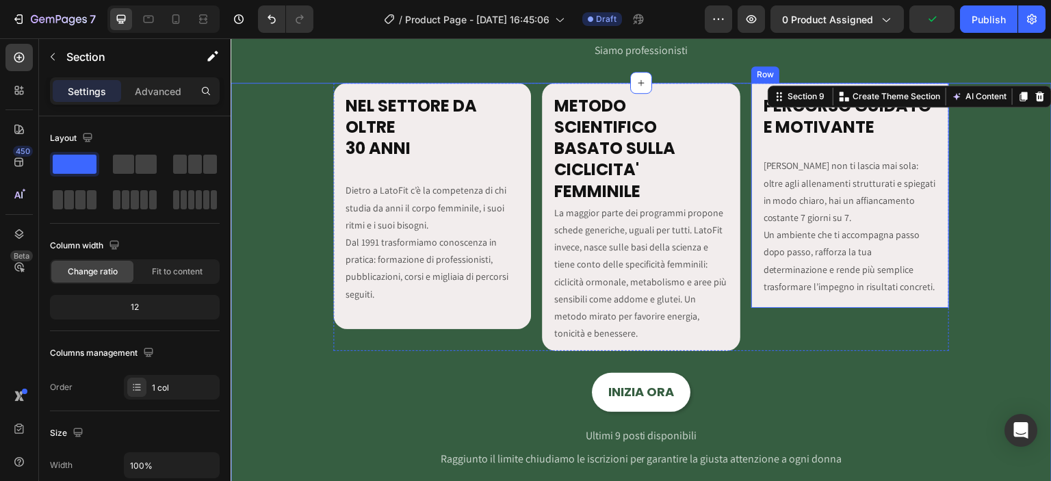
click at [939, 255] on div "PERCORSO GUIDATO E MOTIVANTE Heading LatoFit non ti lascia mai sola: oltre agli…" at bounding box center [850, 195] width 198 height 225
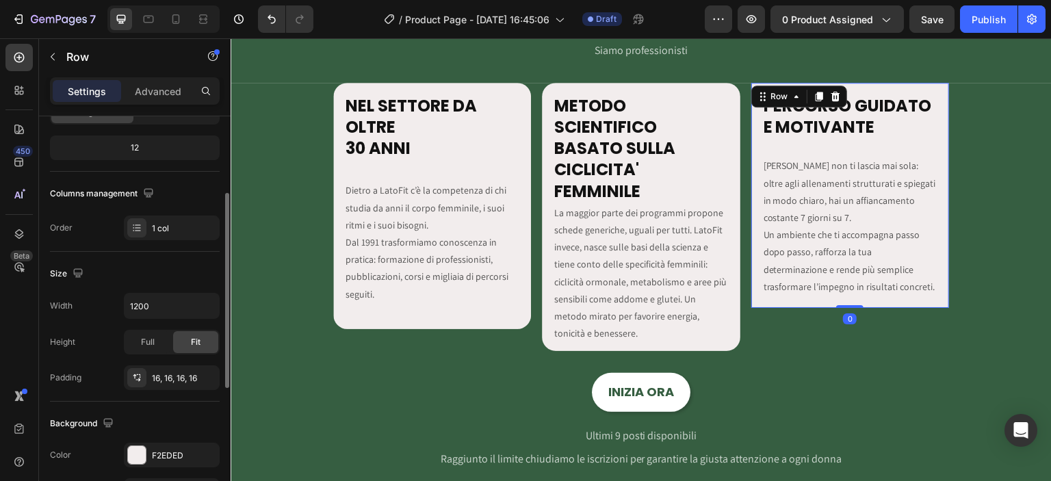
scroll to position [430, 0]
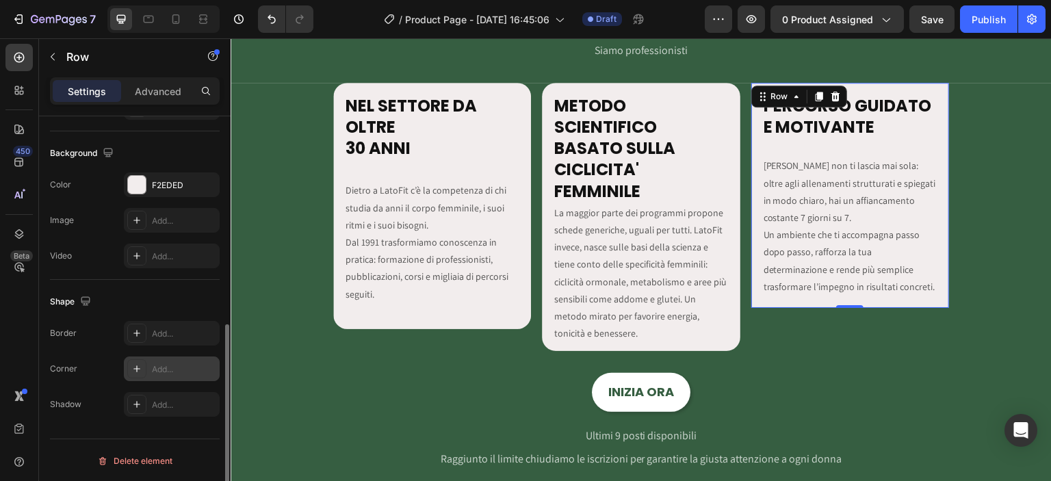
click at [154, 369] on div "Add..." at bounding box center [184, 369] width 64 height 12
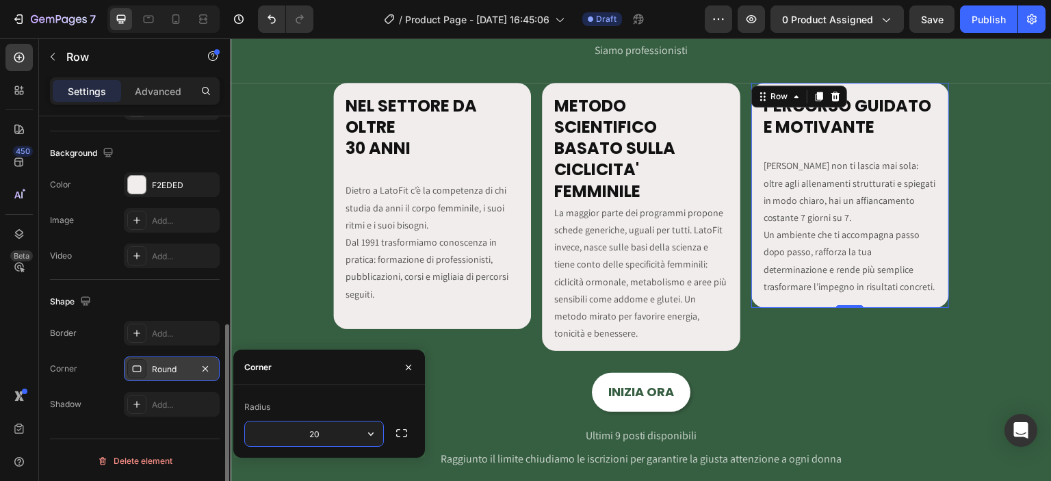
type input "20"
click at [192, 5] on div at bounding box center [163, 18] width 112 height 27
click at [203, 12] on icon at bounding box center [203, 19] width 14 height 14
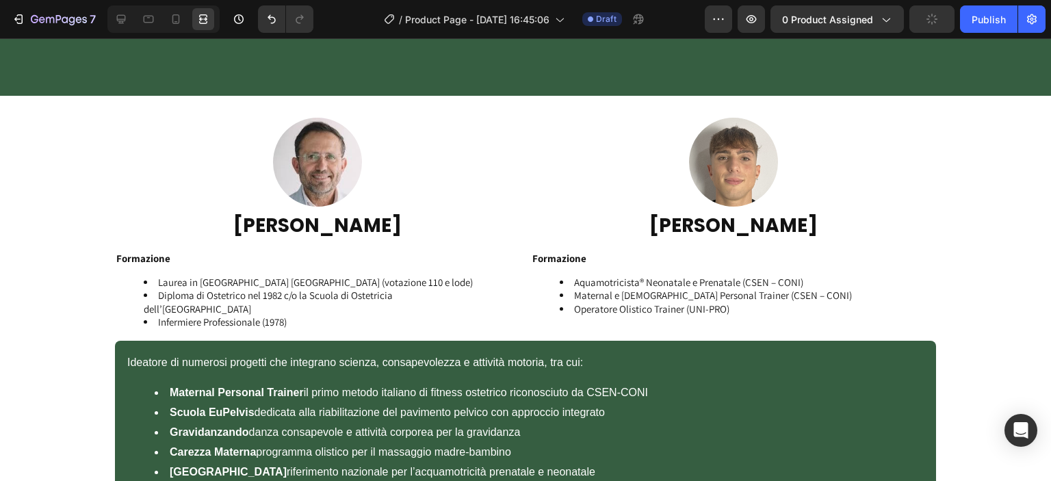
scroll to position [2067, 0]
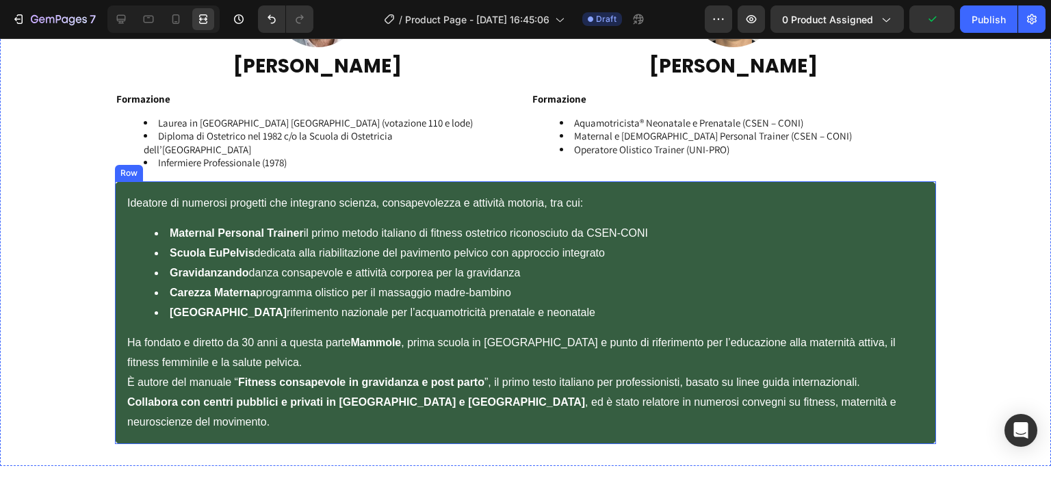
click at [115, 211] on div "Ideatore di numerosi progetti che integrano scienza, consapevolezza e attività …" at bounding box center [525, 312] width 821 height 263
click at [116, 16] on icon at bounding box center [121, 19] width 14 height 14
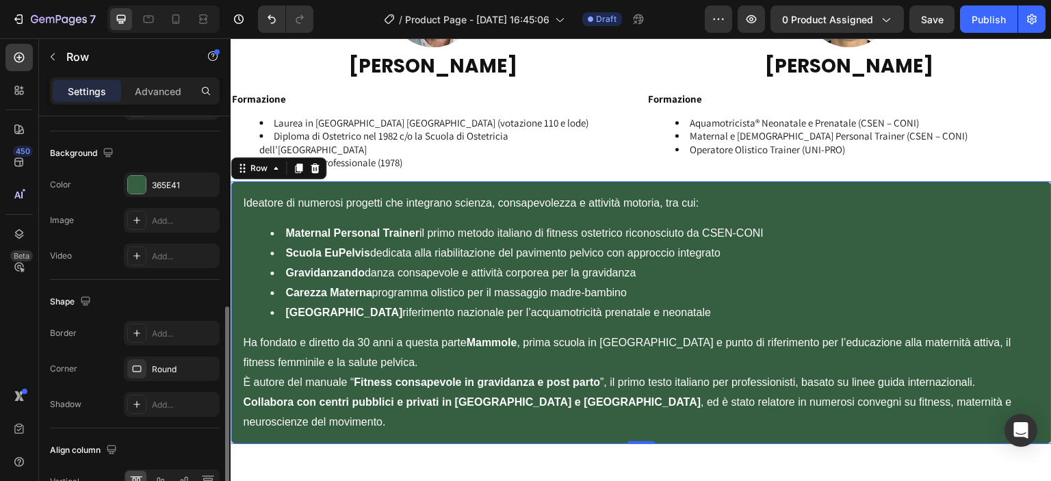
scroll to position [506, 0]
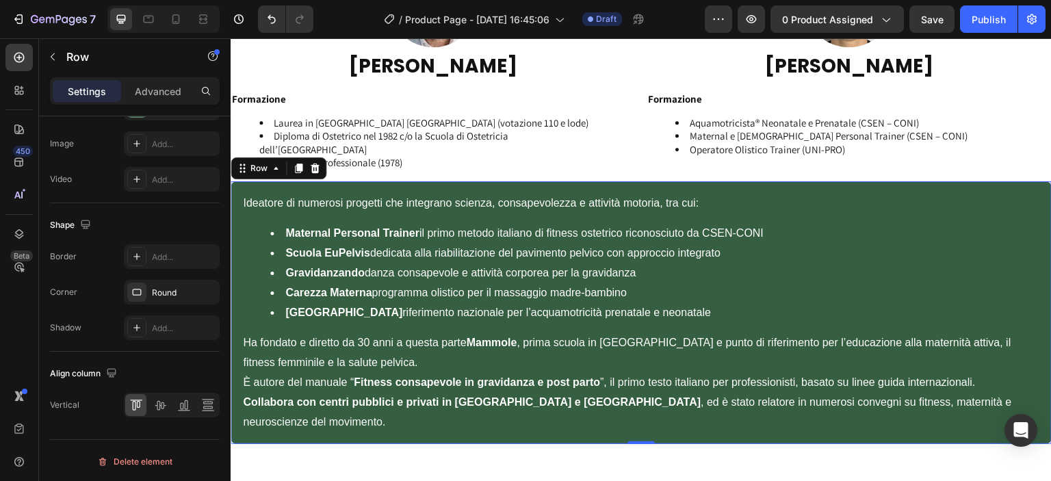
click at [238, 281] on div "Ideatore di numerosi progetti che integrano scienza, consapevolezza e attività …" at bounding box center [641, 312] width 821 height 263
click at [185, 292] on div "Round" at bounding box center [172, 293] width 40 height 12
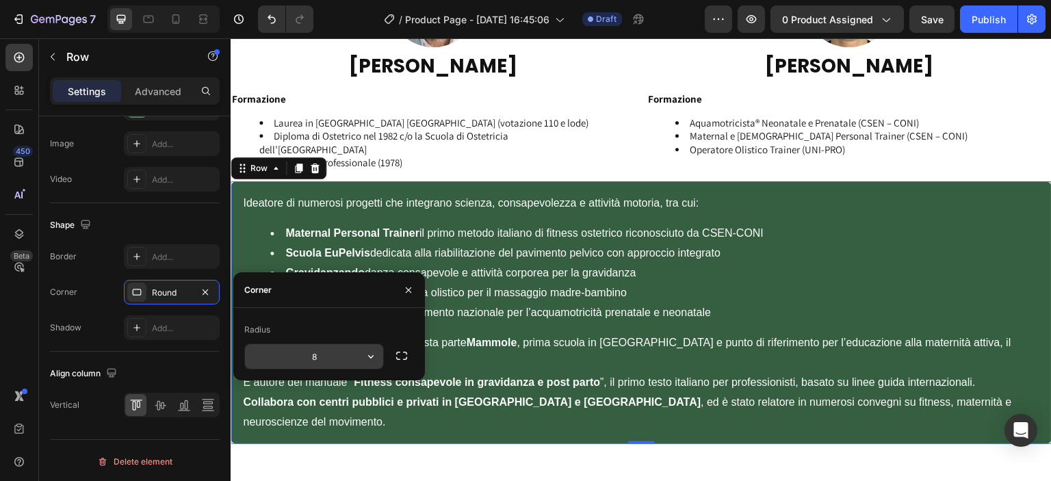
click at [318, 356] on input "8" at bounding box center [314, 356] width 138 height 25
type input "20"
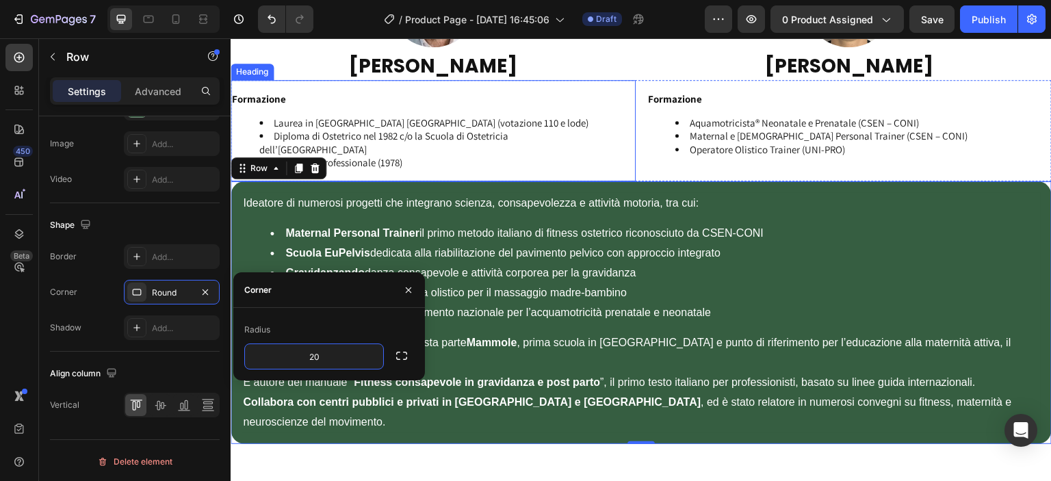
click at [444, 166] on li "Infermiere Professionale (1978)" at bounding box center [446, 163] width 375 height 14
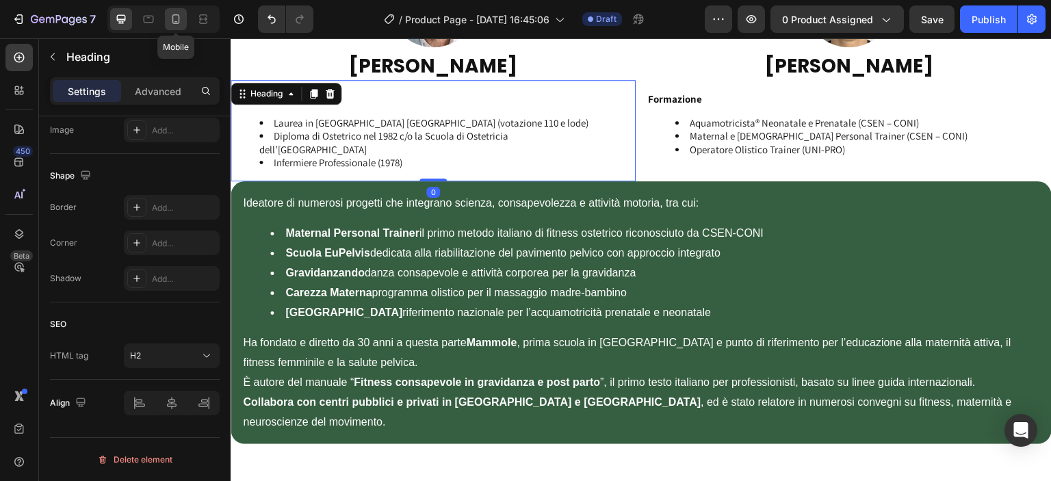
scroll to position [0, 0]
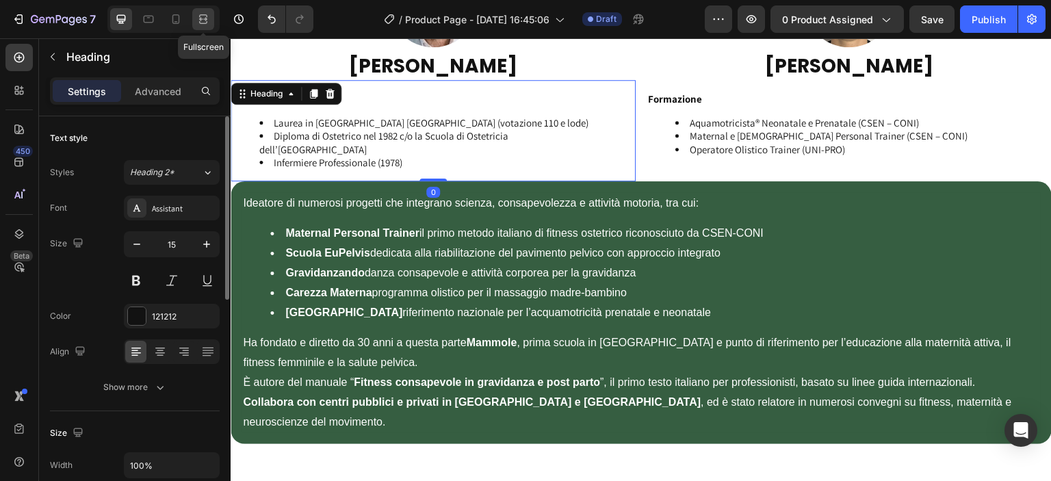
click at [213, 21] on div at bounding box center [203, 19] width 22 height 22
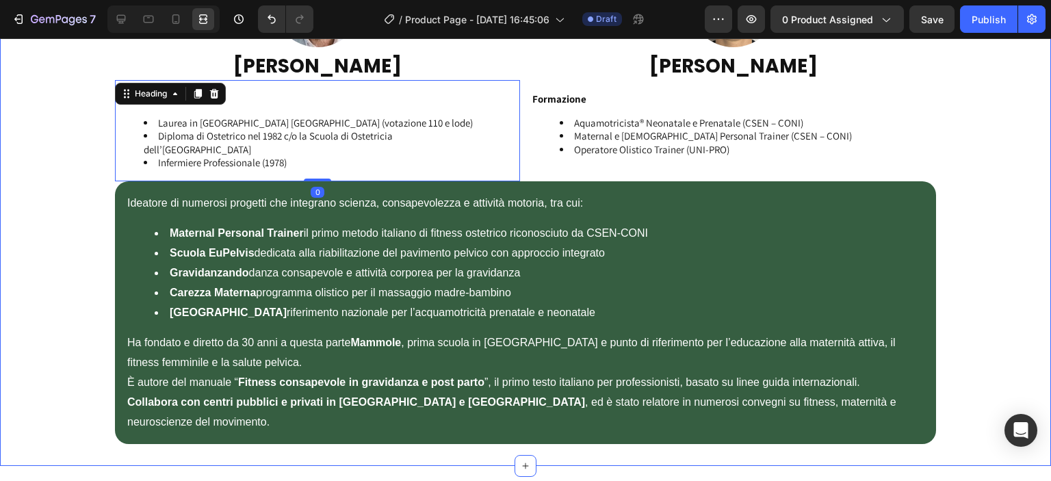
click at [78, 171] on div "Image Image Row DOMENICO OLIVA Heading LEONARDO OLIVA Heading Row Formazione La…" at bounding box center [525, 201] width 1051 height 486
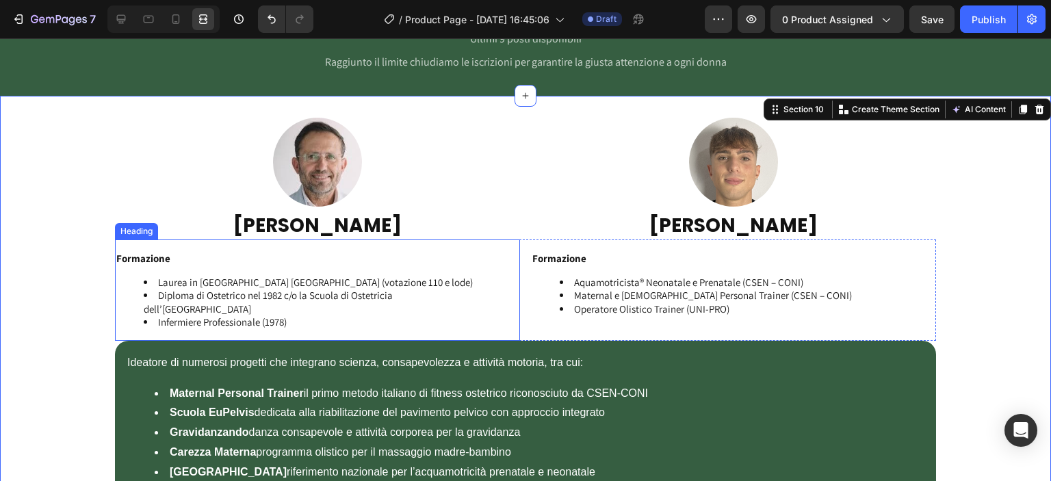
scroll to position [2067, 0]
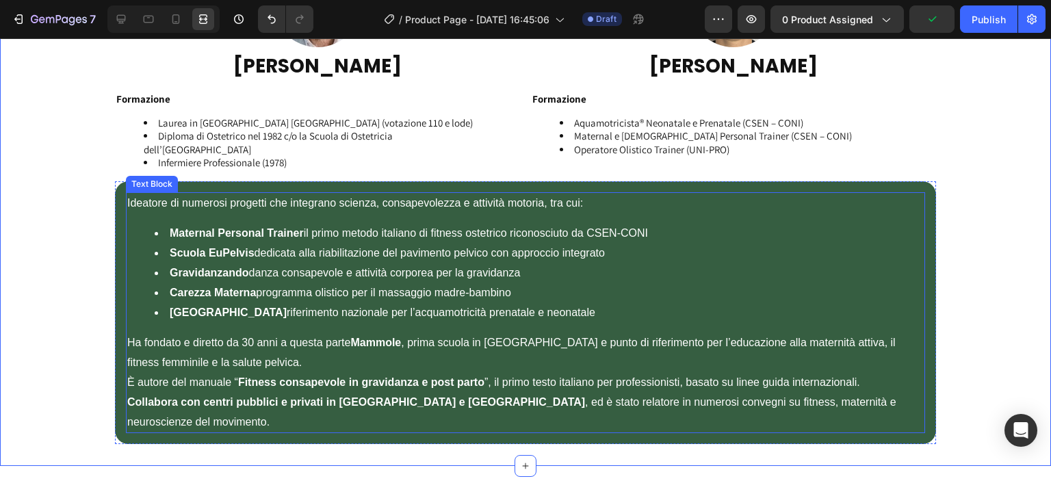
click at [471, 240] on li "Maternal Personal Trainer il primo metodo italiano di fitness ostetrico riconos…" at bounding box center [539, 234] width 769 height 20
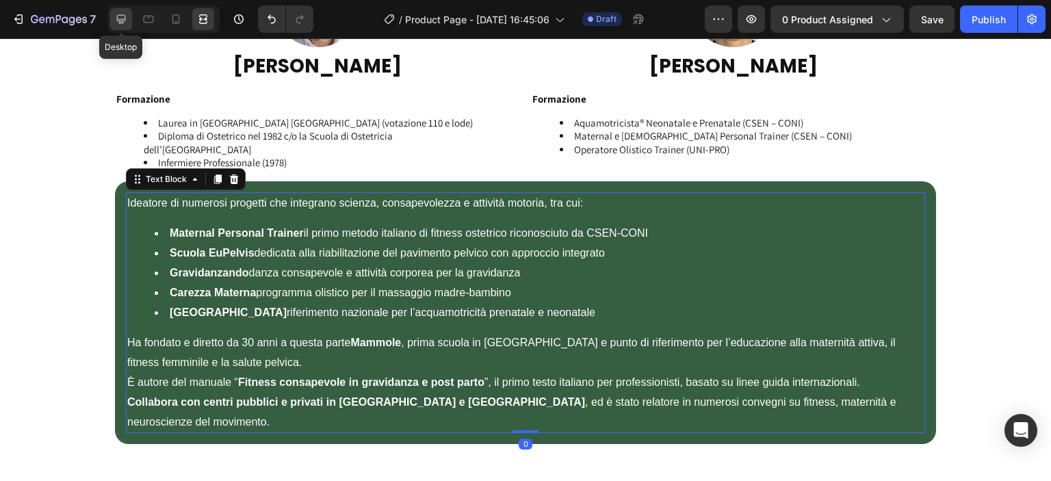
click at [122, 21] on icon at bounding box center [121, 19] width 9 height 9
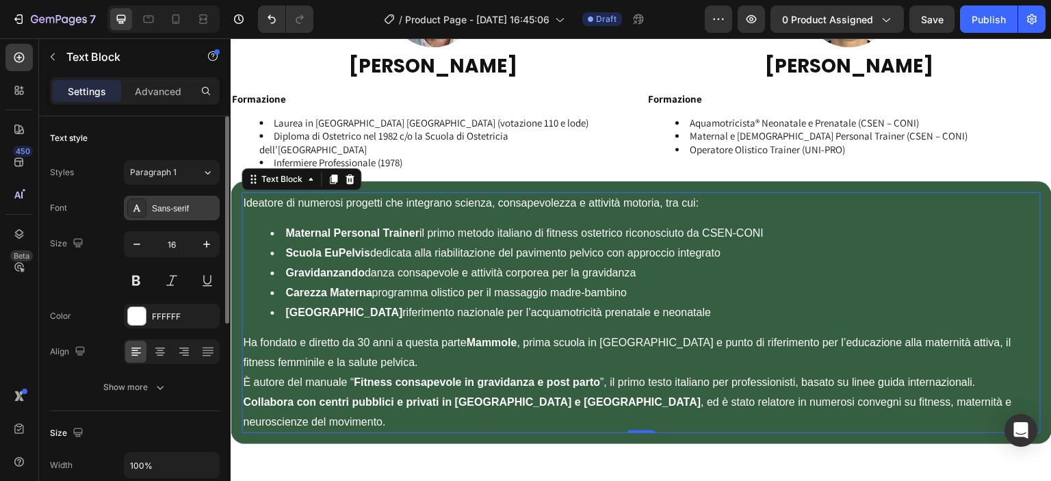
click at [177, 205] on div "Sans-serif" at bounding box center [184, 209] width 64 height 12
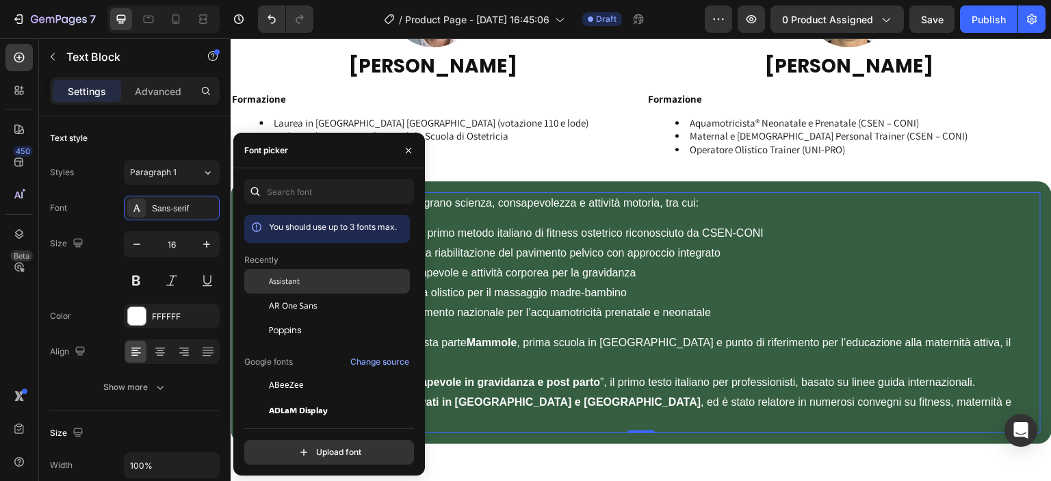
click at [261, 274] on div at bounding box center [256, 281] width 25 height 25
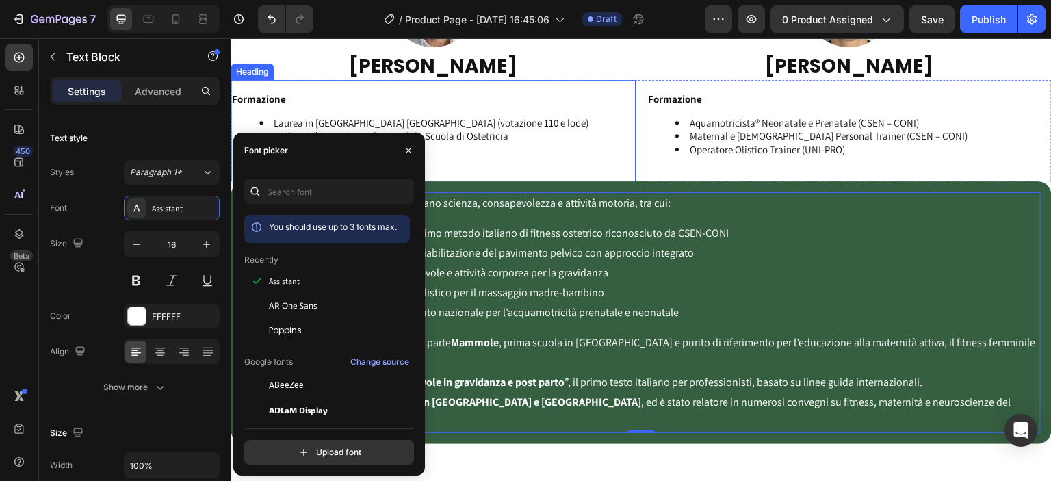
click at [560, 165] on li "Infermiere Professionale (1978)" at bounding box center [446, 163] width 375 height 14
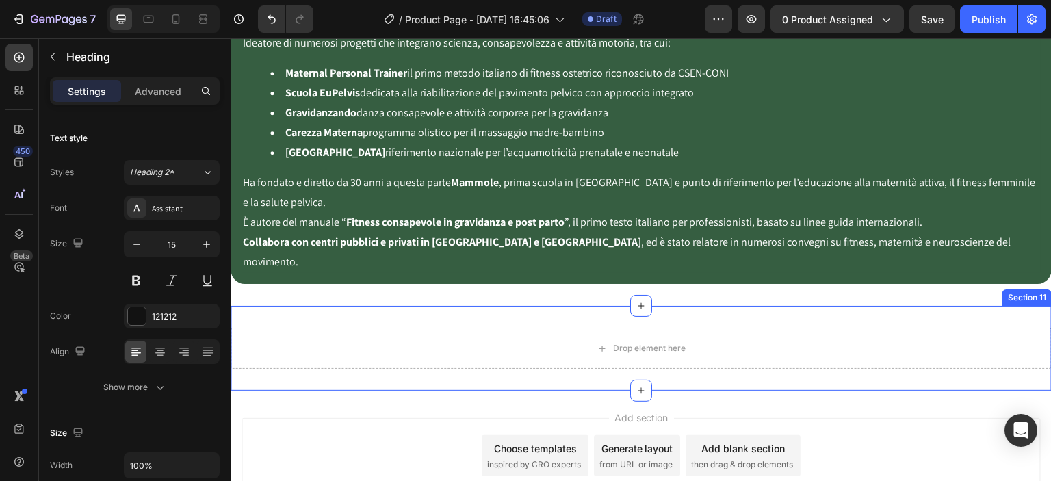
scroll to position [2067, 0]
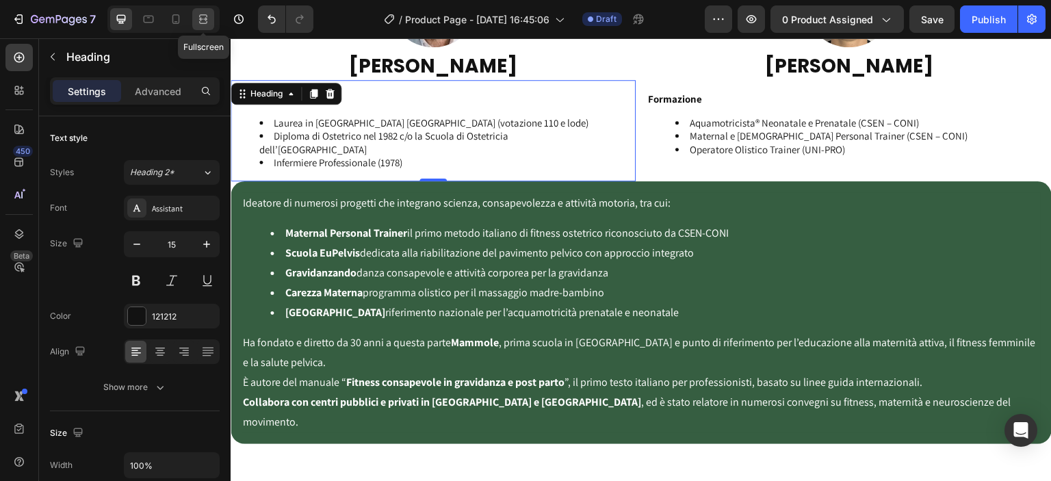
click at [204, 10] on div at bounding box center [203, 19] width 22 height 22
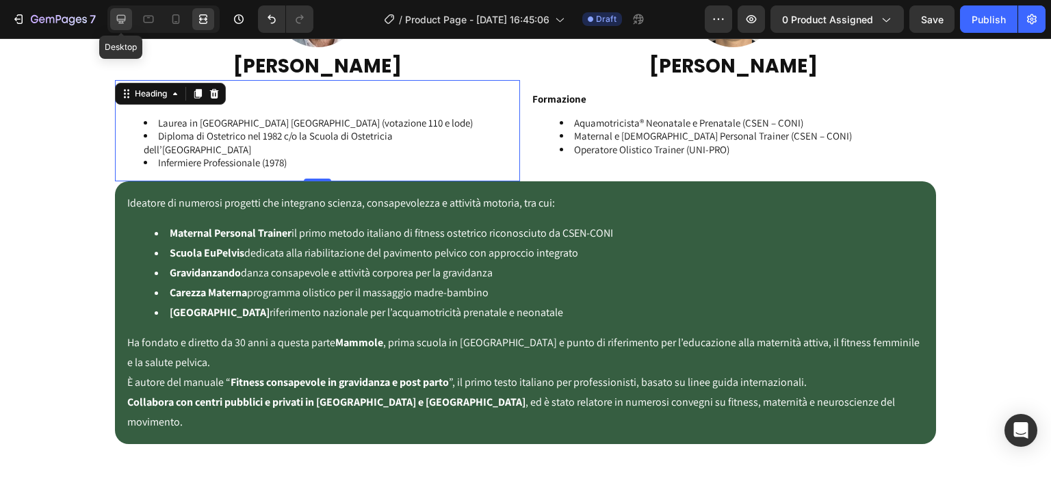
click at [112, 13] on div at bounding box center [121, 19] width 22 height 22
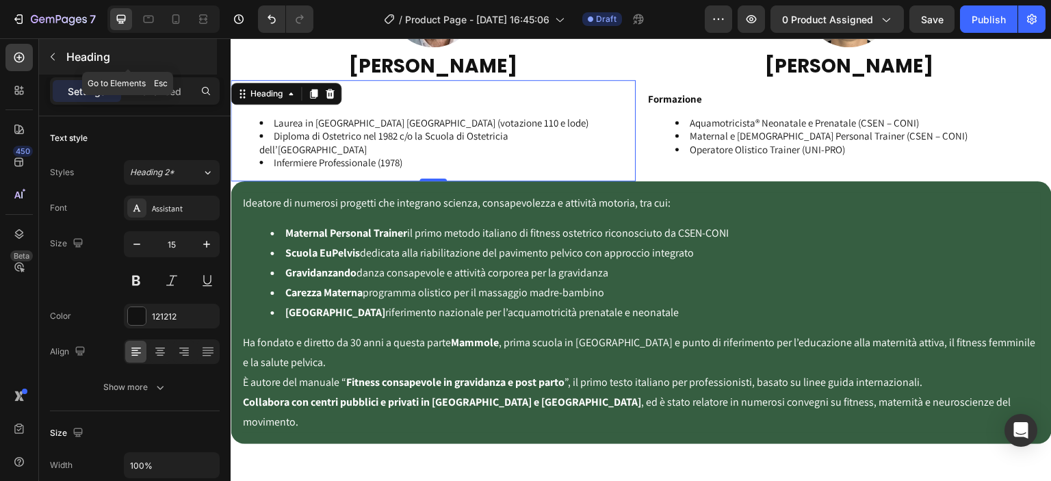
click at [55, 53] on icon "button" at bounding box center [52, 56] width 11 height 11
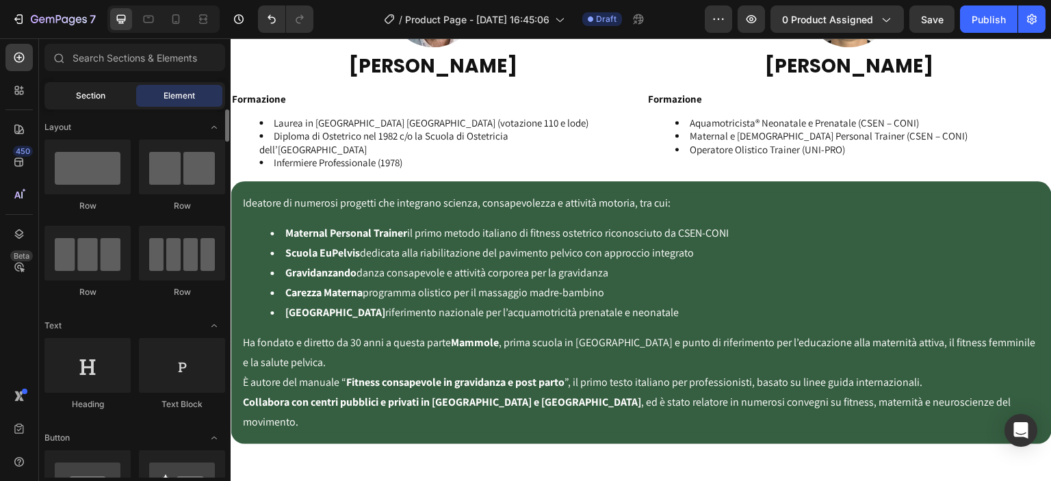
click at [101, 92] on span "Section" at bounding box center [90, 96] width 29 height 12
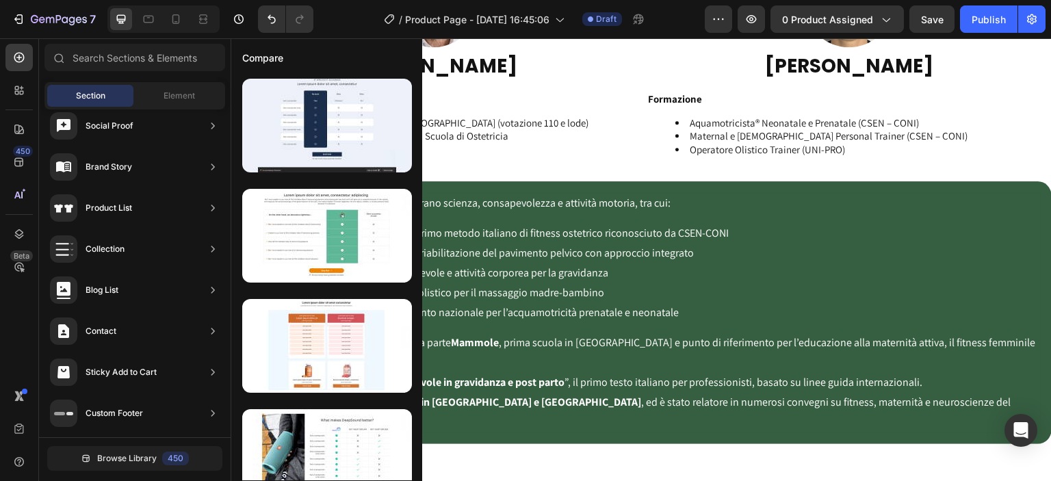
scroll to position [159, 0]
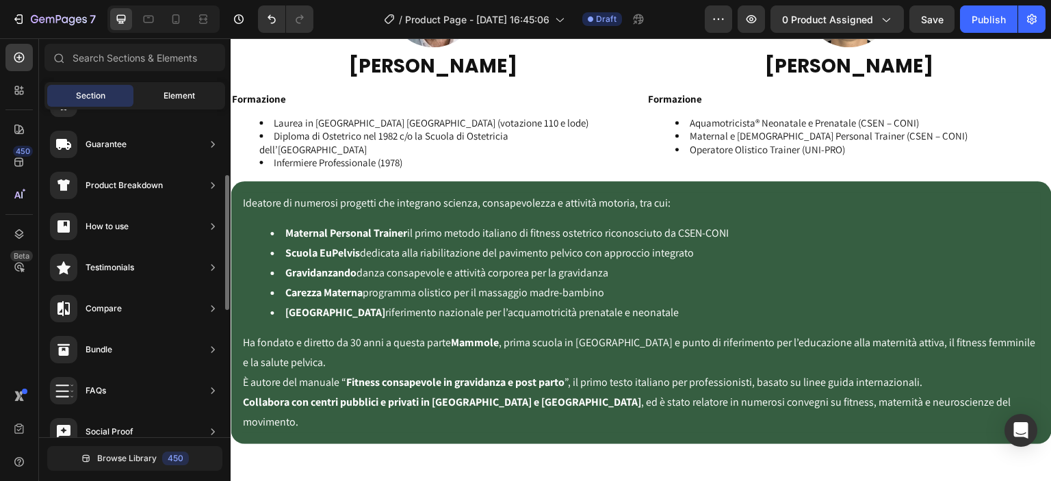
click at [175, 85] on div "Element" at bounding box center [179, 96] width 86 height 22
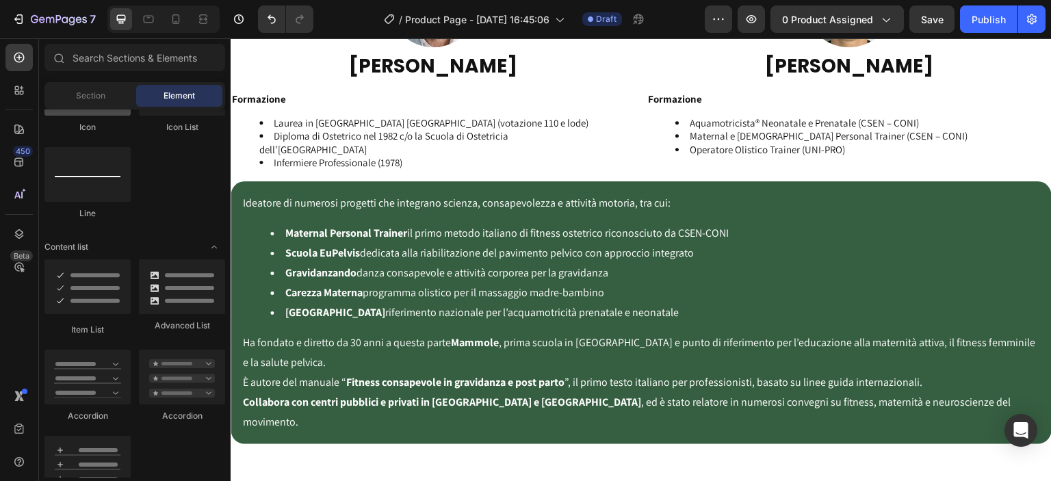
scroll to position [799, 0]
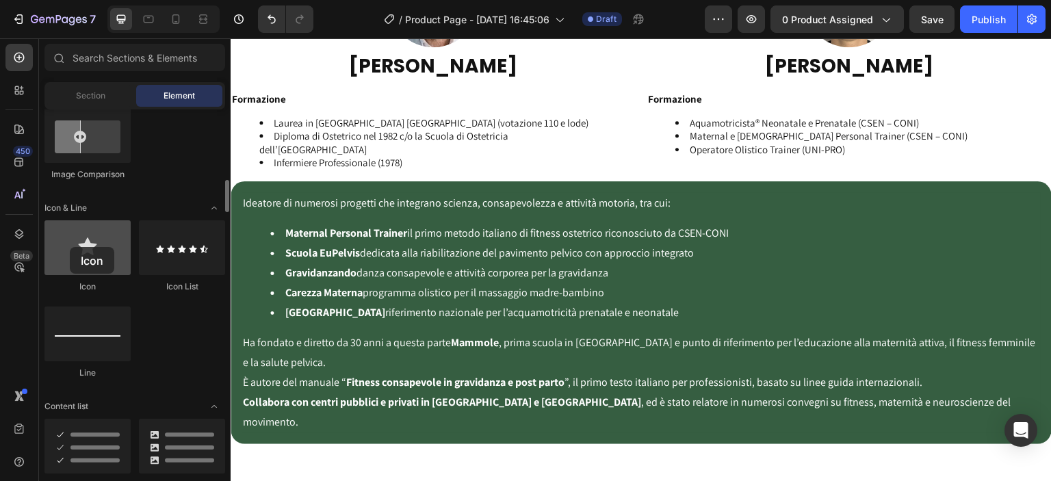
drag, startPoint x: 90, startPoint y: 248, endPoint x: 68, endPoint y: 248, distance: 21.9
click at [70, 248] on div at bounding box center [87, 247] width 86 height 55
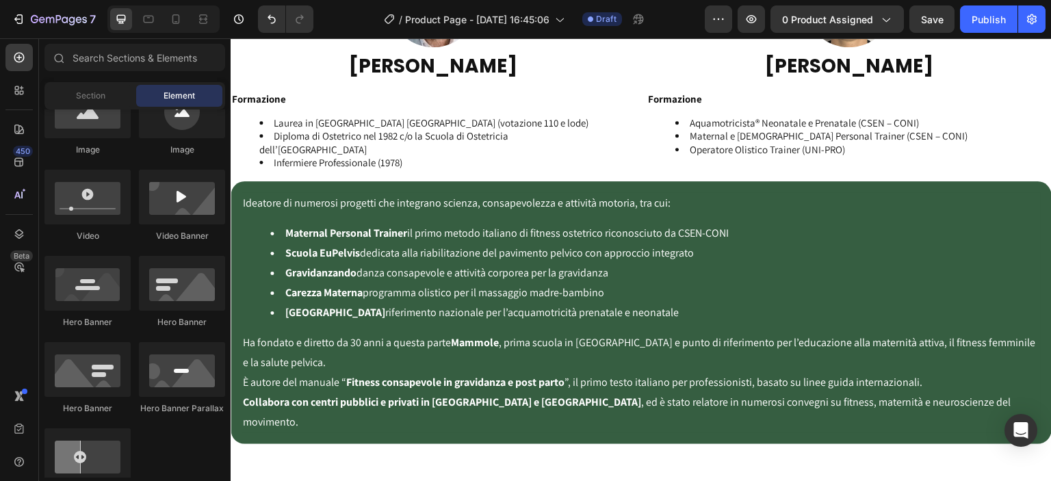
scroll to position [0, 0]
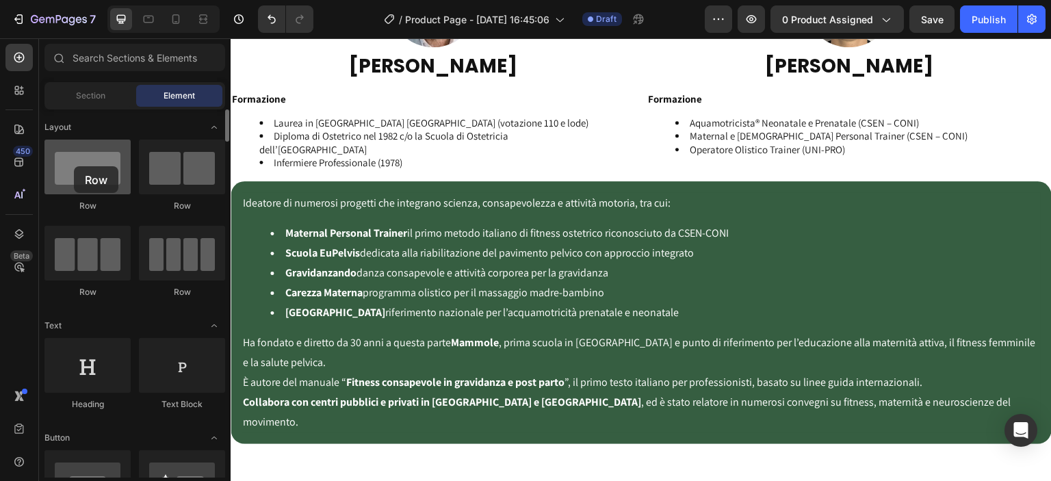
drag, startPoint x: 73, startPoint y: 185, endPoint x: 74, endPoint y: 166, distance: 19.2
click at [74, 166] on div at bounding box center [87, 167] width 86 height 55
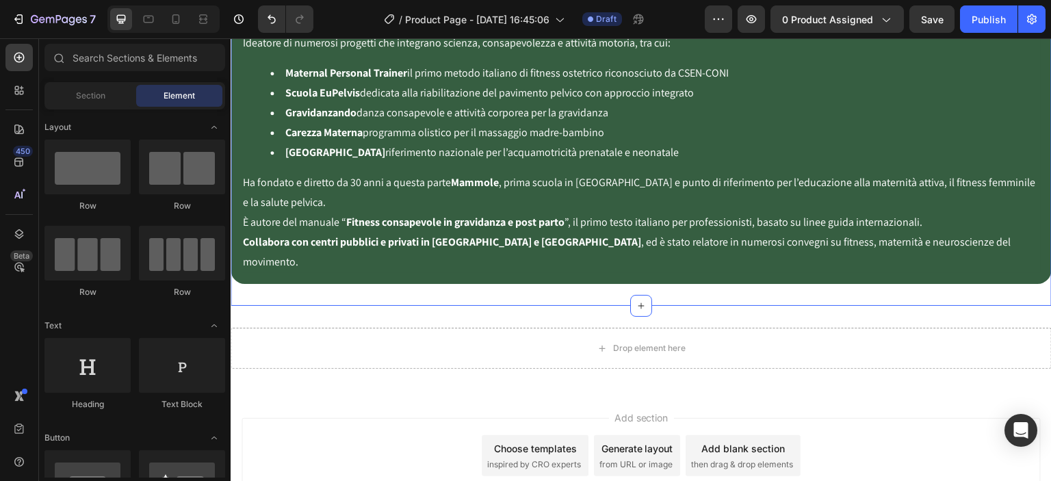
scroll to position [2313, 0]
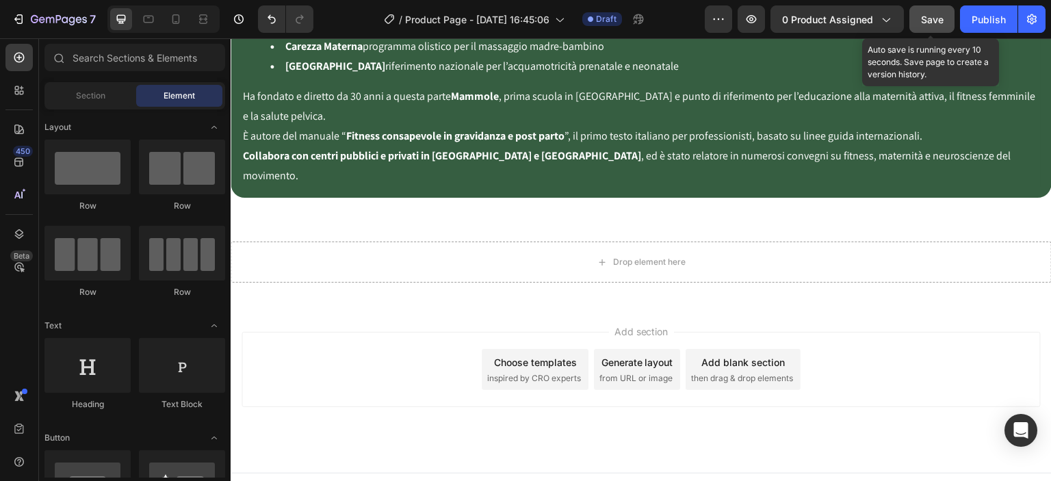
click at [948, 23] on button "Save" at bounding box center [931, 18] width 45 height 27
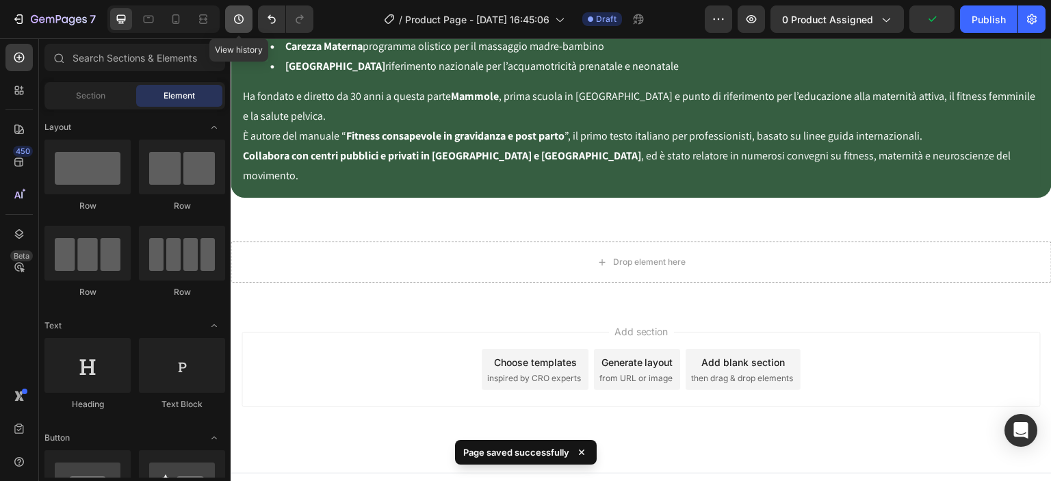
click at [238, 23] on icon "button" at bounding box center [239, 19] width 10 height 10
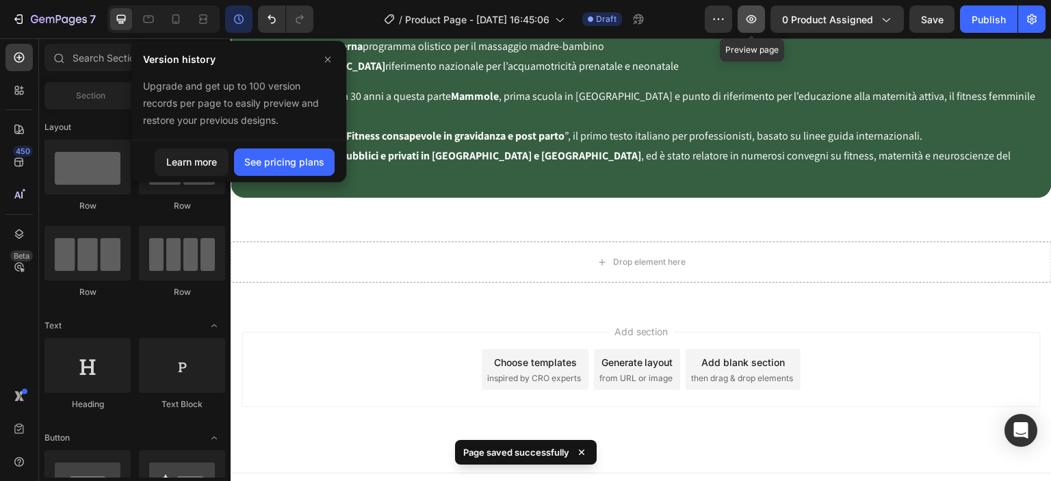
click at [756, 19] on icon "button" at bounding box center [751, 19] width 14 height 14
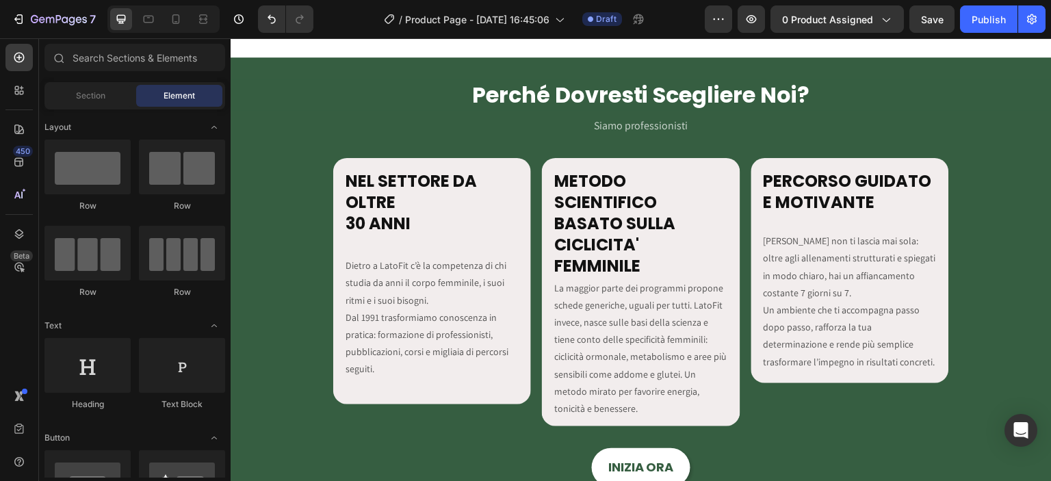
scroll to position [1196, 0]
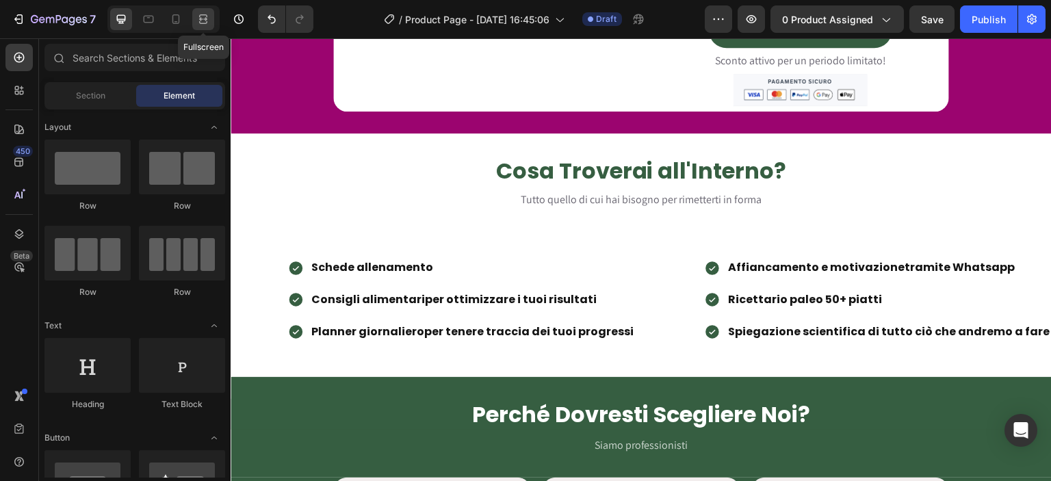
drag, startPoint x: 204, startPoint y: 24, endPoint x: 187, endPoint y: 39, distance: 22.8
click at [204, 24] on icon at bounding box center [203, 19] width 14 height 14
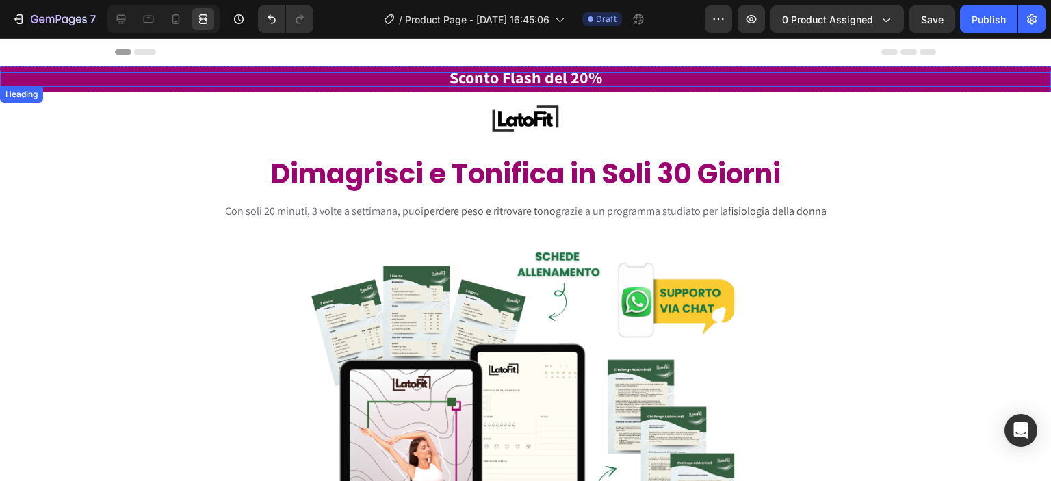
click at [624, 84] on h2 "Sconto Flash del 20%" at bounding box center [525, 79] width 1051 height 15
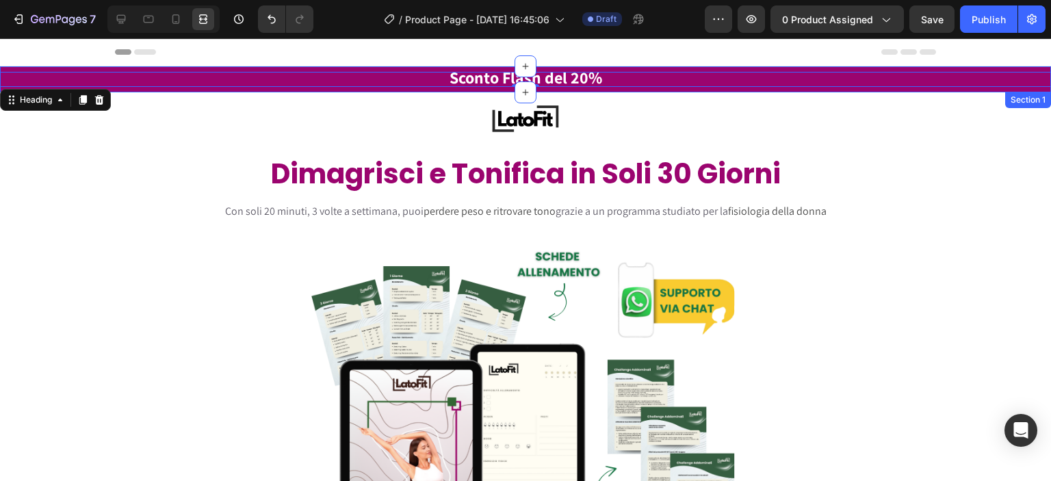
click at [622, 86] on h2 "Sconto Flash del 20%" at bounding box center [525, 79] width 1051 height 15
click at [627, 88] on div "Sconto Flash del 20% Heading 0 Section 1" at bounding box center [525, 79] width 1051 height 26
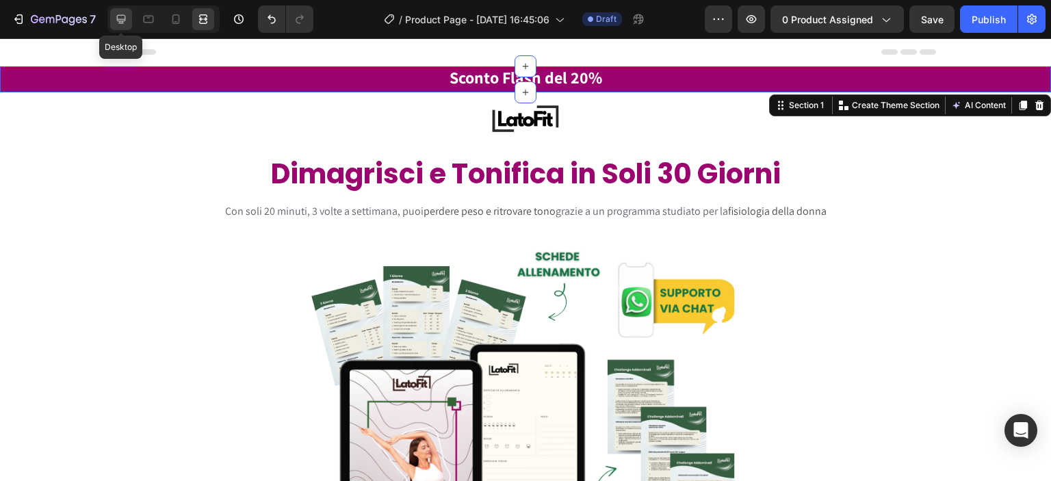
click at [119, 10] on div at bounding box center [121, 19] width 22 height 22
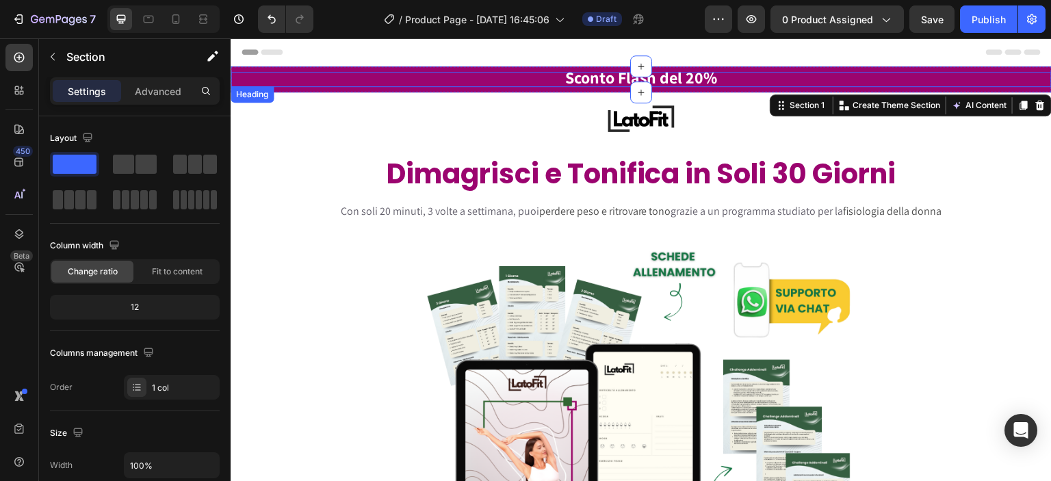
click at [571, 76] on strong "Sconto Flash del 20%" at bounding box center [641, 77] width 153 height 22
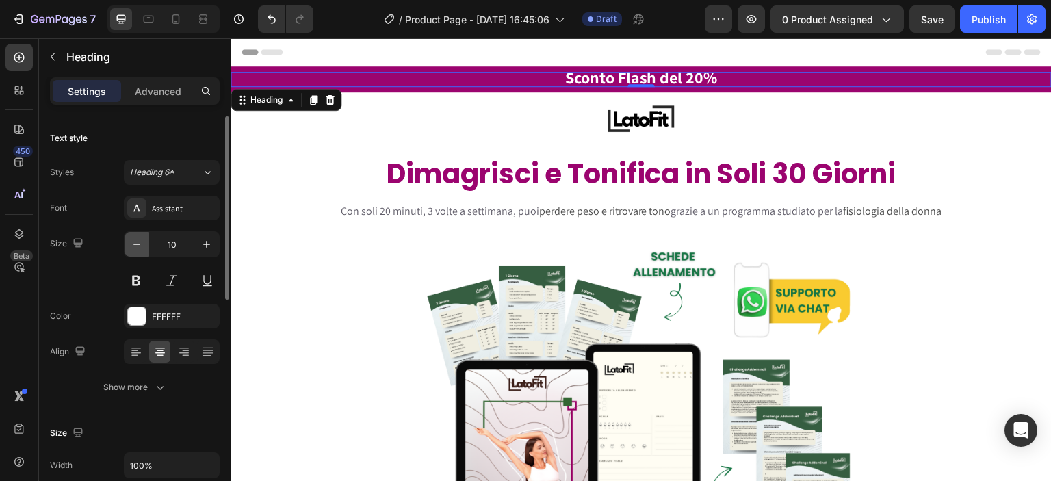
click at [135, 246] on icon "button" at bounding box center [137, 244] width 14 height 14
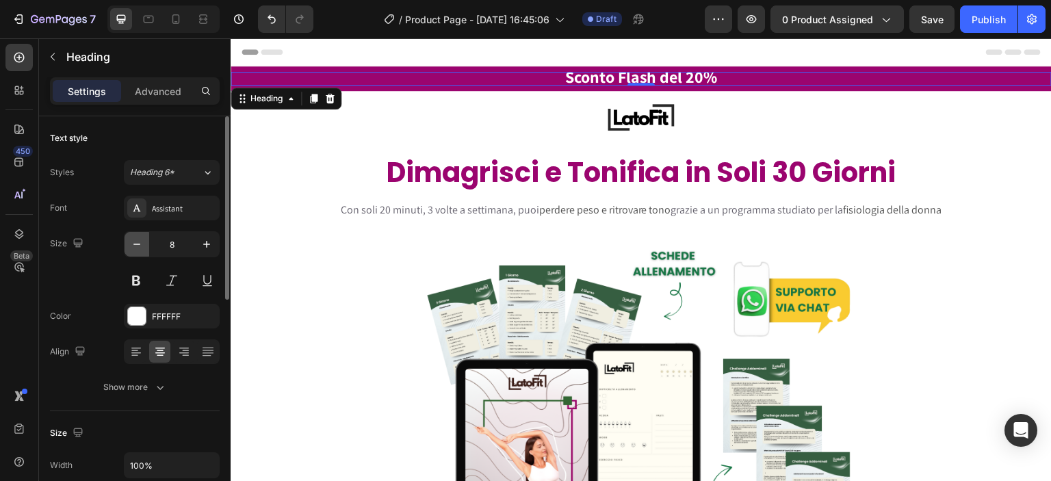
click at [137, 245] on icon "button" at bounding box center [137, 244] width 14 height 14
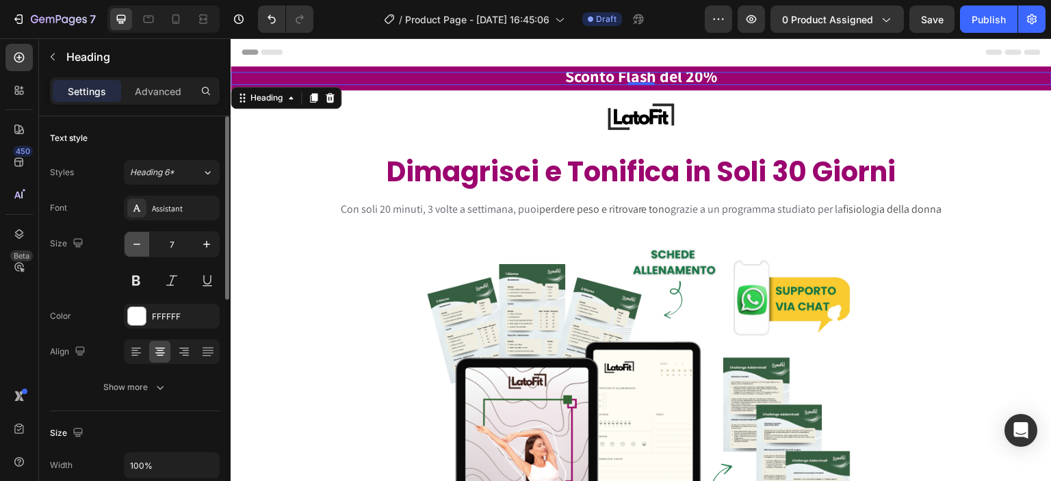
click at [137, 245] on icon "button" at bounding box center [137, 244] width 14 height 14
click at [200, 245] on icon "button" at bounding box center [207, 244] width 14 height 14
click at [199, 245] on button "button" at bounding box center [206, 244] width 25 height 25
click at [198, 246] on button "button" at bounding box center [206, 244] width 25 height 25
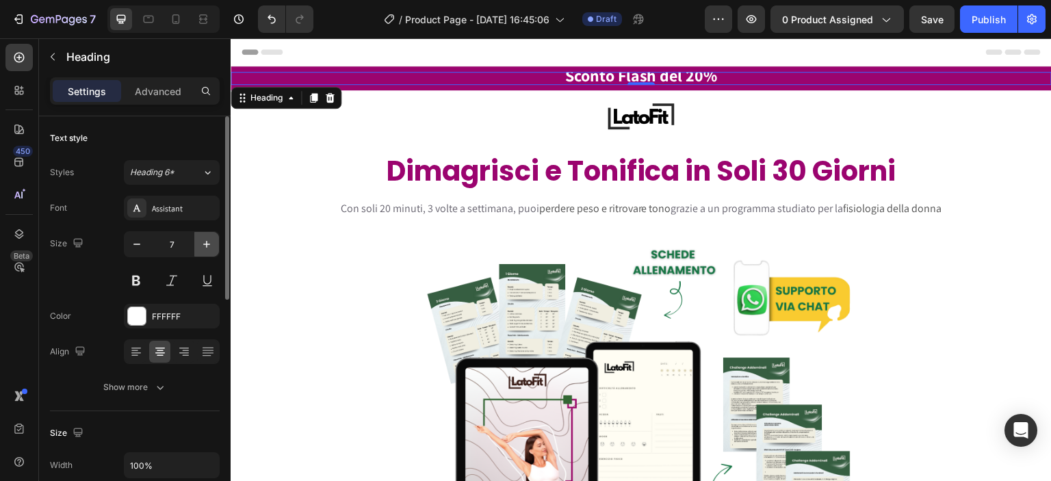
click at [198, 246] on button "button" at bounding box center [206, 244] width 25 height 25
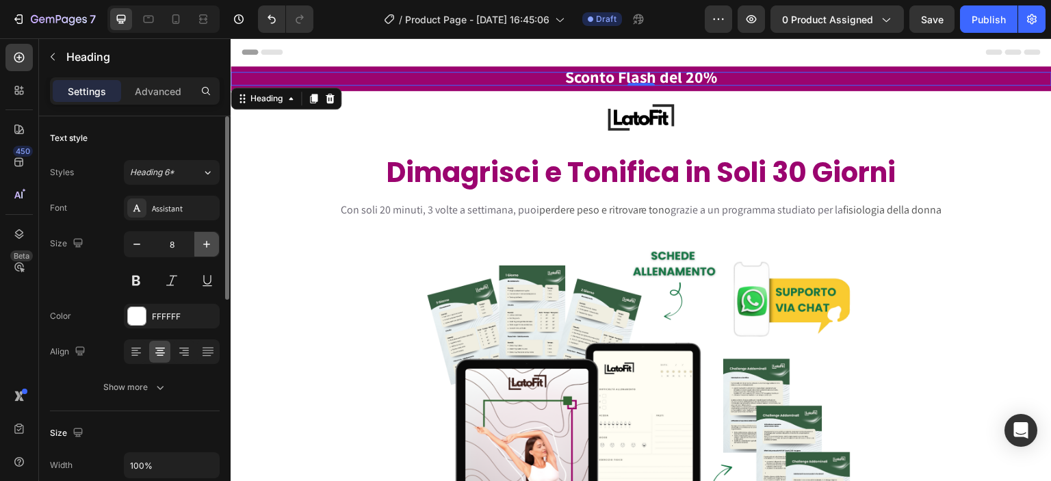
click at [198, 246] on button "button" at bounding box center [206, 244] width 25 height 25
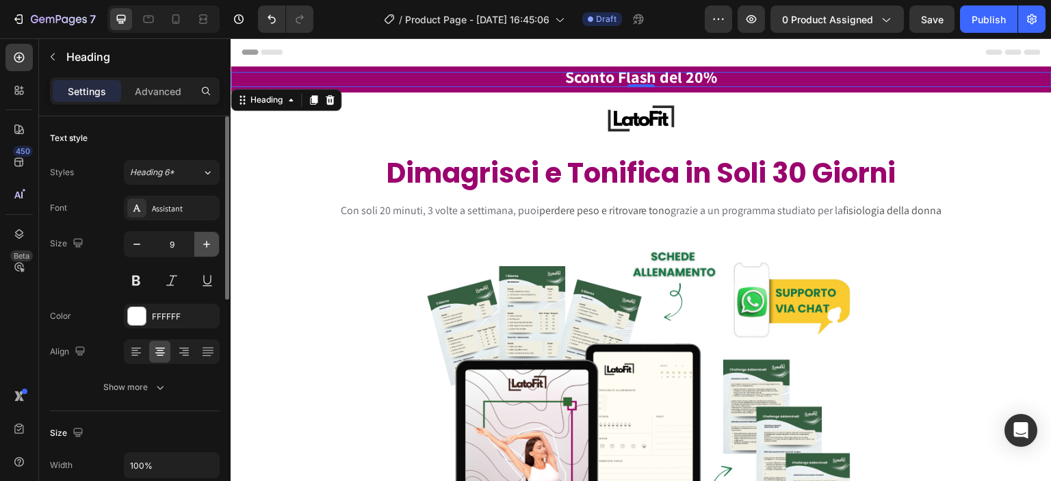
click at [198, 246] on button "button" at bounding box center [206, 244] width 25 height 25
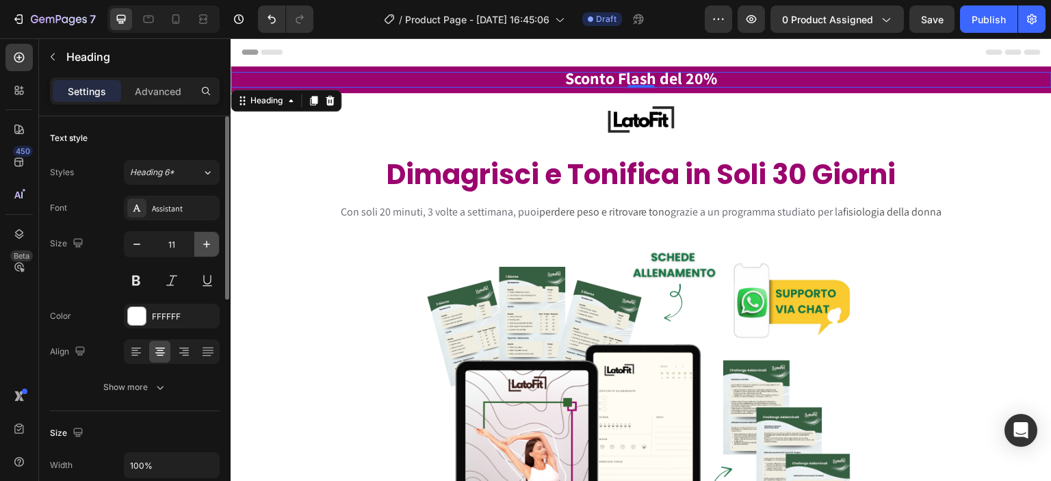
click at [200, 245] on icon "button" at bounding box center [207, 244] width 14 height 14
type input "12"
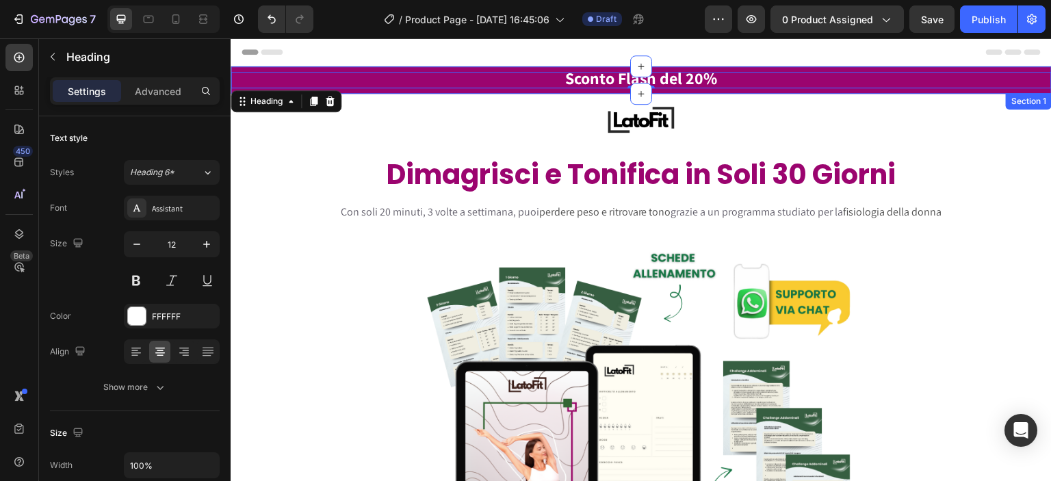
click at [494, 92] on div "⁠⁠⁠⁠⁠⁠⁠ Sconto Flash del 20% Heading 0 Section 1" at bounding box center [641, 79] width 821 height 27
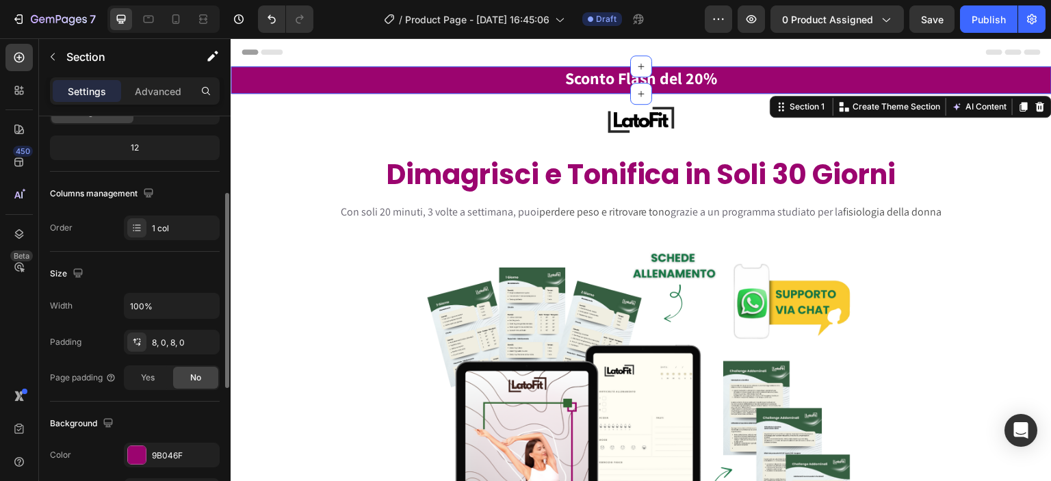
scroll to position [320, 0]
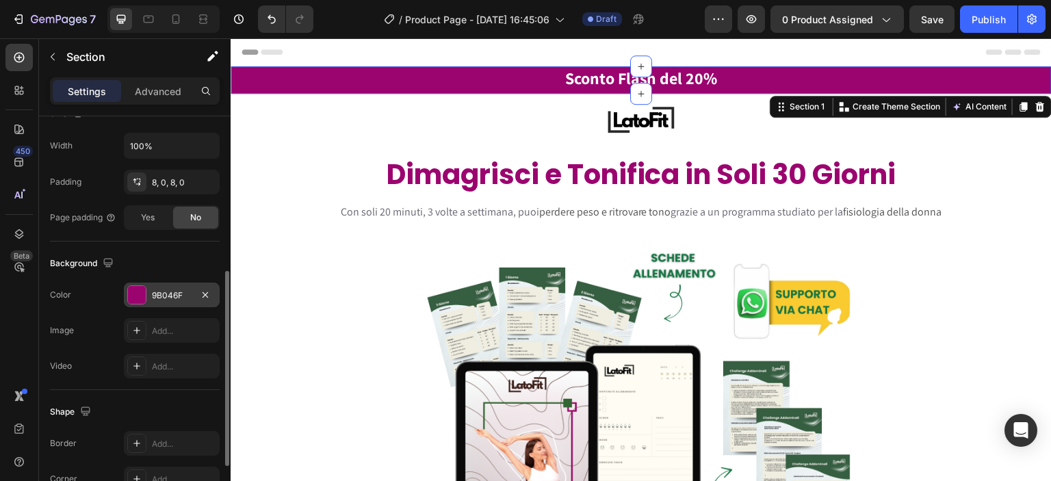
click at [168, 292] on div "9B046F" at bounding box center [172, 295] width 40 height 12
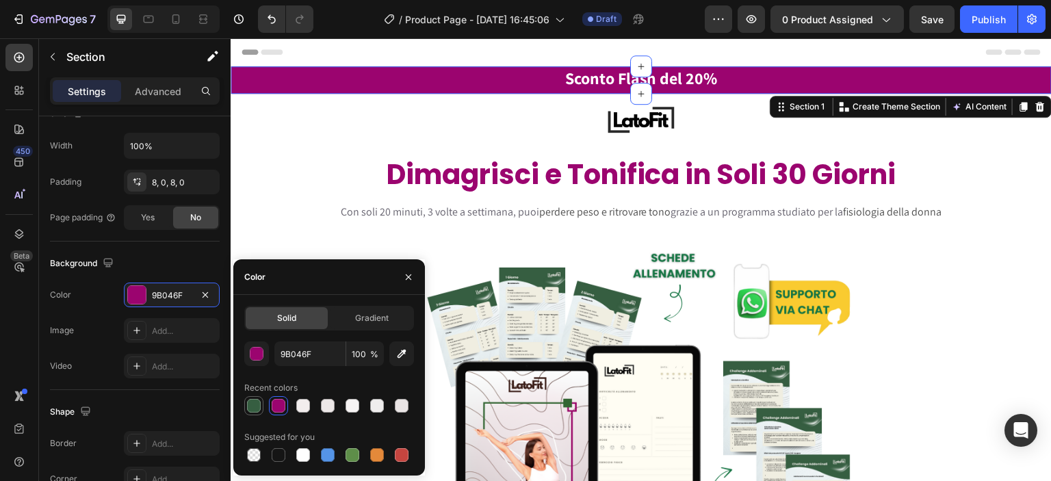
click at [257, 404] on div at bounding box center [254, 406] width 14 height 14
type input "365E41"
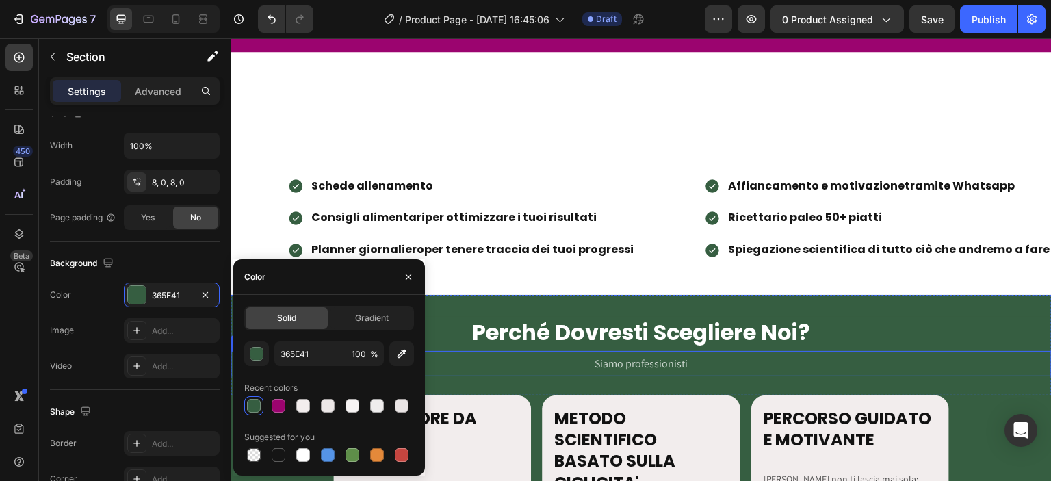
scroll to position [1437, 0]
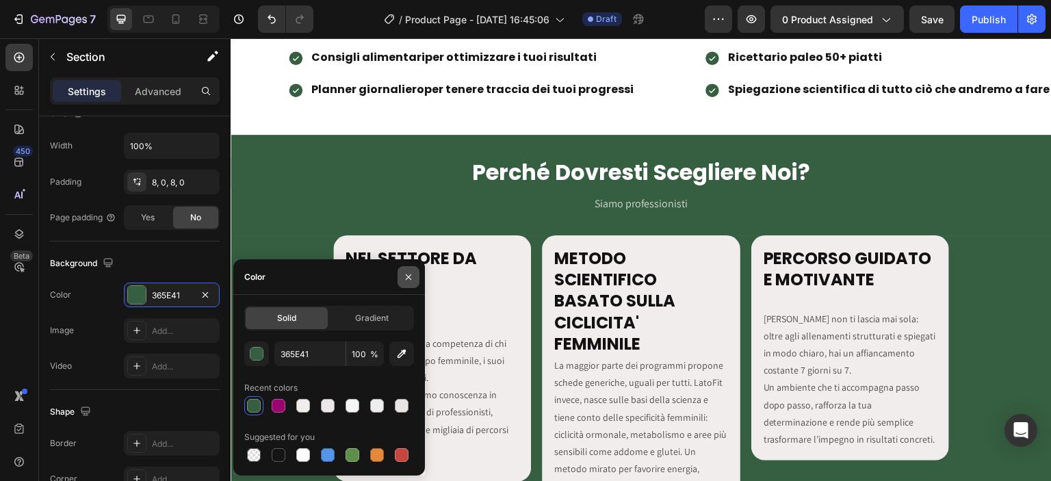
drag, startPoint x: 402, startPoint y: 278, endPoint x: 212, endPoint y: 205, distance: 203.8
click at [402, 278] on button "button" at bounding box center [409, 277] width 22 height 22
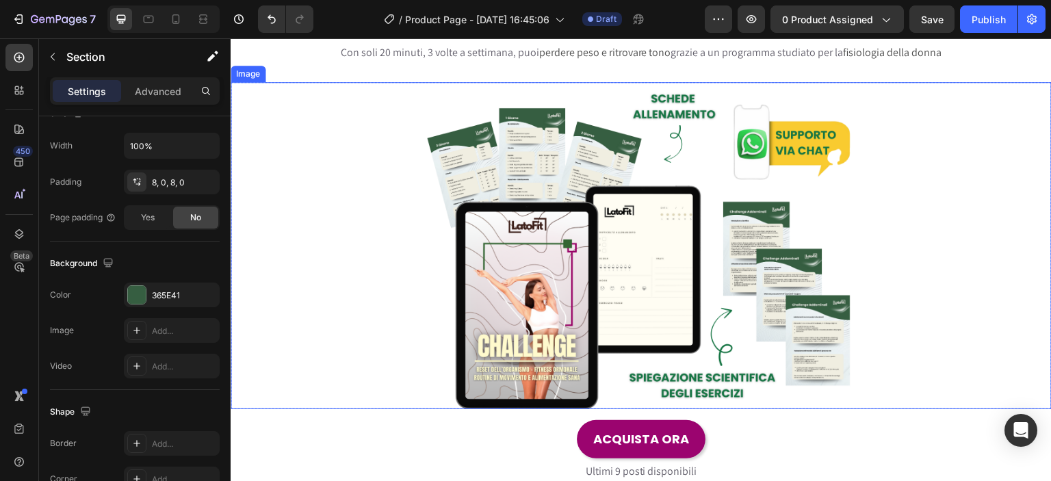
scroll to position [0, 0]
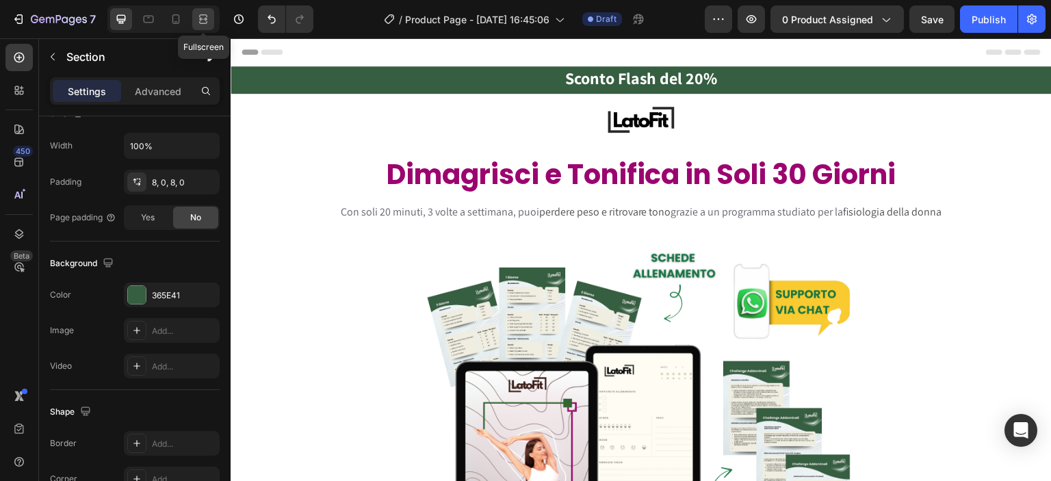
click at [205, 19] on icon at bounding box center [205, 18] width 4 height 3
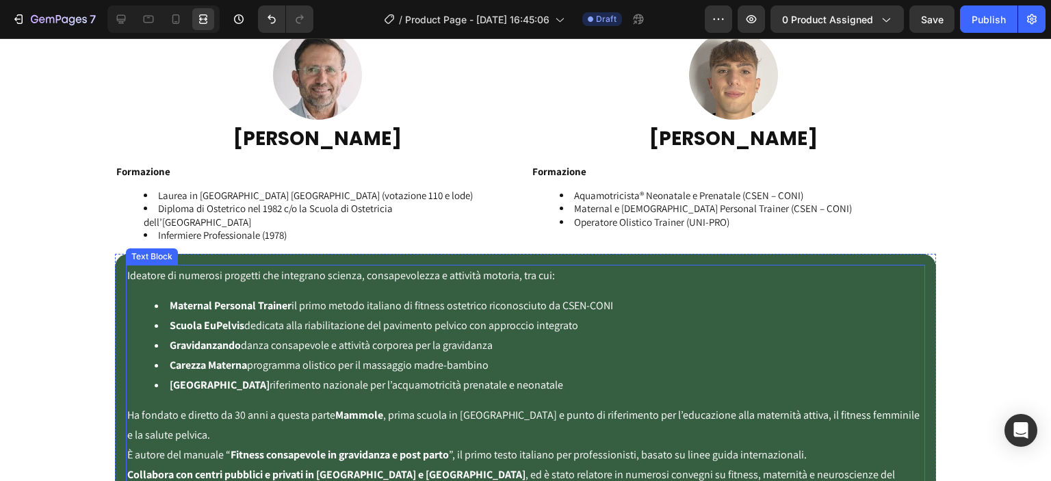
scroll to position [1785, 0]
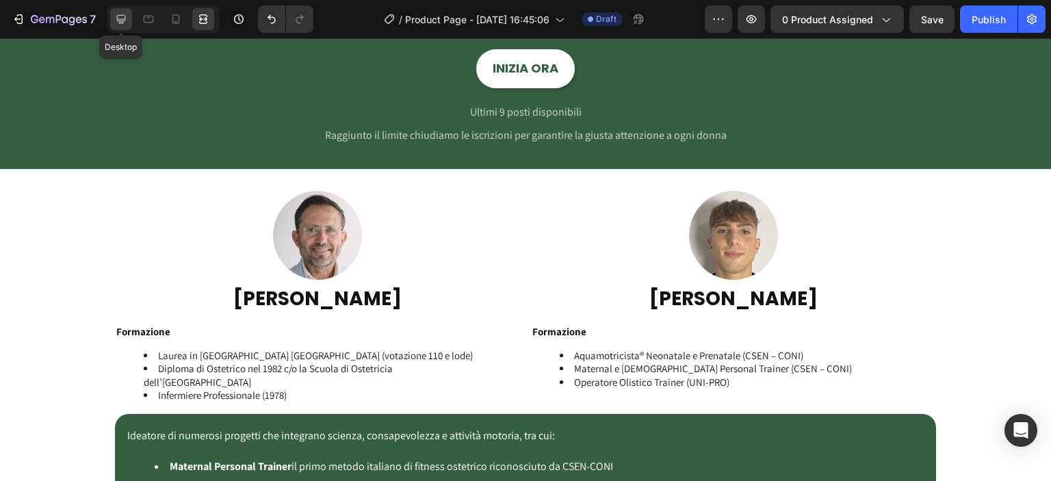
click at [118, 21] on icon at bounding box center [121, 19] width 9 height 9
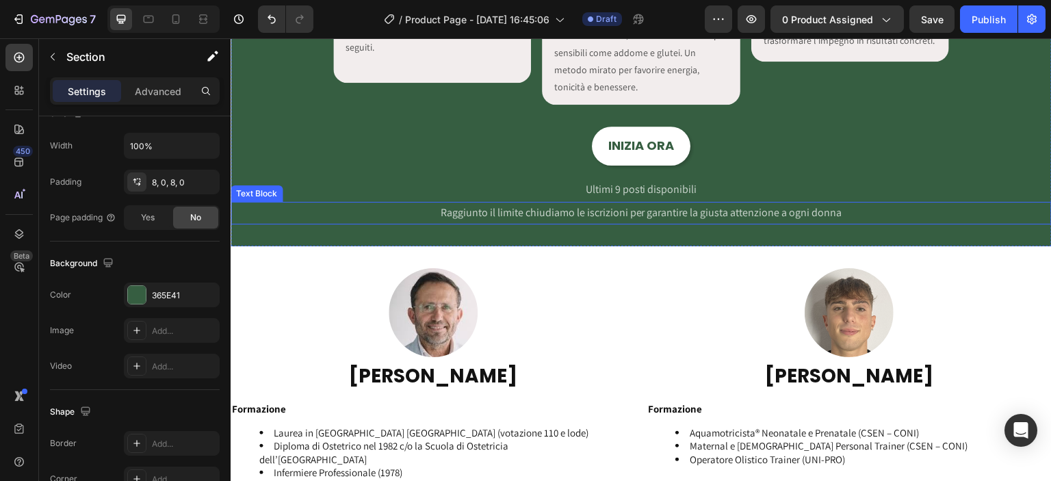
scroll to position [2105, 0]
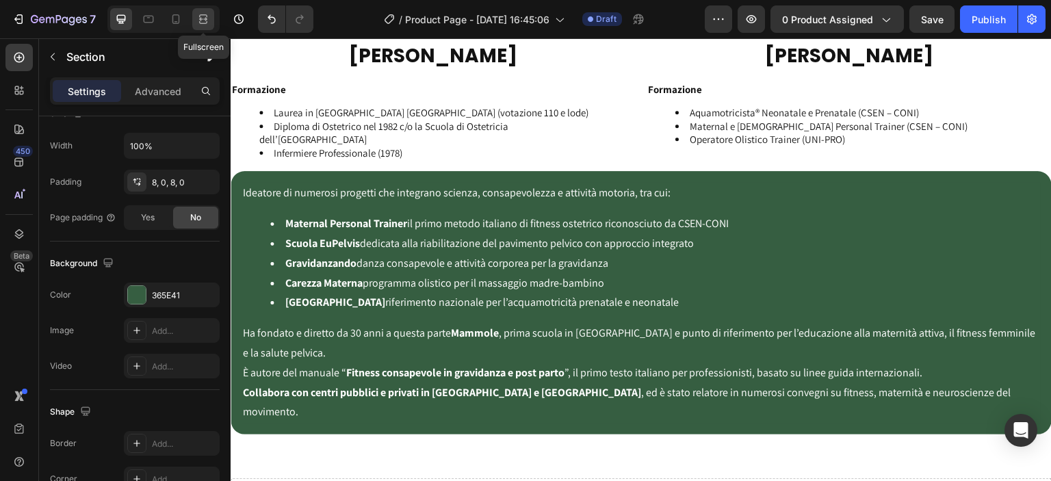
click at [211, 12] on div at bounding box center [203, 19] width 22 height 22
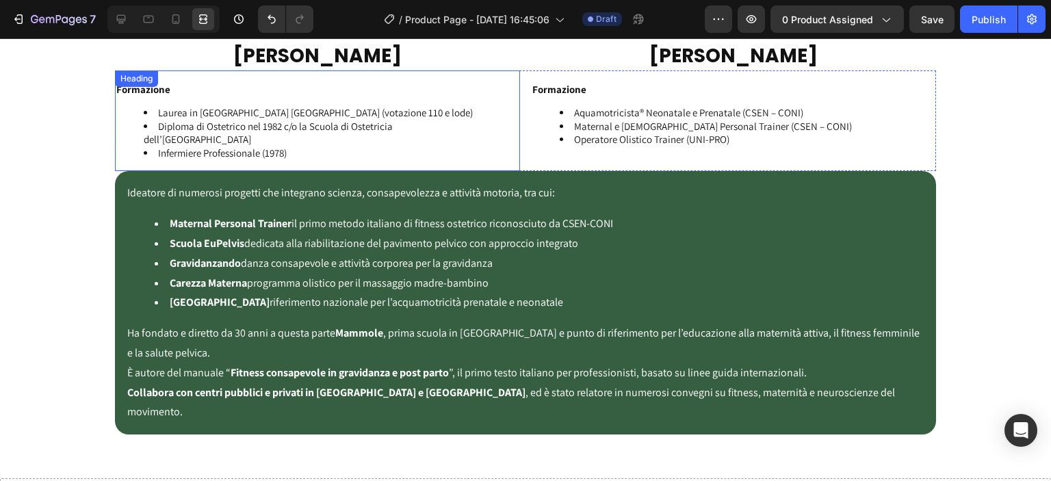
scroll to position [2264, 0]
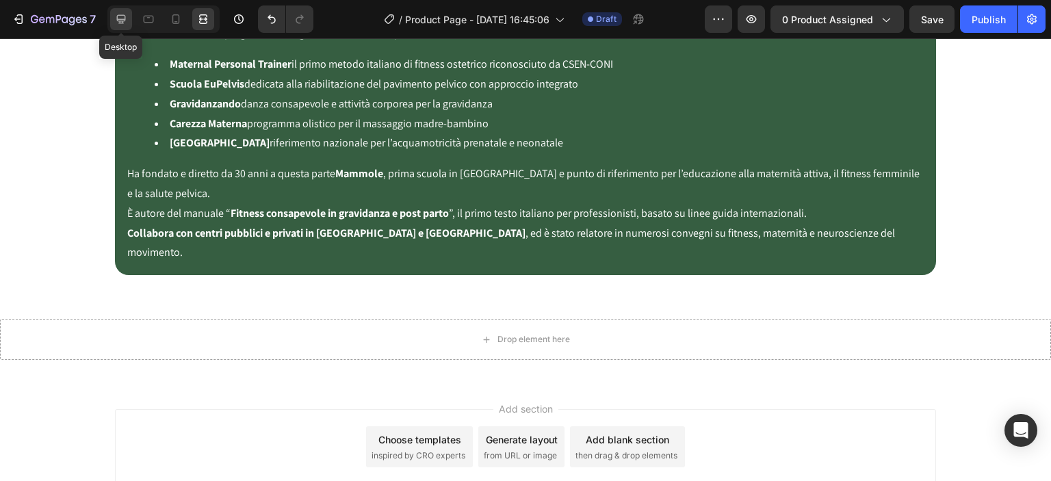
click at [127, 9] on div at bounding box center [121, 19] width 22 height 22
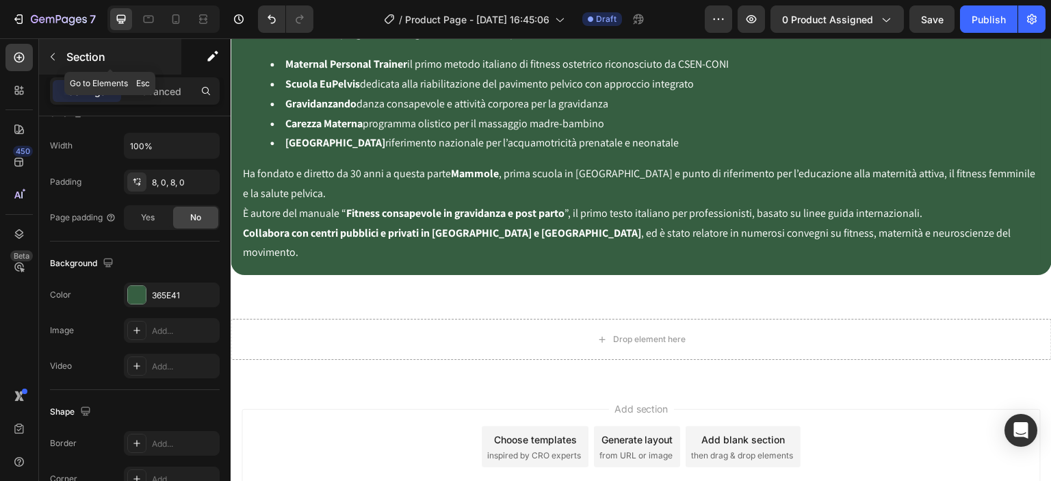
click at [55, 61] on icon "button" at bounding box center [52, 56] width 11 height 11
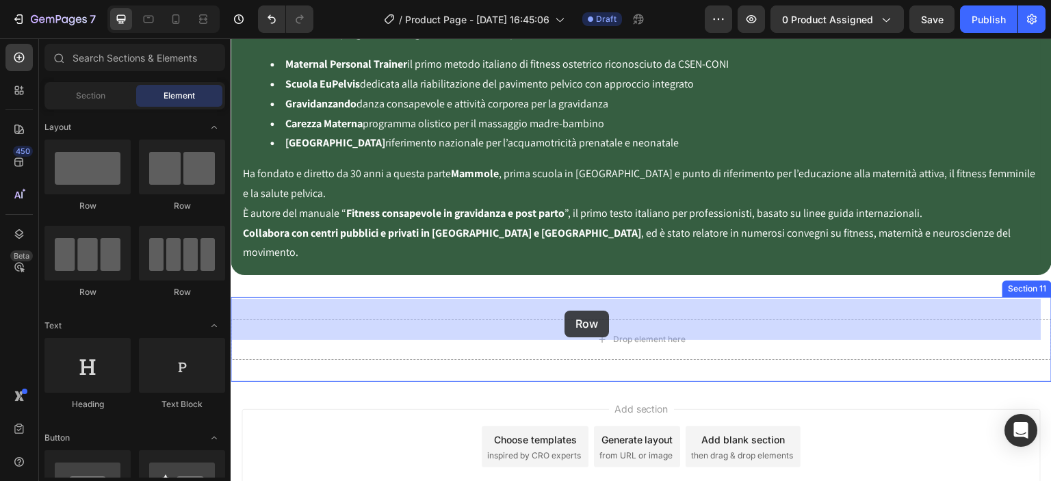
drag, startPoint x: 400, startPoint y: 214, endPoint x: 567, endPoint y: 312, distance: 193.5
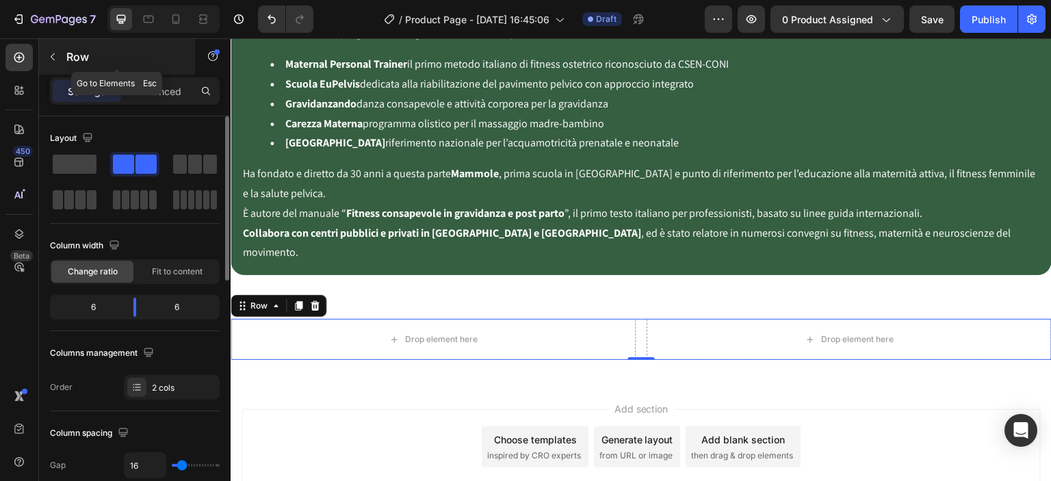
click at [60, 62] on button "button" at bounding box center [53, 57] width 22 height 22
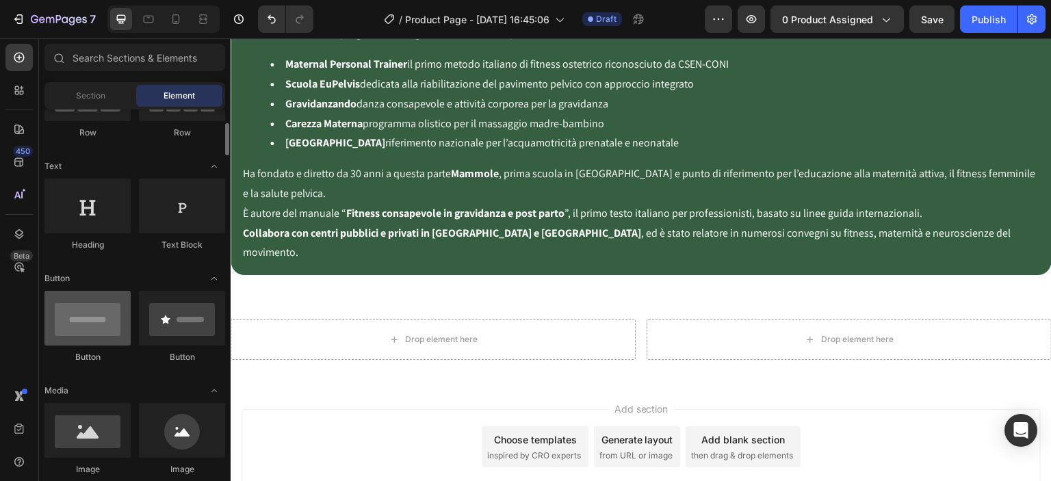
scroll to position [320, 0]
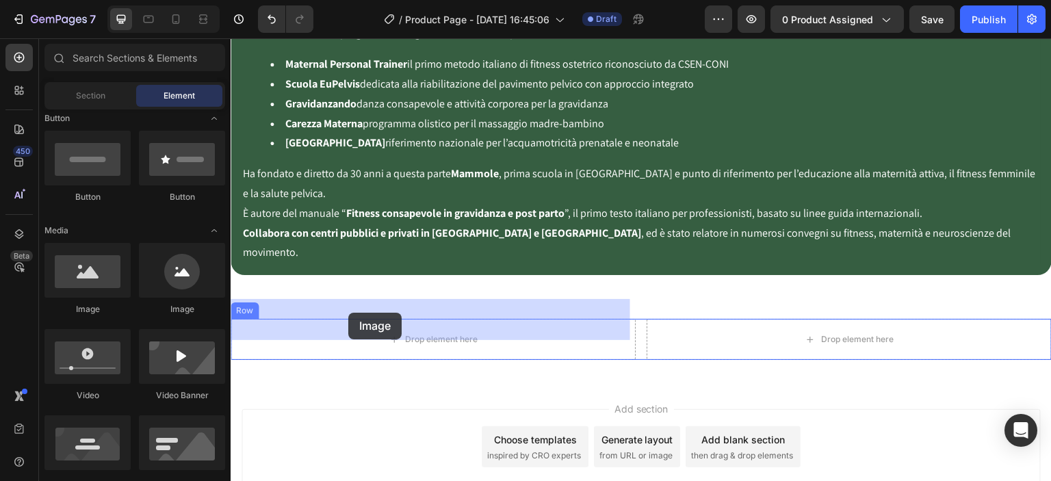
drag, startPoint x: 398, startPoint y: 311, endPoint x: 348, endPoint y: 313, distance: 50.0
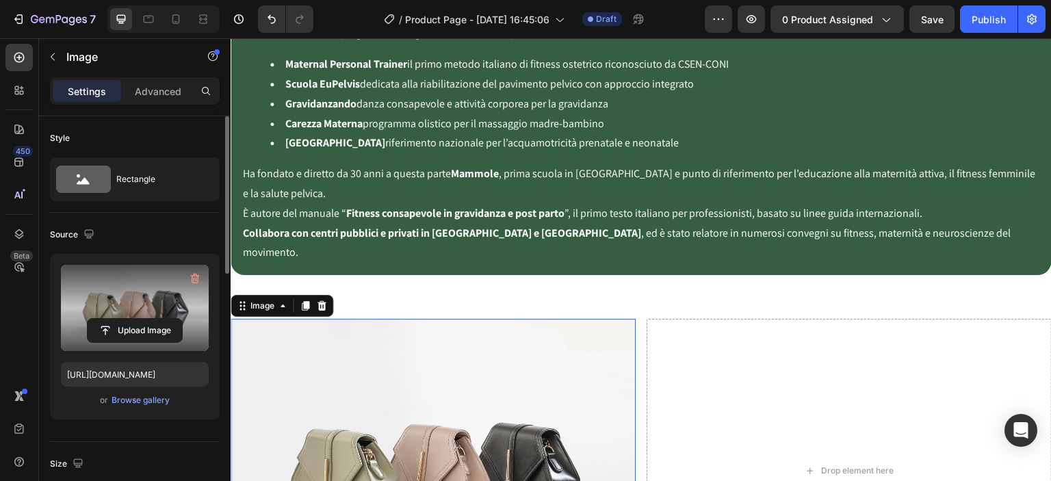
click at [137, 313] on label at bounding box center [135, 308] width 148 height 86
click at [137, 319] on input "file" at bounding box center [135, 330] width 94 height 23
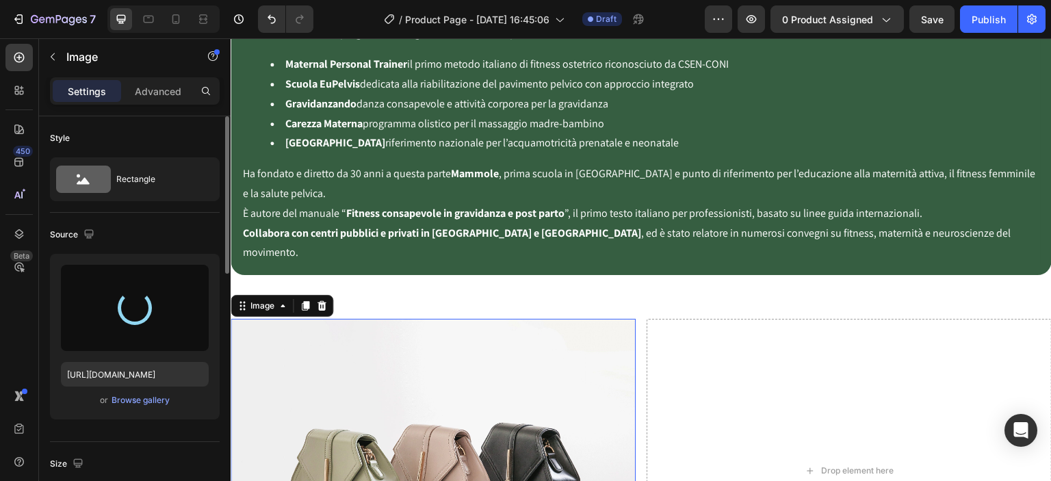
type input "[URL][DOMAIN_NAME]"
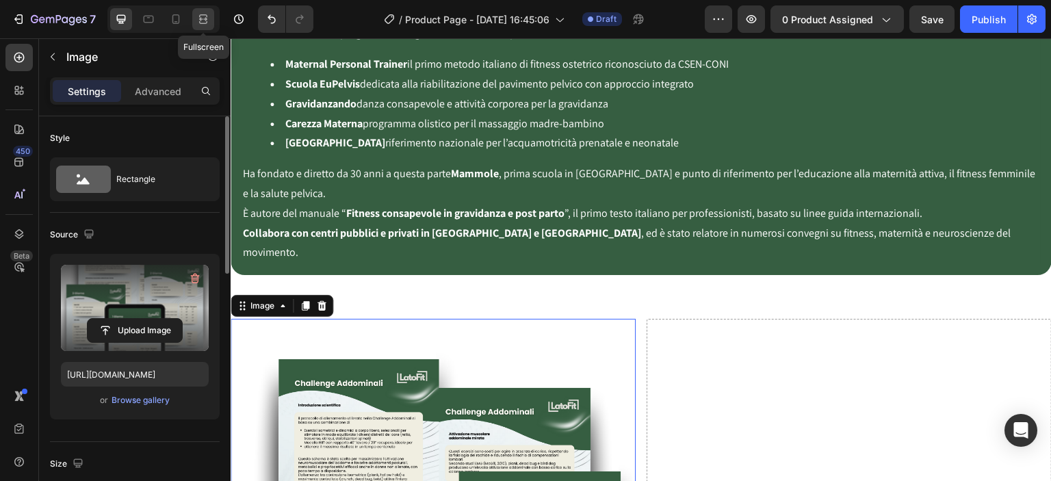
click at [206, 21] on icon at bounding box center [203, 22] width 8 height 3
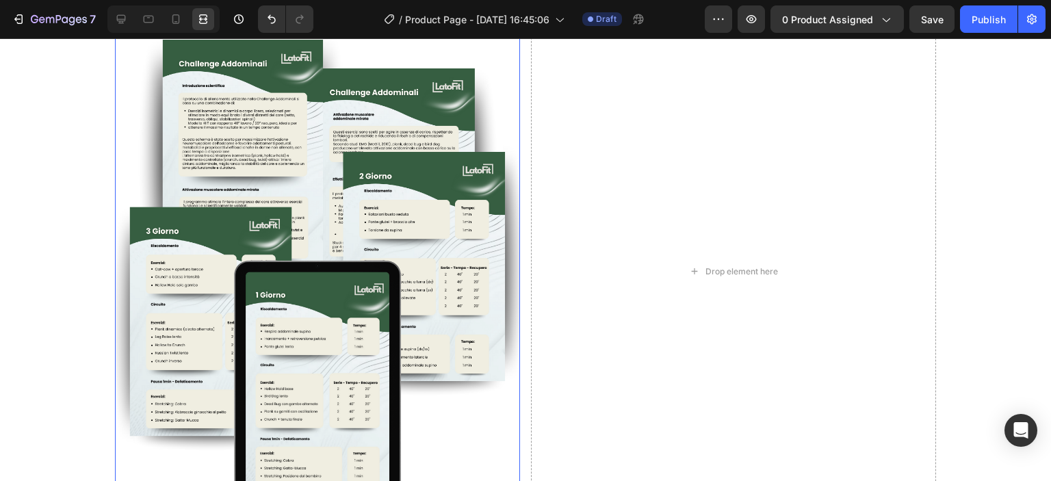
scroll to position [2424, 0]
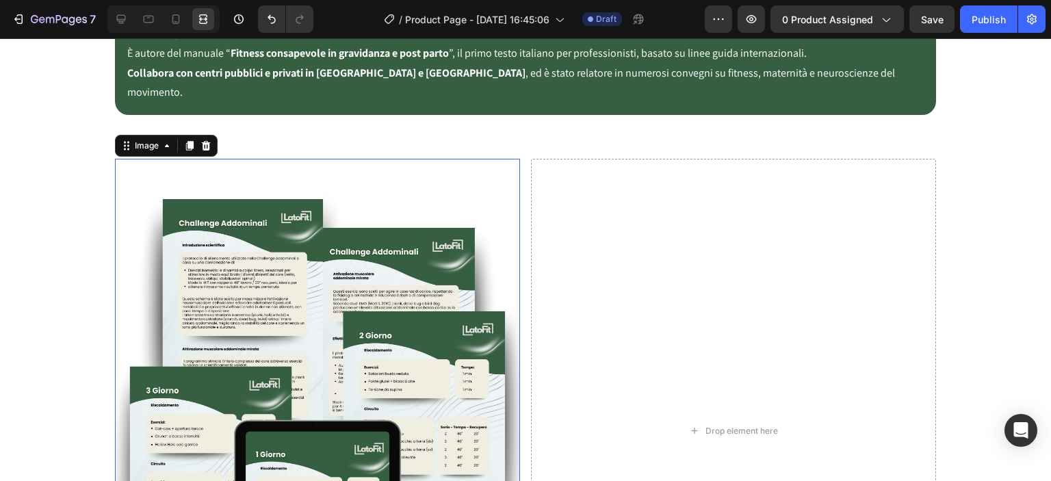
click at [375, 172] on img at bounding box center [317, 431] width 405 height 544
click at [127, 21] on icon at bounding box center [121, 19] width 14 height 14
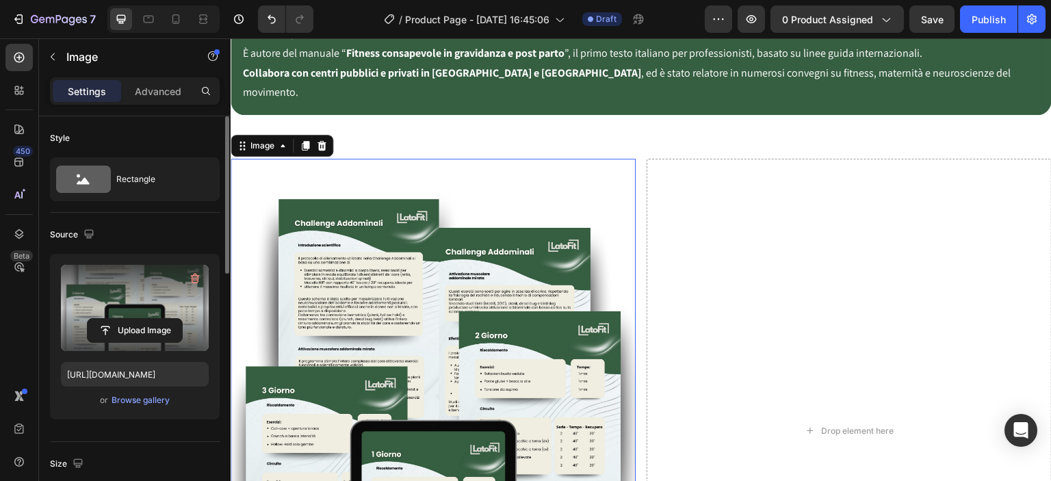
scroll to position [159, 0]
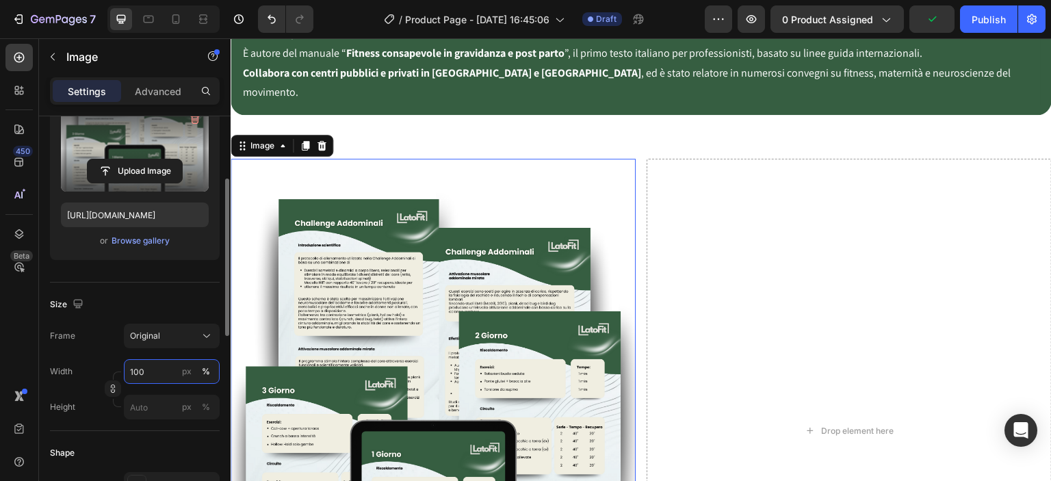
click at [140, 367] on input "100" at bounding box center [172, 371] width 96 height 25
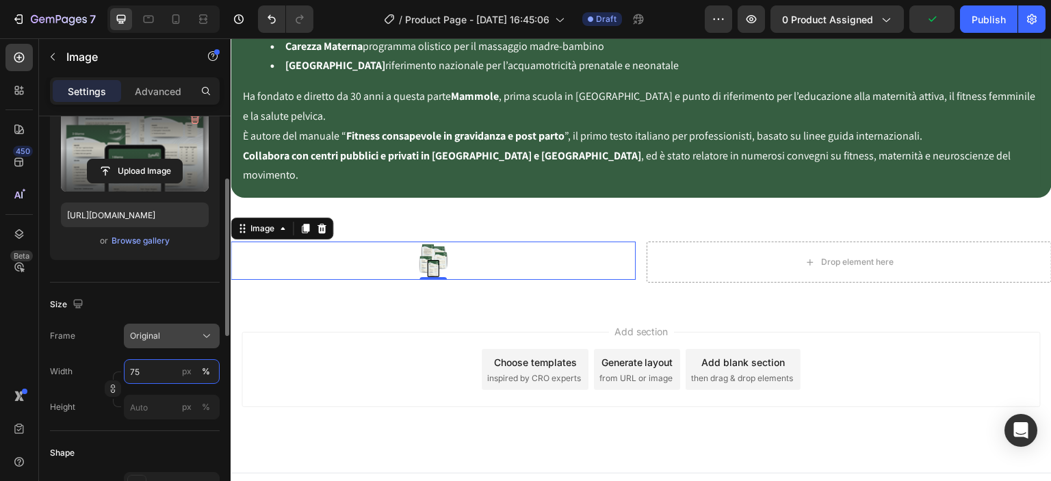
scroll to position [2424, 0]
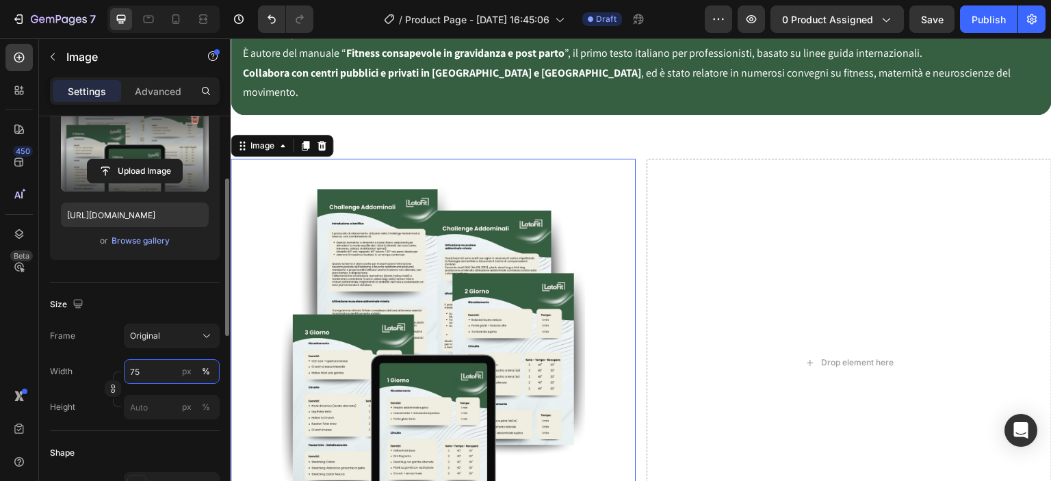
type input "7"
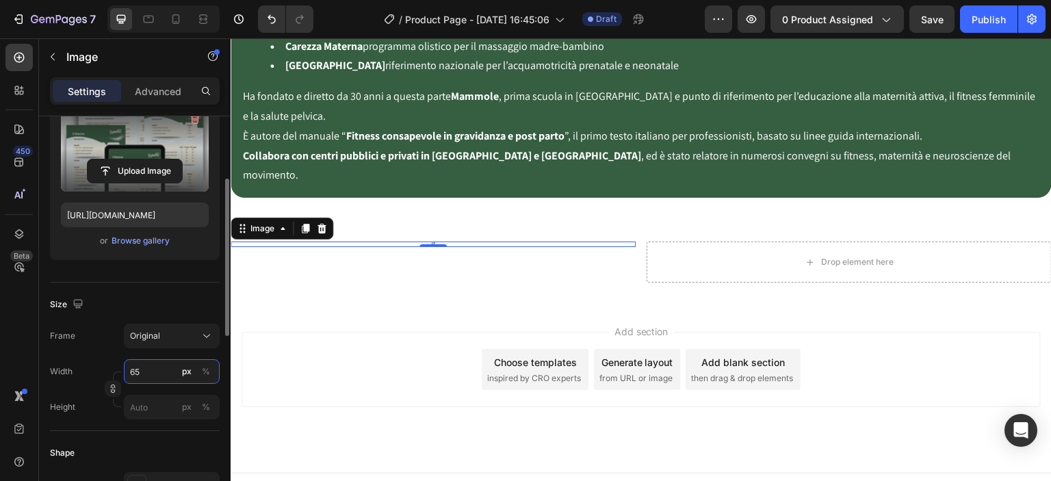
scroll to position [2360, 0]
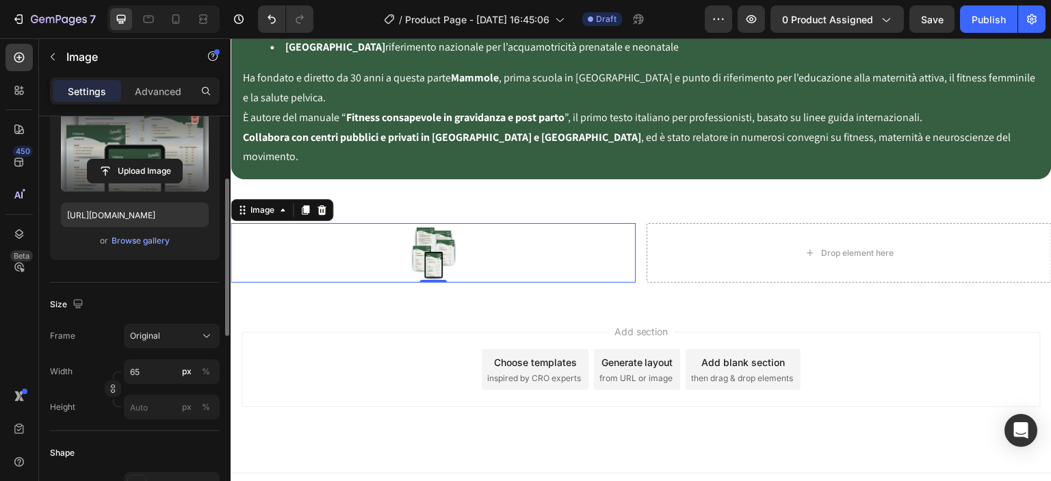
click at [164, 306] on div "Size" at bounding box center [135, 305] width 170 height 22
click at [164, 369] on input "65" at bounding box center [172, 371] width 96 height 25
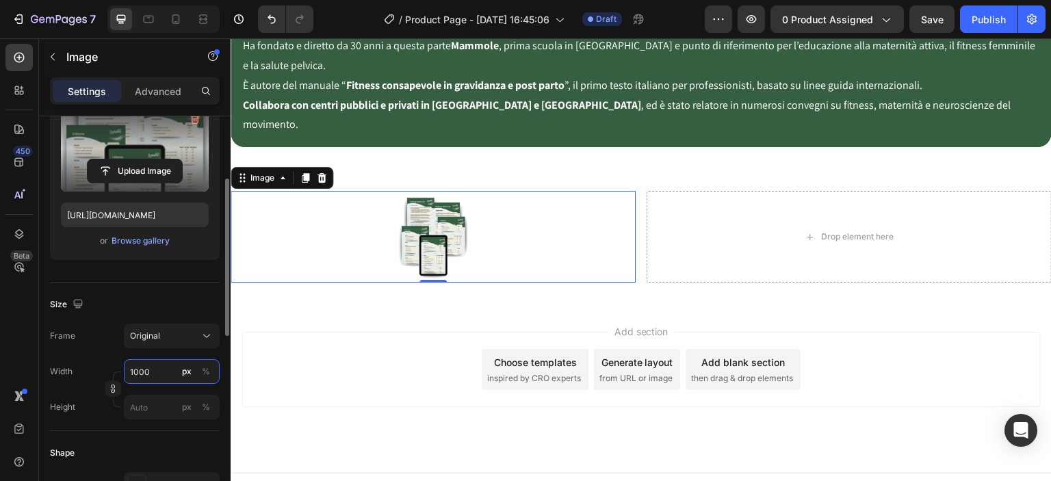
scroll to position [2424, 0]
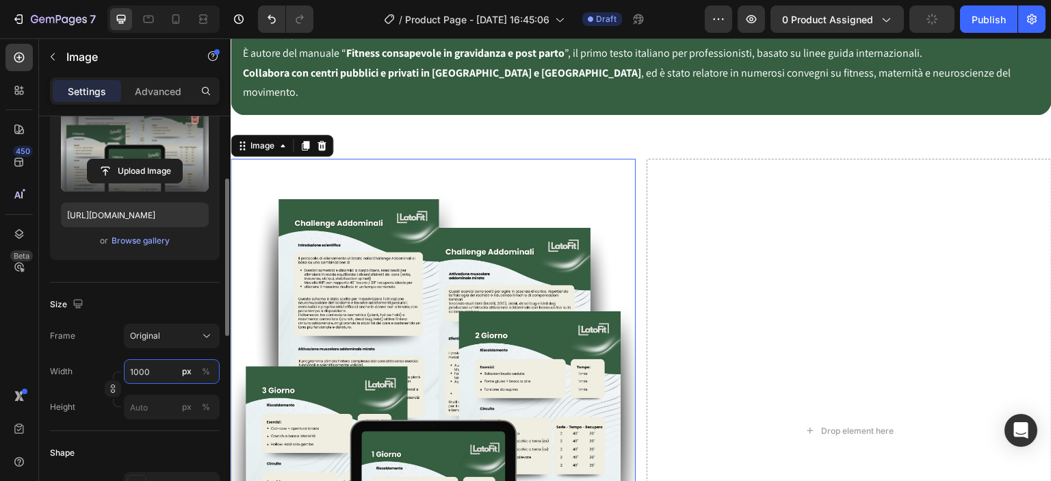
type input "1000"
click at [159, 300] on div "Size" at bounding box center [135, 305] width 170 height 22
click at [194, 372] on button "px" at bounding box center [187, 371] width 16 height 16
click at [190, 313] on div "Size" at bounding box center [135, 305] width 170 height 22
click at [195, 333] on div "Original" at bounding box center [163, 336] width 67 height 12
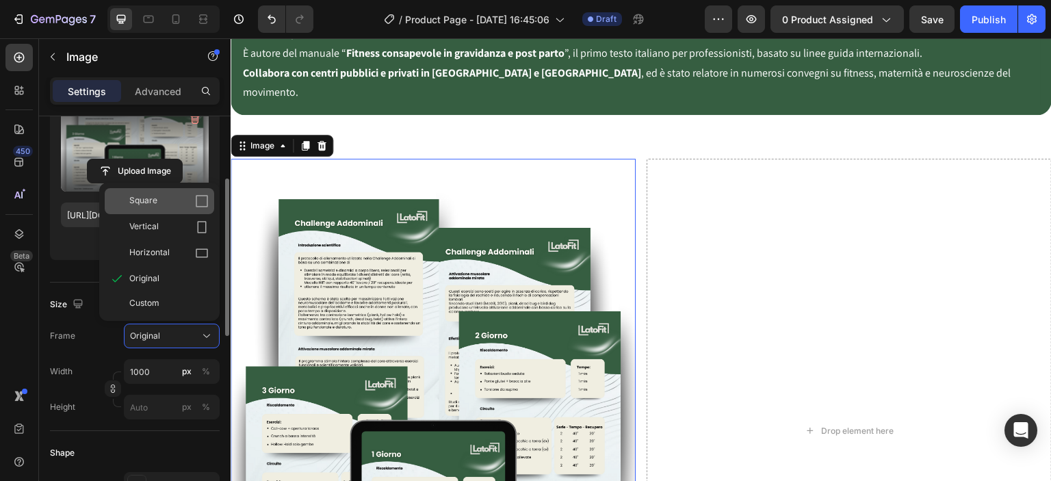
click at [180, 209] on div "Square" at bounding box center [159, 201] width 109 height 26
type input "1000"
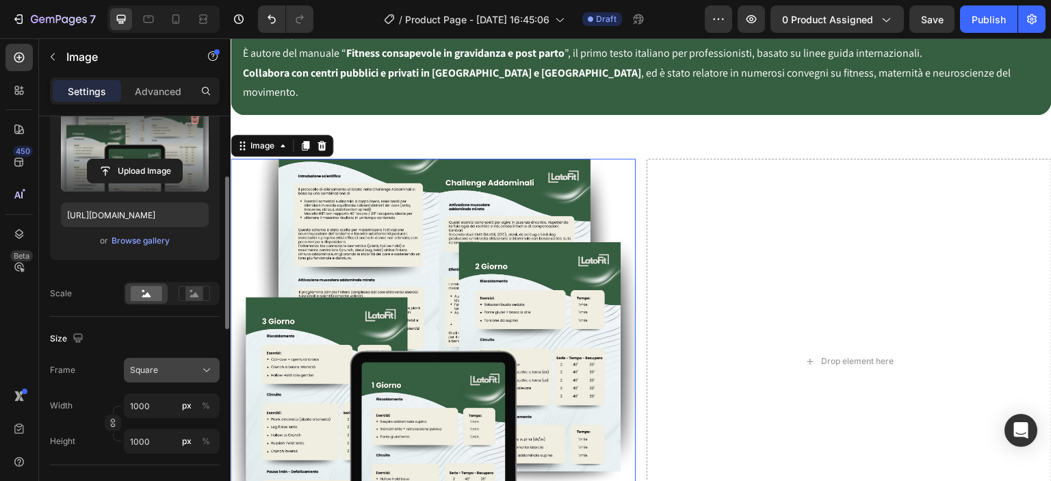
click at [175, 365] on div "Square" at bounding box center [163, 370] width 67 height 12
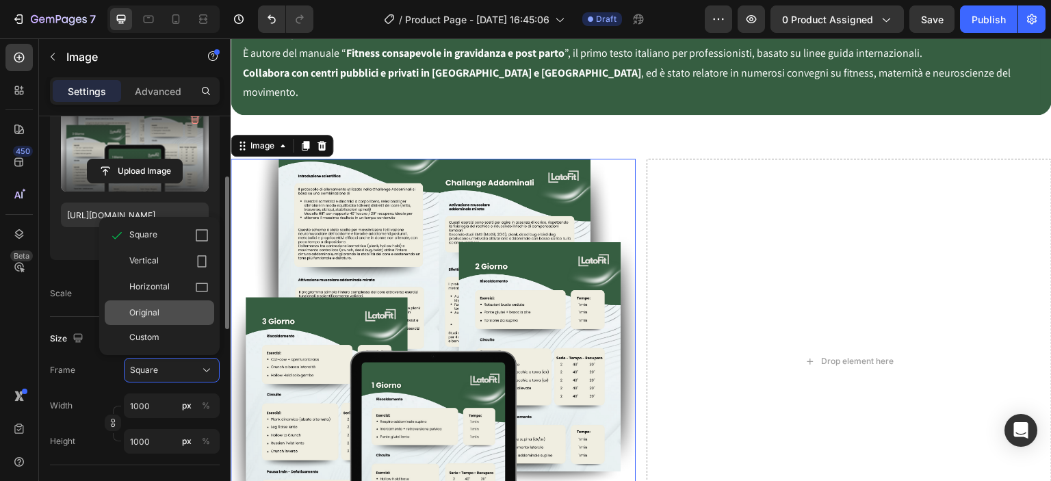
click at [178, 317] on div "Original" at bounding box center [168, 313] width 79 height 12
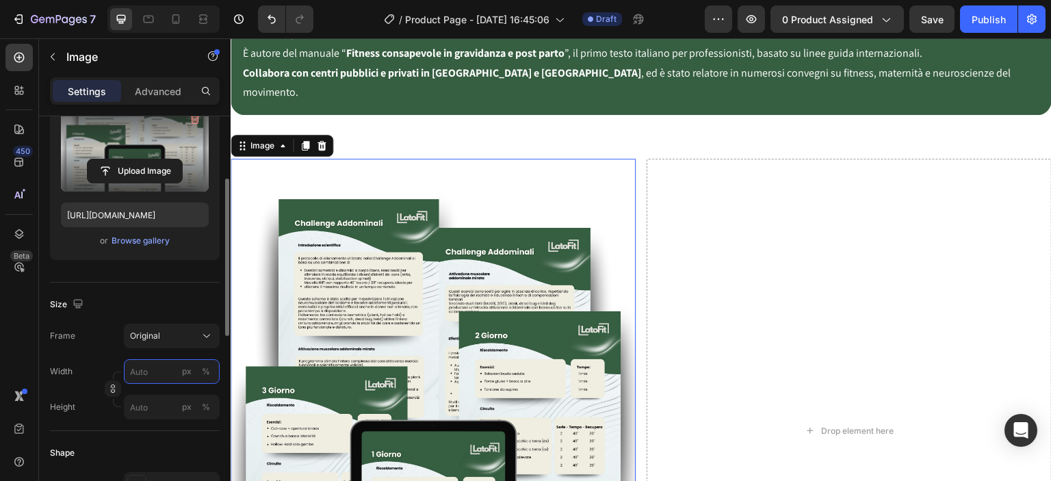
click at [157, 365] on input "px %" at bounding box center [172, 371] width 96 height 25
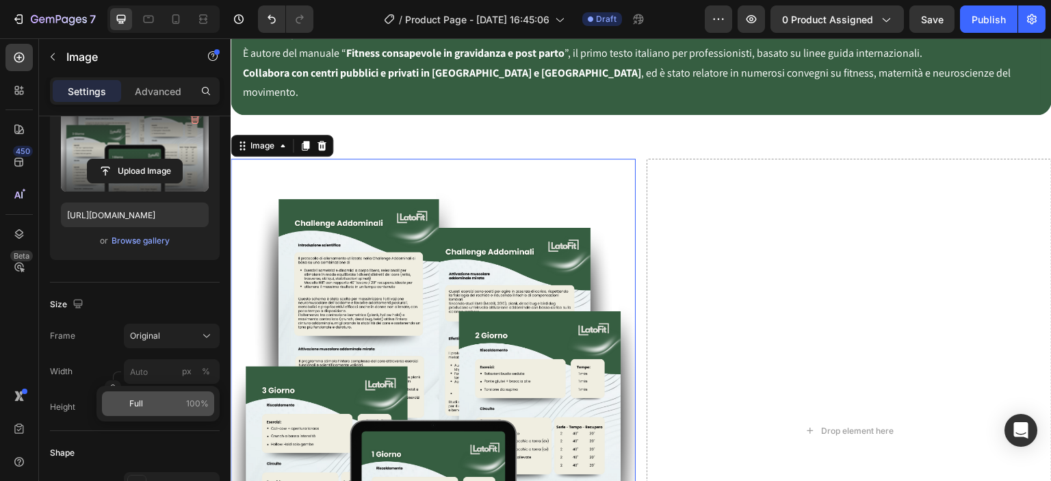
click at [174, 398] on p "Full 100%" at bounding box center [168, 404] width 79 height 12
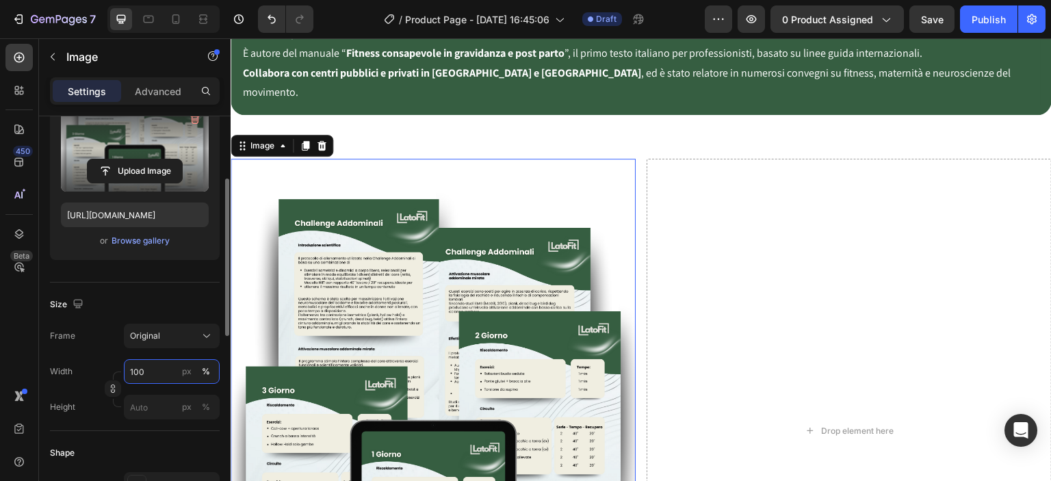
click at [172, 373] on input "100" at bounding box center [172, 371] width 96 height 25
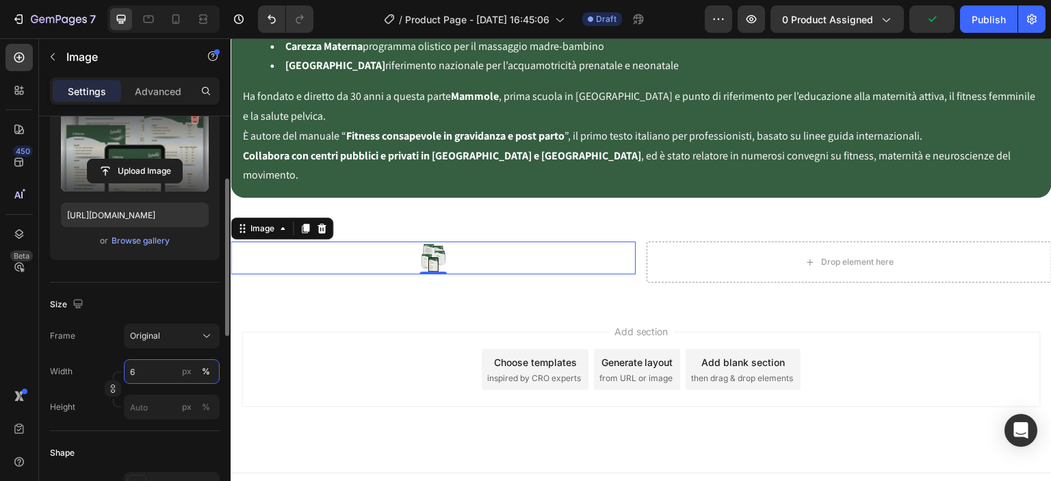
type input "65"
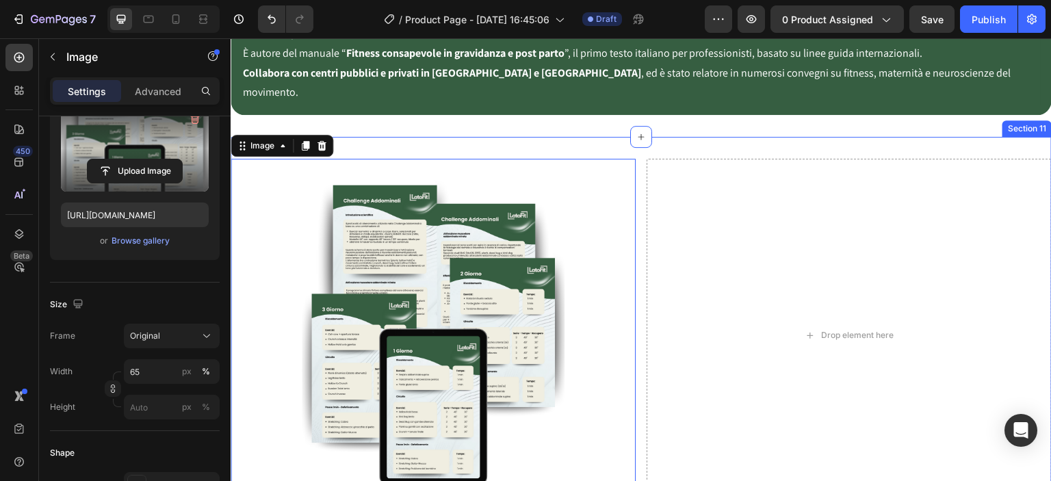
click at [597, 137] on div "Image 0 Drop element here Row Section 11" at bounding box center [641, 336] width 821 height 398
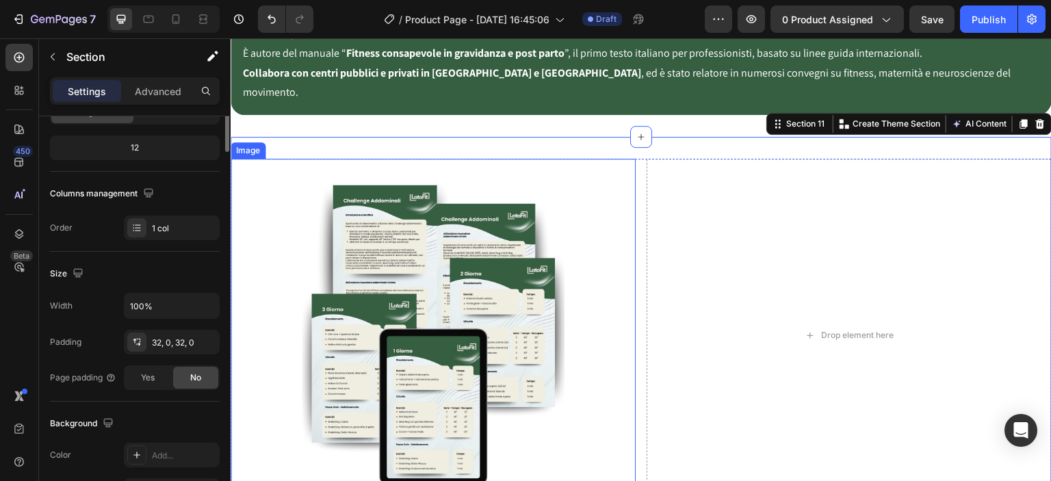
scroll to position [0, 0]
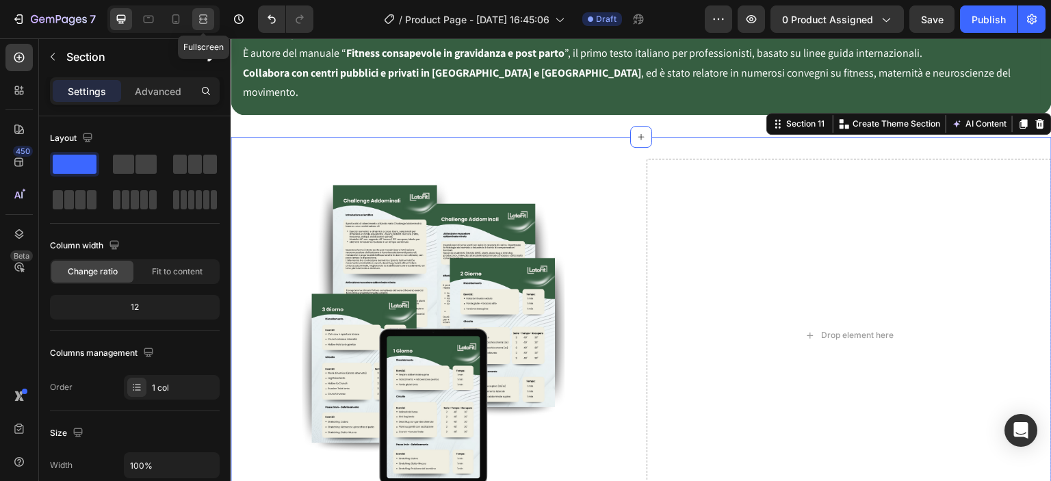
click at [209, 22] on icon at bounding box center [203, 19] width 14 height 14
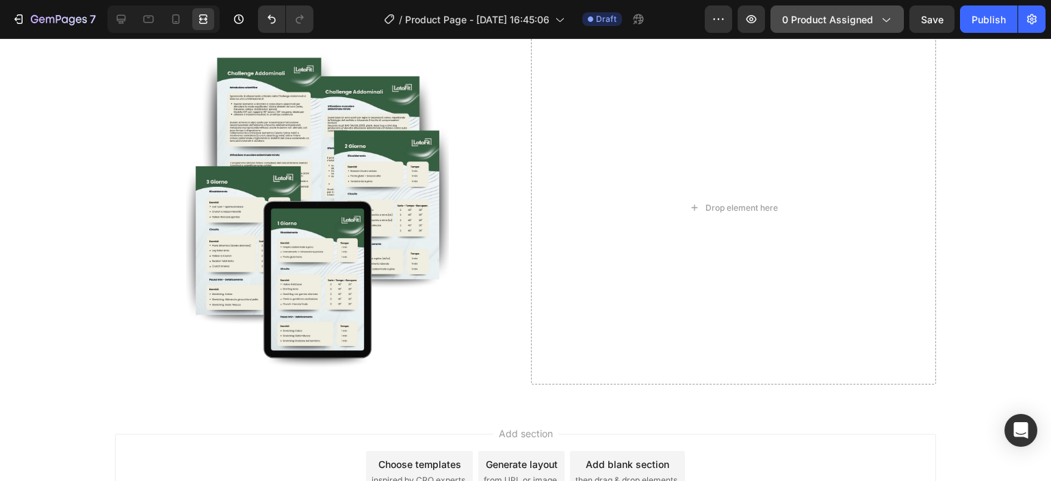
scroll to position [3013, 0]
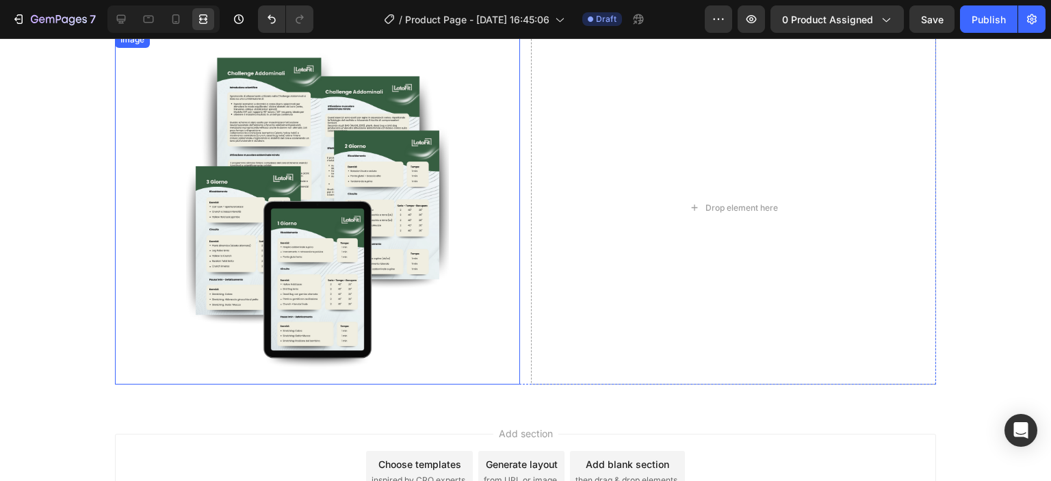
click at [437, 216] on img at bounding box center [317, 208] width 263 height 354
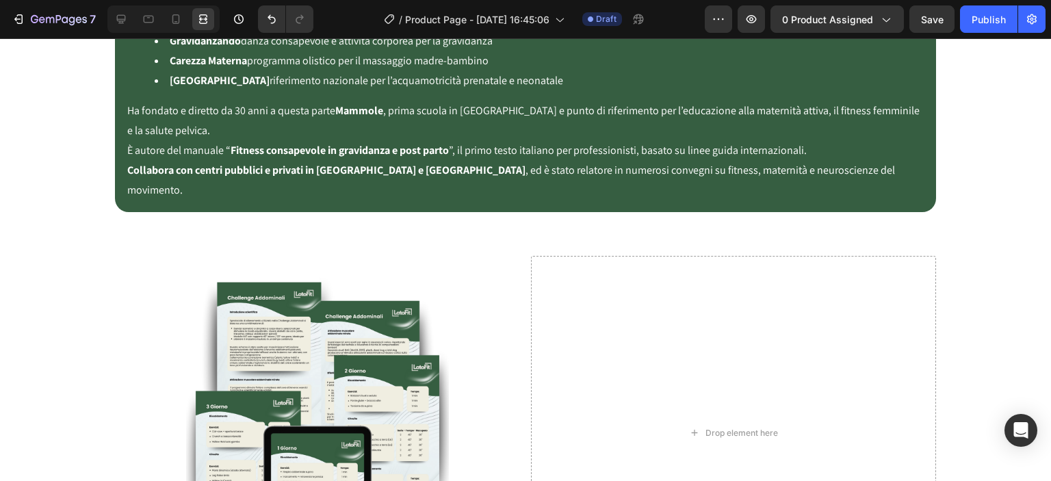
scroll to position [2409, 0]
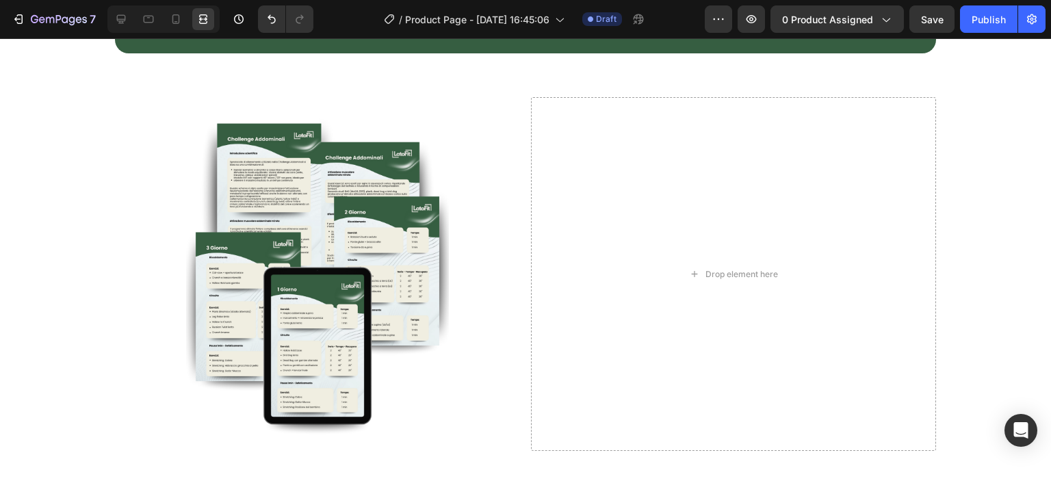
click at [409, 197] on img at bounding box center [317, 274] width 263 height 354
click at [112, 21] on div at bounding box center [121, 19] width 22 height 22
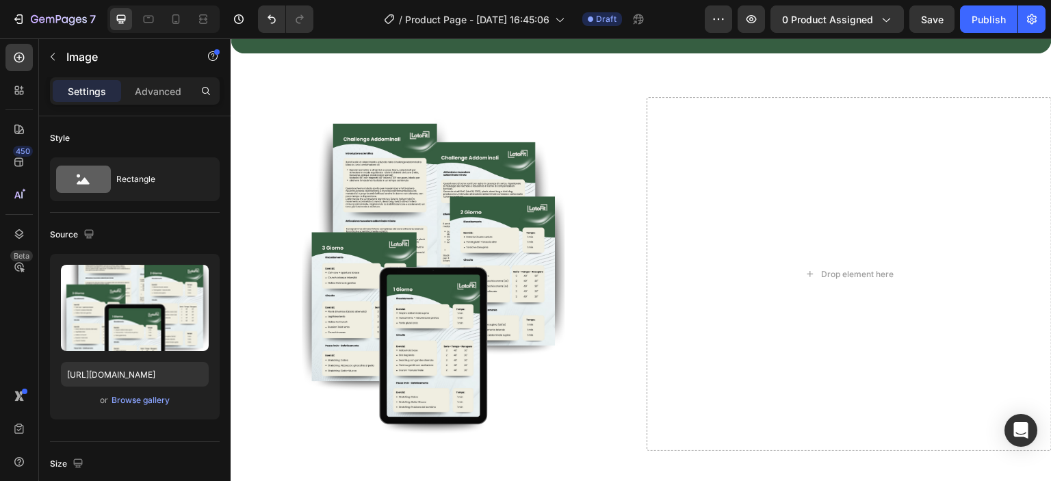
click at [289, 192] on div at bounding box center [433, 274] width 405 height 354
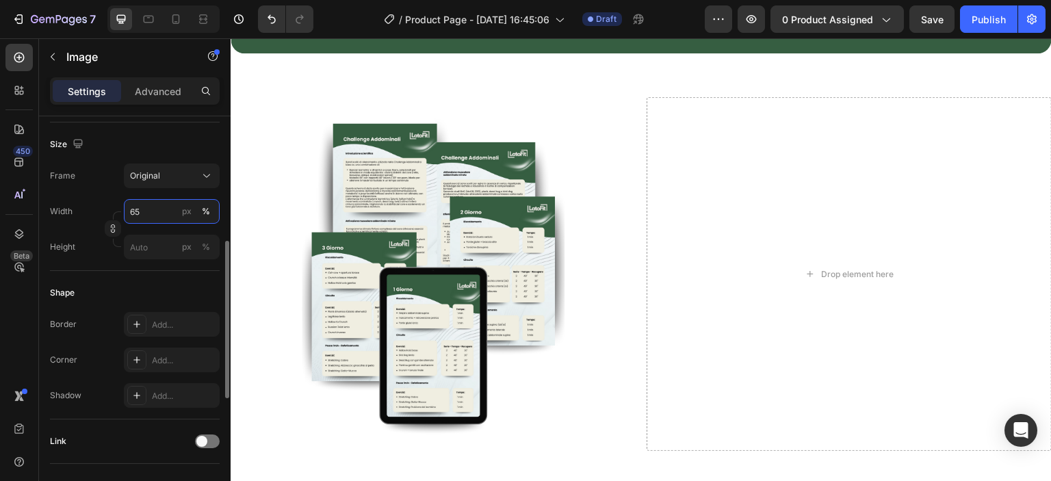
click at [147, 211] on input "65" at bounding box center [172, 211] width 96 height 25
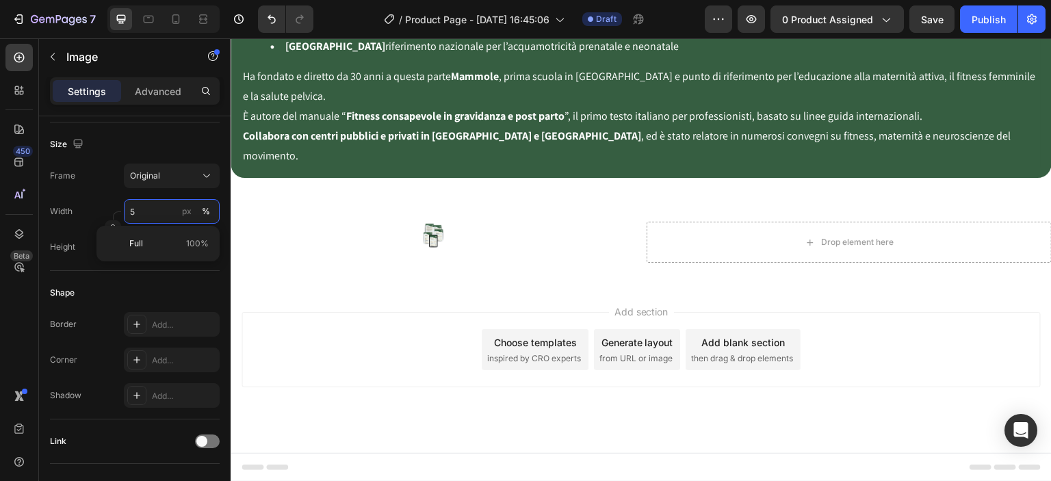
scroll to position [2409, 0]
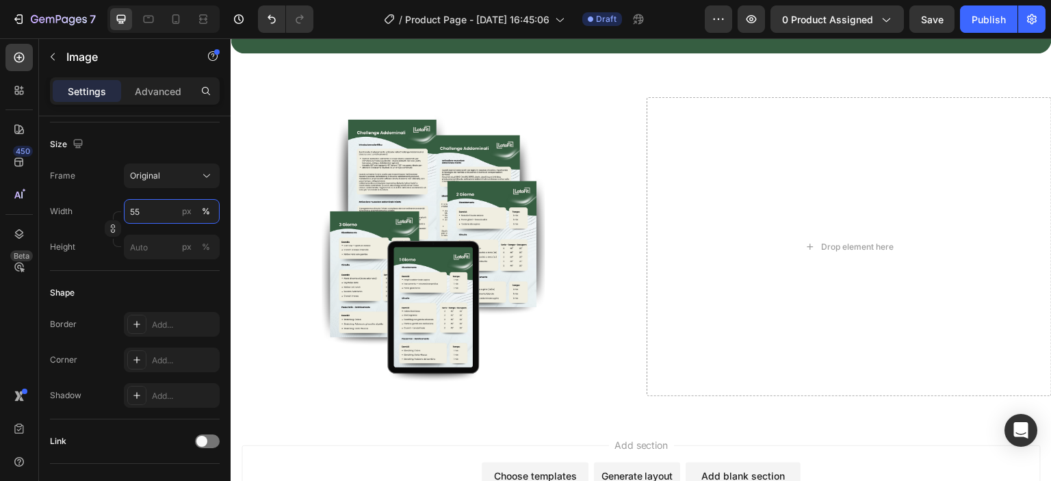
type input "55"
click at [598, 207] on div at bounding box center [433, 246] width 405 height 299
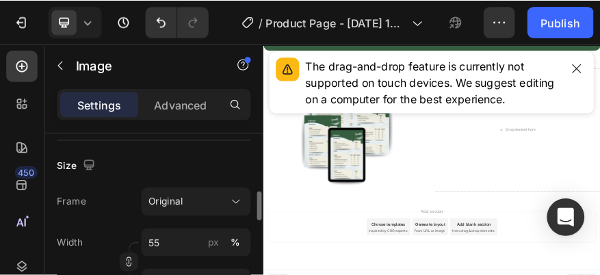
scroll to position [2399, 0]
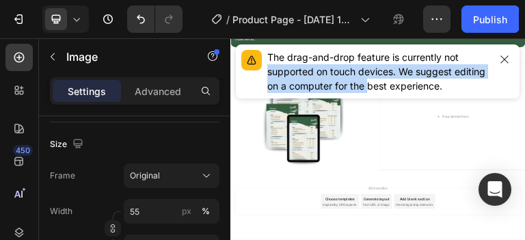
drag, startPoint x: 389, startPoint y: 94, endPoint x: 476, endPoint y: 60, distance: 94.0
click at [476, 60] on div "The drag-and-drop feature is currently not supported on touch devices. We sugge…" at bounding box center [378, 71] width 295 height 65
click at [504, 58] on icon "button" at bounding box center [505, 59] width 8 height 8
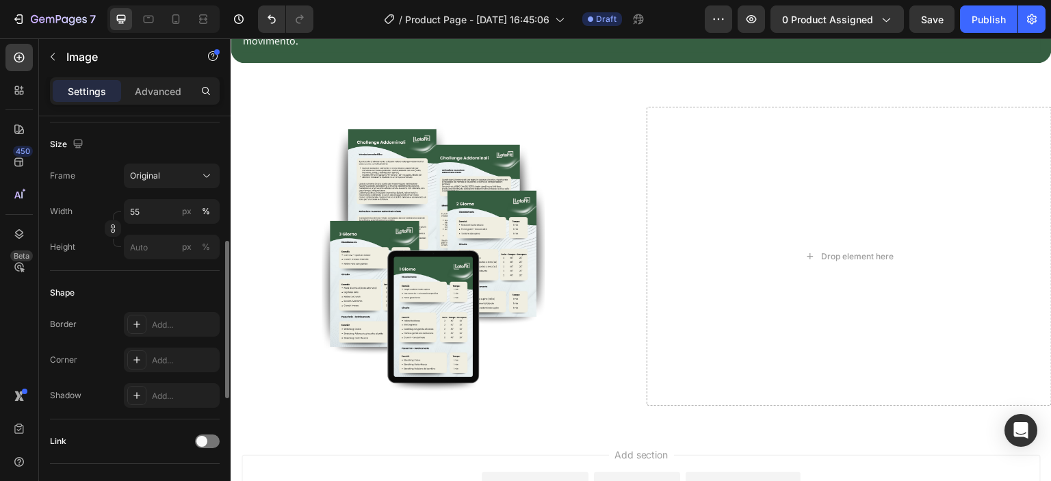
scroll to position [2400, 0]
click at [523, 201] on img at bounding box center [433, 255] width 223 height 299
click at [519, 197] on img at bounding box center [433, 255] width 223 height 299
click at [569, 168] on div at bounding box center [433, 255] width 405 height 299
click at [628, 150] on div at bounding box center [433, 255] width 405 height 299
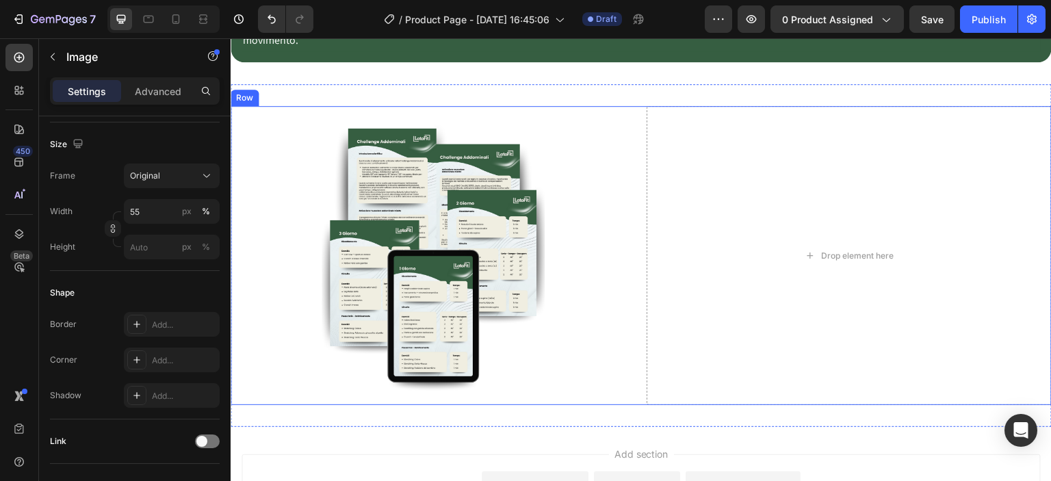
click at [632, 141] on div "Image Drop element here Row" at bounding box center [641, 255] width 821 height 299
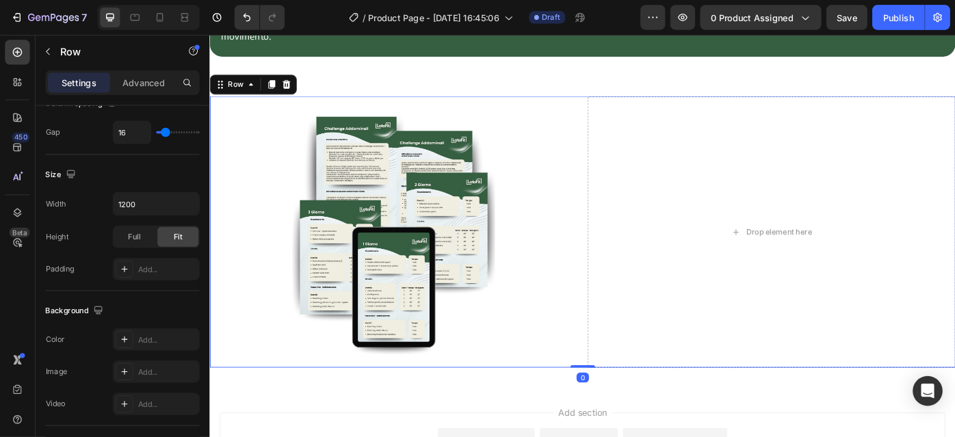
scroll to position [0, 0]
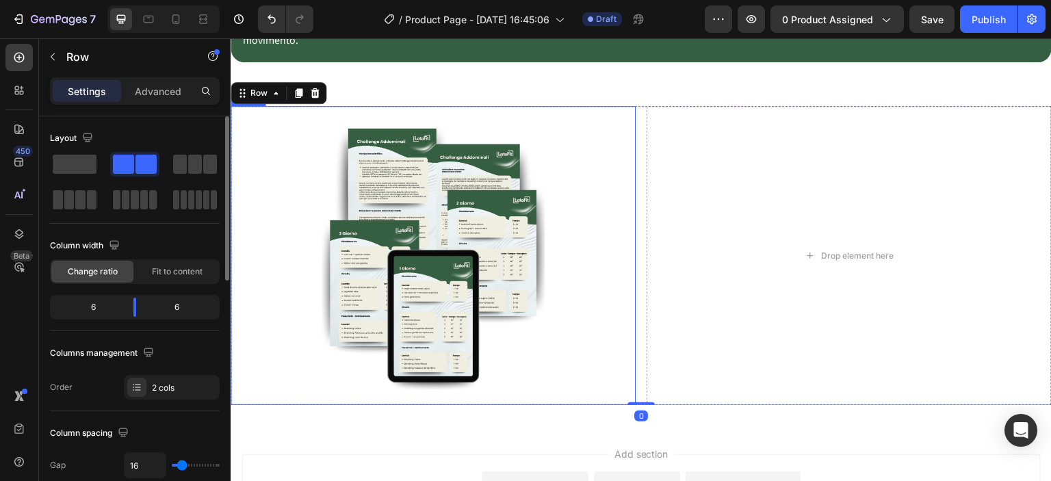
click at [569, 155] on div at bounding box center [433, 255] width 405 height 299
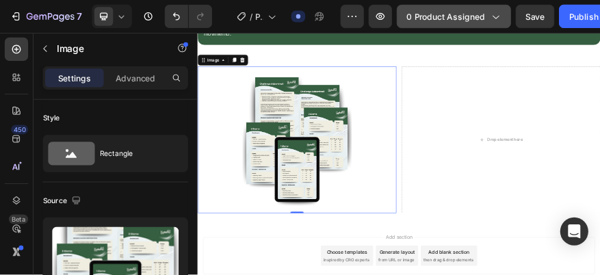
scroll to position [2400, 0]
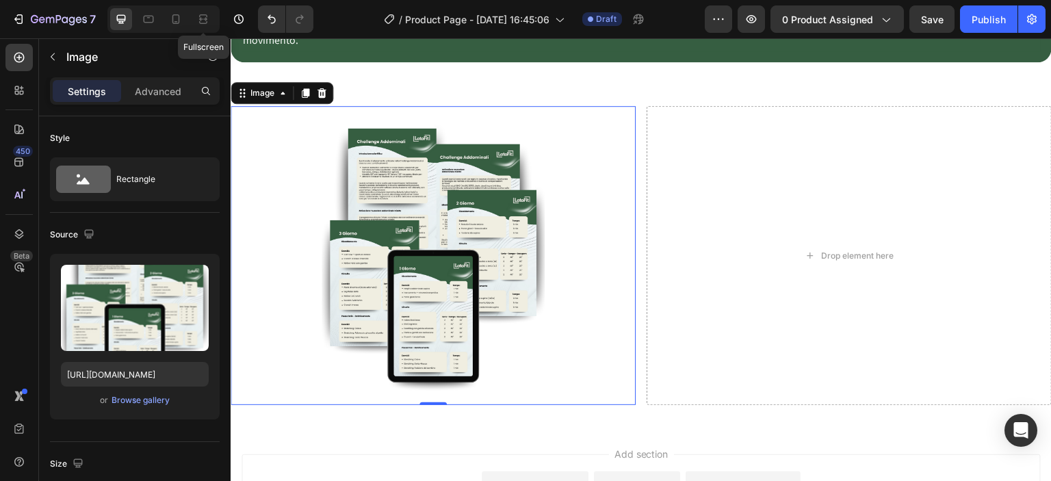
drag, startPoint x: 199, startPoint y: 18, endPoint x: 213, endPoint y: 37, distance: 23.4
click at [199, 18] on icon at bounding box center [203, 19] width 14 height 14
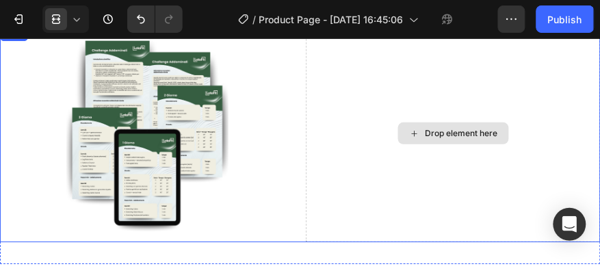
scroll to position [3106, 0]
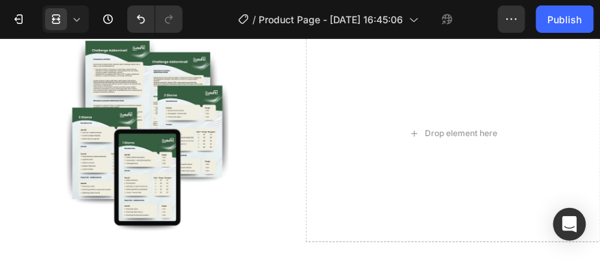
click at [460, 12] on div "/ Product Page - Aug 25, 16:45:06 Draft" at bounding box center [346, 18] width 304 height 27
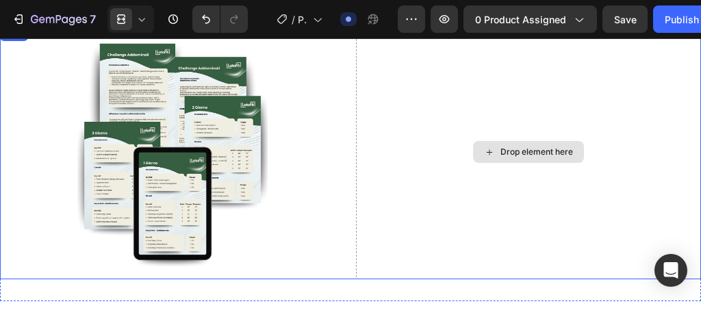
click at [488, 44] on div "Drop element here" at bounding box center [528, 152] width 345 height 255
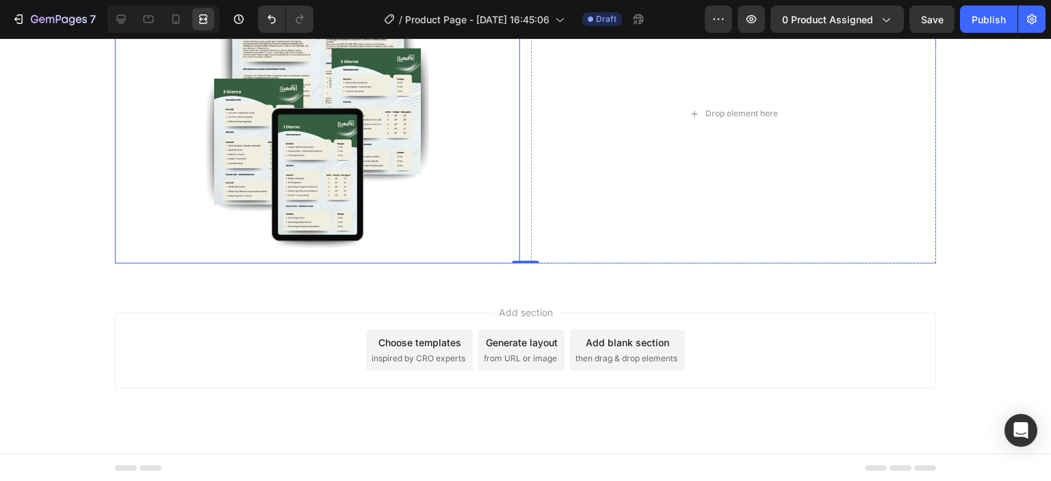
scroll to position [2363, 0]
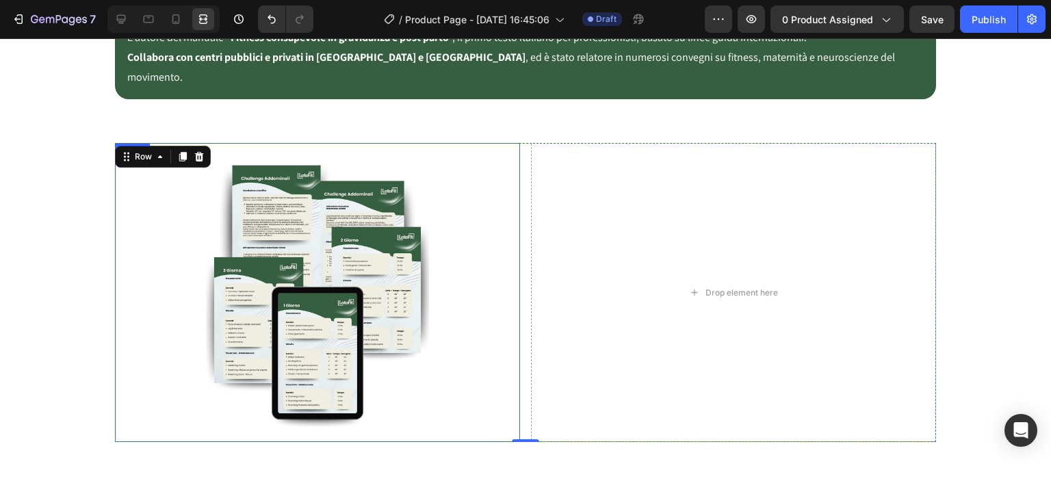
click at [436, 255] on div at bounding box center [317, 292] width 405 height 299
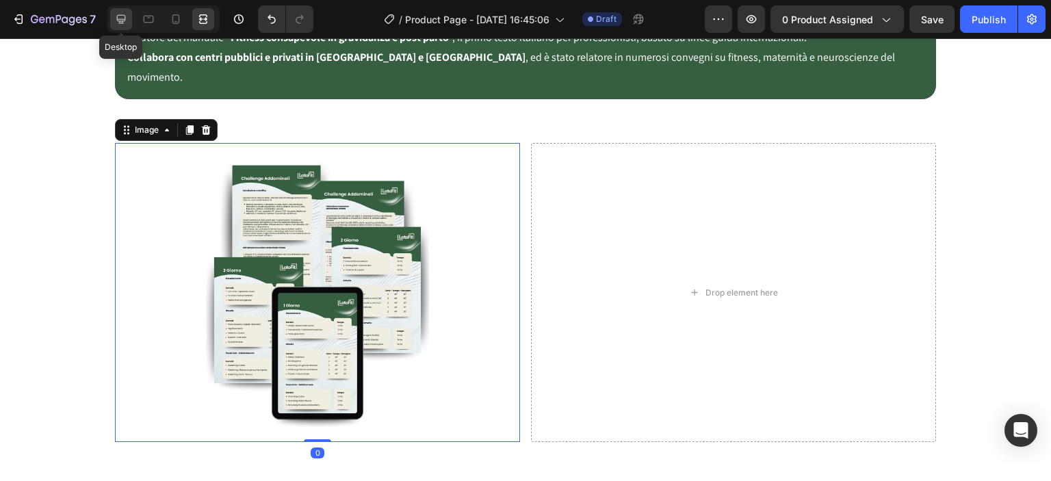
click at [118, 18] on icon at bounding box center [121, 19] width 9 height 9
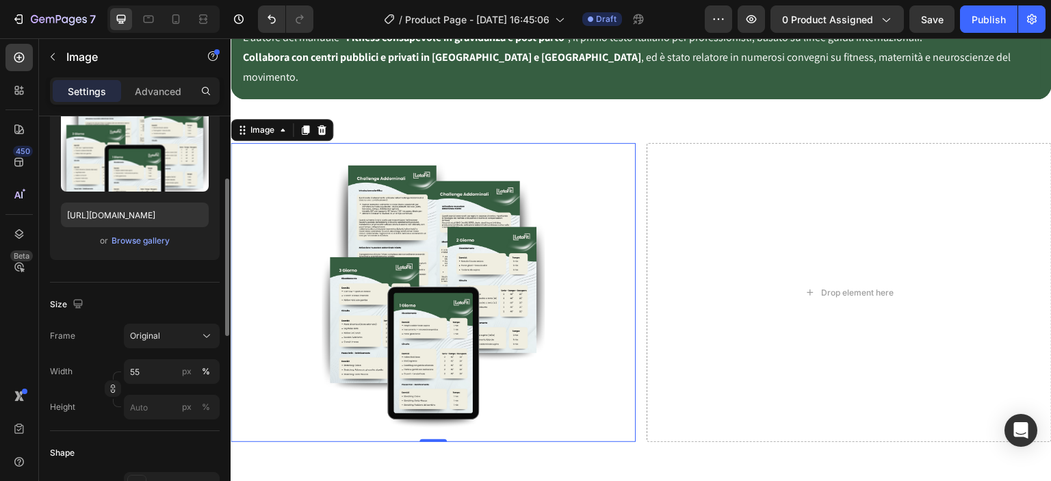
scroll to position [320, 0]
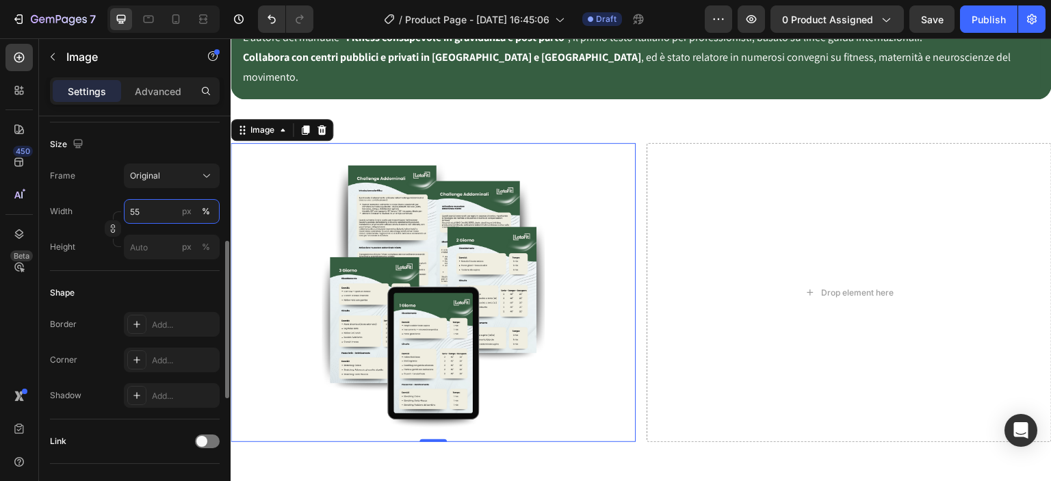
click at [152, 207] on input "55" at bounding box center [172, 211] width 96 height 25
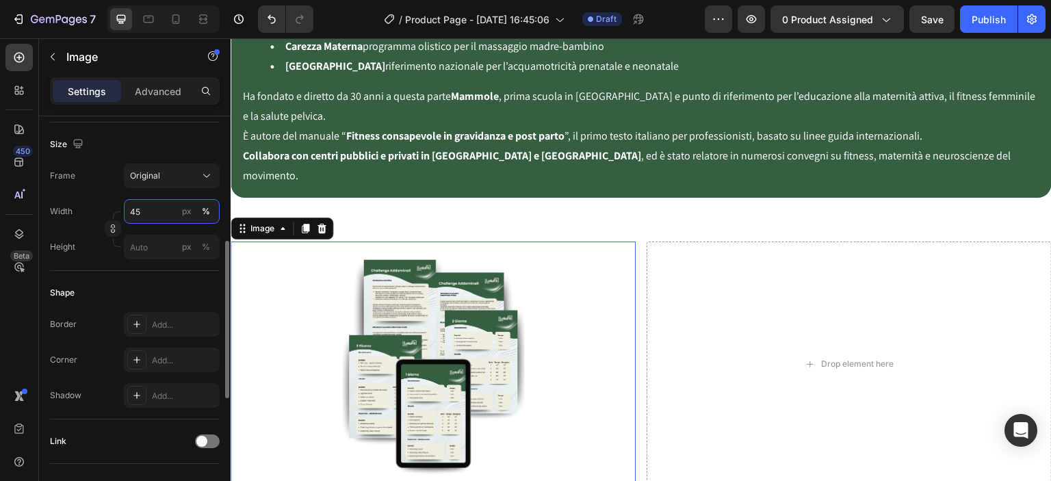
scroll to position [2363, 0]
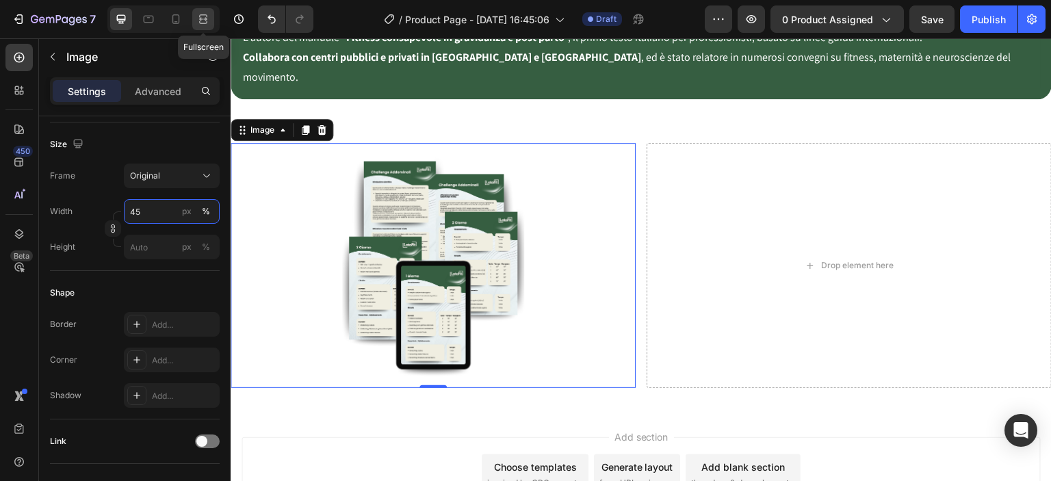
type input "45"
click at [195, 24] on div at bounding box center [203, 19] width 22 height 22
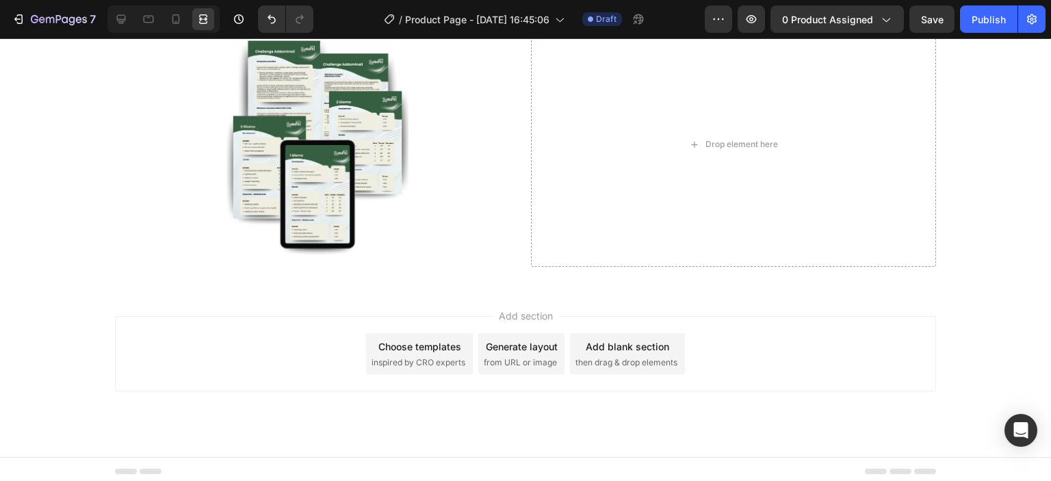
scroll to position [2305, 0]
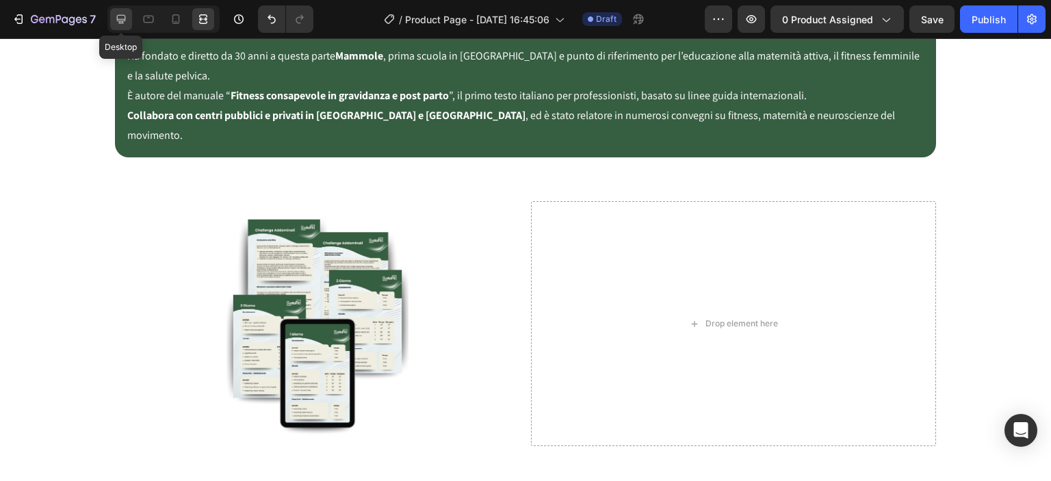
click at [121, 20] on icon at bounding box center [121, 19] width 14 height 14
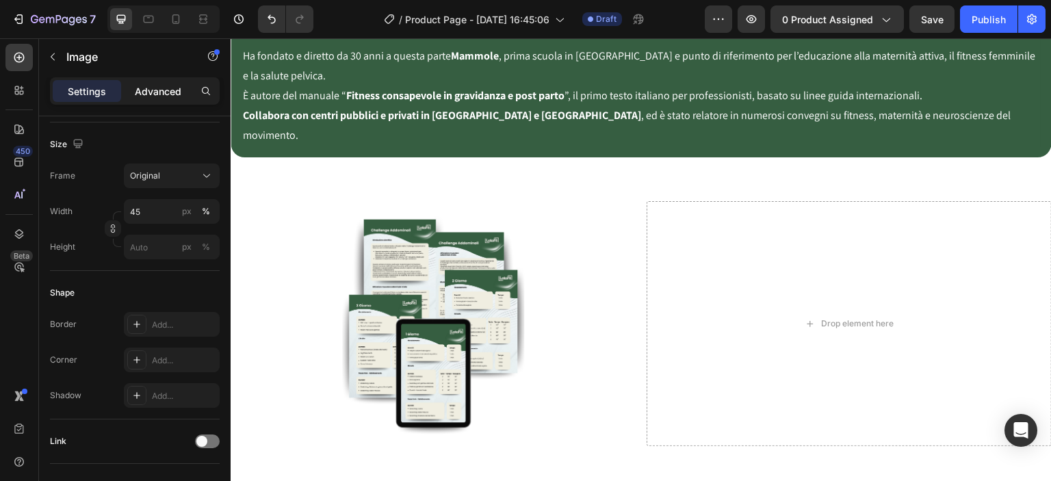
click at [136, 98] on div "Advanced" at bounding box center [158, 91] width 68 height 22
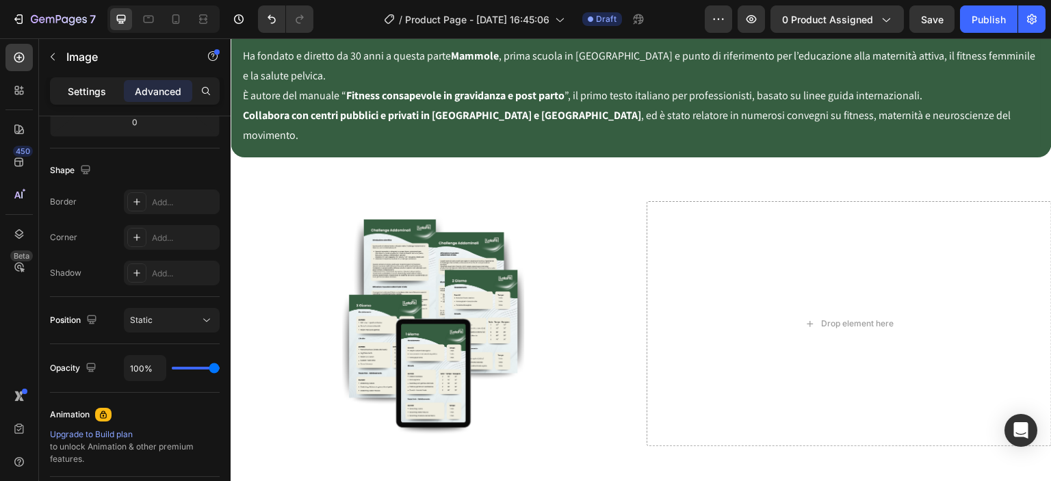
click at [99, 90] on p "Settings" at bounding box center [87, 91] width 38 height 14
click at [55, 57] on icon "button" at bounding box center [52, 56] width 11 height 11
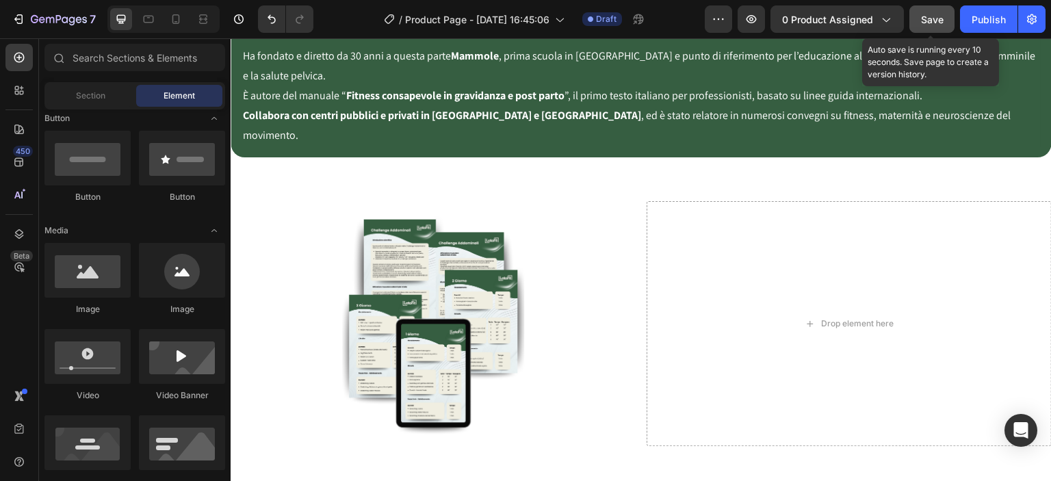
drag, startPoint x: 928, startPoint y: 18, endPoint x: 293, endPoint y: 105, distance: 640.9
click at [928, 18] on span "Save" at bounding box center [932, 20] width 23 height 12
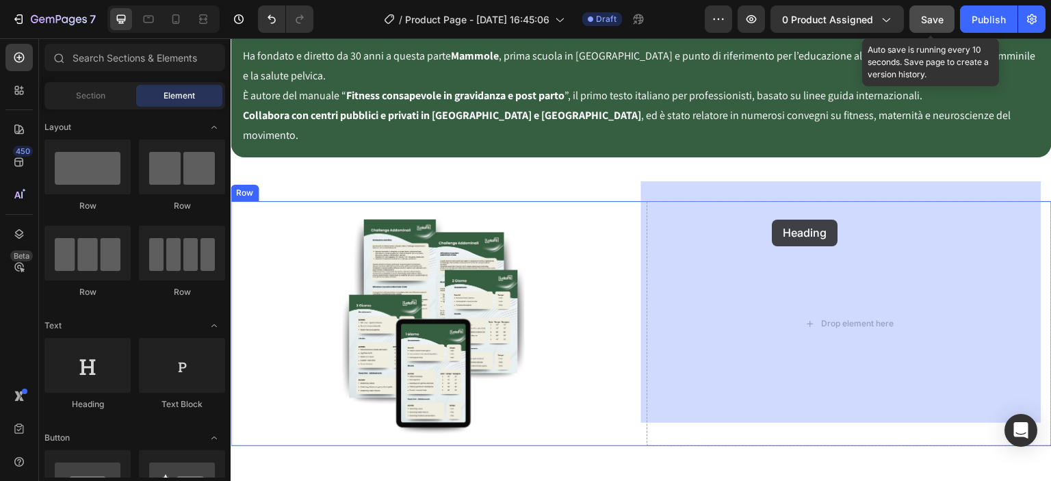
drag, startPoint x: 467, startPoint y: 293, endPoint x: 773, endPoint y: 220, distance: 314.5
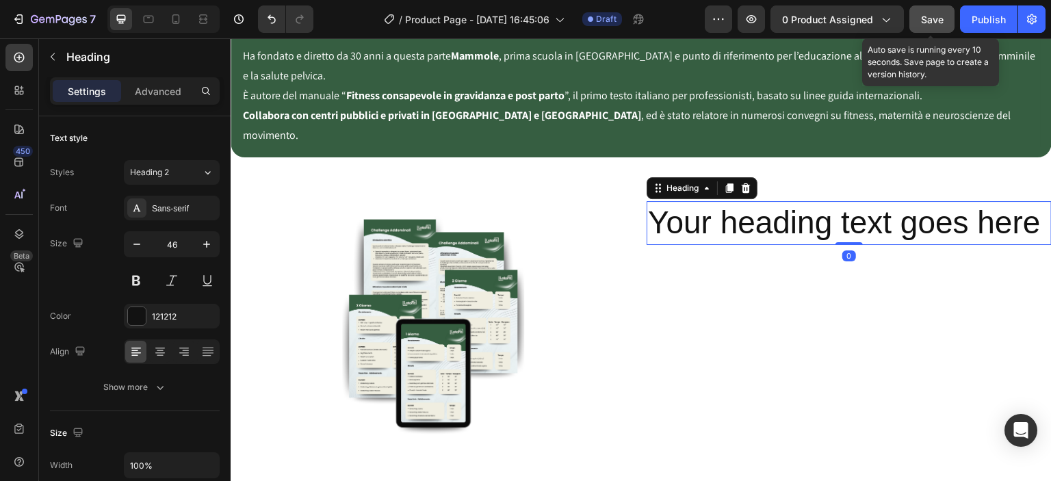
click at [766, 211] on h2 "Your heading text goes here" at bounding box center [849, 223] width 405 height 44
click at [766, 211] on p "Your heading text goes here" at bounding box center [849, 223] width 402 height 41
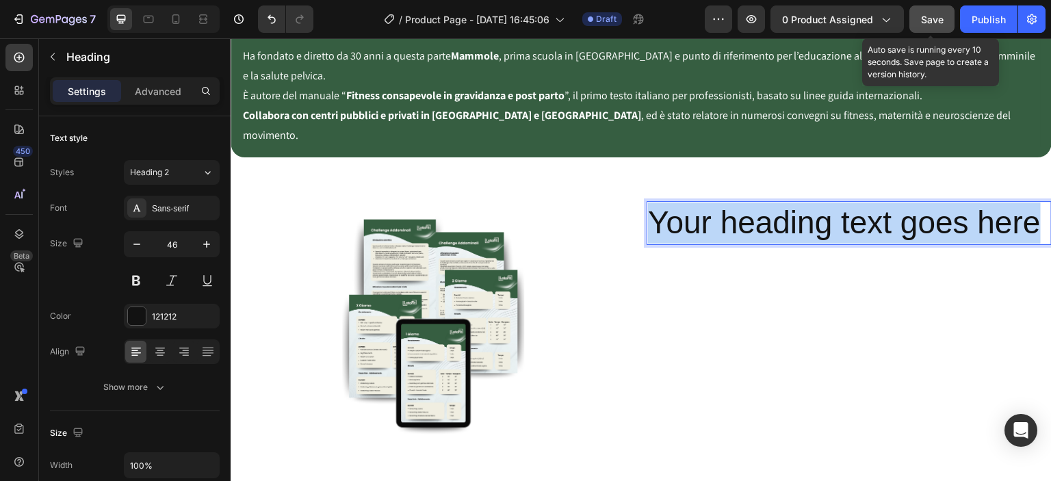
click at [766, 211] on p "Your heading text goes here" at bounding box center [849, 223] width 402 height 41
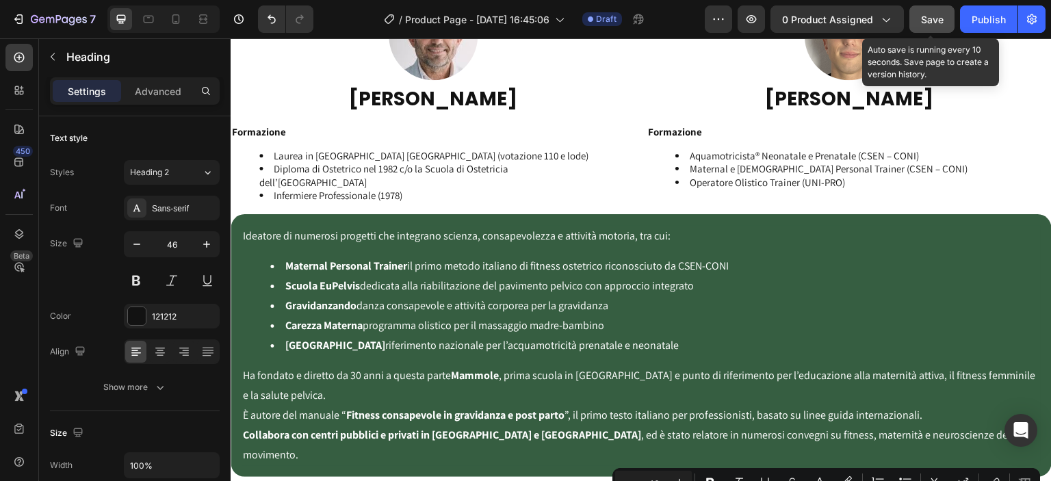
type input "16"
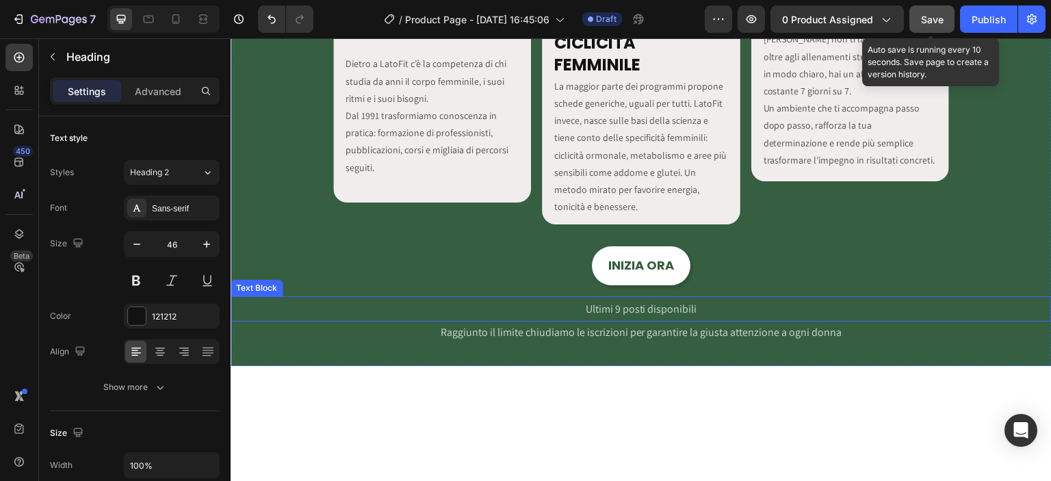
scroll to position [1347, 0]
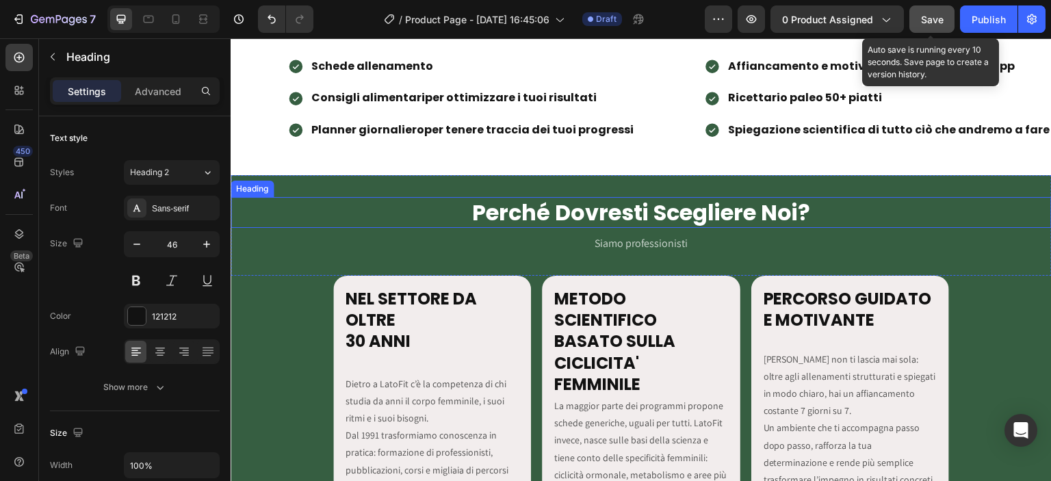
click at [553, 208] on h2 "Perché Dovresti Scegliere Noi?" at bounding box center [641, 212] width 821 height 31
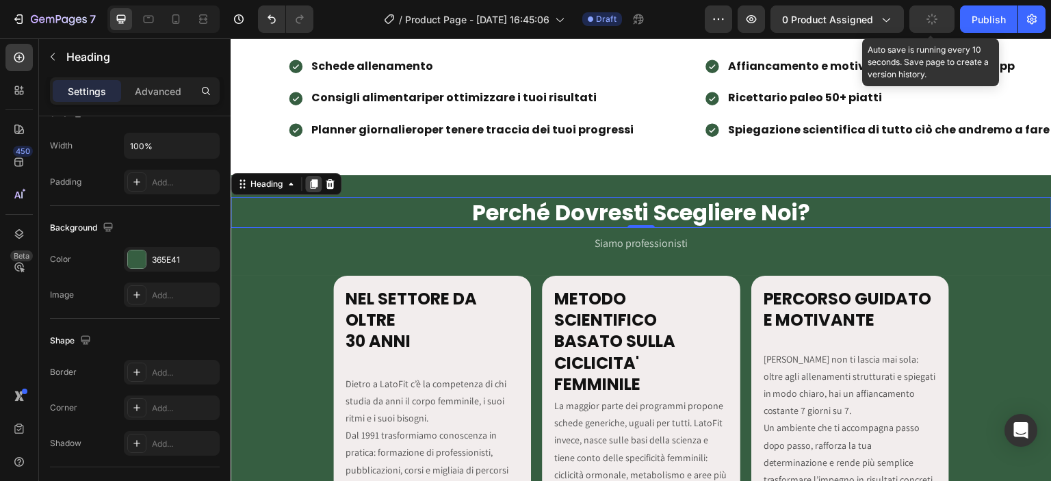
click at [315, 184] on icon at bounding box center [314, 184] width 8 height 10
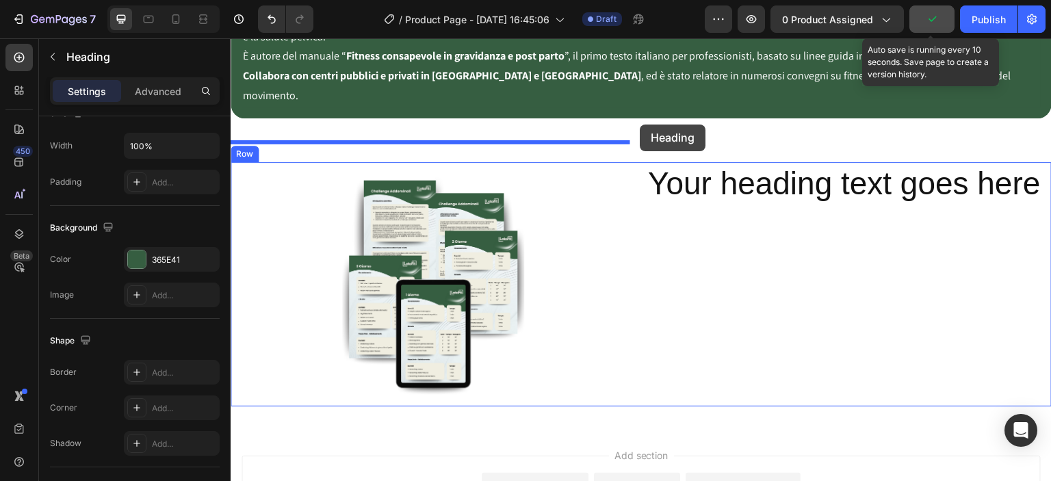
scroll to position [2441, 0]
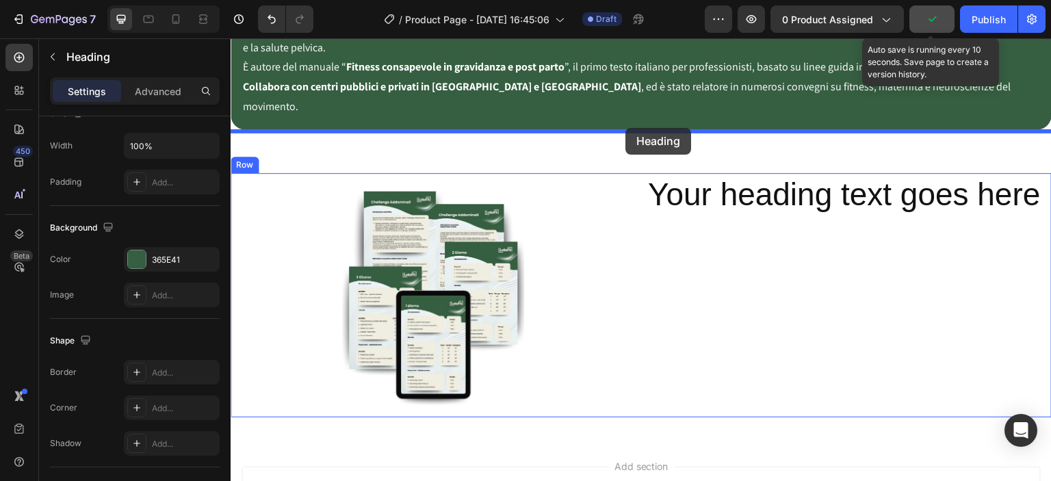
drag, startPoint x: 315, startPoint y: 184, endPoint x: 625, endPoint y: 128, distance: 315.0
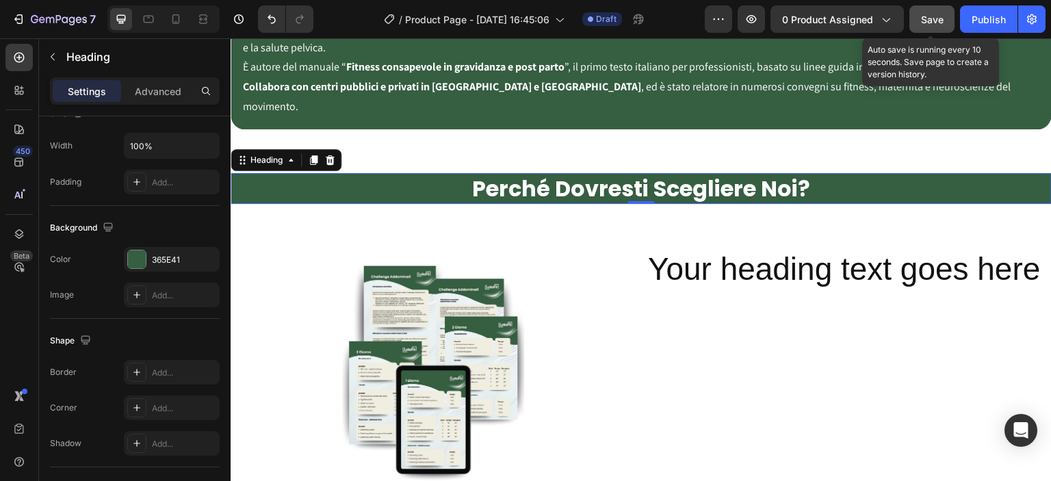
click at [868, 173] on h2 "Perché Dovresti Scegliere Noi?" at bounding box center [641, 188] width 821 height 31
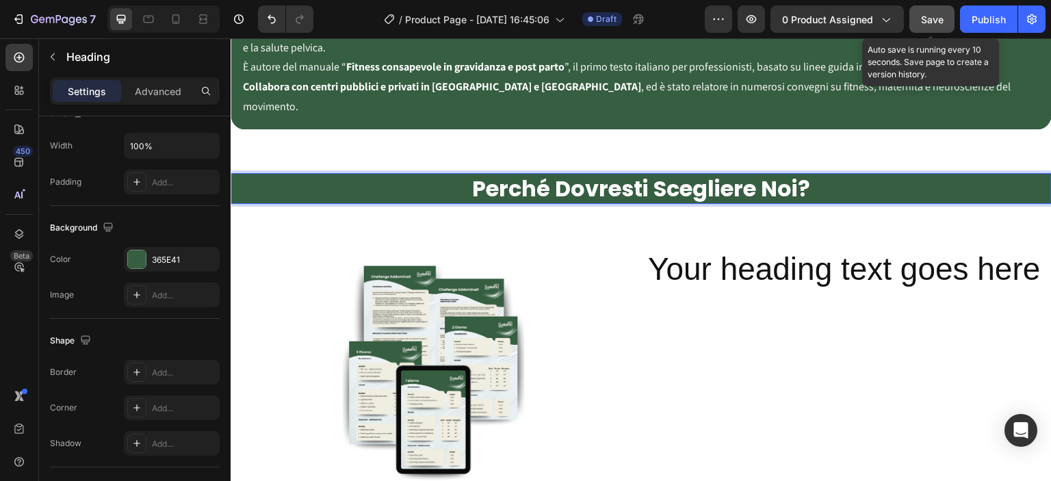
click at [883, 179] on p "Perché Dovresti Scegliere Noi?" at bounding box center [641, 188] width 818 height 29
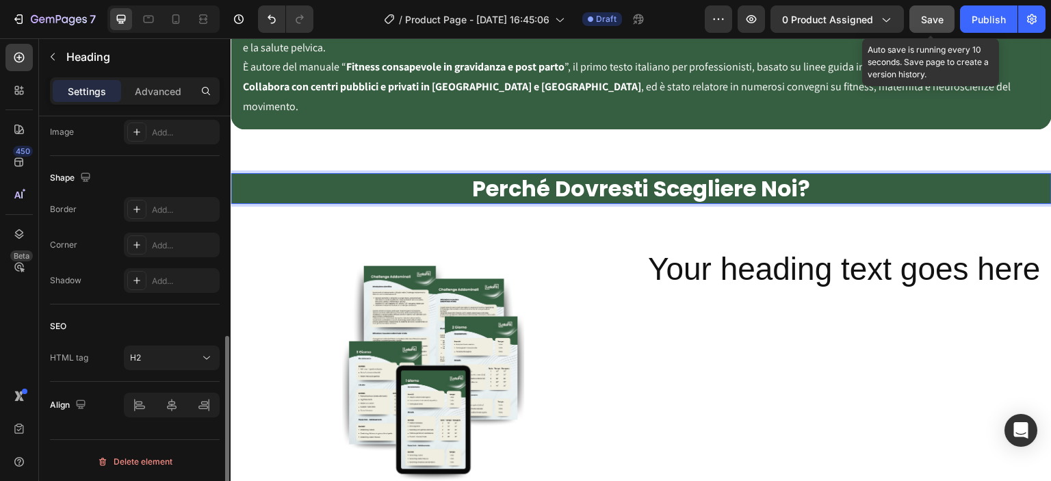
click at [248, 248] on div at bounding box center [433, 370] width 405 height 245
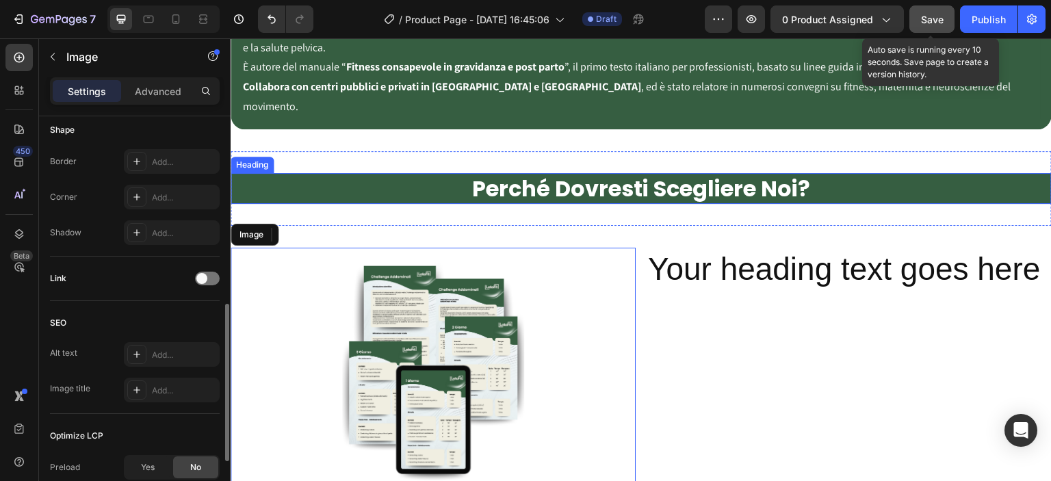
click at [245, 174] on p "Perché Dovresti Scegliere Noi?" at bounding box center [641, 188] width 818 height 29
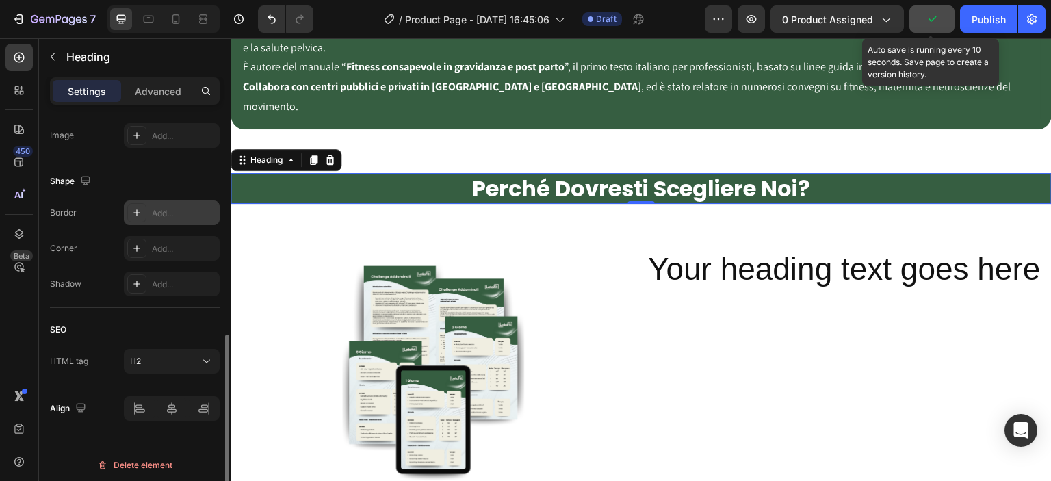
scroll to position [320, 0]
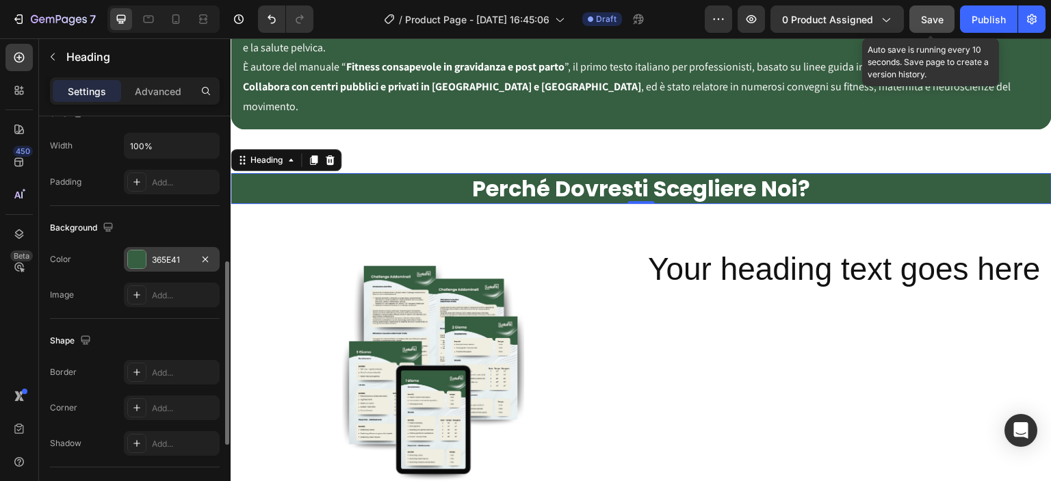
click at [167, 251] on div "365E41" at bounding box center [172, 259] width 96 height 25
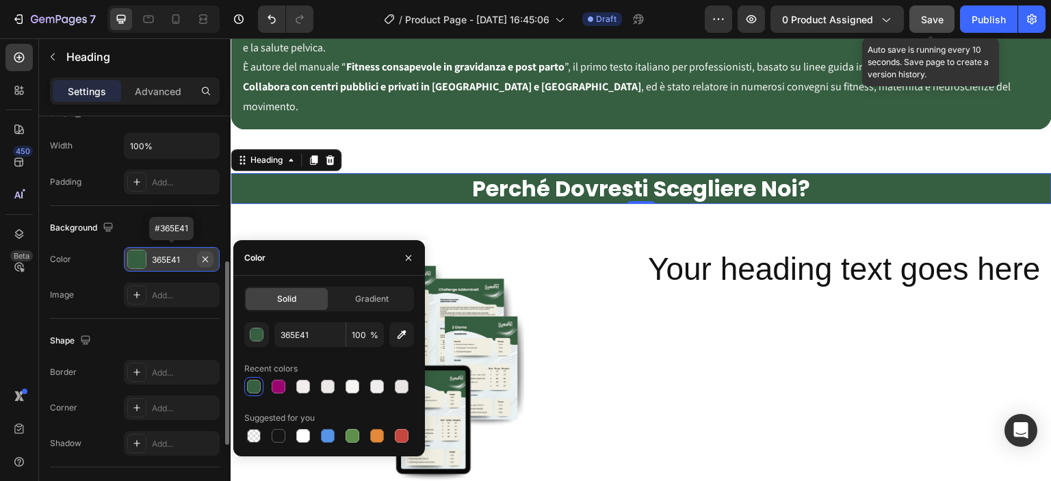
click at [205, 256] on icon "button" at bounding box center [205, 259] width 11 height 11
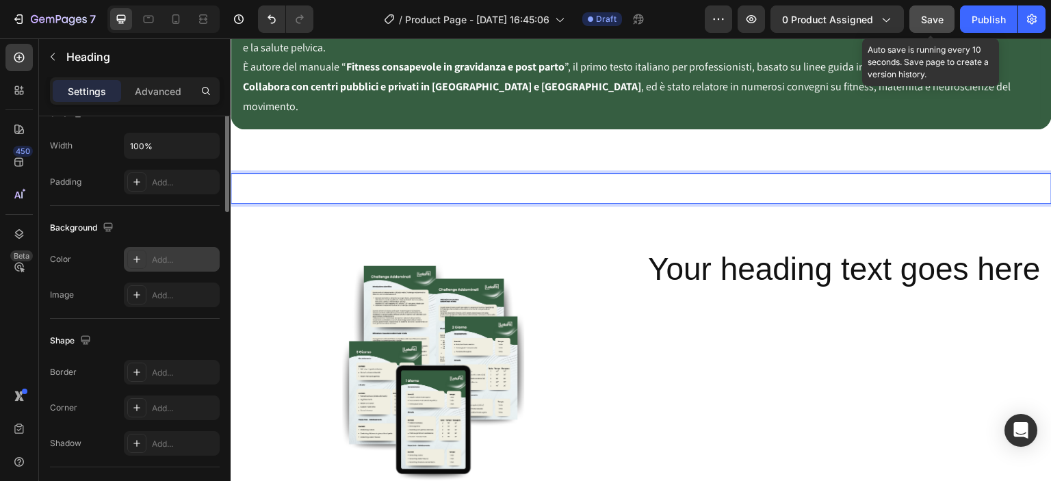
scroll to position [0, 0]
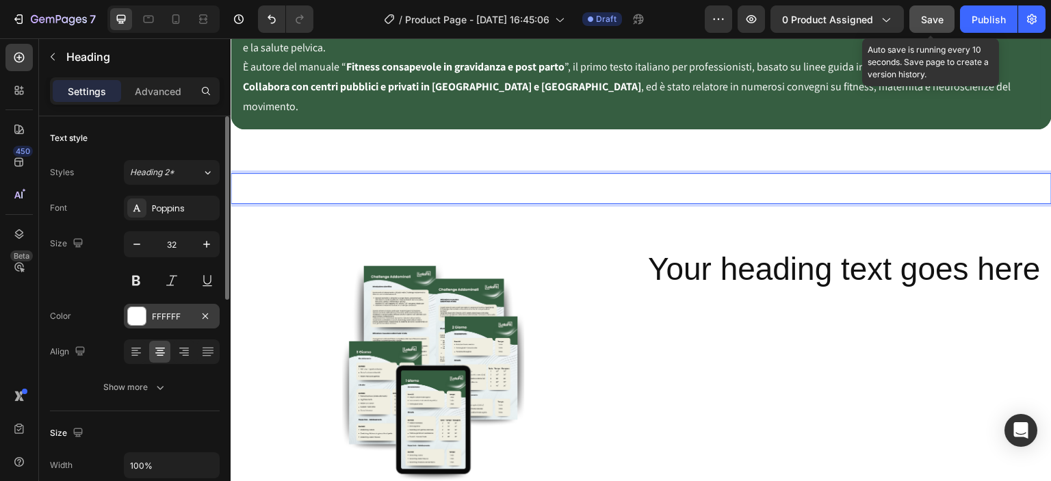
click at [148, 318] on div "FFFFFF" at bounding box center [172, 316] width 96 height 25
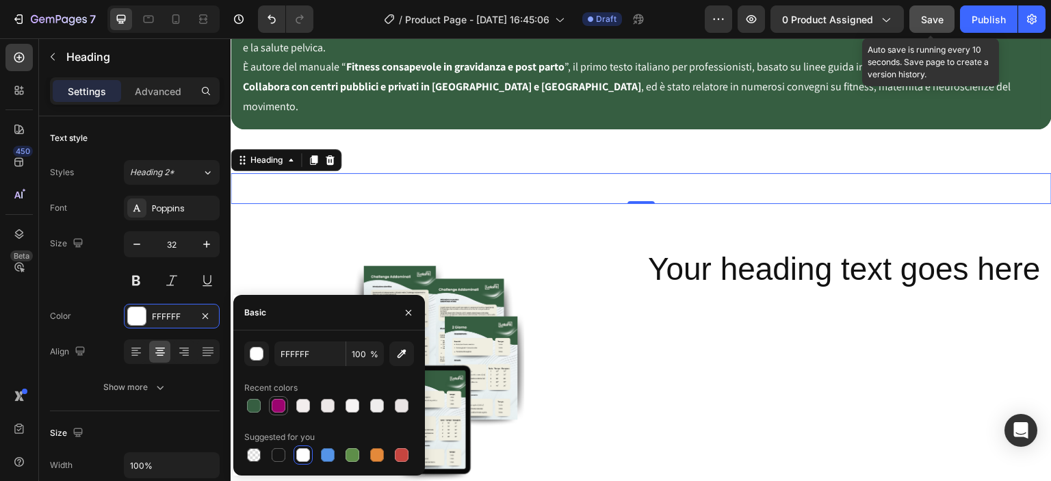
click at [282, 402] on div at bounding box center [279, 406] width 14 height 14
type input "9B046F"
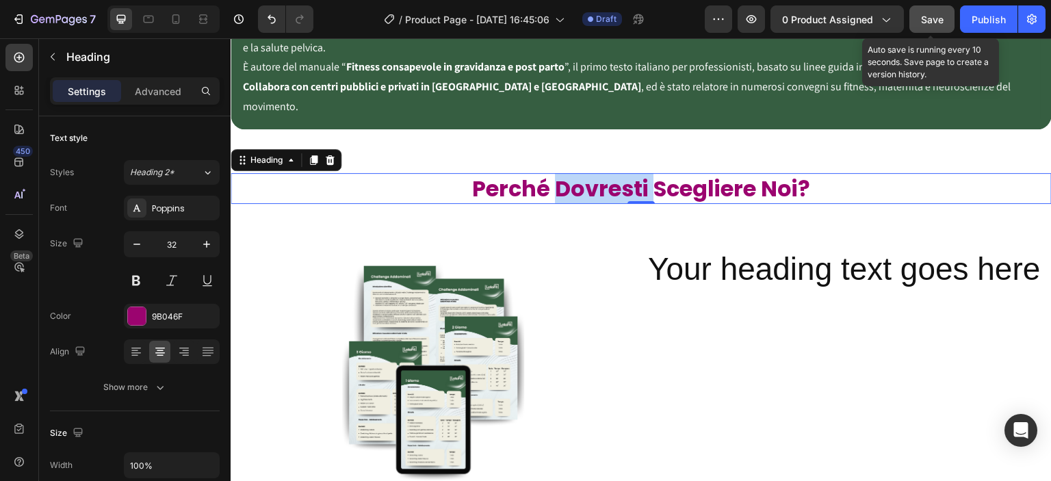
click at [600, 174] on p "Perché Dovresti Scegliere Noi?" at bounding box center [641, 188] width 818 height 29
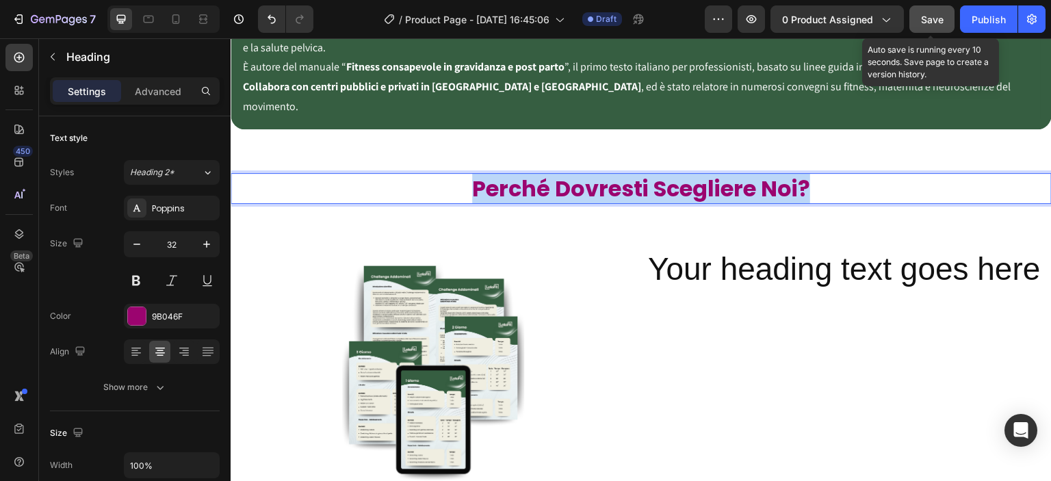
click at [600, 174] on p "Perché Dovresti Scegliere Noi?" at bounding box center [641, 188] width 818 height 29
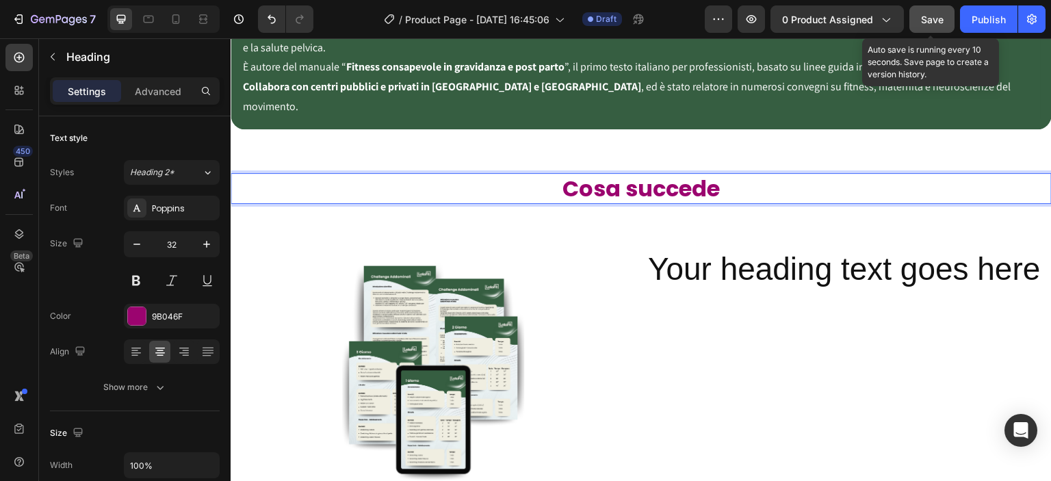
click at [638, 174] on p "Cosa succede" at bounding box center [641, 188] width 818 height 29
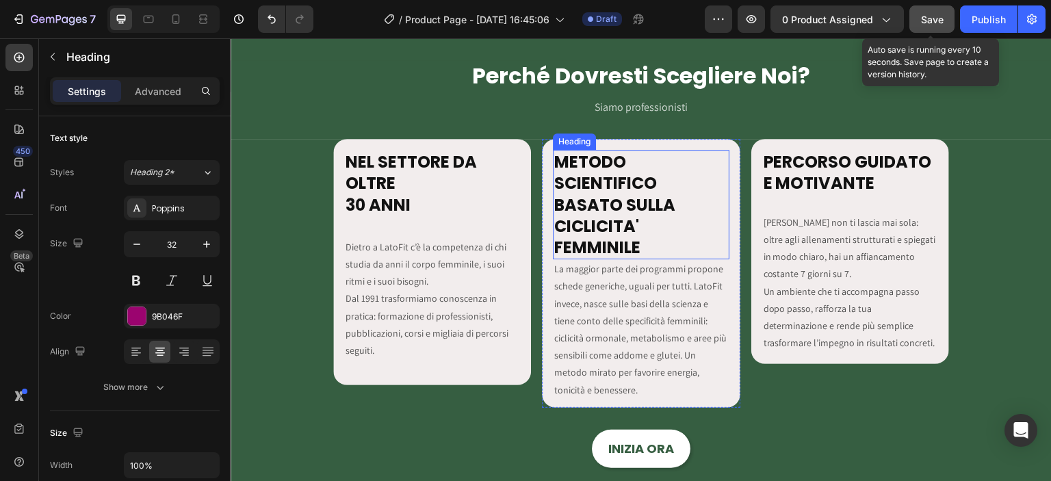
scroll to position [1323, 0]
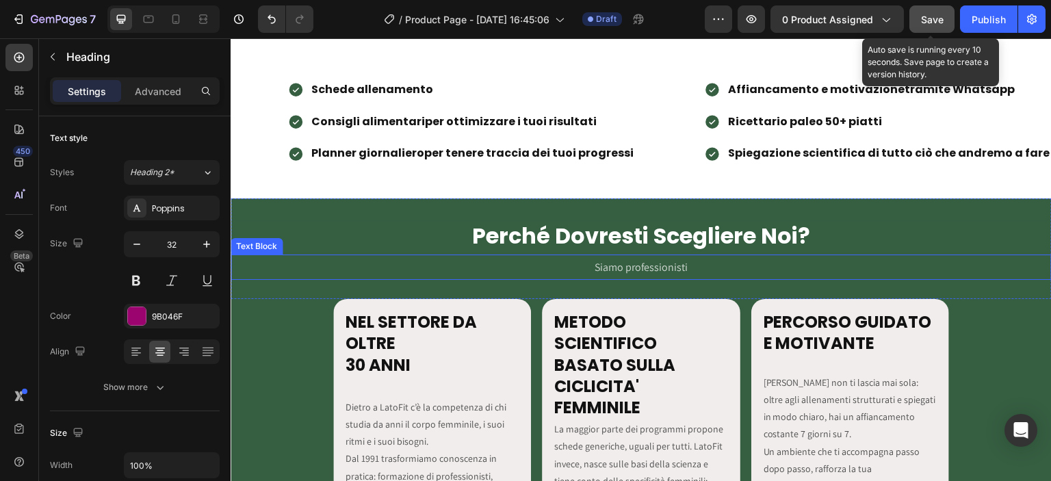
click at [632, 262] on span "Siamo professionisti" at bounding box center [642, 267] width 94 height 14
click at [323, 242] on icon at bounding box center [323, 242] width 8 height 10
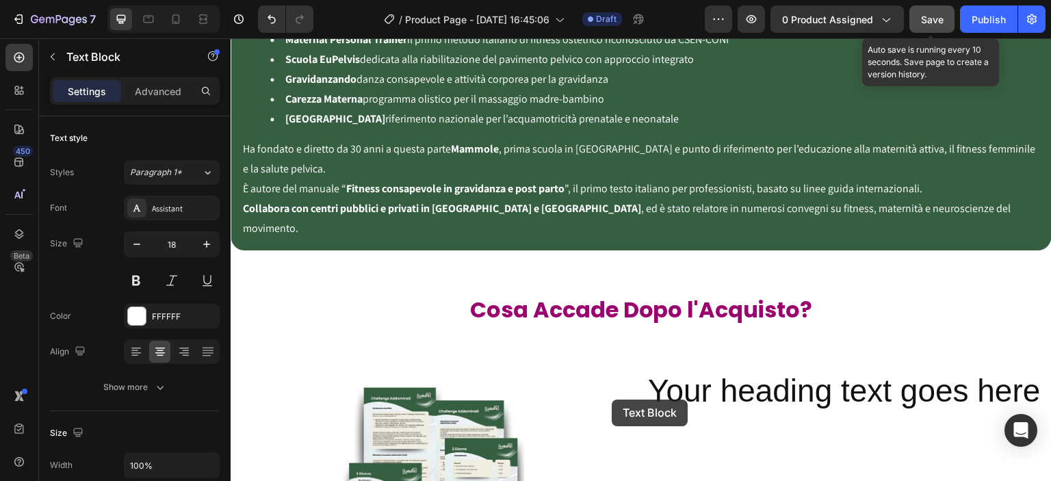
scroll to position [2325, 0]
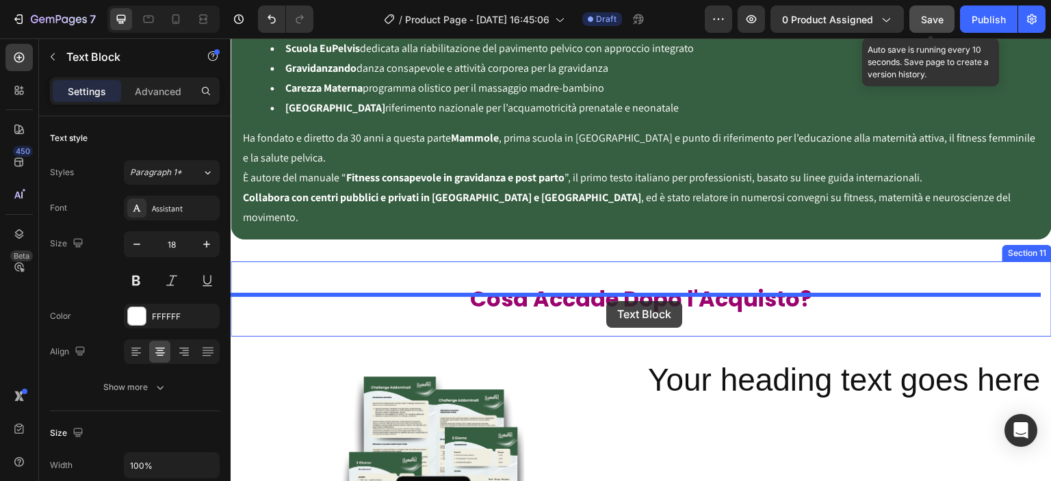
drag, startPoint x: 610, startPoint y: 292, endPoint x: 606, endPoint y: 301, distance: 9.5
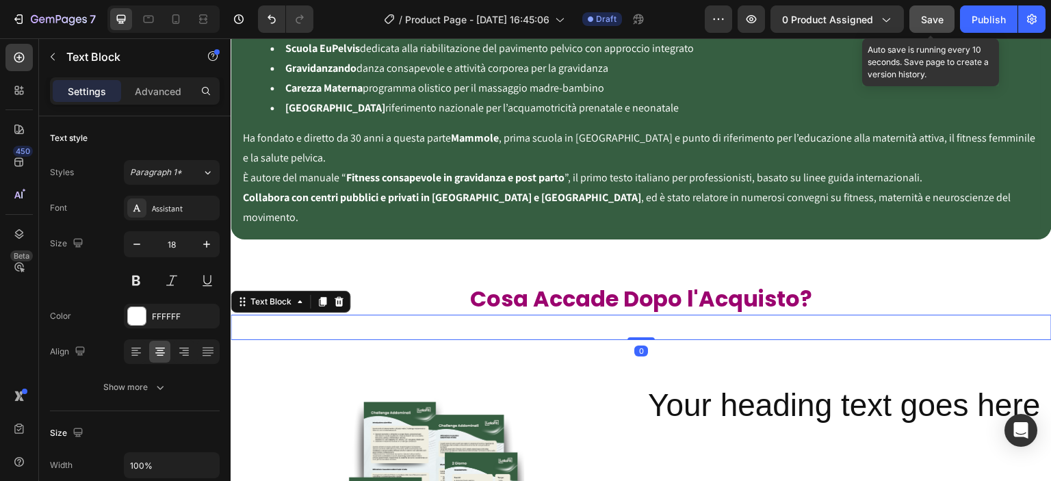
click at [629, 320] on span "Siamo professionisti" at bounding box center [642, 327] width 94 height 14
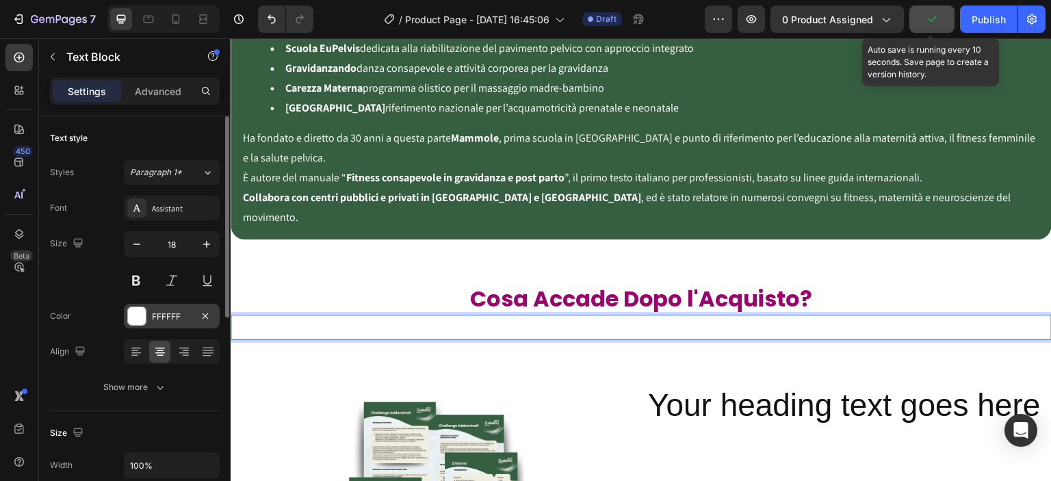
click at [183, 311] on div "FFFFFF" at bounding box center [172, 317] width 40 height 12
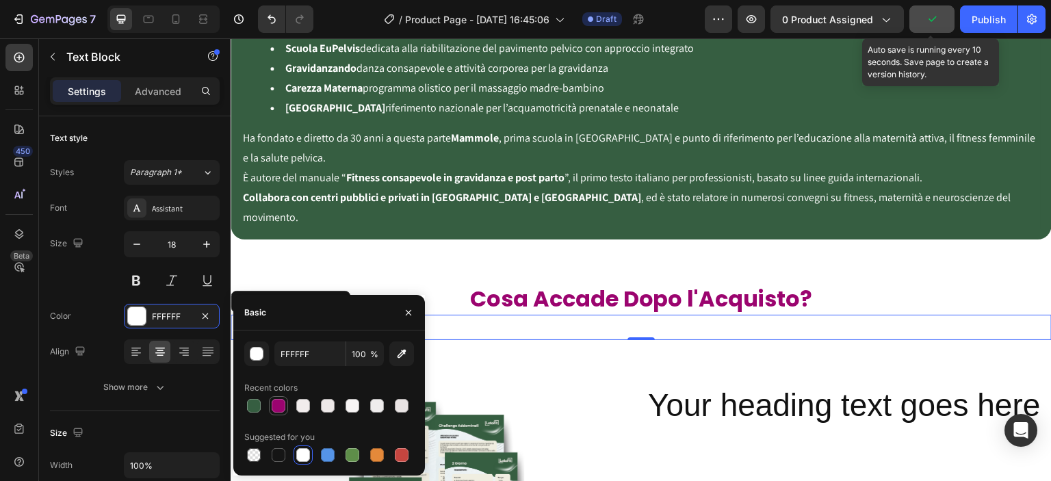
click at [276, 406] on div at bounding box center [279, 406] width 14 height 14
type input "9B046F"
click at [108, 278] on div "Size 18" at bounding box center [135, 262] width 170 height 62
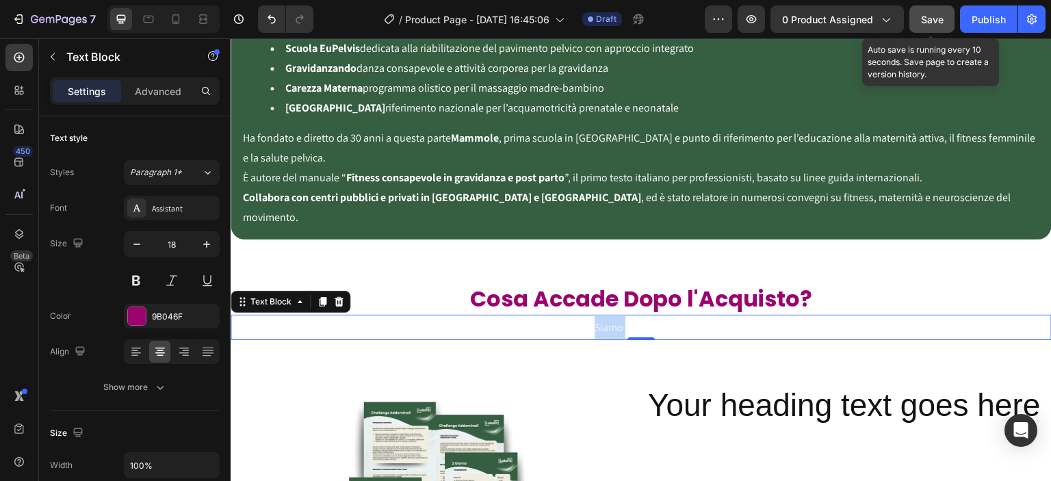
click at [595, 320] on span "Siamo professionisti" at bounding box center [642, 327] width 94 height 14
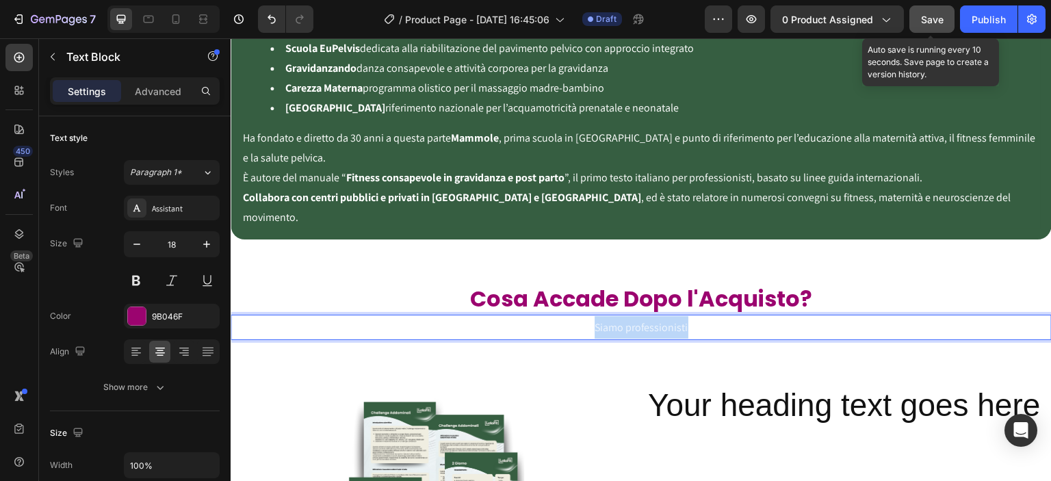
click at [595, 320] on span "Siamo professionisti" at bounding box center [642, 327] width 94 height 14
click at [458, 285] on h2 "Cosa Accade Dopo l'Acquisto?" at bounding box center [641, 298] width 821 height 31
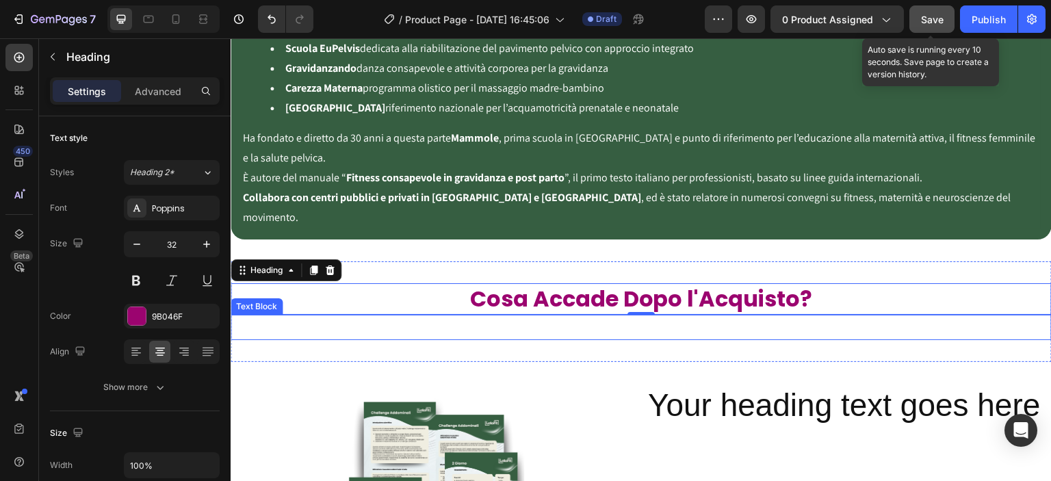
click at [600, 320] on span "Avrai subito accesso a tutto il materiale" at bounding box center [641, 327] width 177 height 14
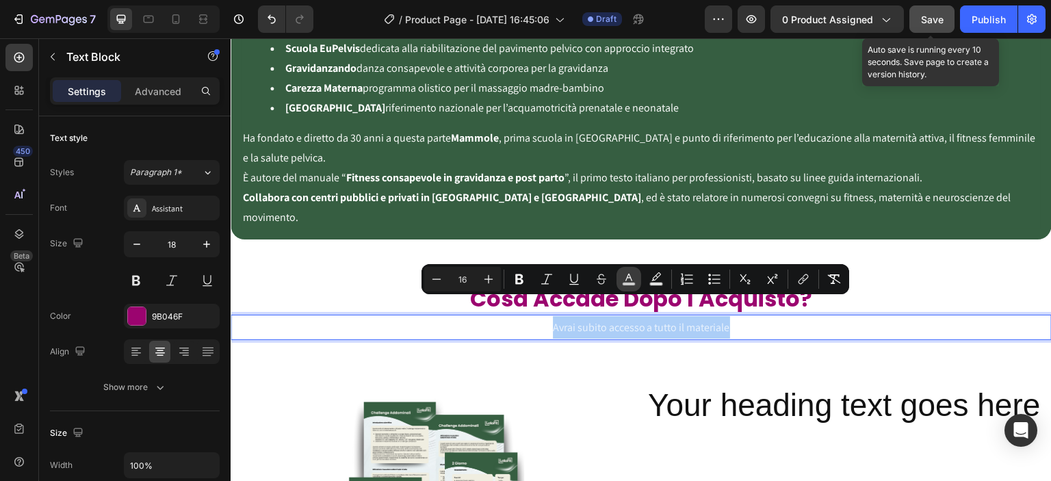
click at [634, 281] on icon "Editor contextual toolbar" at bounding box center [629, 279] width 14 height 14
type input "FFFFFF"
type input "75"
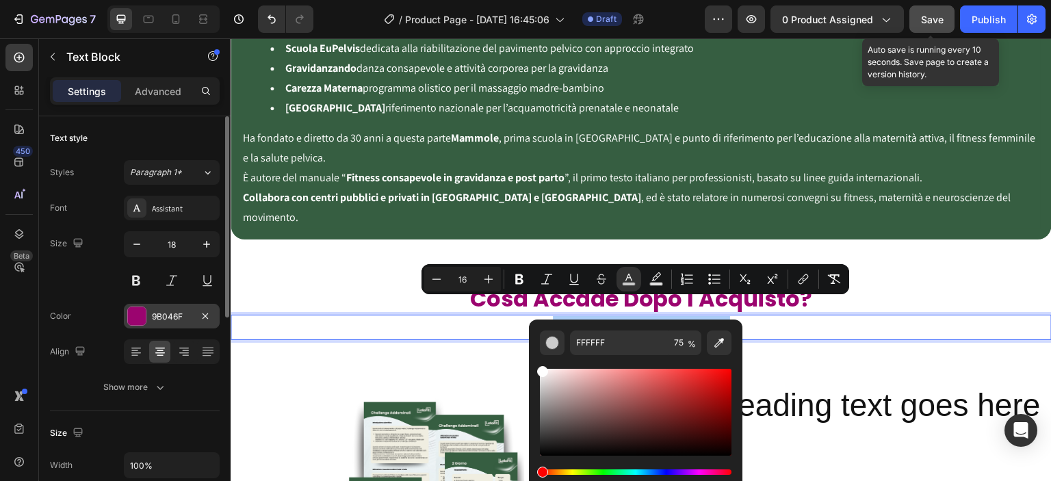
click at [179, 317] on div "9B046F" at bounding box center [172, 317] width 40 height 12
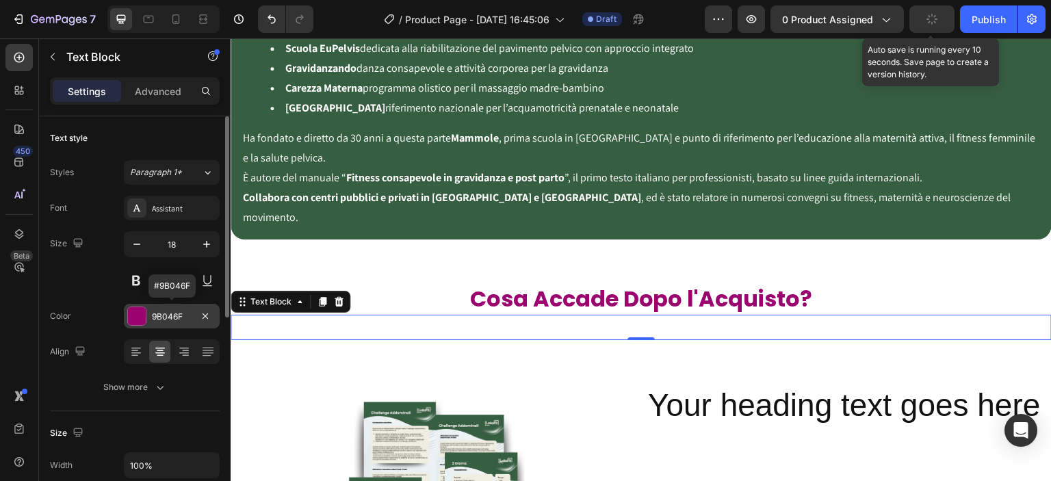
click at [172, 315] on div "9B046F" at bounding box center [172, 317] width 40 height 12
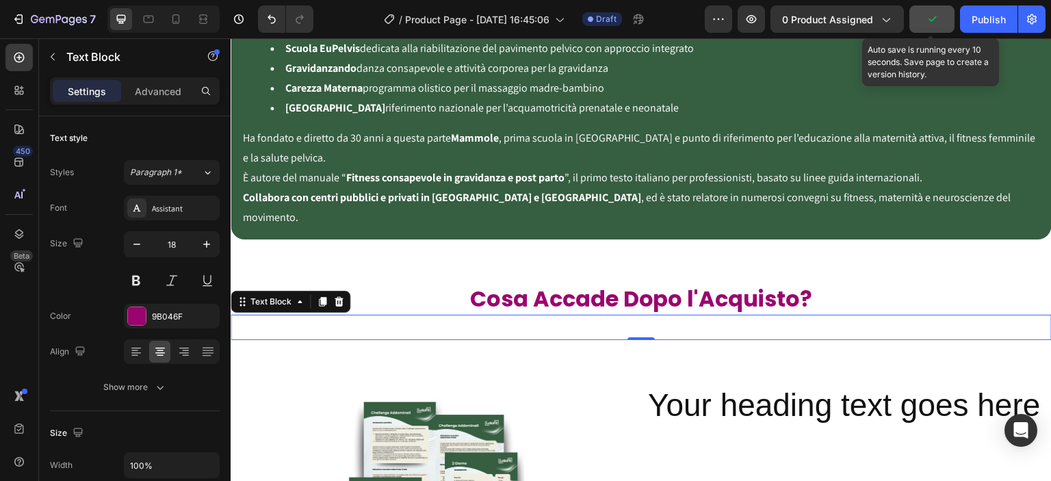
drag, startPoint x: 166, startPoint y: 319, endPoint x: 282, endPoint y: 360, distance: 122.7
click at [169, 319] on div "9B046F" at bounding box center [184, 317] width 64 height 12
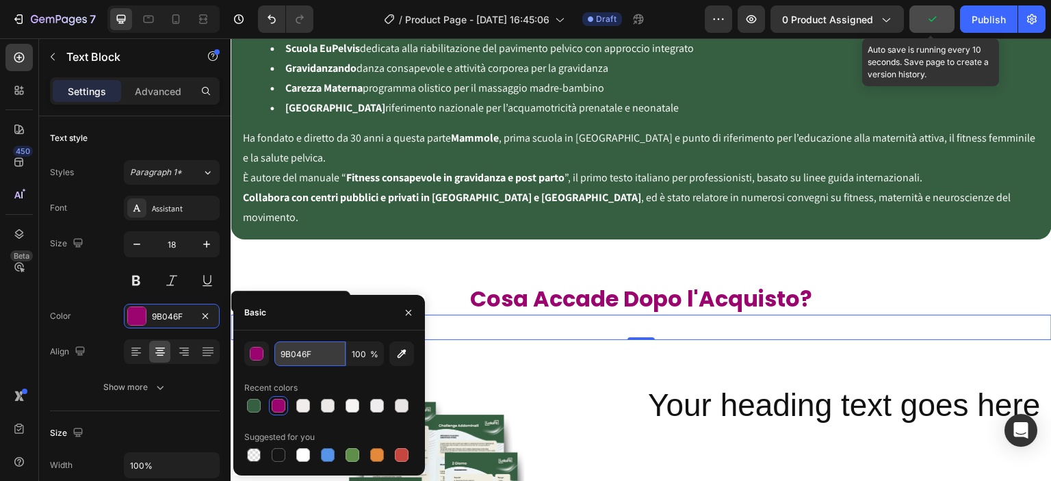
click at [304, 355] on input "9B046F" at bounding box center [309, 353] width 71 height 25
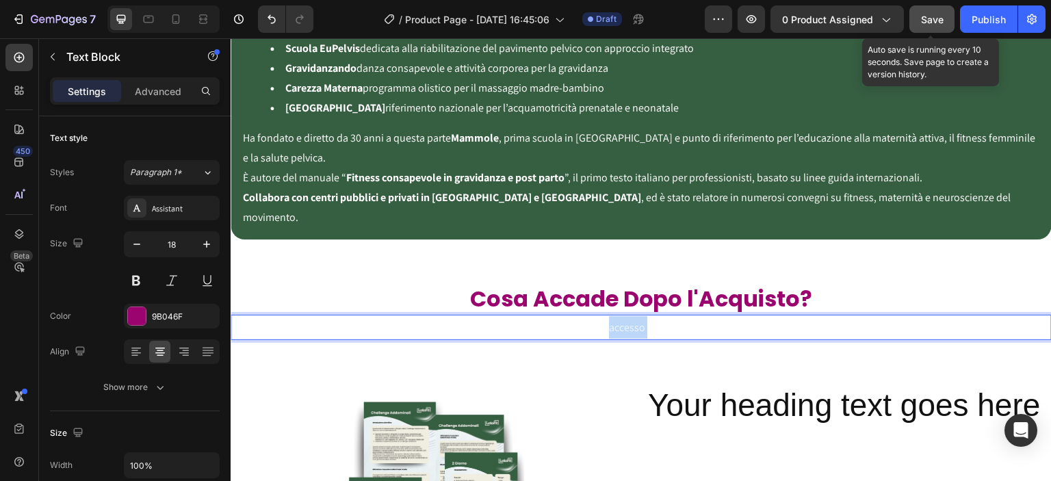
click at [612, 320] on span "Avrai subito accesso a tutto il materiale" at bounding box center [641, 327] width 177 height 14
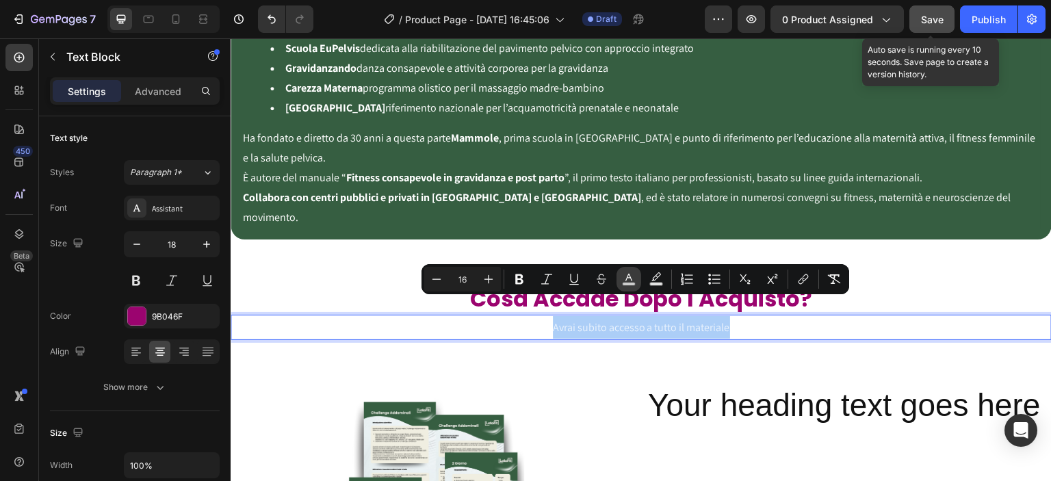
drag, startPoint x: 627, startPoint y: 279, endPoint x: 304, endPoint y: 278, distance: 323.0
click at [627, 279] on icon "Editor contextual toolbar" at bounding box center [629, 279] width 14 height 14
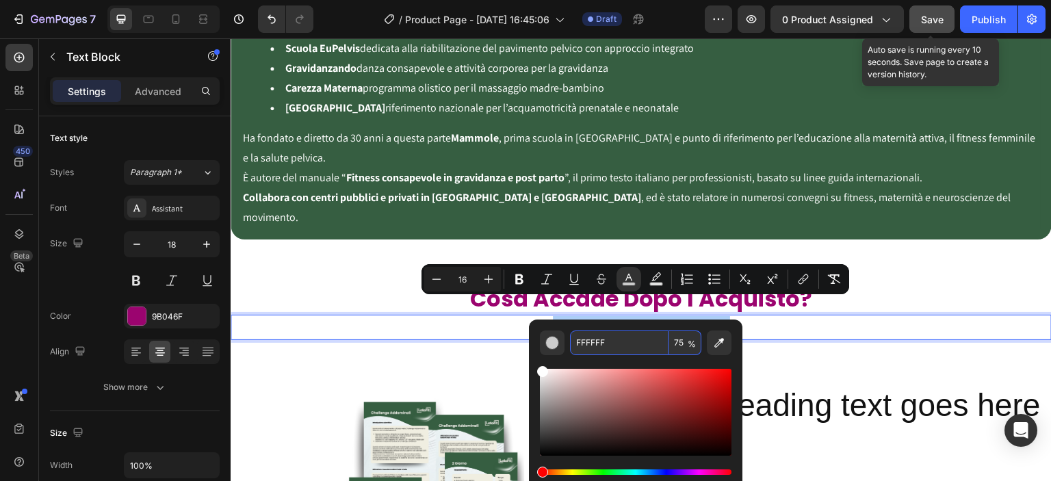
click at [603, 342] on input "FFFFFF" at bounding box center [619, 342] width 99 height 25
paste input "9B046"
type input "9B046F"
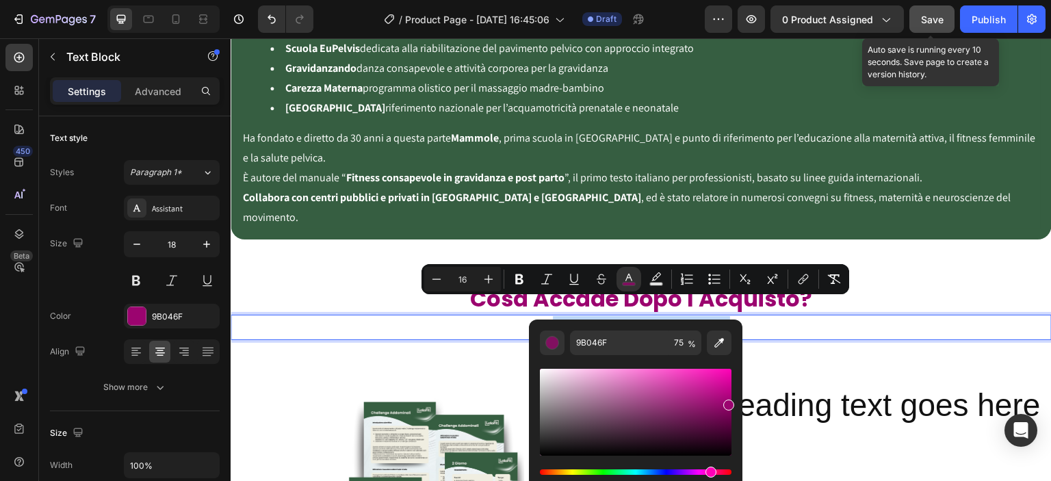
click at [430, 262] on div "Cosa Accade Dopo l'Acquisto? Heading Avrai subito accesso a tutto il materiale …" at bounding box center [641, 311] width 821 height 101
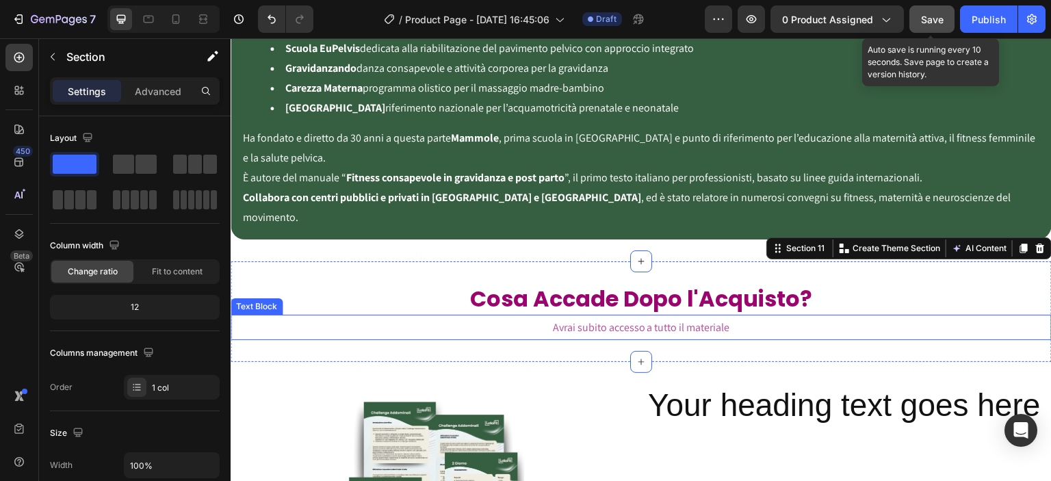
click at [632, 320] on span "Avrai subito accesso a tutto il materiale" at bounding box center [641, 327] width 177 height 14
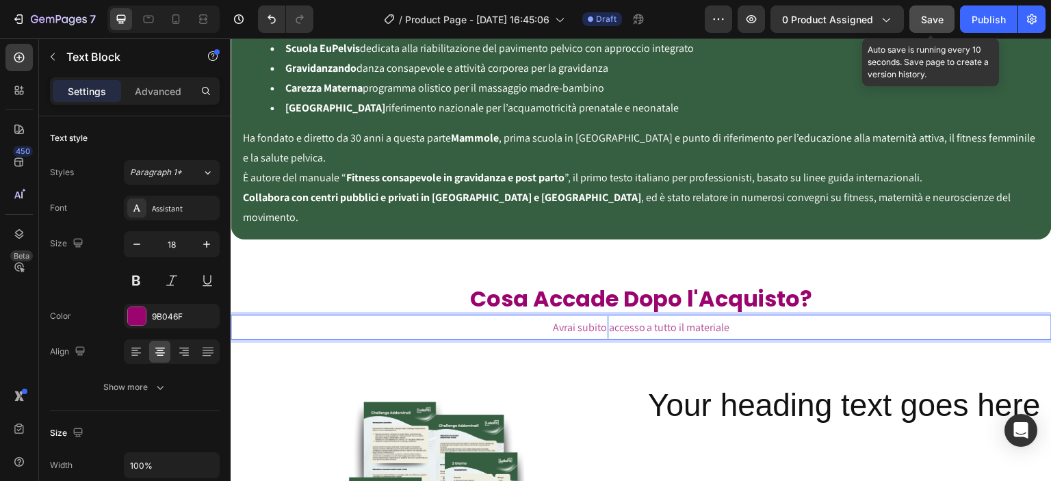
click at [602, 320] on span "Avrai subito accesso a tutto il materiale" at bounding box center [641, 327] width 177 height 14
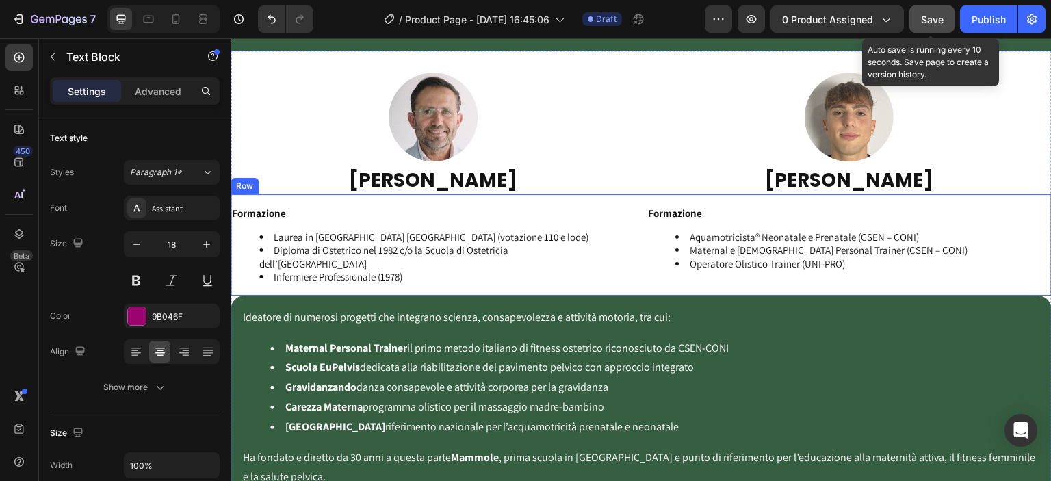
scroll to position [1846, 0]
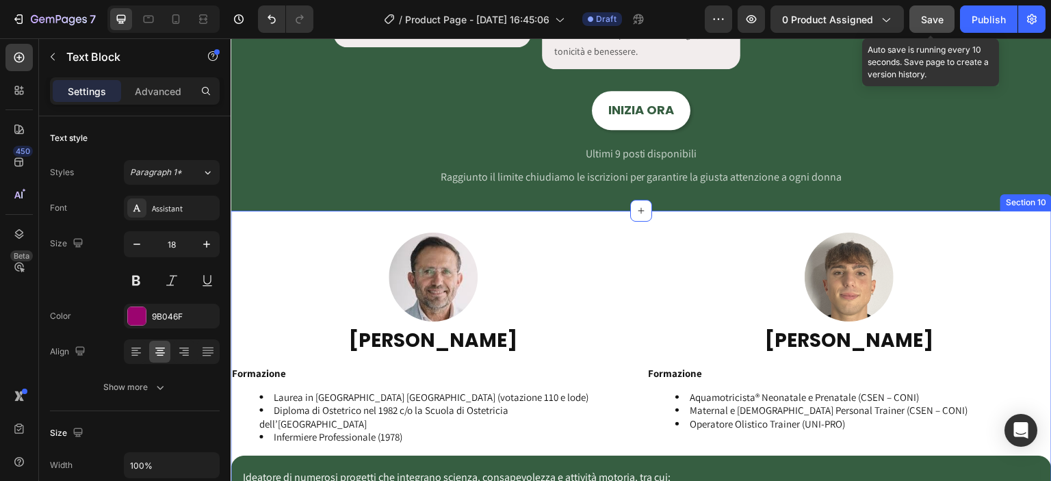
click at [599, 229] on div "Image Image Row DOMENICO OLIVA Heading LEONARDO OLIVA Heading Row Formazione La…" at bounding box center [641, 476] width 821 height 530
click at [572, 252] on div at bounding box center [433, 277] width 405 height 89
click at [161, 92] on p "Advanced" at bounding box center [158, 91] width 47 height 14
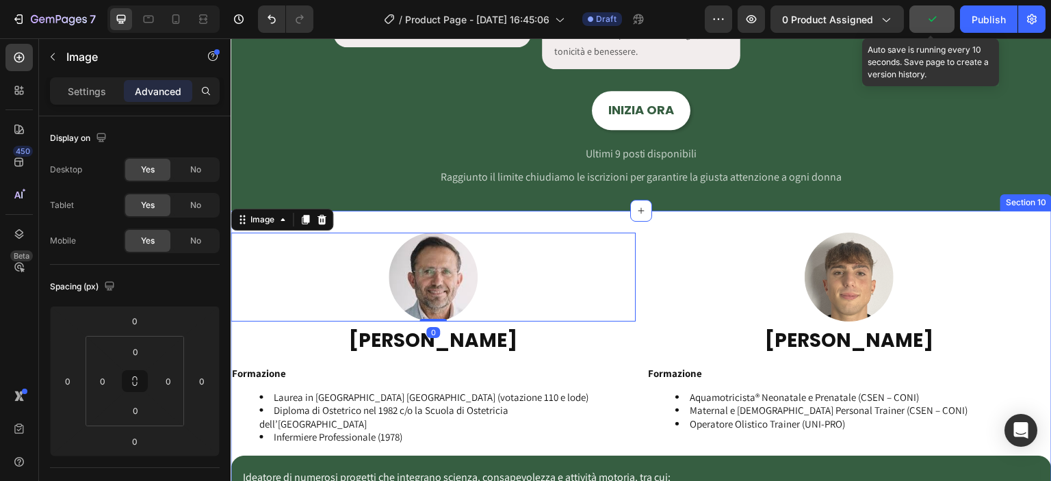
click at [660, 218] on div "Image 0 Image Row DOMENICO OLIVA Heading LEONARDO OLIVA Heading Row Formazione …" at bounding box center [641, 476] width 821 height 530
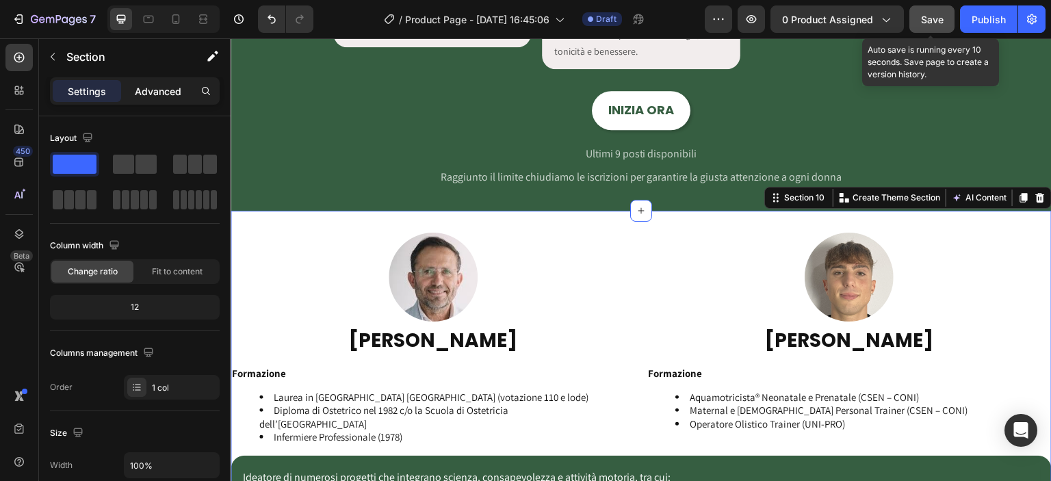
click at [135, 88] on p "Advanced" at bounding box center [158, 91] width 47 height 14
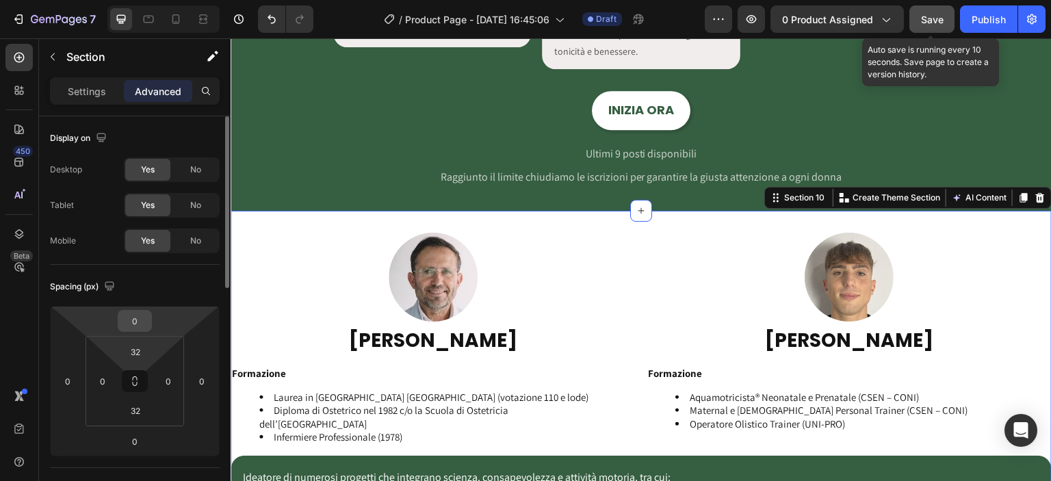
drag, startPoint x: 142, startPoint y: 343, endPoint x: 134, endPoint y: 313, distance: 31.2
click at [143, 343] on input "32" at bounding box center [135, 351] width 27 height 21
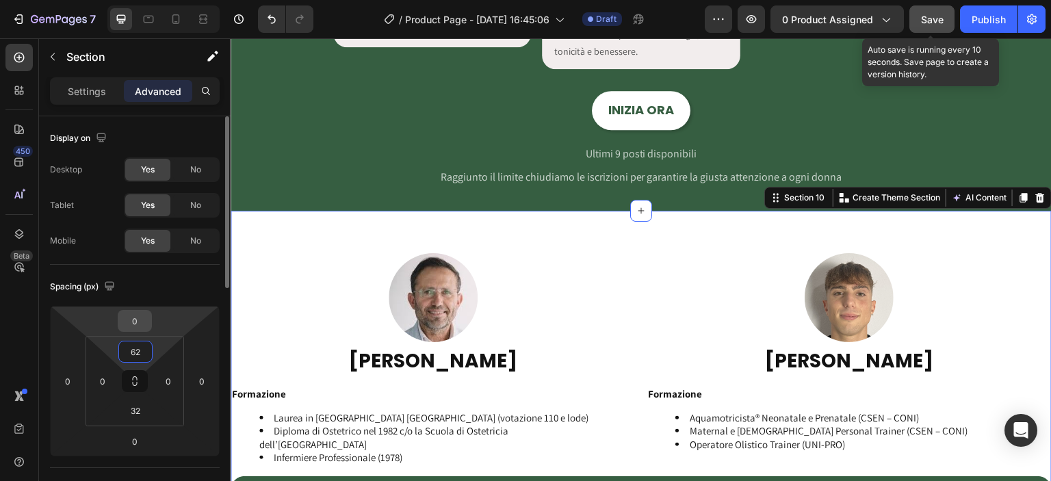
type input "6"
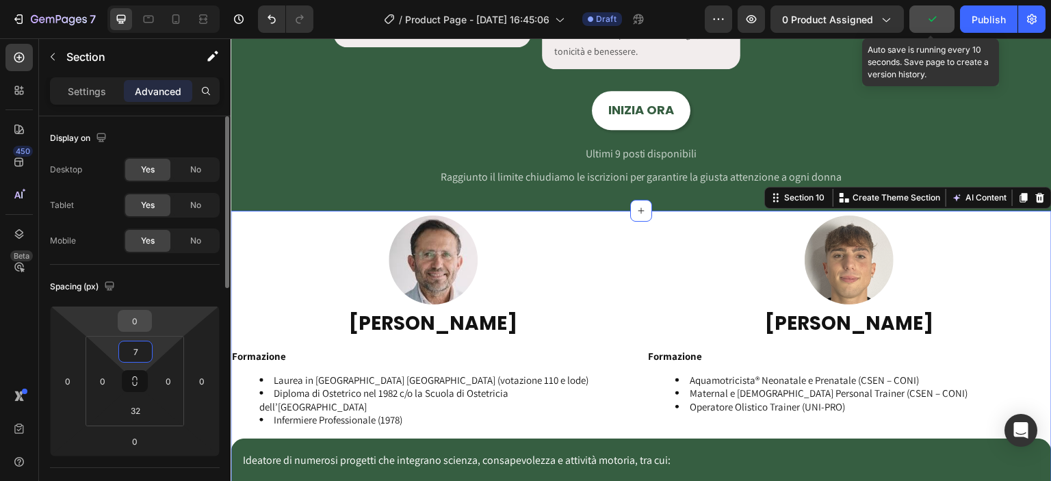
type input "72"
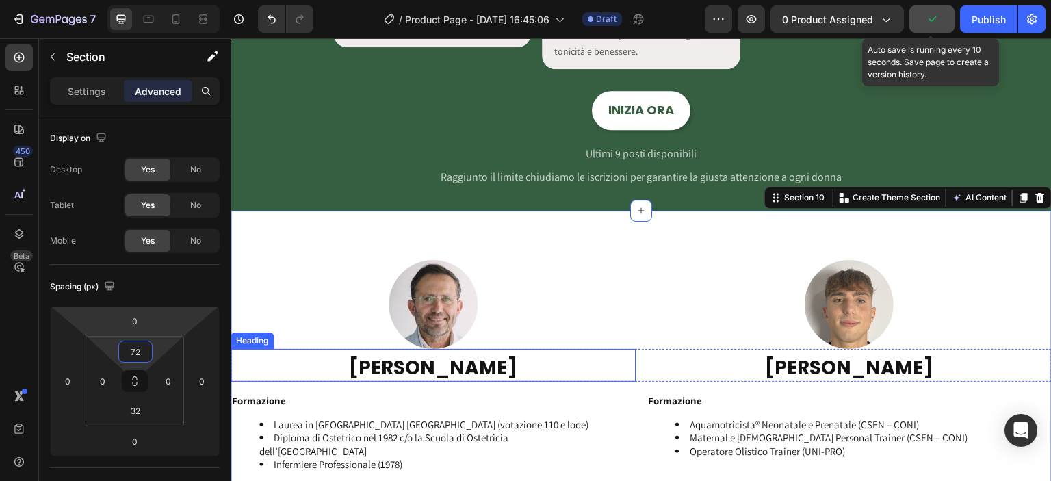
click at [598, 339] on div at bounding box center [433, 304] width 405 height 89
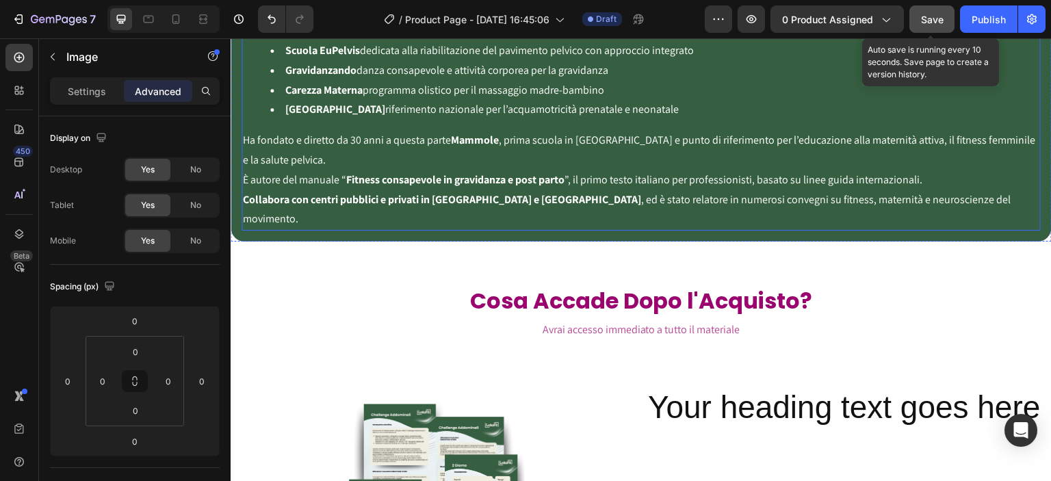
scroll to position [2485, 0]
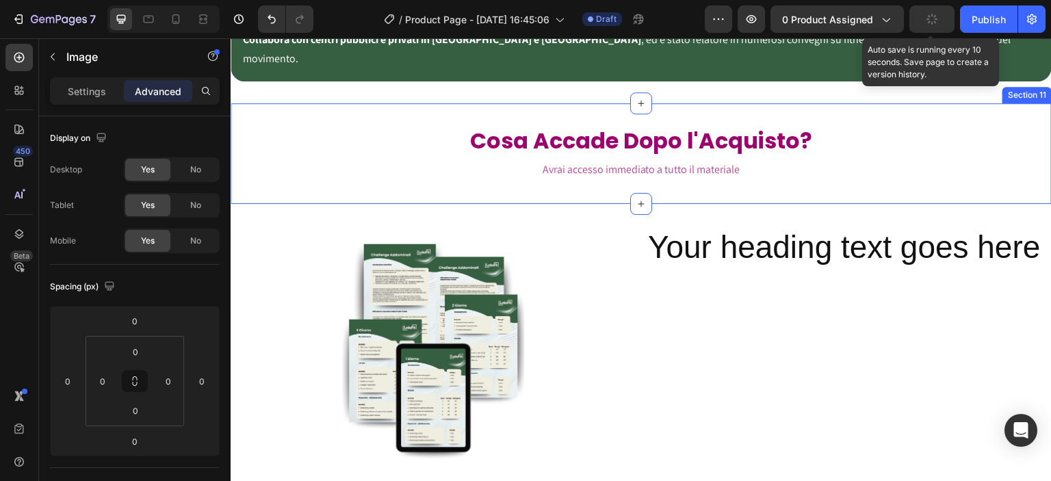
click at [608, 103] on div "Cosa Accade Dopo l'Acquisto? Heading Avrai accesso immediato a tutto il materia…" at bounding box center [641, 153] width 821 height 101
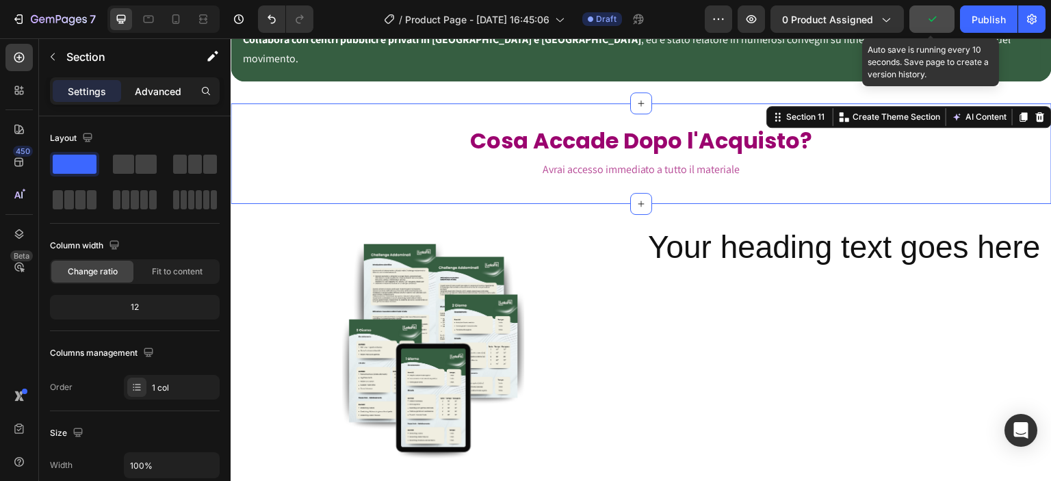
click at [148, 98] on div "Advanced" at bounding box center [158, 91] width 68 height 22
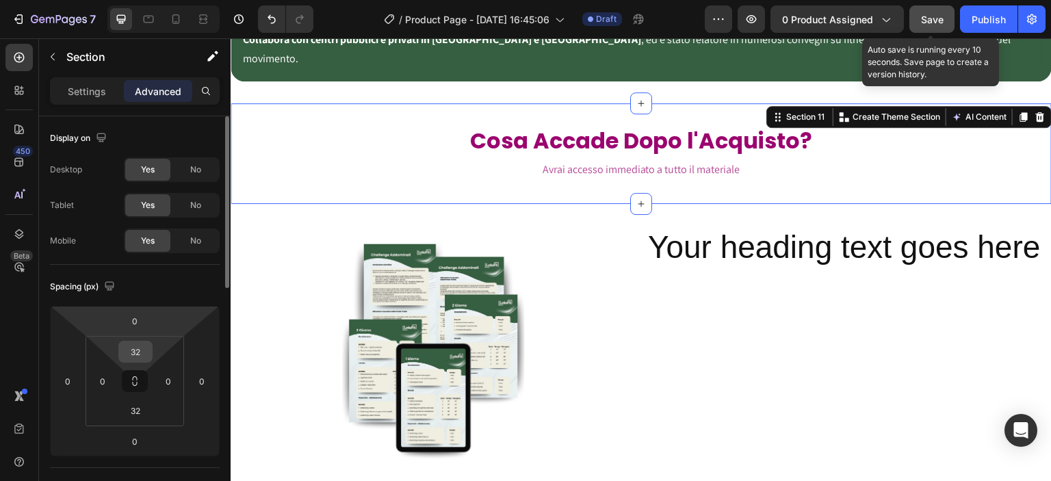
click at [142, 353] on input "32" at bounding box center [135, 351] width 27 height 21
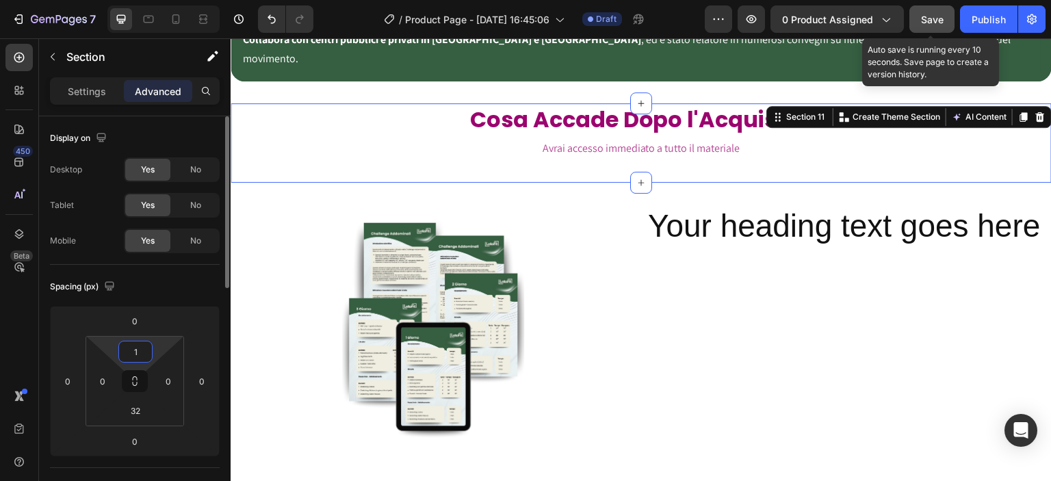
type input "16"
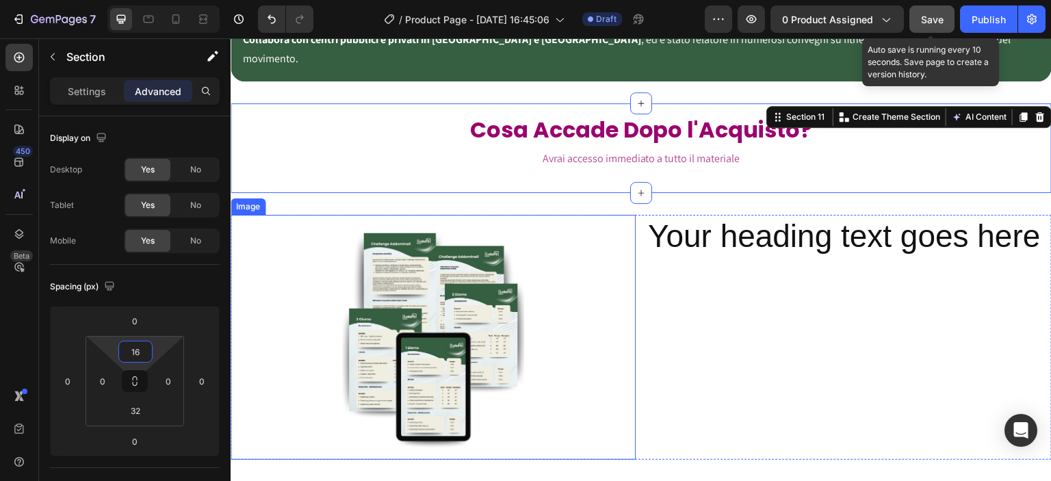
click at [623, 278] on div at bounding box center [433, 337] width 405 height 245
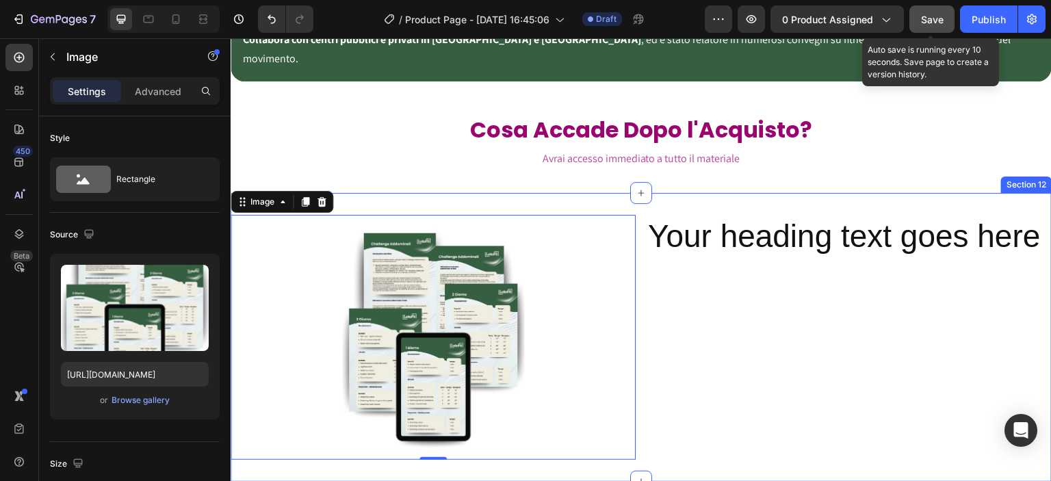
click at [623, 193] on div "Image 0 Your heading text goes here Heading Row Section 12" at bounding box center [641, 337] width 821 height 289
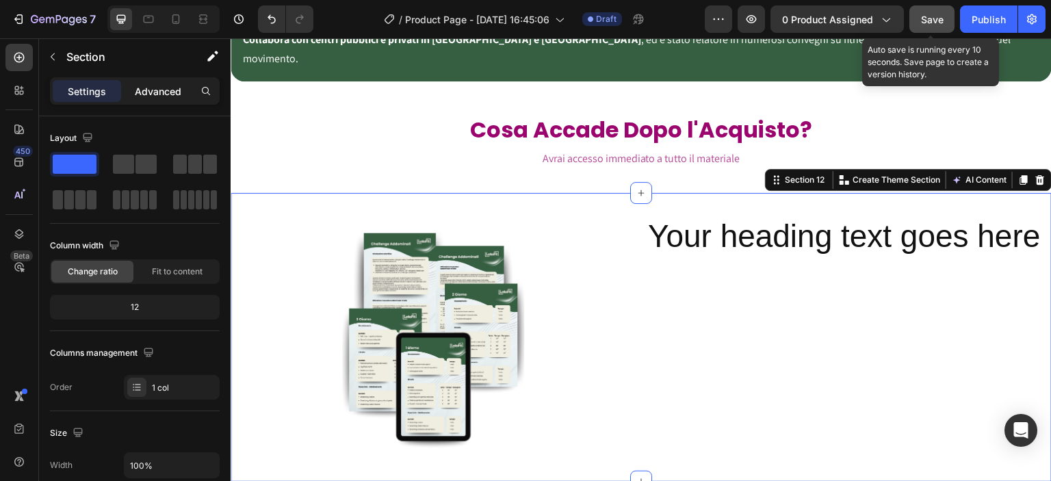
click at [155, 95] on p "Advanced" at bounding box center [158, 91] width 47 height 14
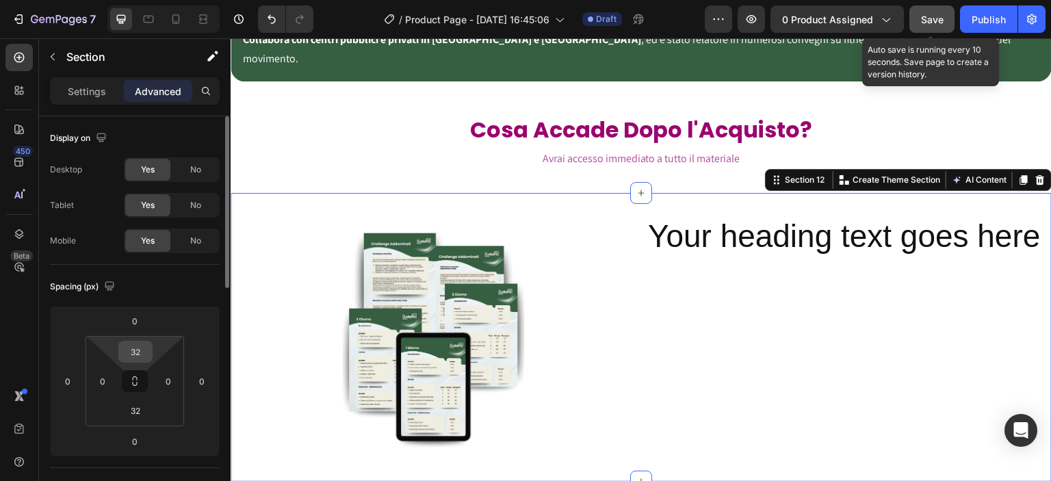
click at [134, 355] on input "32" at bounding box center [135, 351] width 27 height 21
type input "0"
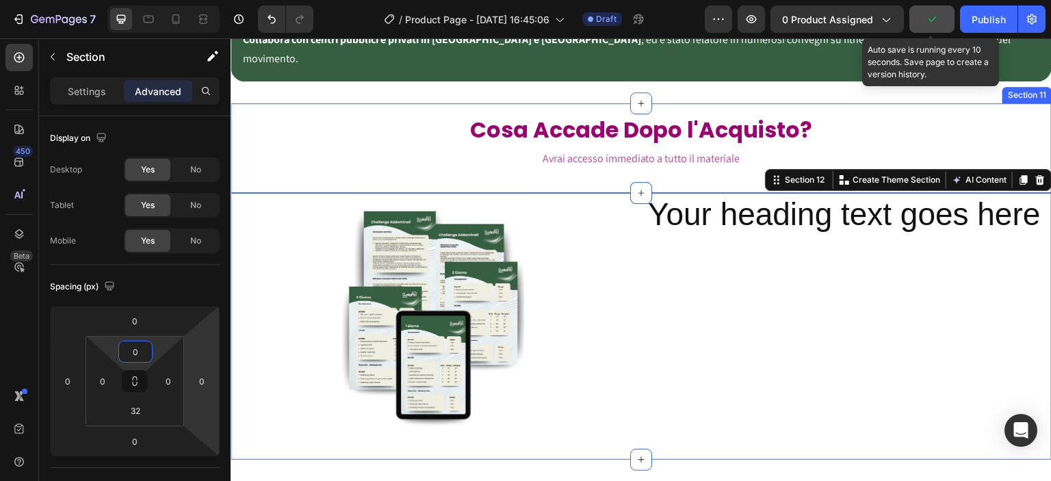
click at [406, 161] on div "Cosa Accade Dopo l'Acquisto? Heading Avrai accesso immediato a tutto il materia…" at bounding box center [641, 148] width 821 height 90
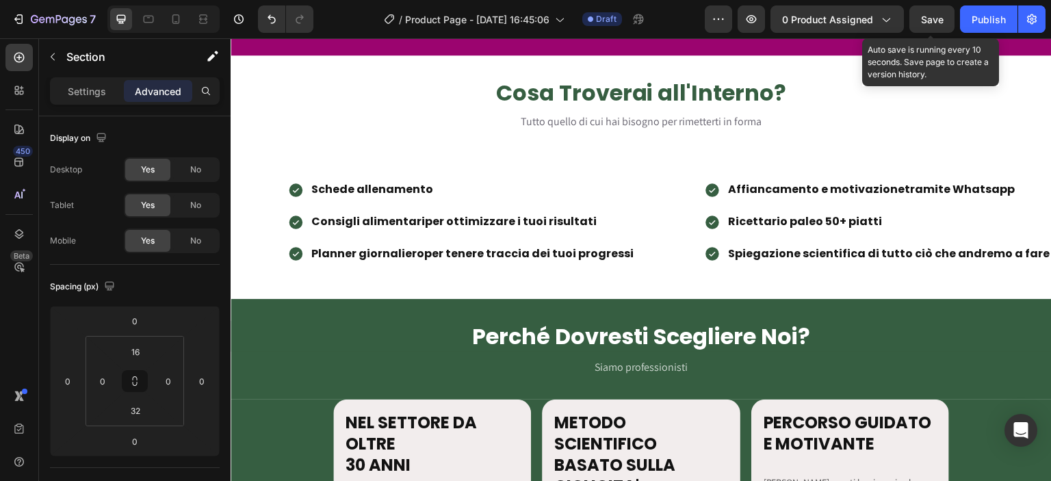
scroll to position [1048, 0]
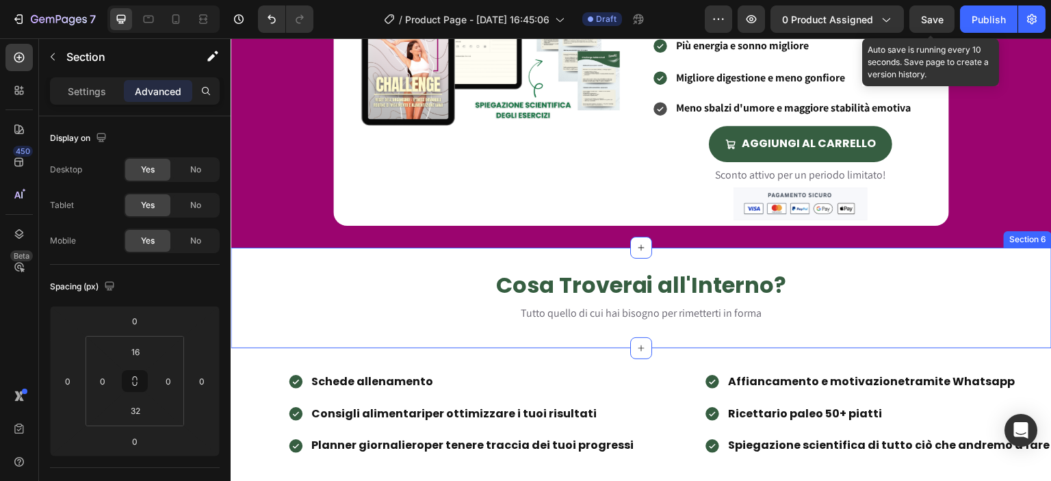
click at [560, 263] on div "Cosa Troverai all'Interno? Heading Tutto quello di cui hai bisogno per rimetter…" at bounding box center [641, 298] width 821 height 101
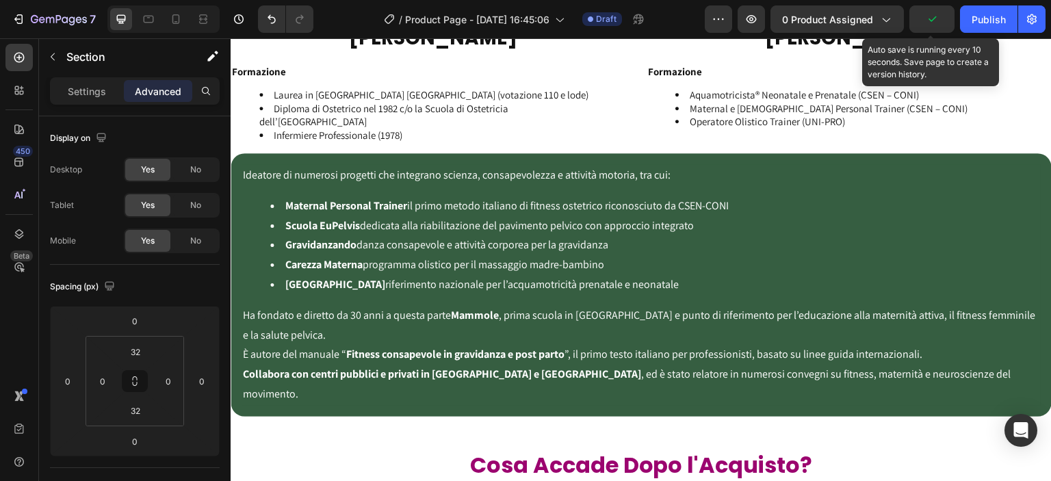
scroll to position [2485, 0]
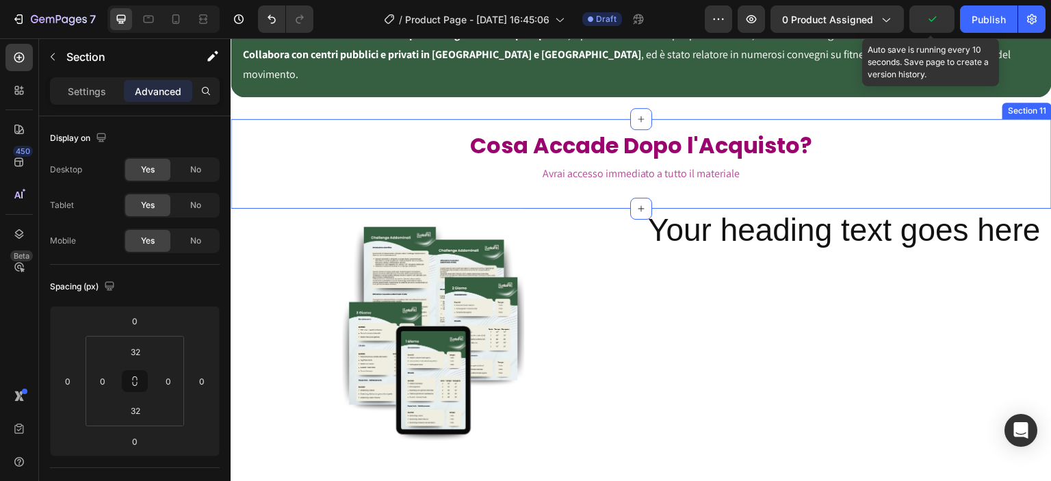
click at [550, 119] on div "Cosa Accade Dopo l'Acquisto? Heading Avrai accesso immediato a tutto il materia…" at bounding box center [641, 164] width 821 height 90
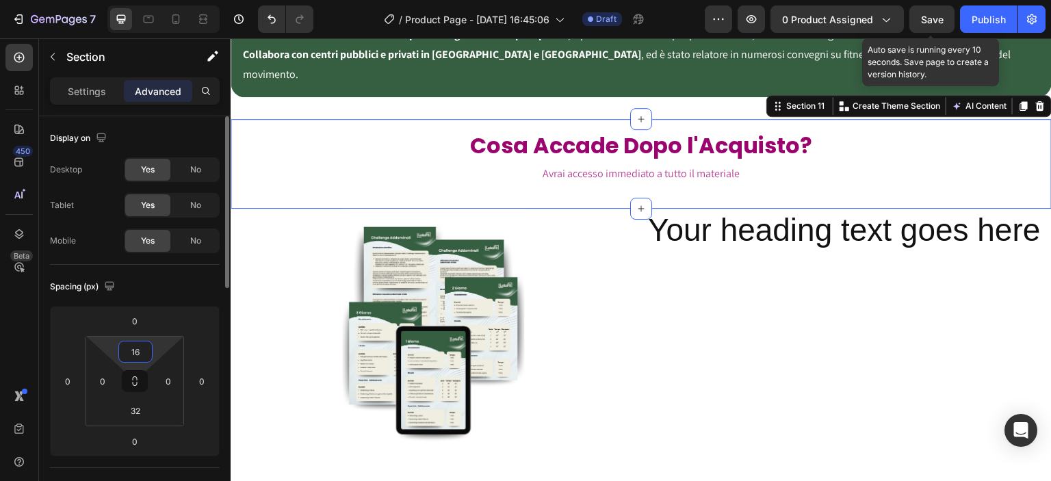
click at [148, 350] on input "16" at bounding box center [135, 351] width 27 height 21
type input "32"
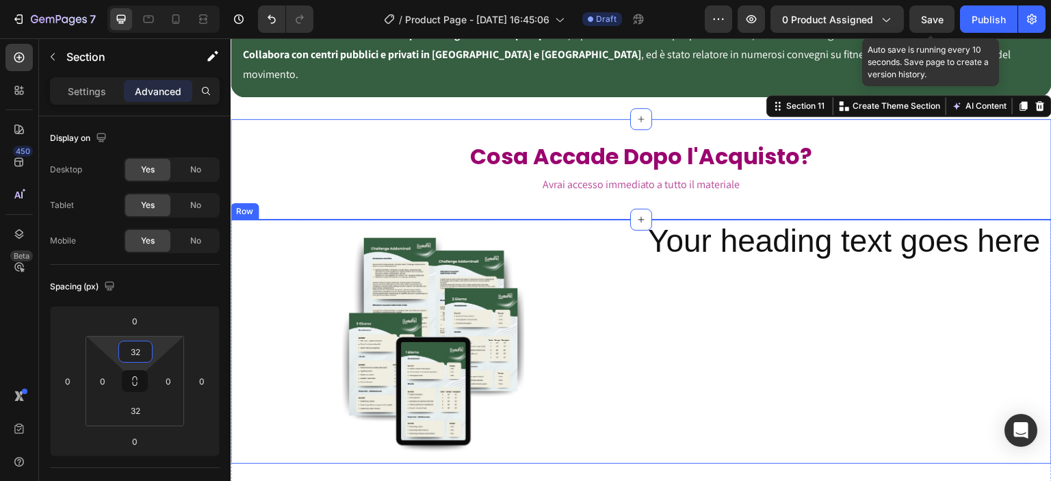
click at [655, 307] on div "Your heading text goes here Heading" at bounding box center [849, 342] width 405 height 245
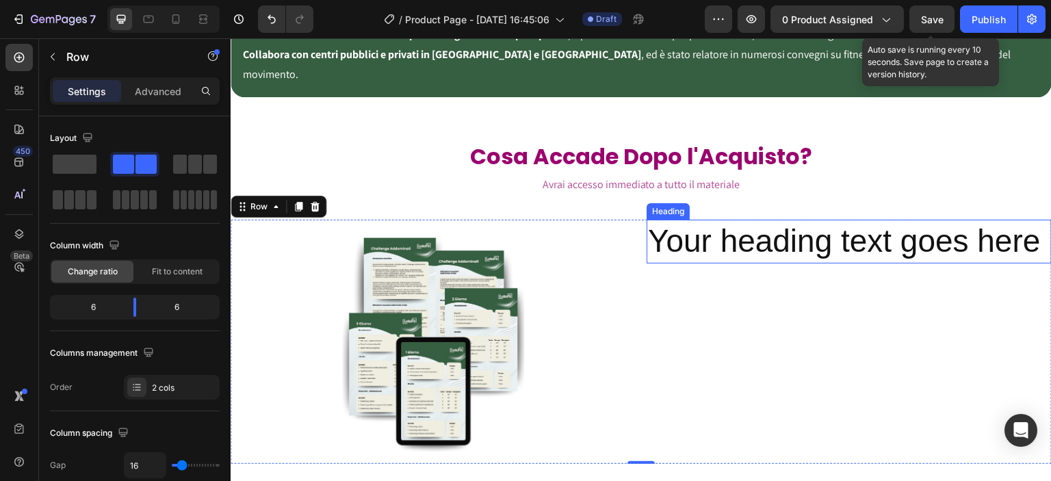
click at [712, 220] on h2 "Your heading text goes here" at bounding box center [849, 242] width 405 height 44
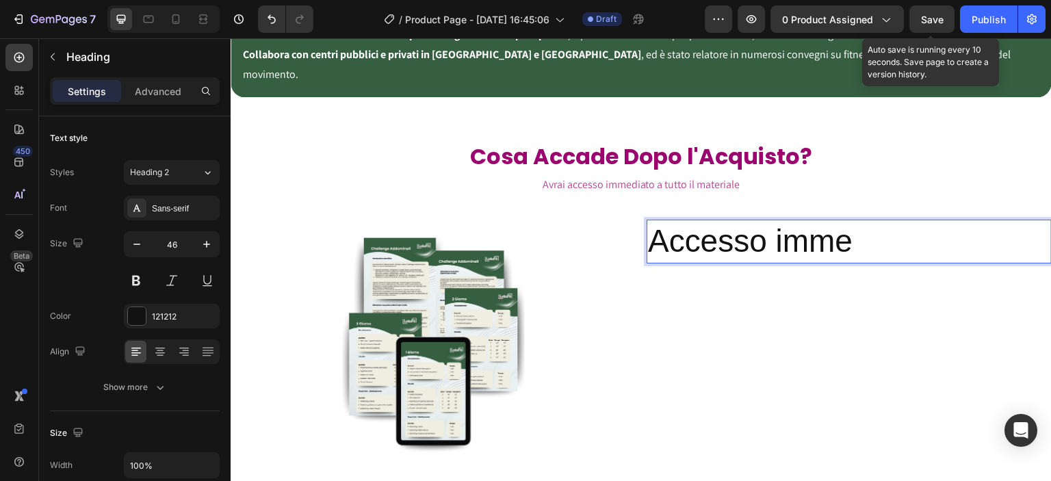
click at [692, 230] on p "Accesso imme" at bounding box center [849, 241] width 402 height 41
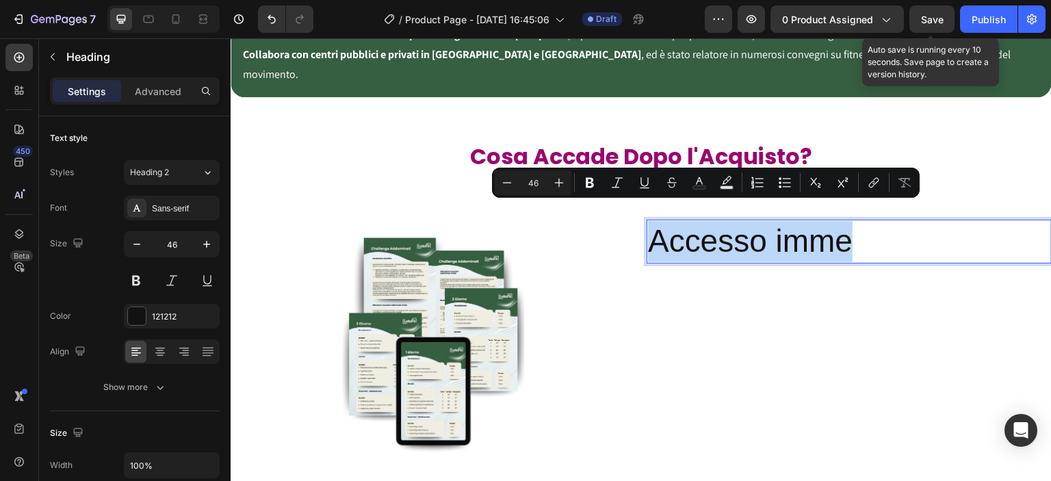
click at [692, 230] on p "Accesso imme" at bounding box center [849, 241] width 402 height 41
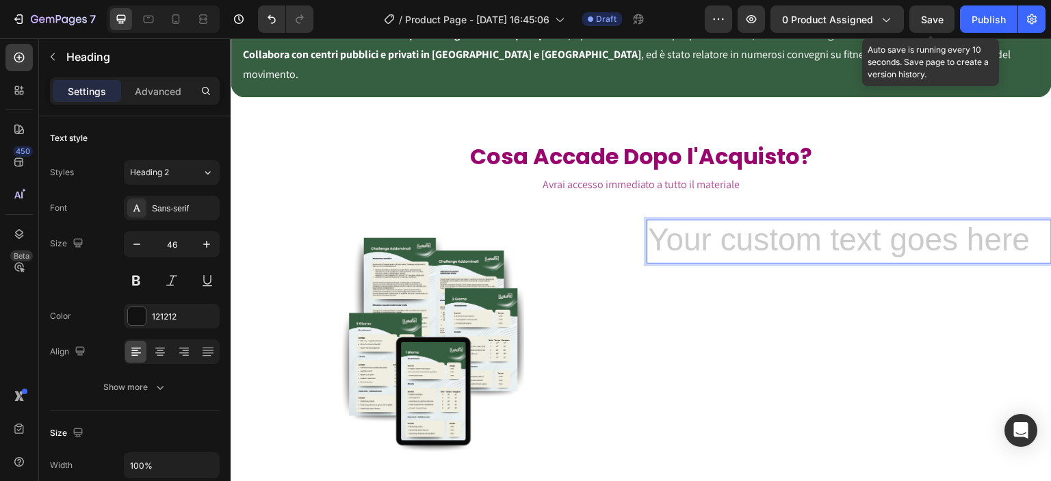
scroll to position [2325, 0]
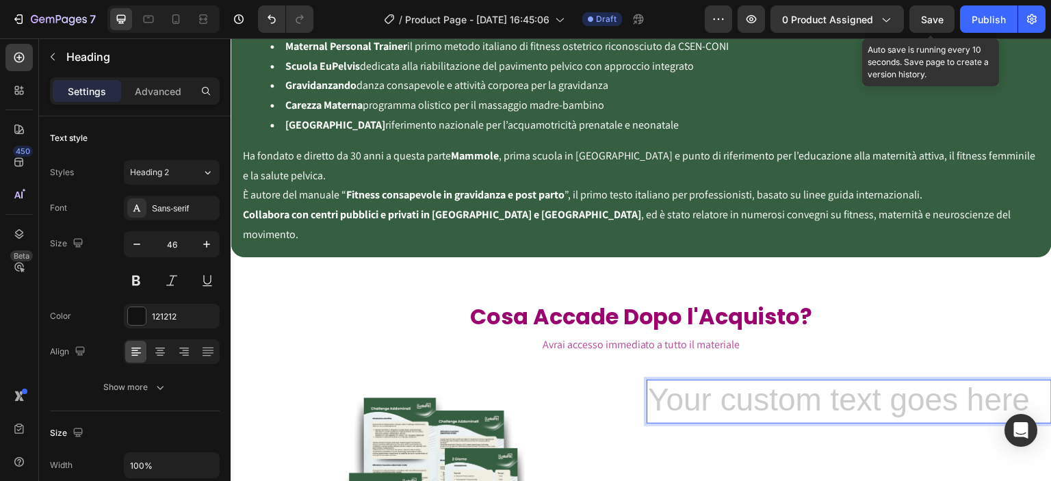
click at [714, 392] on h2 "Rich Text Editor. Editing area: main" at bounding box center [849, 402] width 405 height 44
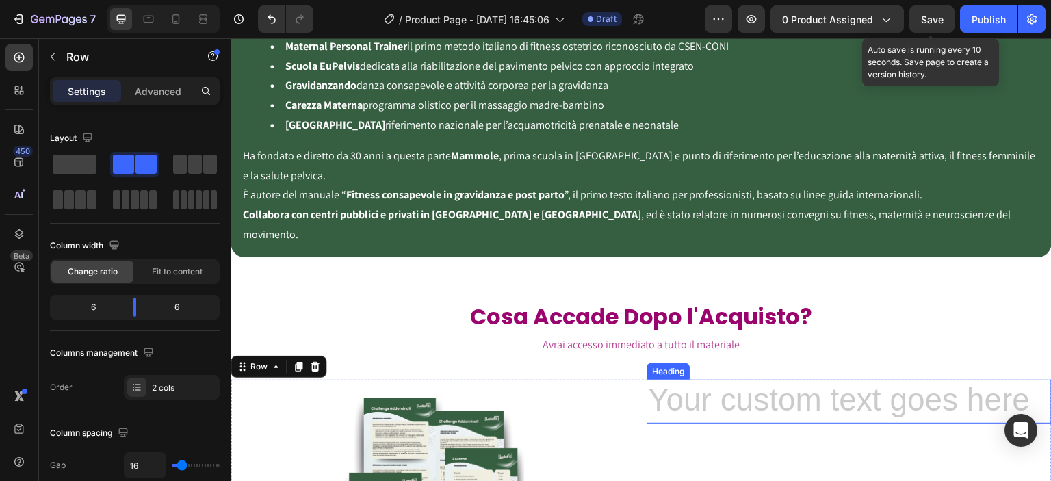
click at [782, 385] on h2 "Rich Text Editor. Editing area: main" at bounding box center [849, 402] width 405 height 44
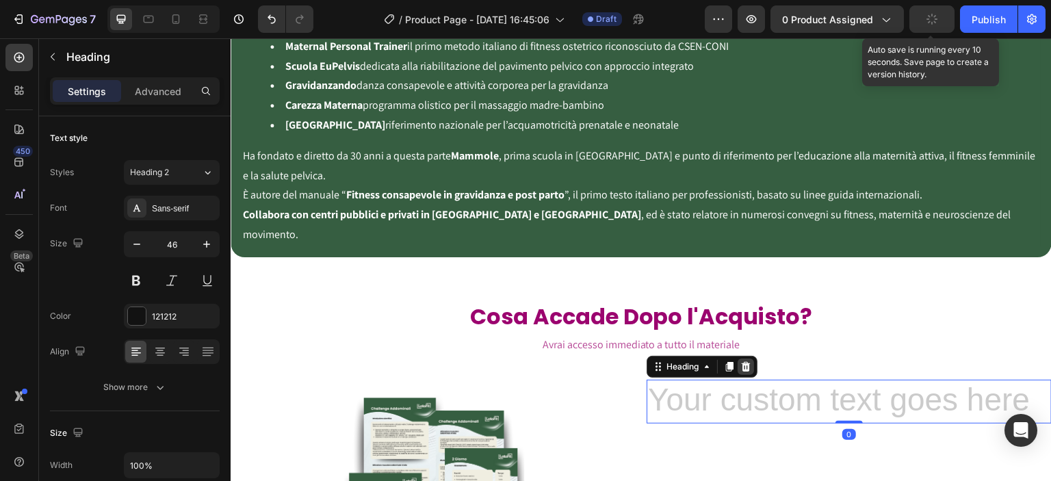
click at [744, 362] on icon at bounding box center [746, 367] width 9 height 10
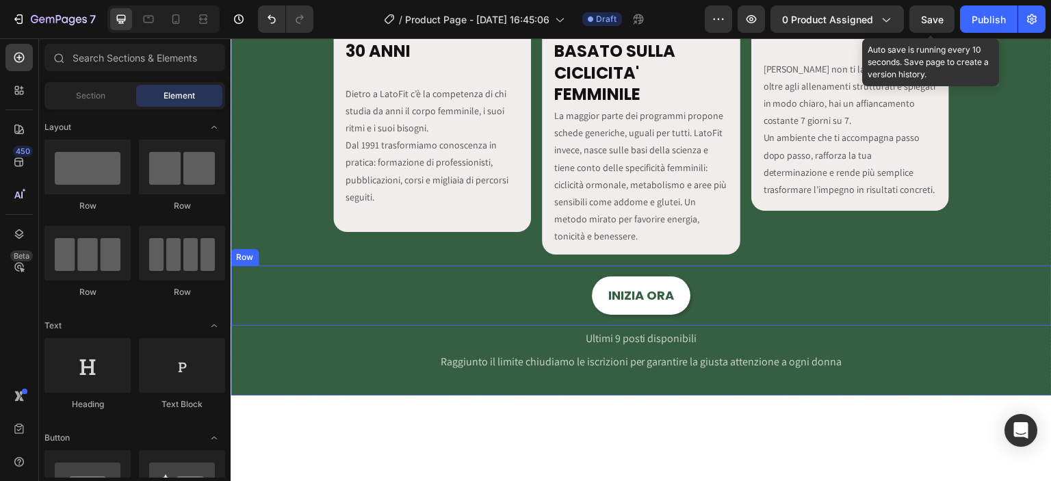
scroll to position [1527, 0]
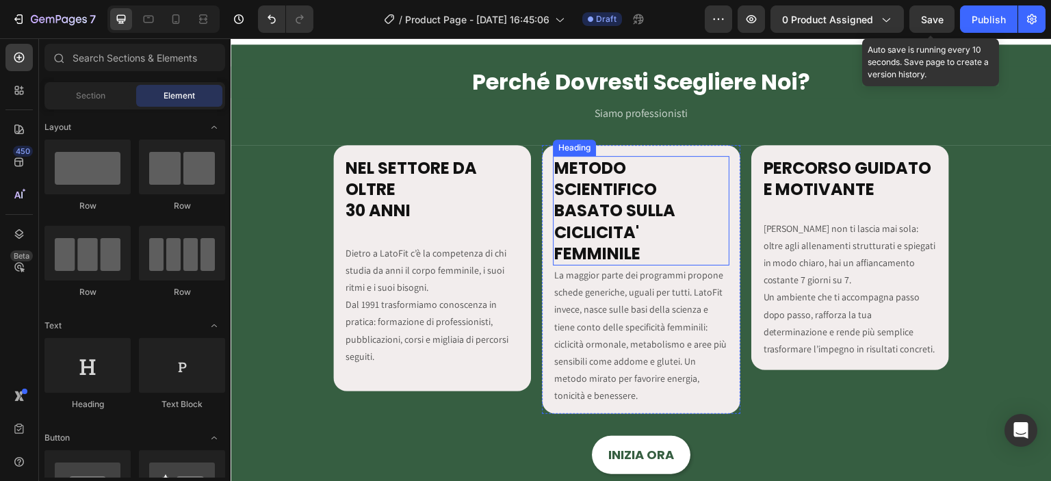
click at [633, 211] on strong "METODO SCIENTIFICO BASATO SULLA CICLICITA' FEMMINILE" at bounding box center [614, 211] width 121 height 108
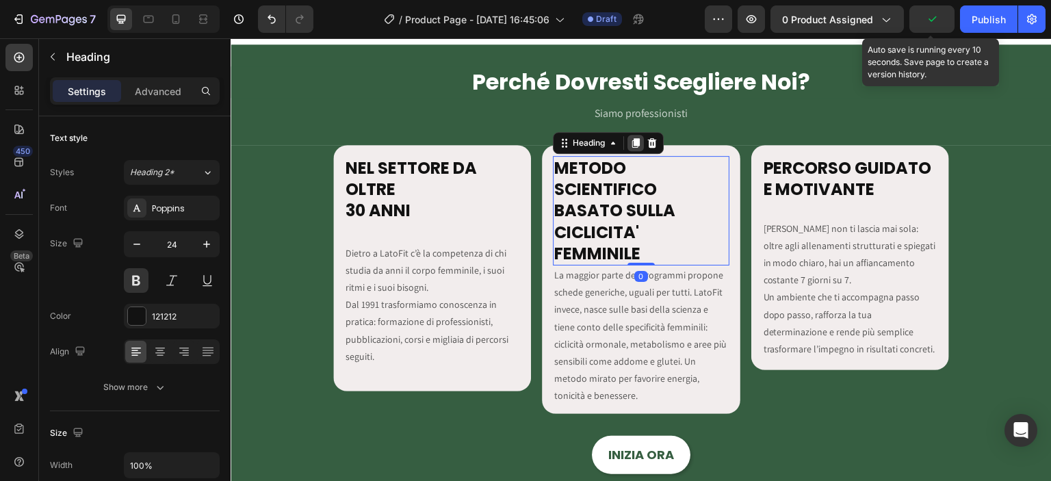
click at [630, 144] on icon at bounding box center [635, 143] width 11 height 11
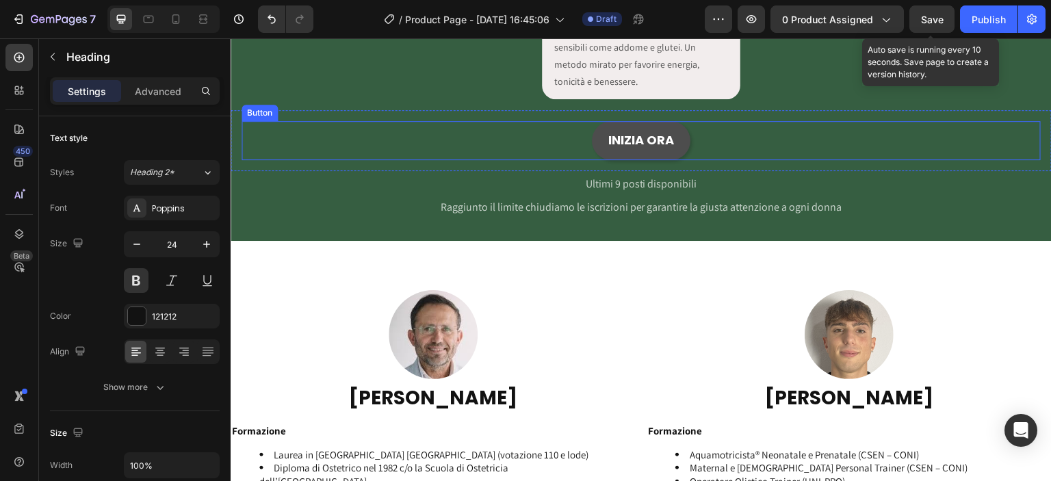
drag, startPoint x: 603, startPoint y: 289, endPoint x: 655, endPoint y: 120, distance: 176.8
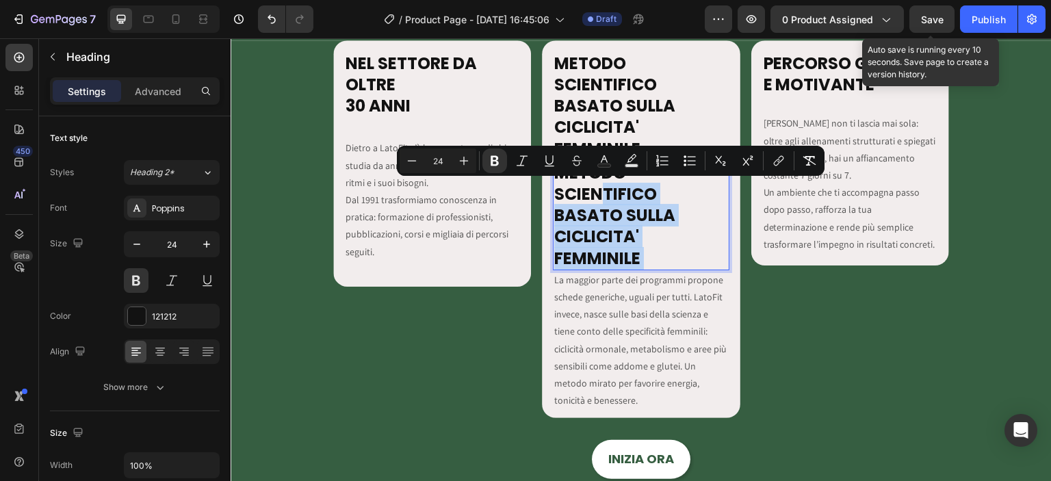
click at [751, 293] on div "PERCORSO GUIDATO E MOTIVANTE Heading LatoFit non ti lascia mai sola: oltre agli…" at bounding box center [850, 229] width 198 height 378
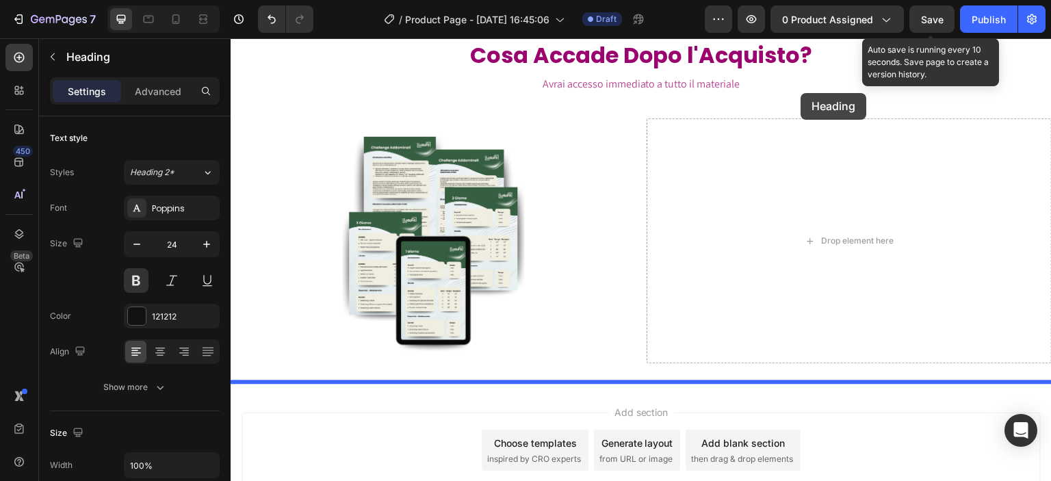
scroll to position [2741, 0]
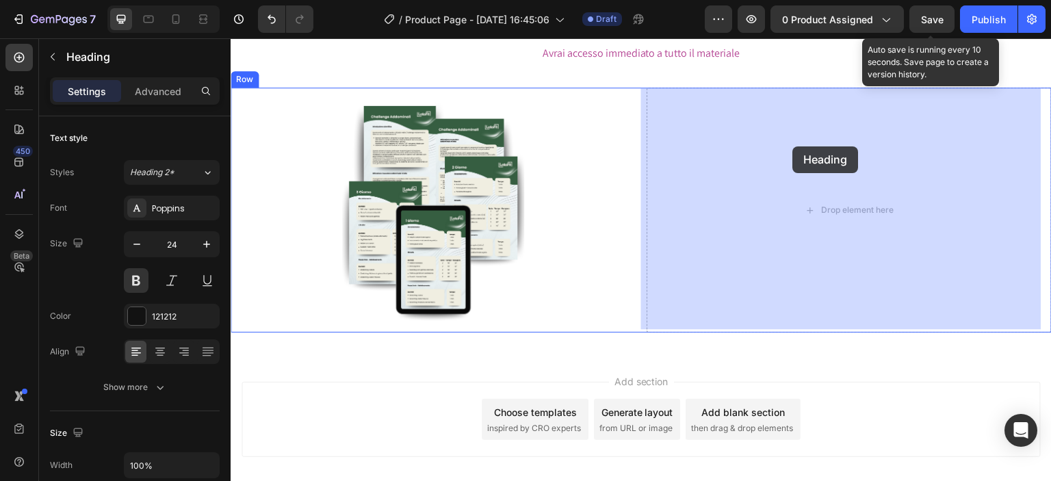
drag, startPoint x: 626, startPoint y: 184, endPoint x: 778, endPoint y: 135, distance: 159.7
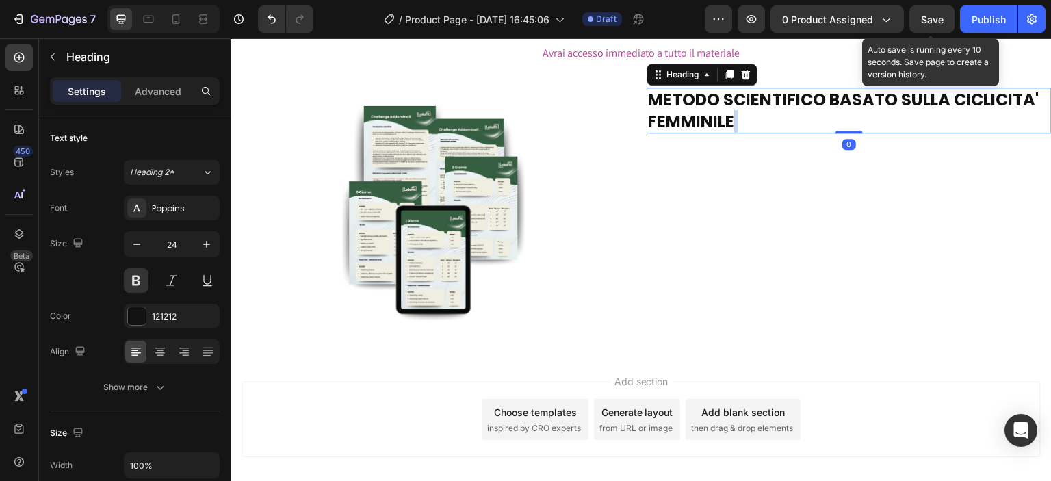
click at [727, 112] on strong "METODO SCIENTIFICO BASATO SULLA CICLICITA' FEMMINILE" at bounding box center [843, 110] width 391 height 44
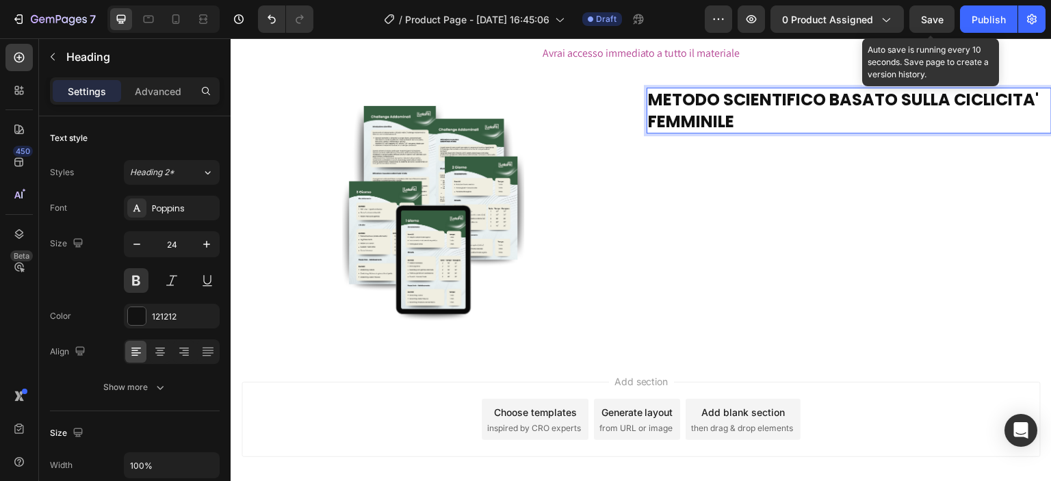
click at [725, 112] on strong "METODO SCIENTIFICO BASATO SULLA CICLICITA' FEMMINILE" at bounding box center [843, 110] width 391 height 44
click at [726, 112] on strong "METODO SCIENTIFICO BASATO SULLA CICLICITA' FEMMINILE" at bounding box center [843, 110] width 391 height 44
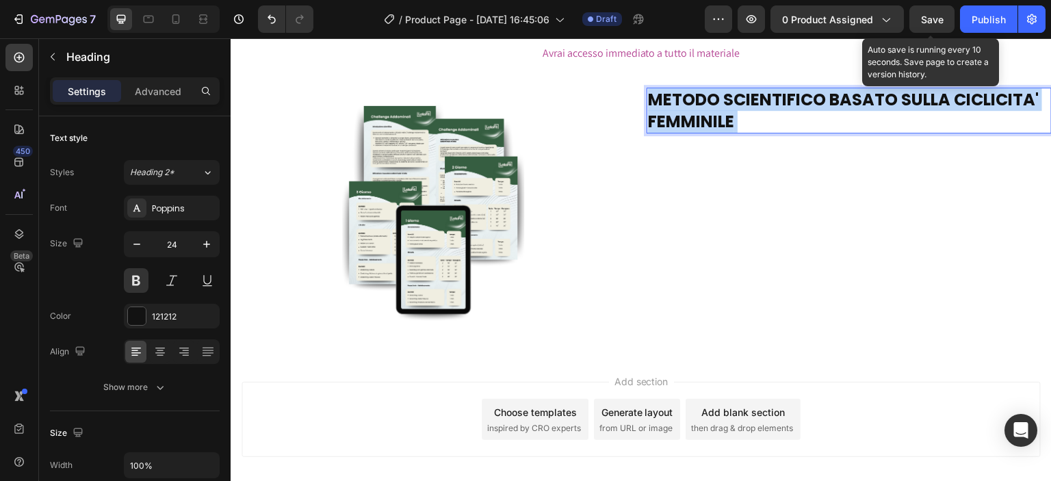
click at [726, 112] on strong "METODO SCIENTIFICO BASATO SULLA CICLICITA' FEMMINILE" at bounding box center [843, 110] width 391 height 44
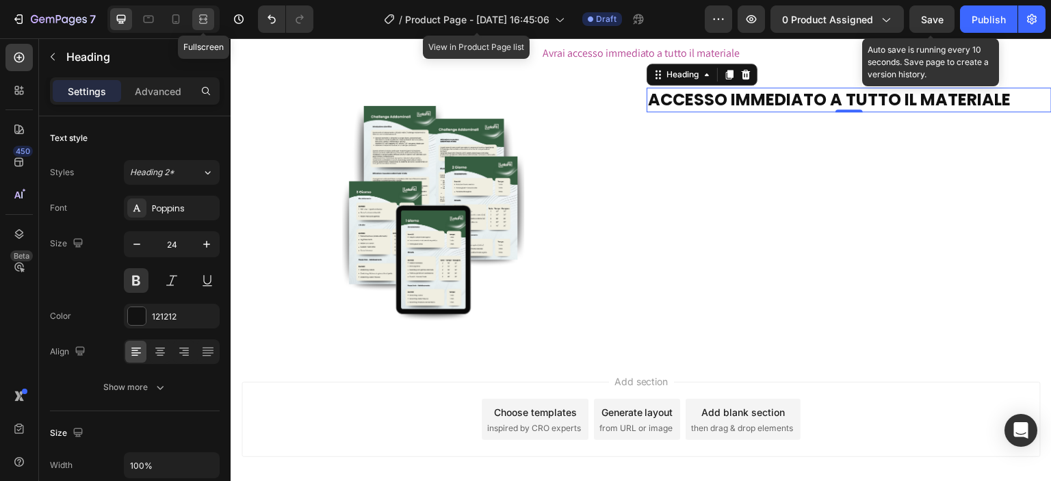
click at [198, 18] on icon at bounding box center [203, 19] width 14 height 14
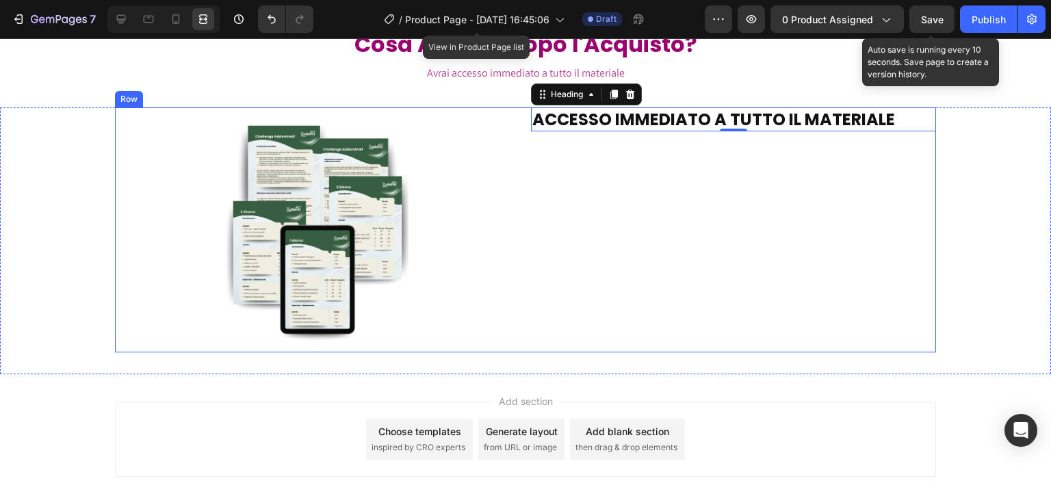
scroll to position [2581, 0]
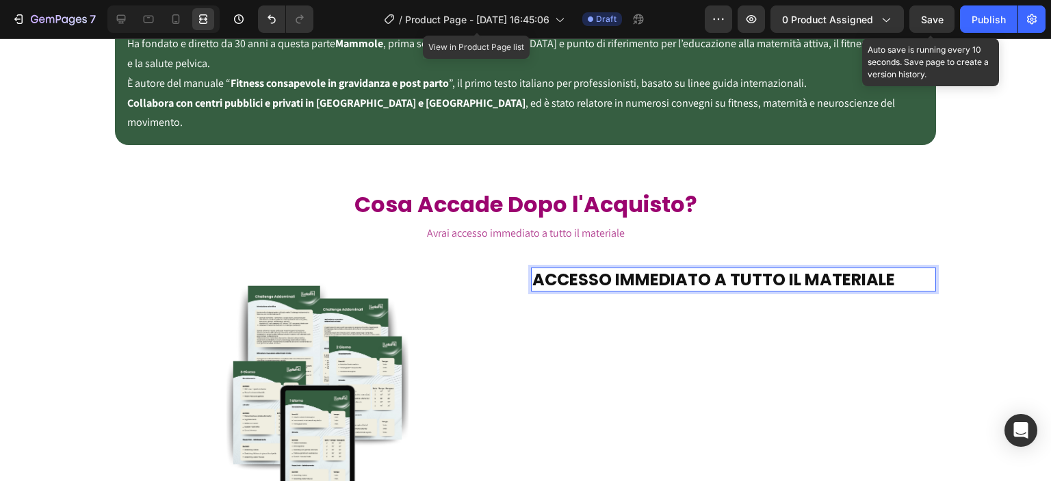
click at [781, 268] on strong "ACCESSO IMMEDIATO A TUTTO IL MATERIALE" at bounding box center [713, 279] width 363 height 23
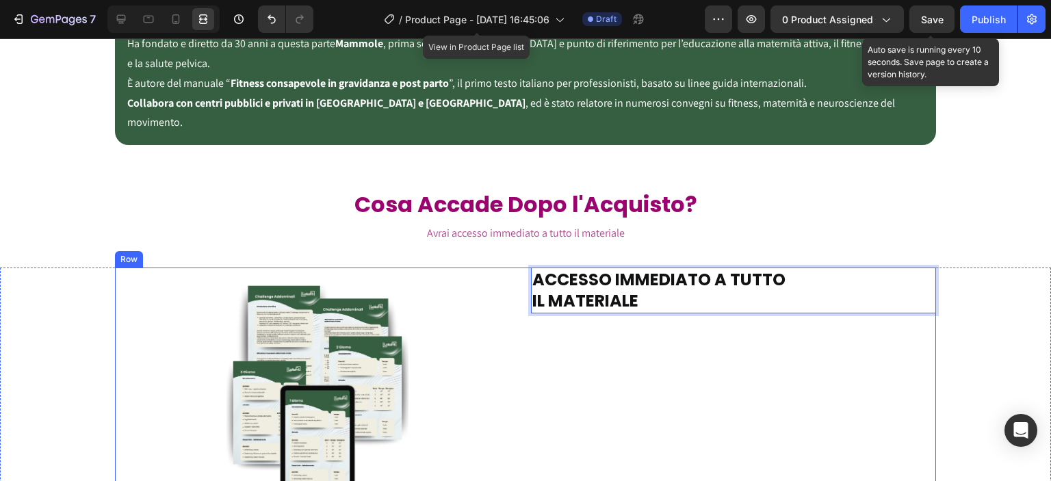
click at [695, 307] on div "ACCESSO IMMEDIATO A TUTTO IL MATERIALE Heading 0" at bounding box center [733, 390] width 405 height 245
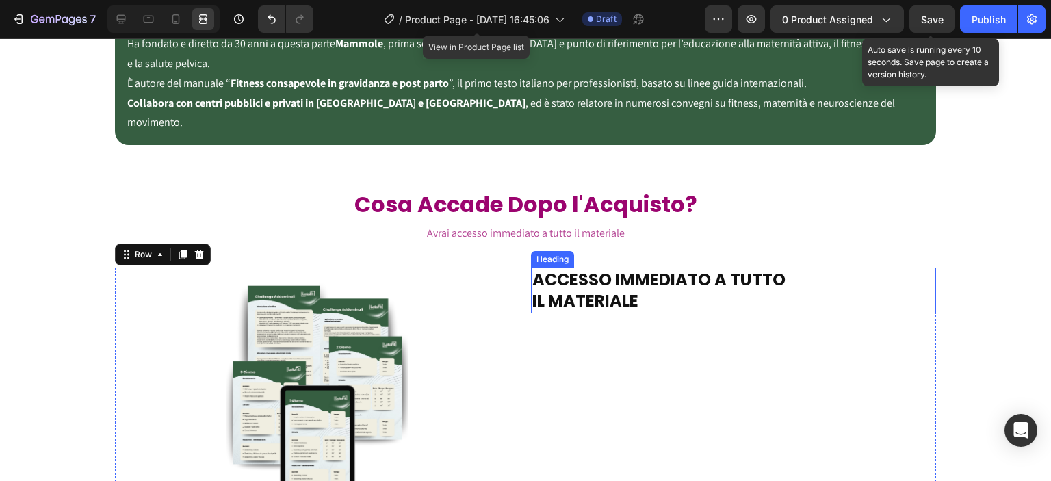
click at [725, 268] on strong "ACCESSO IMMEDIATO A TUTTO" at bounding box center [658, 279] width 253 height 23
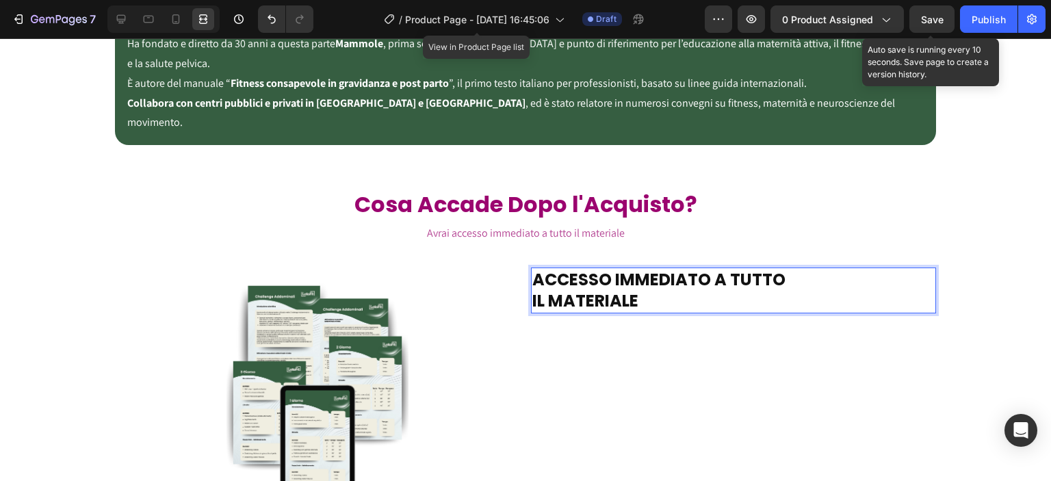
click at [726, 268] on strong "ACCESSO IMMEDIATO A TUTTO" at bounding box center [658, 279] width 253 height 23
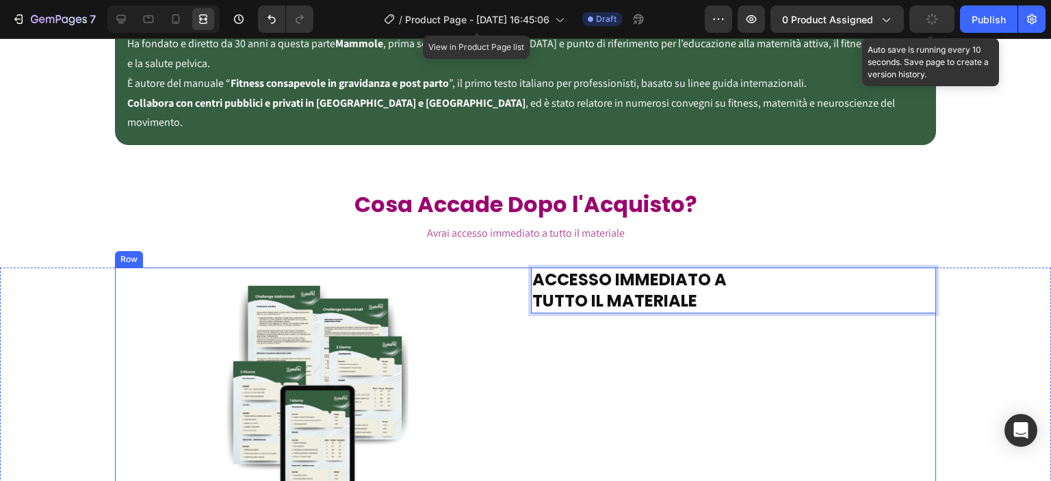
click at [755, 322] on div "ACCESSO IMMEDIATO A TUTTO IL MATERIALE Heading 0" at bounding box center [733, 390] width 405 height 245
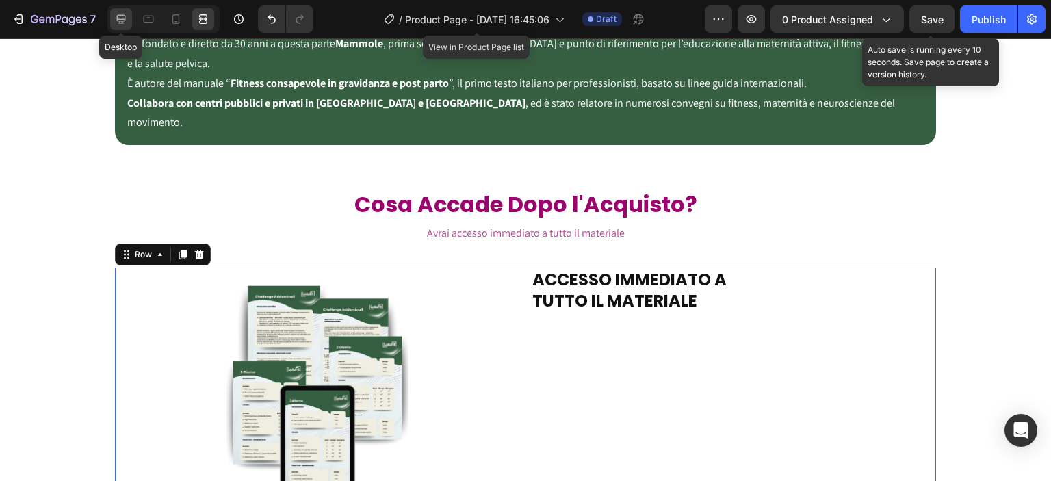
click at [122, 21] on icon at bounding box center [121, 19] width 9 height 9
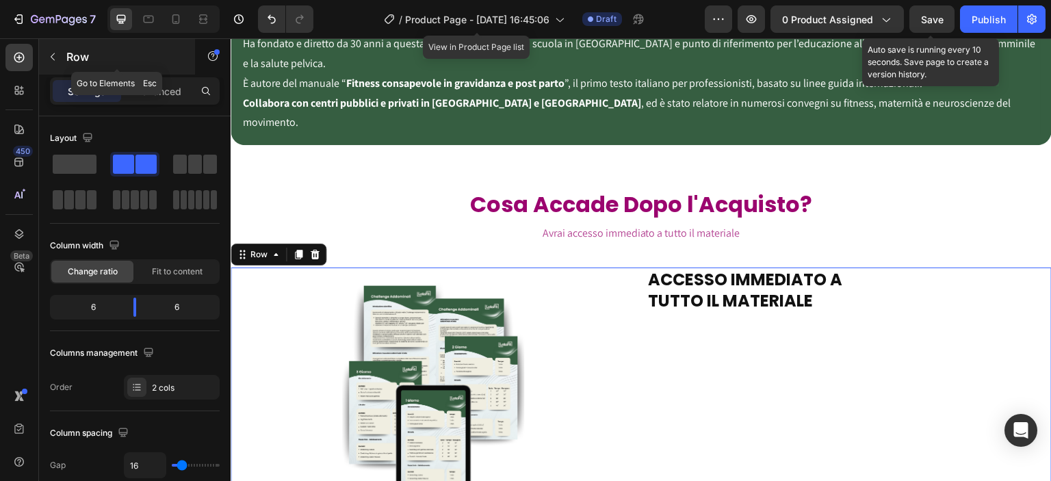
click at [65, 49] on div "Row" at bounding box center [117, 57] width 156 height 36
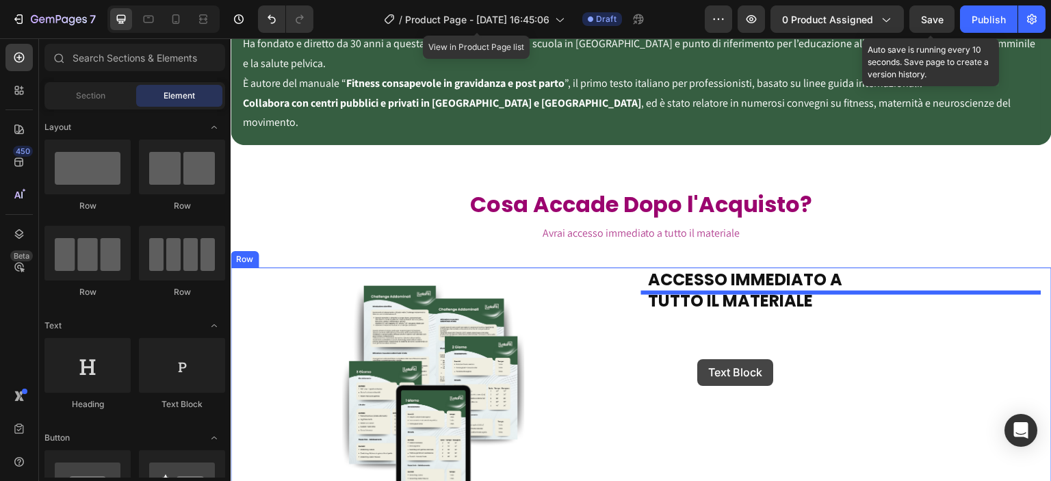
drag, startPoint x: 392, startPoint y: 397, endPoint x: 698, endPoint y: 359, distance: 308.2
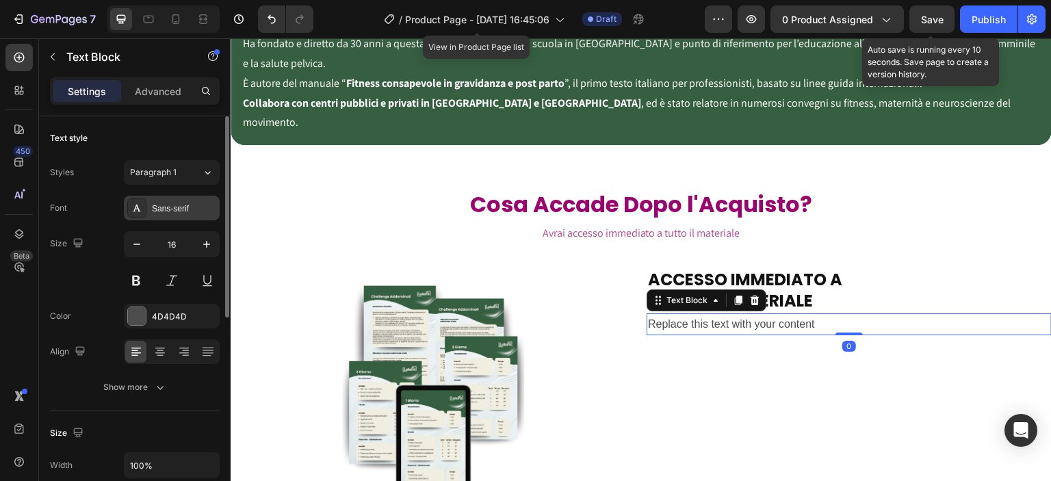
click at [175, 207] on div "Sans-serif" at bounding box center [184, 209] width 64 height 12
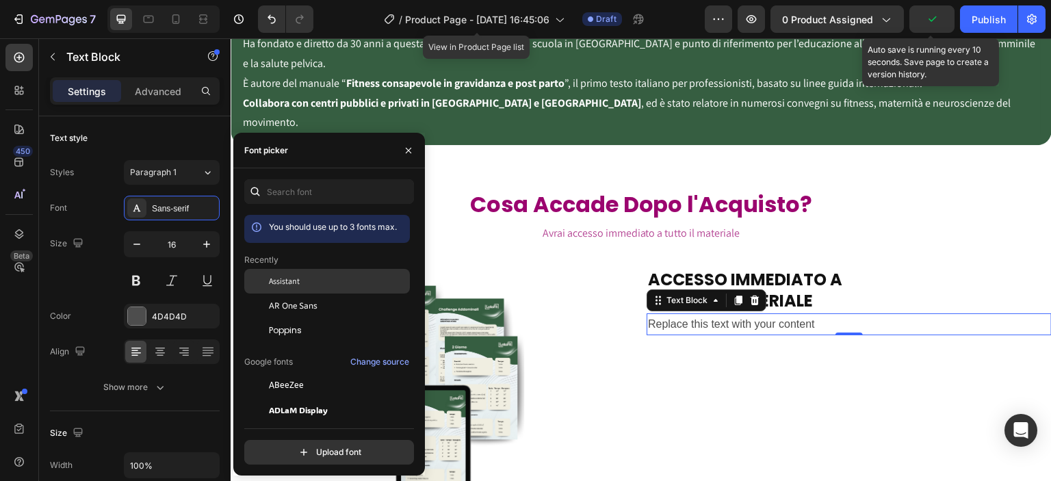
click at [268, 278] on div at bounding box center [256, 281] width 25 height 25
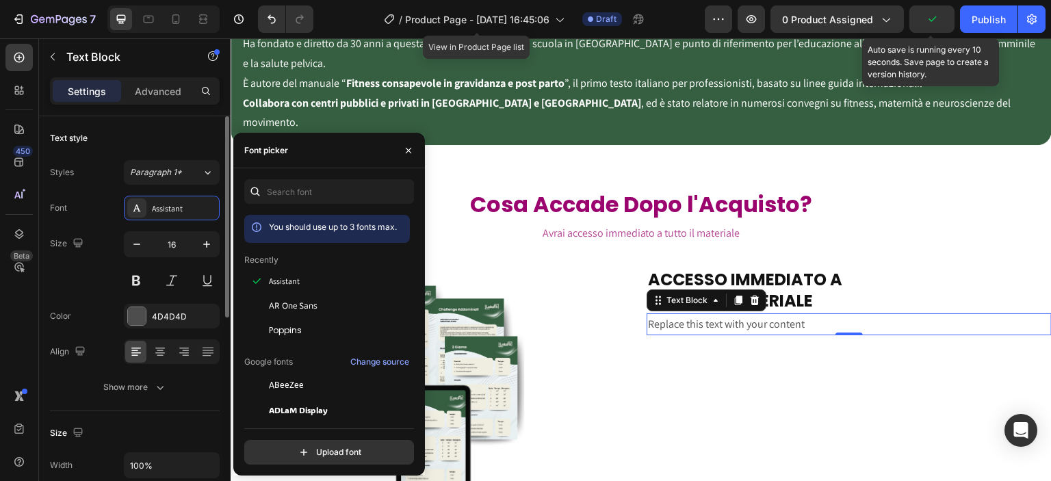
click at [99, 276] on div "Size 16" at bounding box center [135, 262] width 170 height 62
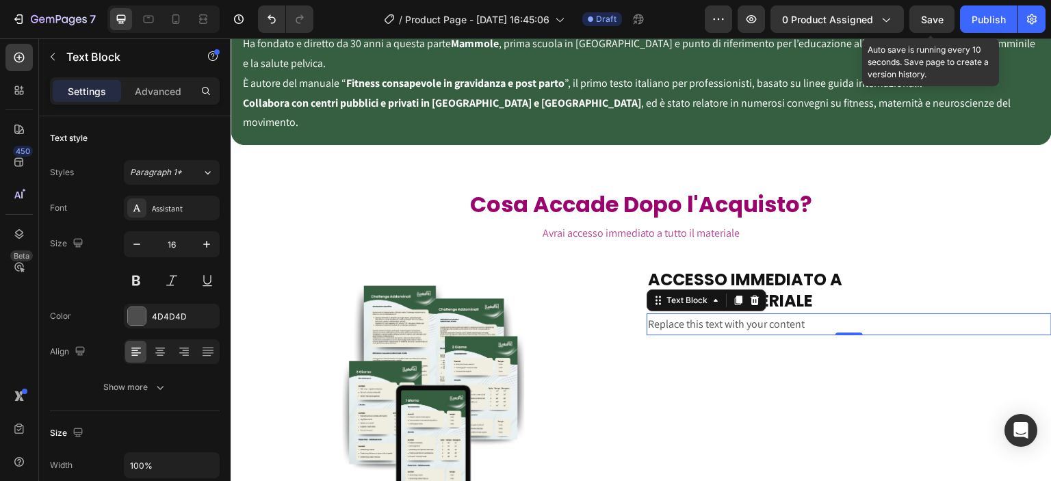
click at [701, 313] on div "Replace this text with your content" at bounding box center [849, 324] width 405 height 23
click at [701, 315] on p "Replace this text with your content" at bounding box center [849, 325] width 402 height 20
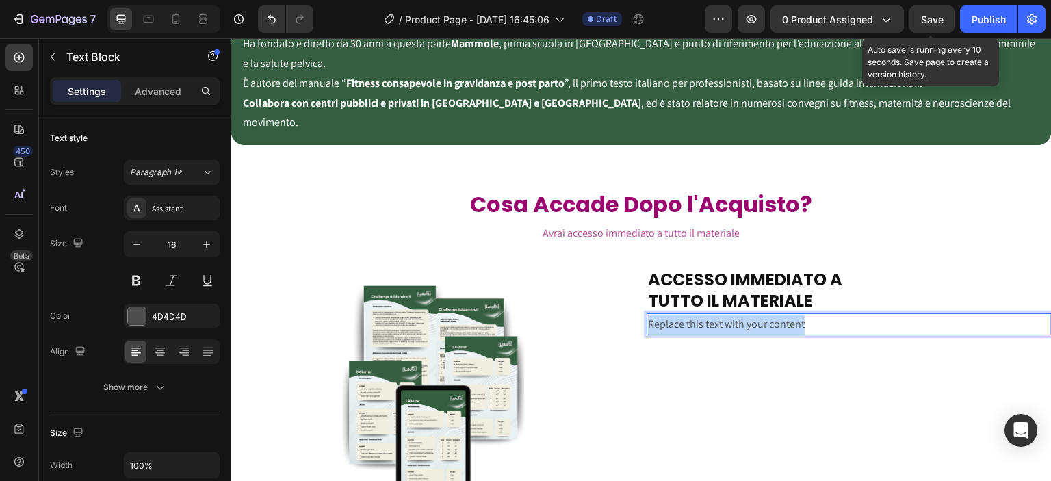
click at [701, 315] on p "Replace this text with your content" at bounding box center [849, 325] width 402 height 20
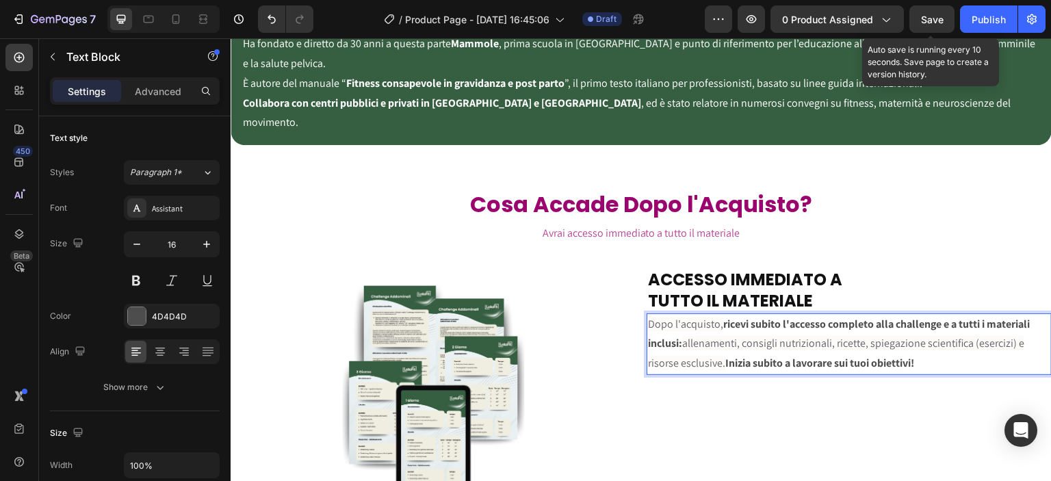
click at [721, 317] on strong "ricevi subito l'accesso completo alla challenge e a tutti i materiali inclusi:" at bounding box center [839, 334] width 382 height 34
click at [718, 317] on strong "ricevi subito l'accesso completo alla challenge e a tutti i materiali inclusi:" at bounding box center [839, 334] width 382 height 34
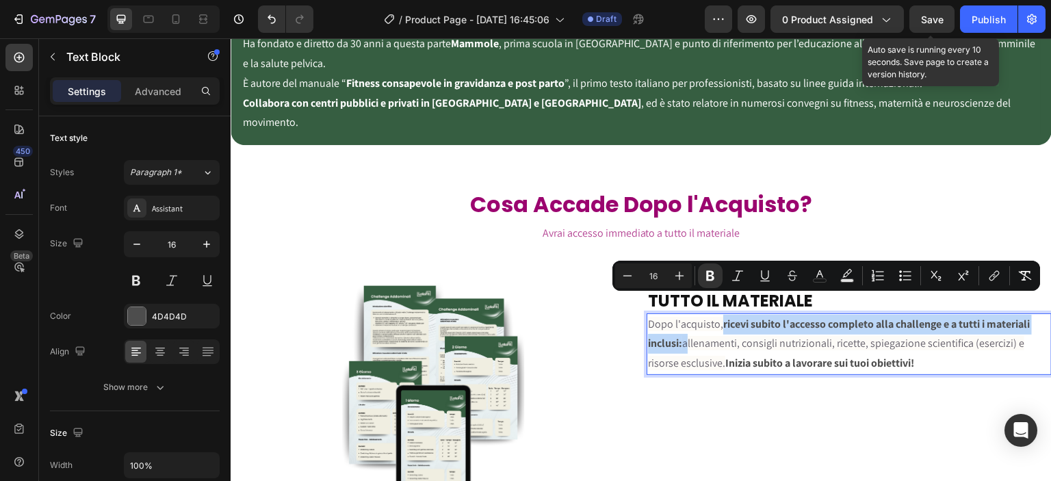
drag, startPoint x: 718, startPoint y: 304, endPoint x: 677, endPoint y: 323, distance: 45.0
click at [677, 323] on p "Dopo l'acquisto, ricevi subito l'accesso completo alla challenge e a tutti i ma…" at bounding box center [849, 344] width 402 height 59
drag, startPoint x: 712, startPoint y: 272, endPoint x: 499, endPoint y: 267, distance: 212.9
click at [712, 272] on icon "Editor contextual toolbar" at bounding box center [710, 276] width 8 height 10
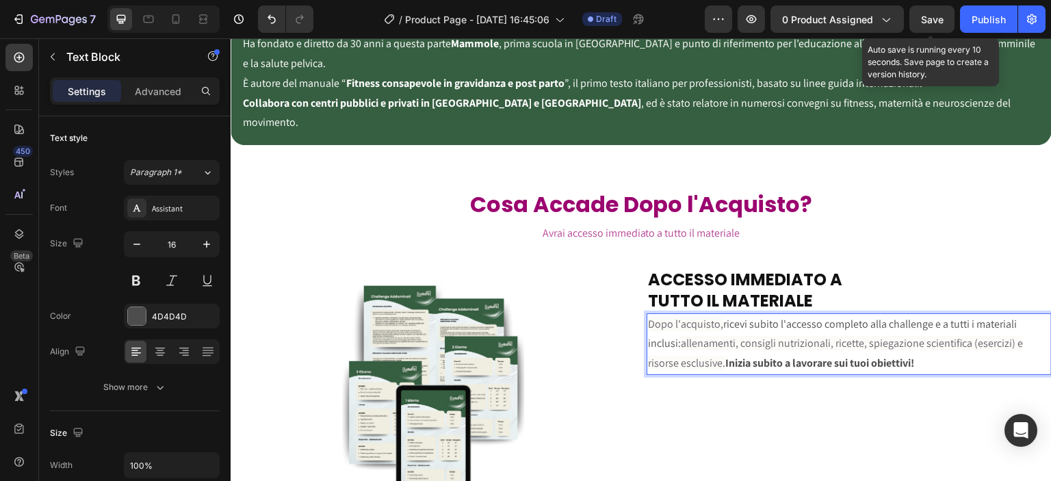
click at [736, 336] on span "allenamenti, consigli nutrizionali, ricette, spiegazione scientifica (esercizi)…" at bounding box center [835, 353] width 375 height 34
drag, startPoint x: 722, startPoint y: 345, endPoint x: 928, endPoint y: 345, distance: 206.0
click at [928, 345] on p "Dopo l'acquisto, ricevi subito l'accesso completo alla challenge e a tutti i ma…" at bounding box center [849, 344] width 402 height 59
click at [803, 356] on strong "Inizia subito a lavorare sui tuoi obiettivi!" at bounding box center [819, 363] width 189 height 14
drag, startPoint x: 924, startPoint y: 343, endPoint x: 723, endPoint y: 341, distance: 201.9
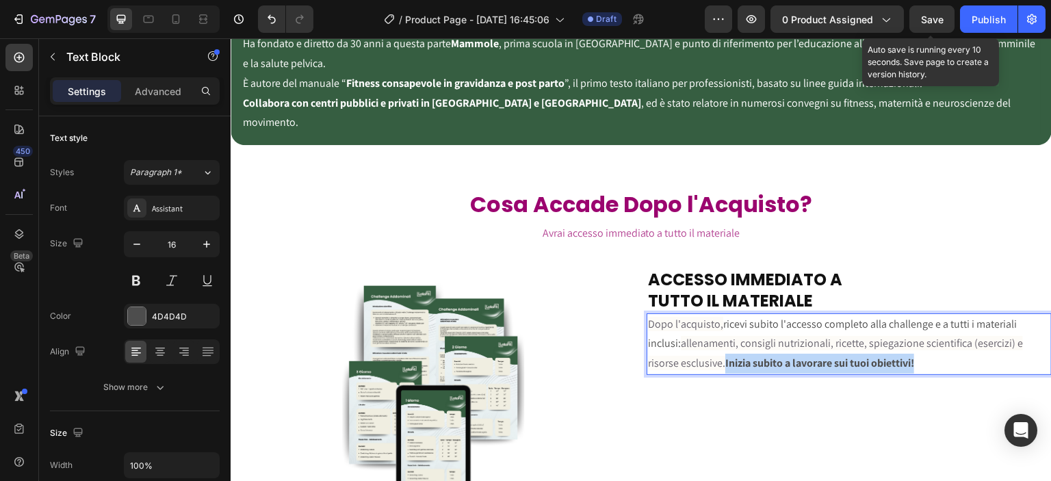
click at [723, 341] on p "Dopo l'acquisto, ricevi subito l'accesso completo alla challenge e a tutti i ma…" at bounding box center [849, 344] width 402 height 59
click at [771, 356] on strong "Inizia subito a lavorare sui tuoi obiettivi!" at bounding box center [819, 363] width 189 height 14
drag, startPoint x: 723, startPoint y: 344, endPoint x: 925, endPoint y: 349, distance: 201.9
click at [925, 349] on p "Dopo l'acquisto, ricevi subito l'accesso completo alla challenge e a tutti i ma…" at bounding box center [849, 344] width 402 height 59
click at [922, 346] on p "Dopo l'acquisto, ricevi subito l'accesso completo alla challenge e a tutti i ma…" at bounding box center [849, 344] width 402 height 59
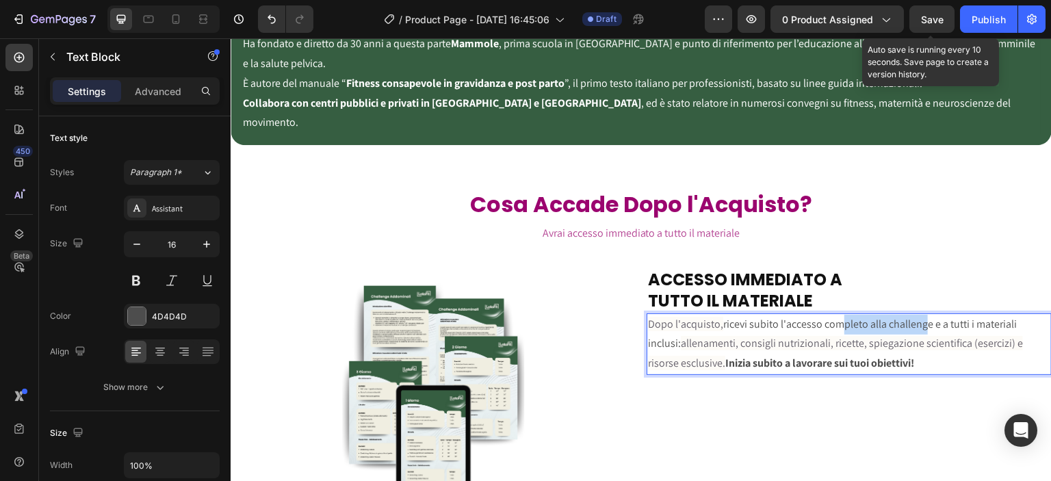
scroll to position [2422, 0]
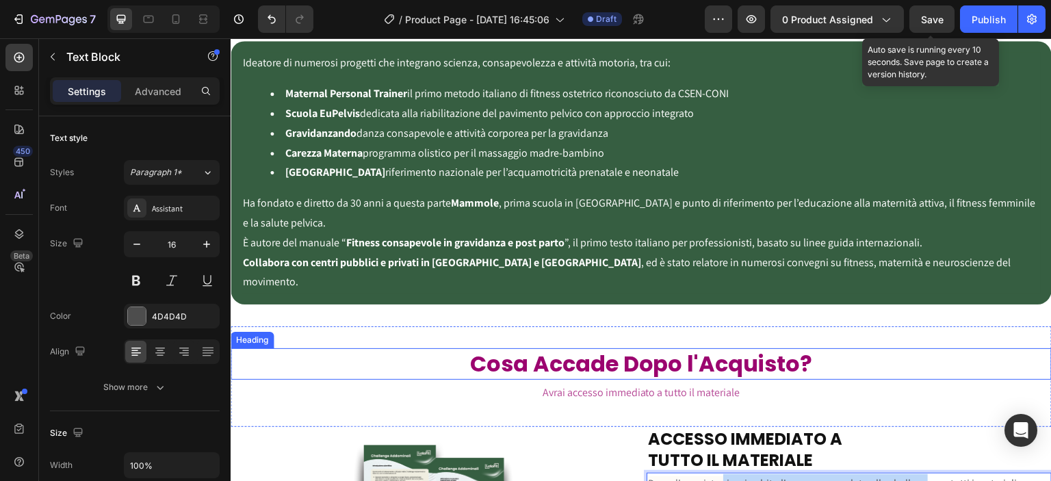
drag, startPoint x: 922, startPoint y: 346, endPoint x: 718, endPoint y: 372, distance: 205.6
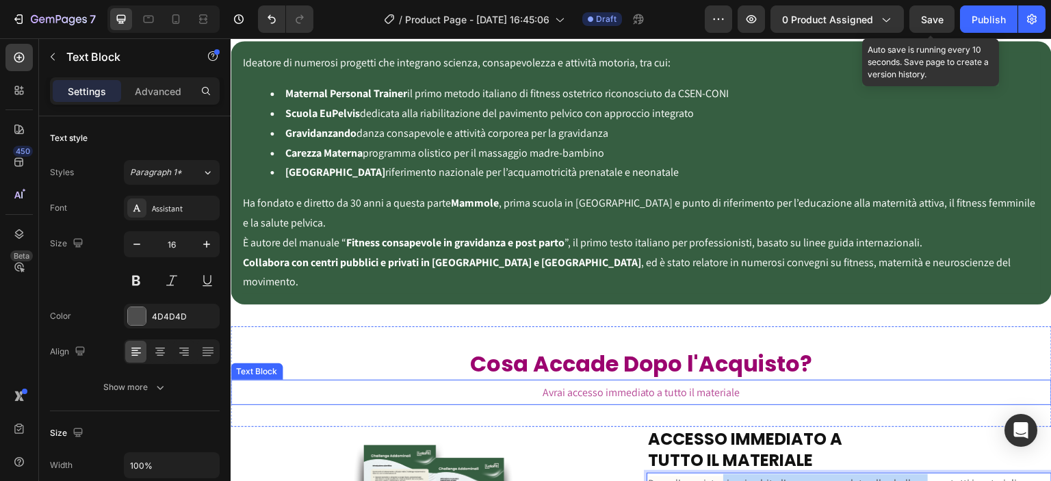
click at [782, 381] on p "Avrai accesso immediato a tutto il materiale" at bounding box center [641, 392] width 818 height 23
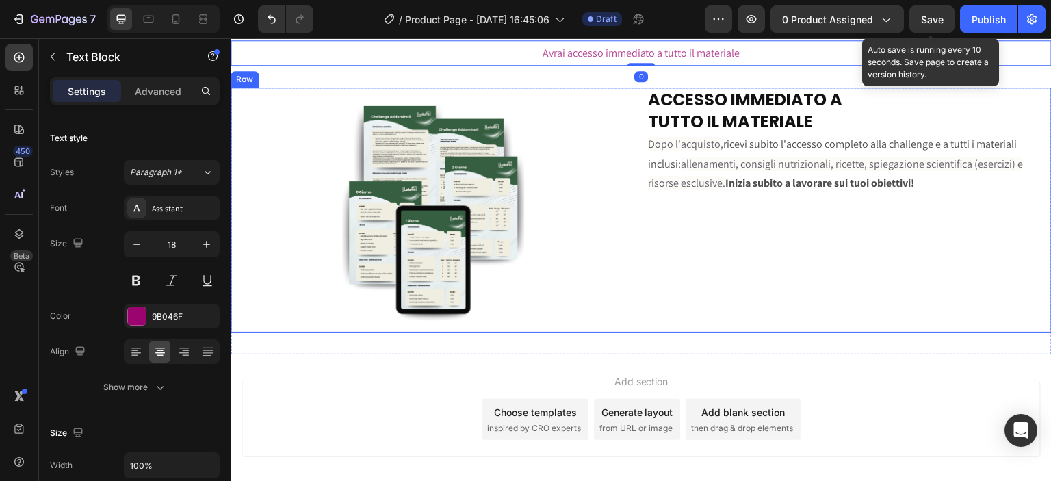
click at [730, 185] on strong "Inizia subito a lavorare sui tuoi obiettivi!" at bounding box center [819, 183] width 189 height 14
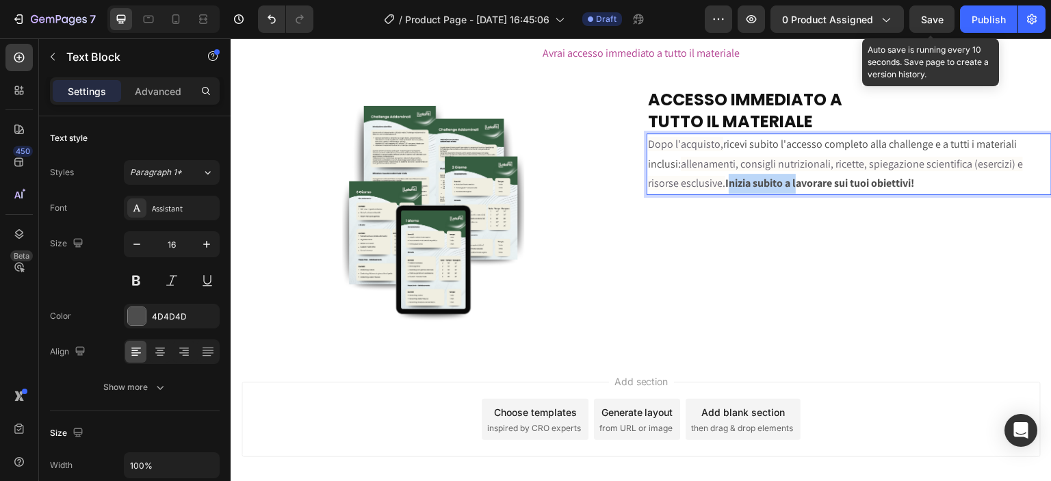
drag, startPoint x: 725, startPoint y: 183, endPoint x: 796, endPoint y: 191, distance: 71.6
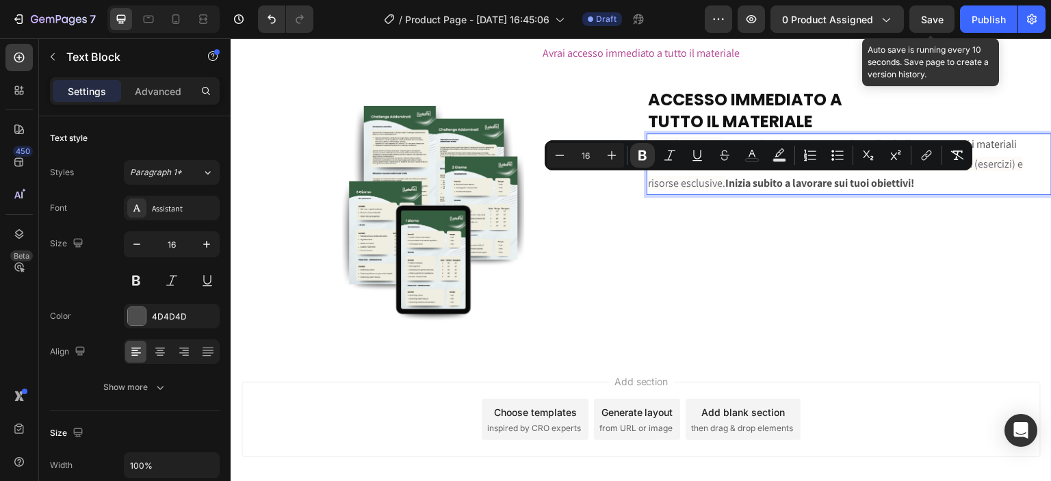
click at [930, 180] on p "Dopo l'acquisto, ricevi subito l'accesso completo alla challenge e a tutti i ma…" at bounding box center [849, 164] width 402 height 59
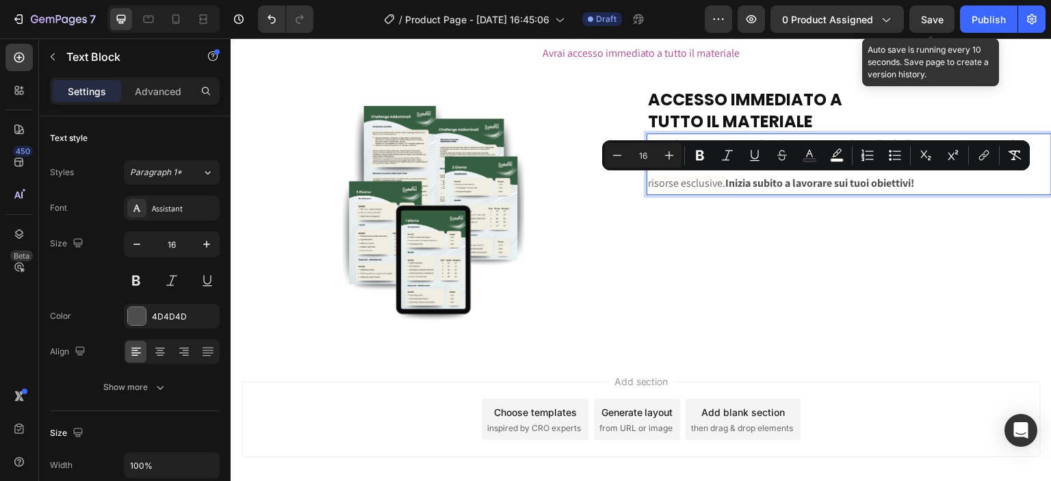
drag, startPoint x: 930, startPoint y: 180, endPoint x: 719, endPoint y: 181, distance: 210.7
click at [719, 181] on p "Dopo l'acquisto, ricevi subito l'accesso completo alla challenge e a tutti i ma…" at bounding box center [849, 164] width 402 height 59
click at [703, 148] on icon "Editor contextual toolbar" at bounding box center [700, 155] width 14 height 14
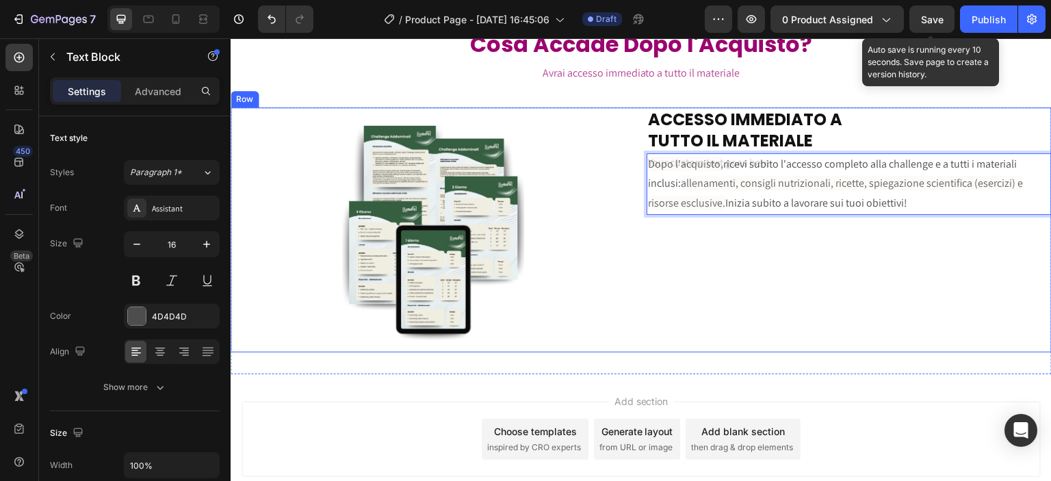
scroll to position [2581, 0]
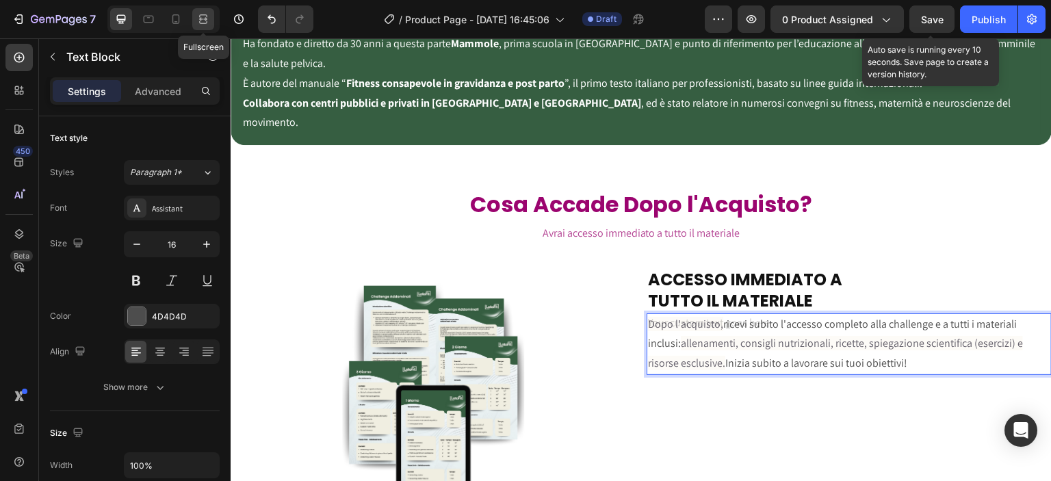
drag, startPoint x: 206, startPoint y: 13, endPoint x: 148, endPoint y: 32, distance: 61.2
click at [206, 13] on icon at bounding box center [203, 19] width 14 height 14
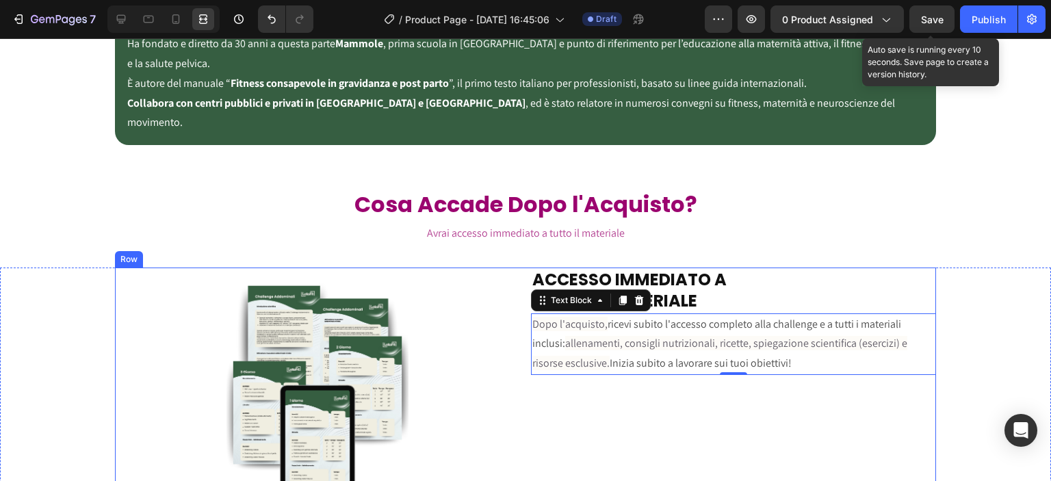
scroll to position [2741, 0]
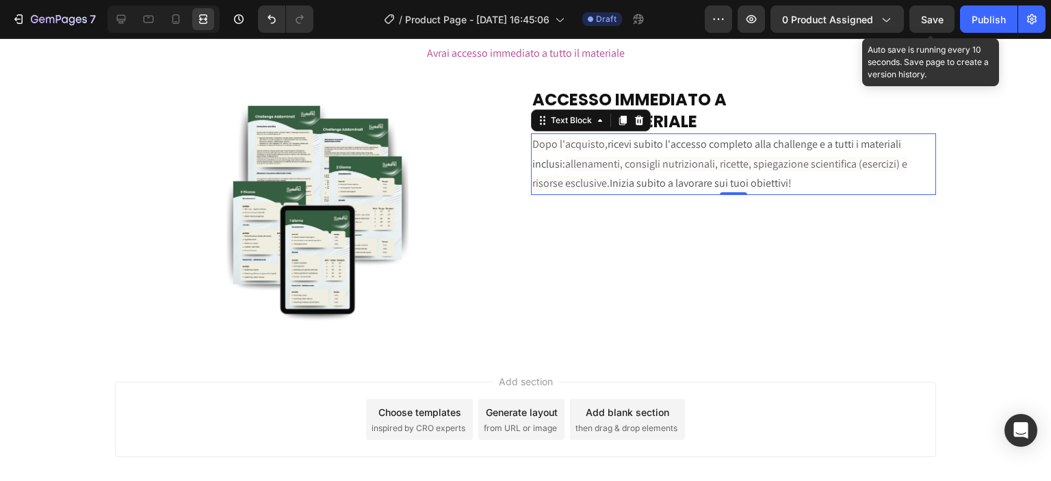
click at [706, 122] on p "⁠⁠⁠⁠⁠⁠⁠ ACCESSO IMMEDIATO A TUTTO IL MATERIALE" at bounding box center [733, 110] width 402 height 42
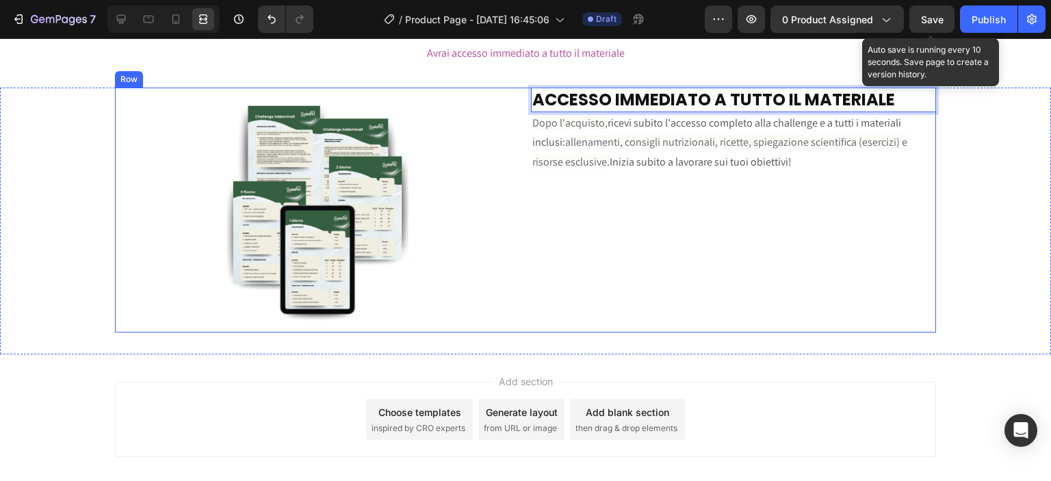
scroll to position [2581, 0]
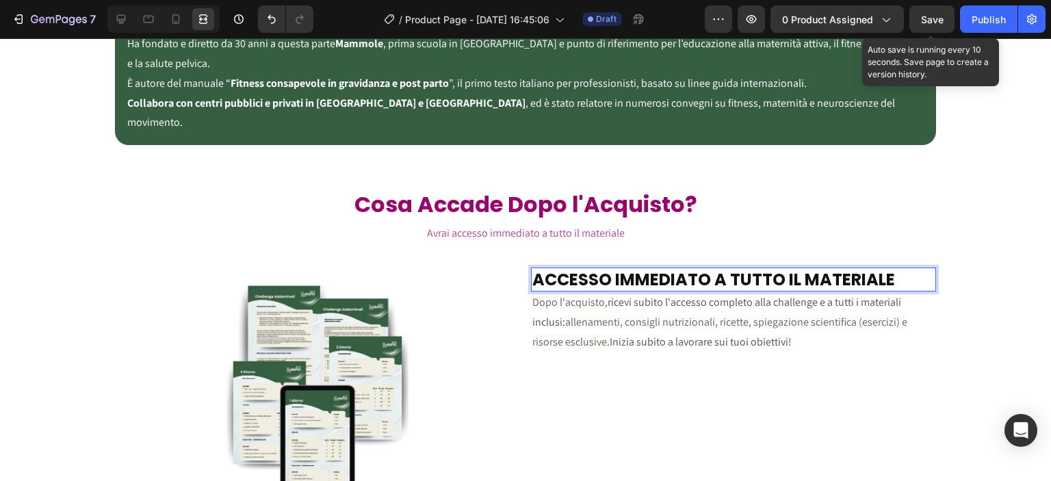
click at [797, 268] on strong "ACCESSO IMMEDIATO A TUTTO IL MATERIALE" at bounding box center [713, 279] width 363 height 23
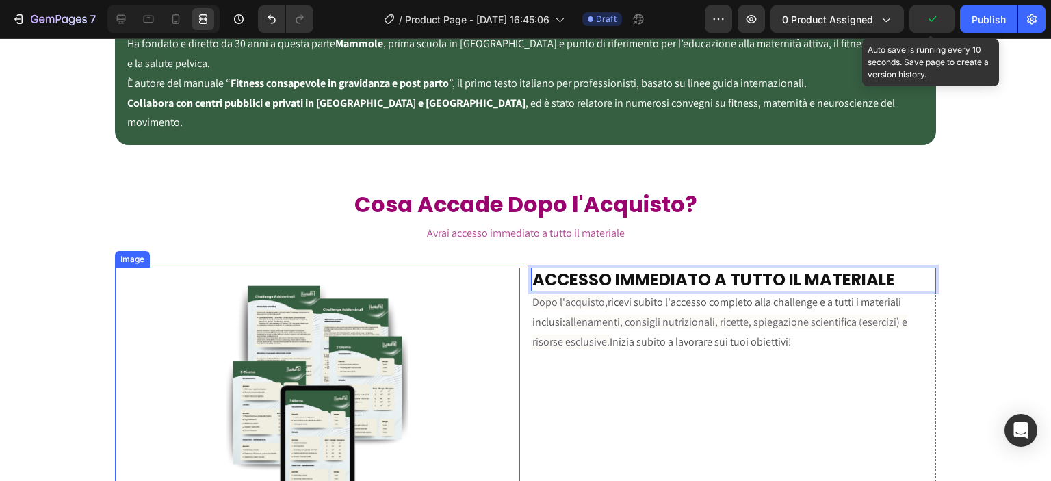
click at [339, 298] on img at bounding box center [317, 390] width 182 height 245
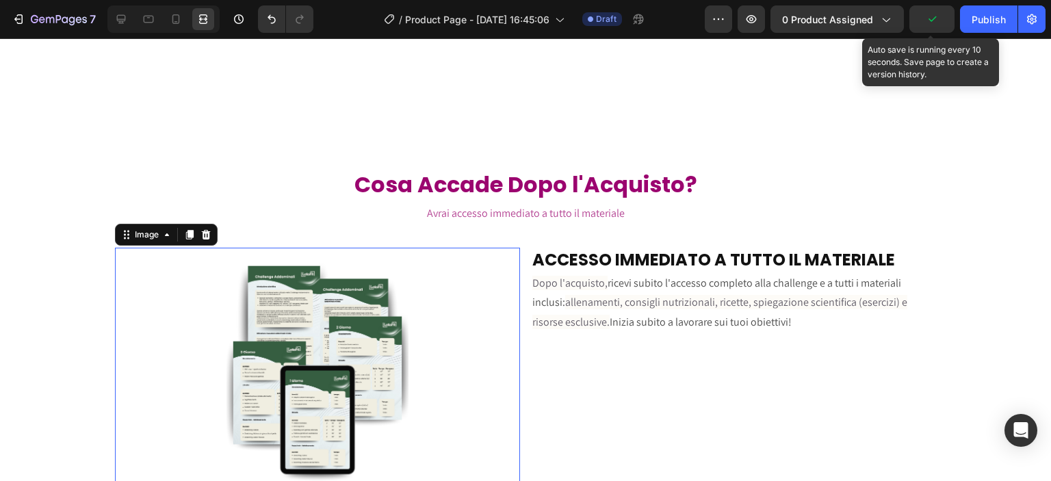
scroll to position [2741, 0]
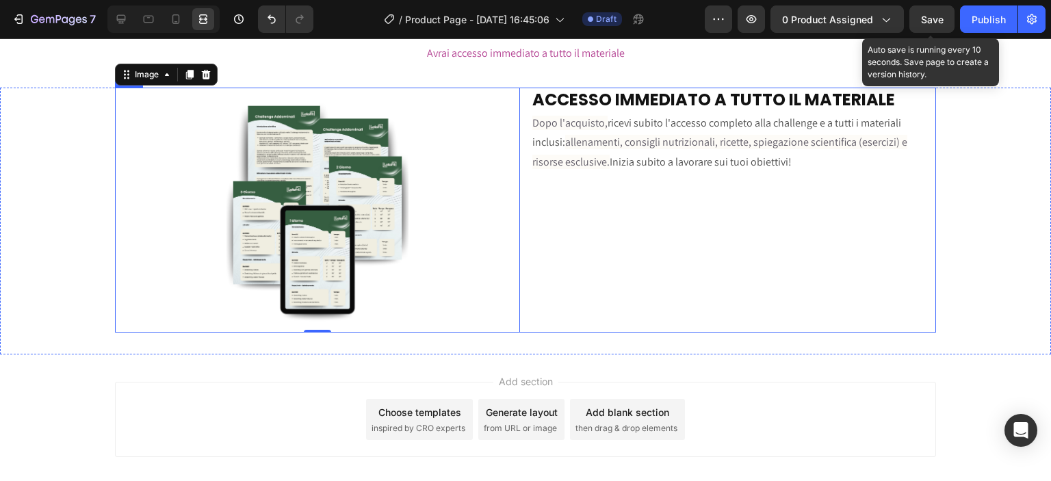
click at [521, 99] on div "Image 0 ⁠⁠⁠⁠⁠⁠⁠ ACCESSO IMMEDIATO A TUTTO IL MATERIALE Heading Dopo l'acquisto,…" at bounding box center [525, 210] width 821 height 245
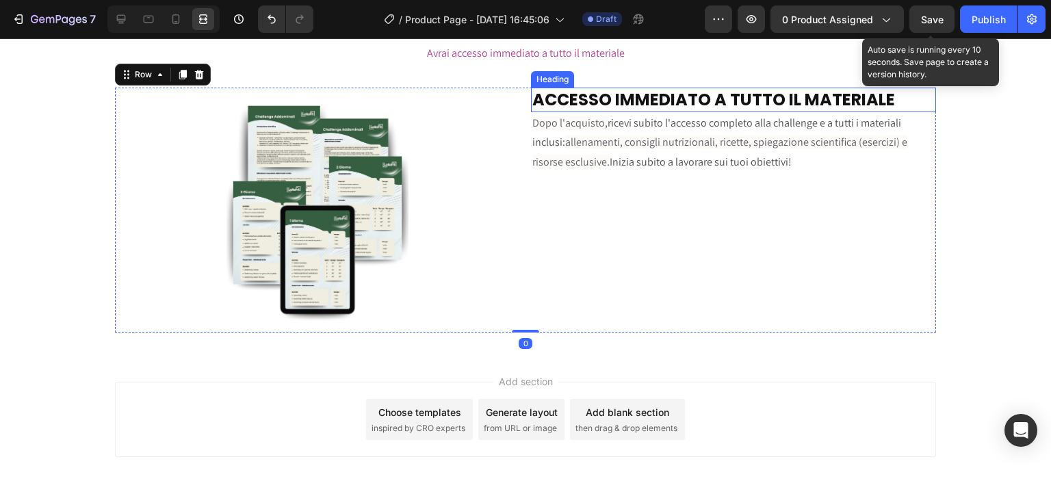
click at [531, 99] on h2 "⁠⁠⁠⁠⁠⁠⁠ ACCESSO IMMEDIATO A TUTTO IL MATERIALE" at bounding box center [733, 100] width 405 height 24
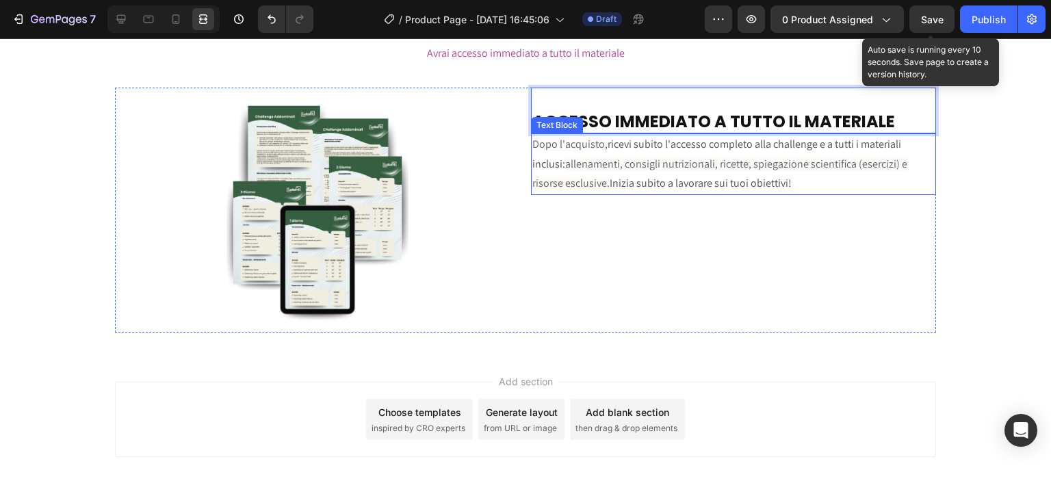
click at [532, 144] on span "Dopo l'acquisto," at bounding box center [569, 144] width 75 height 14
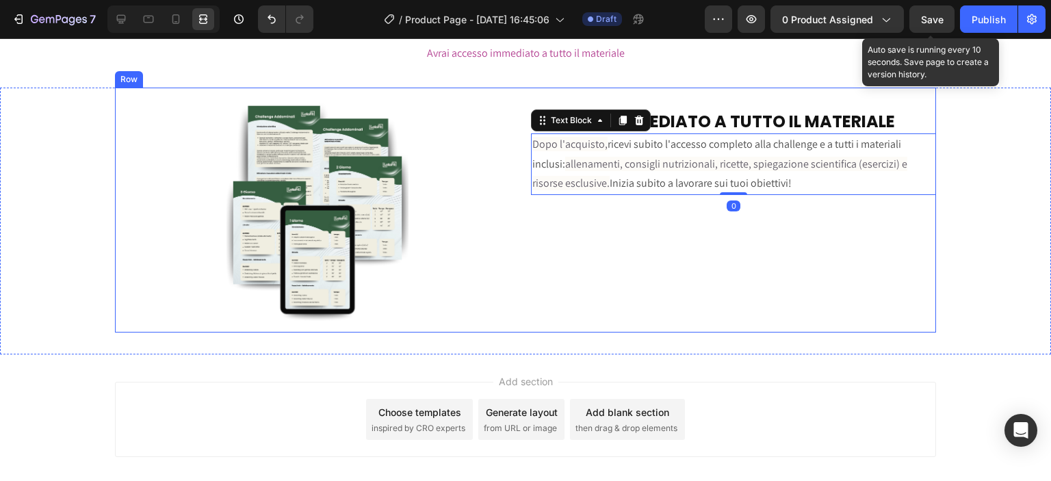
click at [561, 248] on div "⁠⁠⁠⁠⁠⁠⁠ ACCESSO IMMEDIATO A TUTTO IL MATERIALE Heading Dopo l'acquisto, ricevi …" at bounding box center [733, 210] width 405 height 245
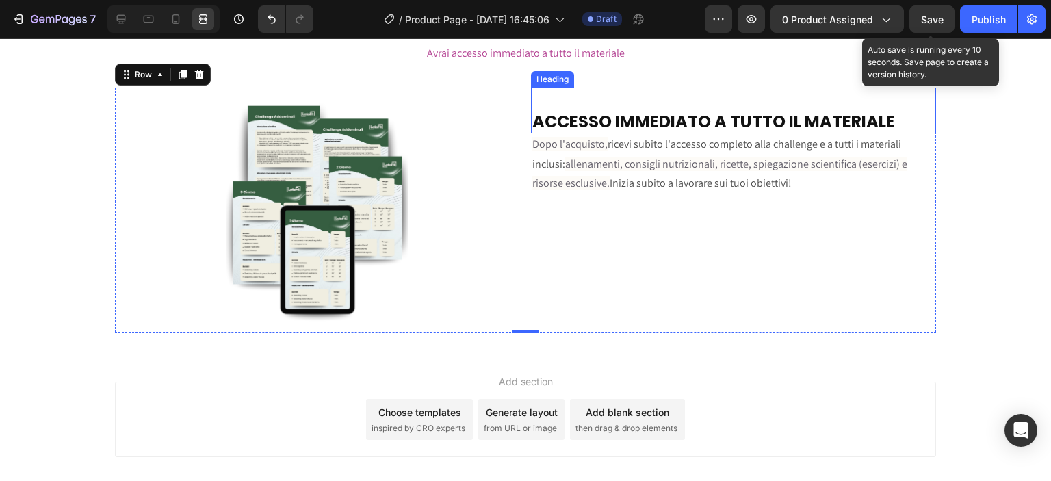
click at [783, 122] on strong "ACCESSO IMMEDIATO A TUTTO IL MATERIALE" at bounding box center [713, 121] width 363 height 23
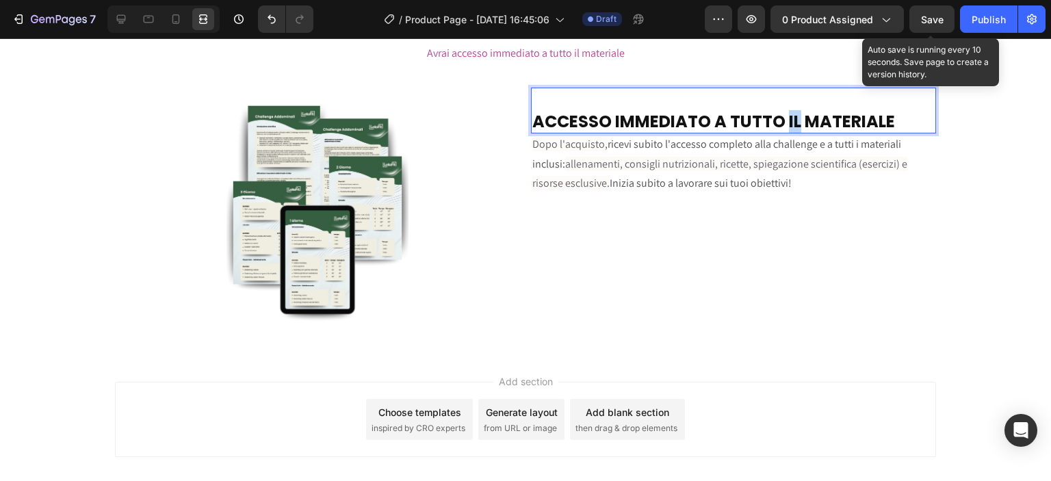
click at [781, 122] on strong "ACCESSO IMMEDIATO A TUTTO IL MATERIALE" at bounding box center [713, 121] width 363 height 23
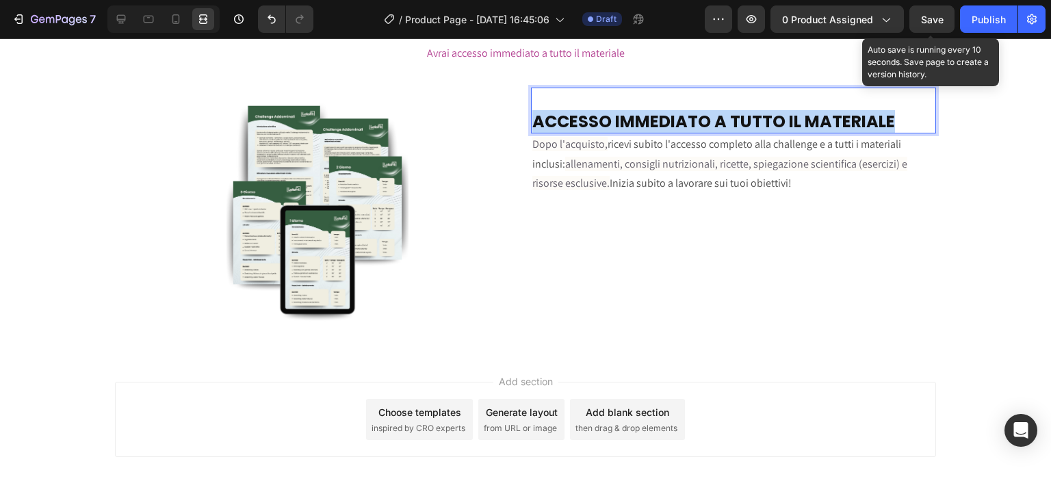
click at [781, 122] on strong "ACCESSO IMMEDIATO A TUTTO IL MATERIALE" at bounding box center [713, 121] width 363 height 23
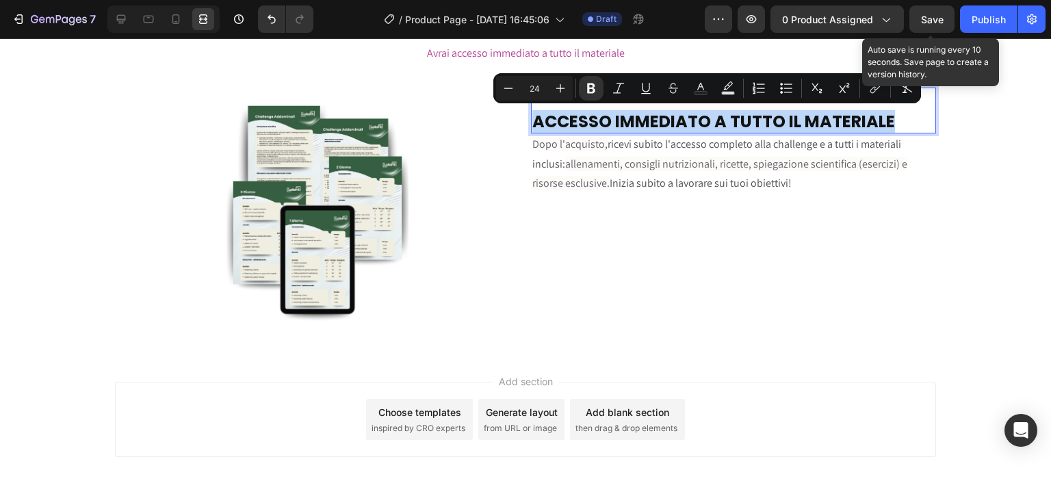
click at [780, 120] on strong "ACCESSO IMMEDIATO A TUTTO IL MATERIALE" at bounding box center [713, 121] width 363 height 23
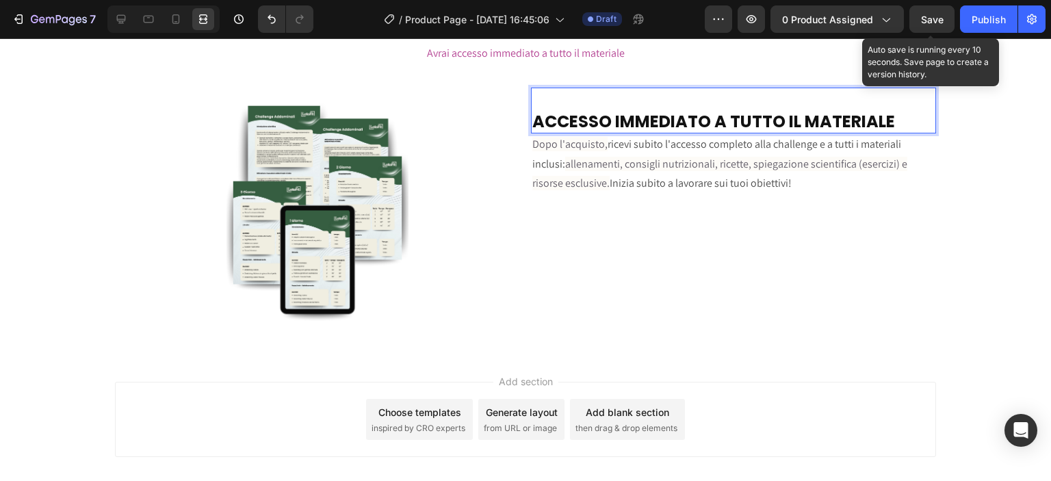
click at [723, 118] on strong "ACCESSO IMMEDIATO A TUTTO IL MATERIALE" at bounding box center [713, 121] width 363 height 23
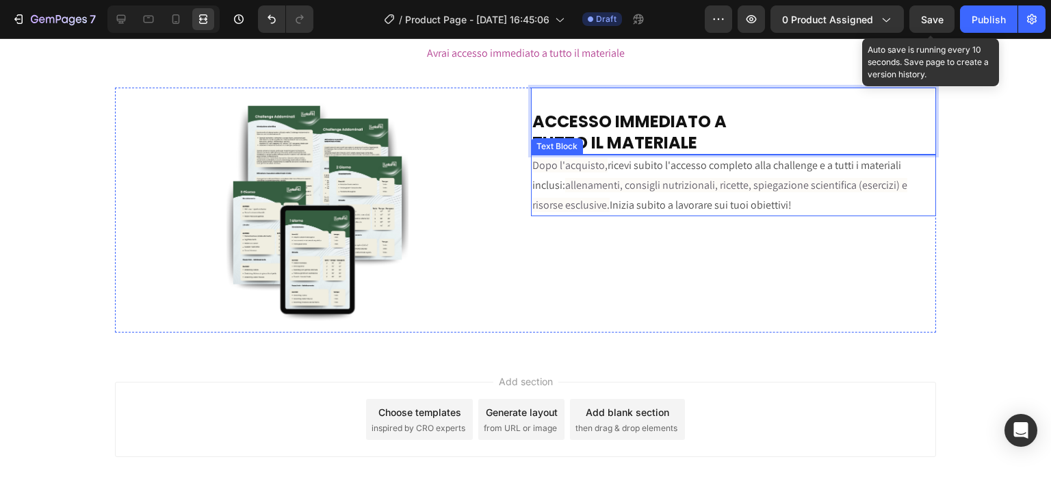
click at [820, 166] on p "Dopo l'acquisto, ricevi subito l'accesso completo alla challenge e a tutti i ma…" at bounding box center [733, 185] width 402 height 59
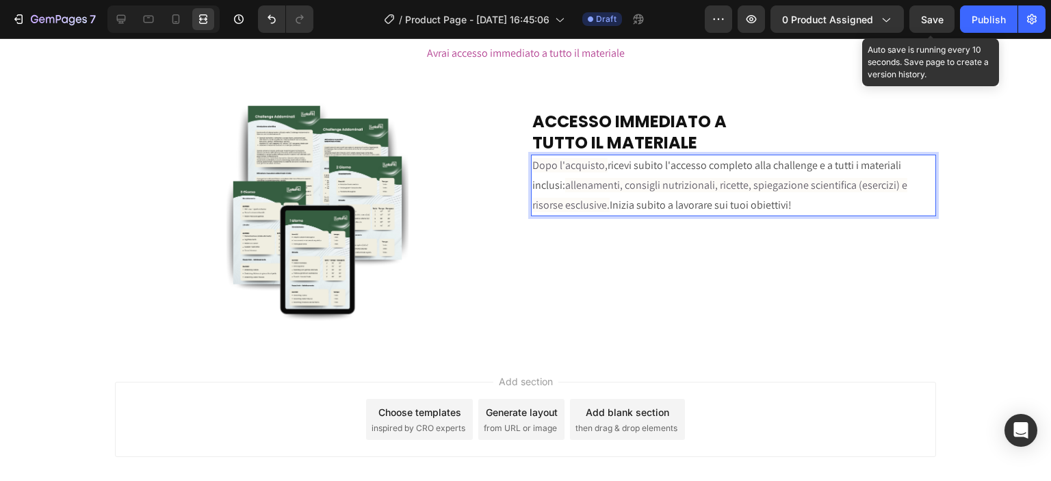
click at [821, 166] on p "Dopo l'acquisto, ricevi subito l'accesso completo alla challenge e a tutti i ma…" at bounding box center [733, 185] width 402 height 59
click at [827, 188] on span "allenamenti, consigli nutrizionali, ricette, spiegazione scientifica (esercizi)…" at bounding box center [732, 195] width 400 height 34
click at [824, 188] on span "allenamenti, consigli nutrizionali, ricette, spiegazione scientifica (esercizi)…" at bounding box center [732, 195] width 400 height 34
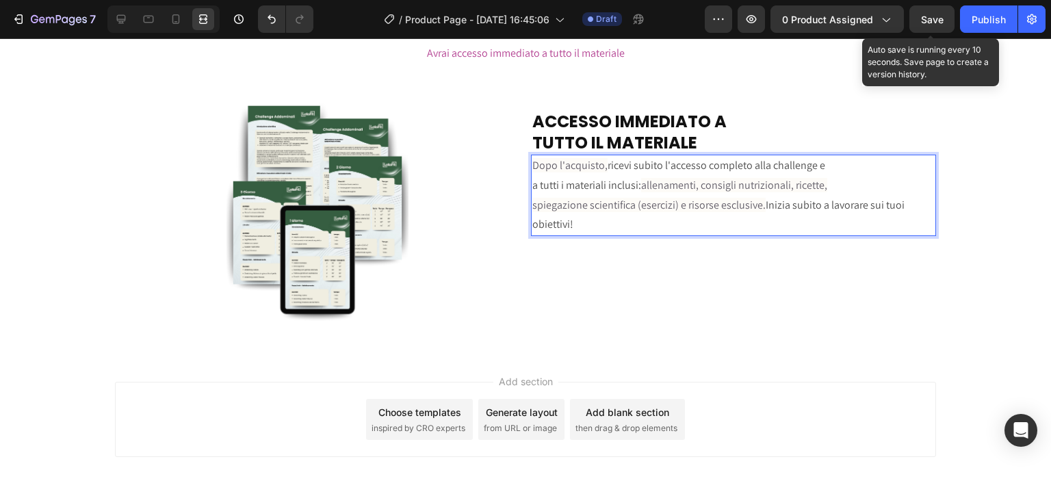
click at [822, 205] on p "spiegazione scientifica (esercizi) e risorse esclusive. Inizia subito a lavorar…" at bounding box center [733, 216] width 402 height 40
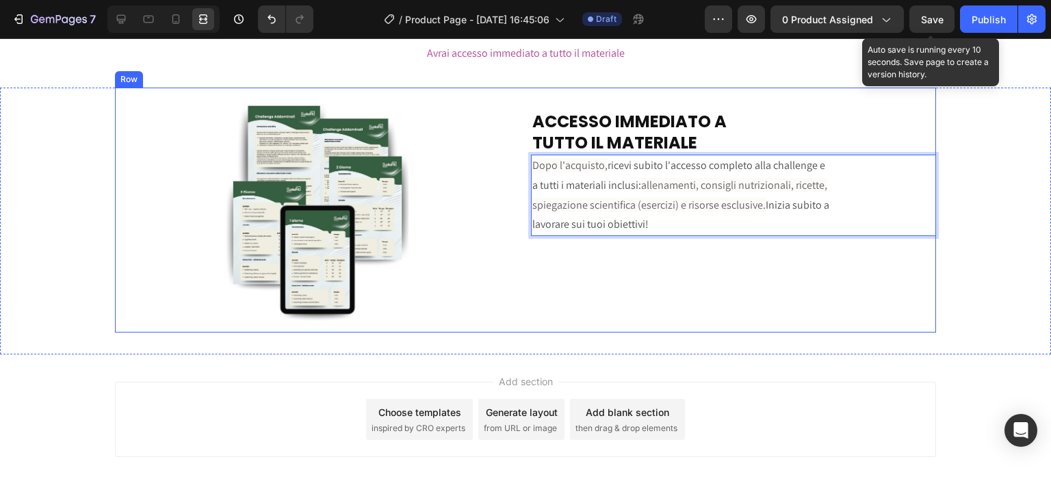
click at [726, 278] on div "⁠⁠⁠⁠⁠⁠⁠ ACCESSO IMMEDIATO A TUTTO IL MATERIALE Heading Dopo l'acquisto, ricevi …" at bounding box center [733, 210] width 405 height 245
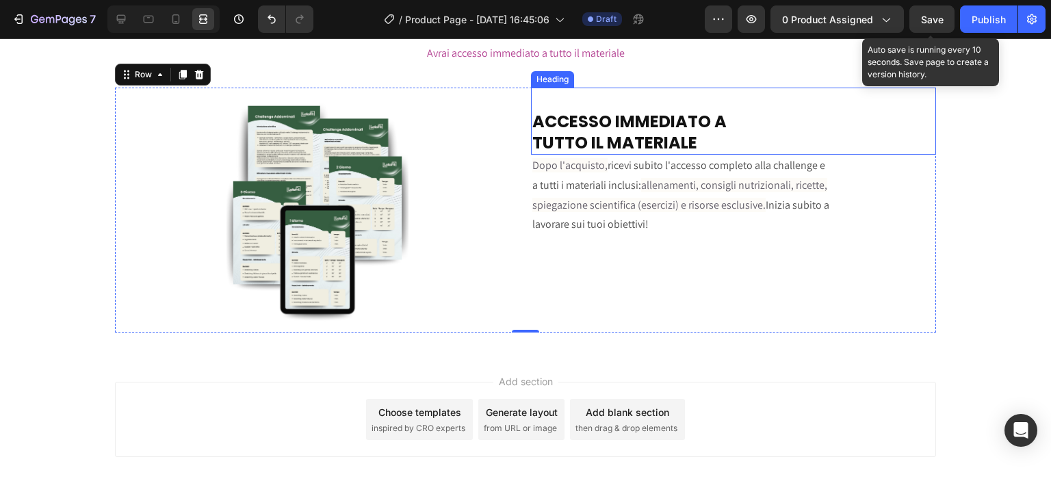
click at [532, 125] on strong "ACCESSO IMMEDIATO A" at bounding box center [629, 121] width 194 height 23
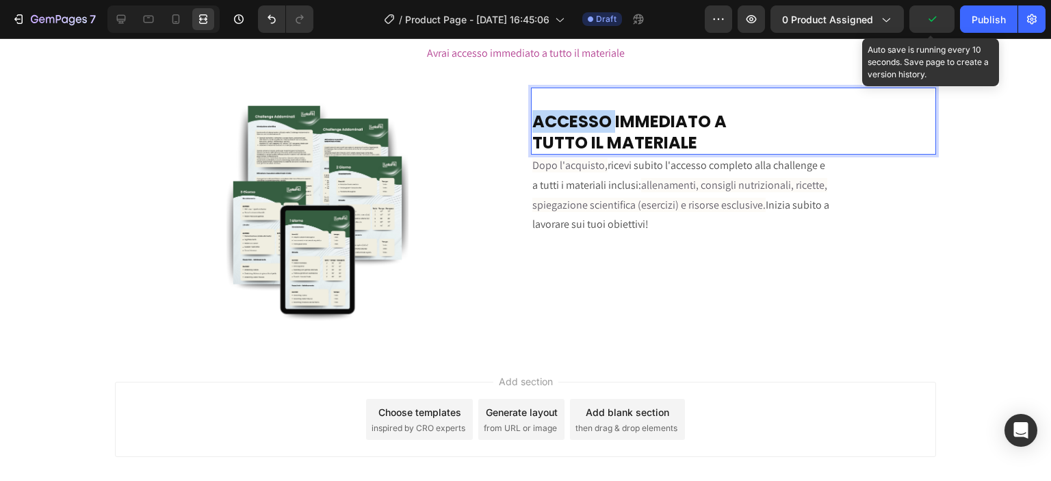
click at [532, 120] on strong "ACCESSO IMMEDIATO A" at bounding box center [629, 121] width 194 height 23
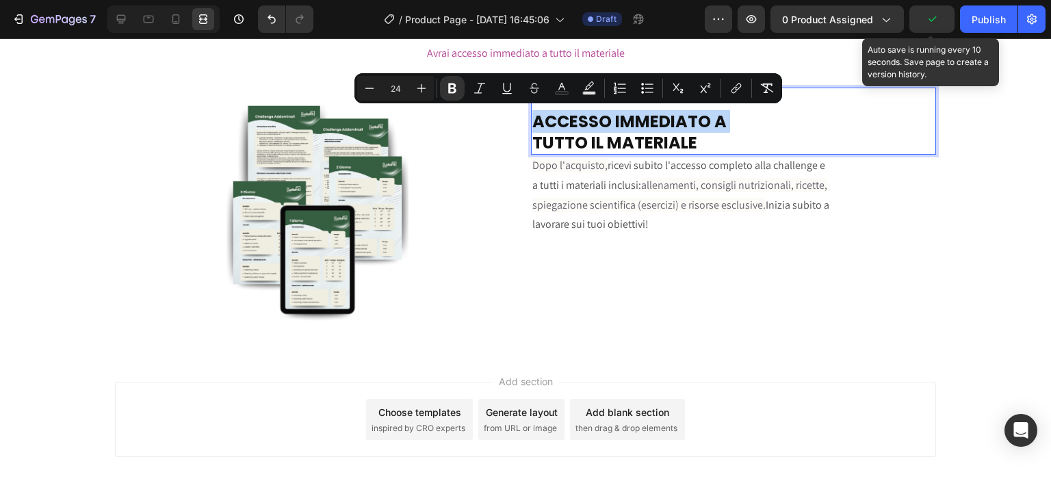
click at [532, 120] on strong "ACCESSO IMMEDIATO A" at bounding box center [629, 121] width 194 height 23
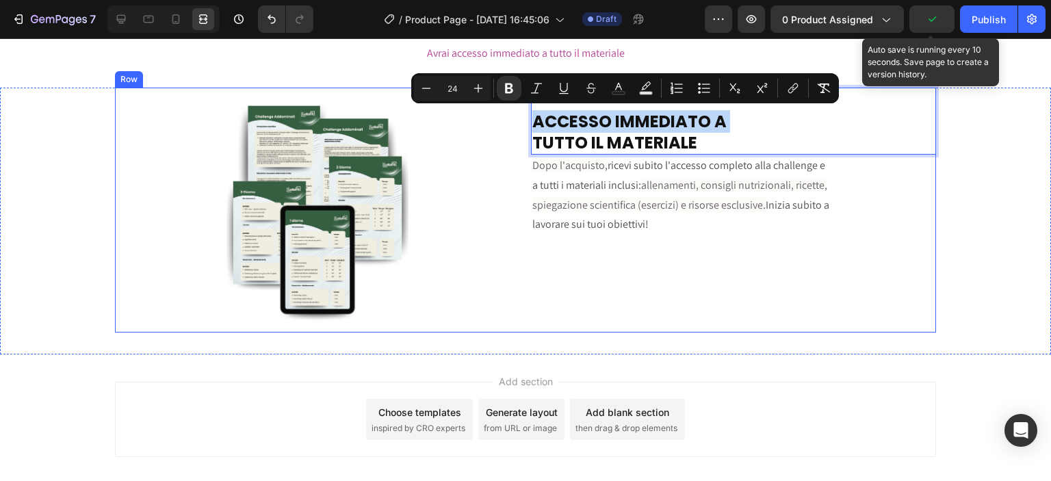
click at [524, 120] on div "Image ACCESSO IMMEDIATO A TUTTO IL MATERIALE Heading 0 Dopo l'acquisto, ricevi …" at bounding box center [525, 210] width 821 height 245
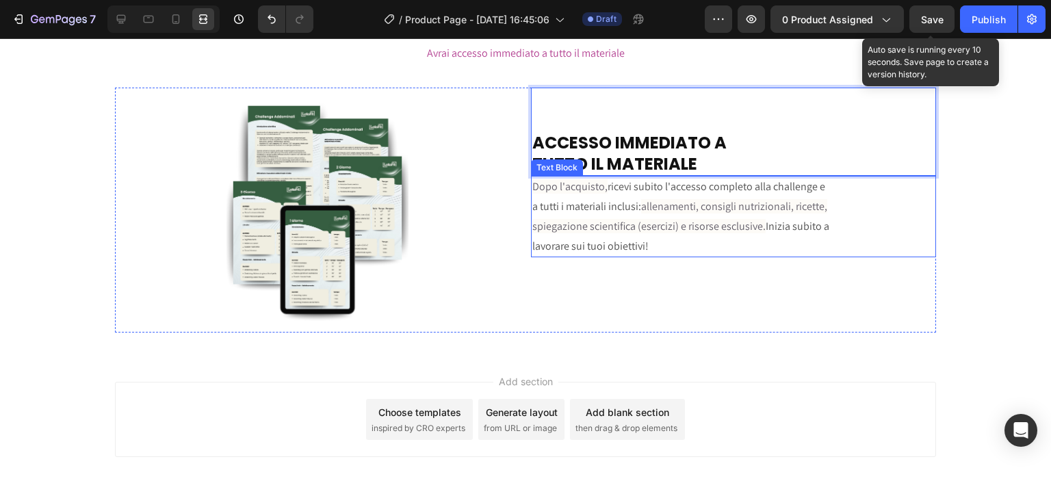
click at [706, 289] on div "ACCESSO IMMEDIATO A TUTTO IL MATERIALE Heading 0 Dopo l'acquisto, ricevi subito…" at bounding box center [733, 210] width 405 height 245
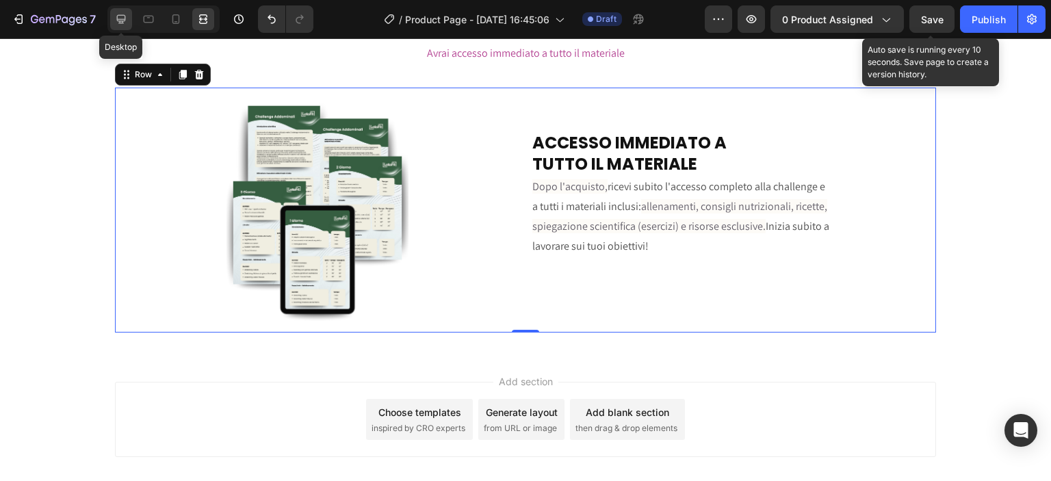
click at [129, 10] on div at bounding box center [121, 19] width 22 height 22
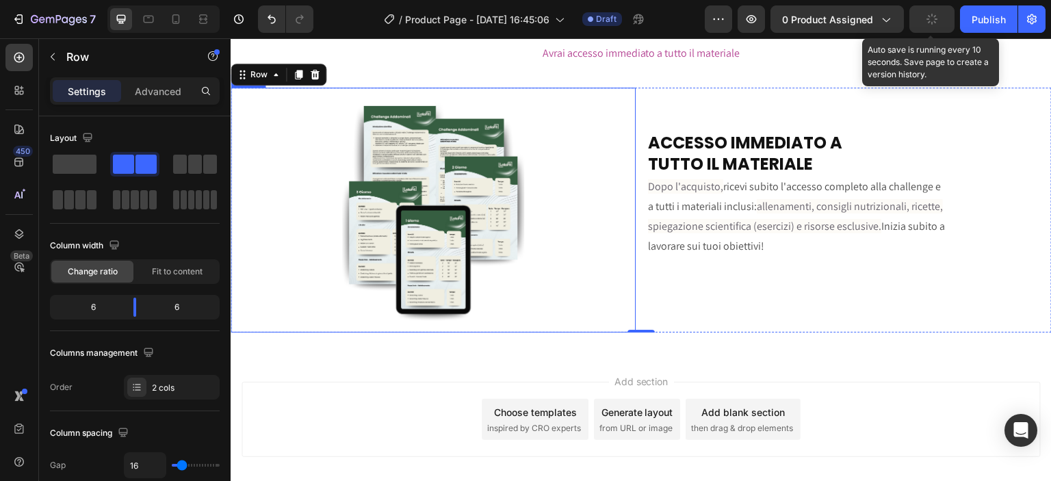
scroll to position [2807, 0]
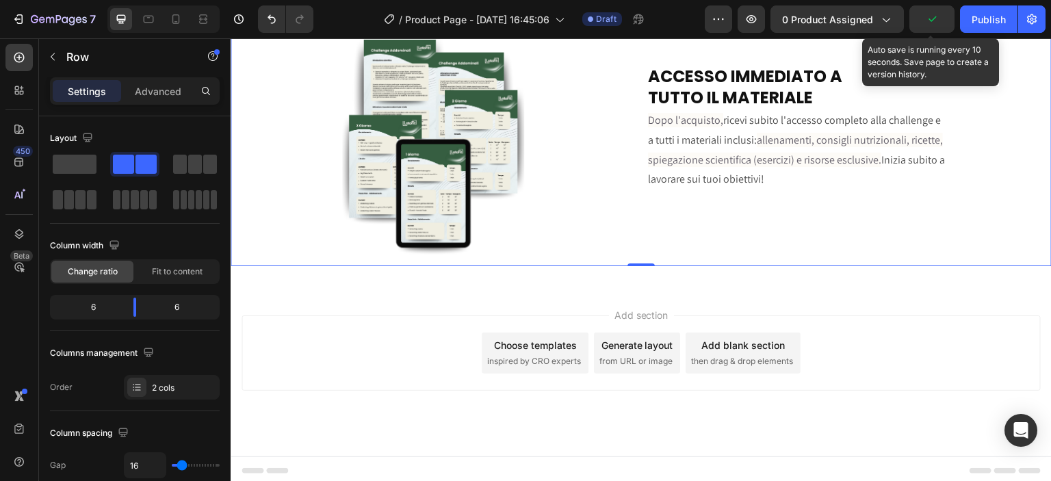
drag, startPoint x: 362, startPoint y: 201, endPoint x: 586, endPoint y: 296, distance: 243.5
click at [67, 45] on div "Row" at bounding box center [117, 57] width 156 height 36
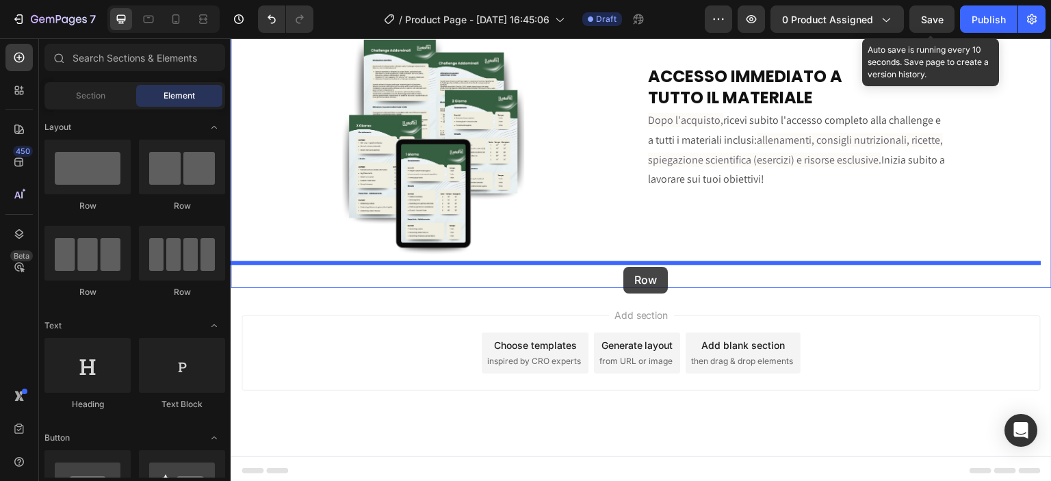
drag, startPoint x: 406, startPoint y: 211, endPoint x: 623, endPoint y: 267, distance: 224.5
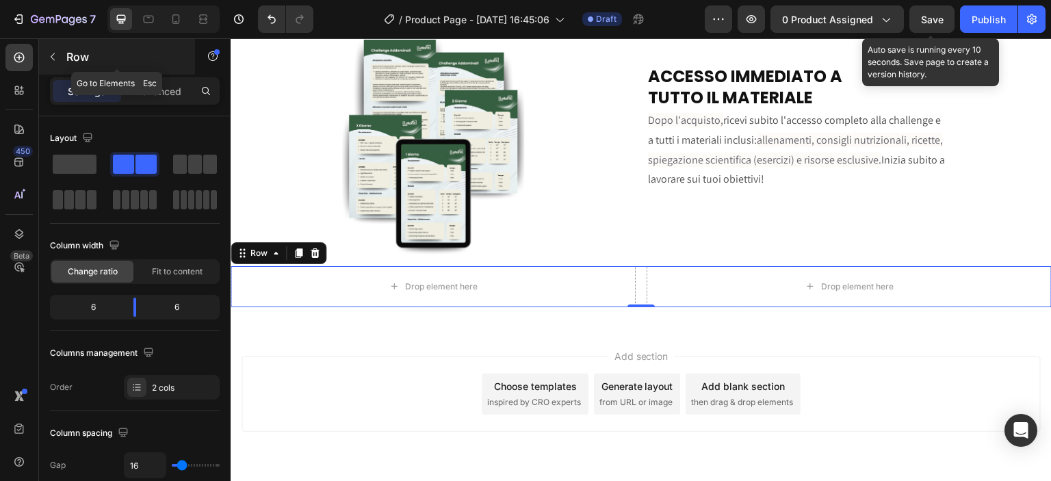
click at [73, 42] on div "Row" at bounding box center [117, 57] width 156 height 36
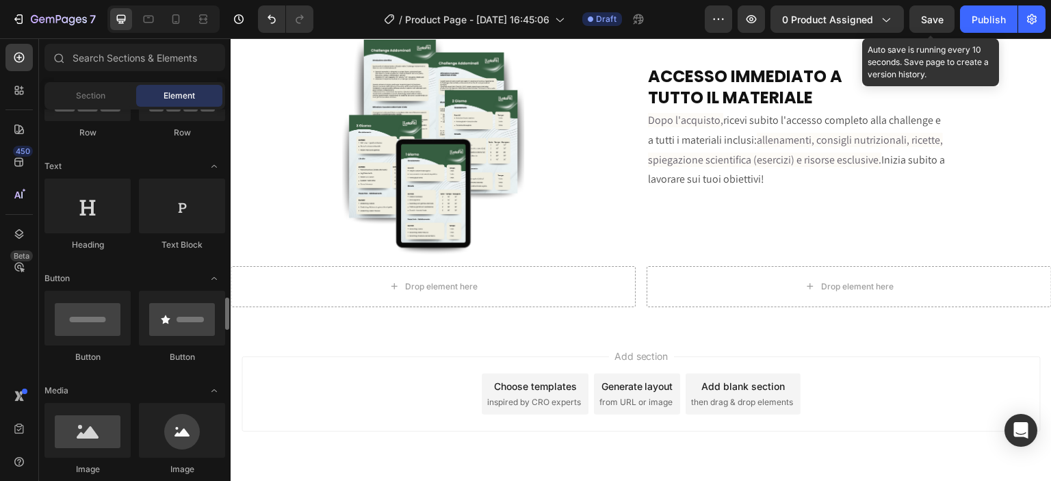
scroll to position [320, 0]
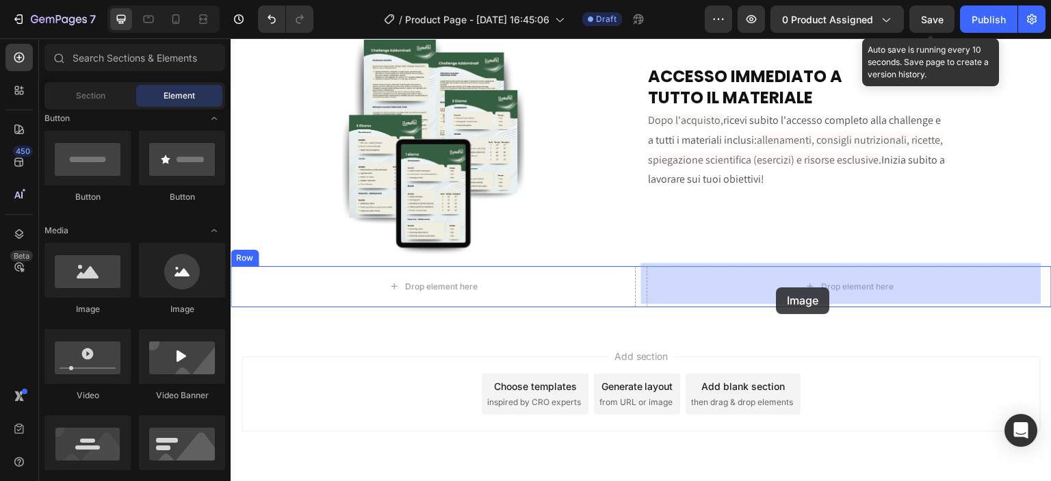
drag, startPoint x: 333, startPoint y: 330, endPoint x: 777, endPoint y: 287, distance: 446.2
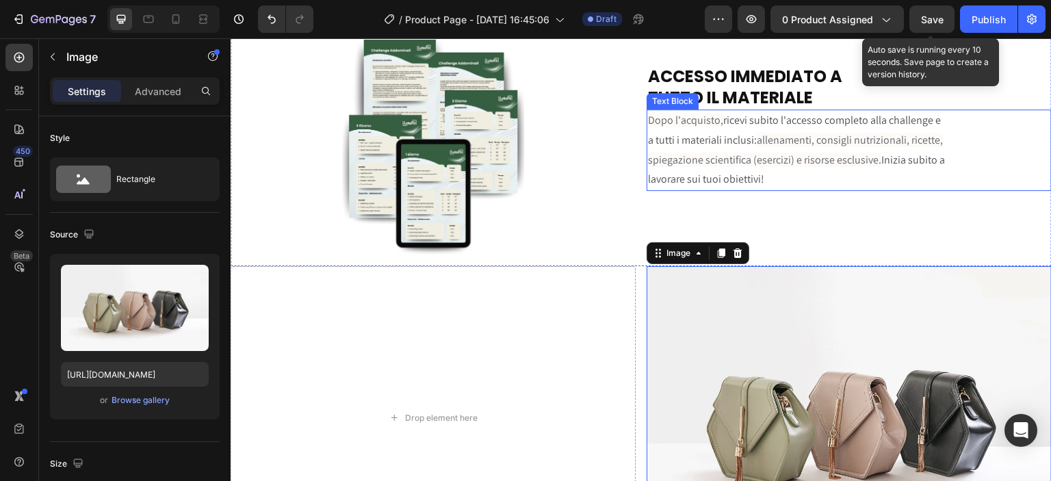
click at [765, 181] on p "lavorare sui tuoi obiettivi!" at bounding box center [849, 180] width 402 height 20
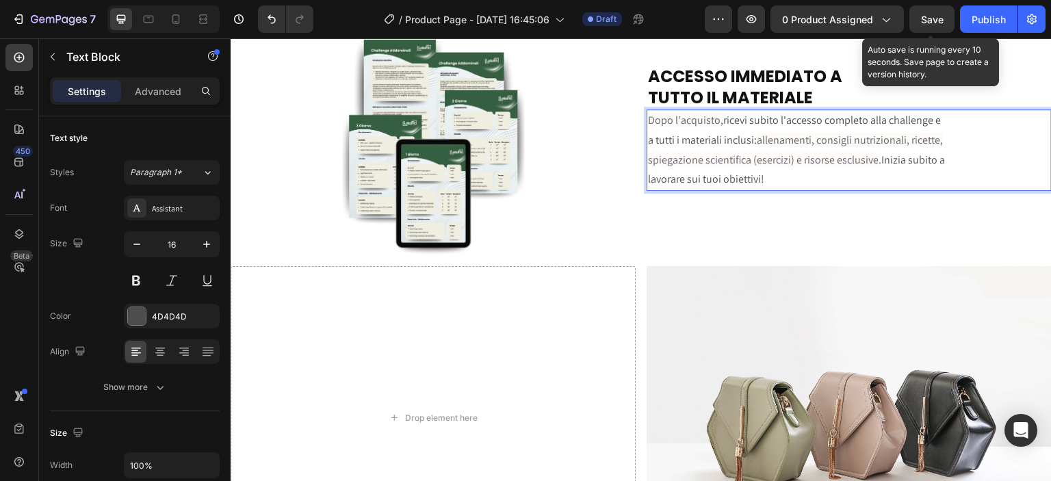
click at [796, 164] on span "spiegazione scientifica (esercizi) e risorse esclusive." at bounding box center [764, 160] width 233 height 14
click at [784, 177] on p "lavorare sui tuoi obiettivi!" at bounding box center [849, 180] width 402 height 20
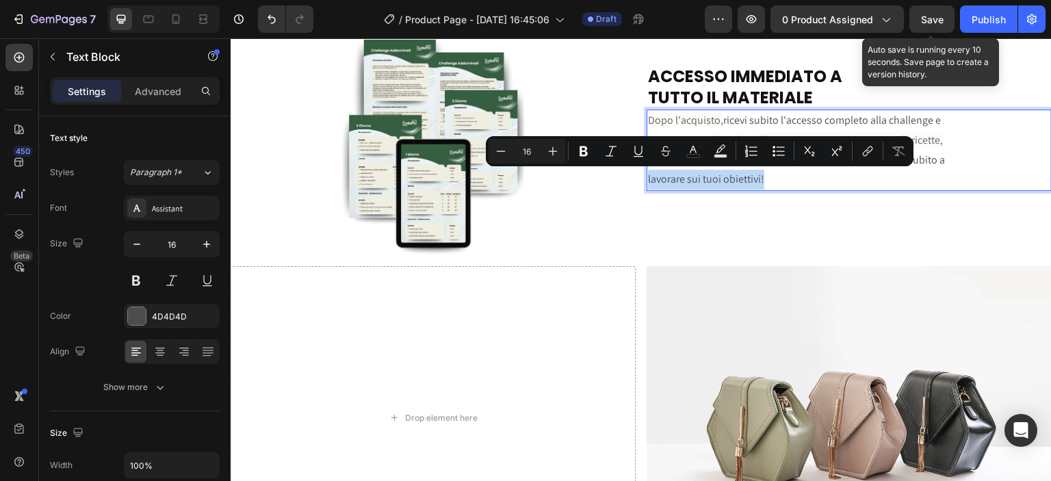
click at [774, 183] on p "lavorare sui tuoi obiettivi!" at bounding box center [849, 180] width 402 height 20
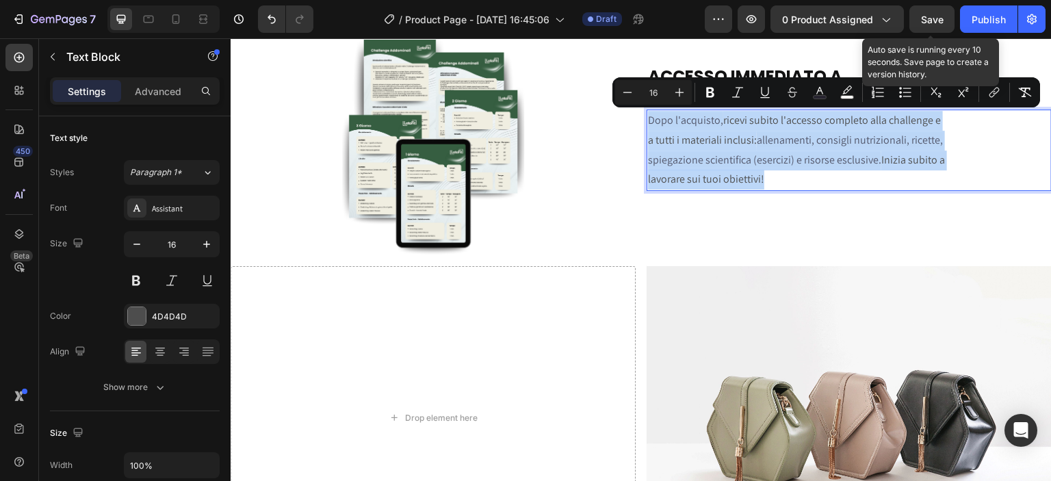
drag, startPoint x: 760, startPoint y: 180, endPoint x: 645, endPoint y: 116, distance: 131.4
click at [647, 116] on div "Dopo l'acquisto, ricevi subito l'accesso completo alla challenge e a tutti i ma…" at bounding box center [849, 149] width 405 height 81
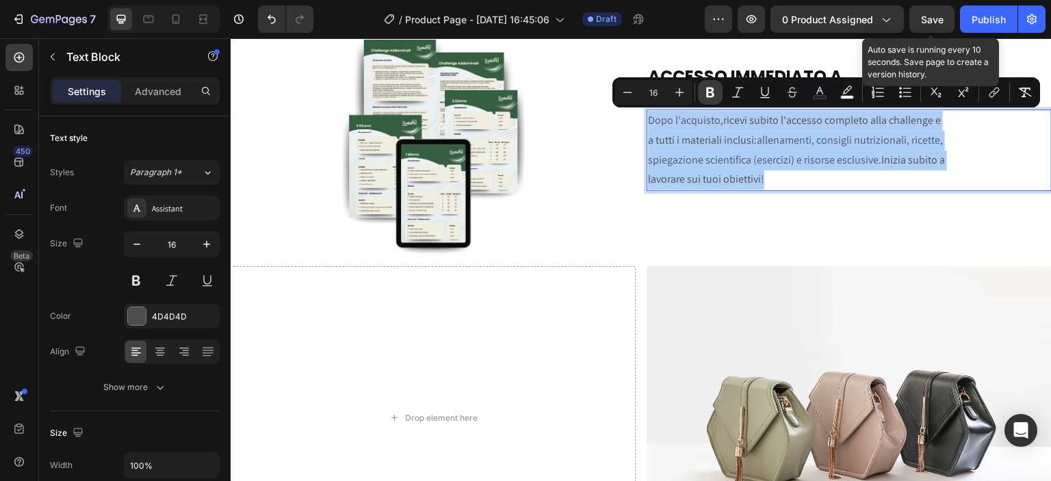
click at [720, 92] on button "Bold" at bounding box center [710, 92] width 25 height 25
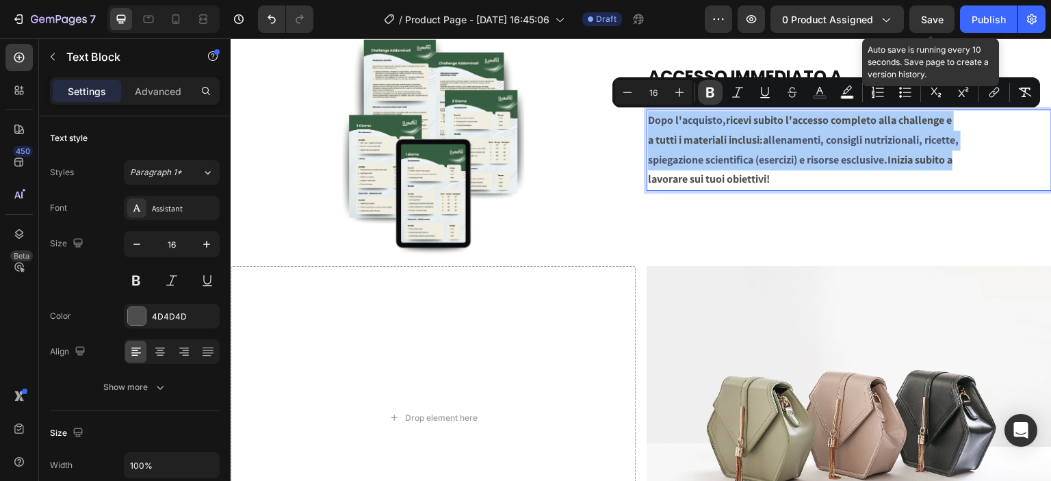
click at [715, 91] on icon "Editor contextual toolbar" at bounding box center [710, 93] width 14 height 14
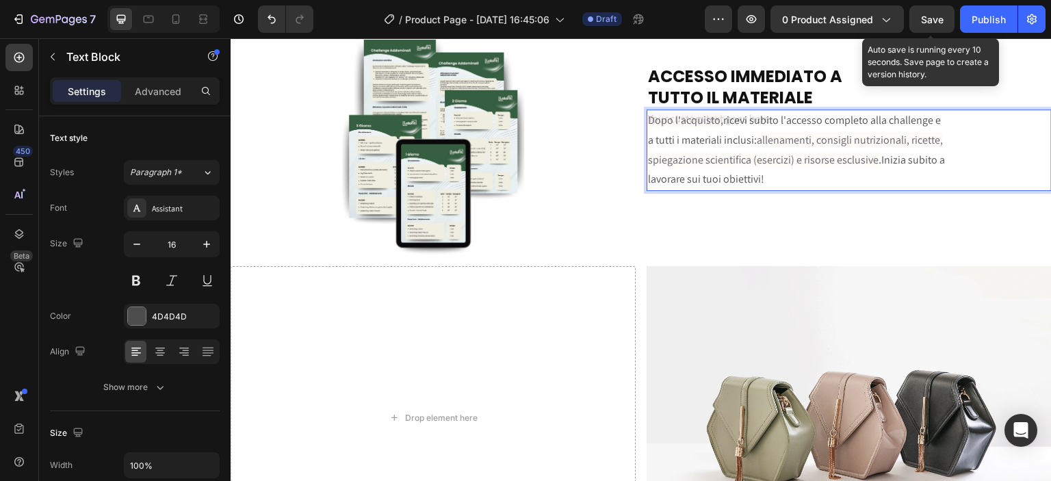
click at [673, 182] on p "lavorare sui tuoi obiettivi!" at bounding box center [849, 180] width 402 height 20
drag, startPoint x: 722, startPoint y: 174, endPoint x: 691, endPoint y: 182, distance: 31.7
click at [691, 182] on p "lavorare sui tuoi obiettivi!" at bounding box center [849, 180] width 402 height 20
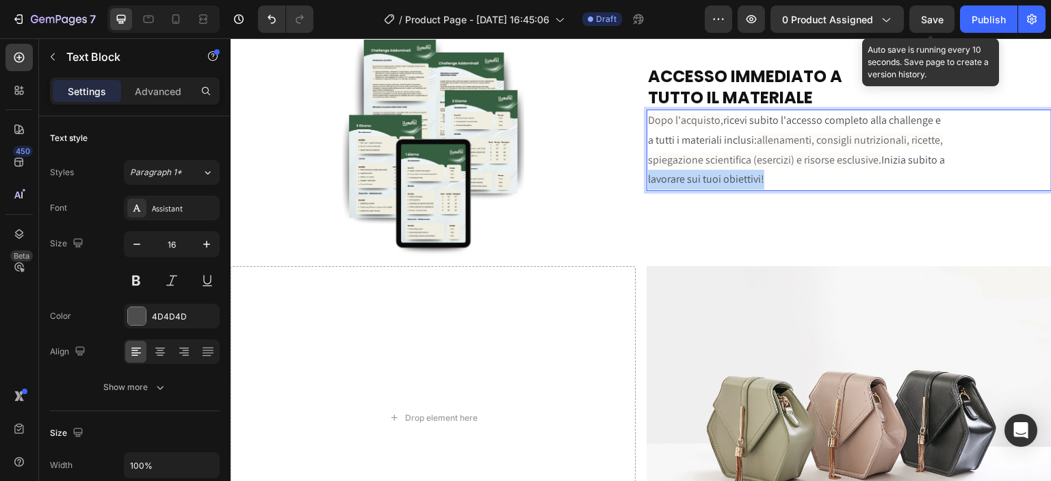
click at [760, 177] on p "lavorare sui tuoi obiettivi!" at bounding box center [849, 180] width 402 height 20
drag, startPoint x: 760, startPoint y: 177, endPoint x: 875, endPoint y: 156, distance: 116.9
click at [875, 156] on div "Dopo l'acquisto, ricevi subito l'accesso completo alla challenge e a tutti i ma…" at bounding box center [849, 149] width 405 height 81
click at [883, 153] on p "spiegazione scientifica (esercizi) e risorse esclusive. Inizia subito a" at bounding box center [849, 161] width 402 height 20
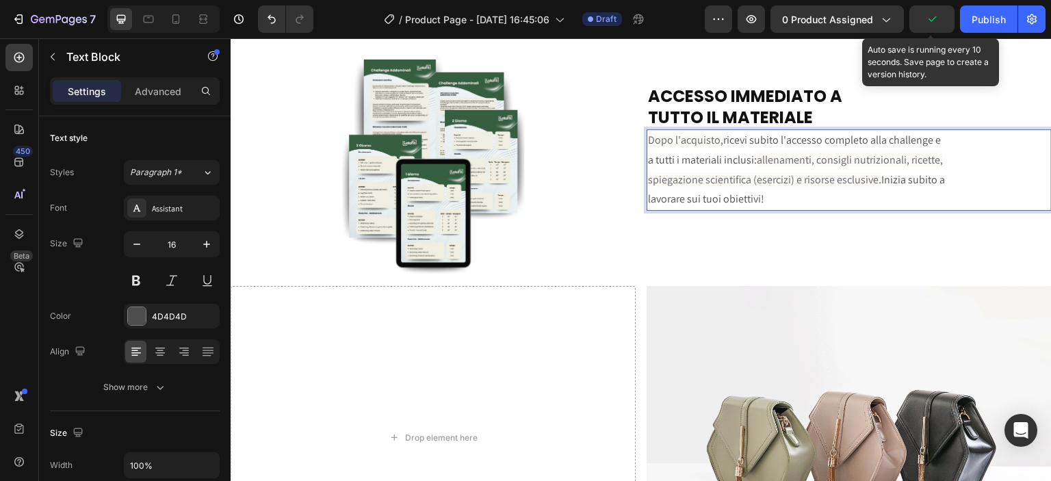
scroll to position [2647, 0]
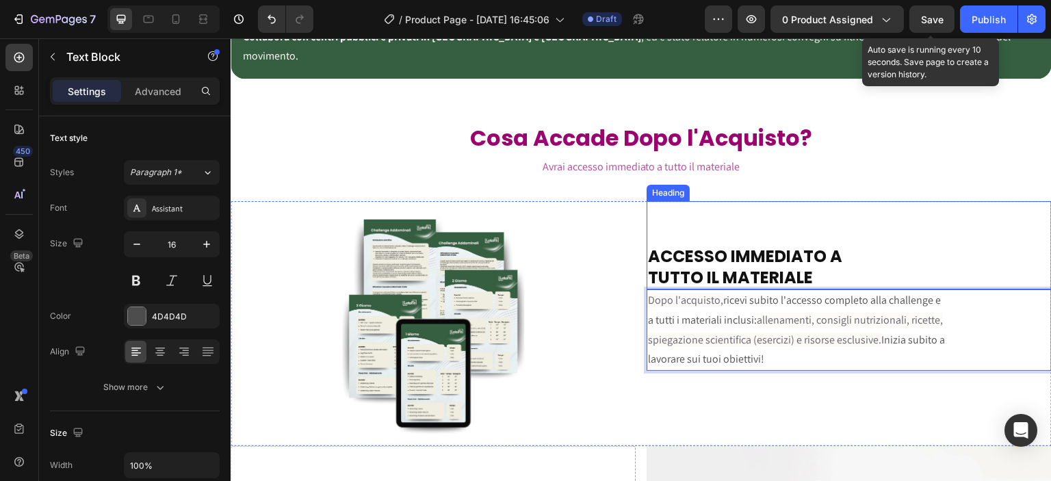
click at [874, 203] on p "⁠⁠⁠⁠⁠⁠⁠ ACCESSO IMMEDIATO A TUTTO IL MATERIALE" at bounding box center [849, 246] width 402 height 86
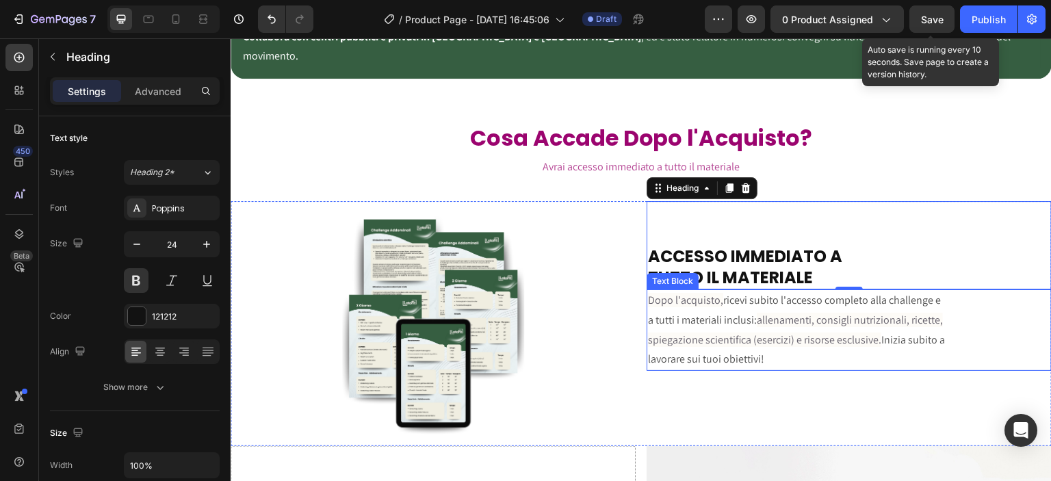
click at [768, 330] on p "spiegazione scientifica (esercizi) e risorse esclusive. Inizia subito a" at bounding box center [849, 340] width 402 height 20
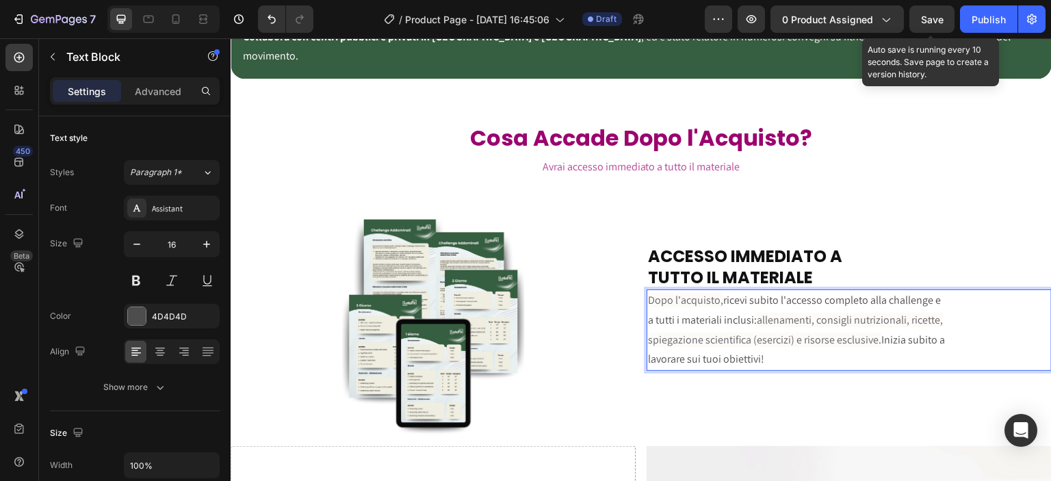
click at [760, 350] on p "lavorare sui tuoi obiettivi!" at bounding box center [849, 360] width 402 height 20
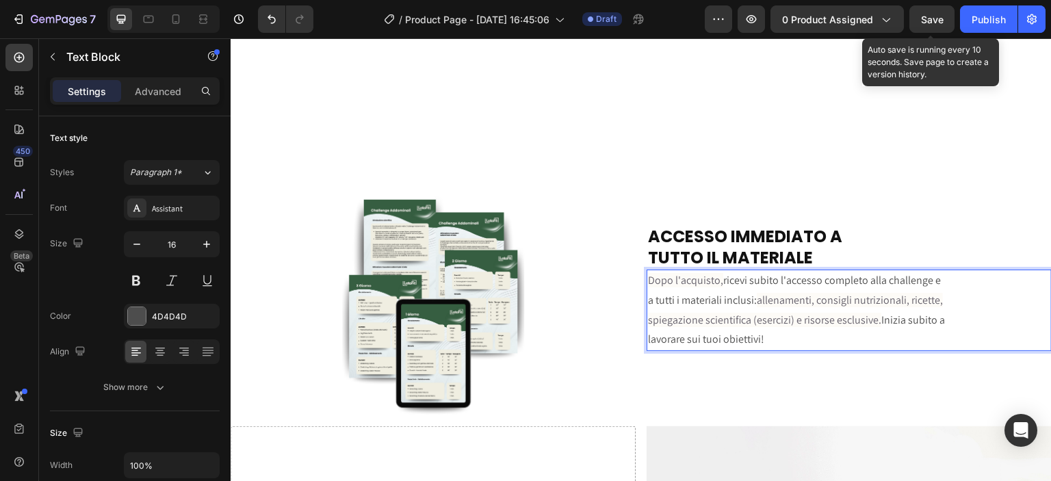
scroll to position [2807, 0]
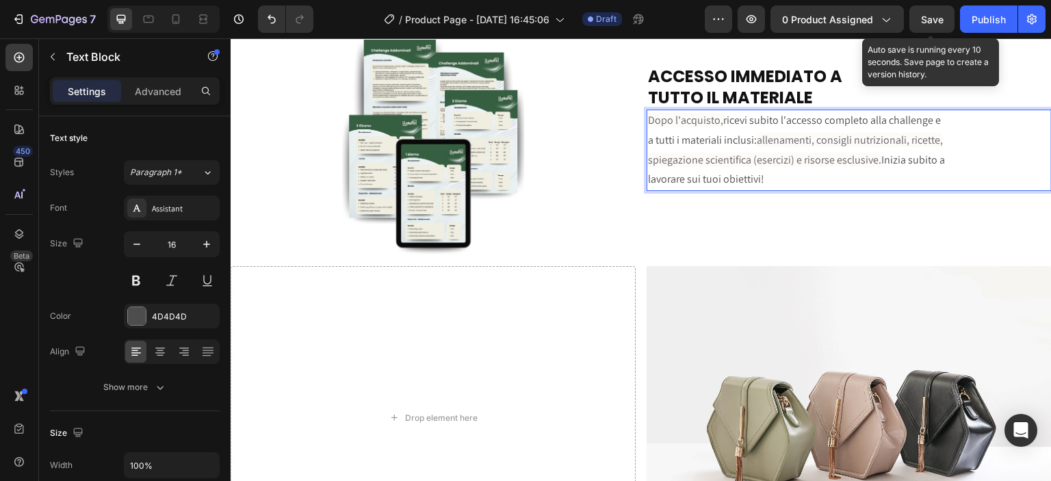
click at [895, 122] on p "Dopo l'acquisto, ricevi subito l'accesso completo alla challenge e" at bounding box center [849, 121] width 402 height 20
click at [883, 120] on p "Dopo l'acquisto, ricevi subito l'accesso completo alla challenge e" at bounding box center [849, 121] width 402 height 20
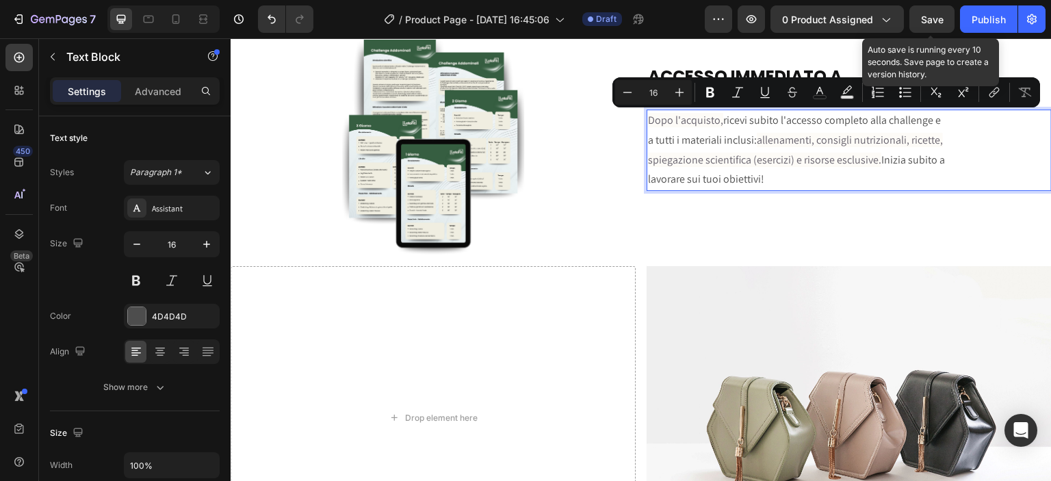
drag, startPoint x: 864, startPoint y: 120, endPoint x: 941, endPoint y: 113, distance: 76.9
click at [941, 113] on p "Dopo l'acquisto, ricevi subito l'accesso completo alla challenge e" at bounding box center [849, 121] width 402 height 20
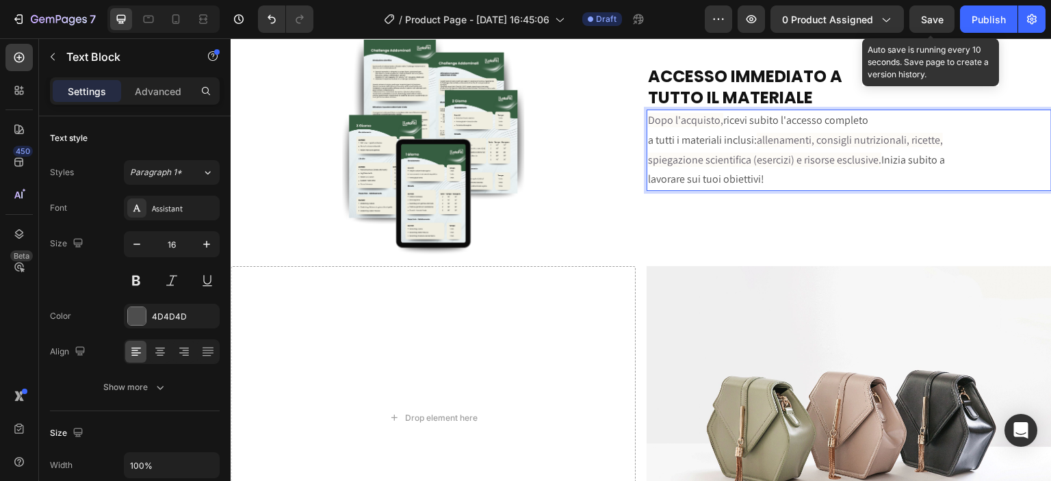
click at [648, 142] on p "a tutti i materiali inclusi: allenamenti, consigli nutrizionali, ricette," at bounding box center [849, 141] width 402 height 20
click at [940, 122] on p "Dopo l'acquisto, ricevi subito l'accesso completo a tutti i materiali inclusi: …" at bounding box center [849, 131] width 402 height 40
click at [648, 164] on span "spiegazione scientifica (esercizi) e risorse esclusive." at bounding box center [764, 160] width 233 height 14
click at [921, 142] on span "allenamenti, consigli nutrizionali, ricette, spiegazione scientifica (esercizi)…" at bounding box center [835, 150] width 375 height 34
click at [648, 183] on p "lavorare sui tuoi obiettivi!" at bounding box center [849, 180] width 402 height 20
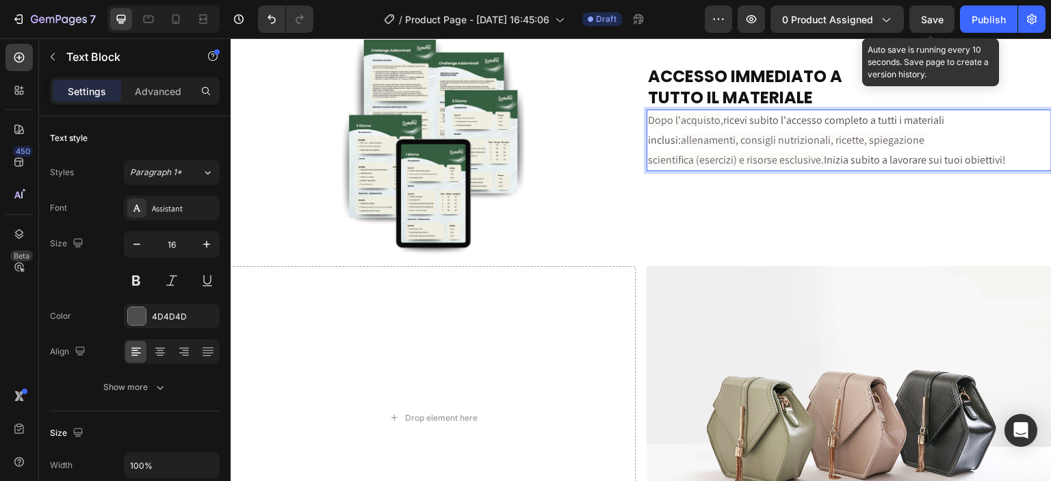
click at [924, 161] on p "scientifica (esercizi) e risorse esclusive. Inizia subito a lavorare sui tuoi o…" at bounding box center [849, 161] width 402 height 20
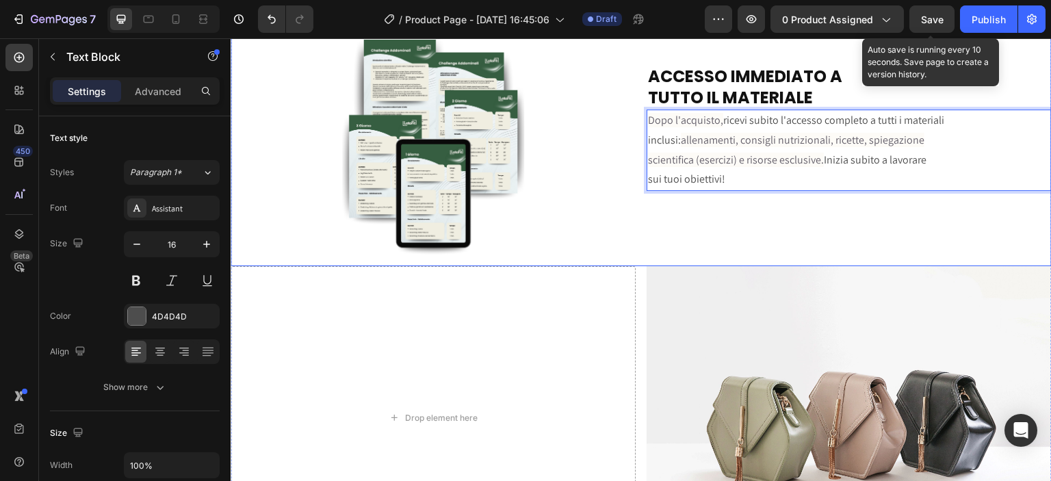
click at [878, 204] on div "⁠⁠⁠⁠⁠⁠⁠ ACCESSO IMMEDIATO A TUTTO IL MATERIALE Heading Dopo l'acquisto, ricevi …" at bounding box center [849, 143] width 405 height 245
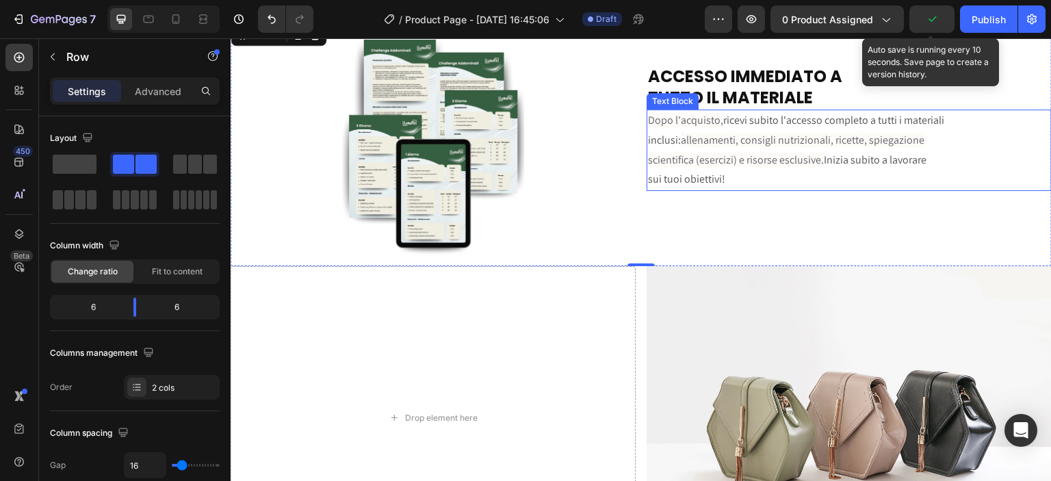
click at [734, 161] on span "scientifica (esercizi) e risorse esclusive." at bounding box center [736, 160] width 176 height 14
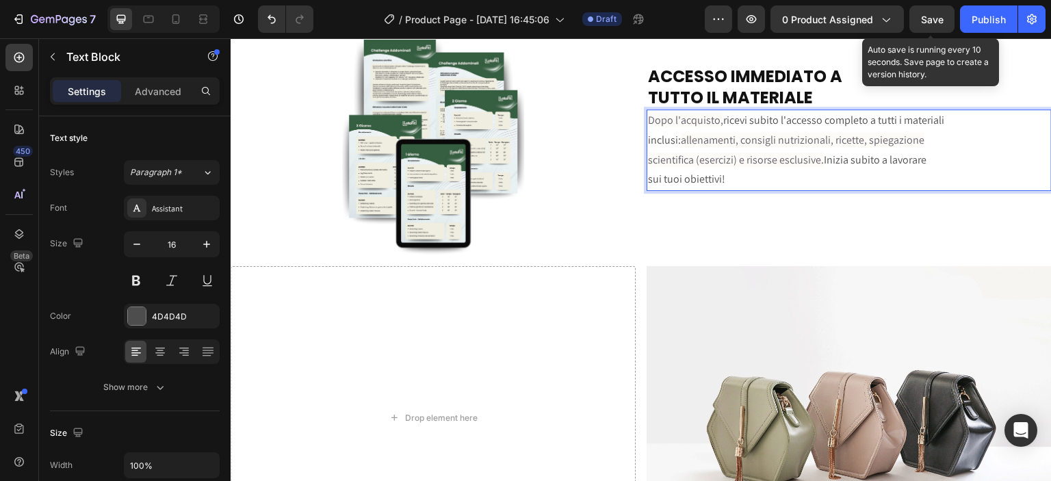
click at [735, 161] on span "scientifica (esercizi) e risorse esclusive." at bounding box center [736, 160] width 176 height 14
click at [936, 162] on p "scientifica (esercizi), numero Whatsapp e risorse esclusive. Inizia subito a la…" at bounding box center [849, 161] width 402 height 20
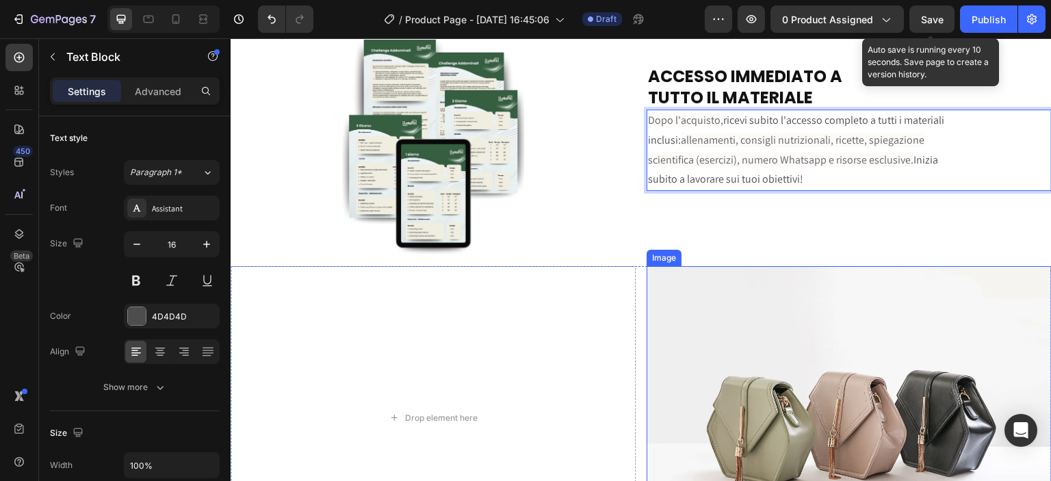
scroll to position [2967, 0]
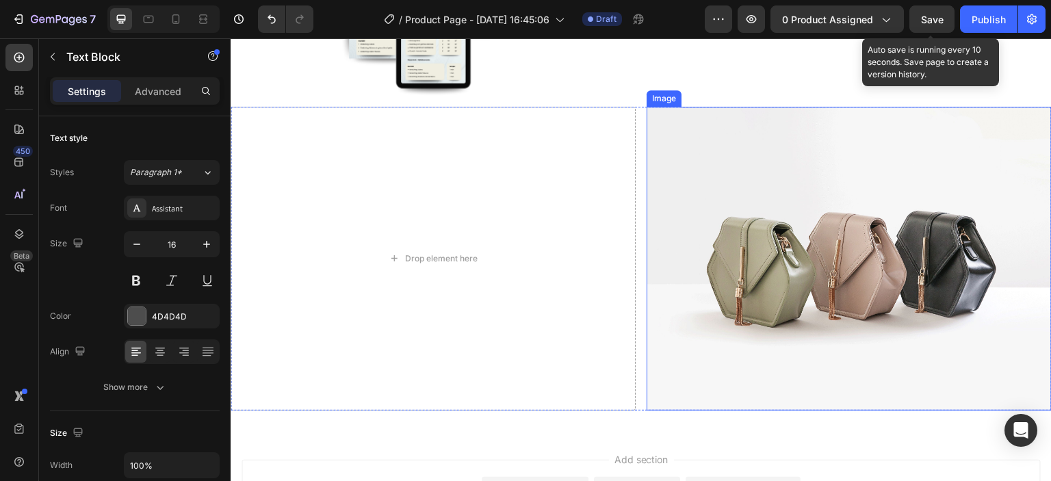
click at [777, 257] on img at bounding box center [849, 259] width 405 height 304
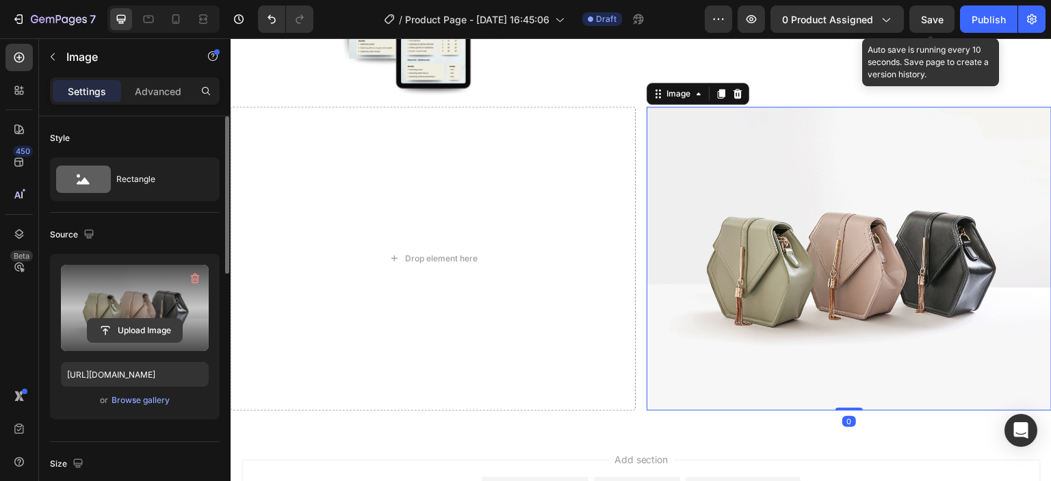
click at [122, 322] on input "file" at bounding box center [135, 330] width 94 height 23
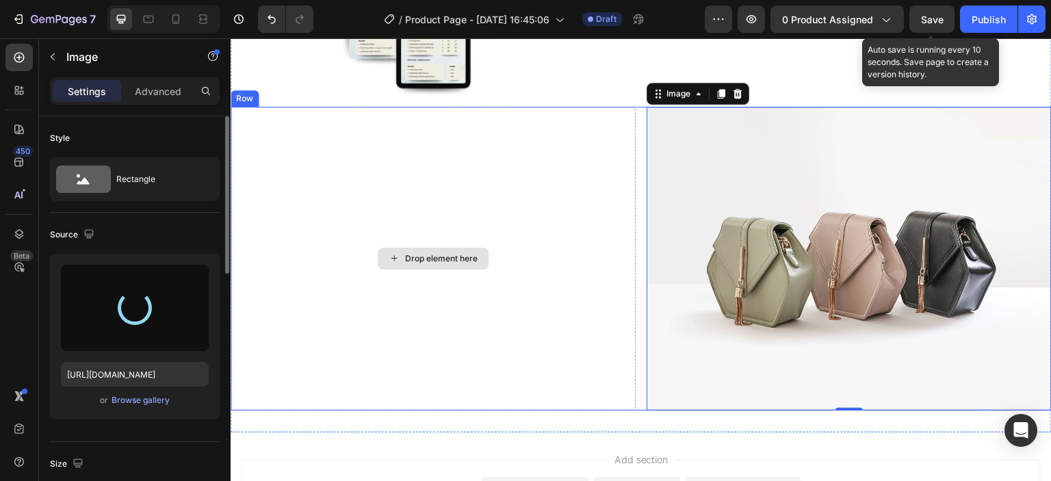
scroll to position [2807, 0]
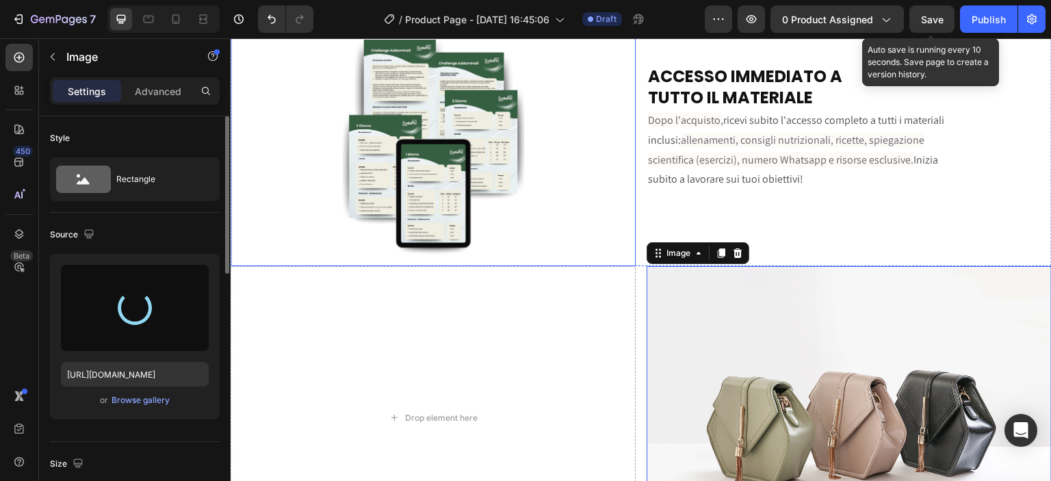
click at [471, 157] on img at bounding box center [433, 143] width 182 height 245
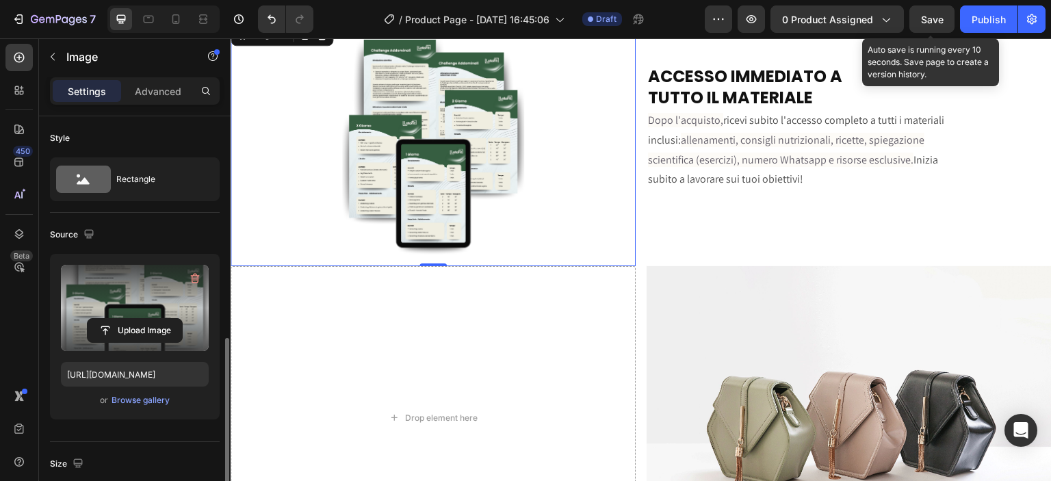
scroll to position [159, 0]
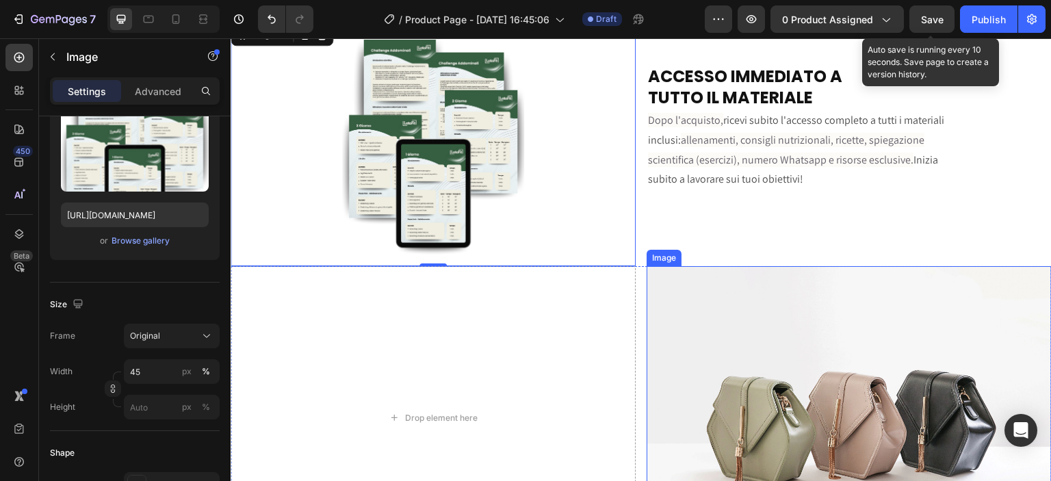
click at [736, 337] on img at bounding box center [849, 418] width 405 height 304
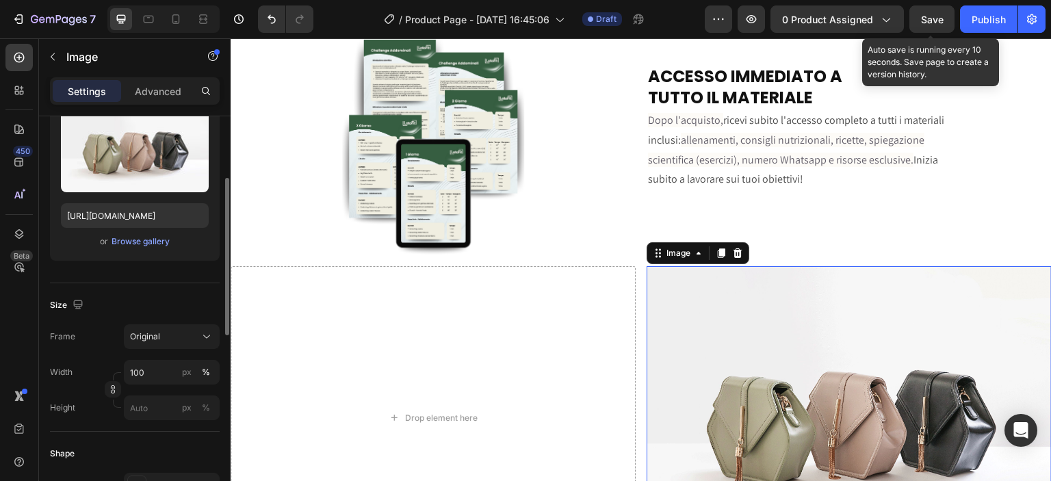
scroll to position [2967, 0]
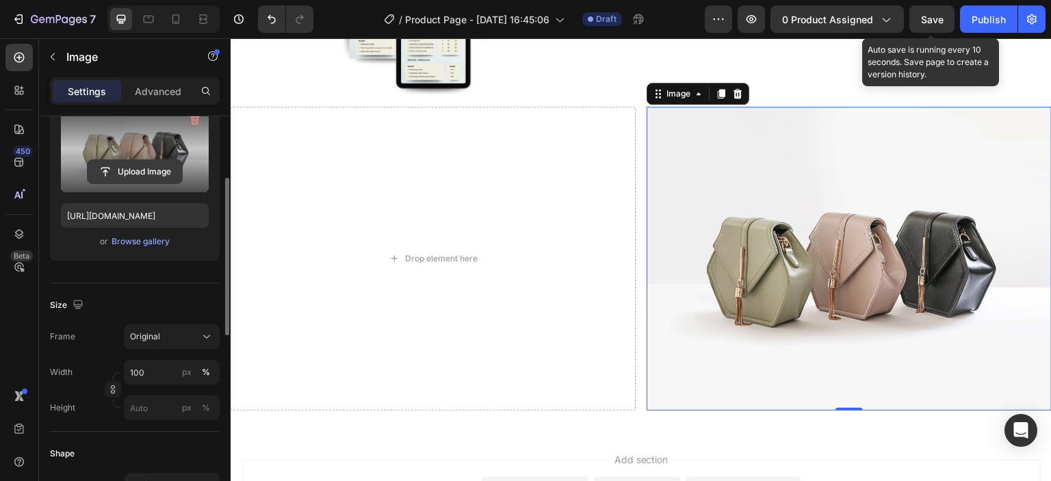
click at [145, 161] on input "file" at bounding box center [135, 171] width 94 height 23
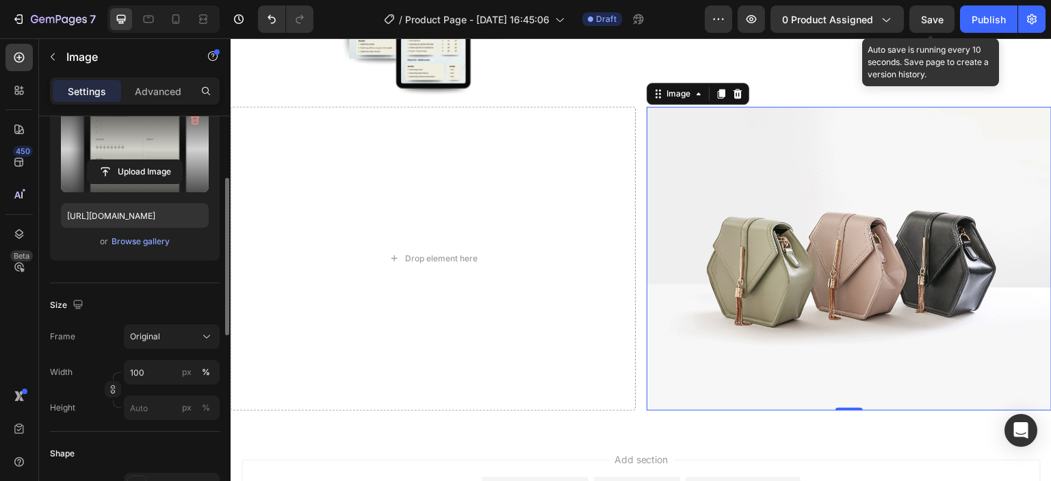
type input "[URL][DOMAIN_NAME]"
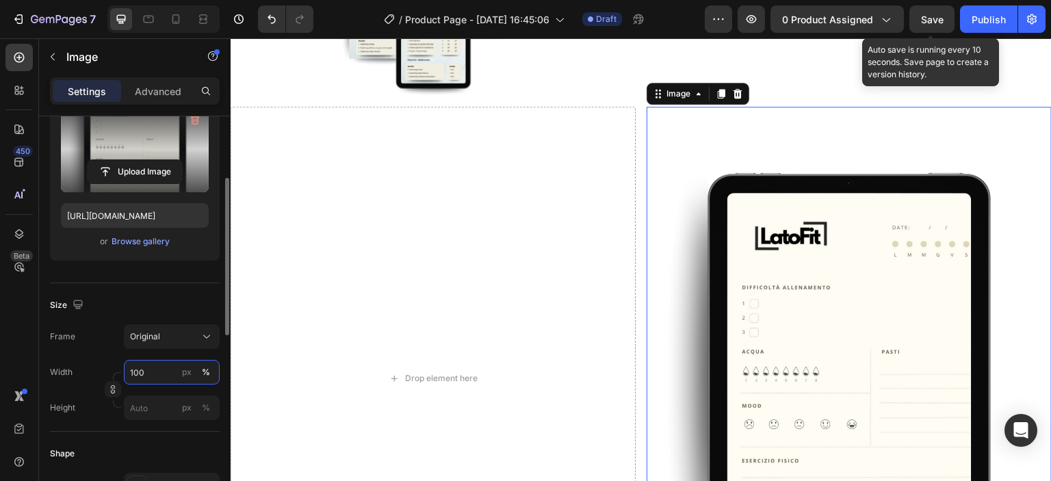
click at [159, 369] on input "100" at bounding box center [172, 372] width 96 height 25
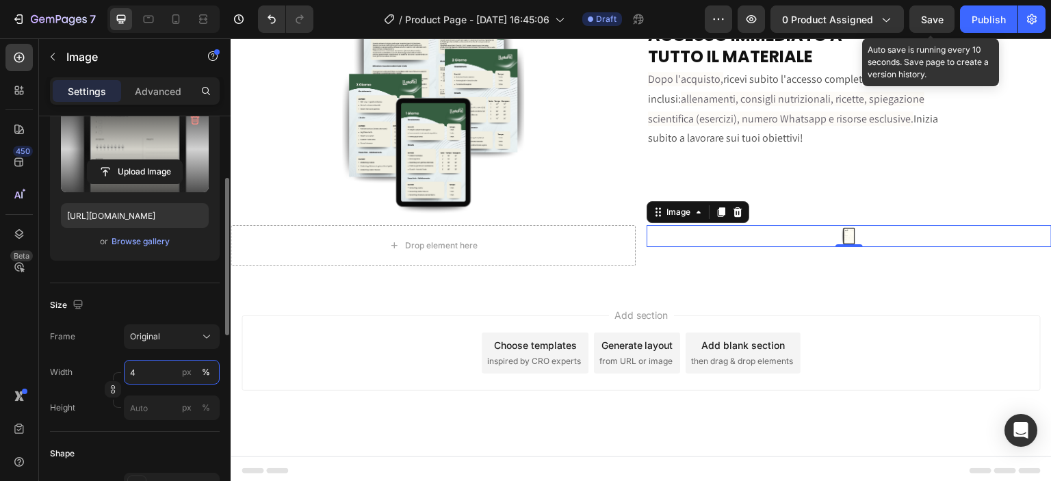
type input "45"
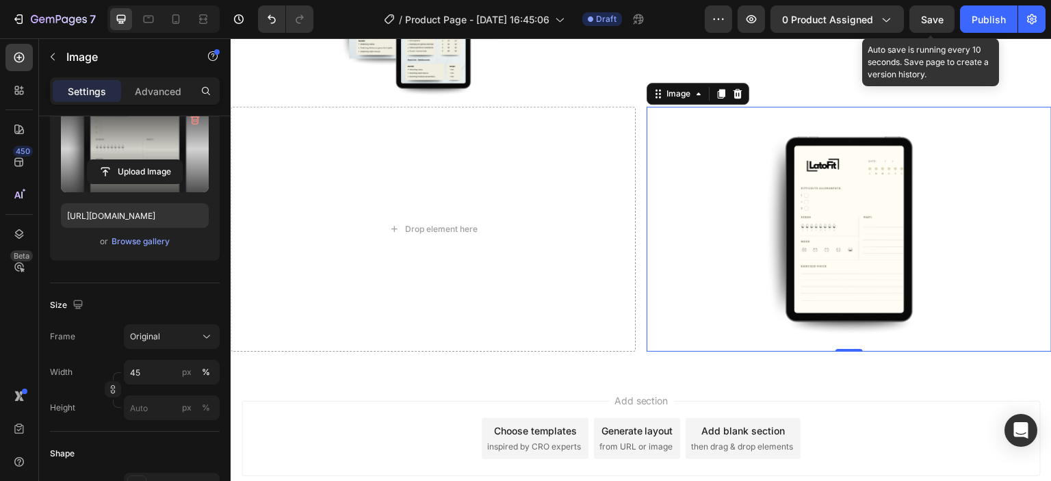
click at [517, 357] on div "Image ⁠⁠⁠⁠⁠⁠⁠ ACCESSO IMMEDIATO A TUTTO IL MATERIALE Heading Dopo l'acquisto, r…" at bounding box center [641, 117] width 821 height 511
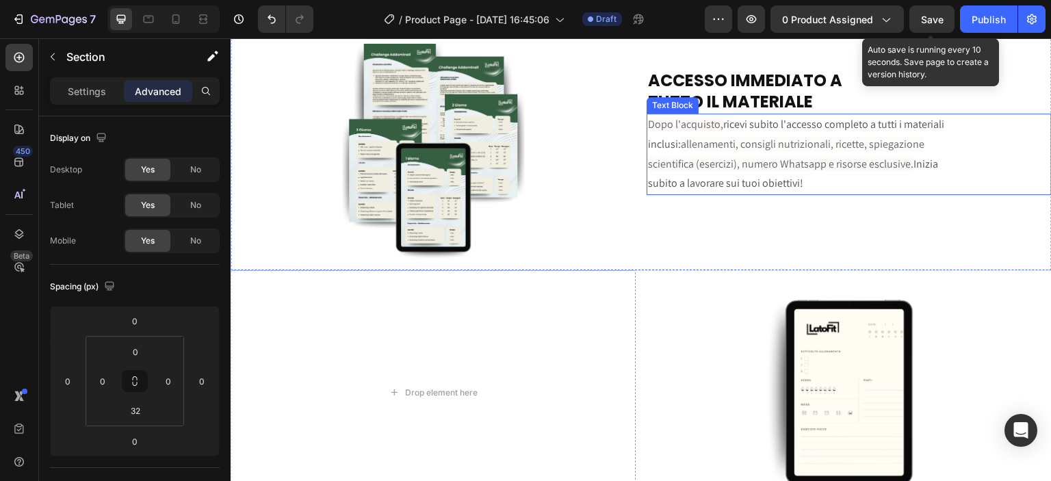
scroll to position [2554, 0]
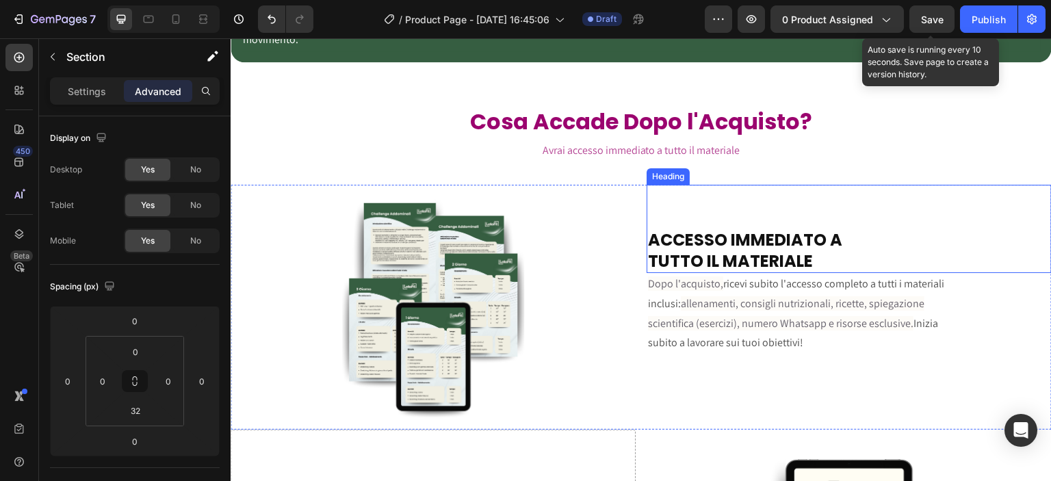
click at [788, 229] on strong "ACCESSO IMMEDIATO A" at bounding box center [745, 240] width 194 height 23
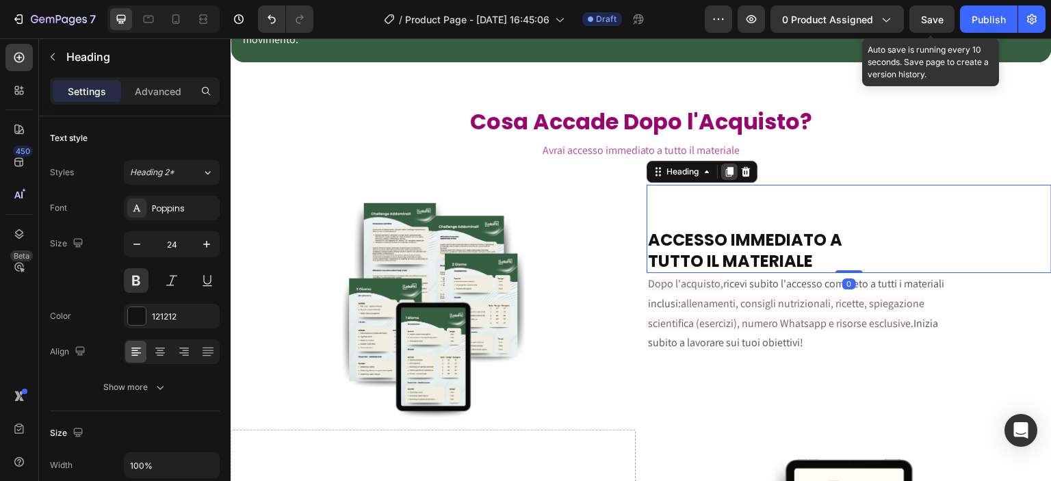
click at [726, 167] on icon at bounding box center [730, 172] width 8 height 10
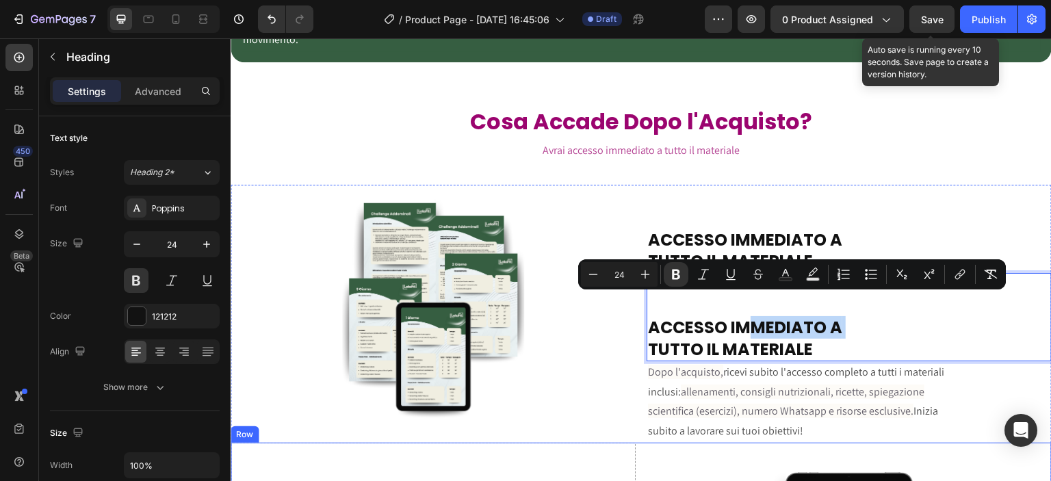
drag, startPoint x: 739, startPoint y: 309, endPoint x: 588, endPoint y: 419, distance: 187.1
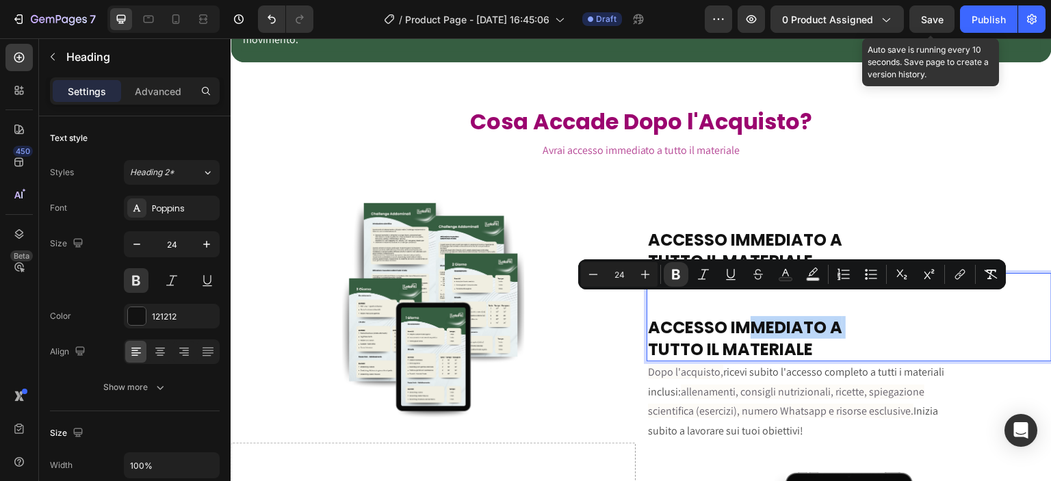
click at [905, 207] on h2 "ACCESSO IMMEDIATO A TUTTO IL MATERIALE" at bounding box center [849, 229] width 405 height 88
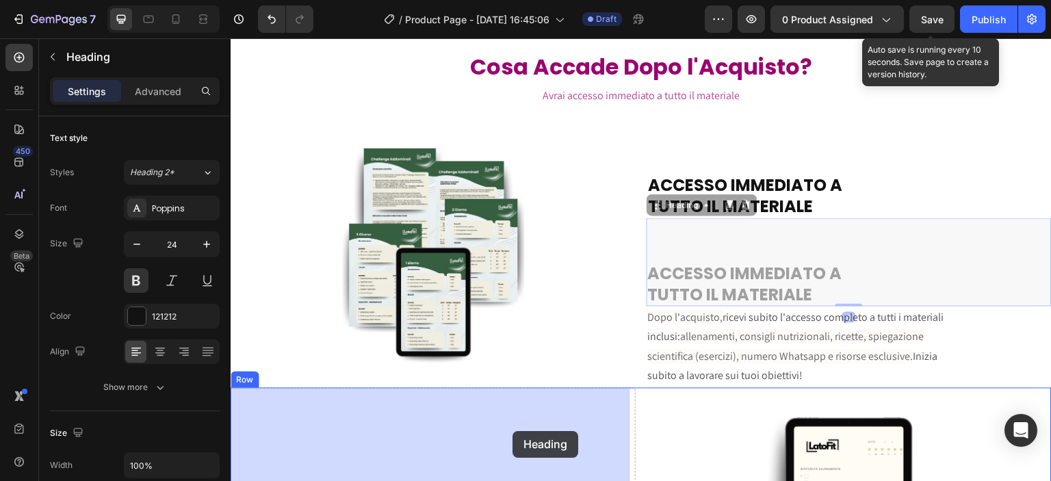
scroll to position [2598, 0]
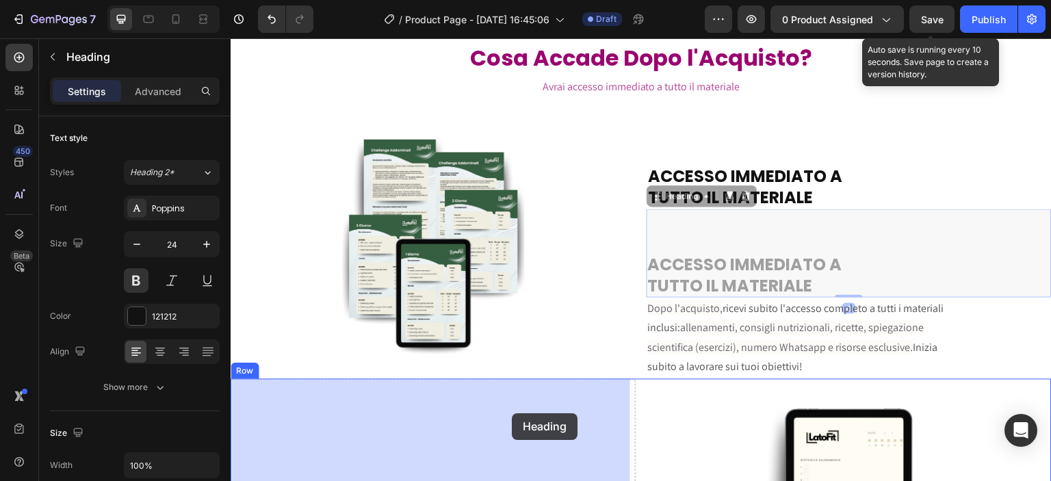
drag, startPoint x: 655, startPoint y: 268, endPoint x: 512, endPoint y: 413, distance: 204.2
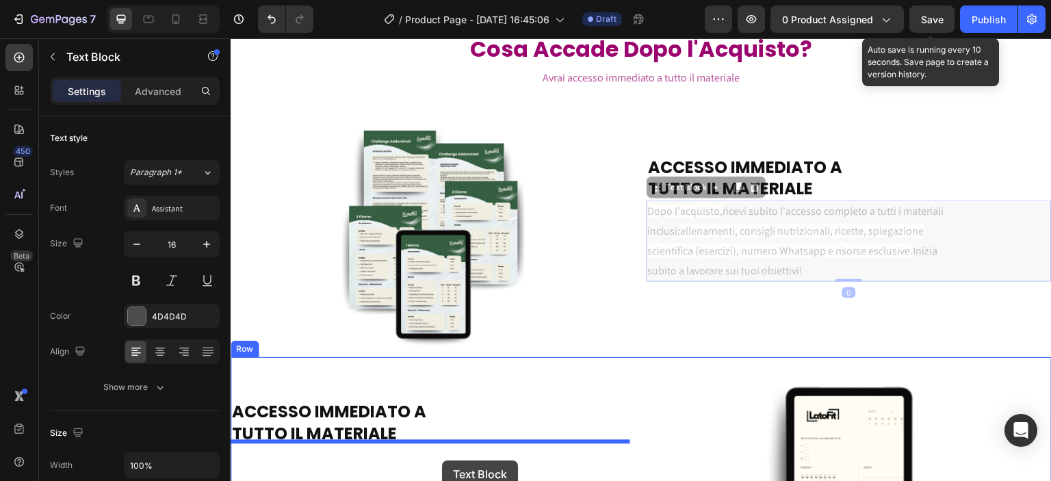
drag, startPoint x: 625, startPoint y: 294, endPoint x: 442, endPoint y: 460, distance: 247.5
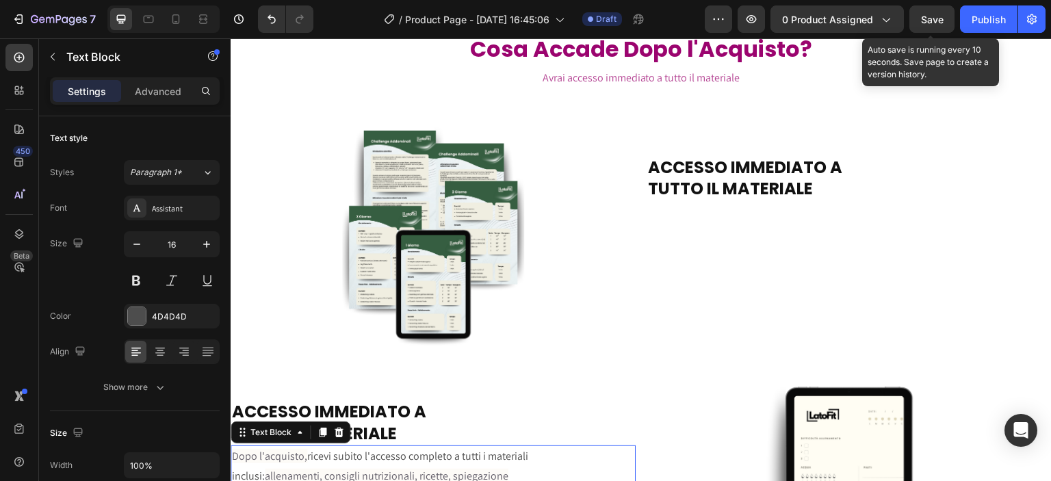
scroll to position [2669, 0]
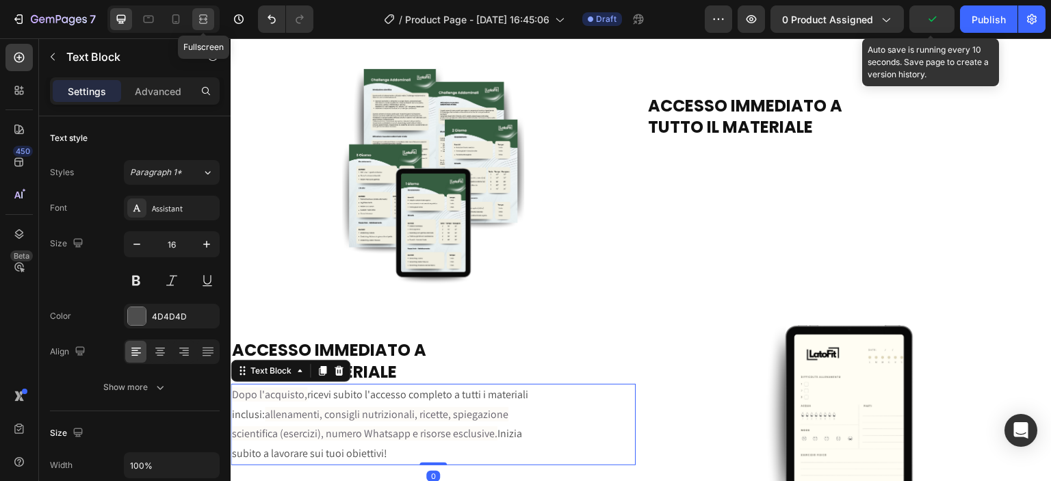
click at [200, 9] on div at bounding box center [203, 19] width 22 height 22
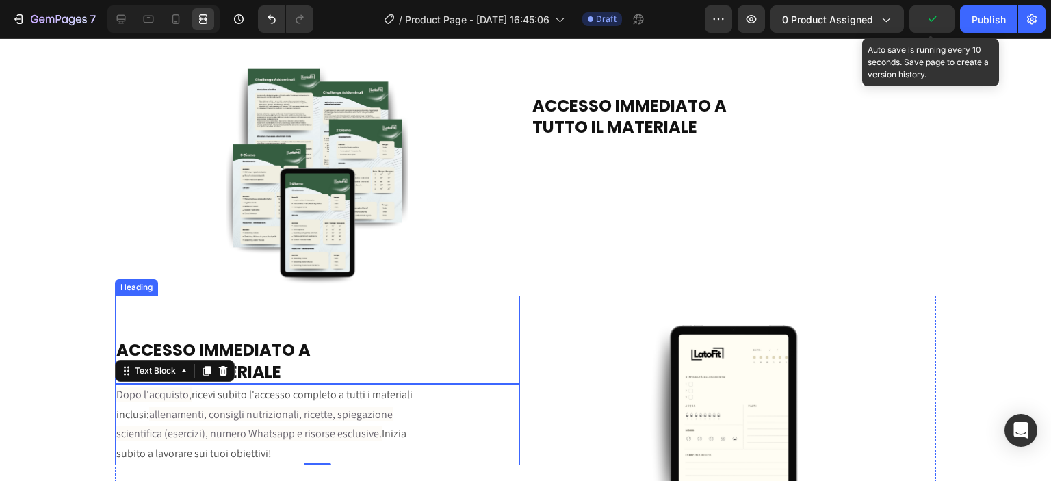
click at [334, 355] on h2 "ACCESSO IMMEDIATO A TUTTO IL MATERIALE" at bounding box center [317, 340] width 405 height 88
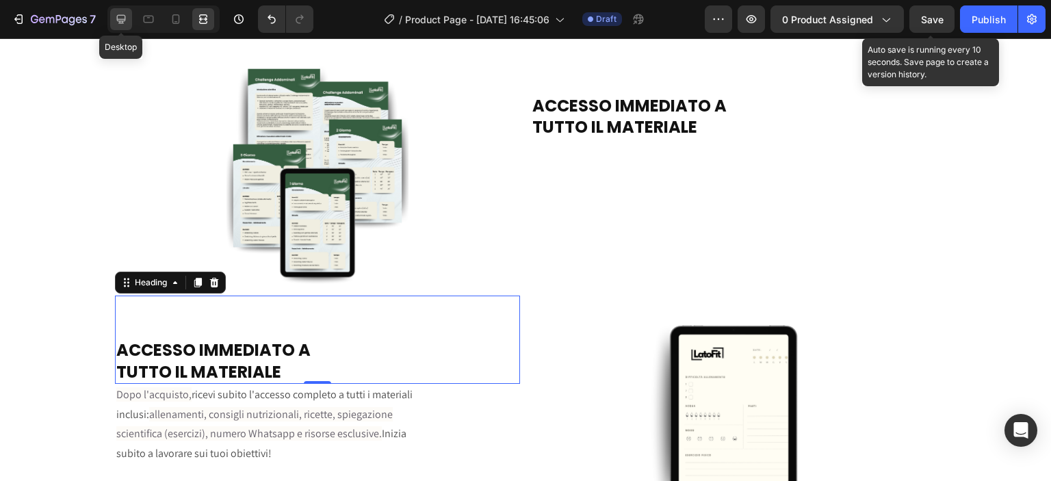
click at [121, 22] on icon at bounding box center [121, 19] width 14 height 14
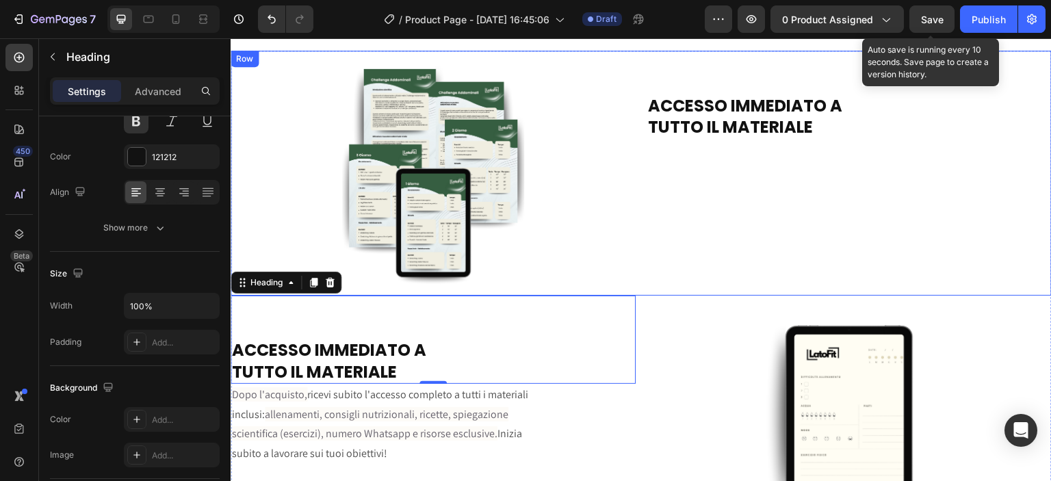
scroll to position [2827, 0]
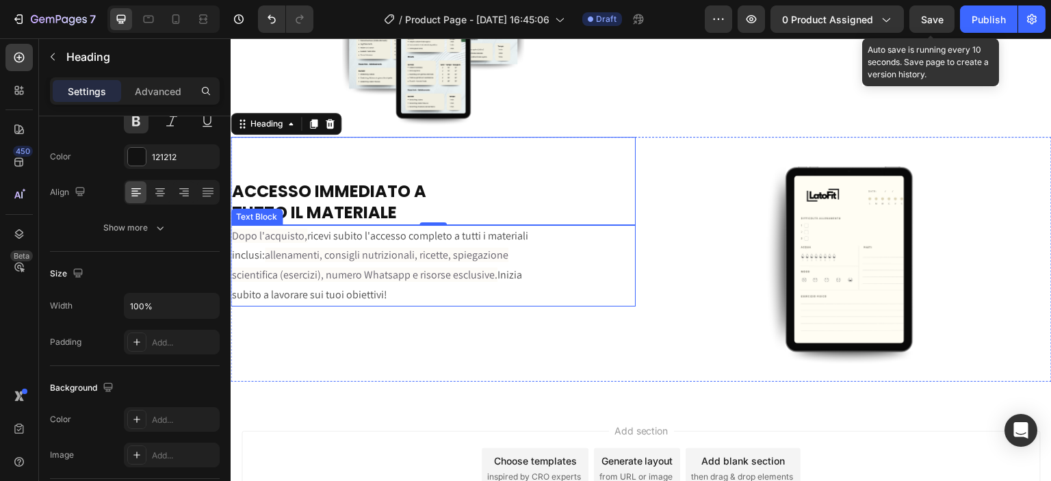
click at [439, 268] on span "scientifica (esercizi), numero Whatsapp e risorse esclusive." at bounding box center [364, 275] width 265 height 14
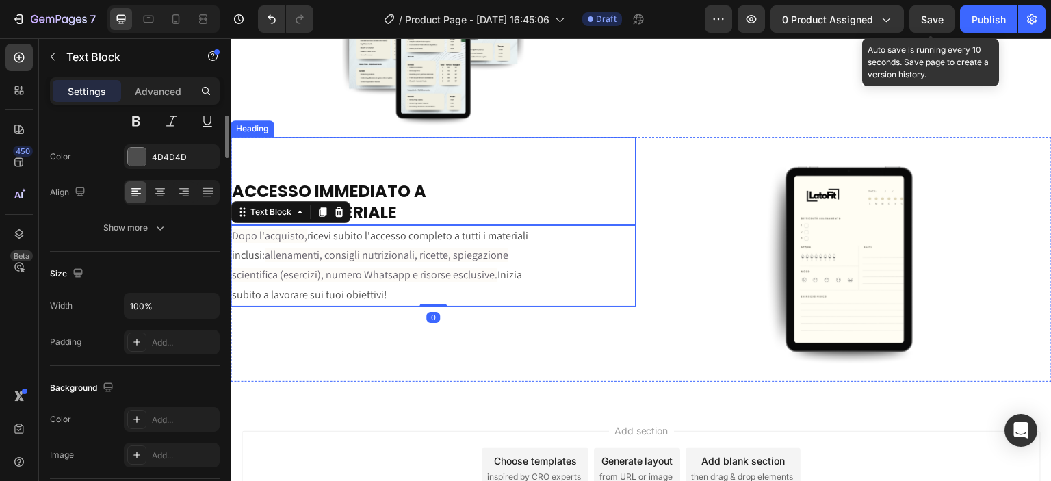
scroll to position [0, 0]
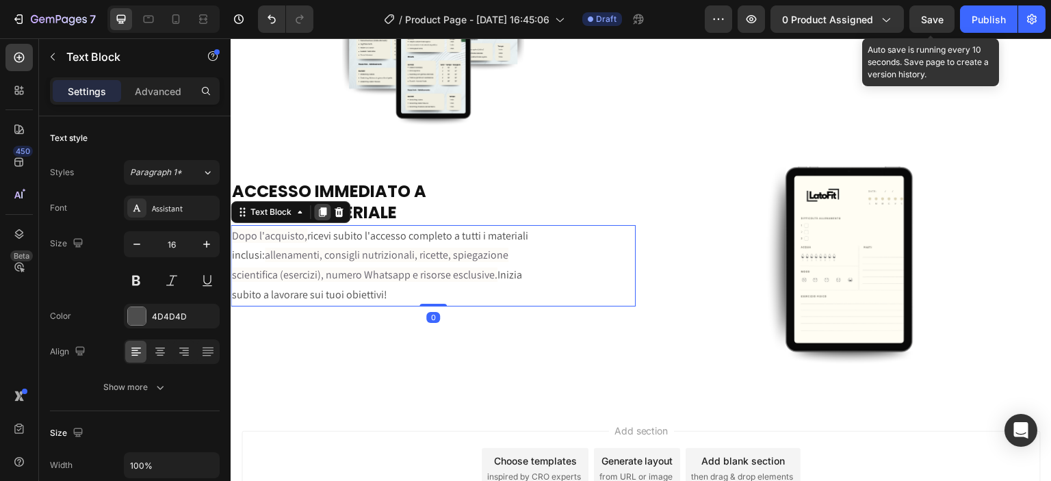
click at [319, 207] on icon at bounding box center [323, 212] width 8 height 10
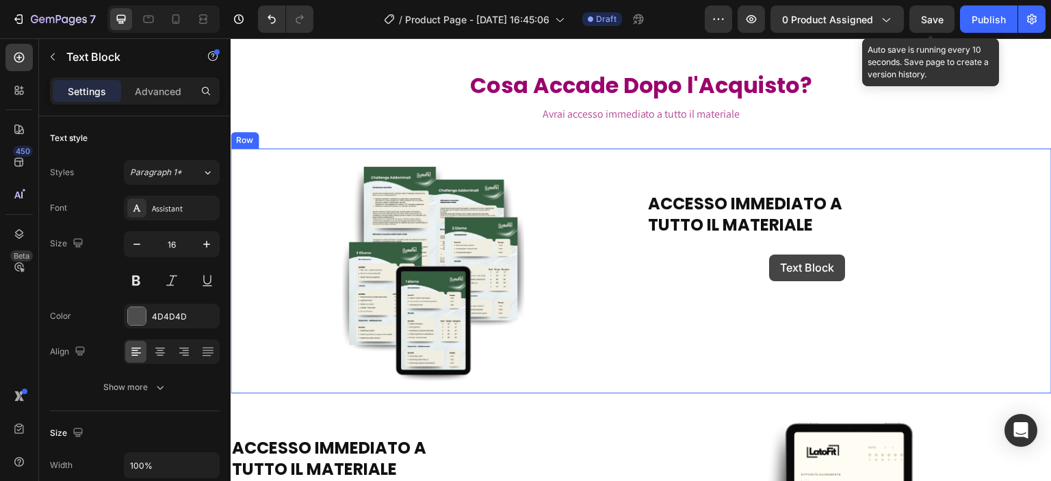
scroll to position [2511, 0]
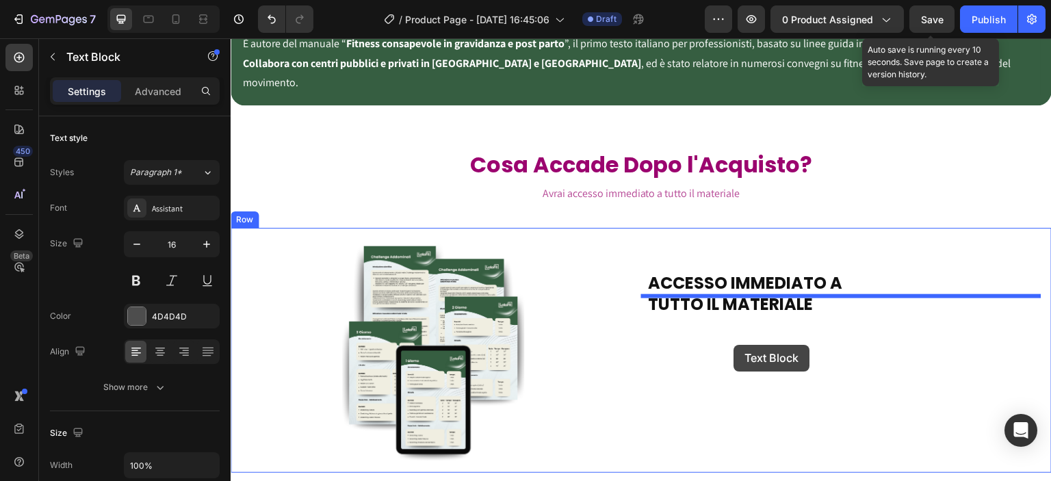
drag, startPoint x: 350, startPoint y: 343, endPoint x: 734, endPoint y: 345, distance: 383.9
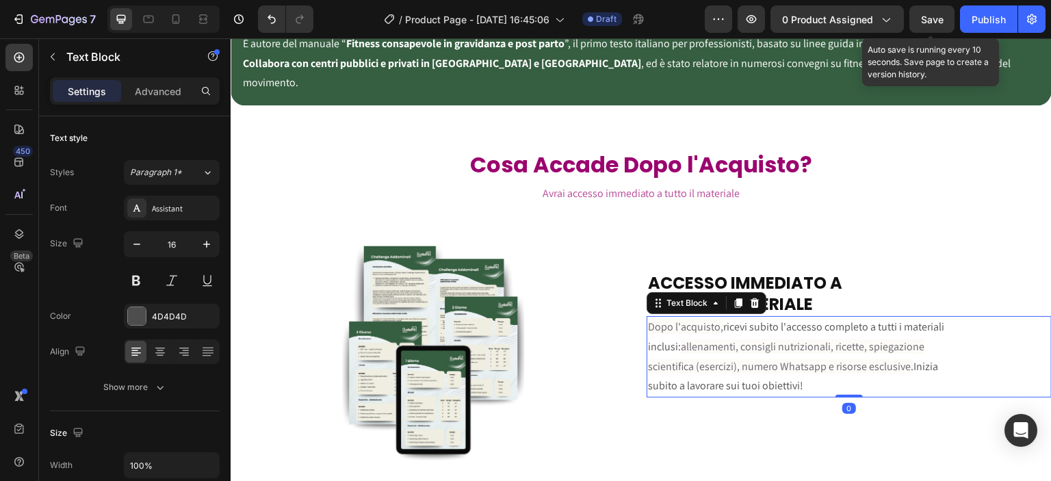
scroll to position [2671, 0]
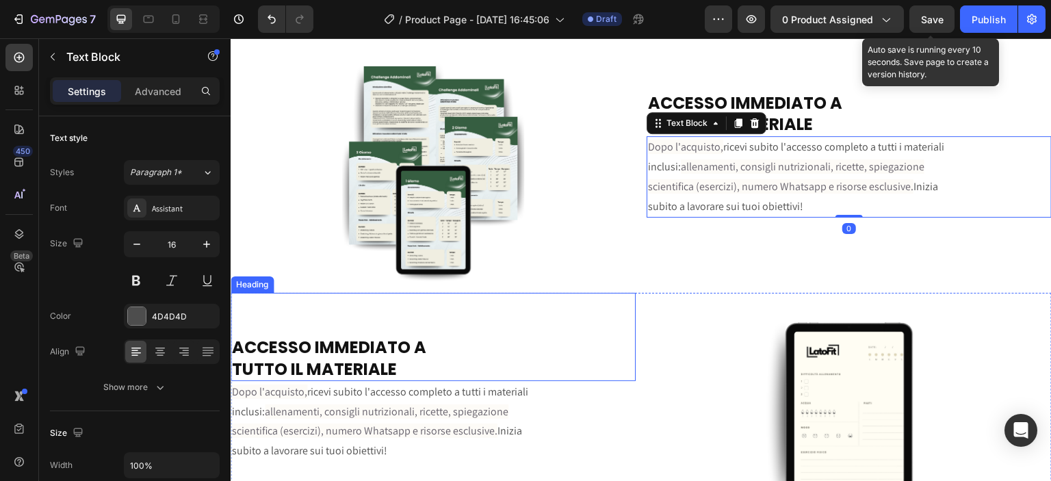
click at [358, 346] on strong "ACCESSO IMMEDIATO A" at bounding box center [329, 347] width 194 height 23
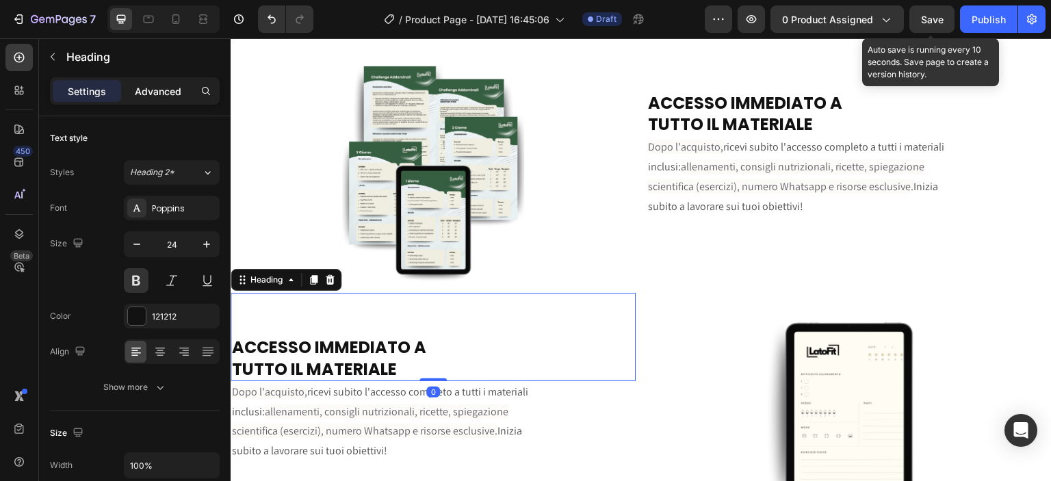
click at [149, 84] on p "Advanced" at bounding box center [158, 91] width 47 height 14
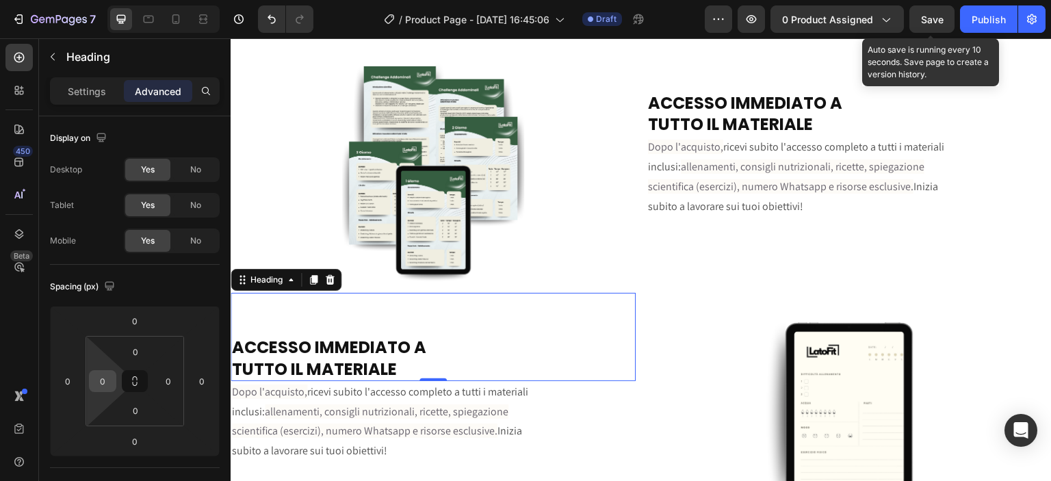
click at [112, 373] on input "0" at bounding box center [102, 381] width 21 height 21
click at [114, 374] on div "0" at bounding box center [102, 381] width 27 height 22
click at [137, 342] on input "0" at bounding box center [135, 351] width 27 height 21
type input "5"
click at [114, 373] on div "0" at bounding box center [102, 381] width 27 height 22
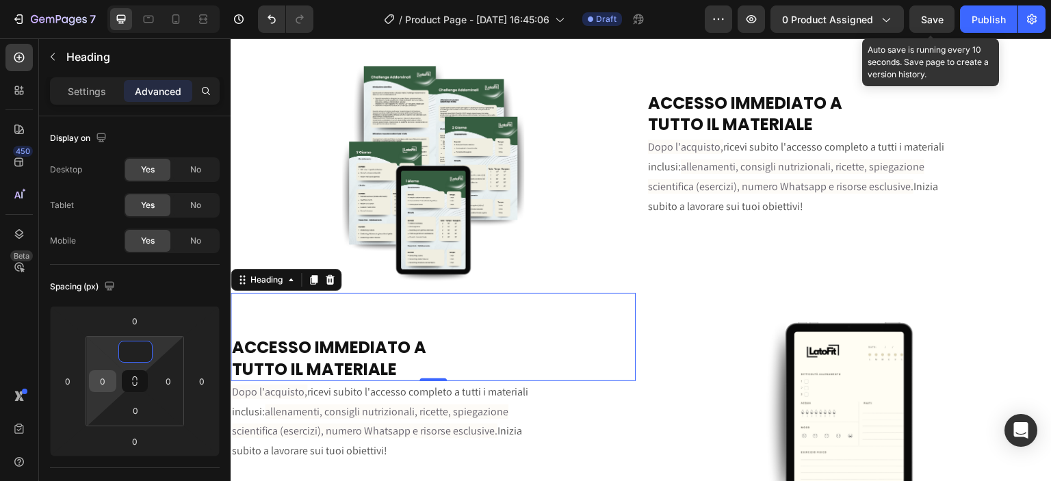
type input "0"
click at [107, 379] on input "0" at bounding box center [102, 381] width 21 height 21
click at [106, 379] on input "0" at bounding box center [102, 381] width 21 height 21
type input "0"
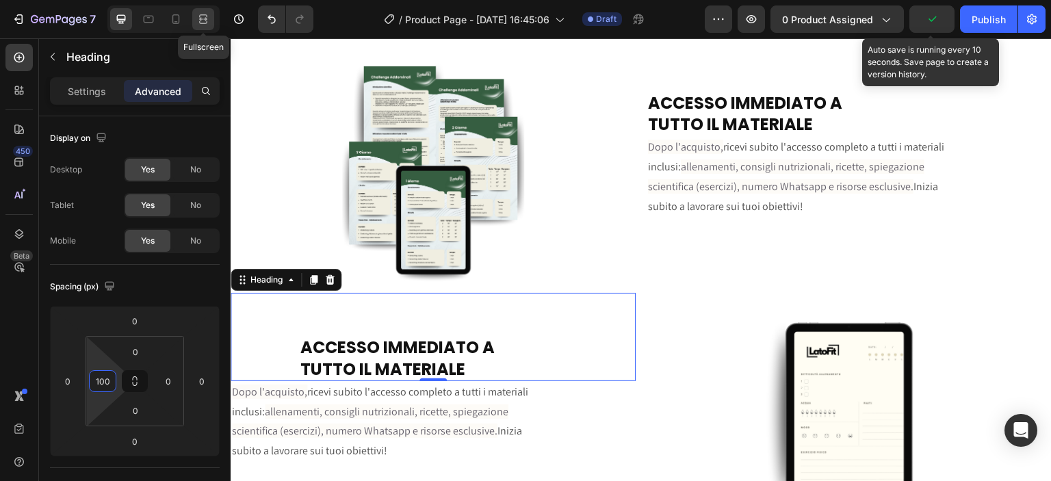
click at [204, 18] on icon at bounding box center [203, 19] width 14 height 14
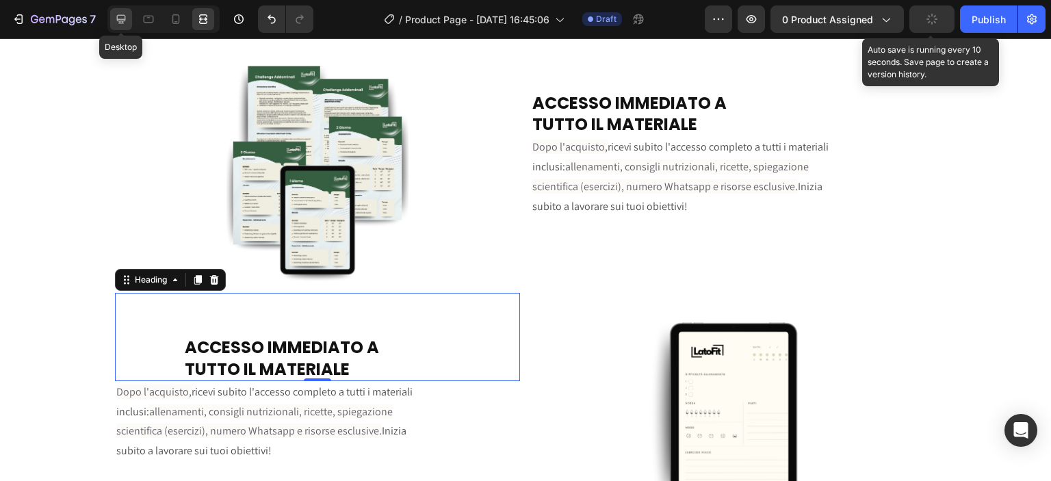
click at [123, 20] on icon at bounding box center [121, 19] width 14 height 14
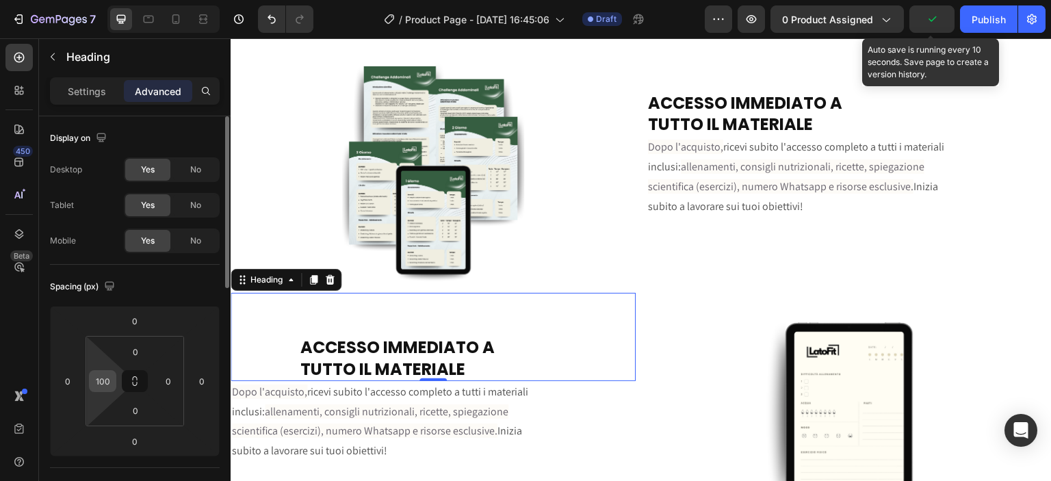
click at [107, 382] on input "100" at bounding box center [102, 381] width 21 height 21
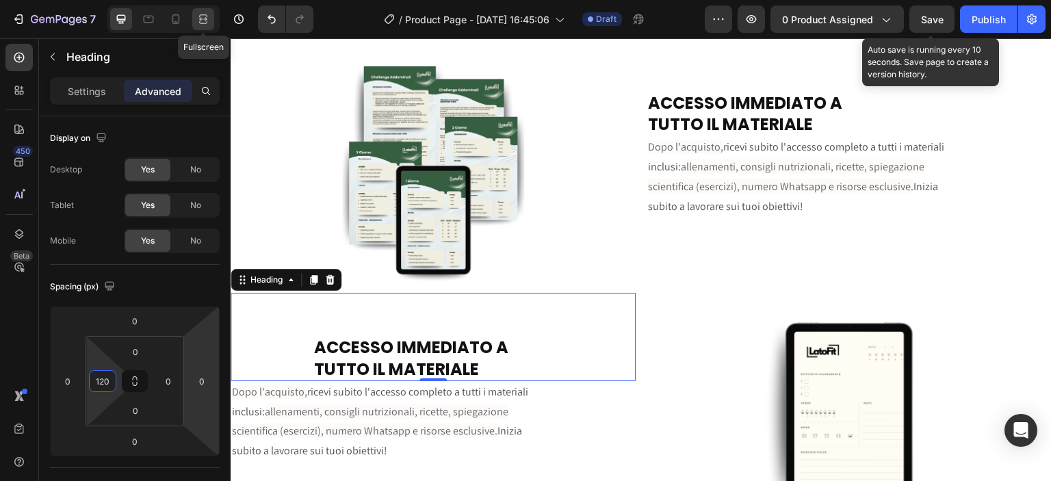
type input "120"
click at [200, 25] on icon at bounding box center [203, 19] width 14 height 14
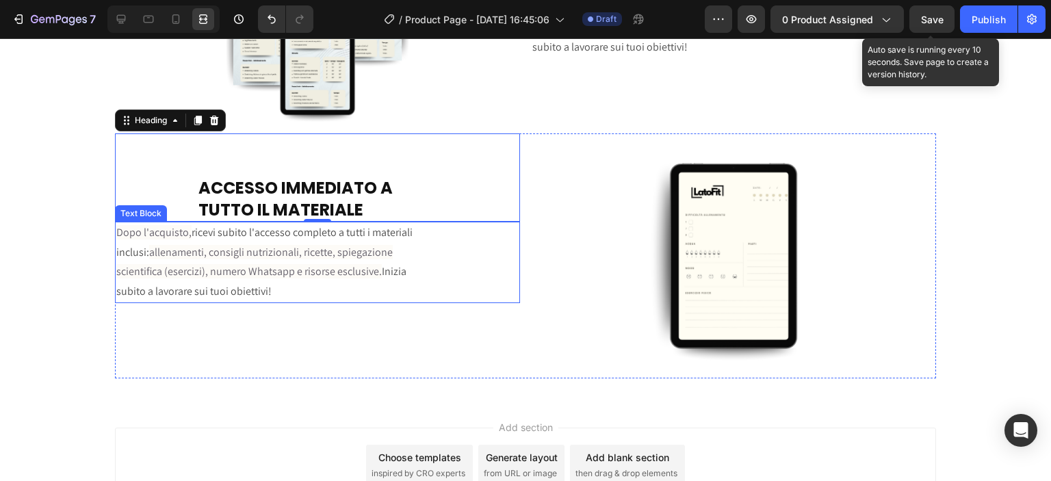
scroll to position [2671, 0]
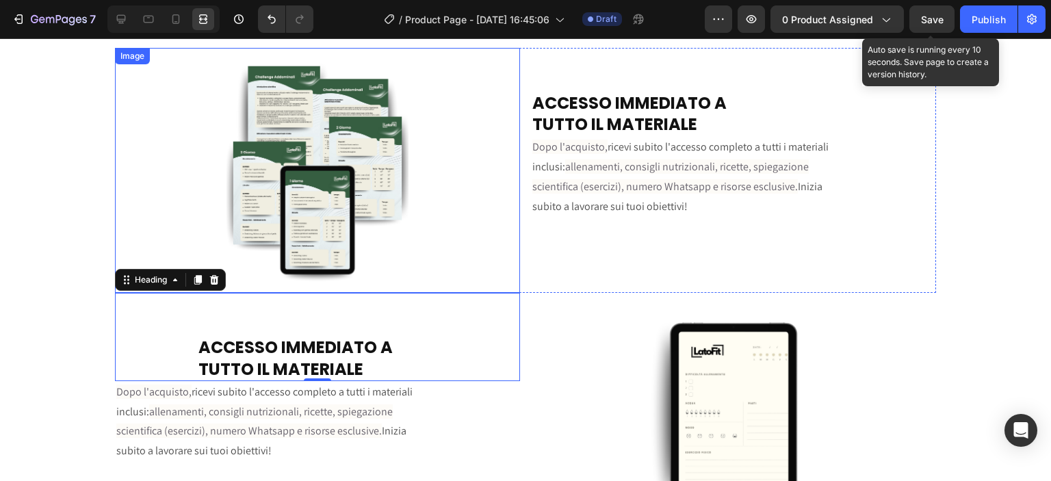
click at [421, 207] on div at bounding box center [317, 170] width 405 height 245
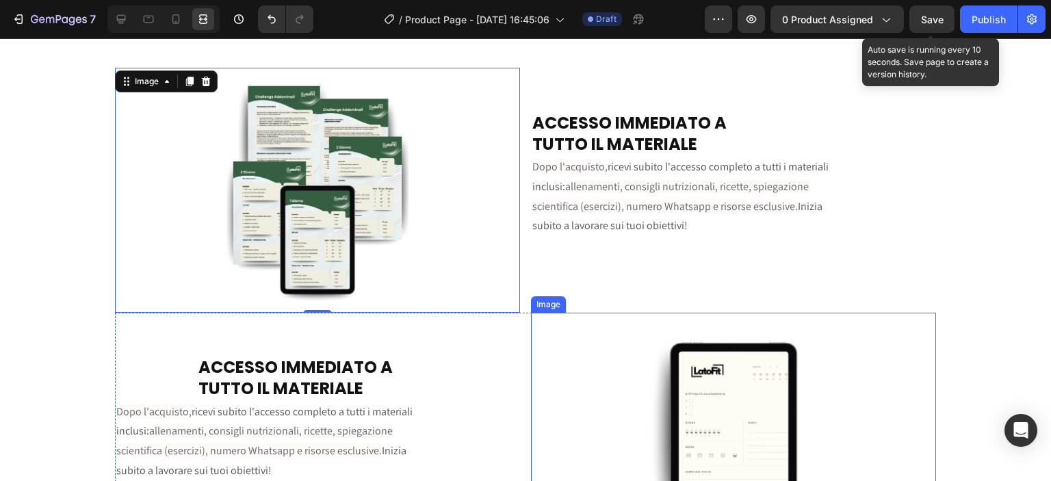
scroll to position [2511, 0]
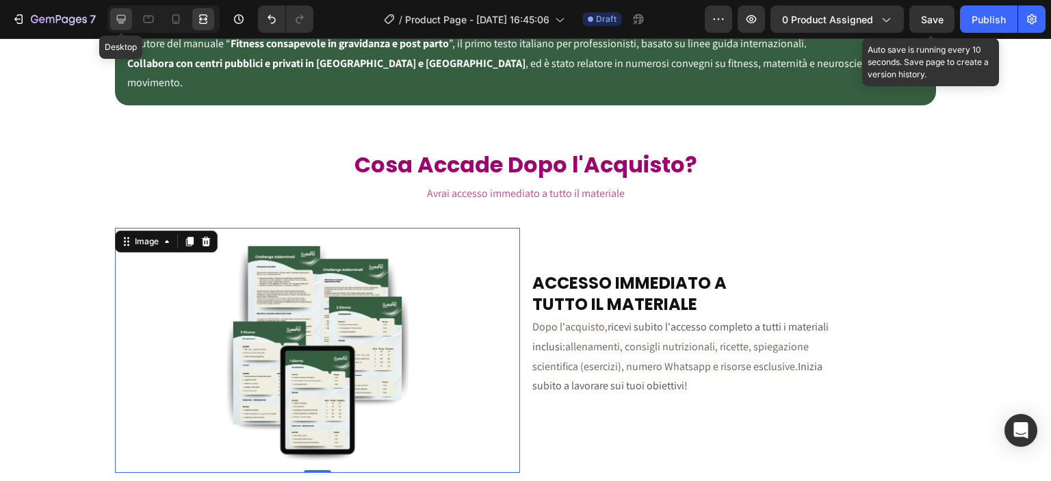
click at [114, 18] on icon at bounding box center [121, 19] width 14 height 14
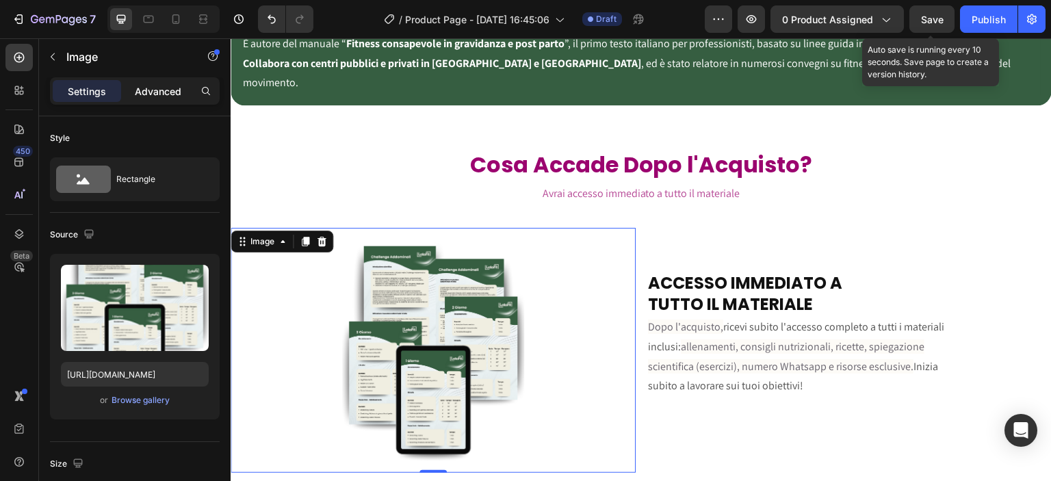
click at [145, 98] on p "Advanced" at bounding box center [158, 91] width 47 height 14
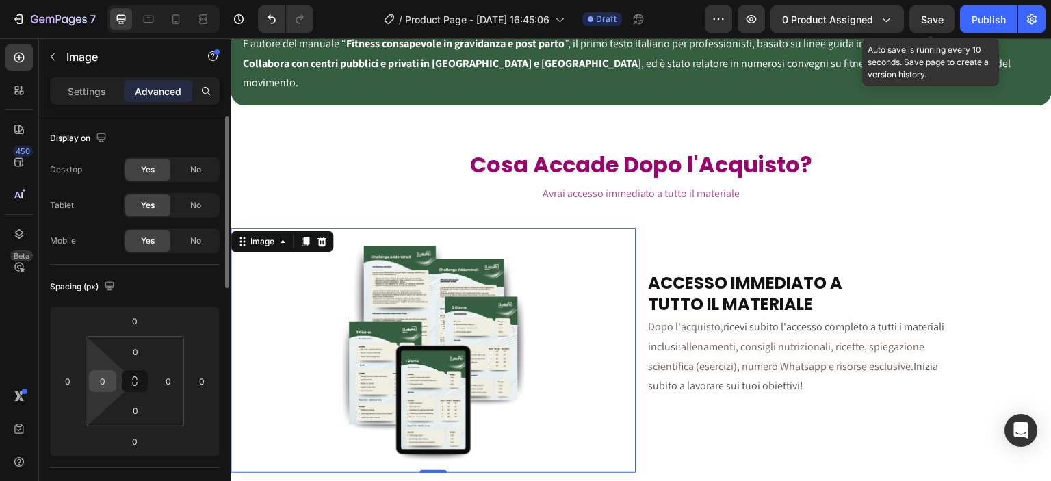
click at [111, 379] on input "0" at bounding box center [102, 381] width 21 height 21
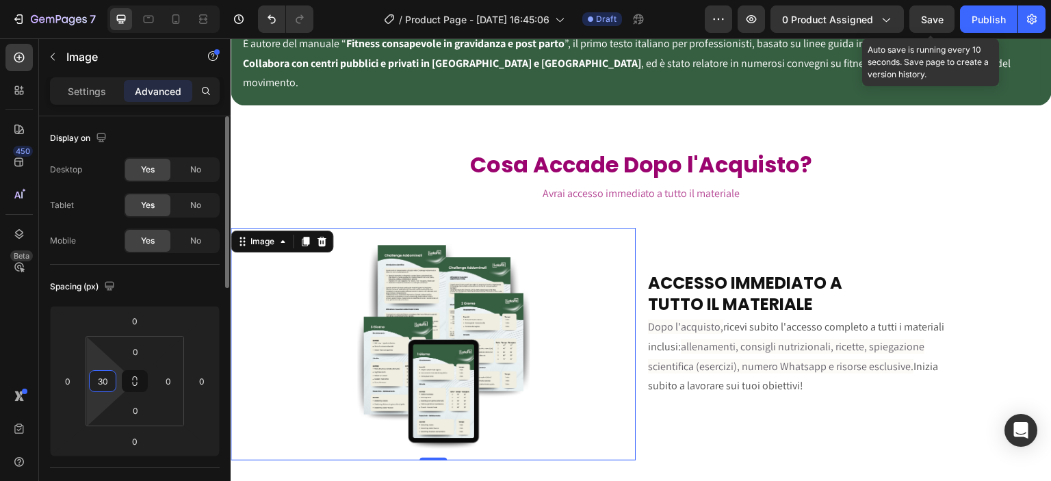
type input "3"
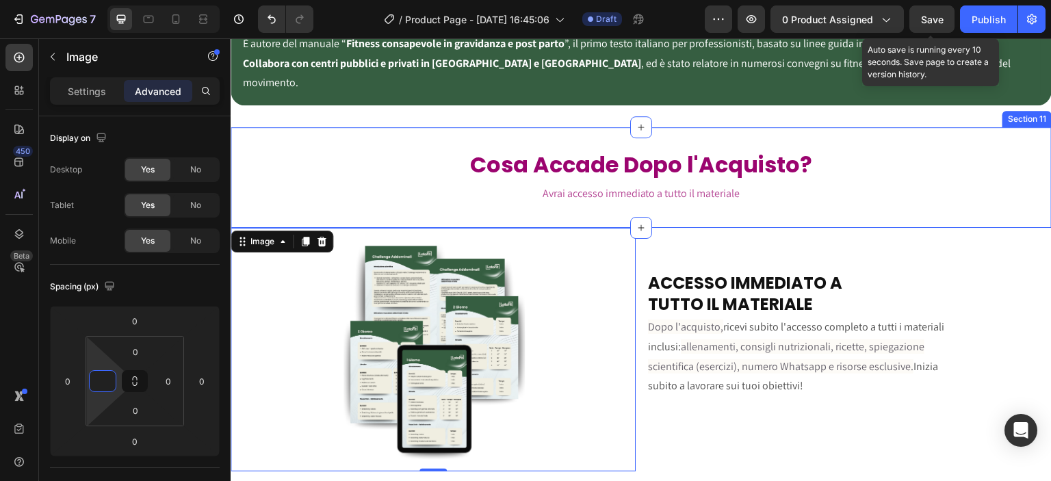
click at [330, 182] on p "Avrai accesso immediato a tutto il materiale" at bounding box center [641, 193] width 818 height 23
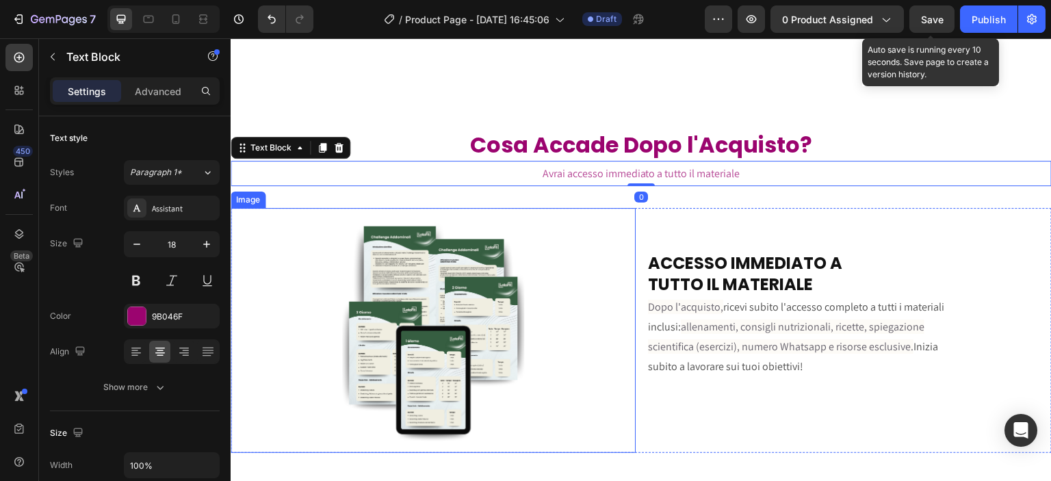
scroll to position [2671, 0]
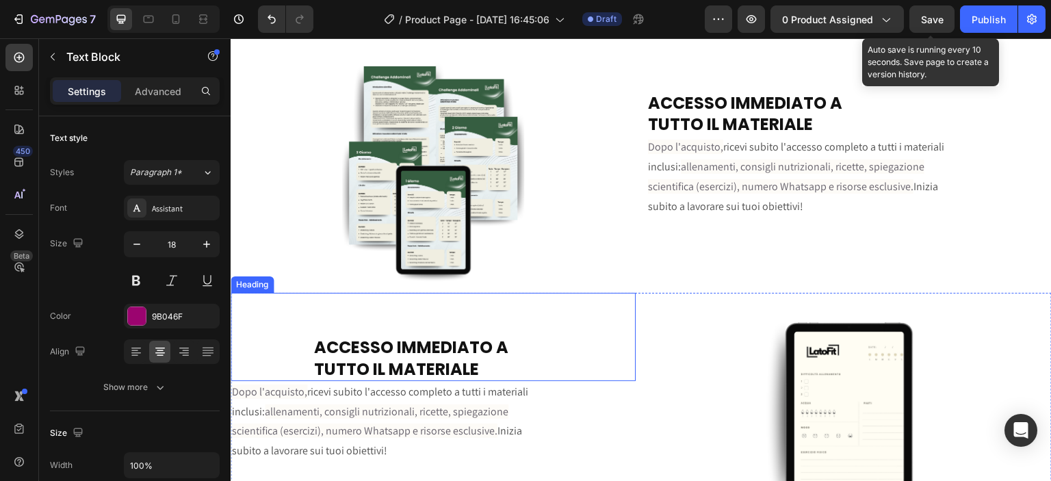
click at [406, 365] on strong "TUTTO IL MATERIALE" at bounding box center [396, 369] width 165 height 23
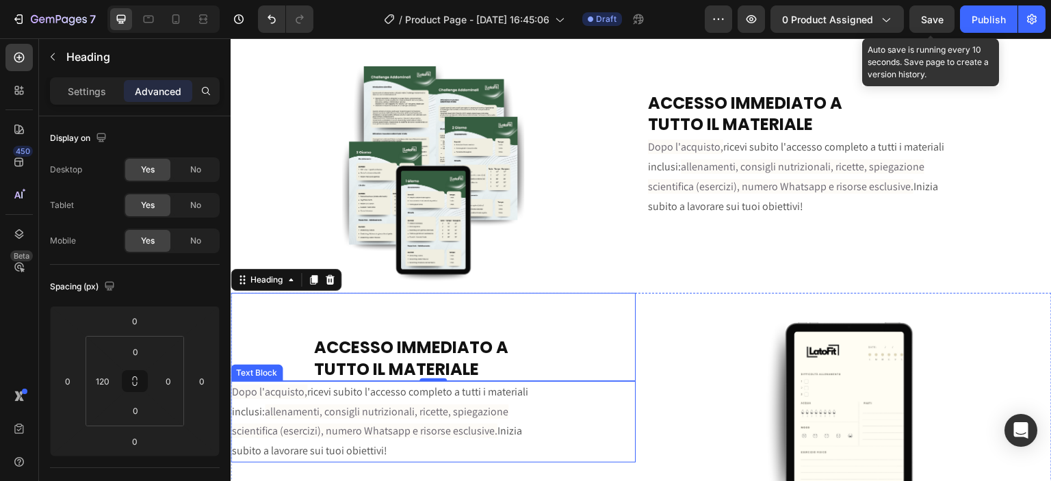
click at [340, 406] on span "allenamenti, consigli nutrizionali, ricette, spiegazione" at bounding box center [387, 411] width 244 height 14
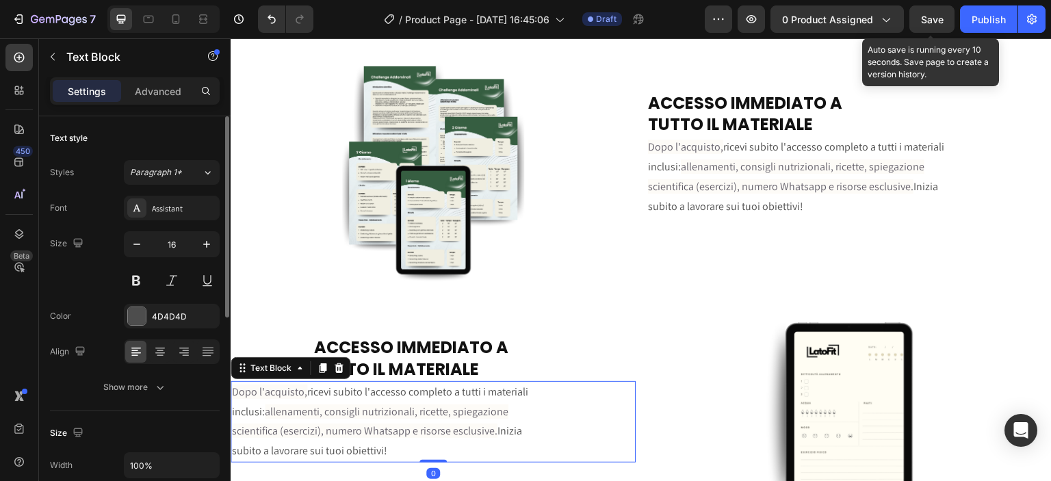
drag, startPoint x: 146, startPoint y: 86, endPoint x: 137, endPoint y: 303, distance: 217.1
click at [146, 87] on p "Advanced" at bounding box center [158, 91] width 47 height 14
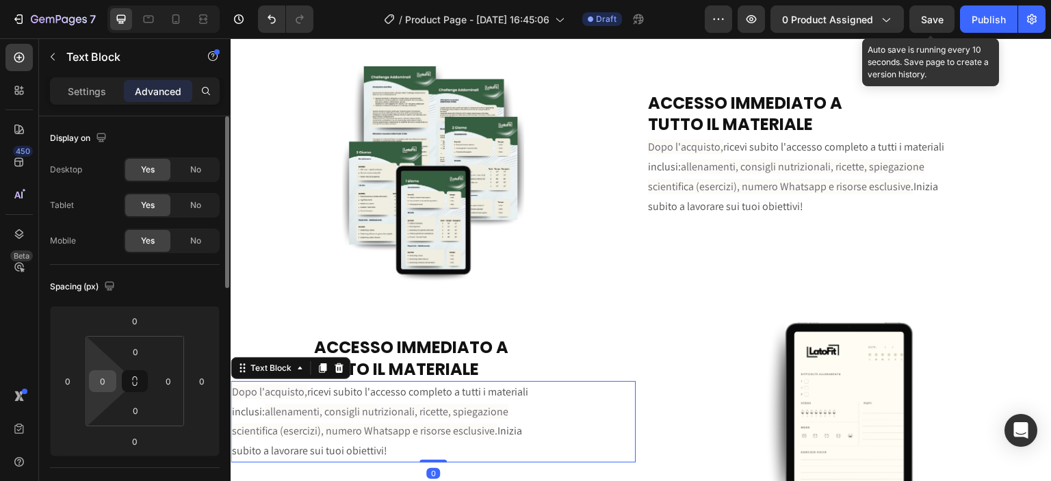
click at [105, 377] on input "0" at bounding box center [102, 381] width 21 height 21
type input "120"
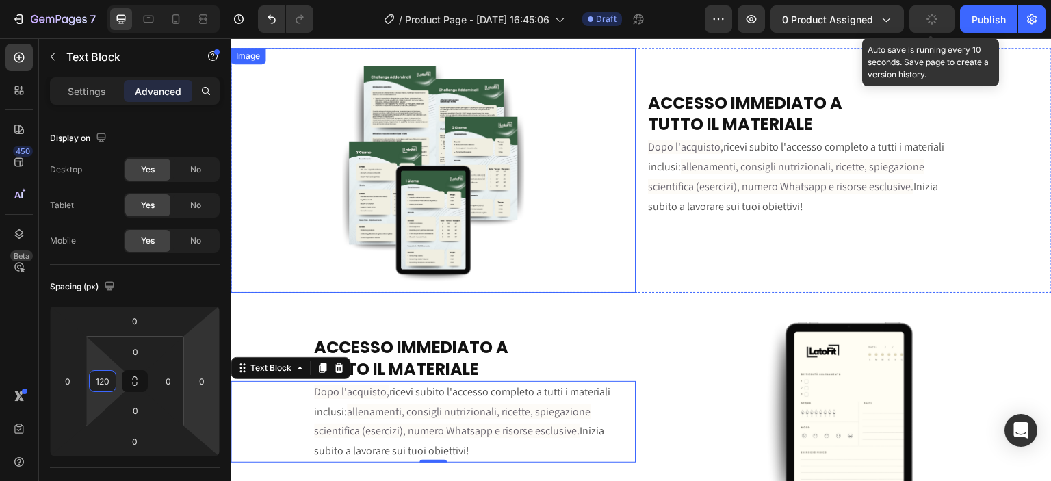
click at [571, 250] on div at bounding box center [433, 170] width 405 height 245
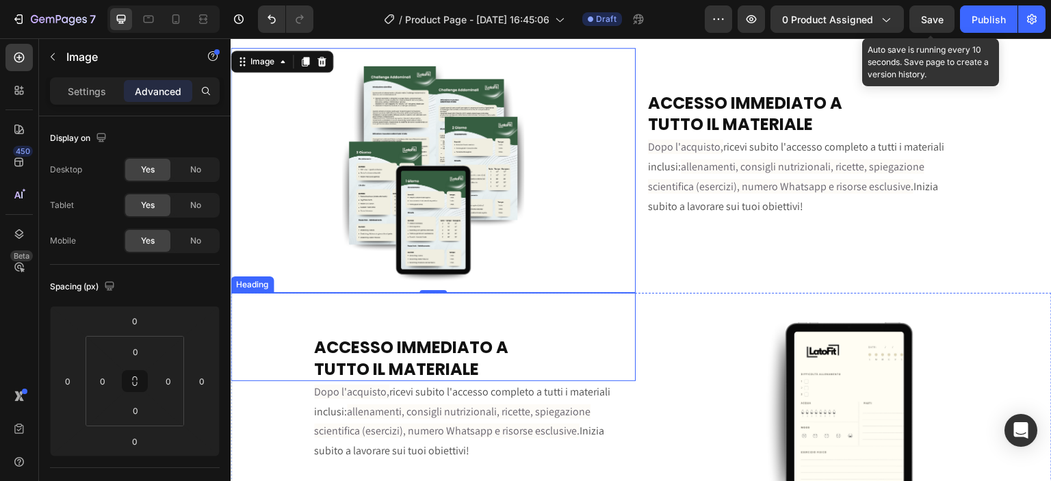
click at [430, 358] on strong "TUTTO IL MATERIALE" at bounding box center [396, 369] width 165 height 23
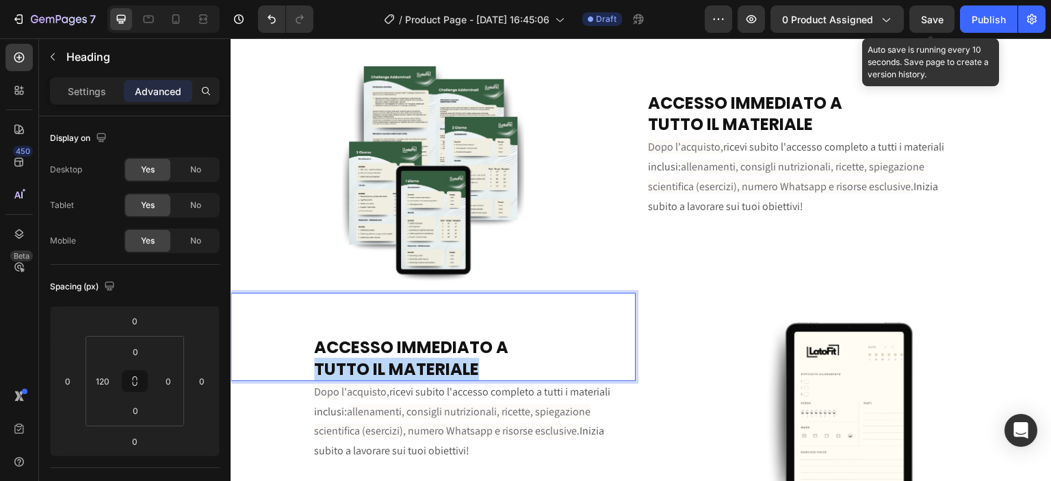
click at [430, 358] on strong "TUTTO IL MATERIALE" at bounding box center [396, 369] width 165 height 23
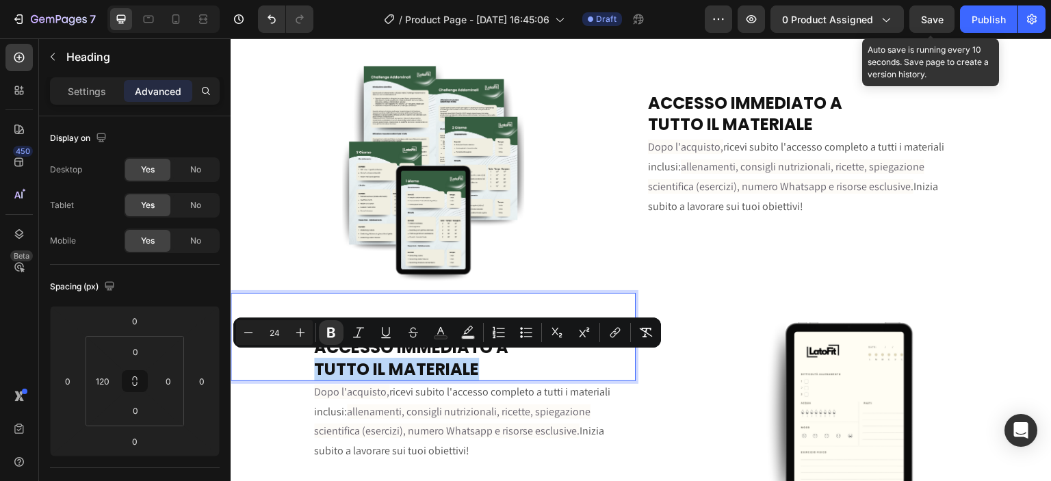
click at [486, 361] on p "ACCESSO IMMEDIATO A TUTTO IL MATERIALE" at bounding box center [474, 337] width 320 height 86
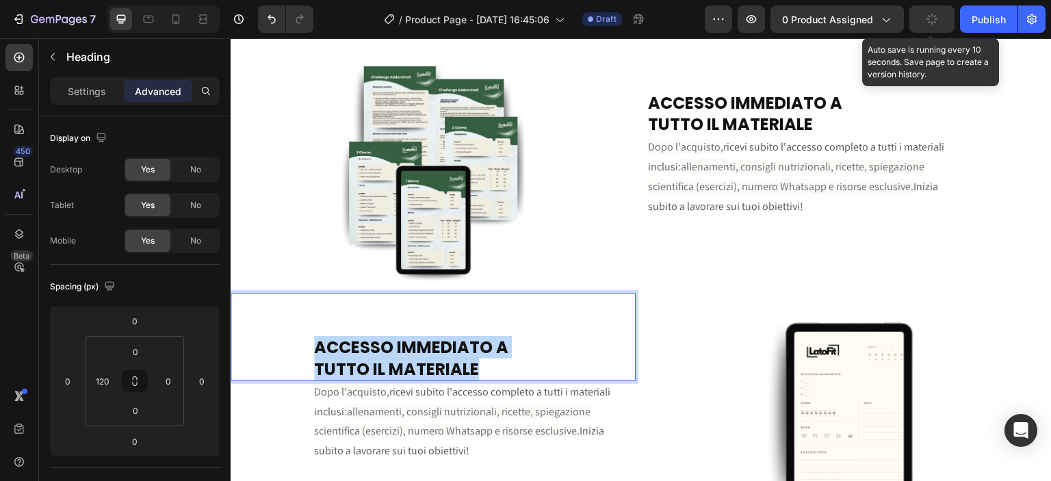
drag, startPoint x: 478, startPoint y: 364, endPoint x: 311, endPoint y: 343, distance: 168.3
click at [311, 343] on div "ACCESSO IMMEDIATO A TUTTO IL MATERIALE Heading 0" at bounding box center [433, 337] width 405 height 88
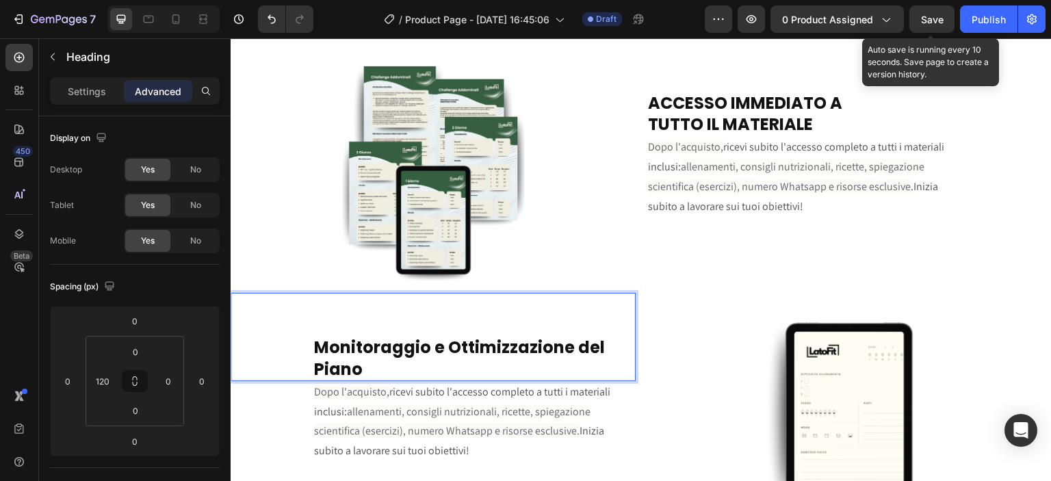
click at [379, 360] on p "Monitoraggio e Ottimizzazione del Piano" at bounding box center [474, 337] width 320 height 86
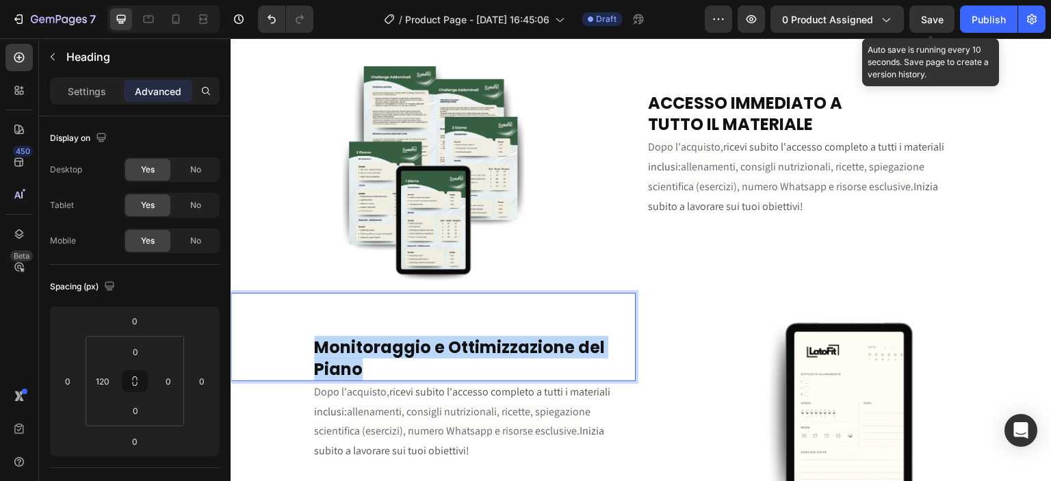
click at [379, 360] on p "Monitoraggio e Ottimizzazione del Piano" at bounding box center [474, 337] width 320 height 86
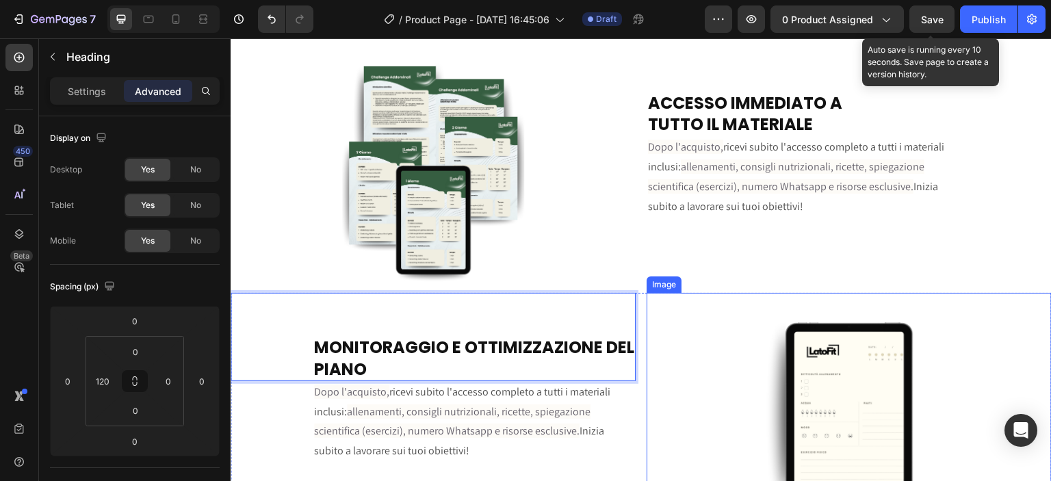
click at [651, 378] on div at bounding box center [849, 415] width 405 height 245
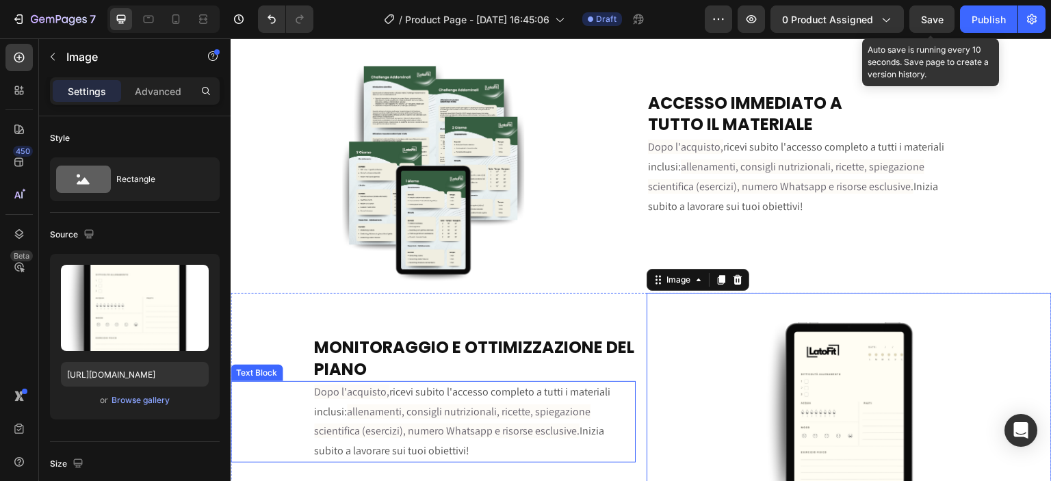
click at [577, 391] on p "Dopo l'acquisto, ricevi subito l'accesso completo a tutti i materiali" at bounding box center [474, 392] width 320 height 20
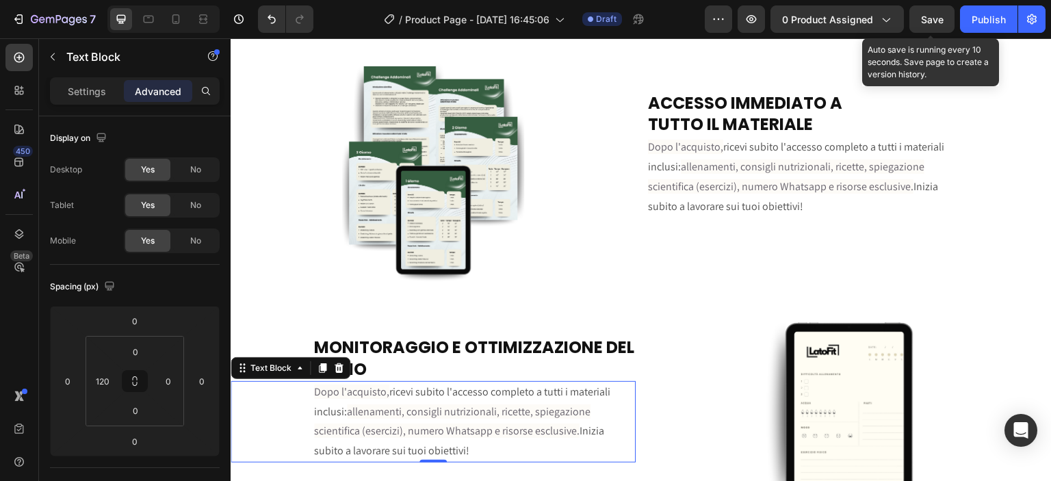
click at [401, 384] on p "Dopo l'acquisto, ricevi subito l'accesso completo a tutti i materiali" at bounding box center [474, 392] width 320 height 20
click at [402, 384] on p "Dopo l'acquisto, ricevi subito l'accesso completo a tutti i materiali" at bounding box center [474, 392] width 320 height 20
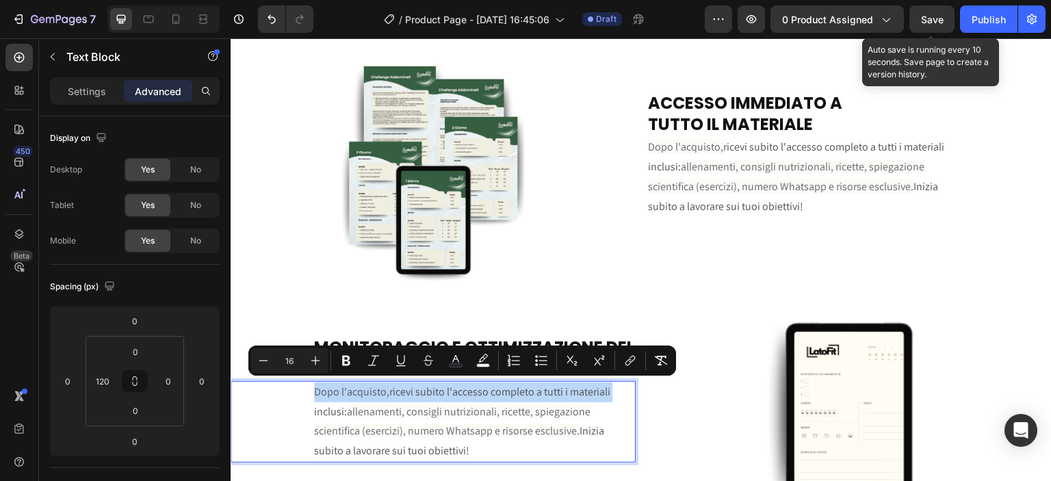
click at [405, 395] on p "Dopo l'acquisto, ricevi subito l'accesso completo a tutti i materiali" at bounding box center [474, 392] width 320 height 20
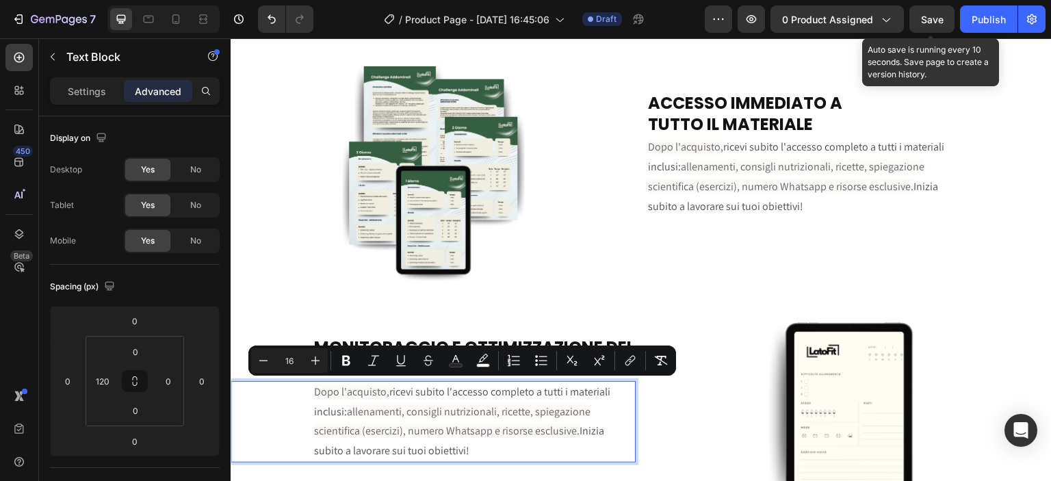
click at [405, 395] on p "Dopo l'acquisto, ricevi subito l'accesso completo a tutti i materiali" at bounding box center [474, 392] width 320 height 20
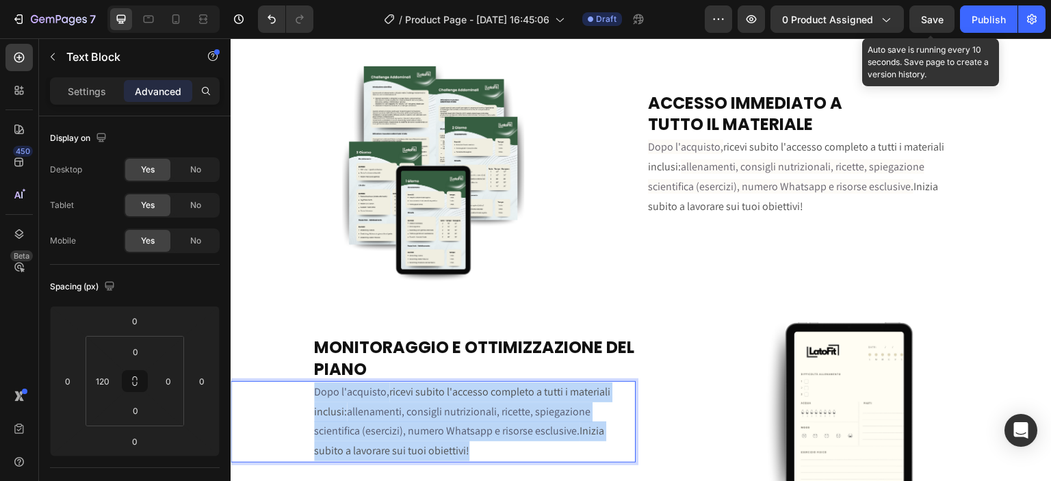
drag, startPoint x: 483, startPoint y: 447, endPoint x: 312, endPoint y: 389, distance: 180.5
click at [313, 389] on div "Dopo l'acquisto, ricevi subito l'accesso completo a tutti i materiali inclusi: …" at bounding box center [474, 421] width 323 height 81
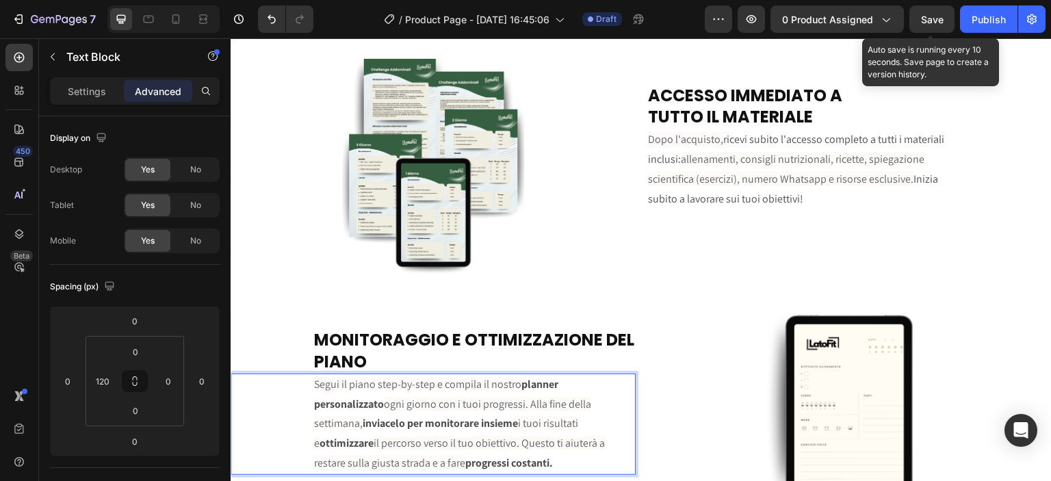
scroll to position [2939, 0]
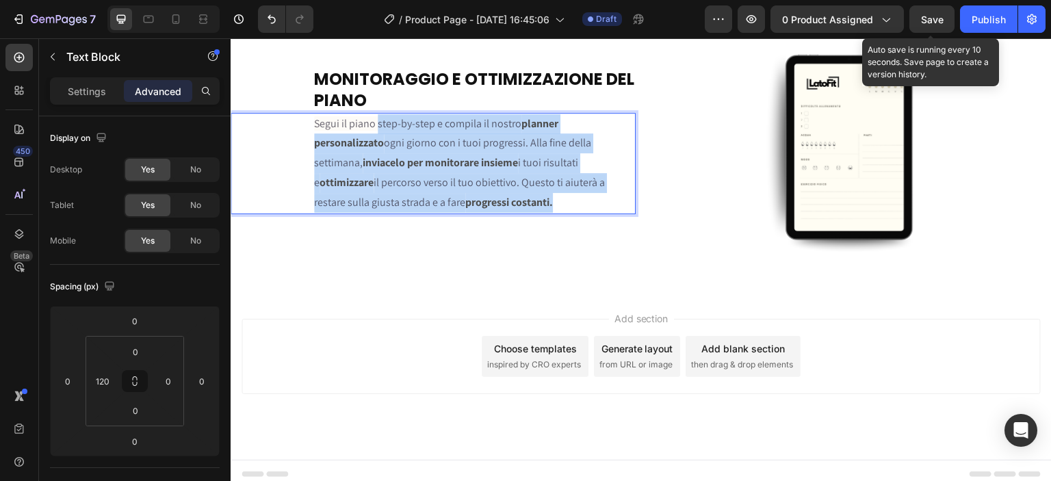
drag, startPoint x: 558, startPoint y: 197, endPoint x: 378, endPoint y: 124, distance: 194.9
click at [378, 124] on p "Segui il piano step-by-step e compila il nostro planner personalizzato ogni gio…" at bounding box center [474, 163] width 320 height 99
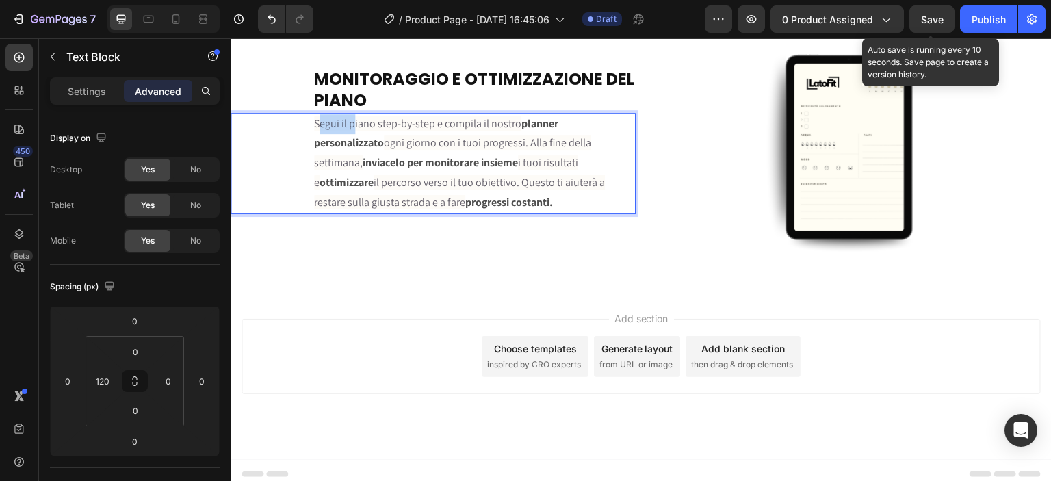
drag, startPoint x: 320, startPoint y: 111, endPoint x: 339, endPoint y: 126, distance: 24.4
click at [351, 131] on p "Segui il piano step-by-step e compila il nostro planner personalizzato ogni gio…" at bounding box center [474, 163] width 320 height 99
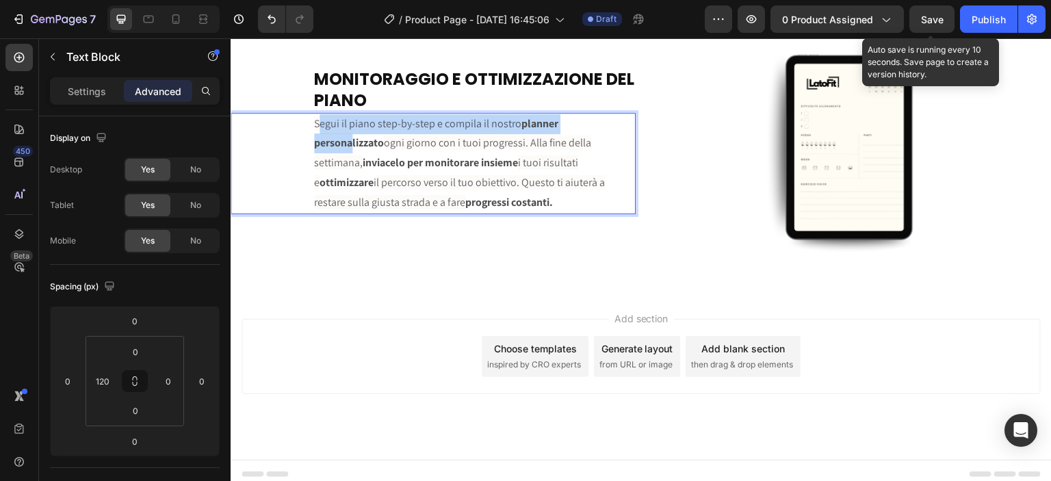
click at [303, 119] on div "Segui il piano step-by-step e compila il nostro planner personalizzato ogni gio…" at bounding box center [433, 163] width 405 height 101
click at [317, 122] on span "Segui il piano step-by-step e compila il nostro" at bounding box center [417, 123] width 207 height 14
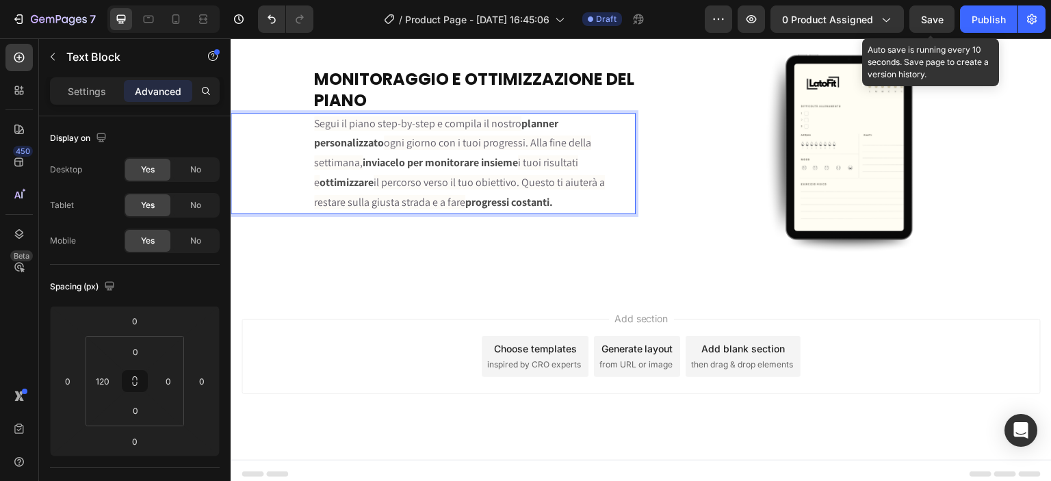
click at [315, 120] on span "Segui il piano step-by-step e compila il nostro" at bounding box center [417, 123] width 207 height 14
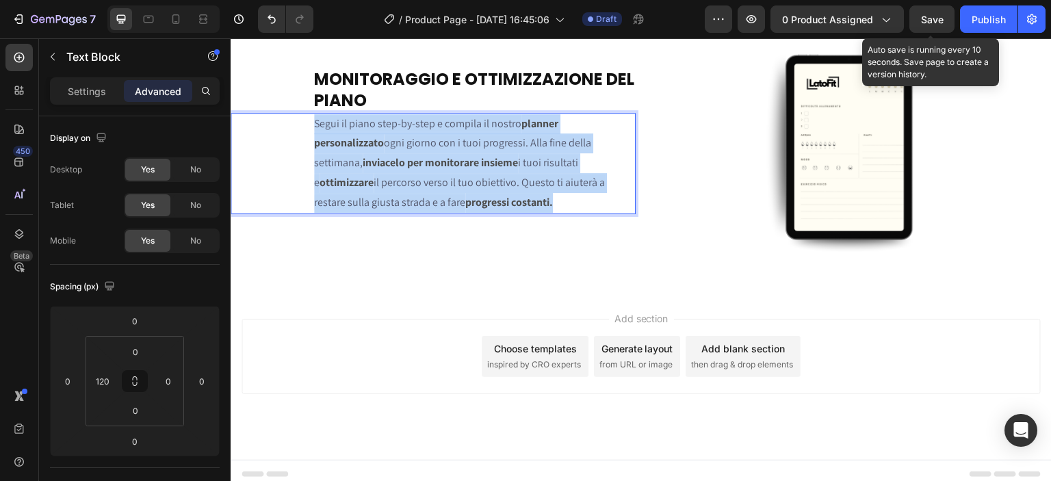
drag, startPoint x: 315, startPoint y: 120, endPoint x: 550, endPoint y: 205, distance: 249.6
click at [550, 205] on p "Segui il piano step-by-step e compila il nostro planner personalizzato ogni gio…" at bounding box center [474, 163] width 320 height 99
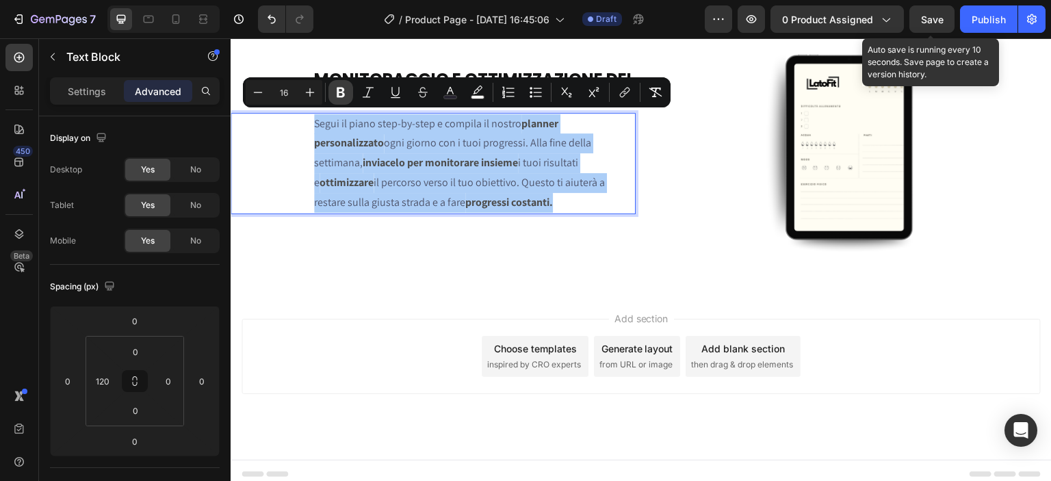
click at [343, 88] on icon "Editor contextual toolbar" at bounding box center [341, 93] width 8 height 10
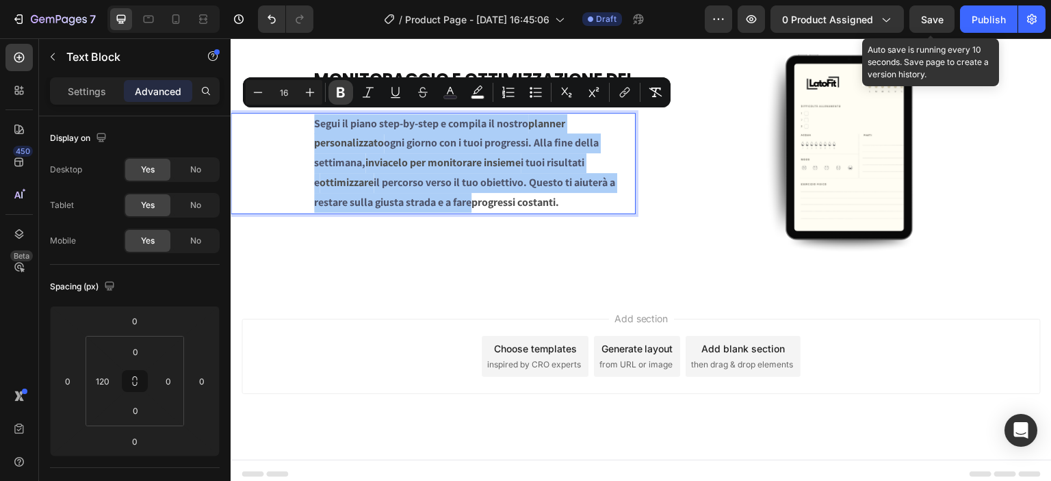
click at [343, 88] on icon "Editor contextual toolbar" at bounding box center [341, 93] width 8 height 10
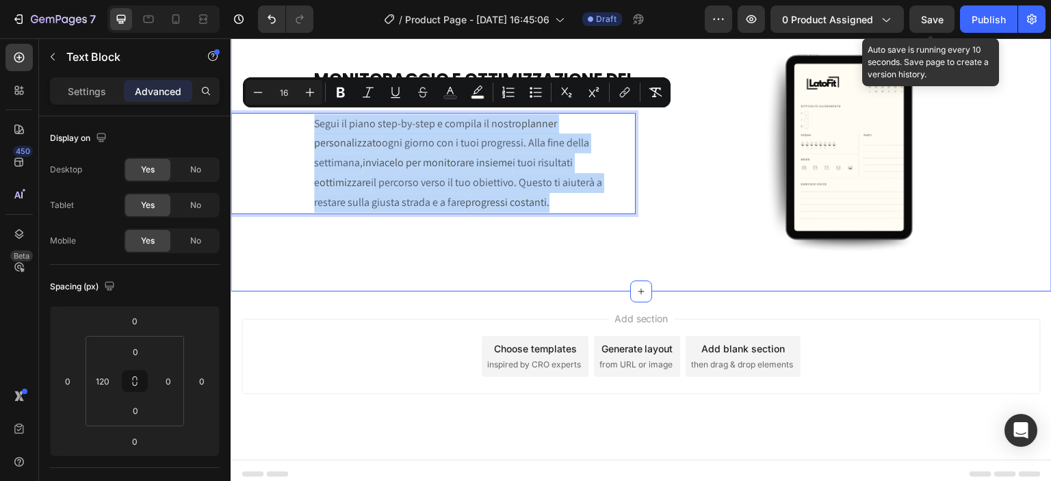
click at [428, 270] on div "Image ACCESSO IMMEDIATO A TUTTO IL MATERIALE Heading Dopo l'acquisto, ricevi su…" at bounding box center [641, 35] width 821 height 511
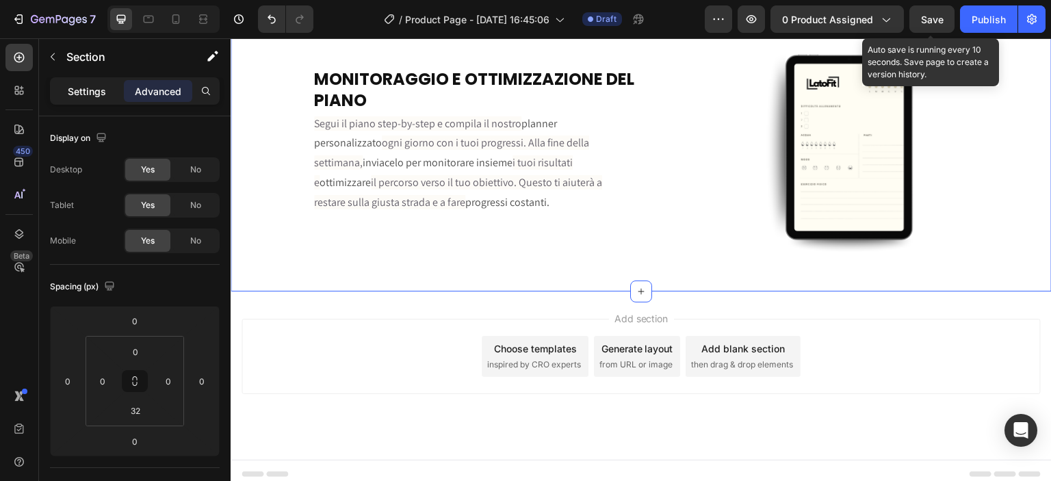
click at [92, 86] on p "Settings" at bounding box center [87, 91] width 38 height 14
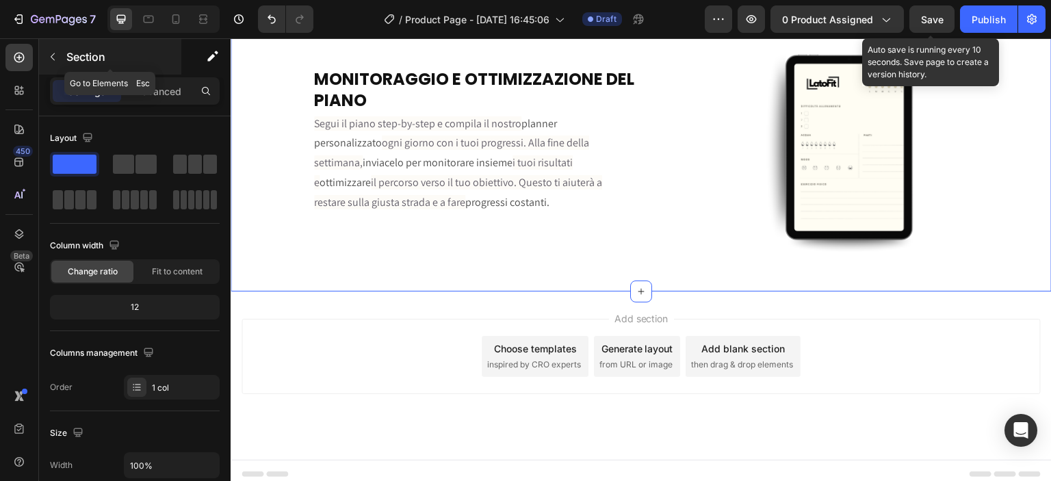
click at [67, 65] on div "Section" at bounding box center [110, 57] width 142 height 36
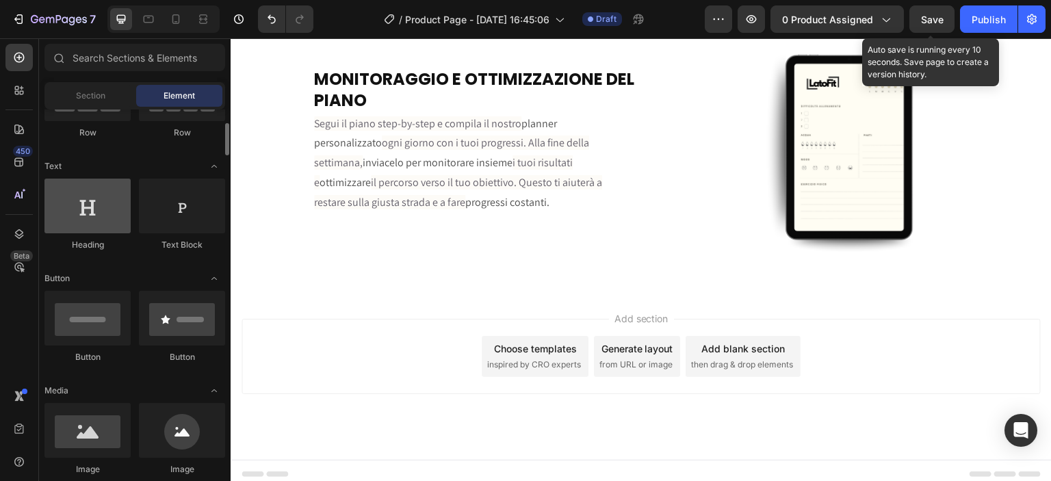
scroll to position [0, 0]
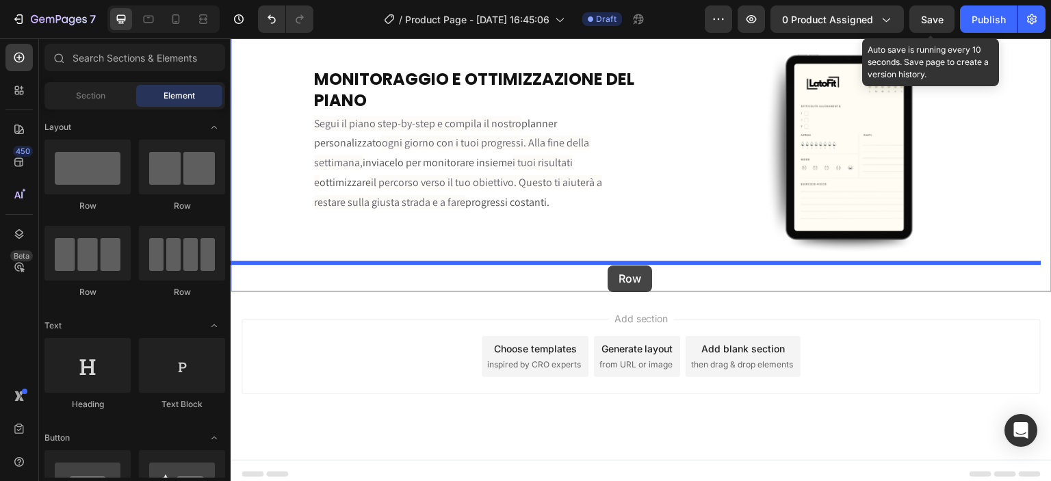
drag, startPoint x: 307, startPoint y: 212, endPoint x: 571, endPoint y: 260, distance: 267.8
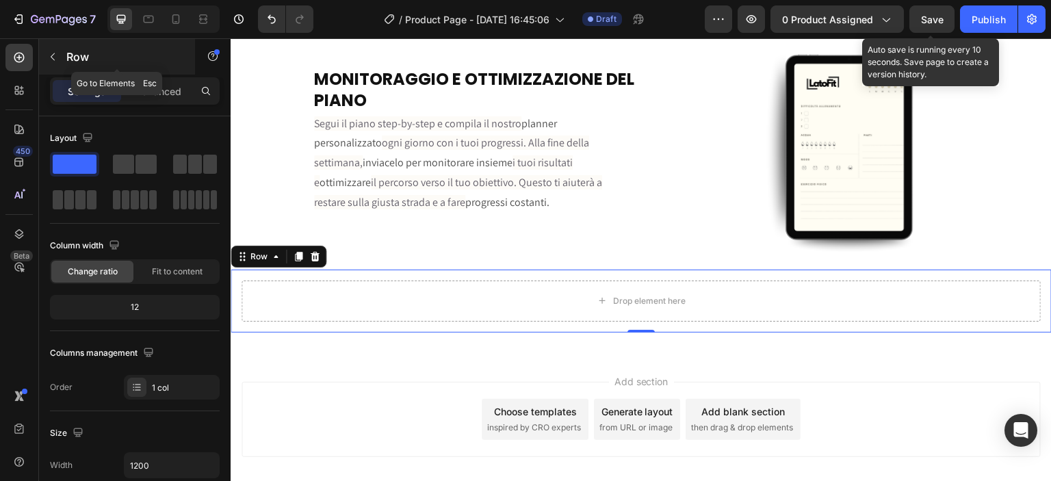
click at [62, 57] on button "button" at bounding box center [53, 57] width 22 height 22
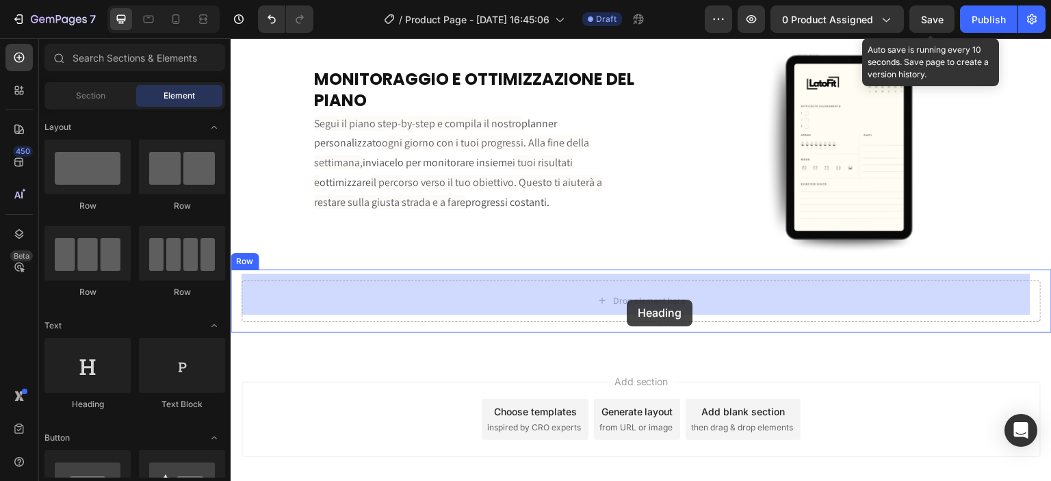
drag, startPoint x: 324, startPoint y: 407, endPoint x: 627, endPoint y: 300, distance: 321.6
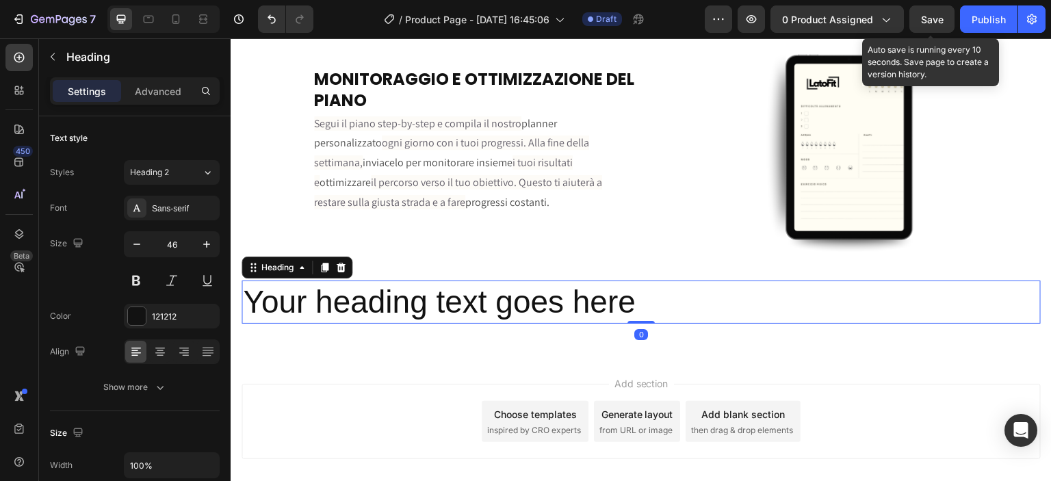
click at [597, 298] on h2 "Your heading text goes here" at bounding box center [641, 303] width 799 height 44
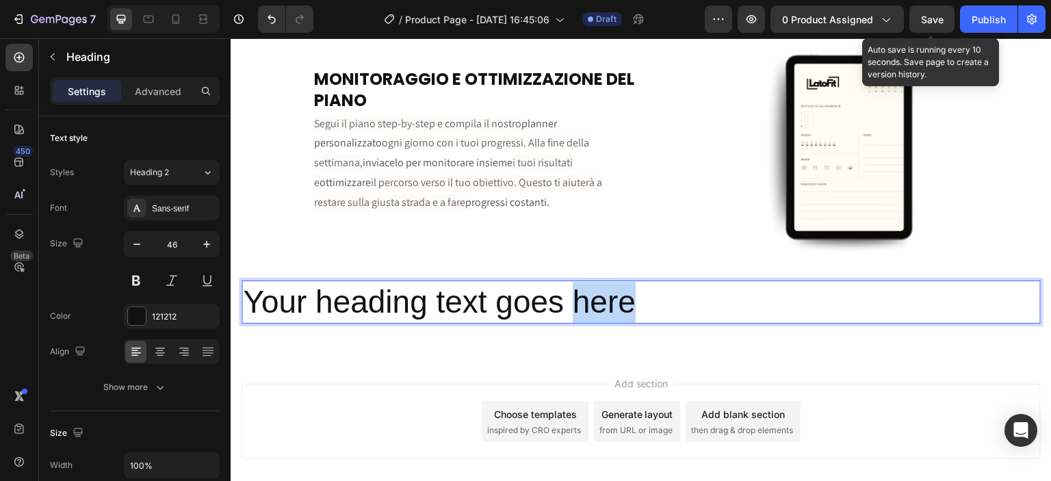
click at [597, 298] on p "Your heading text goes here" at bounding box center [641, 302] width 796 height 41
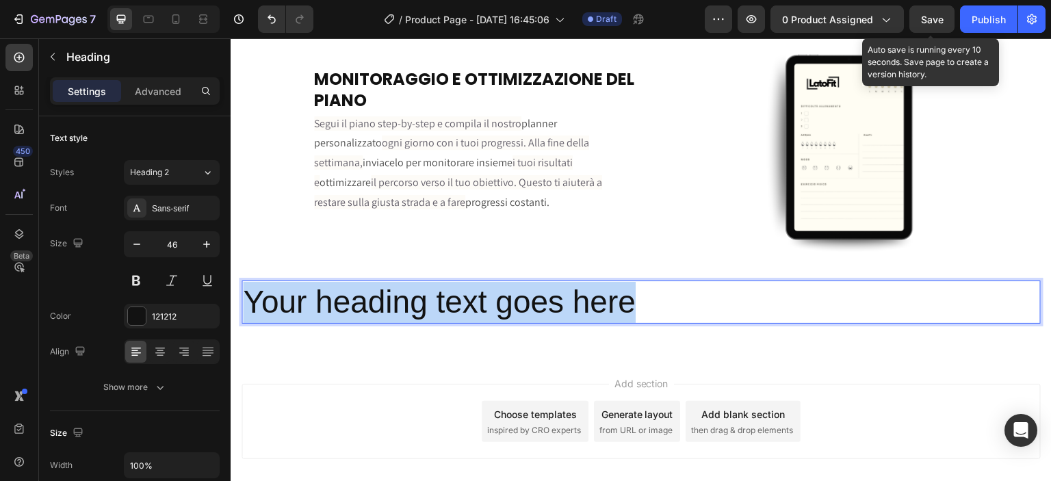
click at [597, 298] on p "Your heading text goes here" at bounding box center [641, 302] width 796 height 41
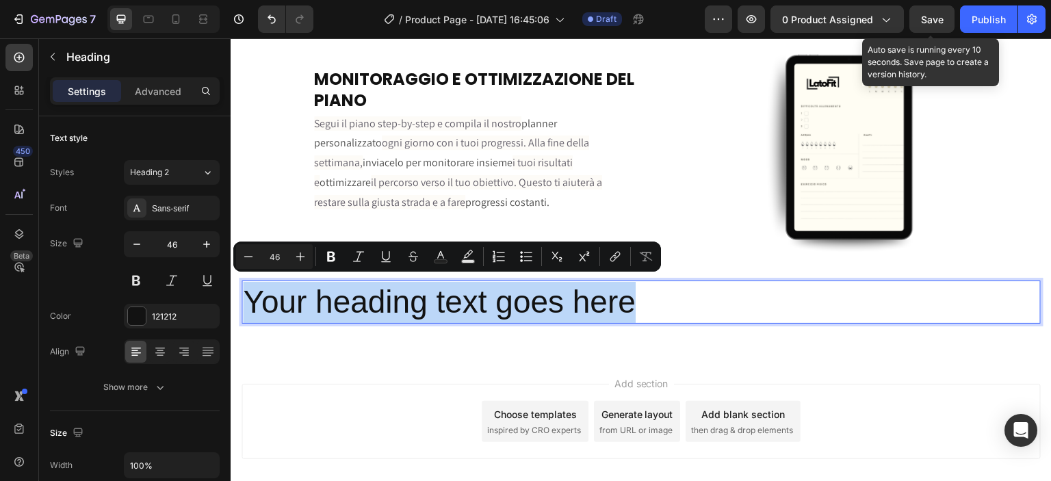
click at [656, 299] on p "Your heading text goes here" at bounding box center [641, 302] width 796 height 41
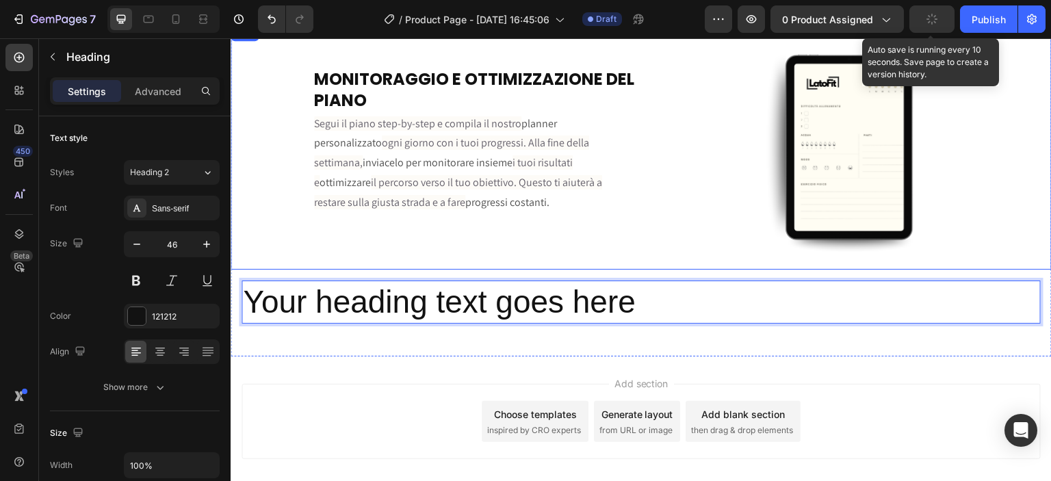
click at [628, 240] on div "⁠⁠⁠⁠⁠⁠⁠ MONITORAGGIO E OTTIMIZZAZIONE DEL PIANO Heading Segui il piano step-by-…" at bounding box center [433, 147] width 405 height 245
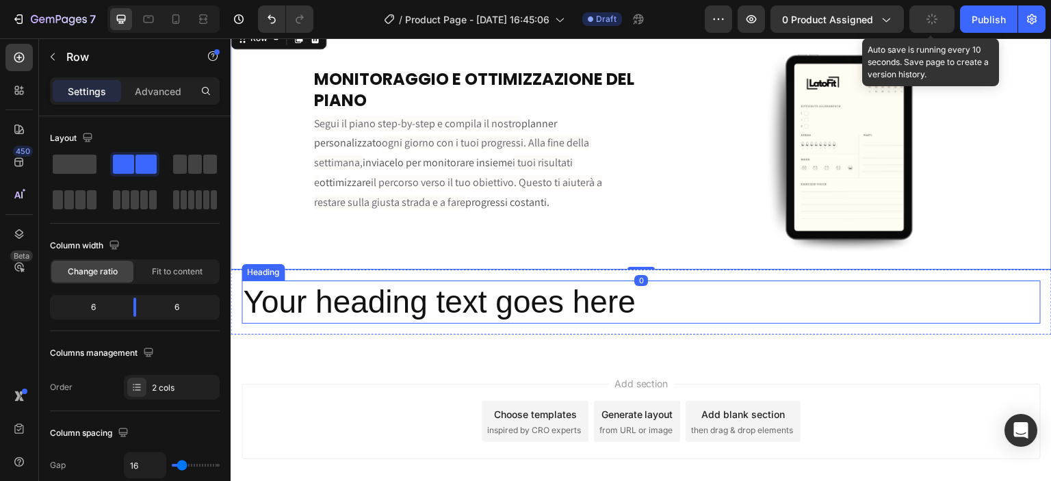
click at [621, 288] on p "Your heading text goes here" at bounding box center [641, 302] width 796 height 41
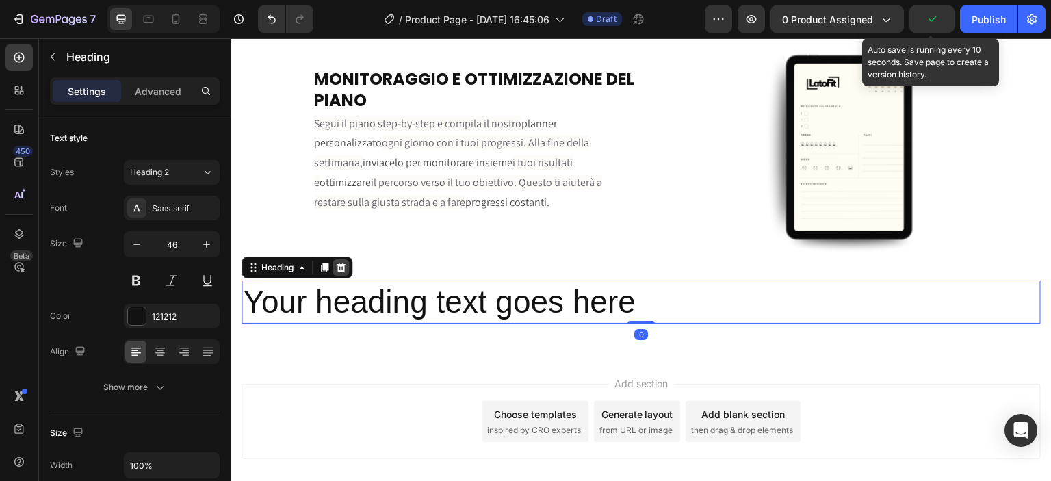
click at [346, 265] on icon at bounding box center [340, 267] width 11 height 11
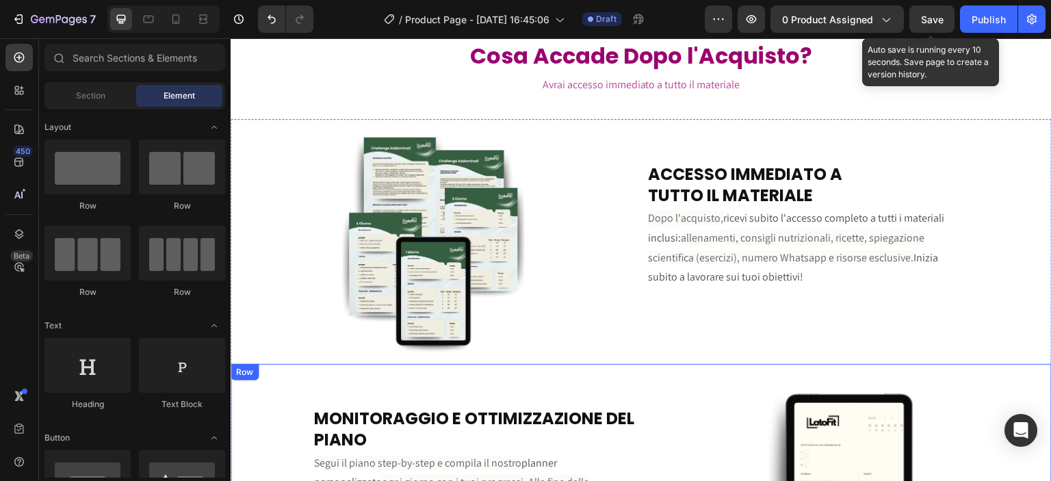
scroll to position [2461, 0]
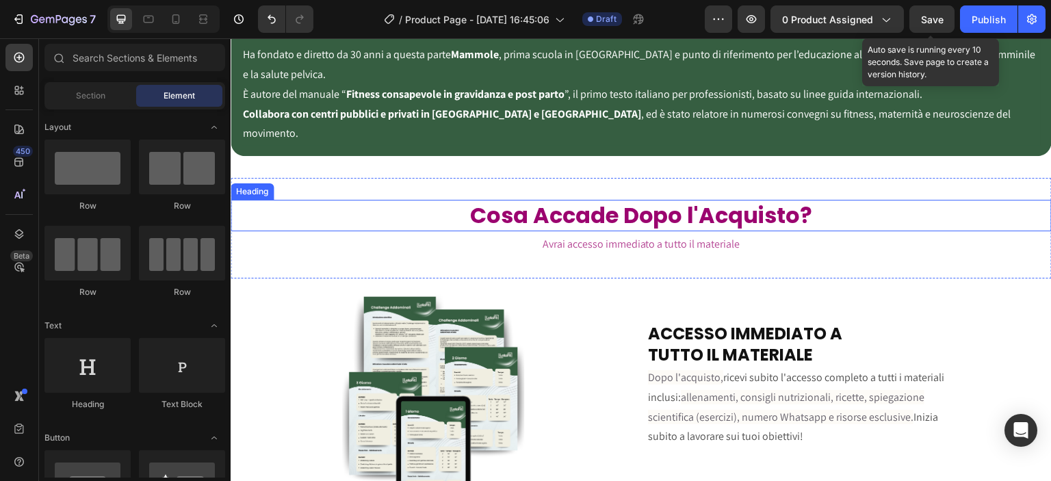
click at [518, 200] on h2 "Cosa Accade Dopo l'Acquisto?" at bounding box center [641, 215] width 821 height 31
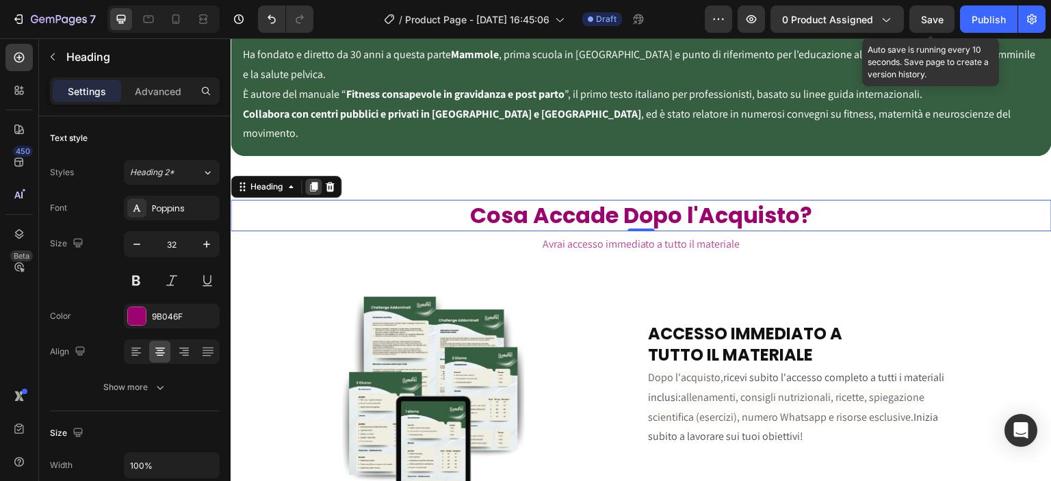
click at [315, 182] on icon at bounding box center [314, 187] width 8 height 10
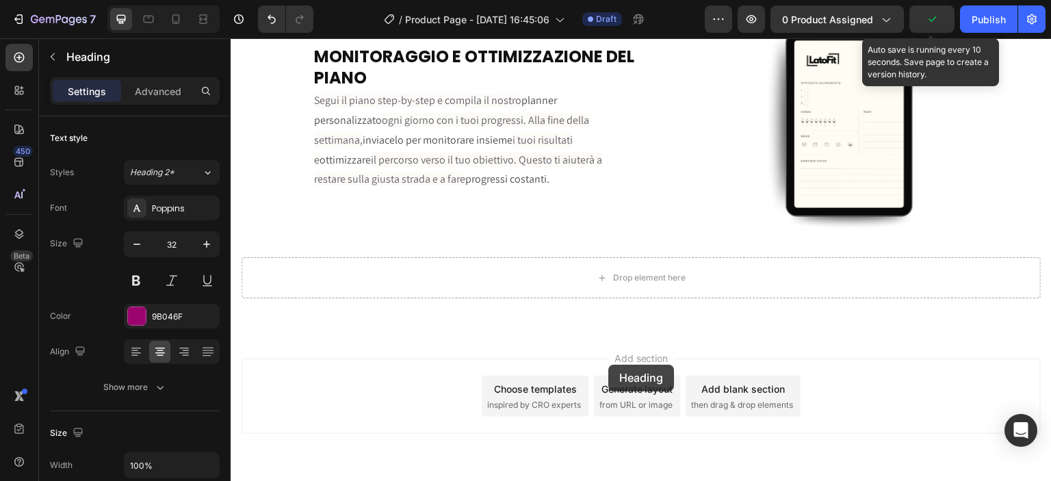
scroll to position [3033, 0]
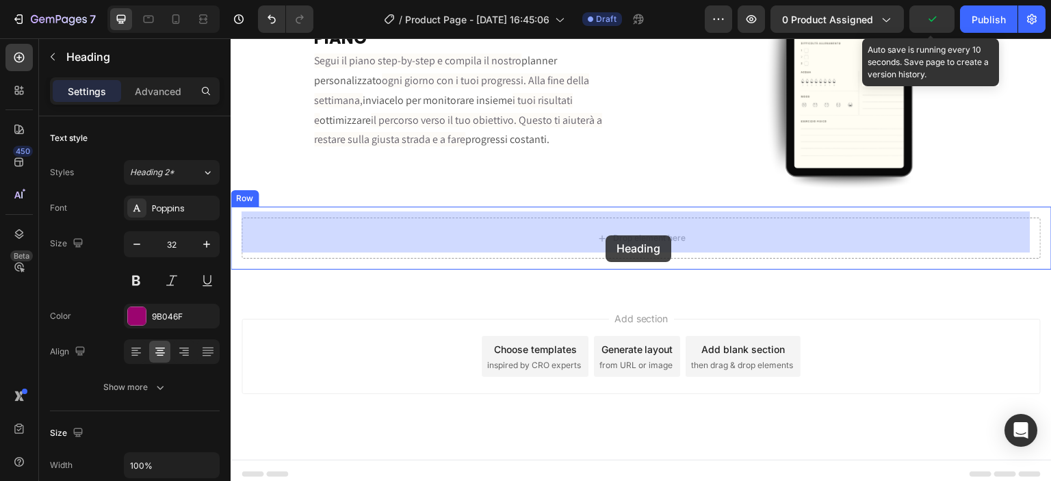
drag, startPoint x: 591, startPoint y: 225, endPoint x: 606, endPoint y: 235, distance: 17.7
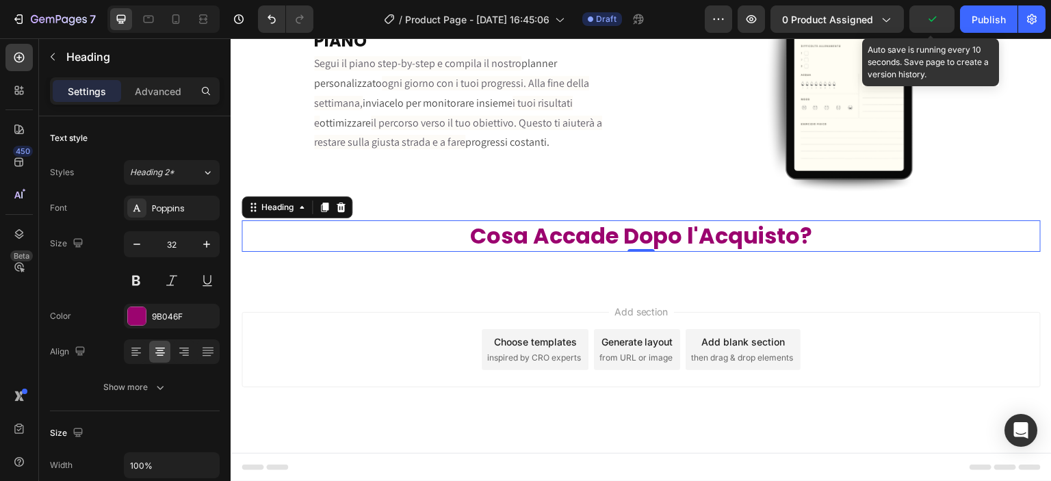
scroll to position [3024, 0]
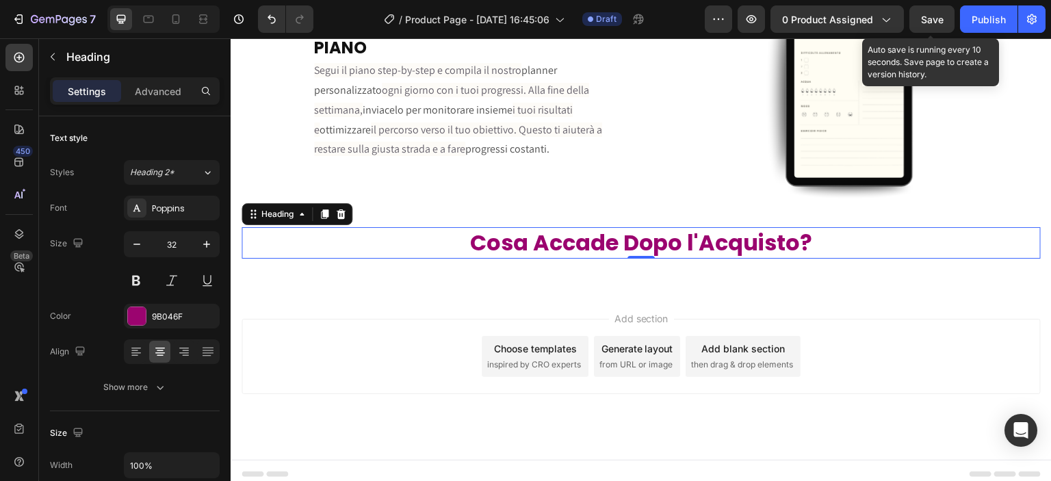
click at [612, 234] on h2 "Cosa Accade Dopo l'Acquisto?" at bounding box center [641, 242] width 799 height 31
click at [612, 234] on p "Cosa Accade Dopo l'Acquisto?" at bounding box center [641, 243] width 796 height 29
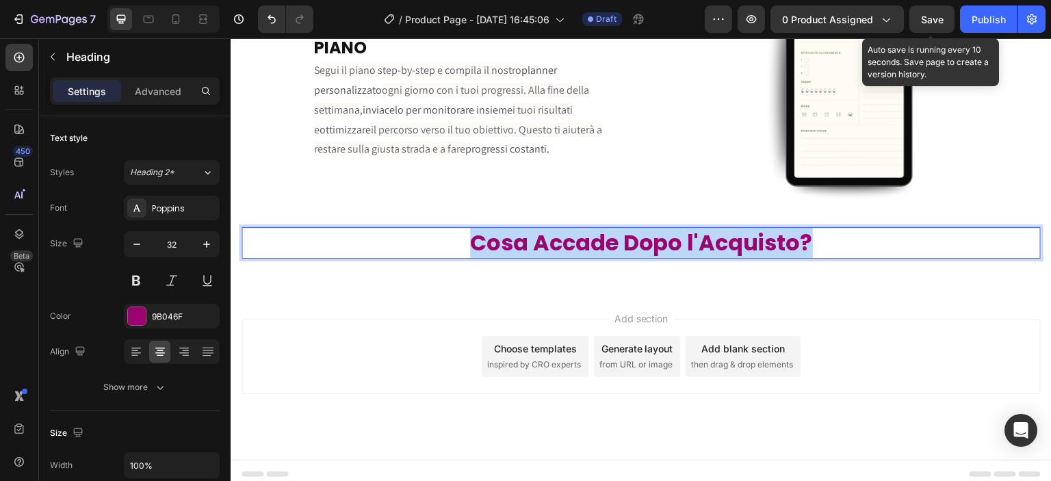
click at [612, 234] on p "Cosa Accade Dopo l'Acquisto?" at bounding box center [641, 243] width 796 height 29
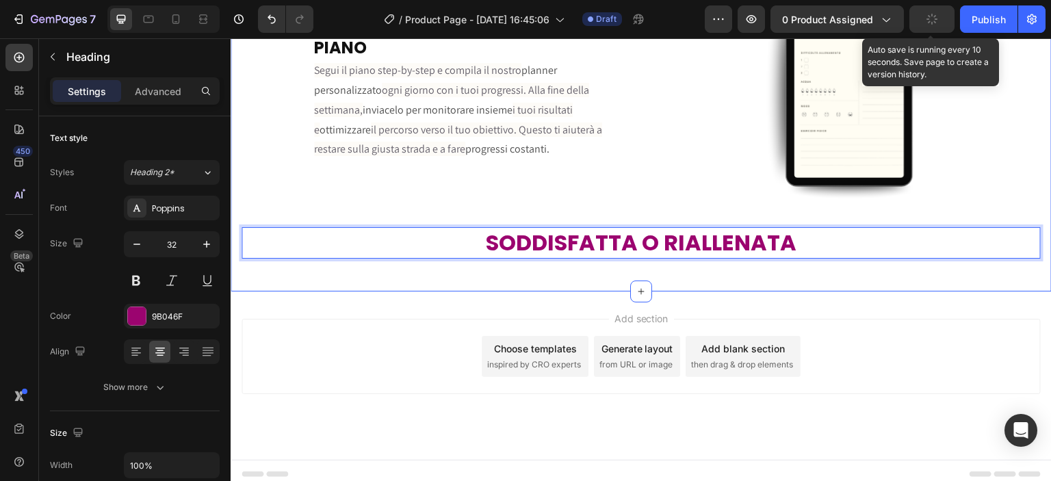
click at [723, 268] on div "Image ACCESSO IMMEDIATO A TUTTO IL MATERIALE Heading Dopo l'acquisto, ricevi su…" at bounding box center [641, 9] width 821 height 564
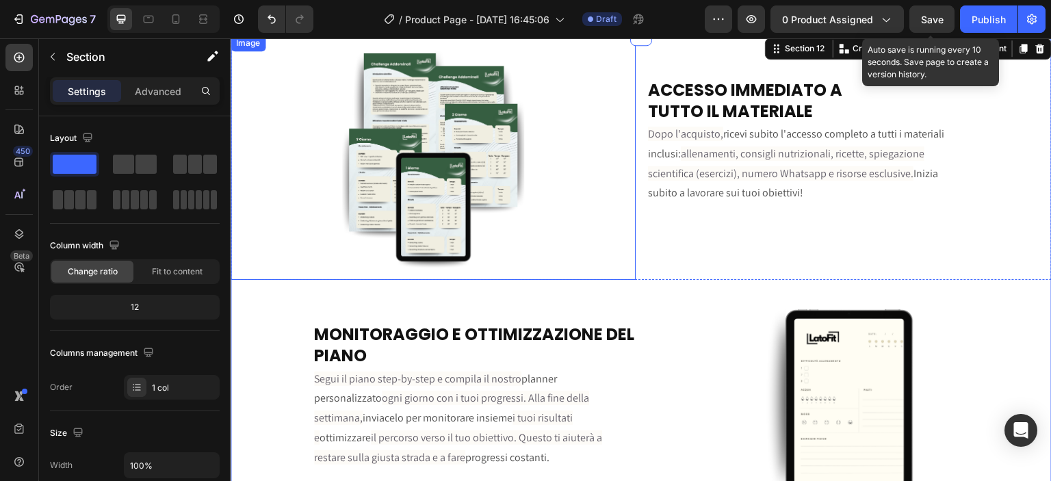
scroll to position [2385, 0]
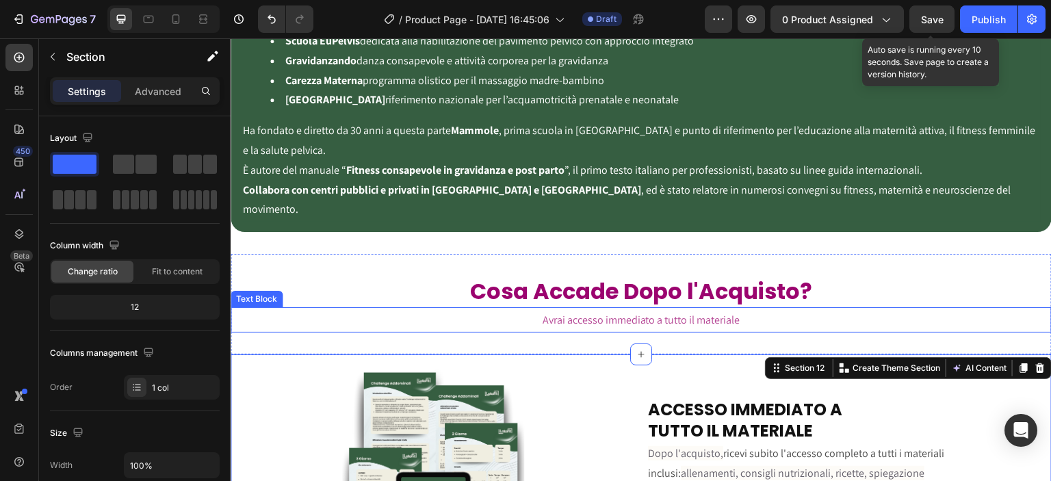
click at [598, 313] on span "Avrai accesso immediato a tutto il materiale" at bounding box center [642, 320] width 198 height 14
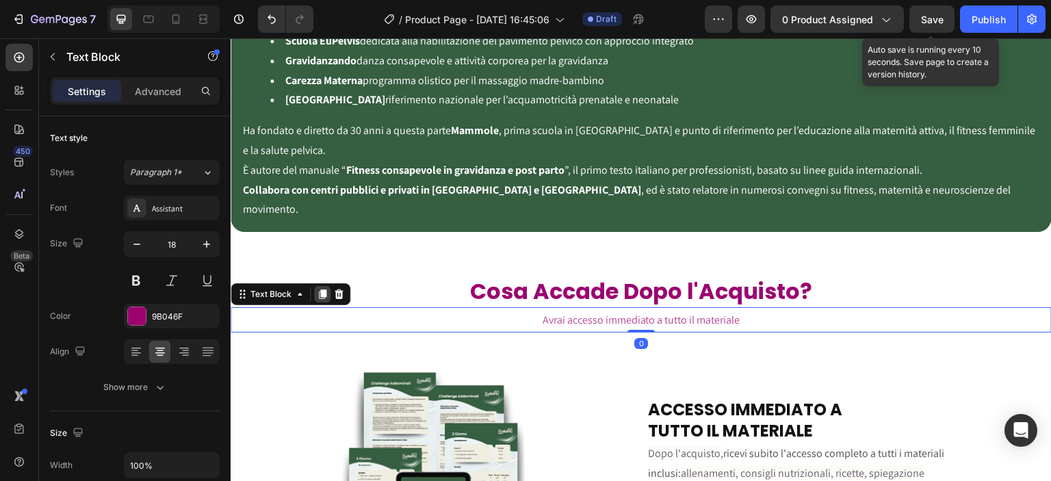
click at [323, 286] on div at bounding box center [322, 294] width 16 height 16
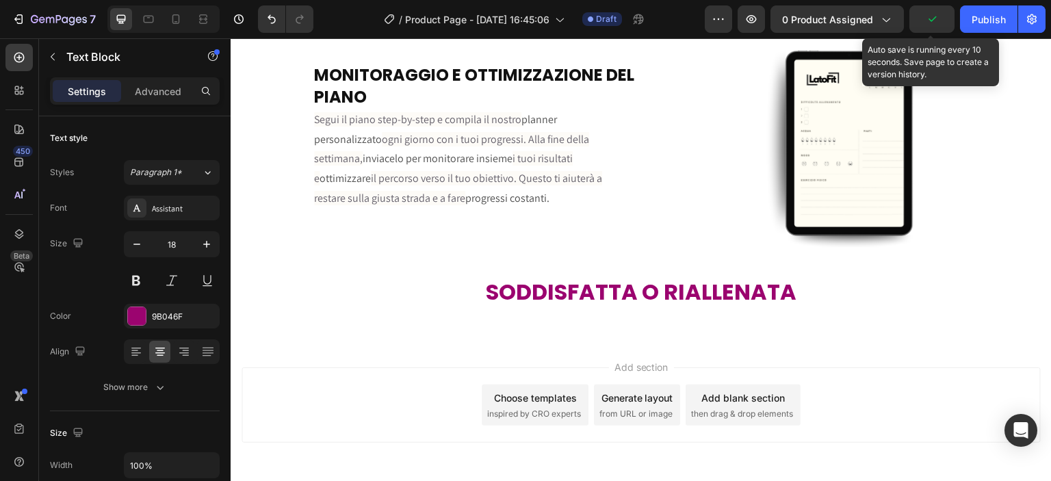
scroll to position [3018, 0]
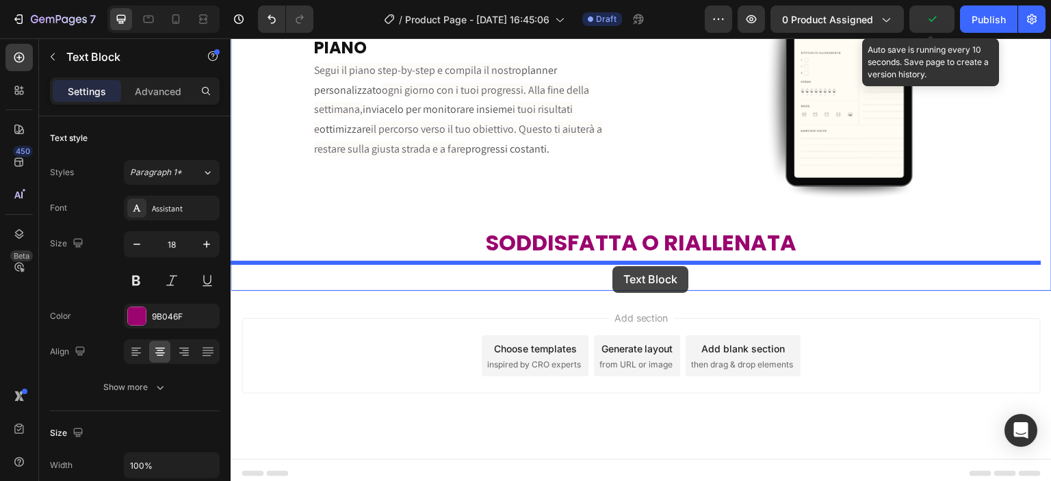
drag, startPoint x: 587, startPoint y: 327, endPoint x: 612, endPoint y: 266, distance: 66.0
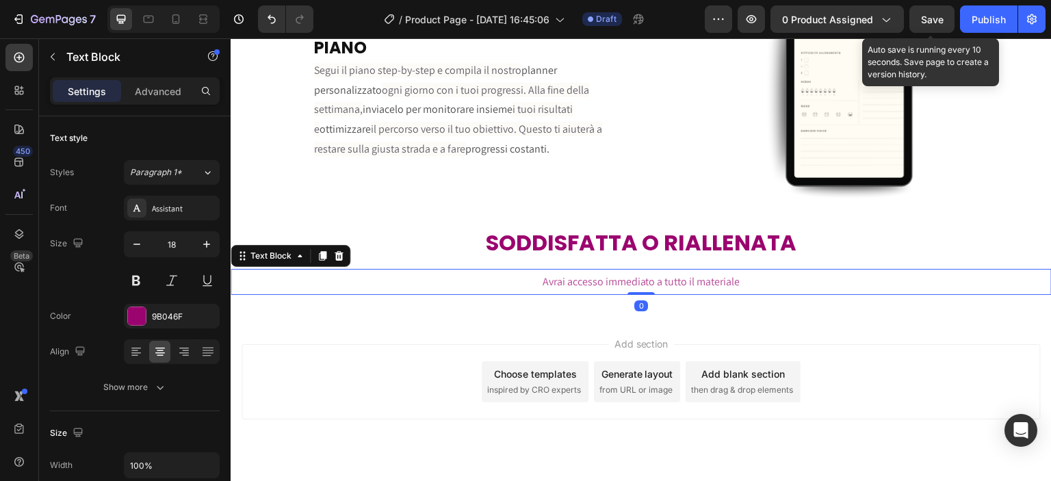
click at [628, 274] on span "Avrai accesso immediato a tutto il materiale" at bounding box center [642, 281] width 198 height 14
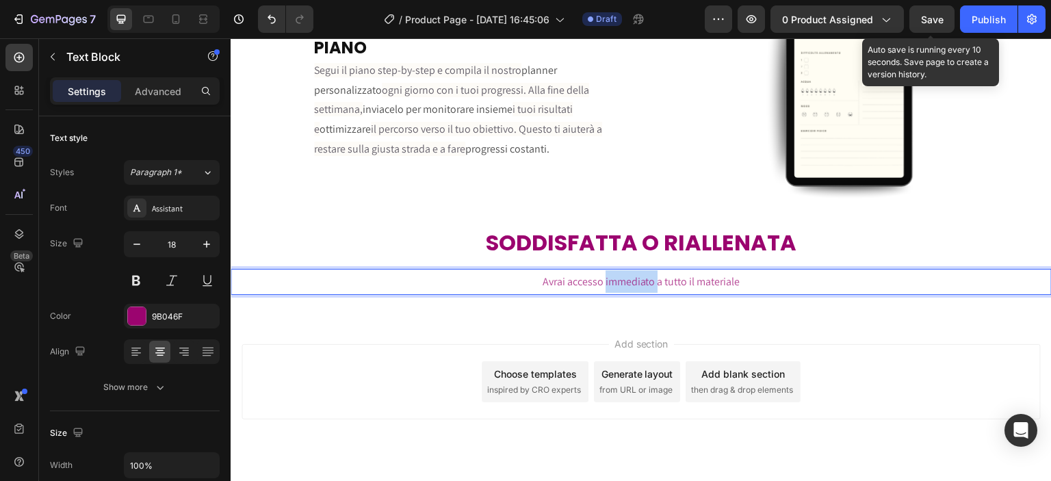
click at [628, 274] on span "Avrai accesso immediato a tutto il materiale" at bounding box center [642, 281] width 198 height 14
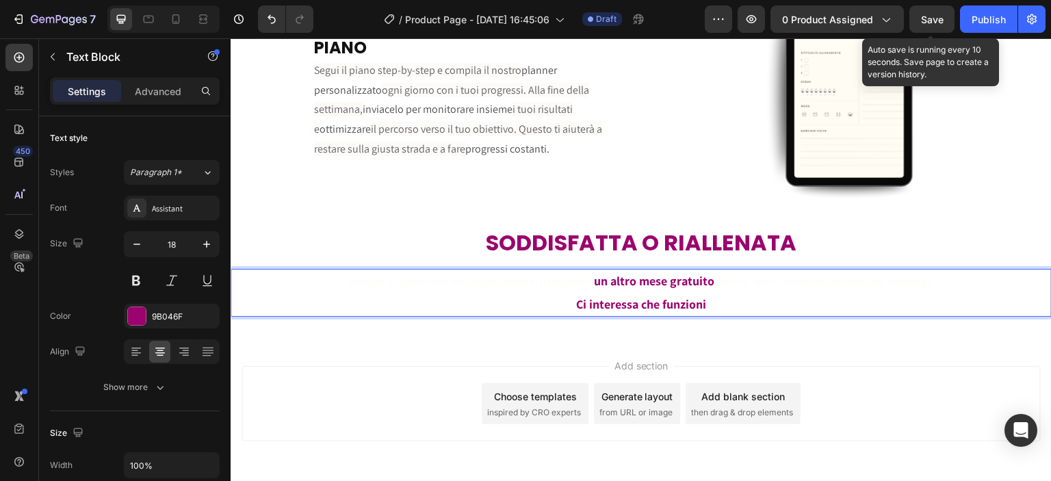
click at [586, 276] on span "Se dopo 30 giorni non vedi miglioramenti, ti regaliamo" at bounding box center [471, 281] width 246 height 14
click at [587, 276] on span "Se dopo 30 giorni non vedi miglioramenti, ti regaliamo" at bounding box center [471, 281] width 246 height 14
click at [499, 276] on span "Se dopo 30 giorni non vedi miglioramenti, ti regaliamo" at bounding box center [471, 281] width 246 height 14
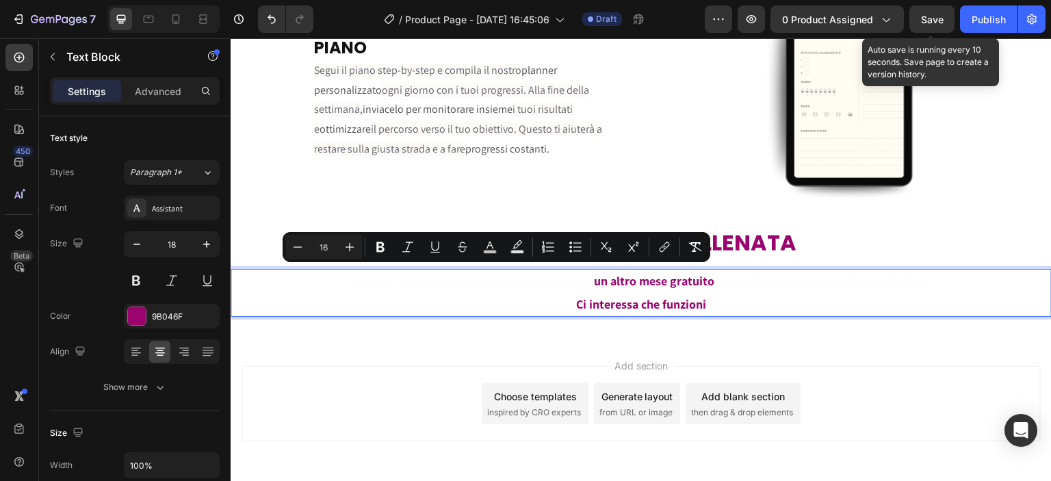
click at [436, 276] on span "Se dopo 30 giorni non vedi miglioramenti, ti regaliamo" at bounding box center [471, 281] width 246 height 14
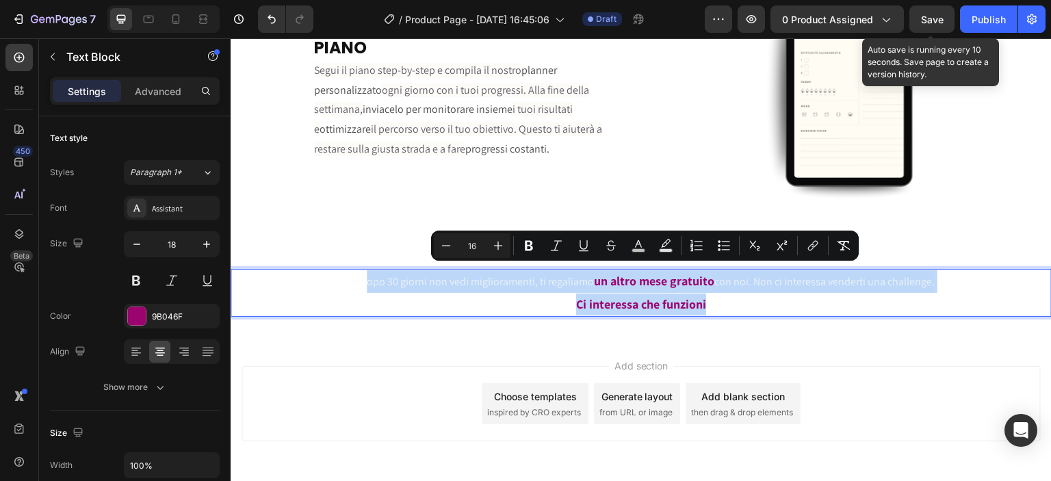
drag, startPoint x: 361, startPoint y: 274, endPoint x: 786, endPoint y: 301, distance: 425.8
click at [786, 301] on p "Se dopo 30 giorni non vedi miglioramenti, ti regaliamo un altro mese gratuito c…" at bounding box center [641, 292] width 818 height 45
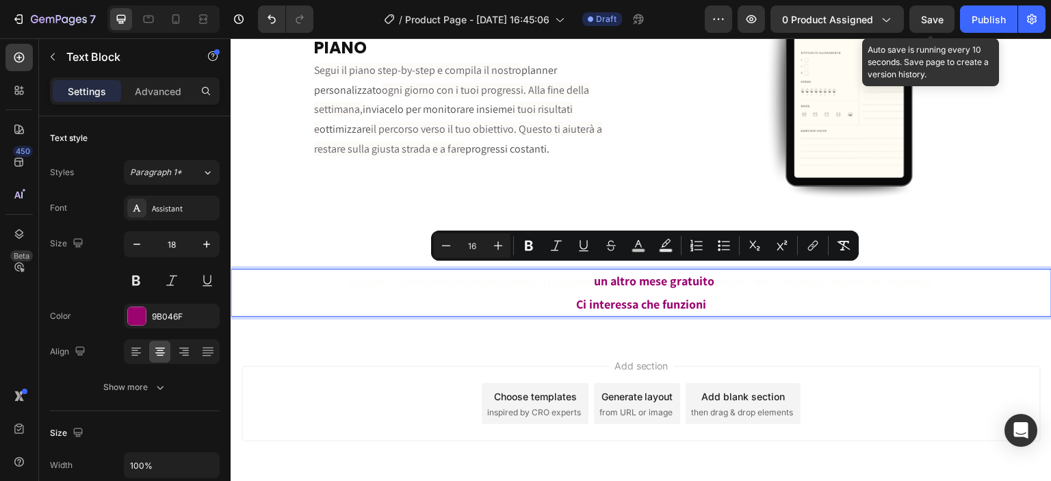
click at [322, 270] on p "Se dopo 30 giorni non vedi miglioramenti, ti regaliamo un altro mese gratuito c…" at bounding box center [641, 292] width 818 height 45
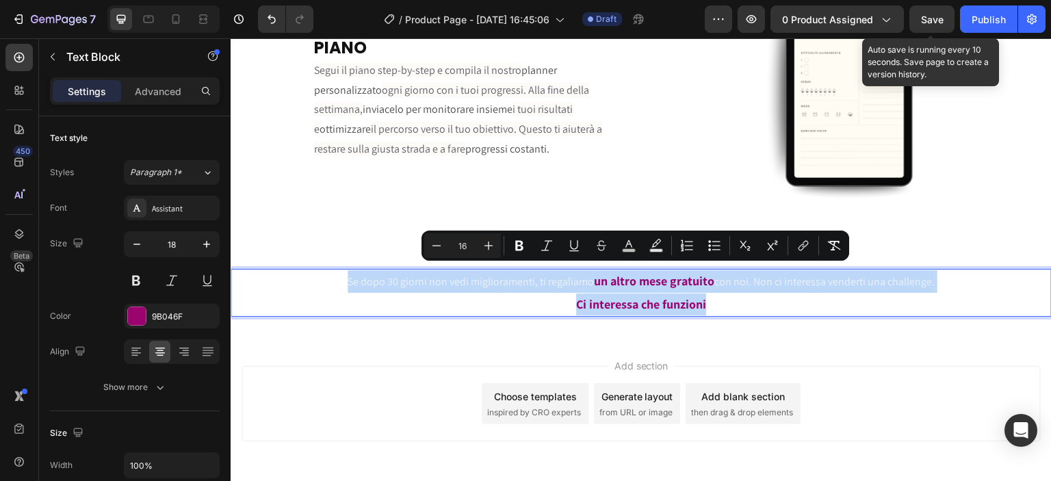
drag, startPoint x: 332, startPoint y: 272, endPoint x: 892, endPoint y: 290, distance: 560.0
click at [892, 290] on p "Se dopo 30 giorni non vedi miglioramenti, ti regaliamo un altro mese gratuito c…" at bounding box center [641, 292] width 818 height 45
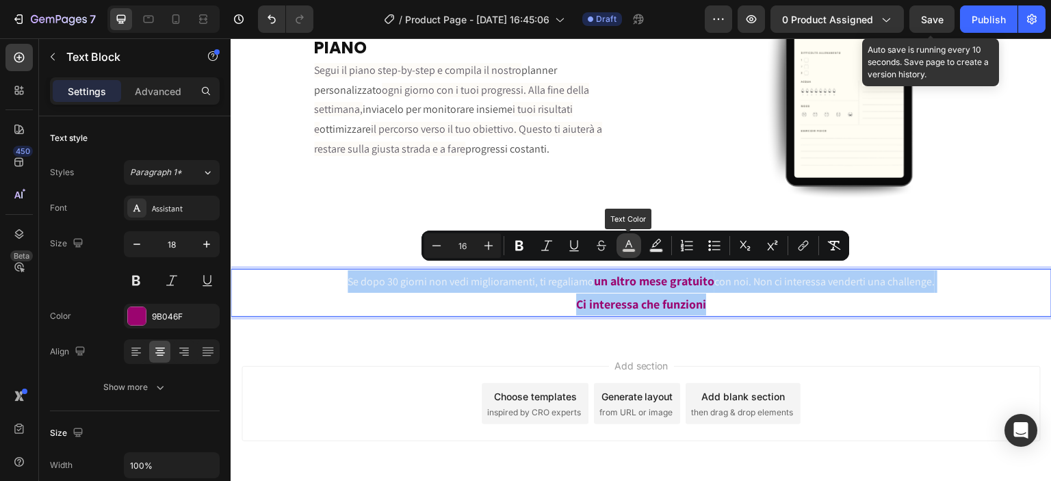
click at [621, 246] on button "color" at bounding box center [628, 245] width 25 height 25
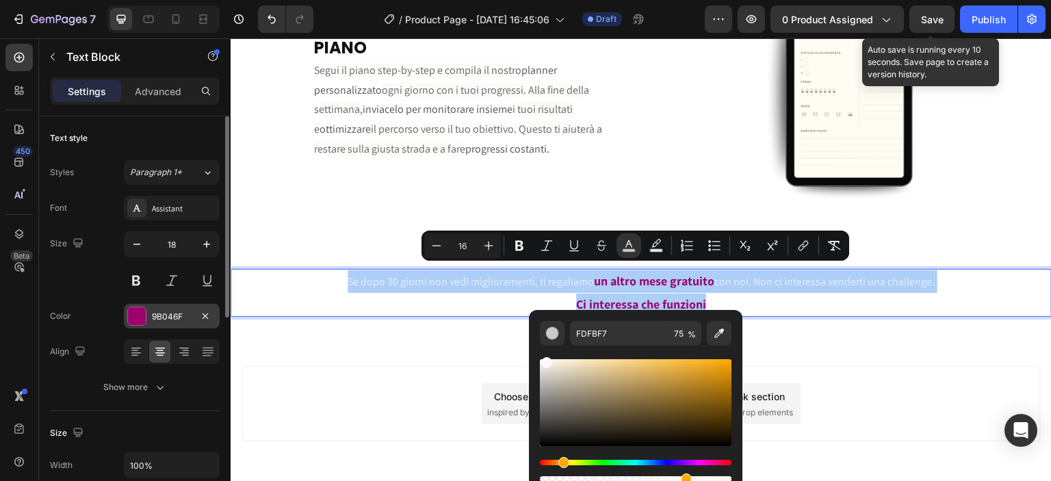
click at [178, 320] on div "9B046F" at bounding box center [172, 317] width 40 height 12
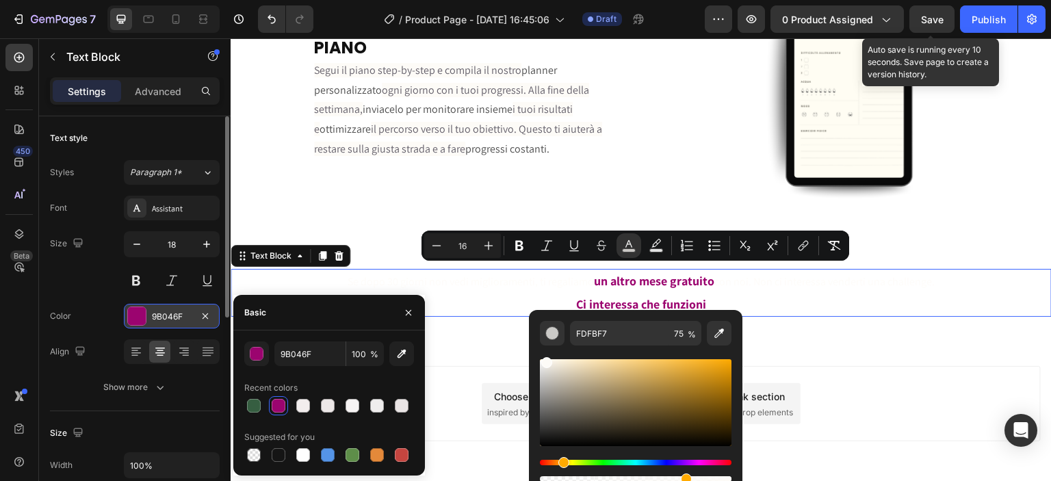
click at [174, 318] on div "9B046F" at bounding box center [172, 317] width 40 height 12
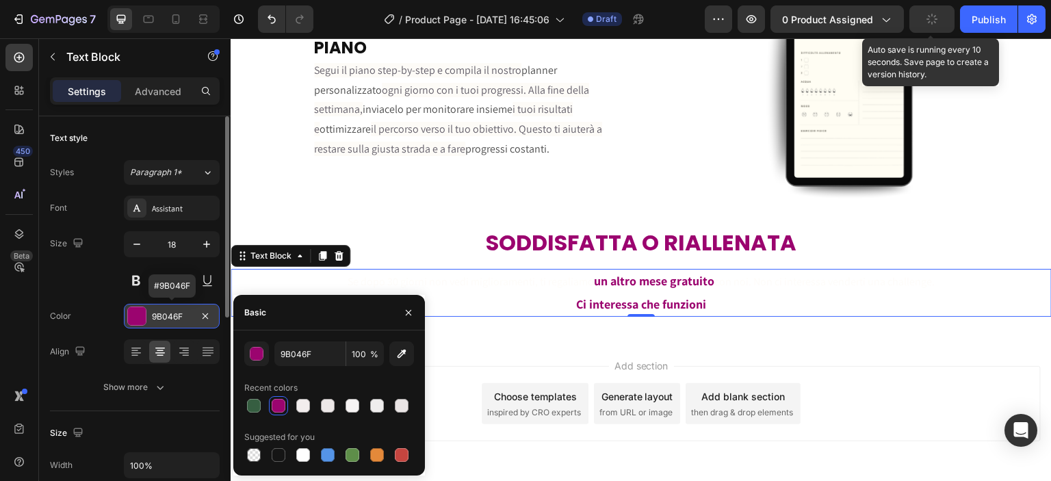
click at [174, 318] on div "9B046F" at bounding box center [172, 317] width 40 height 12
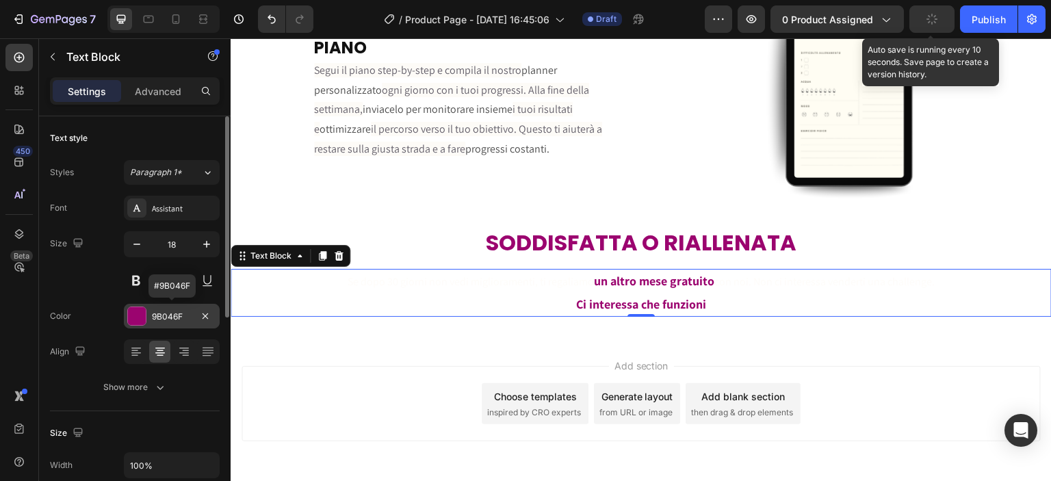
click at [176, 318] on div "9B046F" at bounding box center [172, 317] width 40 height 12
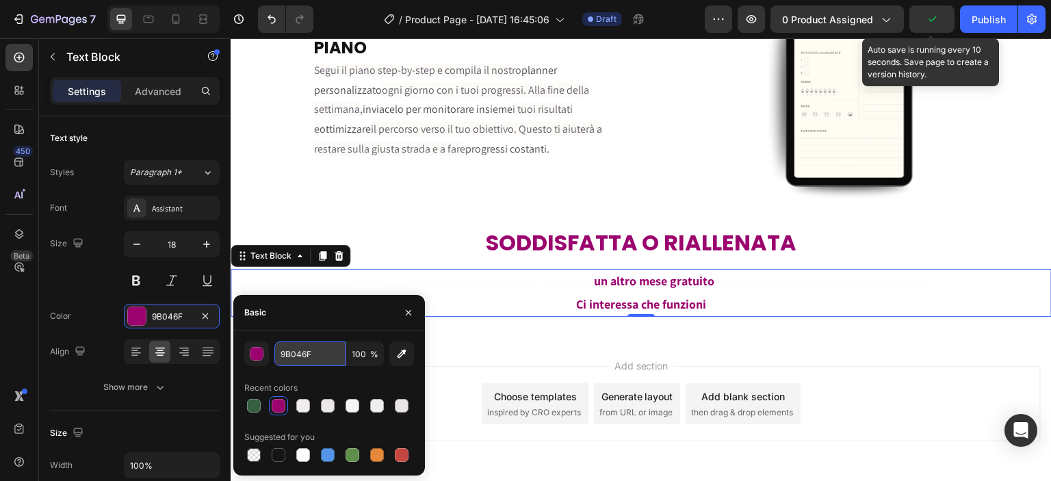
click at [302, 355] on input "9B046F" at bounding box center [309, 353] width 71 height 25
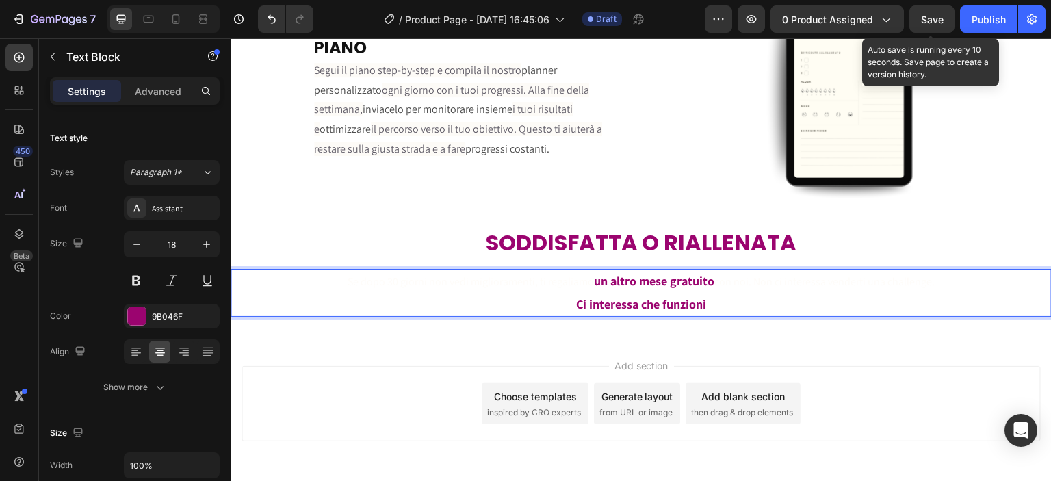
click at [671, 296] on strong "Ci interessa che funzioni" at bounding box center [641, 304] width 130 height 16
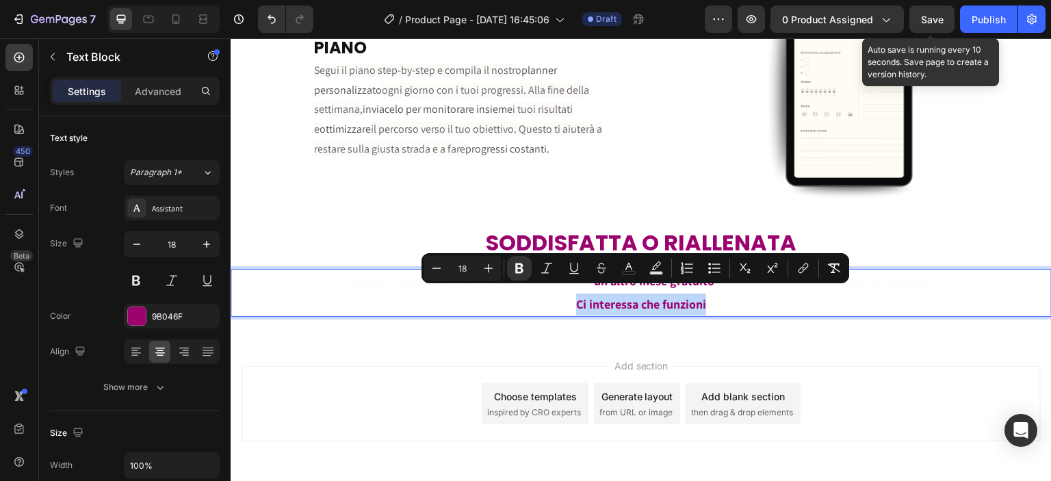
click at [671, 296] on strong "Ci interessa che funzioni" at bounding box center [641, 304] width 130 height 16
click at [691, 296] on strong "Ci interessa che funzioni" at bounding box center [641, 304] width 130 height 16
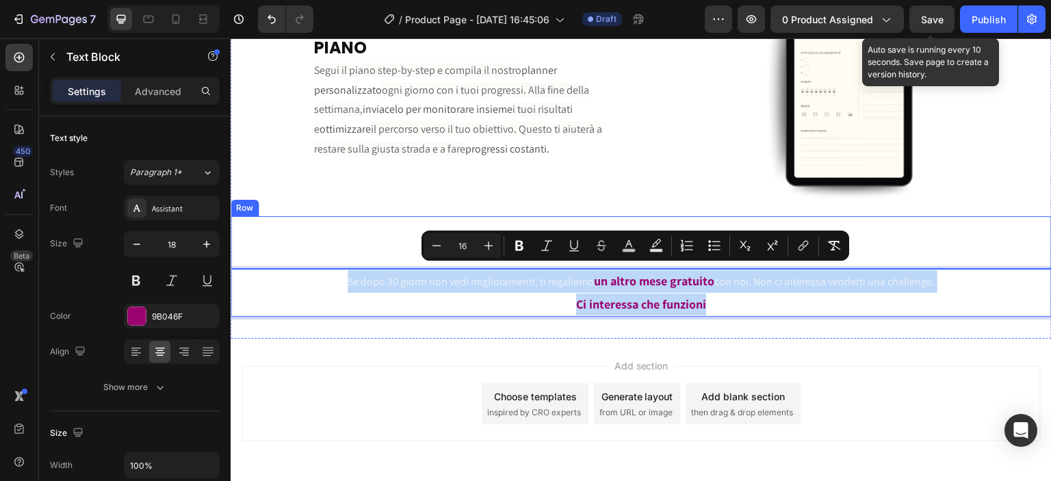
drag, startPoint x: 812, startPoint y: 301, endPoint x: 313, endPoint y: 259, distance: 500.6
click at [313, 259] on div "Image ACCESSO IMMEDIATO A TUTTO IL MATERIALE Heading Dopo l'acquisto, ricevi su…" at bounding box center [641, 21] width 821 height 590
drag, startPoint x: 718, startPoint y: 298, endPoint x: 320, endPoint y: 256, distance: 399.8
click at [320, 256] on div "Image ACCESSO IMMEDIATO A TUTTO IL MATERIALE Heading Dopo l'acquisto, ricevi su…" at bounding box center [641, 21] width 821 height 590
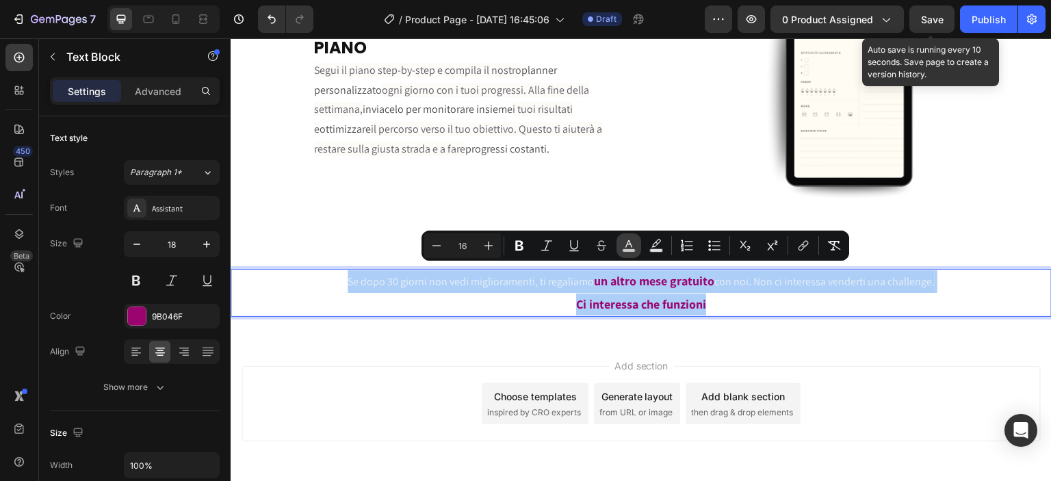
click at [632, 246] on icon "Editor contextual toolbar" at bounding box center [629, 246] width 14 height 14
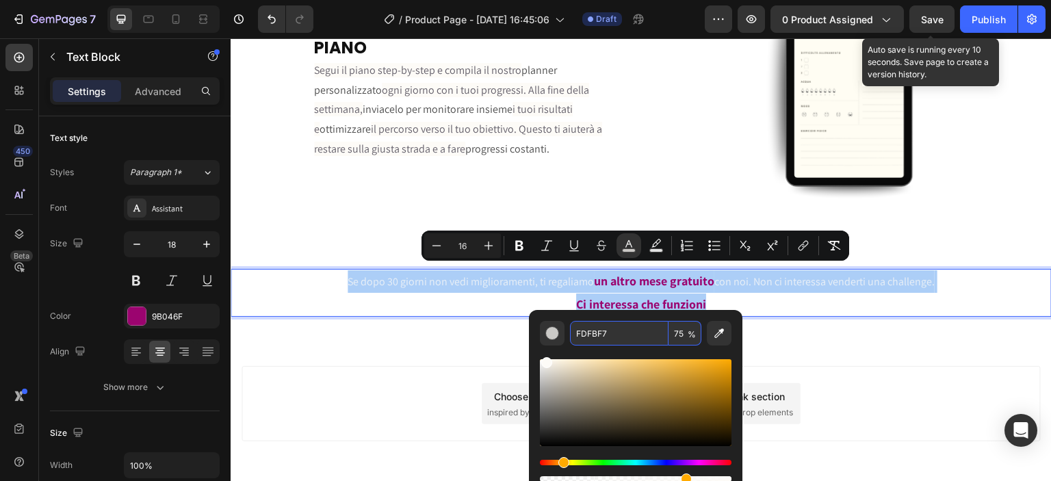
click at [623, 328] on input "FDFBF7" at bounding box center [619, 333] width 99 height 25
paste input "9B046F"
type input "9B046F"
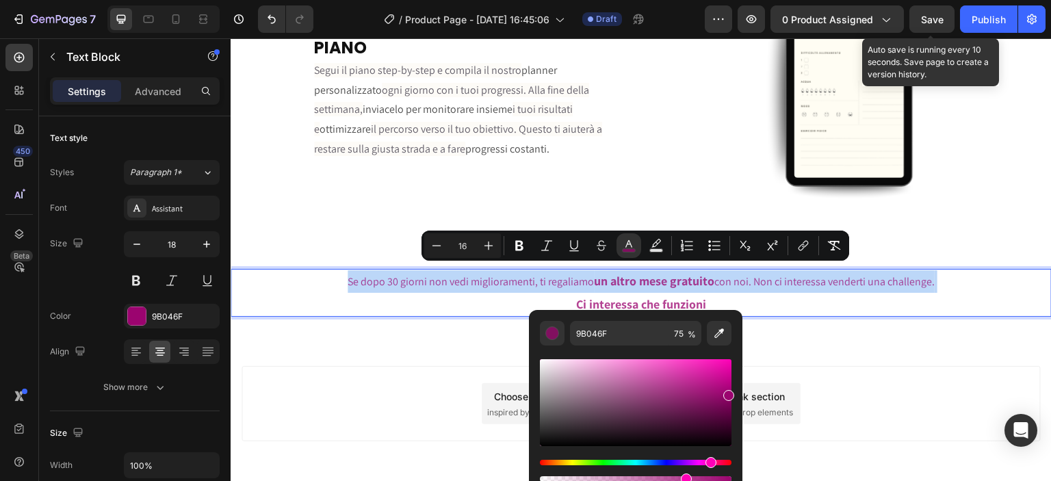
click at [761, 302] on p "Se dopo 30 giorni non vedi miglioramenti, ti regaliamo un altro mese gratuito c…" at bounding box center [641, 292] width 818 height 45
type input "18"
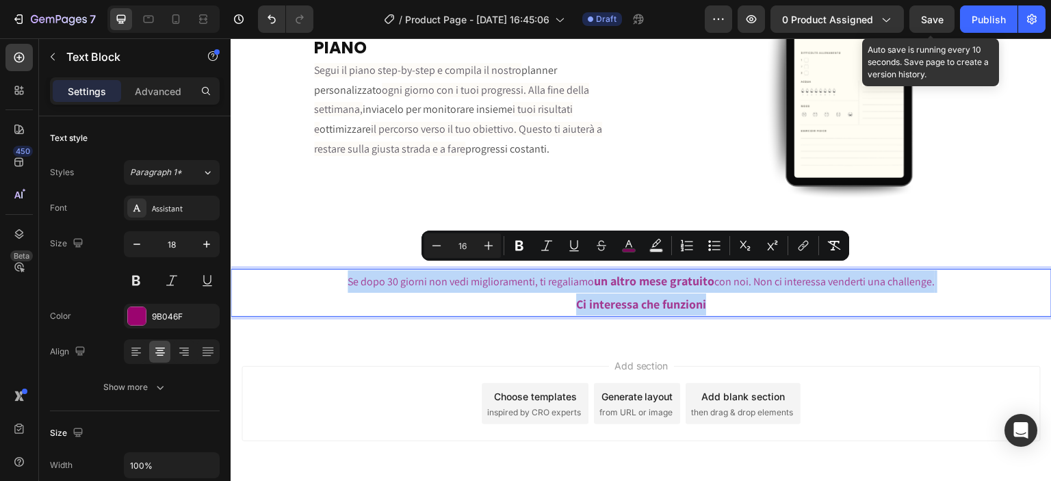
drag, startPoint x: 727, startPoint y: 301, endPoint x: 337, endPoint y: 276, distance: 390.8
click at [337, 276] on p "Se dopo 30 giorni non vedi miglioramenti, ti regaliamo un altro mese gratuito c…" at bounding box center [641, 292] width 818 height 45
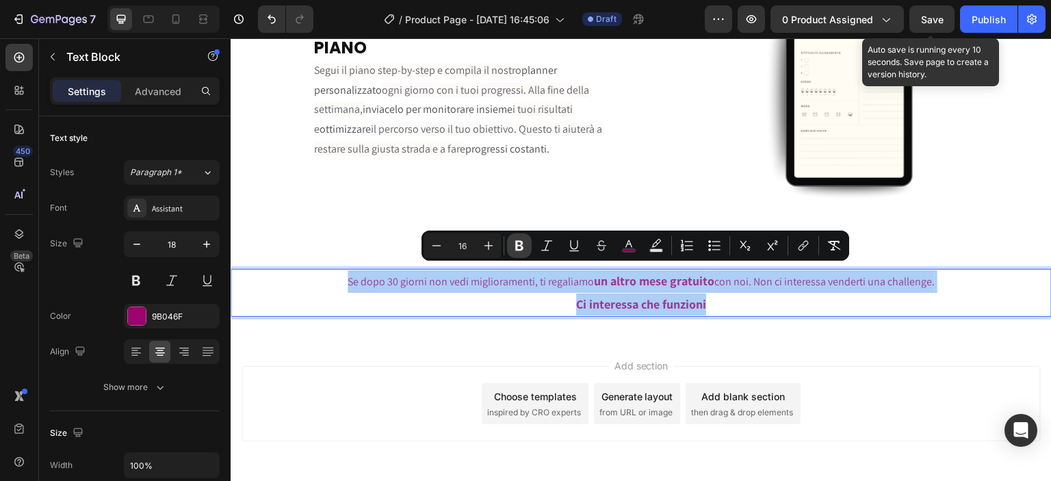
click at [515, 248] on icon "Editor contextual toolbar" at bounding box center [519, 246] width 14 height 14
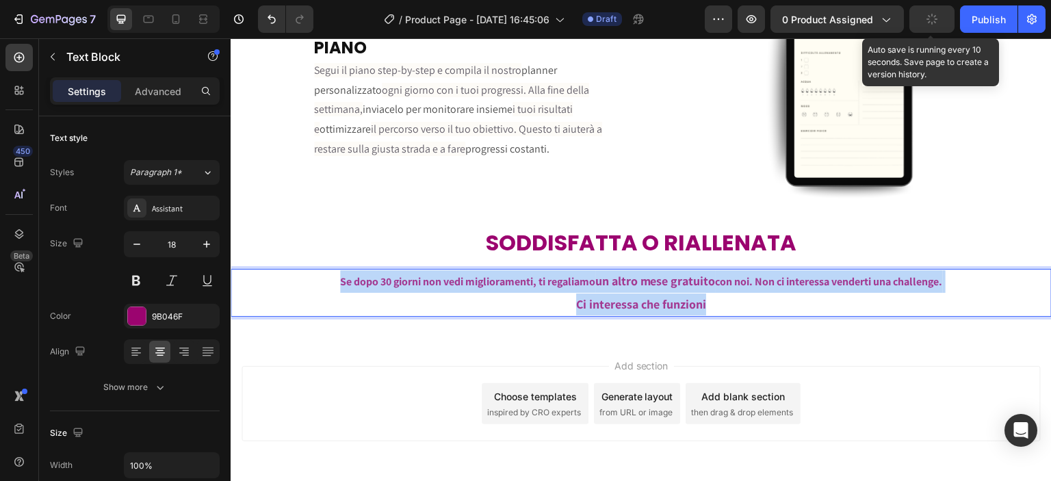
drag, startPoint x: 709, startPoint y: 298, endPoint x: 323, endPoint y: 273, distance: 386.7
click at [323, 273] on p "Se dopo 30 giorni non vedi miglioramenti, ti regaliamo un altro mese gratuito c…" at bounding box center [641, 292] width 818 height 45
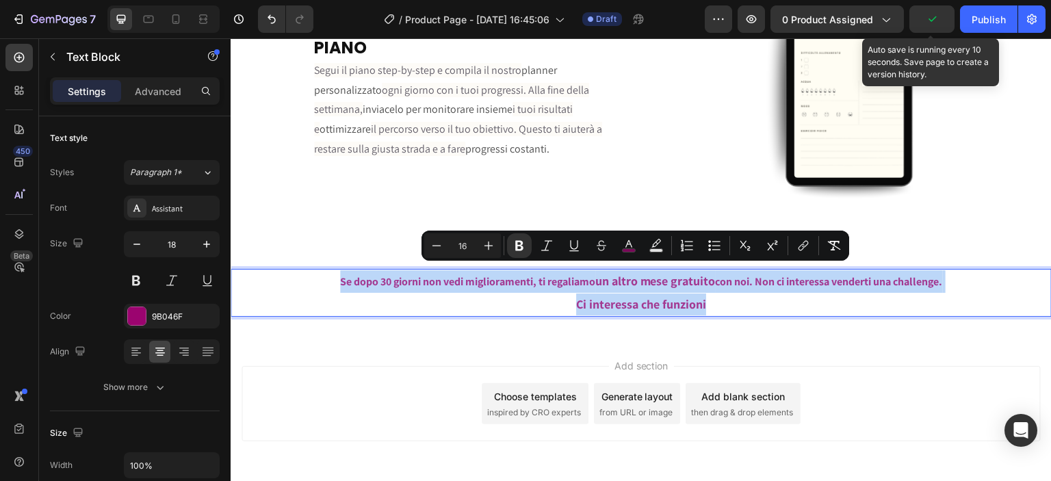
click at [340, 276] on strong "Se dopo 30 giorni non vedi miglioramenti, ti regaliamo" at bounding box center [467, 281] width 255 height 14
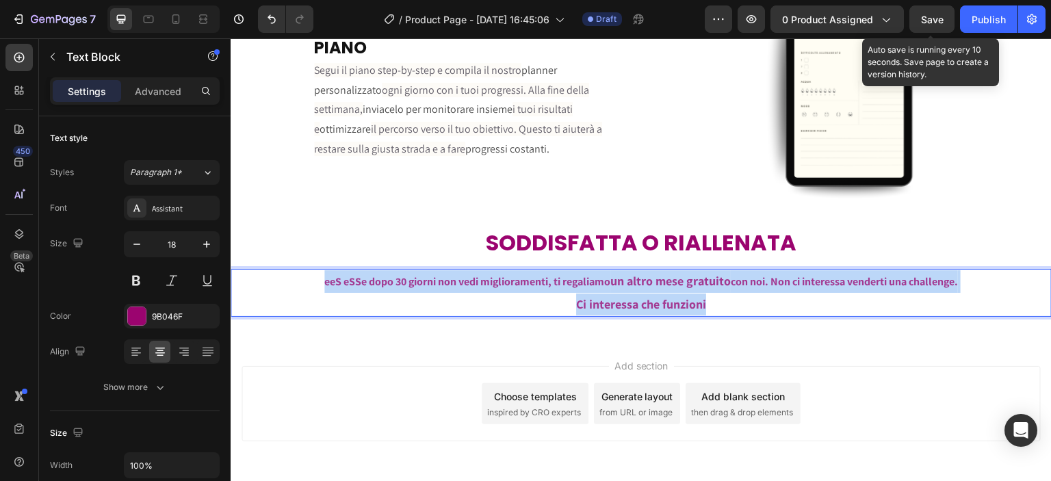
drag, startPoint x: 315, startPoint y: 270, endPoint x: 742, endPoint y: 304, distance: 428.3
click at [742, 304] on p "eeS eSSe dopo 30 giorni non vedi miglioramenti, ti regaliamo un altro mese grat…" at bounding box center [641, 292] width 818 height 45
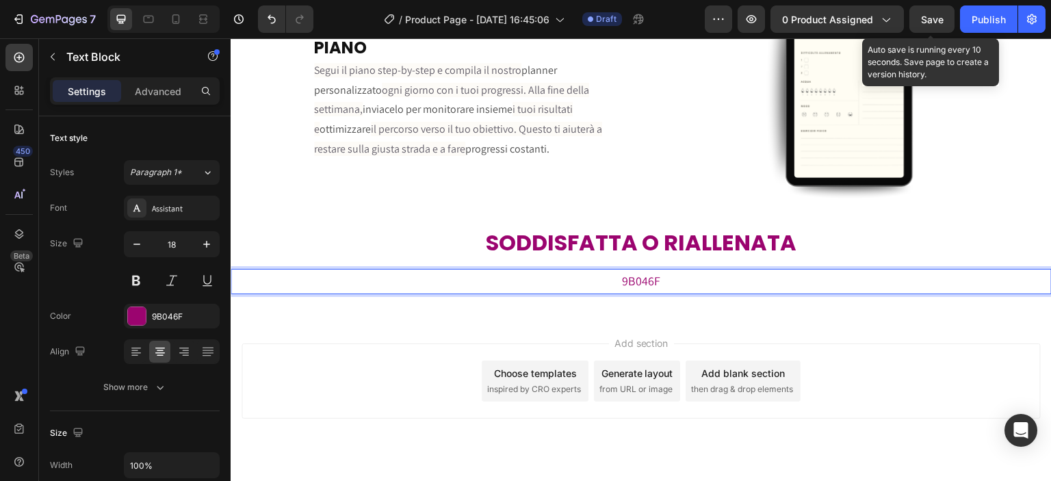
click at [662, 279] on p "9B046F" at bounding box center [641, 281] width 818 height 22
click at [665, 274] on p "eS" at bounding box center [641, 281] width 818 height 22
click at [139, 348] on icon at bounding box center [136, 348] width 10 height 1
click at [454, 274] on div "Rich Text Editor. Editing area: main" at bounding box center [641, 281] width 821 height 25
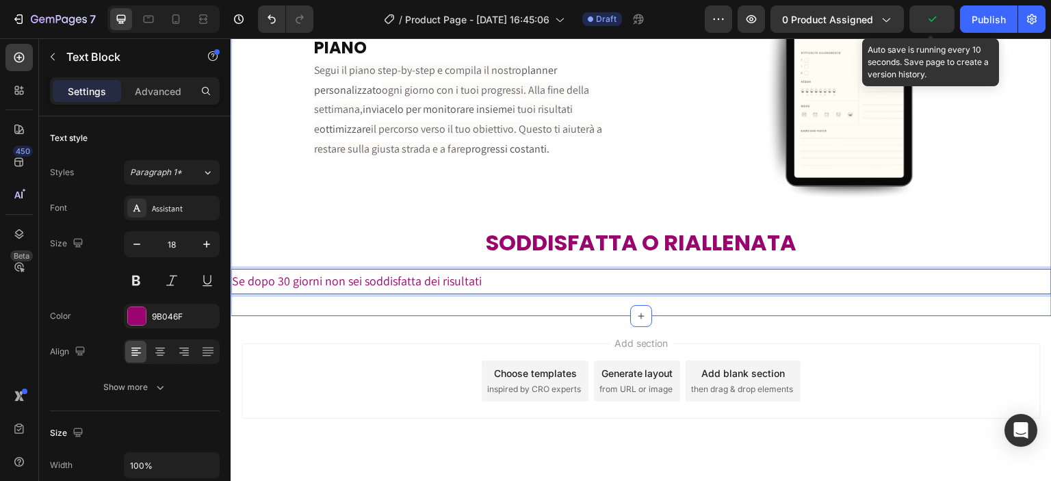
drag, startPoint x: 348, startPoint y: 274, endPoint x: 510, endPoint y: 287, distance: 162.7
click at [510, 287] on div "Image ACCESSO IMMEDIATO A TUTTO IL MATERIALE Heading Dopo l'acquisto, ricevi su…" at bounding box center [641, 20] width 821 height 589
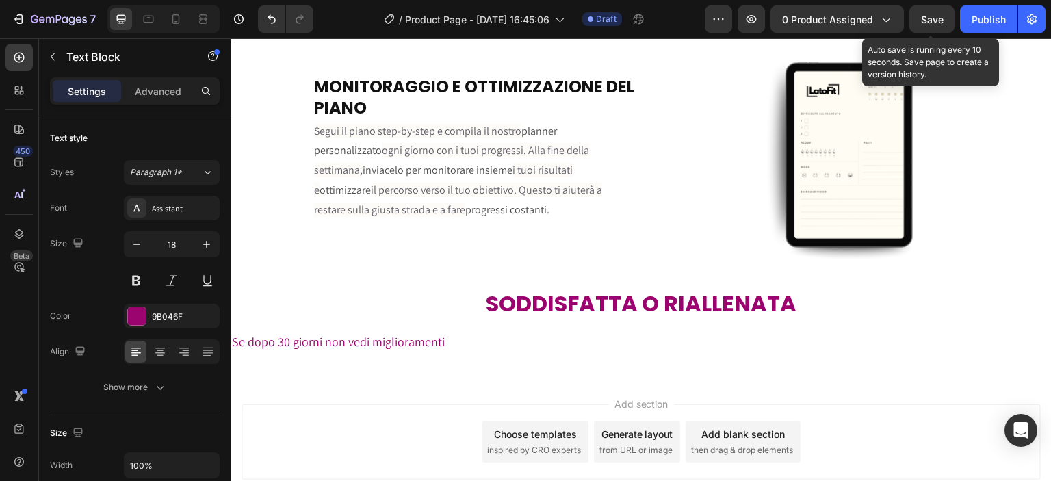
scroll to position [2944, 0]
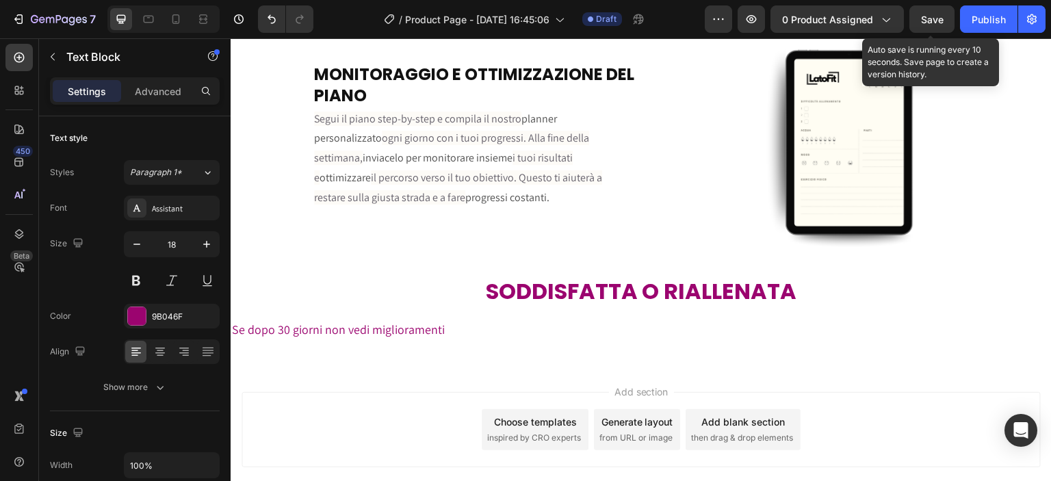
click at [441, 322] on p "Se dopo 30 giorni non vedi miglioramenti" at bounding box center [641, 330] width 818 height 22
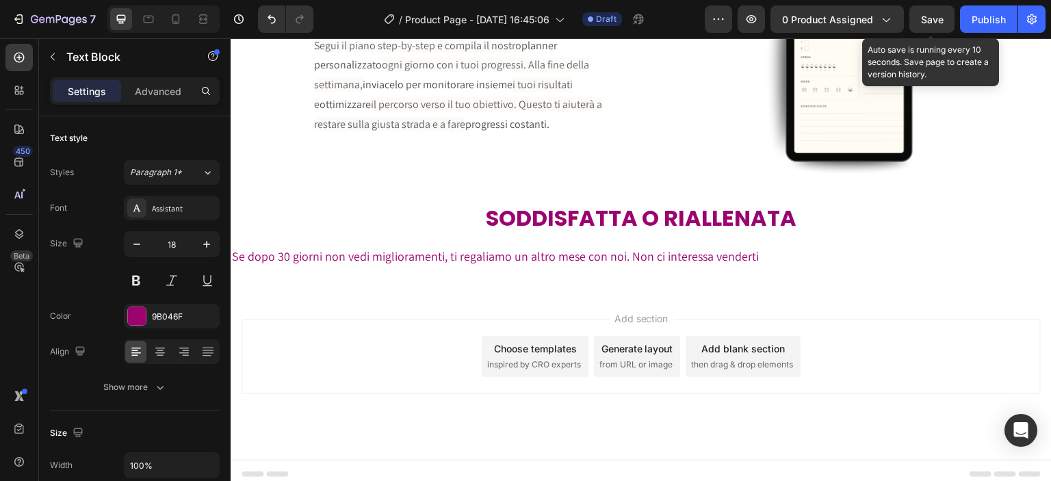
scroll to position [3016, 0]
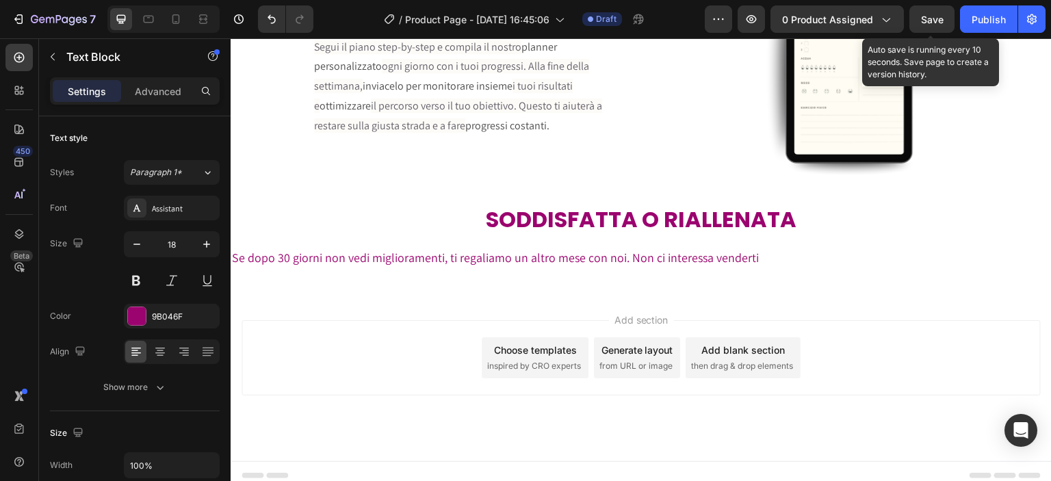
click at [753, 257] on p "Se dopo 30 giorni non vedi miglioramenti, ti regaliamo un altro mese con noi. N…" at bounding box center [641, 258] width 818 height 22
click at [193, 19] on div at bounding box center [203, 19] width 22 height 22
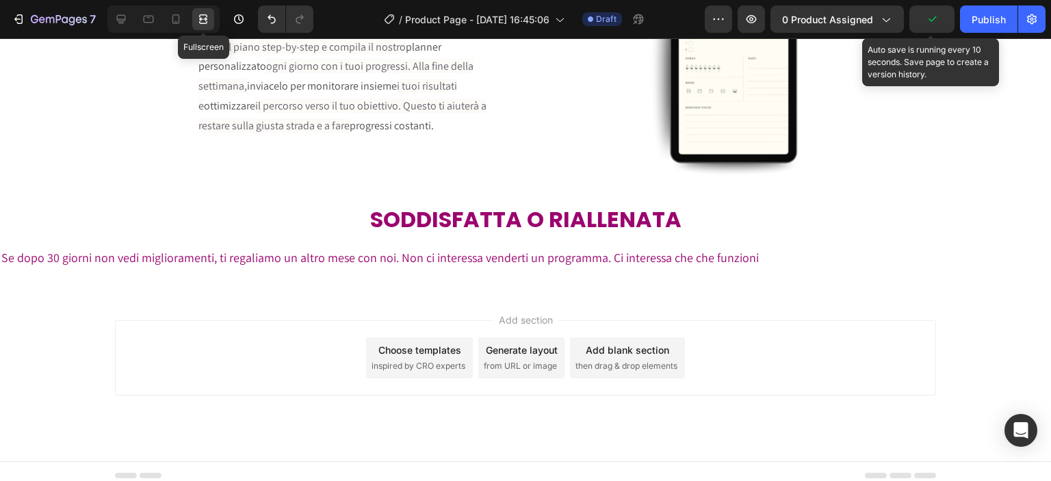
scroll to position [3020, 0]
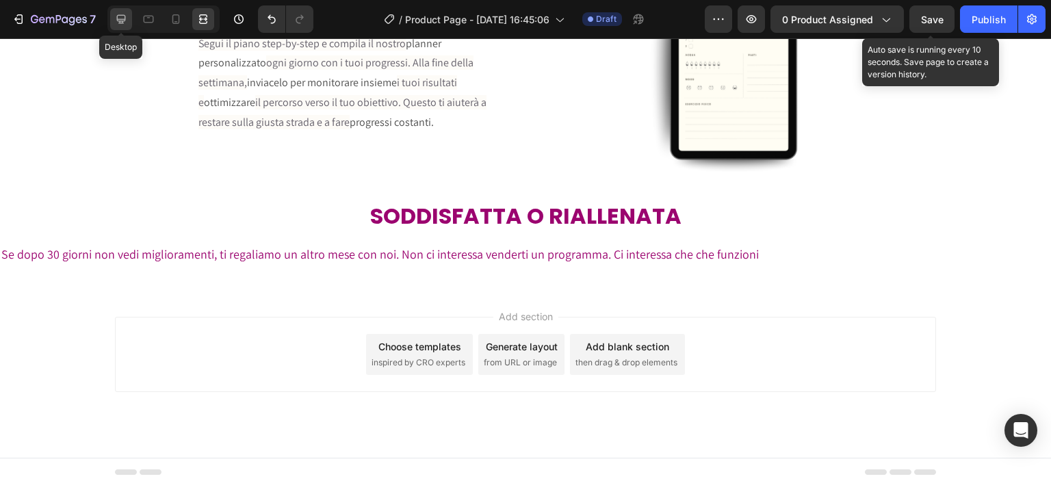
click at [123, 20] on icon at bounding box center [121, 19] width 14 height 14
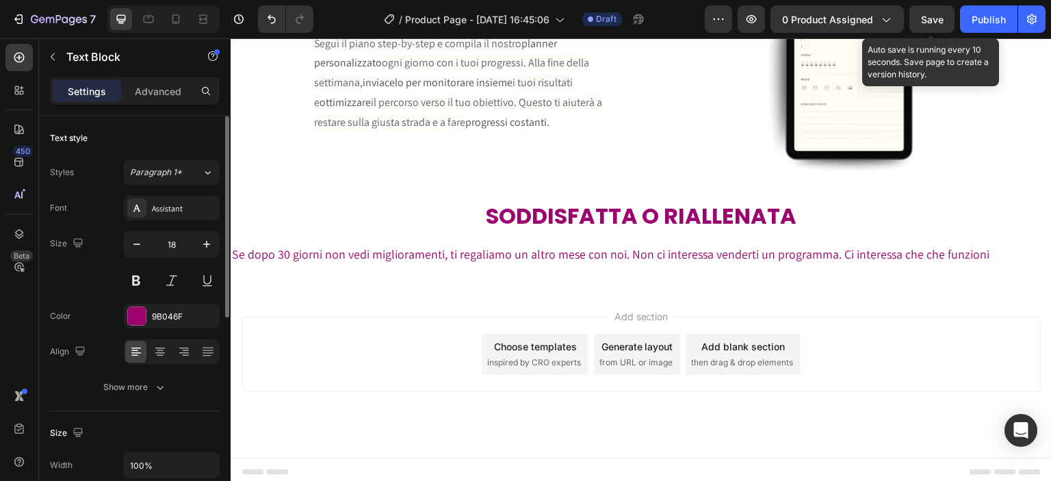
scroll to position [3016, 0]
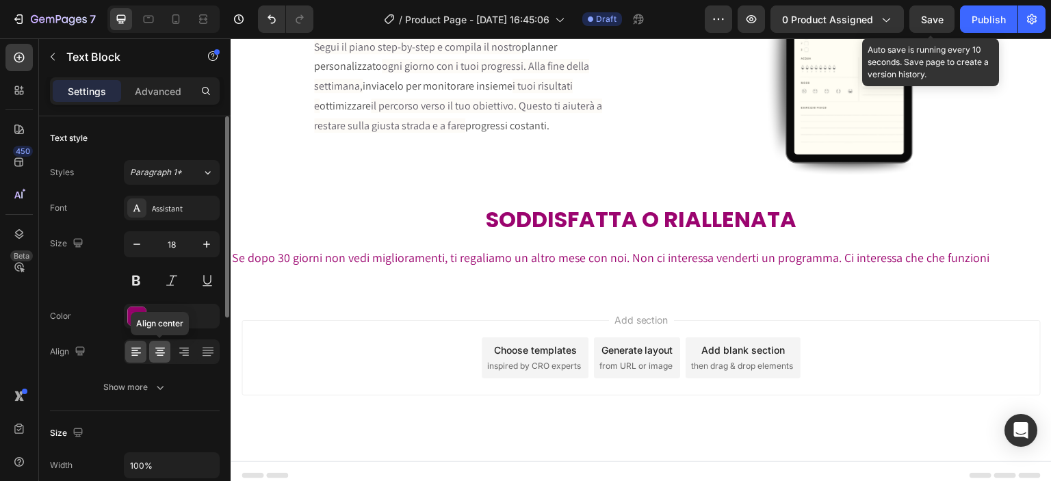
click at [158, 353] on icon at bounding box center [160, 352] width 14 height 14
click at [658, 249] on p "Se dopo 30 giorni non vedi miglioramenti, ti regaliamo un altro mese con noi. N…" at bounding box center [641, 258] width 818 height 22
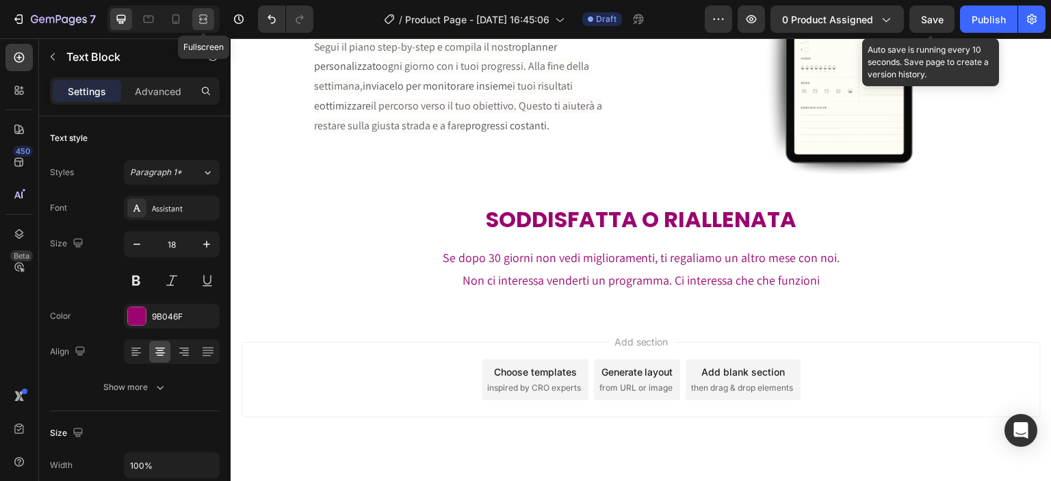
click at [203, 18] on icon at bounding box center [205, 18] width 4 height 3
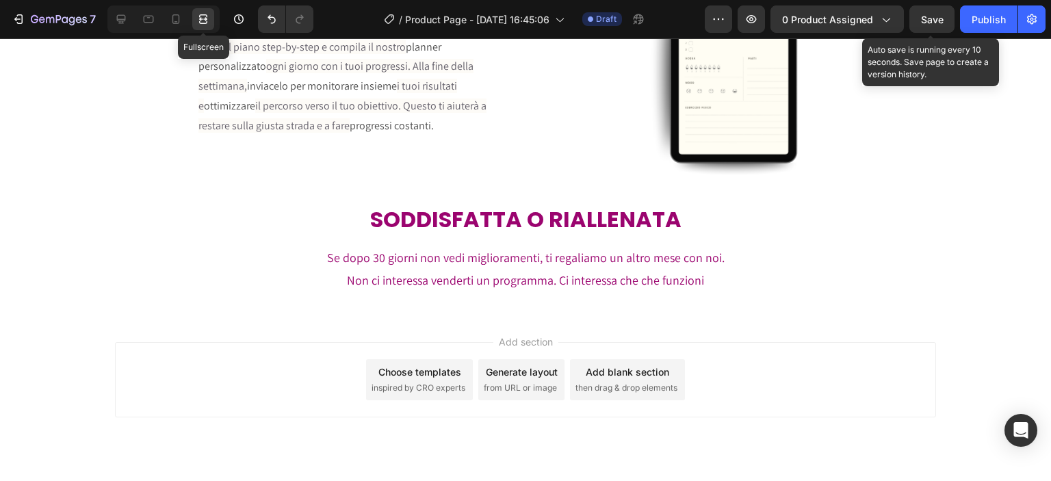
scroll to position [3020, 0]
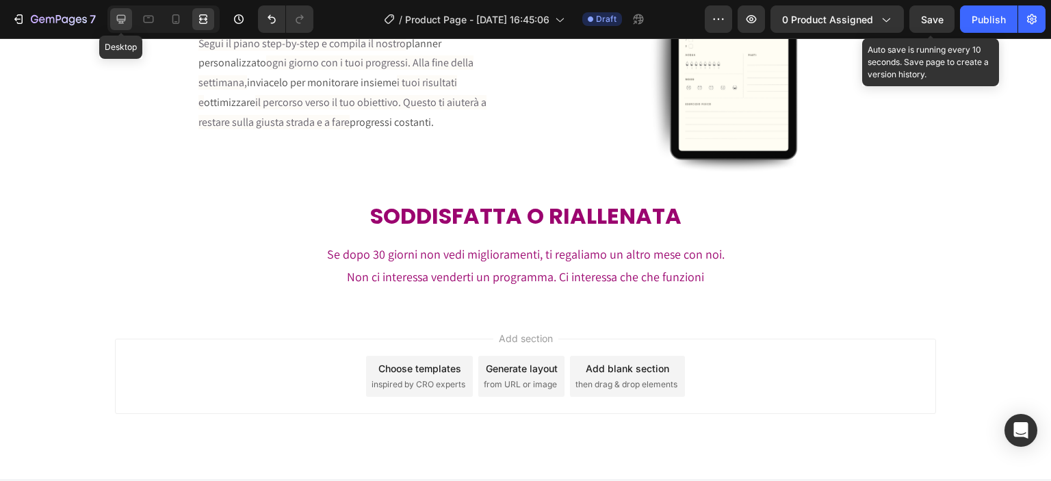
click at [129, 24] on div at bounding box center [121, 19] width 22 height 22
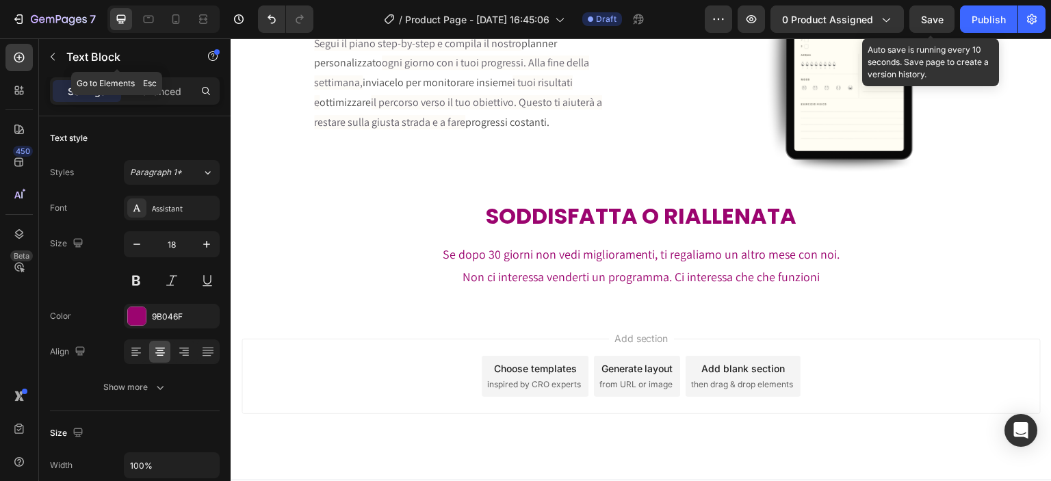
scroll to position [3016, 0]
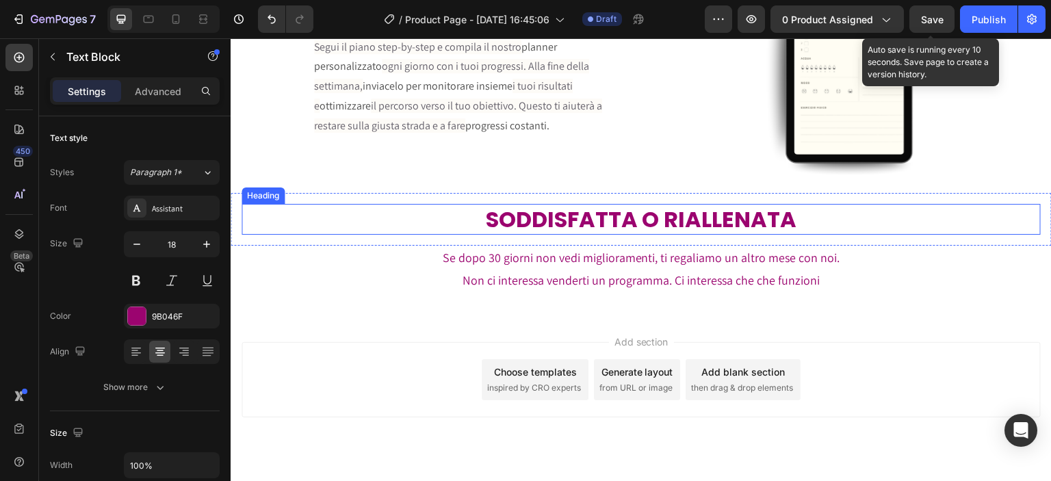
click at [436, 204] on h2 "SODDISFATTA O RIALLENATA" at bounding box center [641, 219] width 799 height 31
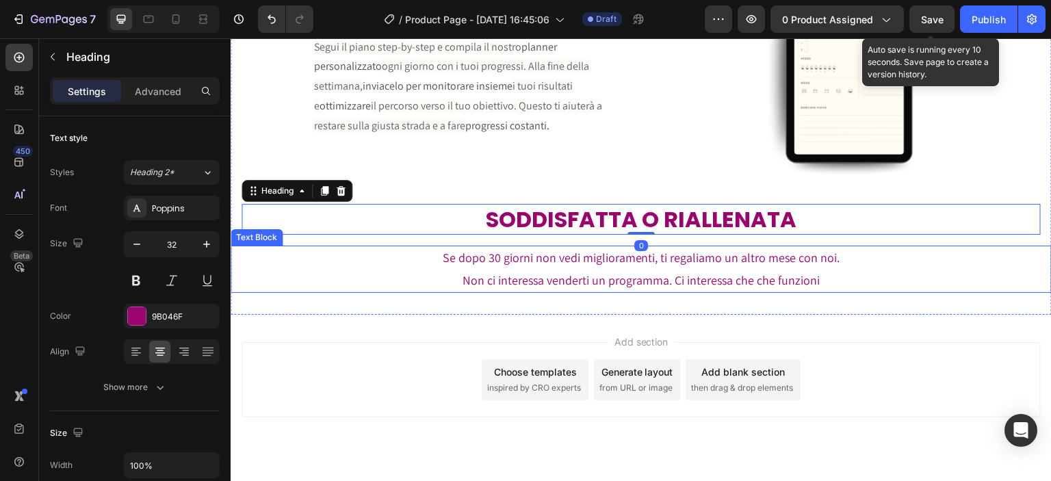
click at [422, 255] on p "Se dopo 30 giorni non vedi miglioramenti, ti regaliamo un altro mese con noi." at bounding box center [641, 258] width 818 height 22
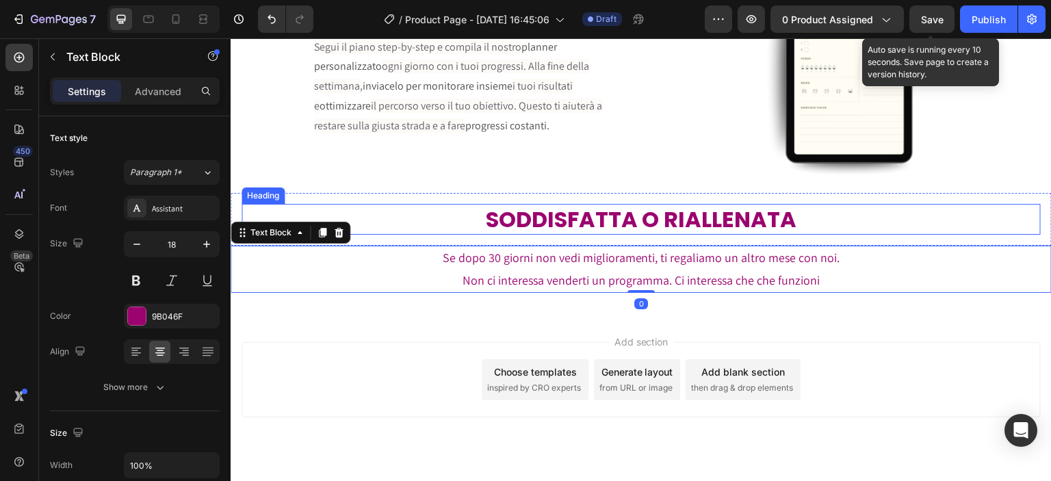
click at [435, 211] on h2 "SODDISFATTA O RIALLENATA" at bounding box center [641, 219] width 799 height 31
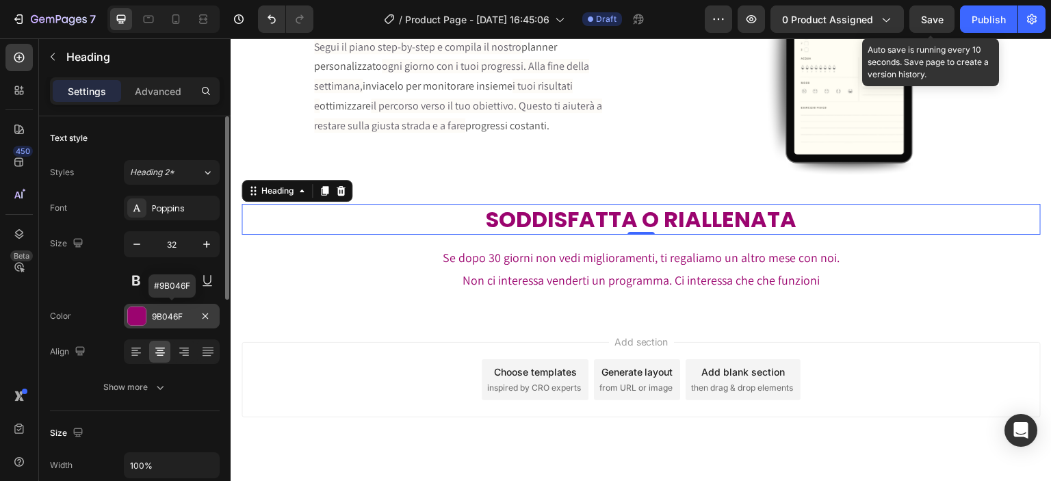
click at [146, 317] on div at bounding box center [136, 316] width 19 height 19
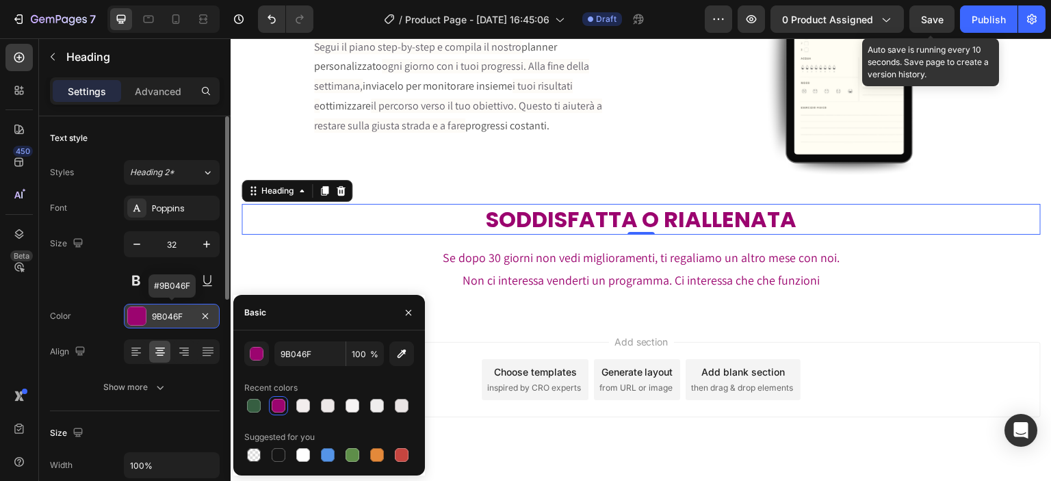
click at [160, 305] on div "9B046F" at bounding box center [172, 316] width 96 height 25
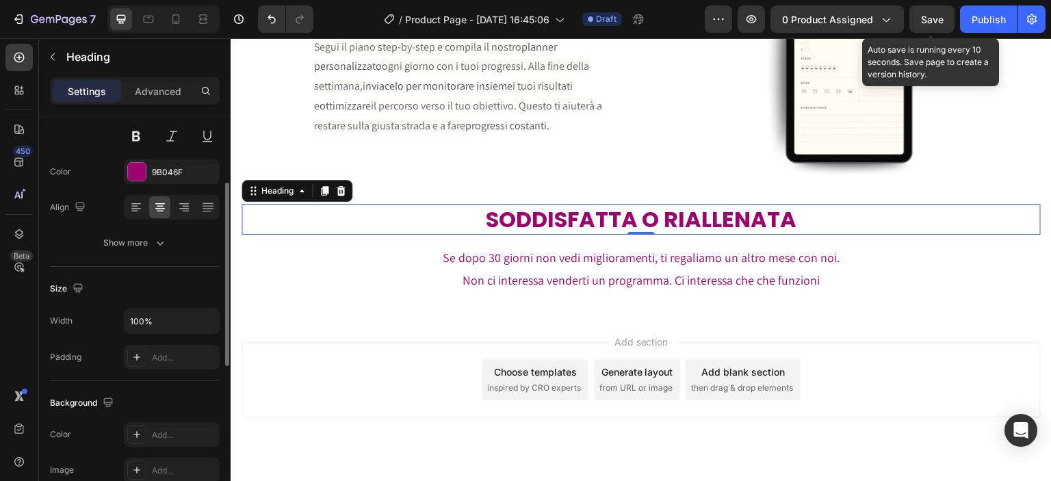
scroll to position [145, 0]
click at [166, 429] on div "Add..." at bounding box center [184, 434] width 64 height 12
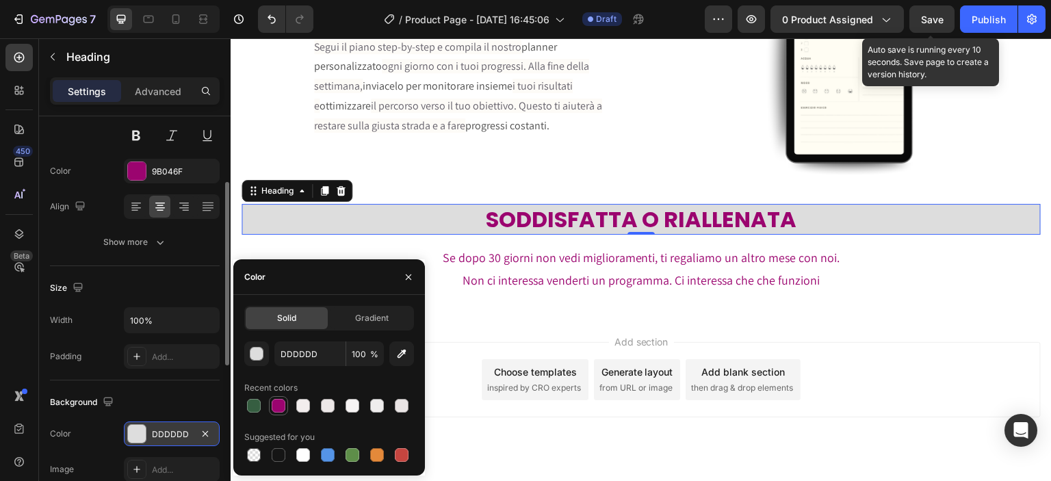
click at [273, 402] on div at bounding box center [279, 406] width 14 height 14
type input "9B046F"
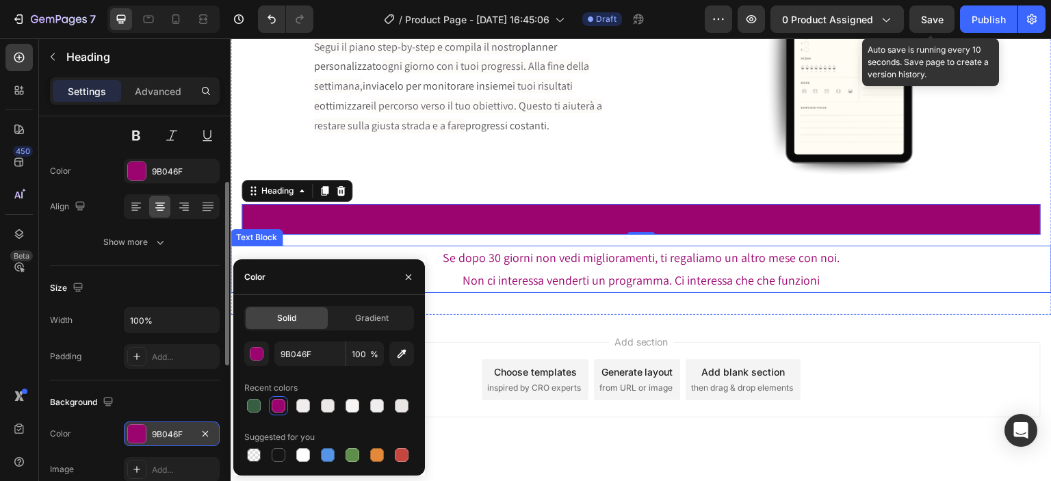
click at [448, 259] on p "Se dopo 30 giorni non vedi miglioramenti, ti regaliamo un altro mese con noi." at bounding box center [641, 258] width 818 height 22
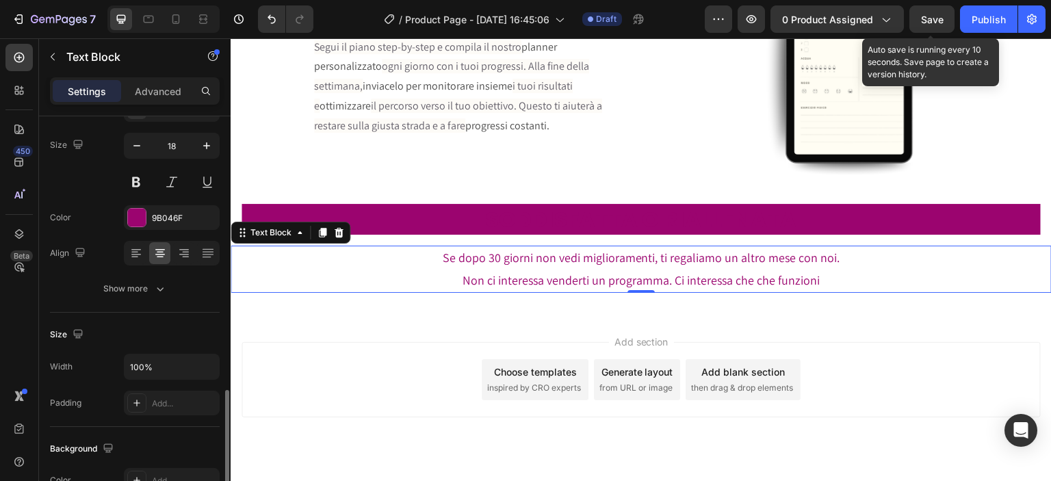
scroll to position [251, 0]
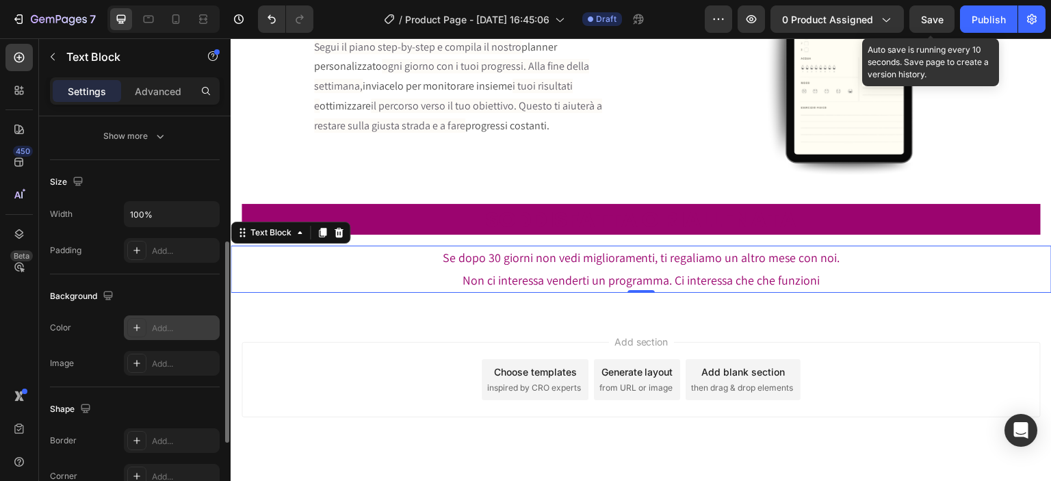
click at [179, 322] on div "Add..." at bounding box center [184, 328] width 64 height 12
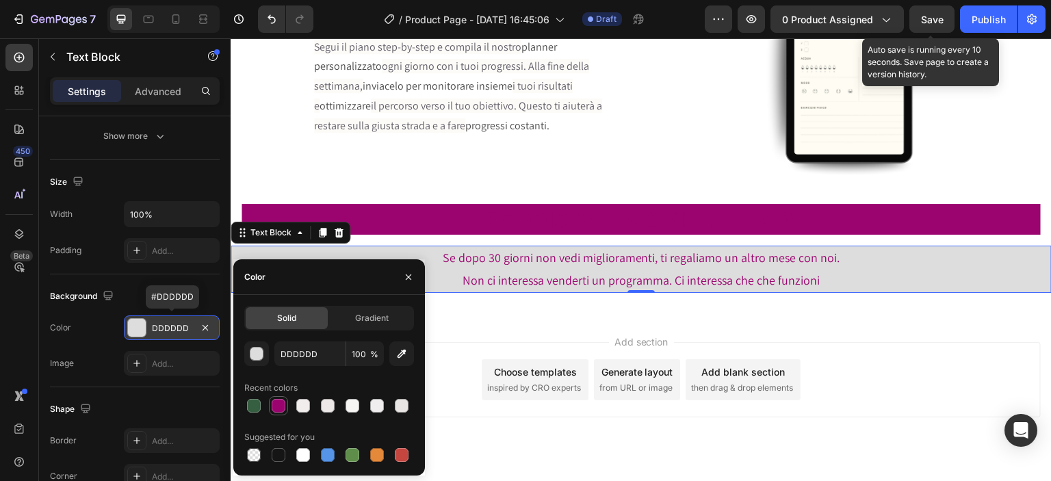
click at [279, 399] on div at bounding box center [279, 406] width 14 height 14
type input "9B046F"
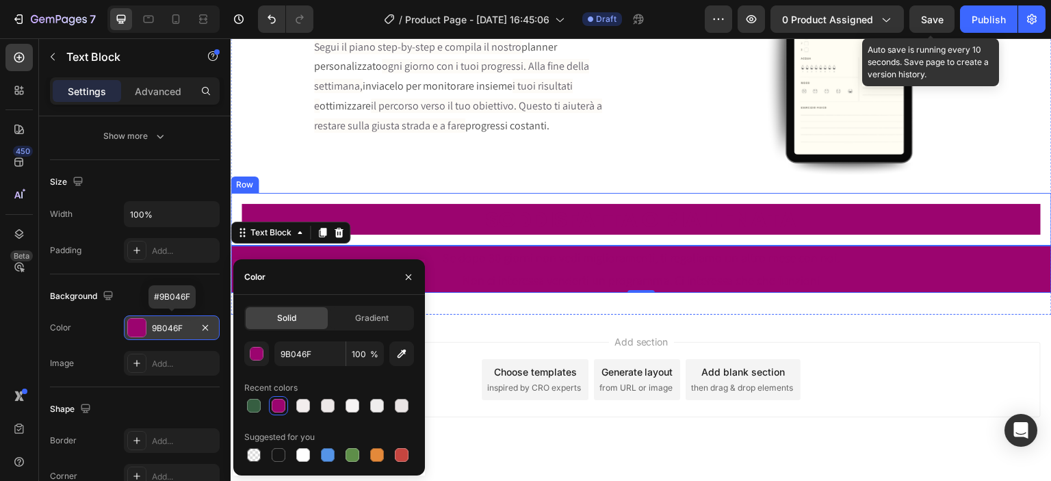
click at [486, 235] on div "SODDISFATTA O RIALLENATA Heading Row" at bounding box center [641, 219] width 821 height 53
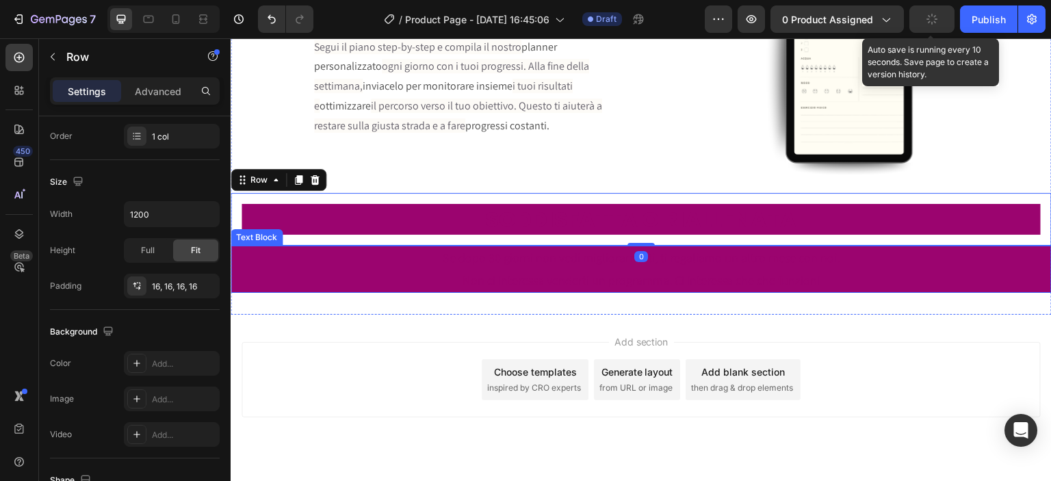
scroll to position [0, 0]
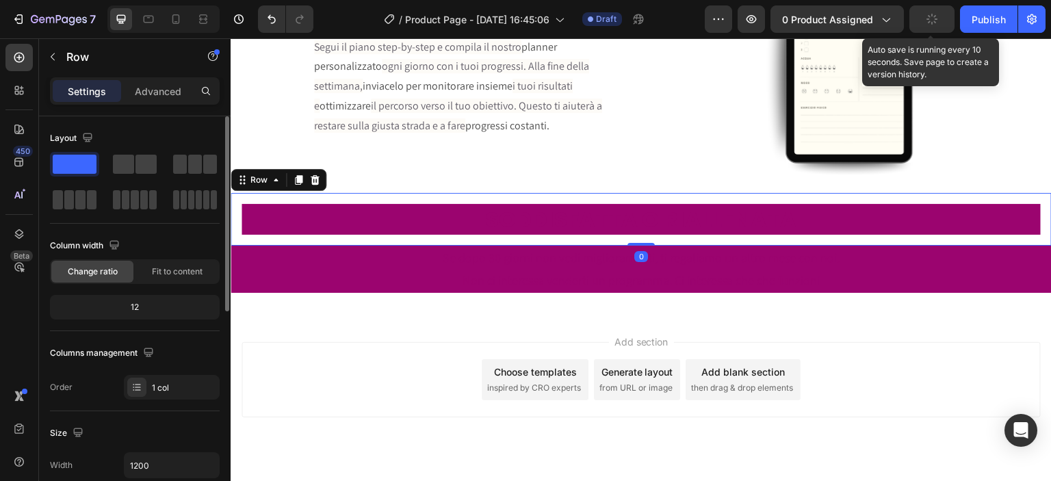
click at [472, 235] on div "SODDISFATTA O RIALLENATA Heading Row 0" at bounding box center [641, 219] width 821 height 53
drag, startPoint x: 632, startPoint y: 238, endPoint x: 634, endPoint y: 224, distance: 13.8
click at [634, 224] on div "SODDISFATTA O RIALLENATA Heading Row 0" at bounding box center [641, 219] width 821 height 53
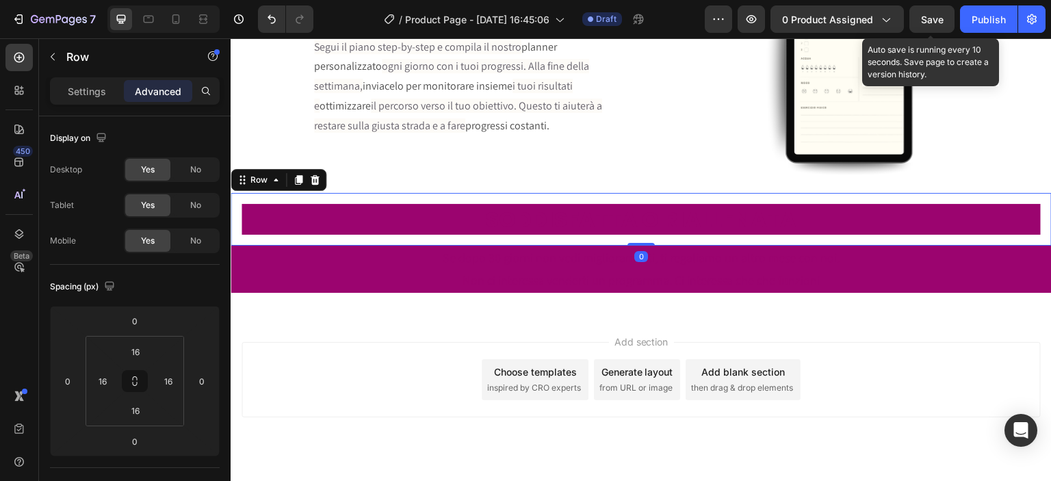
click at [627, 233] on div "SODDISFATTA O RIALLENATA Heading Row 0" at bounding box center [641, 219] width 821 height 53
click at [430, 220] on h2 "SODDISFATTA O RIALLENATA" at bounding box center [641, 219] width 799 height 31
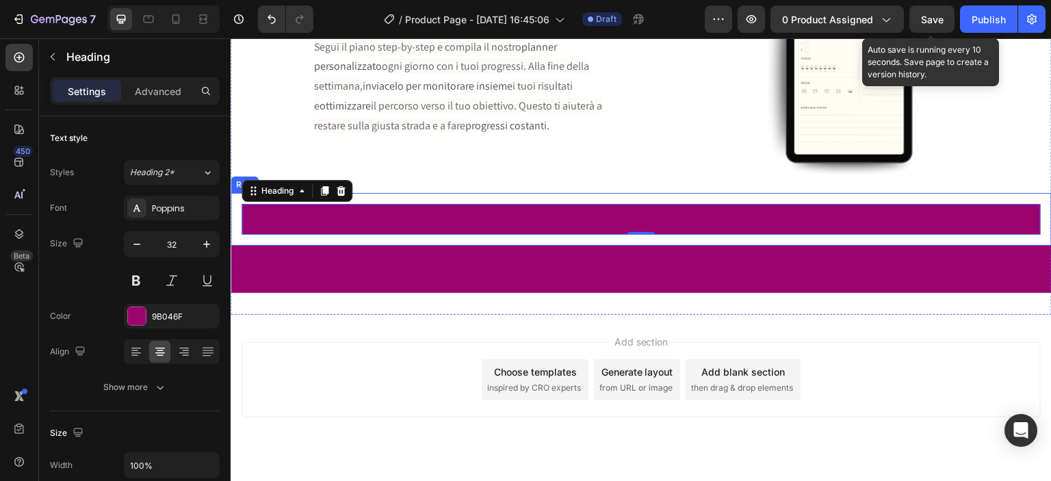
click at [380, 234] on div "SODDISFATTA O RIALLENATA Heading 0 Row" at bounding box center [641, 219] width 821 height 53
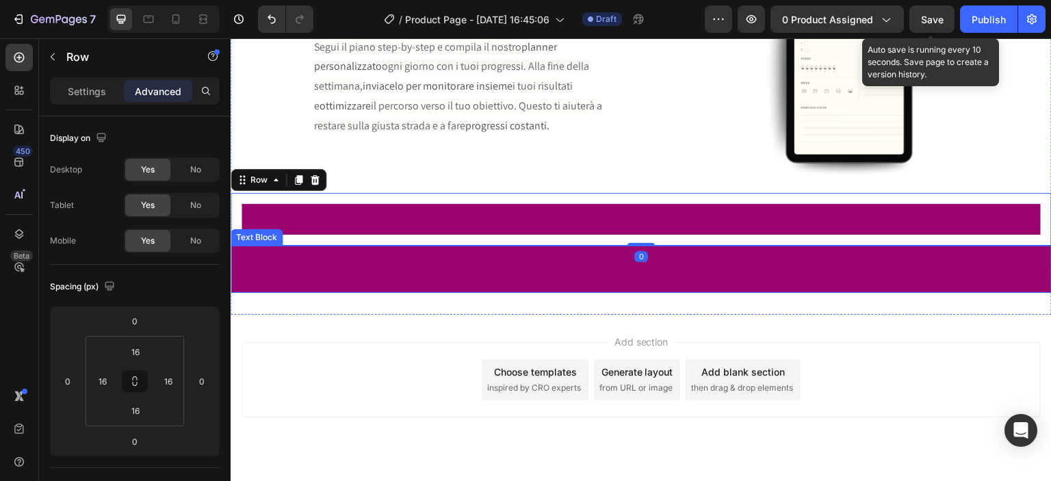
click at [383, 252] on p "Se dopo 30 giorni non vedi miglioramenti, ti regaliamo un altro mese con noi." at bounding box center [641, 258] width 818 height 22
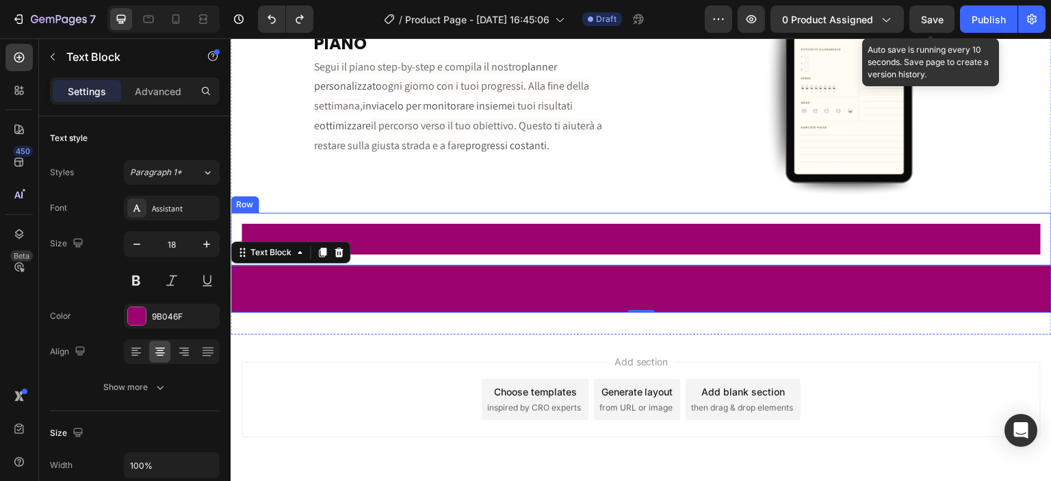
scroll to position [3002, 0]
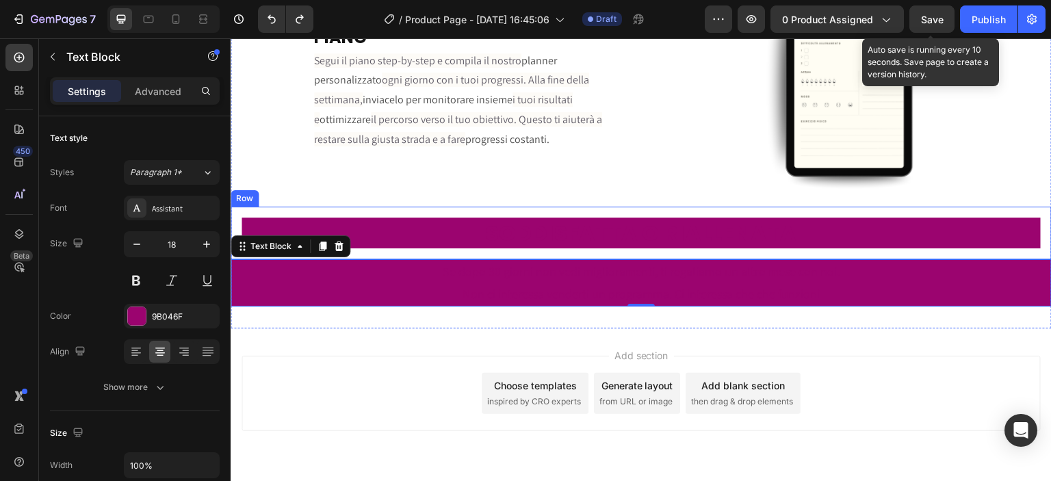
click at [375, 245] on div "SODDISFATTA O RIALLENATA Heading Row" at bounding box center [641, 233] width 821 height 53
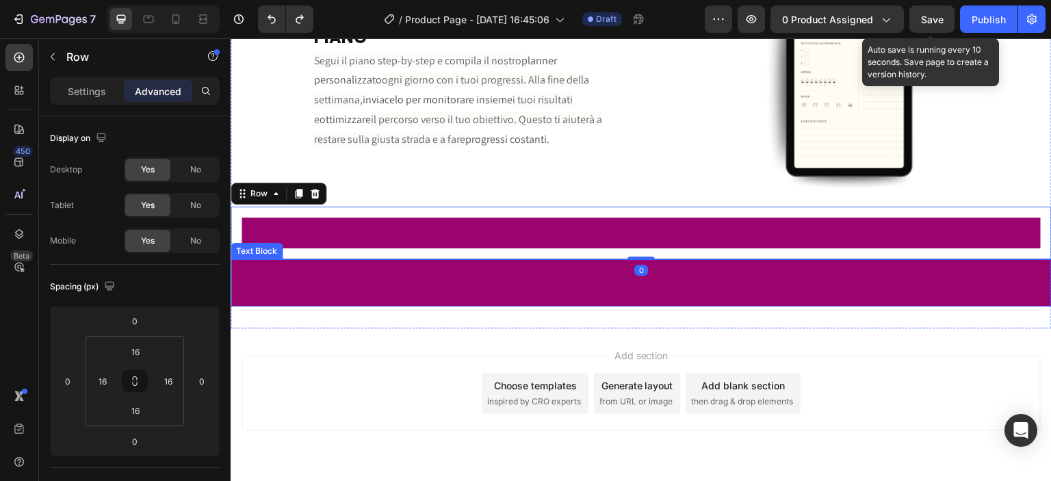
click at [499, 269] on p "Se dopo 30 giorni non vedi miglioramenti, ti regaliamo un altro mese con noi." at bounding box center [641, 272] width 818 height 22
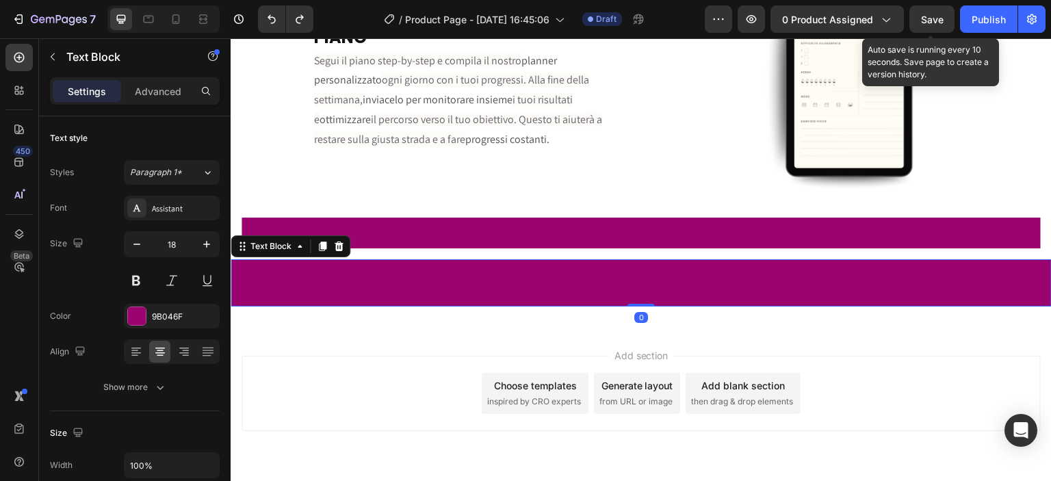
click at [499, 269] on p "Se dopo 30 giorni non vedi miglioramenti, ti regaliamo un altro mese con noi." at bounding box center [641, 272] width 818 height 22
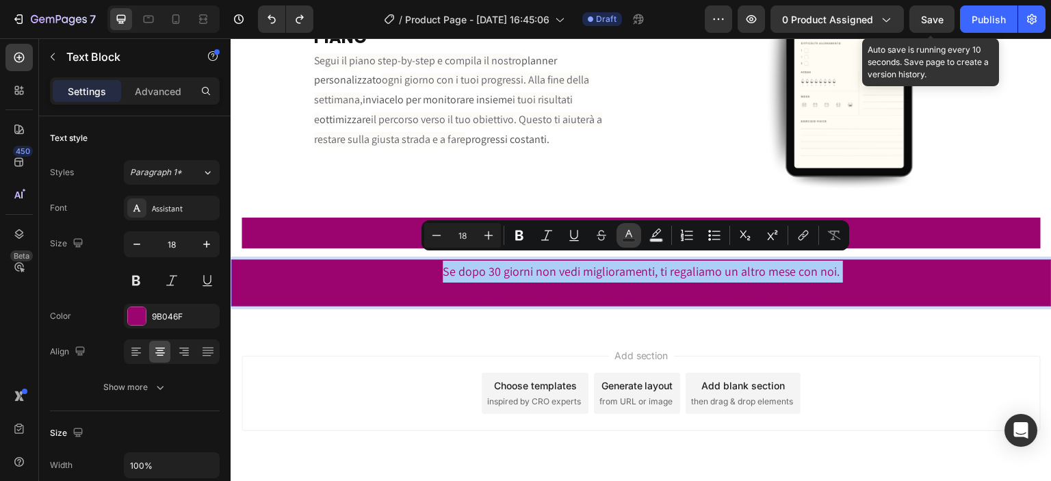
drag, startPoint x: 627, startPoint y: 236, endPoint x: 346, endPoint y: 233, distance: 281.9
click at [627, 236] on icon "Editor contextual toolbar" at bounding box center [629, 236] width 14 height 14
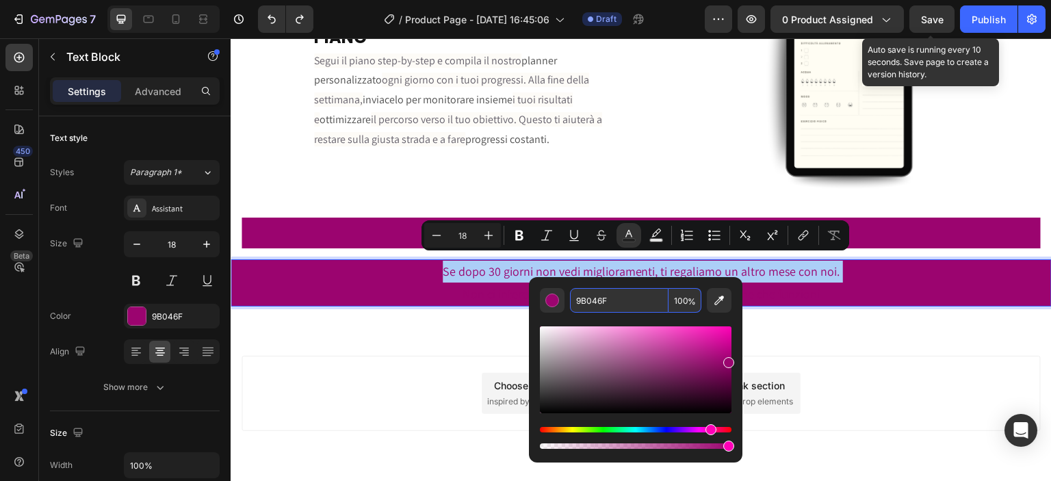
click at [593, 293] on input "9B046F" at bounding box center [619, 300] width 99 height 25
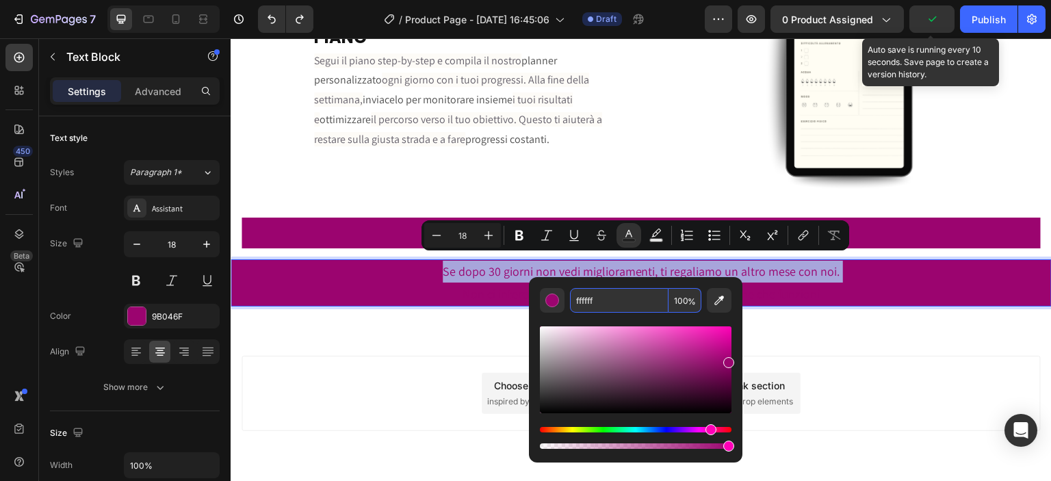
type input "FFFFFF"
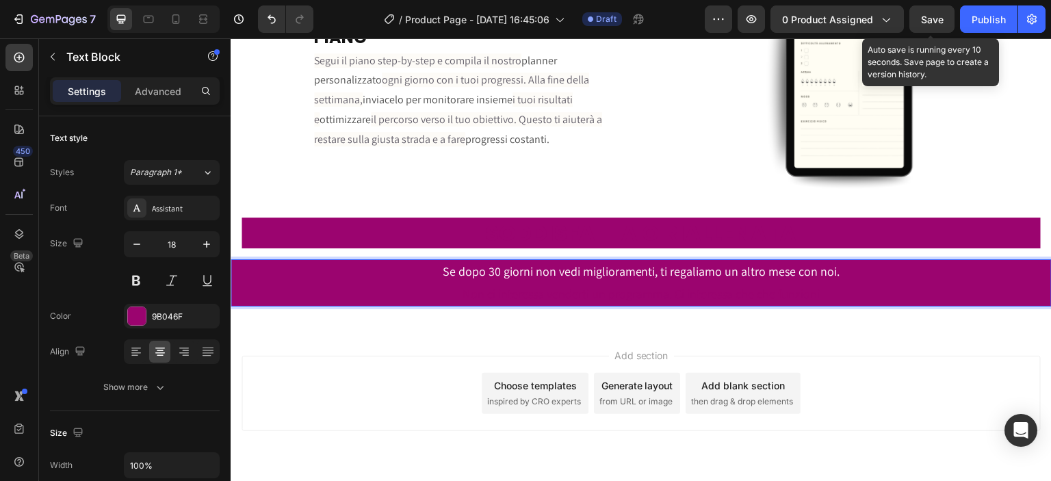
click at [643, 289] on p "Non ci interessa venderti un programma. Ci interessa che che funzioni" at bounding box center [641, 294] width 818 height 22
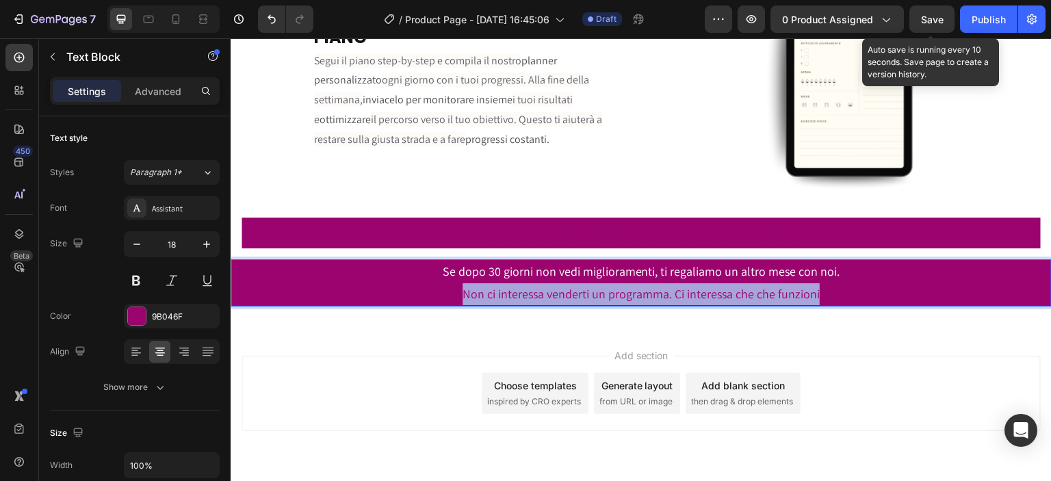
click at [643, 289] on p "Non ci interessa venderti un programma. Ci interessa che che funzioni" at bounding box center [641, 294] width 818 height 22
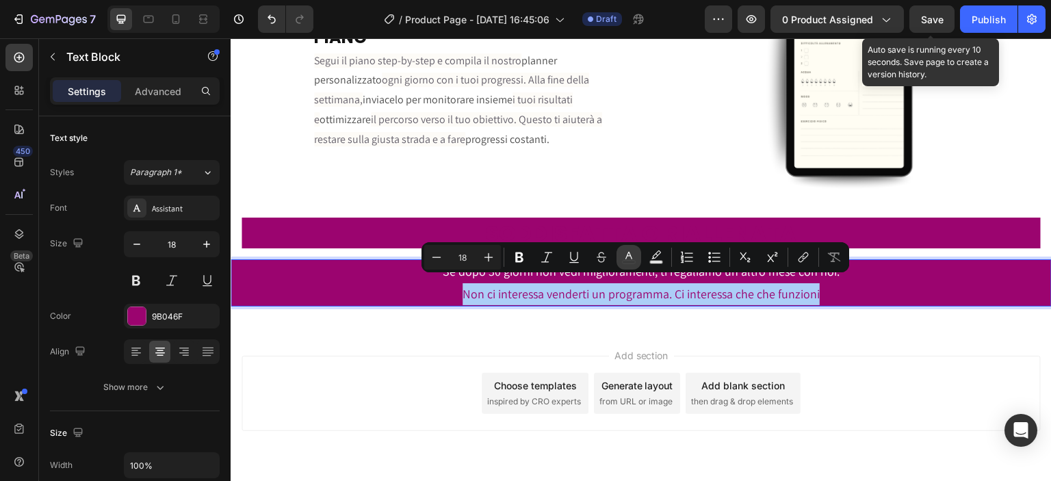
click at [626, 261] on icon "Editor contextual toolbar" at bounding box center [629, 257] width 14 height 14
type input "9B046F"
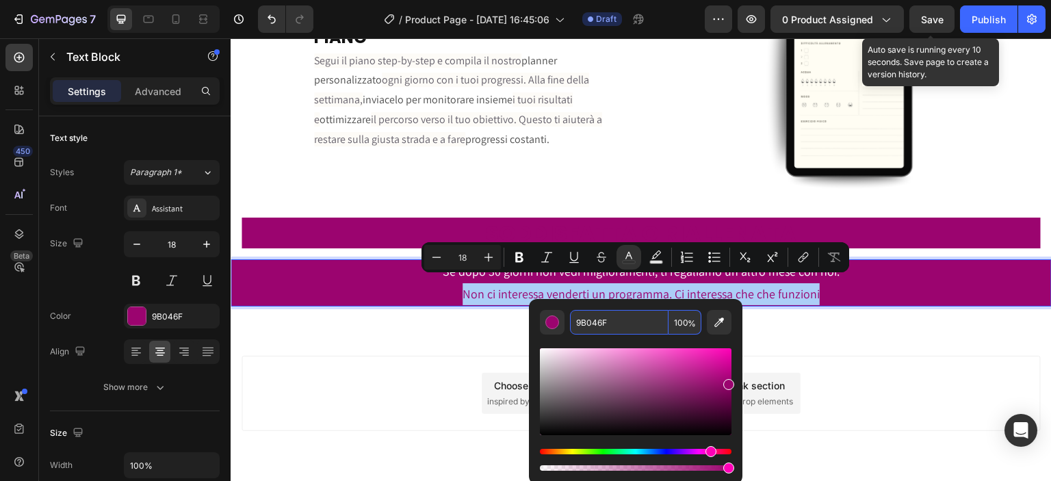
click at [597, 325] on input "9B046F" at bounding box center [619, 322] width 99 height 25
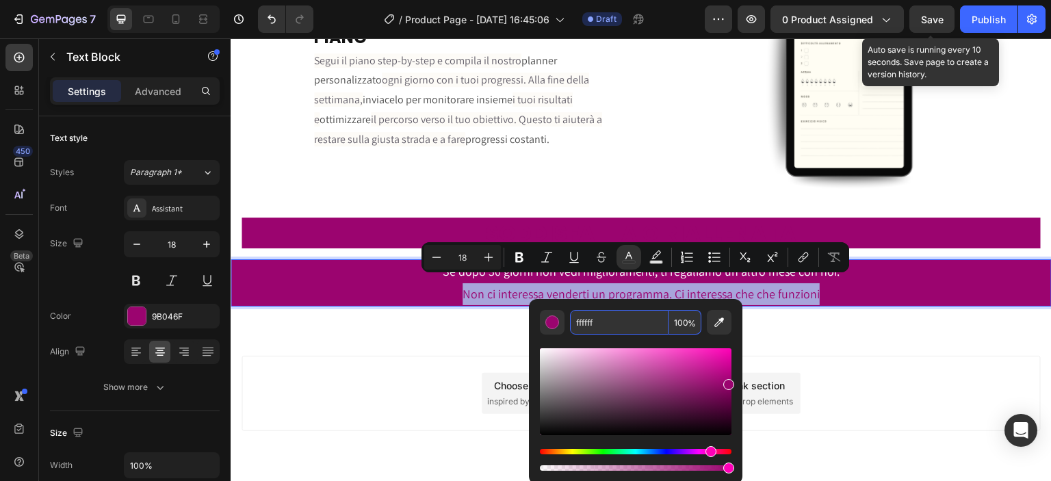
type input "FFFFFF"
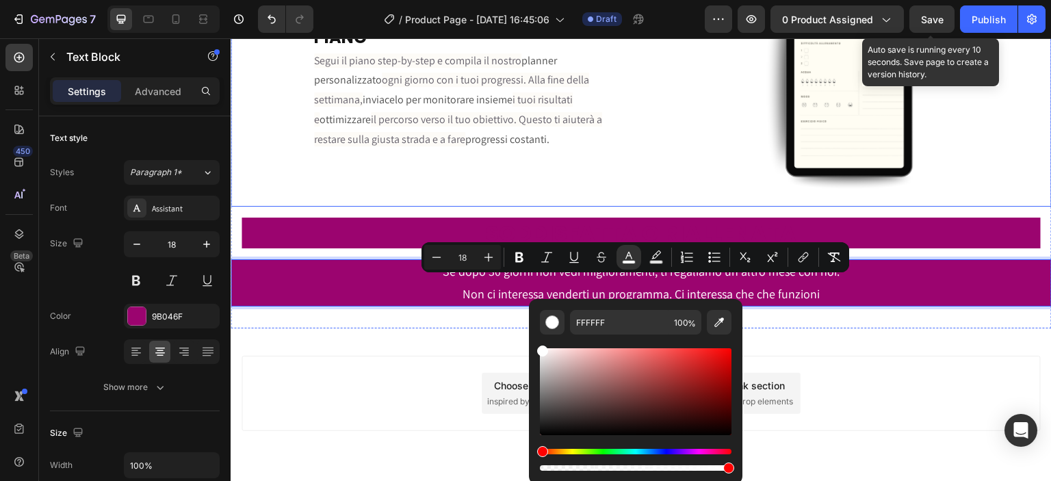
click at [620, 174] on div "MONITORAGGIO E OTTIMIZZAZIONE DEL PIANO Heading Segui il piano step-by-step e c…" at bounding box center [433, 84] width 405 height 245
click at [620, 218] on h2 "SODDISFATTA O RIALLENATA" at bounding box center [641, 233] width 799 height 31
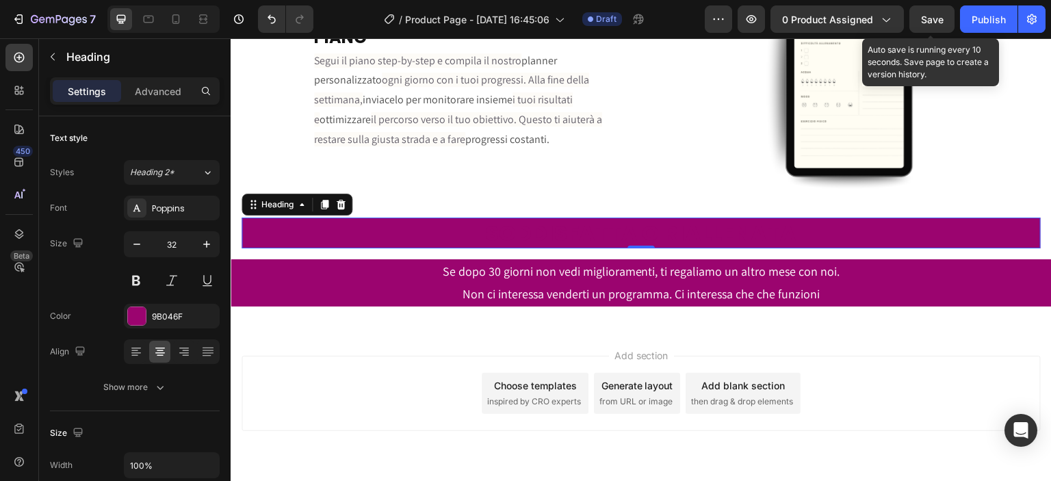
click at [607, 230] on h2 "SODDISFATTA O RIALLENATA" at bounding box center [641, 233] width 799 height 31
click at [606, 226] on p "SODDISFATTA O RIALLENATA" at bounding box center [641, 233] width 796 height 29
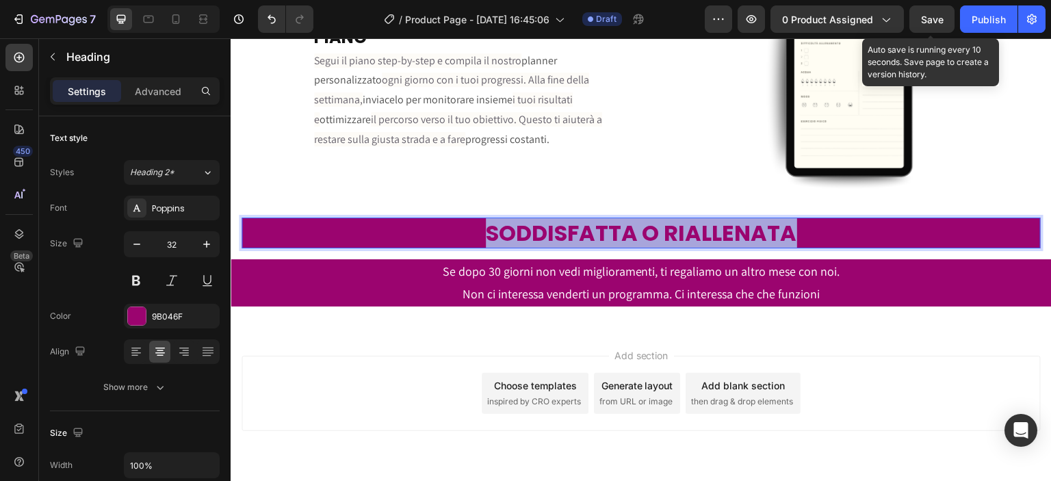
click at [606, 226] on p "SODDISFATTA O RIALLENATA" at bounding box center [641, 233] width 796 height 29
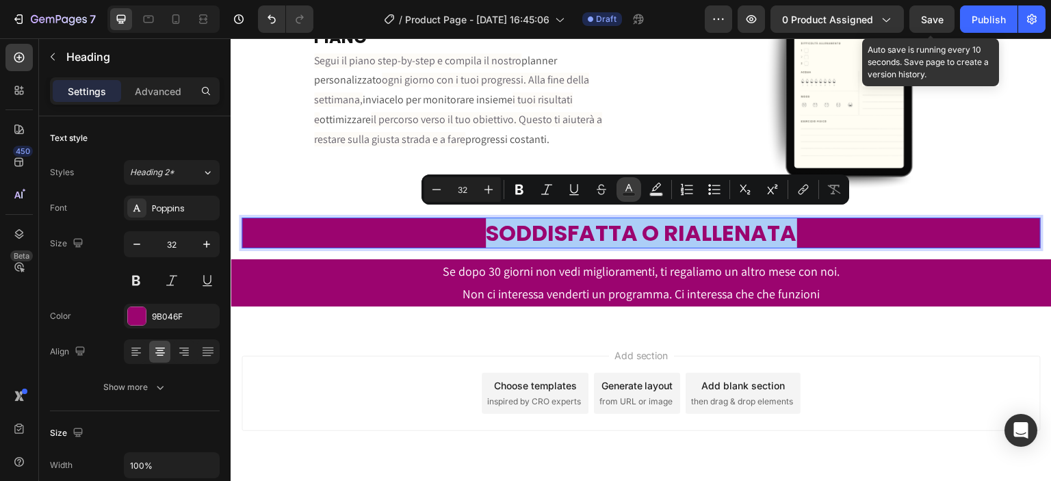
click at [630, 187] on icon "Editor contextual toolbar" at bounding box center [629, 190] width 14 height 14
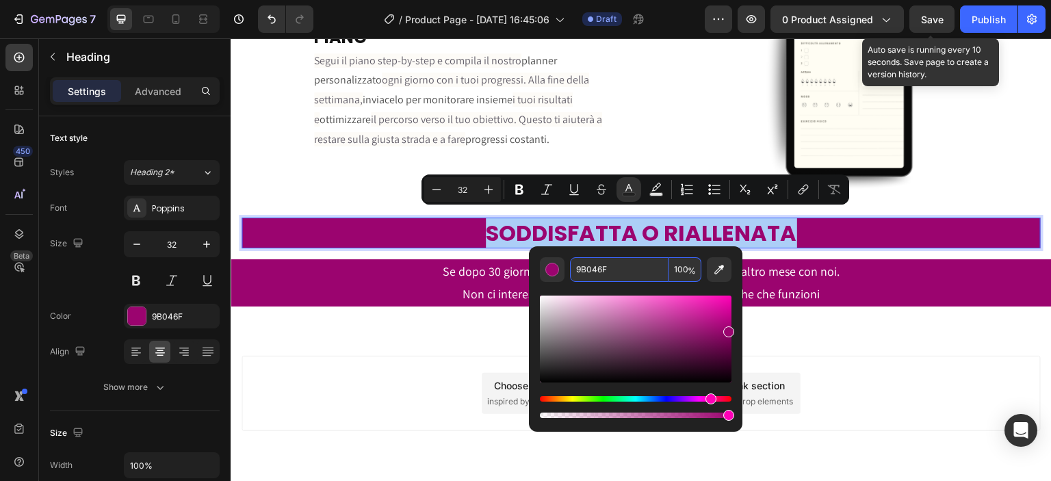
click at [582, 268] on input "9B046F" at bounding box center [619, 269] width 99 height 25
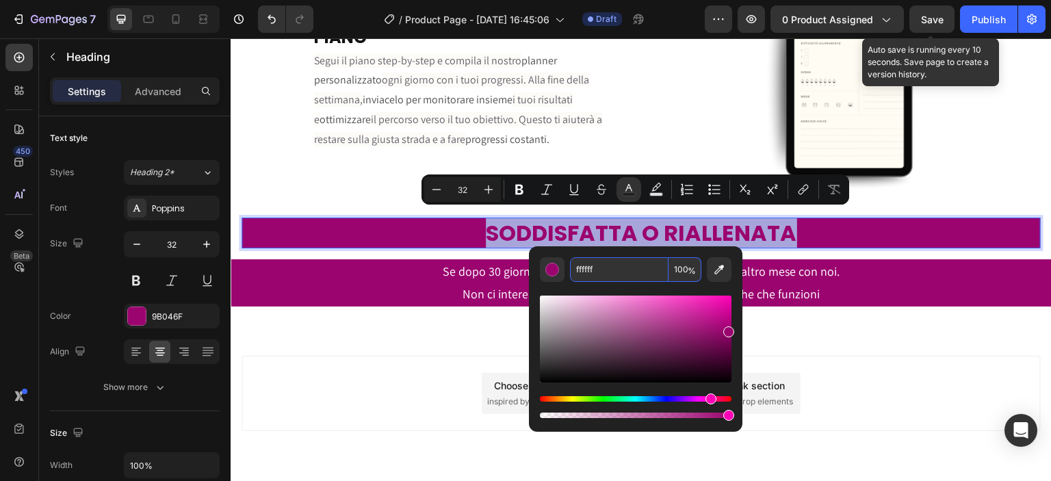
type input "FFFFFF"
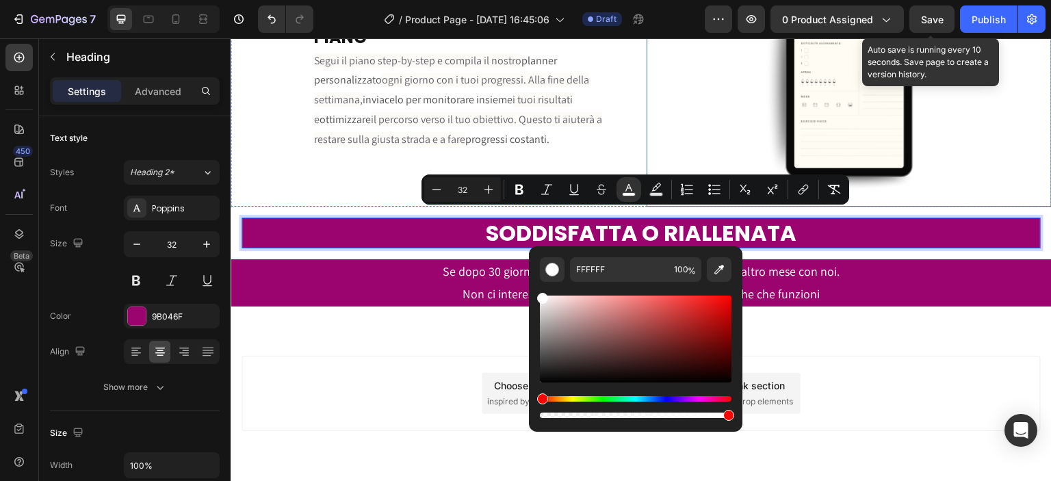
click at [655, 142] on div at bounding box center [849, 84] width 405 height 245
click at [400, 261] on p "Se dopo 30 giorni non vedi miglioramenti, ti regaliamo un altro mese con noi." at bounding box center [641, 272] width 818 height 22
click at [420, 316] on div "Image ACCESSO IMMEDIATO A TUTTO IL MATERIALE Heading Dopo l'acquisto, ricevi su…" at bounding box center [641, 23] width 821 height 612
click at [811, 329] on div "Add section Choose templates inspired by CRO experts Generate layout from URL o…" at bounding box center [641, 412] width 821 height 168
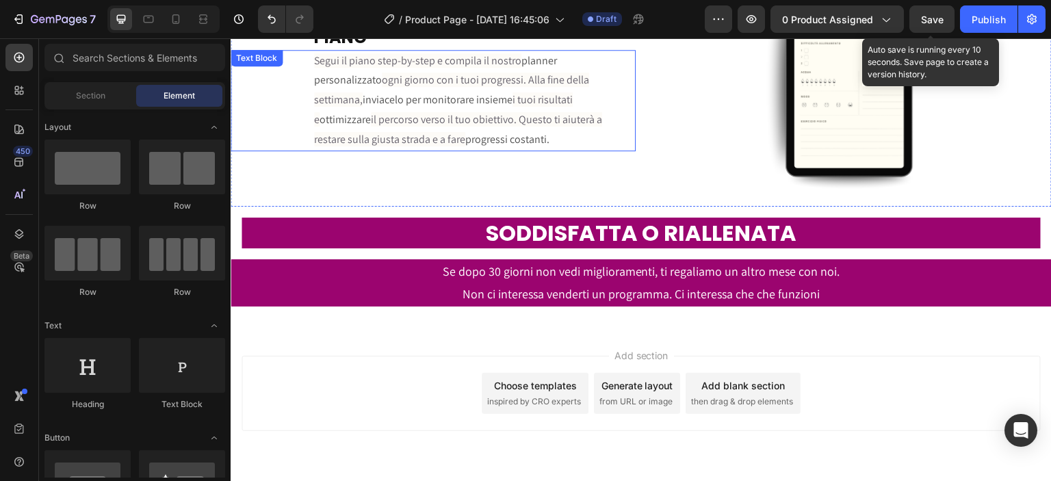
scroll to position [3018, 0]
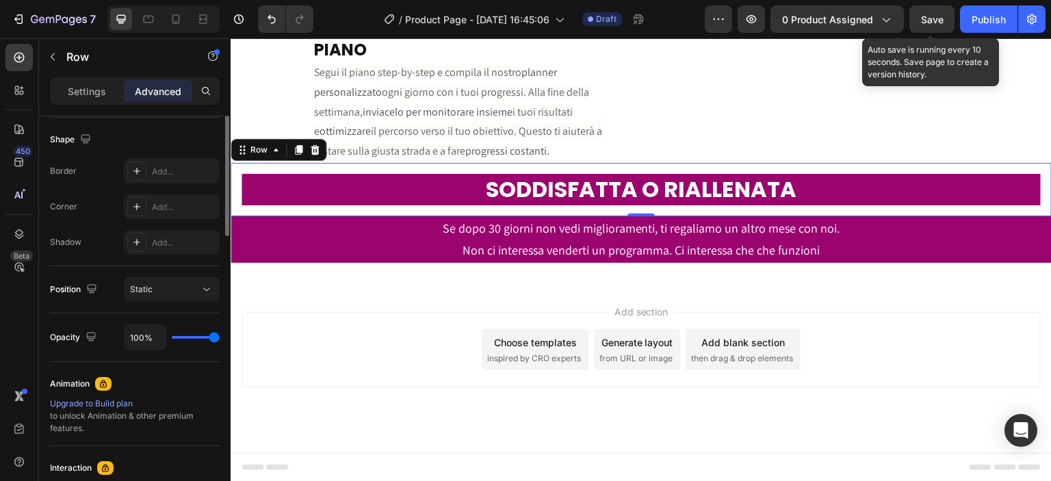
scroll to position [79, 0]
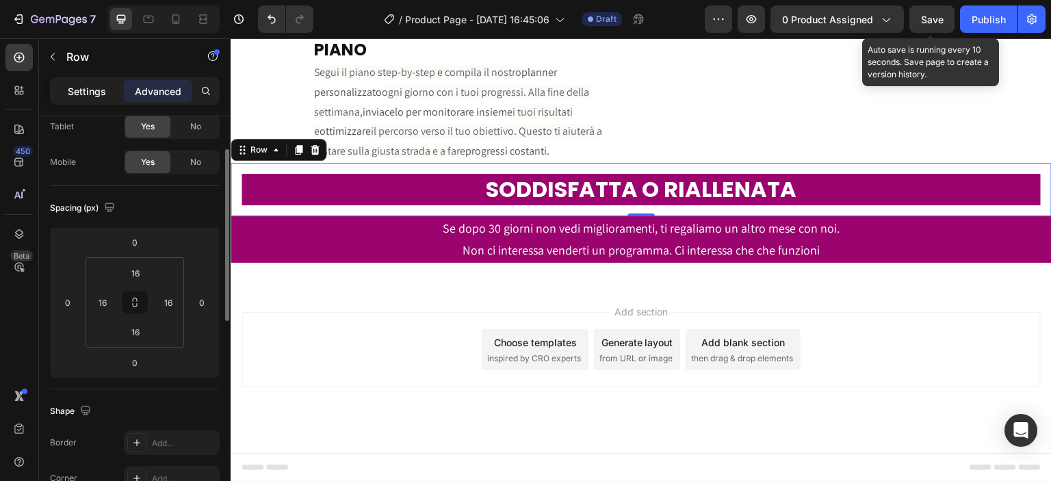
click at [88, 92] on p "Settings" at bounding box center [87, 91] width 38 height 14
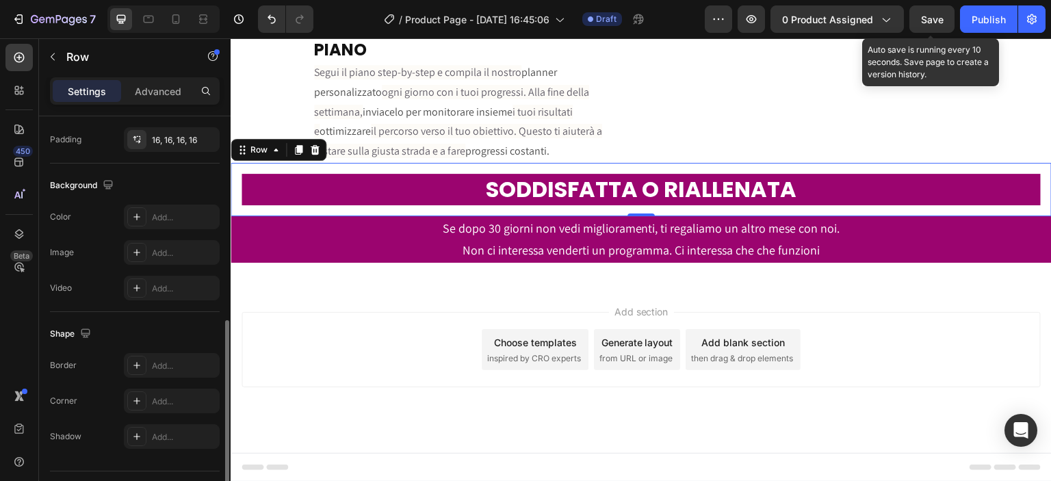
scroll to position [405, 0]
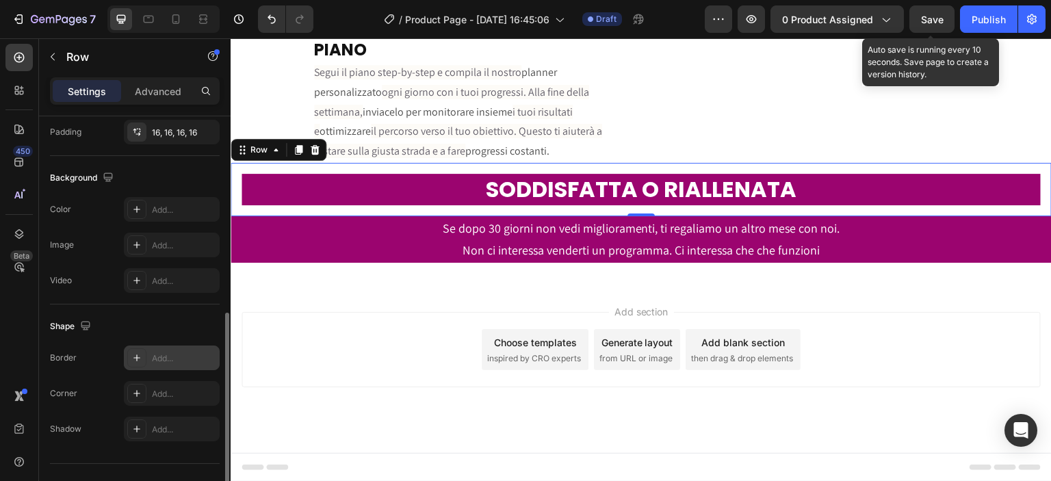
click at [179, 352] on div "Add..." at bounding box center [184, 358] width 64 height 12
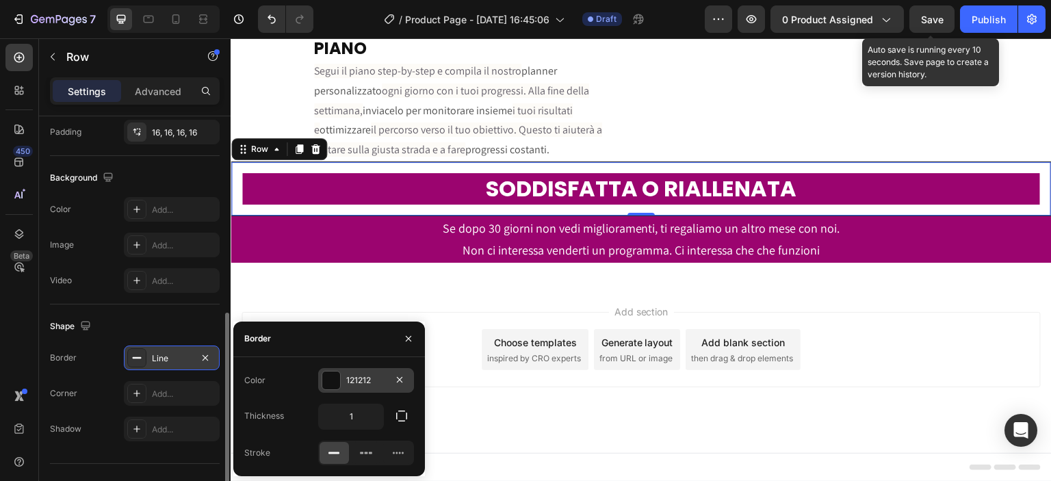
click at [345, 378] on div "121212" at bounding box center [366, 380] width 96 height 25
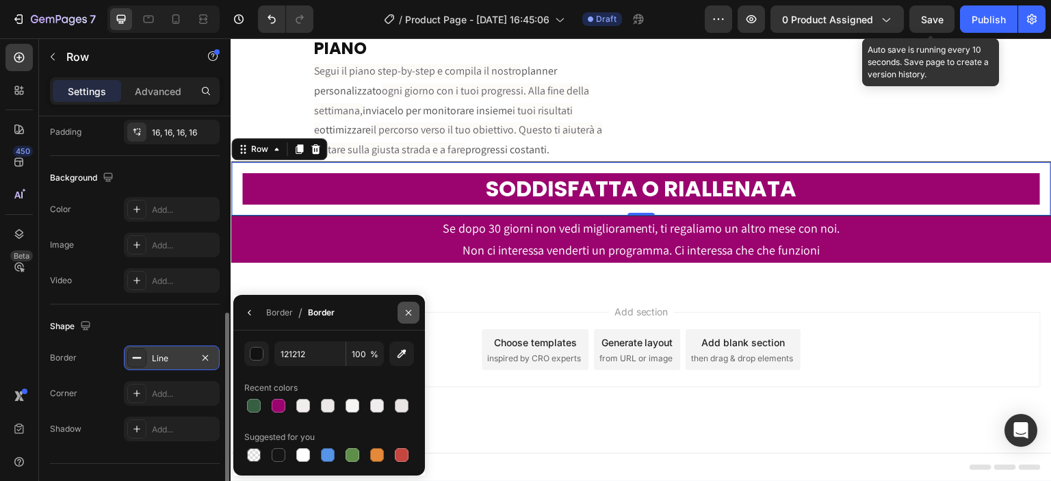
click at [403, 307] on icon "button" at bounding box center [408, 312] width 11 height 11
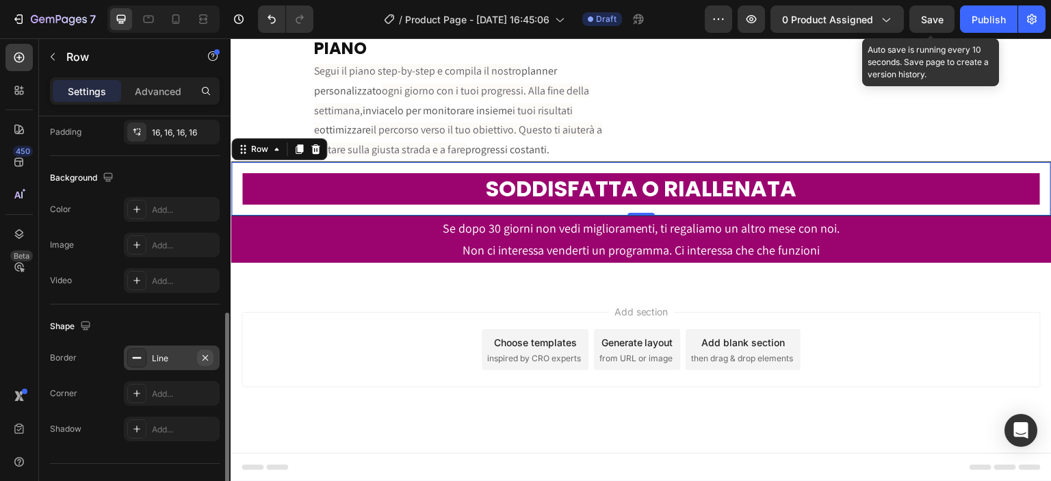
click at [208, 354] on icon "button" at bounding box center [205, 357] width 11 height 11
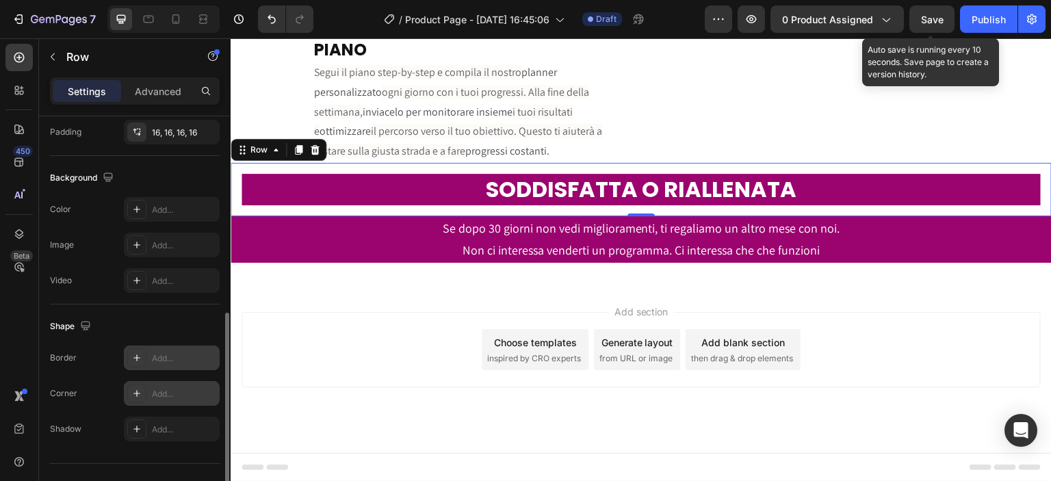
click at [156, 396] on div "Add..." at bounding box center [184, 394] width 64 height 12
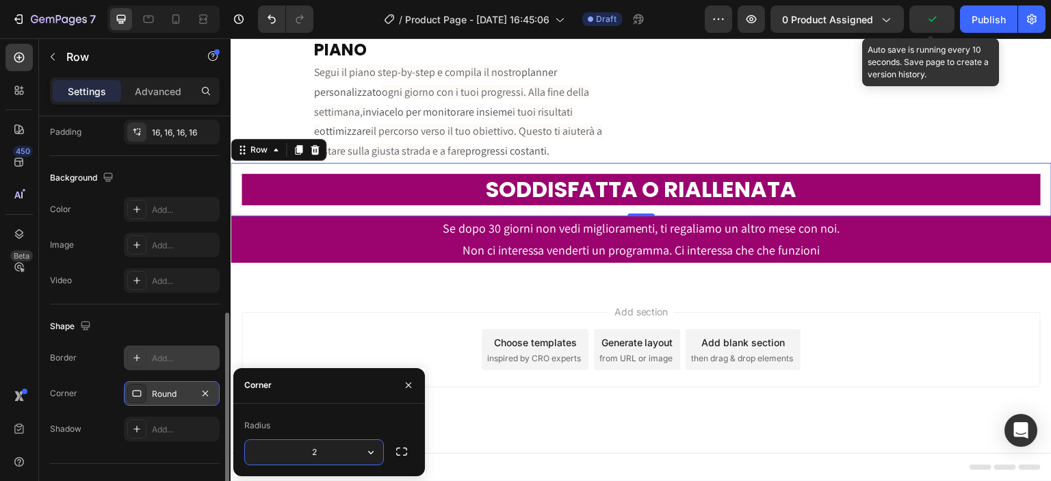
type input "20"
click at [168, 311] on div "Shape Border Add... Corner 20, 20, 20, 20 Shadow Add..." at bounding box center [135, 378] width 170 height 148
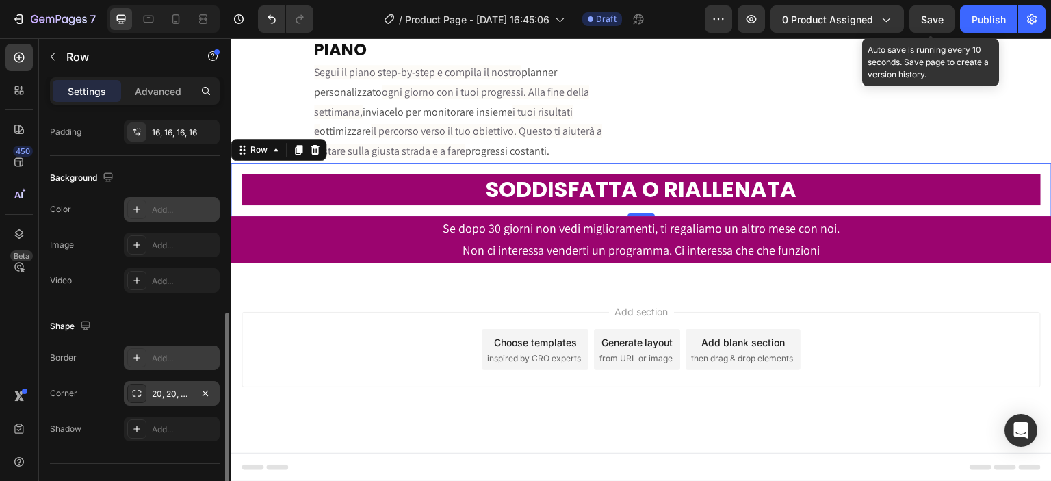
click at [161, 206] on div "Add..." at bounding box center [184, 210] width 64 height 12
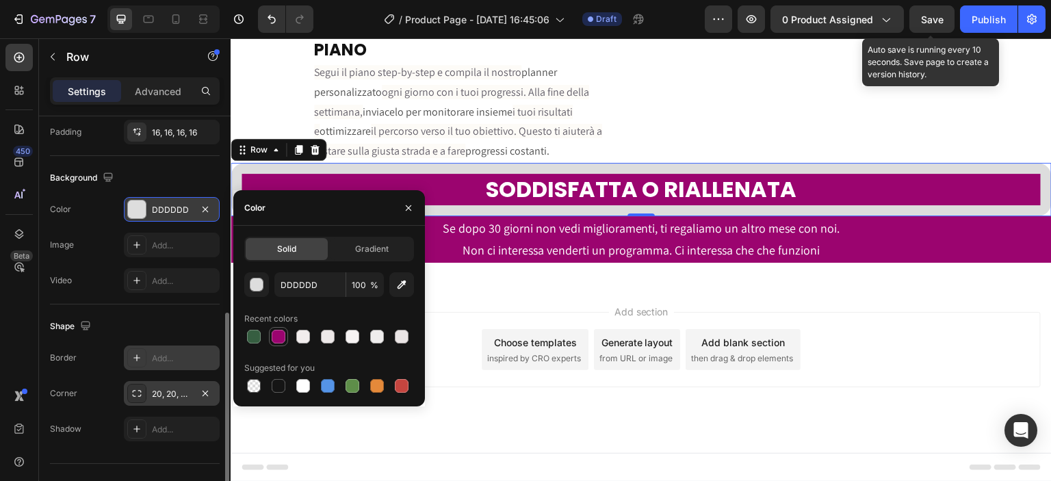
click at [275, 336] on div at bounding box center [279, 337] width 14 height 14
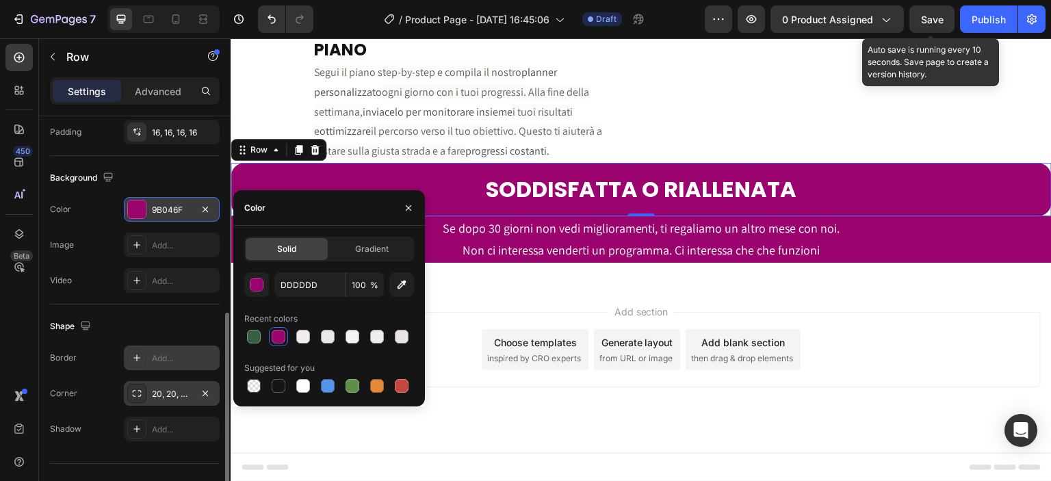
type input "9B046F"
click at [454, 317] on div "Add section Choose templates inspired by CRO experts Generate layout from URL o…" at bounding box center [641, 369] width 821 height 168
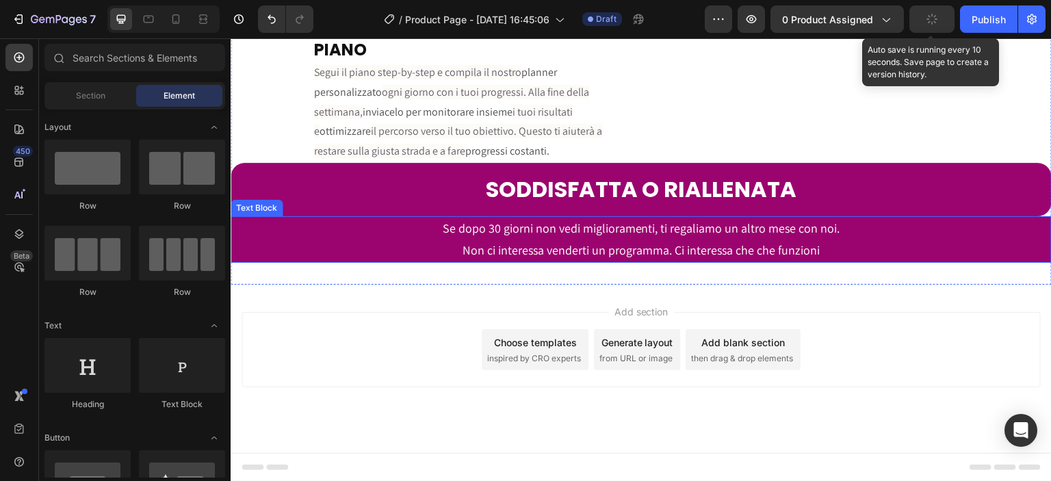
click at [364, 261] on p "Non ci interessa venderti un programma. Ci interessa che che funzioni" at bounding box center [641, 250] width 818 height 22
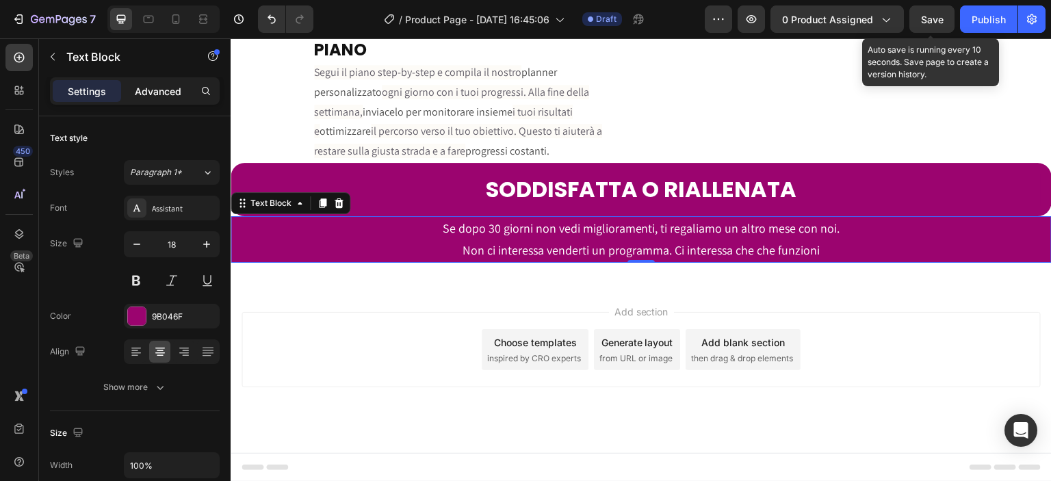
click at [165, 100] on div "Advanced" at bounding box center [158, 91] width 68 height 22
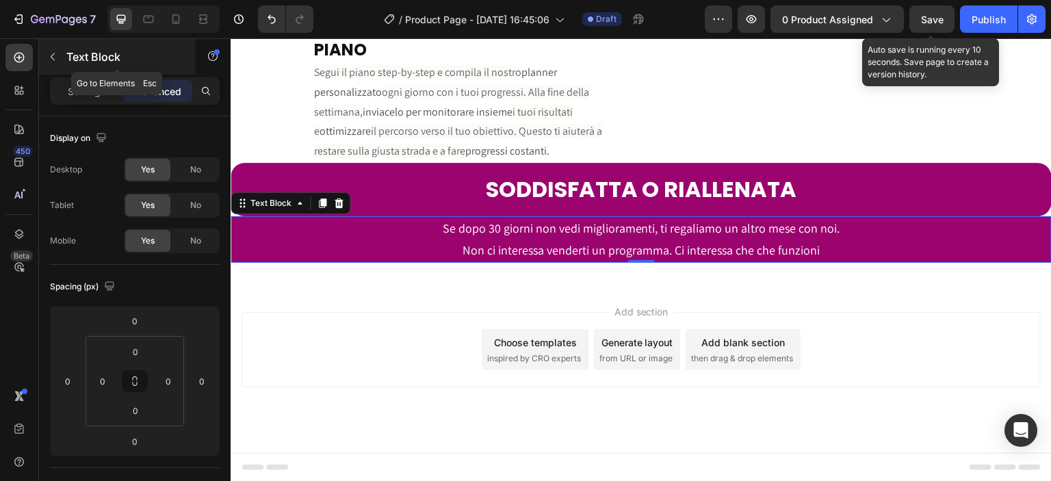
click at [54, 42] on div "Text Block" at bounding box center [117, 57] width 156 height 36
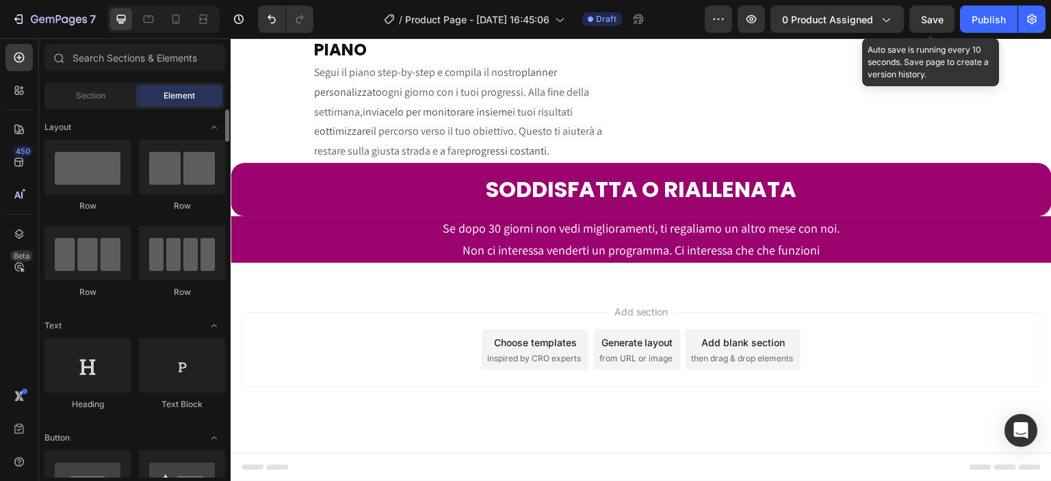
drag, startPoint x: 101, startPoint y: 163, endPoint x: 136, endPoint y: 344, distance: 184.7
click at [101, 177] on div at bounding box center [87, 167] width 86 height 55
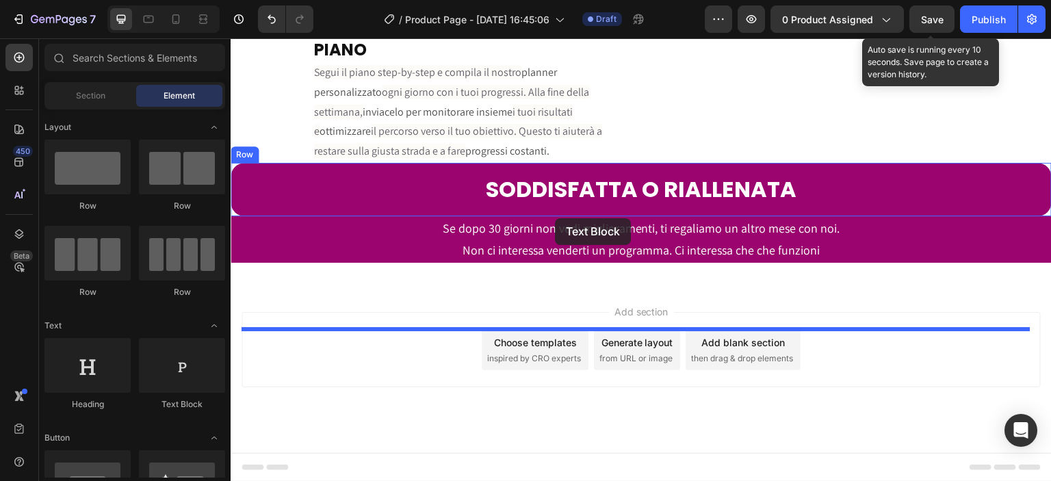
drag, startPoint x: 393, startPoint y: 418, endPoint x: 555, endPoint y: 218, distance: 256.9
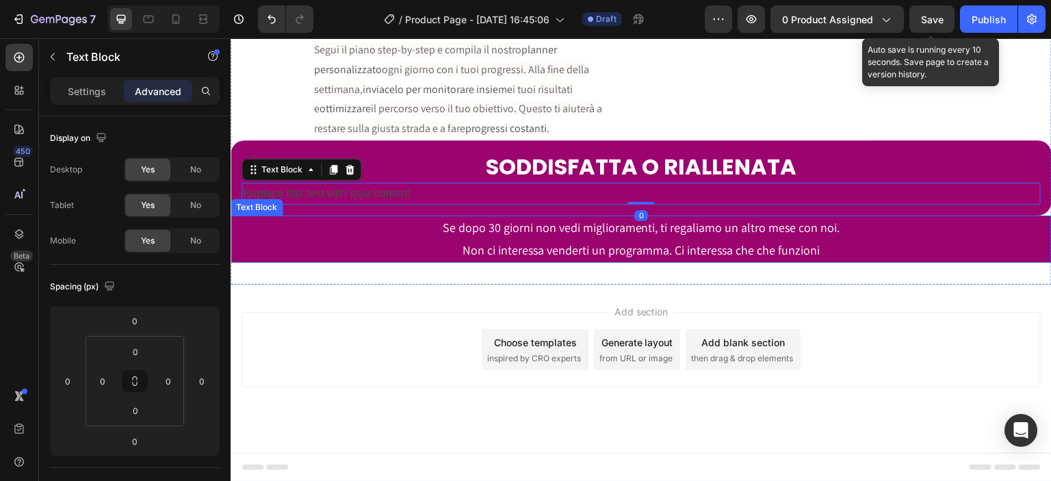
click at [532, 235] on span "Se dopo 30 giorni non vedi miglioramenti, ti regaliamo un altro mese con noi." at bounding box center [642, 228] width 398 height 16
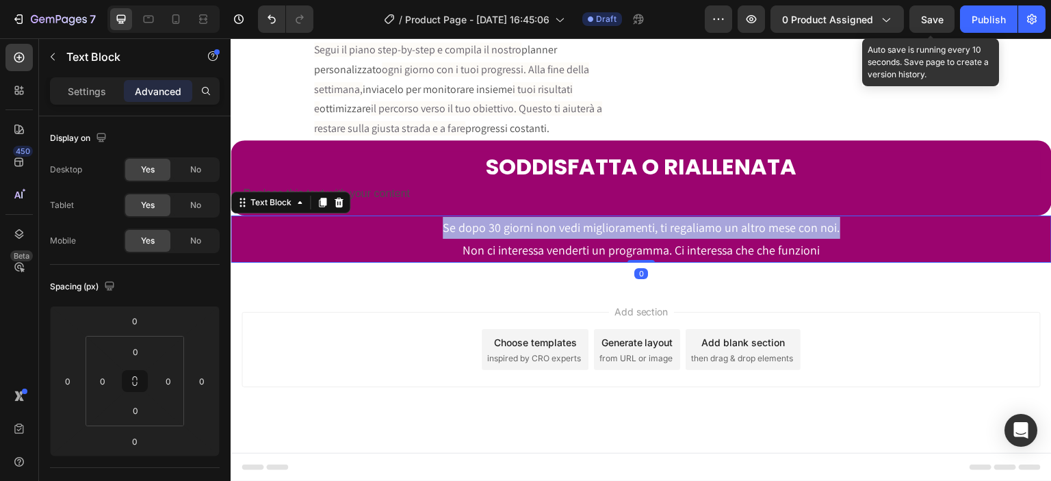
click at [532, 235] on span "Se dopo 30 giorni non vedi miglioramenti, ti regaliamo un altro mese con noi." at bounding box center [642, 228] width 398 height 16
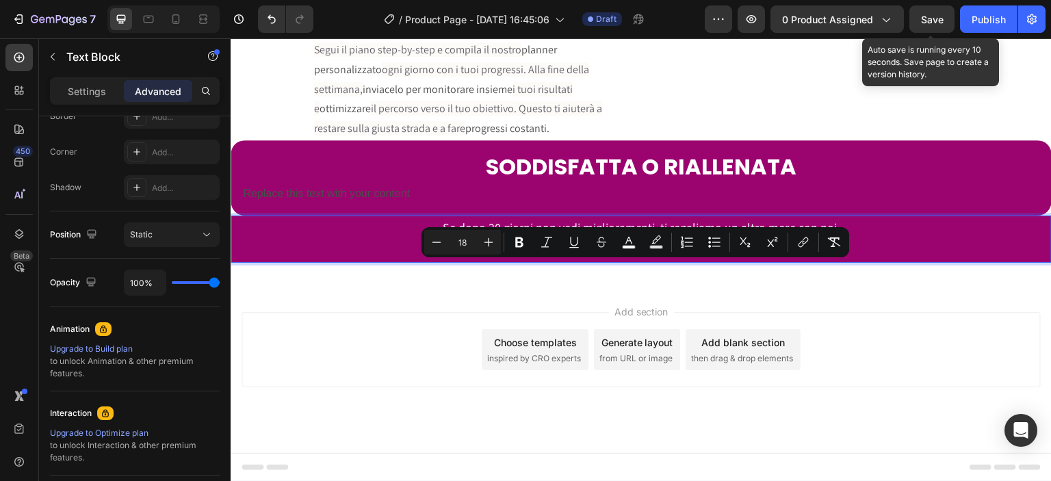
click at [823, 261] on p "Non ci interessa venderti un programma. Ci interessa che che funzioni" at bounding box center [641, 250] width 818 height 22
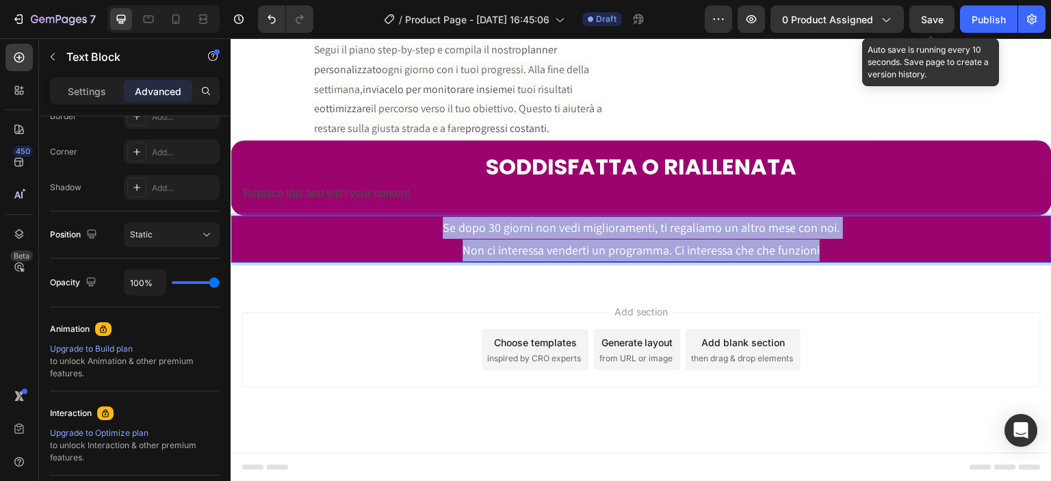
drag, startPoint x: 818, startPoint y: 293, endPoint x: 441, endPoint y: 272, distance: 376.9
click at [441, 263] on div "Se dopo 30 giorni non vedi miglioramenti, ti regaliamo un altro mese con noi. N…" at bounding box center [641, 239] width 821 height 47
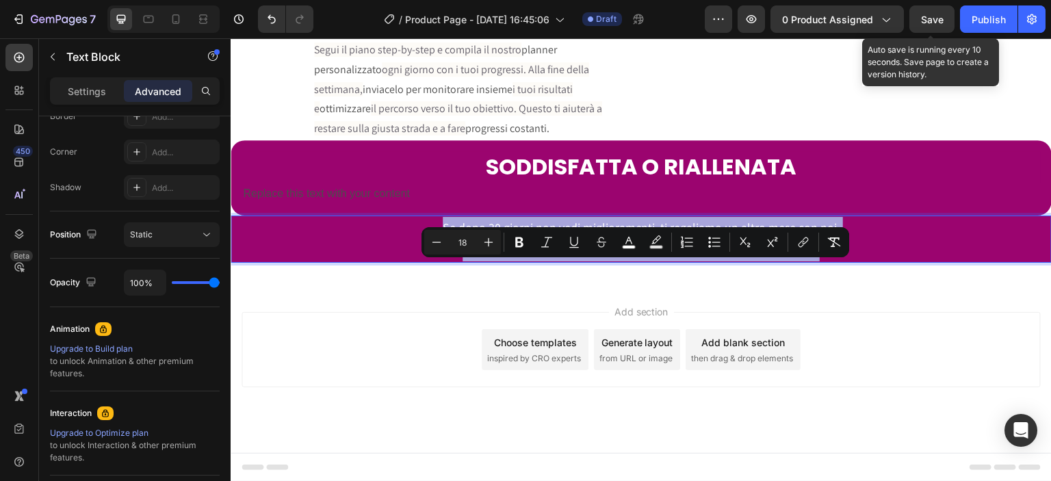
copy div "Se dopo 30 giorni non vedi miglioramenti, ti regaliamo un altro mese con noi. N…"
click at [381, 205] on div "Replace this text with your content" at bounding box center [641, 194] width 799 height 23
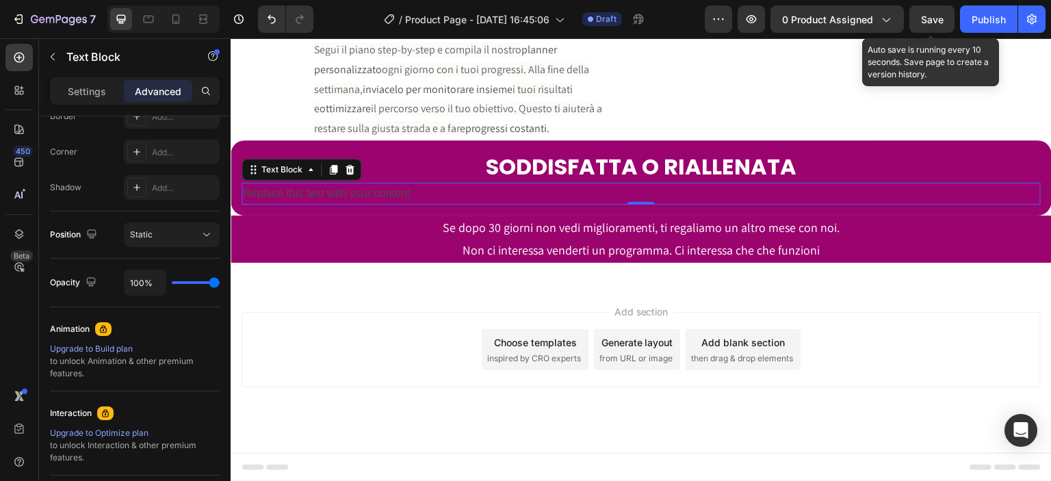
click at [381, 204] on p "Replace this text with your content" at bounding box center [641, 194] width 796 height 20
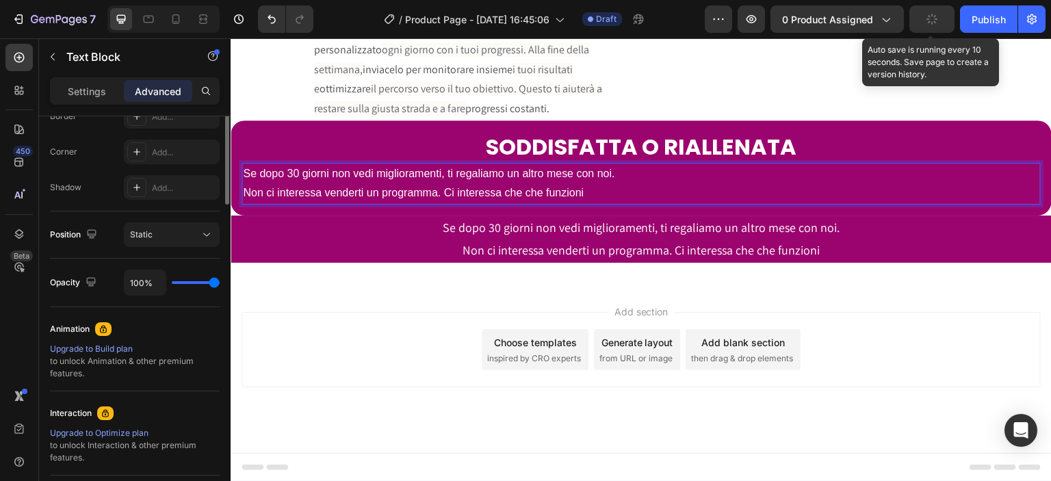
scroll to position [226, 0]
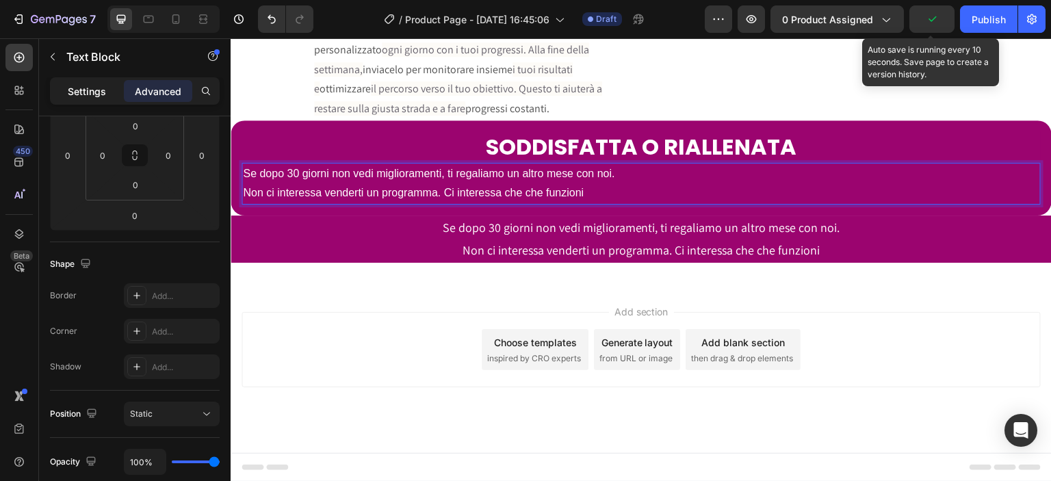
click at [93, 86] on p "Settings" at bounding box center [87, 91] width 38 height 14
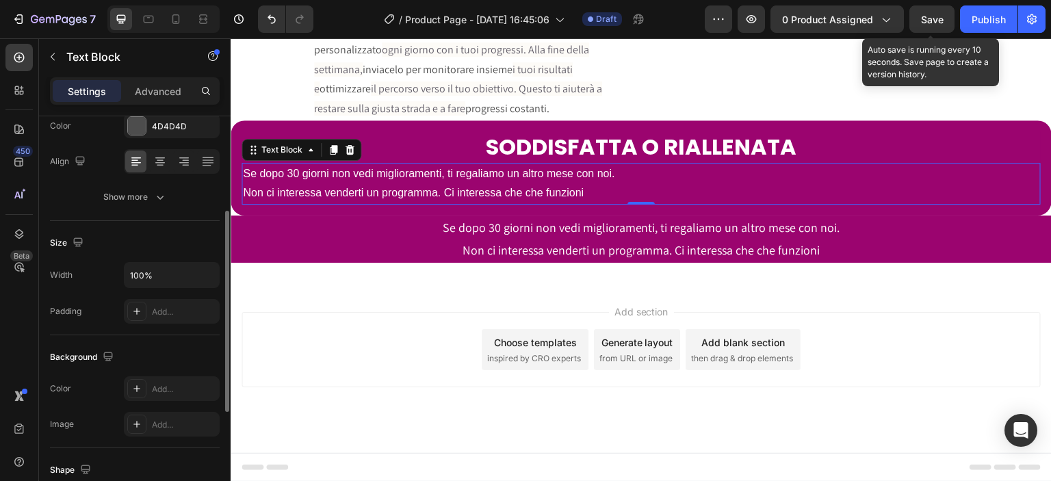
scroll to position [0, 0]
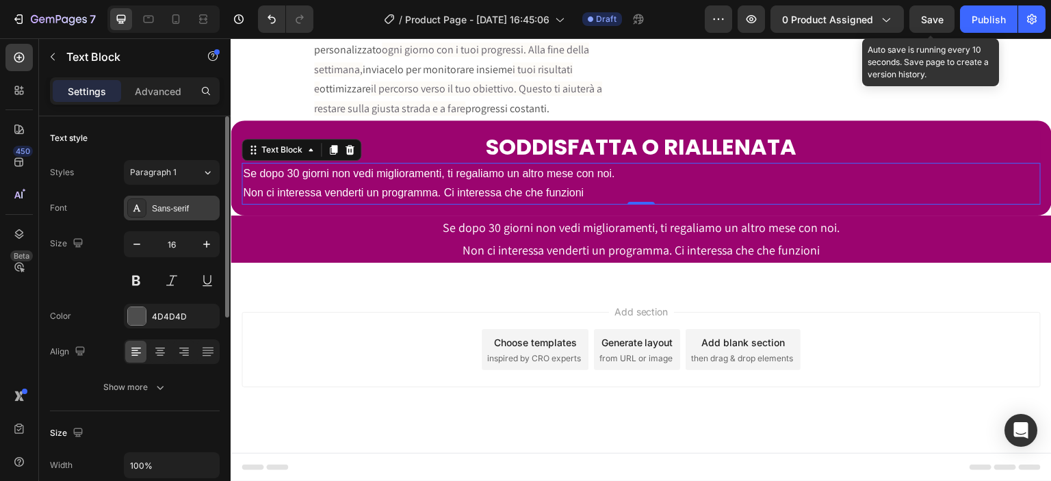
click at [166, 207] on div "Sans-serif" at bounding box center [184, 209] width 64 height 12
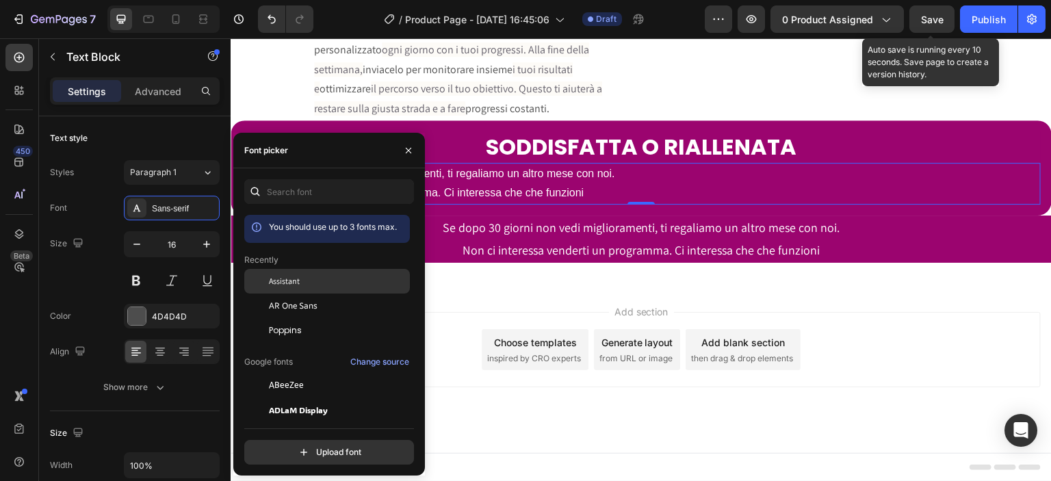
click at [289, 276] on span "Assistant" at bounding box center [284, 281] width 31 height 12
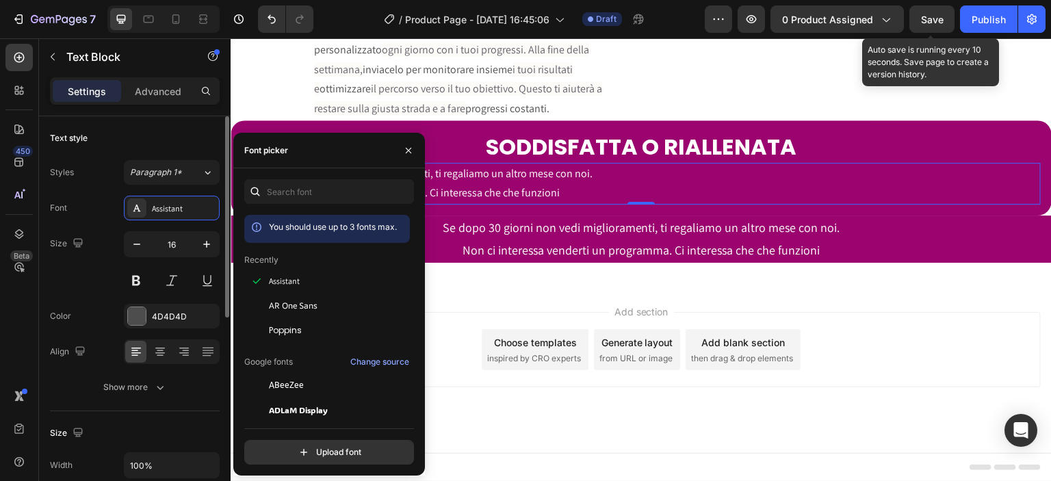
click at [104, 263] on div "Size 16" at bounding box center [135, 262] width 170 height 62
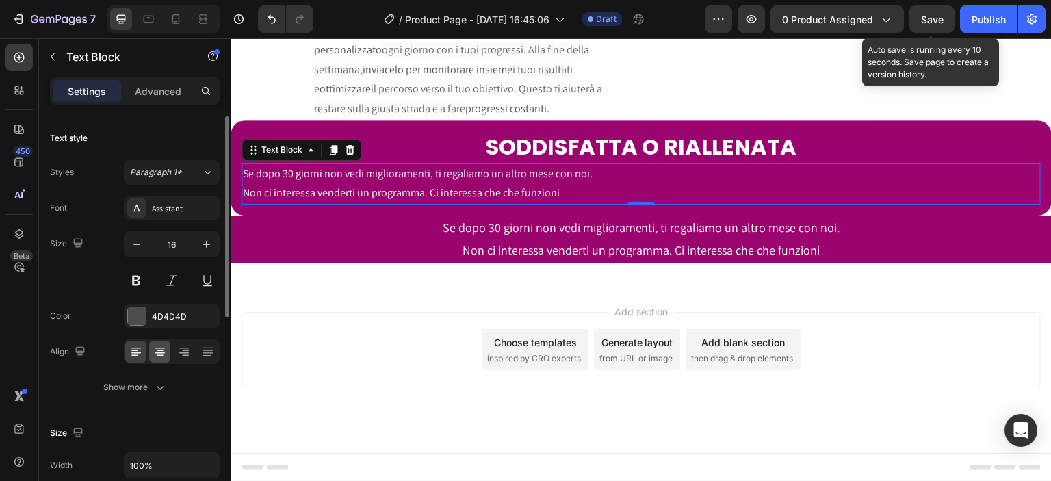
click at [156, 357] on icon at bounding box center [160, 352] width 14 height 14
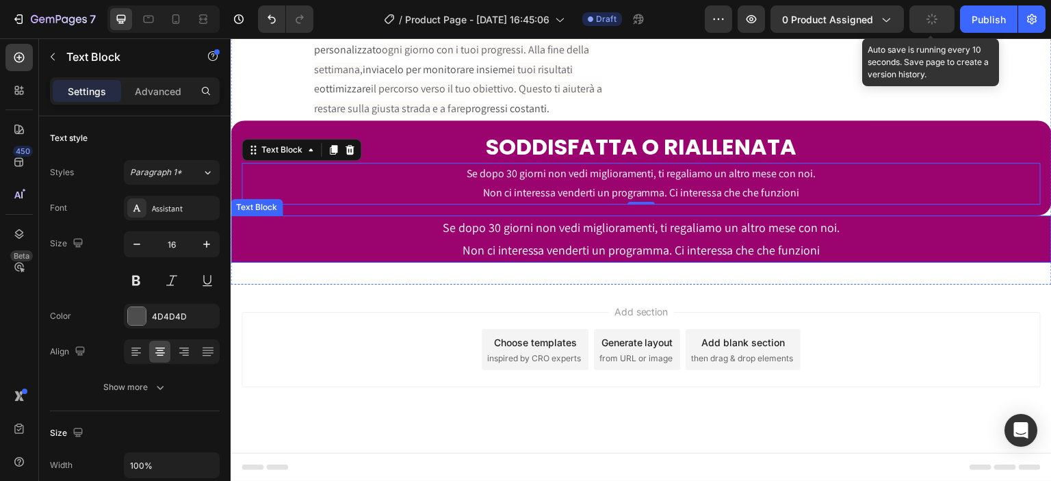
click at [430, 261] on p "Non ci interessa venderti un programma. Ci interessa che che funzioni" at bounding box center [641, 250] width 818 height 22
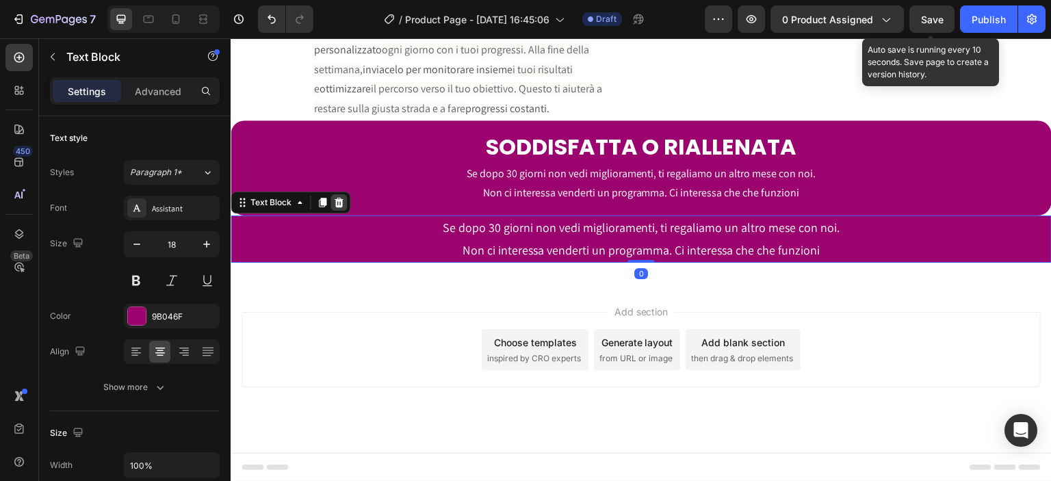
click at [339, 207] on icon at bounding box center [339, 203] width 9 height 10
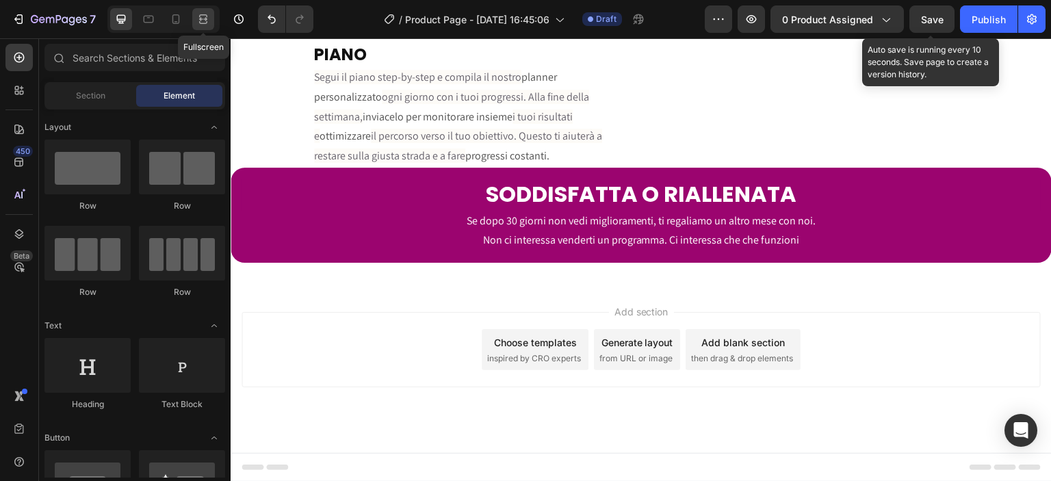
click at [203, 24] on icon at bounding box center [203, 19] width 14 height 14
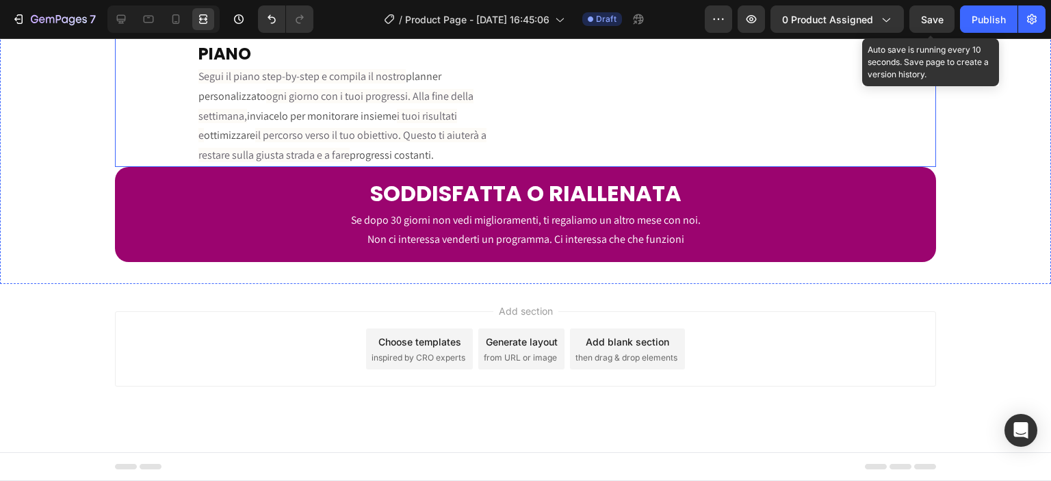
scroll to position [2950, 0]
click at [126, 23] on icon at bounding box center [121, 19] width 14 height 14
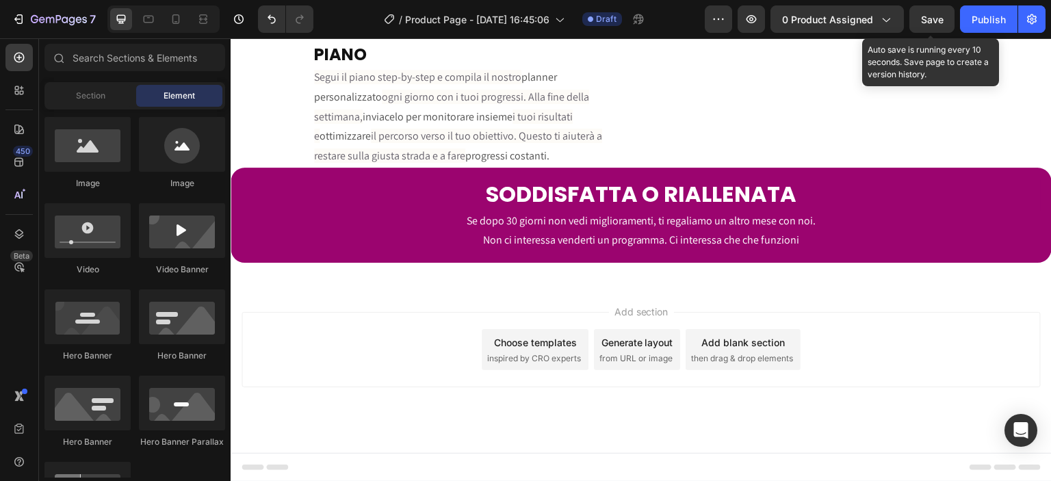
scroll to position [359, 0]
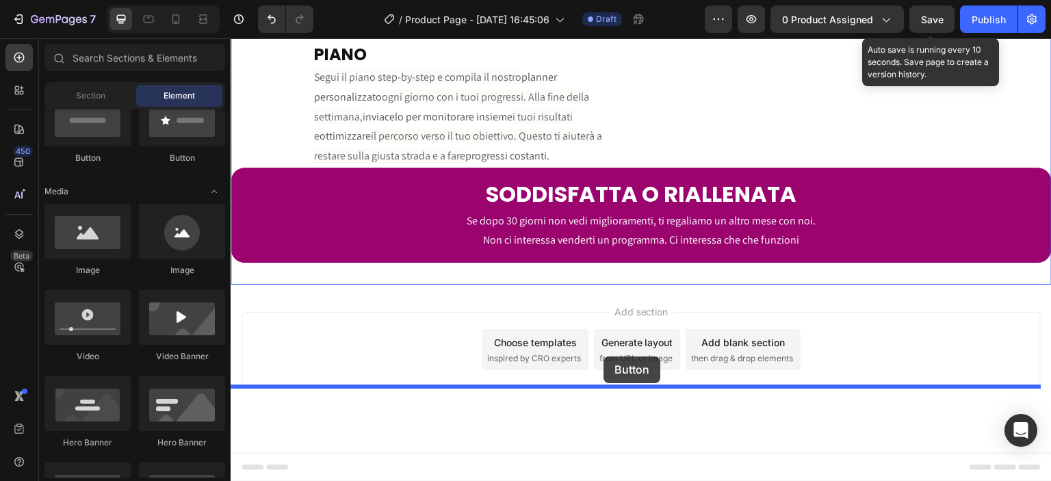
drag, startPoint x: 309, startPoint y: 168, endPoint x: 603, endPoint y: 356, distance: 349.6
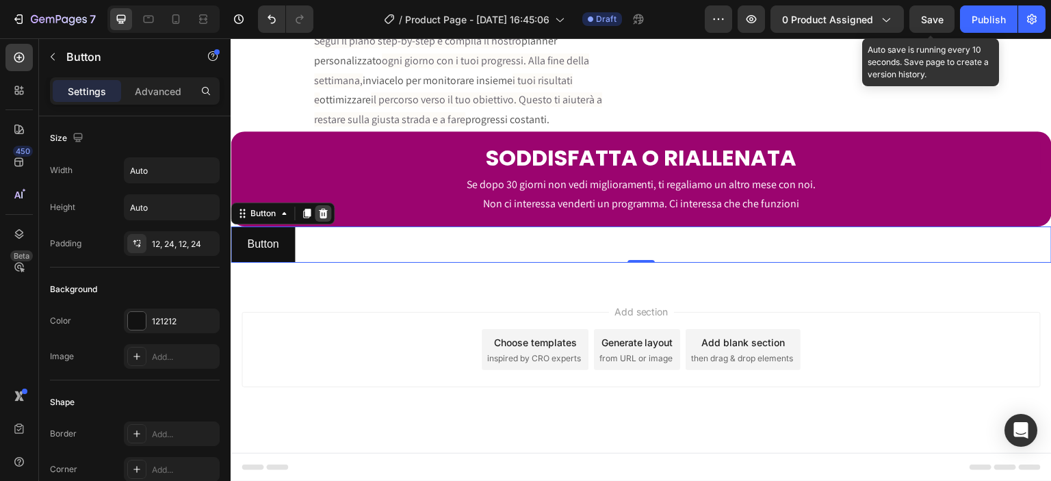
click at [322, 219] on icon at bounding box center [322, 213] width 11 height 11
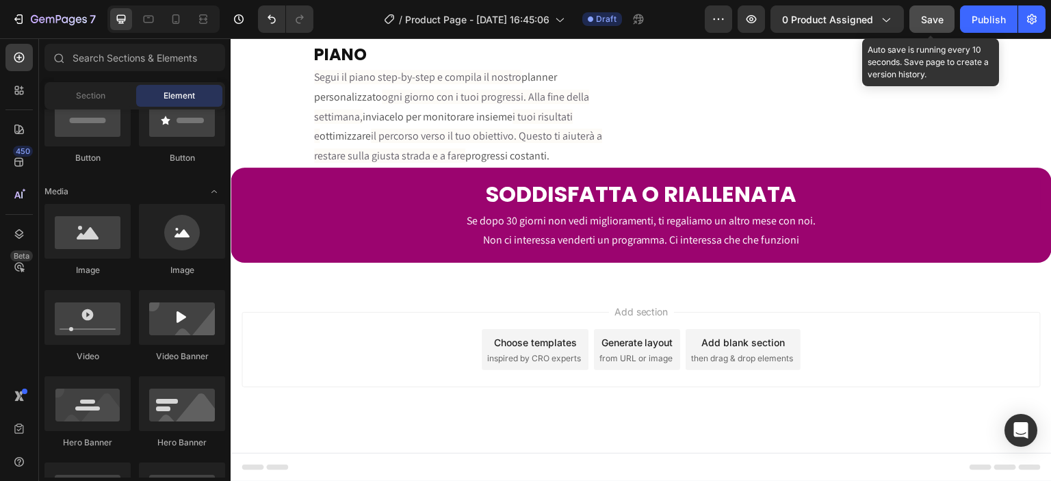
click at [929, 23] on span "Save" at bounding box center [932, 20] width 23 height 12
click at [750, 16] on icon "button" at bounding box center [751, 19] width 14 height 14
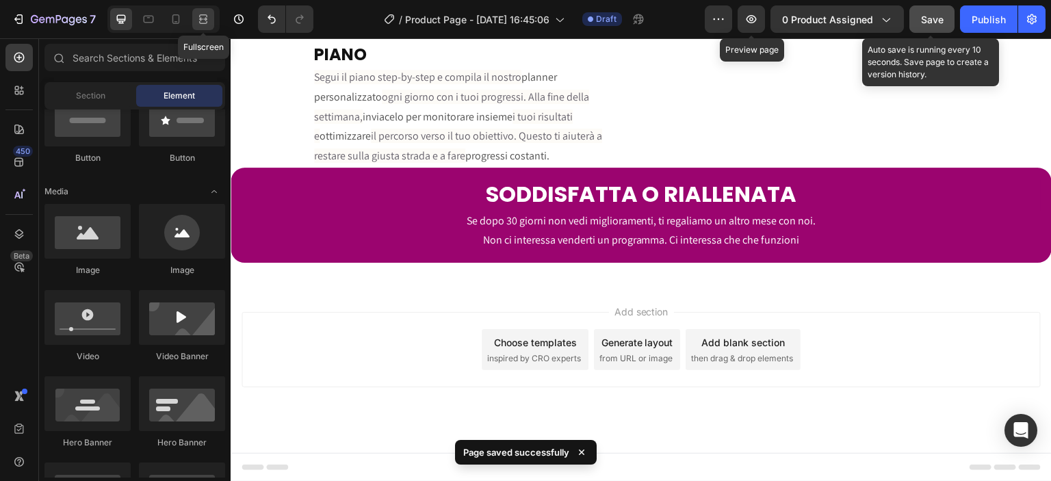
click at [203, 21] on icon at bounding box center [201, 18] width 4 height 3
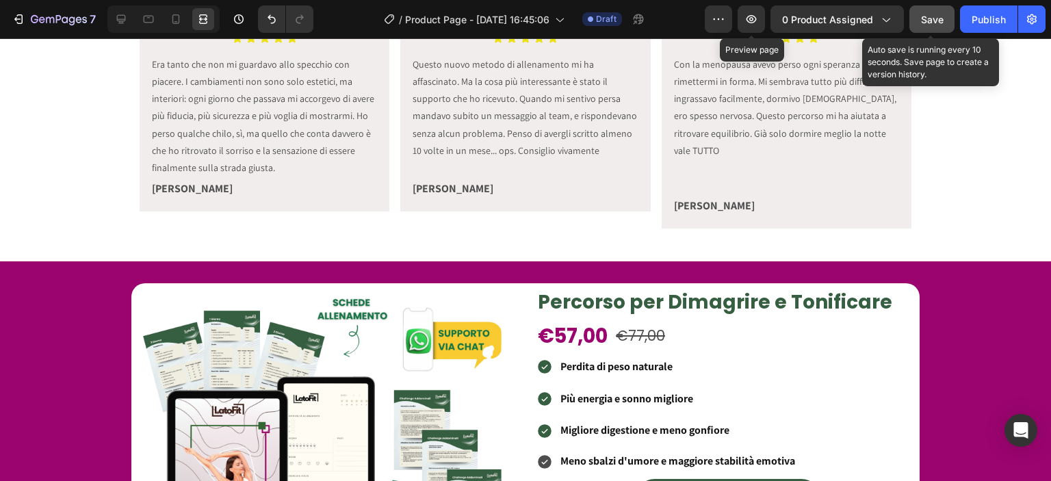
scroll to position [679, 0]
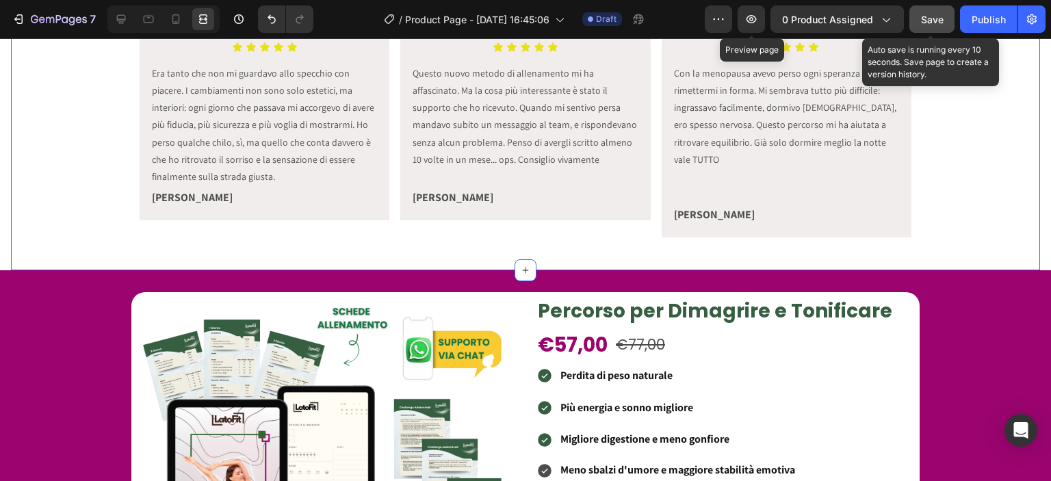
click at [102, 155] on div "Icon Icon Icon Icon Icon Icon List Era tanto che non mi guardavo allo specchio …" at bounding box center [525, 140] width 1029 height 218
click at [121, 29] on div at bounding box center [121, 19] width 22 height 22
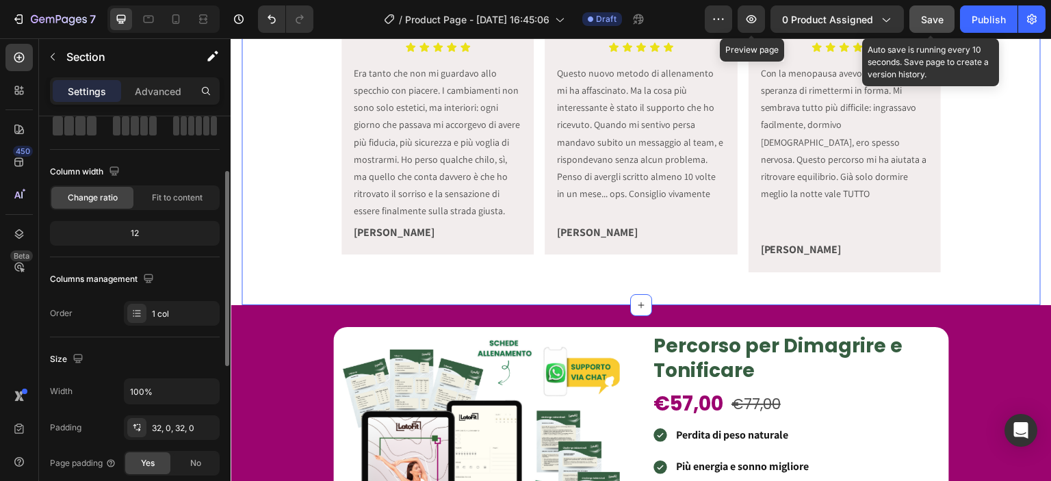
scroll to position [94, 0]
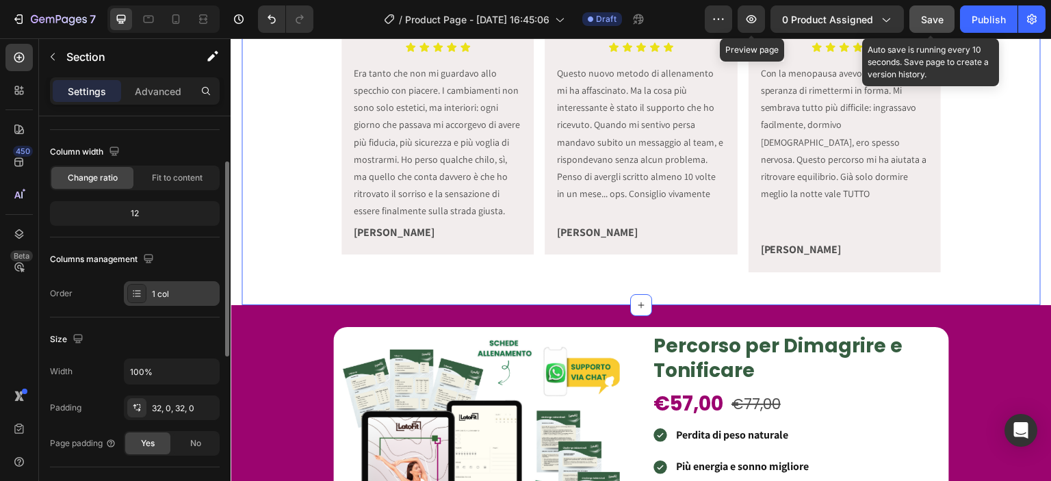
click at [168, 301] on div "1 col" at bounding box center [172, 293] width 96 height 25
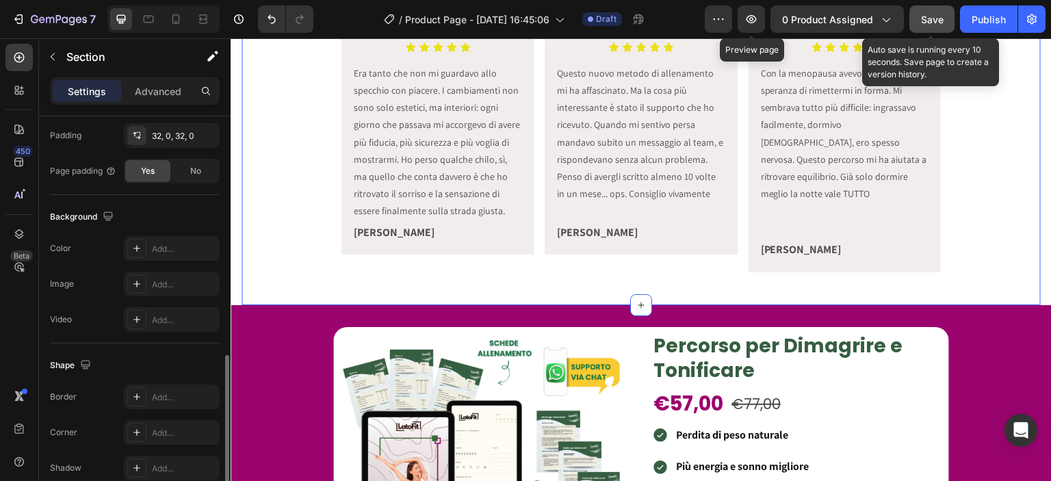
scroll to position [430, 0]
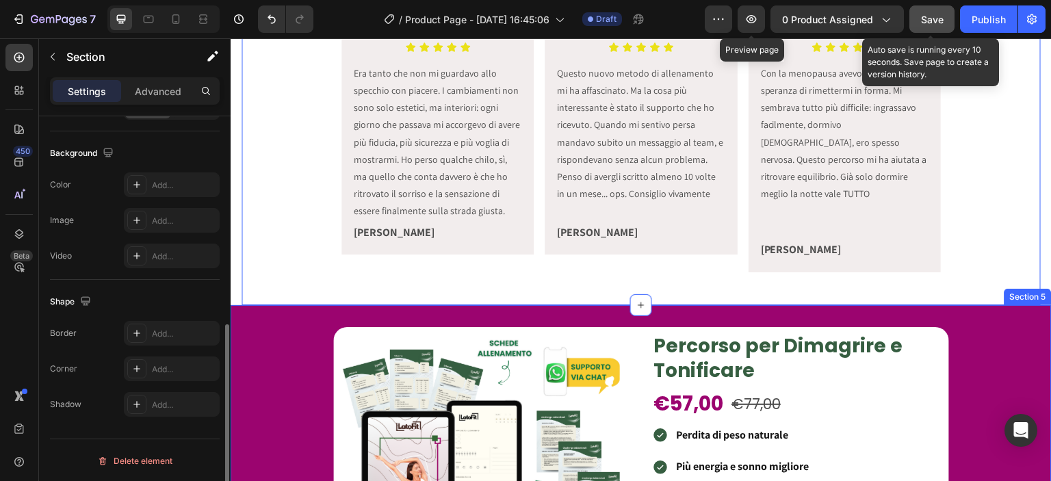
click at [307, 327] on div "Product Images Percorso per Dimagrire e Tonificare Heading €57,00 Product Price…" at bounding box center [641, 470] width 821 height 287
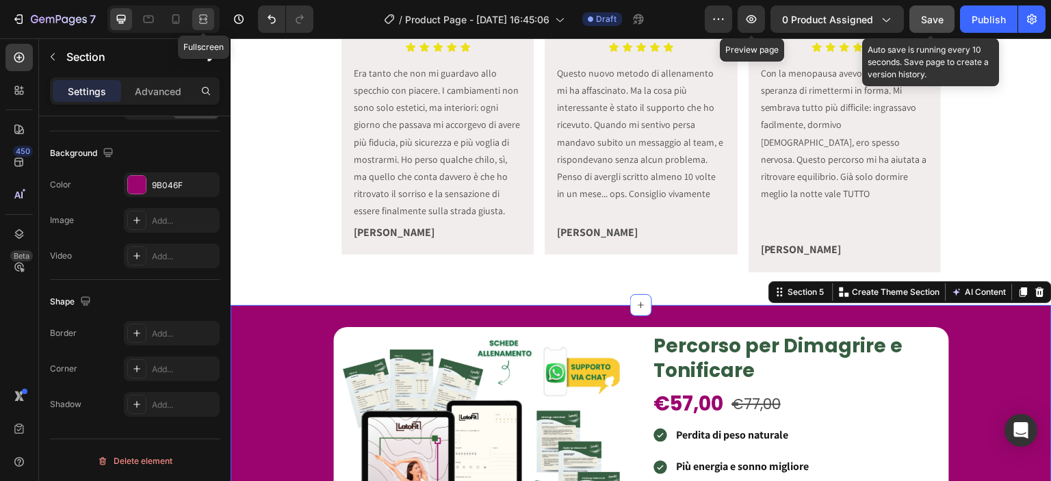
click at [212, 15] on div at bounding box center [203, 19] width 22 height 22
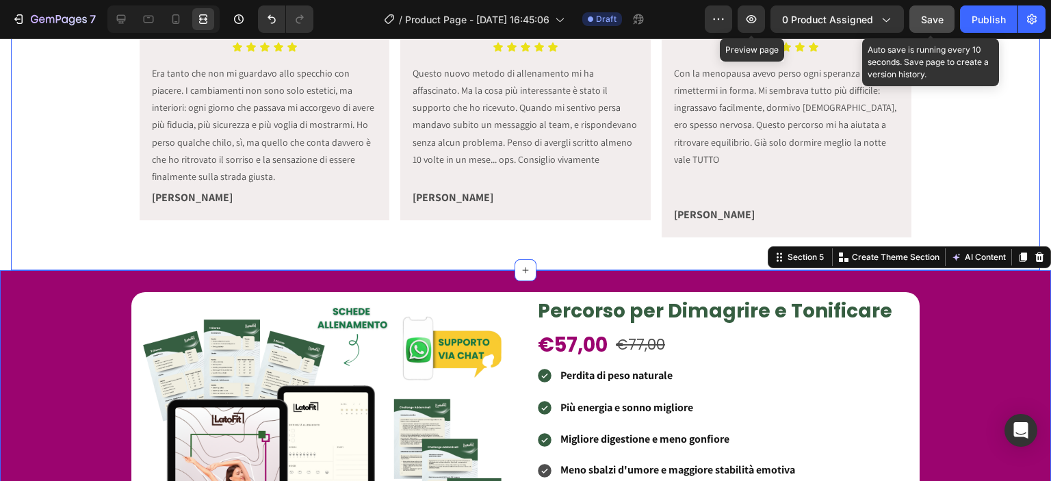
click at [96, 169] on div "Icon Icon Icon Icon Icon Icon List Era tanto che non mi guardavo allo specchio …" at bounding box center [525, 140] width 1029 height 218
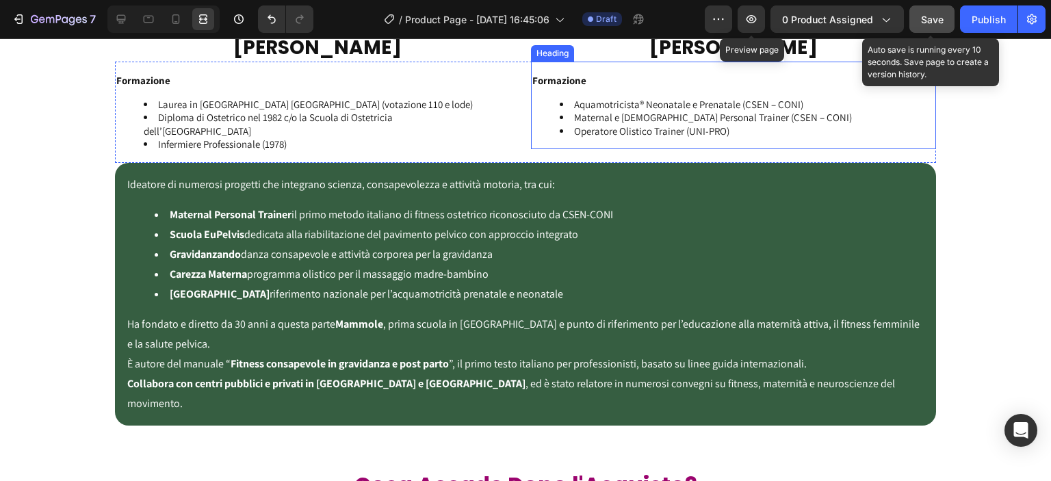
scroll to position [2070, 0]
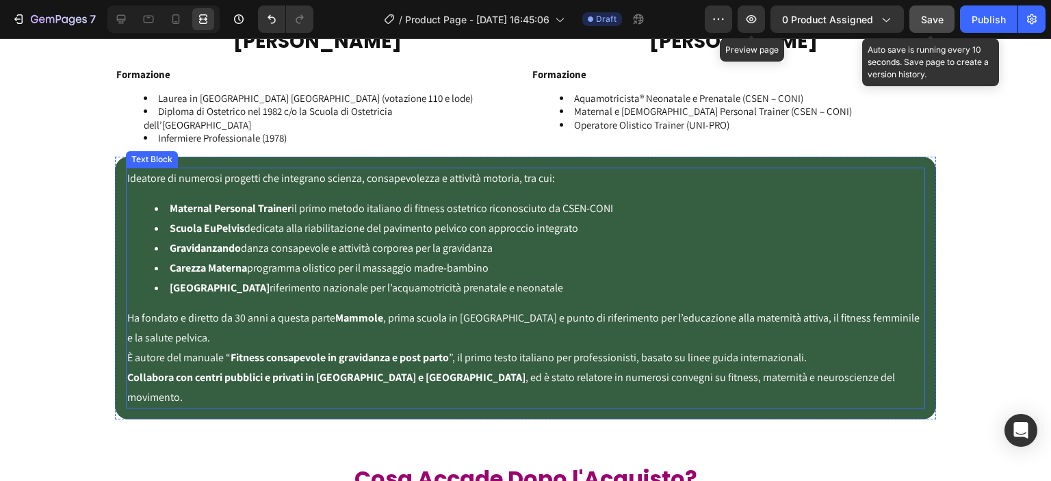
click at [147, 278] on ul "Maternal Personal Trainer il primo metodo italiano di fitness ostetrico riconos…" at bounding box center [525, 248] width 796 height 99
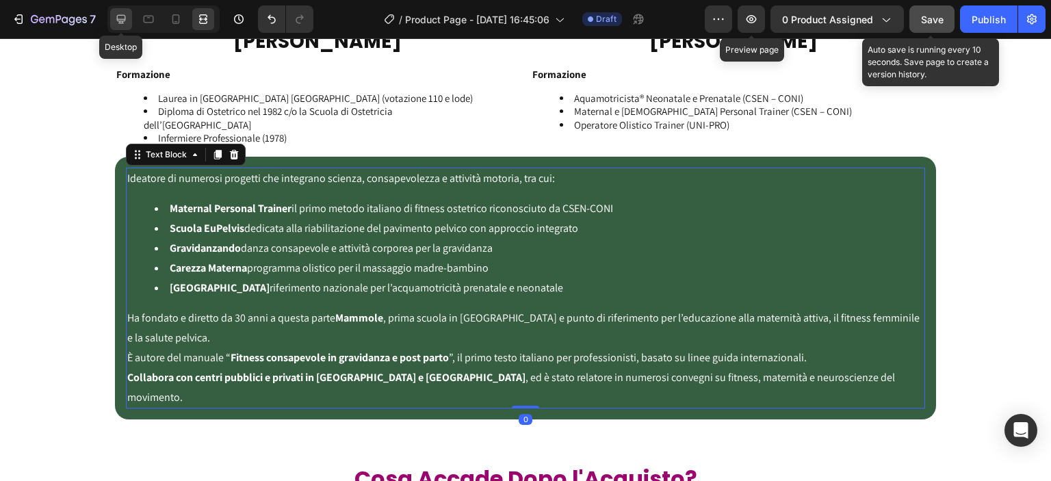
click at [131, 25] on div at bounding box center [121, 19] width 22 height 22
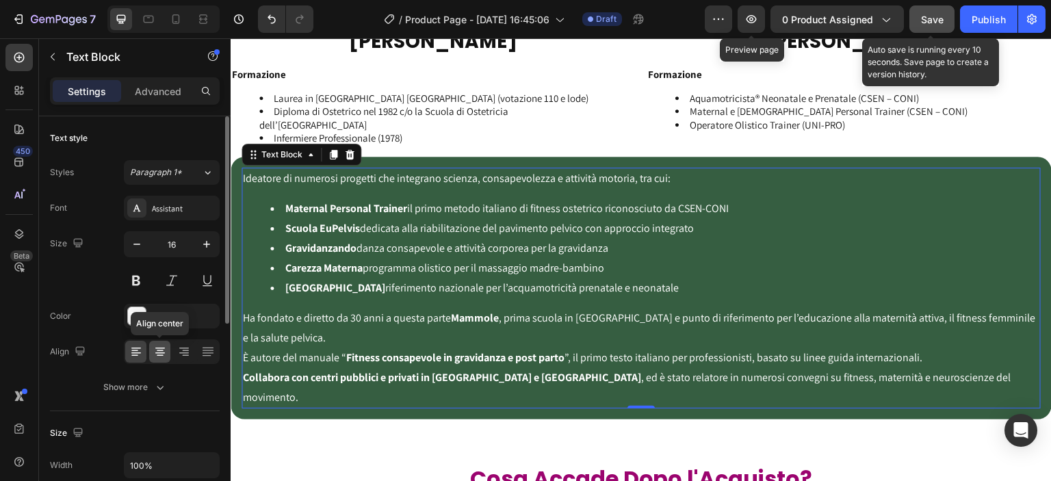
click at [167, 352] on div at bounding box center [159, 352] width 21 height 22
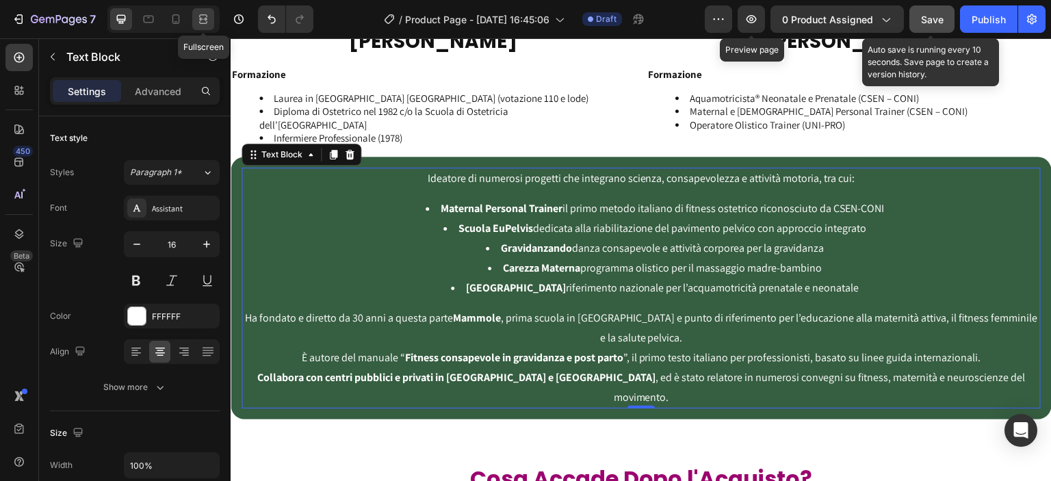
click at [211, 22] on div at bounding box center [203, 19] width 22 height 22
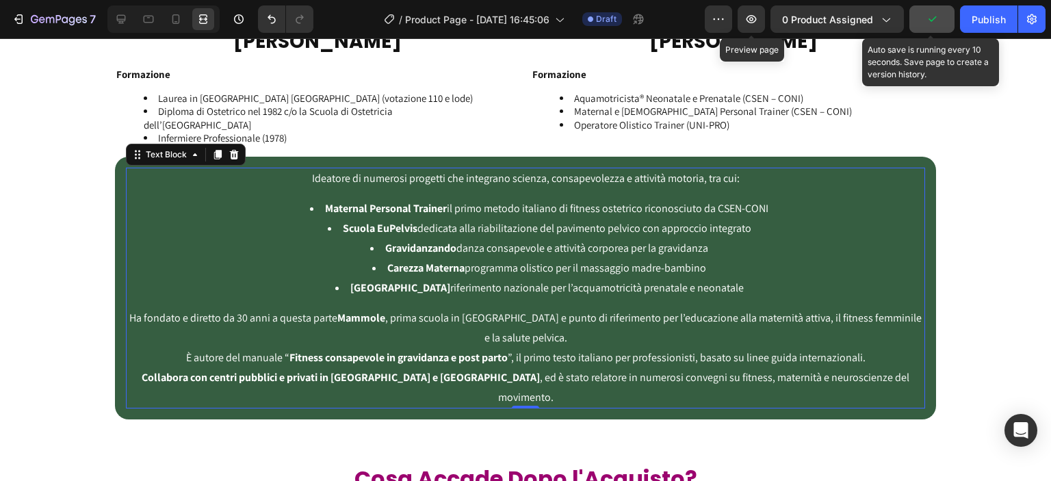
click at [307, 181] on p "Ideatore di numerosi progetti che integrano scienza, consapevolezza e attività …" at bounding box center [525, 179] width 796 height 20
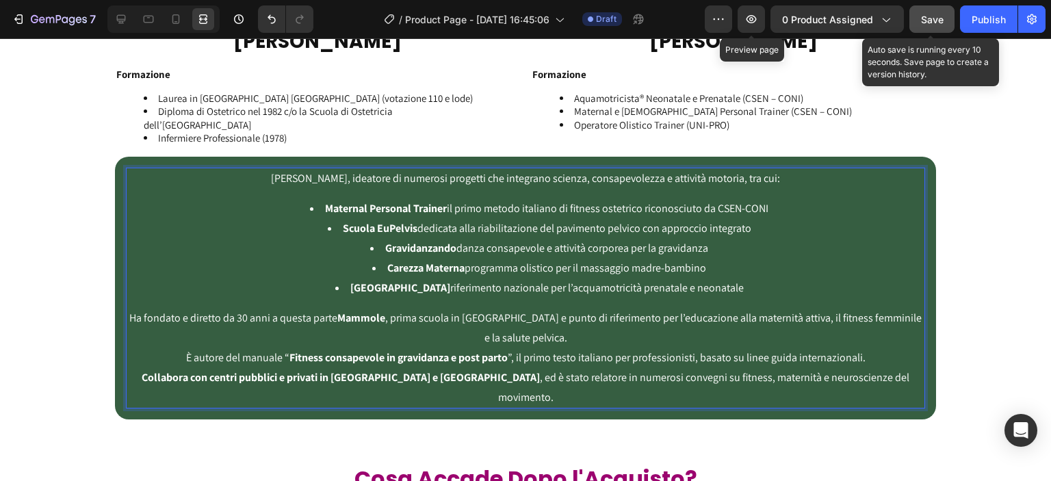
click at [333, 180] on p "[PERSON_NAME], ideatore di numerosi progetti che integrano scienza, consapevole…" at bounding box center [525, 179] width 796 height 20
click at [372, 222] on strong "Scuola EuPelvis" at bounding box center [380, 228] width 75 height 14
click at [339, 178] on p "[PERSON_NAME] è l' ideatore di numerosi progetti che integrano scienza, consape…" at bounding box center [525, 179] width 796 height 20
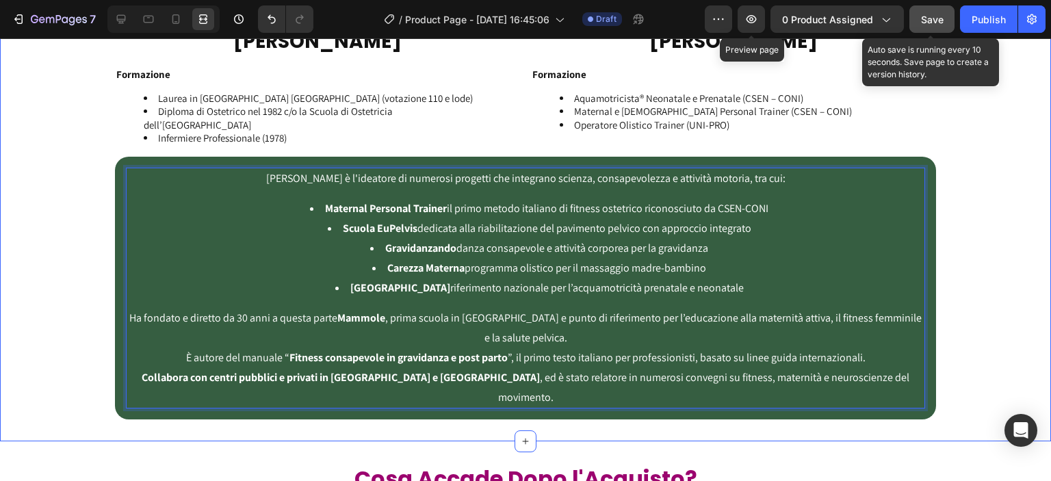
click at [950, 253] on div "Image Image Row [PERSON_NAME] Heading [PERSON_NAME] Heading Row Formazione Laur…" at bounding box center [525, 177] width 1051 height 486
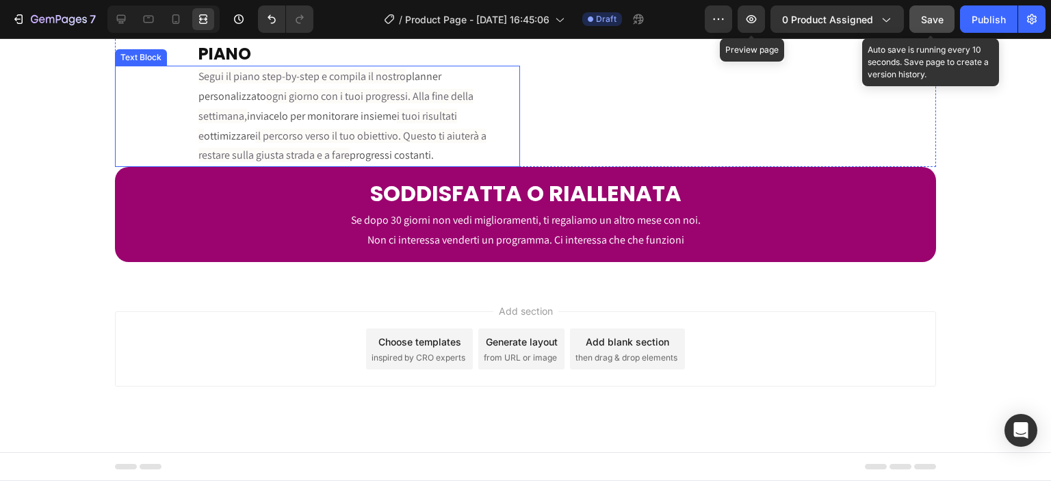
scroll to position [2913, 0]
click at [944, 28] on button "Save" at bounding box center [931, 18] width 45 height 27
